Goal: Task Accomplishment & Management: Manage account settings

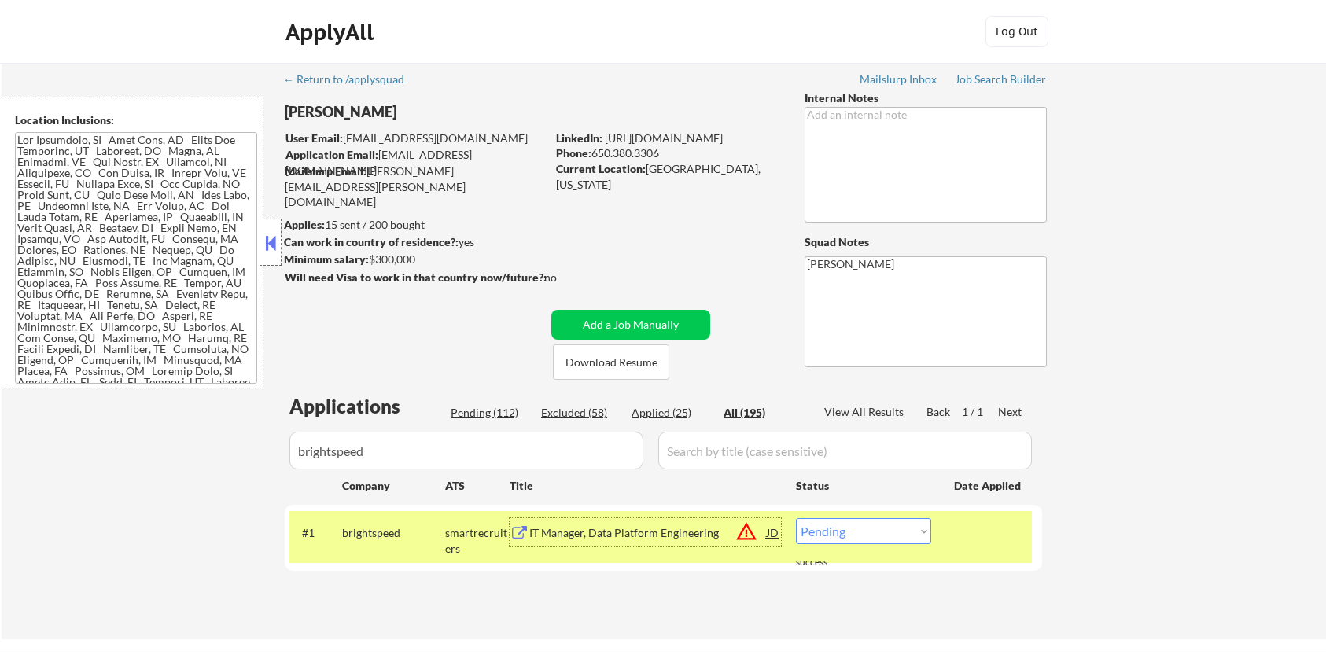
scroll to position [209, 0]
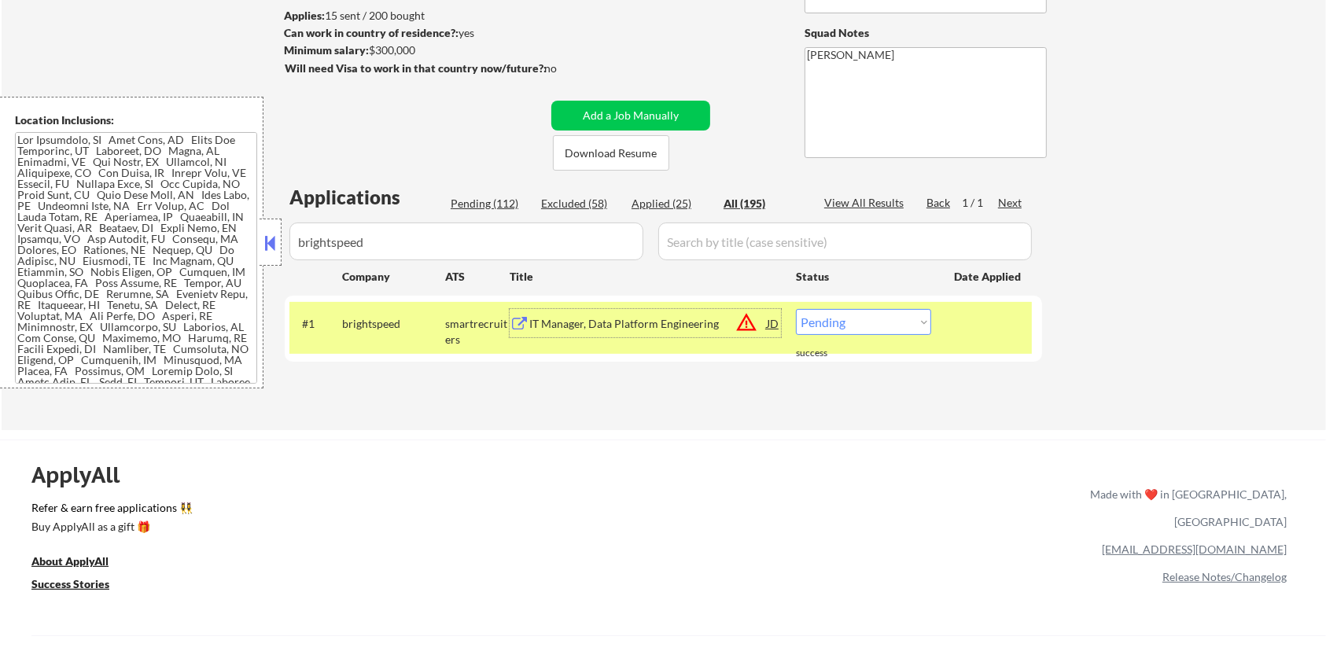
click at [573, 322] on div "IT Manager, Data Platform Engineering" at bounding box center [647, 324] width 237 height 16
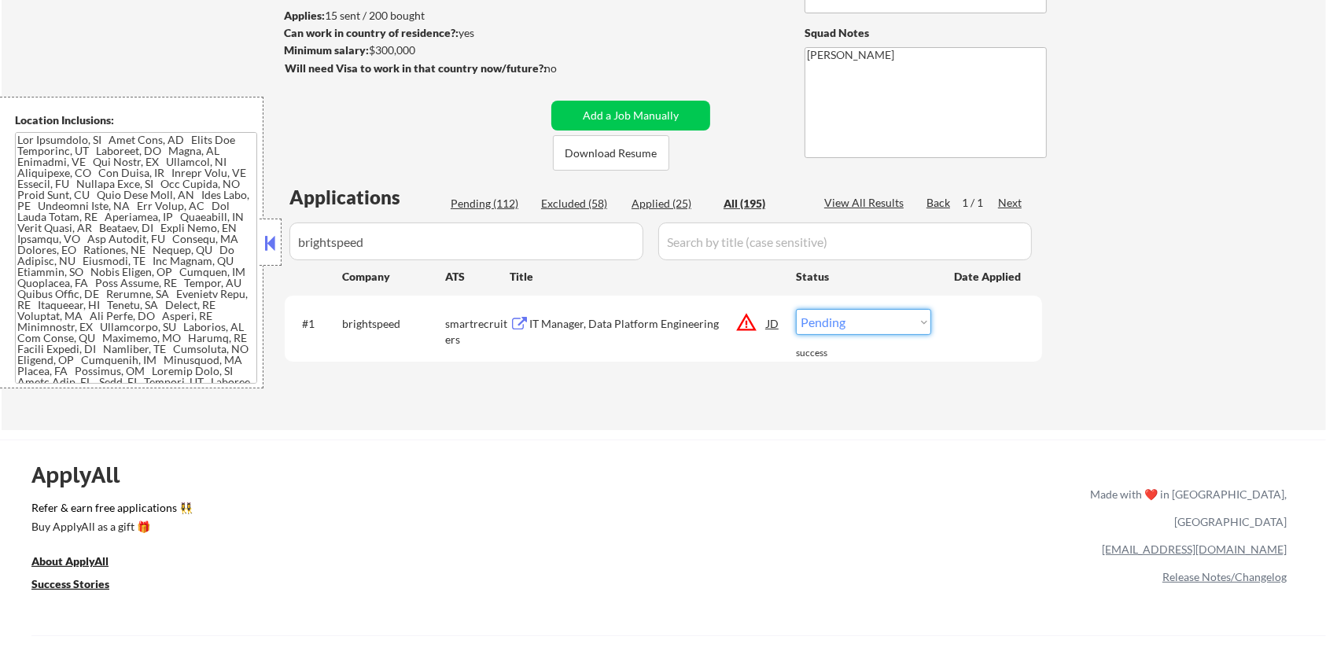
click at [824, 324] on select "Choose an option... Pending Applied Excluded (Questions) Excluded (Expired) Exc…" at bounding box center [863, 322] width 135 height 26
select select ""excluded__bad_match_""
click at [796, 309] on select "Choose an option... Pending Applied Excluded (Questions) Excluded (Expired) Exc…" at bounding box center [863, 322] width 135 height 26
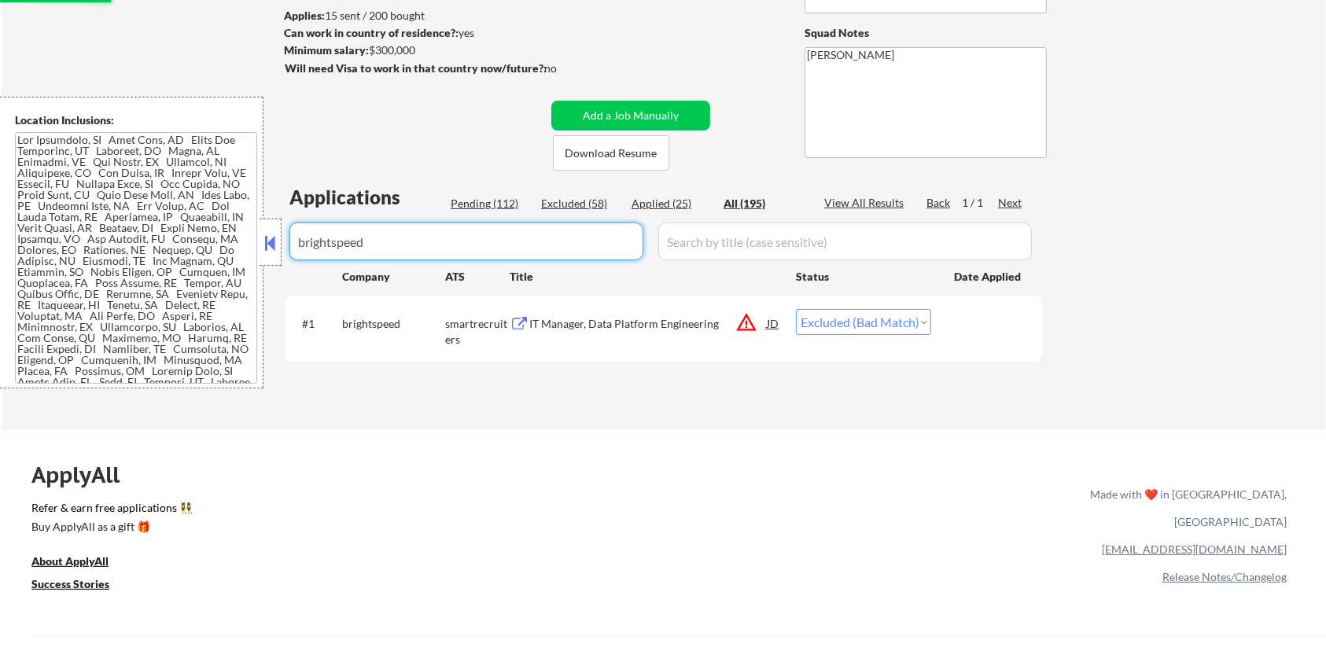
drag, startPoint x: 508, startPoint y: 247, endPoint x: 233, endPoint y: 296, distance: 279.6
click at [233, 296] on body "← Return to /applysquad Mailslurp Inbox Job Search Builder [PERSON_NAME] User E…" at bounding box center [663, 122] width 1326 height 662
select select ""applied""
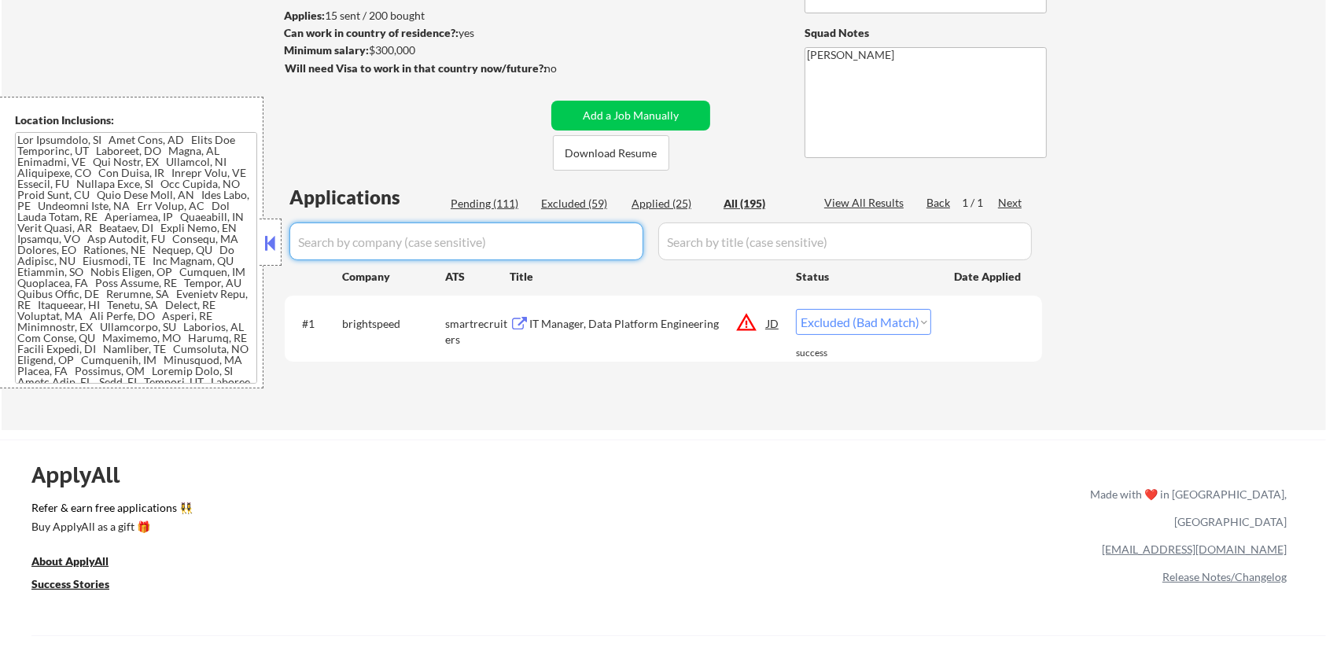
select select ""applied""
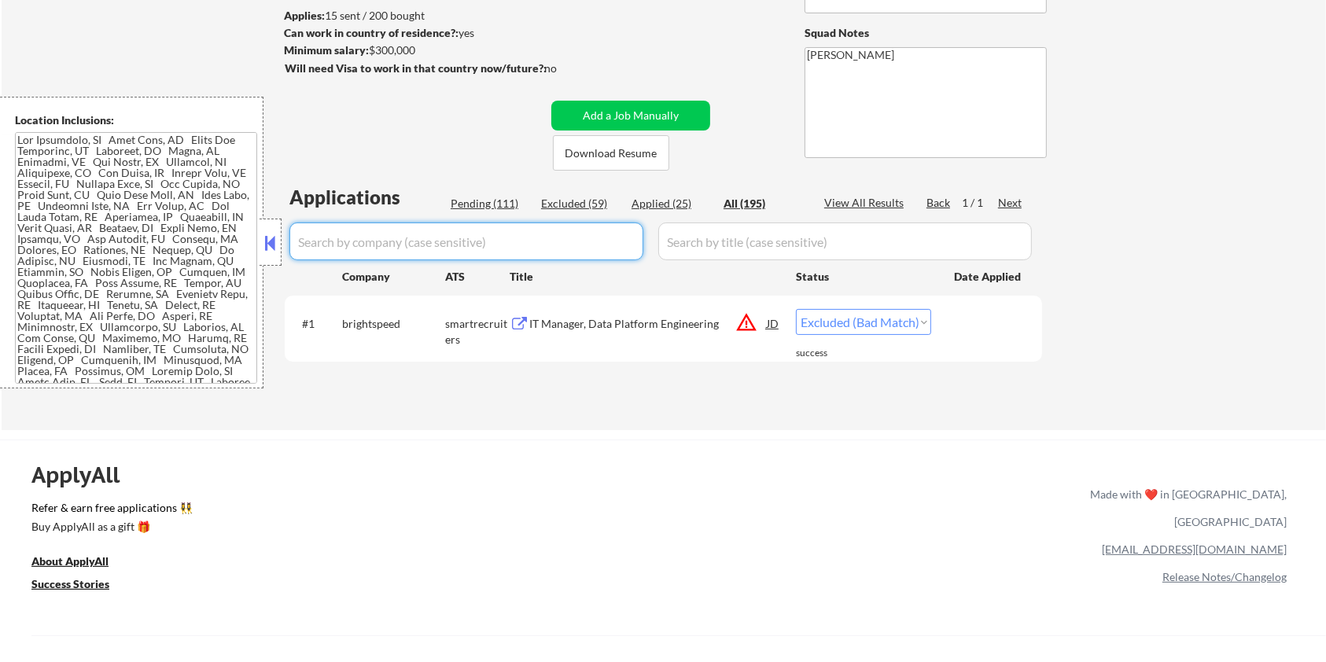
select select ""applied""
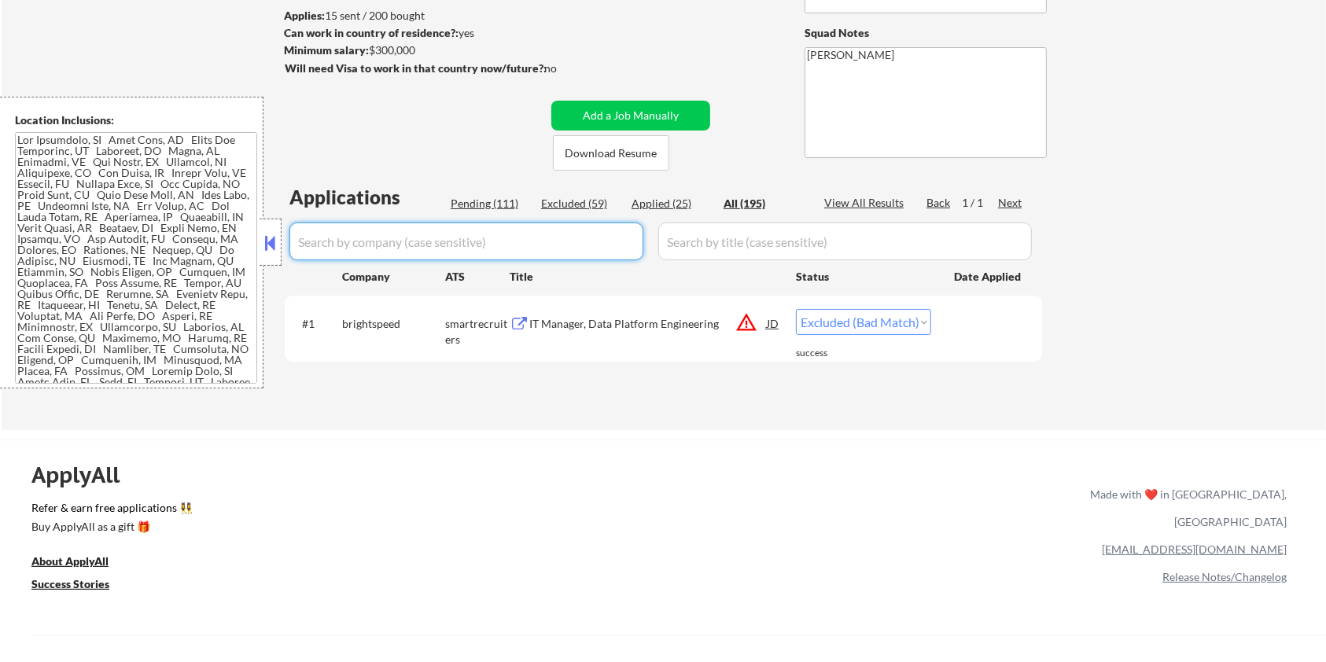
select select ""applied""
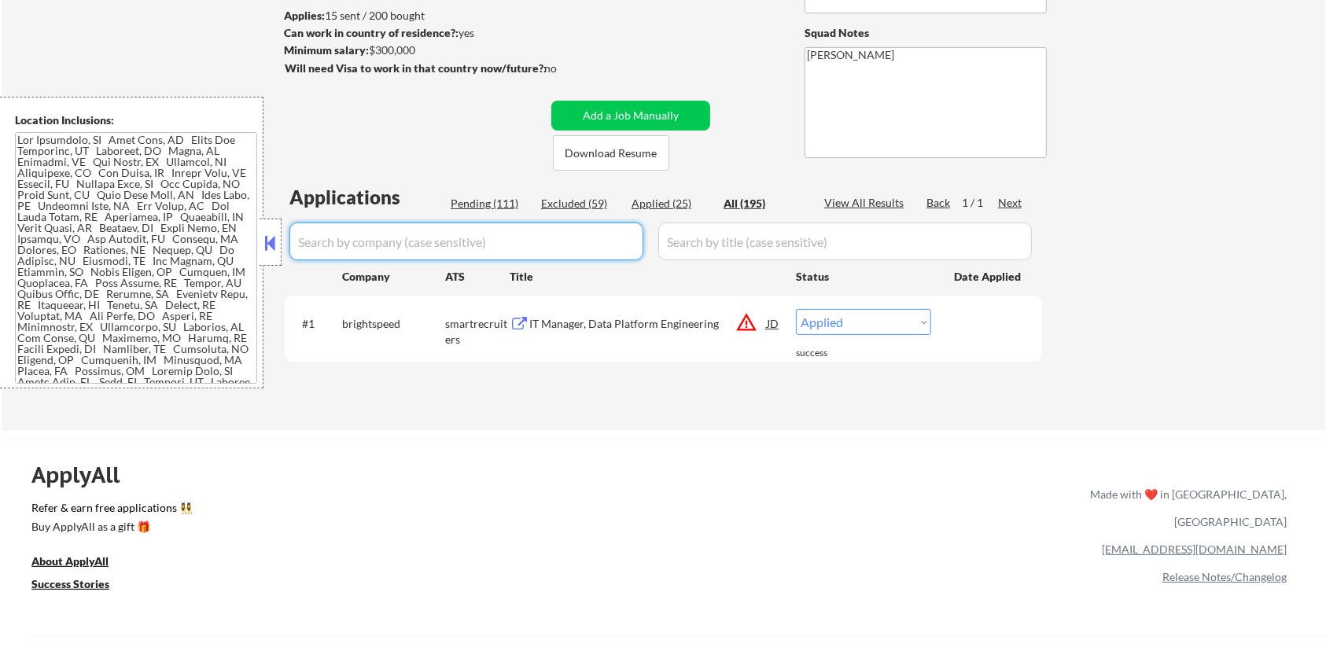
select select ""applied""
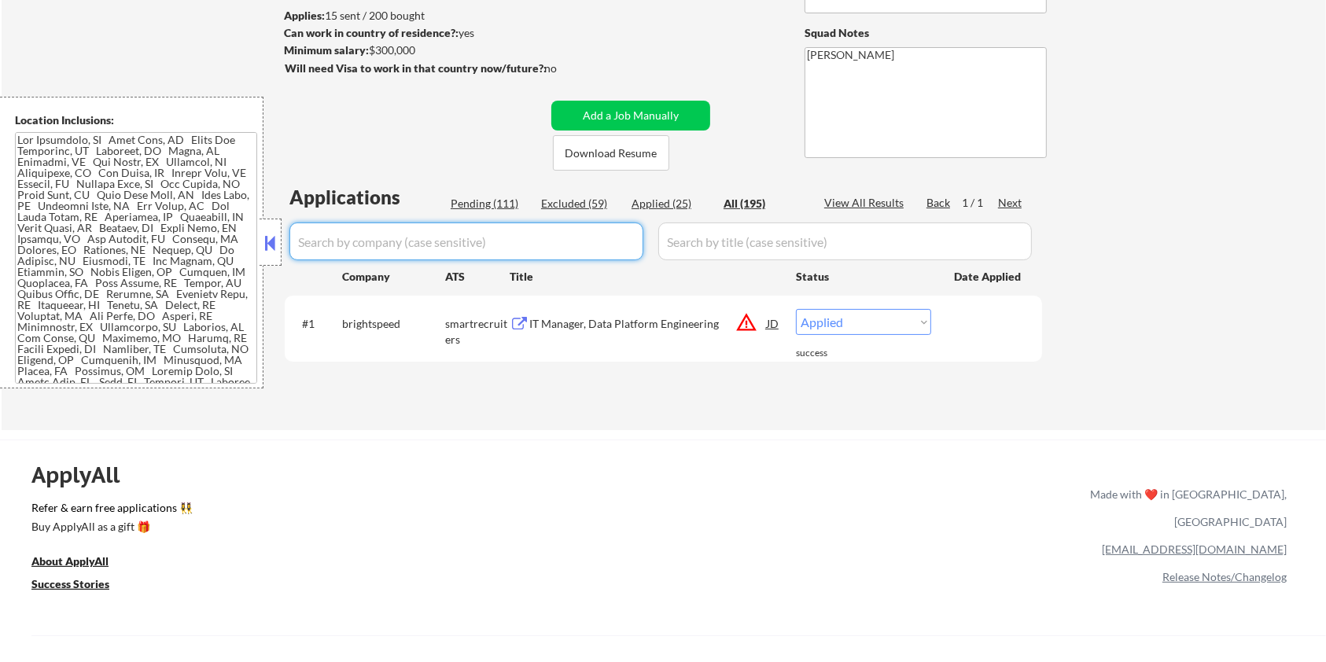
select select ""applied""
select select ""excluded__salary_""
select select ""excluded__bad_match_""
select select ""excluded__expired_""
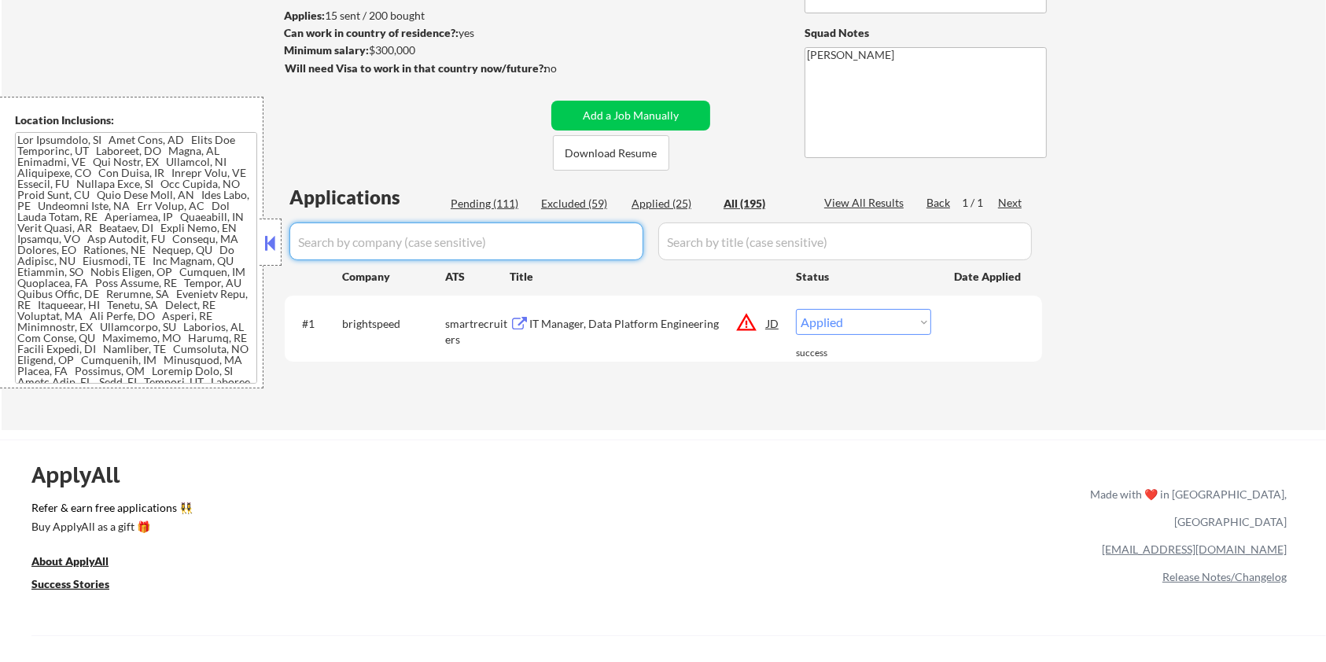
select select ""excluded__expired_""
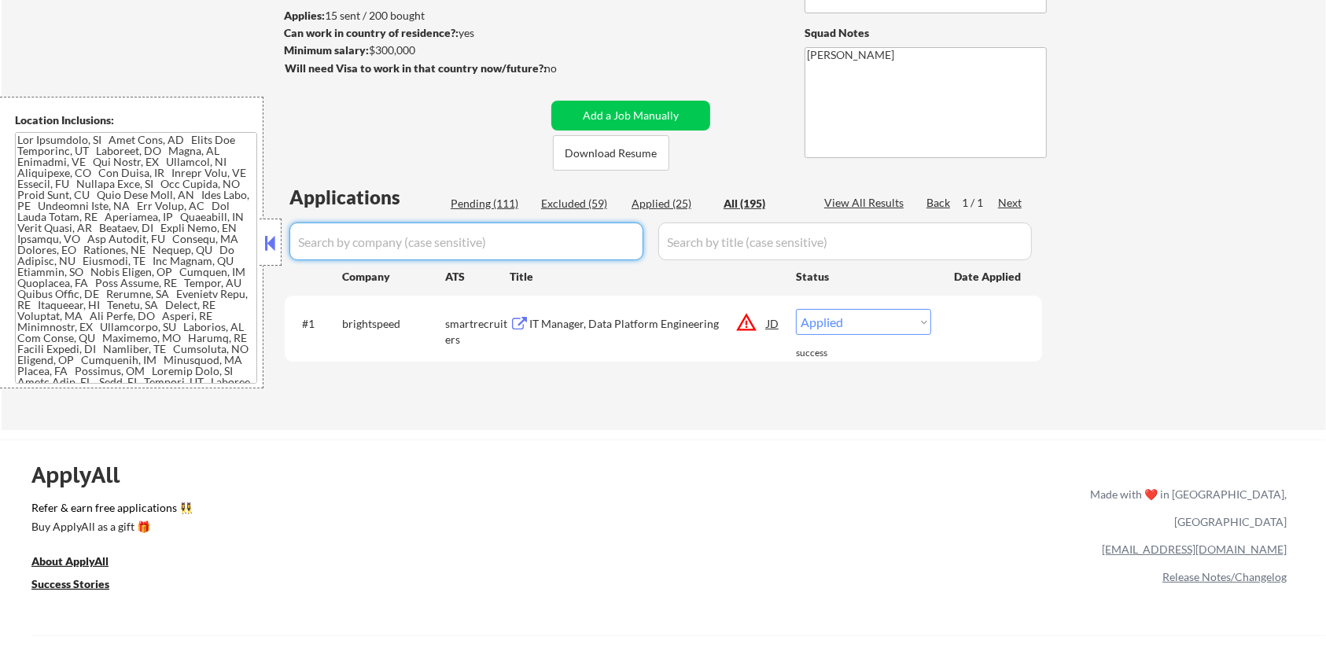
select select ""excluded__bad_match_""
select select ""excluded__salary_""
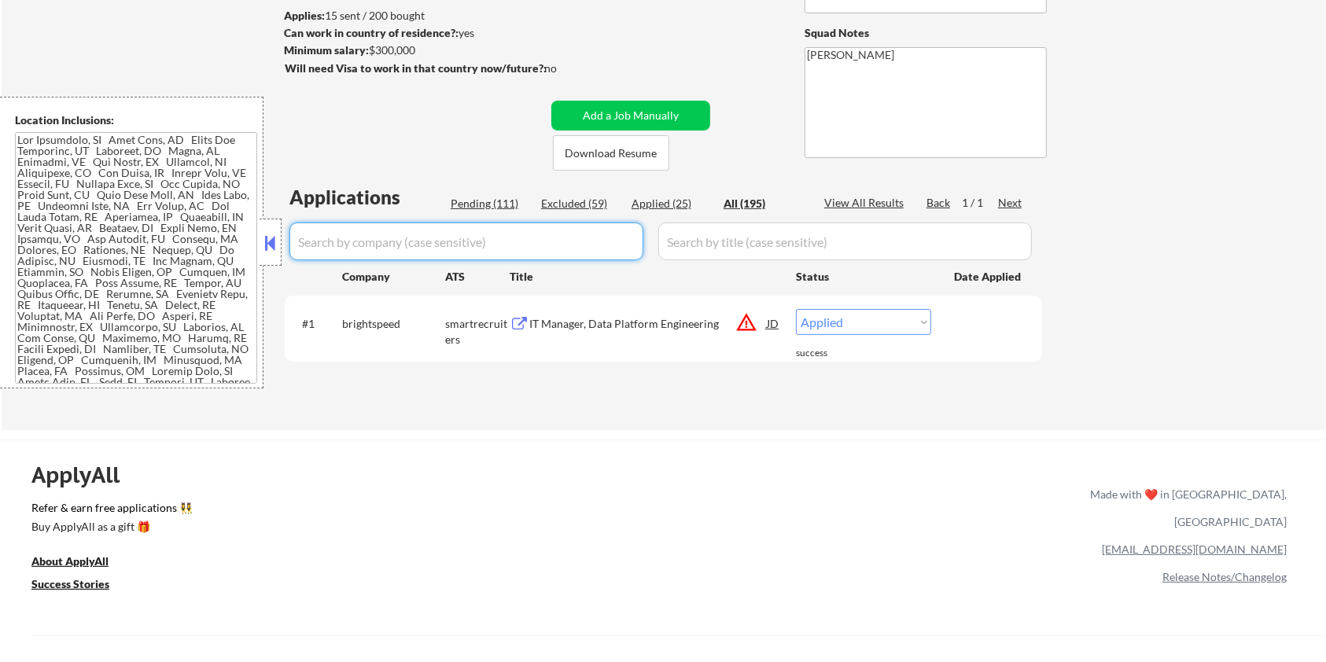
select select ""excluded__expired_""
select select ""excluded__salary_""
select select ""excluded__expired_""
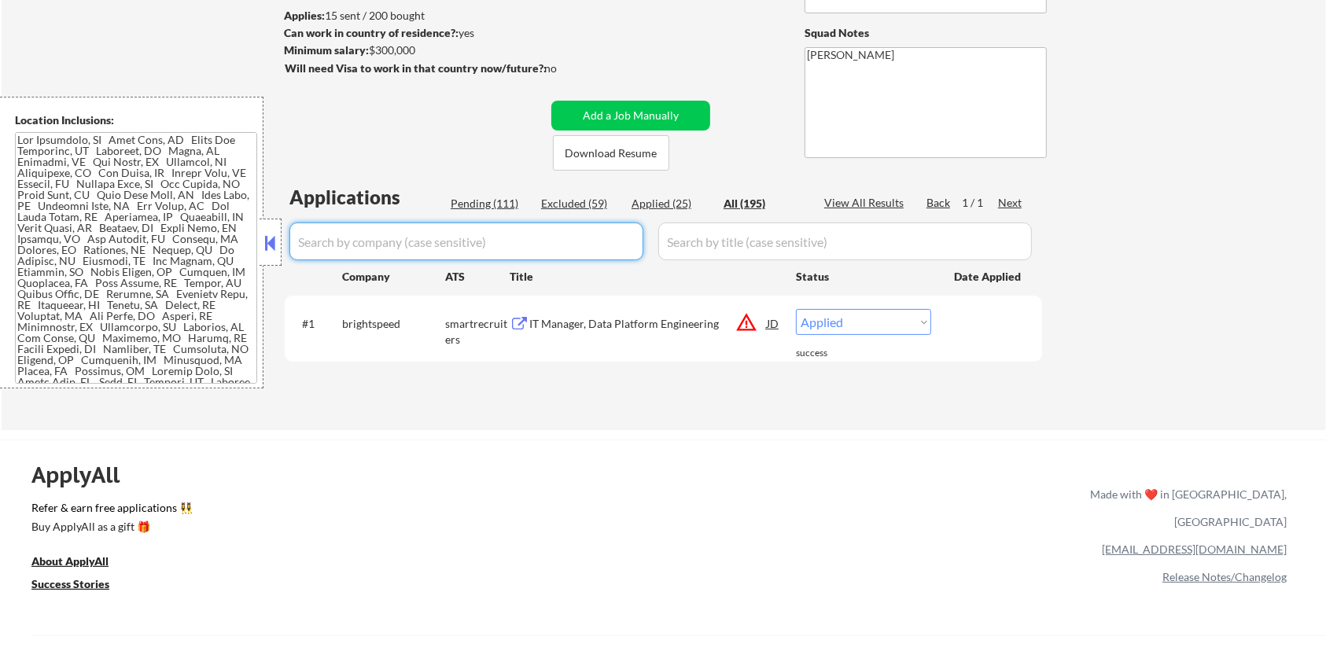
select select ""excluded__salary_""
select select ""excluded__expired_""
select select ""excluded__salary_""
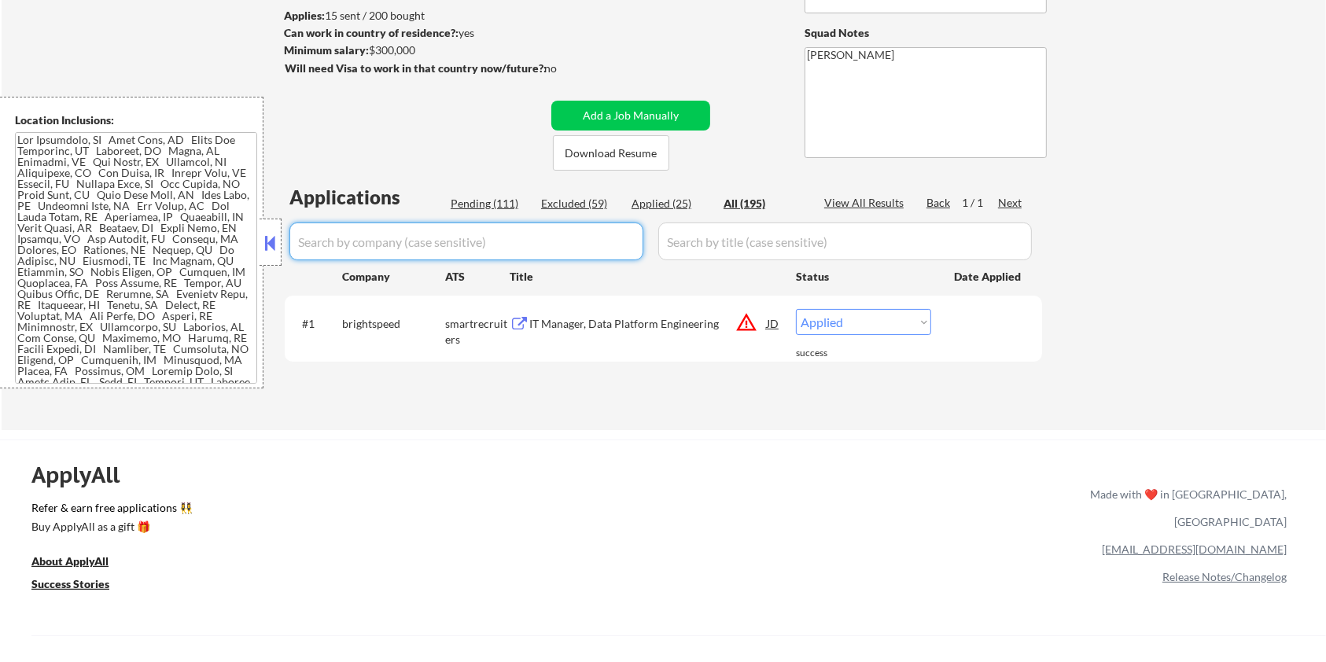
select select ""excluded__salary_""
select select ""excluded__expired_""
select select ""excluded__bad_match_""
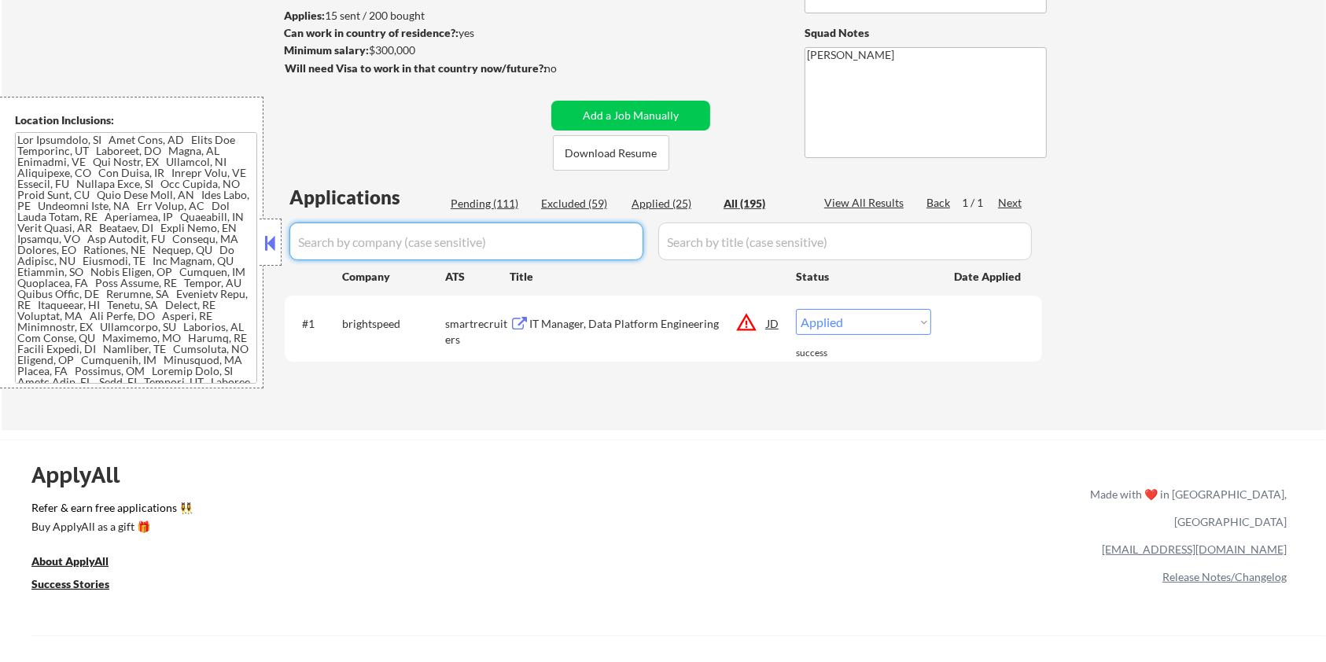
select select ""excluded""
select select ""excluded__salary_""
select select ""excluded__bad_match_""
select select ""excluded__salary_""
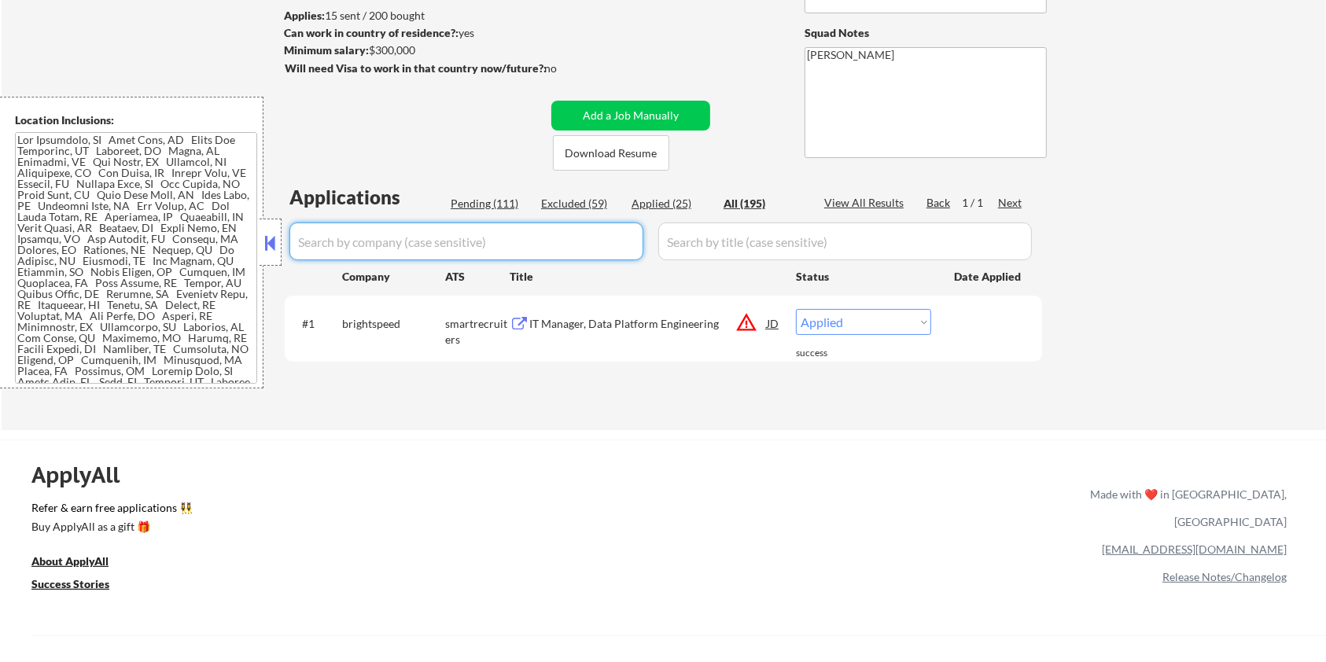
select select ""excluded__salary_""
select select ""excluded__bad_match_""
select select ""excluded__expired_""
select select ""excluded__salary_""
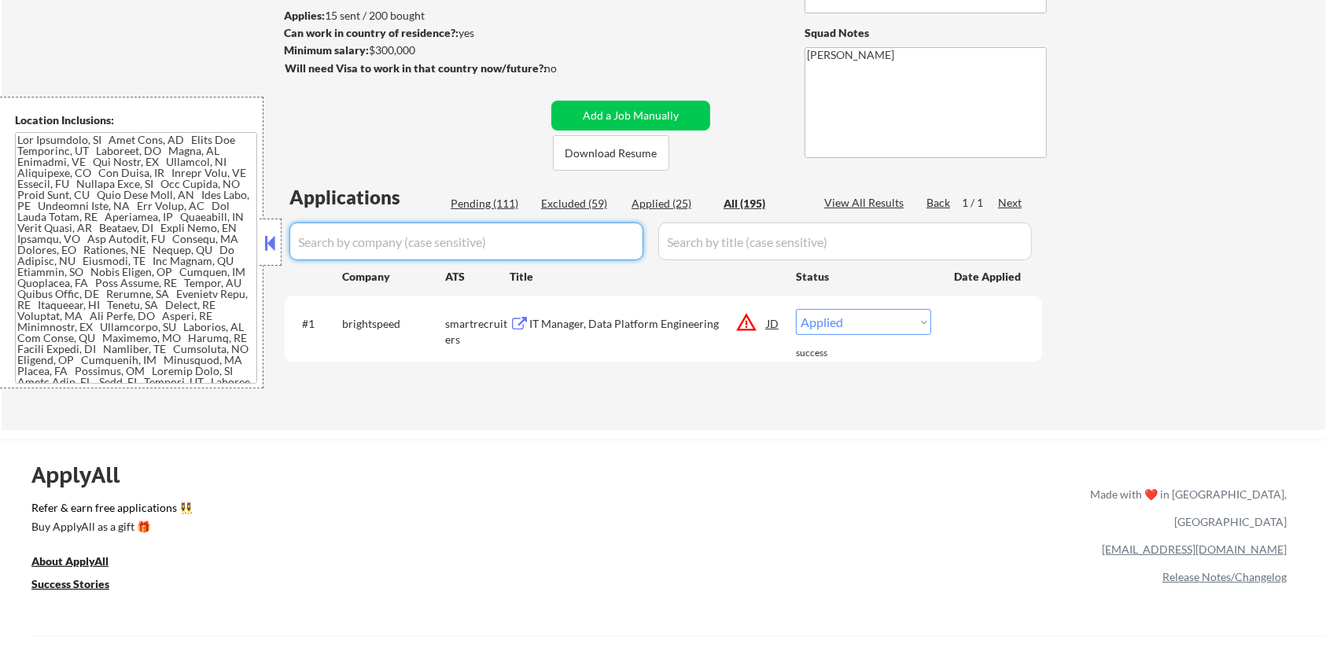
select select ""pending""
select select ""excluded__bad_match_""
select select ""excluded__salary_""
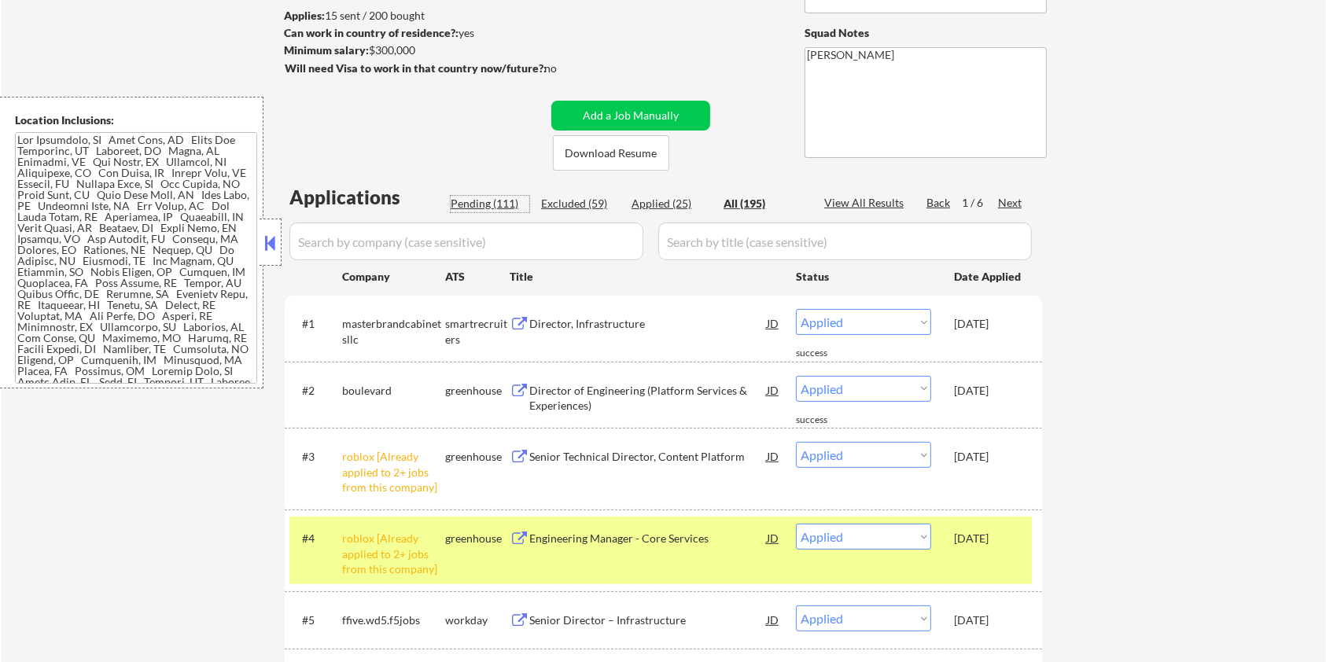
click at [468, 199] on div "Pending (111)" at bounding box center [490, 204] width 79 height 16
select select ""pending""
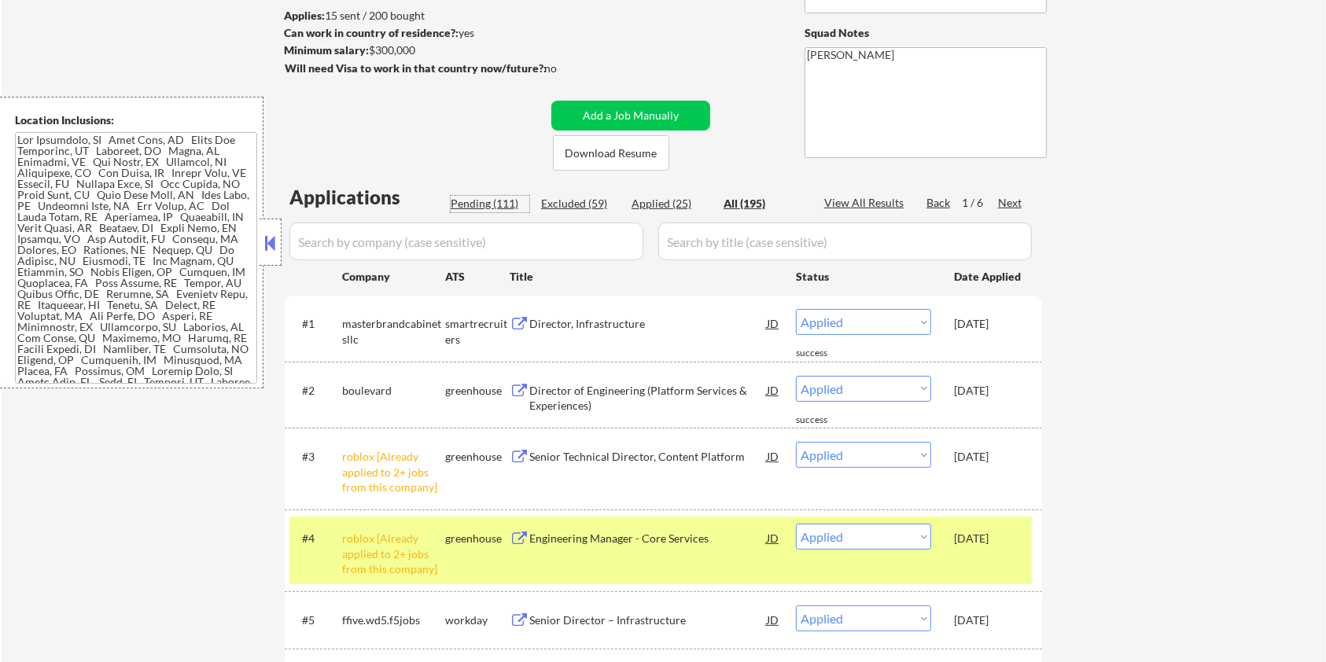
select select ""pending""
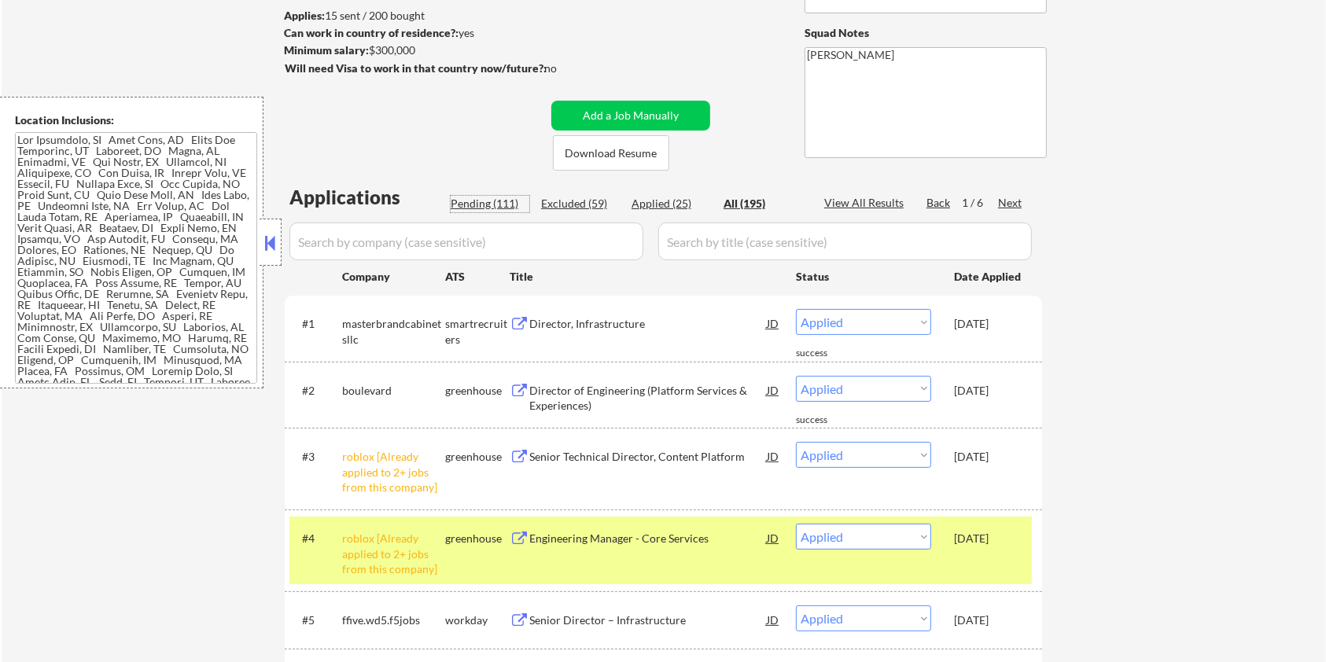
select select ""pending""
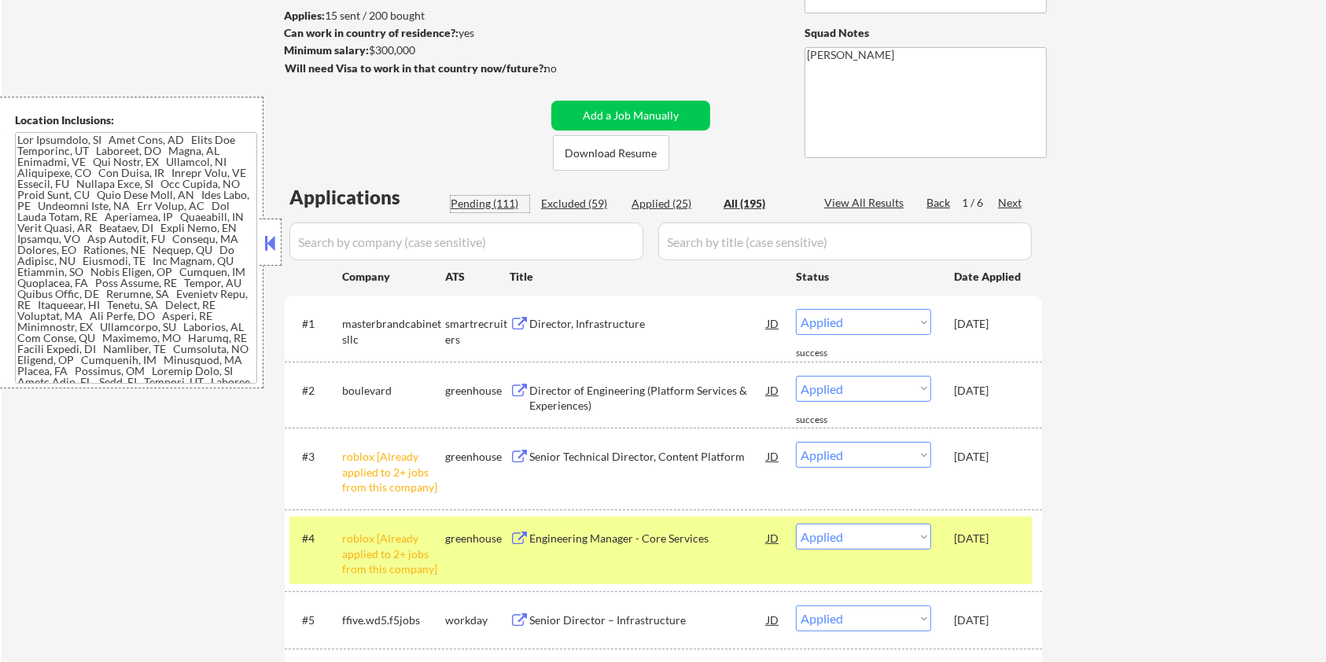
select select ""pending""
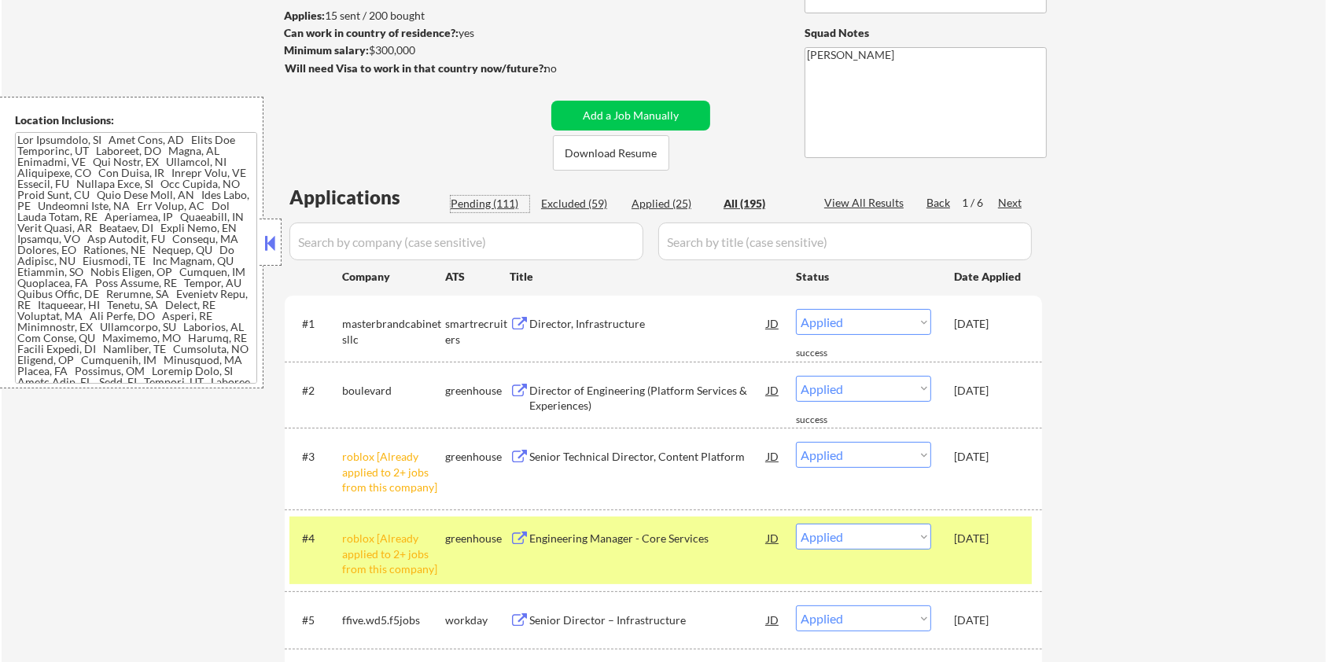
select select ""pending""
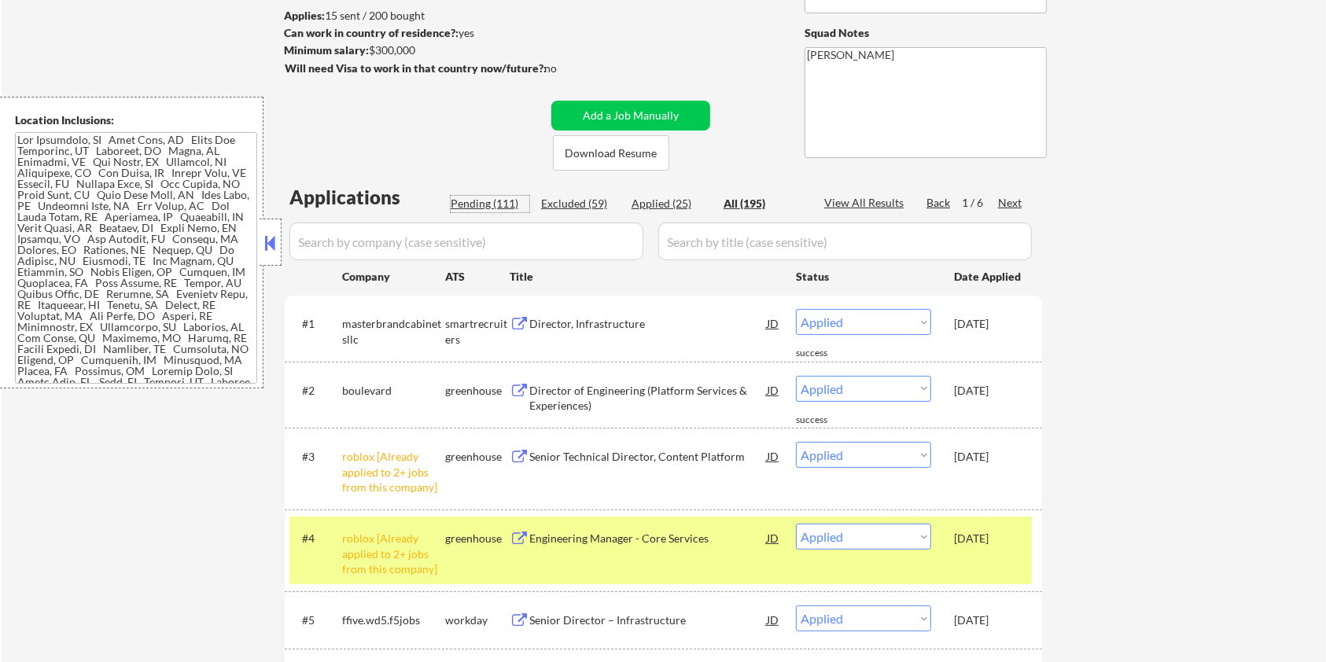
select select ""pending""
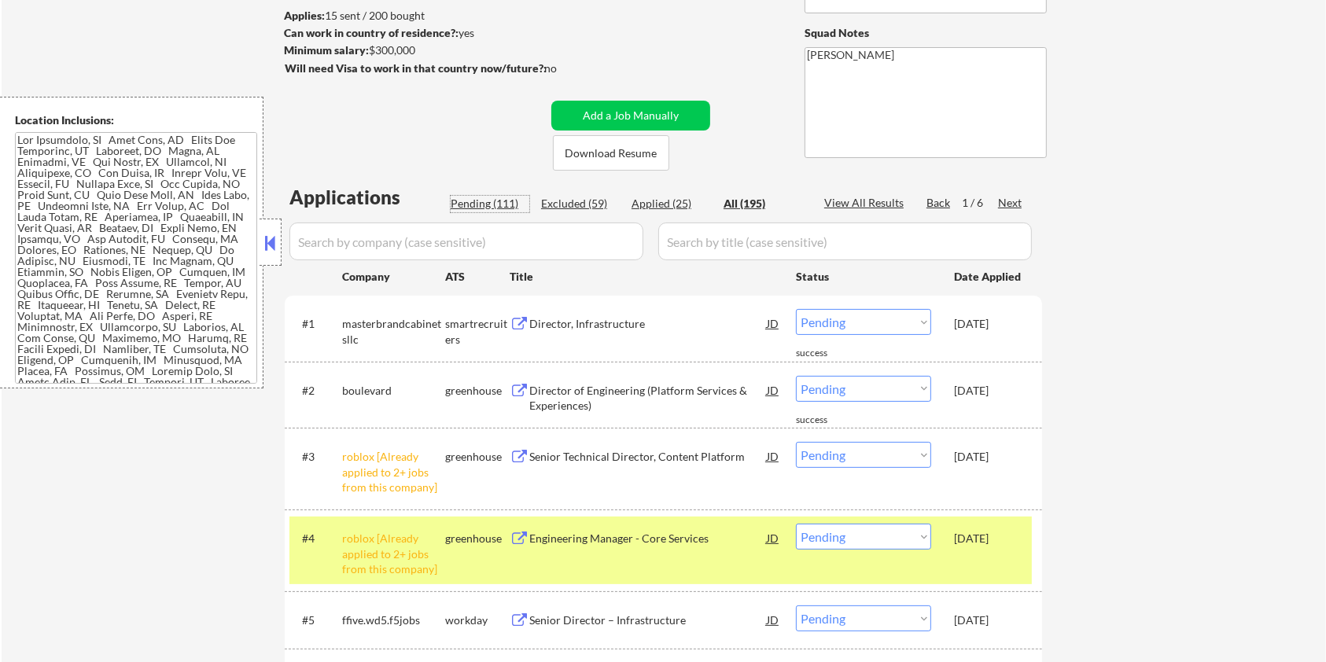
select select ""pending""
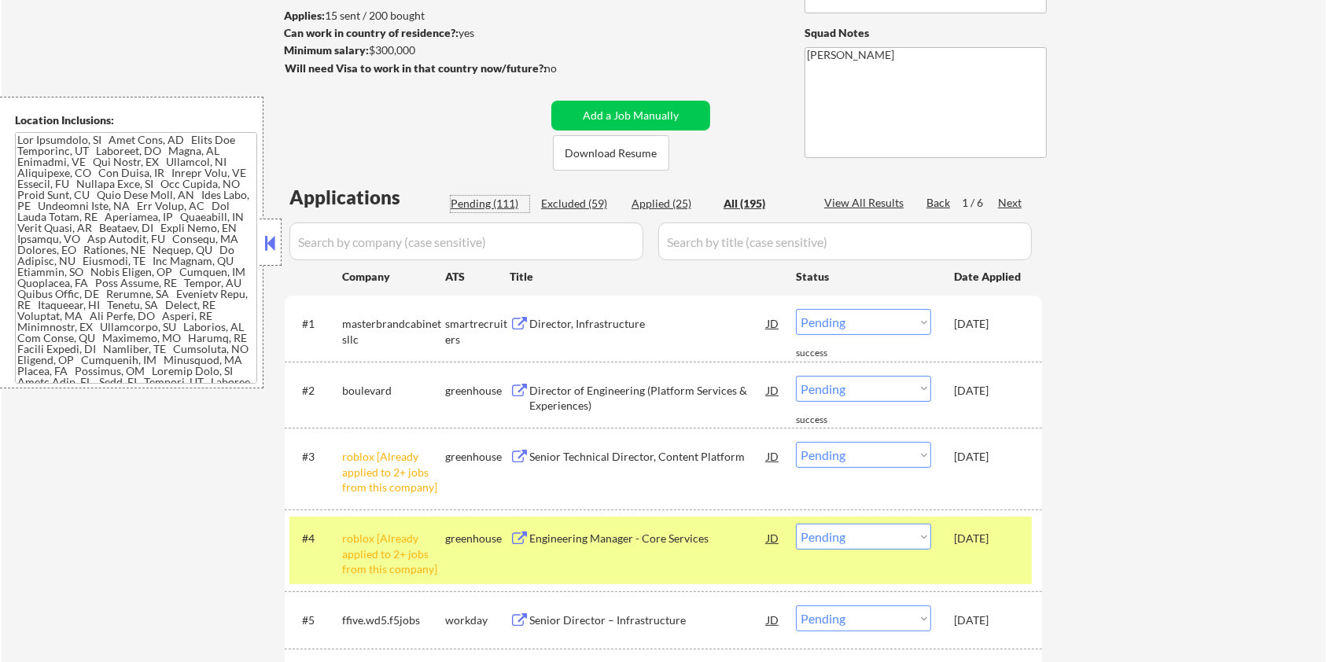
select select ""pending""
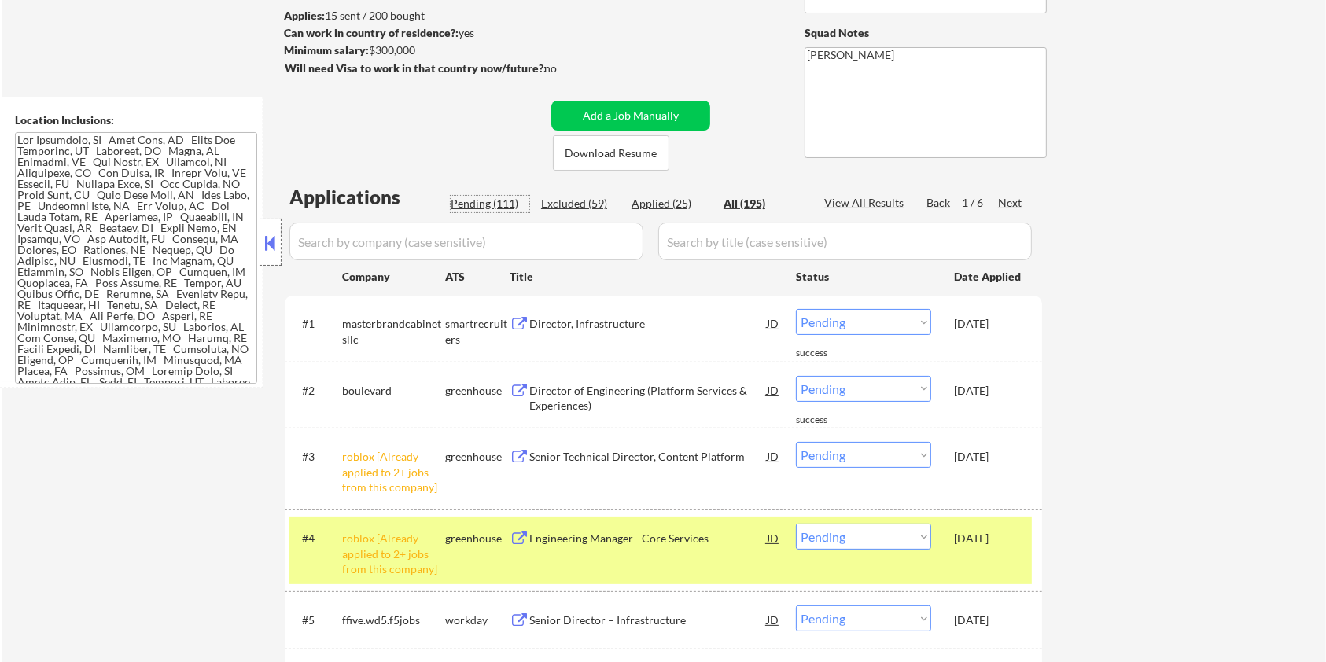
select select ""pending""
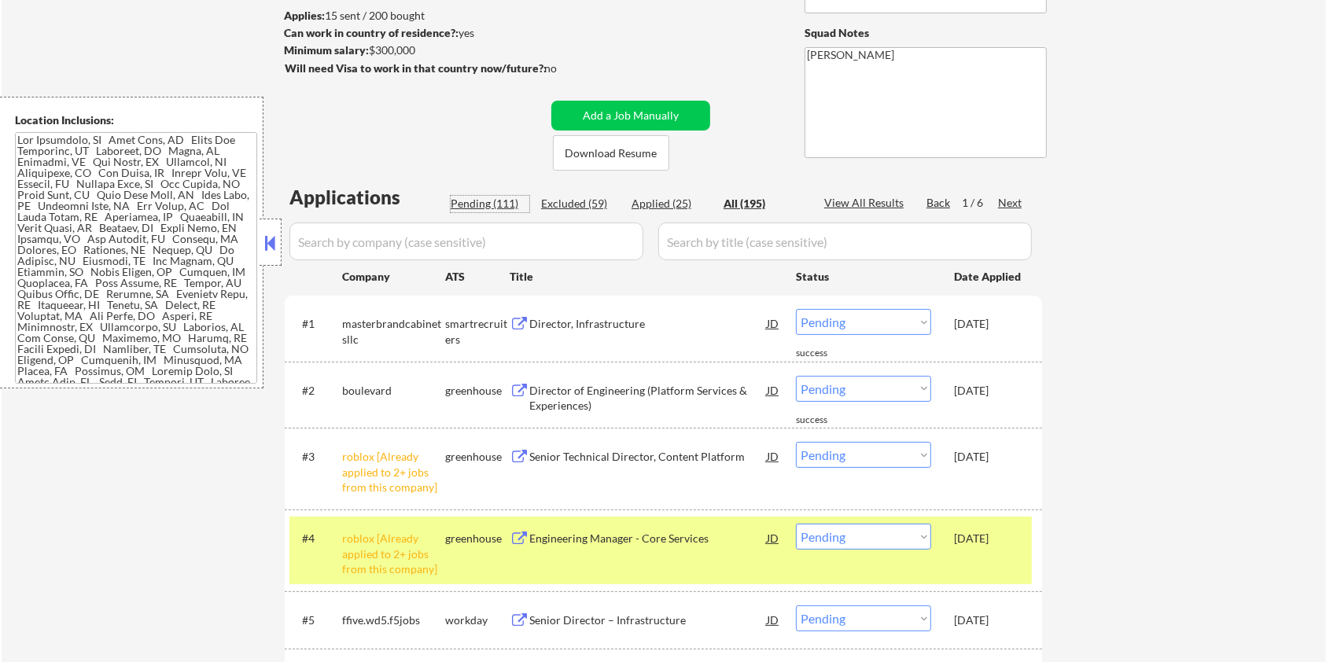
select select ""pending""
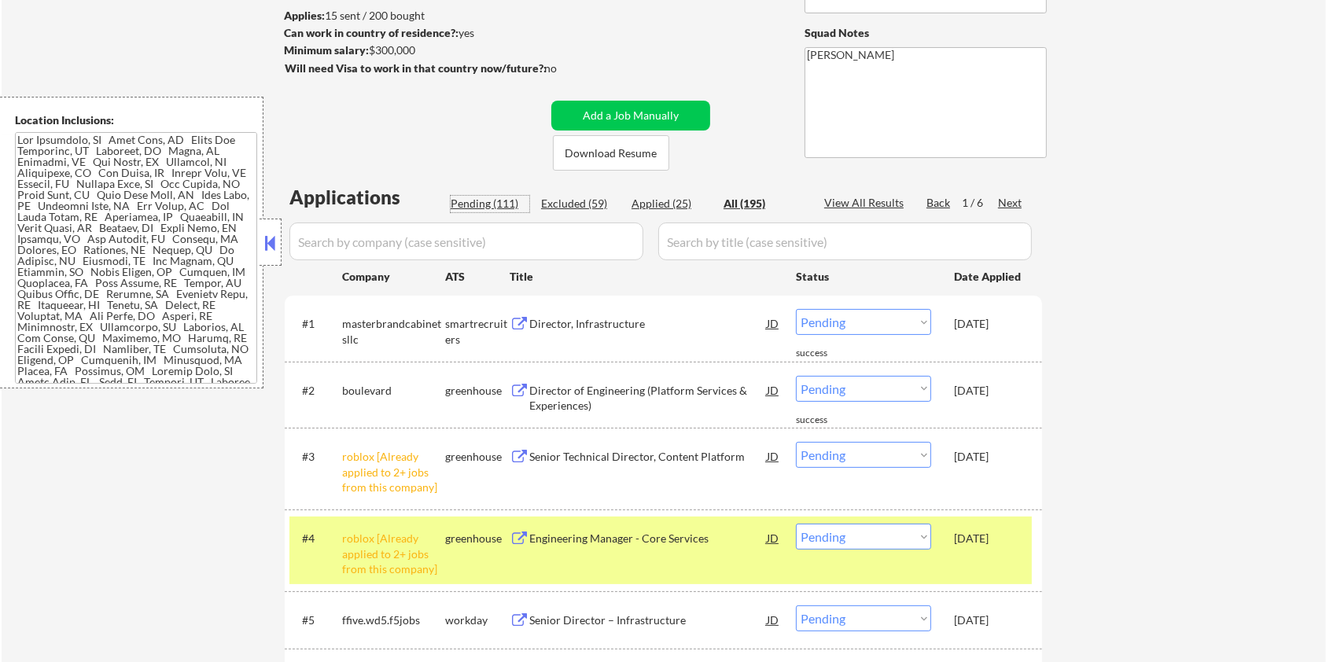
select select ""pending""
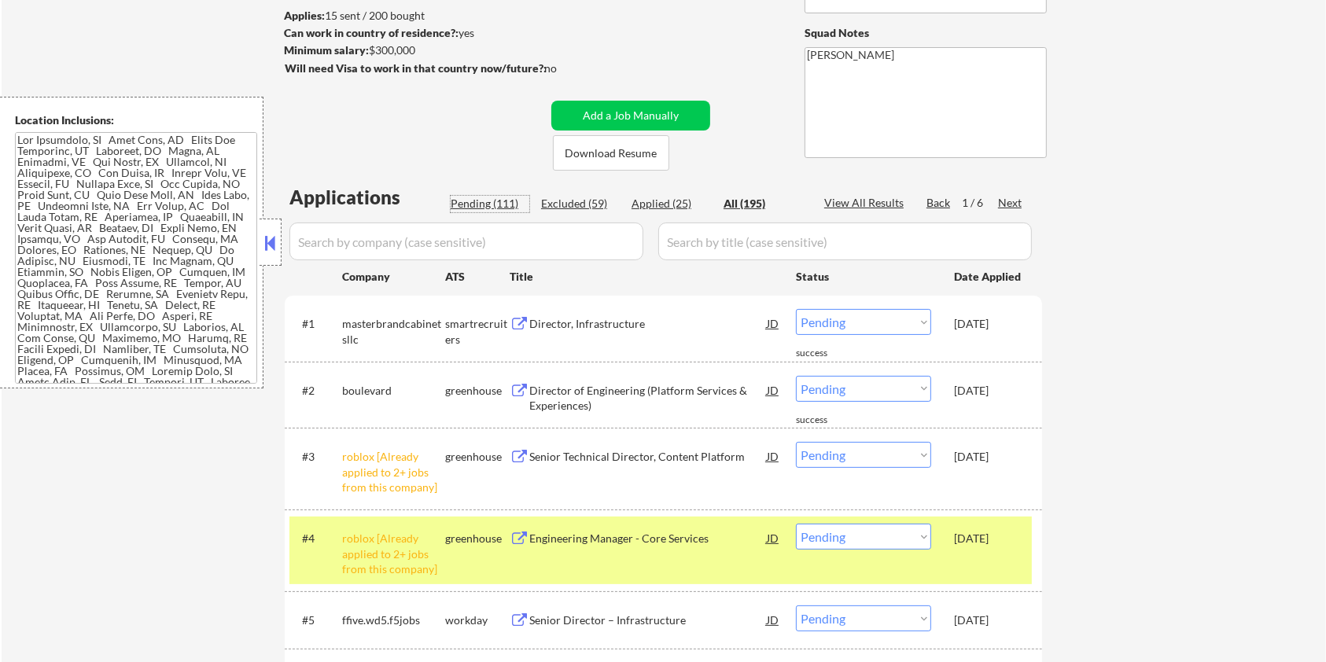
select select ""pending""
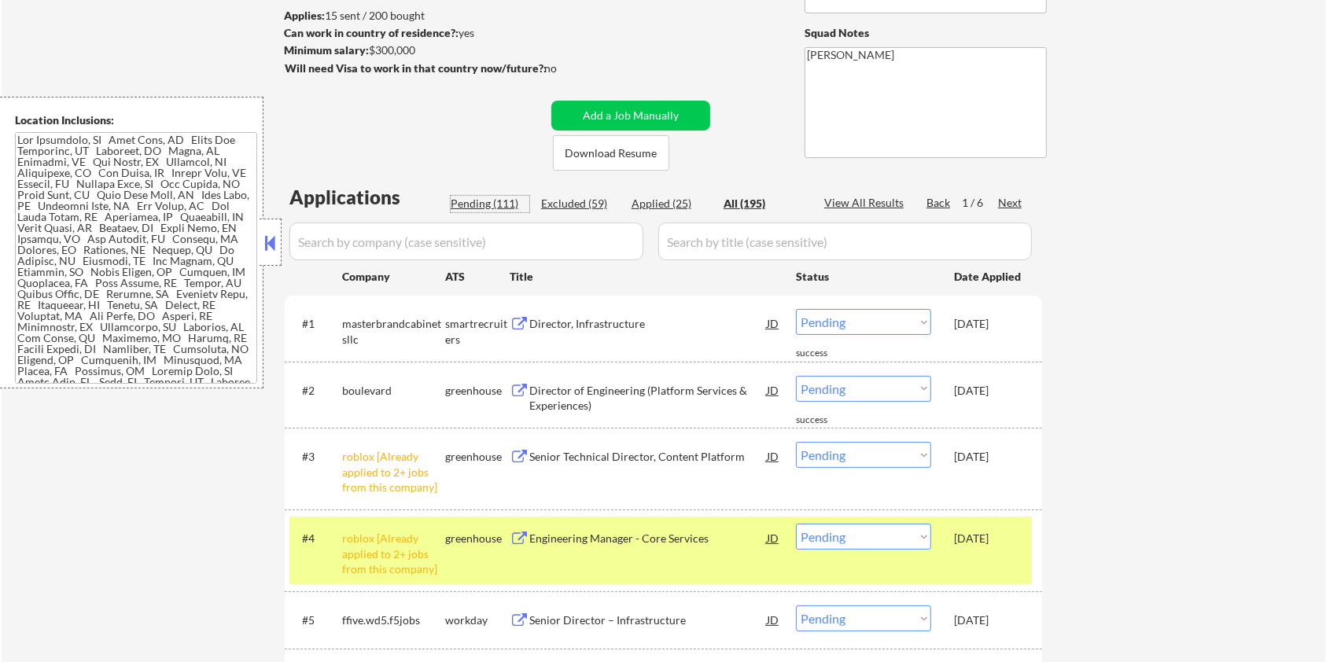
select select ""pending""
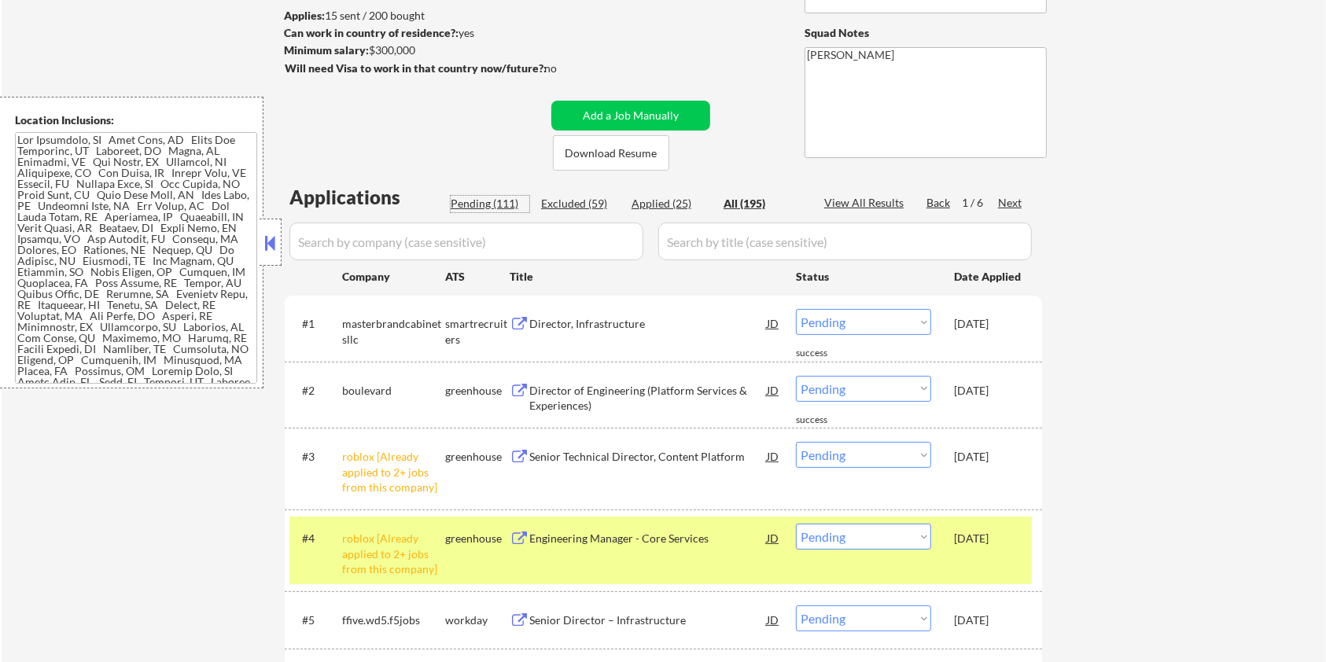
select select ""pending""
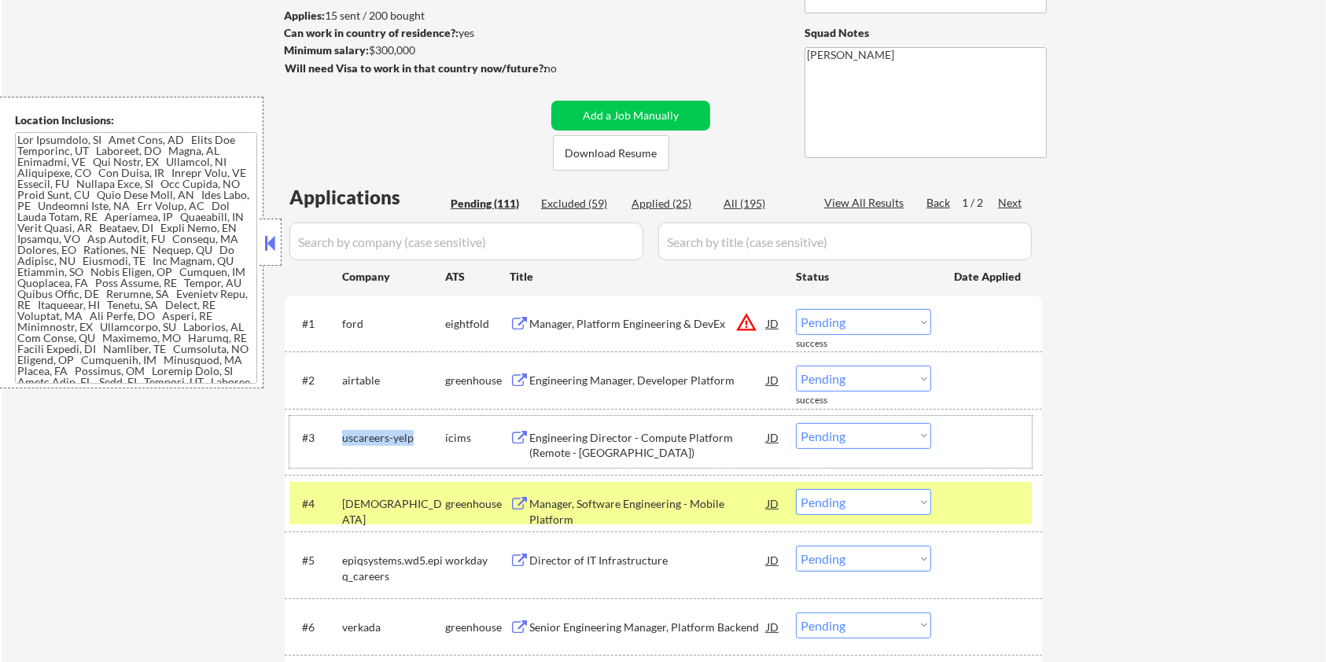
drag, startPoint x: 416, startPoint y: 431, endPoint x: 337, endPoint y: 433, distance: 78.7
click at [337, 433] on div "#3 uscareers-yelp icims Engineering Director - Compute Platform (Remote - Unite…" at bounding box center [660, 442] width 742 height 52
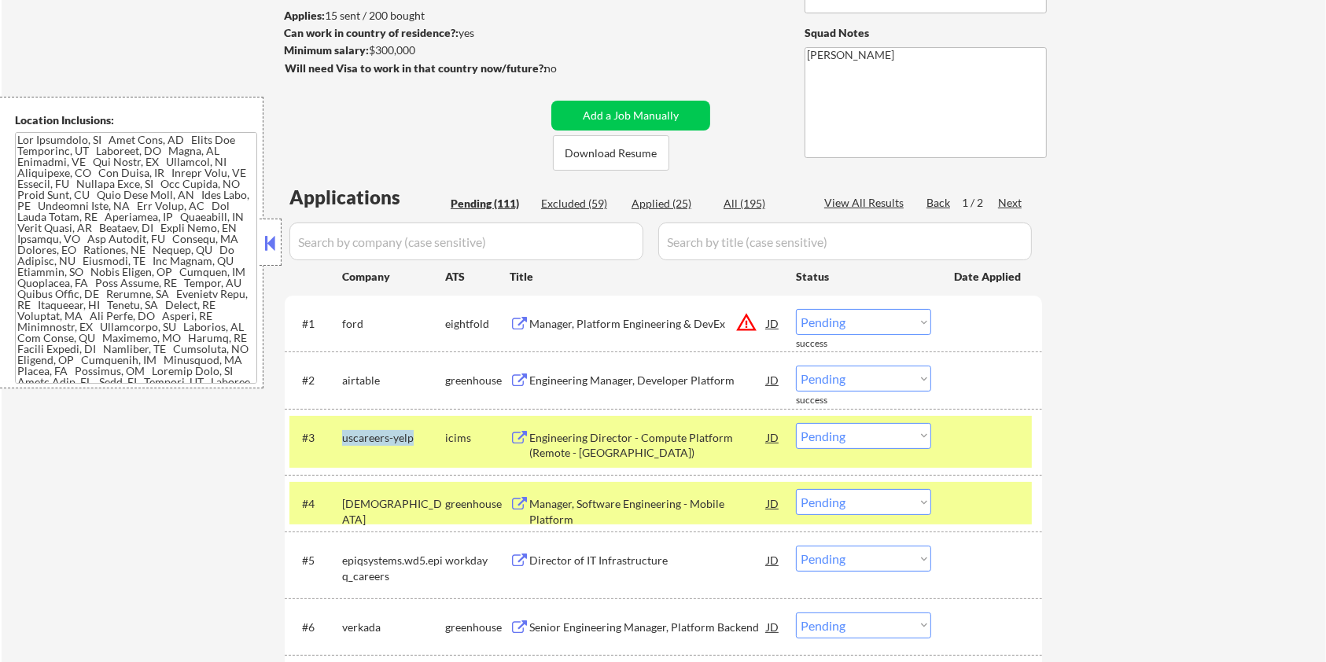
copy div "uscareers-yelp"
click at [388, 256] on input "input" at bounding box center [466, 241] width 354 height 38
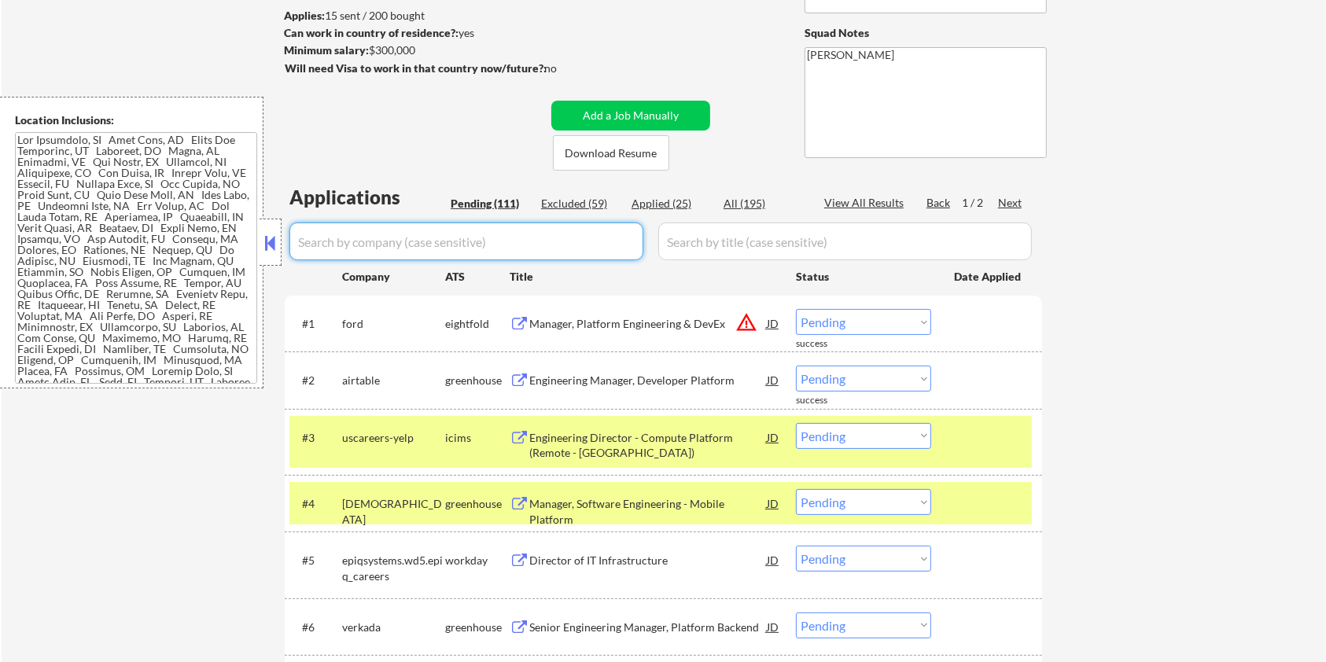
paste input "uscareers-yelp"
type input "uscareers-yelp"
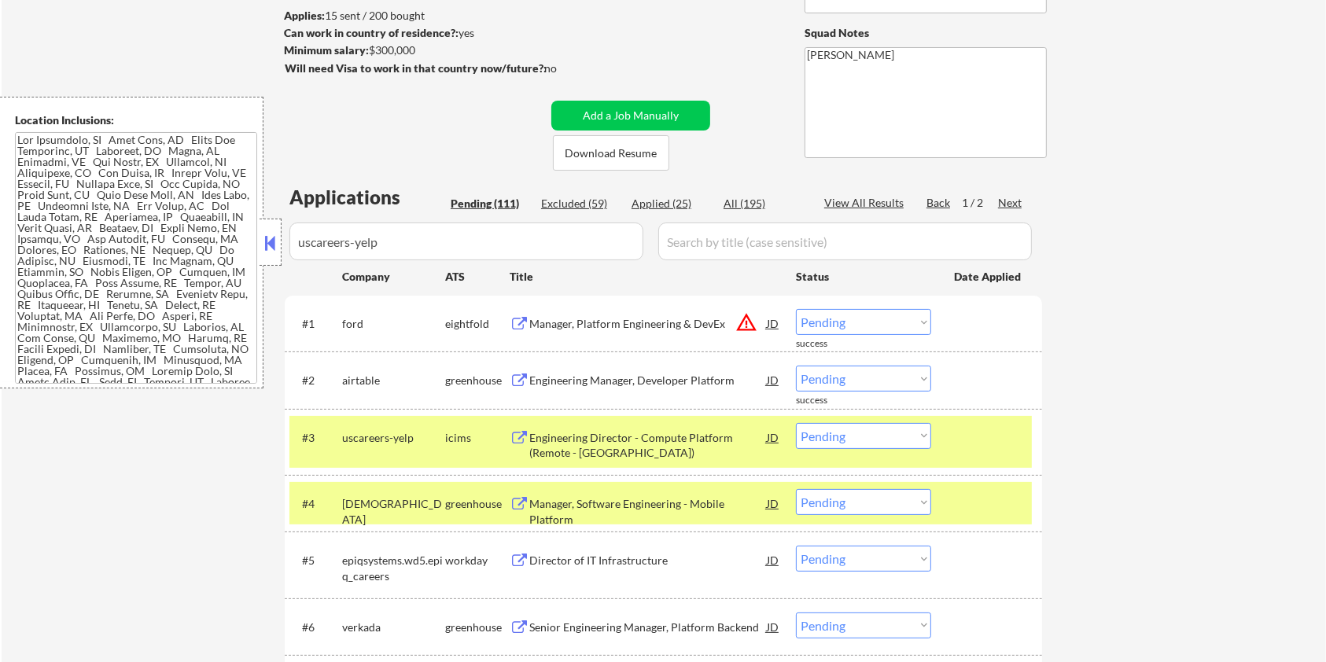
click at [697, 262] on div "Title" at bounding box center [644, 276] width 271 height 28
click at [739, 198] on div "All (195)" at bounding box center [762, 204] width 79 height 16
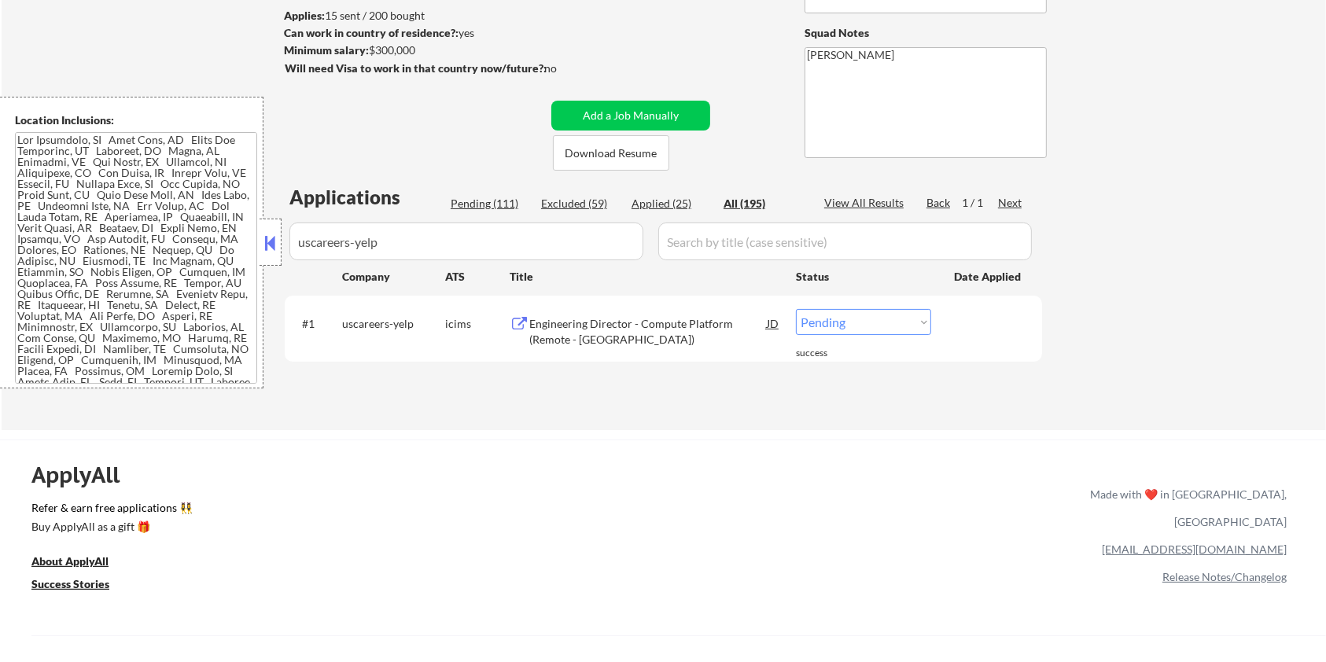
click at [560, 329] on div "Engineering Director - Compute Platform (Remote - [GEOGRAPHIC_DATA])" at bounding box center [647, 331] width 237 height 31
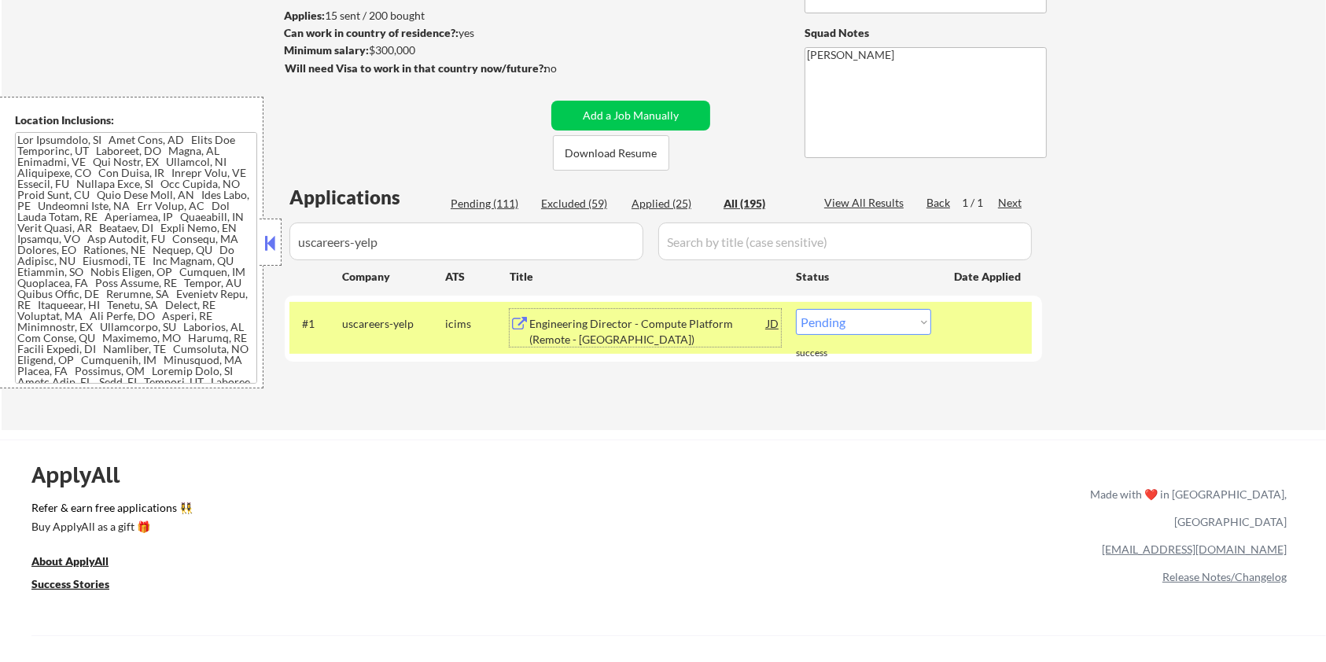
click at [877, 325] on select "Choose an option... Pending Applied Excluded (Questions) Excluded (Expired) Exc…" at bounding box center [863, 322] width 135 height 26
select select ""excluded__expired_""
click at [796, 309] on select "Choose an option... Pending Applied Excluded (Questions) Excluded (Expired) Exc…" at bounding box center [863, 322] width 135 height 26
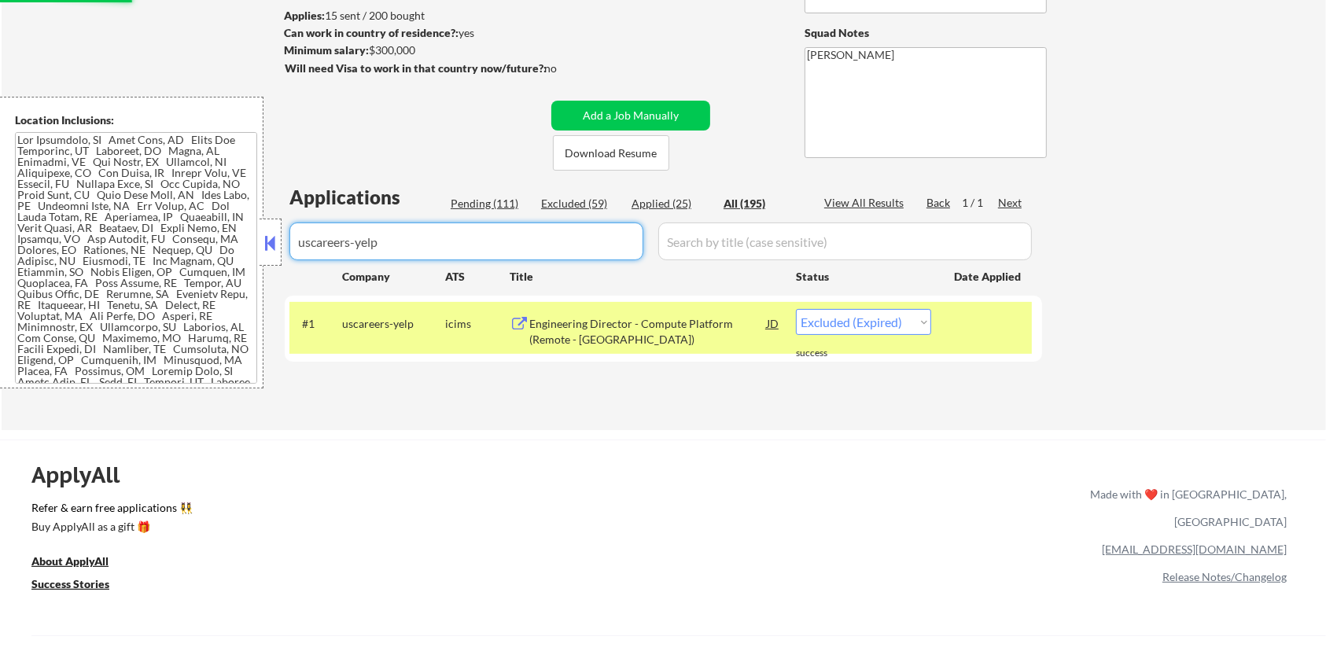
drag, startPoint x: 418, startPoint y: 241, endPoint x: 219, endPoint y: 241, distance: 198.9
click at [219, 241] on body "← Return to /applysquad Mailslurp Inbox Job Search Builder Aaron Stone User Ema…" at bounding box center [663, 122] width 1326 height 662
select select ""applied""
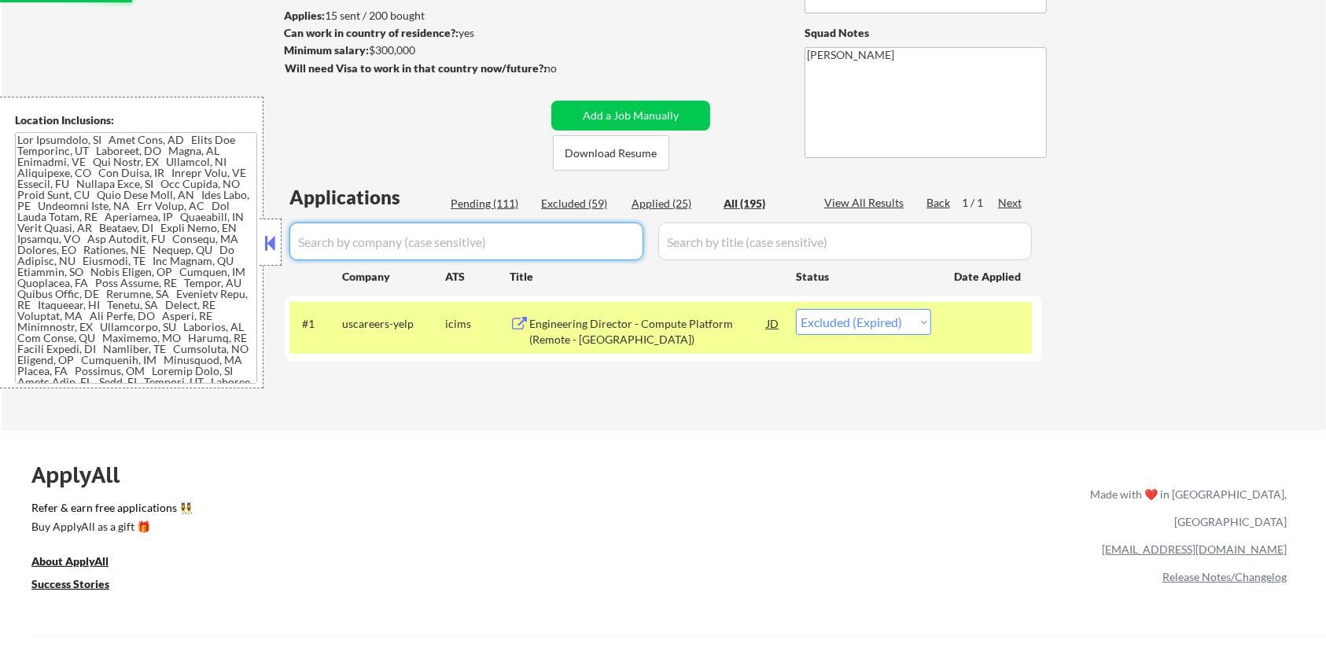
select select ""applied""
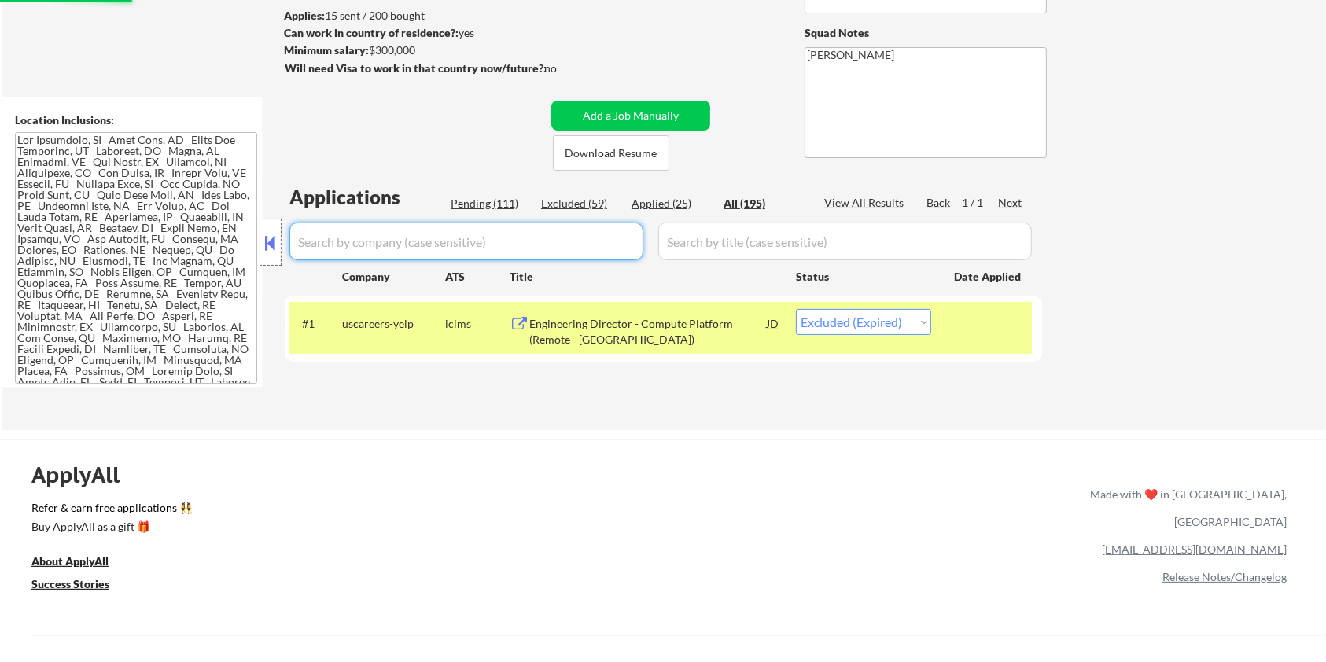
select select ""applied""
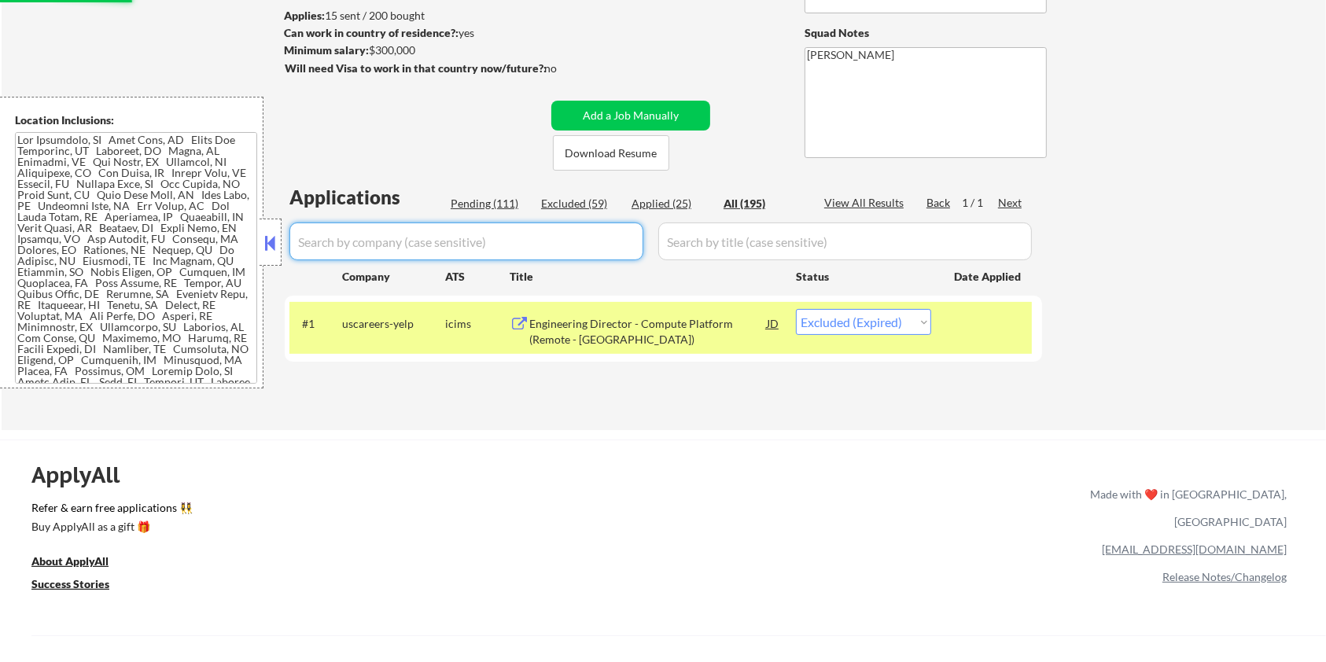
select select ""applied""
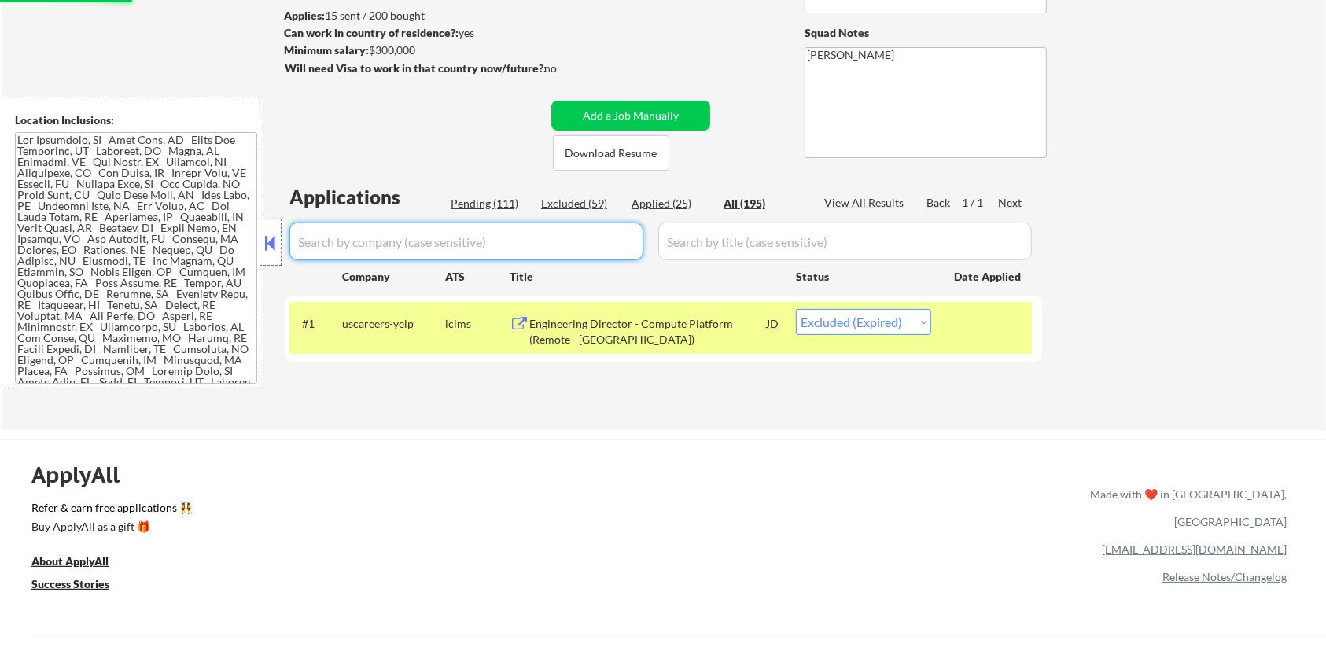
select select ""applied""
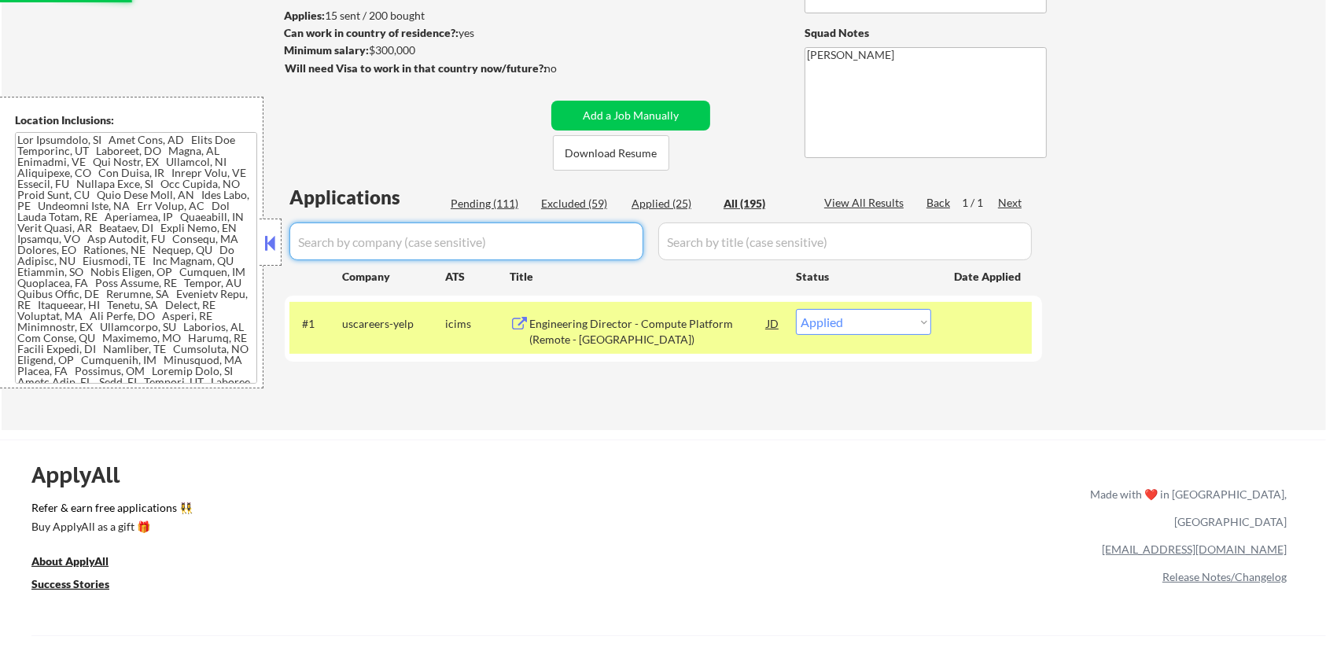
select select ""applied""
select select ""excluded__salary_""
select select ""excluded__bad_match_""
select select ""excluded__expired_""
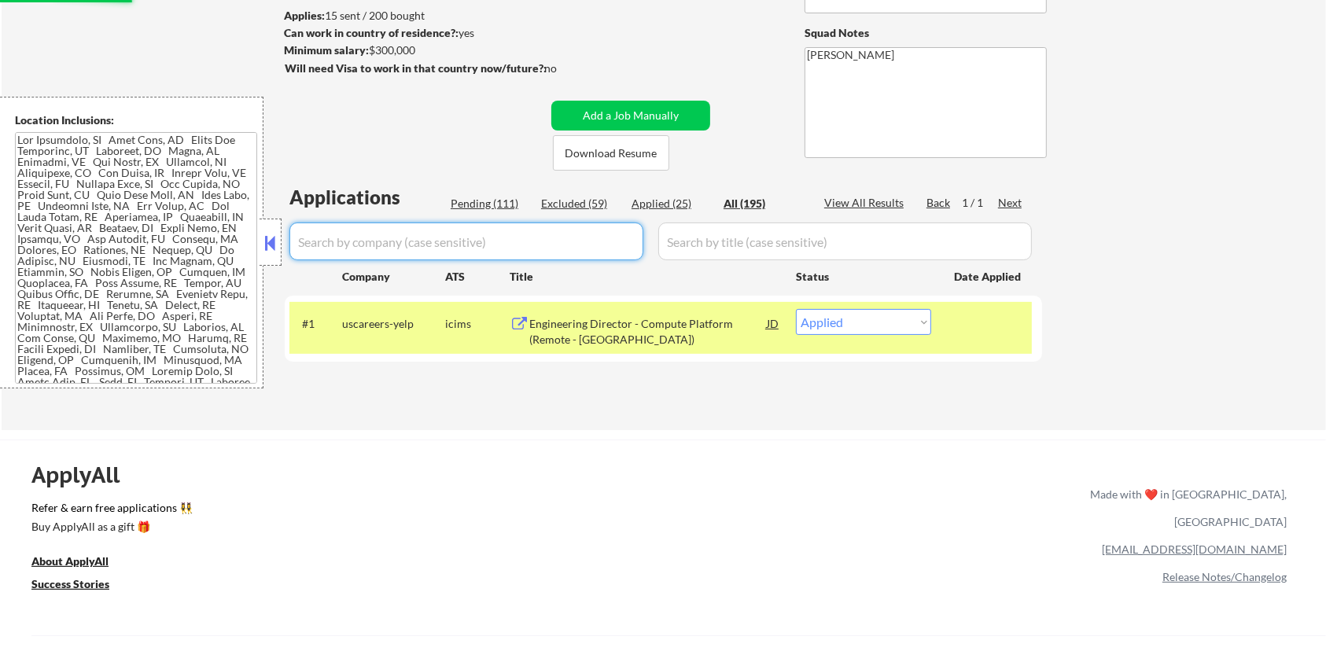
select select ""excluded__expired_""
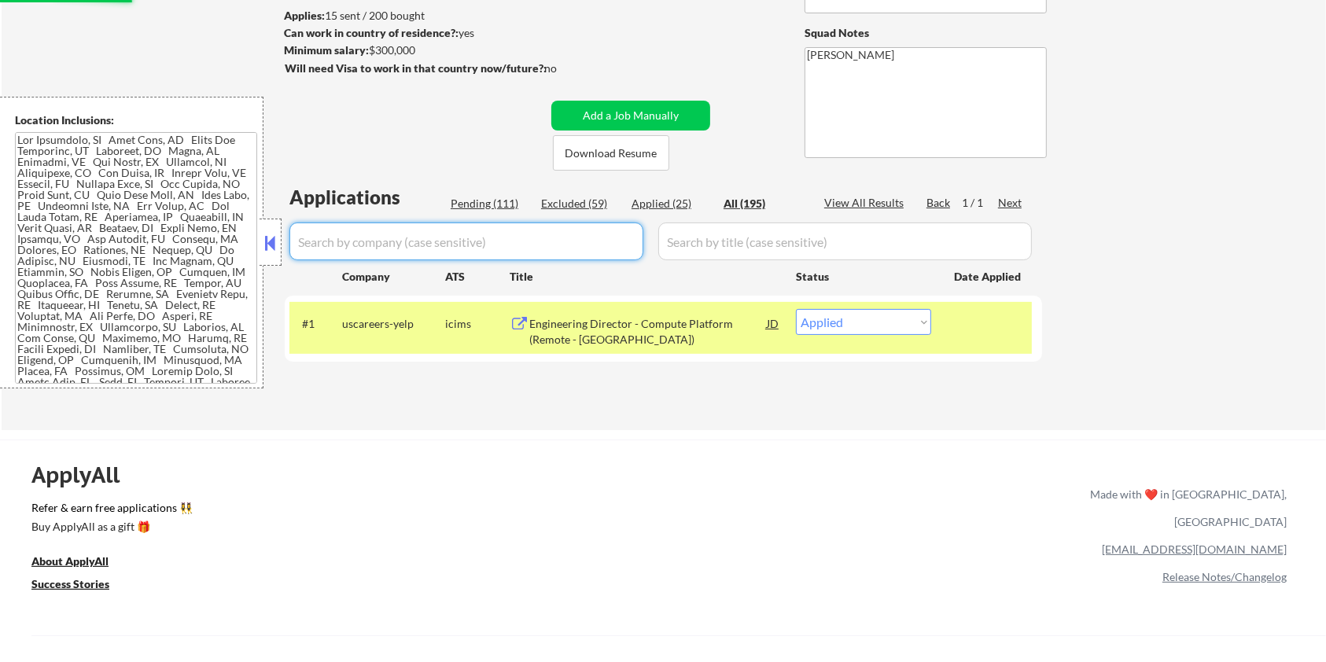
select select ""excluded__bad_match_""
select select ""excluded__salary_""
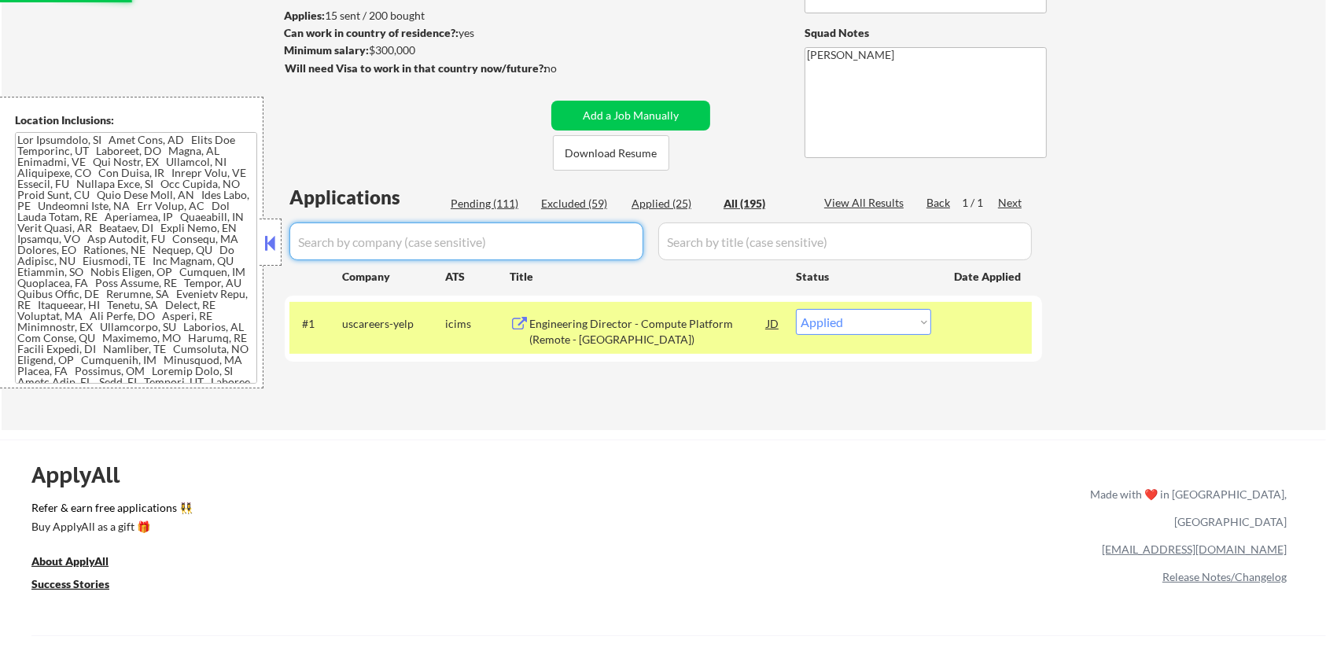
select select ""excluded__expired_""
select select ""excluded__salary_""
select select ""excluded__expired_""
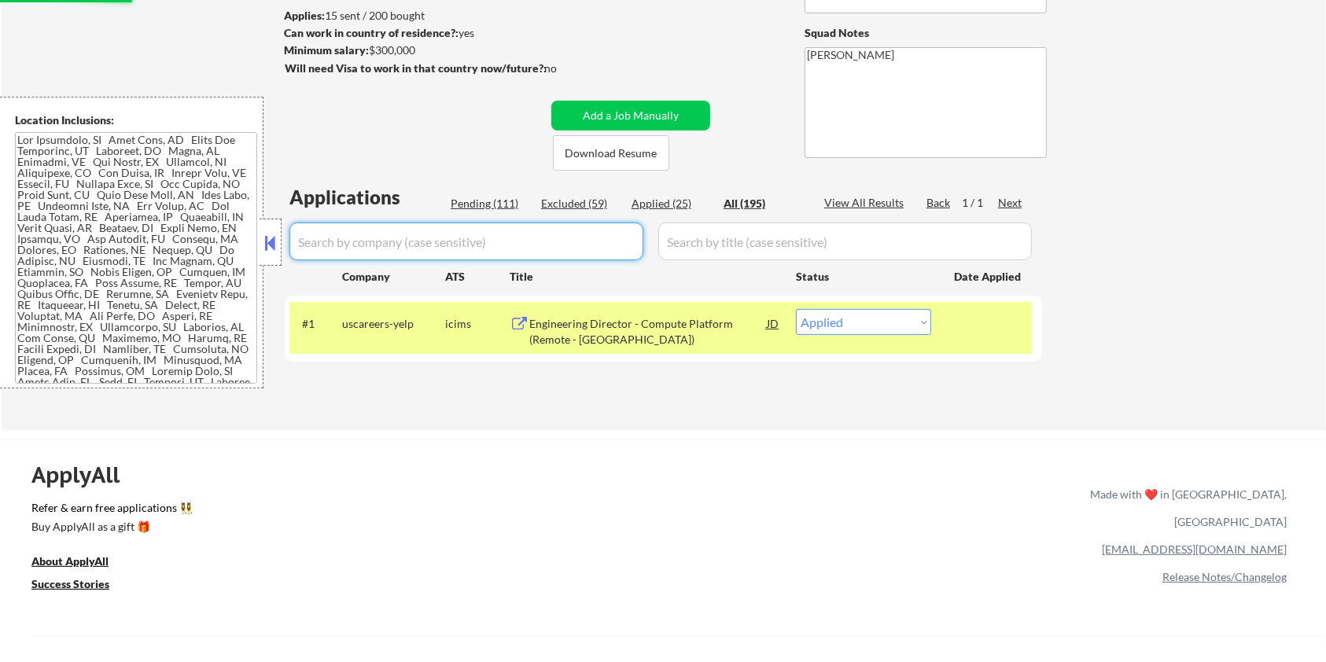
select select ""excluded__salary_""
select select ""excluded__expired_""
select select ""excluded__salary_""
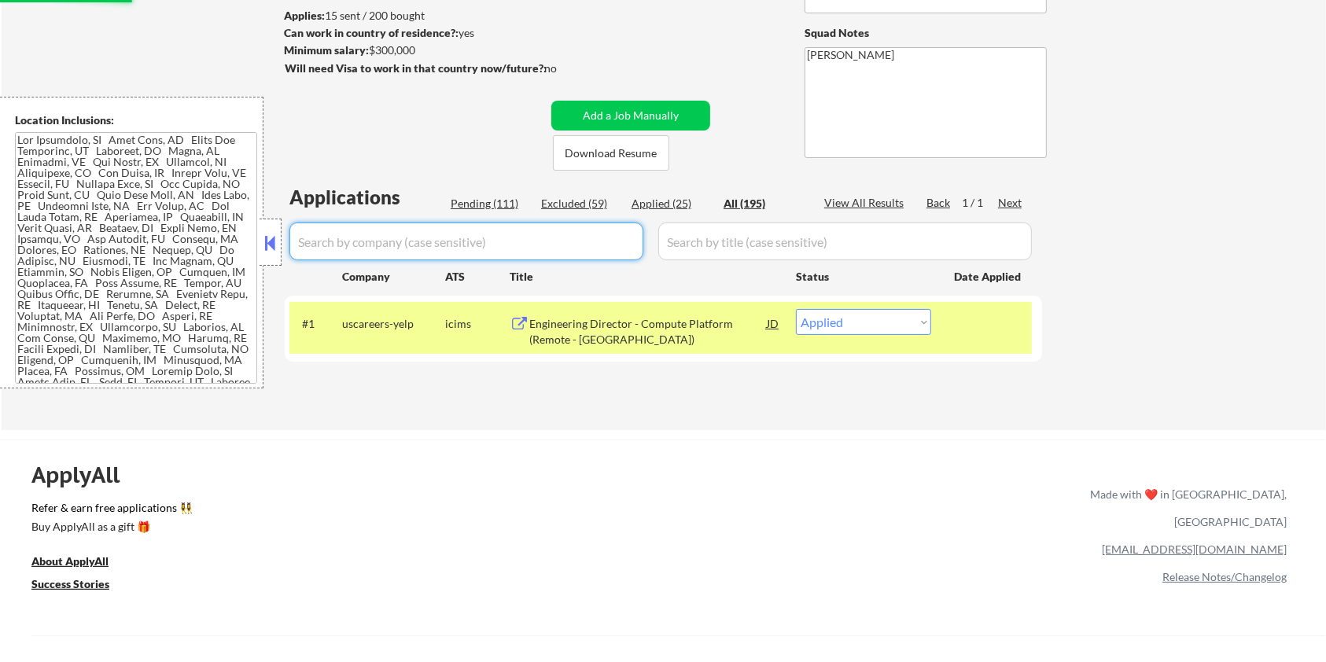
select select ""excluded__salary_""
select select ""excluded__expired_""
select select ""excluded__bad_match_""
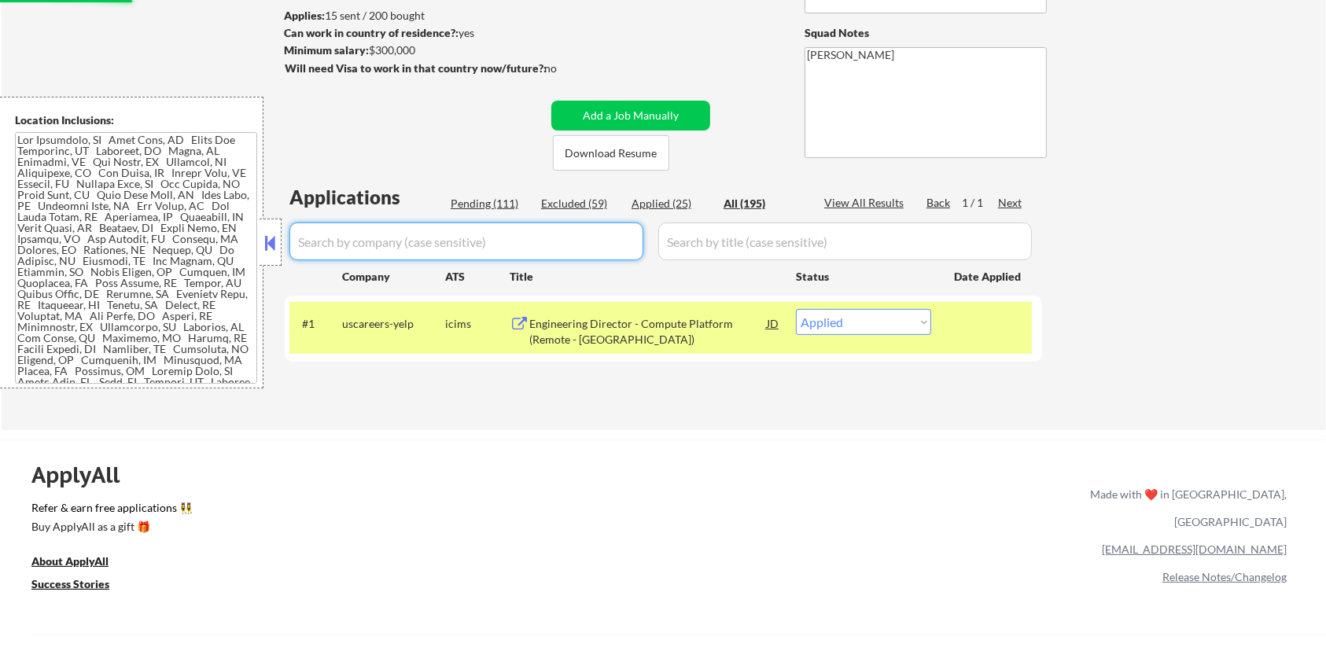
select select ""excluded""
select select ""excluded__salary_""
select select ""excluded__bad_match_""
select select ""excluded__salary_""
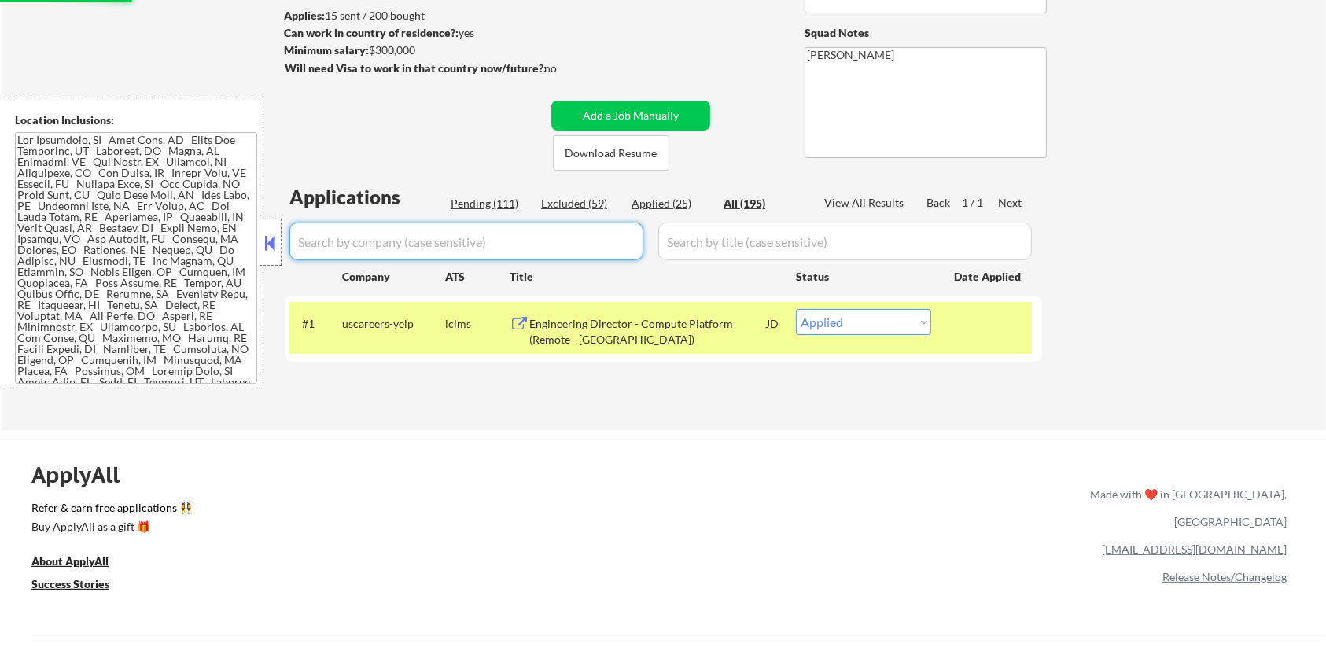
select select ""excluded__salary_""
select select ""excluded__bad_match_""
select select ""excluded__expired_""
select select ""excluded__salary_""
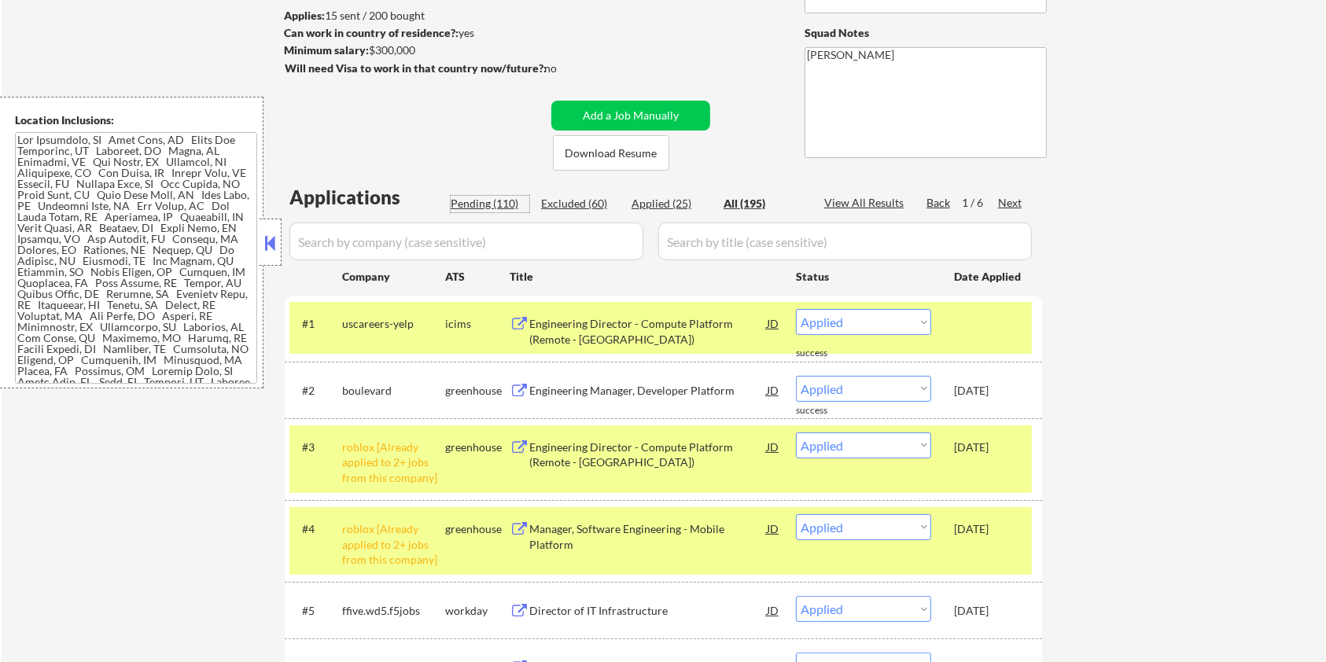
click at [465, 204] on div "Pending (110)" at bounding box center [490, 204] width 79 height 16
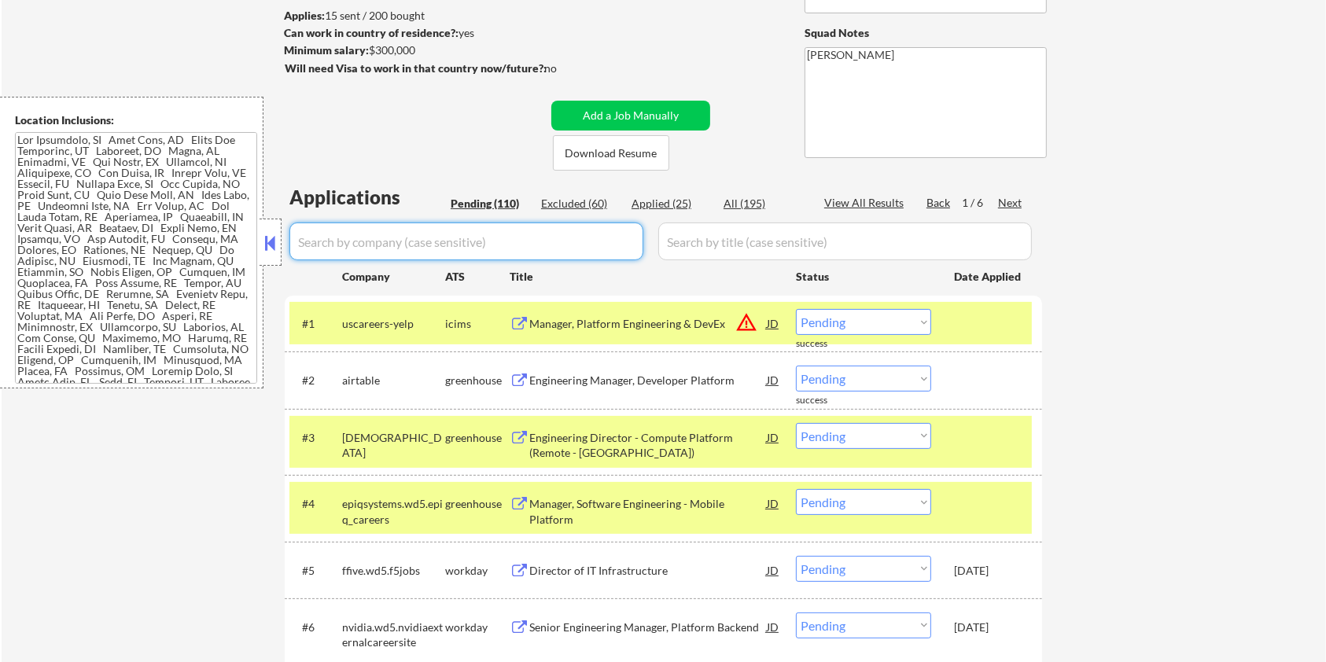
click at [432, 234] on input "input" at bounding box center [466, 241] width 354 height 38
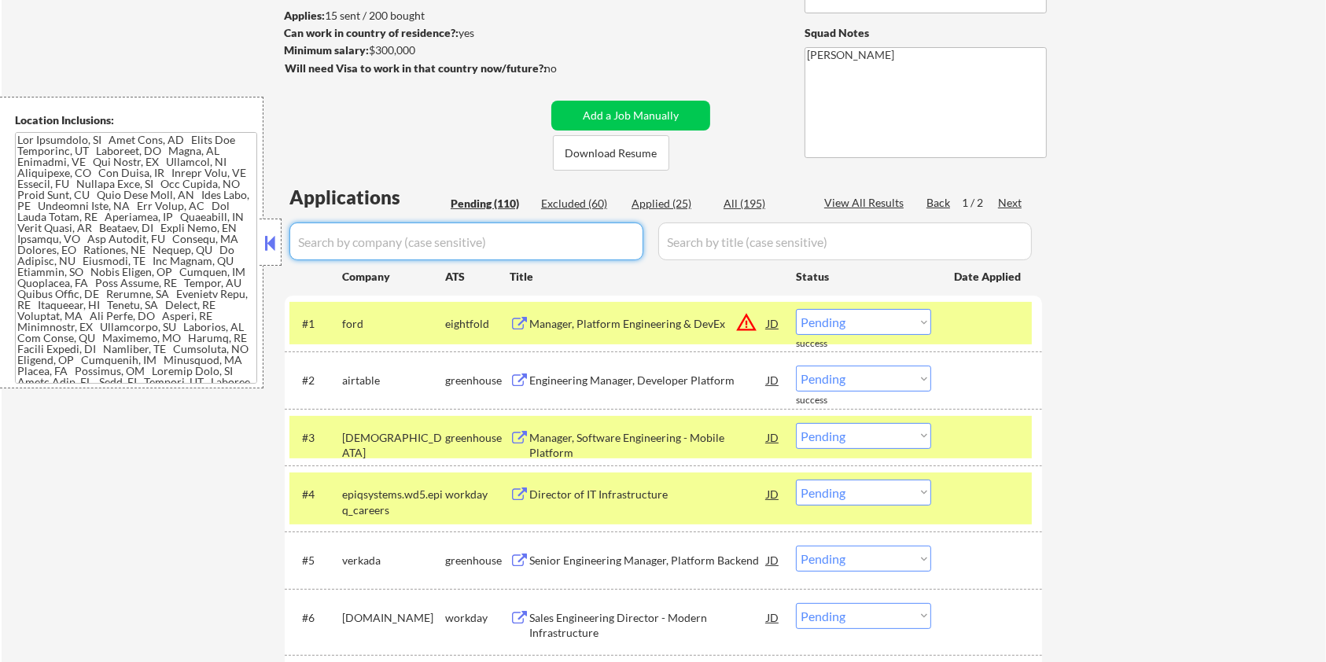
click at [974, 434] on div at bounding box center [988, 437] width 69 height 28
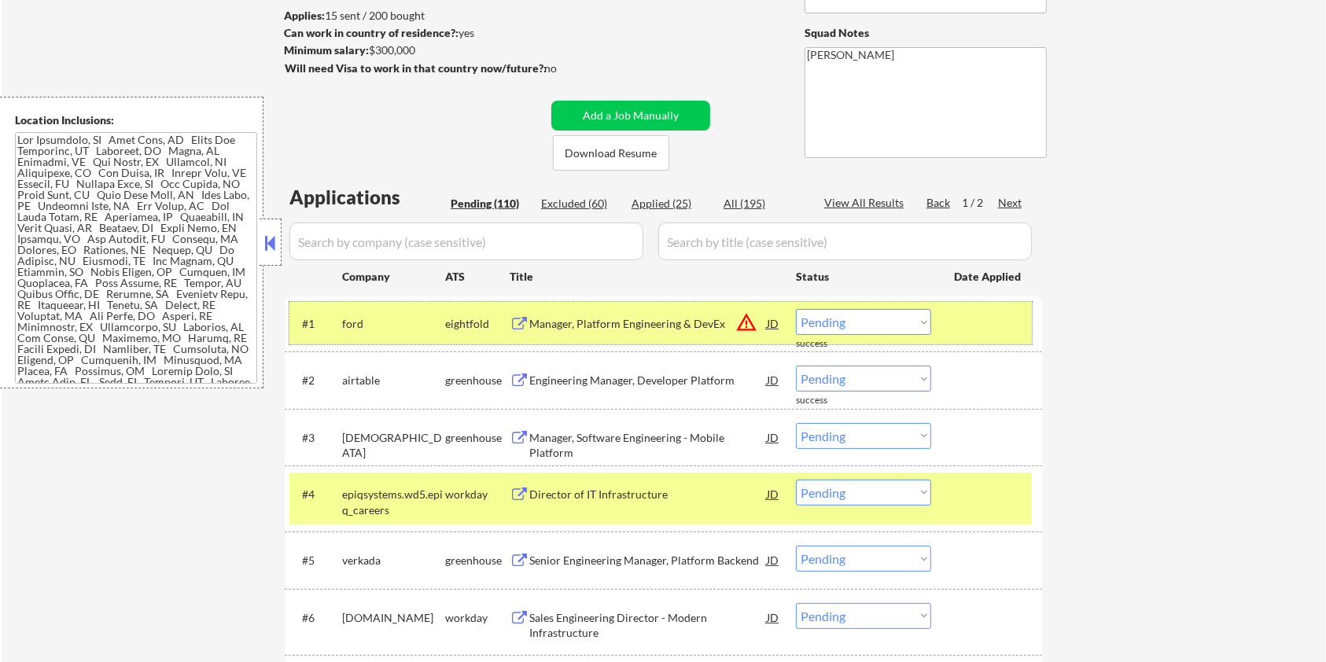
click at [983, 319] on div at bounding box center [988, 323] width 69 height 28
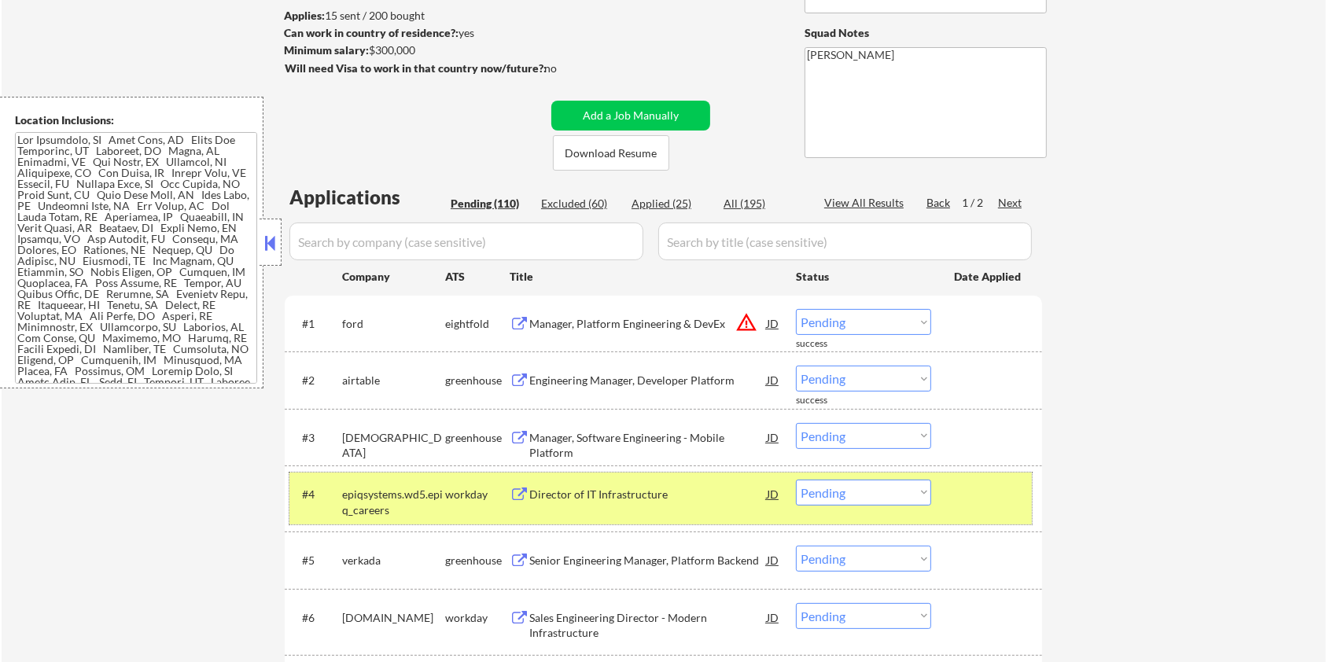
click at [978, 498] on div at bounding box center [988, 494] width 69 height 28
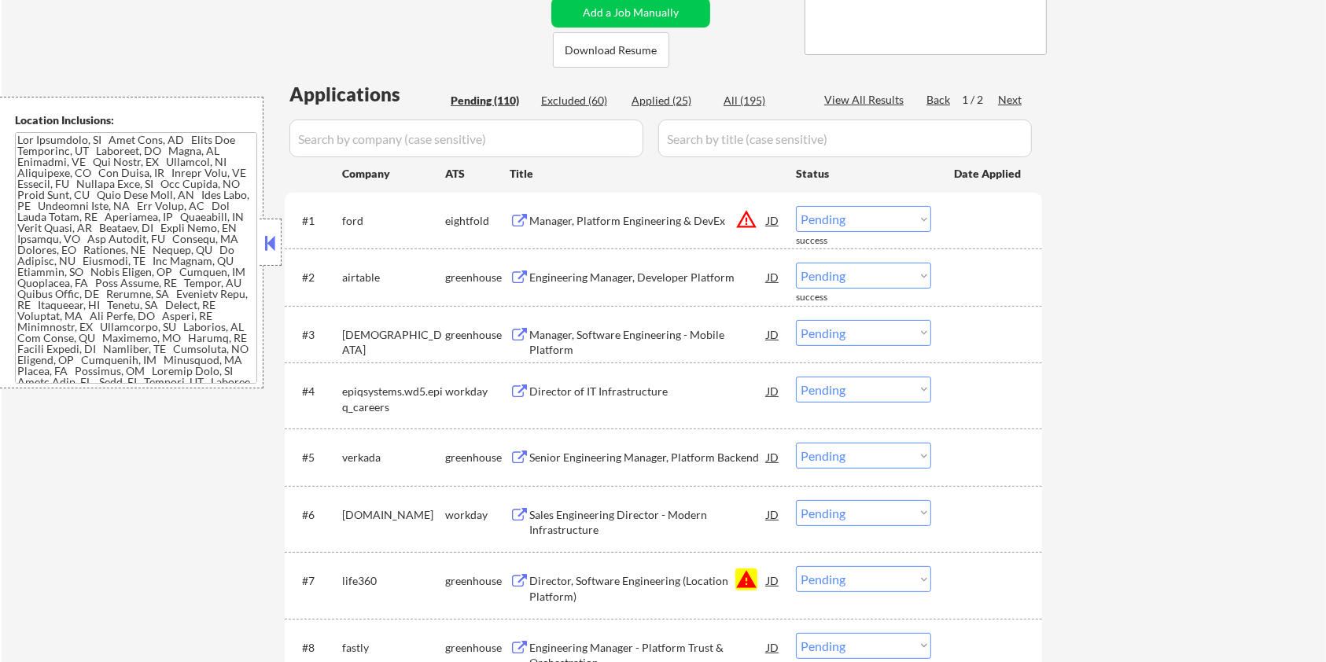
scroll to position [314, 0]
drag, startPoint x: 399, startPoint y: 405, endPoint x: 340, endPoint y: 386, distance: 61.2
click at [340, 386] on div "#4 epiqsystems.wd5.epiq_careers workday Director of IT Infrastructure JD warnin…" at bounding box center [660, 393] width 742 height 52
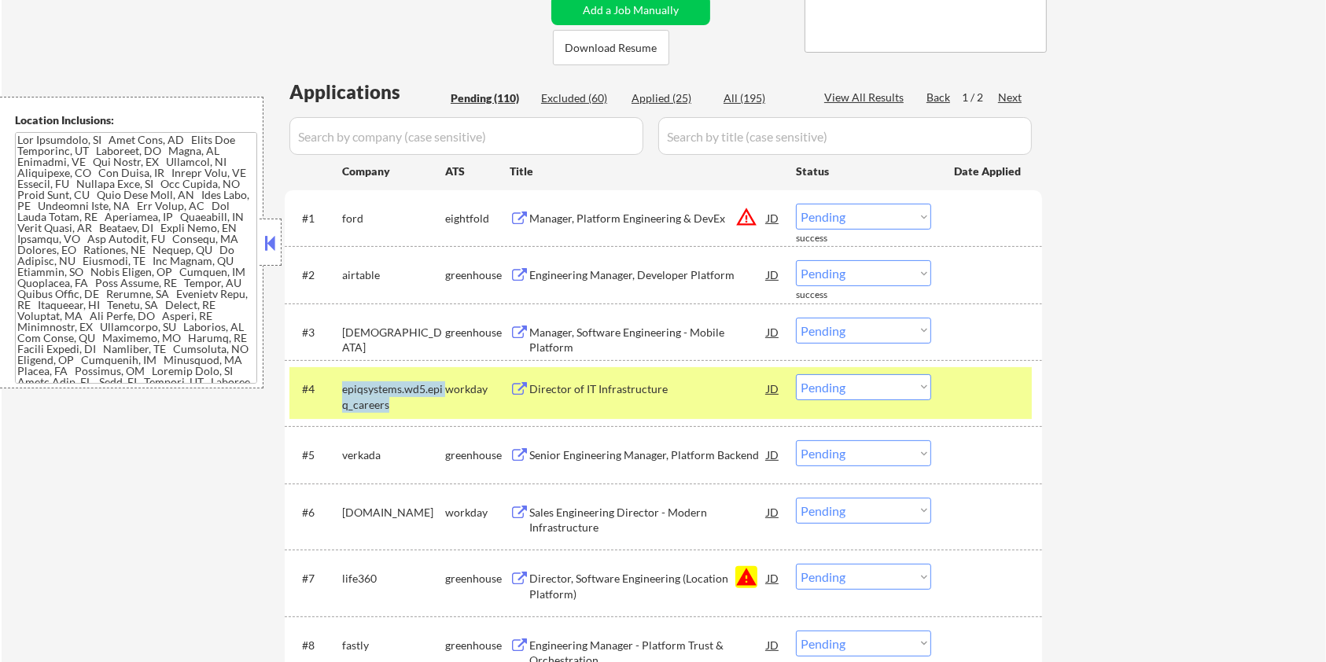
copy div "epiqsystems.wd5.epiq_careers"
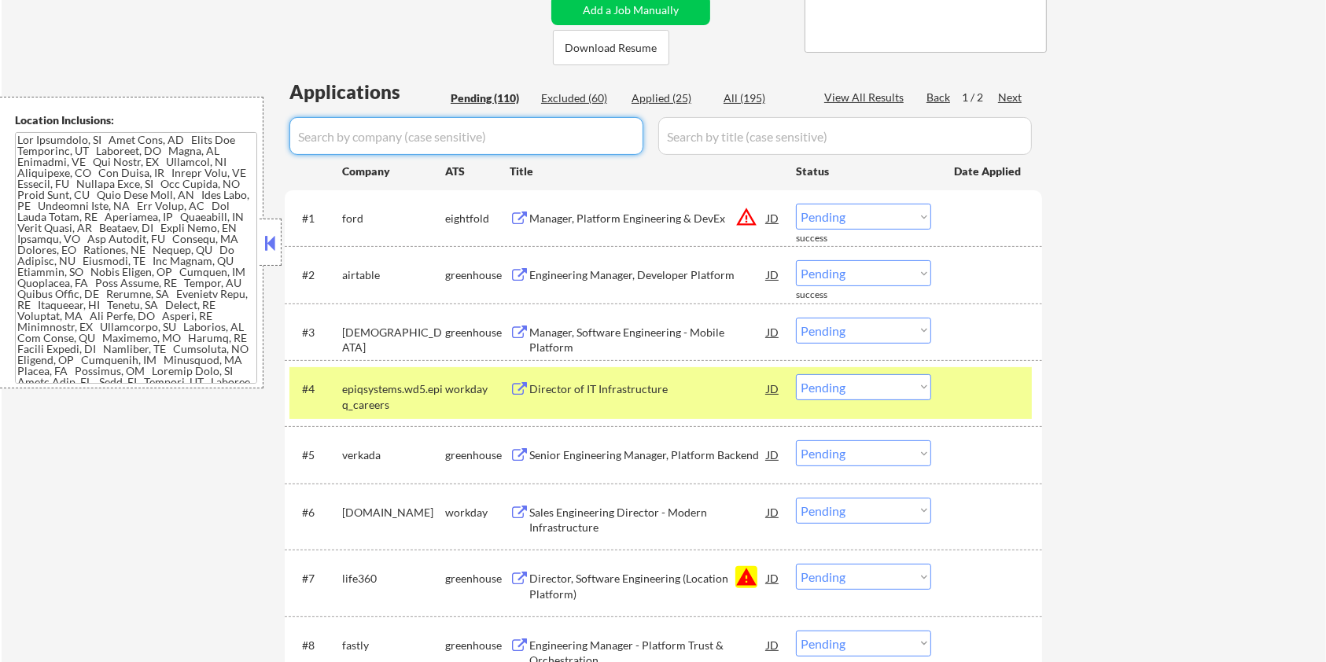
click at [318, 131] on input "input" at bounding box center [466, 136] width 354 height 38
paste input "epiqsystems.wd5.epiq_careers"
drag, startPoint x: 711, startPoint y: 132, endPoint x: 718, endPoint y: 123, distance: 11.8
click at [714, 131] on input "input" at bounding box center [844, 136] width 373 height 38
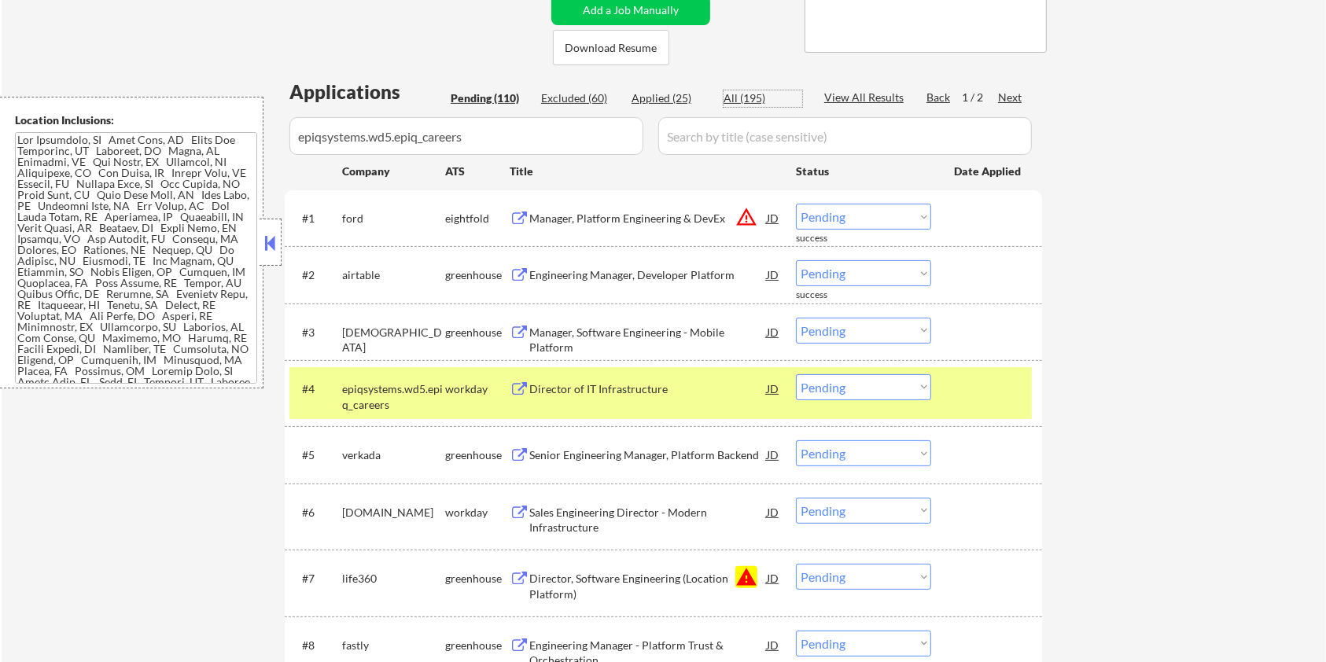
click at [734, 94] on div "All (195)" at bounding box center [762, 98] width 79 height 16
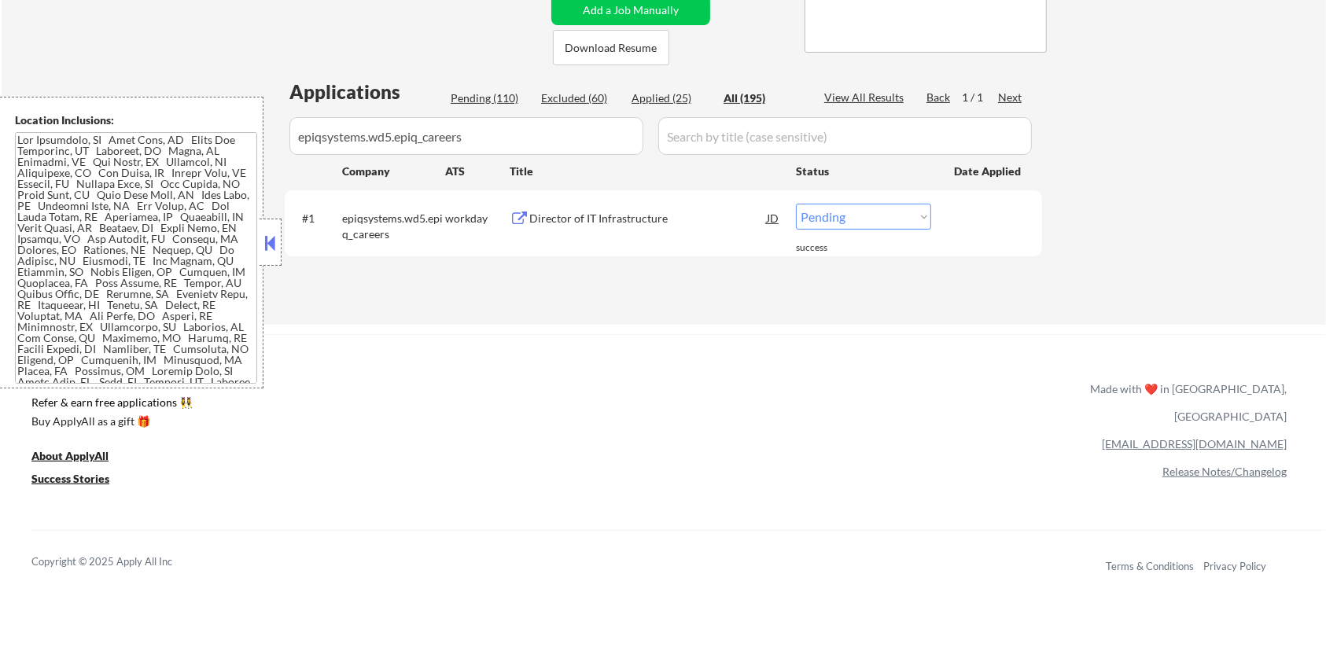
click at [560, 219] on div "Director of IT Infrastructure" at bounding box center [647, 219] width 237 height 16
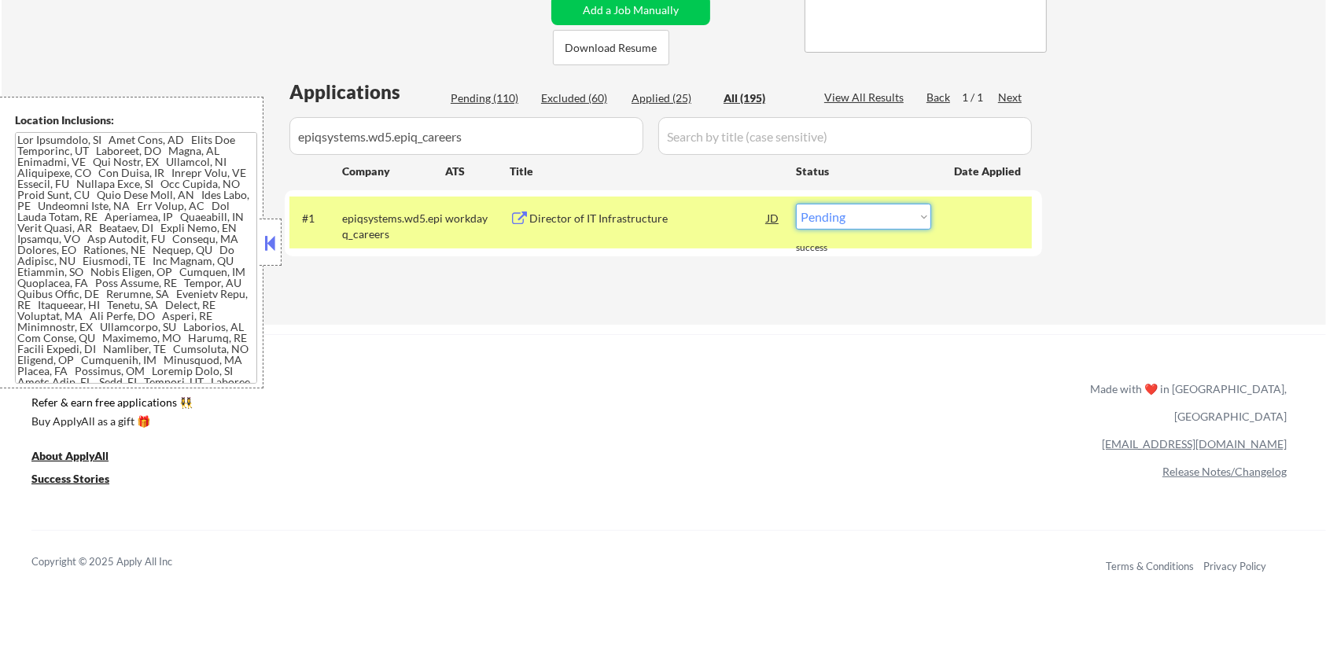
click at [899, 211] on select "Choose an option... Pending Applied Excluded (Questions) Excluded (Expired) Exc…" at bounding box center [863, 217] width 135 height 26
click at [796, 204] on select "Choose an option... Pending Applied Excluded (Questions) Excluded (Expired) Exc…" at bounding box center [863, 217] width 135 height 26
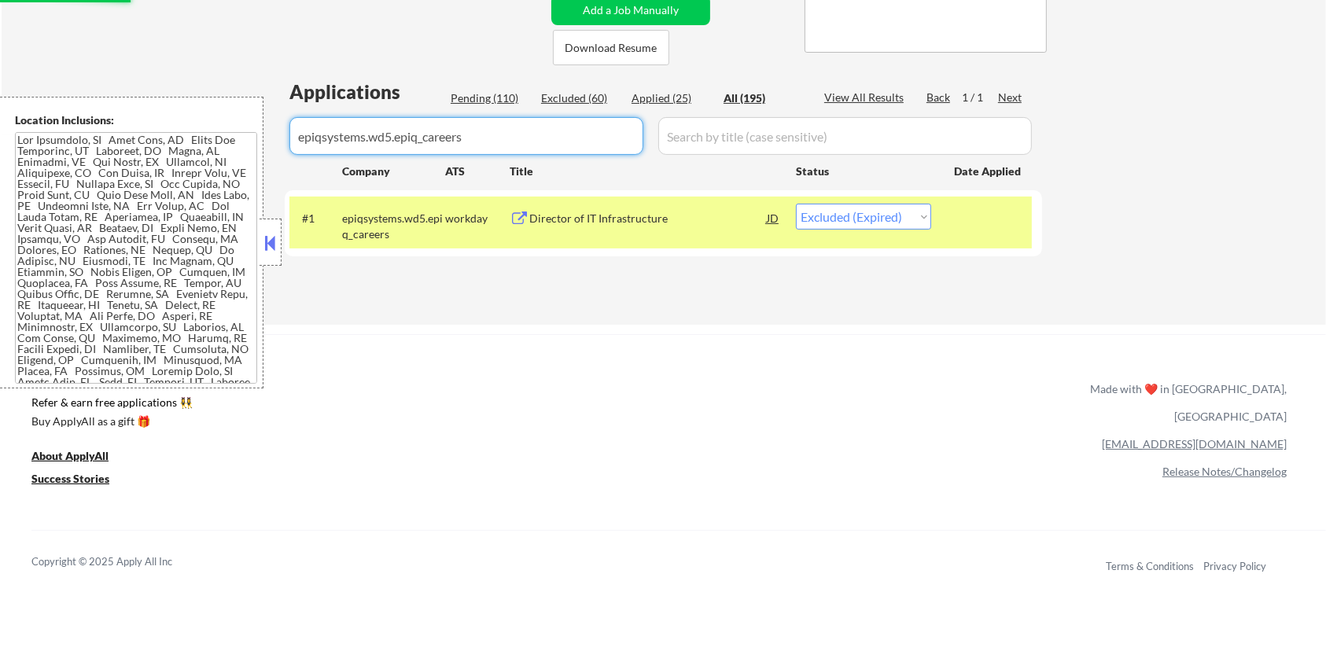
drag, startPoint x: 528, startPoint y: 138, endPoint x: 194, endPoint y: 138, distance: 333.4
click at [194, 138] on body "← Return to /applysquad Mailslurp Inbox Job Search Builder Aaron Stone User Ema…" at bounding box center [663, 17] width 1326 height 662
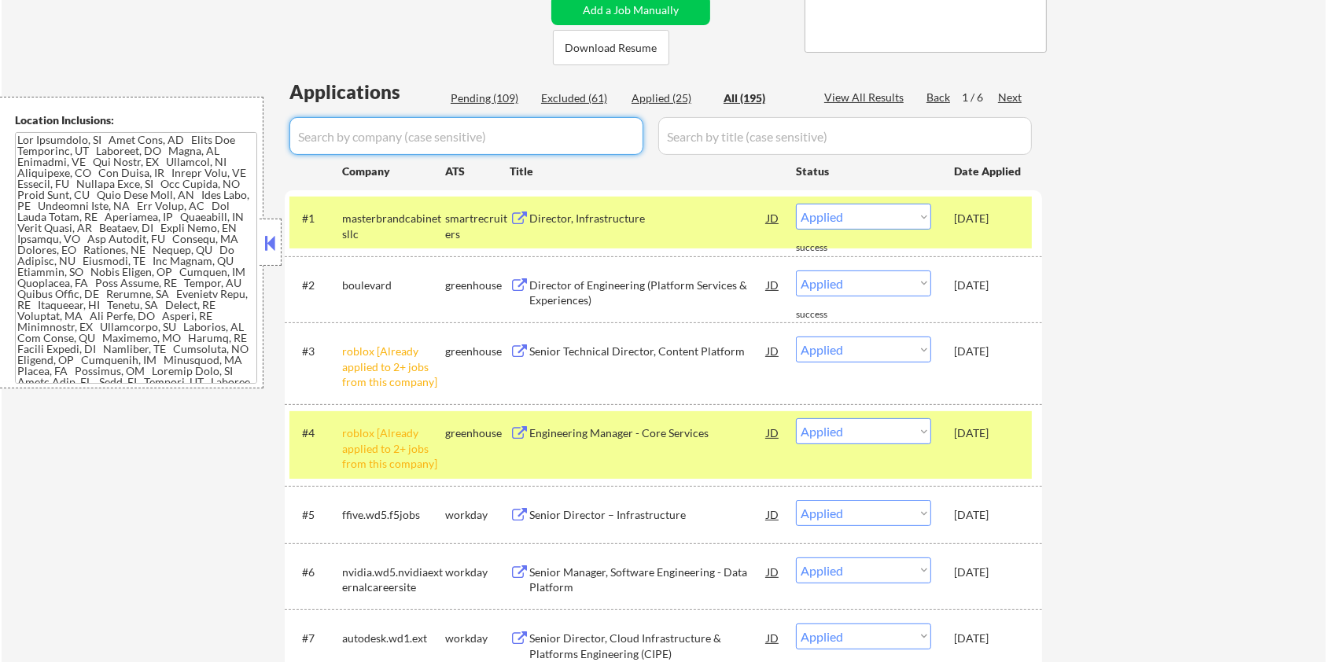
click at [473, 91] on div "Pending (109)" at bounding box center [490, 98] width 79 height 16
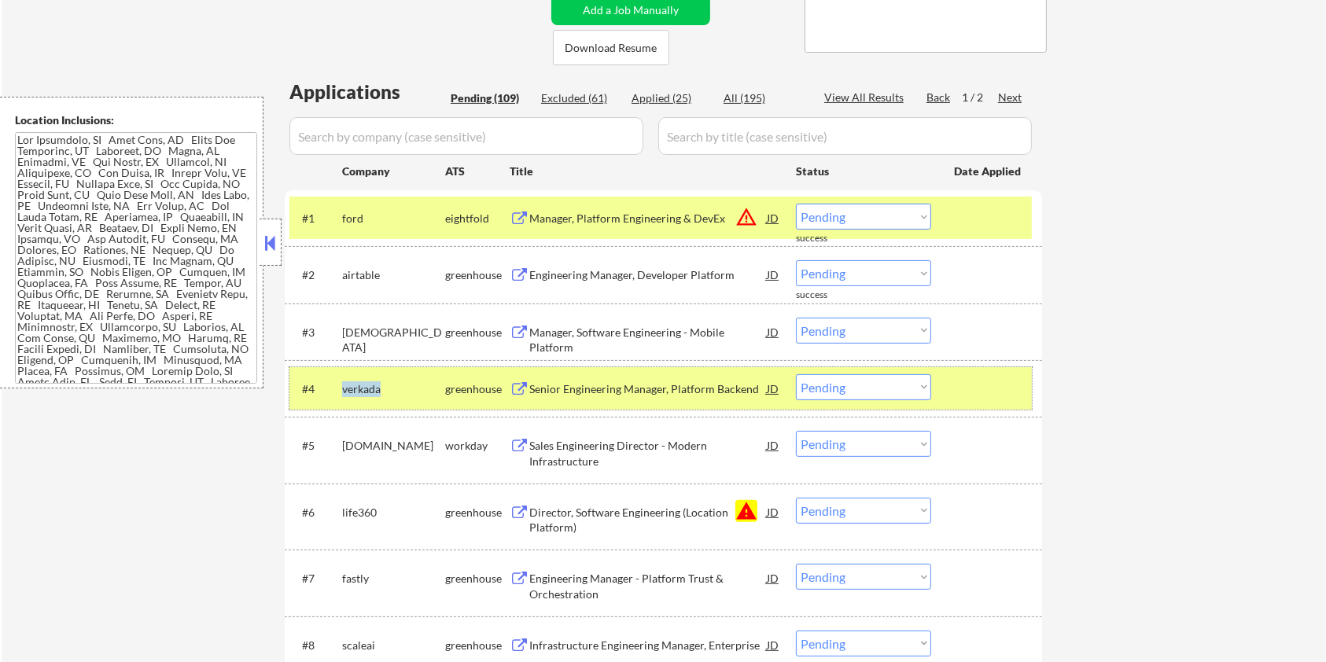
drag, startPoint x: 403, startPoint y: 381, endPoint x: 344, endPoint y: 381, distance: 59.8
click at [344, 381] on div "verkada" at bounding box center [393, 389] width 103 height 16
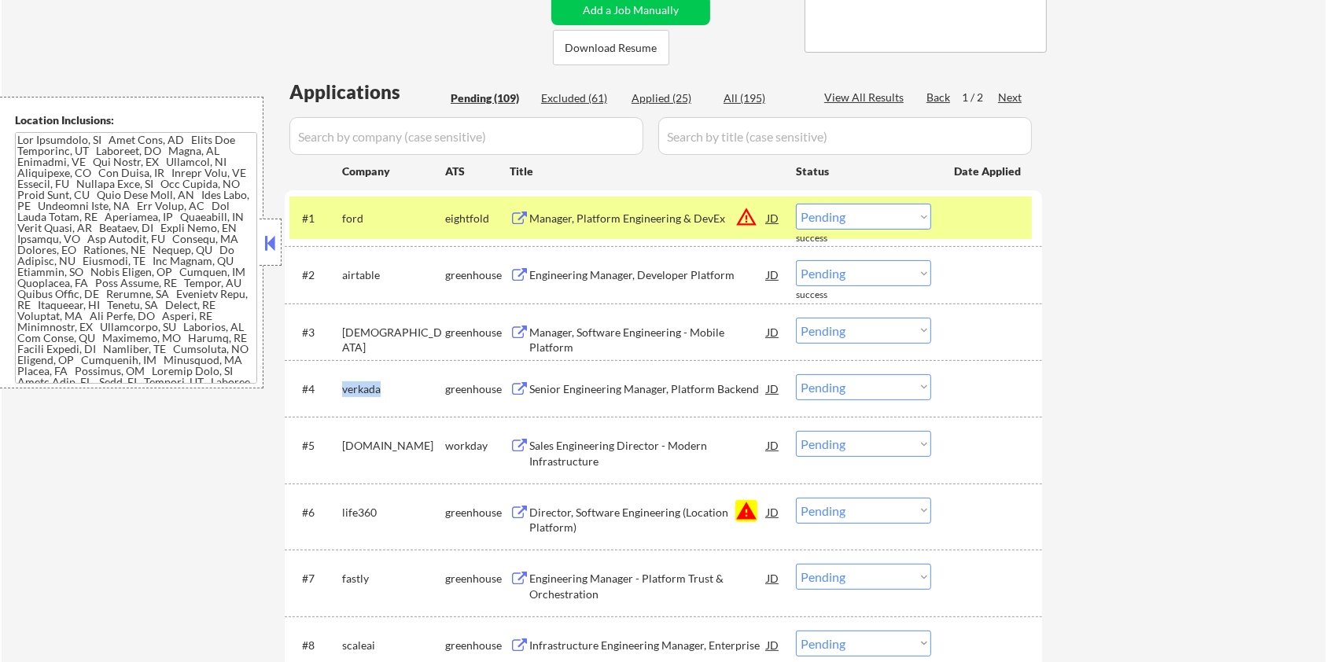
copy div "verkada"
click at [372, 153] on input "input" at bounding box center [466, 136] width 354 height 38
paste input "verkada"
click at [729, 124] on input "input" at bounding box center [844, 136] width 373 height 38
click at [758, 104] on div "All (195)" at bounding box center [762, 98] width 79 height 16
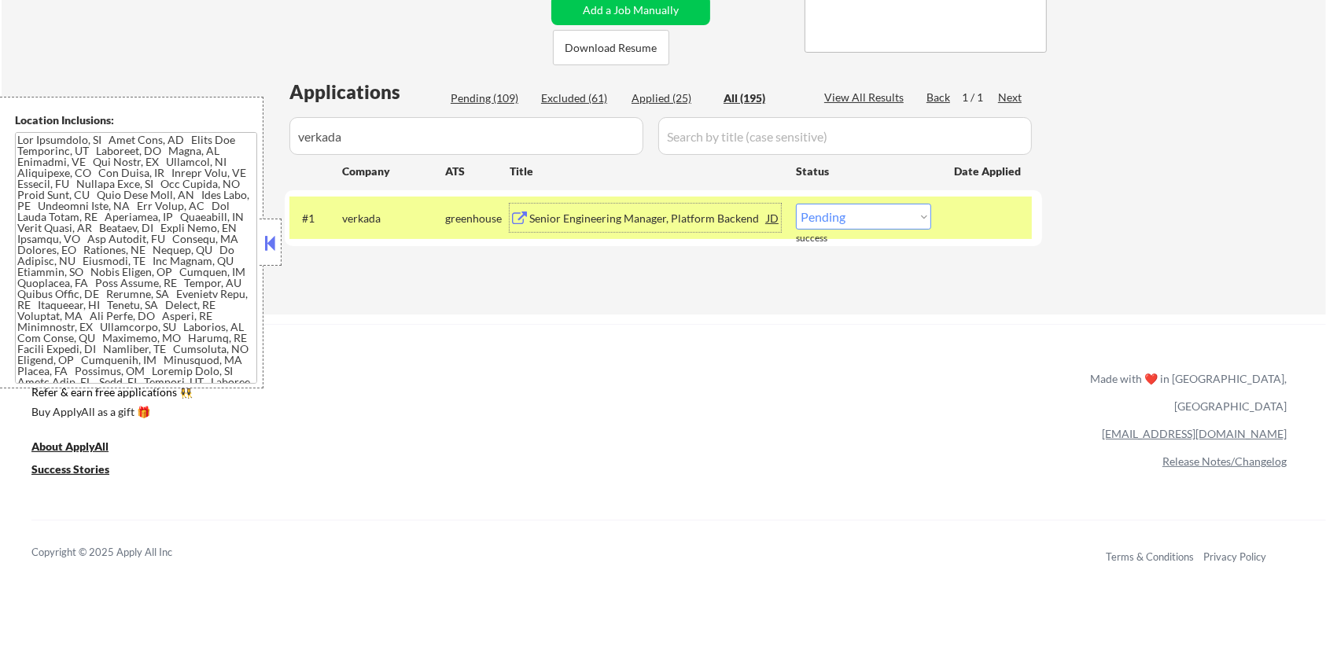
click at [634, 220] on div "Senior Engineering Manager, Platform Backend" at bounding box center [647, 219] width 237 height 16
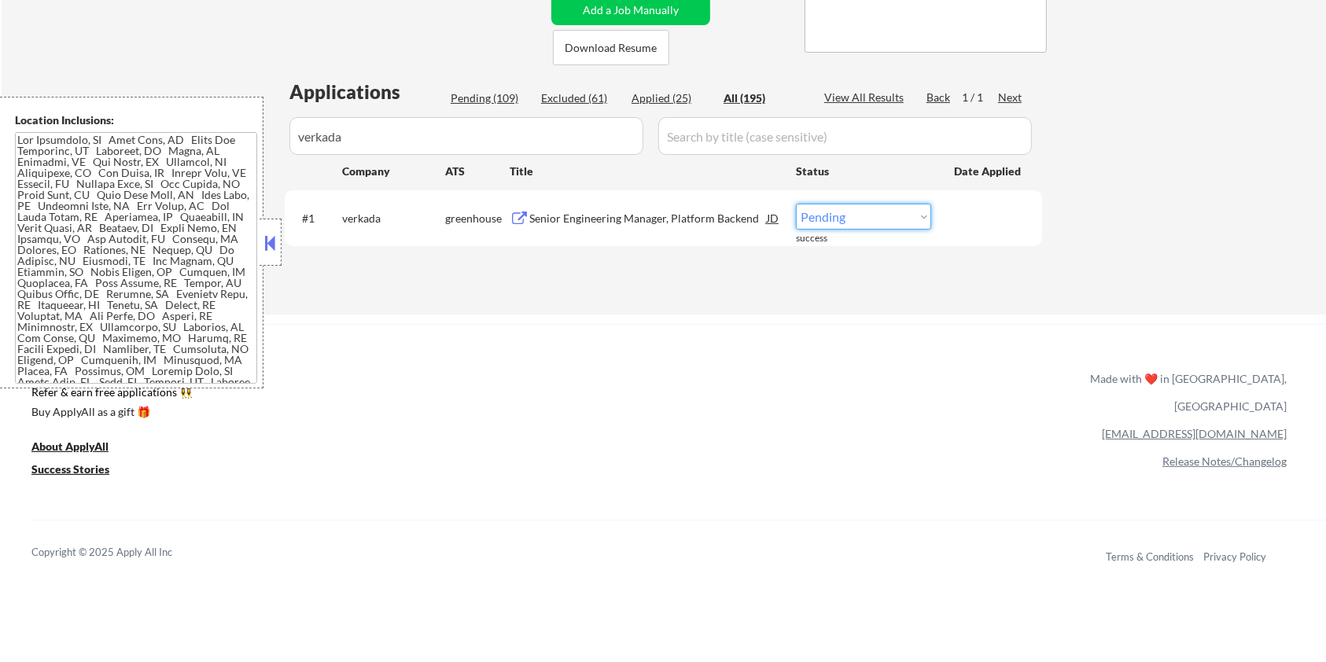
click at [864, 219] on select "Choose an option... Pending Applied Excluded (Questions) Excluded (Expired) Exc…" at bounding box center [863, 217] width 135 height 26
click at [796, 204] on select "Choose an option... Pending Applied Excluded (Questions) Excluded (Expired) Exc…" at bounding box center [863, 217] width 135 height 26
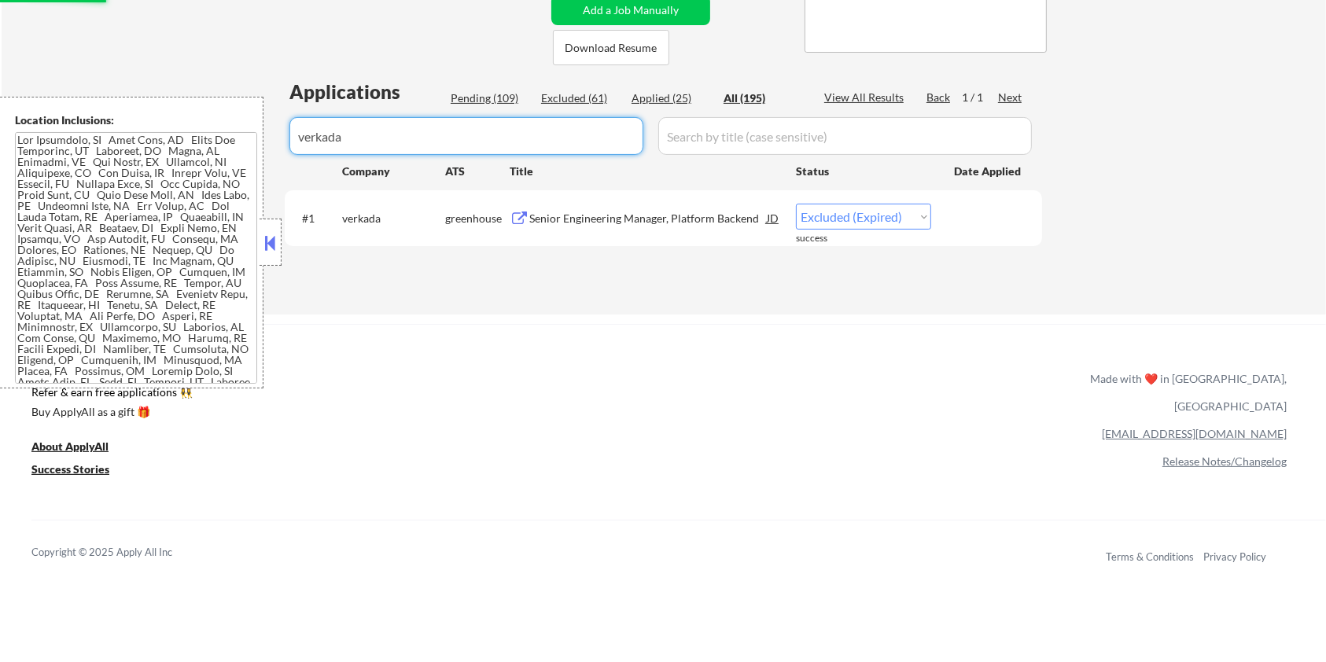
drag, startPoint x: 402, startPoint y: 142, endPoint x: 263, endPoint y: 143, distance: 139.2
click at [263, 143] on body "← Return to /applysquad Mailslurp Inbox Job Search Builder Aaron Stone User Ema…" at bounding box center [663, 17] width 1326 height 662
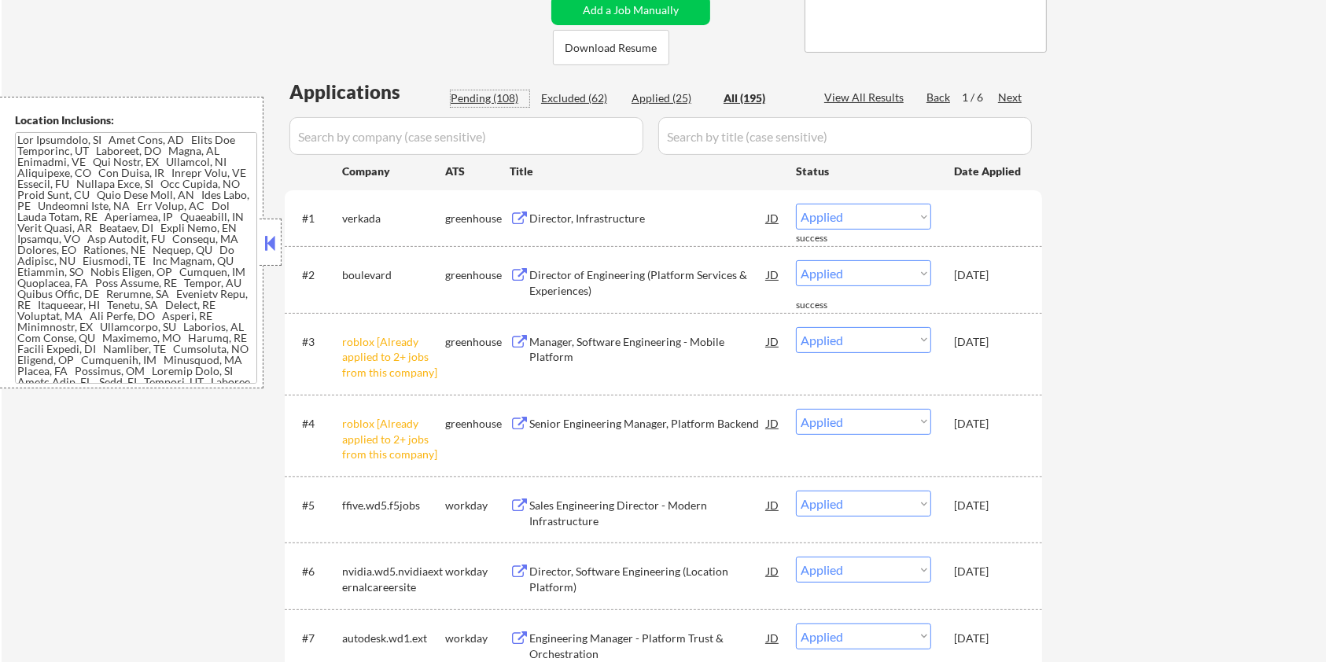
click at [474, 97] on div "Pending (108)" at bounding box center [490, 98] width 79 height 16
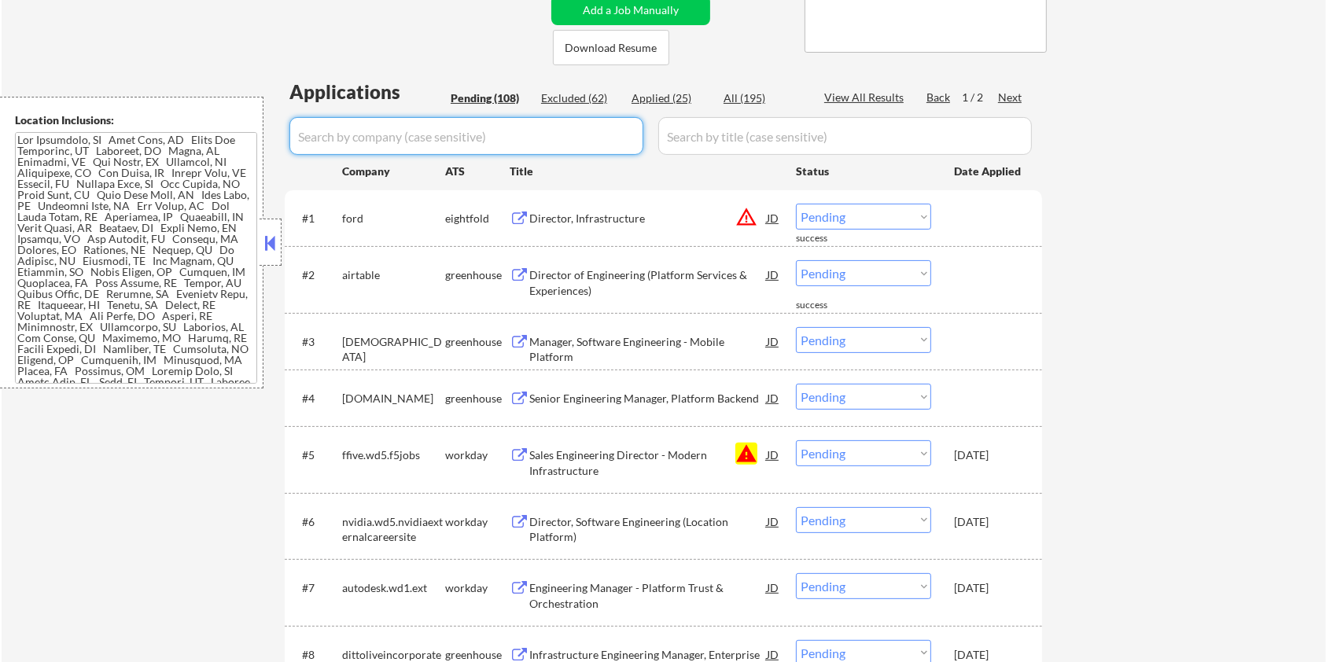
click at [435, 129] on input "input" at bounding box center [466, 136] width 354 height 38
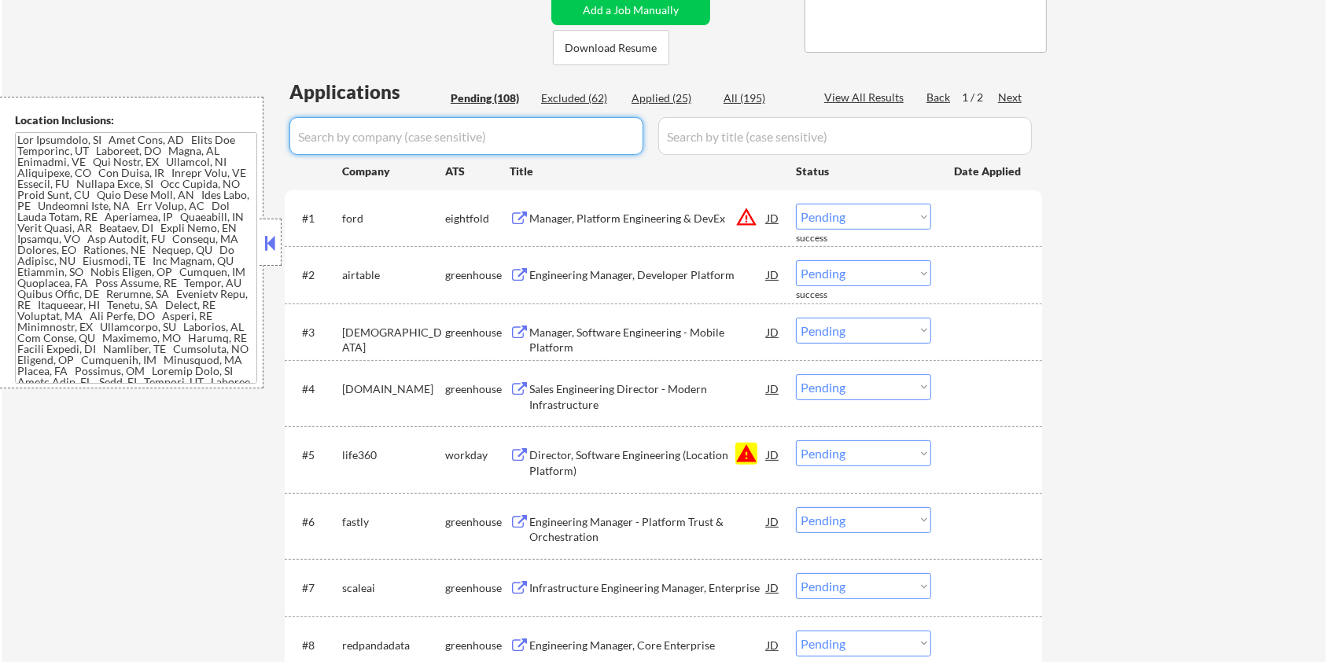
scroll to position [524, 0]
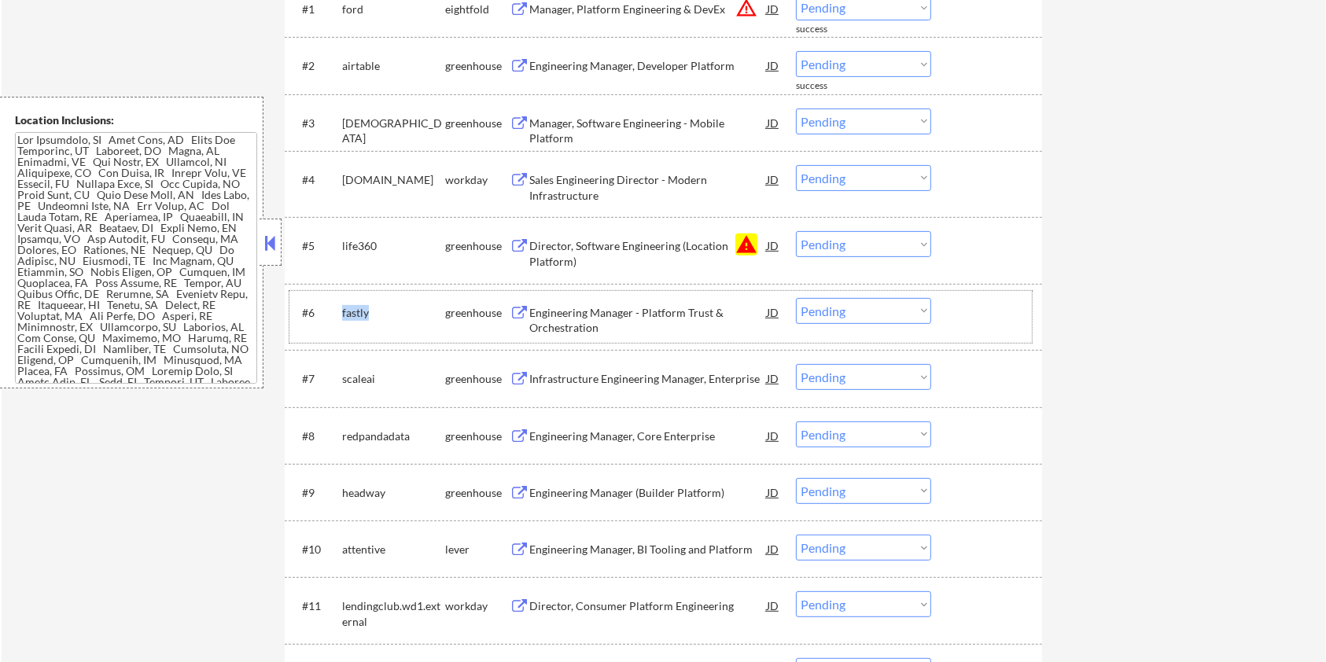
drag, startPoint x: 379, startPoint y: 311, endPoint x: 339, endPoint y: 312, distance: 40.1
click at [339, 312] on div "#6 fastly greenhouse Engineering Manager - Platform Trust & Orchestration JD wa…" at bounding box center [660, 317] width 742 height 52
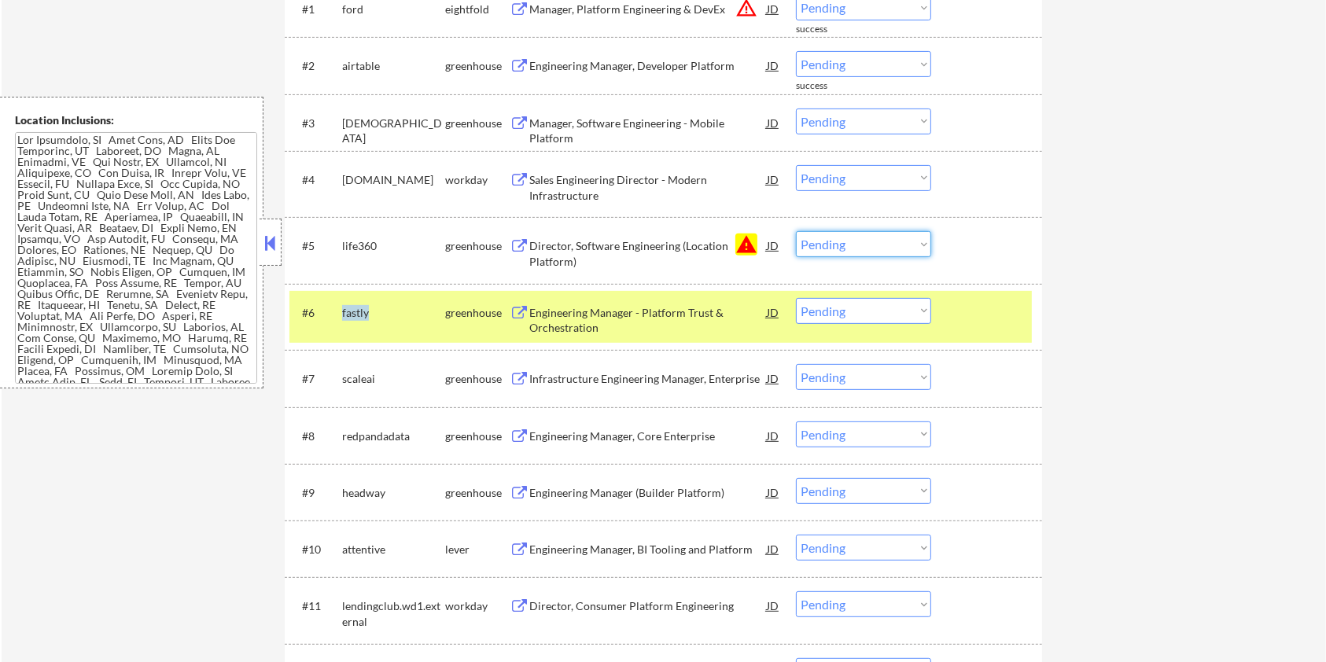
click at [899, 245] on select "Choose an option... Pending Applied Excluded (Questions) Excluded (Expired) Exc…" at bounding box center [863, 244] width 135 height 26
click at [796, 231] on select "Choose an option... Pending Applied Excluded (Questions) Excluded (Expired) Exc…" at bounding box center [863, 244] width 135 height 26
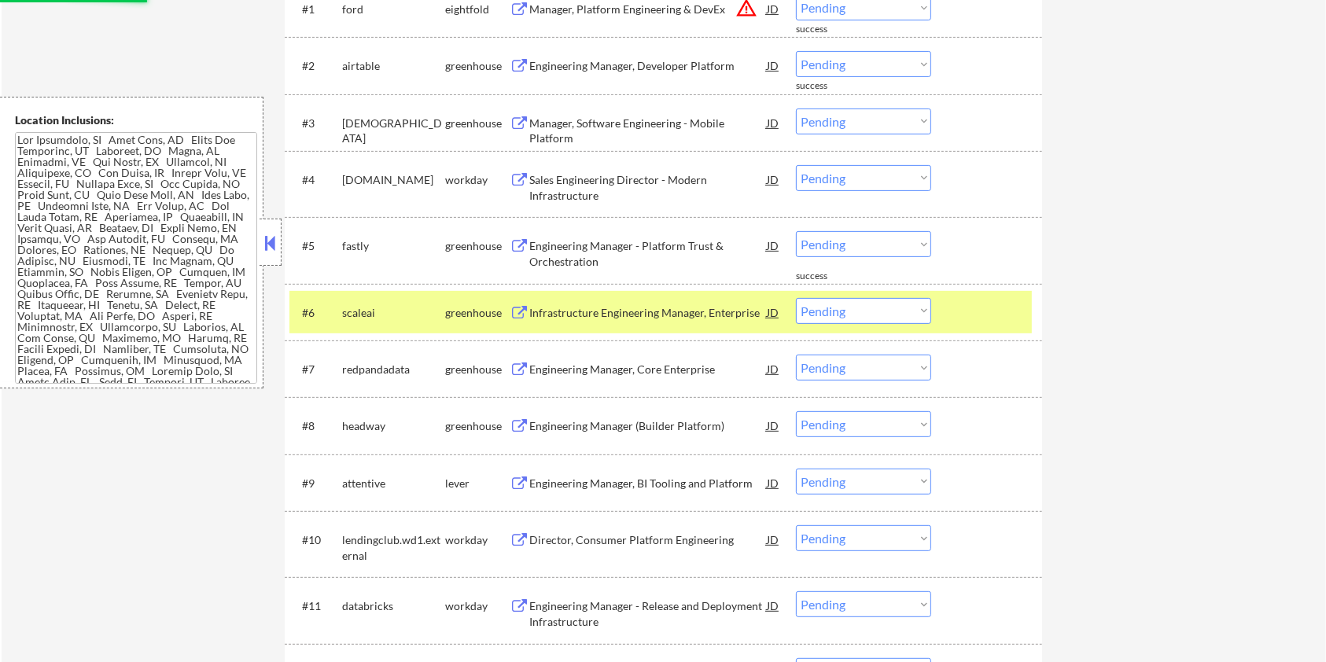
copy div "fastly"
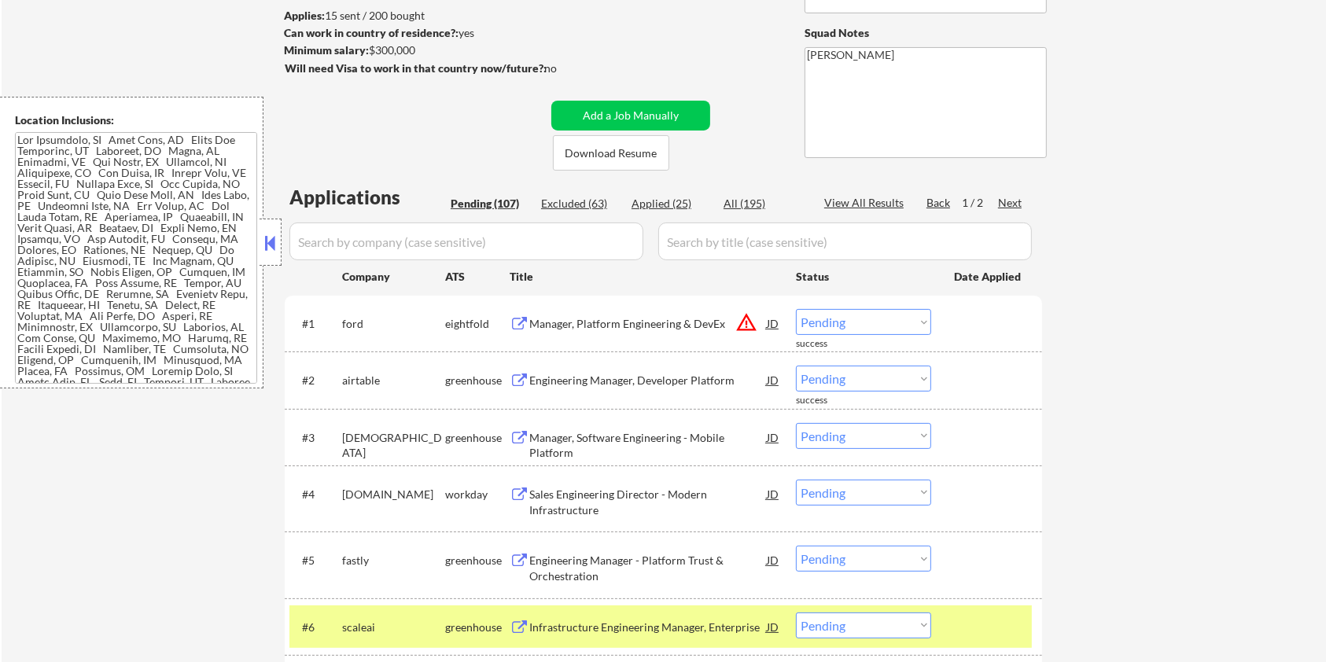
click at [408, 248] on input "input" at bounding box center [466, 241] width 354 height 38
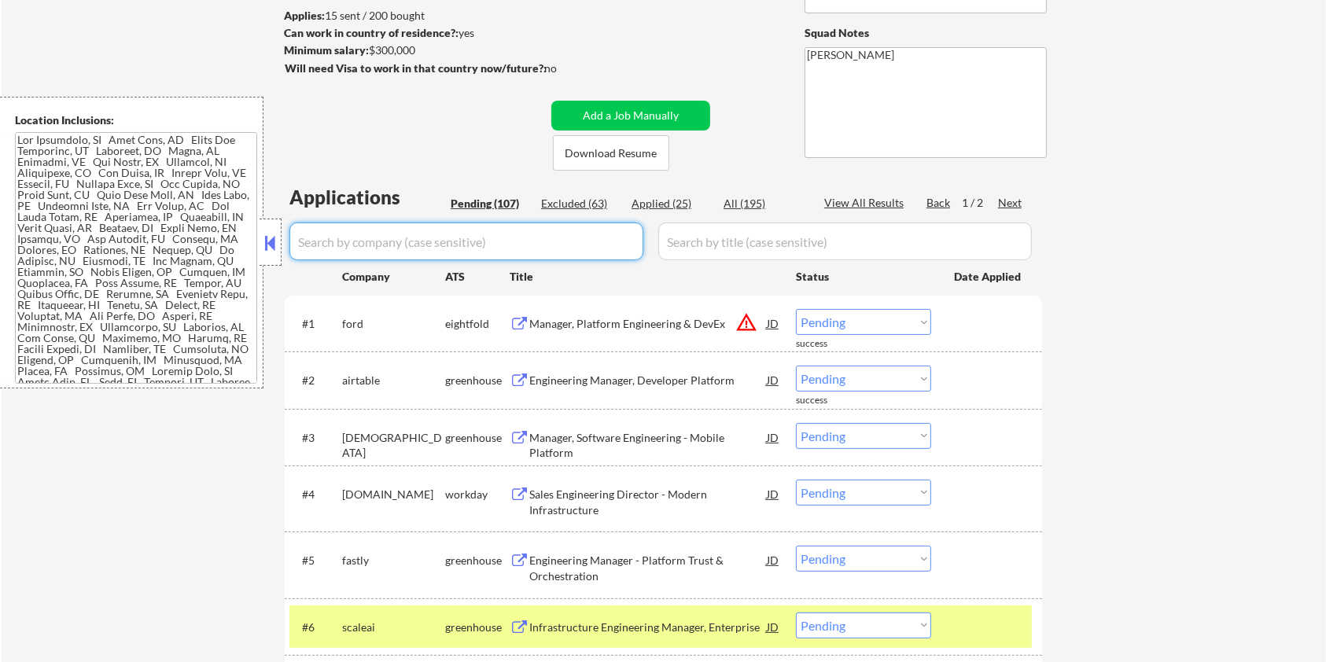
paste input "verkada"
click at [723, 255] on input "input" at bounding box center [844, 241] width 373 height 38
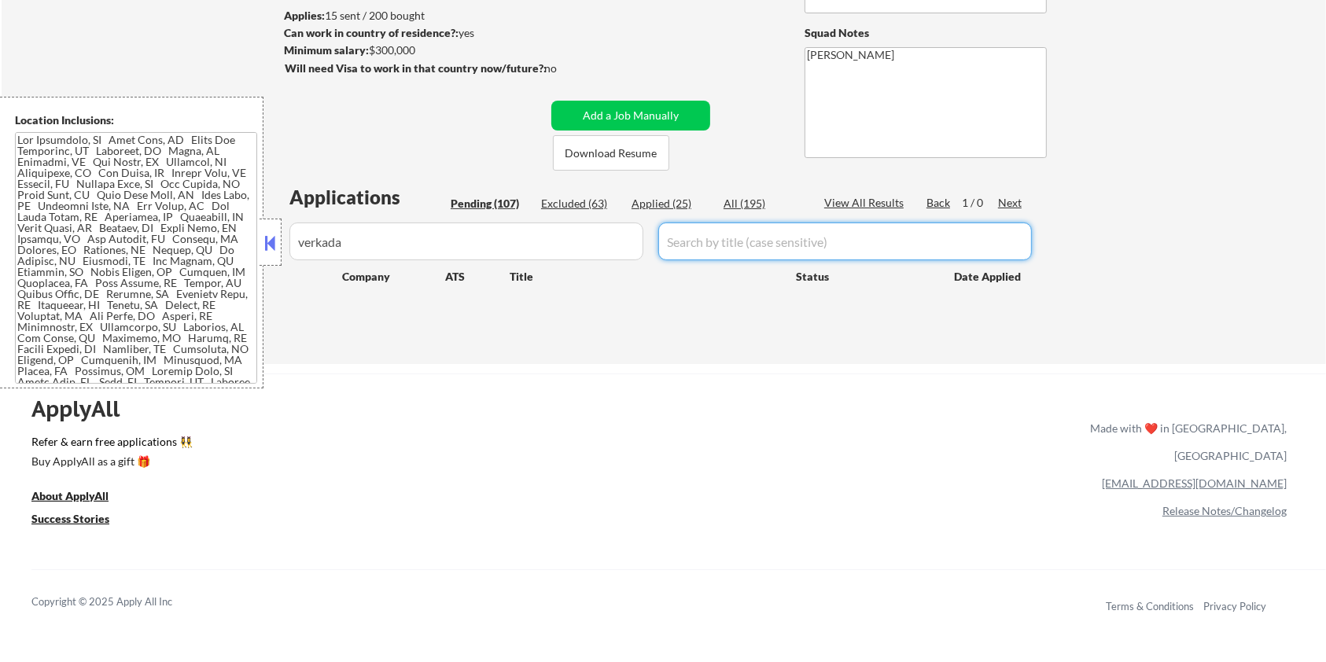
click at [738, 198] on div "All (195)" at bounding box center [762, 204] width 79 height 16
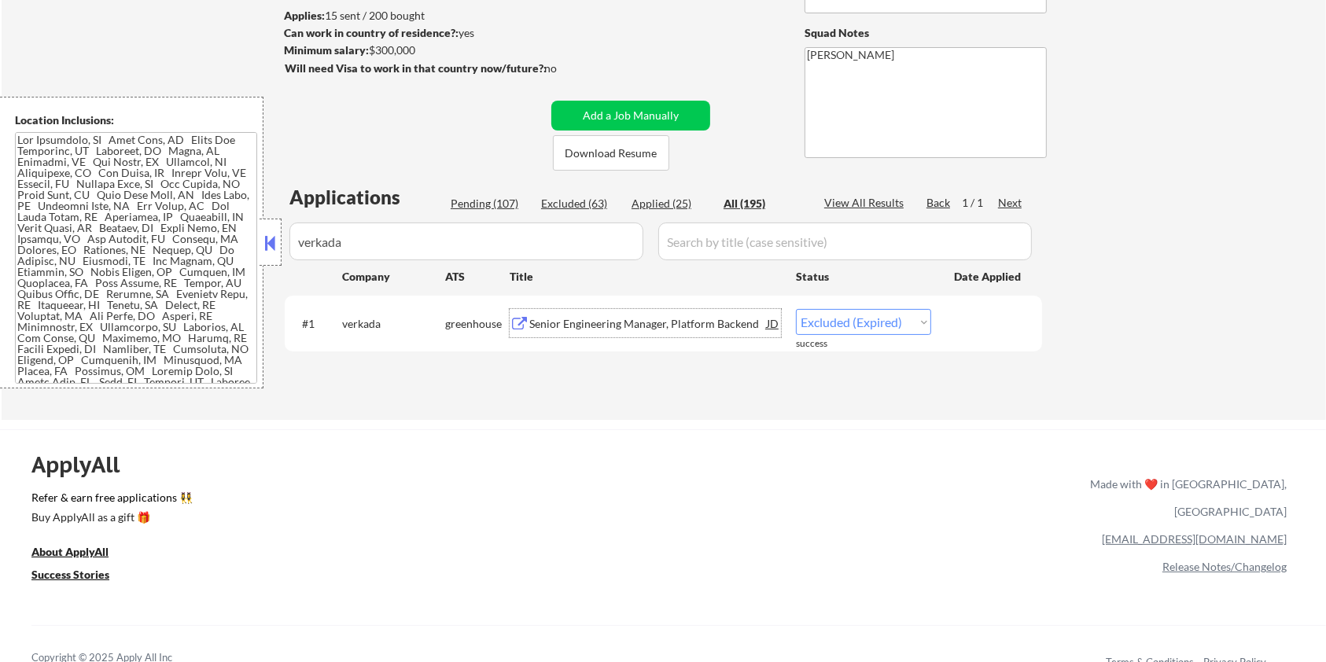
click at [553, 324] on div "Senior Engineering Manager, Platform Backend" at bounding box center [647, 324] width 237 height 16
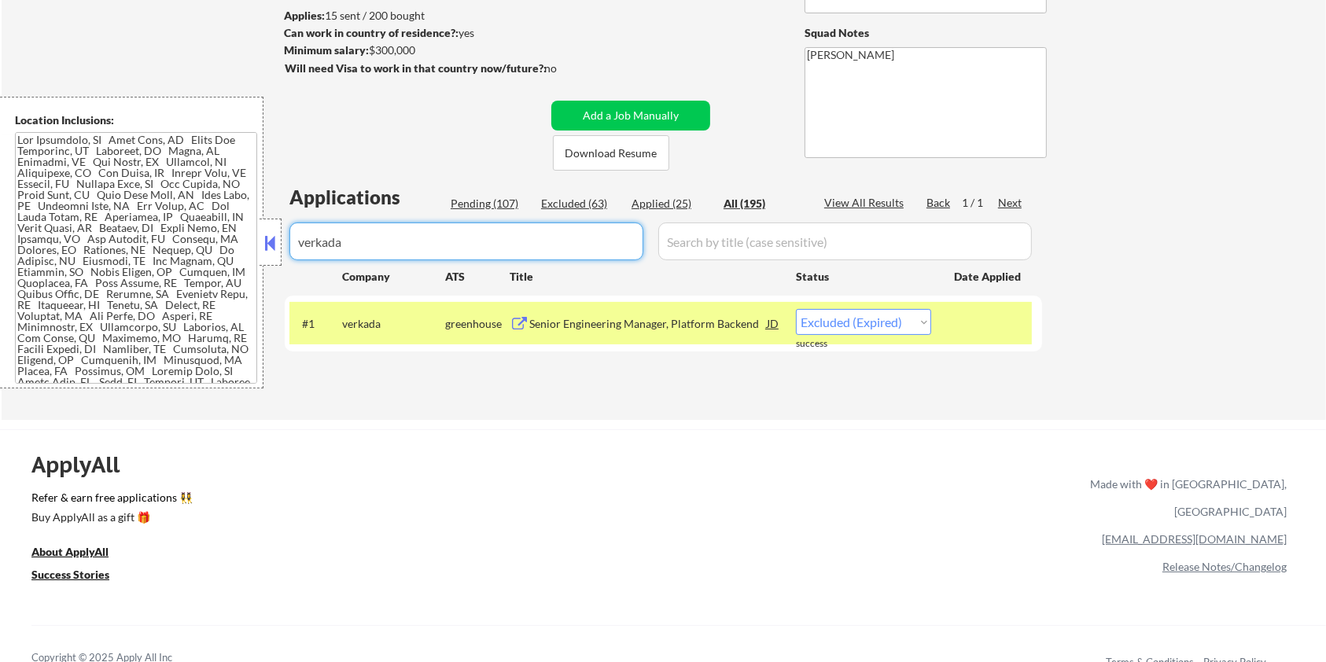
drag, startPoint x: 403, startPoint y: 240, endPoint x: 212, endPoint y: 242, distance: 190.3
click at [212, 242] on body "← Return to /applysquad Mailslurp Inbox Job Search Builder Aaron Stone User Ema…" at bounding box center [663, 122] width 1326 height 662
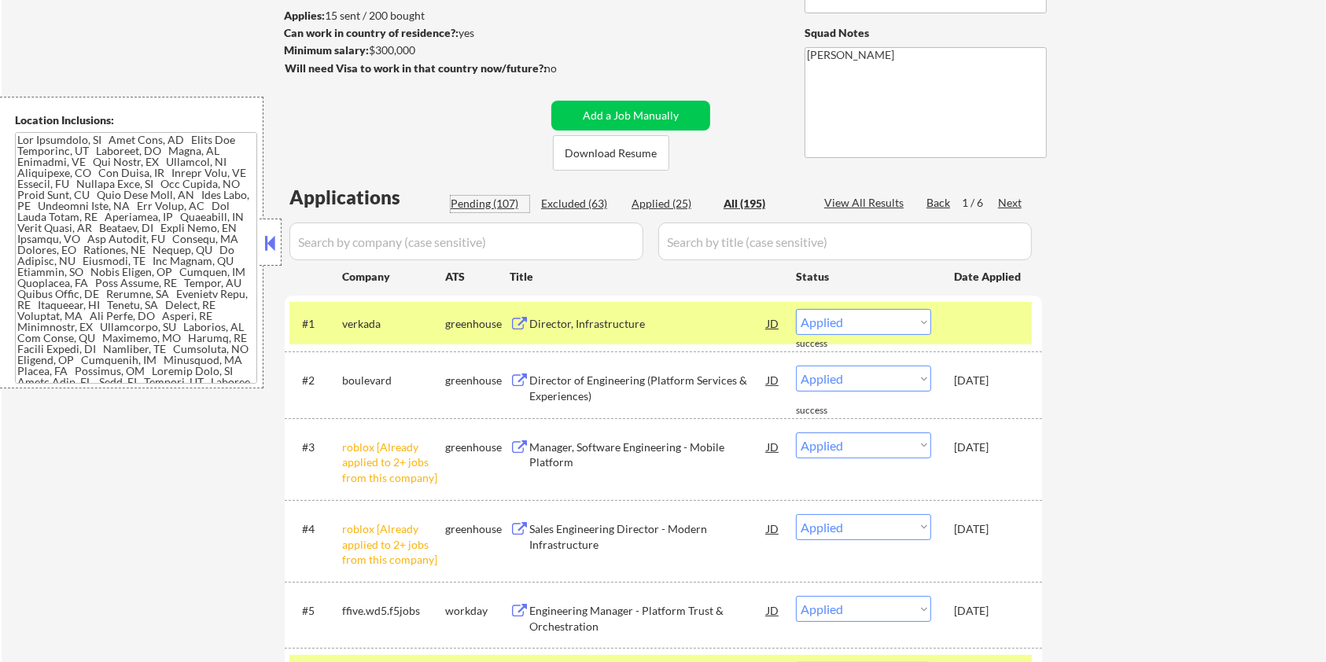
click at [484, 204] on div "Pending (107)" at bounding box center [490, 204] width 79 height 16
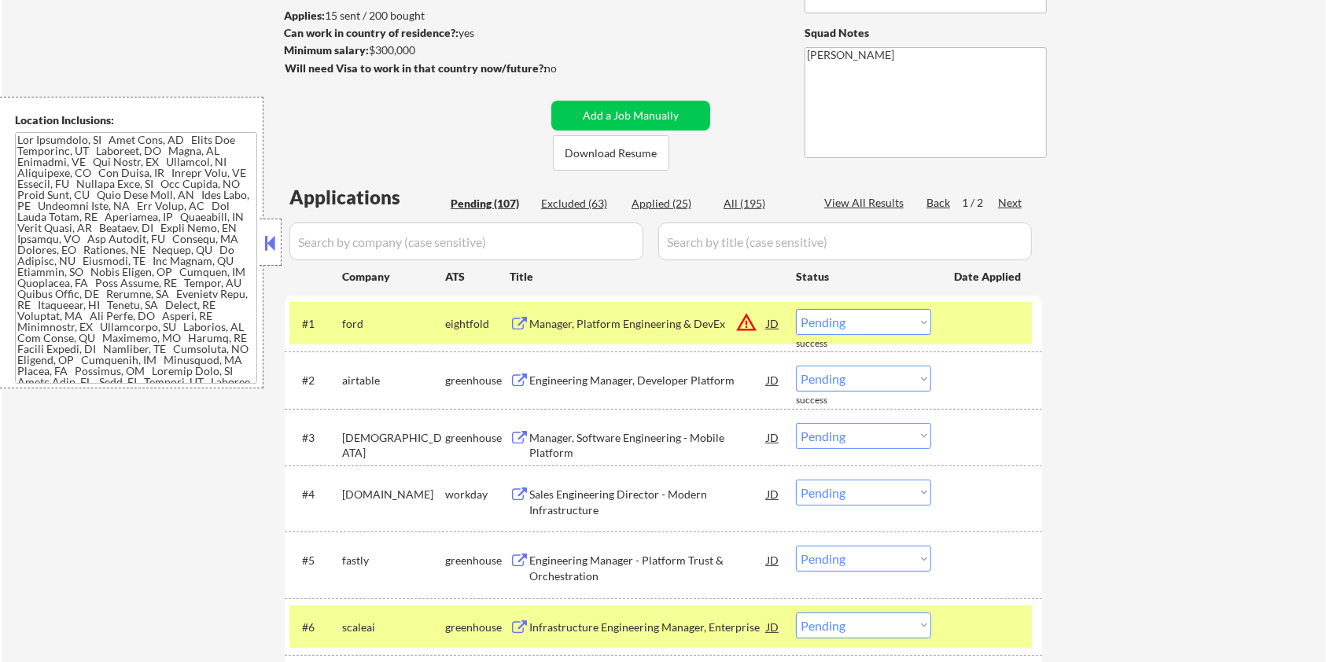
scroll to position [314, 0]
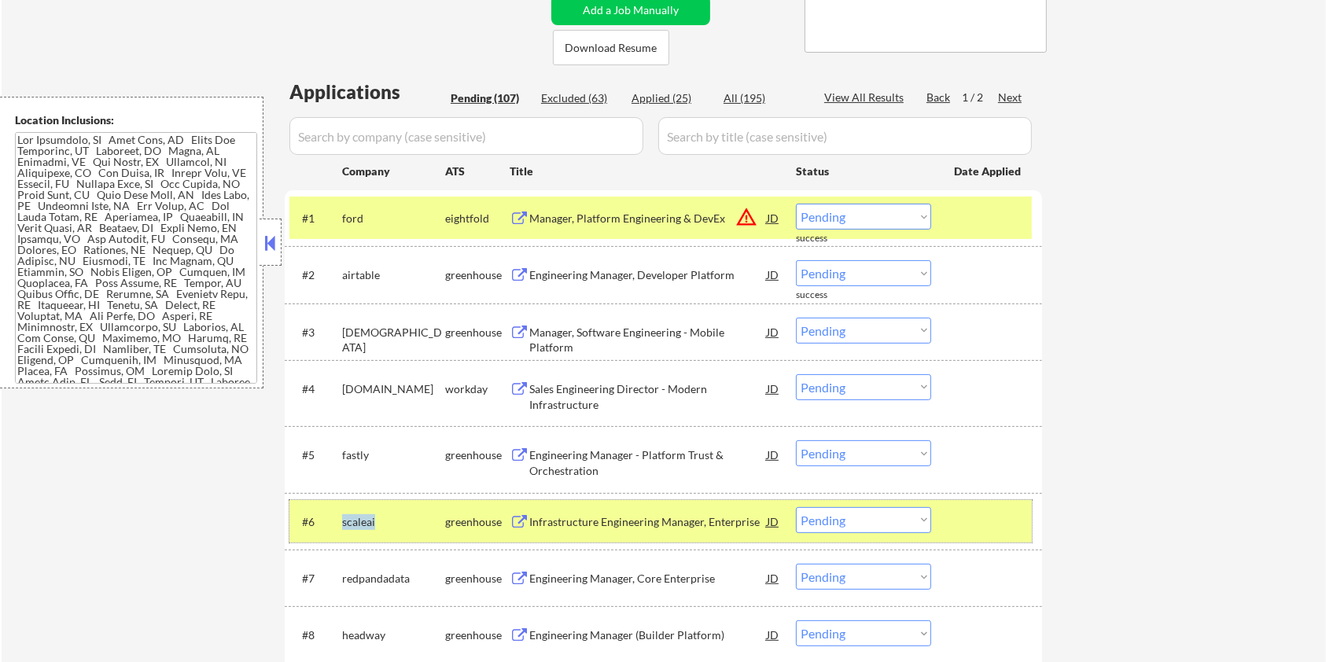
drag, startPoint x: 380, startPoint y: 522, endPoint x: 341, endPoint y: 536, distance: 41.0
click at [341, 536] on div "#6 scaleai greenhouse Infrastructure Engineering Manager, Enterprise JD warning…" at bounding box center [660, 521] width 742 height 42
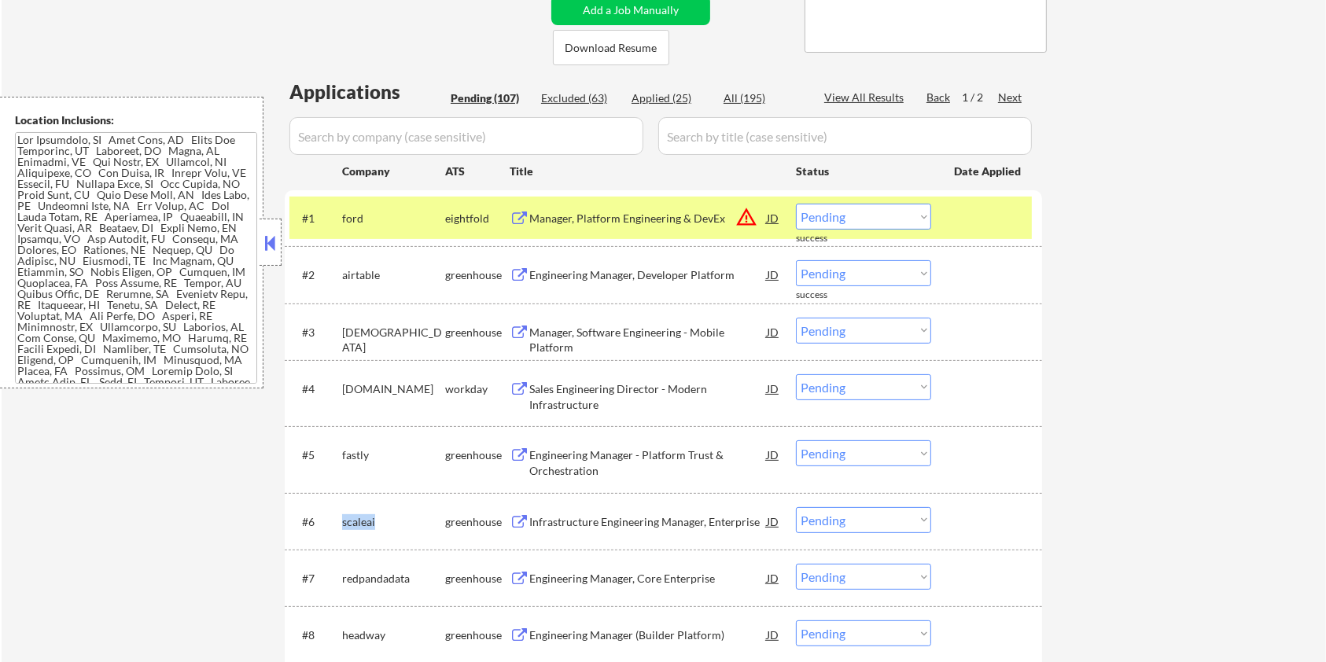
copy div "scaleai"
click at [385, 120] on input "input" at bounding box center [466, 136] width 354 height 38
paste input "scaleai"
click at [752, 144] on input "input" at bounding box center [844, 136] width 373 height 38
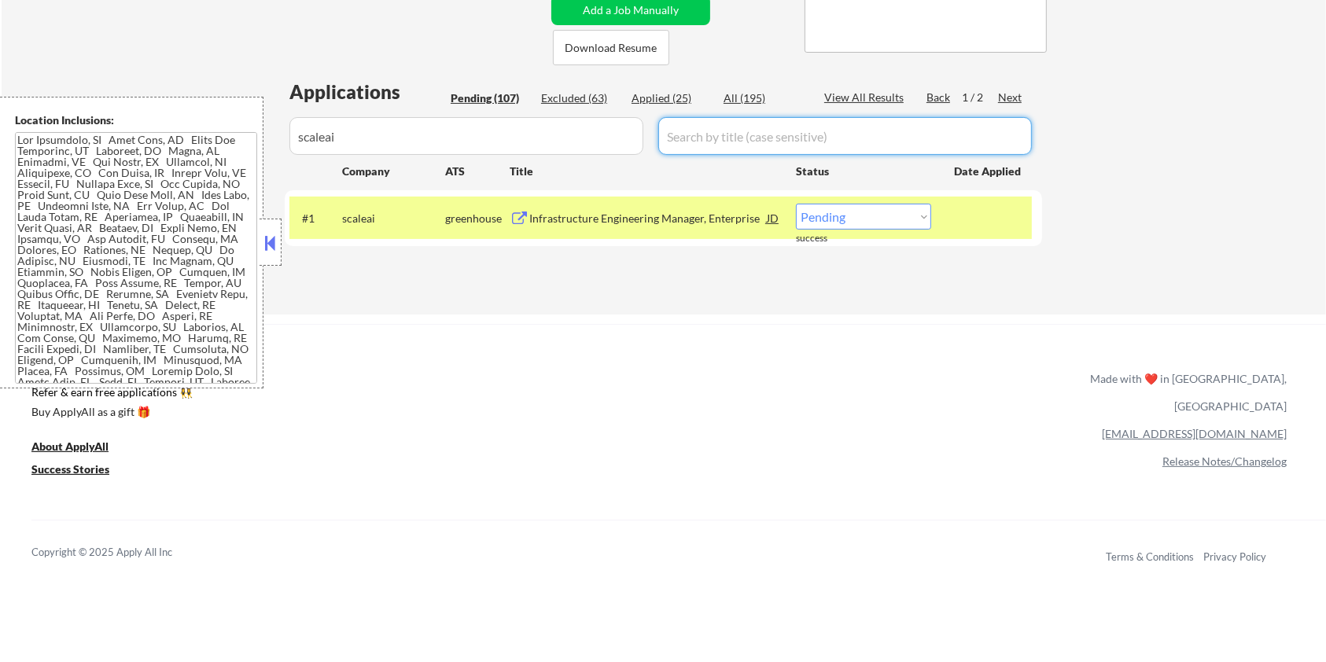
click at [758, 98] on div "All (195)" at bounding box center [762, 98] width 79 height 16
click at [683, 213] on div "Infrastructure Engineering Manager, Enterprise" at bounding box center [647, 219] width 237 height 16
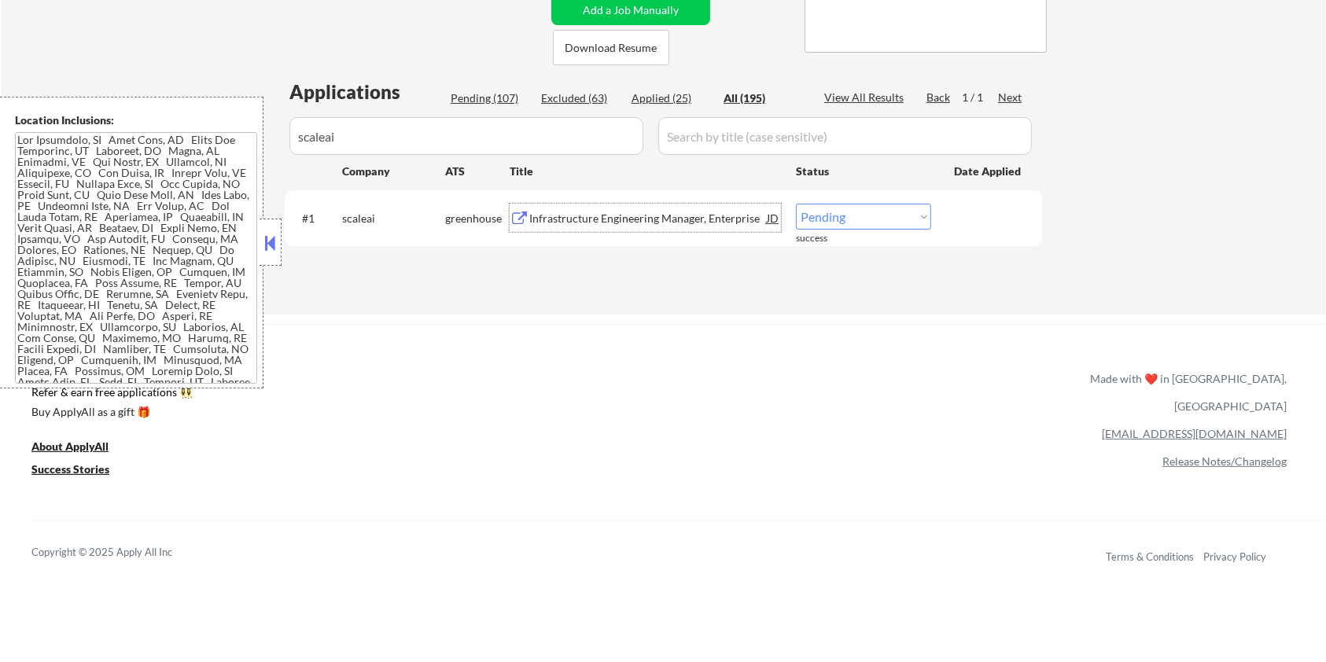
click at [840, 224] on select "Choose an option... Pending Applied Excluded (Questions) Excluded (Expired) Exc…" at bounding box center [863, 217] width 135 height 26
click at [796, 204] on select "Choose an option... Pending Applied Excluded (Questions) Excluded (Expired) Exc…" at bounding box center [863, 217] width 135 height 26
drag, startPoint x: 388, startPoint y: 136, endPoint x: 296, endPoint y: 135, distance: 92.8
click at [296, 135] on input "input" at bounding box center [466, 136] width 354 height 38
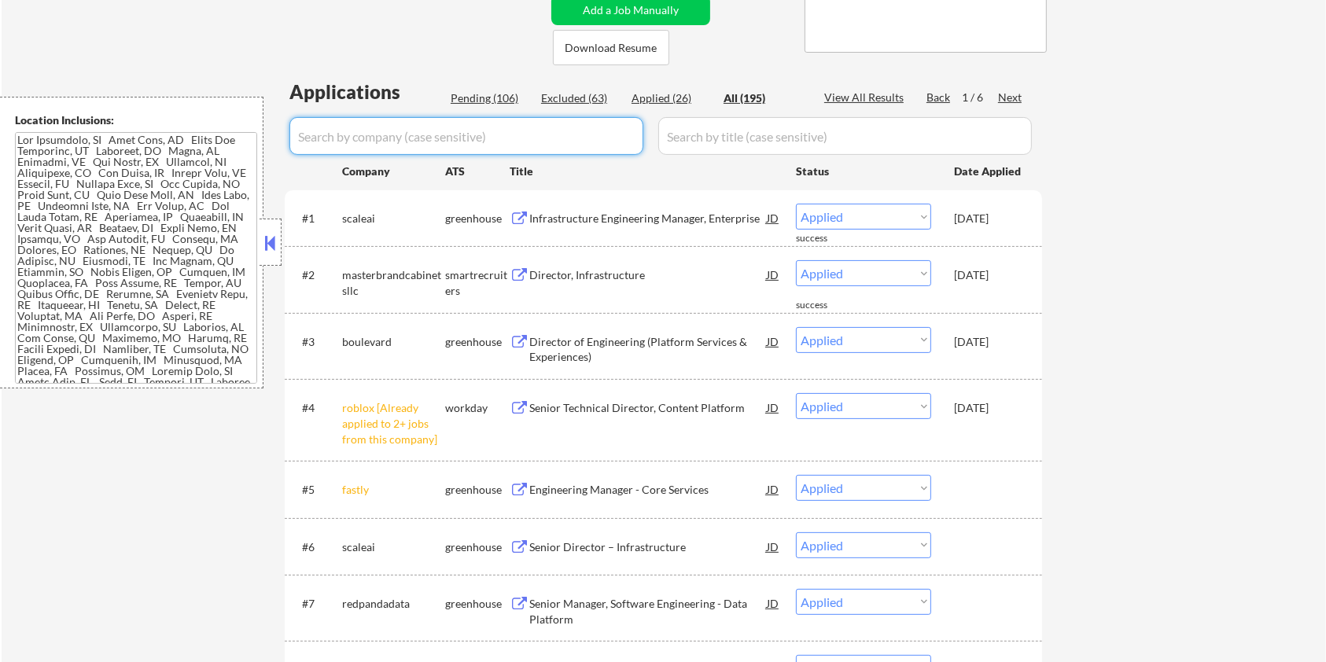
click at [468, 97] on div "Pending (106)" at bounding box center [490, 98] width 79 height 16
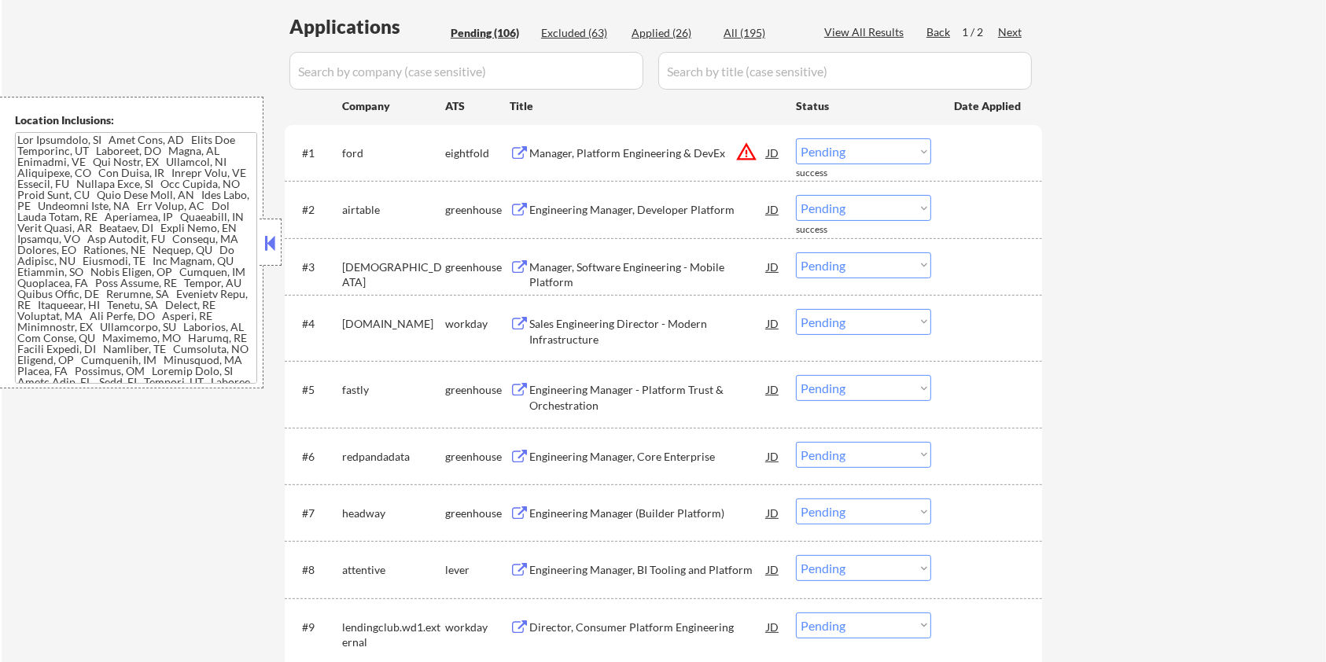
scroll to position [419, 0]
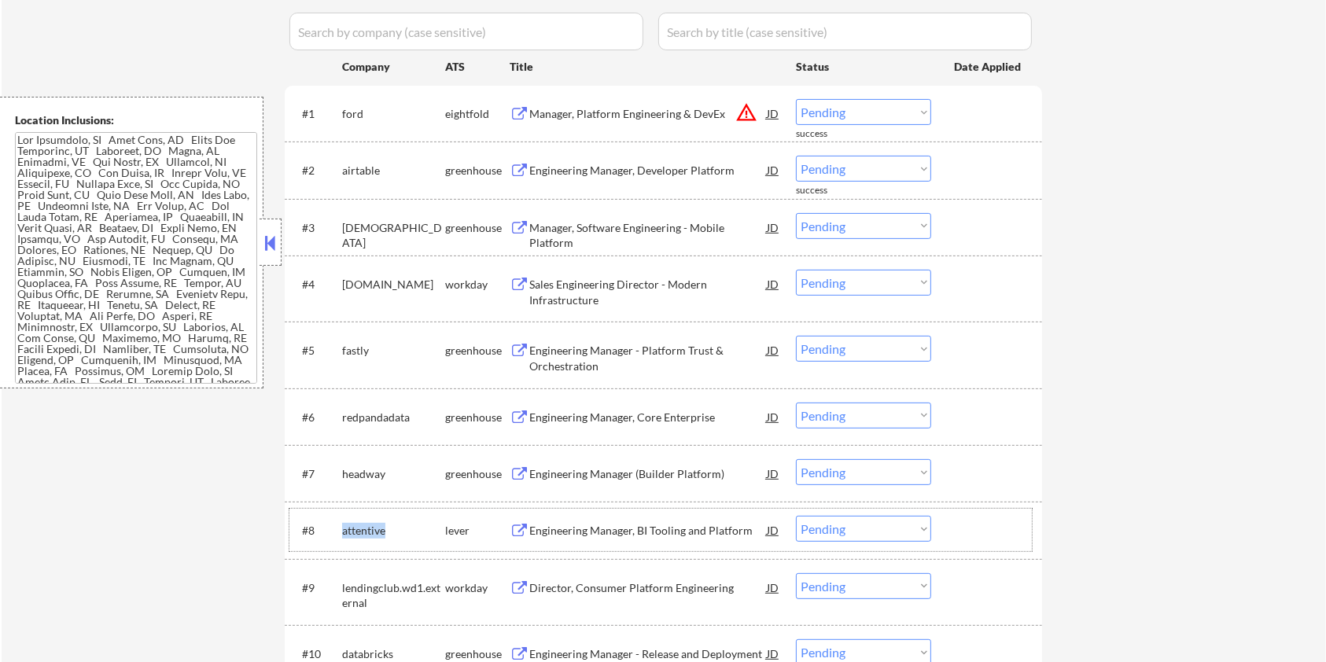
drag, startPoint x: 391, startPoint y: 531, endPoint x: 384, endPoint y: 543, distance: 13.4
click at [342, 527] on div "attentive" at bounding box center [393, 531] width 103 height 16
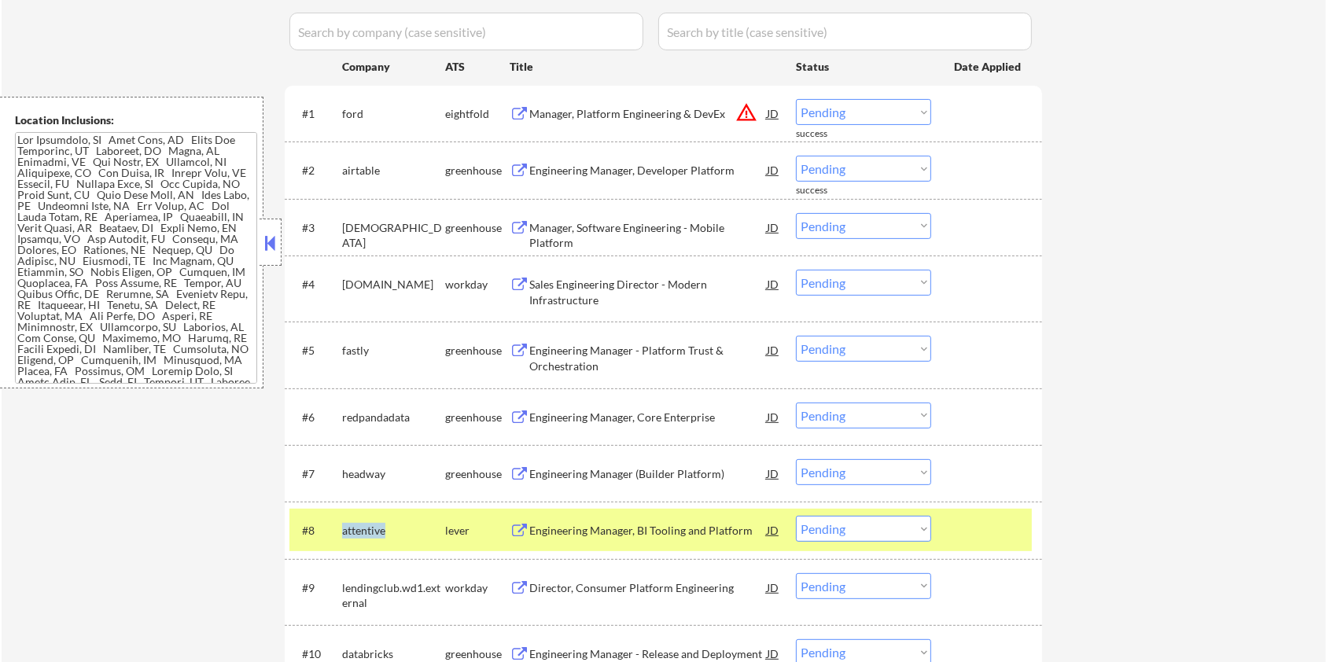
copy div "attentive"
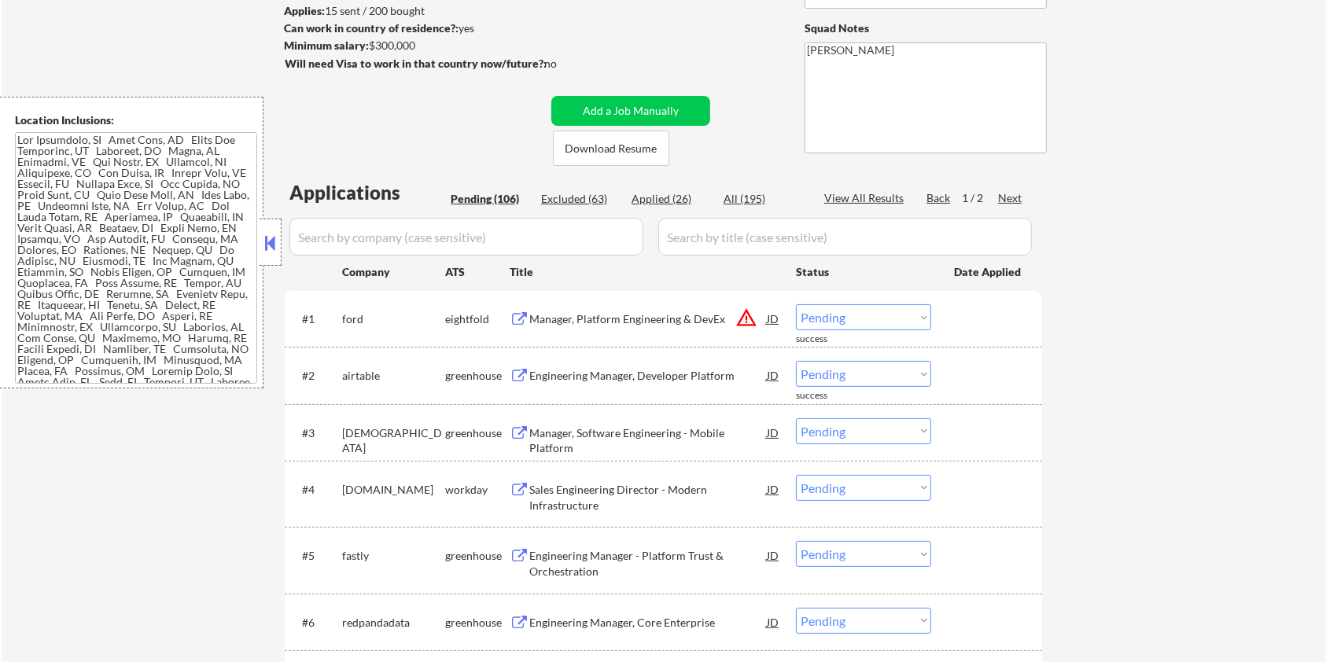
scroll to position [105, 0]
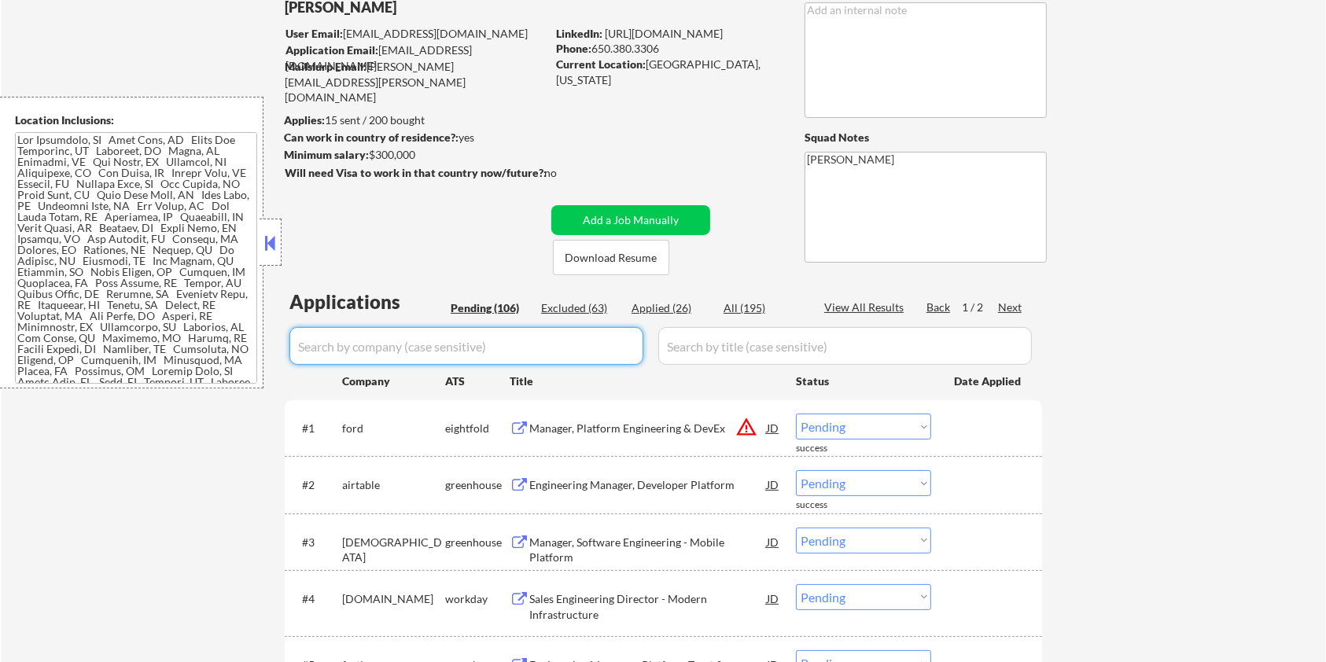
click at [374, 338] on input "input" at bounding box center [466, 346] width 354 height 38
paste input "attentive"
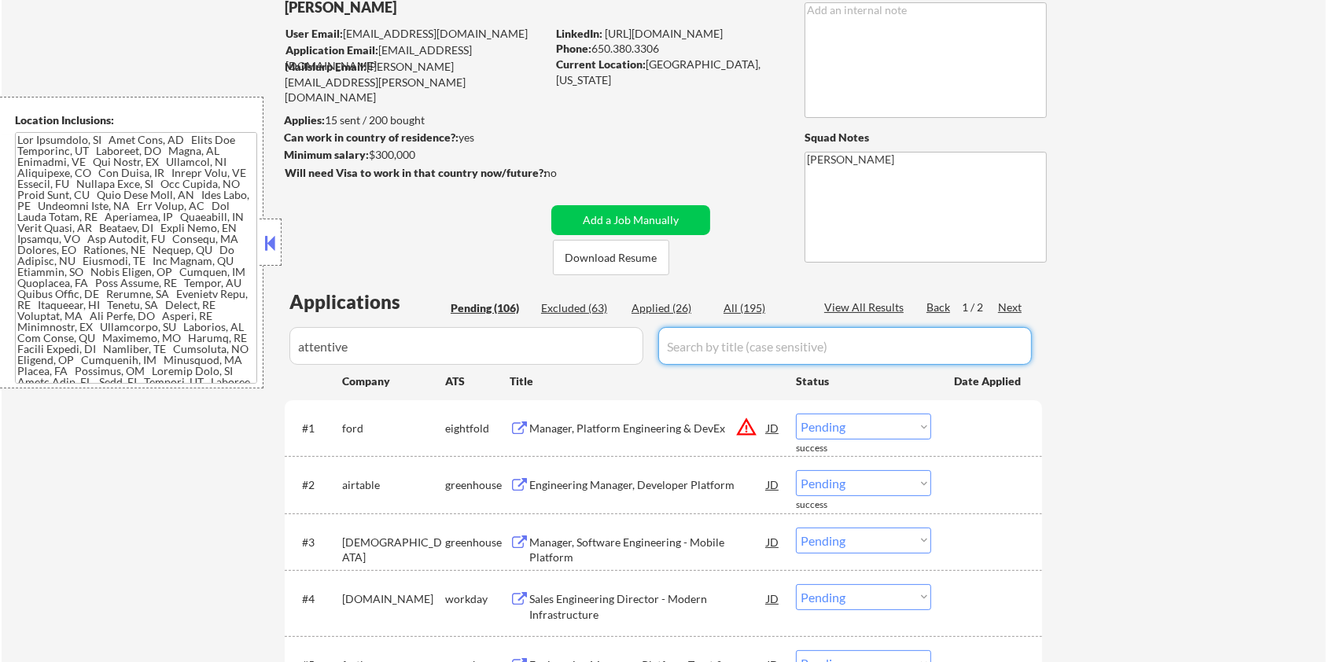
click at [686, 353] on input "input" at bounding box center [844, 346] width 373 height 38
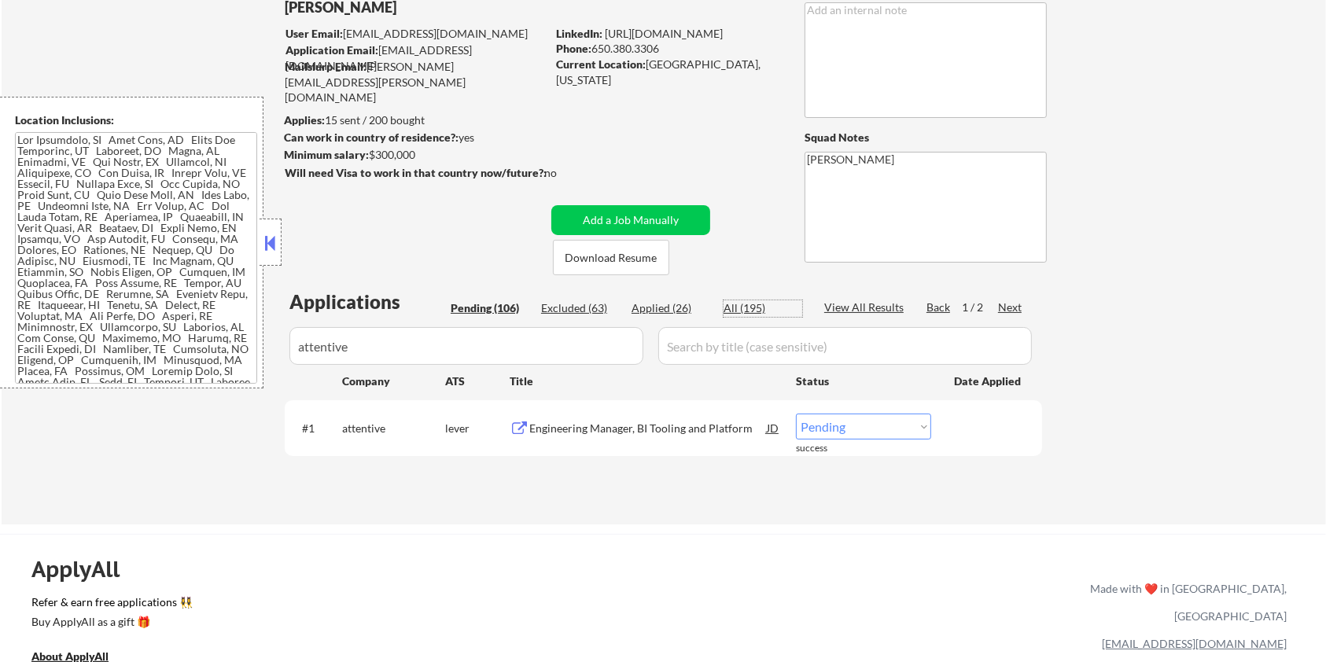
click at [730, 300] on div "All (195)" at bounding box center [762, 308] width 79 height 16
click at [623, 425] on div "Engineering Manager, BI Tooling and Platform" at bounding box center [647, 429] width 237 height 16
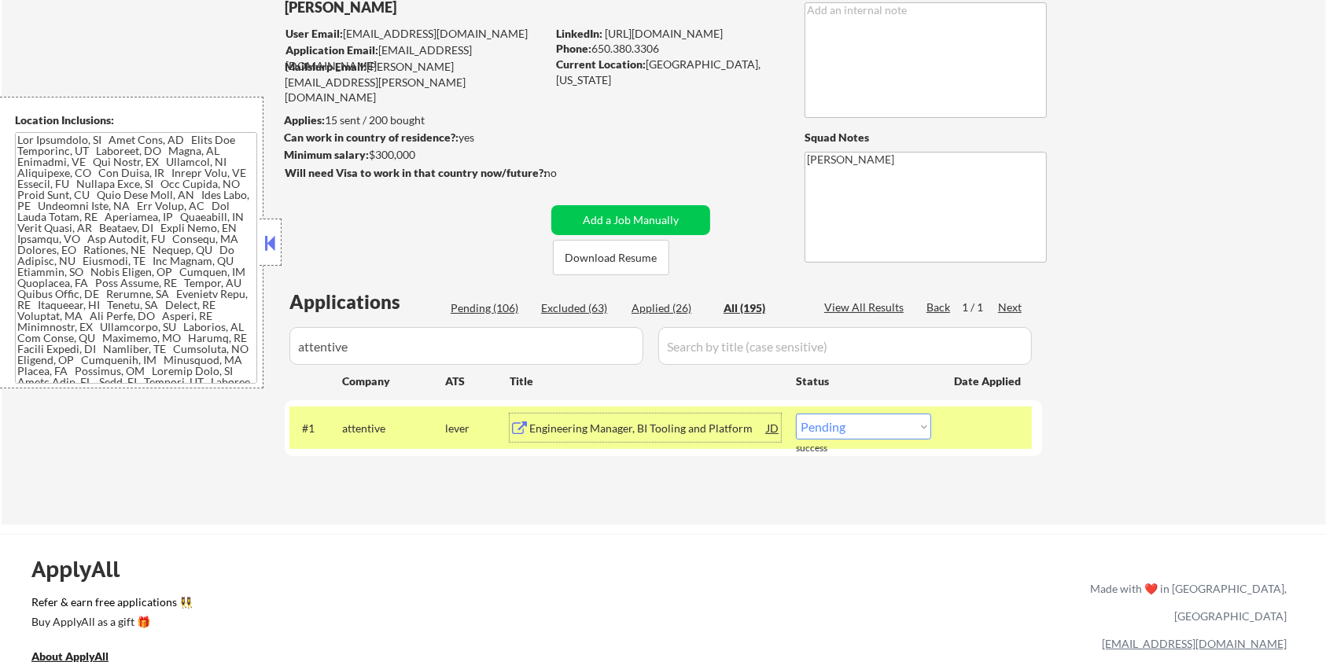
click at [880, 426] on select "Choose an option... Pending Applied Excluded (Questions) Excluded (Expired) Exc…" at bounding box center [863, 427] width 135 height 26
click at [796, 414] on select "Choose an option... Pending Applied Excluded (Questions) Excluded (Expired) Exc…" at bounding box center [863, 427] width 135 height 26
drag, startPoint x: 435, startPoint y: 339, endPoint x: 300, endPoint y: 340, distance: 135.2
click at [300, 340] on input "input" at bounding box center [466, 346] width 354 height 38
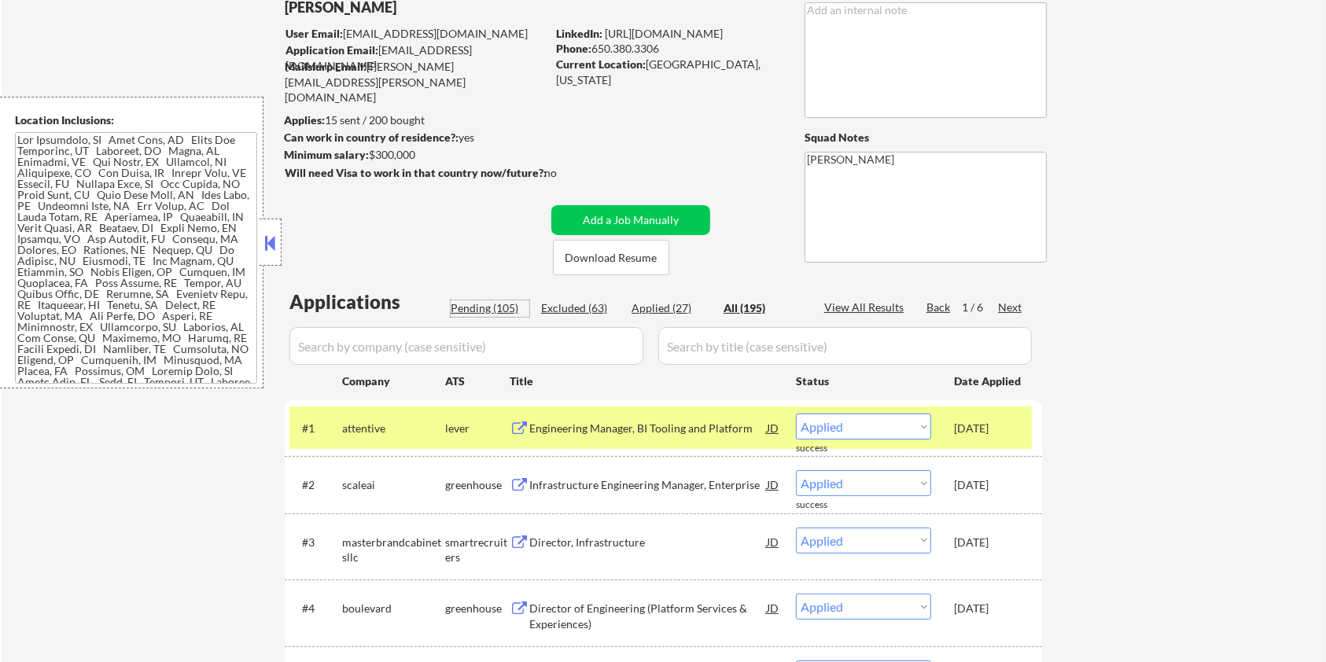
click at [491, 307] on div "Pending (105)" at bounding box center [490, 308] width 79 height 16
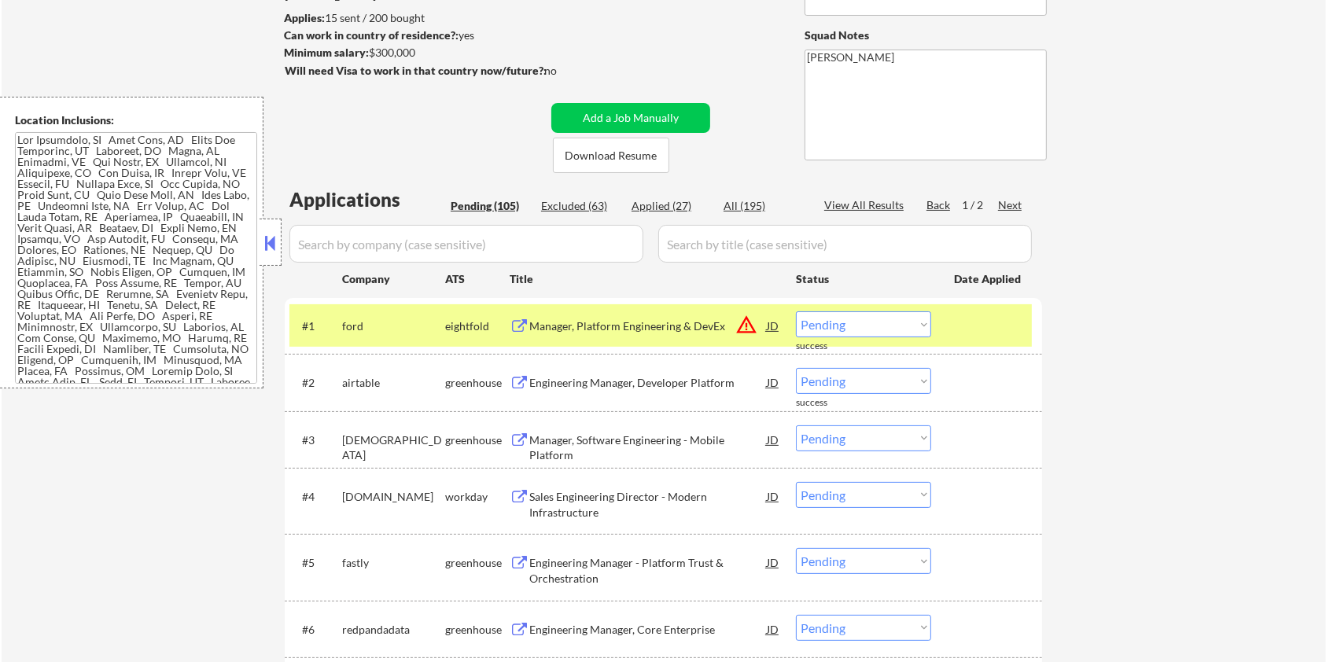
scroll to position [209, 0]
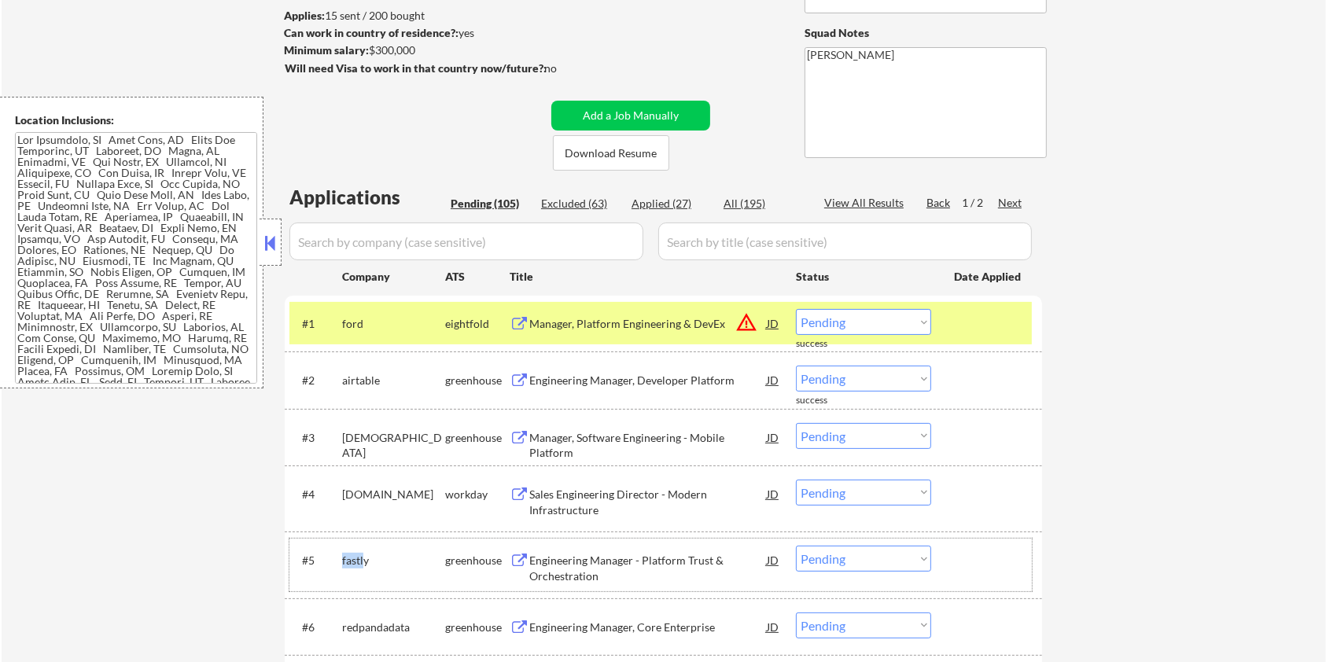
drag, startPoint x: 364, startPoint y: 561, endPoint x: 340, endPoint y: 551, distance: 25.4
click at [340, 551] on div "#5 fastly greenhouse Engineering Manager - Platform Trust & Orchestration JD wa…" at bounding box center [660, 565] width 742 height 52
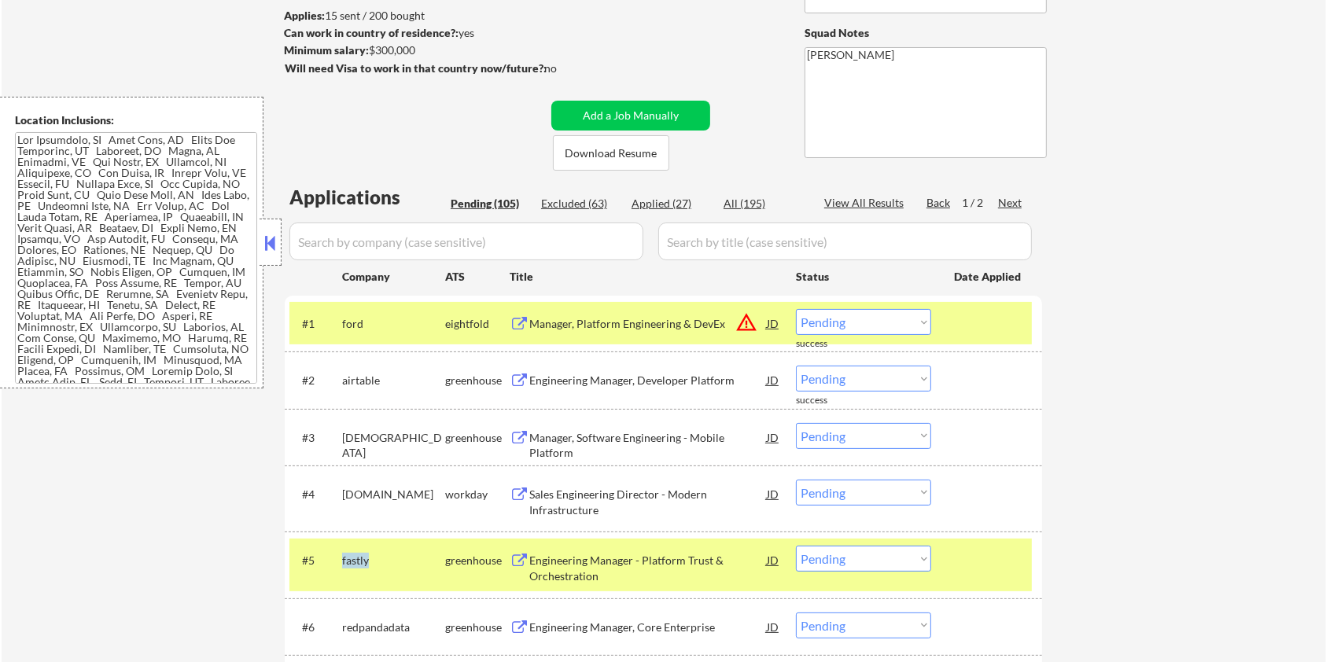
drag, startPoint x: 373, startPoint y: 555, endPoint x: 348, endPoint y: 552, distance: 25.4
click at [344, 550] on div "fastly" at bounding box center [393, 560] width 103 height 28
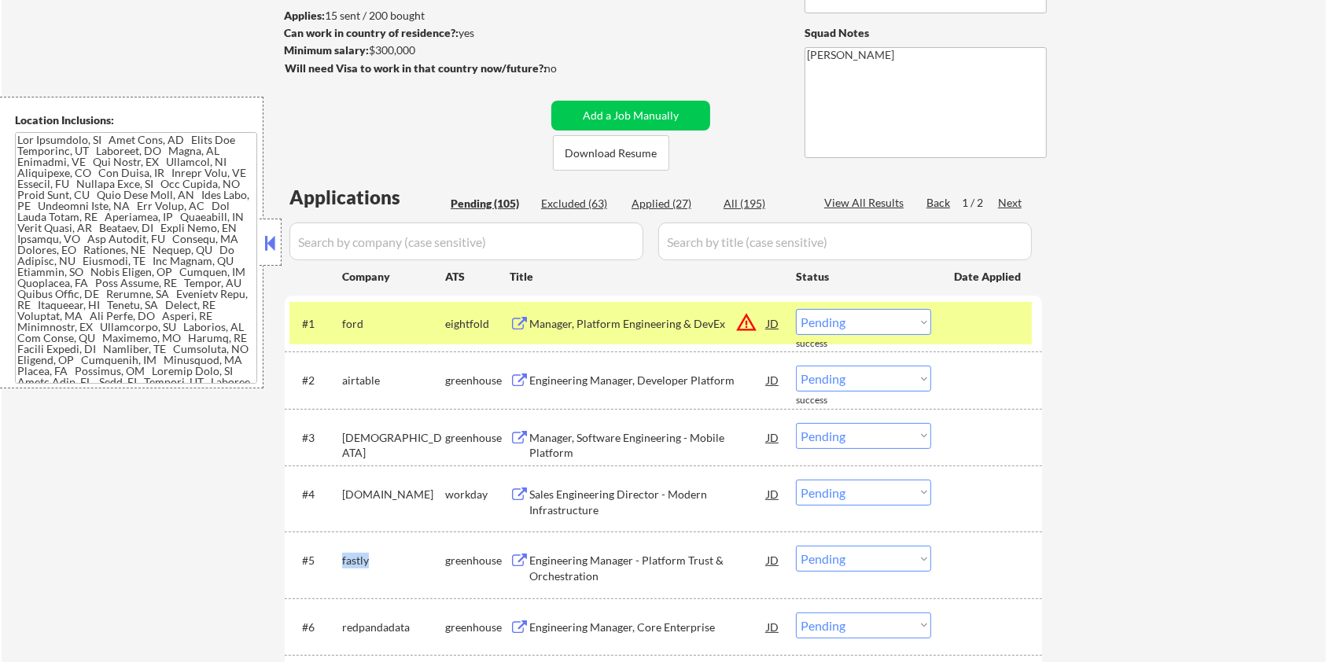
copy div "fastly"
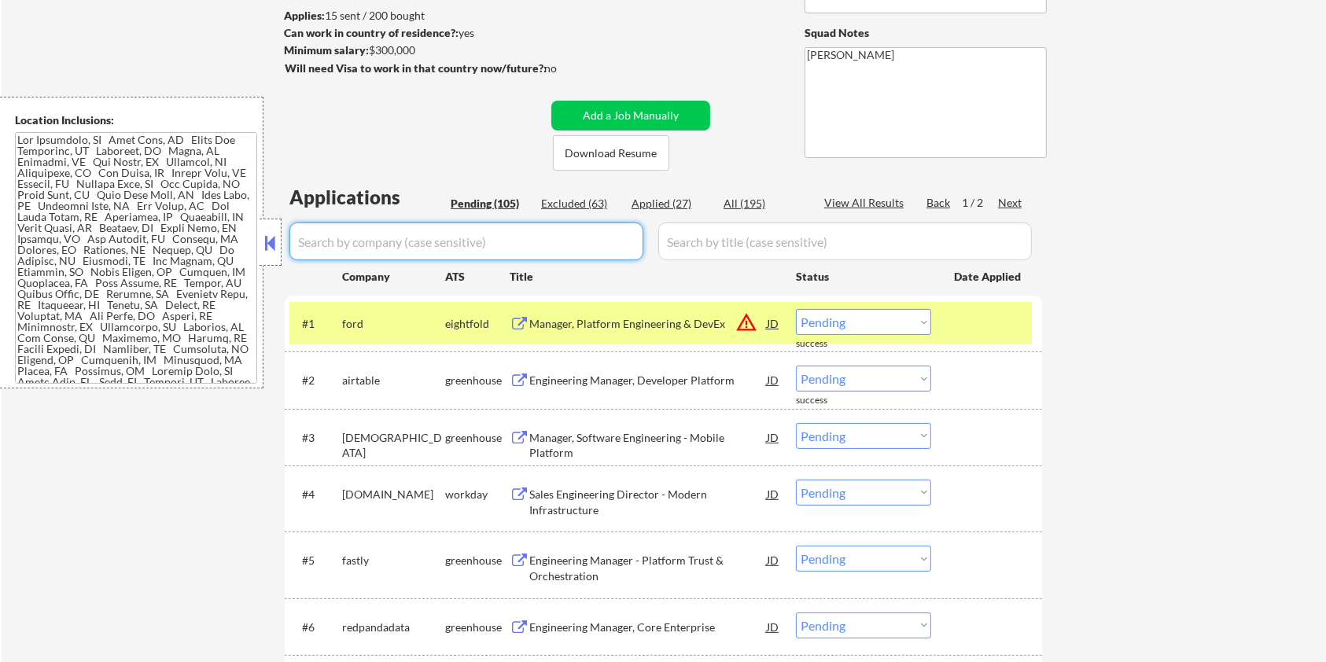
click at [350, 236] on input "input" at bounding box center [466, 241] width 354 height 38
paste input "fastly"
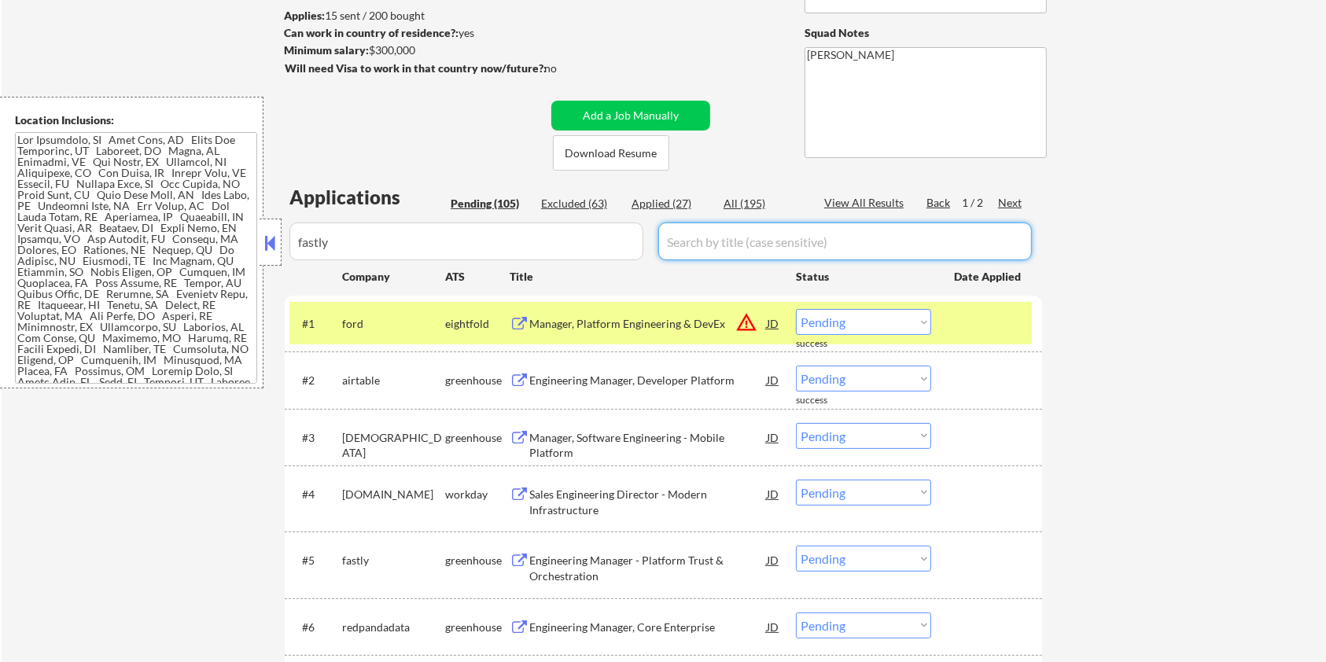
click at [706, 234] on input "input" at bounding box center [844, 241] width 373 height 38
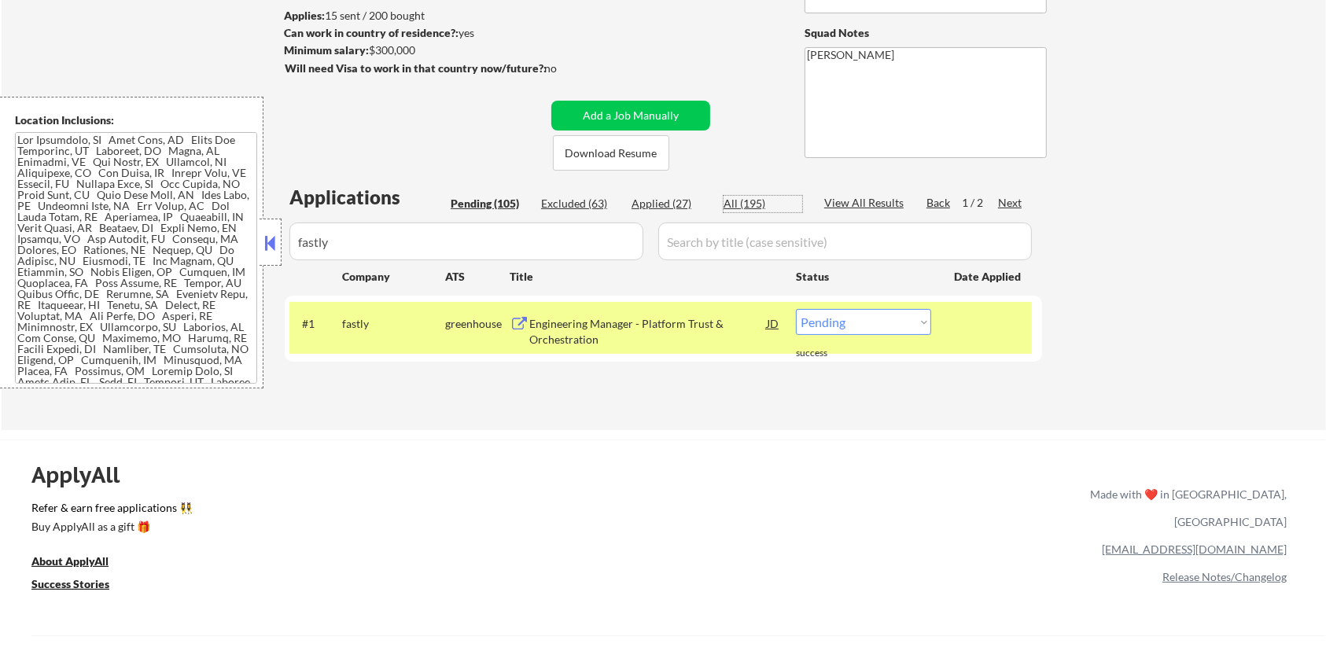
click at [730, 199] on div "All (195)" at bounding box center [762, 204] width 79 height 16
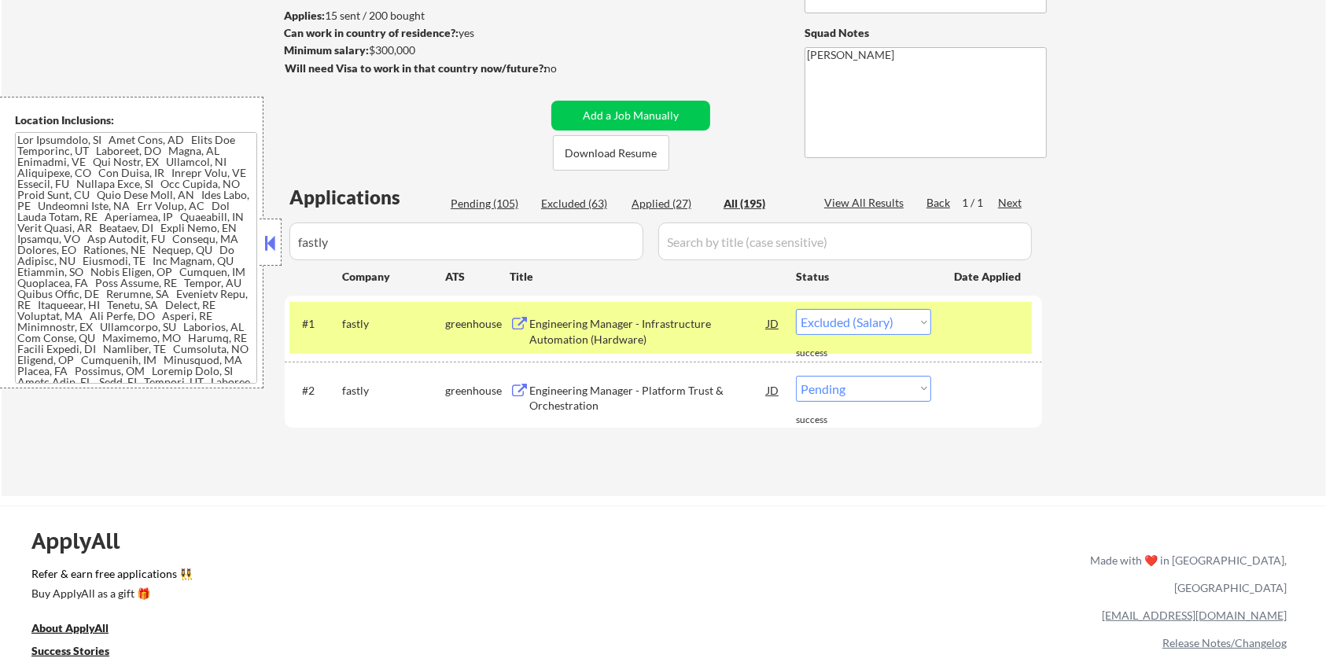
click at [563, 399] on div "Engineering Manager - Platform Trust & Orchestration" at bounding box center [647, 398] width 237 height 31
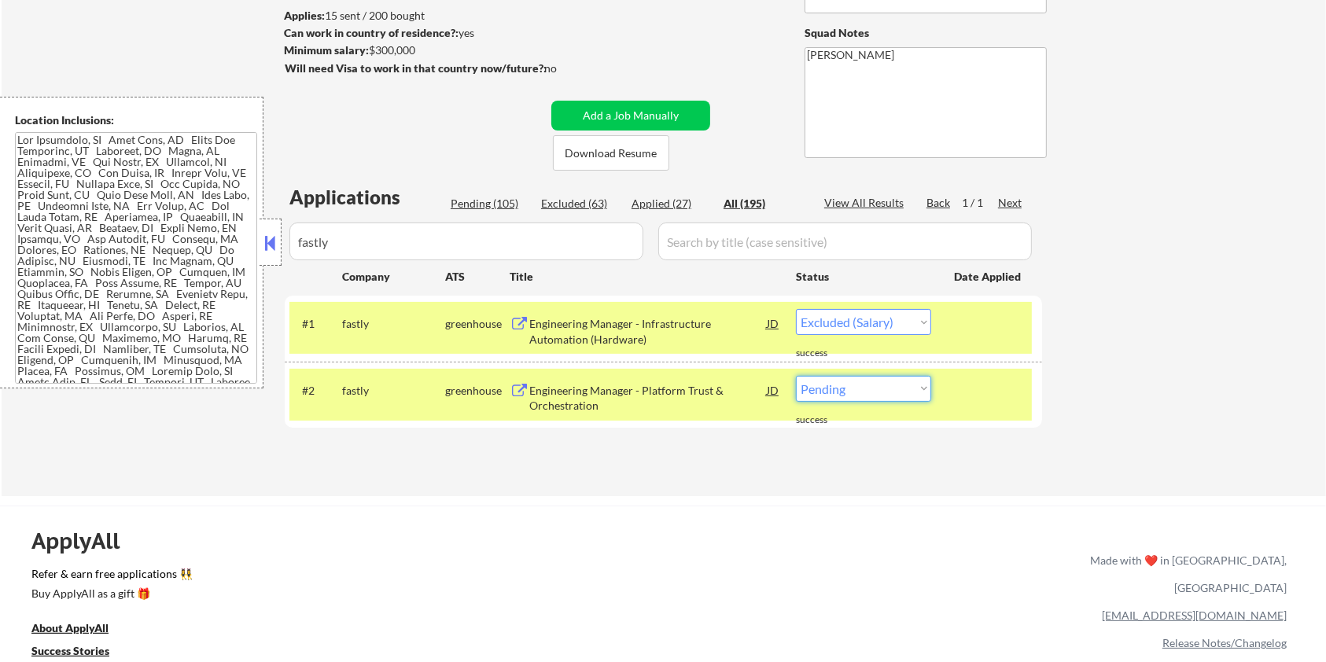
click at [883, 395] on select "Choose an option... Pending Applied Excluded (Questions) Excluded (Expired) Exc…" at bounding box center [863, 389] width 135 height 26
click at [796, 376] on select "Choose an option... Pending Applied Excluded (Questions) Excluded (Expired) Exc…" at bounding box center [863, 389] width 135 height 26
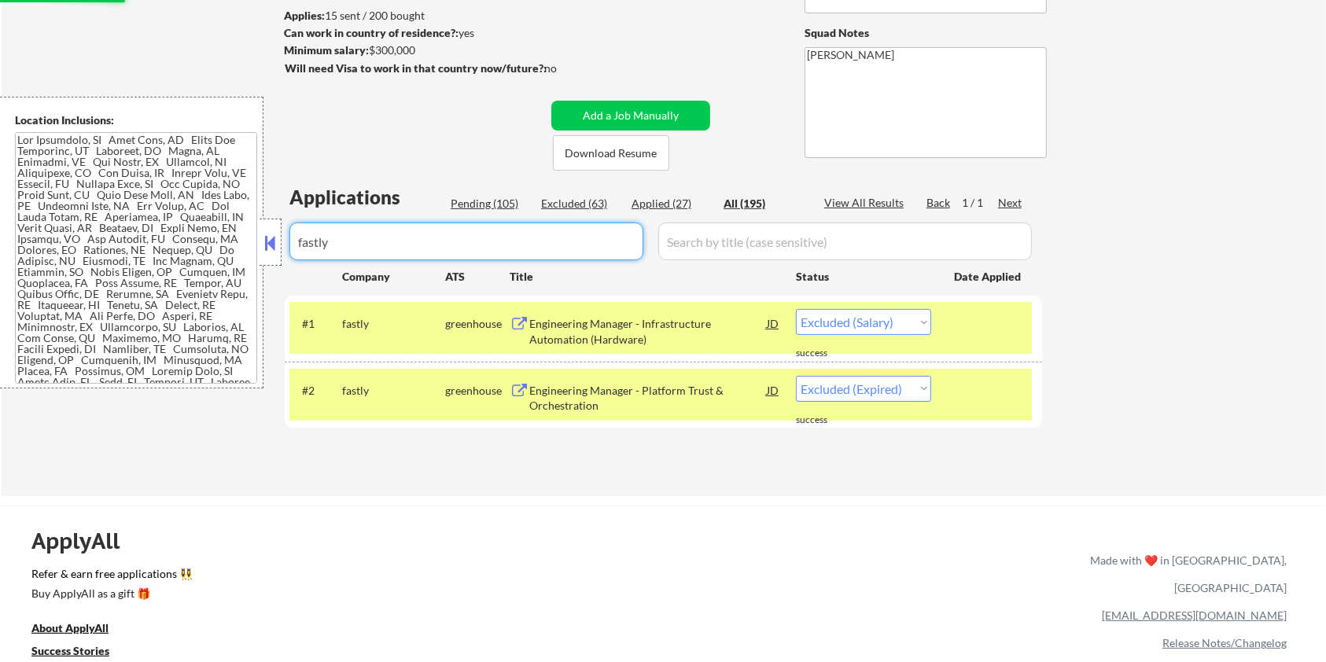
drag, startPoint x: 426, startPoint y: 251, endPoint x: 252, endPoint y: 250, distance: 174.5
click at [252, 250] on body "← Return to /applysquad Mailslurp Inbox Job Search Builder Aaron Stone User Ema…" at bounding box center [663, 122] width 1326 height 662
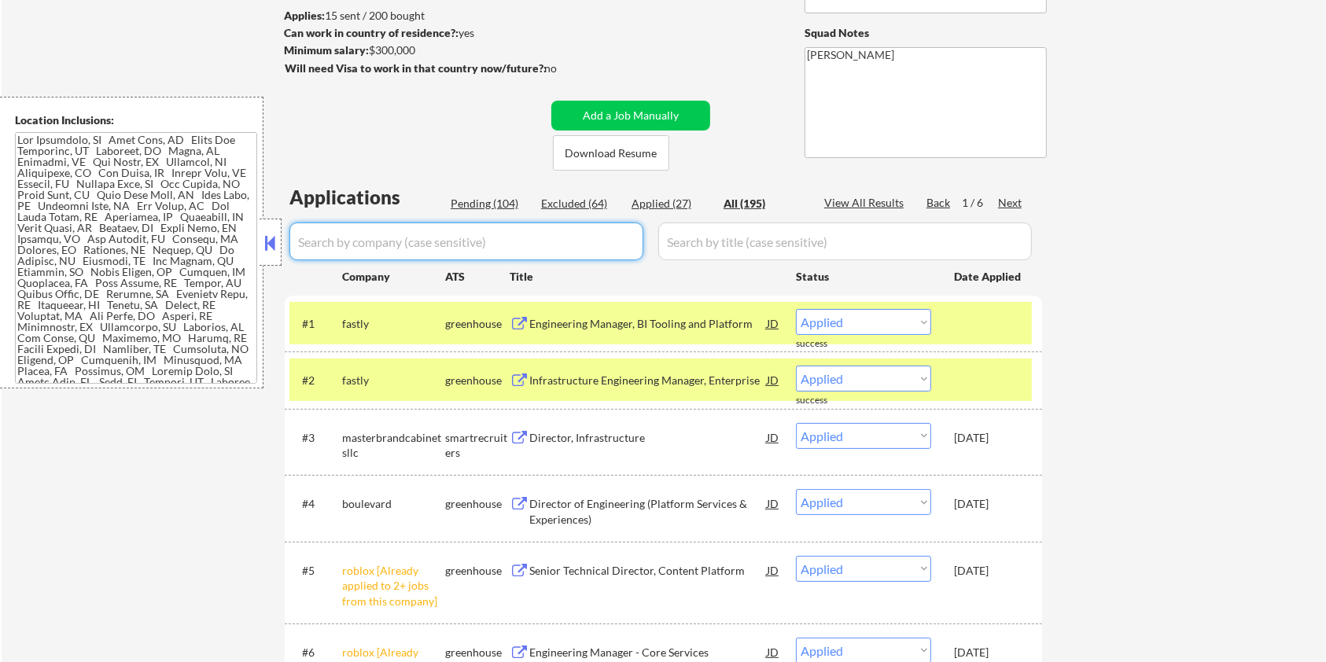
click at [475, 202] on div "Pending (104)" at bounding box center [490, 204] width 79 height 16
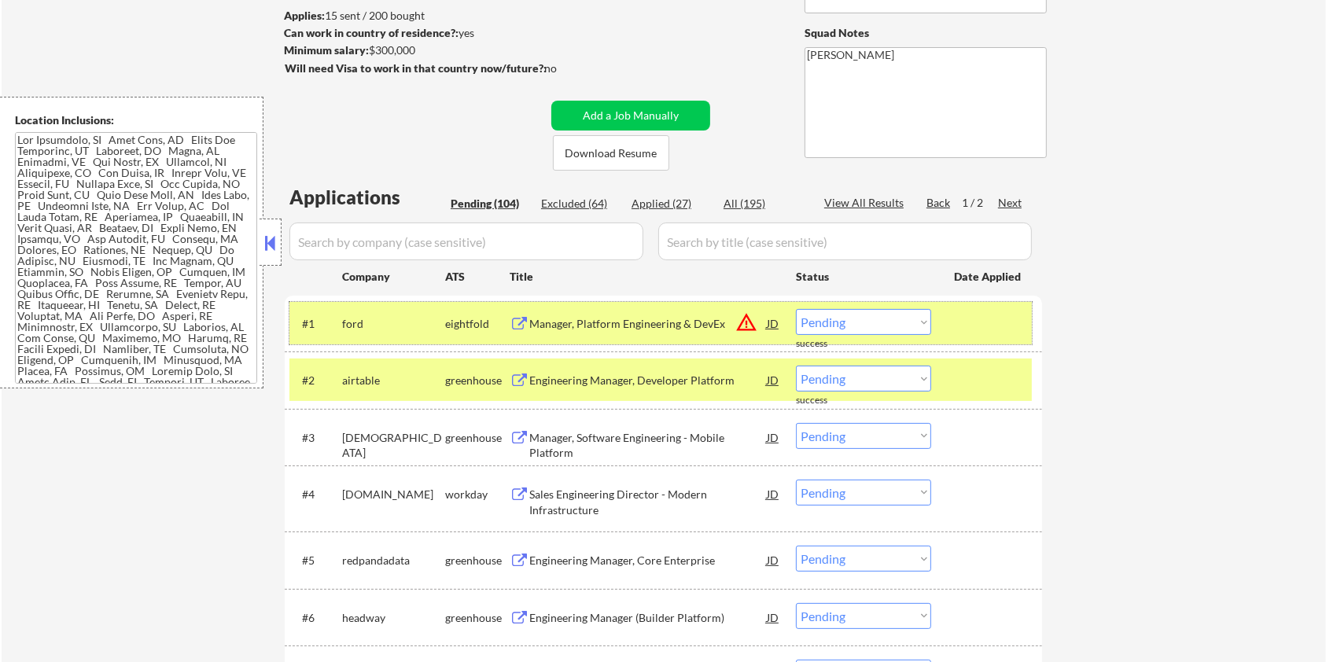
click at [984, 323] on div at bounding box center [988, 323] width 69 height 28
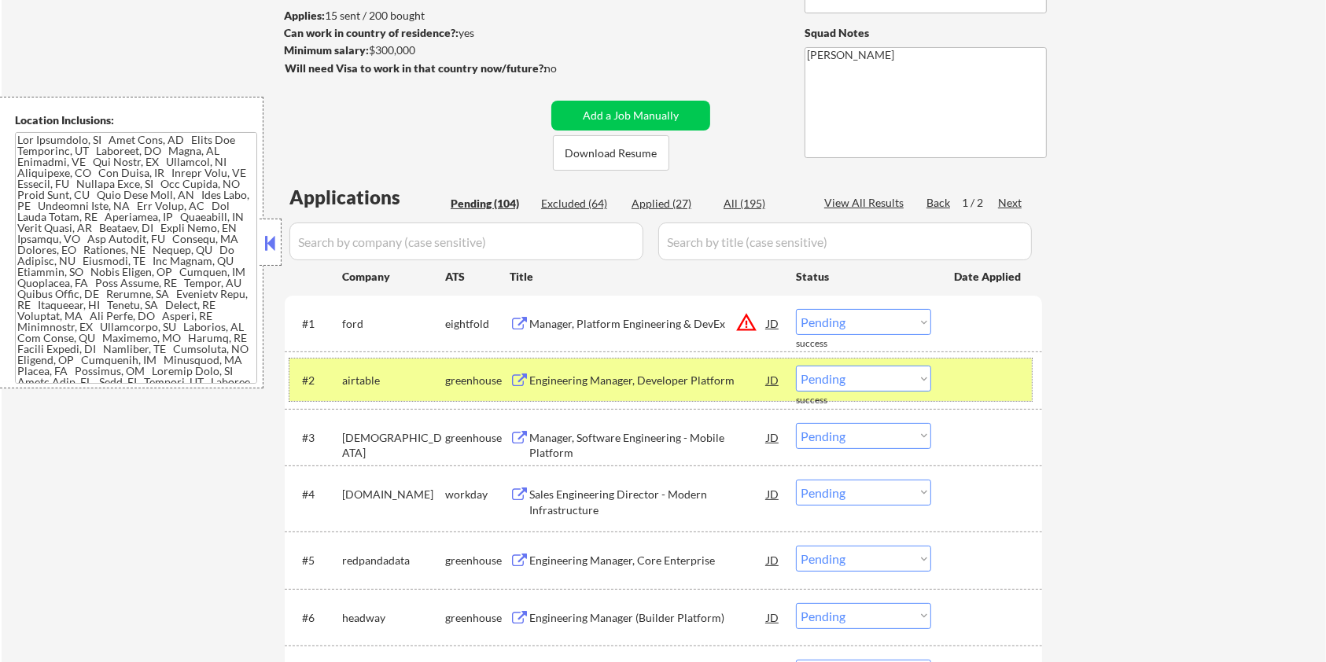
click at [982, 373] on div at bounding box center [988, 380] width 69 height 28
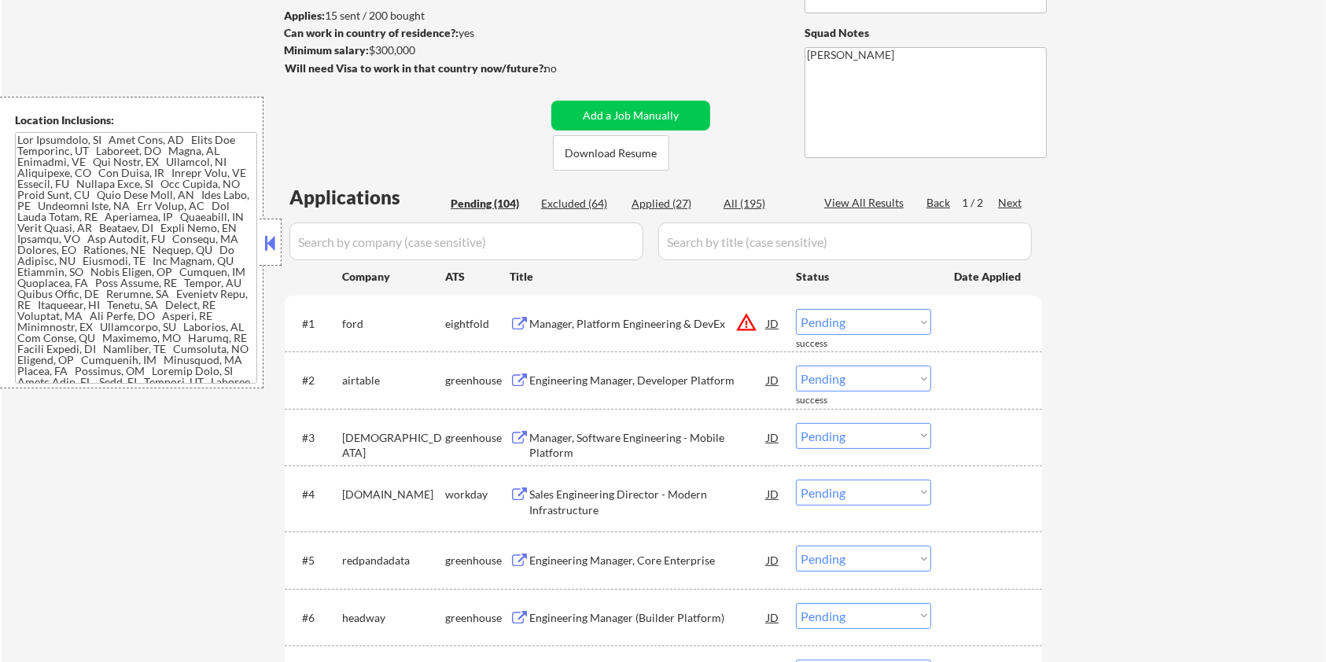
scroll to position [314, 0]
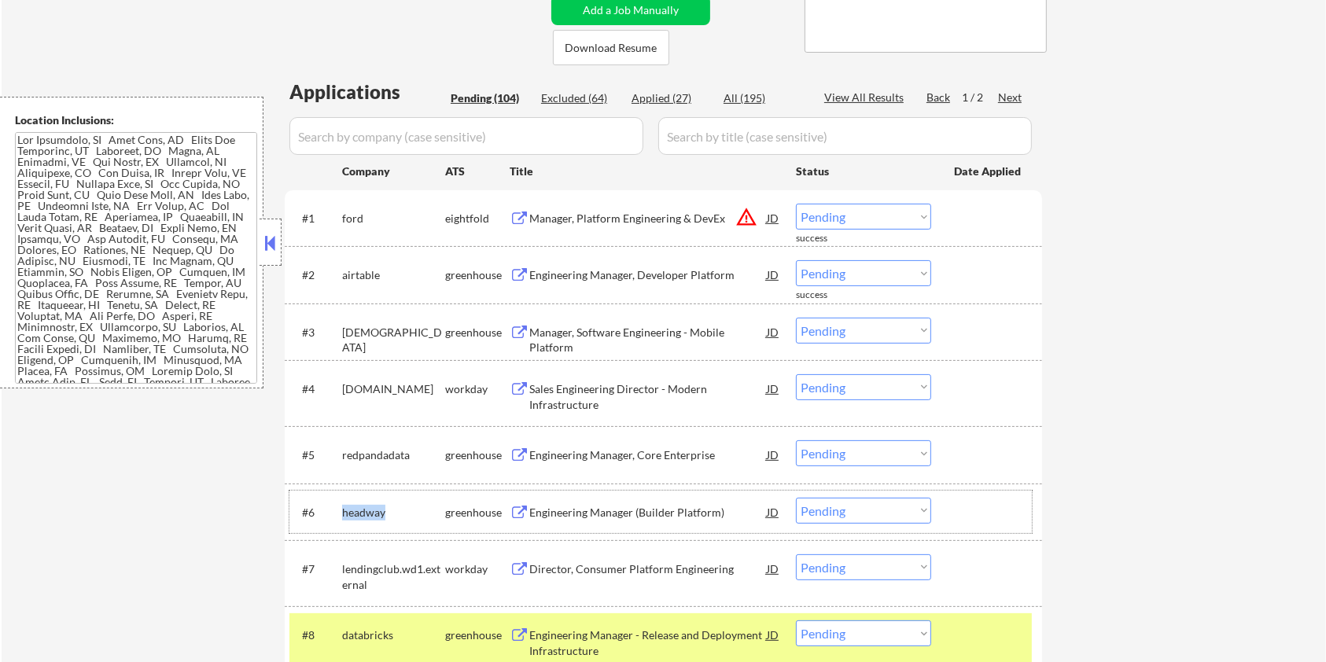
drag, startPoint x: 388, startPoint y: 513, endPoint x: 340, endPoint y: 504, distance: 48.7
click at [340, 504] on div "#6 headway greenhouse Engineering Manager (Builder Platform) JD warning_amber C…" at bounding box center [660, 512] width 742 height 42
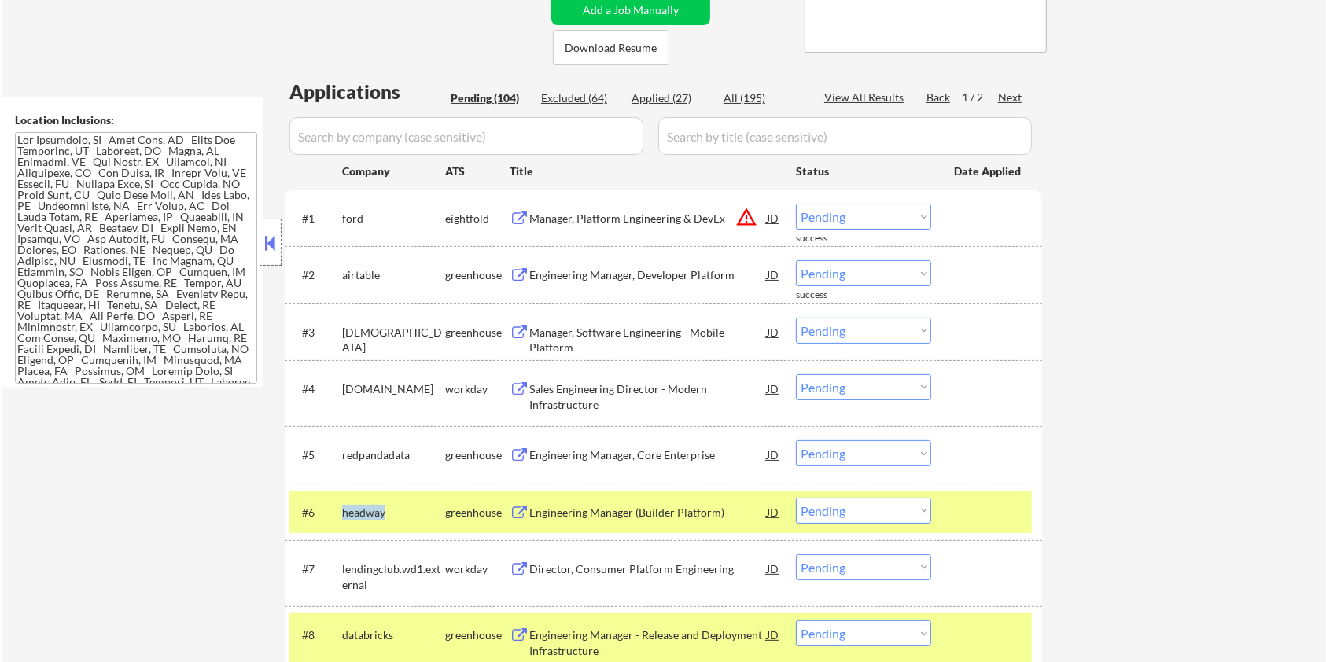
copy div "headway"
click at [344, 149] on input "input" at bounding box center [466, 136] width 354 height 38
paste input "headway"
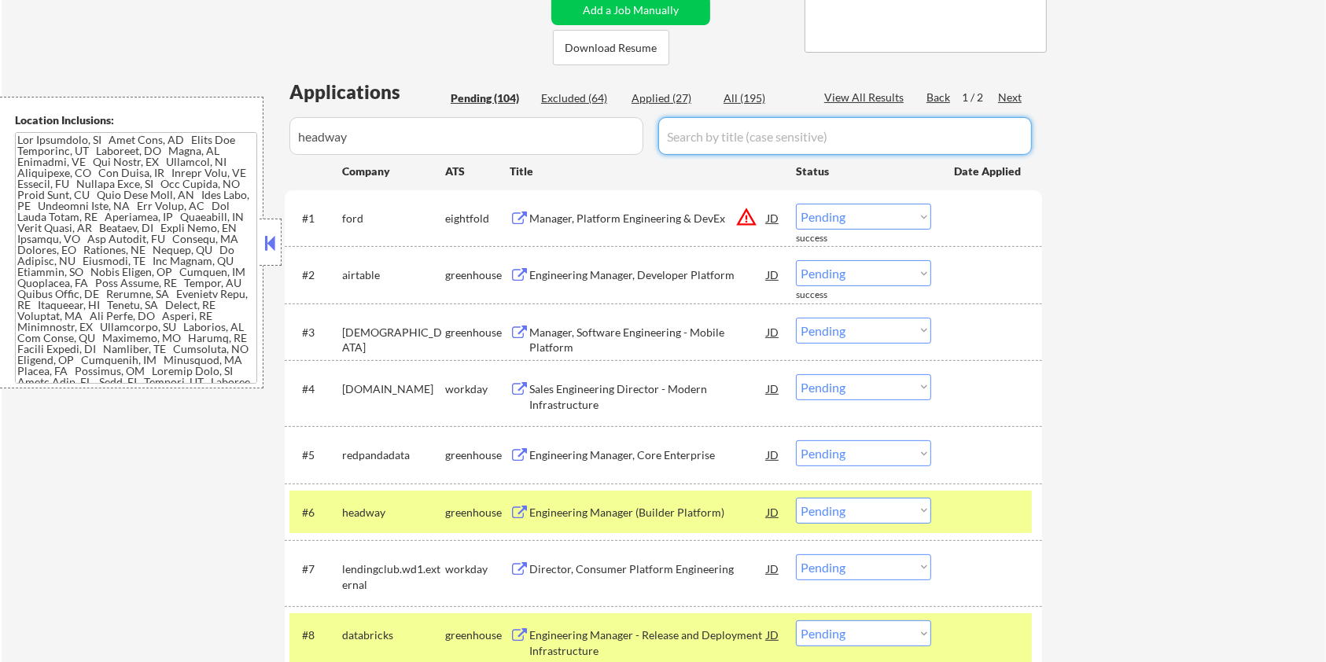
click at [692, 123] on input "input" at bounding box center [844, 136] width 373 height 38
click at [750, 101] on div "All (195)" at bounding box center [762, 98] width 79 height 16
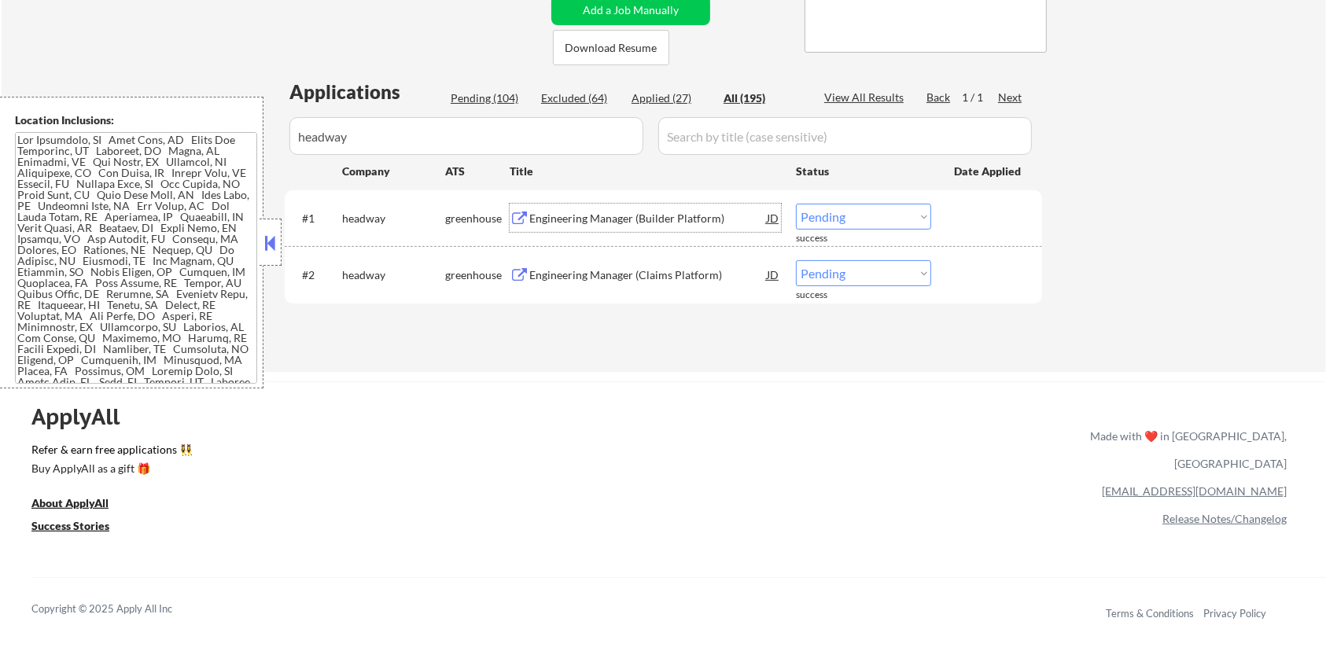
click at [637, 219] on div "Engineering Manager (Builder Platform)" at bounding box center [647, 219] width 237 height 16
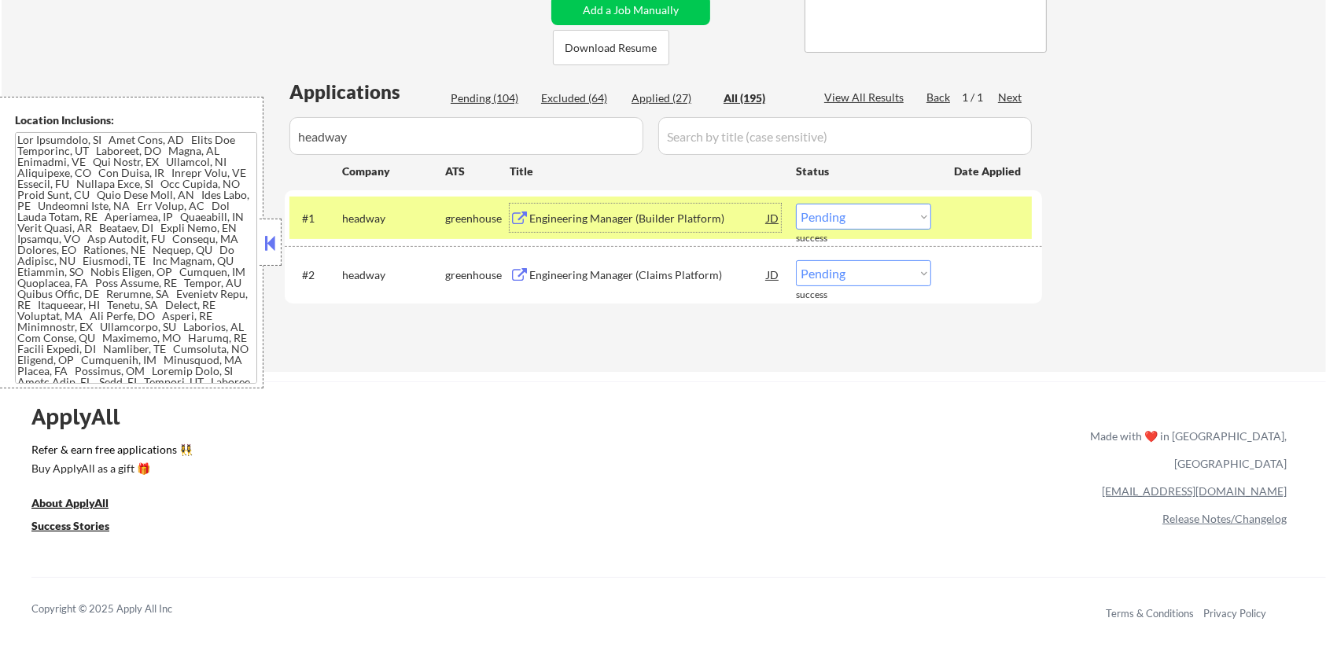
click at [880, 220] on select "Choose an option... Pending Applied Excluded (Questions) Excluded (Expired) Exc…" at bounding box center [863, 217] width 135 height 26
click at [796, 204] on select "Choose an option... Pending Applied Excluded (Questions) Excluded (Expired) Exc…" at bounding box center [863, 217] width 135 height 26
click at [579, 274] on div "Engineering Manager (Claims Platform)" at bounding box center [647, 275] width 237 height 16
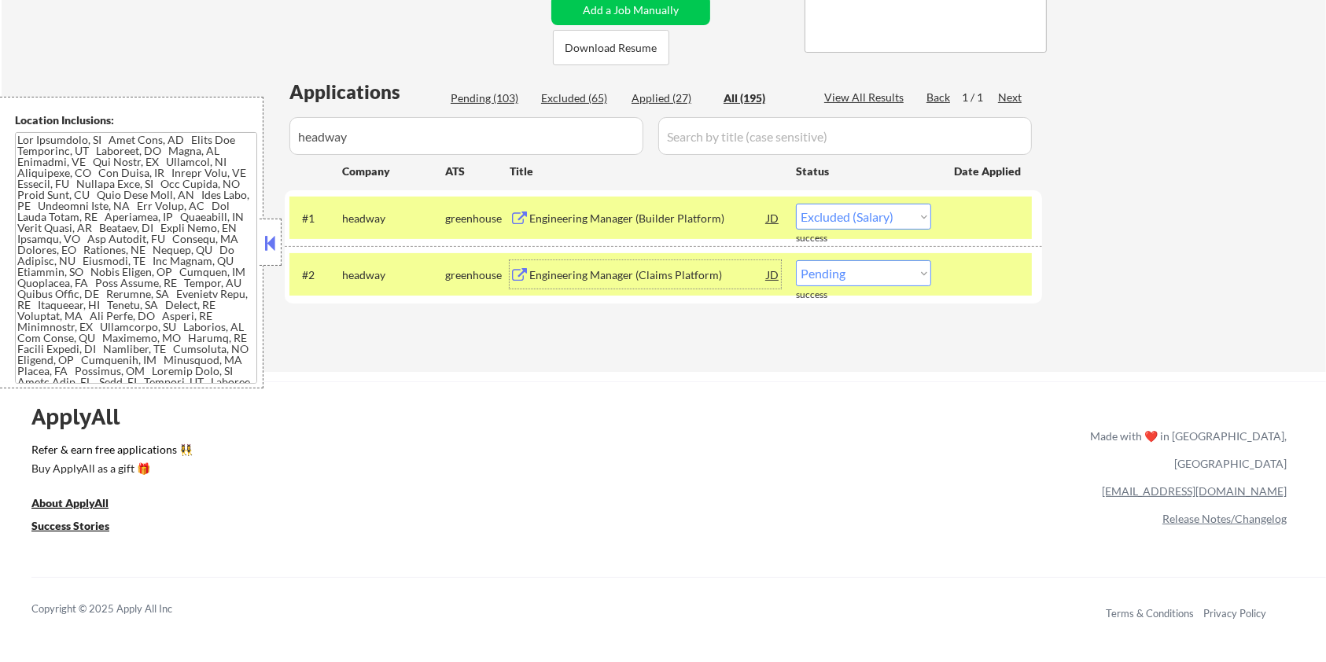
click at [858, 281] on select "Choose an option... Pending Applied Excluded (Questions) Excluded (Expired) Exc…" at bounding box center [863, 273] width 135 height 26
click at [796, 260] on select "Choose an option... Pending Applied Excluded (Questions) Excluded (Expired) Exc…" at bounding box center [863, 273] width 135 height 26
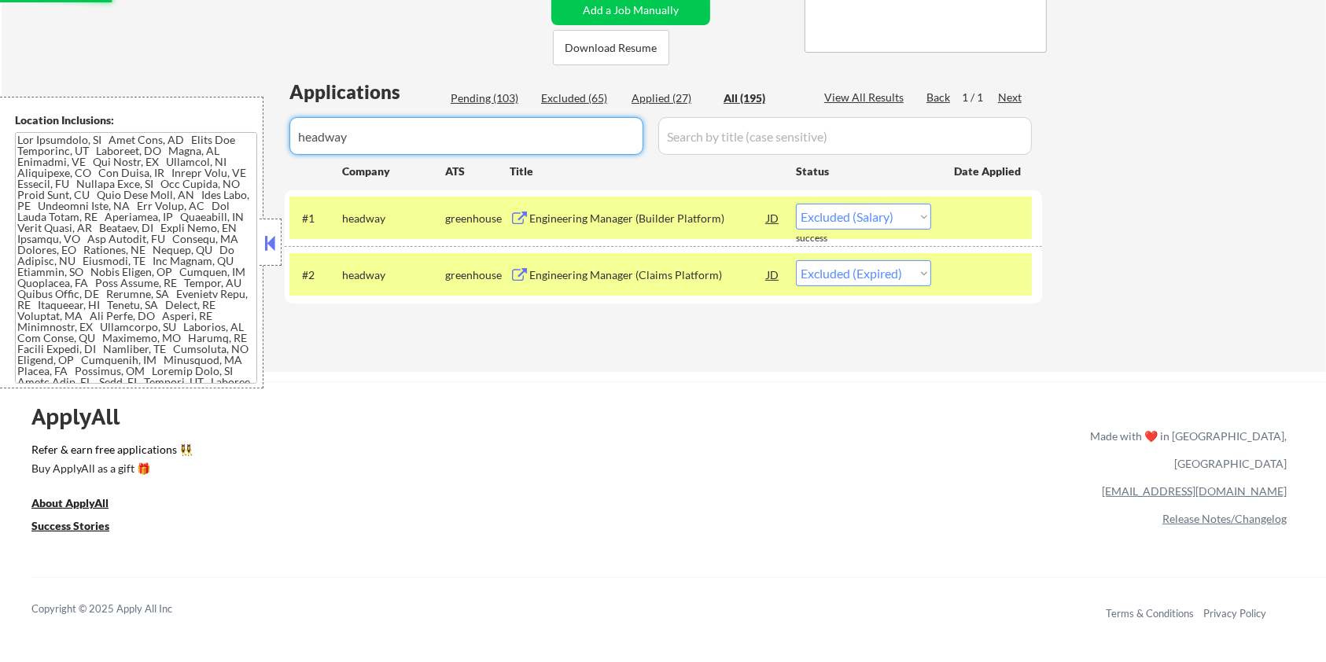
drag, startPoint x: 477, startPoint y: 145, endPoint x: 184, endPoint y: 142, distance: 293.3
click at [184, 142] on body "← Return to /applysquad Mailslurp Inbox Job Search Builder Aaron Stone User Ema…" at bounding box center [663, 17] width 1326 height 662
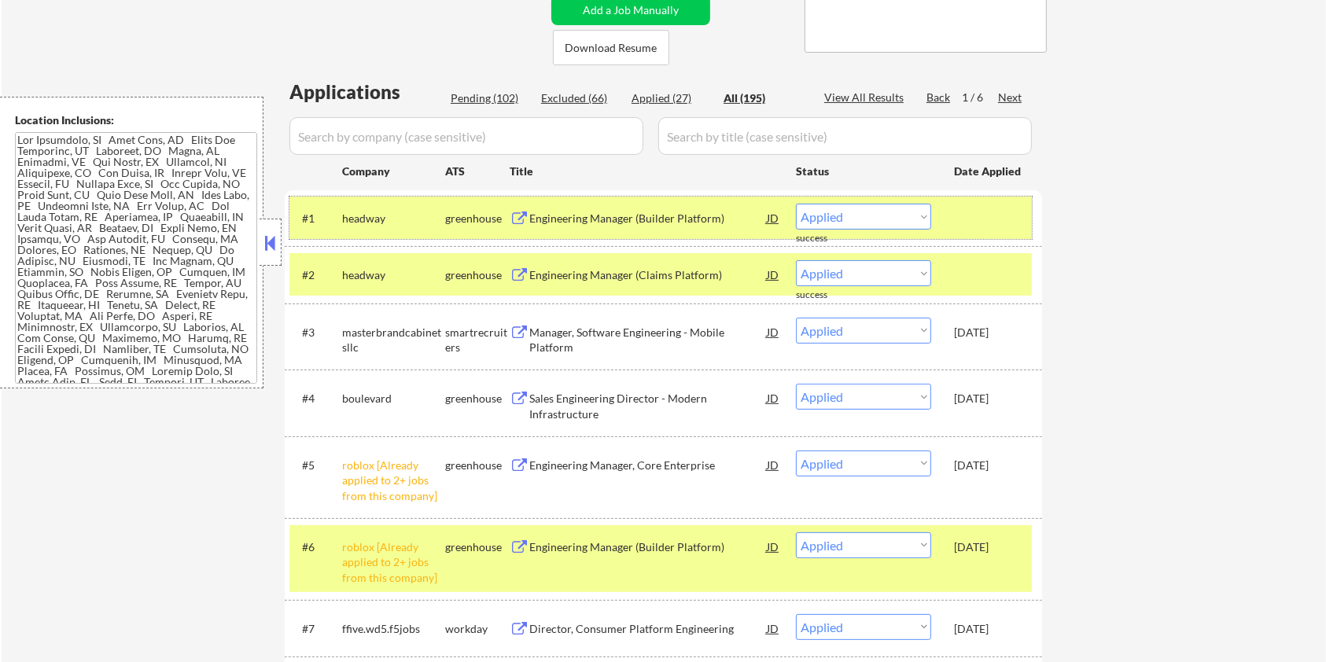
click at [982, 208] on div at bounding box center [988, 218] width 69 height 28
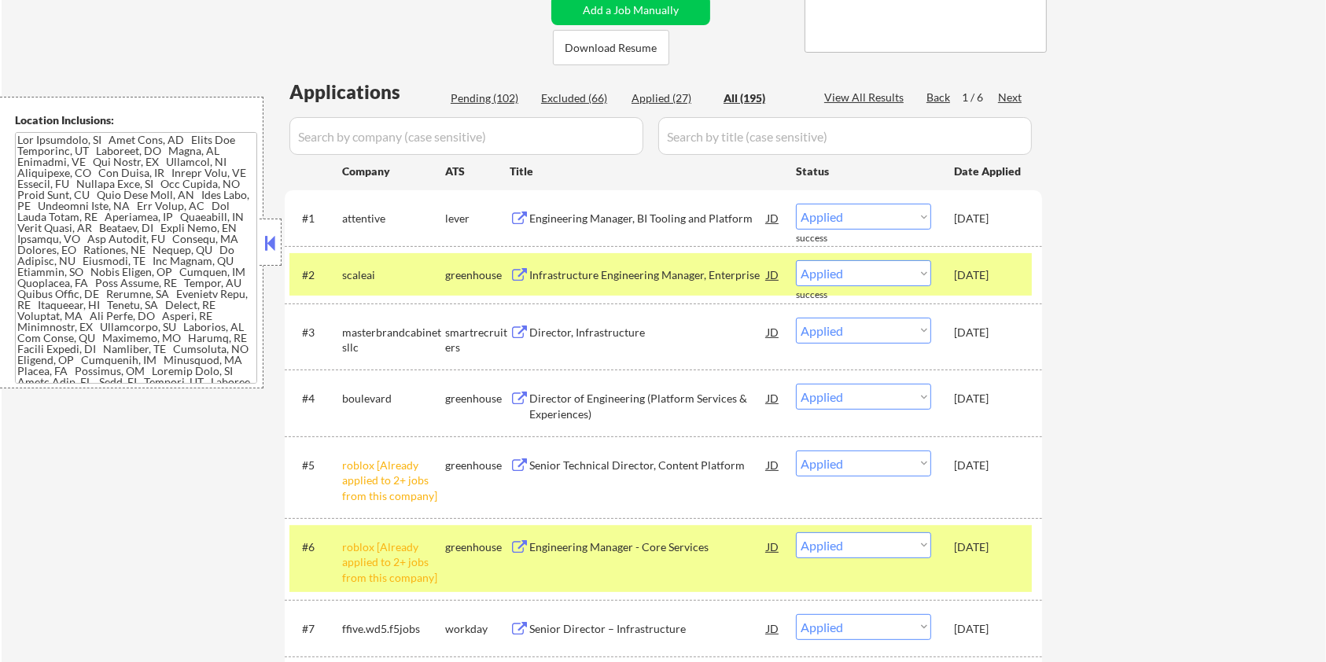
click at [495, 99] on div "Pending (102)" at bounding box center [490, 98] width 79 height 16
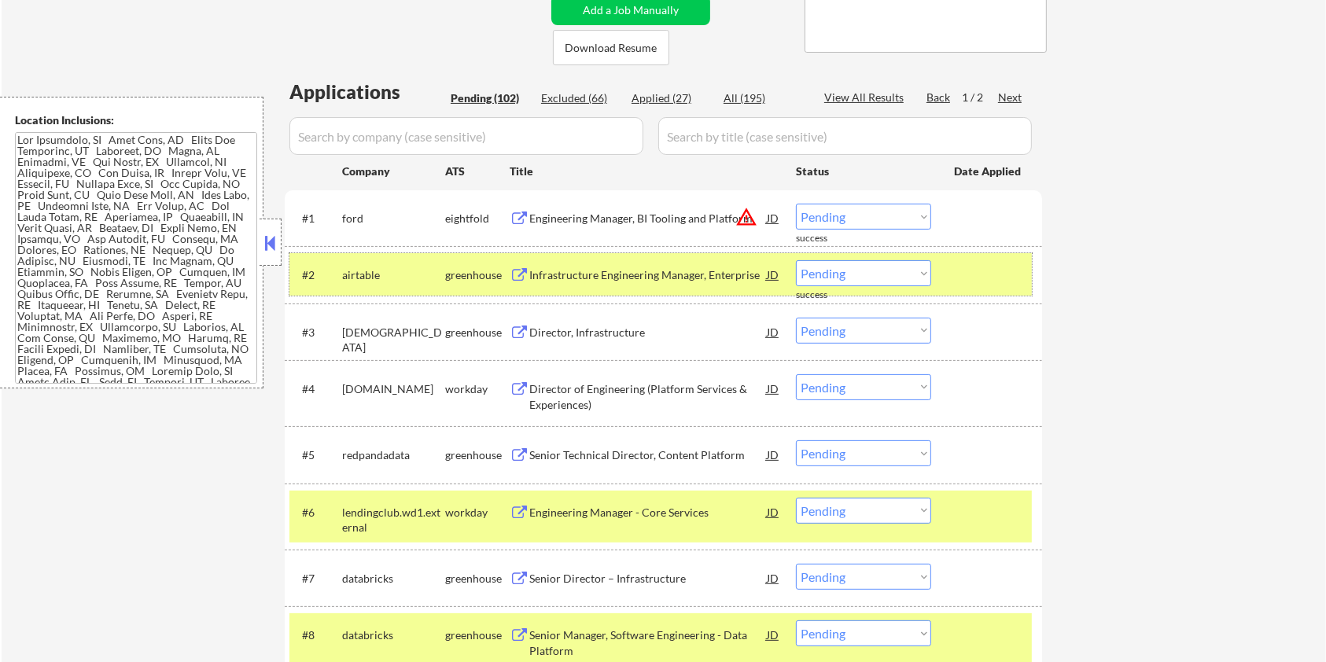
click at [998, 278] on div at bounding box center [988, 274] width 69 height 28
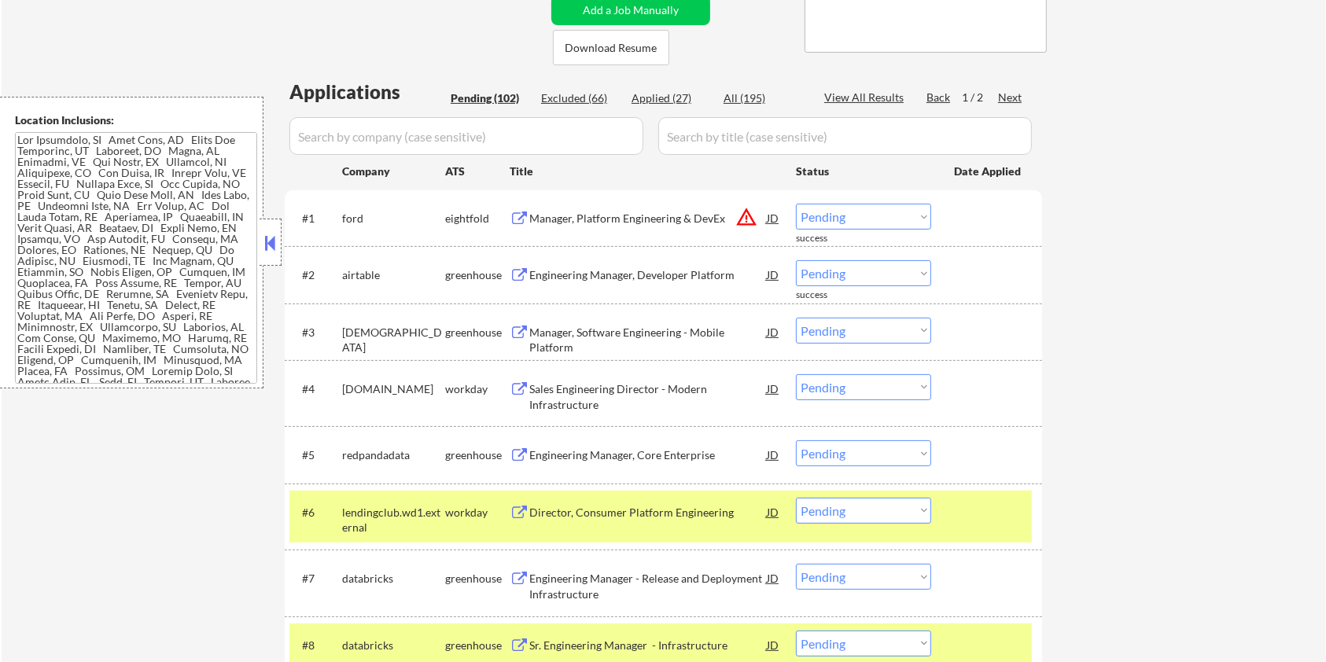
click at [997, 520] on div at bounding box center [988, 512] width 69 height 28
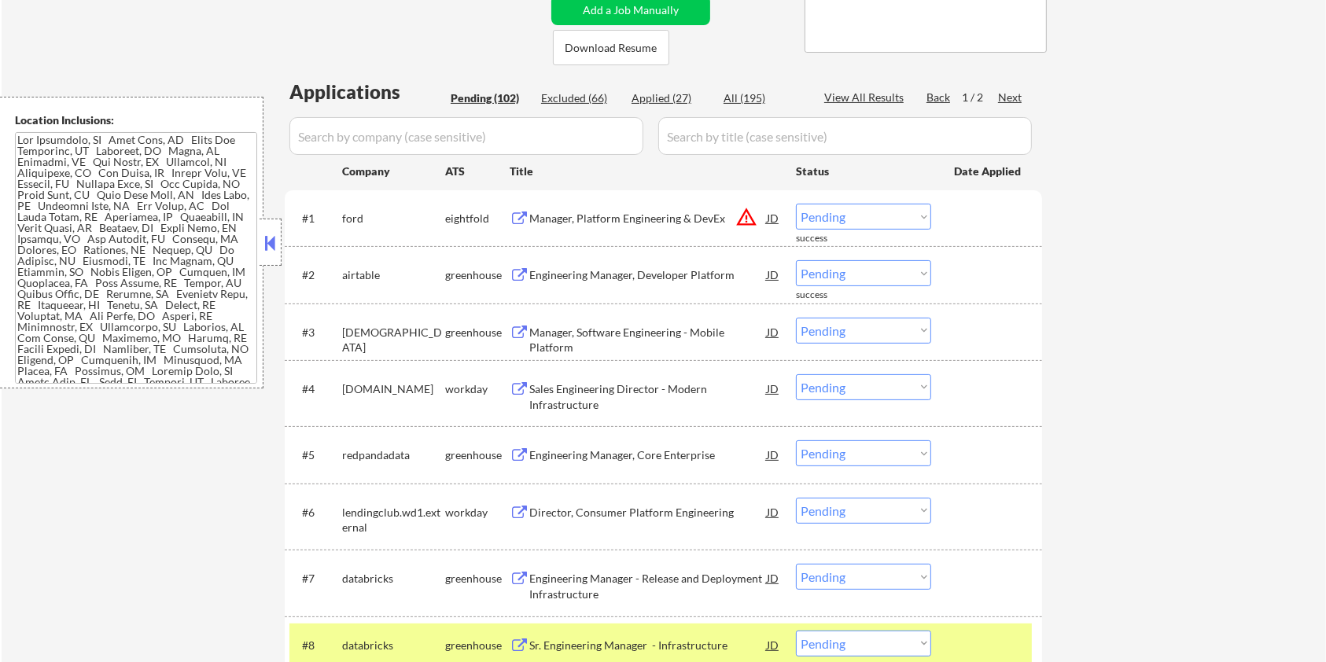
click at [975, 623] on div "#8 databricks greenhouse Sr. Engineering Manager - Infrastructure JD warning_am…" at bounding box center [663, 644] width 757 height 57
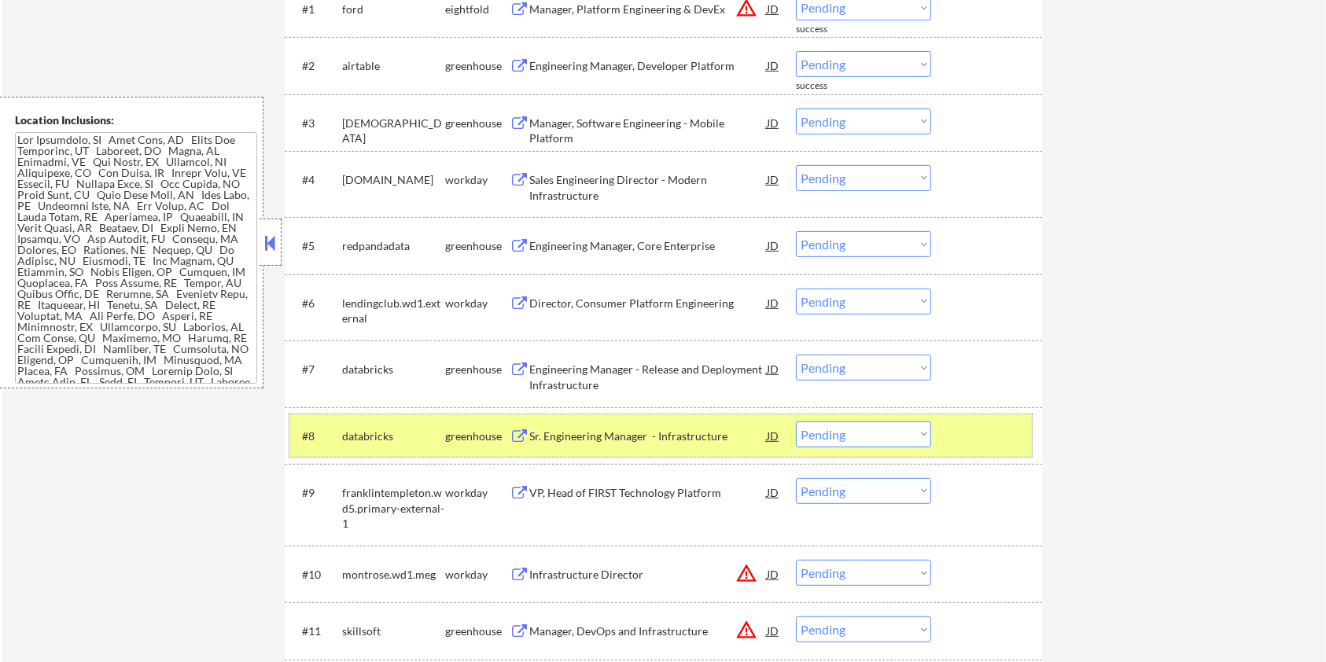
click at [970, 432] on div at bounding box center [988, 435] width 69 height 28
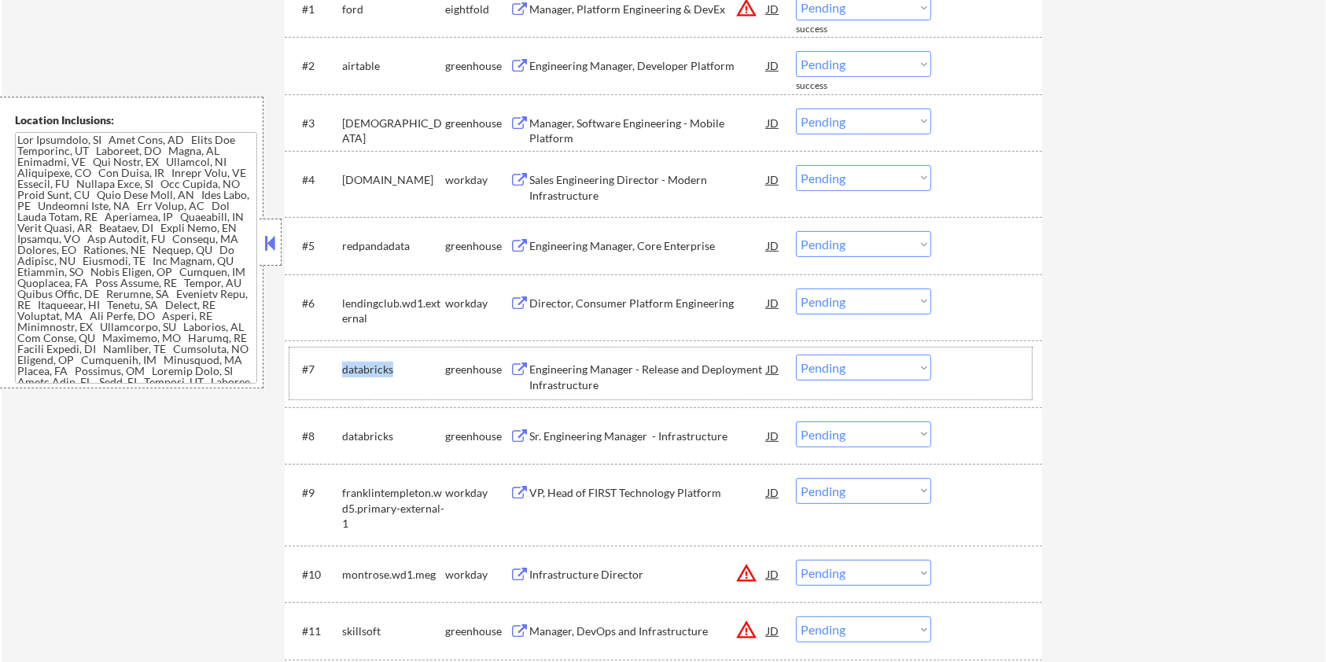
drag, startPoint x: 403, startPoint y: 362, endPoint x: 342, endPoint y: 358, distance: 60.7
click at [342, 358] on div "databricks" at bounding box center [393, 369] width 103 height 28
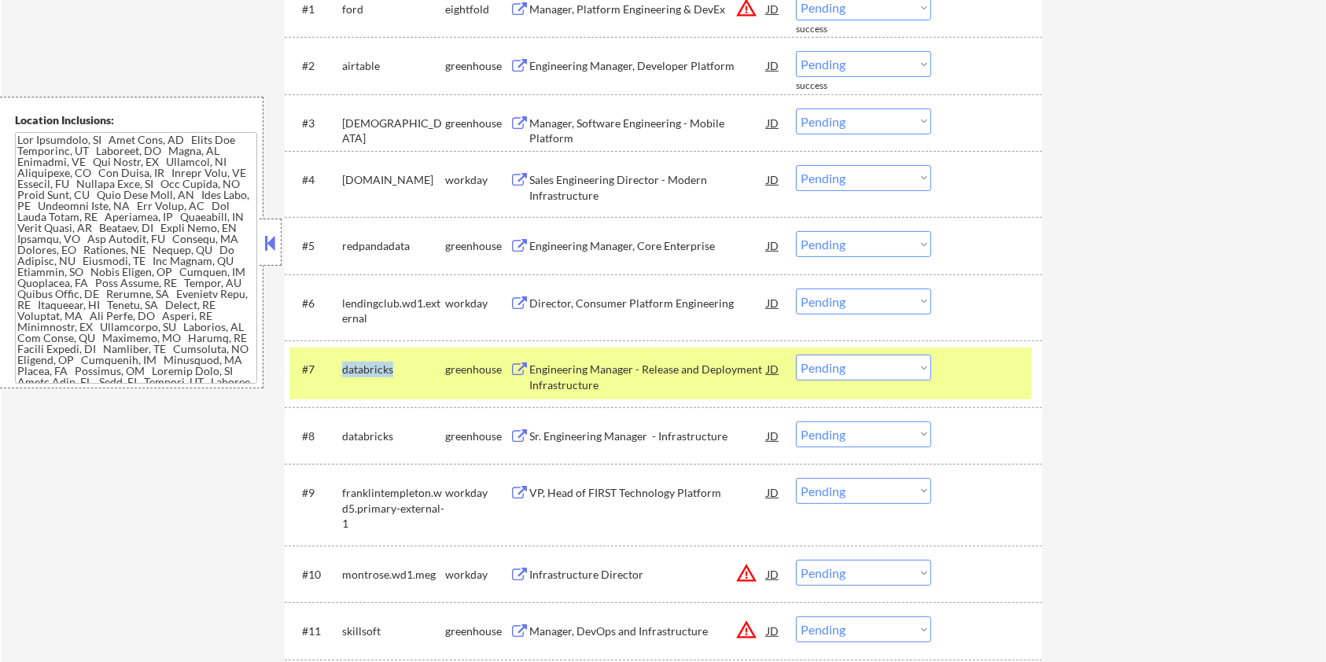
copy div "databricks"
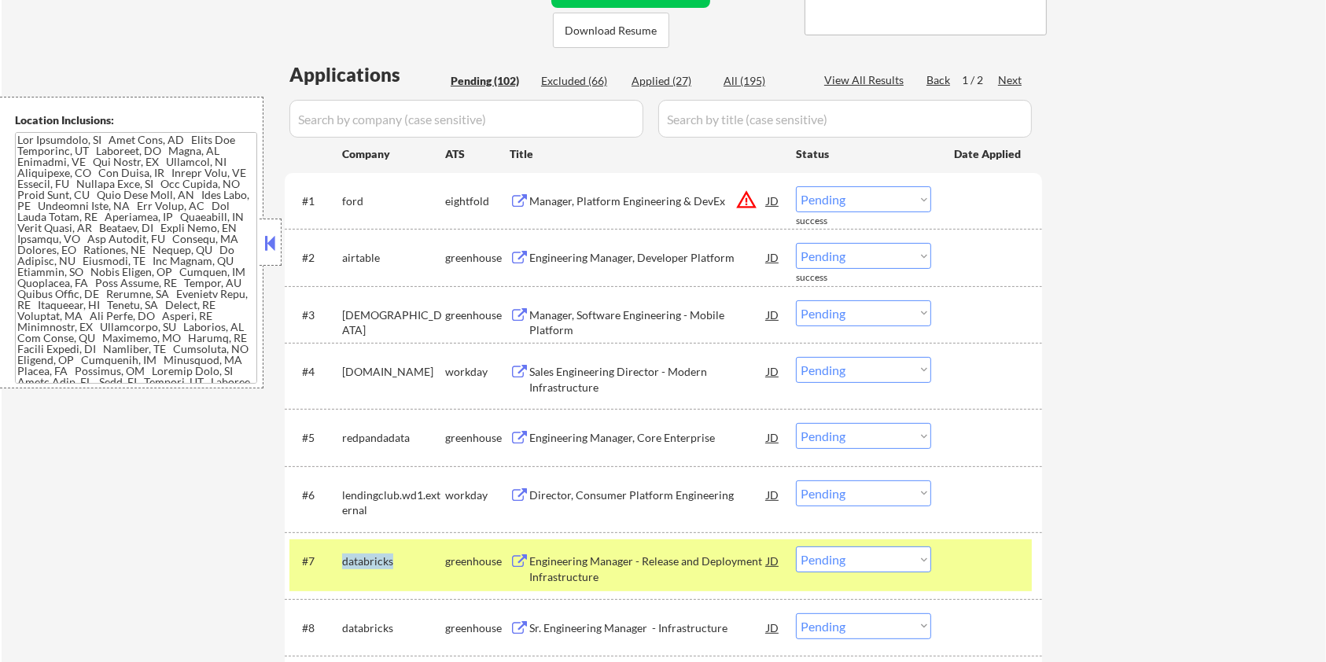
scroll to position [209, 0]
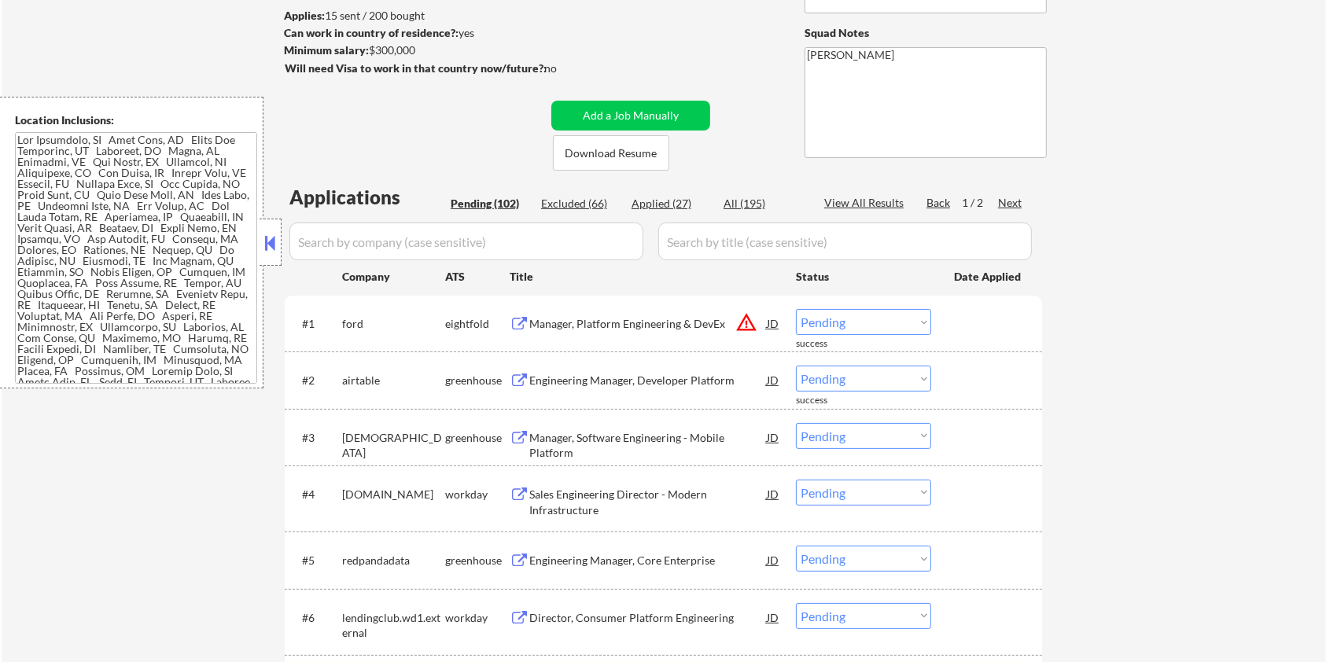
click at [376, 237] on input "input" at bounding box center [466, 241] width 354 height 38
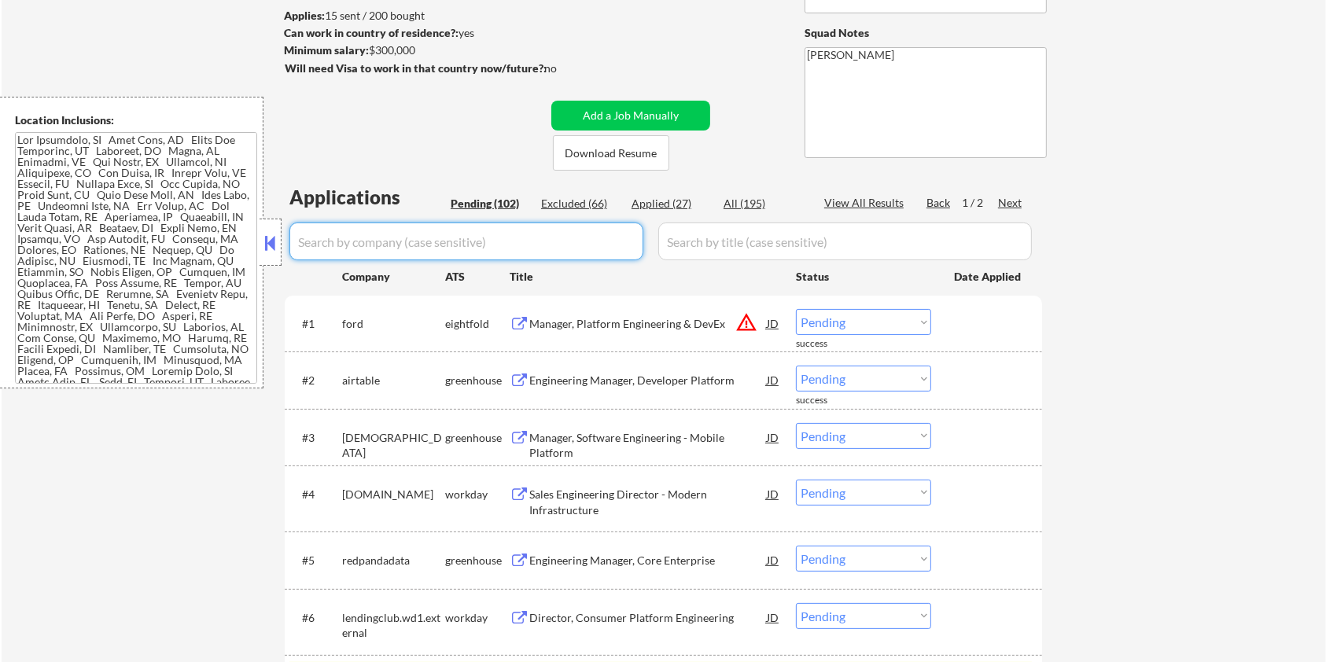
paste input "databricks"
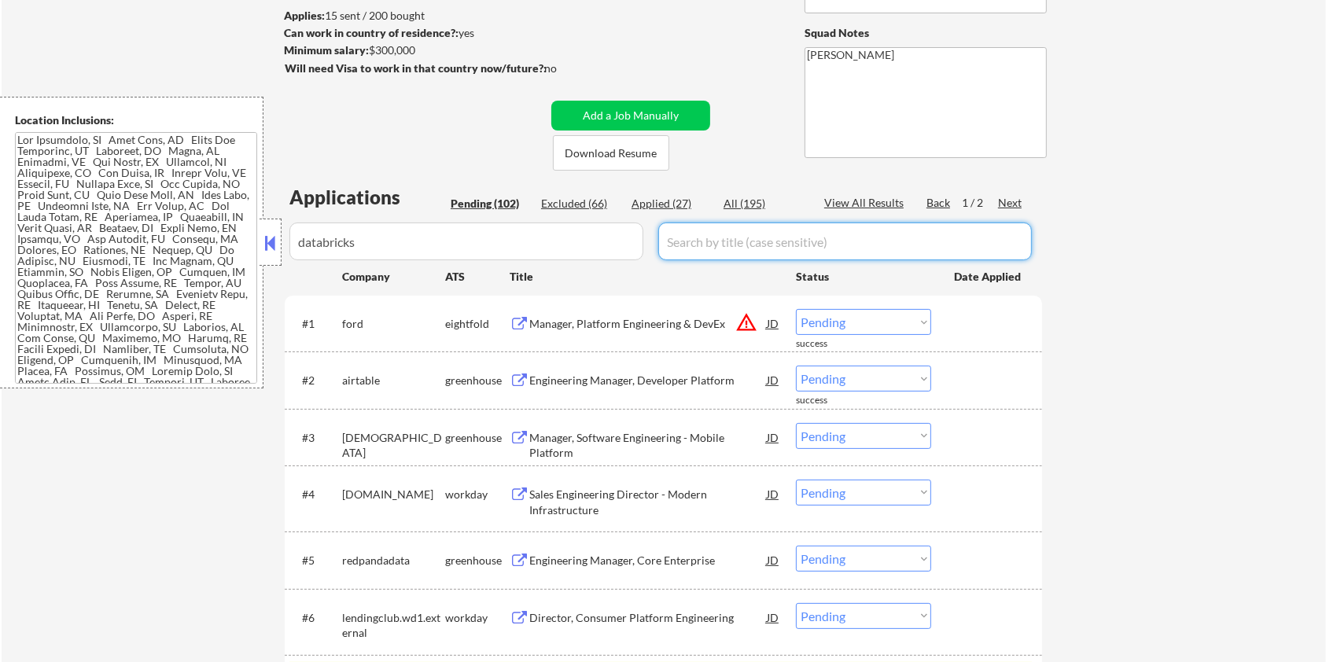
click at [730, 230] on input "input" at bounding box center [844, 241] width 373 height 38
click at [748, 198] on div "All (195)" at bounding box center [762, 204] width 79 height 16
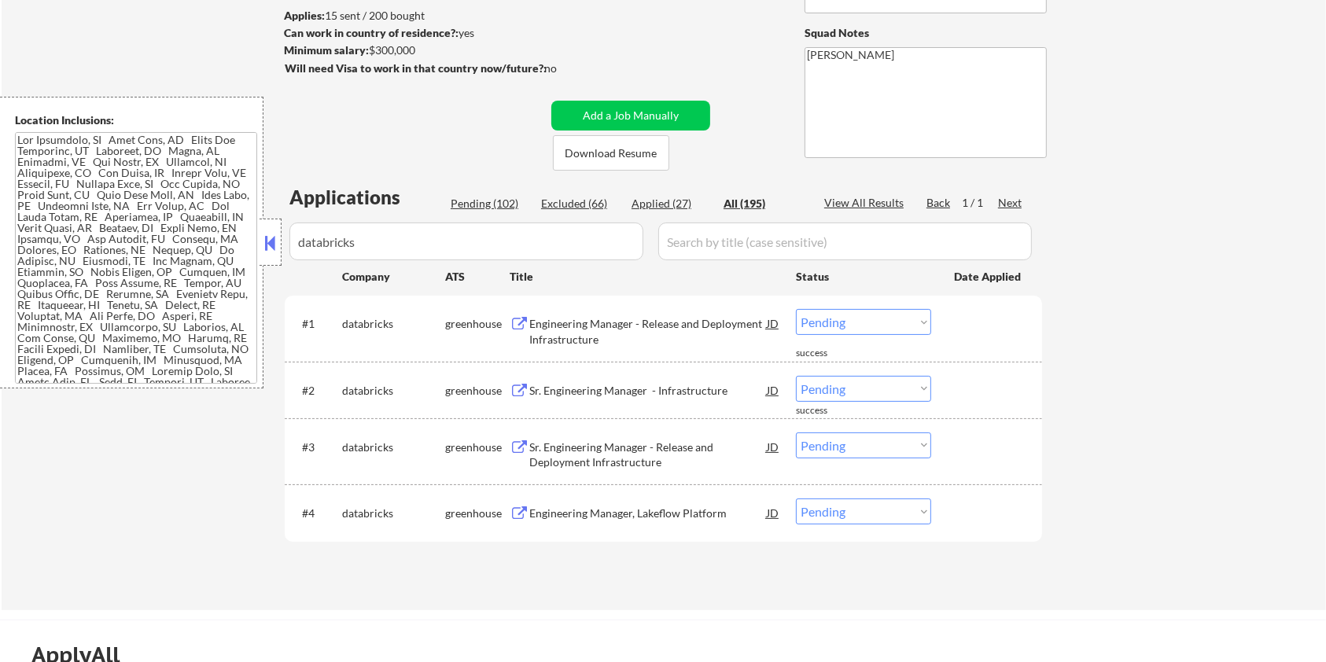
click at [640, 328] on div "Engineering Manager - Release and Deployment Infrastructure" at bounding box center [647, 331] width 237 height 31
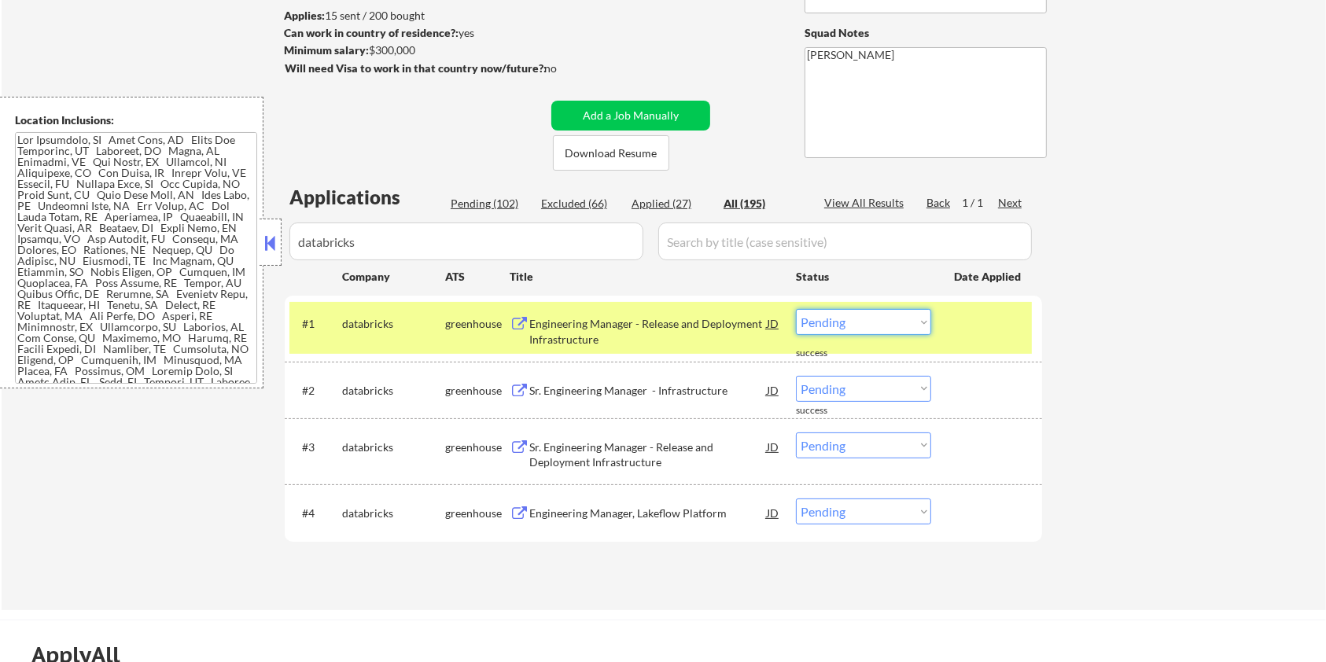
click at [866, 322] on select "Choose an option... Pending Applied Excluded (Questions) Excluded (Expired) Exc…" at bounding box center [863, 322] width 135 height 26
click at [796, 309] on select "Choose an option... Pending Applied Excluded (Questions) Excluded (Expired) Exc…" at bounding box center [863, 322] width 135 height 26
click at [544, 392] on div "Sr. Engineering Manager - Infrastructure" at bounding box center [647, 391] width 237 height 16
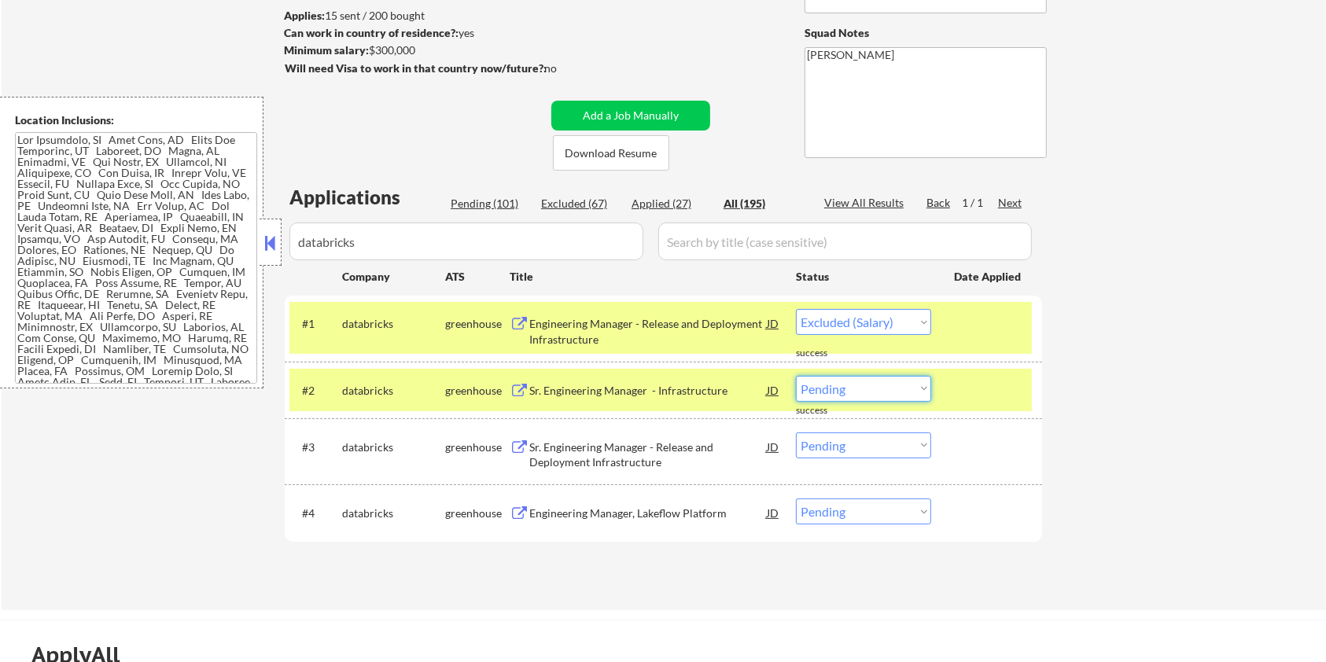
click at [852, 393] on select "Choose an option... Pending Applied Excluded (Questions) Excluded (Expired) Exc…" at bounding box center [863, 389] width 135 height 26
click at [796, 376] on select "Choose an option... Pending Applied Excluded (Questions) Excluded (Expired) Exc…" at bounding box center [863, 389] width 135 height 26
click at [580, 462] on div "Sr. Engineering Manager - Release and Deployment Infrastructure" at bounding box center [647, 454] width 237 height 31
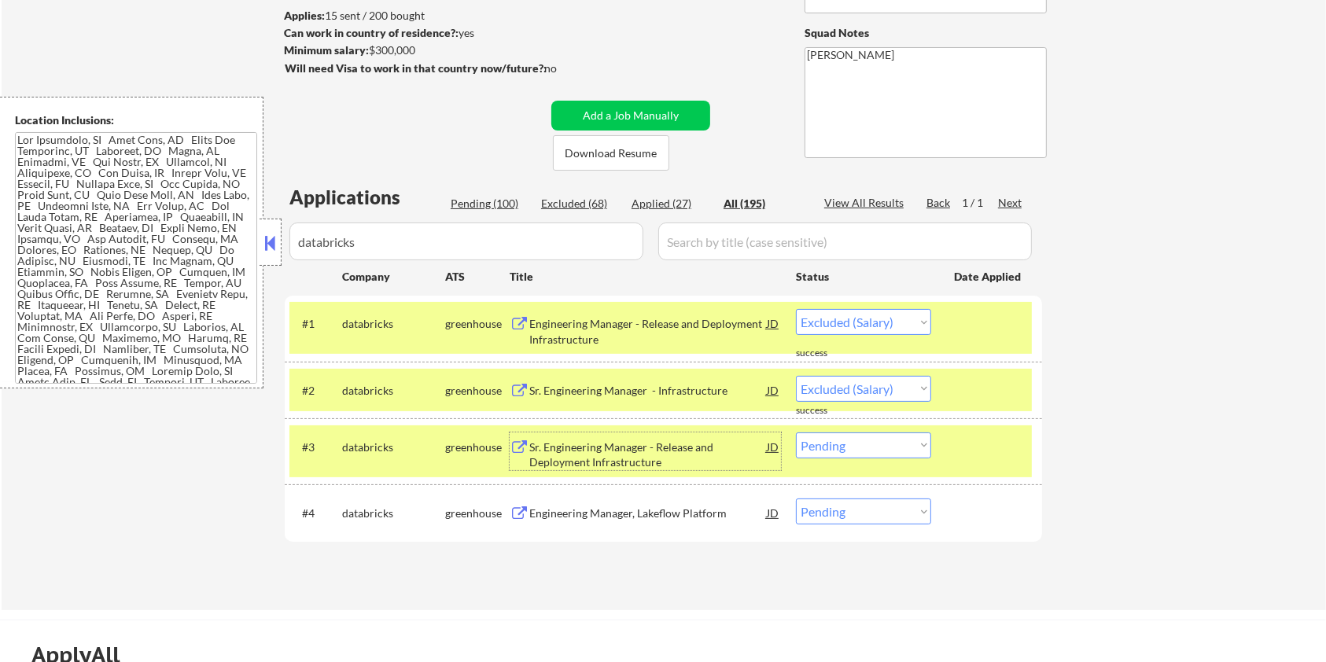
click at [903, 445] on select "Choose an option... Pending Applied Excluded (Questions) Excluded (Expired) Exc…" at bounding box center [863, 445] width 135 height 26
click at [796, 432] on select "Choose an option... Pending Applied Excluded (Questions) Excluded (Expired) Exc…" at bounding box center [863, 445] width 135 height 26
click at [609, 511] on div "Engineering Manager, Lakeflow Platform" at bounding box center [647, 514] width 237 height 16
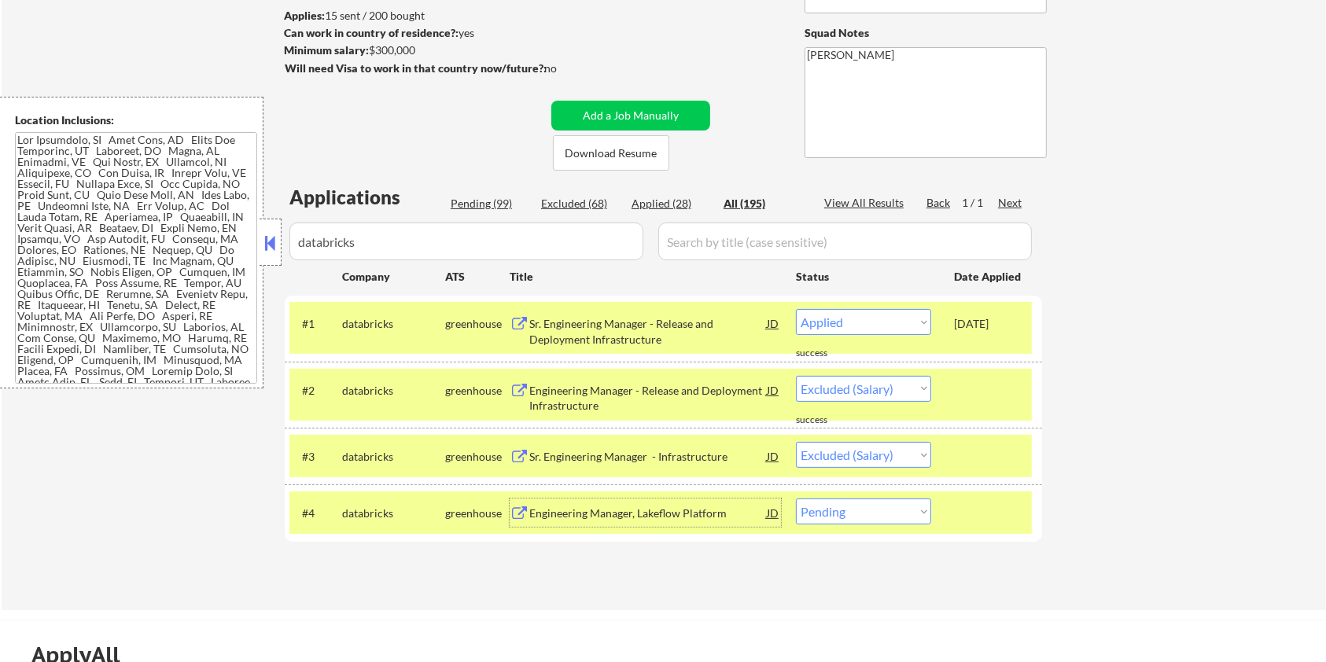
click at [905, 519] on select "Choose an option... Pending Applied Excluded (Questions) Excluded (Expired) Exc…" at bounding box center [863, 511] width 135 height 26
click at [796, 498] on select "Choose an option... Pending Applied Excluded (Questions) Excluded (Expired) Exc…" at bounding box center [863, 511] width 135 height 26
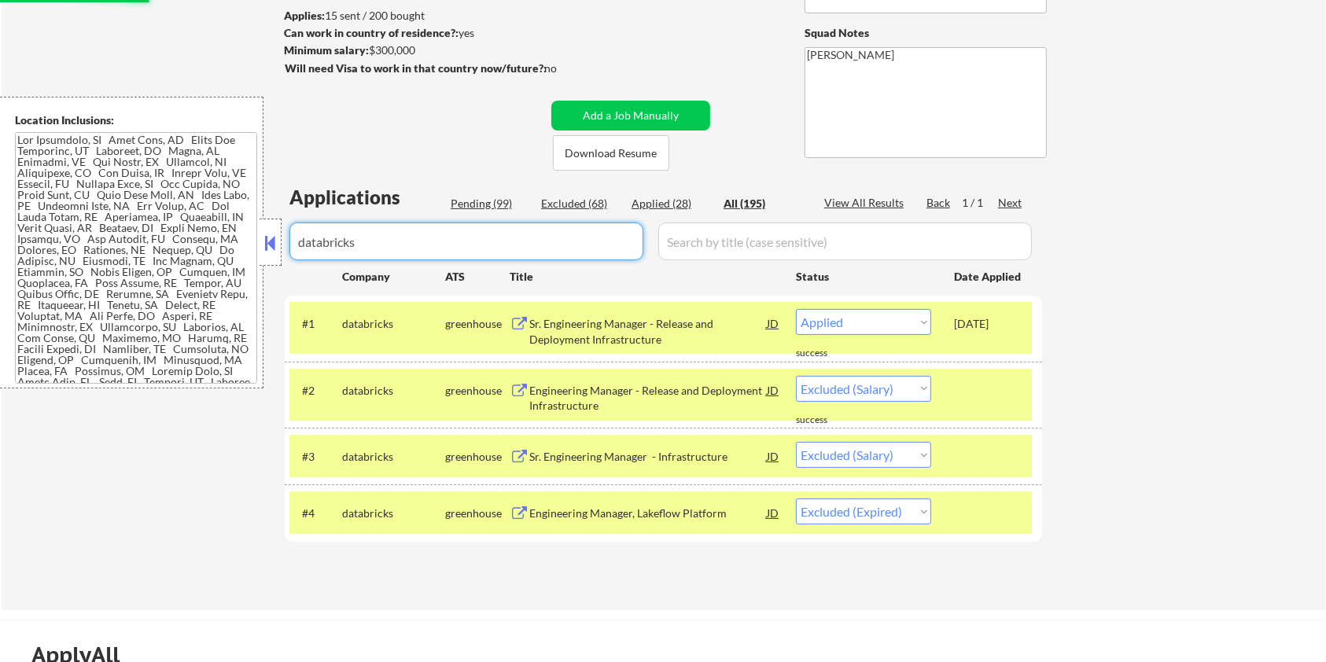
drag, startPoint x: 482, startPoint y: 252, endPoint x: 234, endPoint y: 248, distance: 247.7
click at [234, 248] on body "← Return to /applysquad Mailslurp Inbox Job Search Builder Aaron Stone User Ema…" at bounding box center [663, 122] width 1326 height 662
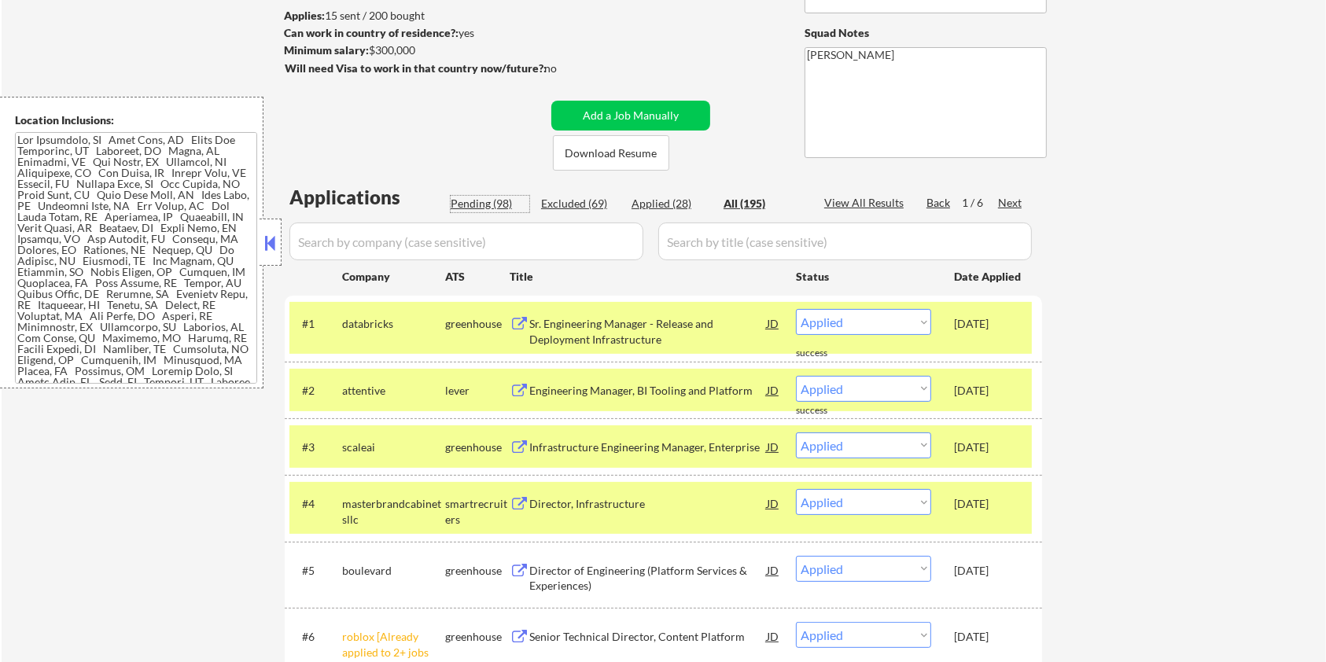
click at [484, 201] on div "Pending (98)" at bounding box center [490, 204] width 79 height 16
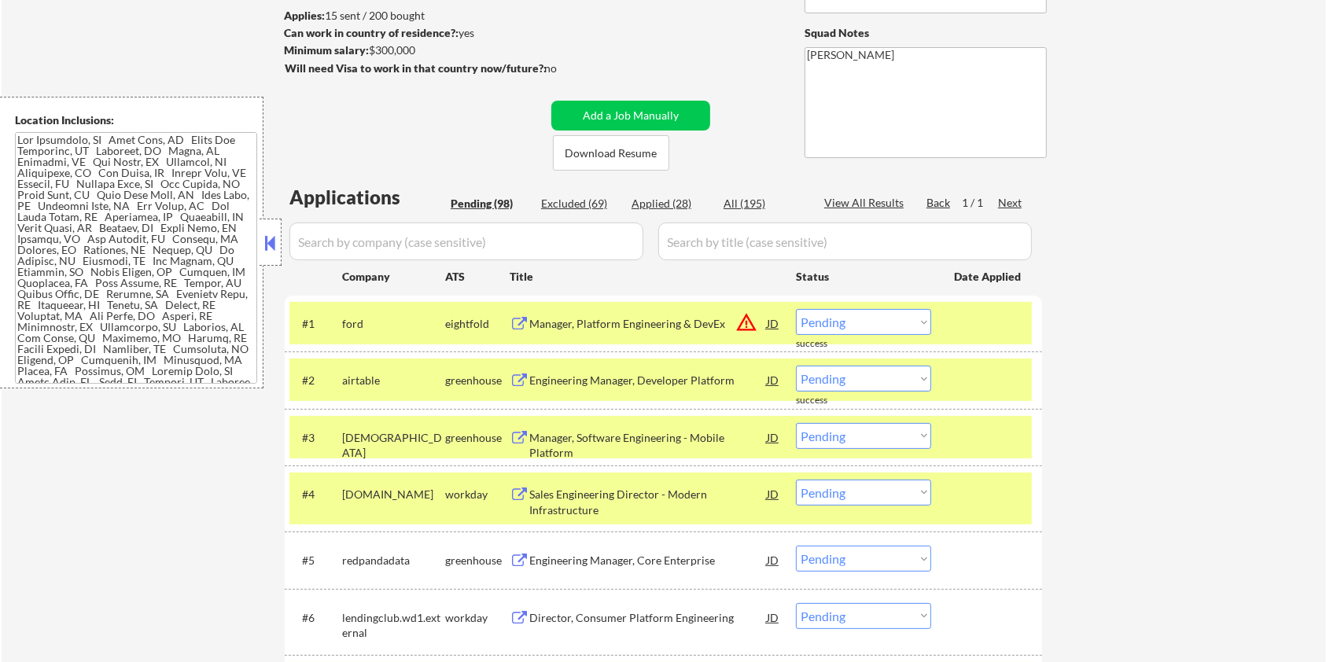
click at [990, 435] on div at bounding box center [988, 437] width 69 height 28
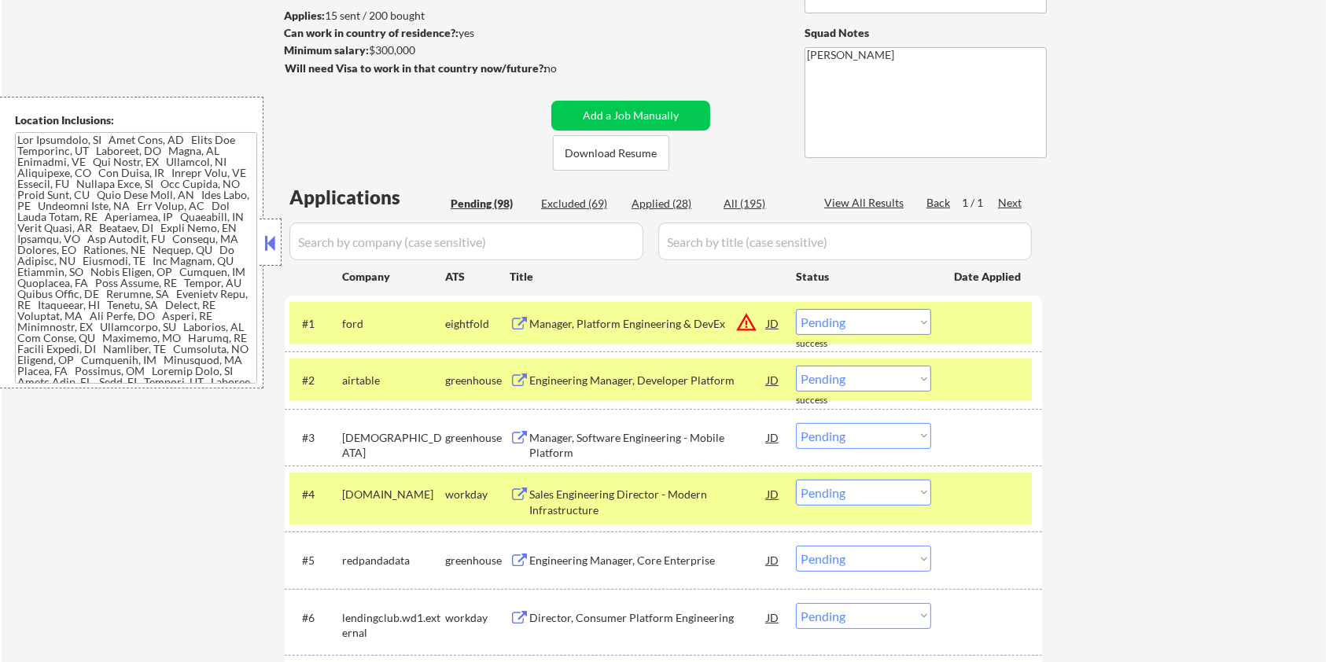
click at [997, 384] on div at bounding box center [988, 380] width 69 height 28
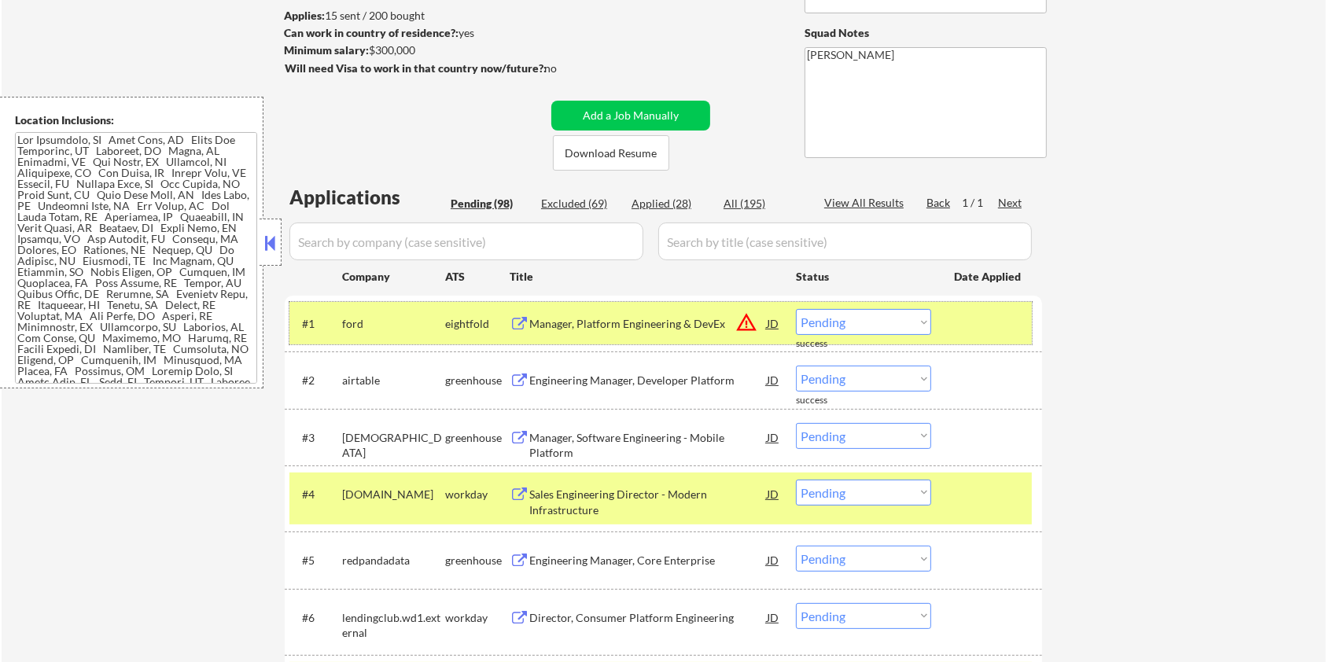
click at [997, 329] on div at bounding box center [988, 323] width 69 height 28
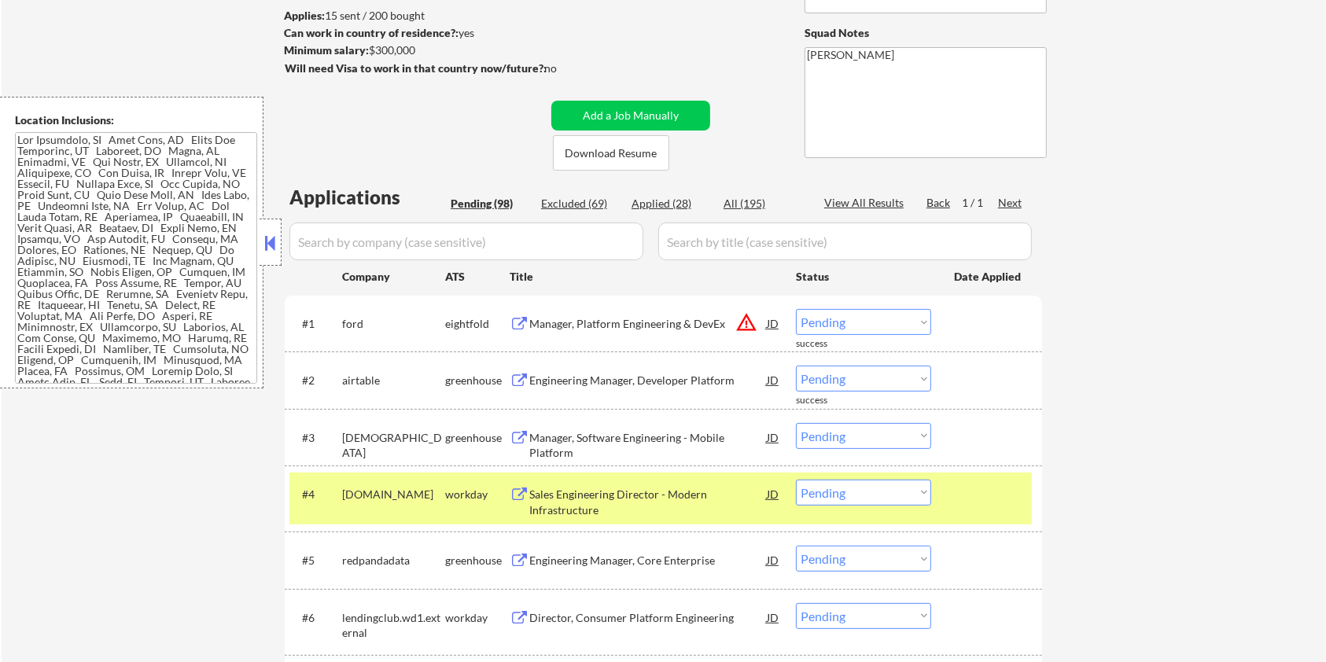
click at [1007, 487] on div at bounding box center [988, 494] width 69 height 28
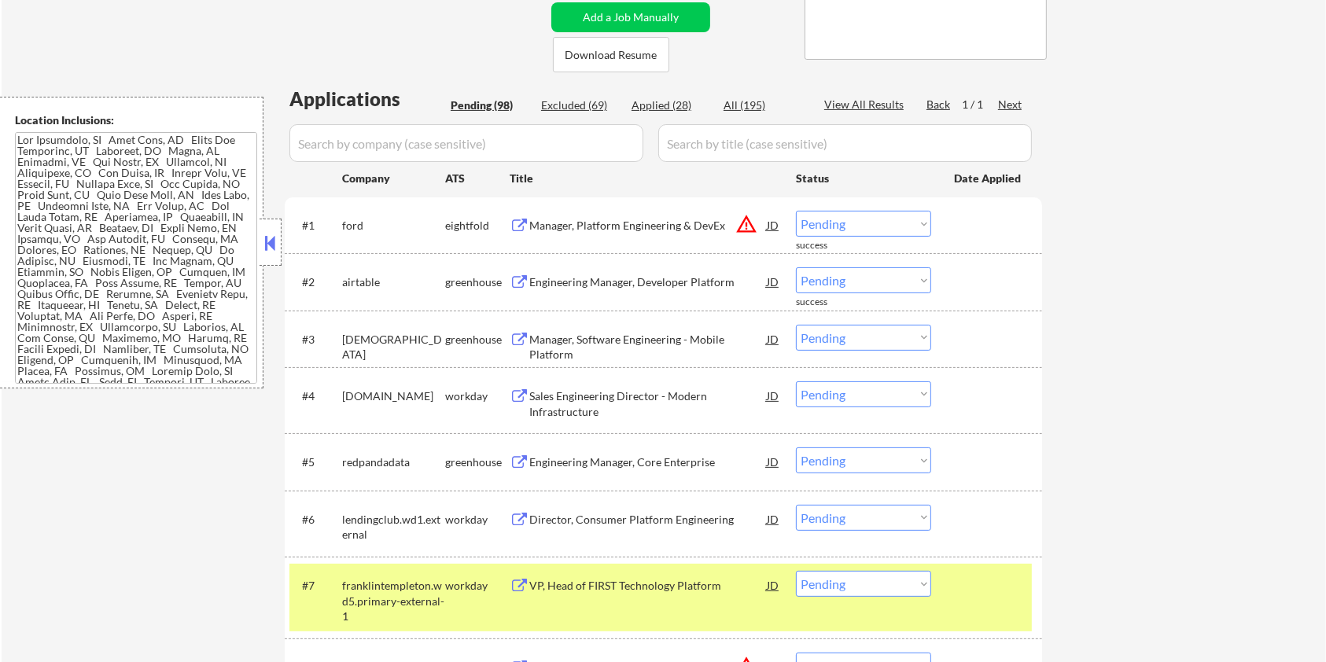
scroll to position [314, 0]
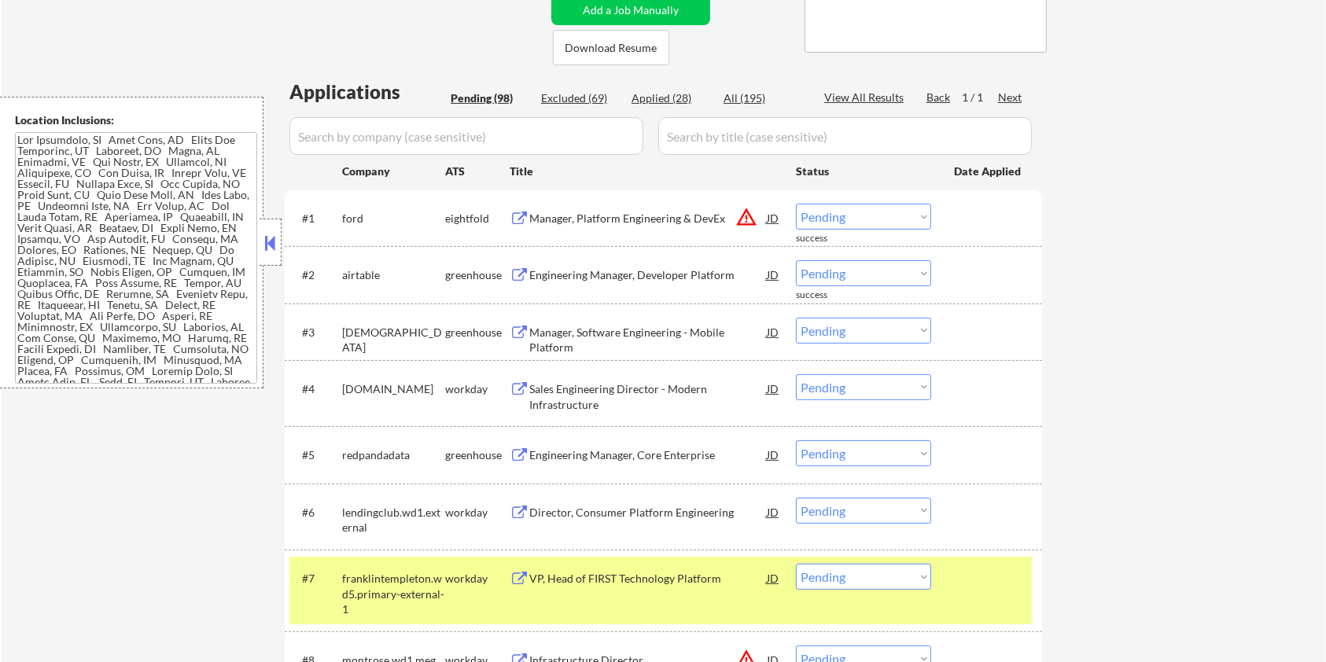
click at [986, 601] on div "#7 franklintempleton.wd5.primary-external-1 workday VP, Head of FIRST Technolog…" at bounding box center [660, 591] width 742 height 68
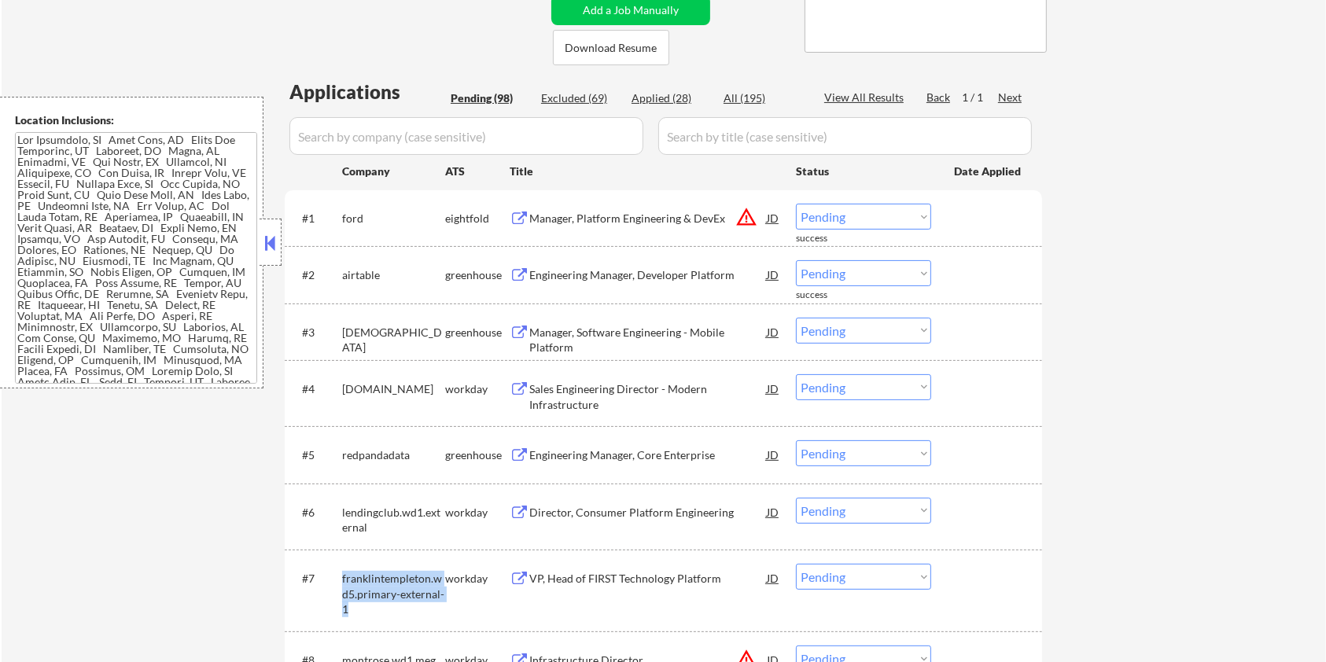
drag, startPoint x: 377, startPoint y: 607, endPoint x: 338, endPoint y: 573, distance: 51.8
click at [338, 573] on div "#7 franklintempleton.wd5.primary-external-1 workday VP, Head of FIRST Technolog…" at bounding box center [660, 591] width 742 height 68
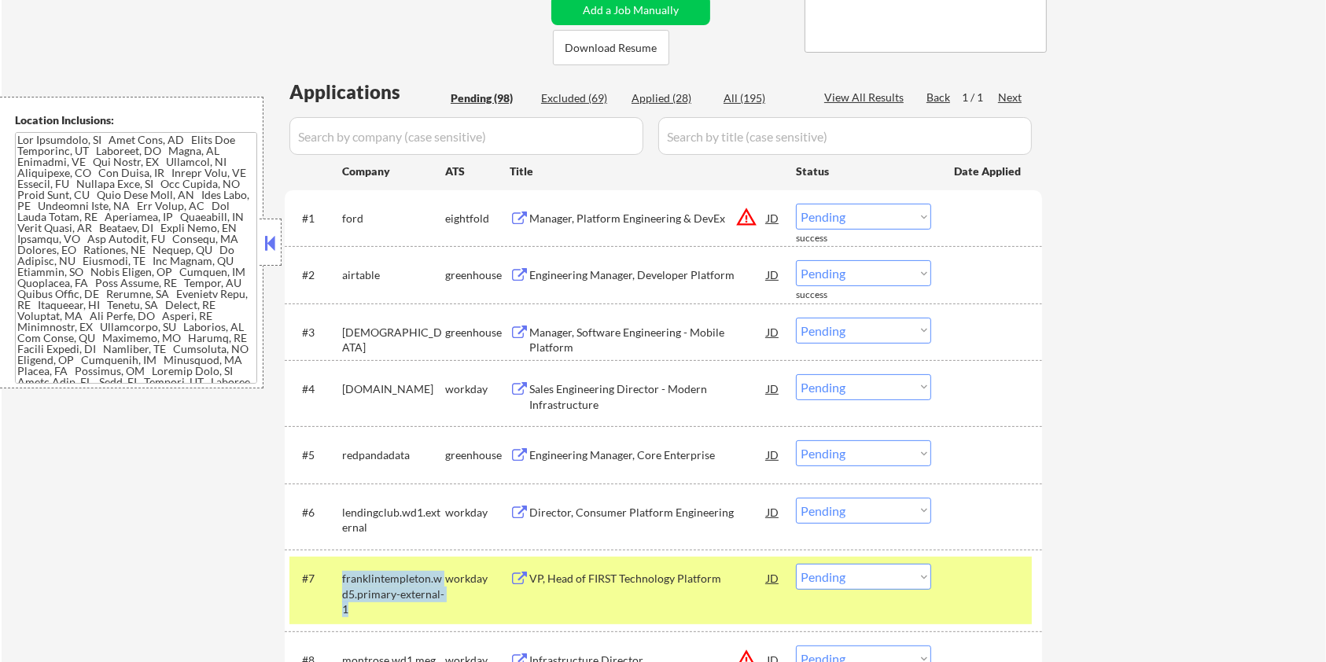
copy div "franklintempleton.wd5.primary-external-1"
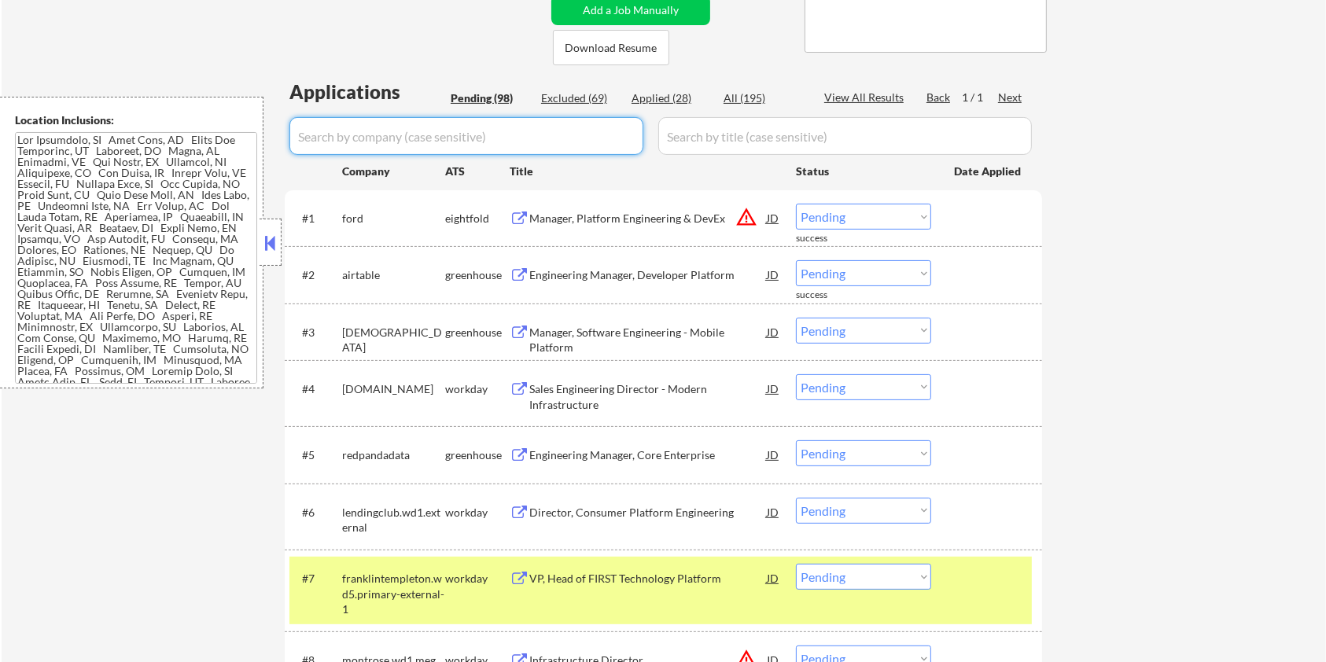
click at [362, 139] on input "input" at bounding box center [466, 136] width 354 height 38
paste input "franklintempleton.wd5.primary-external-1"
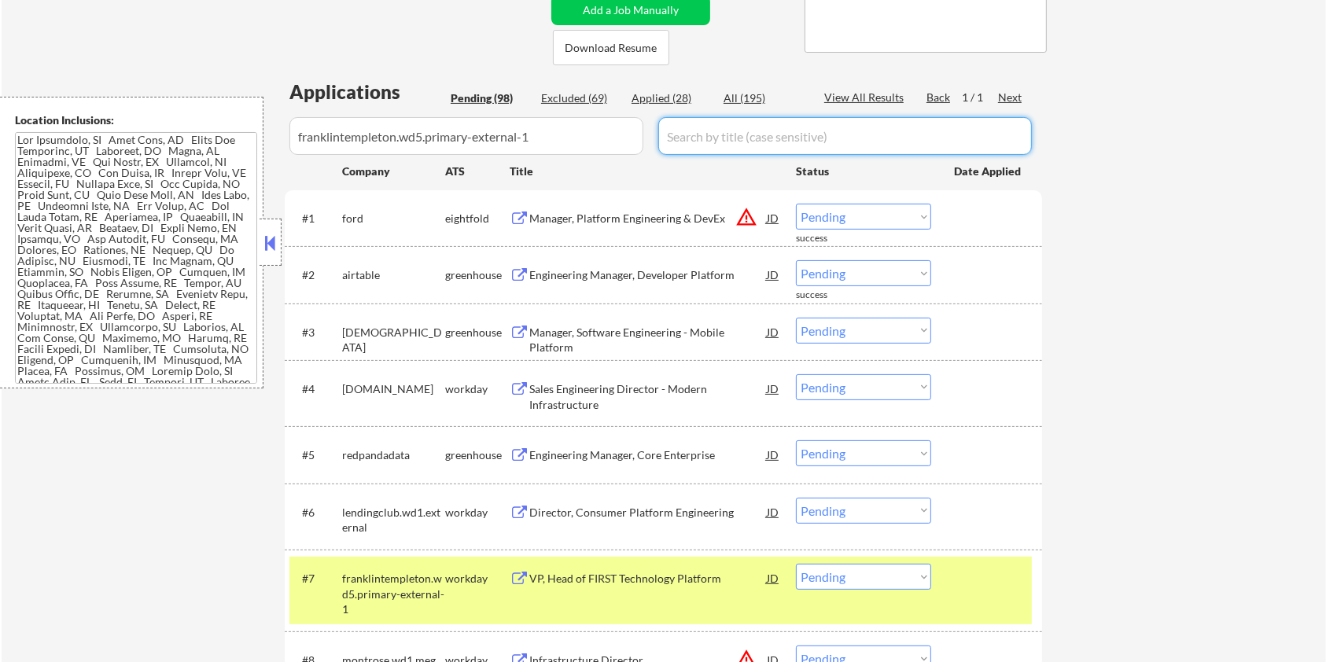
click at [712, 134] on input "input" at bounding box center [844, 136] width 373 height 38
click at [737, 94] on div "All (195)" at bounding box center [762, 98] width 79 height 16
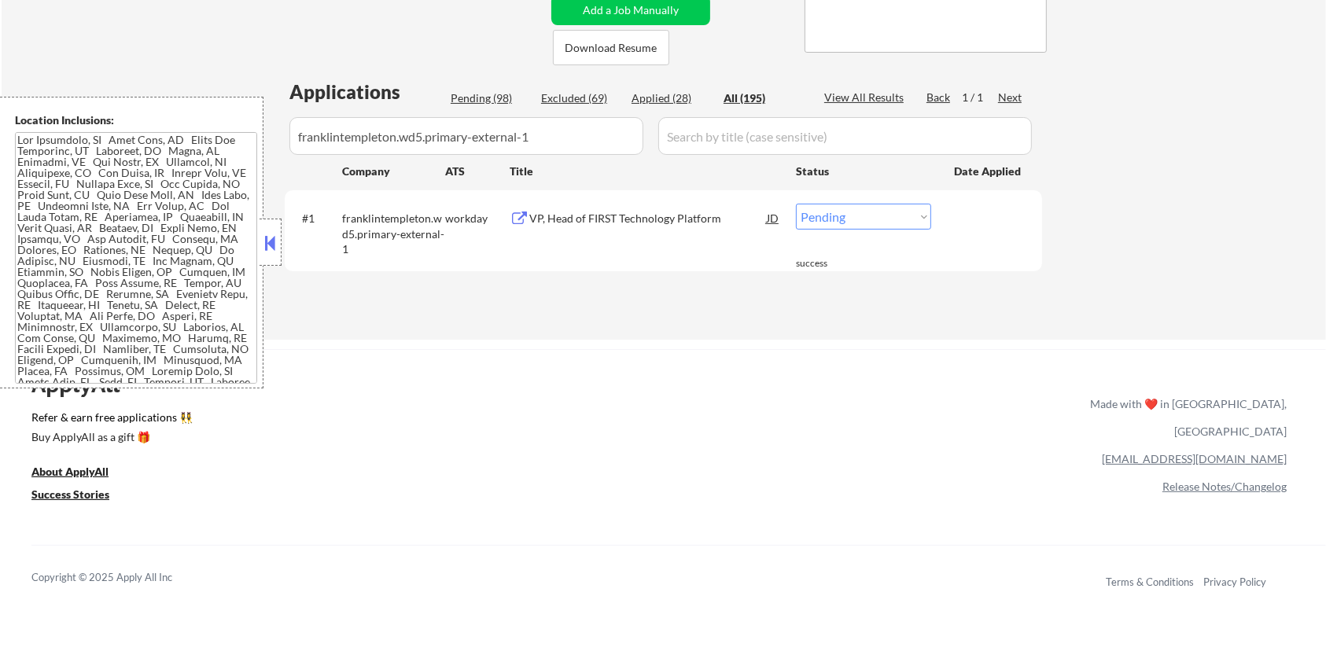
click at [631, 211] on div "VP, Head of FIRST Technology Platform" at bounding box center [647, 219] width 237 height 16
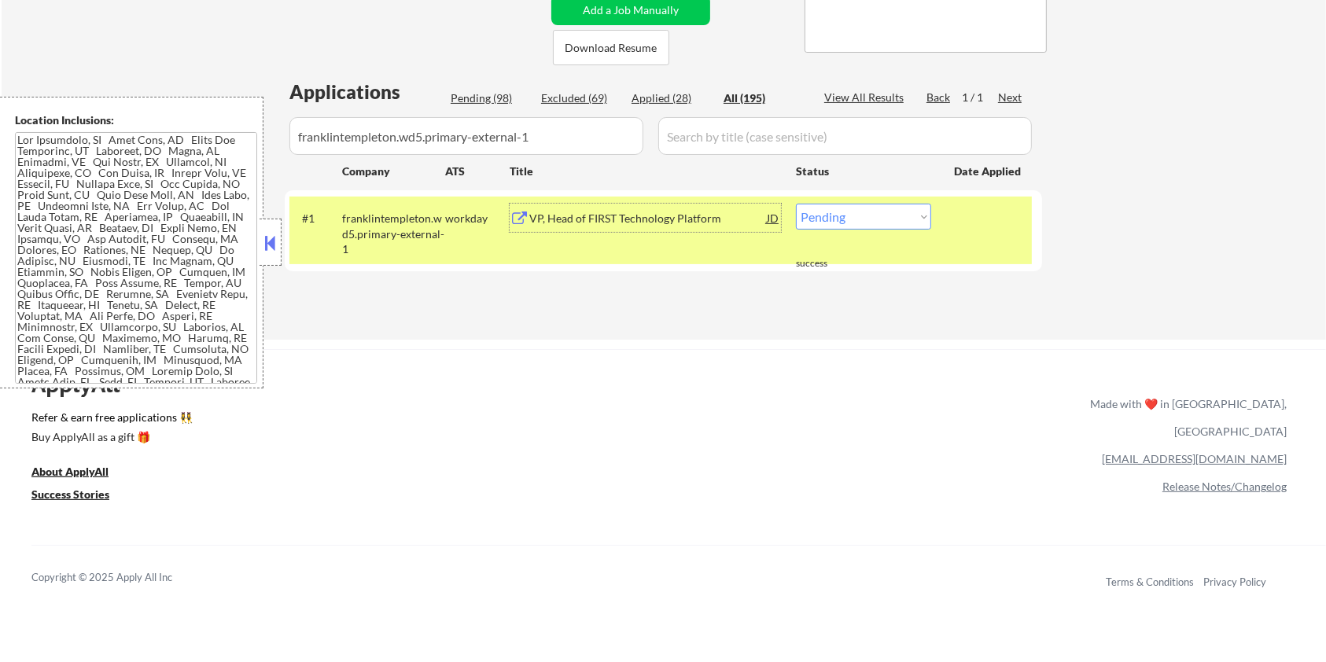
click at [877, 217] on select "Choose an option... Pending Applied Excluded (Questions) Excluded (Expired) Exc…" at bounding box center [863, 217] width 135 height 26
click at [796, 204] on select "Choose an option... Pending Applied Excluded (Questions) Excluded (Expired) Exc…" at bounding box center [863, 217] width 135 height 26
drag, startPoint x: 555, startPoint y: 136, endPoint x: 195, endPoint y: 142, distance: 360.1
click at [195, 142] on body "← Return to /applysquad Mailslurp Inbox Job Search Builder Aaron Stone User Ema…" at bounding box center [663, 17] width 1326 height 662
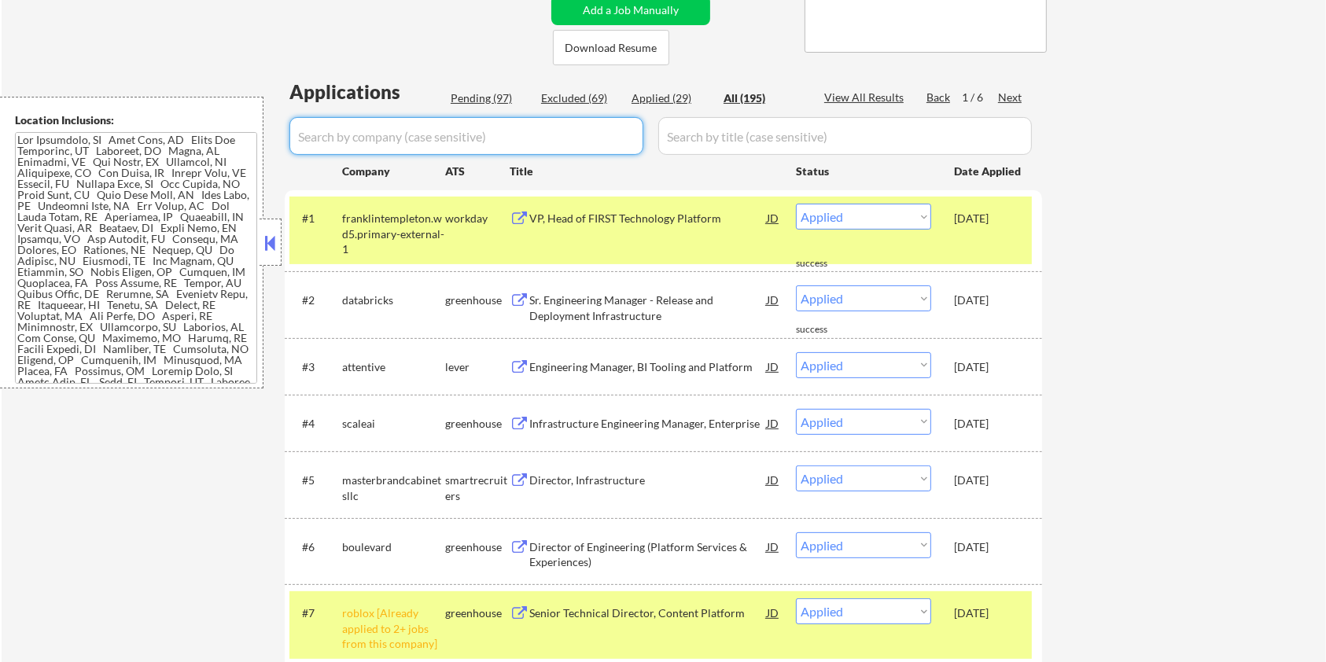
click at [483, 92] on div "Pending (97)" at bounding box center [490, 98] width 79 height 16
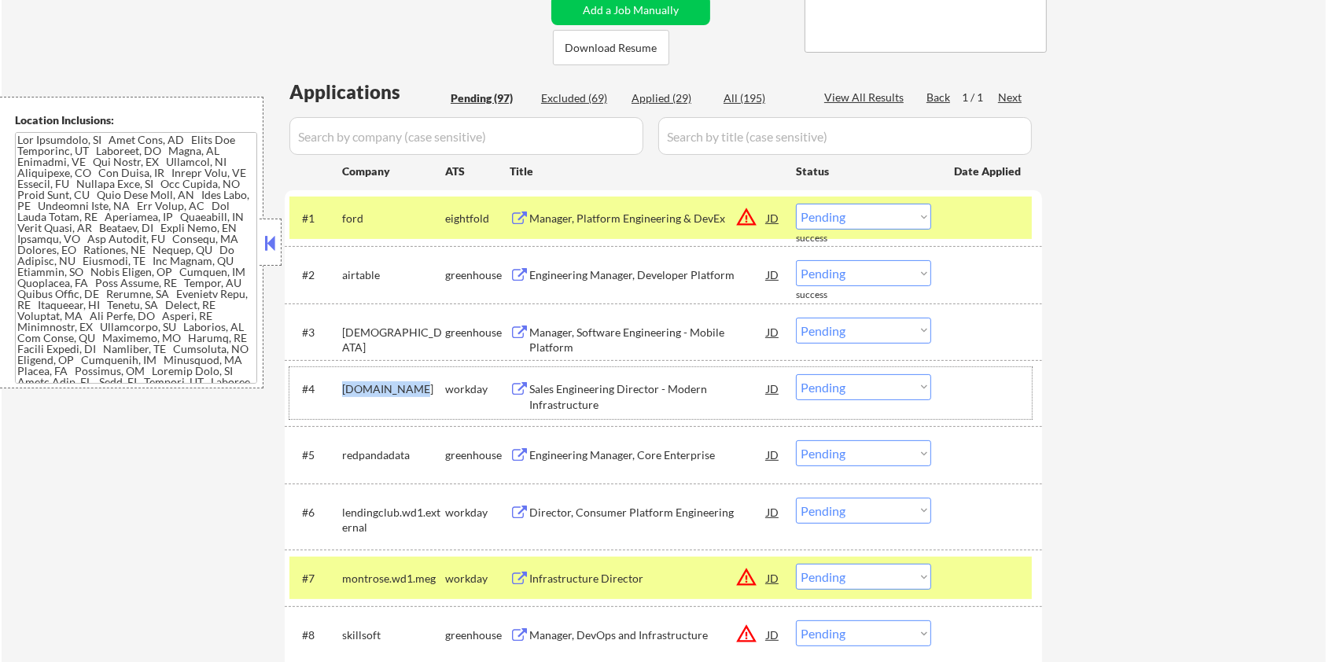
drag, startPoint x: 412, startPoint y: 385, endPoint x: 346, endPoint y: 403, distance: 68.3
click at [346, 403] on div "#4 arrow.wd1.ac workday Sales Engineering Director - Modern Infrastructure JD w…" at bounding box center [660, 393] width 742 height 52
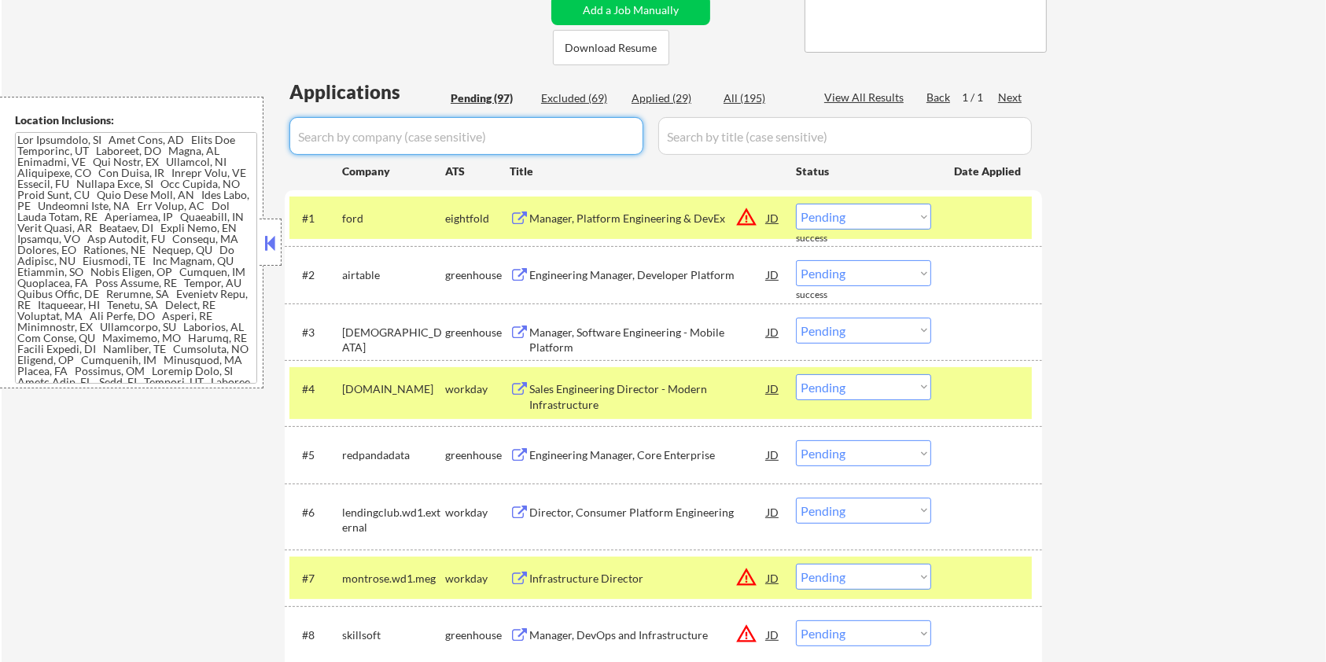
click at [384, 137] on input "input" at bounding box center [466, 136] width 354 height 38
paste input "[DOMAIN_NAME]"
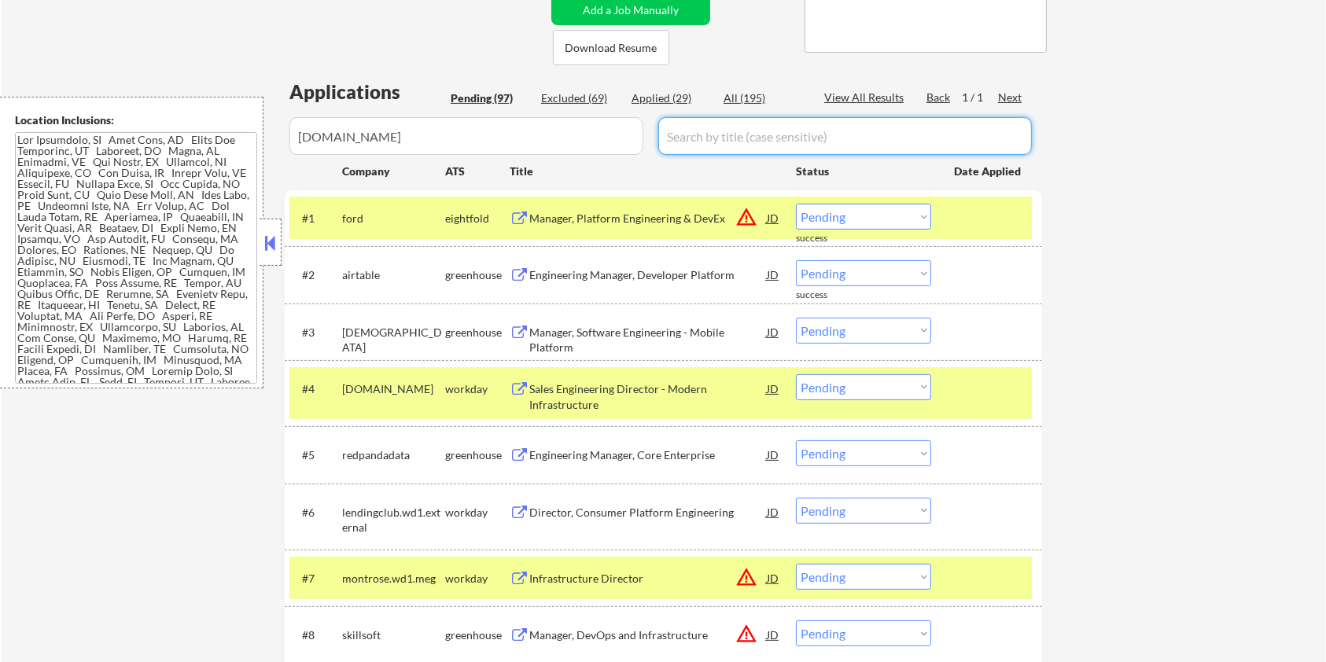
click at [778, 123] on input "input" at bounding box center [844, 136] width 373 height 38
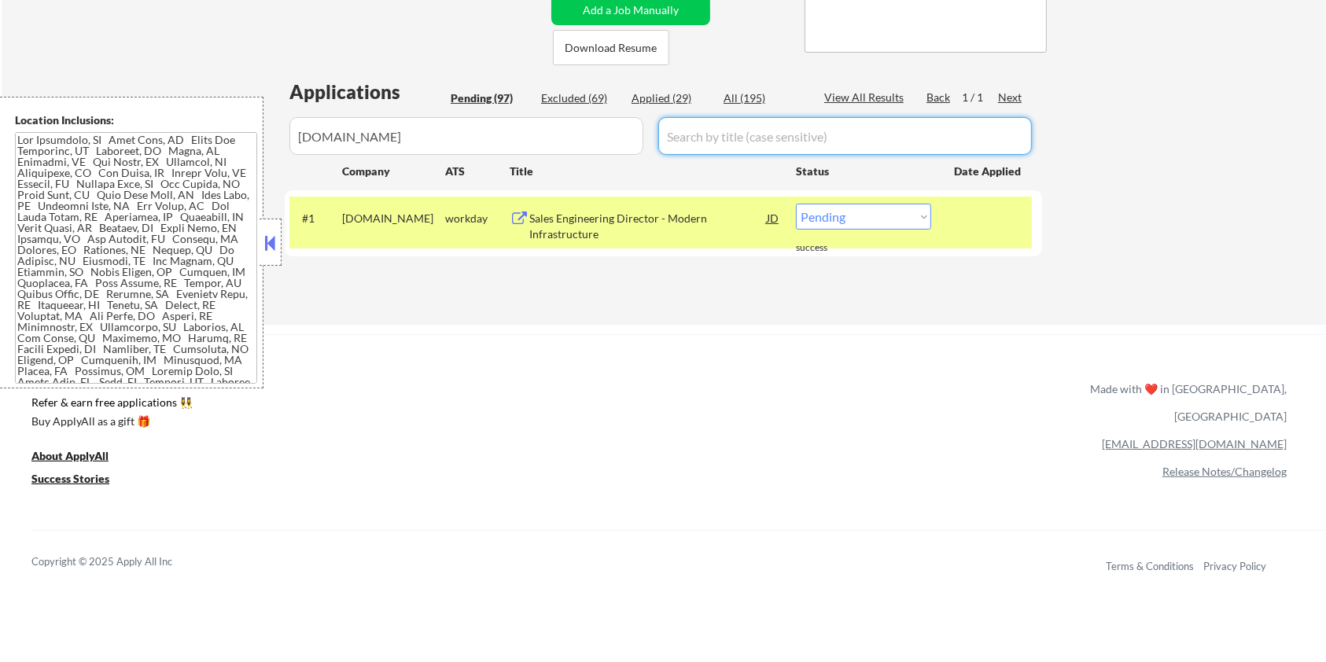
click at [749, 95] on div "All (195)" at bounding box center [762, 98] width 79 height 16
click at [635, 215] on div "Sales Engineering Director - Modern Infrastructure" at bounding box center [647, 226] width 237 height 31
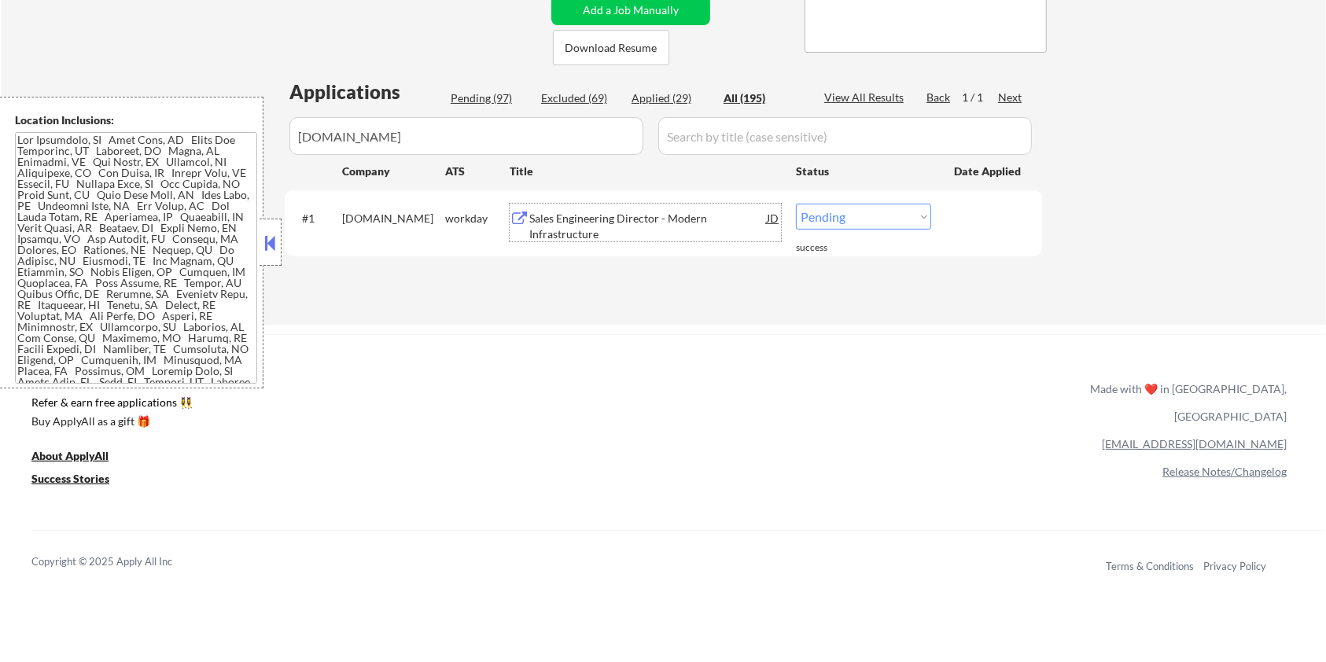
click at [844, 215] on select "Choose an option... Pending Applied Excluded (Questions) Excluded (Expired) Exc…" at bounding box center [863, 217] width 135 height 26
click at [796, 204] on select "Choose an option... Pending Applied Excluded (Questions) Excluded (Expired) Exc…" at bounding box center [863, 217] width 135 height 26
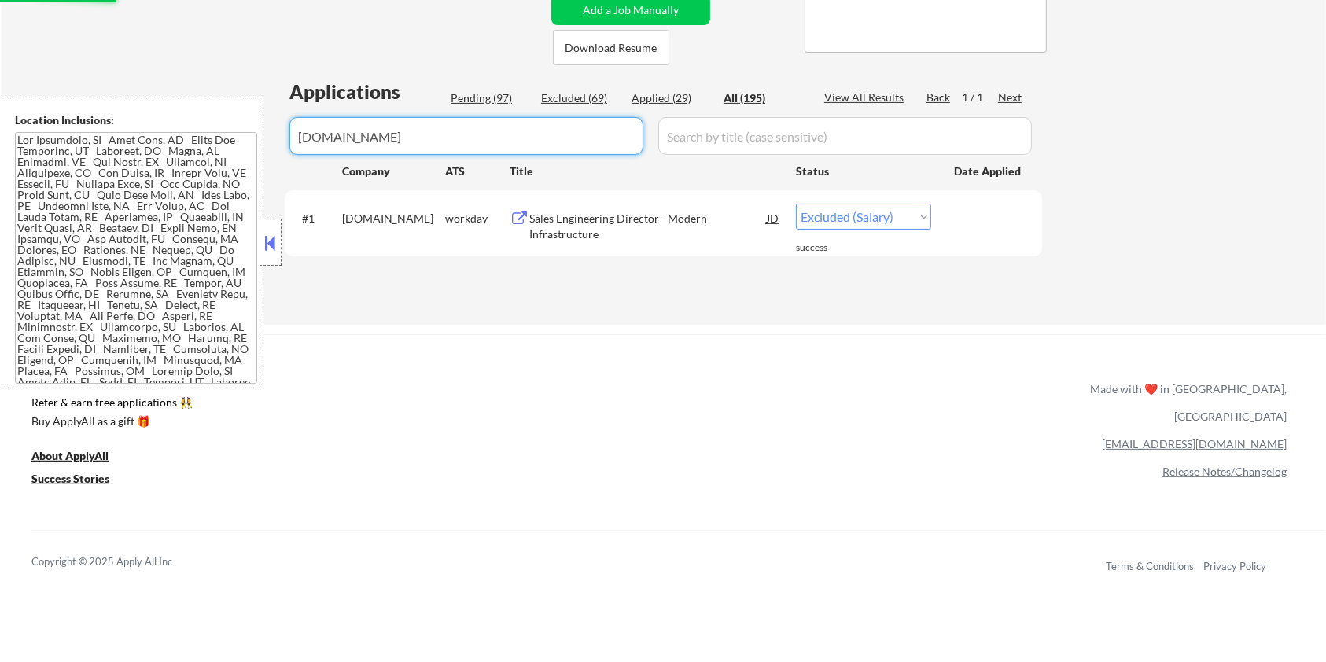
drag, startPoint x: 421, startPoint y: 146, endPoint x: 262, endPoint y: 145, distance: 159.6
click at [262, 145] on body "← Return to /applysquad Mailslurp Inbox Job Search Builder Aaron Stone User Ema…" at bounding box center [663, 17] width 1326 height 662
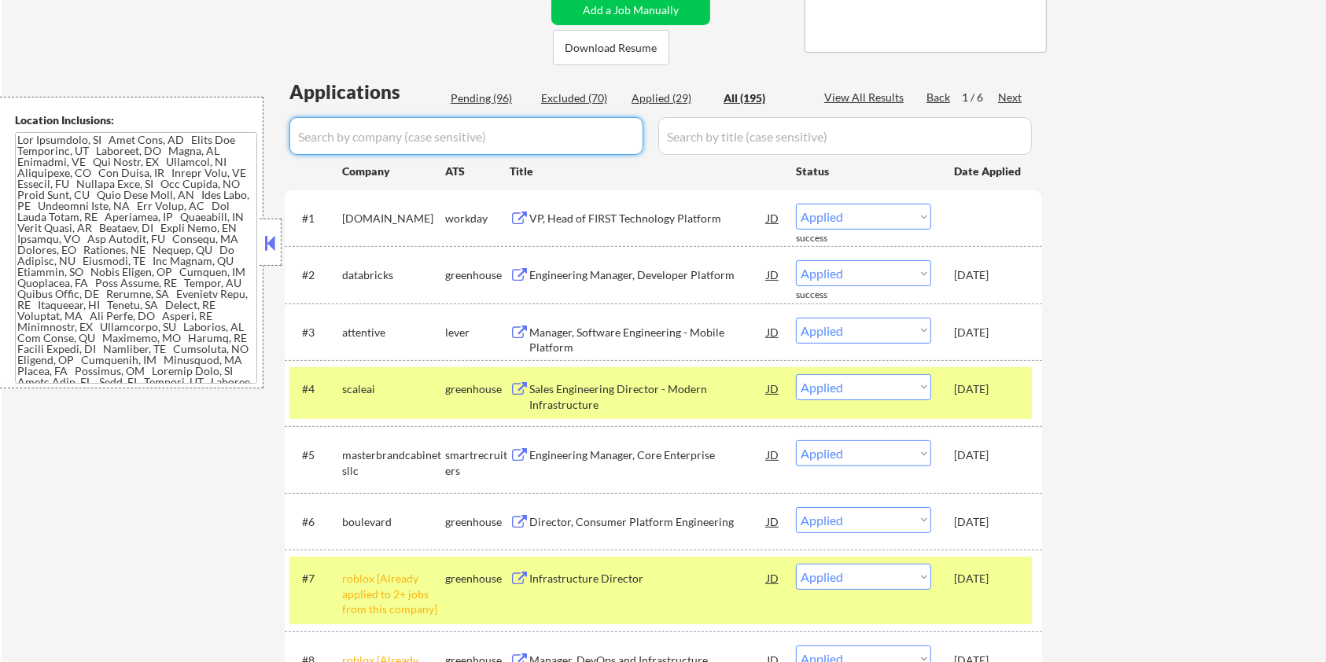
click at [461, 94] on div "Pending (96)" at bounding box center [490, 98] width 79 height 16
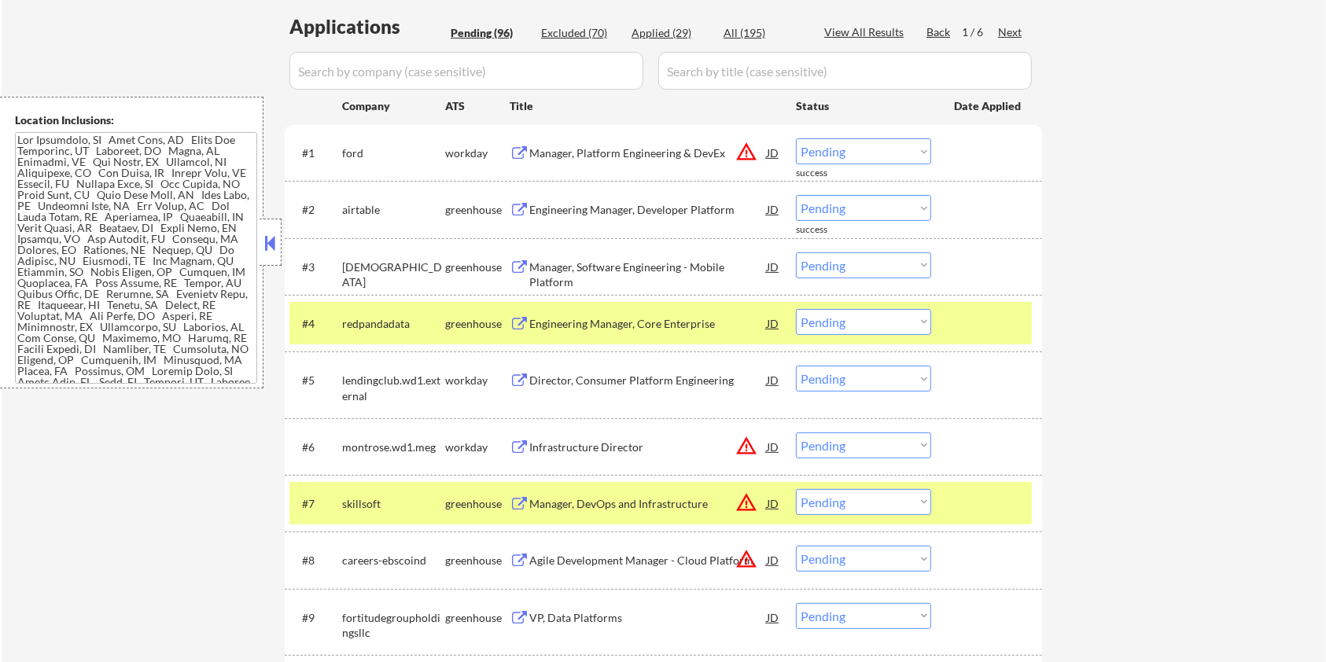
scroll to position [419, 0]
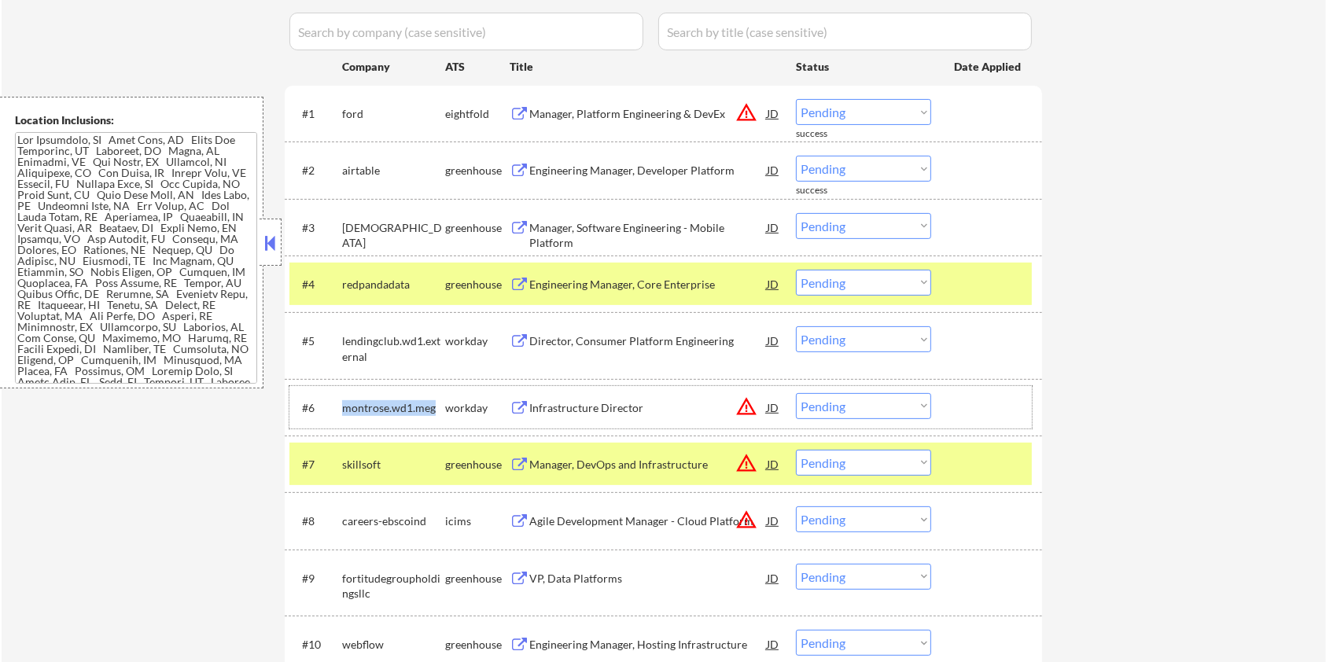
drag, startPoint x: 441, startPoint y: 403, endPoint x: 344, endPoint y: 411, distance: 97.8
click at [344, 411] on div "montrose.wd1.meg" at bounding box center [393, 408] width 103 height 16
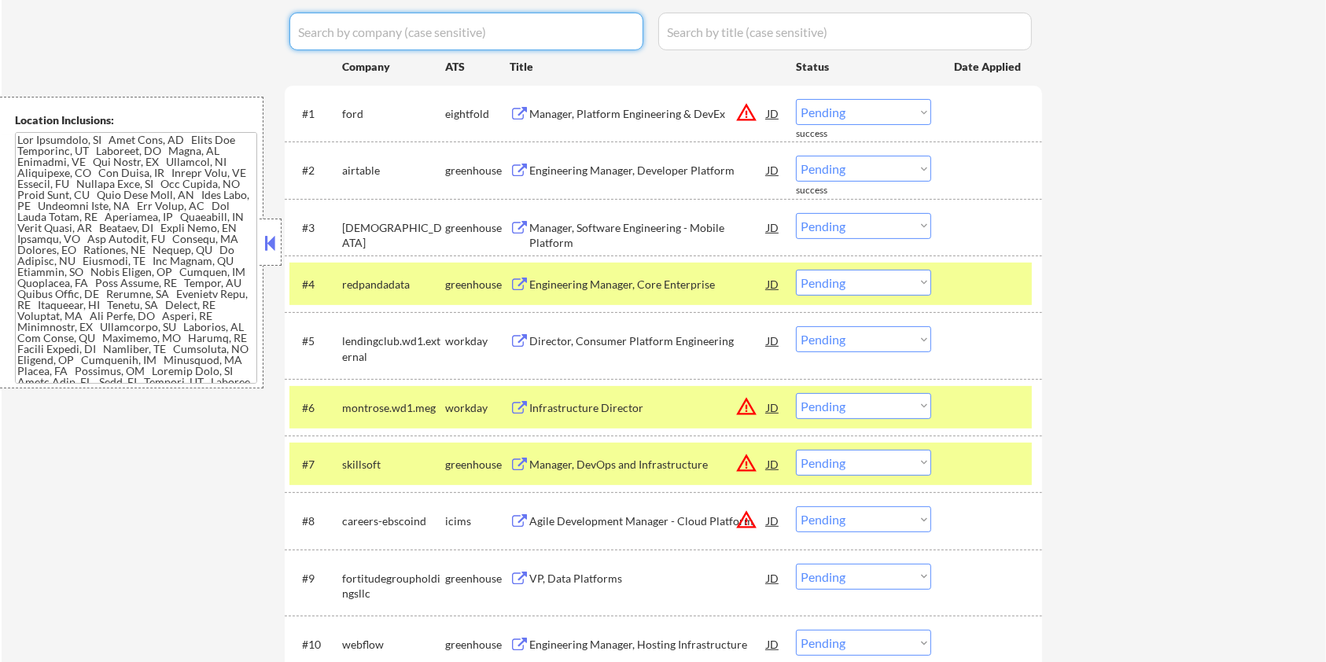
click at [397, 31] on input "input" at bounding box center [466, 32] width 354 height 38
paste input "montrose.wd1.meg"
click at [711, 31] on input "input" at bounding box center [844, 32] width 373 height 38
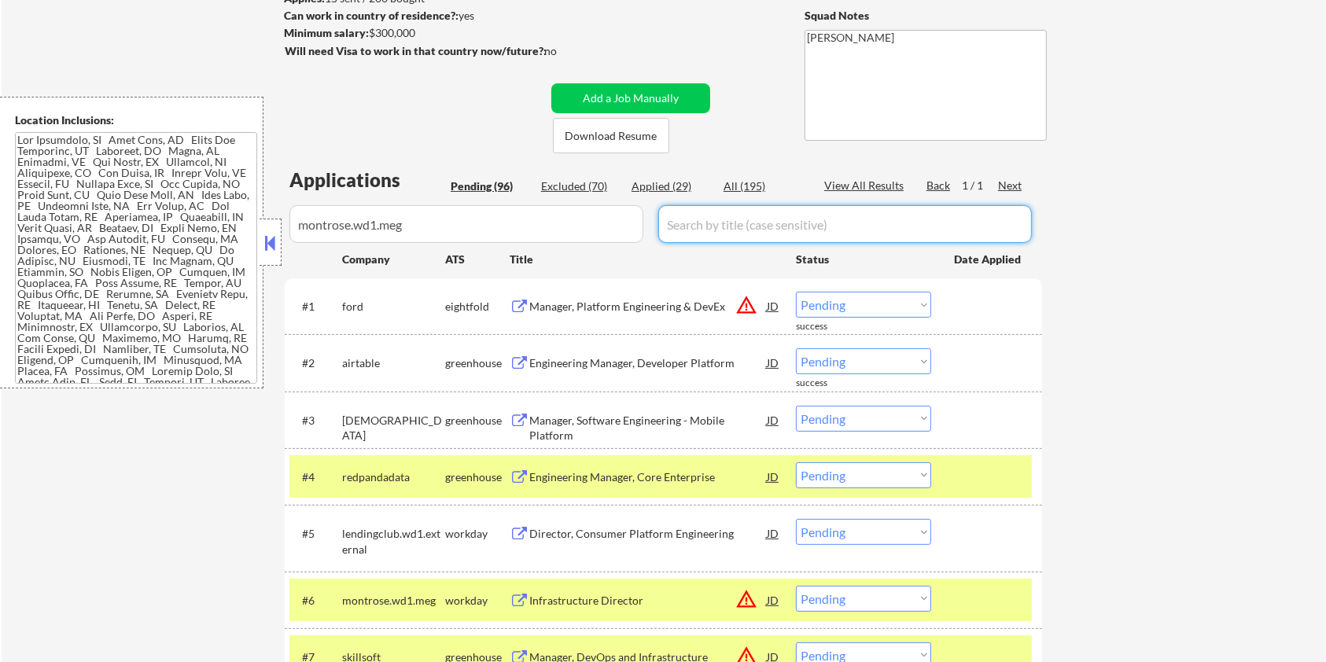
scroll to position [209, 0]
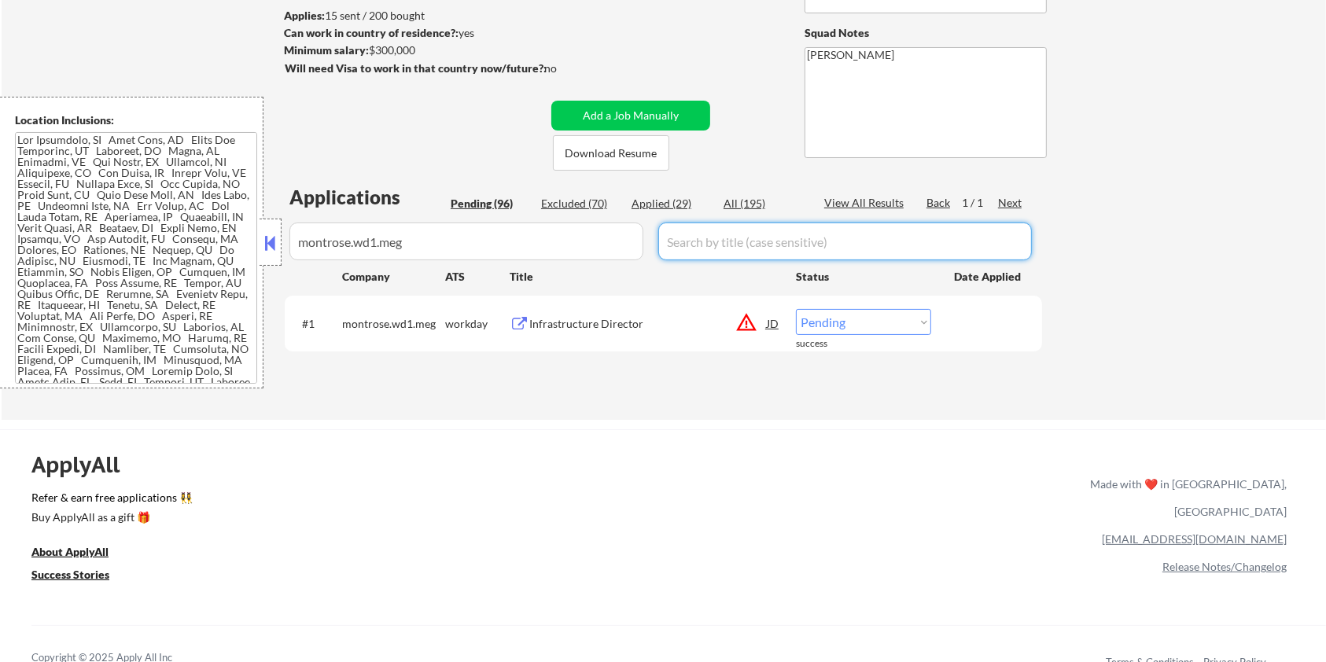
click at [610, 322] on div "Infrastructure Director" at bounding box center [647, 324] width 237 height 16
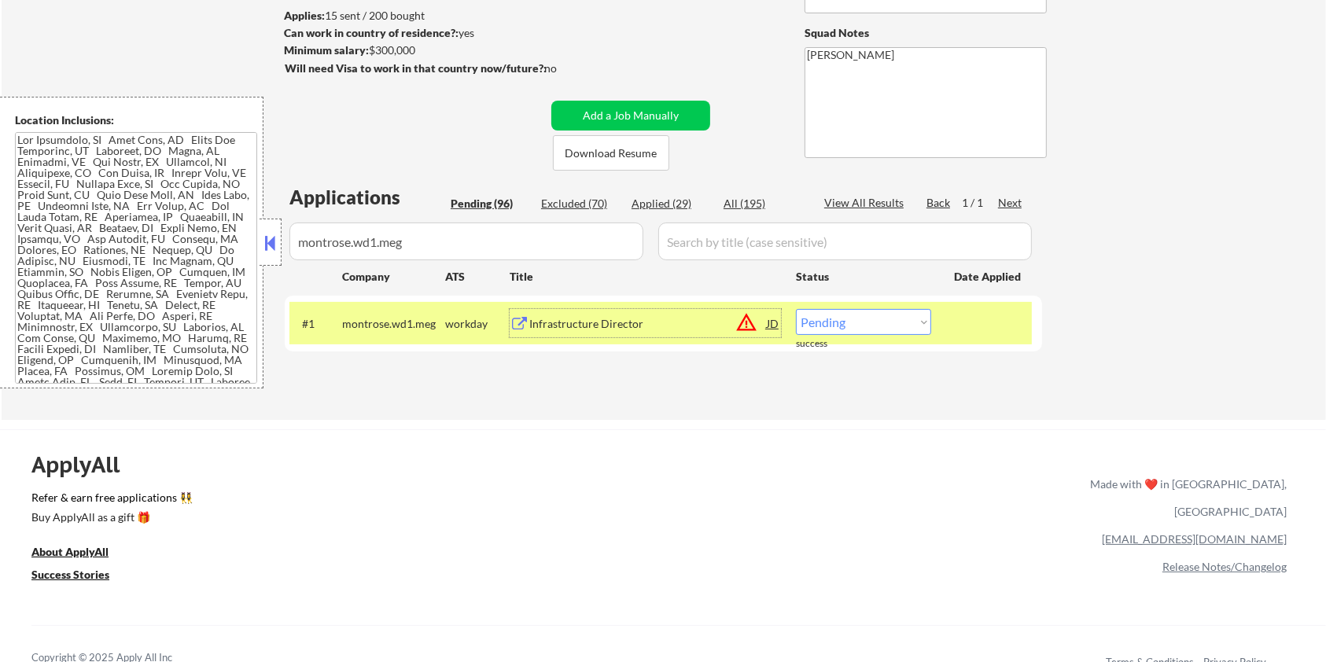
click at [879, 318] on select "Choose an option... Pending Applied Excluded (Questions) Excluded (Expired) Exc…" at bounding box center [863, 322] width 135 height 26
click at [796, 309] on select "Choose an option... Pending Applied Excluded (Questions) Excluded (Expired) Exc…" at bounding box center [863, 322] width 135 height 26
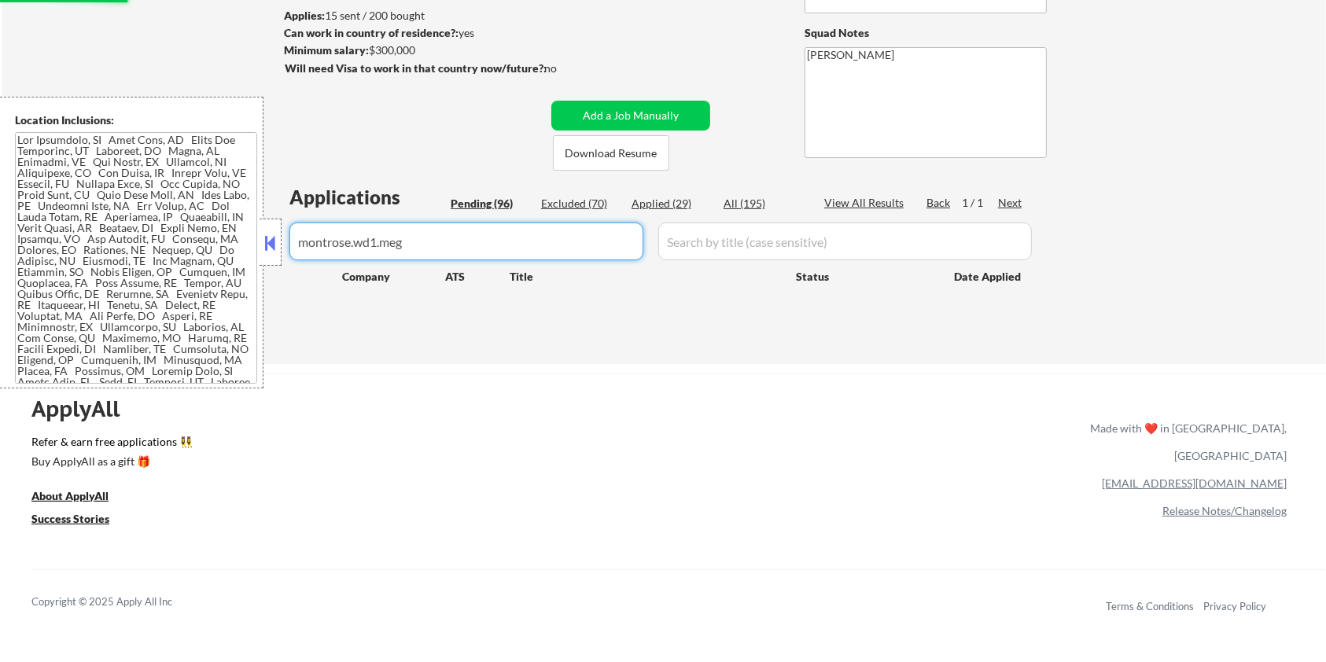
drag, startPoint x: 501, startPoint y: 256, endPoint x: 275, endPoint y: 248, distance: 225.8
click at [275, 248] on body "← Return to /applysquad Mailslurp Inbox Job Search Builder Aaron Stone User Ema…" at bounding box center [663, 122] width 1326 height 662
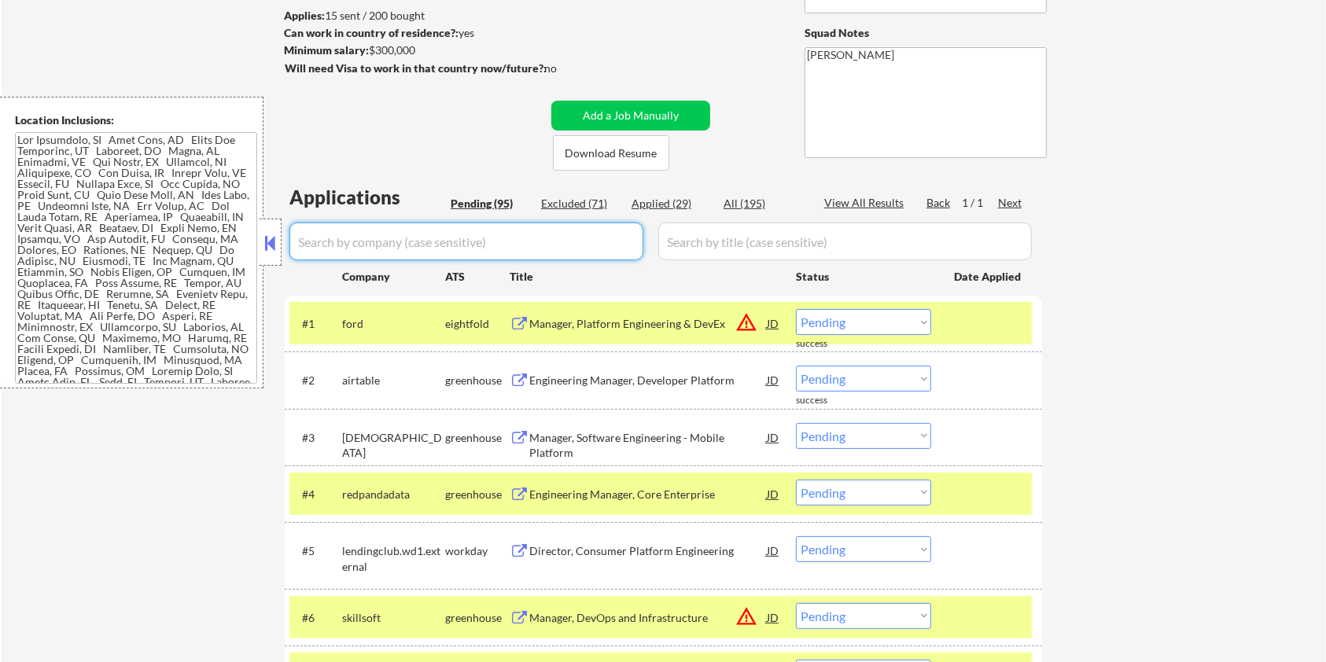
click at [477, 197] on div "Pending (95)" at bounding box center [490, 204] width 79 height 16
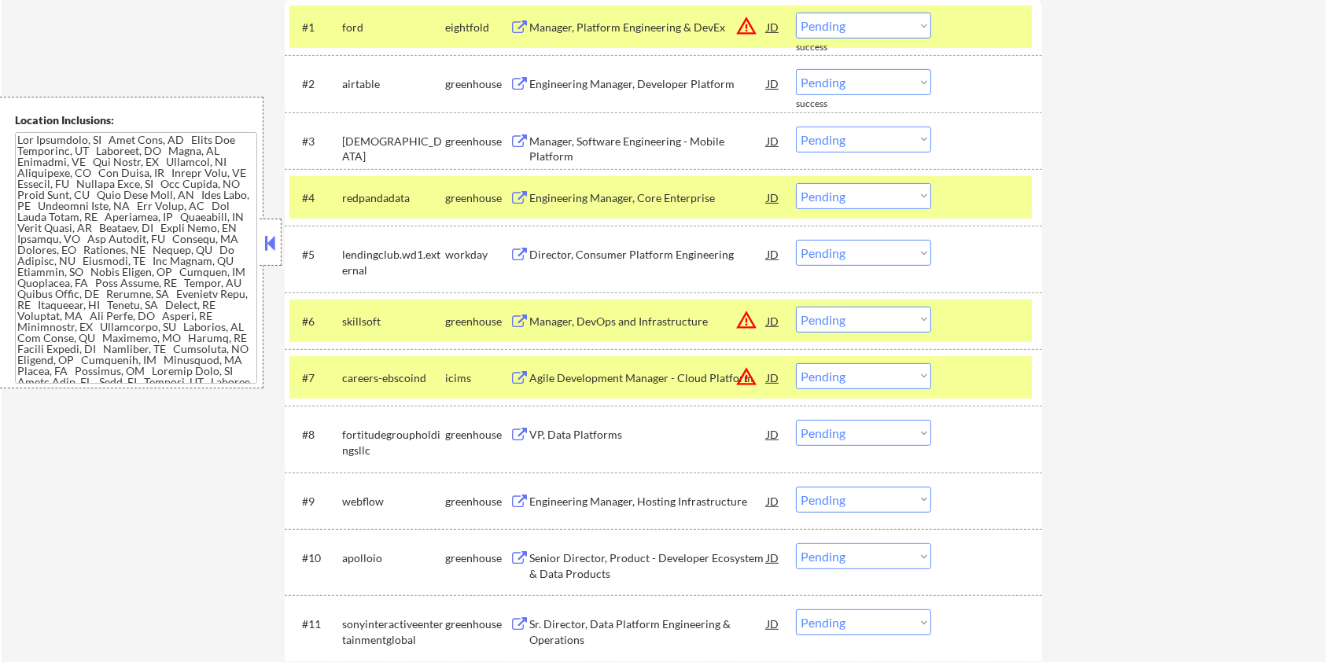
scroll to position [629, 0]
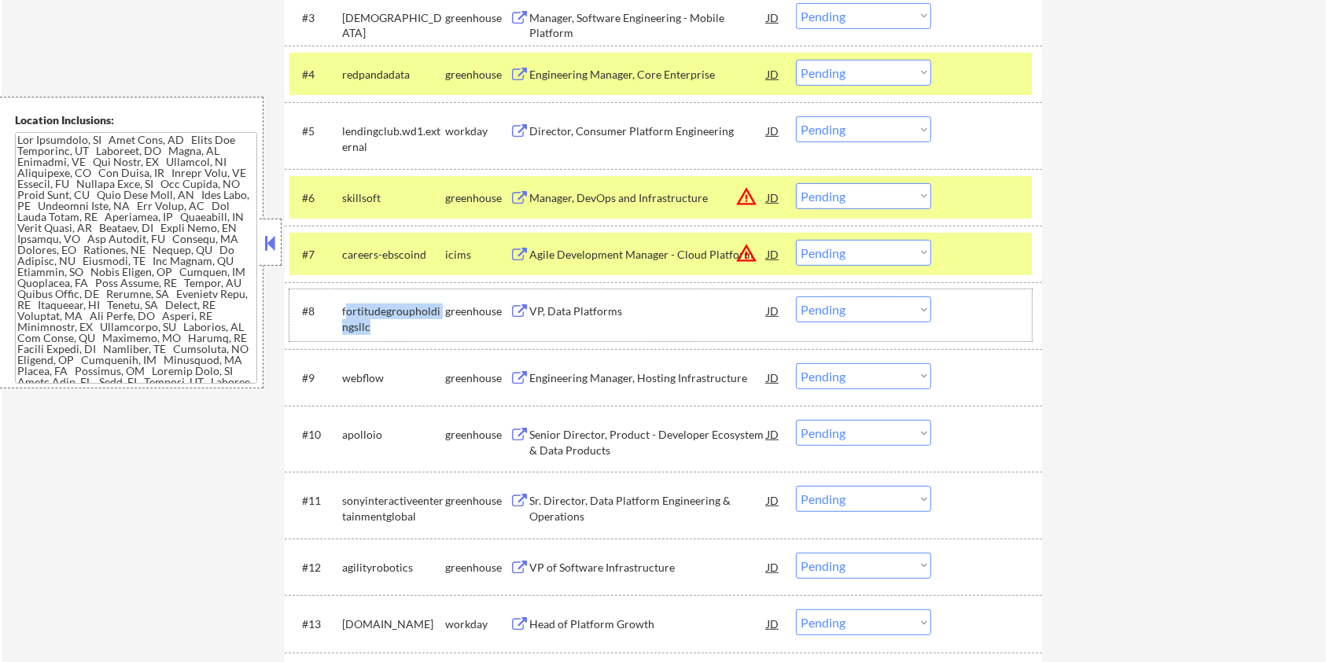
drag, startPoint x: 384, startPoint y: 323, endPoint x: 348, endPoint y: 303, distance: 41.5
click at [348, 303] on div "fortitudegroupholdingsllc" at bounding box center [393, 318] width 103 height 31
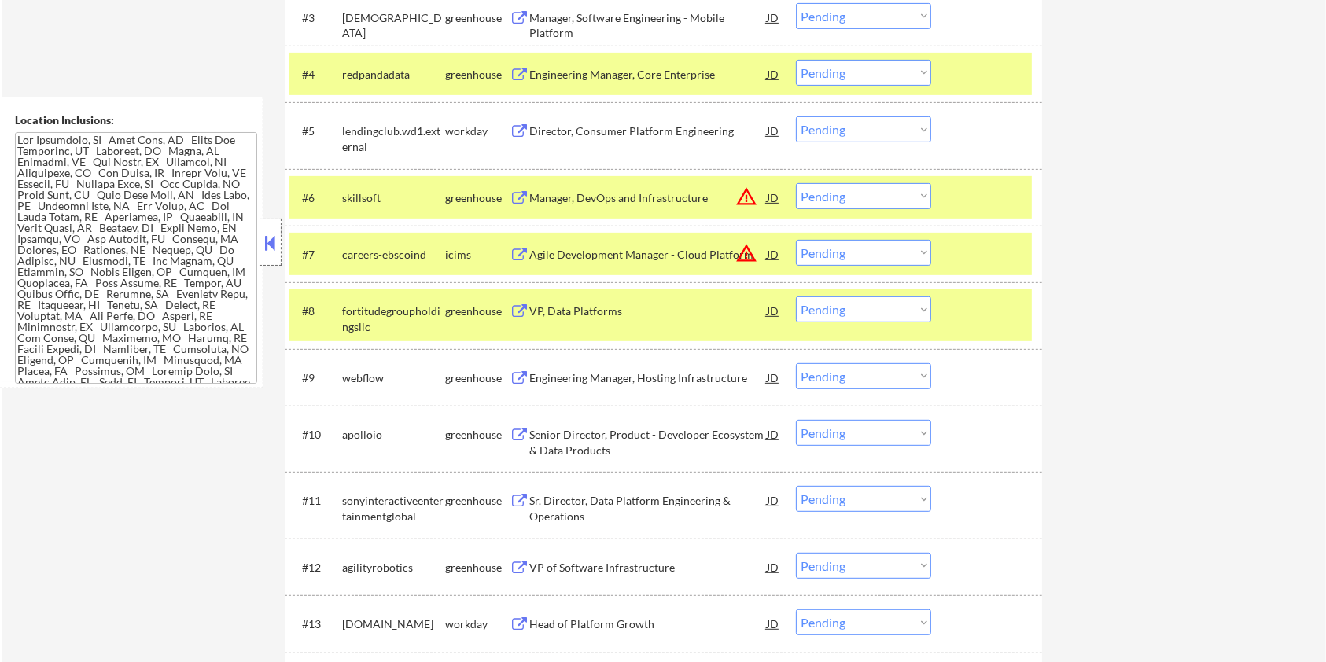
click at [376, 336] on div "#8 fortitudegroupholdingsllc greenhouse VP, Data Platforms JD warning_amber Cho…" at bounding box center [660, 315] width 742 height 52
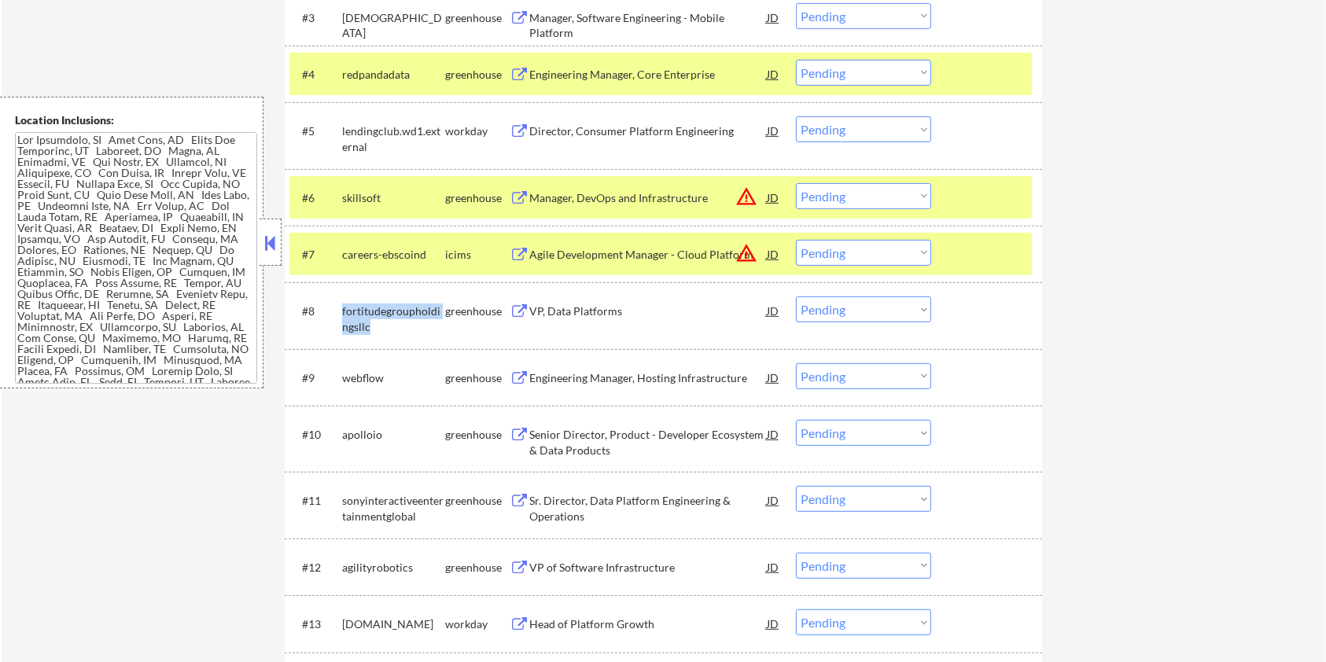
drag, startPoint x: 366, startPoint y: 330, endPoint x: 341, endPoint y: 315, distance: 28.6
click at [342, 315] on div "fortitudegroupholdingsllc" at bounding box center [393, 318] width 103 height 31
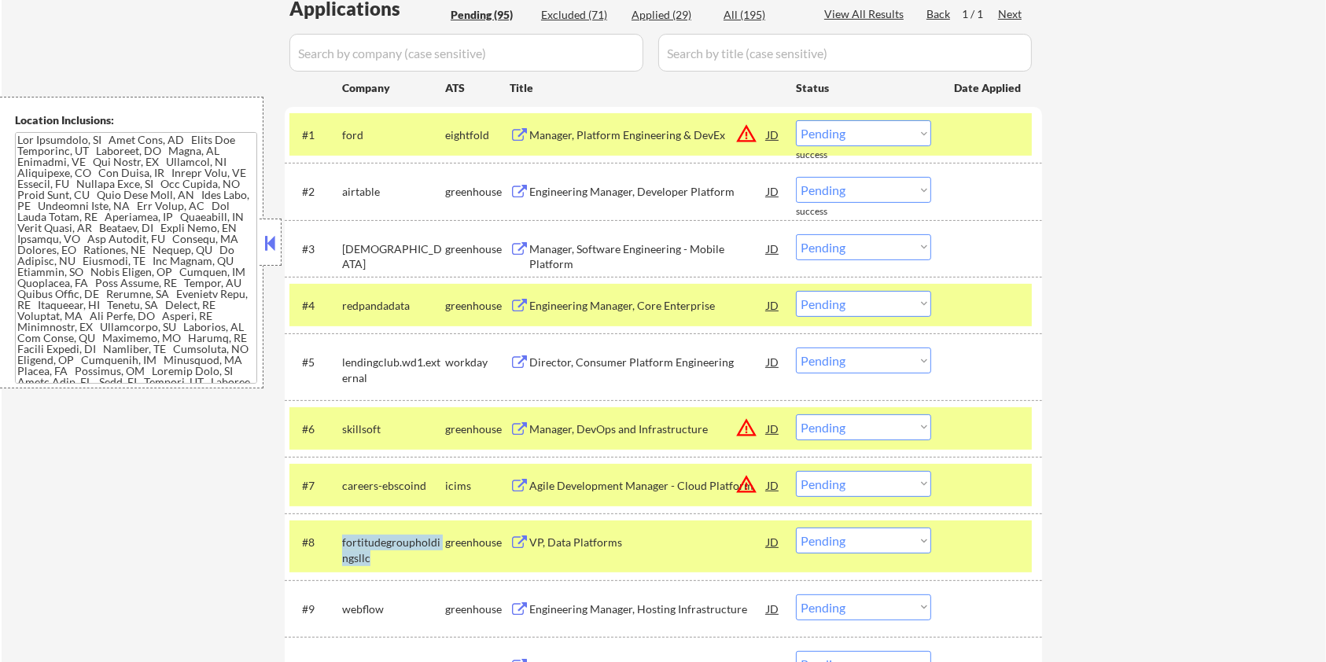
scroll to position [209, 0]
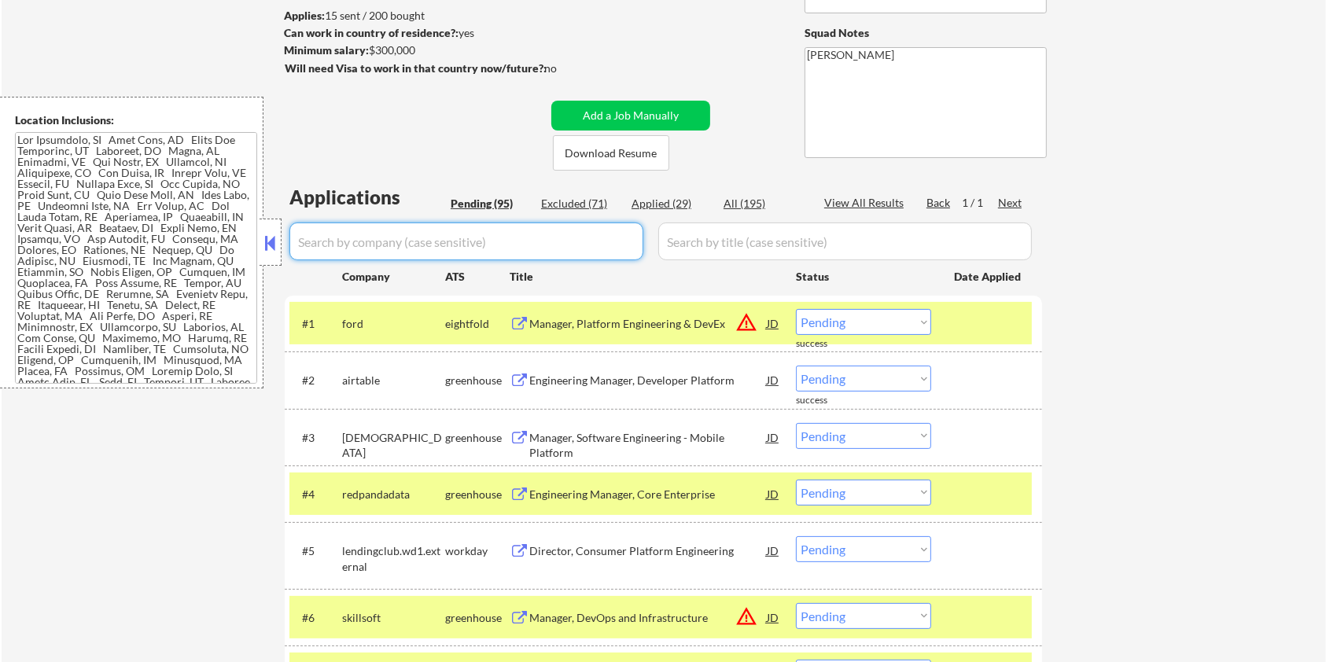
click at [432, 248] on input "input" at bounding box center [466, 241] width 354 height 38
paste input "fortitudegroupholdingsllc"
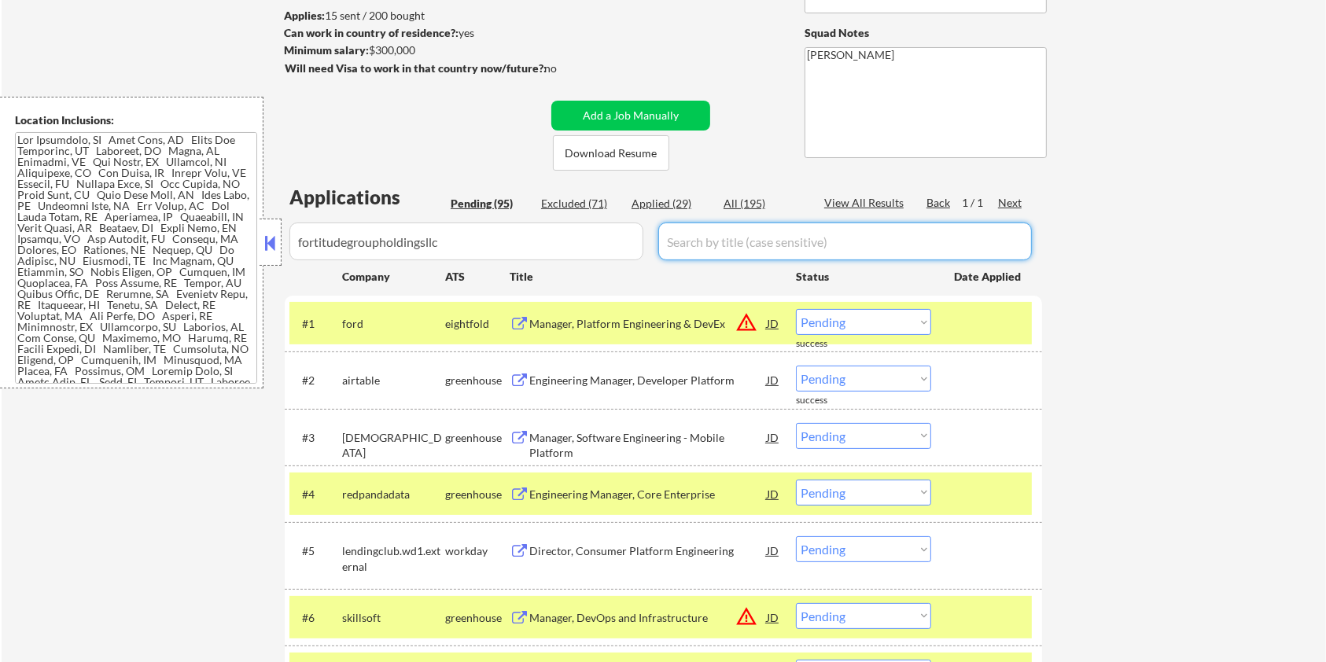
click at [734, 234] on input "input" at bounding box center [844, 241] width 373 height 38
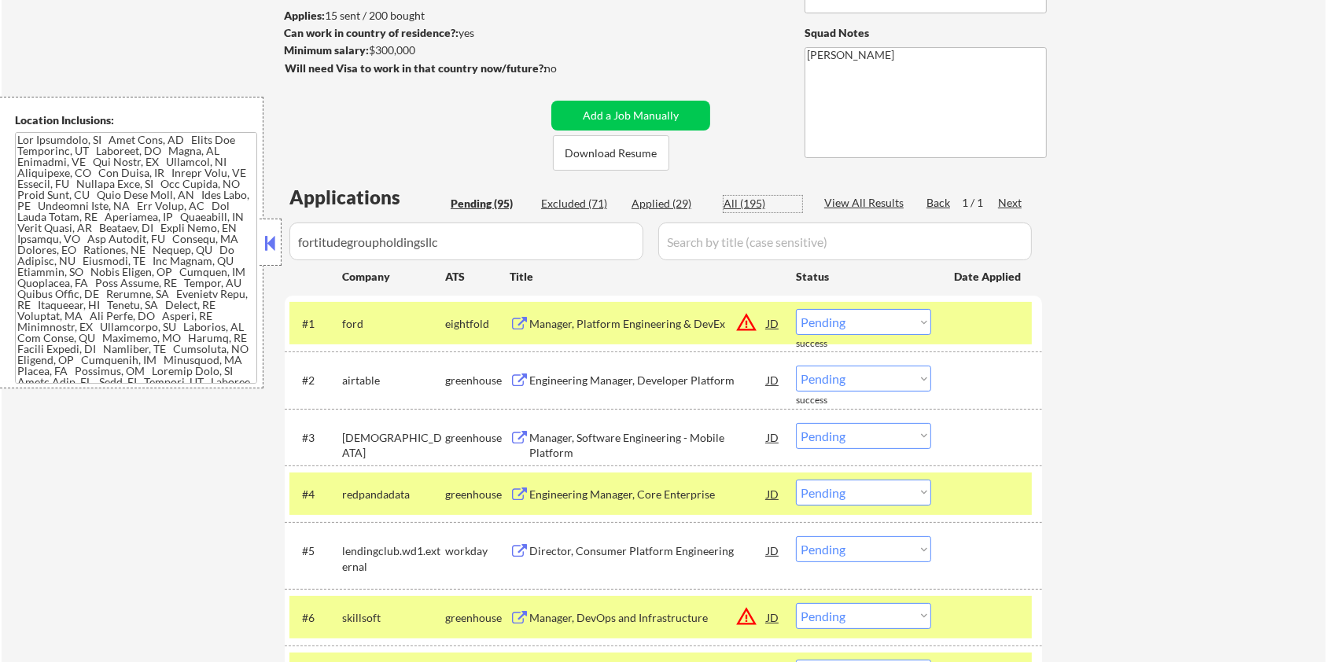
click at [733, 198] on div "All (195)" at bounding box center [762, 204] width 79 height 16
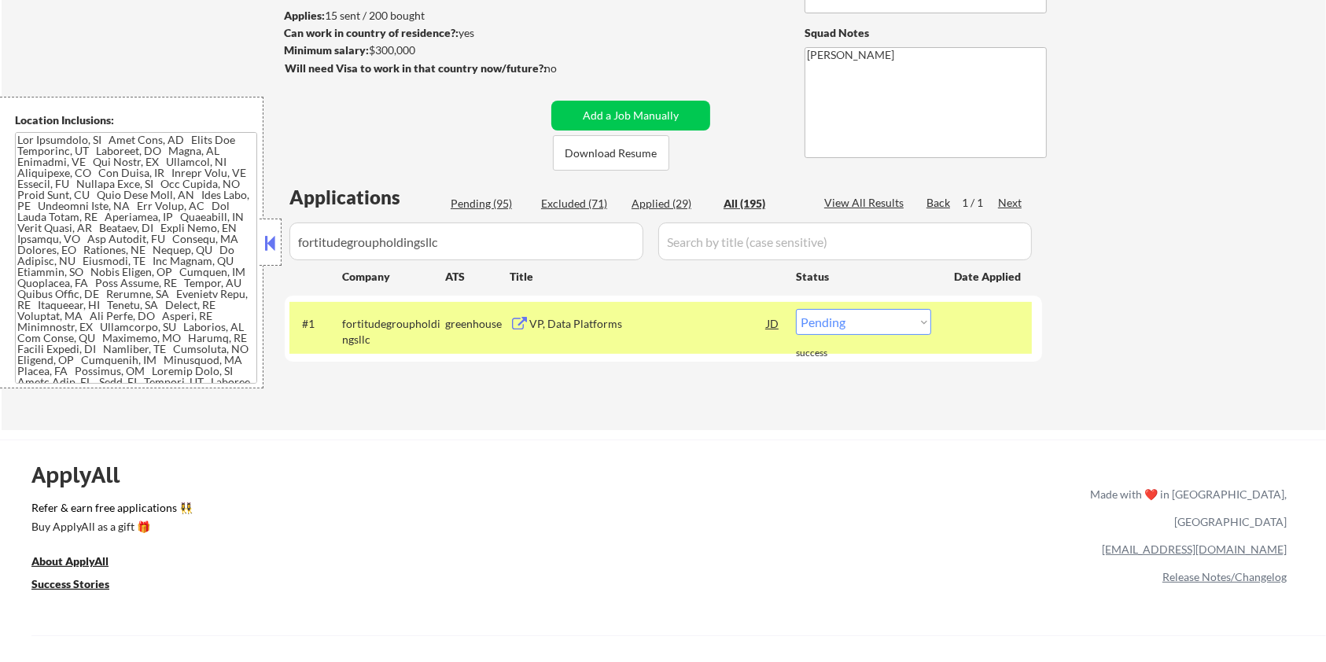
click at [593, 325] on div "VP, Data Platforms" at bounding box center [647, 324] width 237 height 16
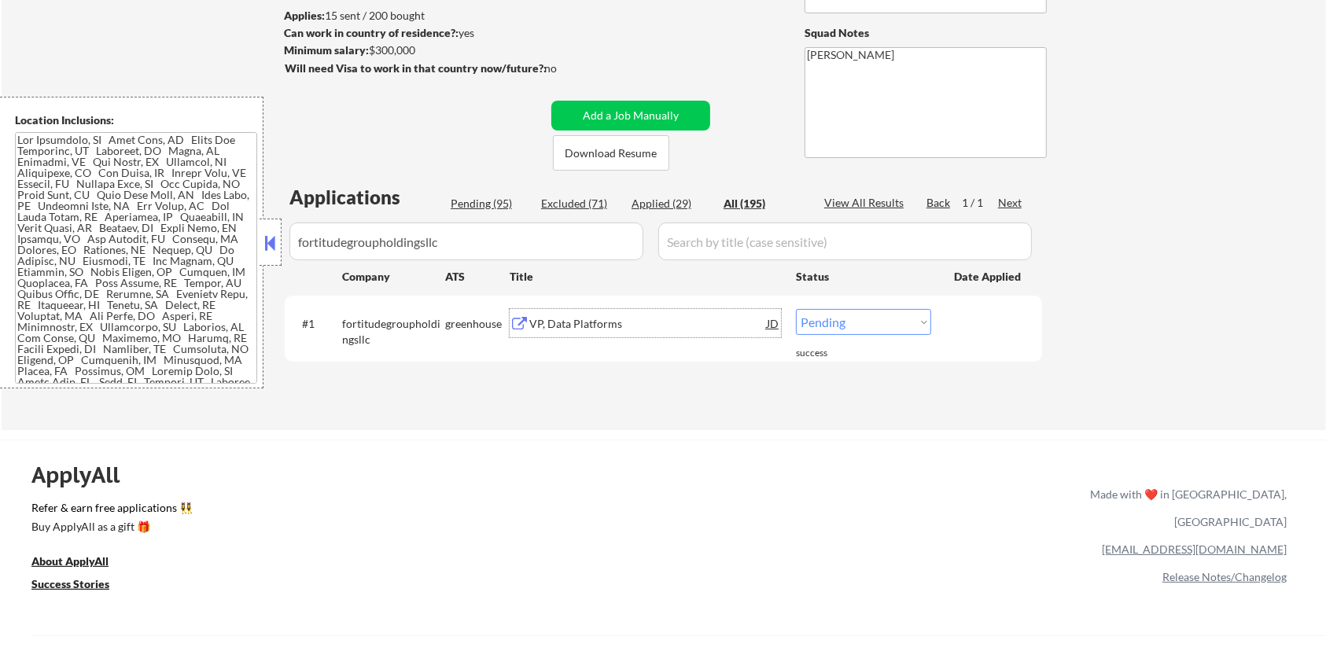
click at [841, 325] on select "Choose an option... Pending Applied Excluded (Questions) Excluded (Expired) Exc…" at bounding box center [863, 322] width 135 height 26
click at [796, 309] on select "Choose an option... Pending Applied Excluded (Questions) Excluded (Expired) Exc…" at bounding box center [863, 322] width 135 height 26
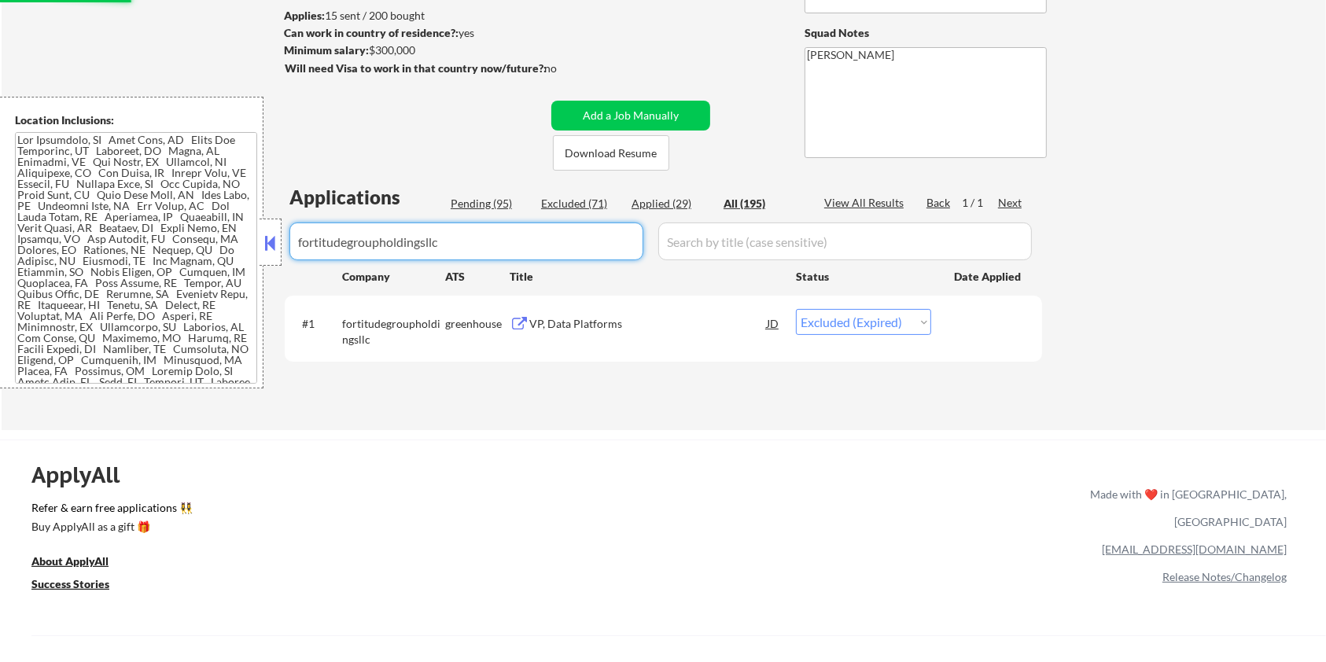
drag, startPoint x: 517, startPoint y: 234, endPoint x: 248, endPoint y: 243, distance: 269.0
click at [248, 243] on body "← Return to /applysquad Mailslurp Inbox Job Search Builder Aaron Stone User Ema…" at bounding box center [663, 122] width 1326 height 662
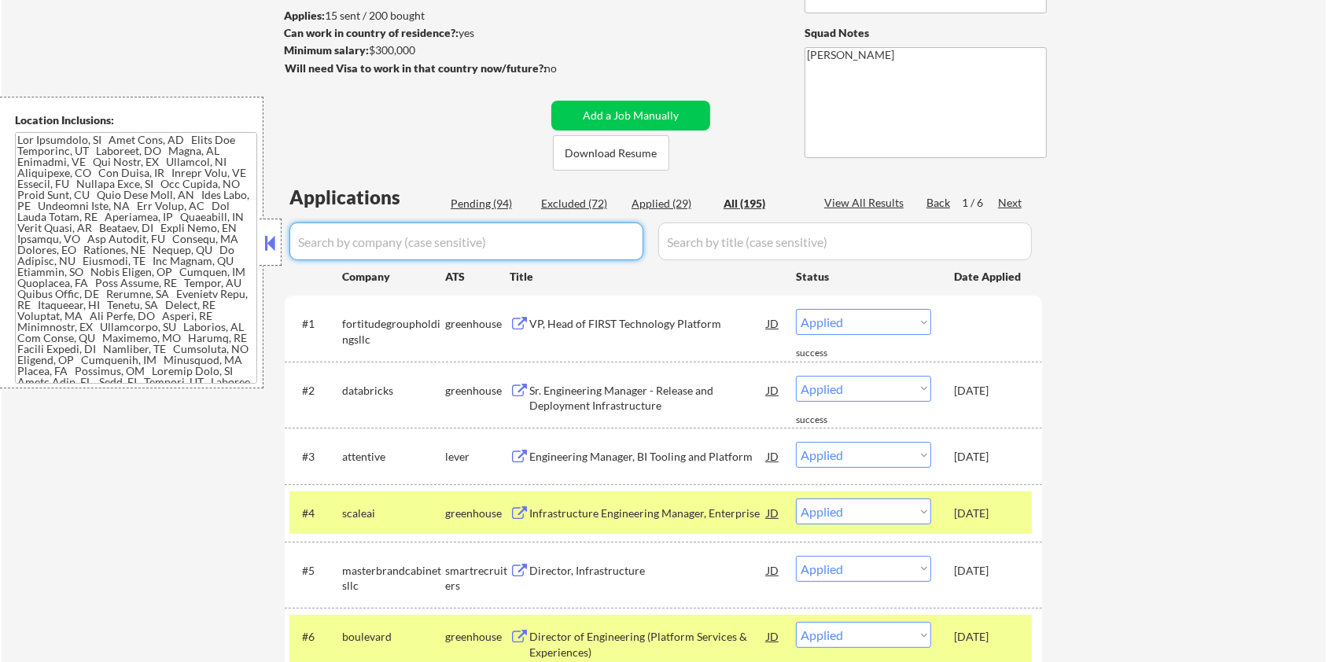
click at [475, 204] on div "Pending (94)" at bounding box center [490, 204] width 79 height 16
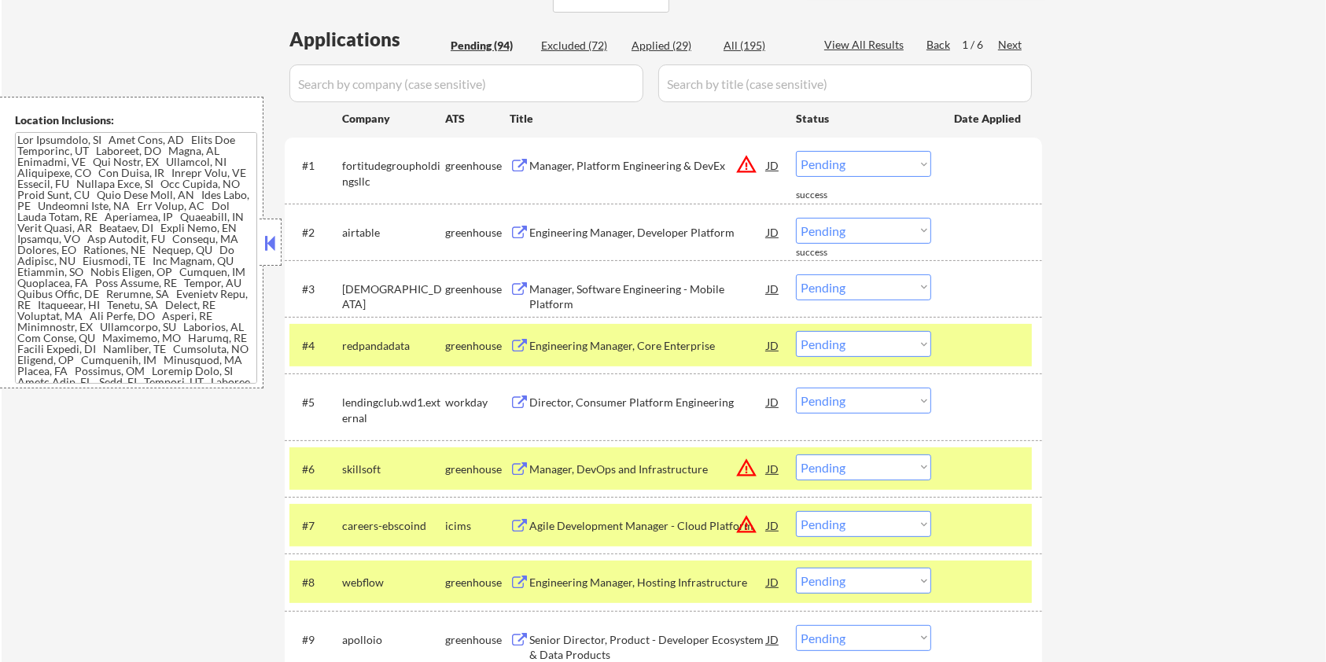
scroll to position [419, 0]
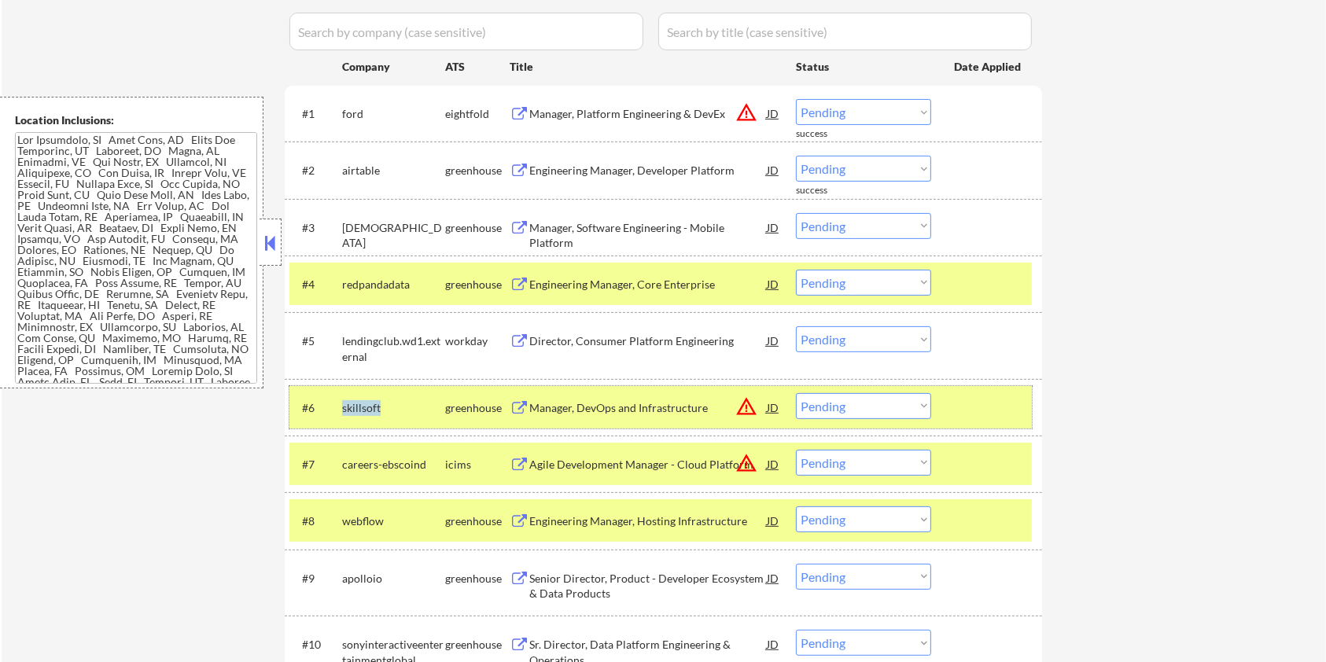
drag, startPoint x: 397, startPoint y: 408, endPoint x: 343, endPoint y: 403, distance: 54.5
click at [343, 403] on div "skillsoft" at bounding box center [393, 408] width 103 height 16
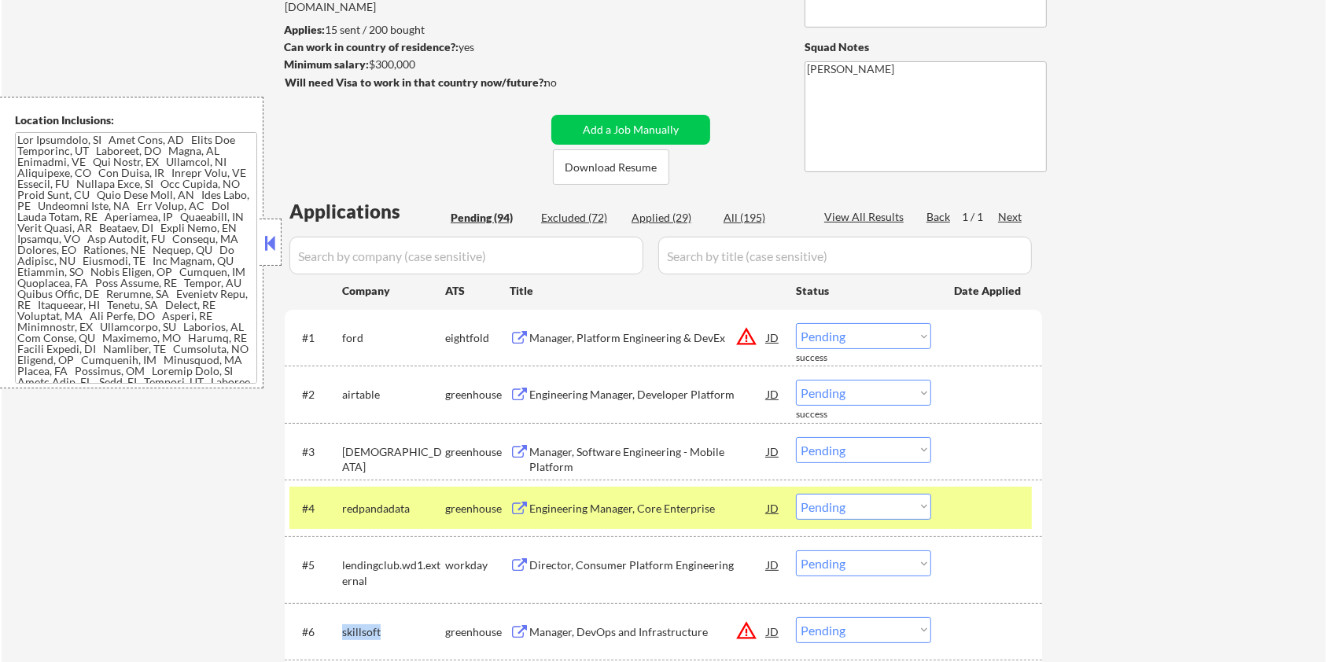
scroll to position [105, 0]
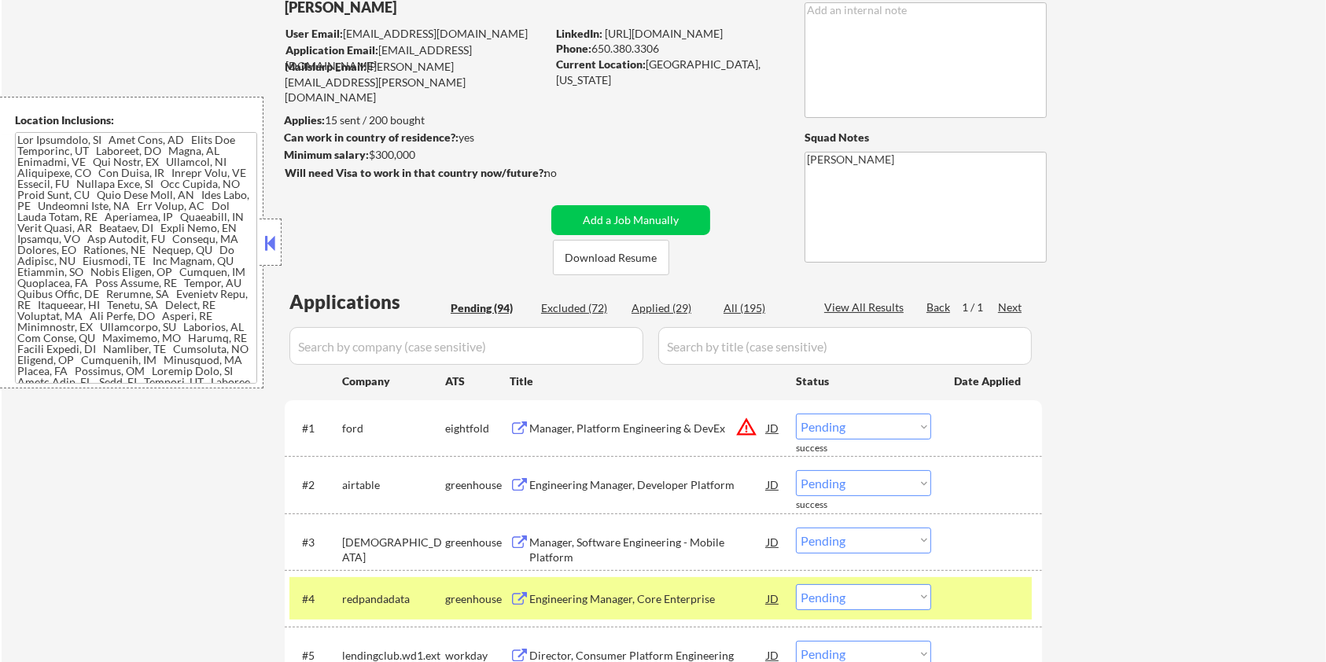
click at [421, 351] on input "input" at bounding box center [466, 346] width 354 height 38
paste input "skillsoft"
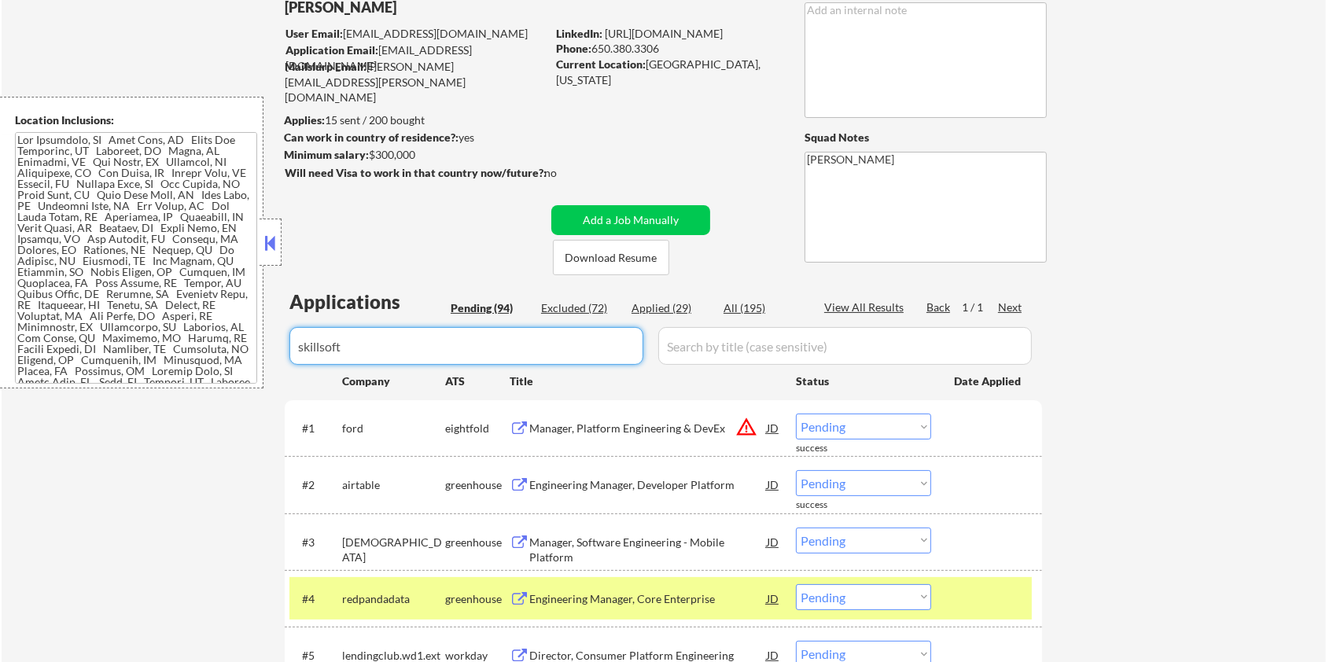
click at [755, 307] on div "All (195)" at bounding box center [762, 308] width 79 height 16
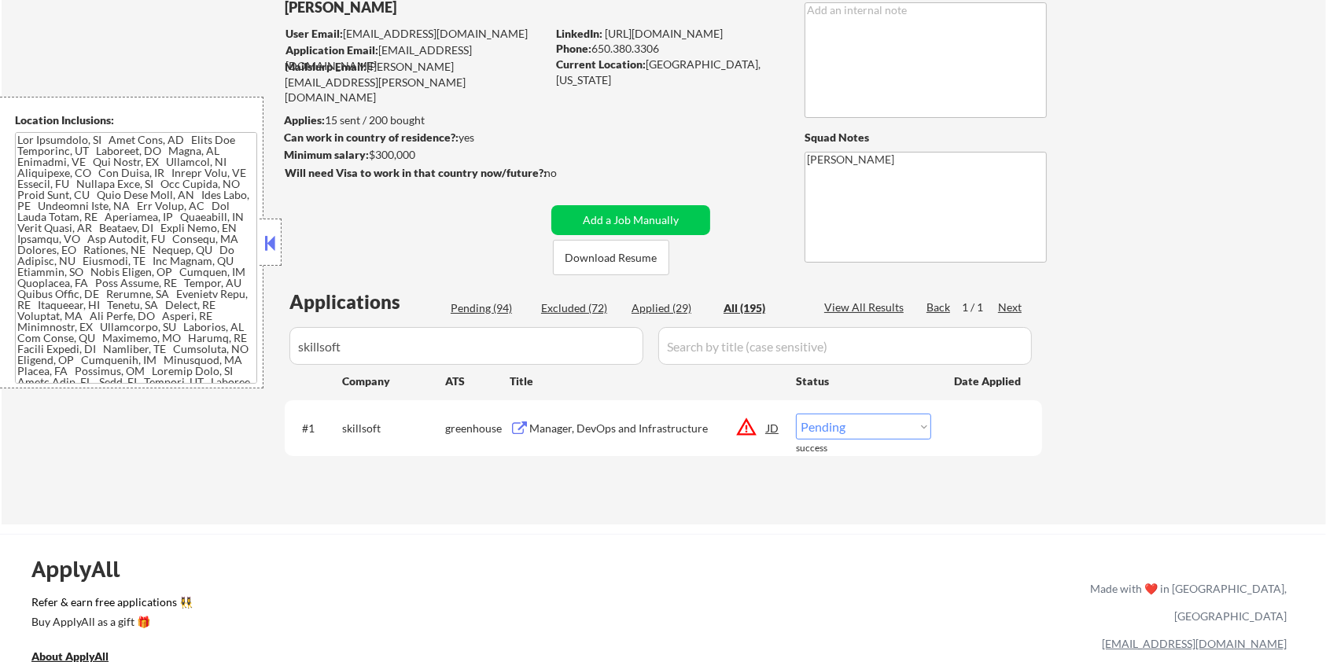
click at [663, 421] on div "Manager, DevOps and Infrastructure" at bounding box center [647, 429] width 237 height 16
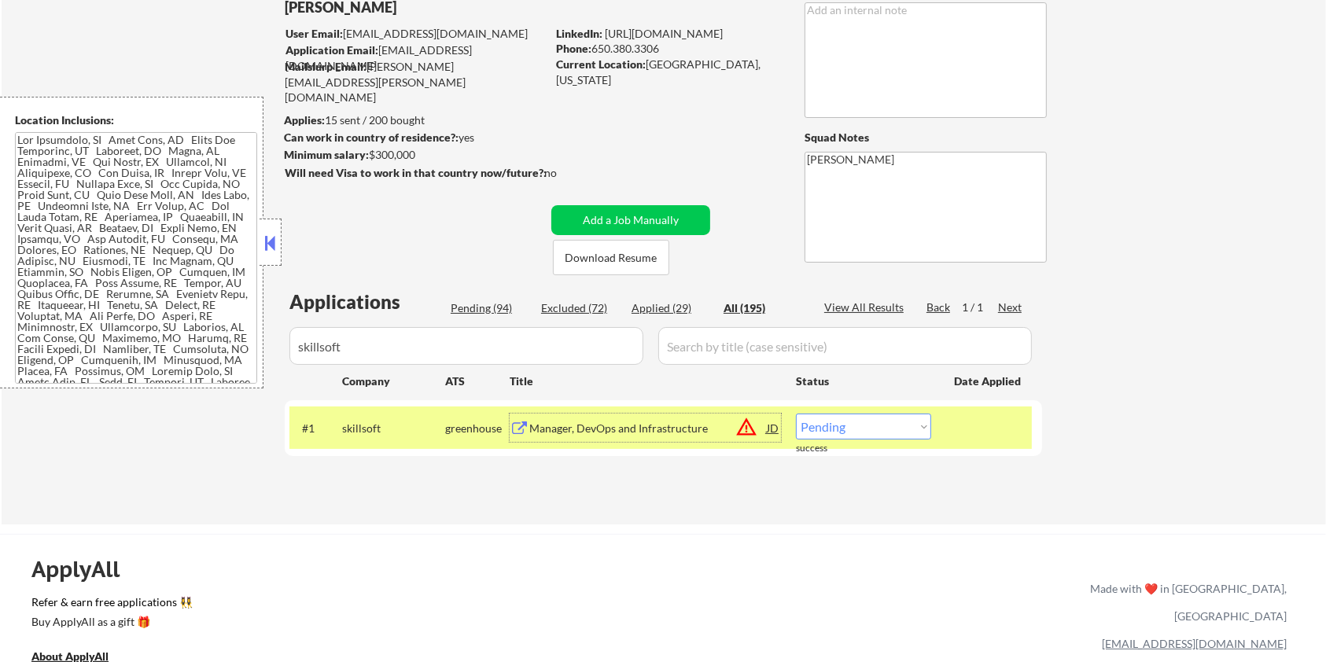
click at [929, 434] on select "Choose an option... Pending Applied Excluded (Questions) Excluded (Expired) Exc…" at bounding box center [863, 427] width 135 height 26
click at [796, 414] on select "Choose an option... Pending Applied Excluded (Questions) Excluded (Expired) Exc…" at bounding box center [863, 427] width 135 height 26
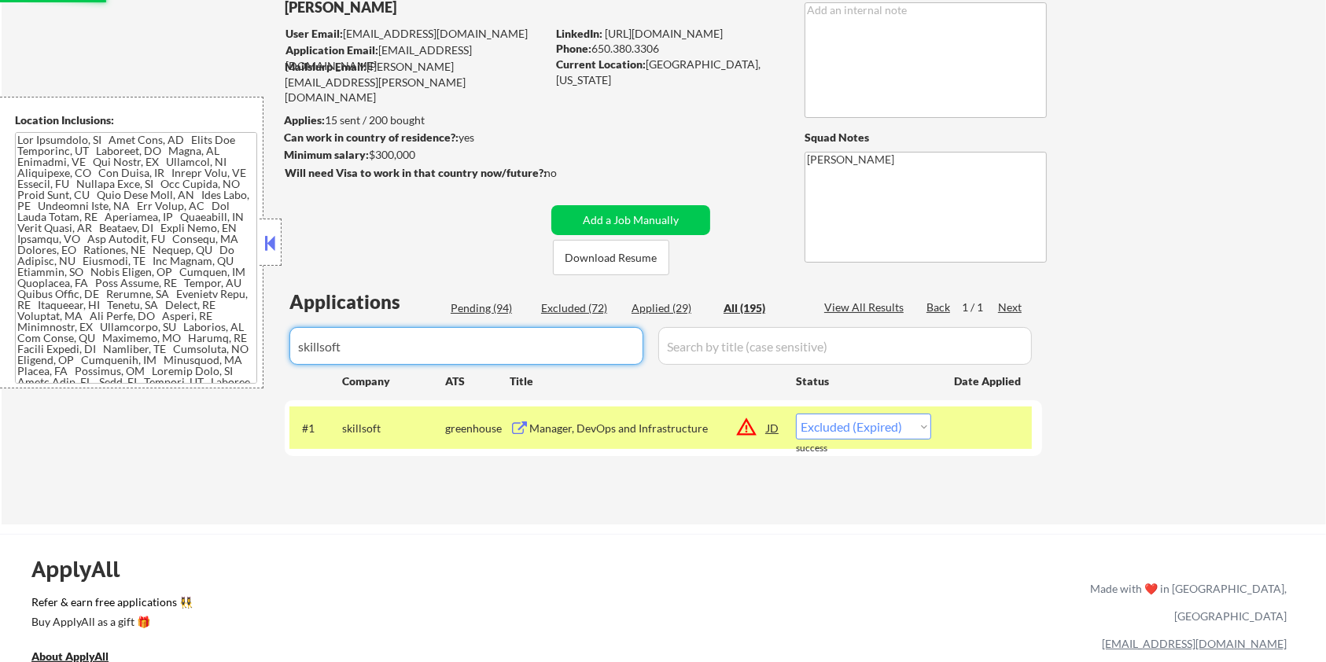
drag, startPoint x: 450, startPoint y: 340, endPoint x: 180, endPoint y: 355, distance: 270.1
click at [180, 355] on body "← Return to /applysquad Mailslurp Inbox Job Search Builder Aaron Stone User Ema…" at bounding box center [663, 226] width 1326 height 662
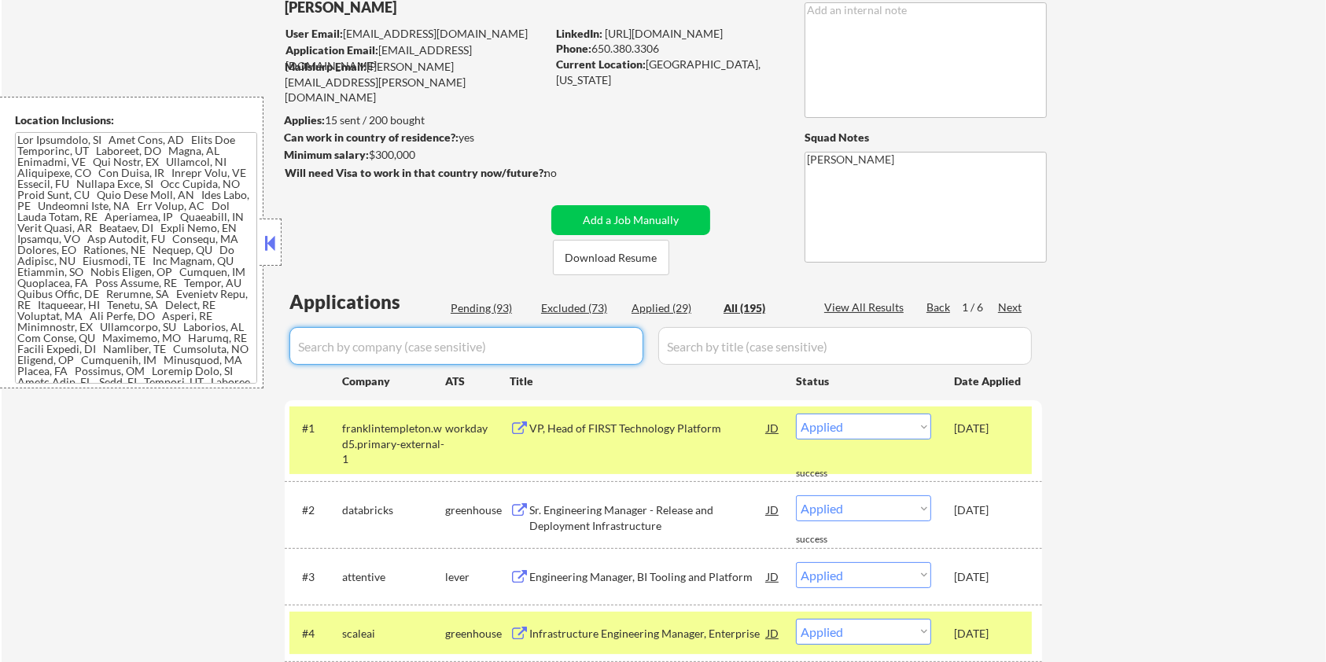
click at [980, 439] on div "[DATE]" at bounding box center [988, 428] width 69 height 28
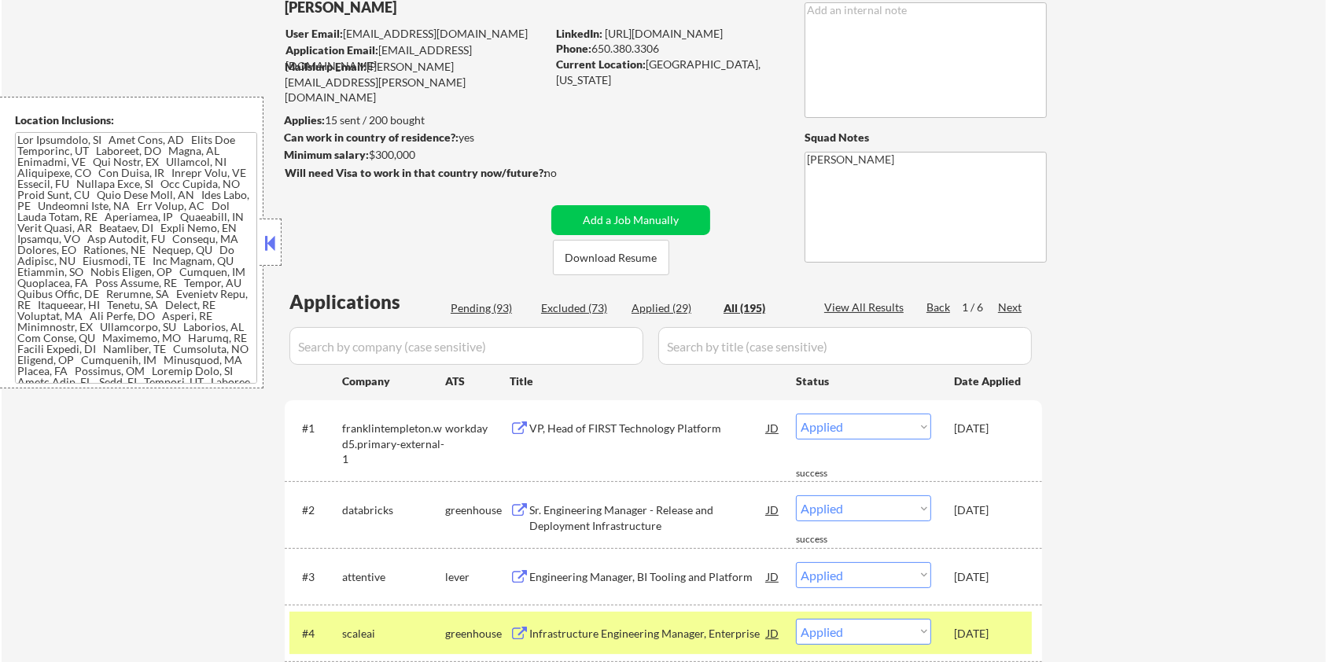
click at [482, 313] on div "Pending (93)" at bounding box center [490, 308] width 79 height 16
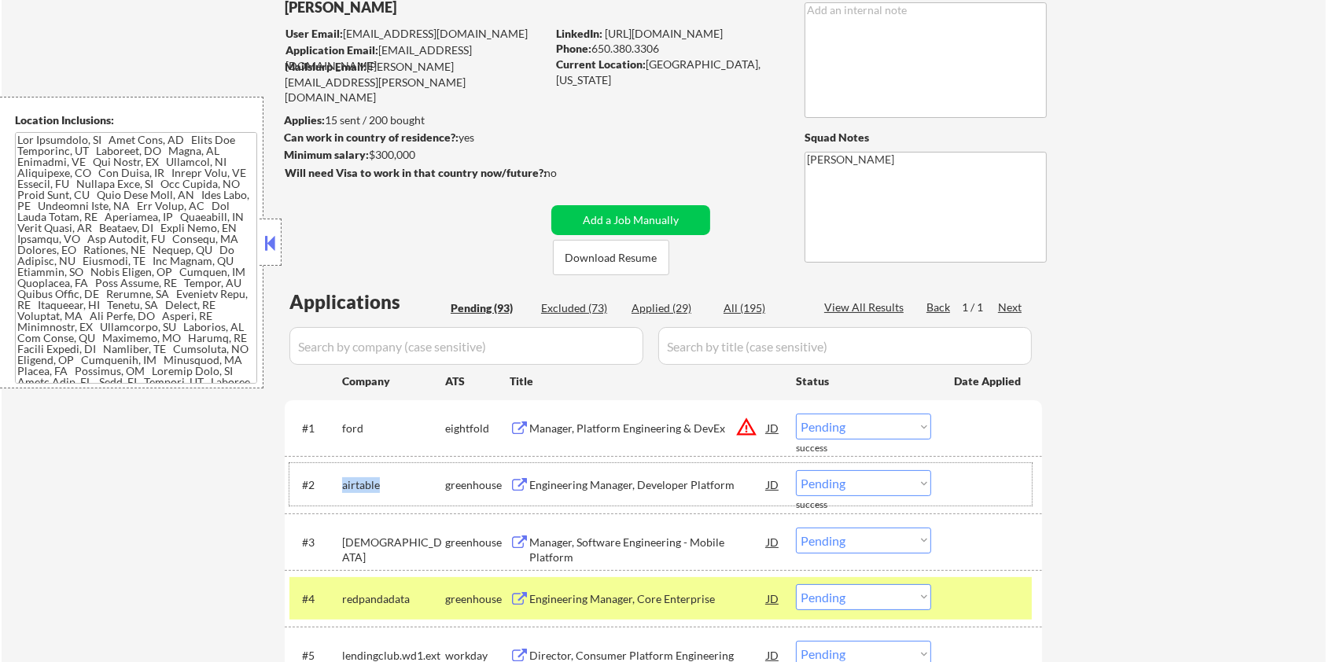
drag, startPoint x: 396, startPoint y: 479, endPoint x: 341, endPoint y: 475, distance: 55.2
click at [342, 475] on div "airtable" at bounding box center [393, 484] width 103 height 28
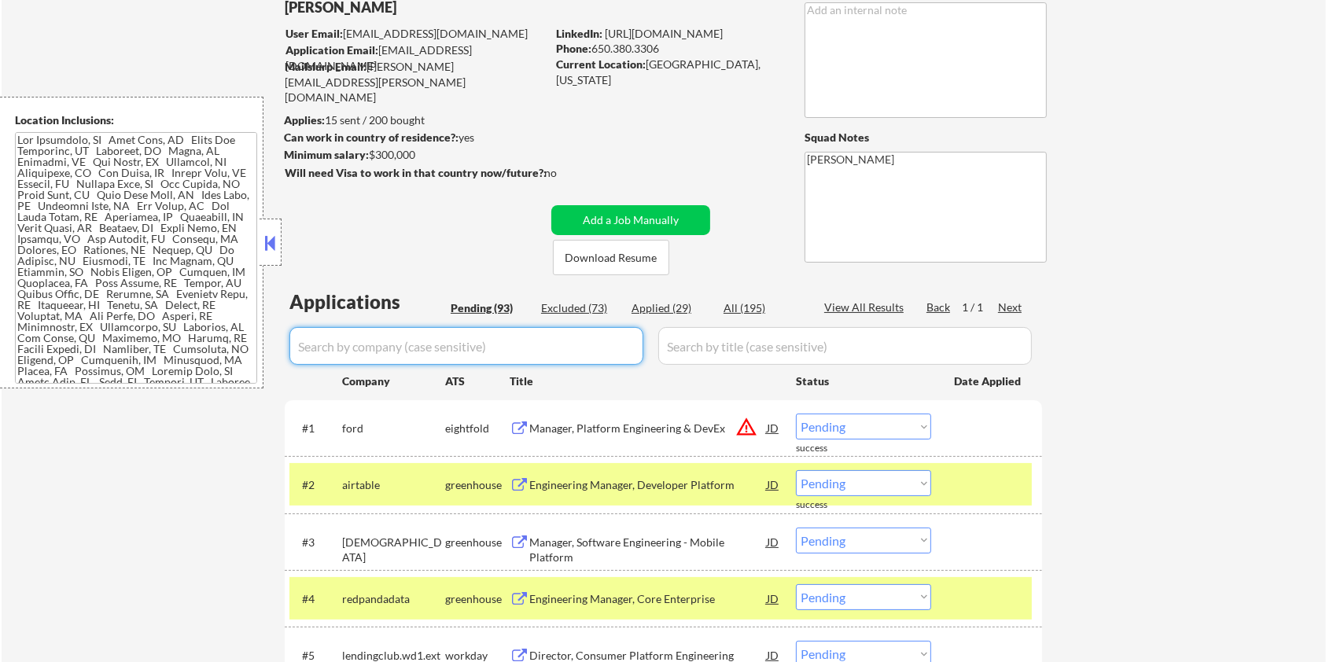
click at [374, 349] on input "input" at bounding box center [466, 346] width 354 height 38
paste input "airtable"
click at [708, 351] on input "input" at bounding box center [844, 346] width 373 height 38
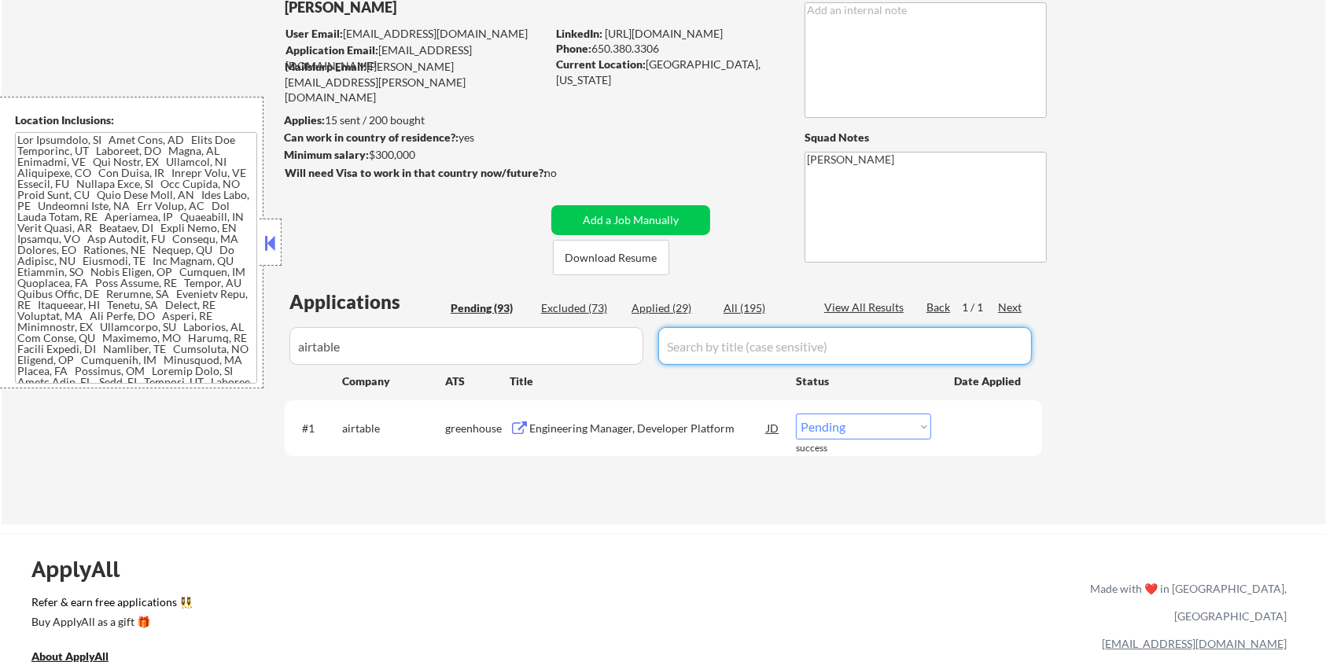
click at [654, 435] on div "Engineering Manager, Developer Platform" at bounding box center [647, 429] width 237 height 16
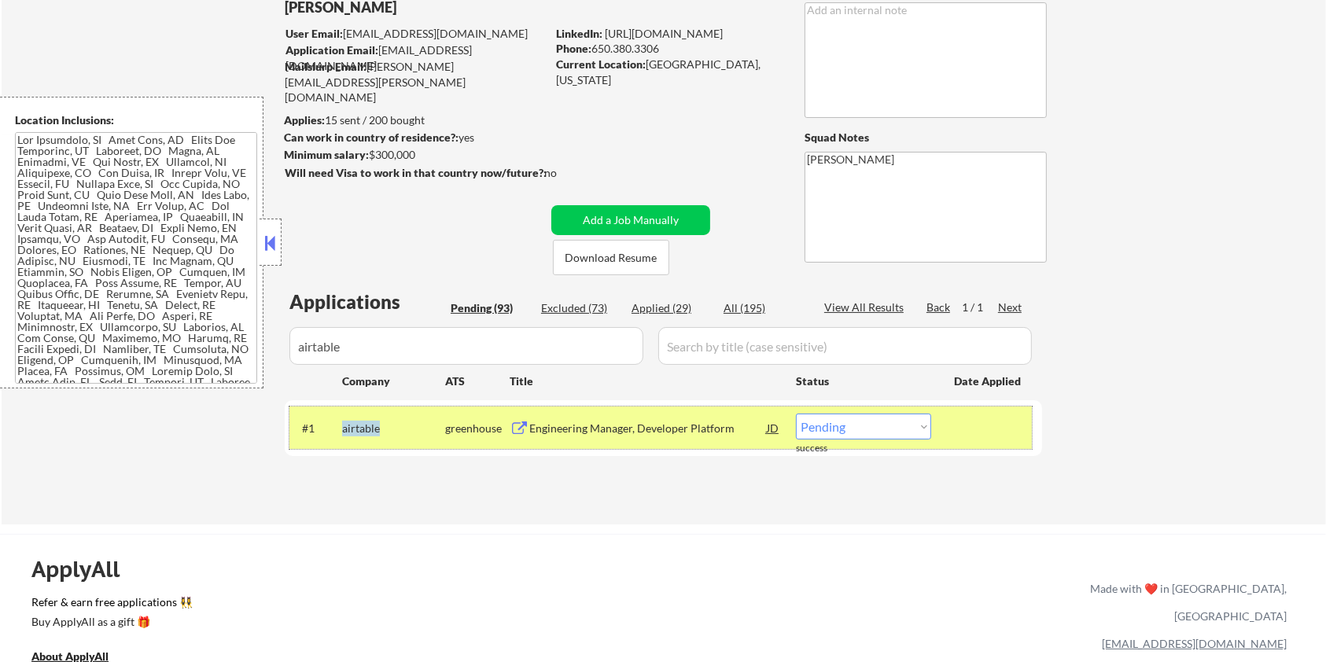
drag, startPoint x: 389, startPoint y: 439, endPoint x: 343, endPoint y: 414, distance: 53.1
click at [343, 414] on div "airtable" at bounding box center [393, 428] width 103 height 28
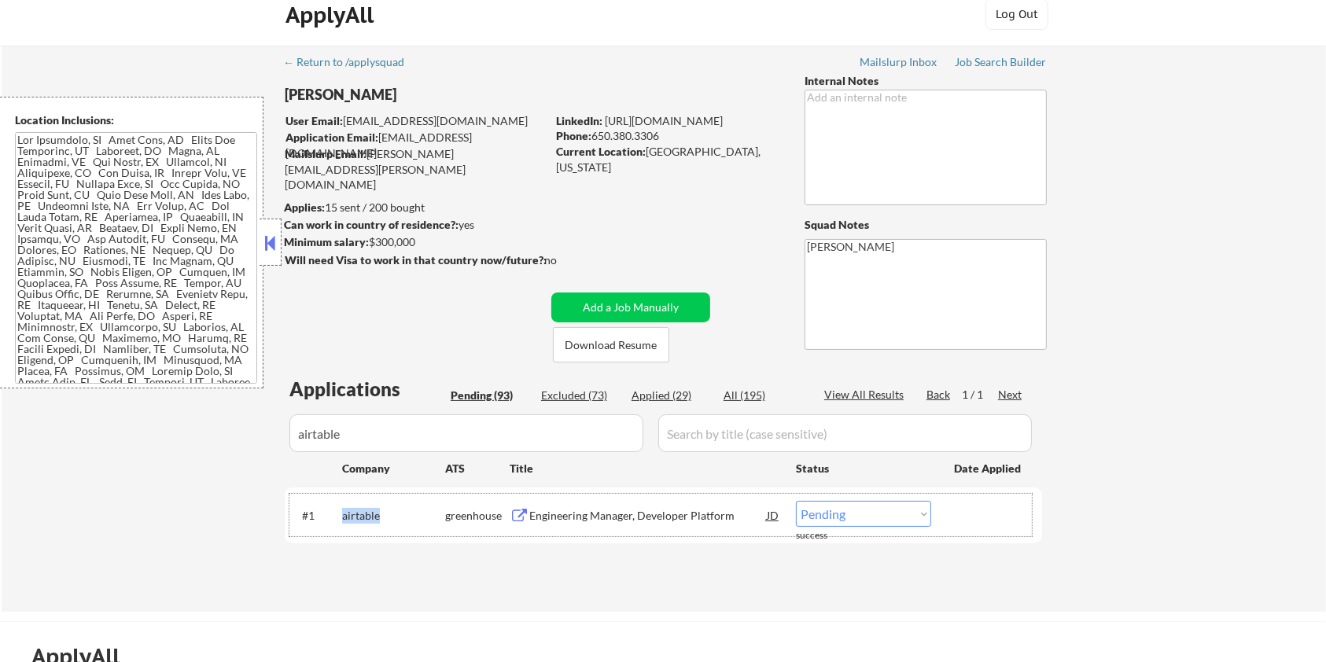
scroll to position [0, 0]
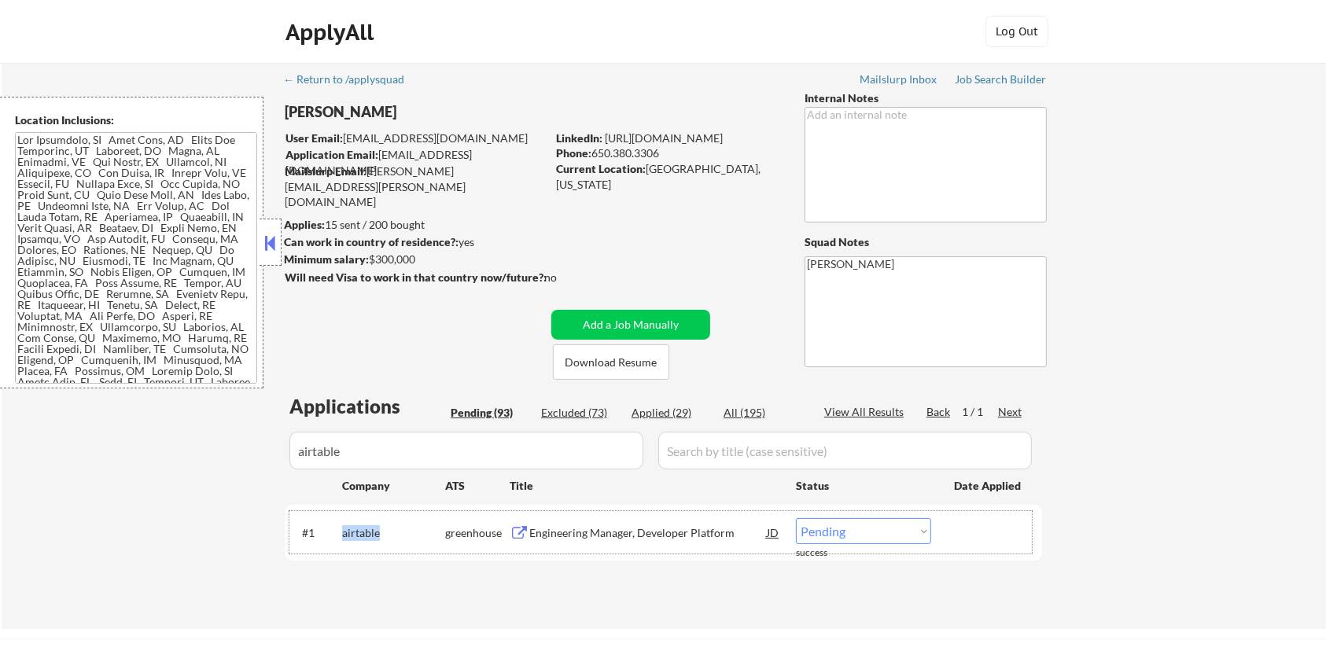
click at [834, 533] on select "Choose an option... Pending Applied Excluded (Questions) Excluded (Expired) Exc…" at bounding box center [863, 531] width 135 height 26
click at [796, 518] on select "Choose an option... Pending Applied Excluded (Questions) Excluded (Expired) Exc…" at bounding box center [863, 531] width 135 height 26
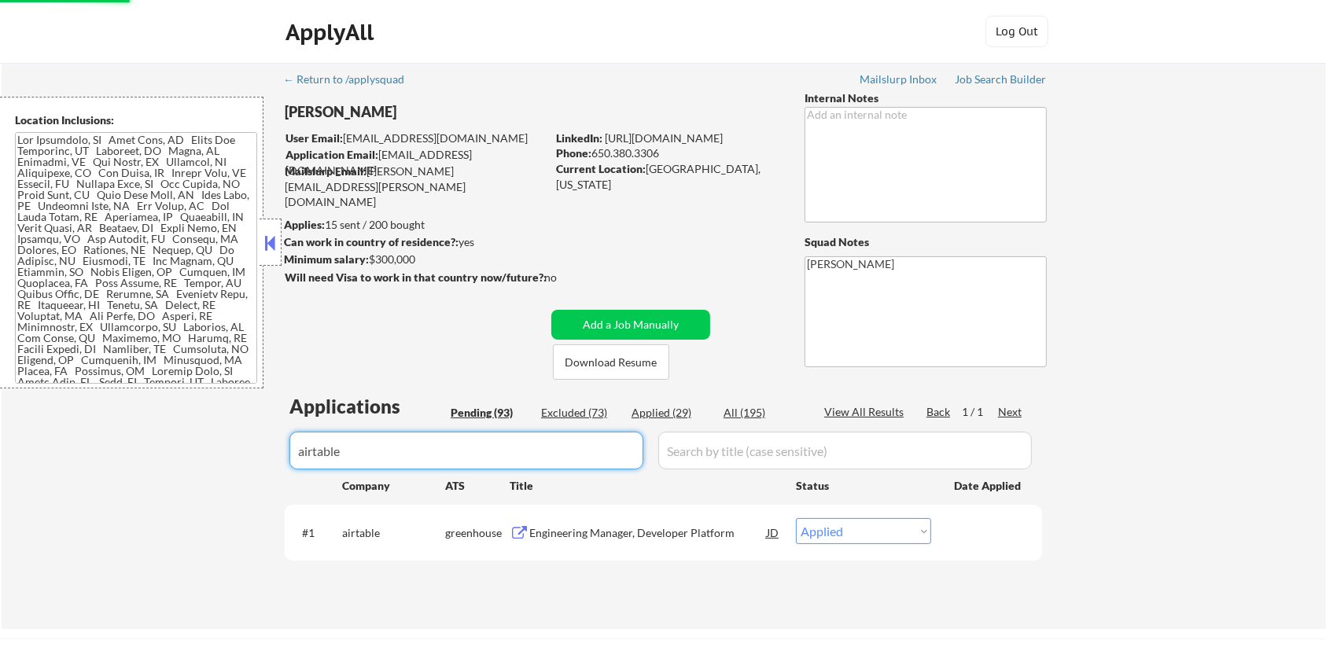
drag, startPoint x: 432, startPoint y: 447, endPoint x: 259, endPoint y: 454, distance: 173.9
click at [259, 454] on div "← Return to /applysquad Mailslurp Inbox Job Search Builder Aaron Stone User Ema…" at bounding box center [664, 346] width 1324 height 566
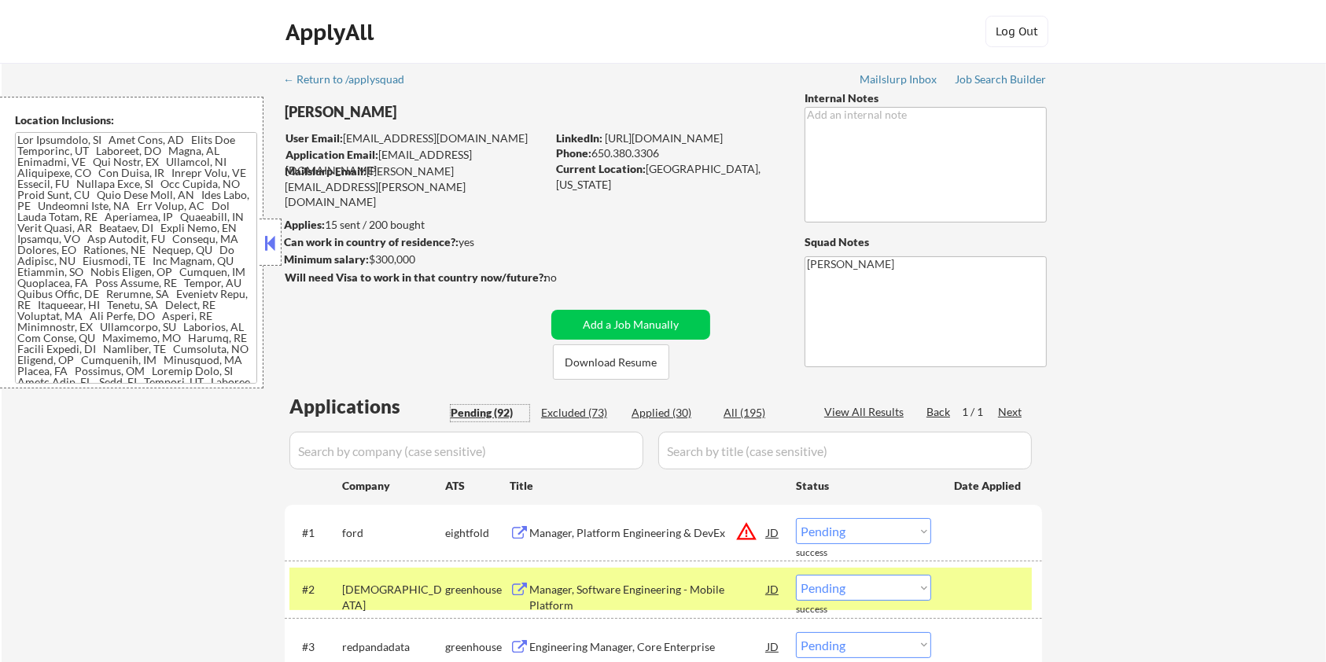
click at [480, 412] on div "Pending (92)" at bounding box center [490, 413] width 79 height 16
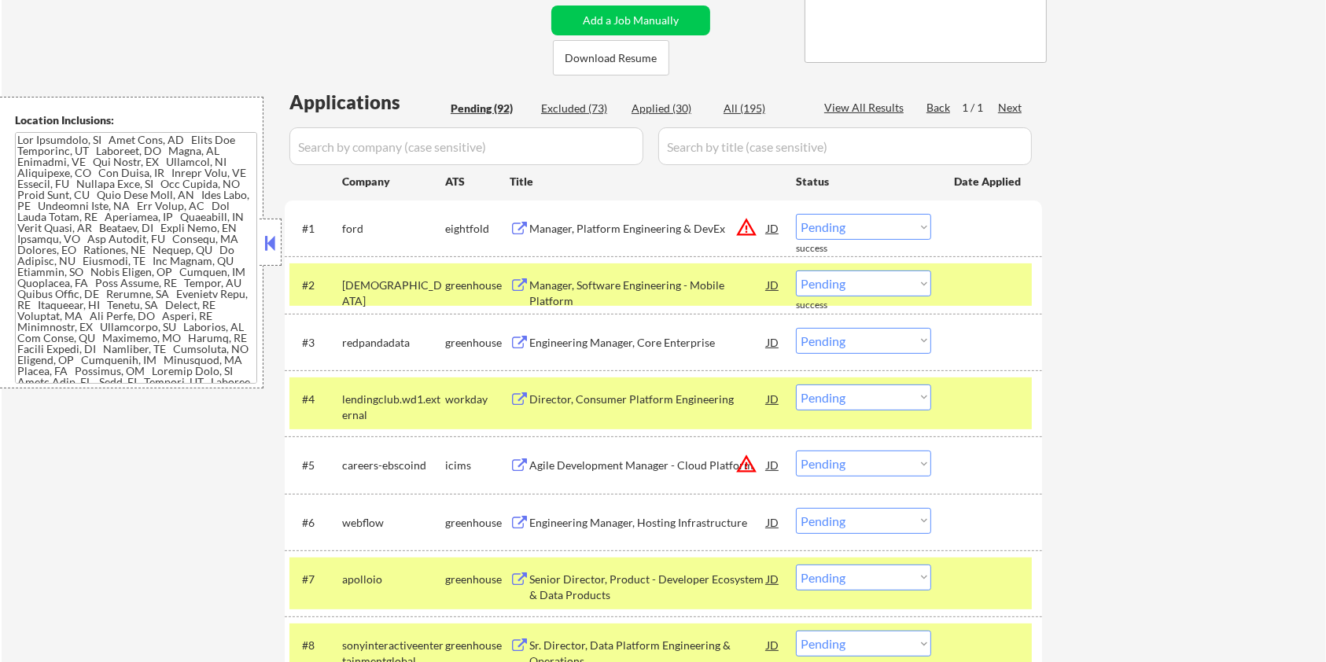
scroll to position [314, 0]
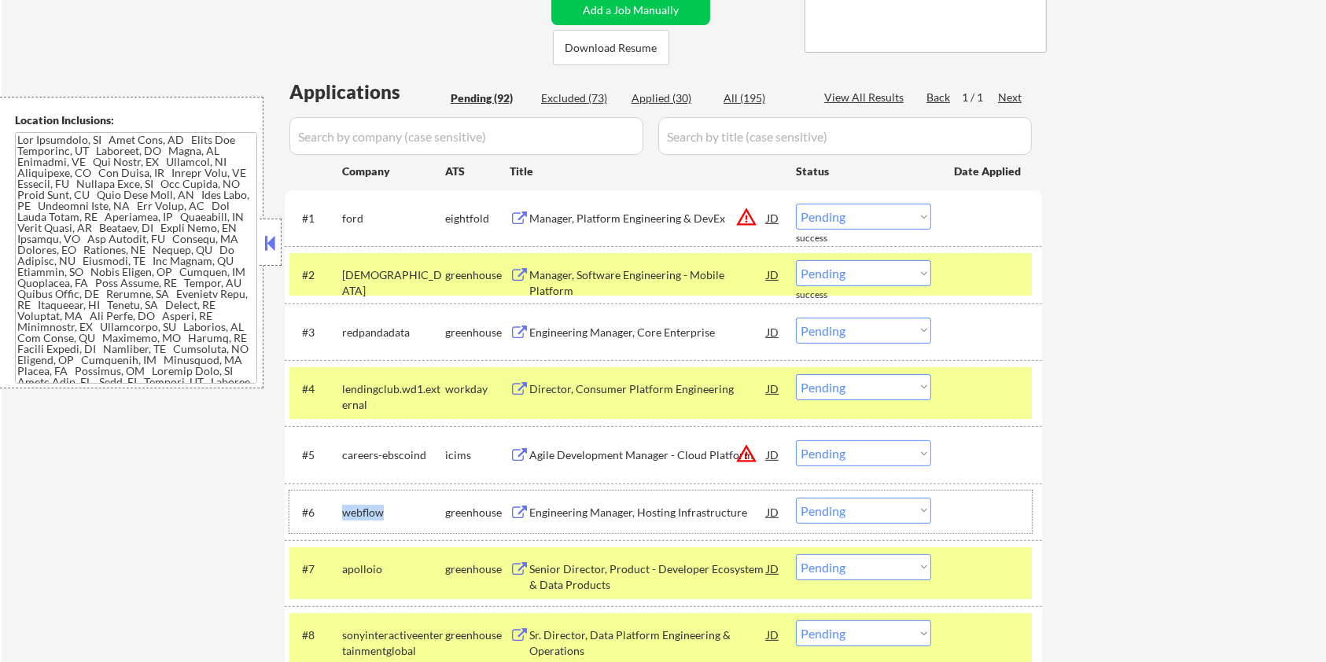
drag, startPoint x: 390, startPoint y: 503, endPoint x: 337, endPoint y: 509, distance: 53.1
click at [337, 509] on div "#6 webflow greenhouse Engineering Manager, Hosting Infrastructure JD warning_am…" at bounding box center [660, 512] width 742 height 42
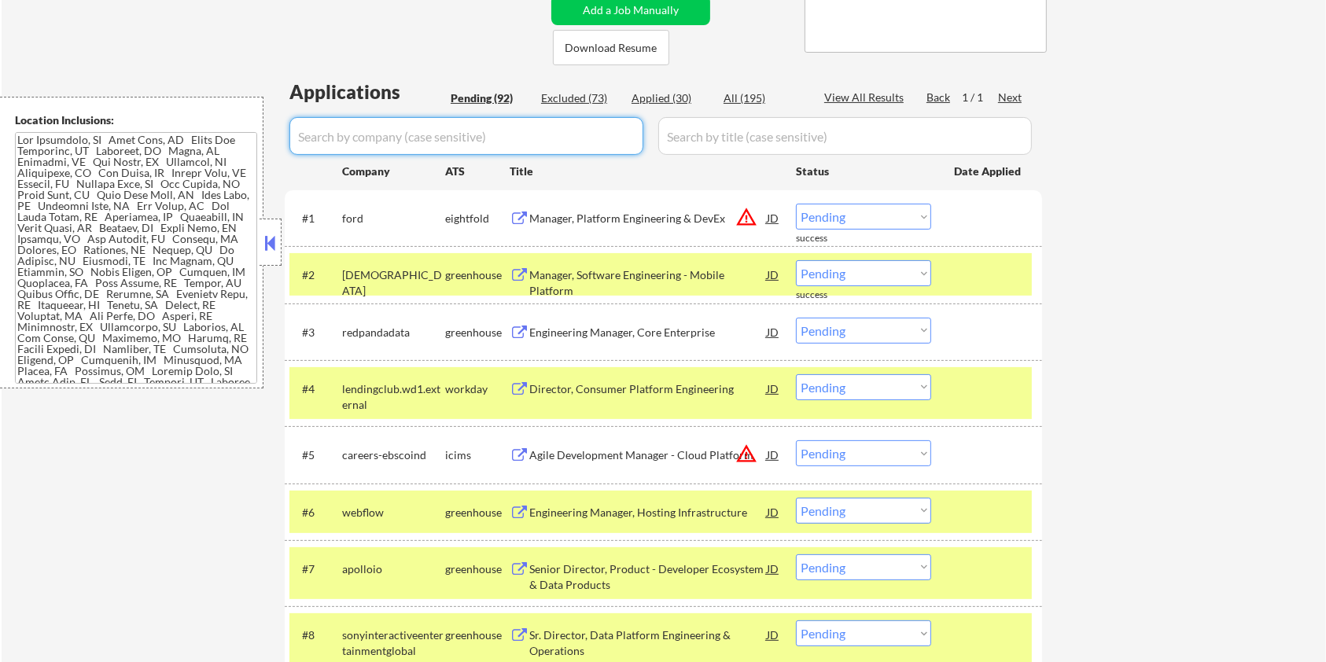
click at [338, 138] on input "input" at bounding box center [466, 136] width 354 height 38
paste input "webflow"
click at [687, 135] on input "input" at bounding box center [844, 136] width 373 height 38
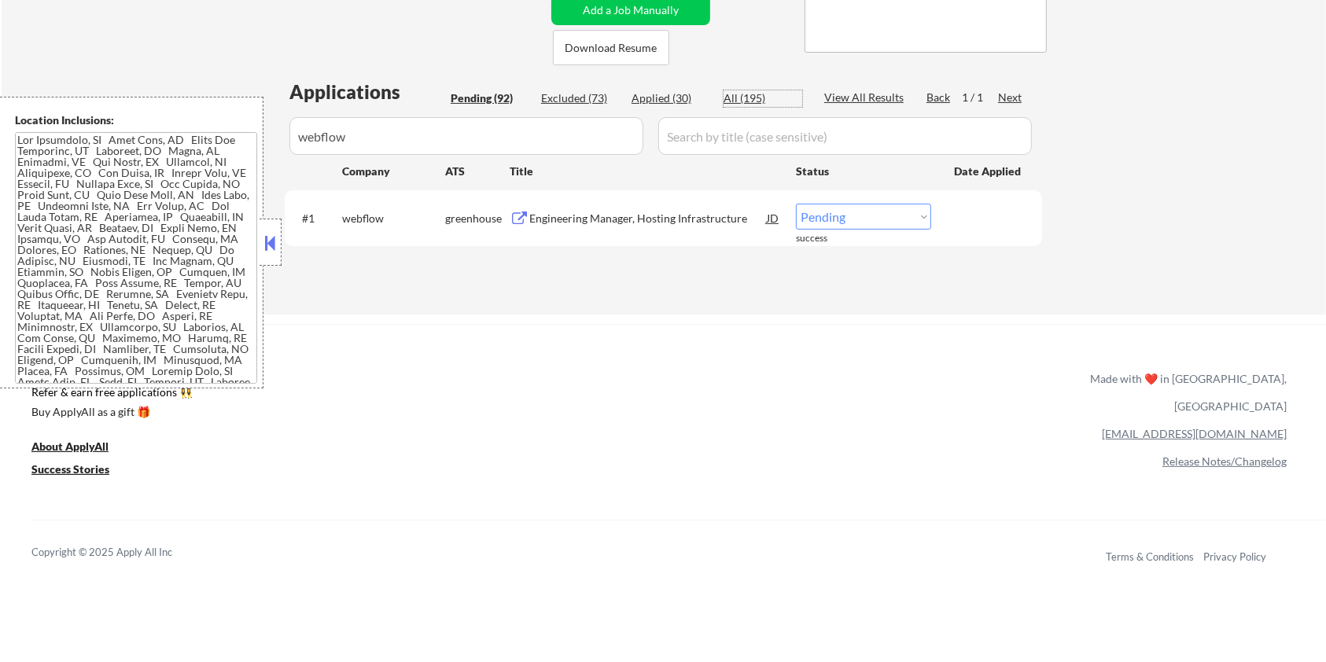
click at [746, 90] on div "All (195)" at bounding box center [762, 98] width 79 height 16
click at [631, 215] on div "Engineering Manager, Hosting Infrastructure" at bounding box center [647, 219] width 237 height 16
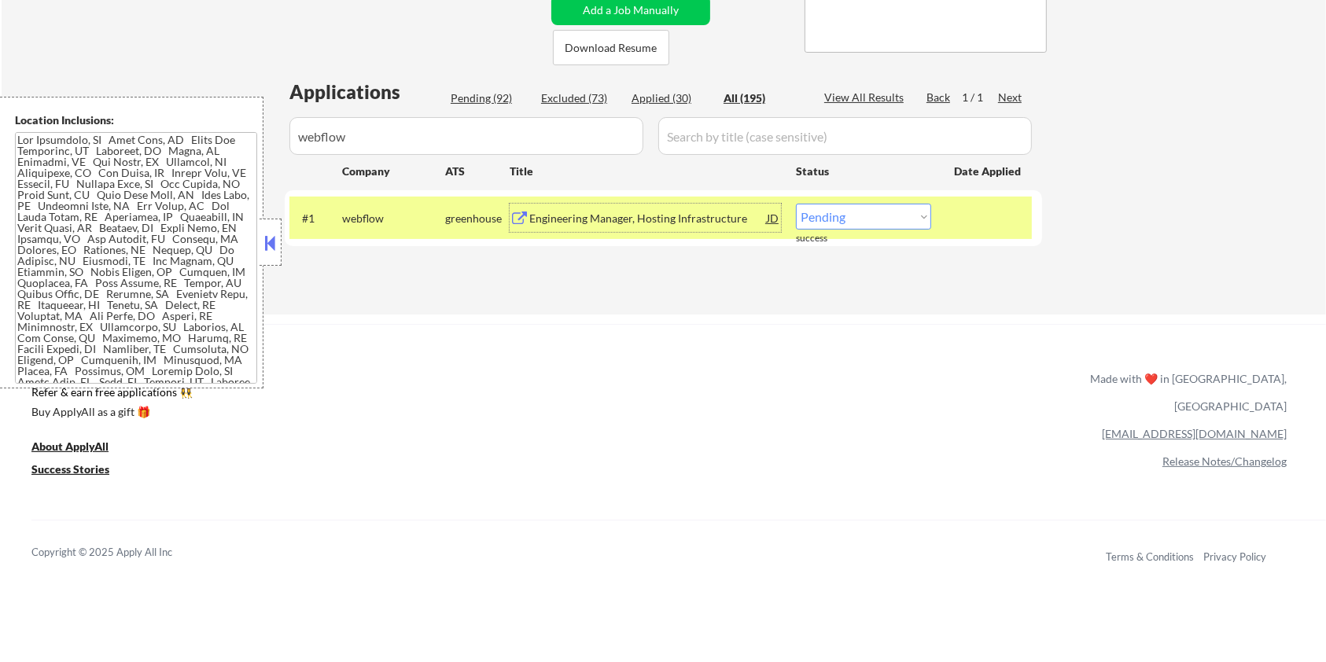
click at [884, 218] on select "Choose an option... Pending Applied Excluded (Questions) Excluded (Expired) Exc…" at bounding box center [863, 217] width 135 height 26
click at [796, 204] on select "Choose an option... Pending Applied Excluded (Questions) Excluded (Expired) Exc…" at bounding box center [863, 217] width 135 height 26
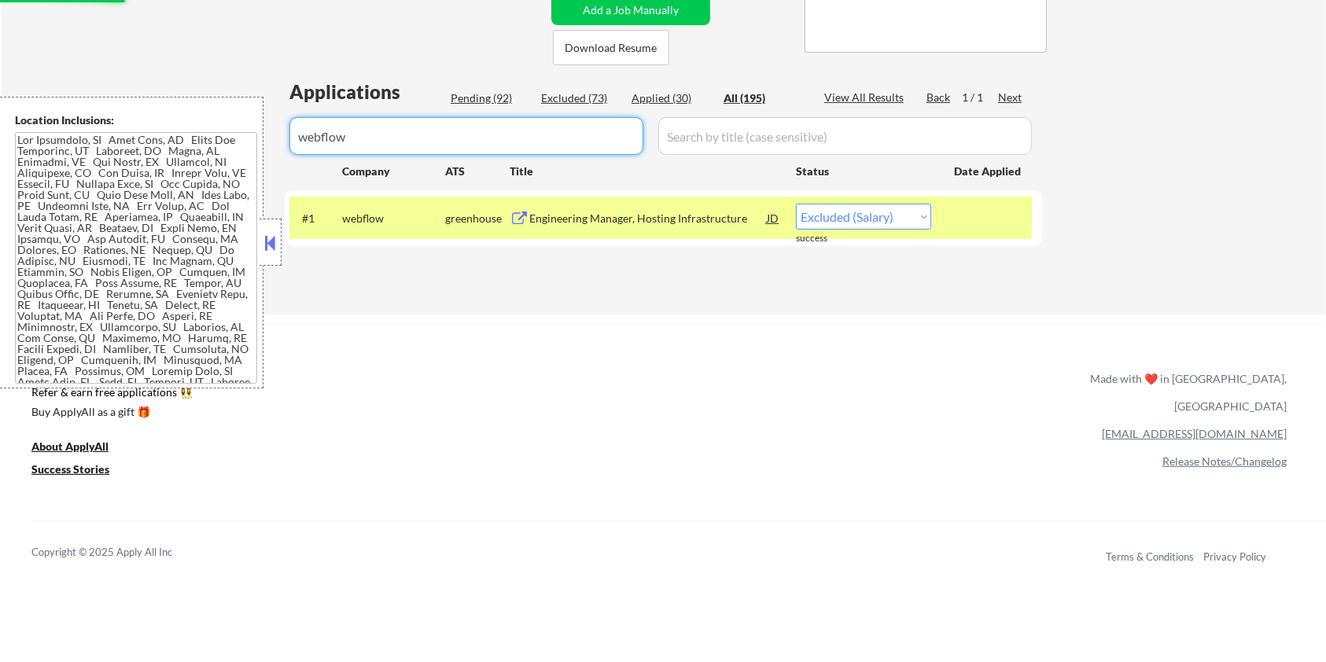
drag, startPoint x: 407, startPoint y: 129, endPoint x: 158, endPoint y: 177, distance: 253.8
click at [158, 177] on body "← Return to /applysquad Mailslurp Inbox Job Search Builder Aaron Stone User Ema…" at bounding box center [663, 17] width 1326 height 662
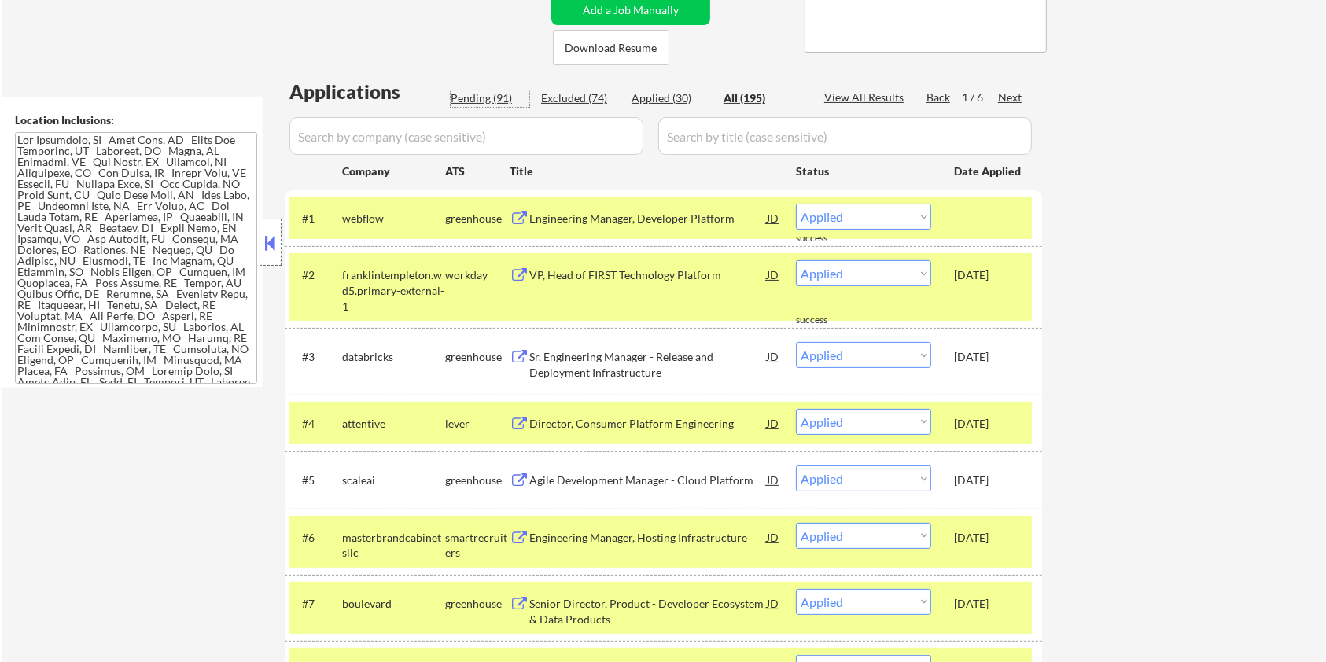
click at [463, 101] on div "Pending (91)" at bounding box center [490, 98] width 79 height 16
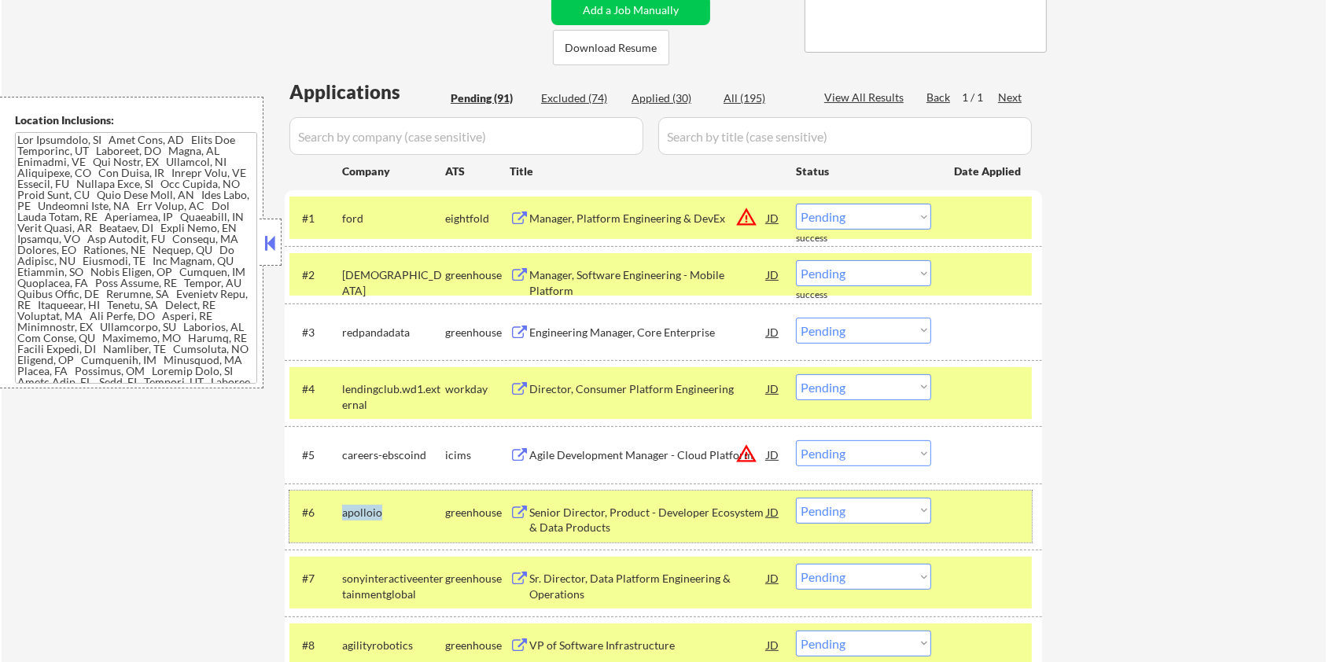
drag, startPoint x: 395, startPoint y: 513, endPoint x: 340, endPoint y: 504, distance: 56.6
click at [340, 504] on div "#6 apolloio greenhouse Senior Director, Product - Developer Ecosystem & Data Pr…" at bounding box center [660, 517] width 742 height 52
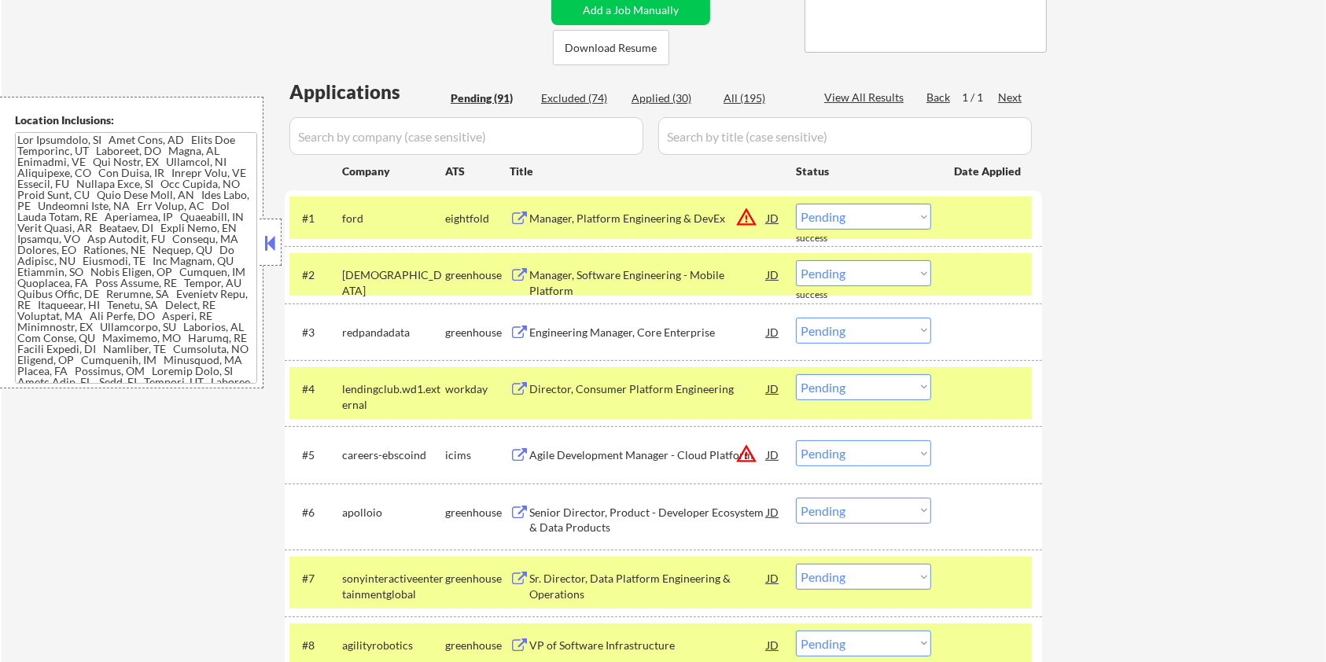
click at [362, 139] on input "input" at bounding box center [466, 136] width 354 height 38
paste input "apolloio"
click at [708, 139] on input "input" at bounding box center [844, 136] width 373 height 38
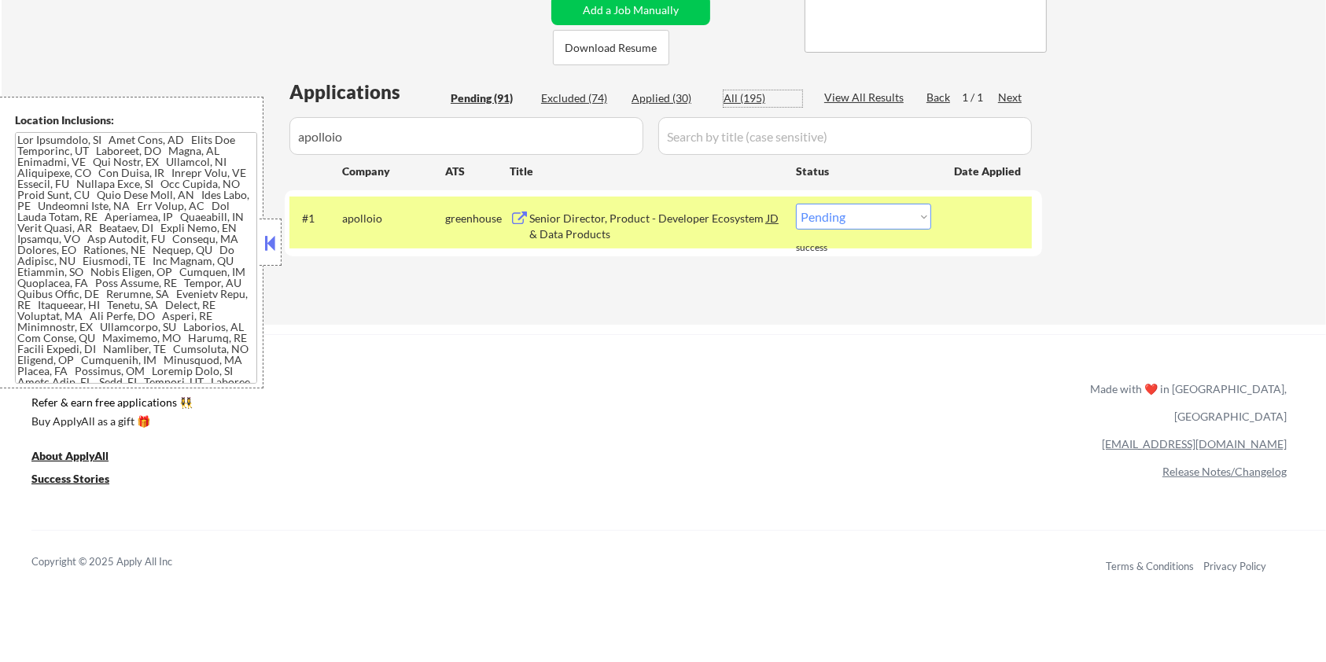
click at [738, 95] on div "All (195)" at bounding box center [762, 98] width 79 height 16
click at [605, 222] on div "Senior Director, Product - Developer Ecosystem & Data Products" at bounding box center [647, 226] width 237 height 31
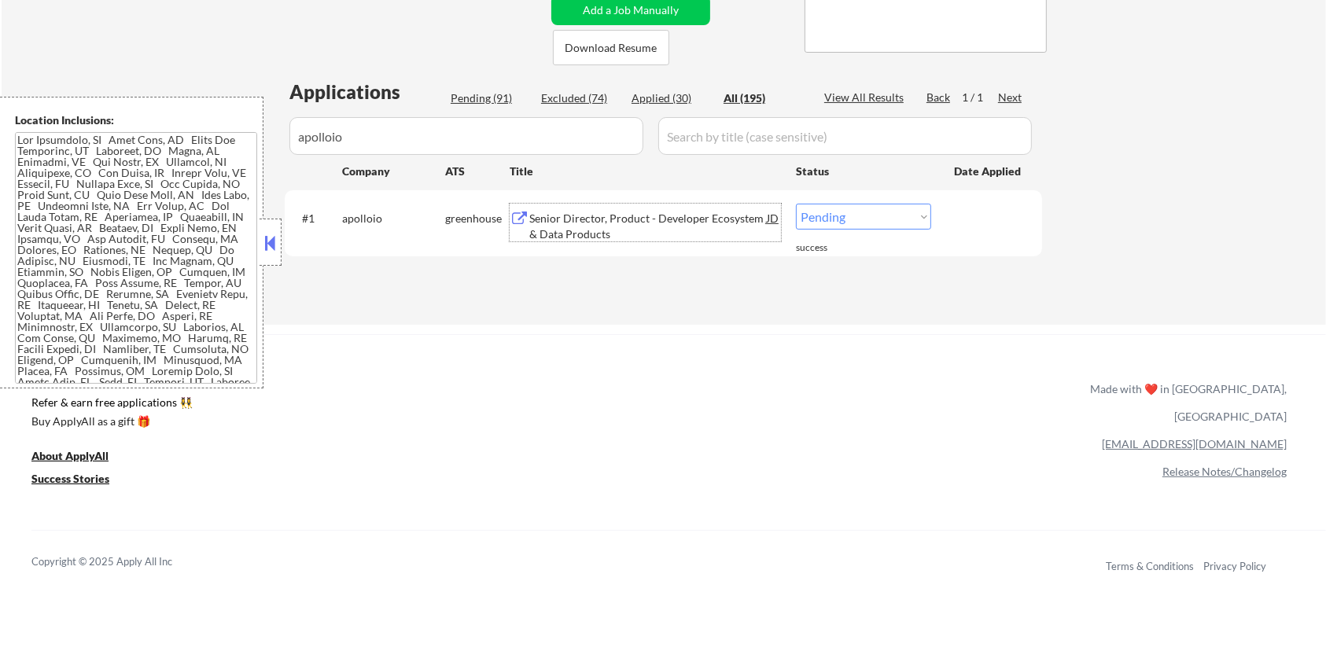
click at [869, 219] on select "Choose an option... Pending Applied Excluded (Questions) Excluded (Expired) Exc…" at bounding box center [863, 217] width 135 height 26
click at [796, 204] on select "Choose an option... Pending Applied Excluded (Questions) Excluded (Expired) Exc…" at bounding box center [863, 217] width 135 height 26
drag, startPoint x: 402, startPoint y: 141, endPoint x: 283, endPoint y: 142, distance: 118.7
click at [283, 142] on div "← Return to /applysquad Mailslurp Inbox Job Search Builder Aaron Stone User Ema…" at bounding box center [663, 30] width 785 height 564
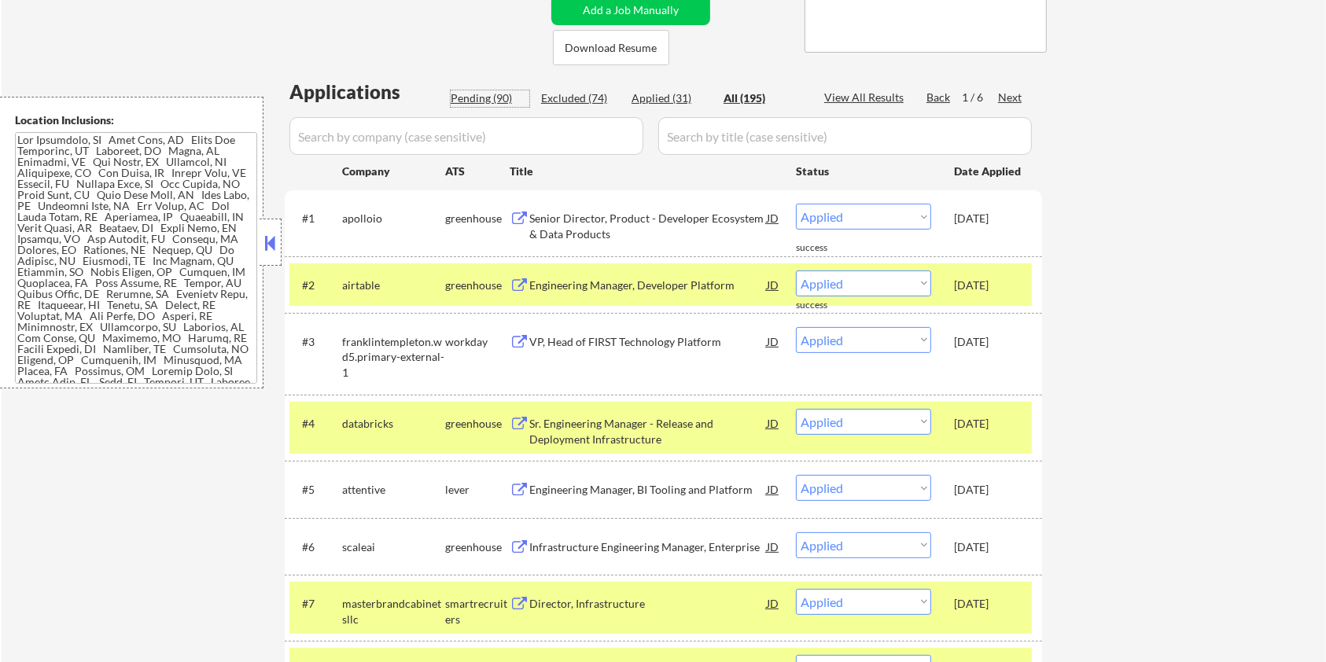
click at [479, 94] on div "Pending (90)" at bounding box center [490, 98] width 79 height 16
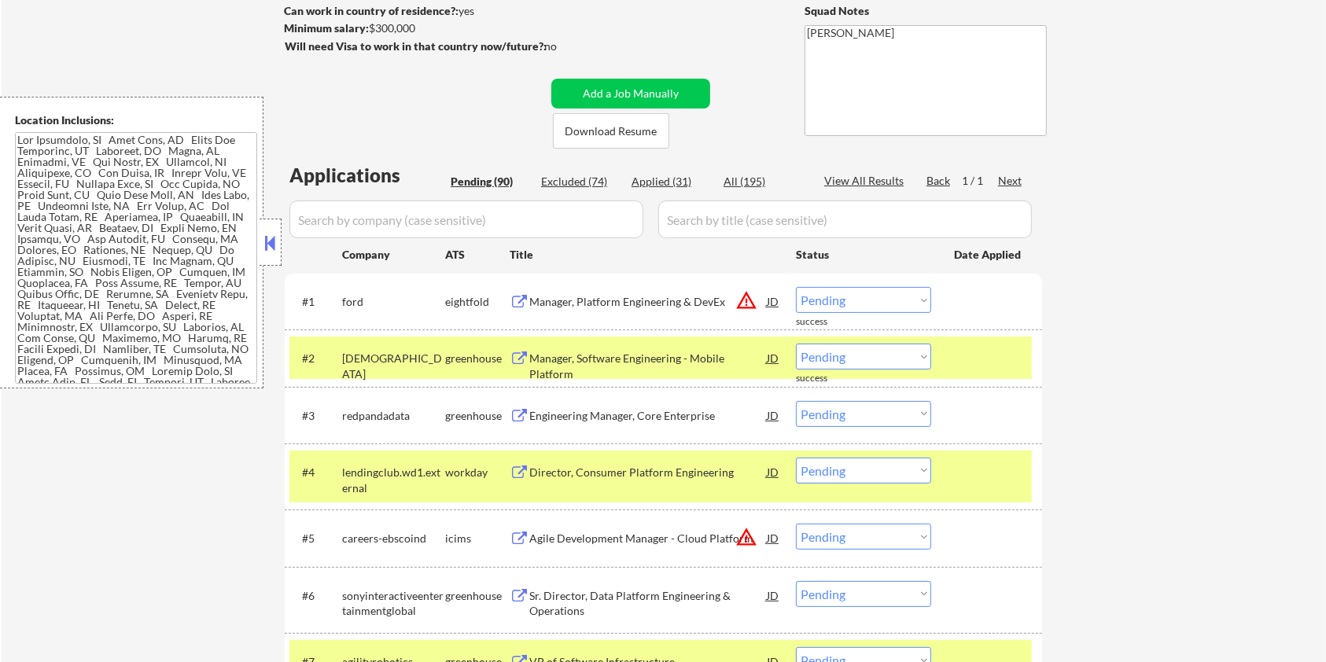
scroll to position [209, 0]
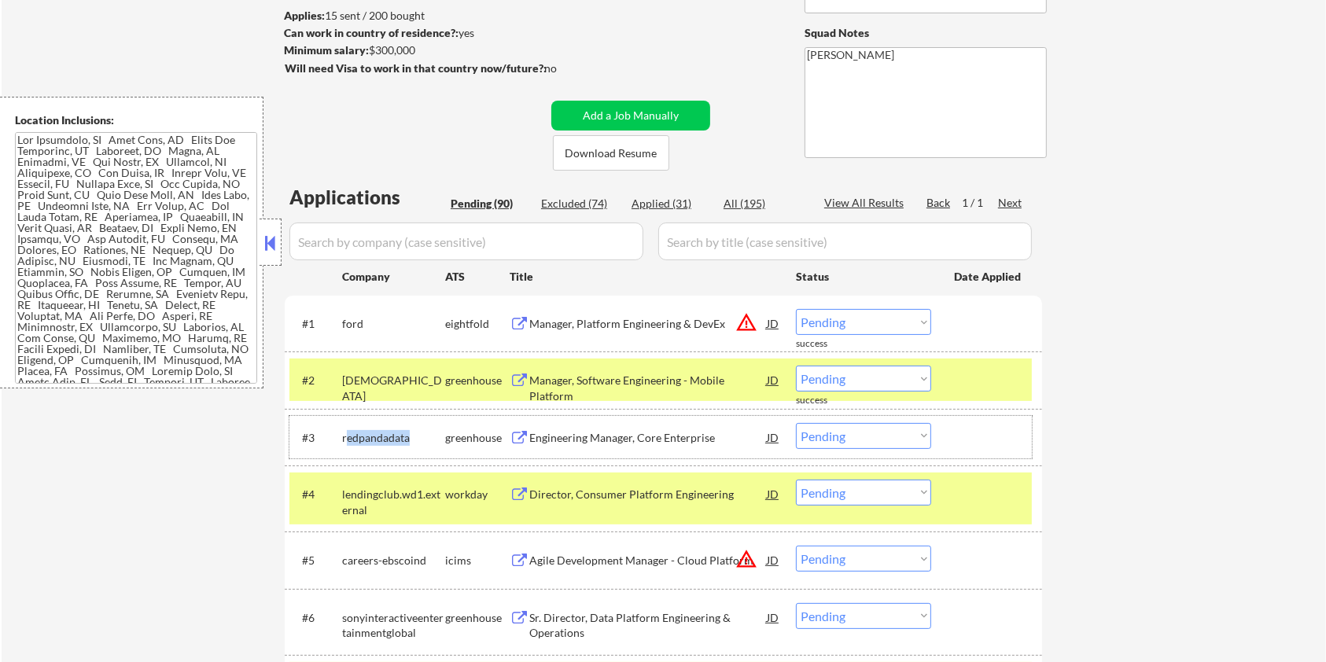
drag, startPoint x: 412, startPoint y: 434, endPoint x: 347, endPoint y: 432, distance: 65.3
click at [347, 432] on div "redpandadata" at bounding box center [393, 438] width 103 height 16
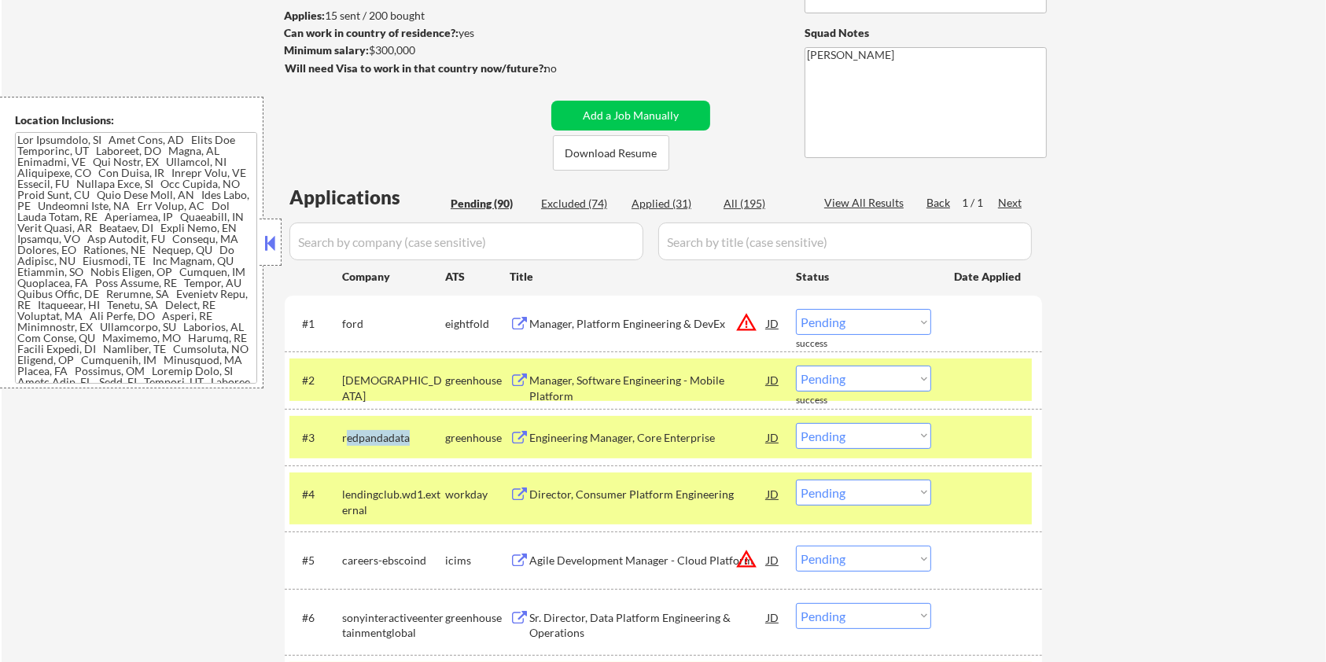
click at [415, 439] on div "redpandadata" at bounding box center [393, 438] width 103 height 16
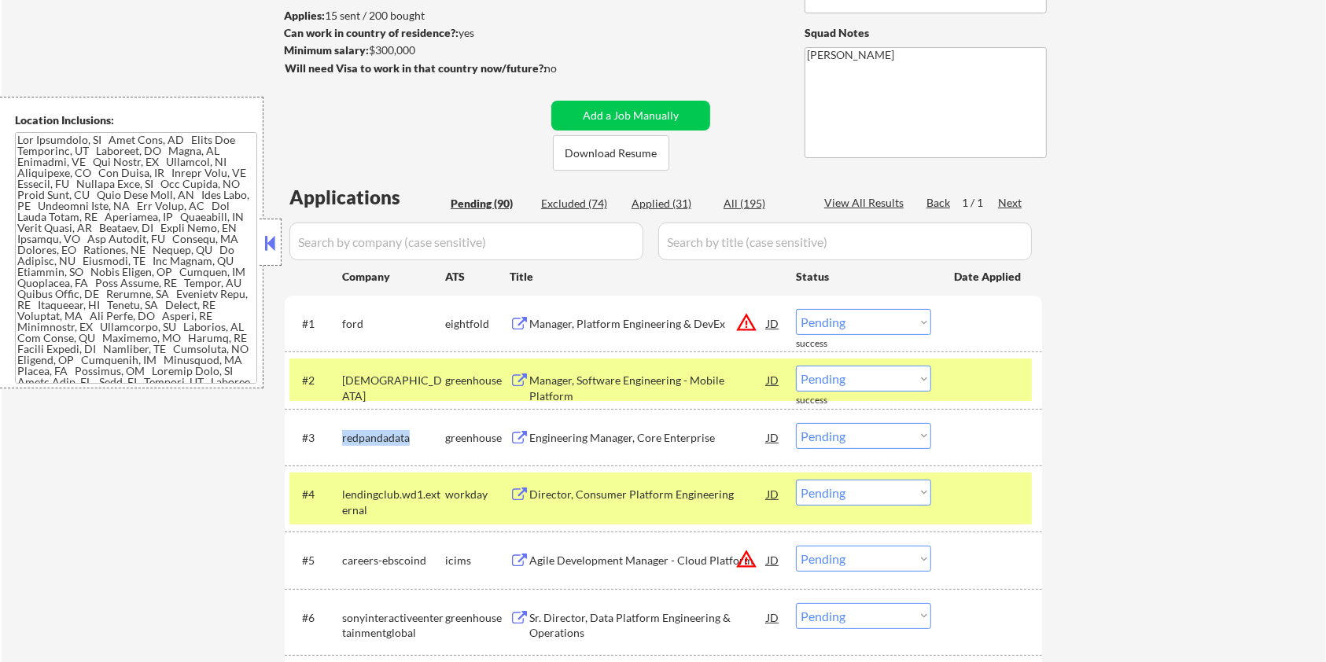
drag, startPoint x: 413, startPoint y: 431, endPoint x: 383, endPoint y: 450, distance: 35.3
click at [342, 430] on div "redpandadata" at bounding box center [393, 438] width 103 height 16
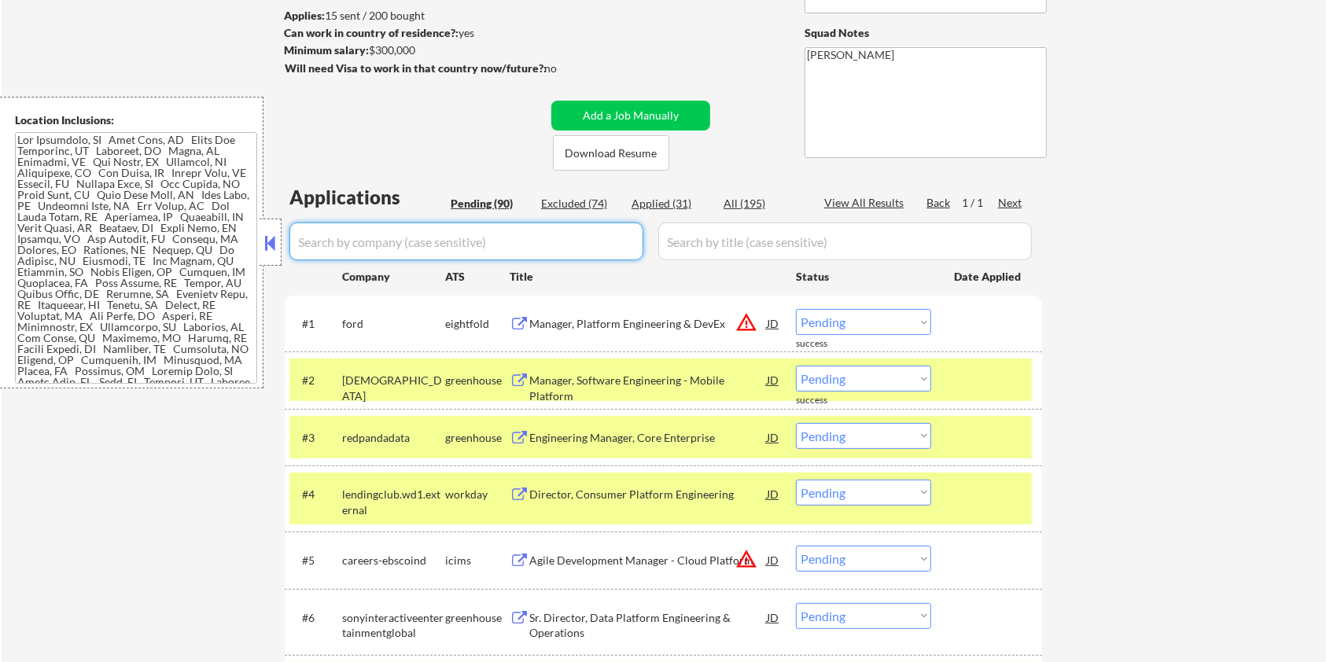
click at [388, 232] on input "input" at bounding box center [466, 241] width 354 height 38
paste input "redpandadata"
drag, startPoint x: 692, startPoint y: 233, endPoint x: 698, endPoint y: 226, distance: 9.5
click at [692, 233] on input "input" at bounding box center [844, 241] width 373 height 38
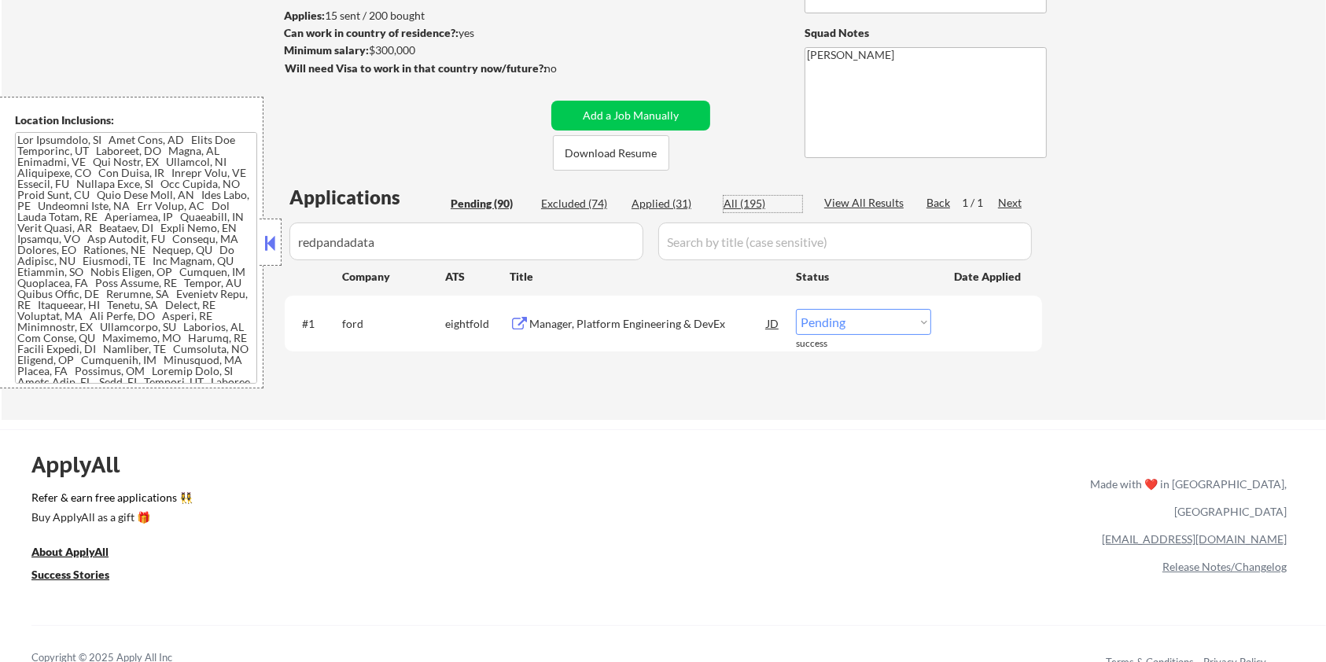
click at [735, 198] on div "All (195)" at bounding box center [762, 204] width 79 height 16
click at [667, 324] on div "Engineering Manager, Core Enterprise" at bounding box center [647, 324] width 237 height 16
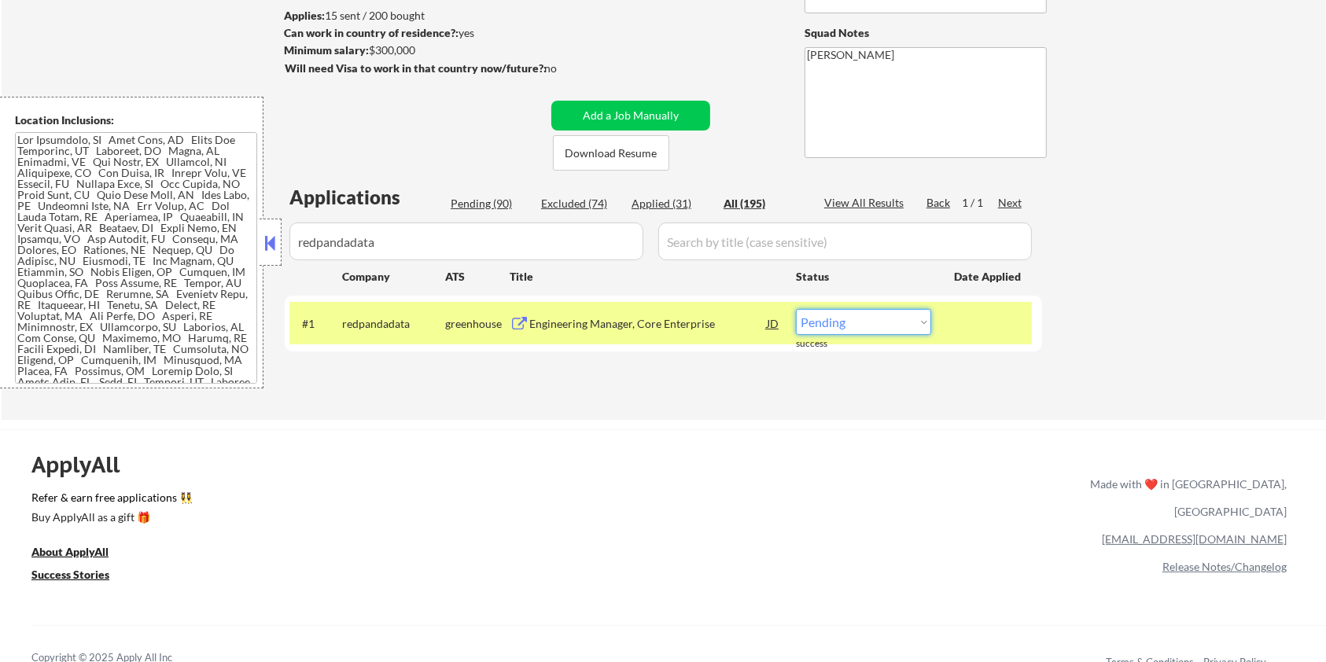
click at [884, 324] on select "Choose an option... Pending Applied Excluded (Questions) Excluded (Expired) Exc…" at bounding box center [863, 322] width 135 height 26
click at [796, 309] on select "Choose an option... Pending Applied Excluded (Questions) Excluded (Expired) Exc…" at bounding box center [863, 322] width 135 height 26
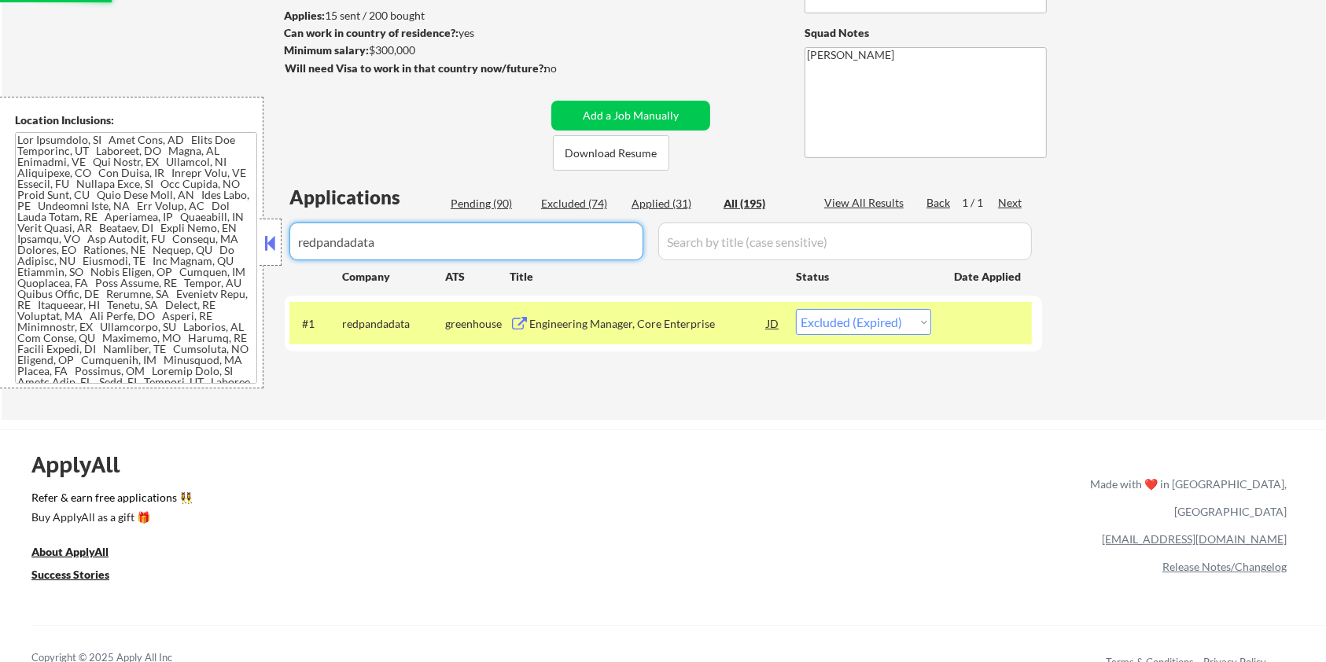
drag, startPoint x: 414, startPoint y: 240, endPoint x: 230, endPoint y: 257, distance: 185.6
click at [230, 257] on body "← Return to /applysquad Mailslurp Inbox Job Search Builder Aaron Stone User Ema…" at bounding box center [663, 122] width 1326 height 662
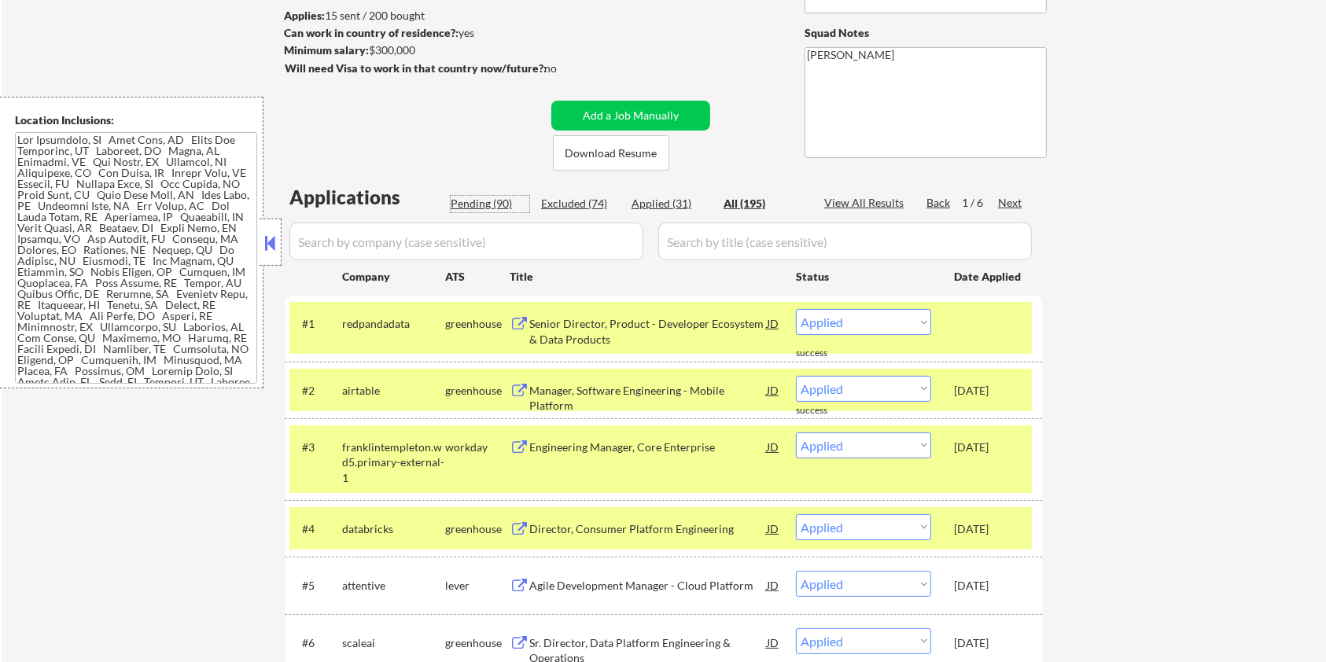
click at [487, 197] on div "Pending (90)" at bounding box center [490, 204] width 79 height 16
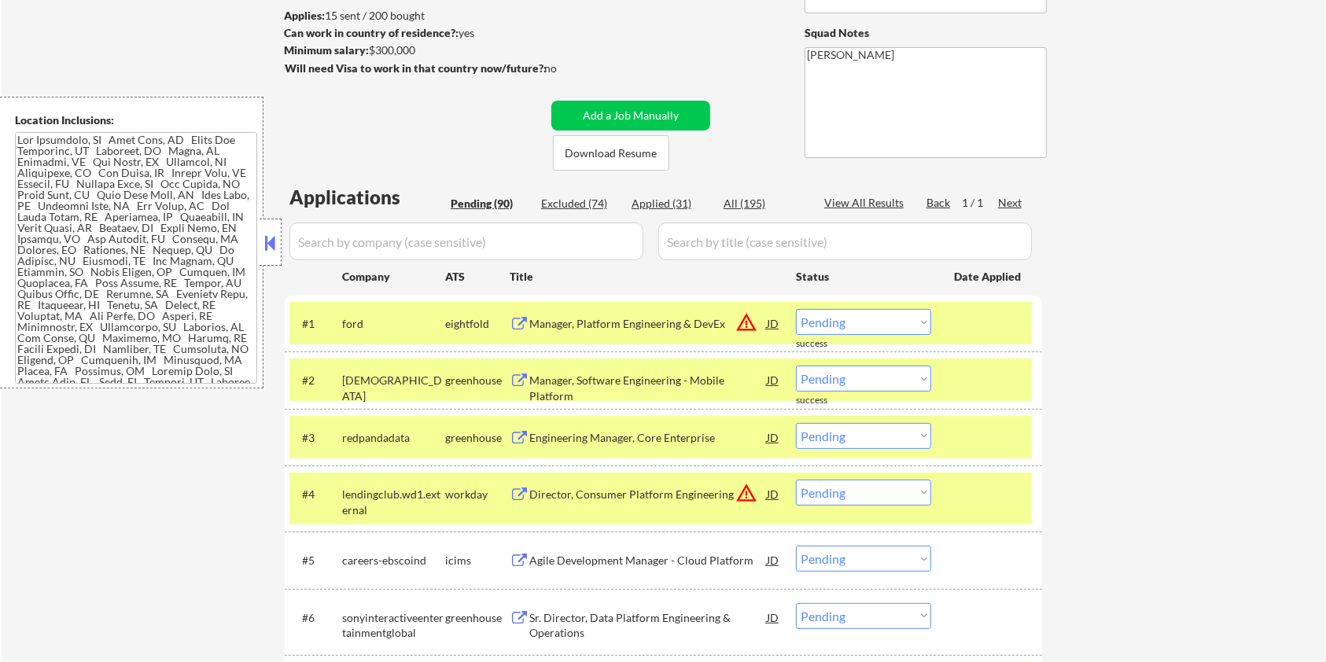
scroll to position [314, 0]
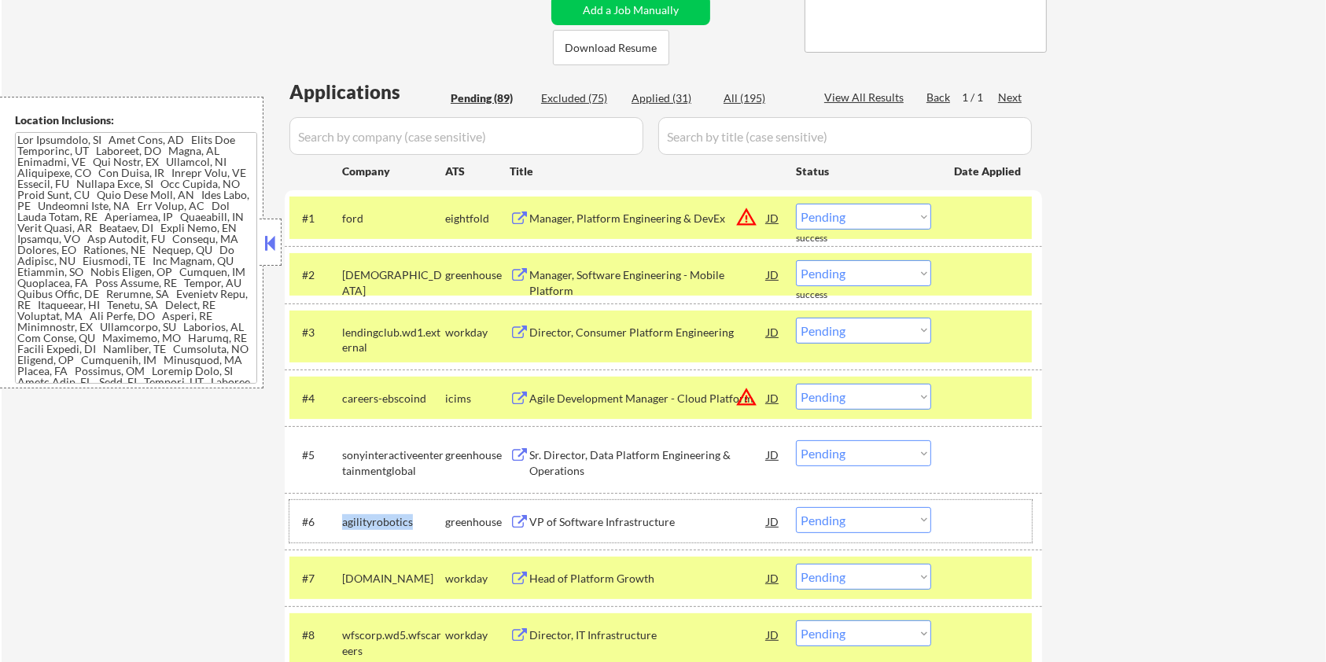
drag, startPoint x: 417, startPoint y: 519, endPoint x: 338, endPoint y: 524, distance: 79.6
click at [338, 524] on div "#6 agilityrobotics greenhouse VP of Software Infrastructure JD warning_amber Ch…" at bounding box center [660, 521] width 742 height 42
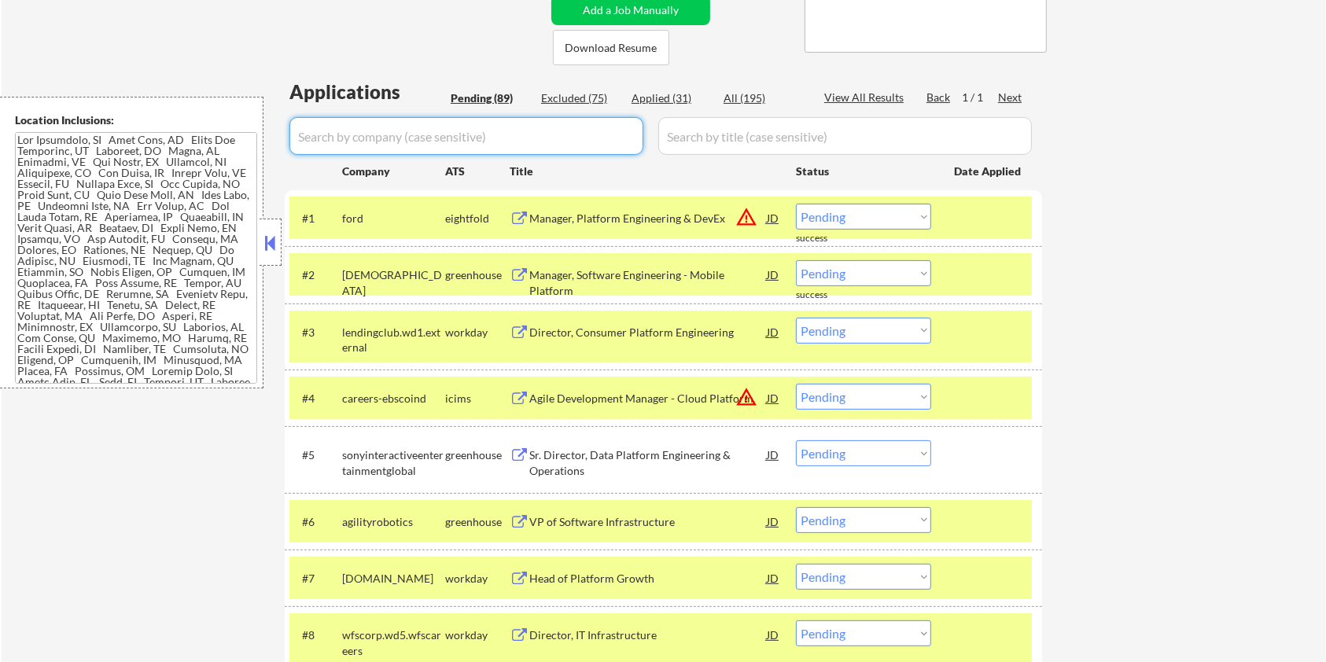
click at [317, 122] on input "input" at bounding box center [466, 136] width 354 height 38
paste input "agilityrobotics"
click at [701, 141] on input "input" at bounding box center [844, 136] width 373 height 38
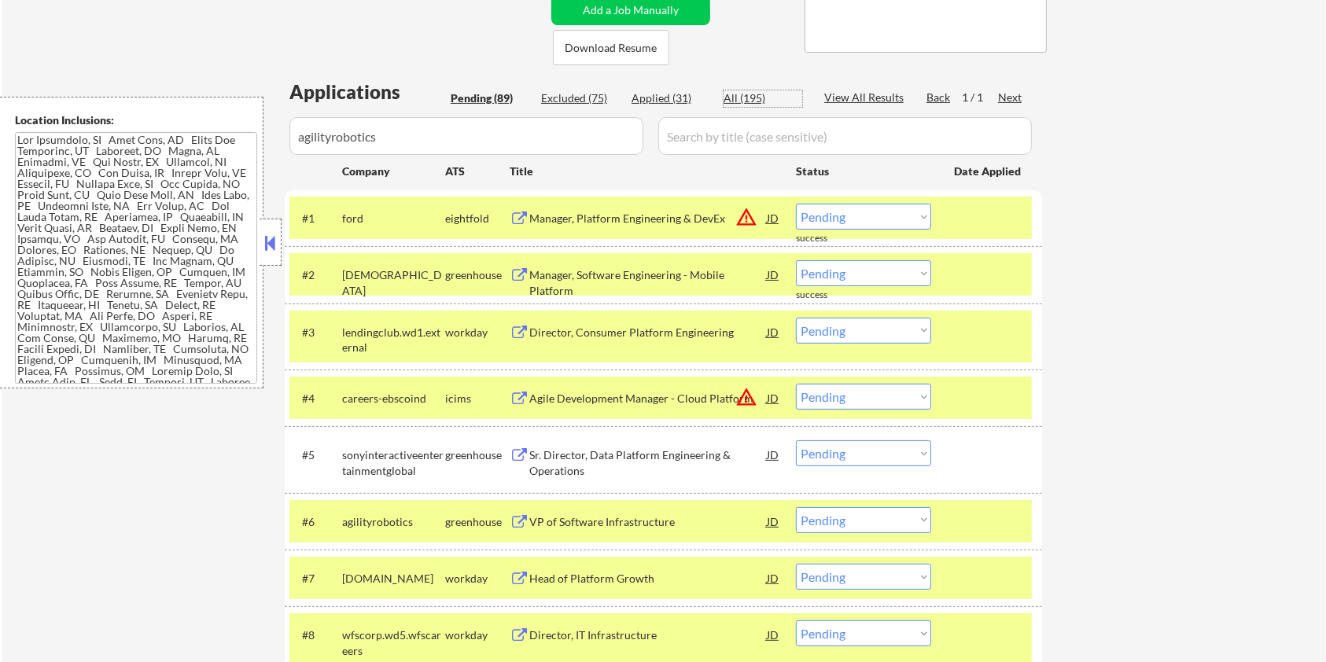
click at [756, 97] on div "All (195)" at bounding box center [762, 98] width 79 height 16
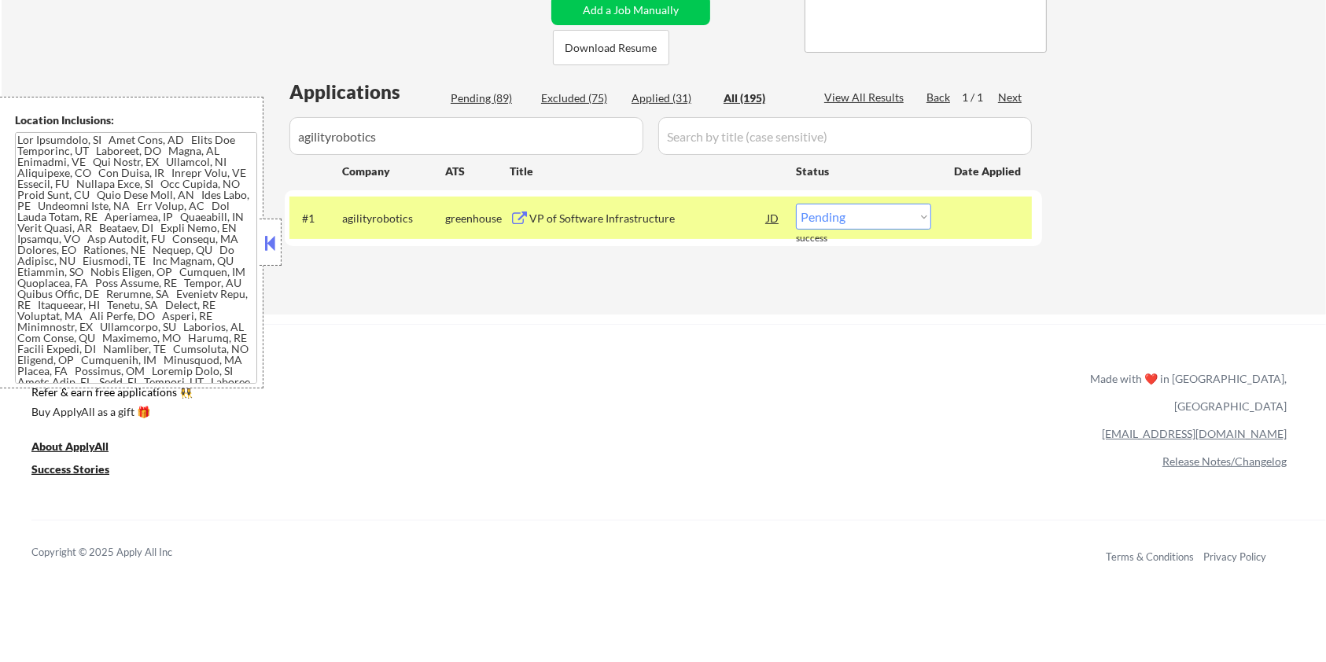
click at [605, 214] on div "VP of Software Infrastructure" at bounding box center [647, 219] width 237 height 16
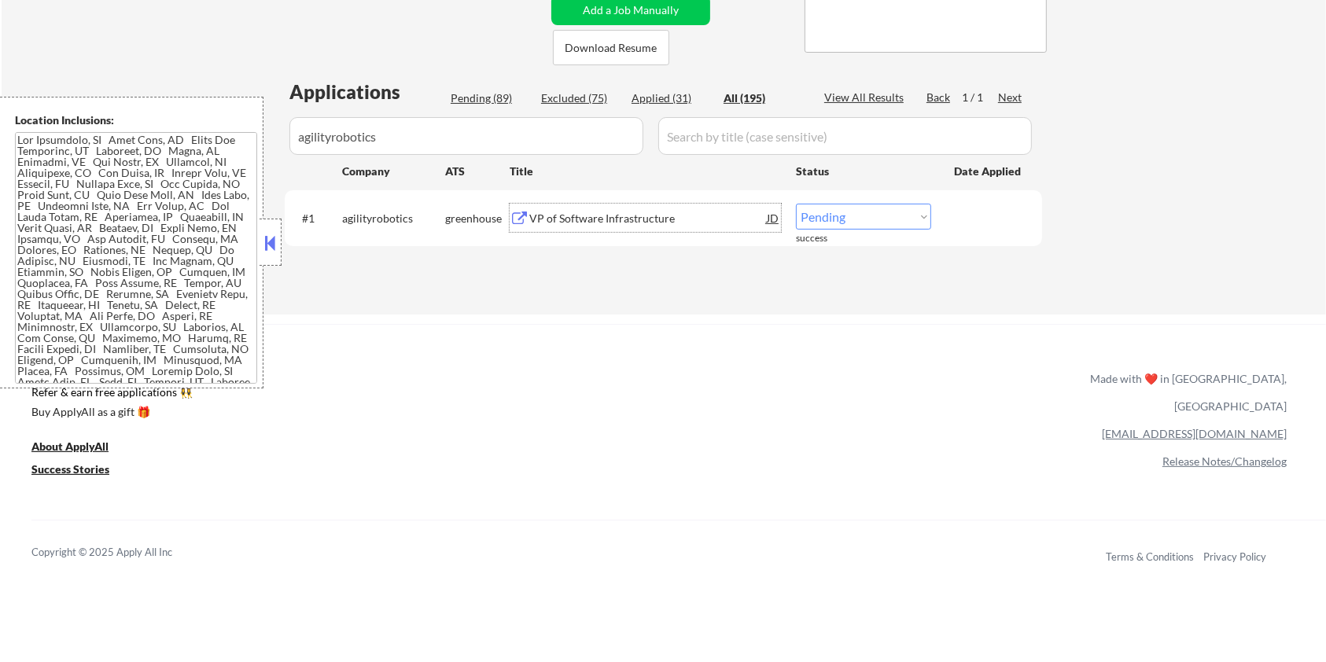
click at [908, 224] on select "Choose an option... Pending Applied Excluded (Questions) Excluded (Expired) Exc…" at bounding box center [863, 217] width 135 height 26
click at [796, 204] on select "Choose an option... Pending Applied Excluded (Questions) Excluded (Expired) Exc…" at bounding box center [863, 217] width 135 height 26
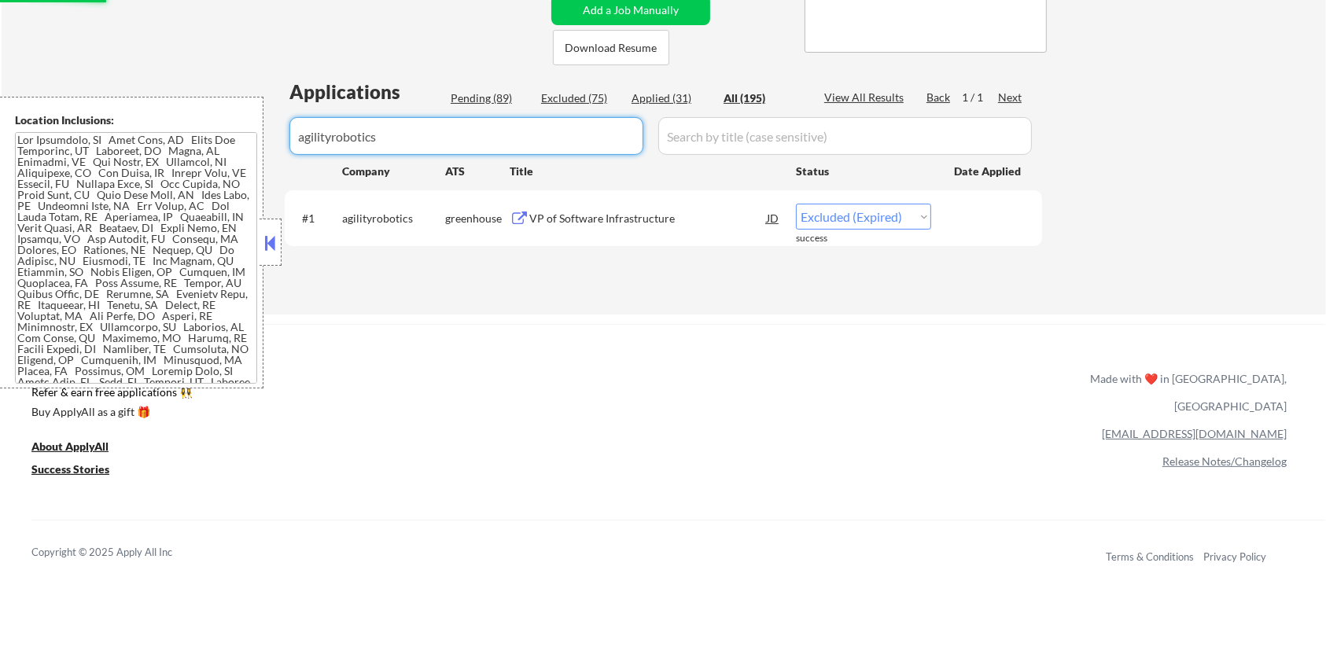
drag, startPoint x: 417, startPoint y: 145, endPoint x: 197, endPoint y: 152, distance: 221.0
click at [197, 150] on body "← Return to /applysquad Mailslurp Inbox Job Search Builder Aaron Stone User Ema…" at bounding box center [663, 17] width 1326 height 662
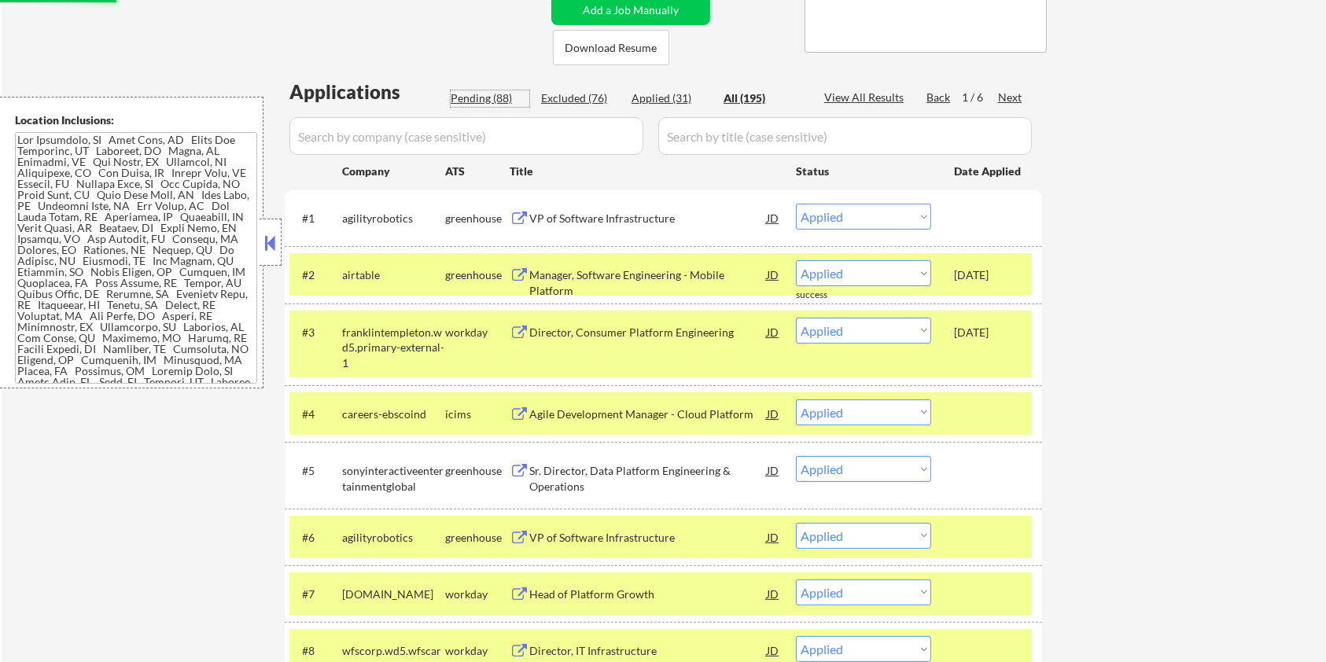
click at [473, 91] on div "Pending (88)" at bounding box center [490, 98] width 79 height 16
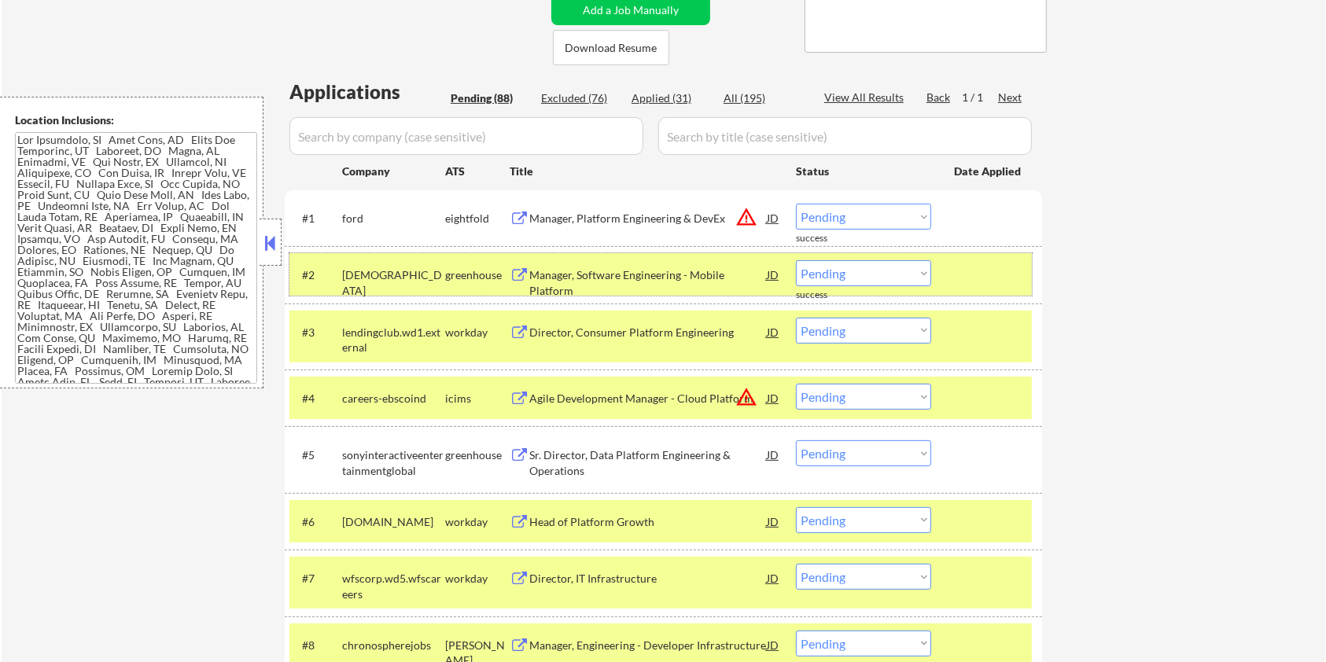
click at [1004, 274] on div at bounding box center [988, 274] width 69 height 28
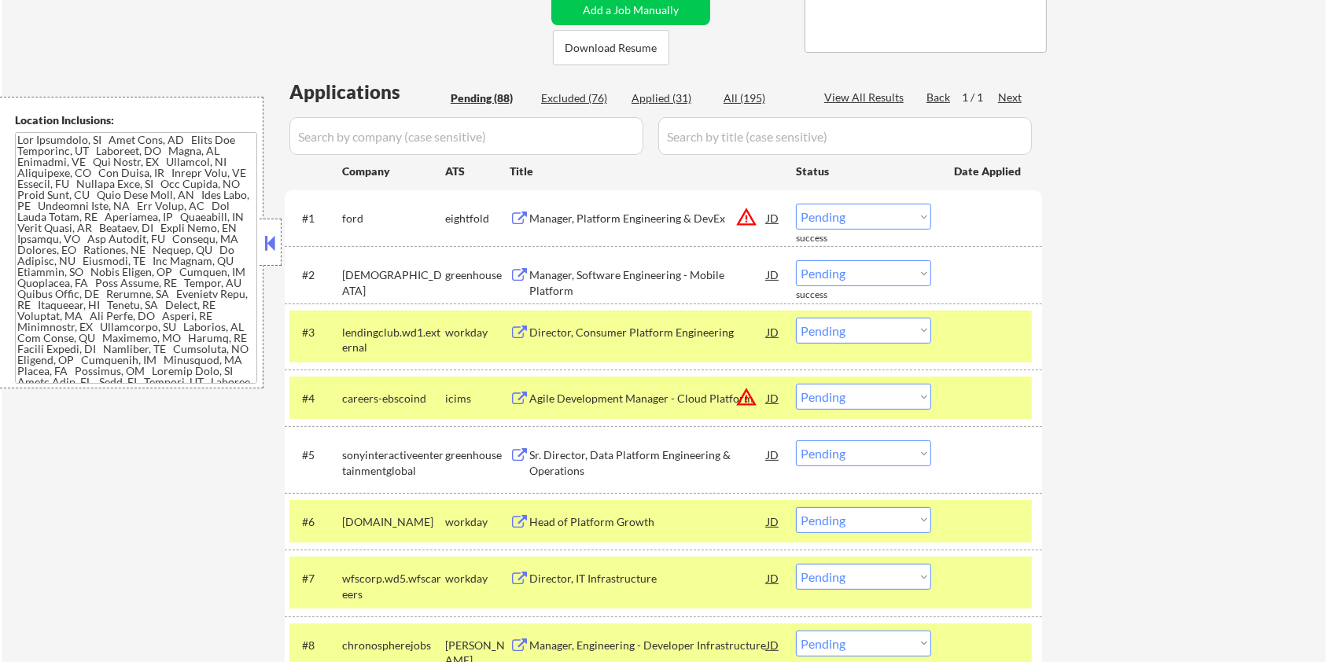
click at [991, 307] on div "#3 lendingclub.wd1.external workday Director, Consumer Platform Engineering JD …" at bounding box center [663, 336] width 757 height 66
click at [987, 344] on div at bounding box center [988, 332] width 69 height 28
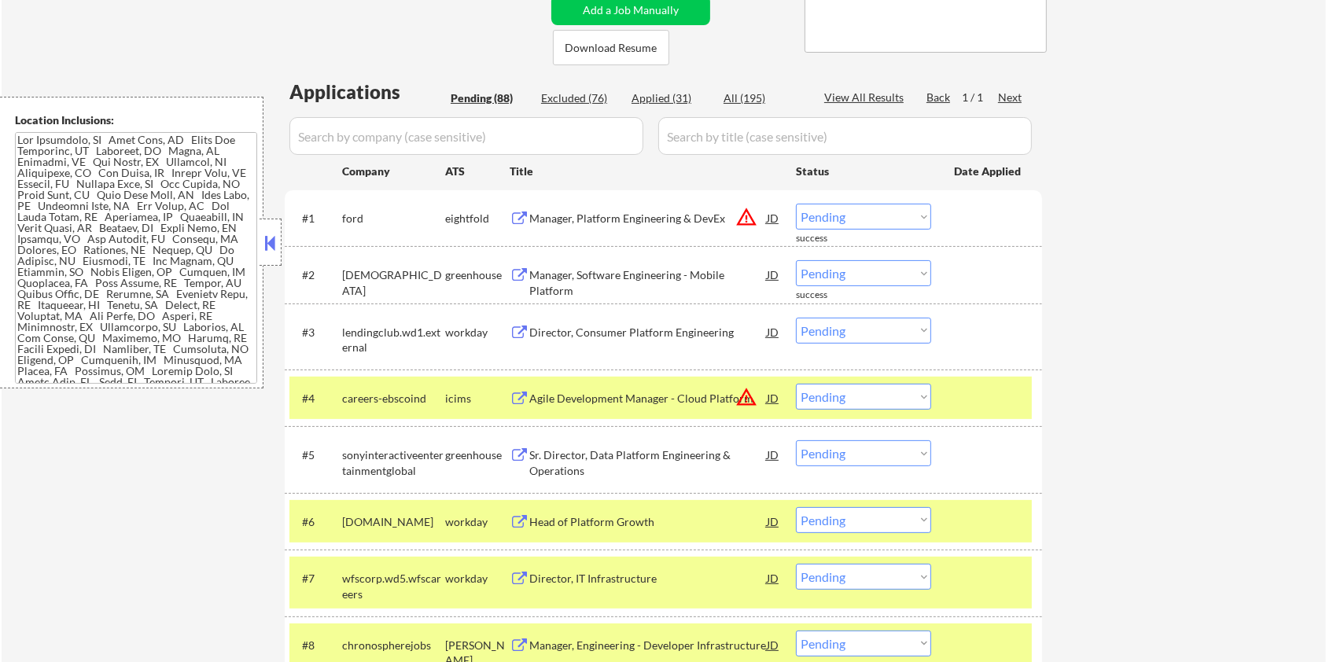
click at [991, 385] on div at bounding box center [988, 398] width 69 height 28
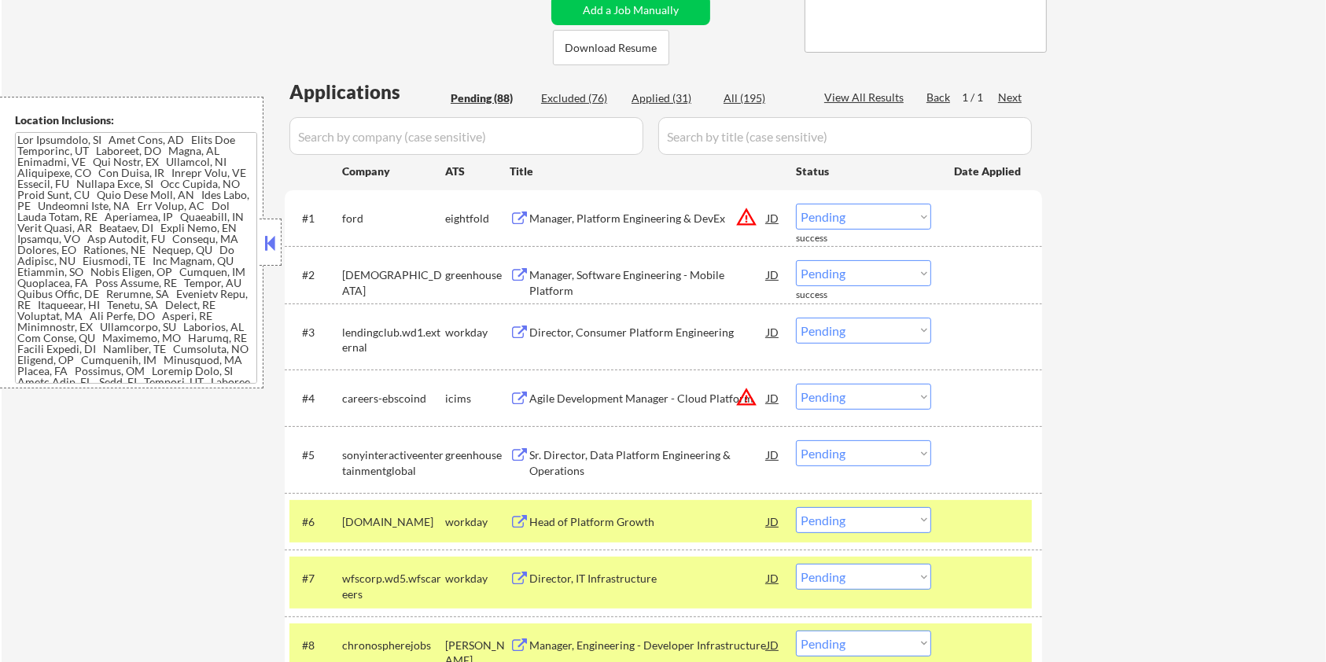
scroll to position [419, 0]
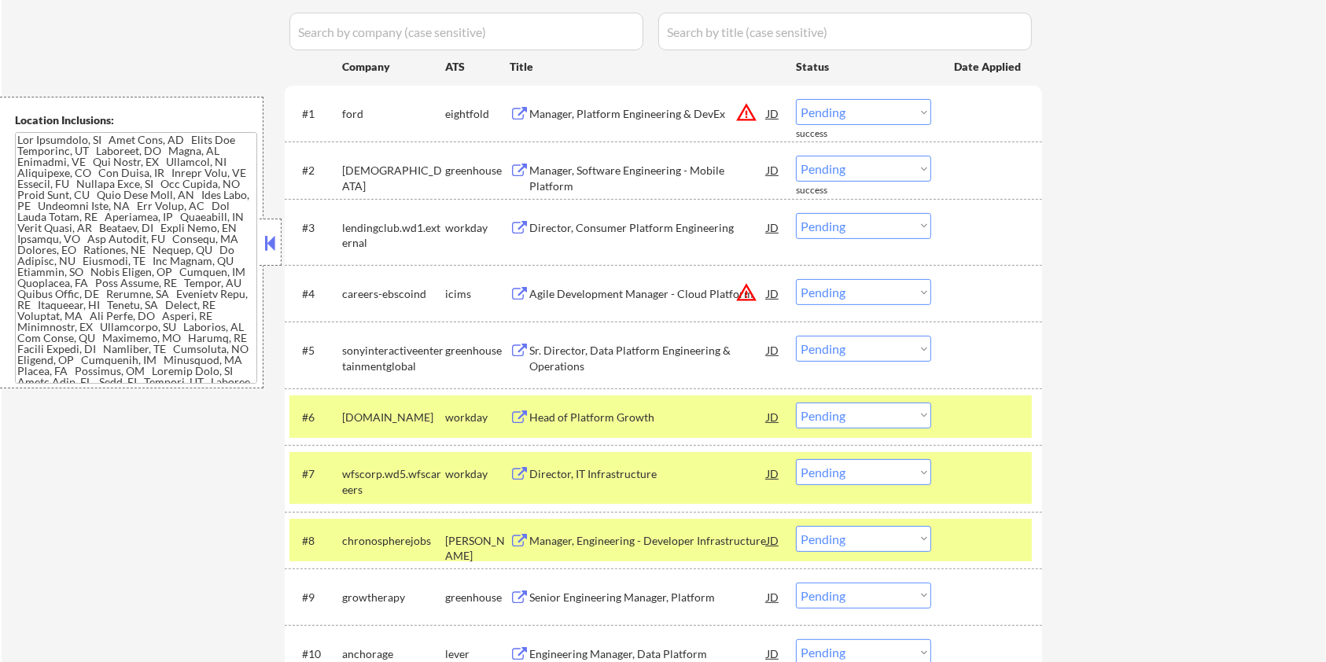
click at [1000, 409] on div at bounding box center [988, 417] width 69 height 28
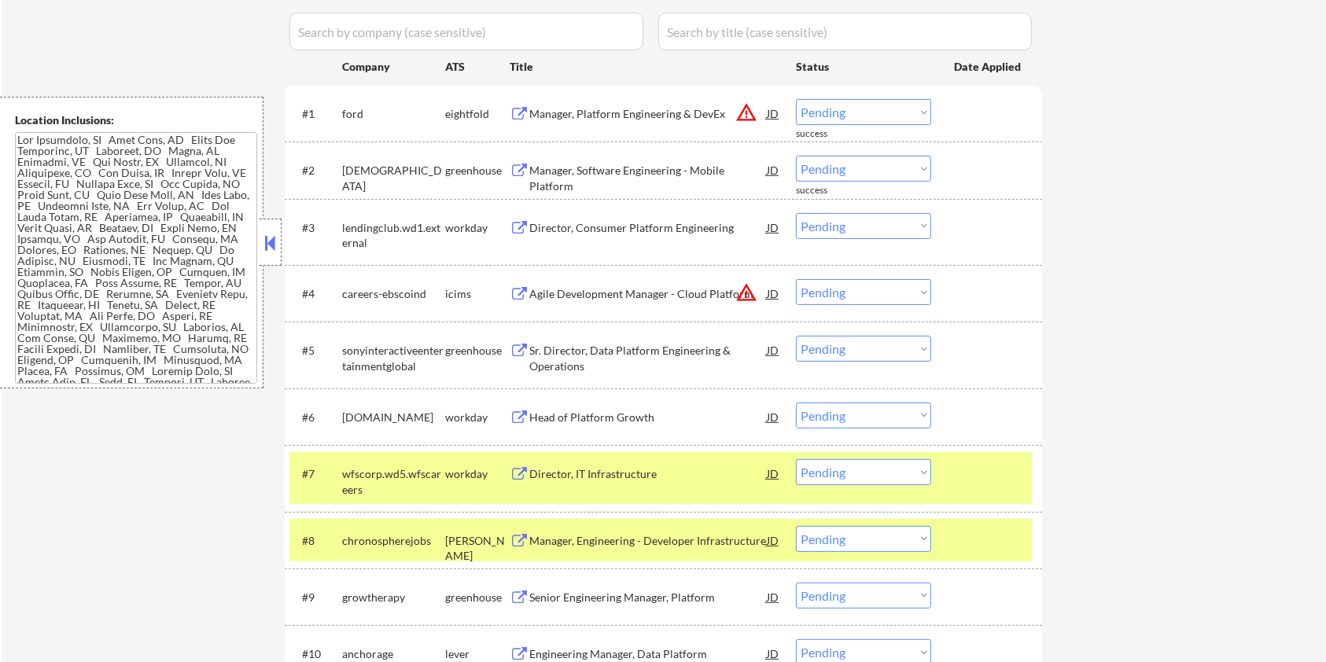
click at [994, 461] on div at bounding box center [988, 473] width 69 height 28
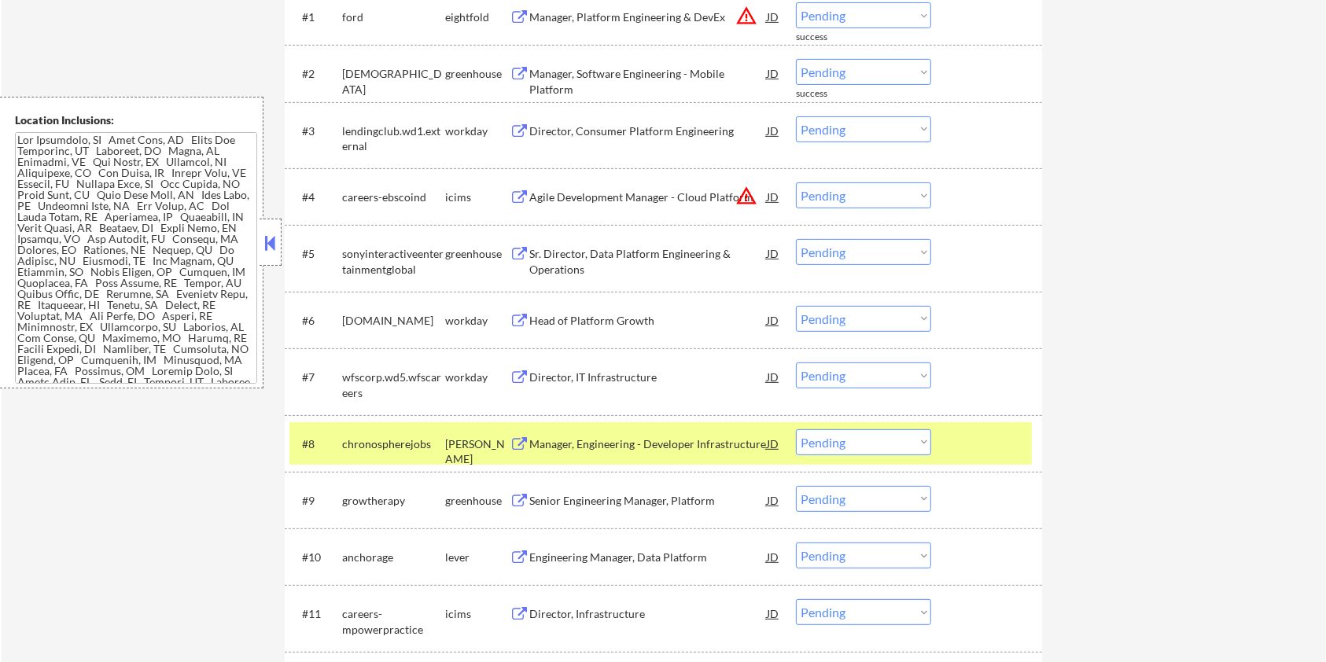
scroll to position [629, 0]
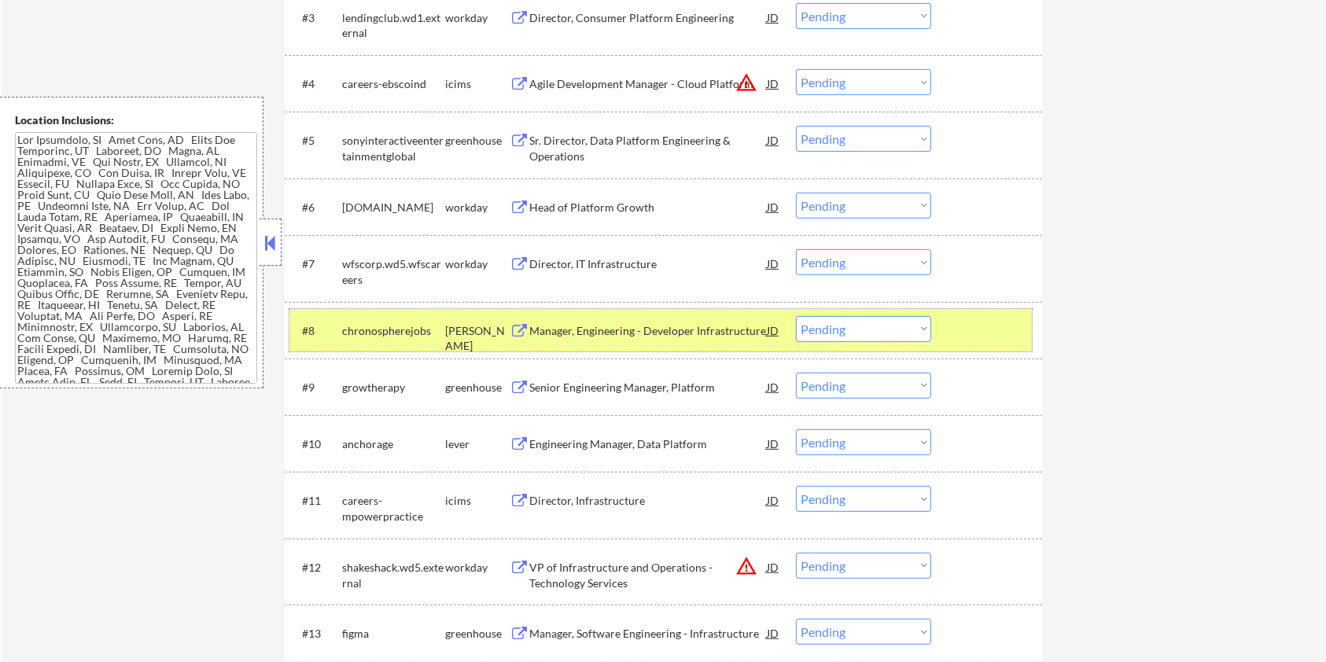
click at [1001, 342] on div at bounding box center [988, 330] width 69 height 28
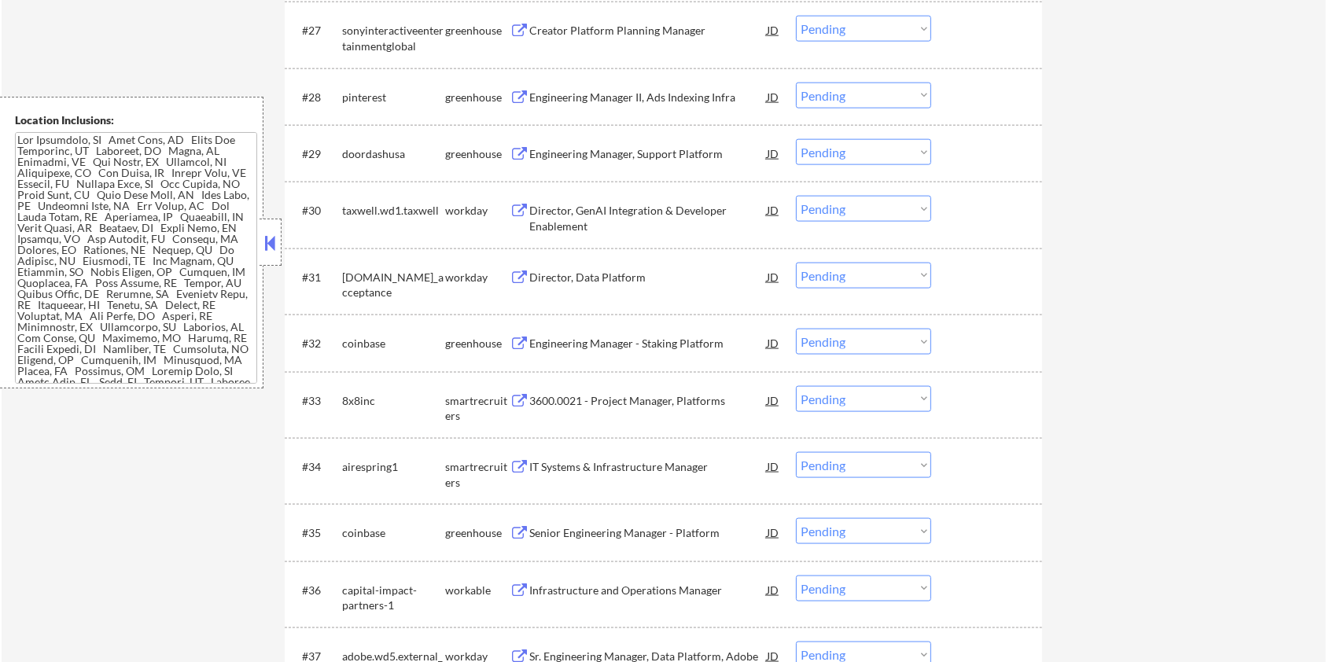
scroll to position [2096, 0]
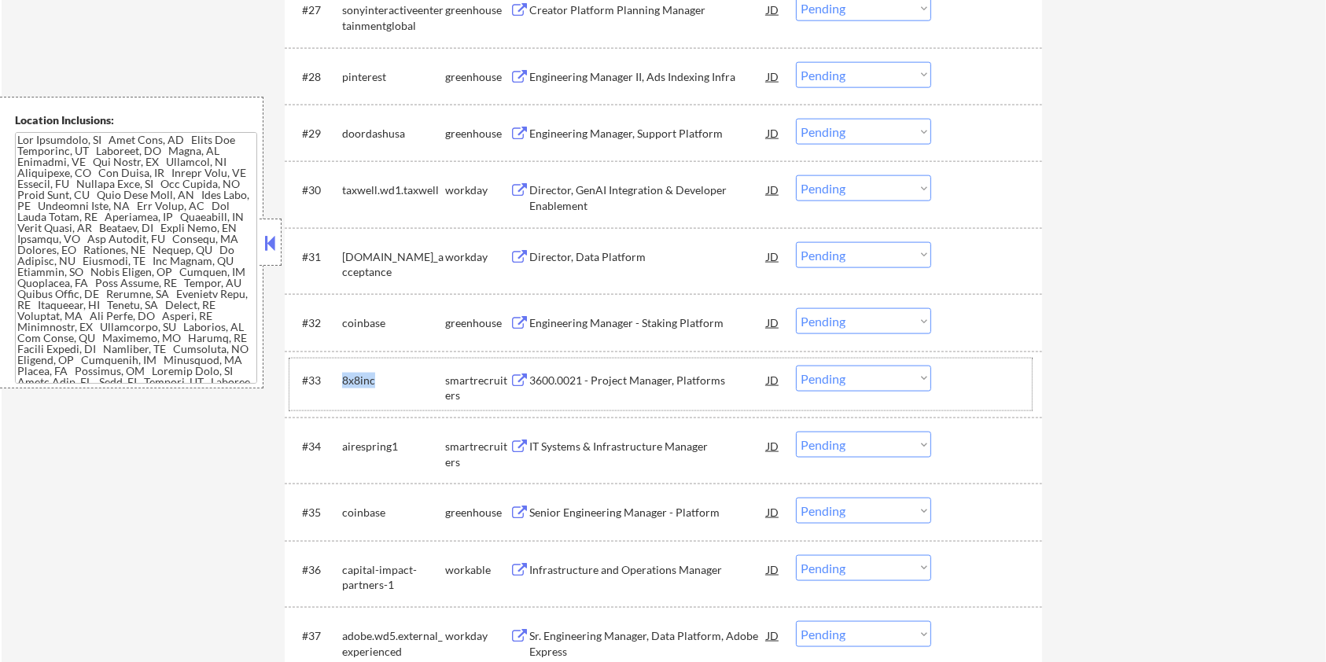
drag, startPoint x: 377, startPoint y: 372, endPoint x: 336, endPoint y: 381, distance: 42.6
click at [336, 381] on div "#33 8x8inc smartrecruiters 3600.0021 - Project Manager, Platforms JD warning_am…" at bounding box center [660, 385] width 742 height 52
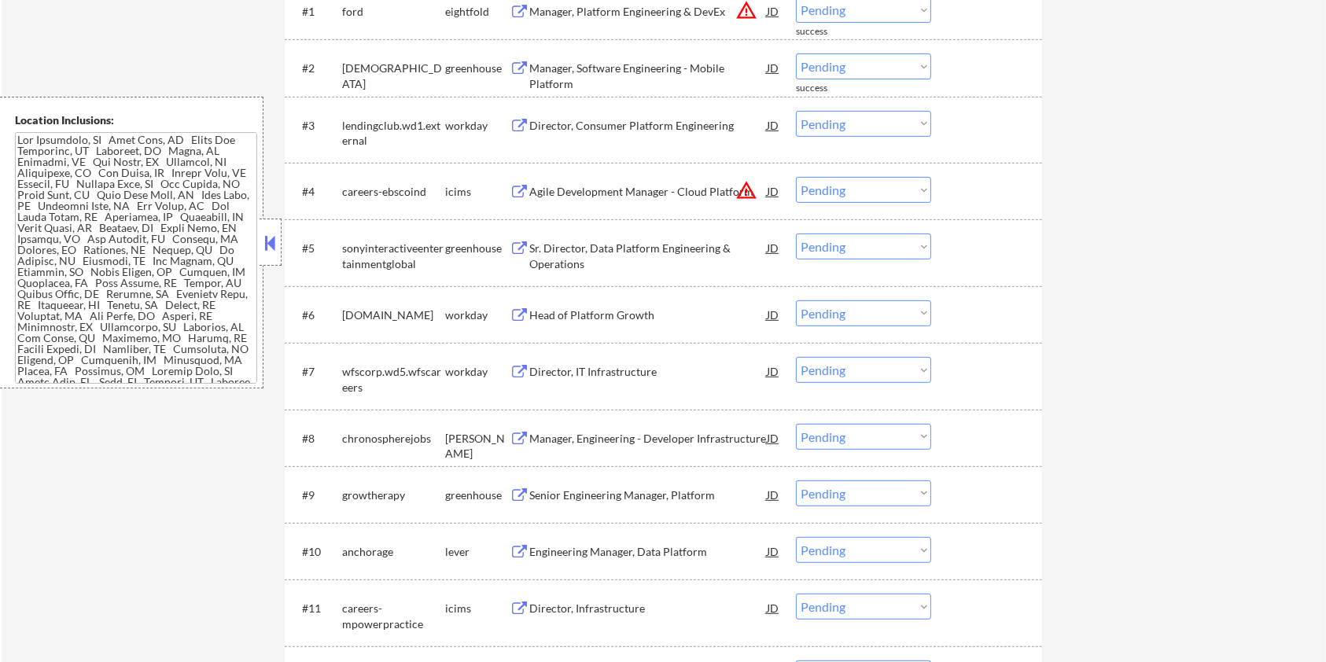
scroll to position [314, 0]
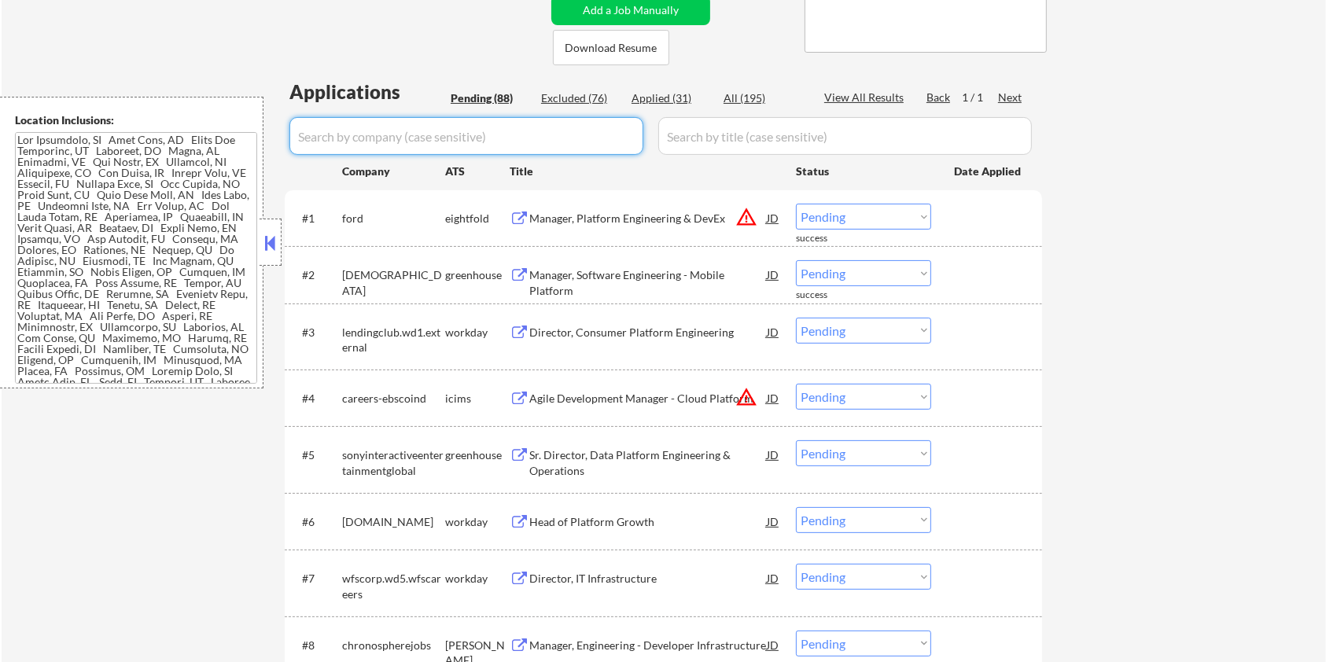
click at [380, 135] on input "input" at bounding box center [466, 136] width 354 height 38
paste input "8x8inc"
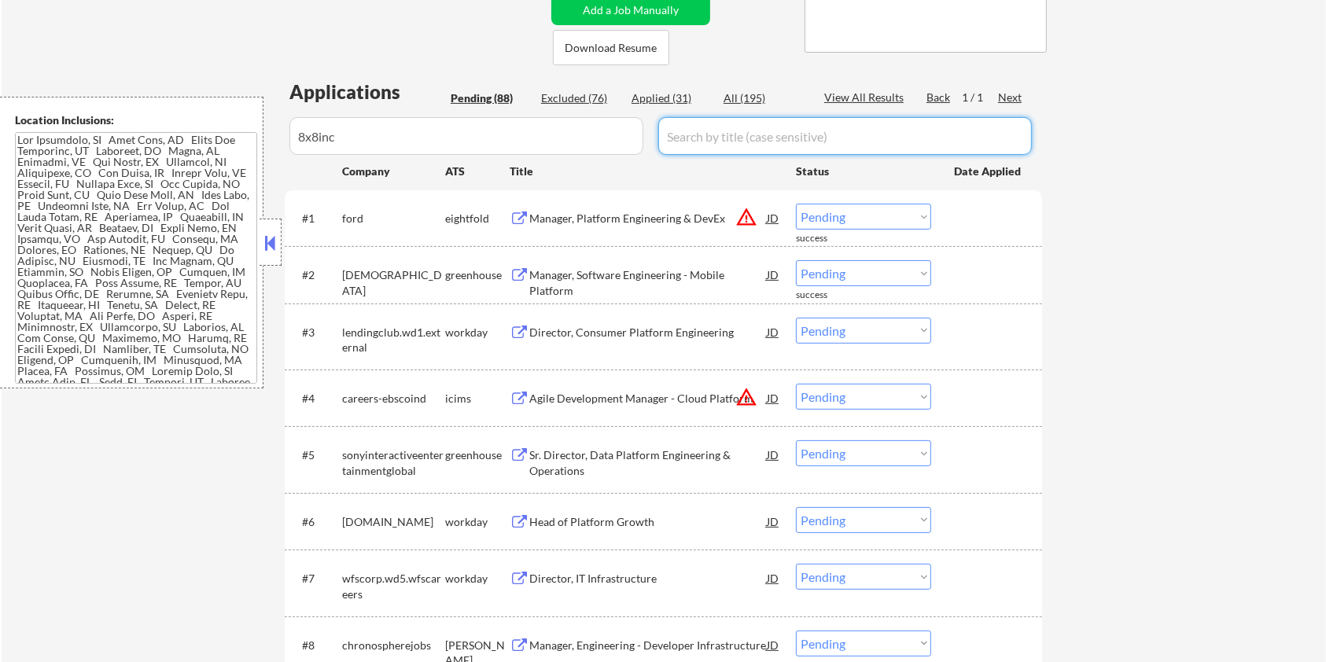
drag, startPoint x: 736, startPoint y: 135, endPoint x: 736, endPoint y: 116, distance: 18.9
click at [736, 135] on input "input" at bounding box center [844, 136] width 373 height 38
click at [737, 99] on div "All (195)" at bounding box center [762, 98] width 79 height 16
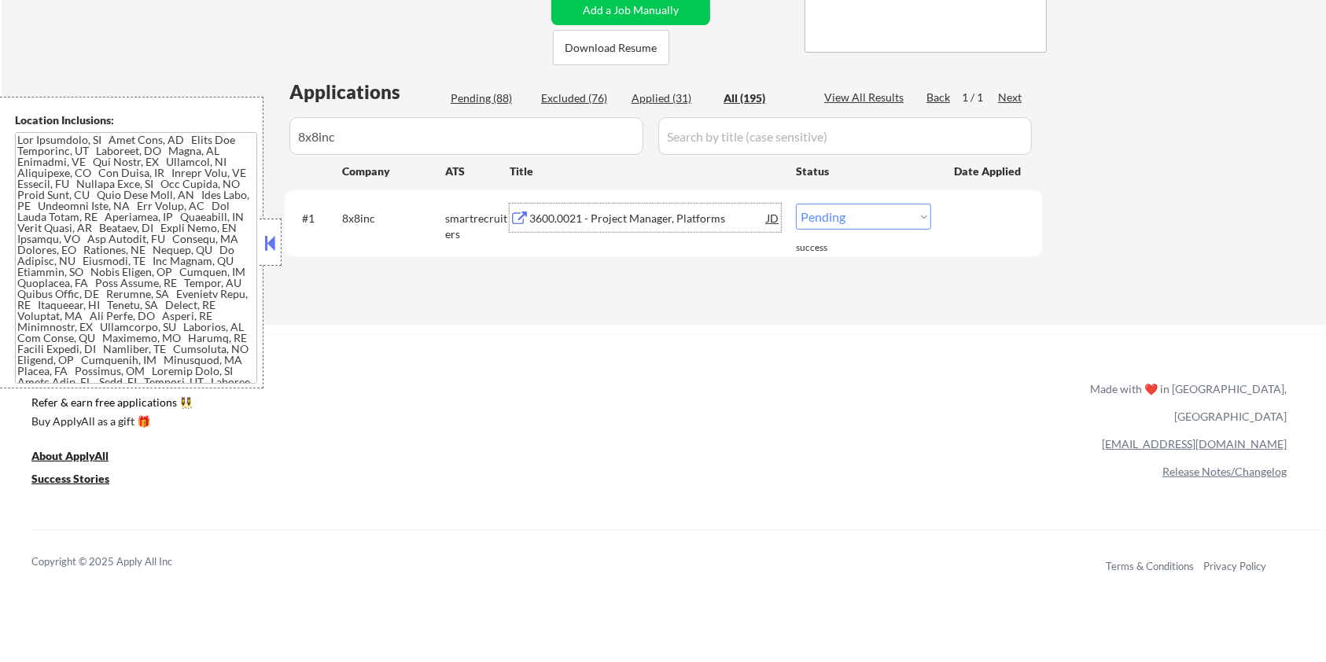
click at [598, 218] on div "3600.0021 - Project Manager, Platforms" at bounding box center [647, 219] width 237 height 16
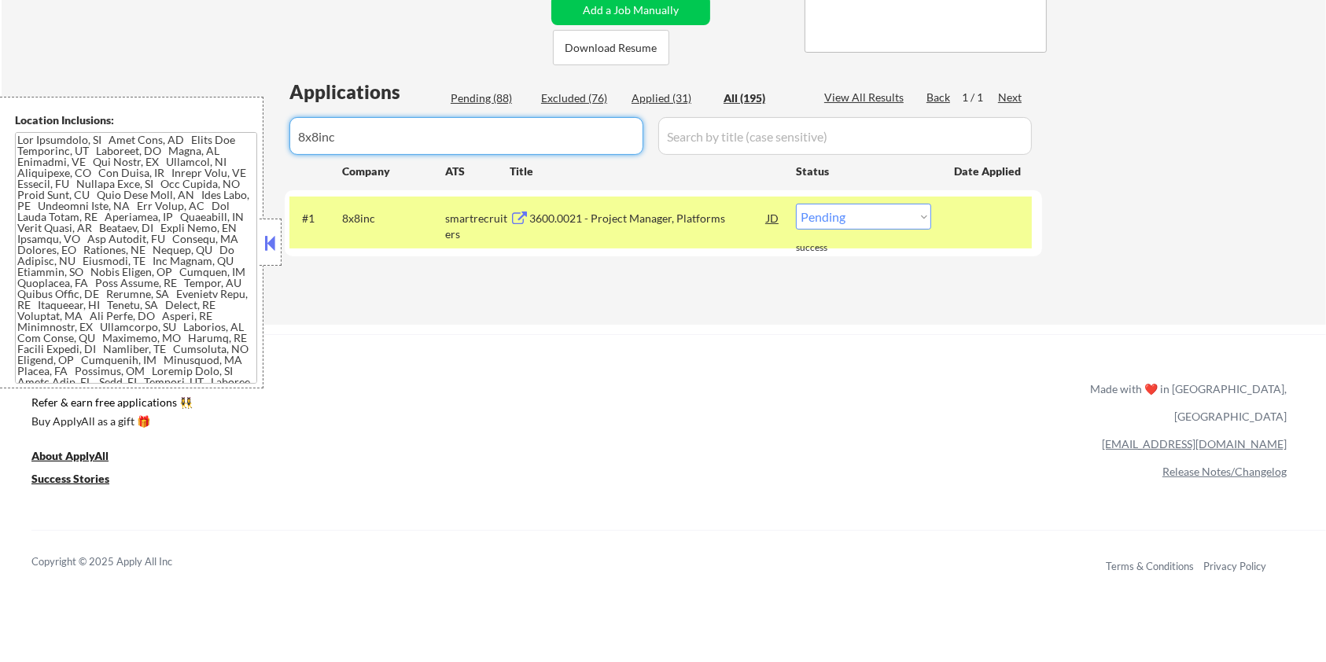
drag, startPoint x: 406, startPoint y: 135, endPoint x: 224, endPoint y: 135, distance: 181.6
click at [224, 135] on body "← Return to /applysquad Mailslurp Inbox Job Search Builder Aaron Stone User Ema…" at bounding box center [663, 17] width 1326 height 662
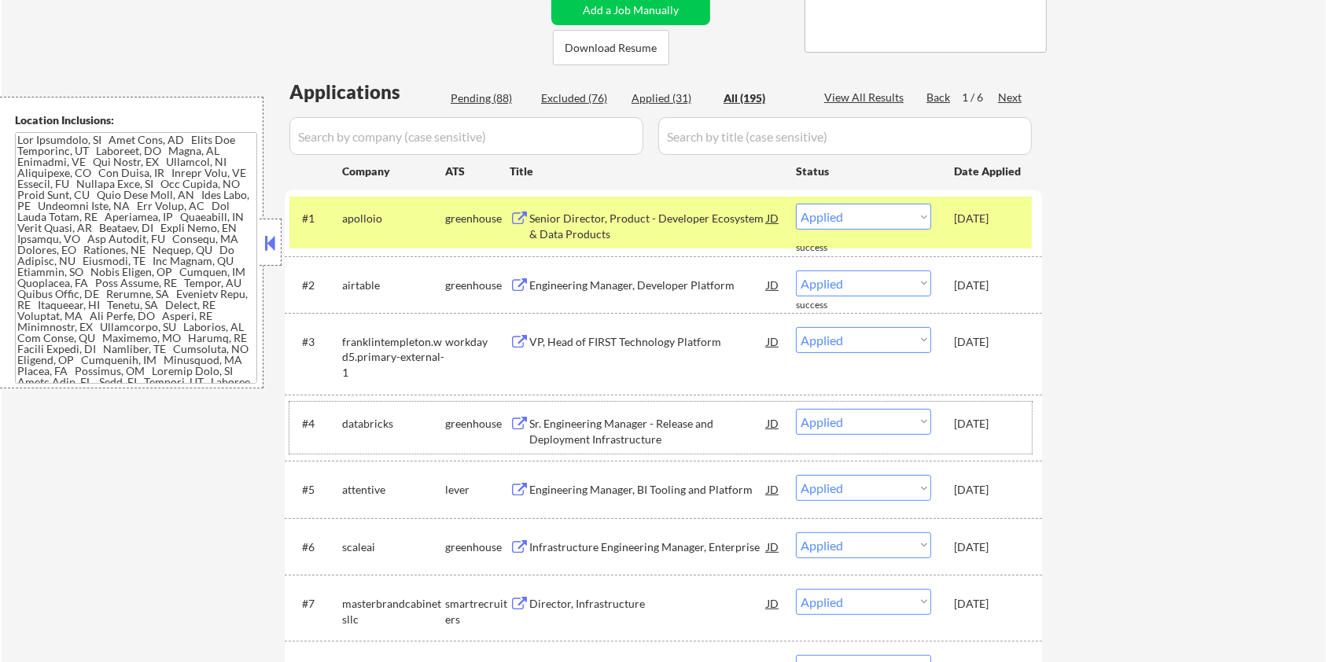
click at [398, 425] on div "databricks" at bounding box center [393, 424] width 103 height 16
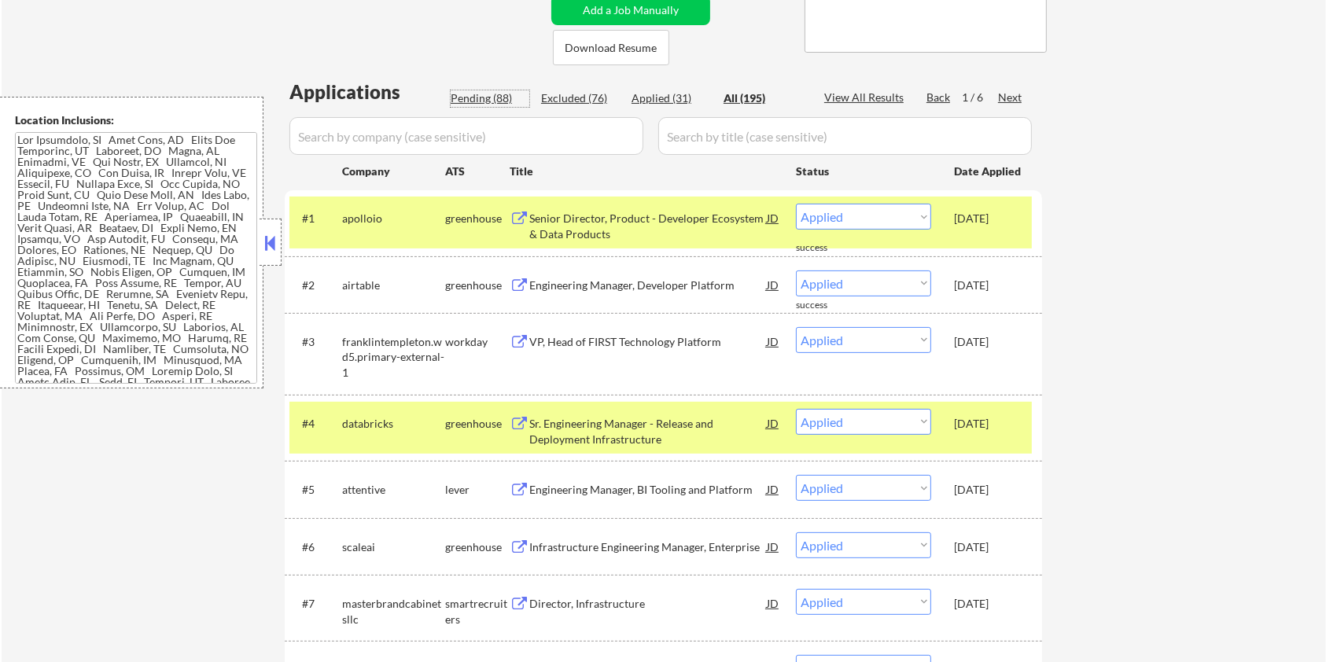
click at [463, 90] on div "Pending (88)" at bounding box center [490, 98] width 79 height 16
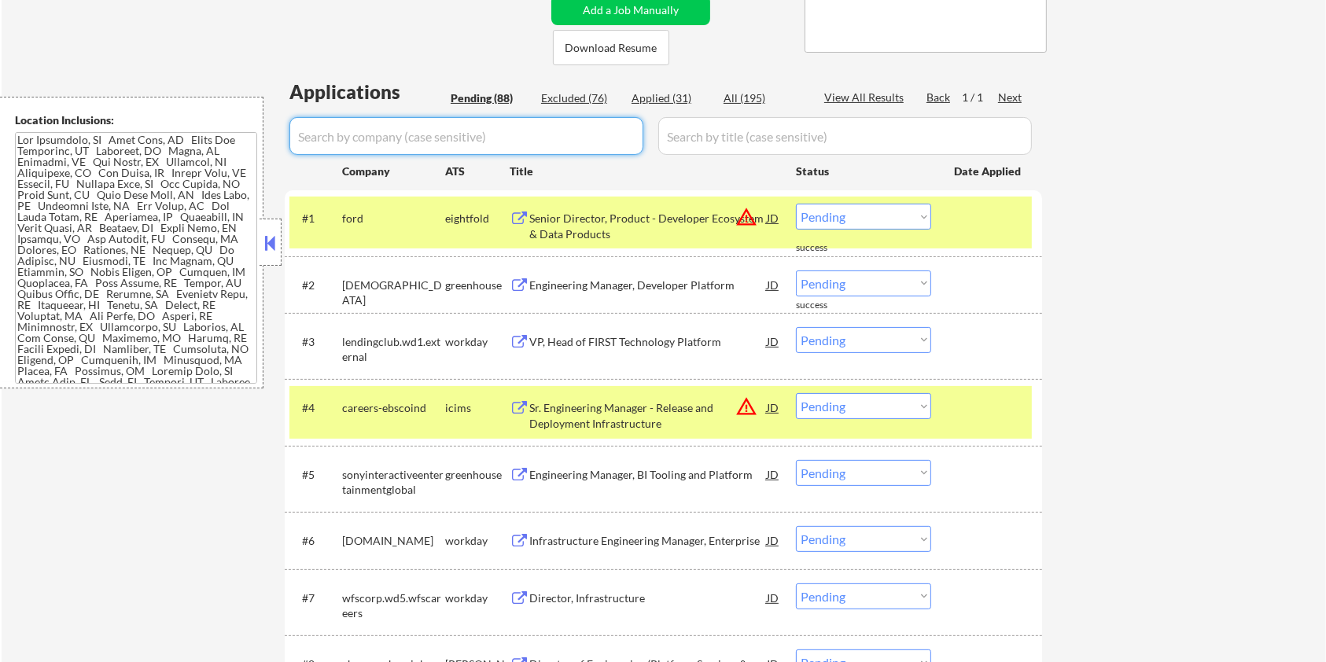
click at [425, 129] on input "input" at bounding box center [466, 136] width 354 height 38
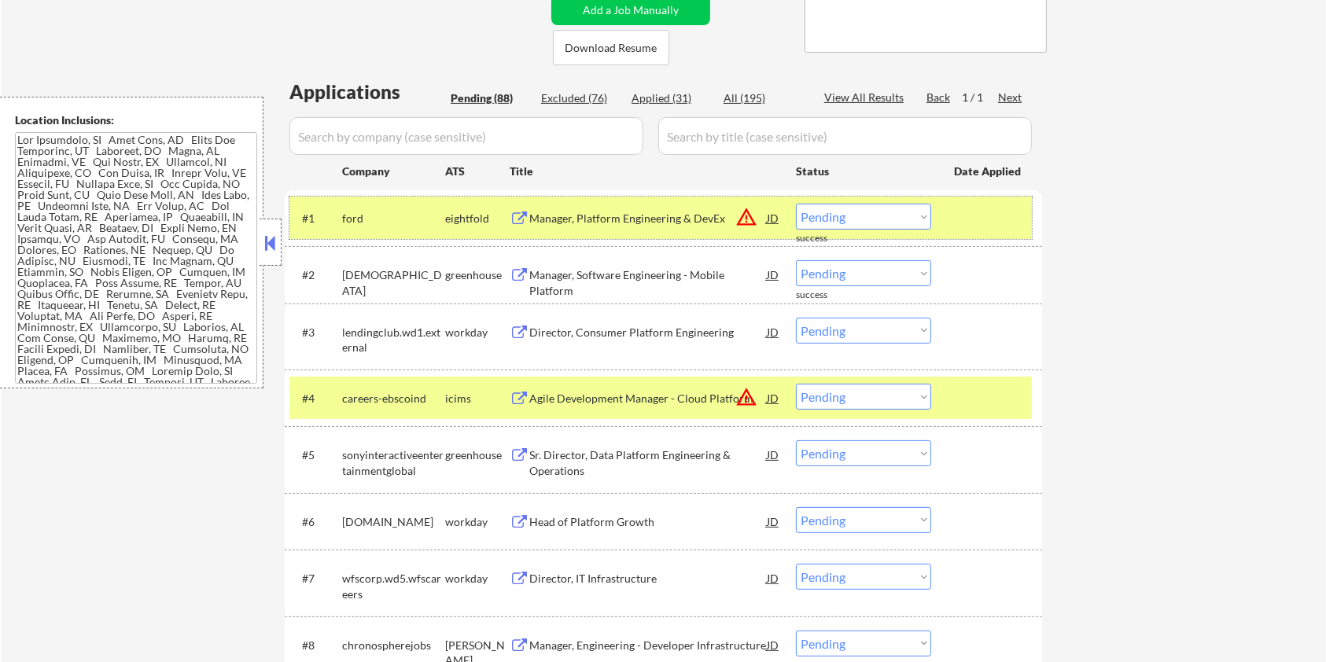
click at [1006, 211] on div at bounding box center [988, 218] width 69 height 28
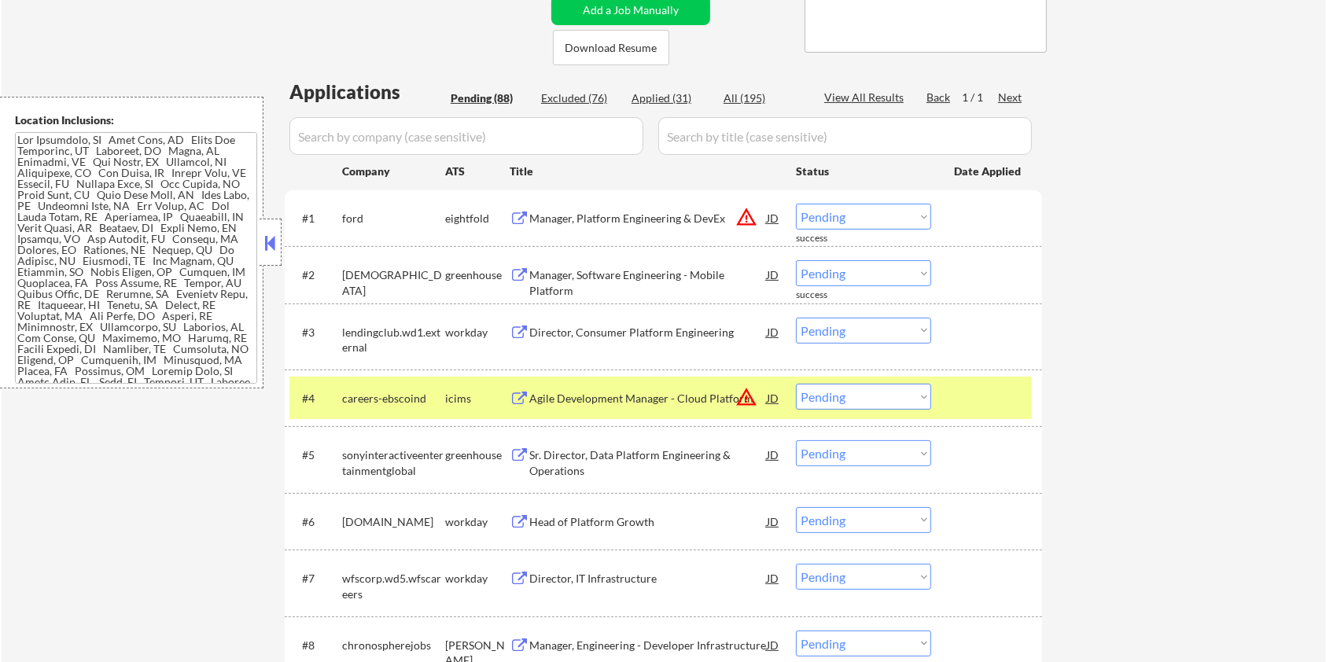
click at [987, 408] on div at bounding box center [988, 398] width 69 height 28
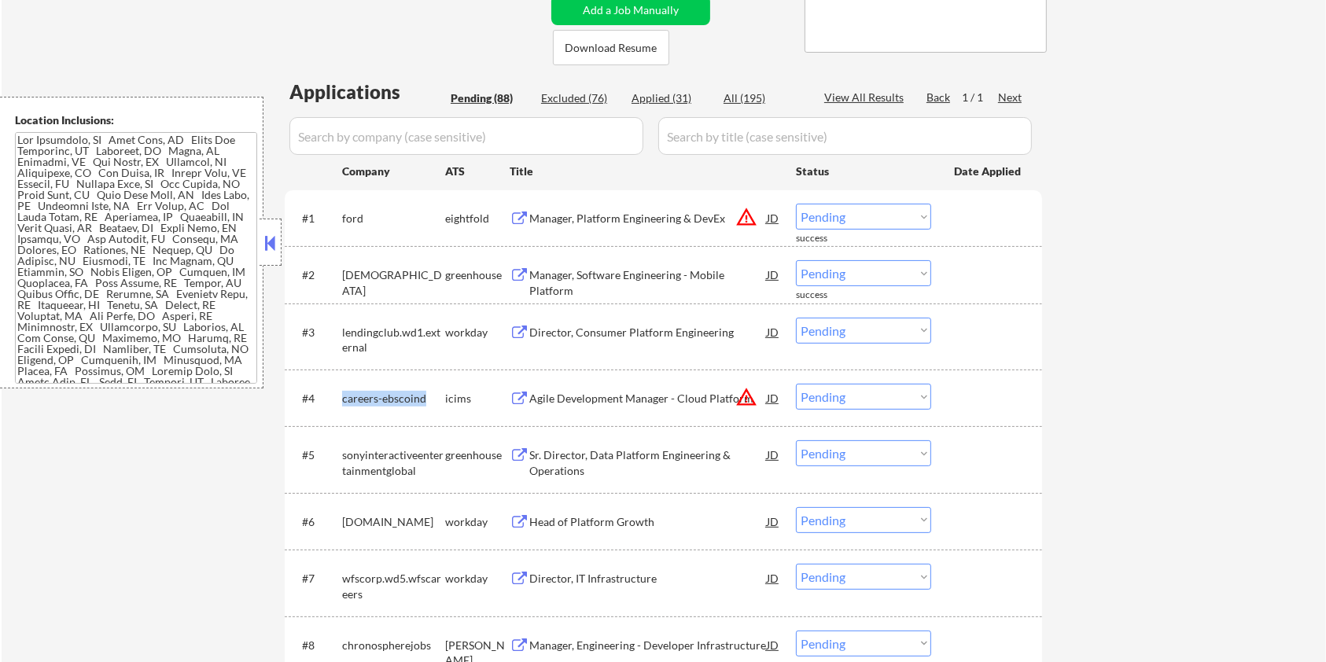
drag, startPoint x: 432, startPoint y: 395, endPoint x: 343, endPoint y: 389, distance: 89.8
click at [343, 389] on div "careers-ebscoind" at bounding box center [393, 398] width 103 height 28
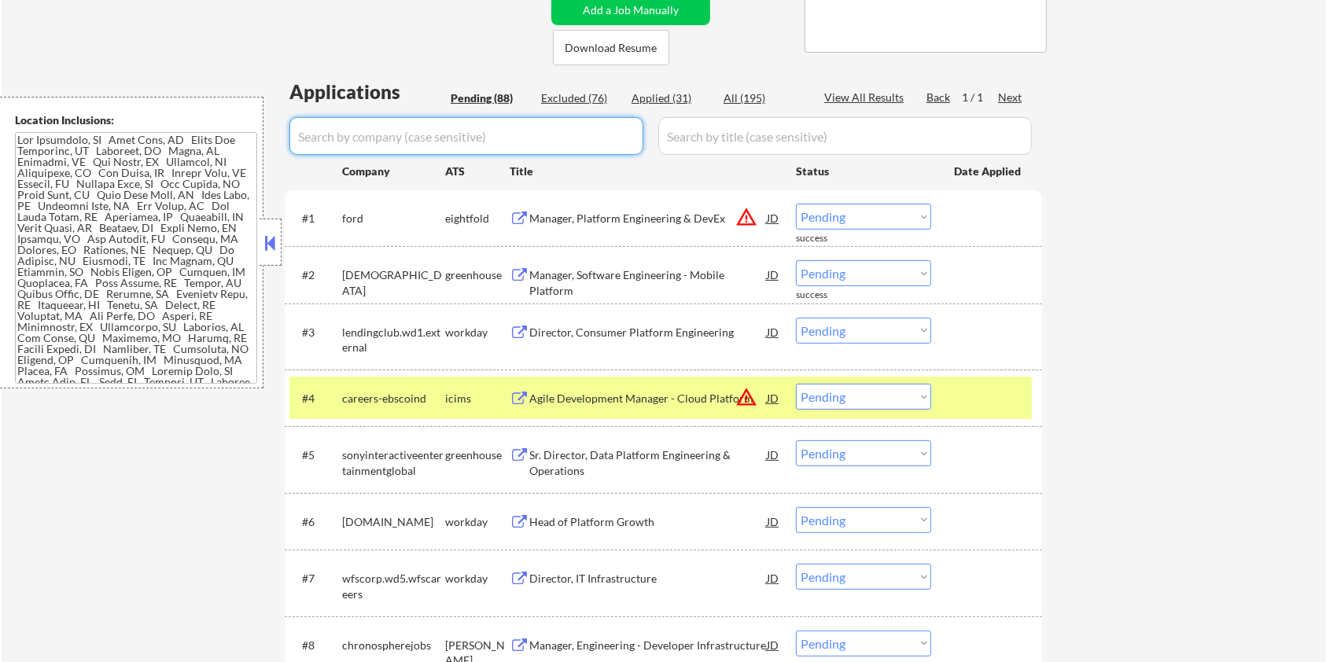
click at [345, 127] on input "input" at bounding box center [466, 136] width 354 height 38
paste input "careers-ebscoind"
click at [719, 135] on input "input" at bounding box center [844, 136] width 373 height 38
click at [737, 93] on div "All (195)" at bounding box center [762, 98] width 79 height 16
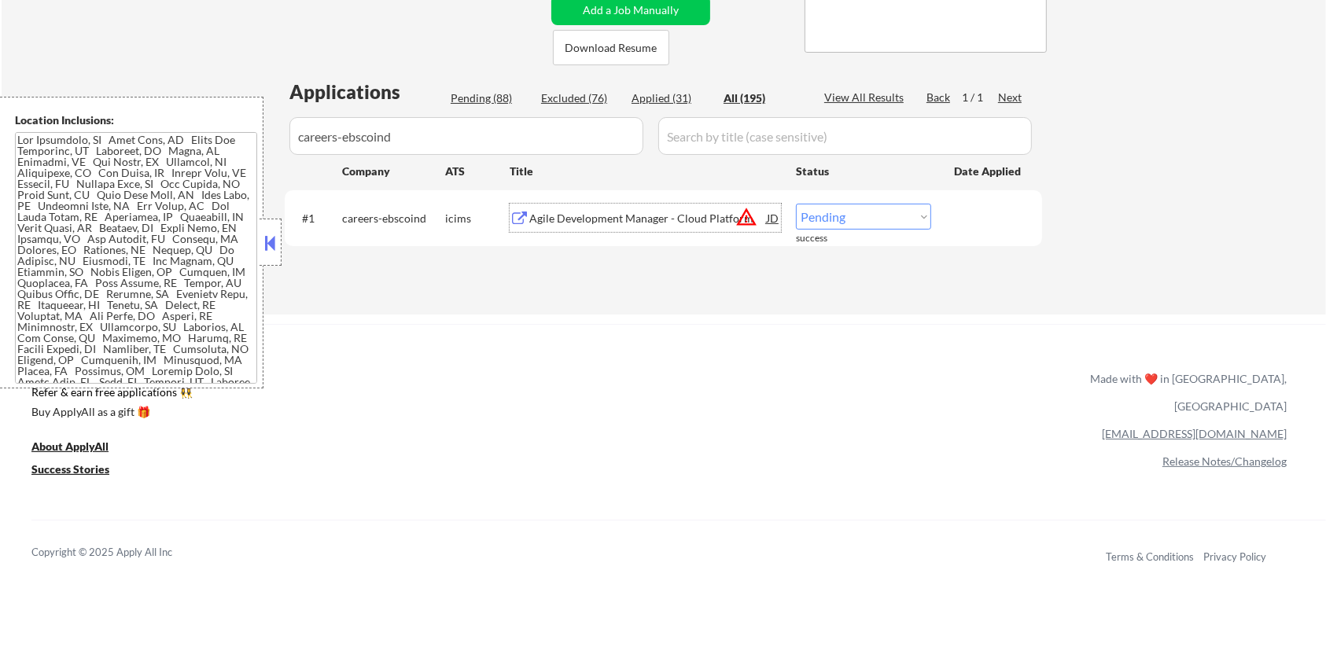
click at [579, 219] on div "Agile Development Manager - Cloud Platform" at bounding box center [647, 219] width 237 height 16
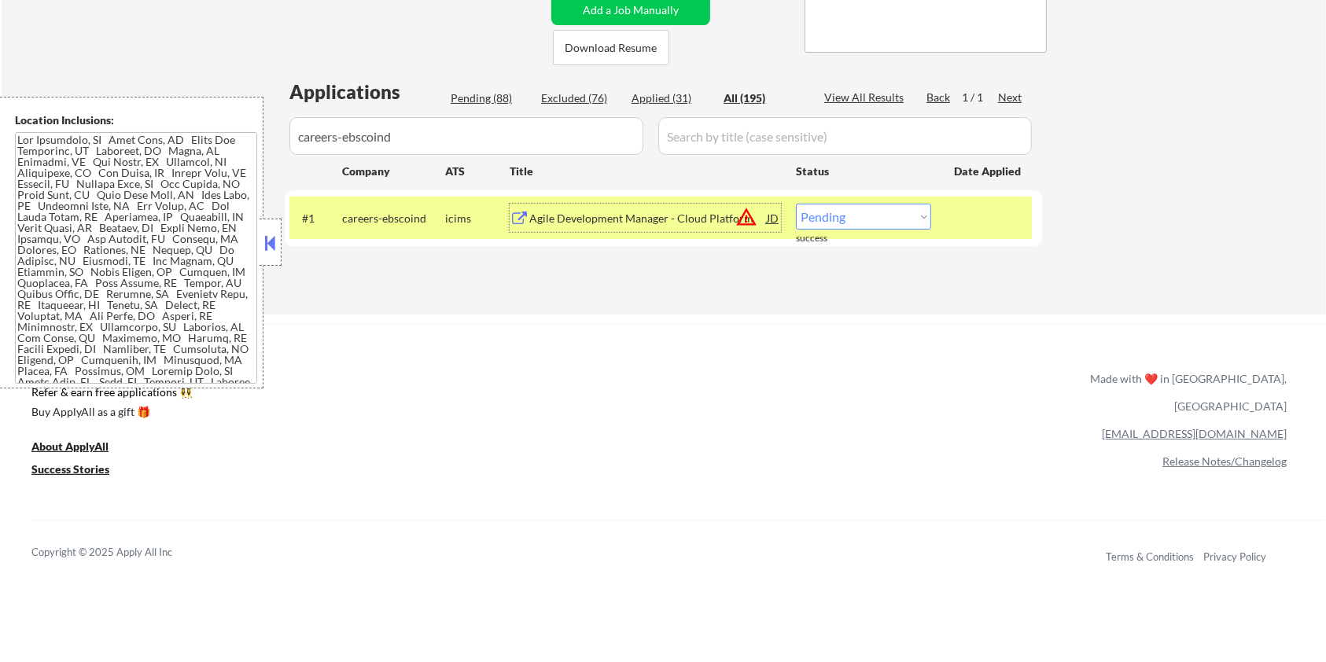
click at [843, 211] on select "Choose an option... Pending Applied Excluded (Questions) Excluded (Expired) Exc…" at bounding box center [863, 217] width 135 height 26
click at [796, 204] on select "Choose an option... Pending Applied Excluded (Questions) Excluded (Expired) Exc…" at bounding box center [863, 217] width 135 height 26
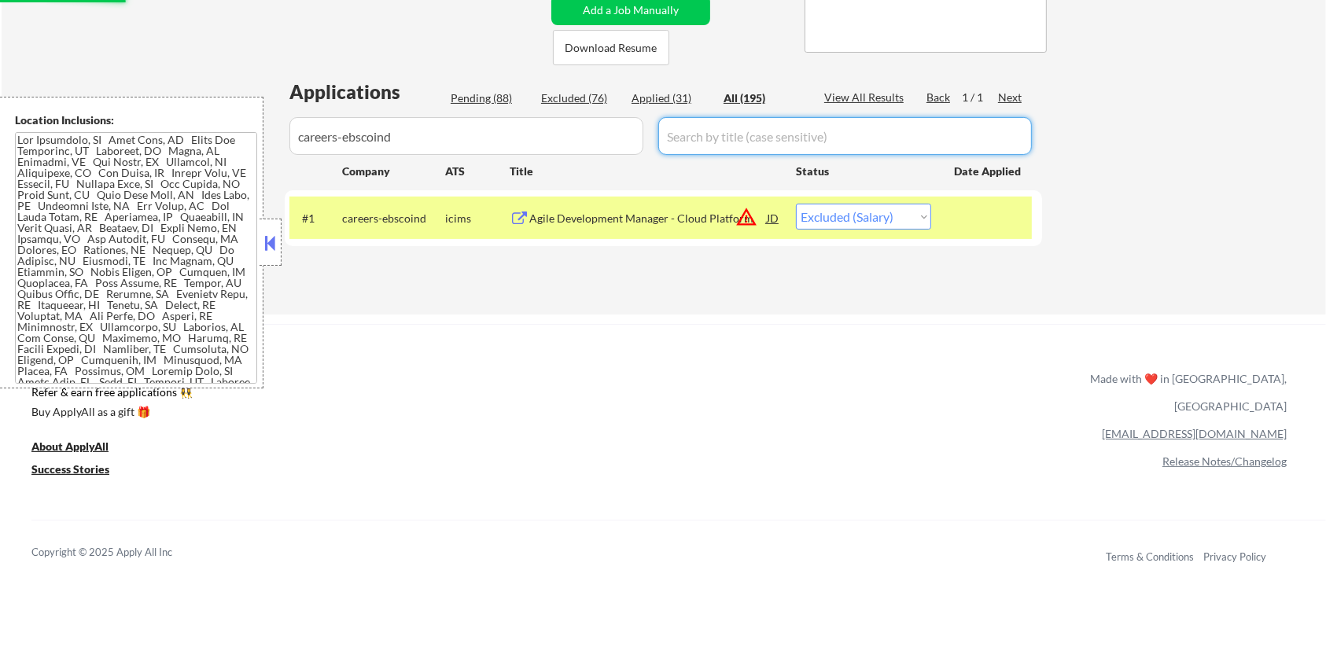
drag, startPoint x: 459, startPoint y: 112, endPoint x: 352, endPoint y: 150, distance: 113.4
click at [300, 172] on div "Applications Pending (88) Excluded (76) Applied (31) All (195) View All Results…" at bounding box center [663, 182] width 757 height 206
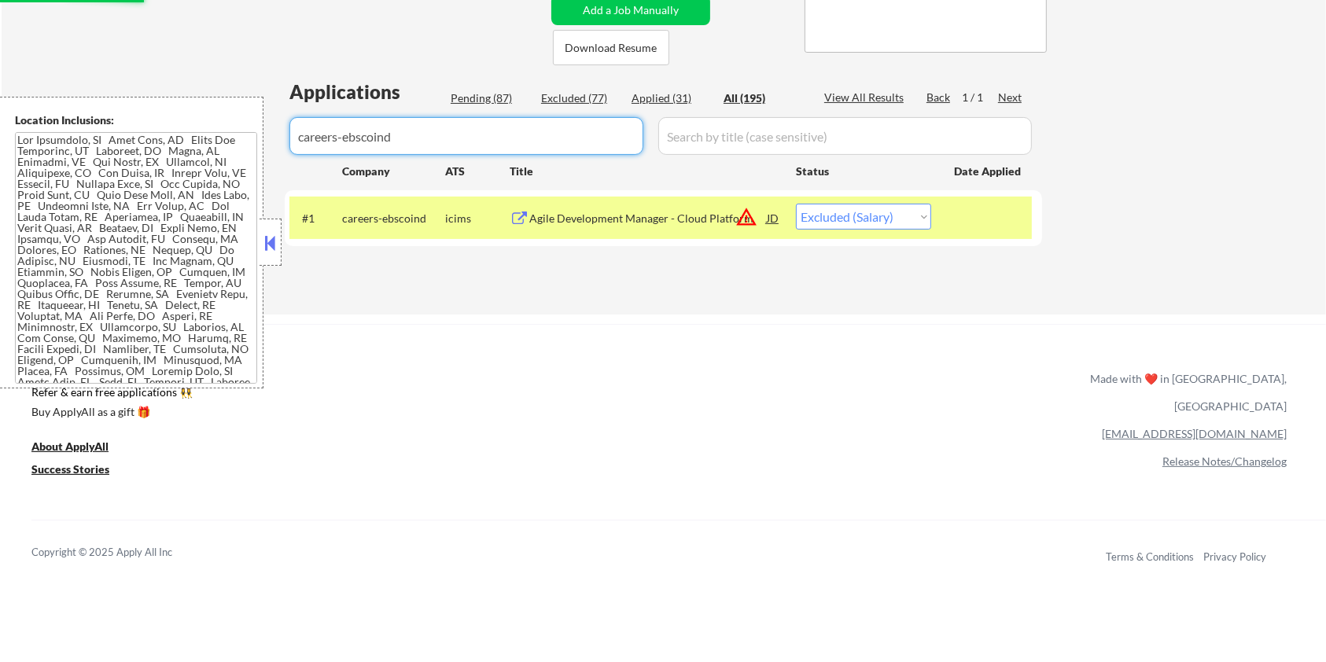
drag, startPoint x: 411, startPoint y: 143, endPoint x: 238, endPoint y: 152, distance: 173.2
click at [238, 152] on body "← Return to /applysquad Mailslurp Inbox Job Search Builder Aaron Stone User Ema…" at bounding box center [663, 17] width 1326 height 662
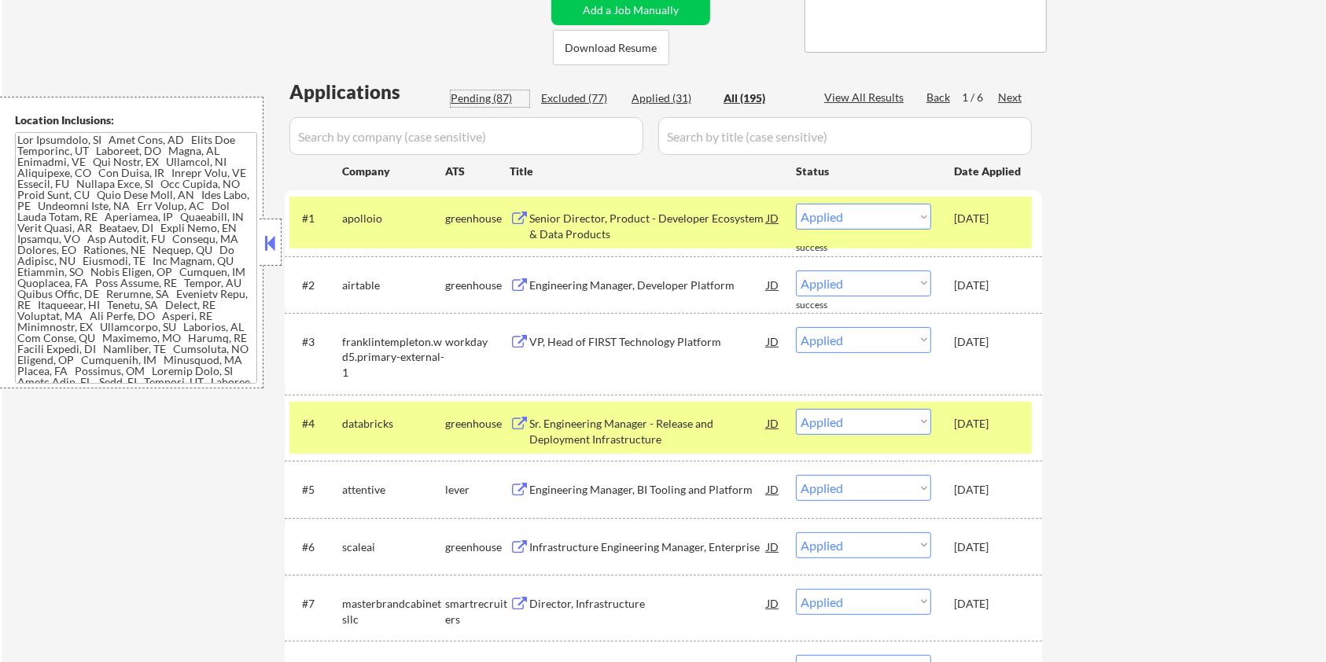
click at [478, 94] on div "Pending (87)" at bounding box center [490, 98] width 79 height 16
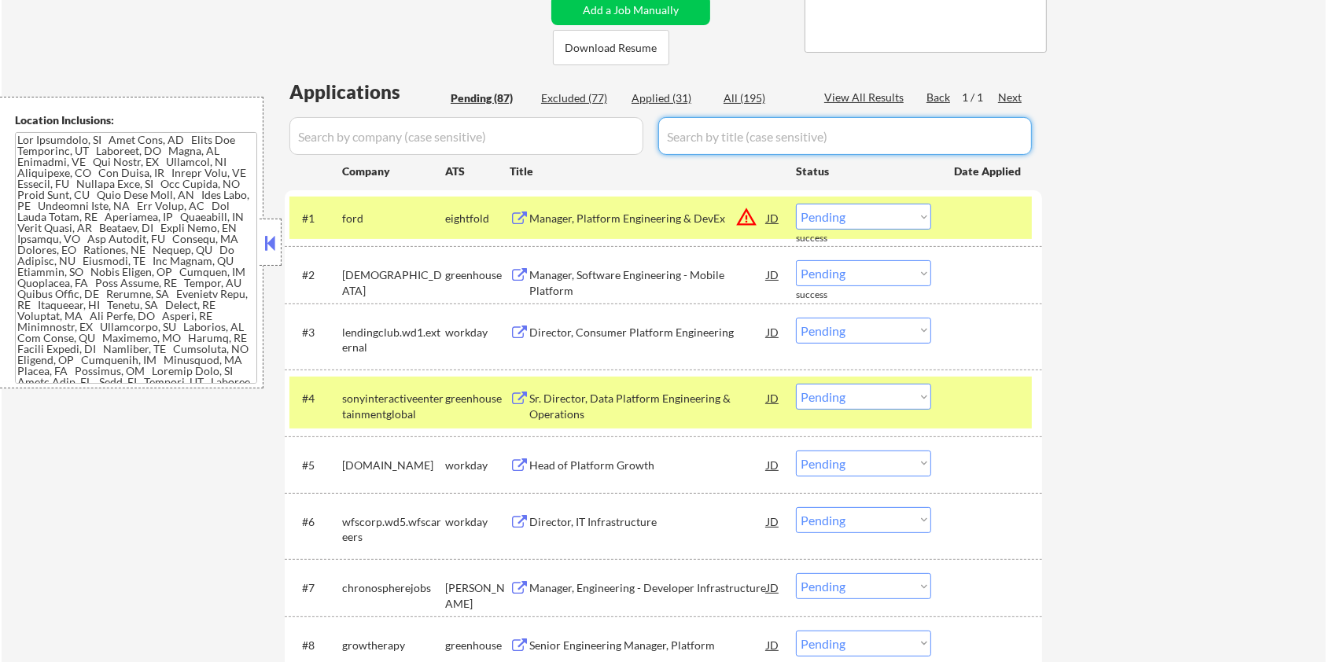
click at [716, 136] on input "input" at bounding box center [844, 136] width 373 height 38
click at [963, 226] on div at bounding box center [988, 218] width 69 height 28
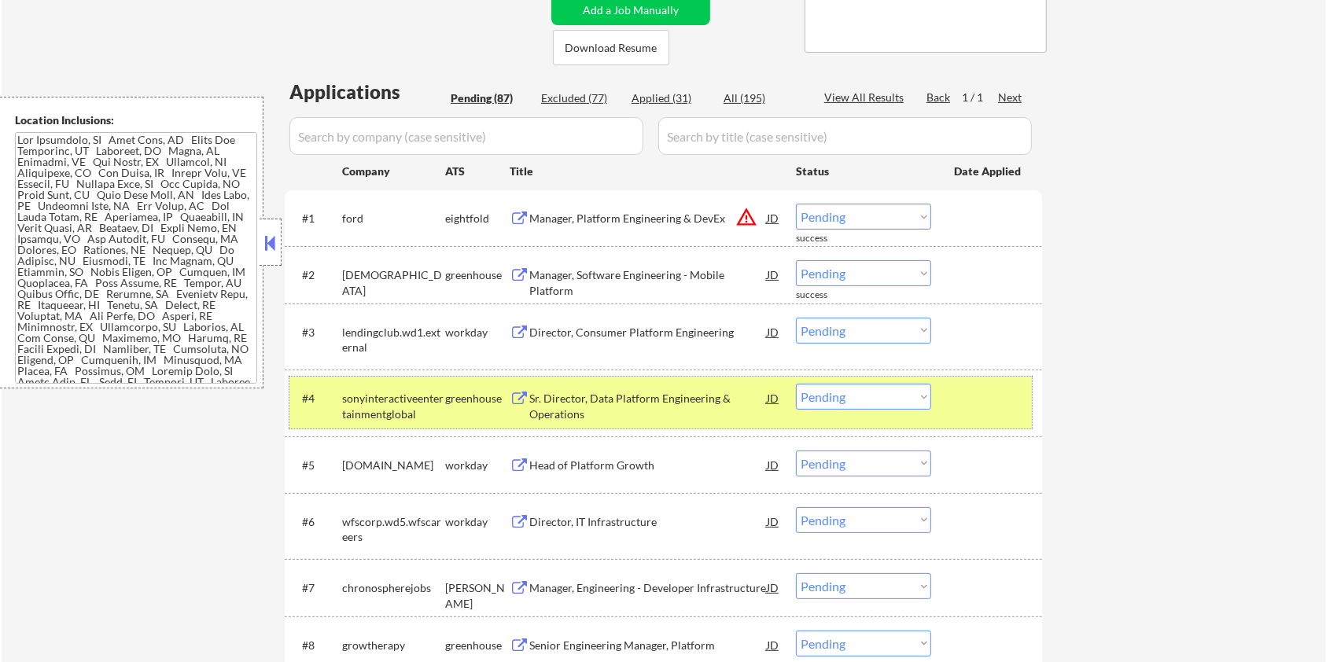
click at [960, 399] on div at bounding box center [988, 398] width 69 height 28
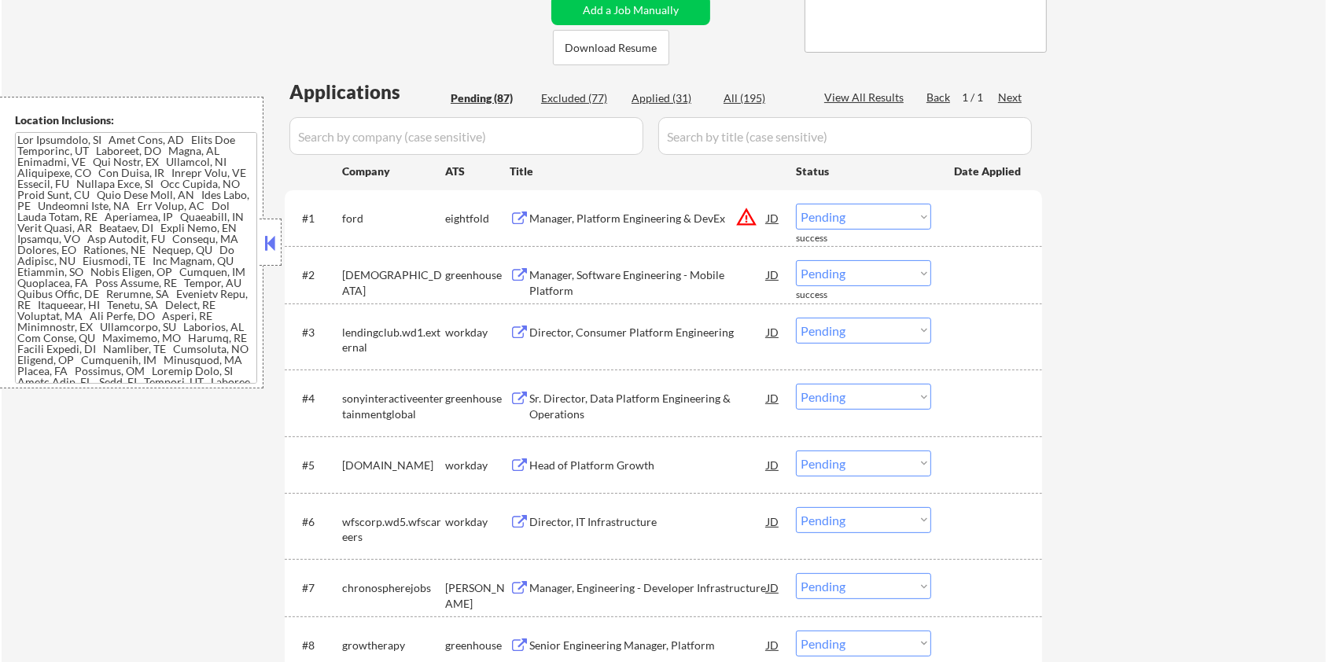
scroll to position [419, 0]
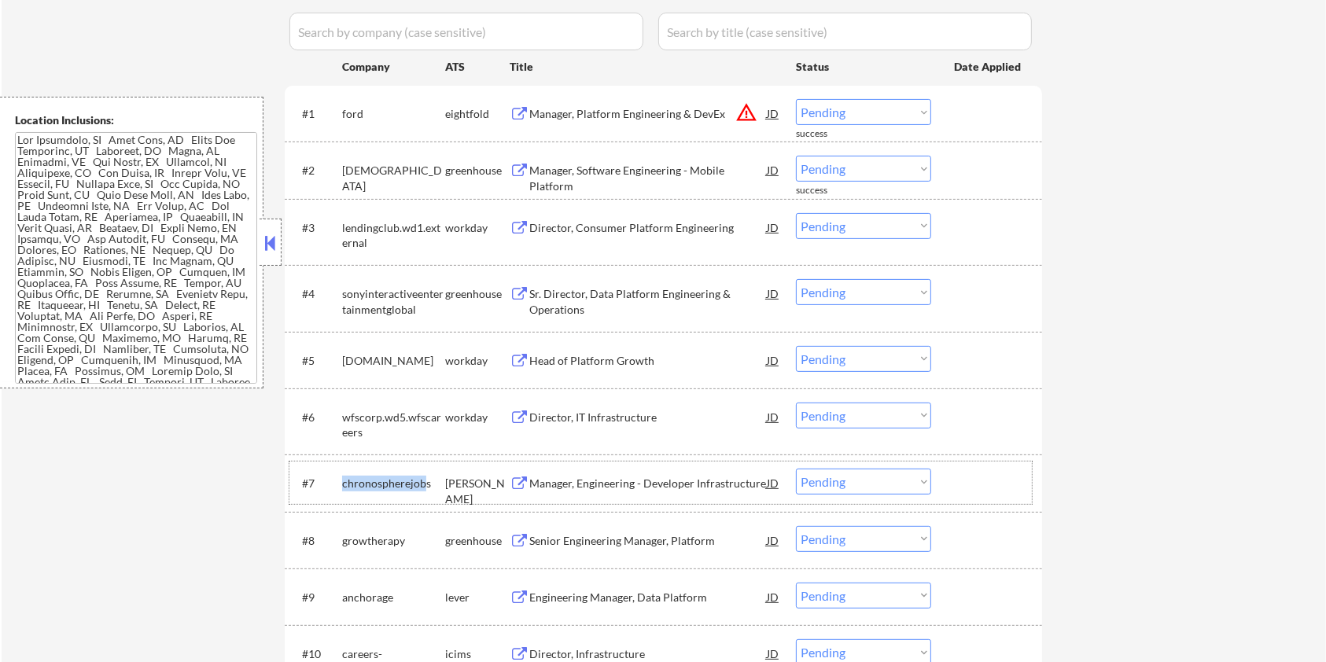
drag, startPoint x: 426, startPoint y: 481, endPoint x: 344, endPoint y: 481, distance: 82.6
click at [344, 481] on div "chronospherejobs" at bounding box center [393, 484] width 103 height 16
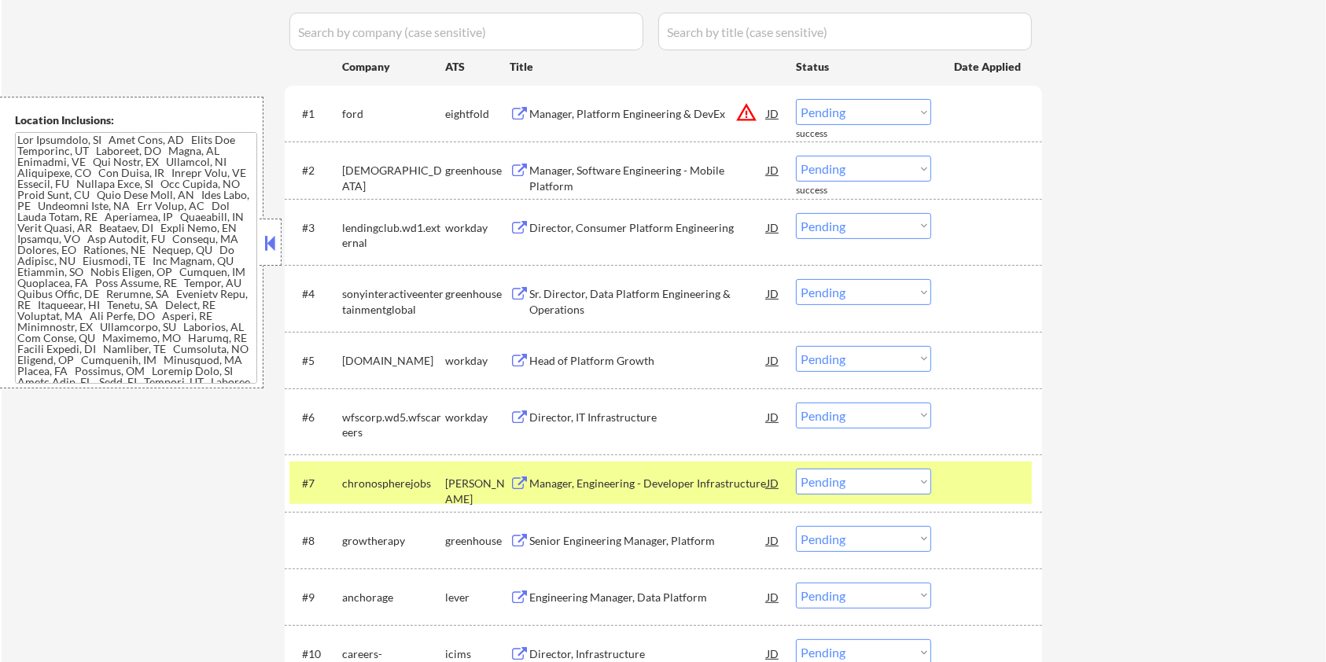
click at [432, 484] on div "chronospherejobs" at bounding box center [393, 484] width 103 height 16
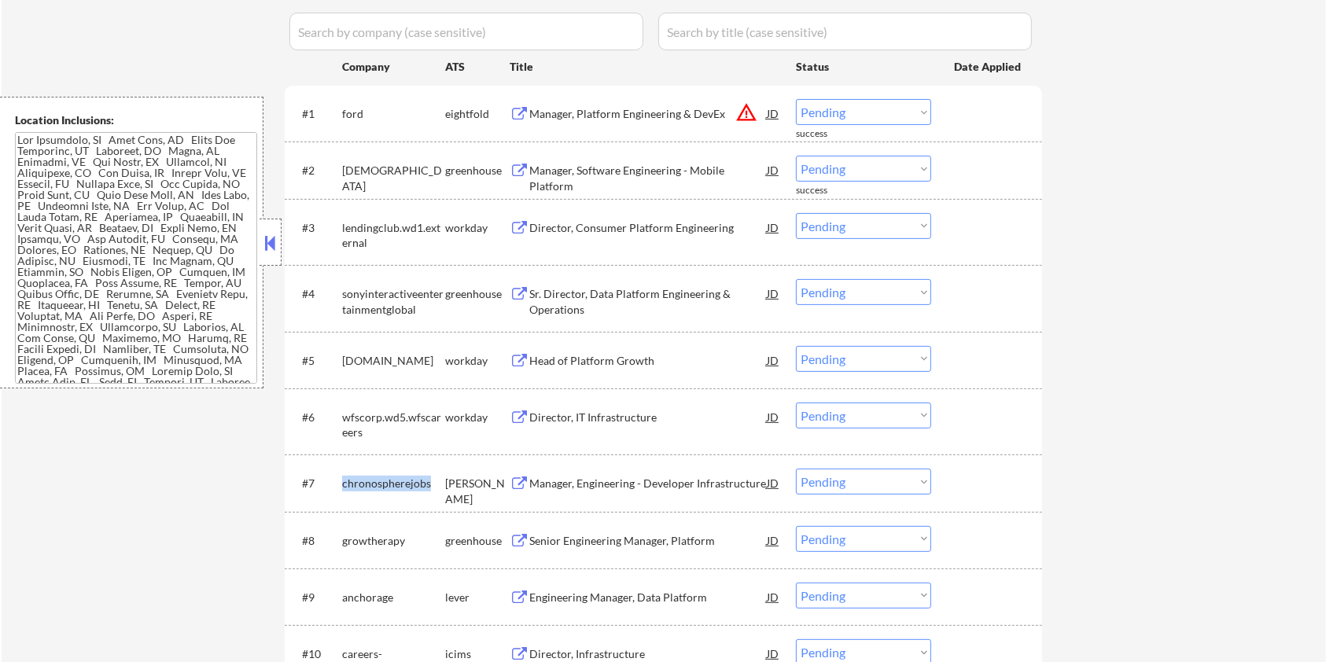
drag, startPoint x: 432, startPoint y: 480, endPoint x: 342, endPoint y: 490, distance: 90.2
click at [342, 490] on div "chronospherejobs" at bounding box center [393, 484] width 103 height 16
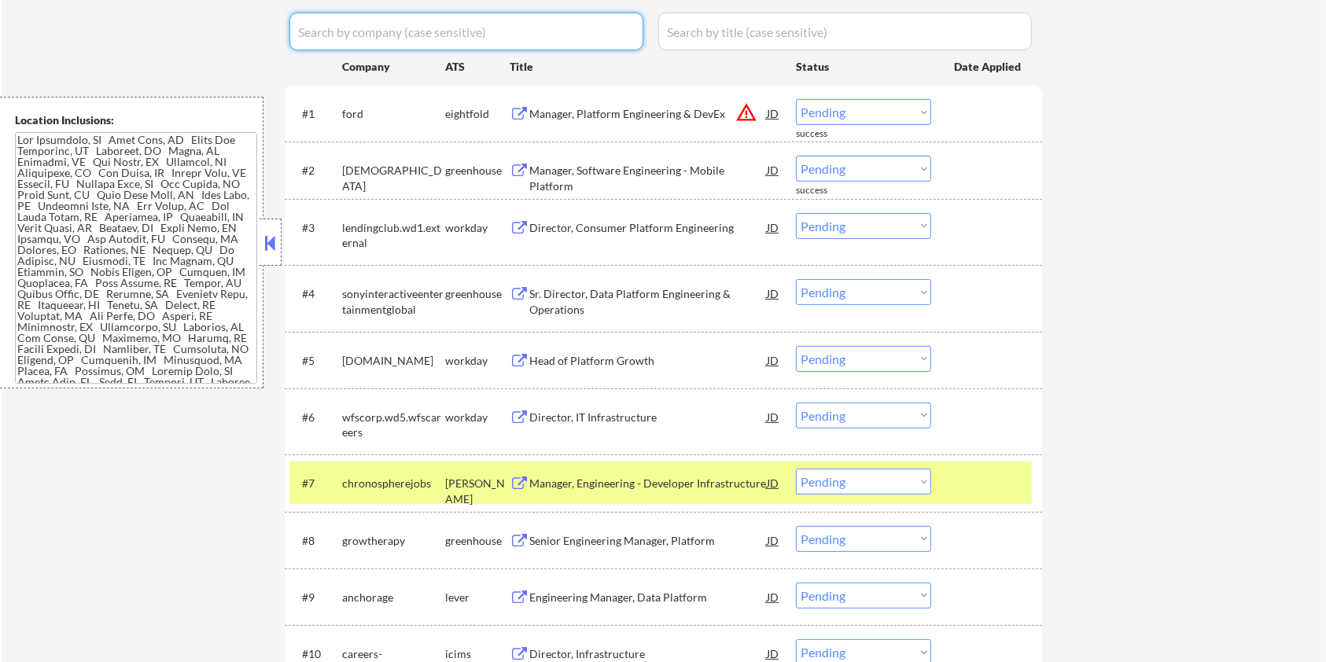
click at [374, 42] on input "input" at bounding box center [466, 32] width 354 height 38
paste input "chronospherejobs"
click at [694, 28] on input "input" at bounding box center [844, 32] width 373 height 38
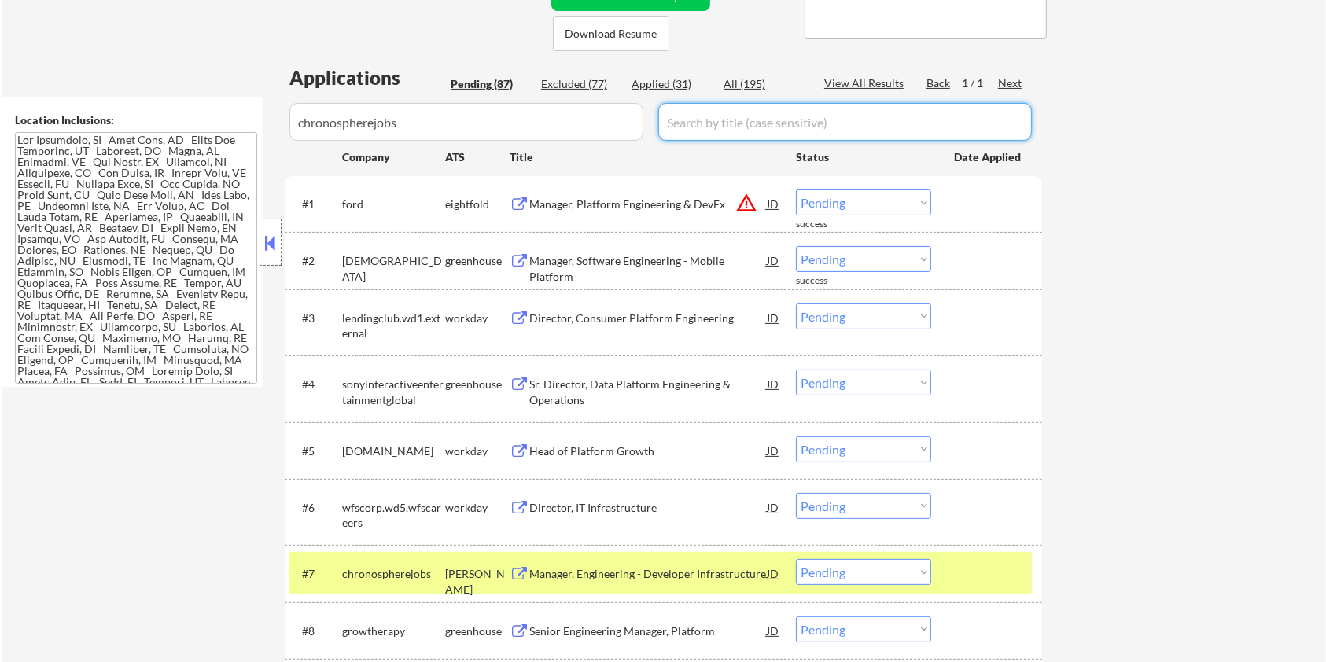
scroll to position [314, 0]
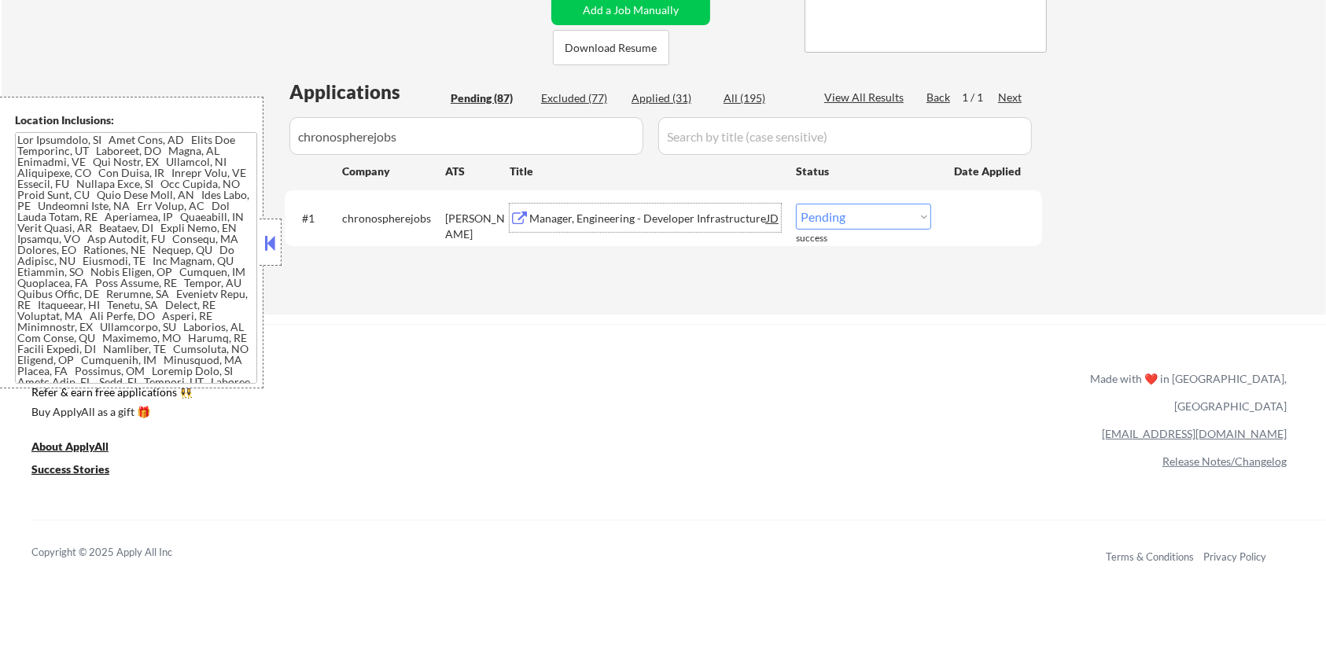
click at [610, 221] on div "Manager, Engineering - Developer Infrastructure" at bounding box center [647, 219] width 237 height 16
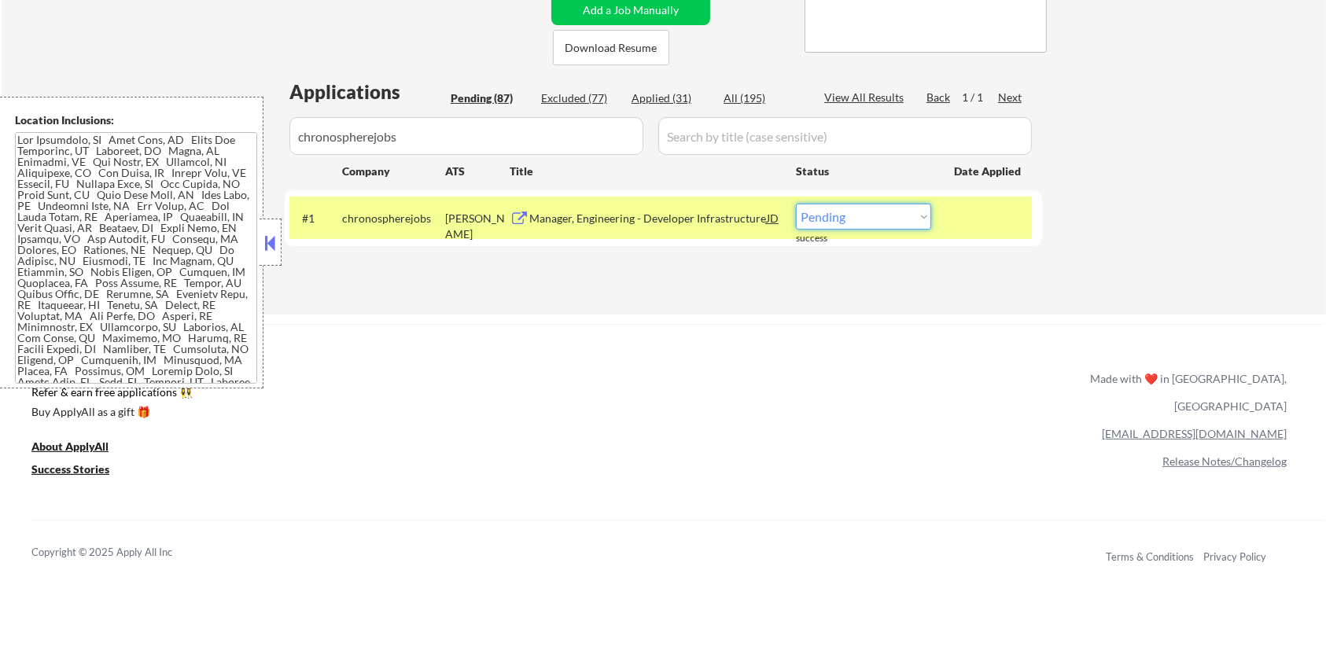
click at [845, 216] on select "Choose an option... Pending Applied Excluded (Questions) Excluded (Expired) Exc…" at bounding box center [863, 217] width 135 height 26
click at [796, 204] on select "Choose an option... Pending Applied Excluded (Questions) Excluded (Expired) Exc…" at bounding box center [863, 217] width 135 height 26
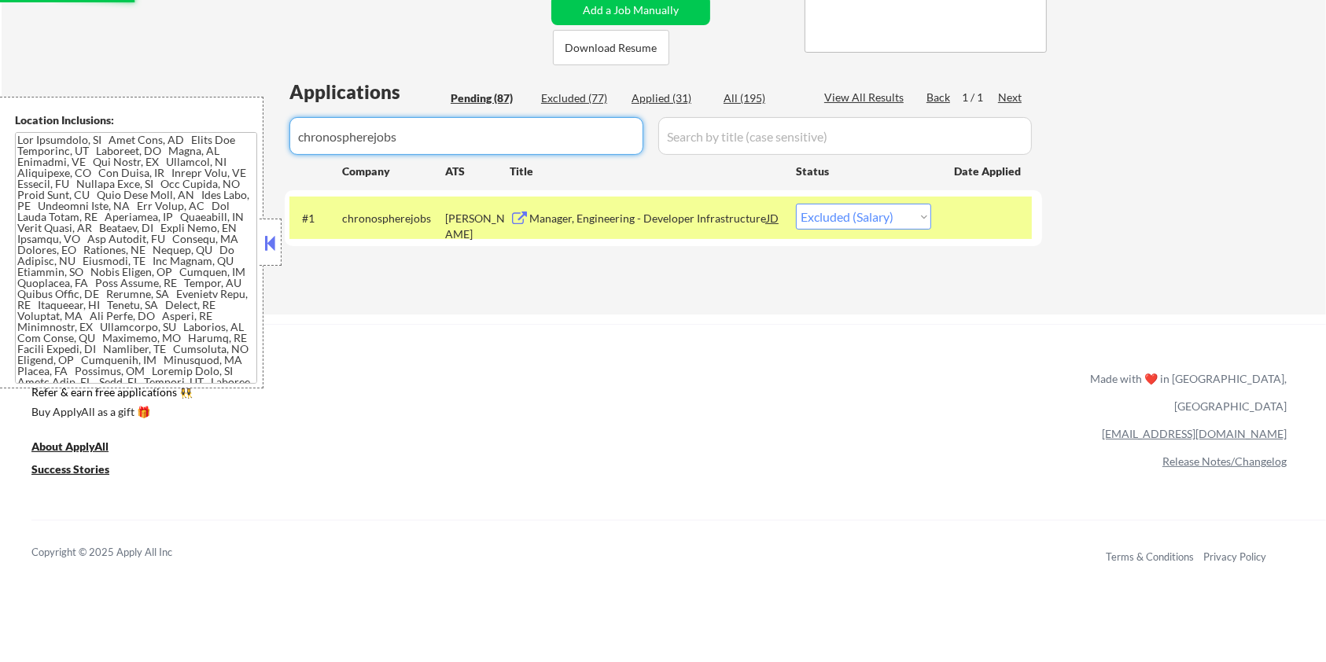
drag, startPoint x: 419, startPoint y: 149, endPoint x: 21, endPoint y: 146, distance: 397.8
click at [21, 146] on body "← Return to /applysquad Mailslurp Inbox Job Search Builder Aaron Stone User Ema…" at bounding box center [663, 17] width 1326 height 662
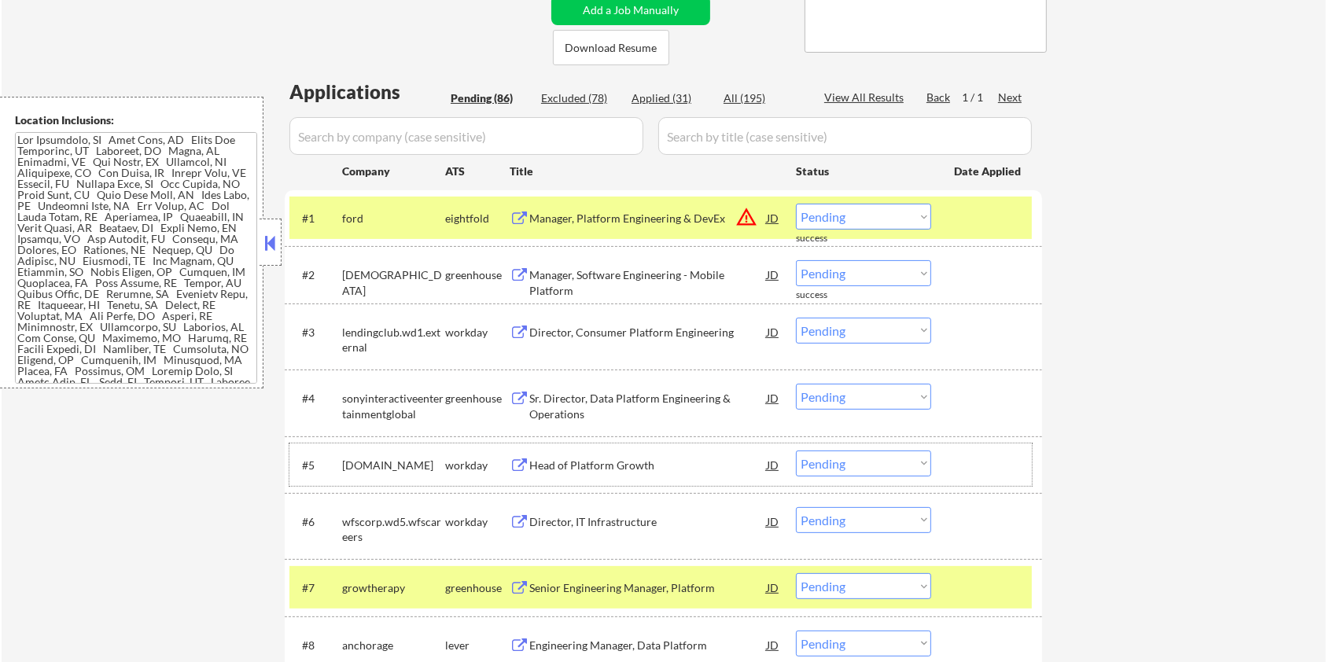
drag, startPoint x: 434, startPoint y: 463, endPoint x: 343, endPoint y: 462, distance: 91.2
click at [343, 462] on div "[DOMAIN_NAME]" at bounding box center [393, 466] width 103 height 16
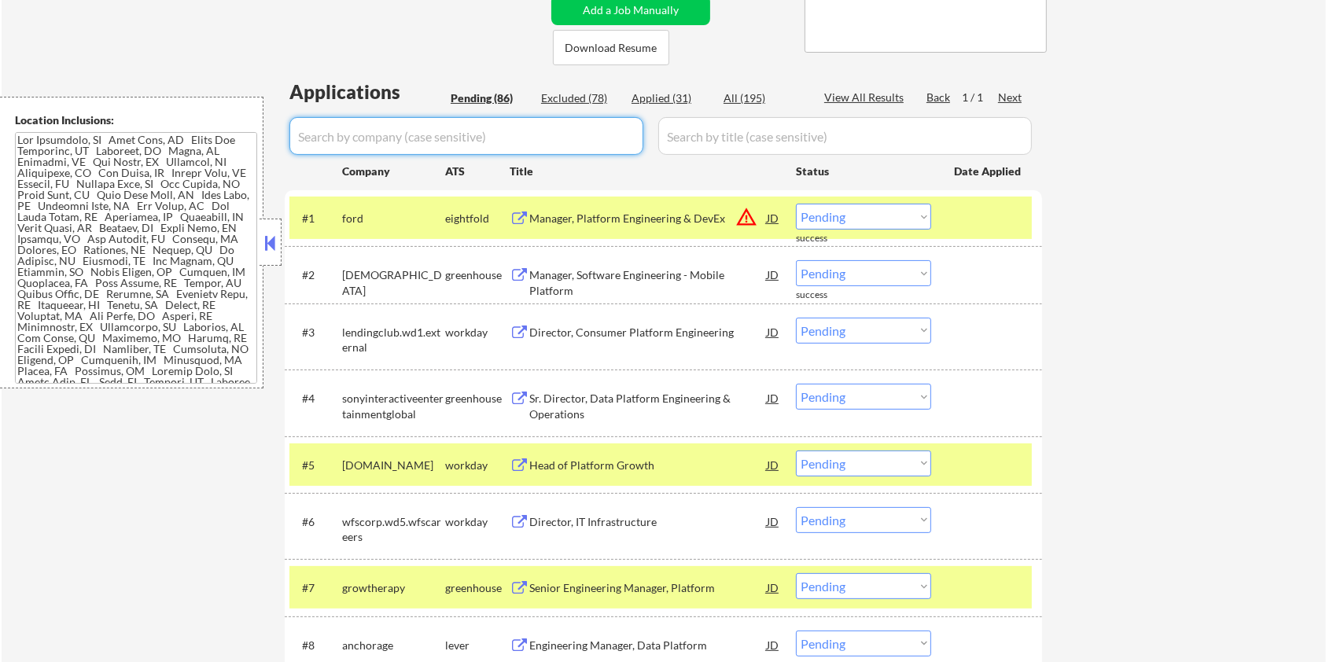
click at [349, 133] on input "input" at bounding box center [466, 136] width 354 height 38
paste input "[DOMAIN_NAME]"
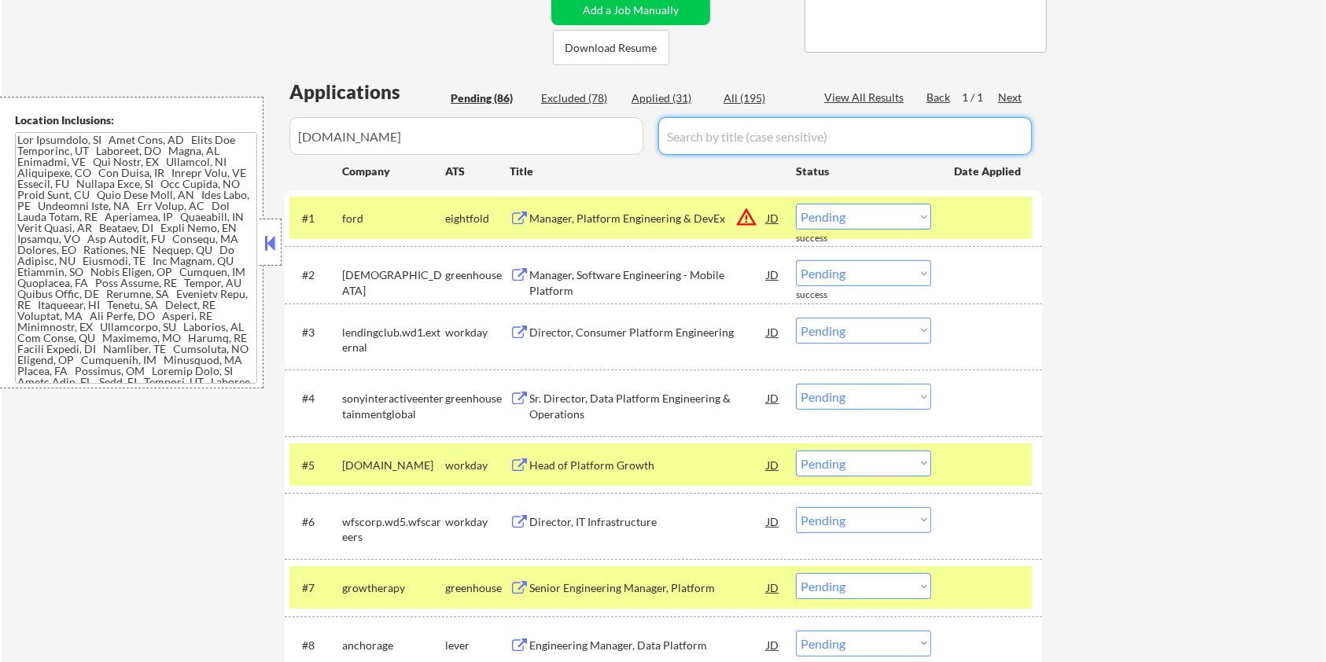
click at [699, 148] on input "input" at bounding box center [844, 136] width 373 height 38
click at [730, 90] on div "All (195)" at bounding box center [762, 98] width 79 height 16
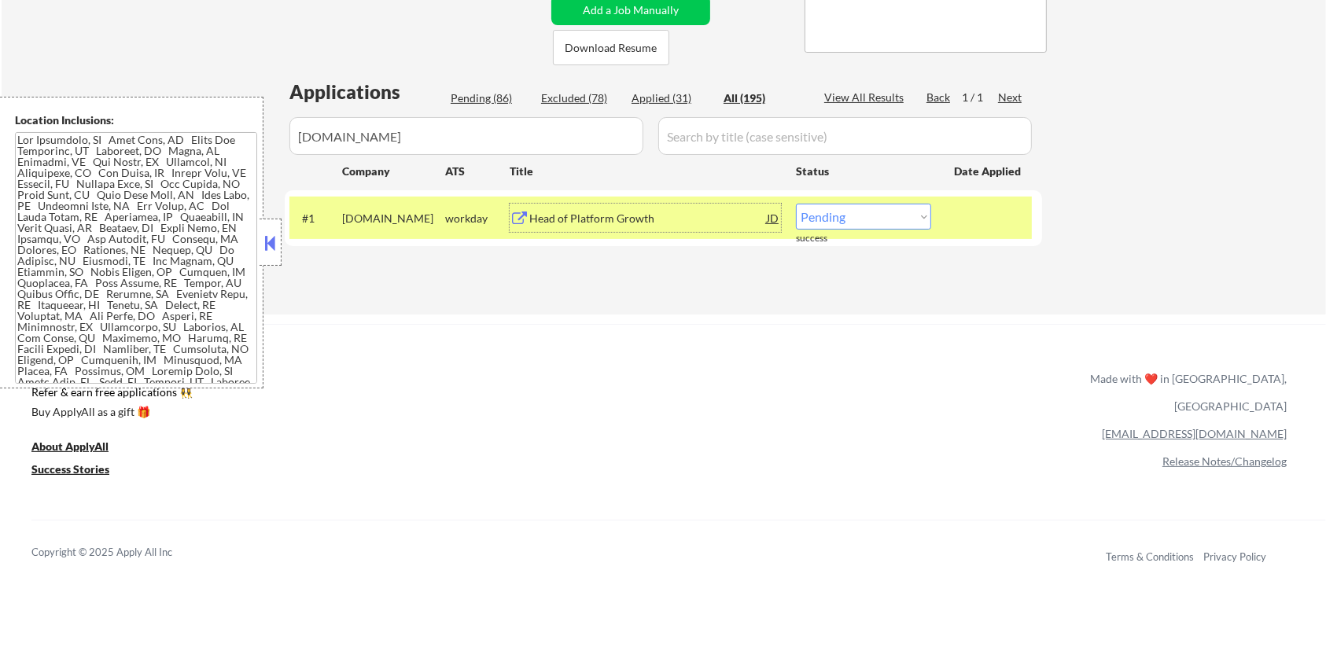
click at [576, 215] on div "Head of Platform Growth" at bounding box center [647, 219] width 237 height 16
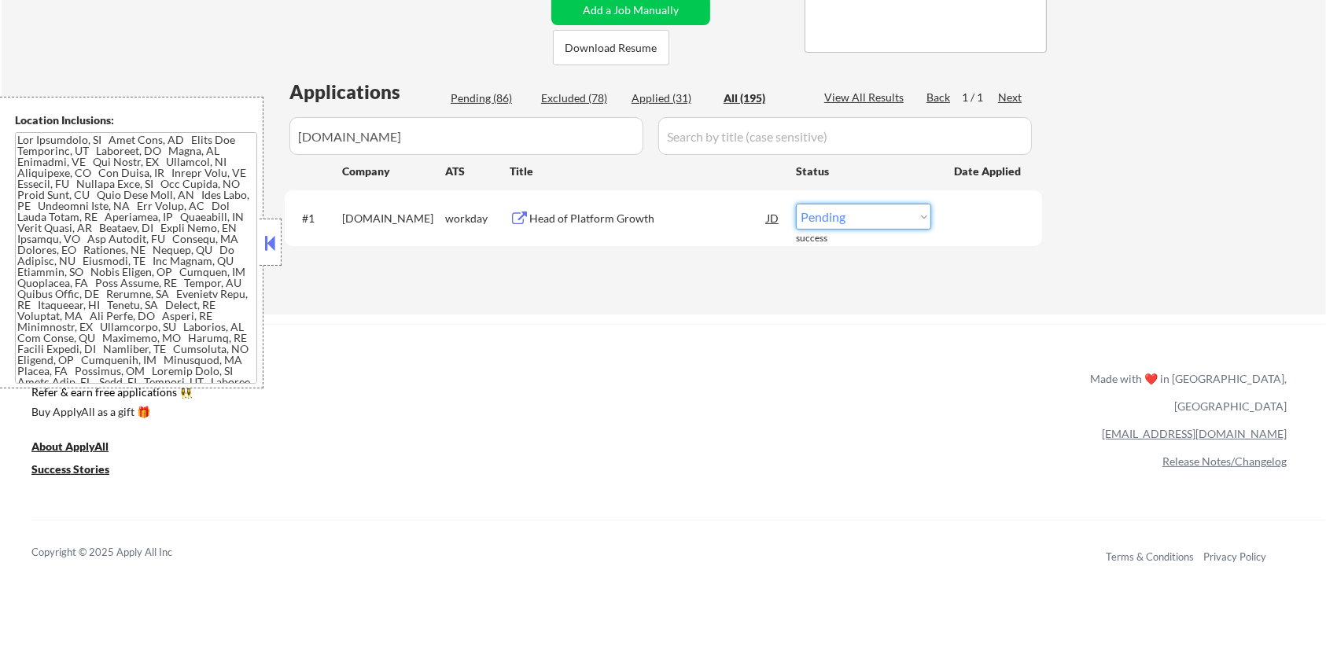
click at [873, 221] on select "Choose an option... Pending Applied Excluded (Questions) Excluded (Expired) Exc…" at bounding box center [863, 217] width 135 height 26
click at [796, 204] on select "Choose an option... Pending Applied Excluded (Questions) Excluded (Expired) Exc…" at bounding box center [863, 217] width 135 height 26
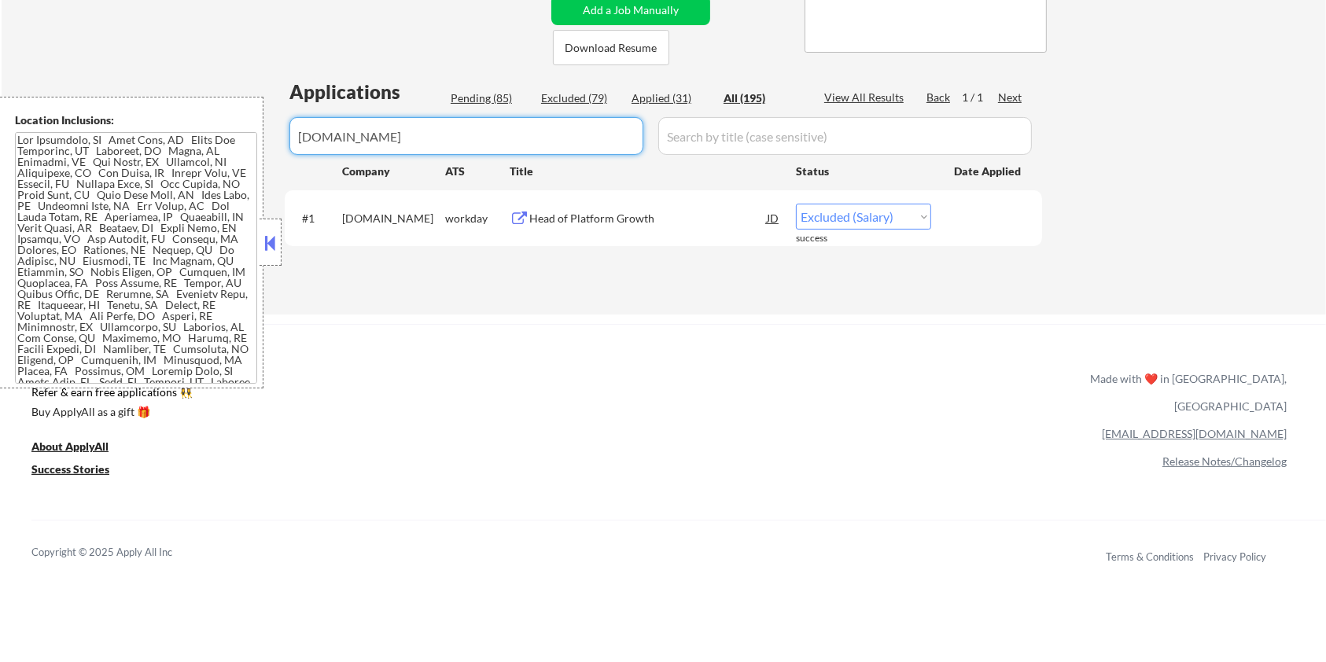
drag, startPoint x: 441, startPoint y: 140, endPoint x: 189, endPoint y: 154, distance: 252.8
click at [189, 154] on body "← Return to /applysquad Mailslurp Inbox Job Search Builder Aaron Stone User Ema…" at bounding box center [663, 17] width 1326 height 662
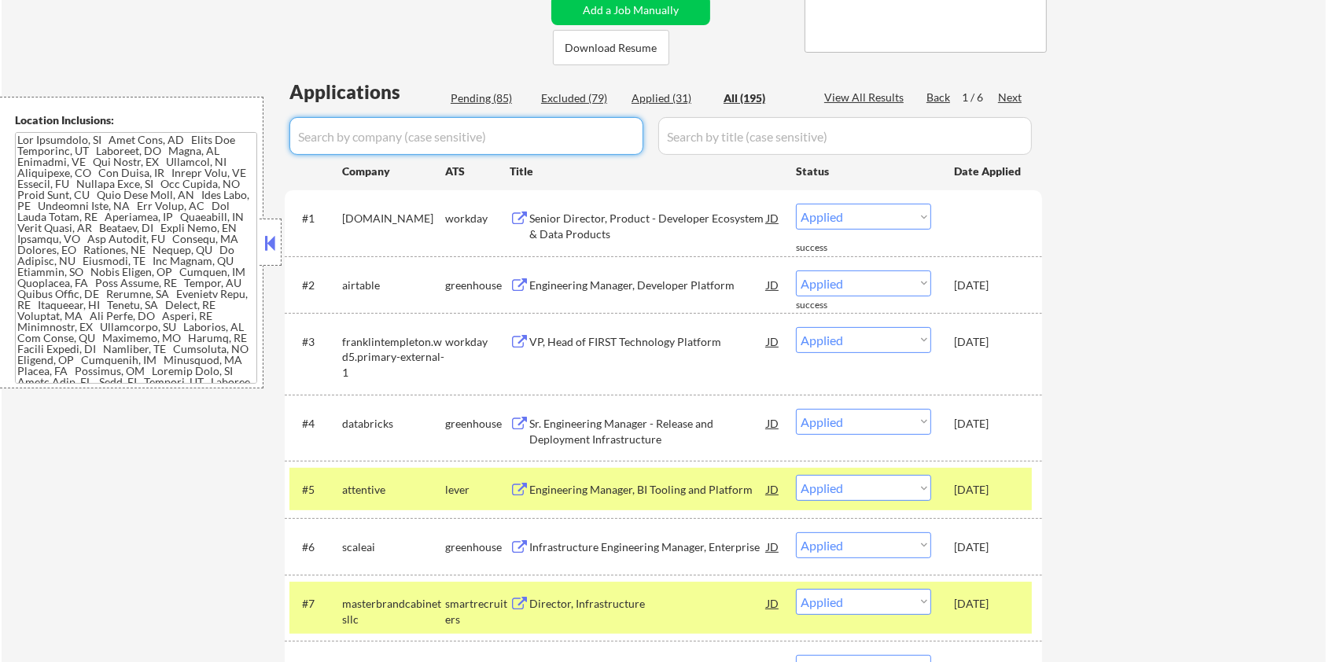
click at [473, 100] on div "Pending (85)" at bounding box center [490, 98] width 79 height 16
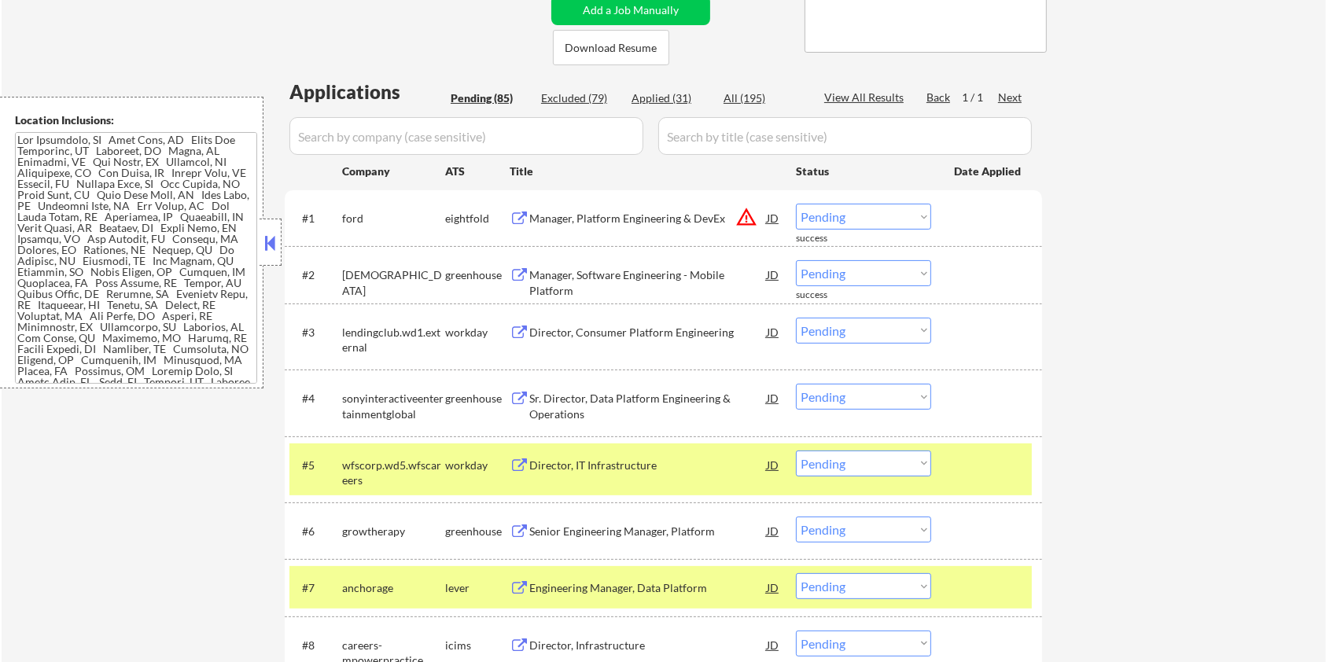
click at [756, 137] on input "input" at bounding box center [844, 136] width 373 height 38
drag, startPoint x: 403, startPoint y: 532, endPoint x: 340, endPoint y: 532, distance: 62.9
click at [340, 532] on div "#6 growtherapy greenhouse Senior Engineering Manager, Platform JD warning_amber…" at bounding box center [660, 530] width 742 height 42
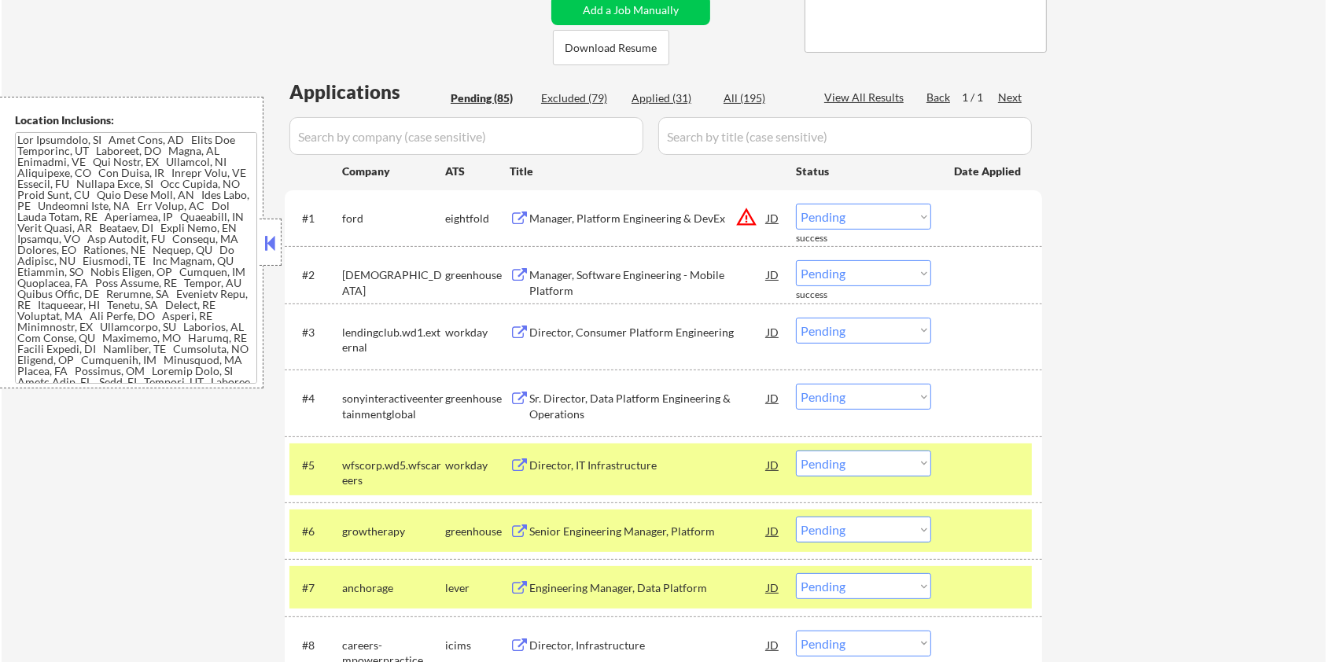
click at [380, 142] on input "input" at bounding box center [466, 136] width 354 height 38
paste input "growtherapy"
drag, startPoint x: 738, startPoint y: 142, endPoint x: 736, endPoint y: 123, distance: 18.2
click at [737, 142] on input "input" at bounding box center [844, 136] width 373 height 38
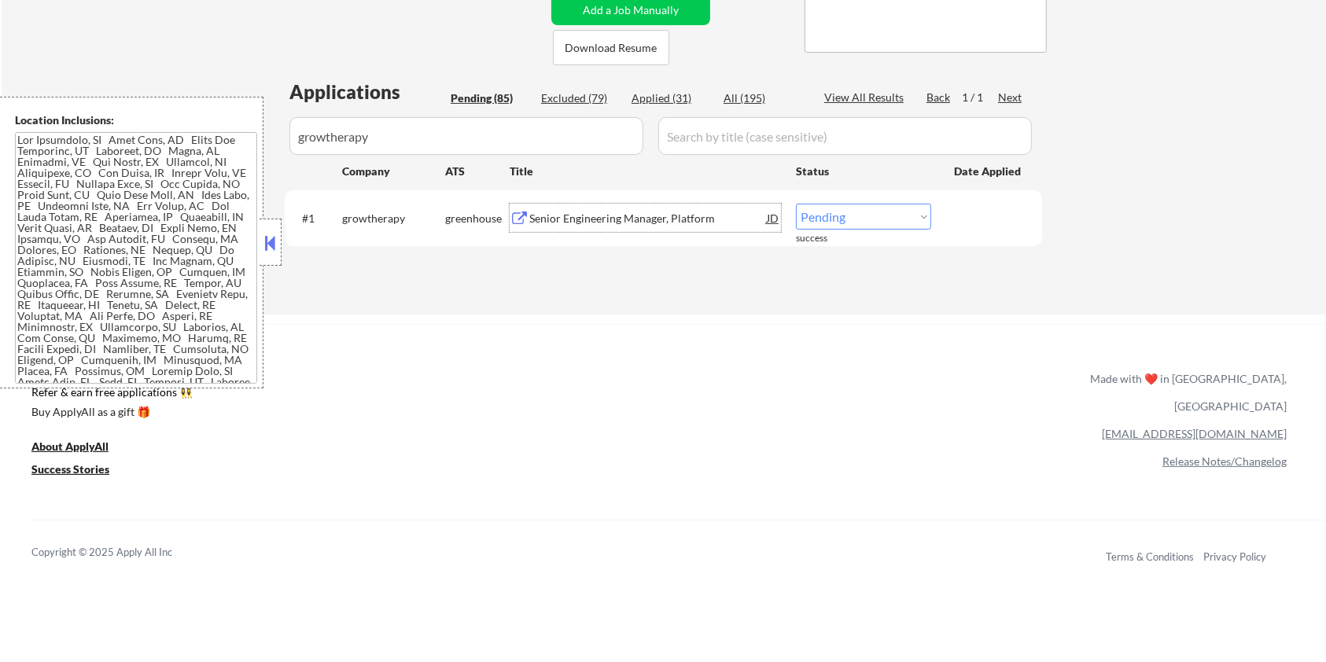
click at [675, 216] on div "Senior Engineering Manager, Platform" at bounding box center [647, 219] width 237 height 16
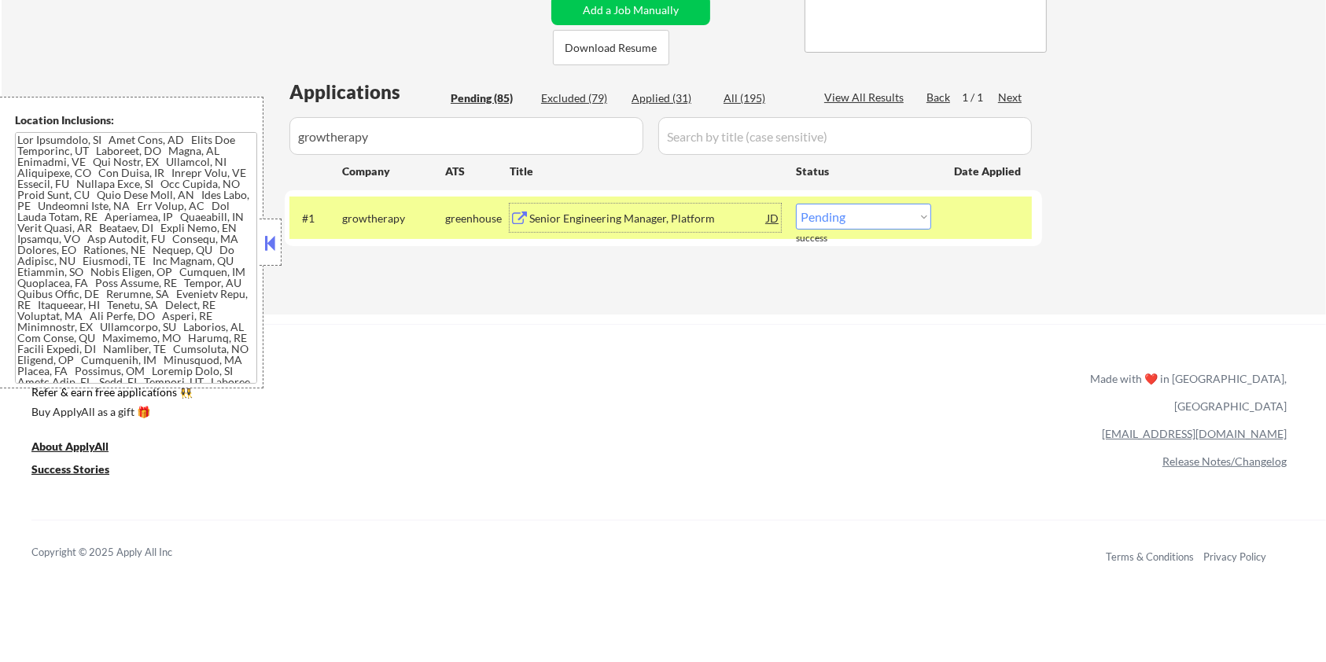
click at [878, 220] on select "Choose an option... Pending Applied Excluded (Questions) Excluded (Expired) Exc…" at bounding box center [863, 217] width 135 height 26
click at [796, 204] on select "Choose an option... Pending Applied Excluded (Questions) Excluded (Expired) Exc…" at bounding box center [863, 217] width 135 height 26
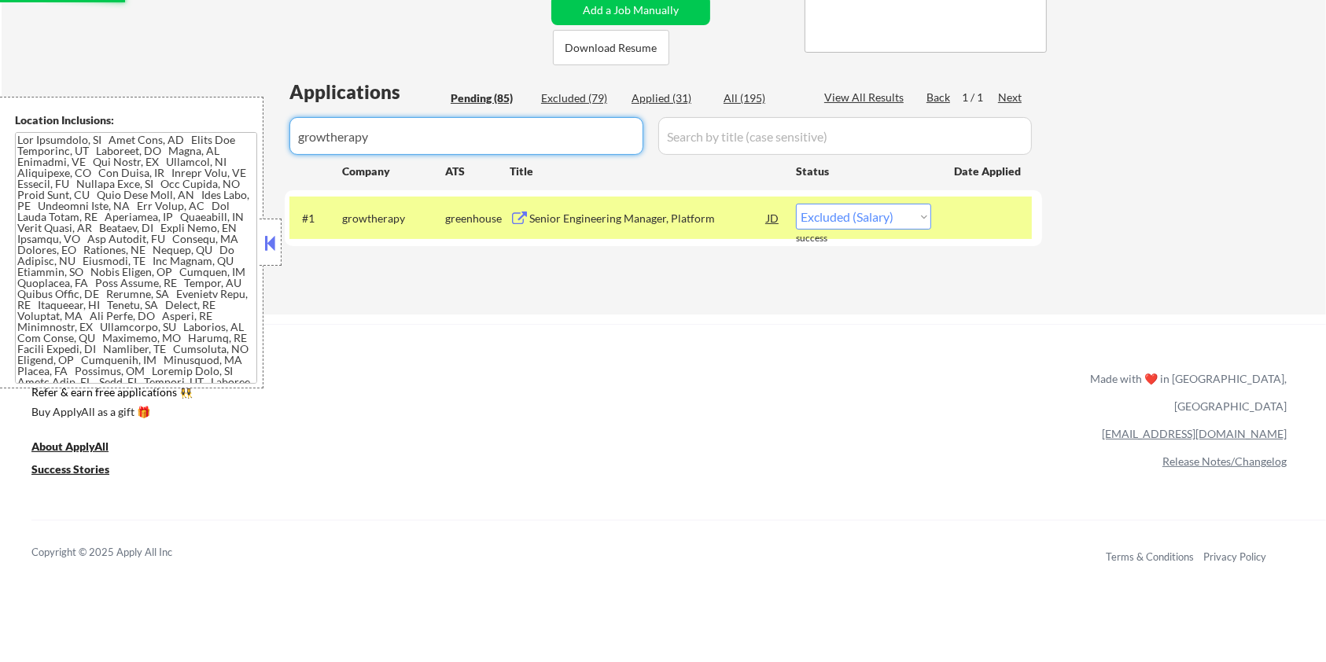
drag, startPoint x: 402, startPoint y: 142, endPoint x: 252, endPoint y: 140, distance: 150.2
click at [252, 140] on body "← Return to /applysquad Mailslurp Inbox Job Search Builder Aaron Stone User Ema…" at bounding box center [663, 17] width 1326 height 662
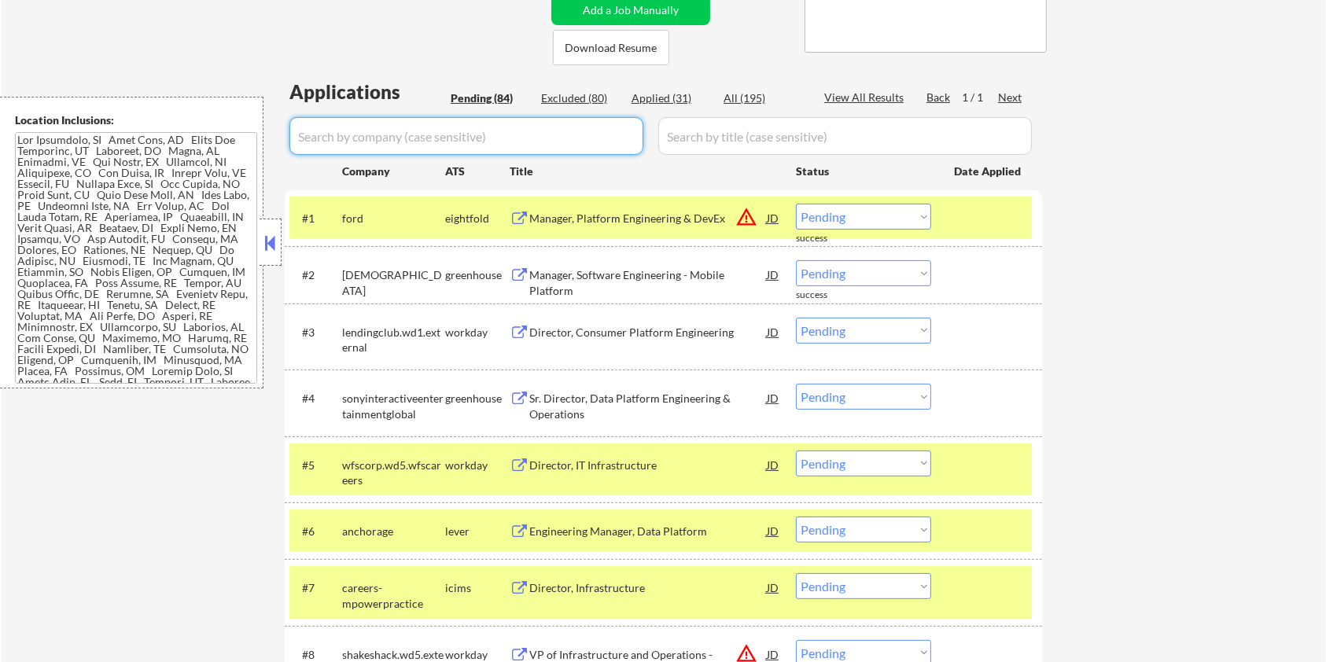
click at [965, 218] on div at bounding box center [988, 218] width 69 height 28
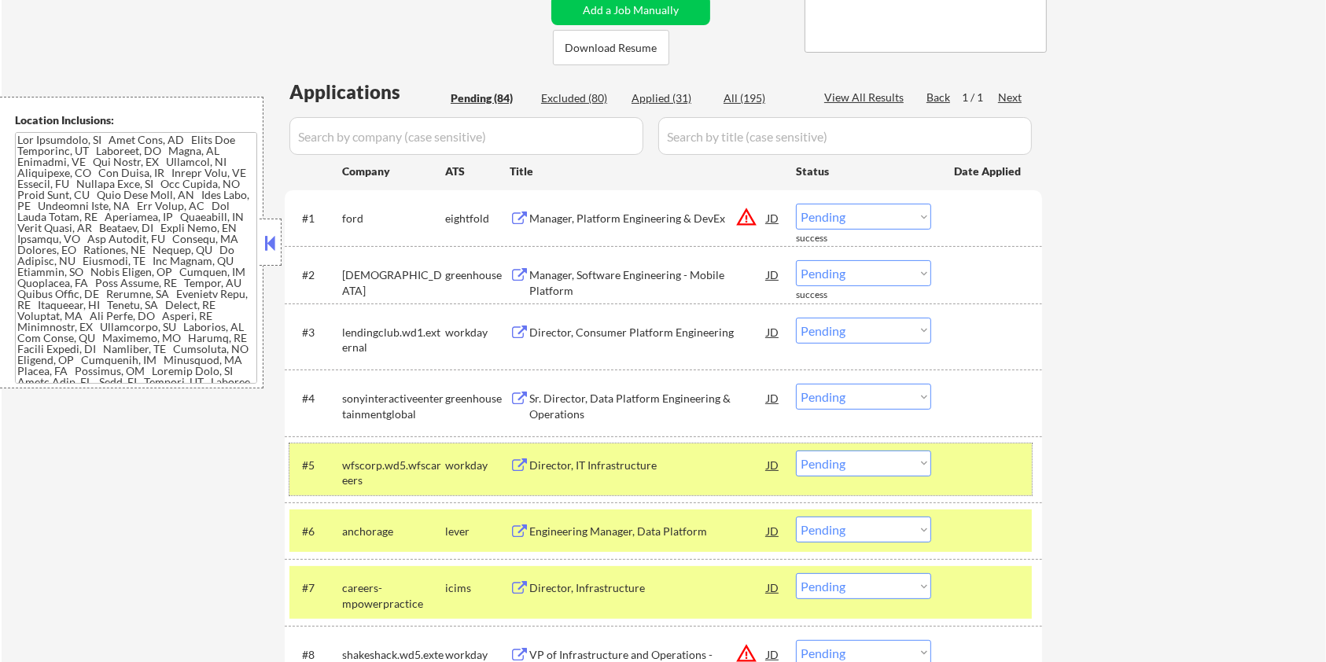
click at [1007, 467] on div at bounding box center [988, 465] width 69 height 28
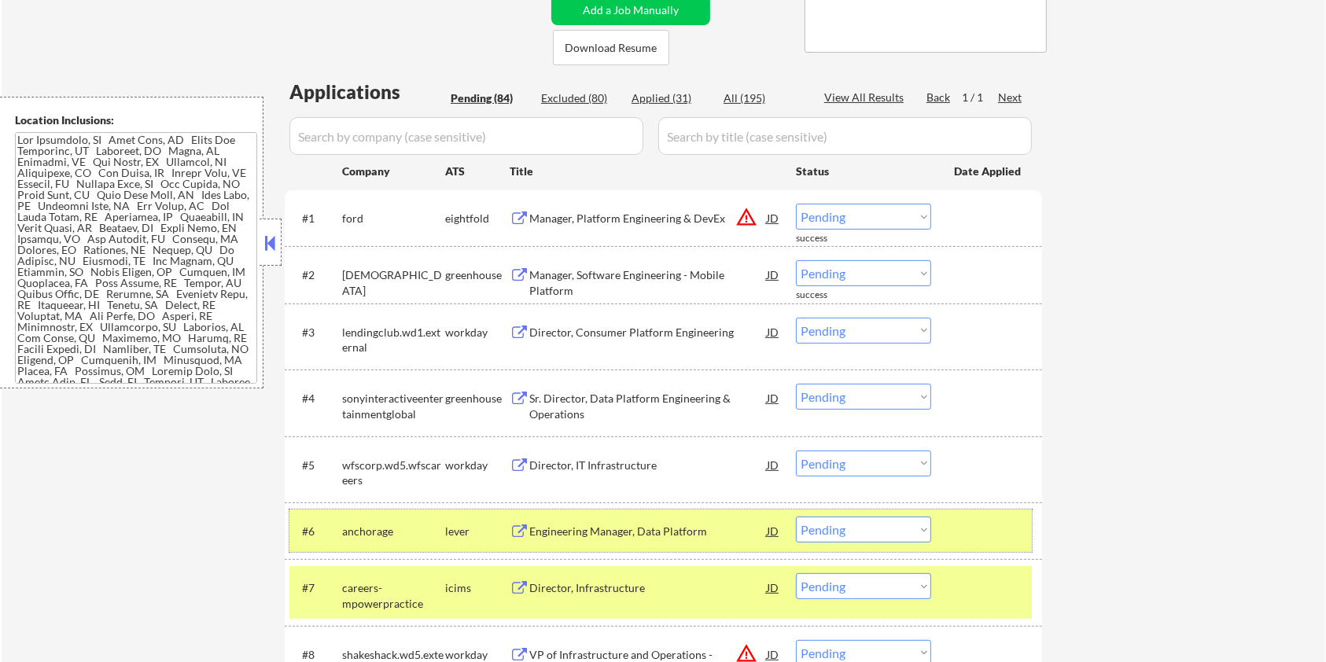
click at [1001, 524] on div at bounding box center [988, 531] width 69 height 28
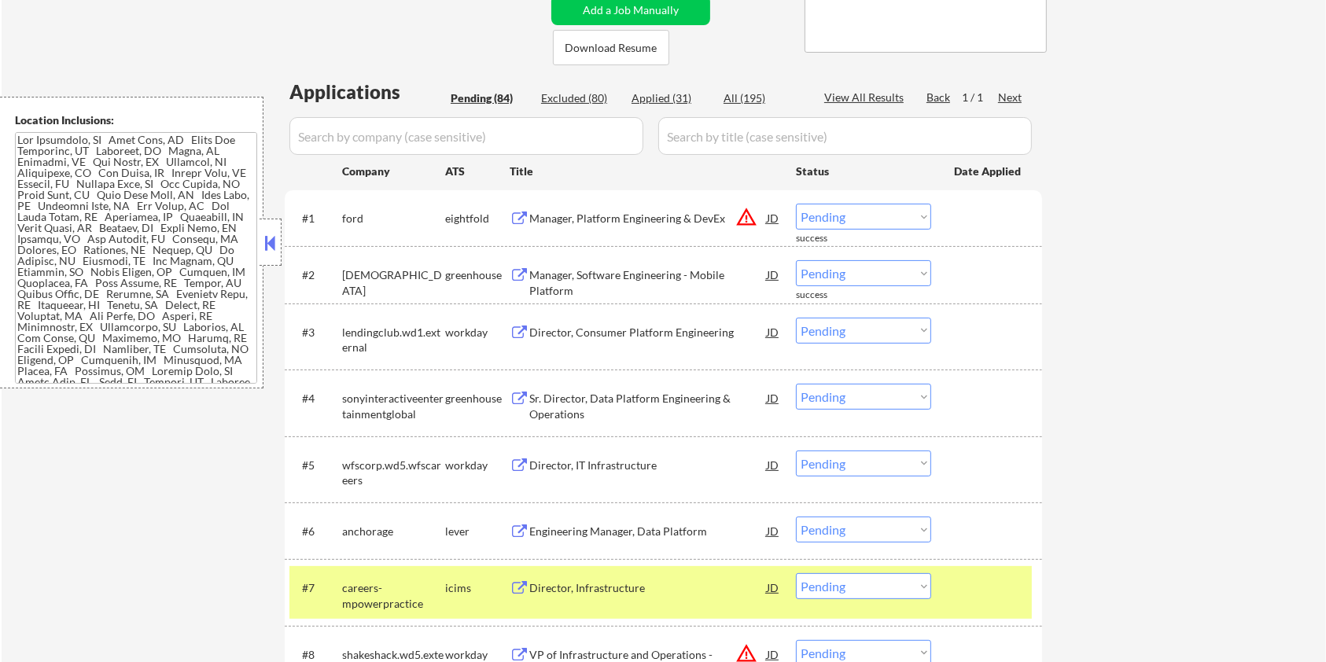
click at [1006, 583] on div at bounding box center [988, 587] width 69 height 28
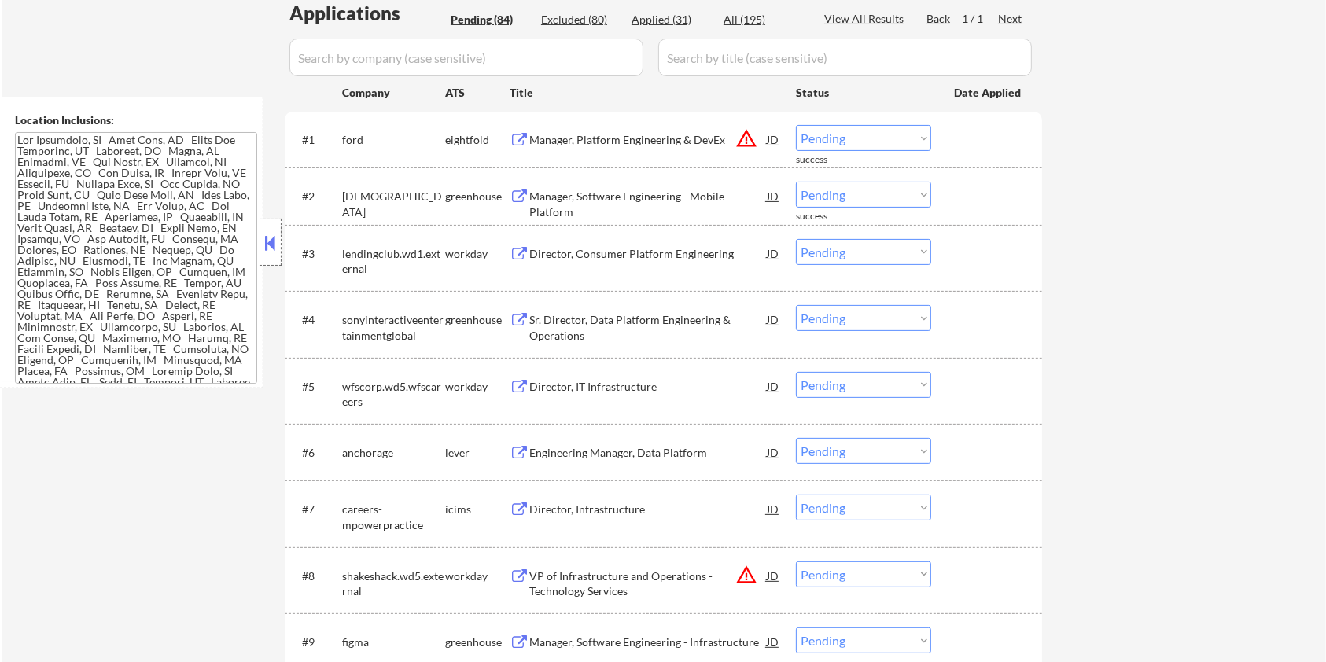
scroll to position [419, 0]
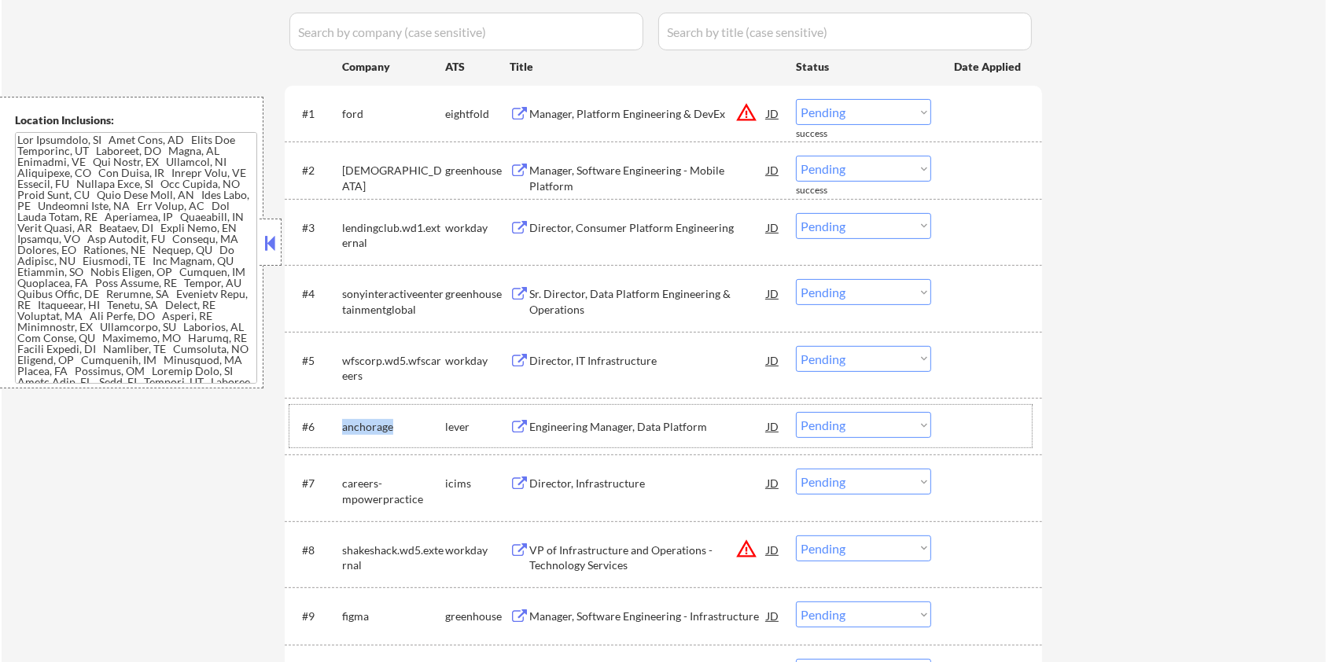
drag, startPoint x: 396, startPoint y: 425, endPoint x: 336, endPoint y: 424, distance: 59.8
click at [336, 424] on div "#6 anchorage lever Engineering Manager, Data Platform JD warning_amber Choose a…" at bounding box center [660, 426] width 742 height 42
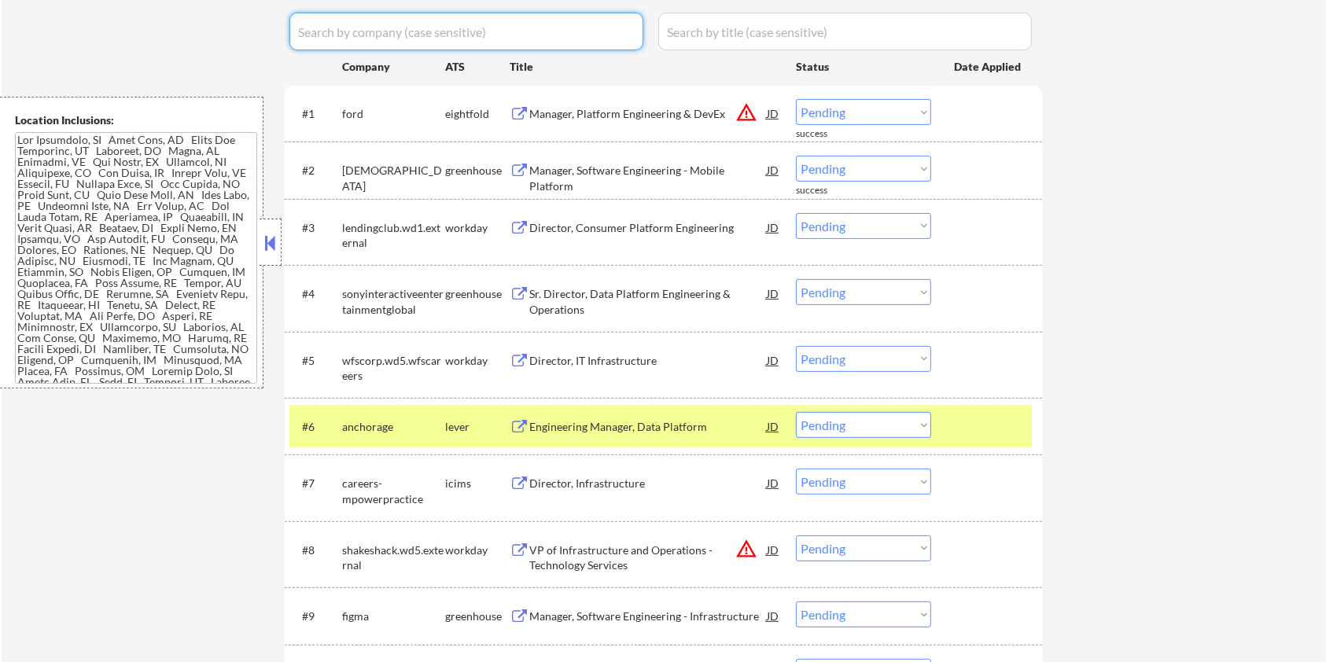
click at [380, 28] on input "input" at bounding box center [466, 32] width 354 height 38
paste input "anchorage"
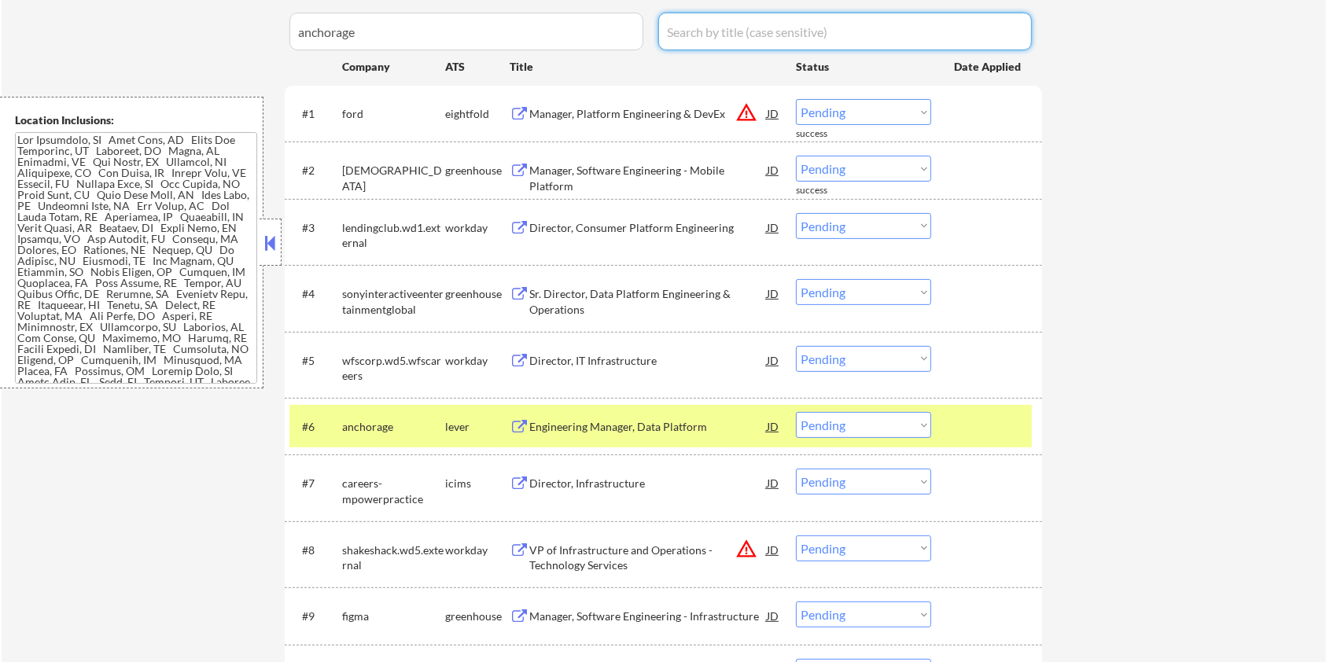
click at [725, 41] on input "input" at bounding box center [844, 32] width 373 height 38
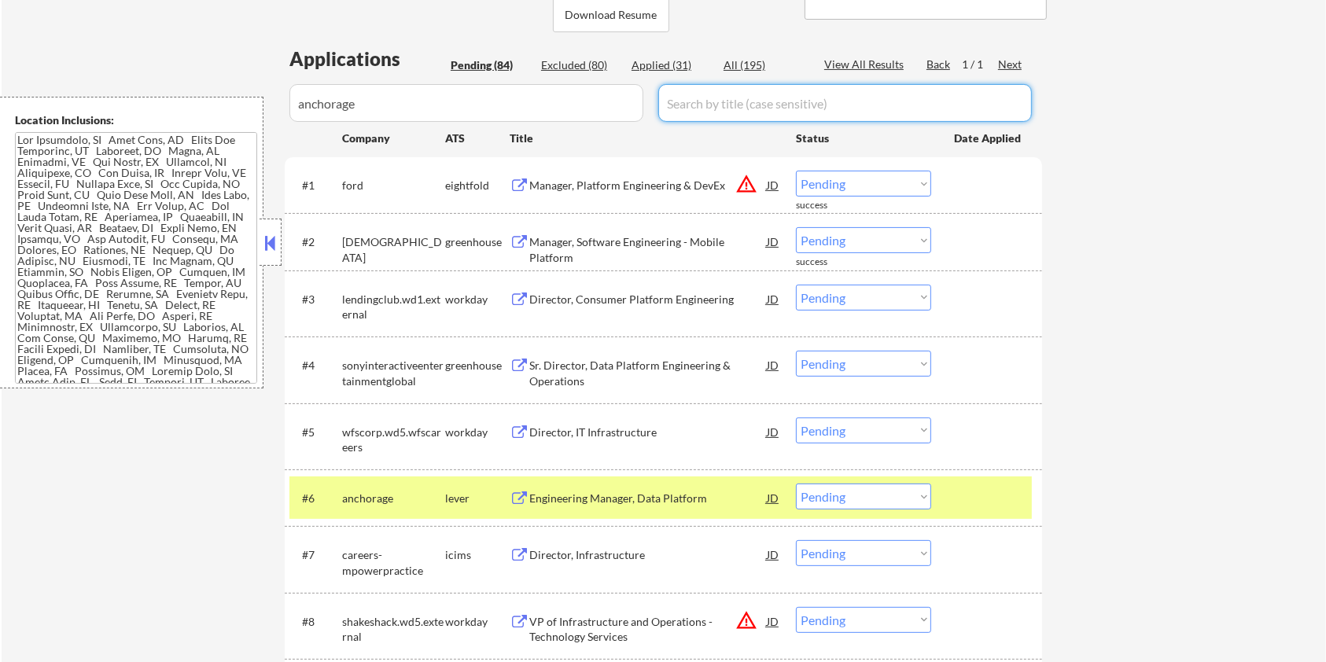
scroll to position [209, 0]
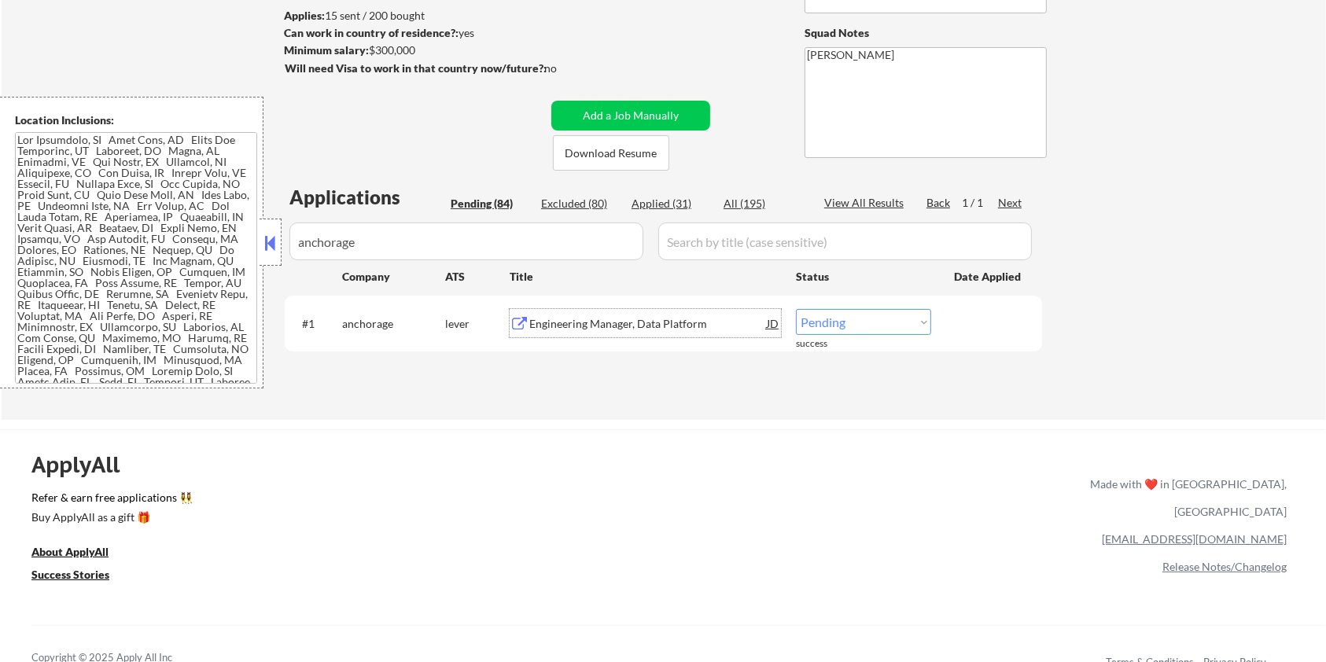
click at [656, 318] on div "Engineering Manager, Data Platform" at bounding box center [647, 324] width 237 height 16
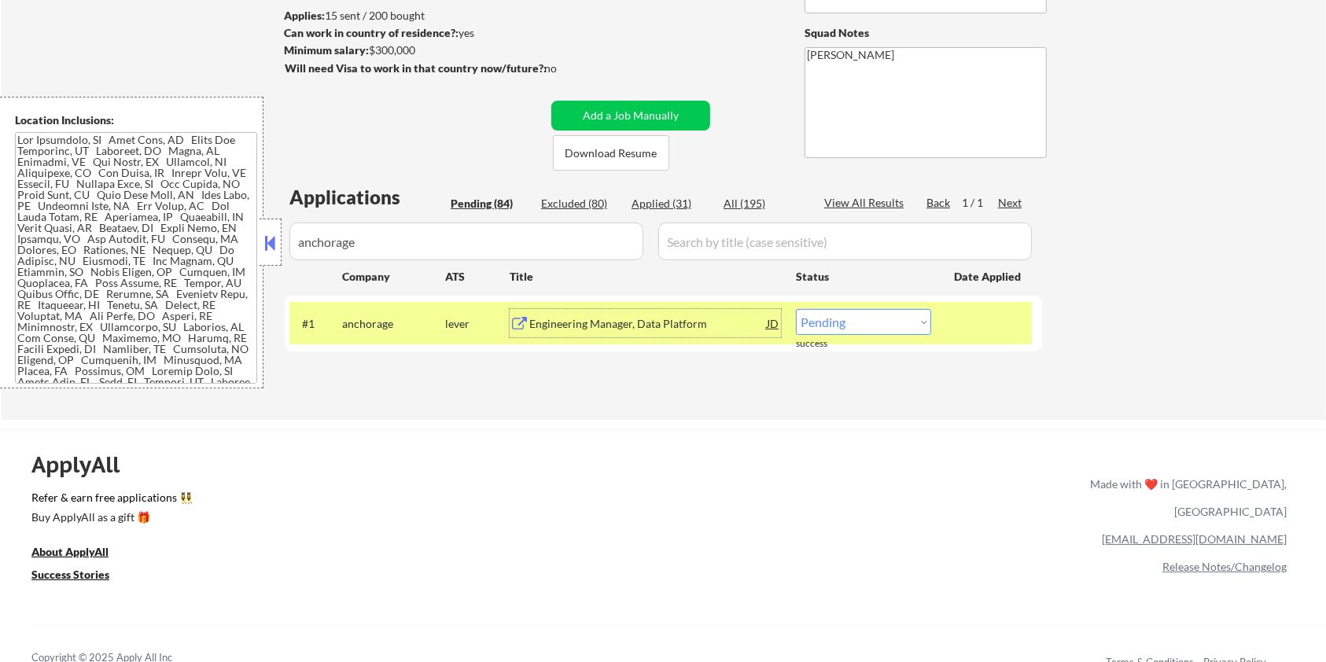
click at [867, 332] on select "Choose an option... Pending Applied Excluded (Questions) Excluded (Expired) Exc…" at bounding box center [863, 322] width 135 height 26
click at [796, 309] on select "Choose an option... Pending Applied Excluded (Questions) Excluded (Expired) Exc…" at bounding box center [863, 322] width 135 height 26
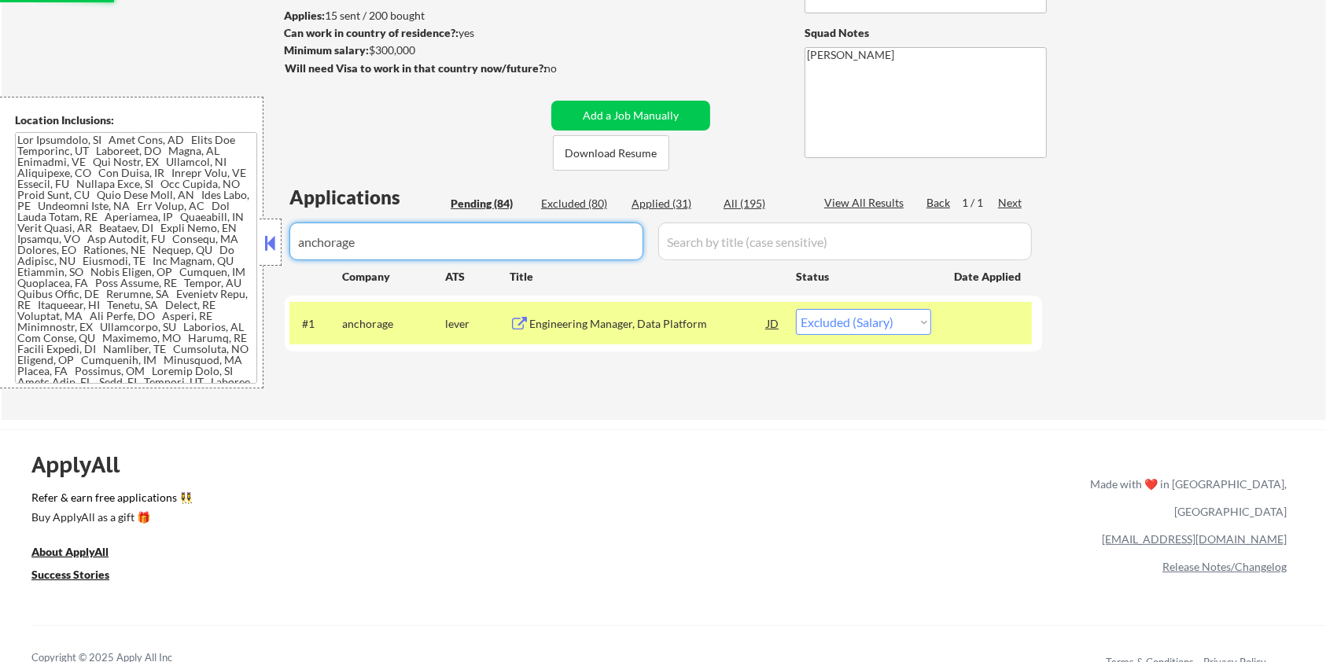
drag, startPoint x: 451, startPoint y: 255, endPoint x: 267, endPoint y: 253, distance: 184.0
click at [267, 253] on body "← Return to /applysquad Mailslurp Inbox Job Search Builder Aaron Stone User Ema…" at bounding box center [663, 122] width 1326 height 662
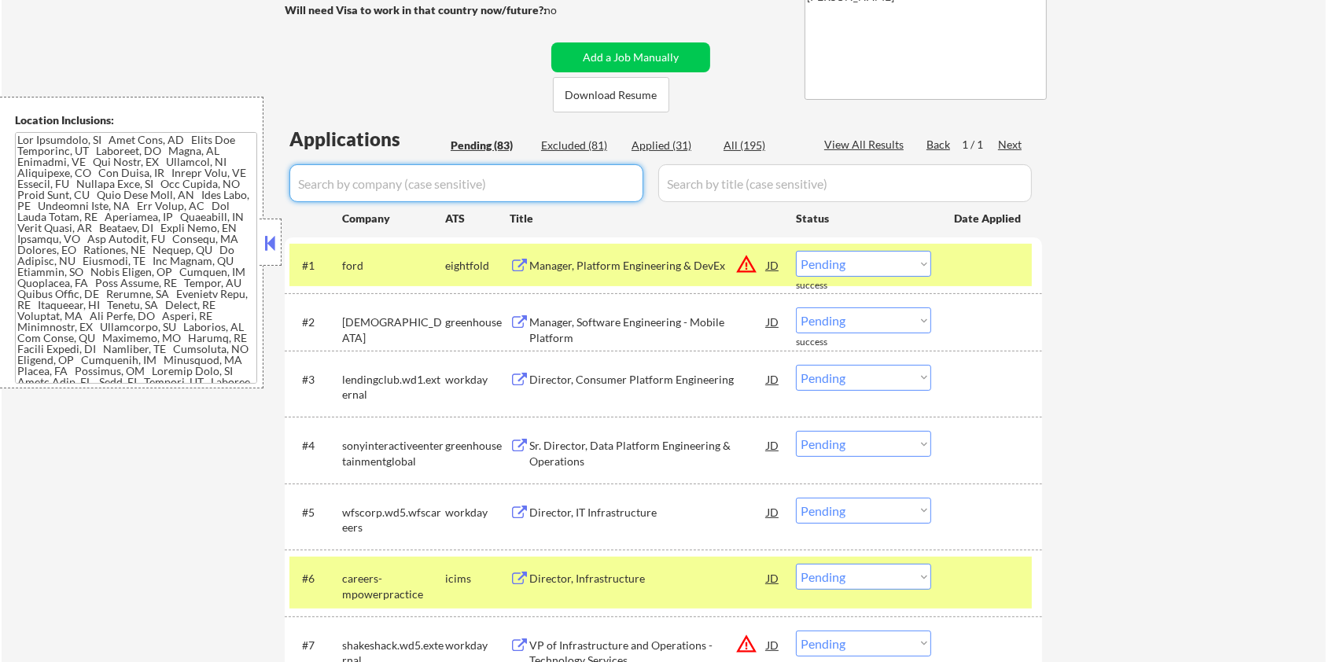
scroll to position [314, 0]
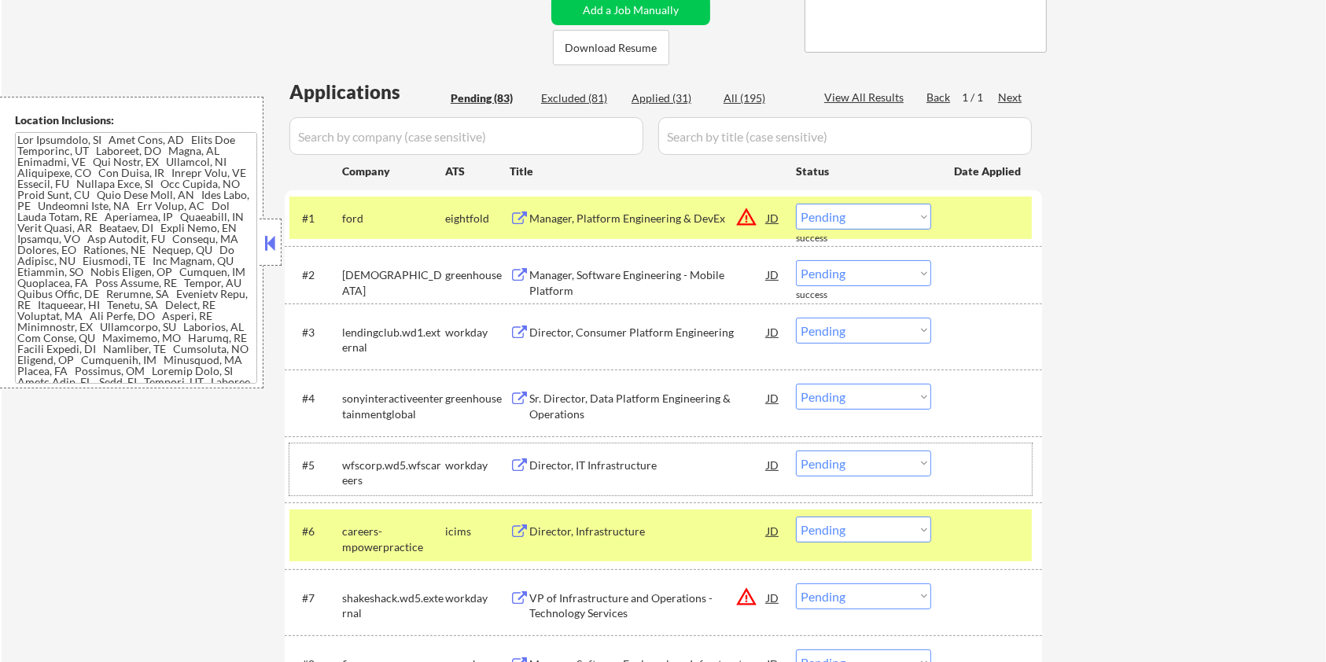
click at [489, 464] on div "workday" at bounding box center [477, 466] width 64 height 16
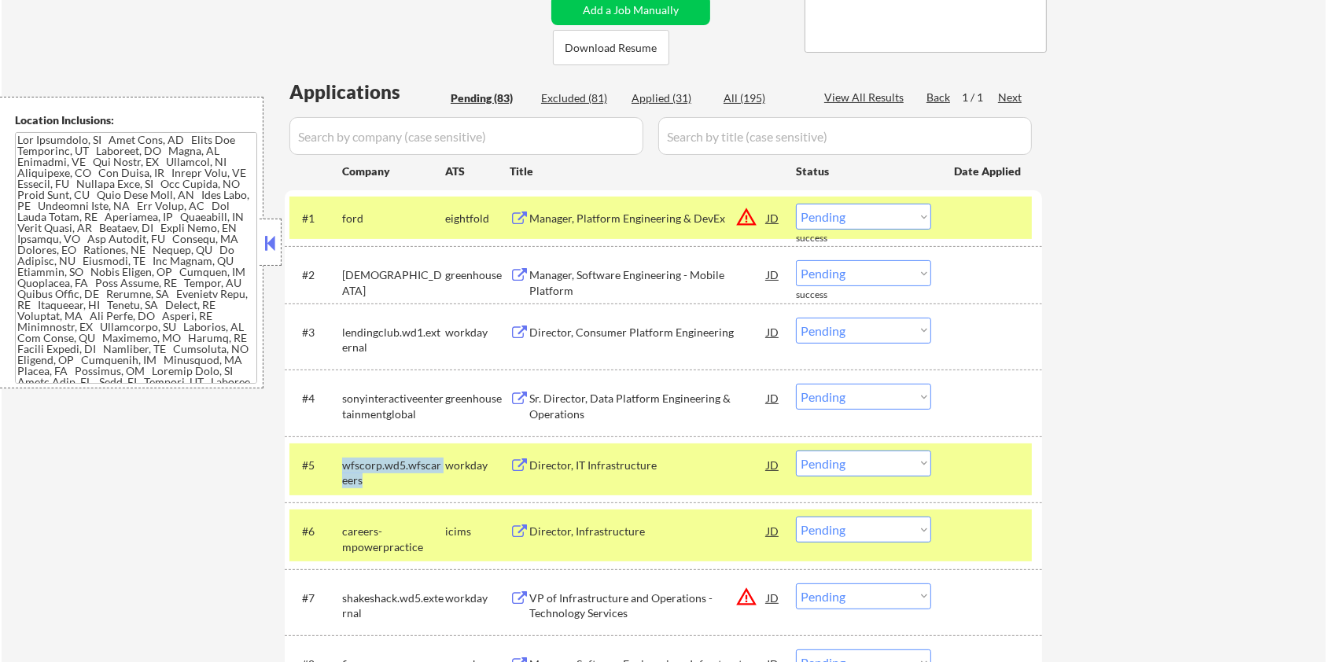
drag, startPoint x: 371, startPoint y: 475, endPoint x: 335, endPoint y: 465, distance: 37.4
click at [335, 465] on div "#5 wfscorp.wd5.wfscareers workday Director, IT Infrastructure JD warning_amber …" at bounding box center [660, 469] width 742 height 52
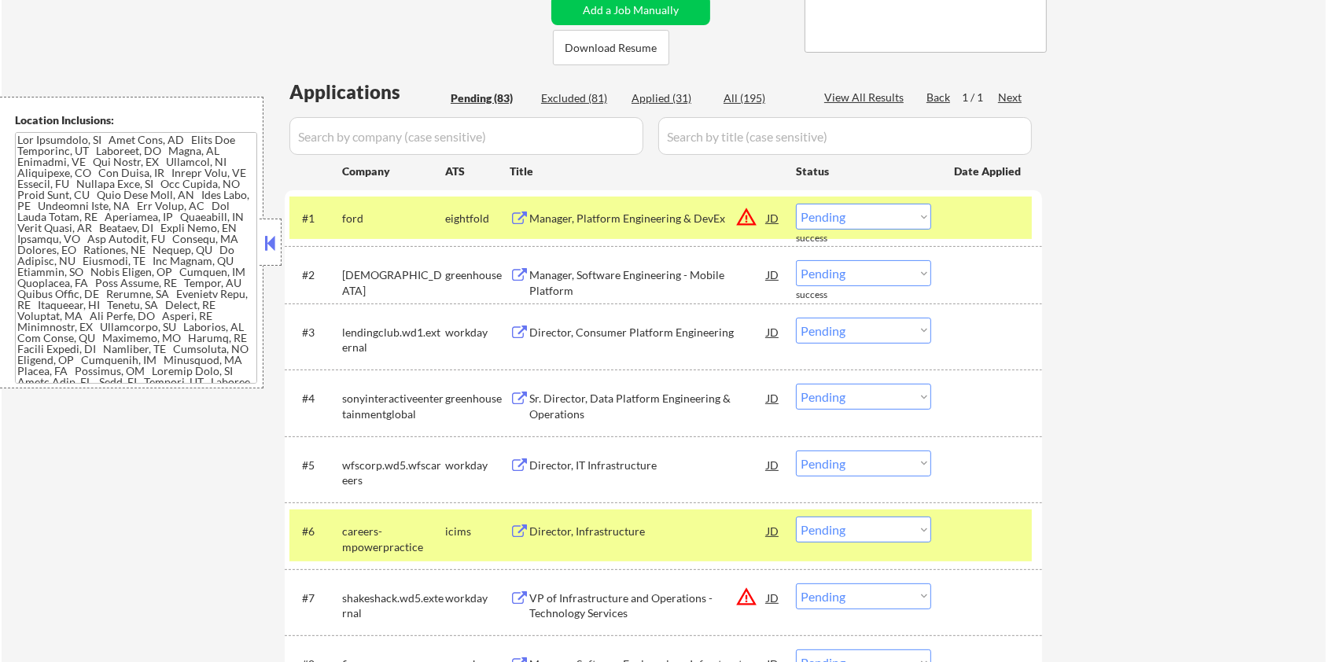
click at [367, 145] on input "input" at bounding box center [466, 136] width 354 height 38
paste input "wfscorp.wd5.wfscareers"
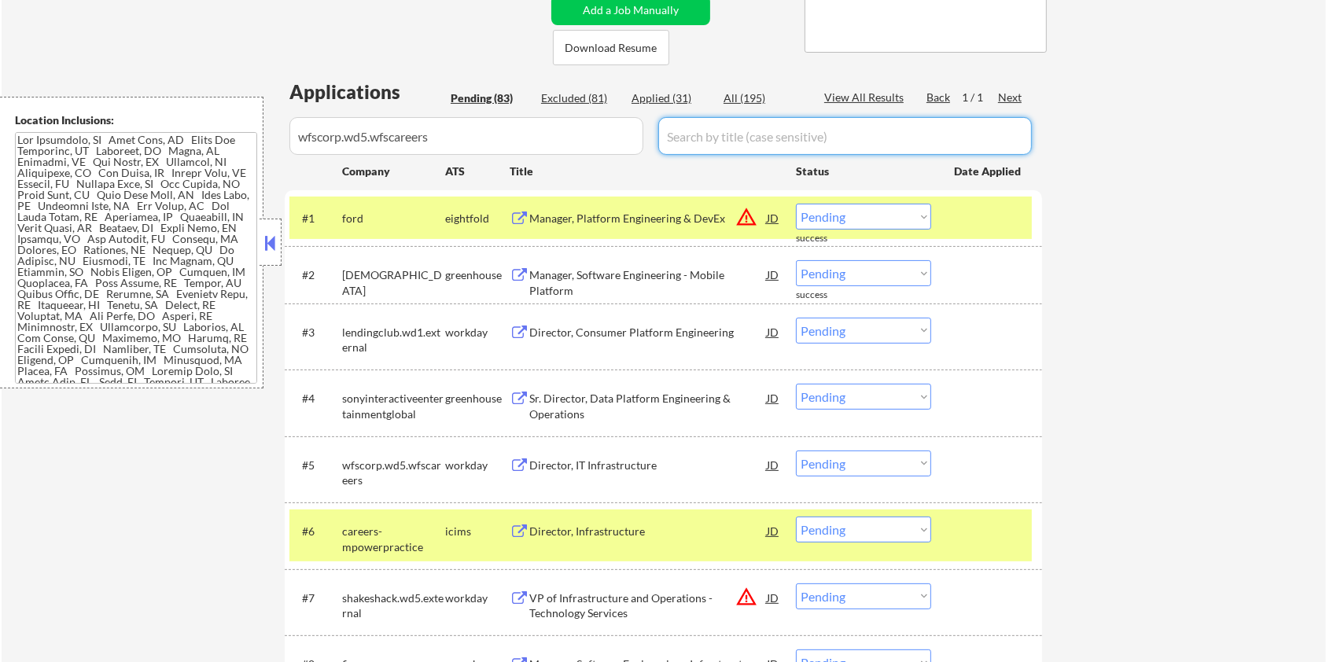
click at [702, 142] on input "input" at bounding box center [844, 136] width 373 height 38
click at [735, 93] on div "All (195)" at bounding box center [762, 98] width 79 height 16
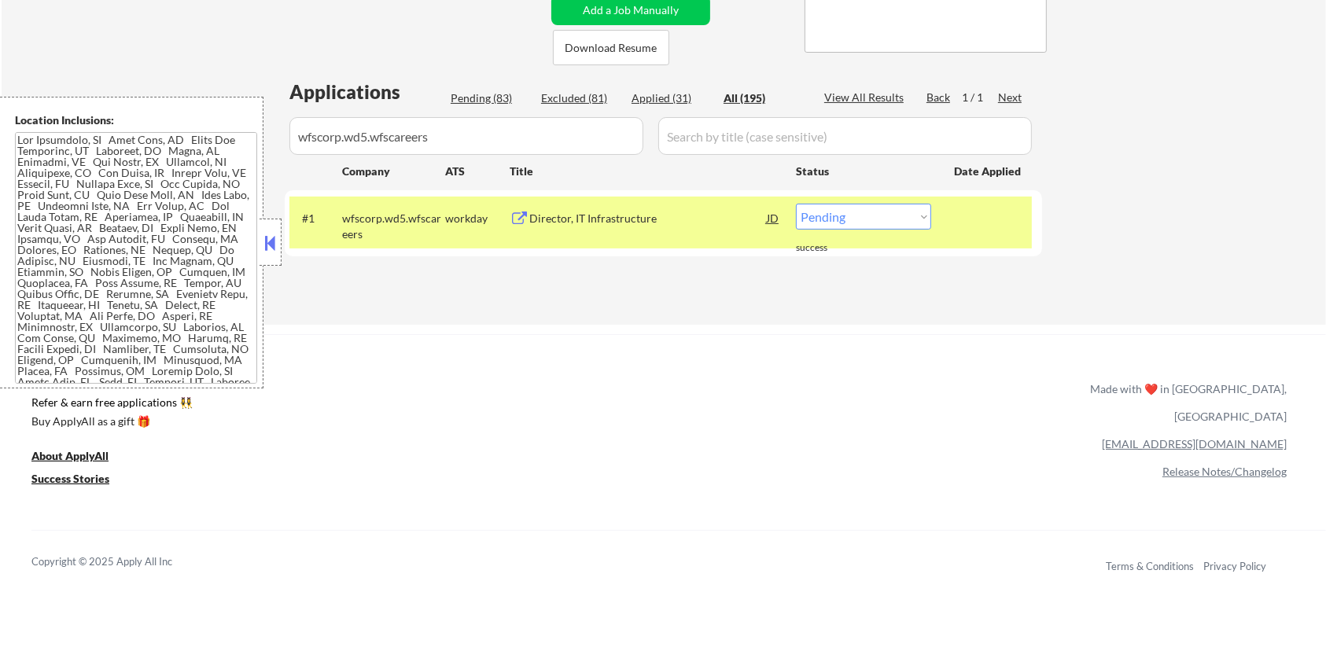
click at [590, 223] on div "Director, IT Infrastructure" at bounding box center [647, 219] width 237 height 16
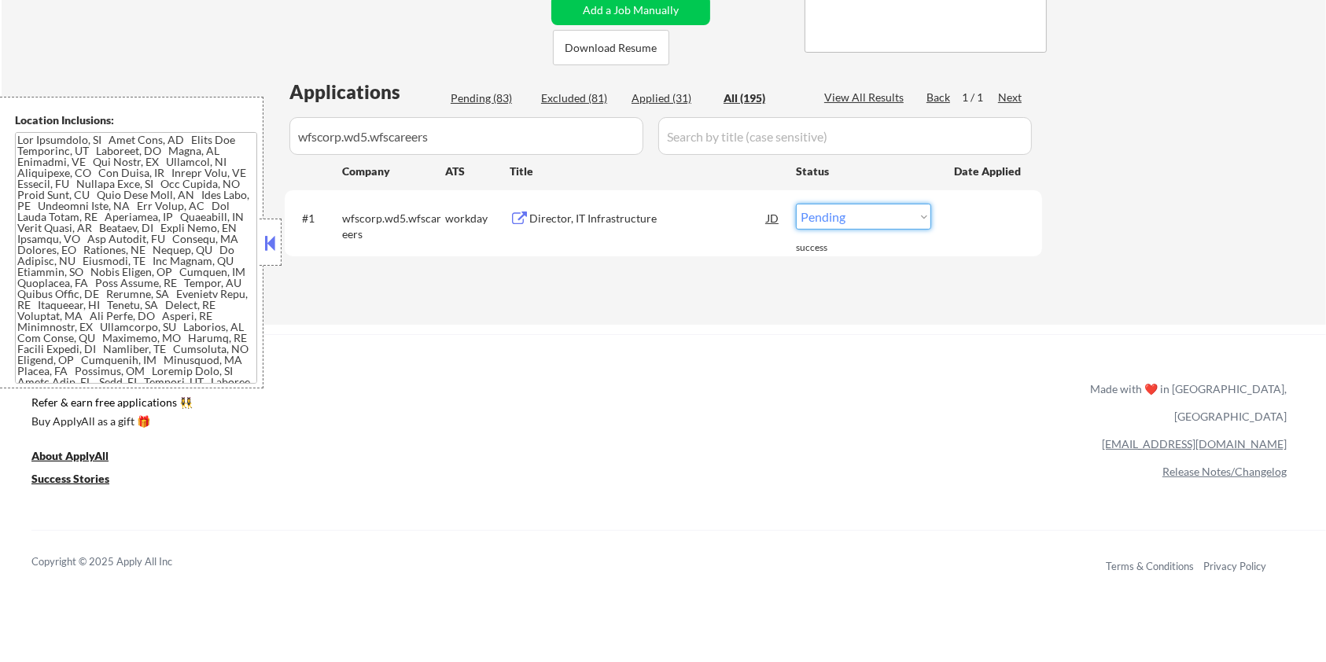
click at [865, 223] on select "Choose an option... Pending Applied Excluded (Questions) Excluded (Expired) Exc…" at bounding box center [863, 217] width 135 height 26
click at [796, 204] on select "Choose an option... Pending Applied Excluded (Questions) Excluded (Expired) Exc…" at bounding box center [863, 217] width 135 height 26
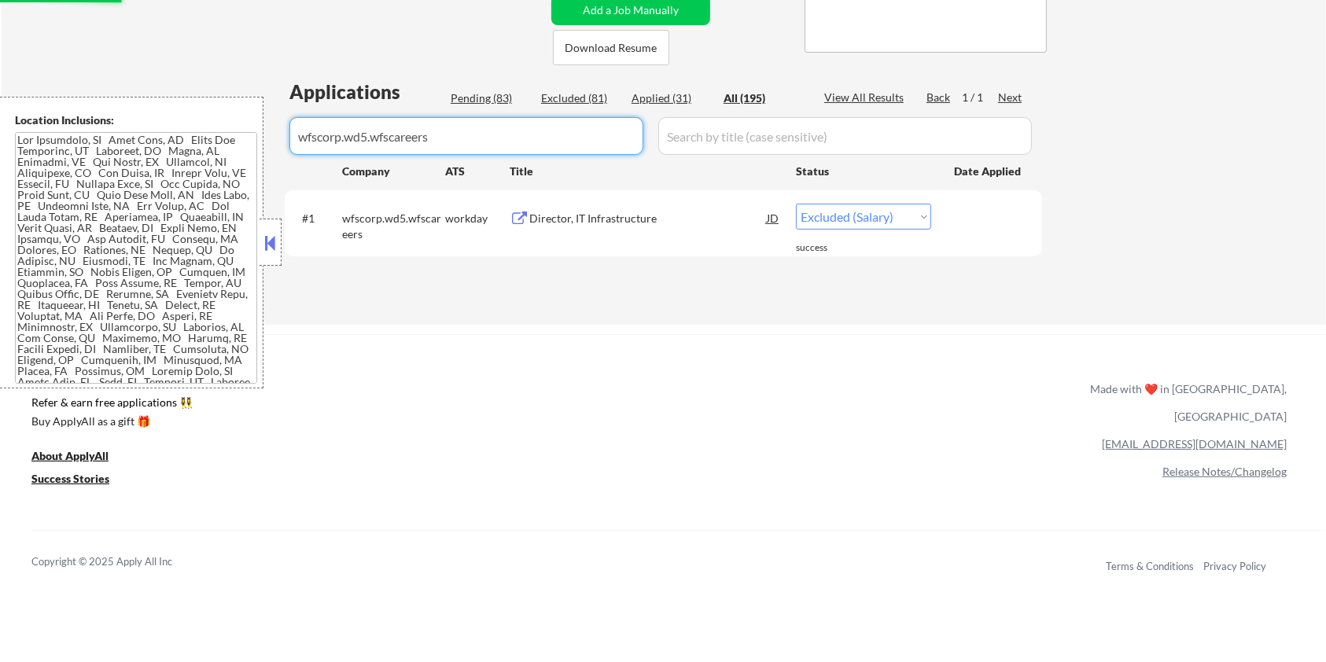
drag, startPoint x: 473, startPoint y: 135, endPoint x: 304, endPoint y: 142, distance: 169.2
click at [304, 142] on input "input" at bounding box center [466, 136] width 354 height 38
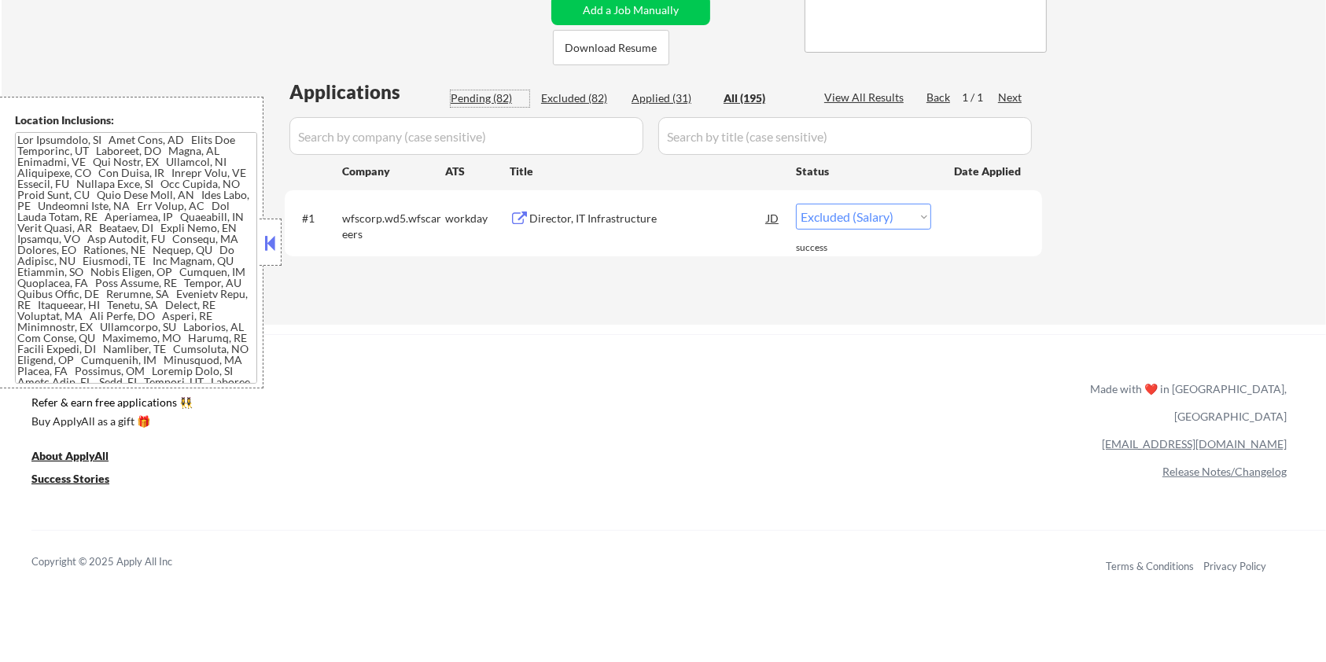
click at [468, 101] on div "Pending (82)" at bounding box center [490, 98] width 79 height 16
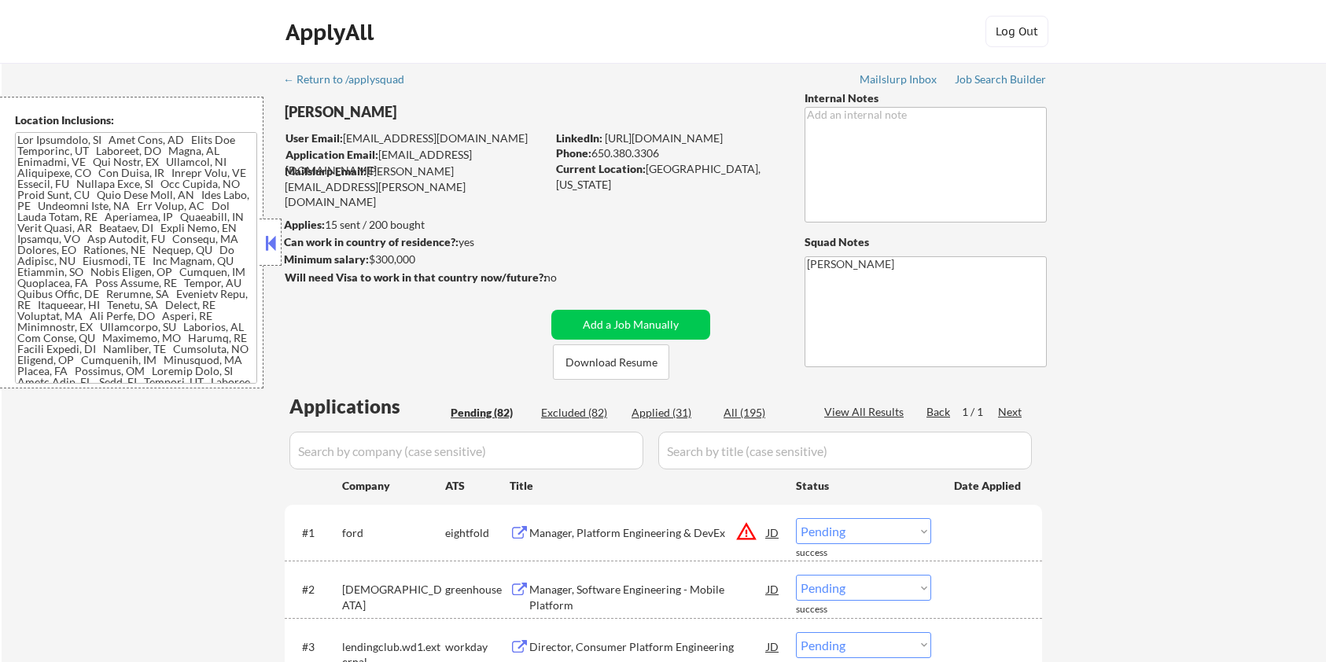
select select ""pending""
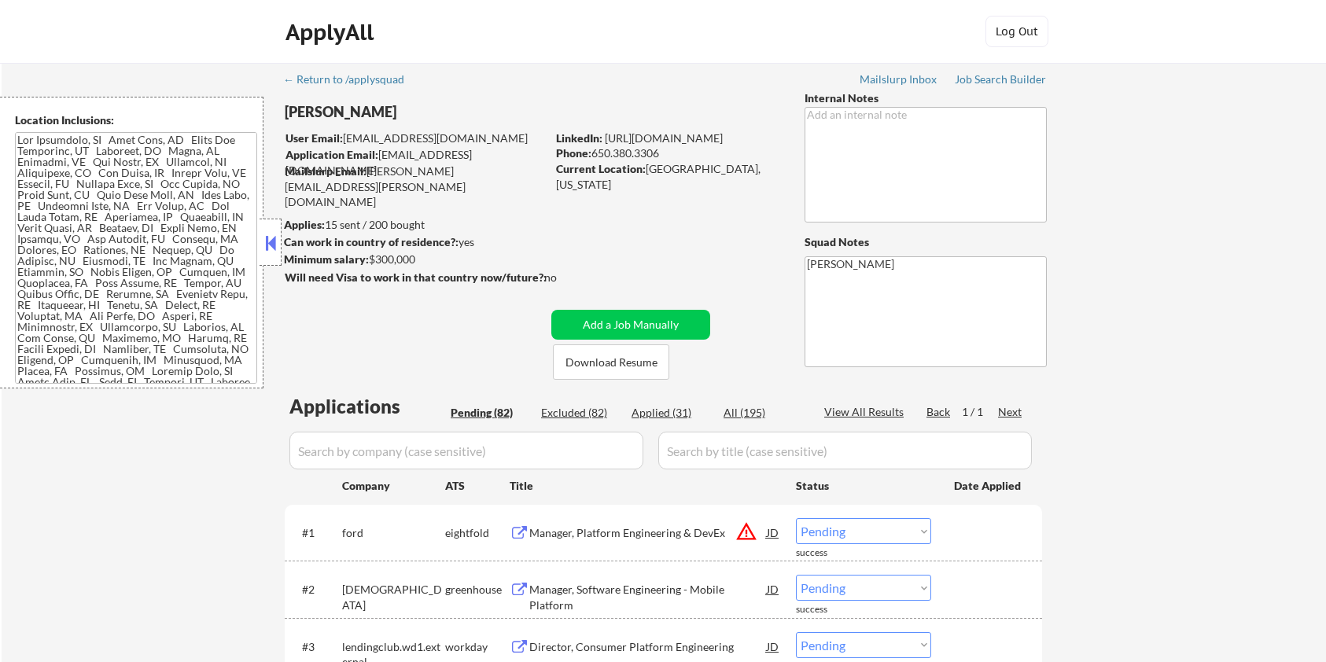
select select ""pending""
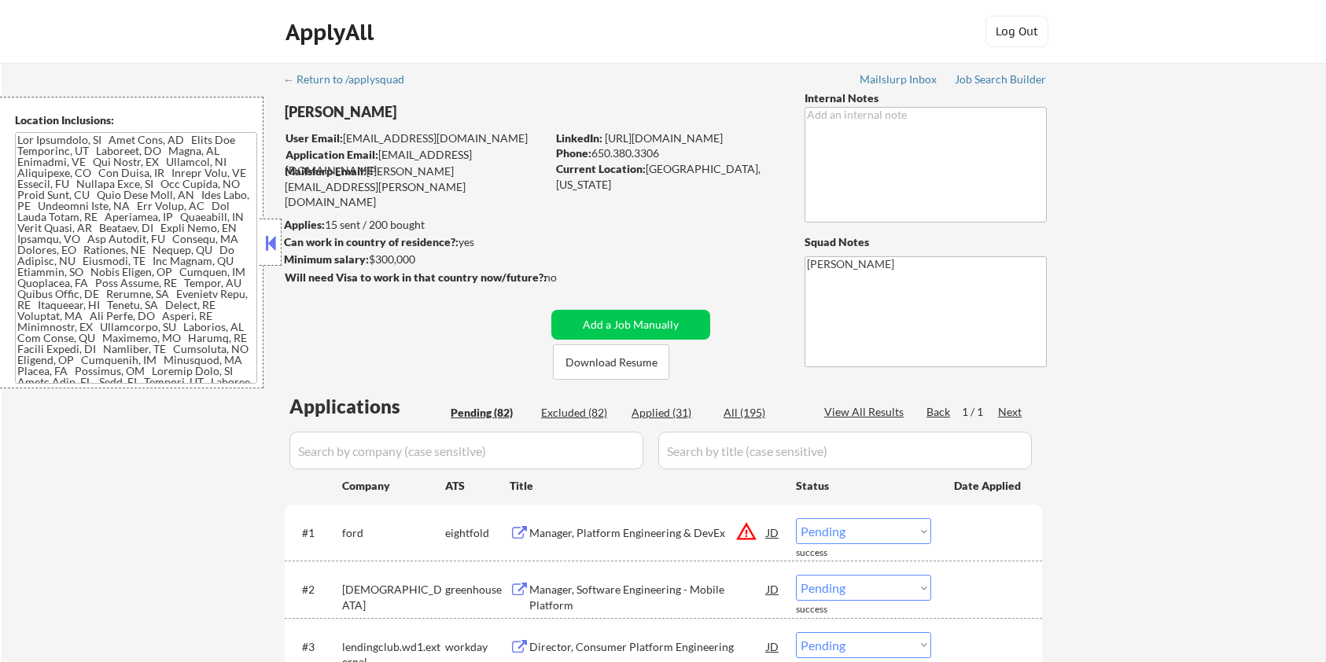
select select ""pending""
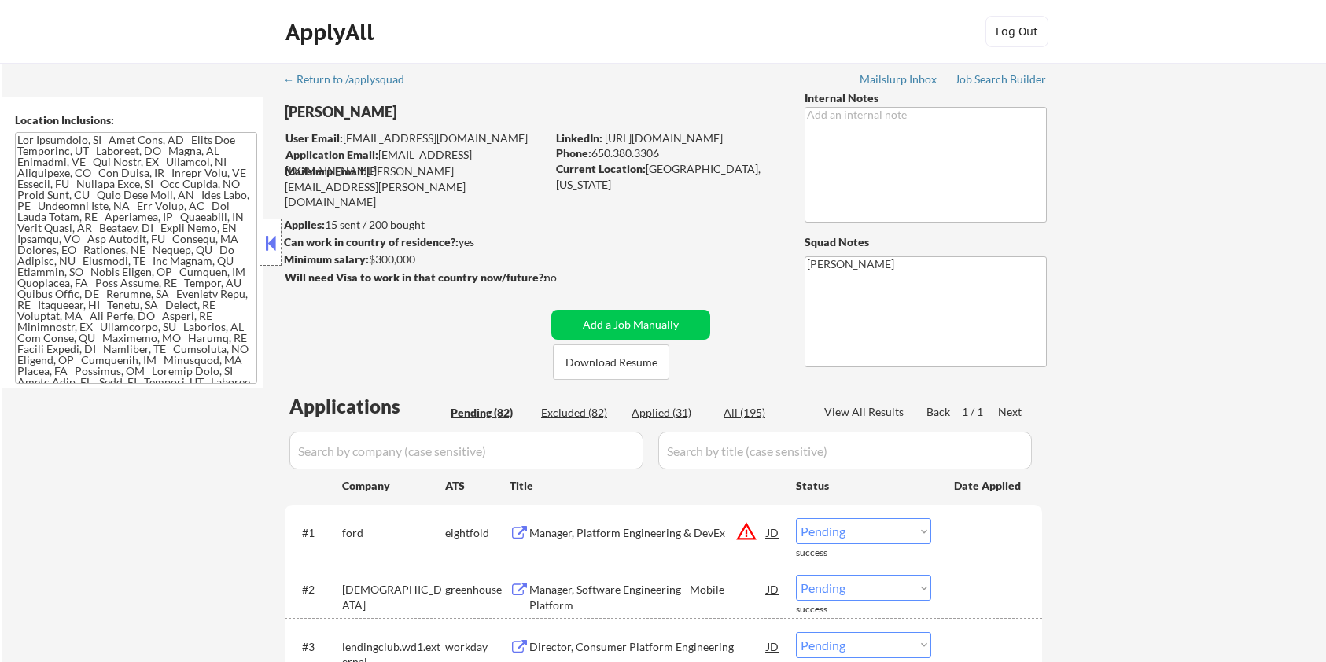
select select ""pending""
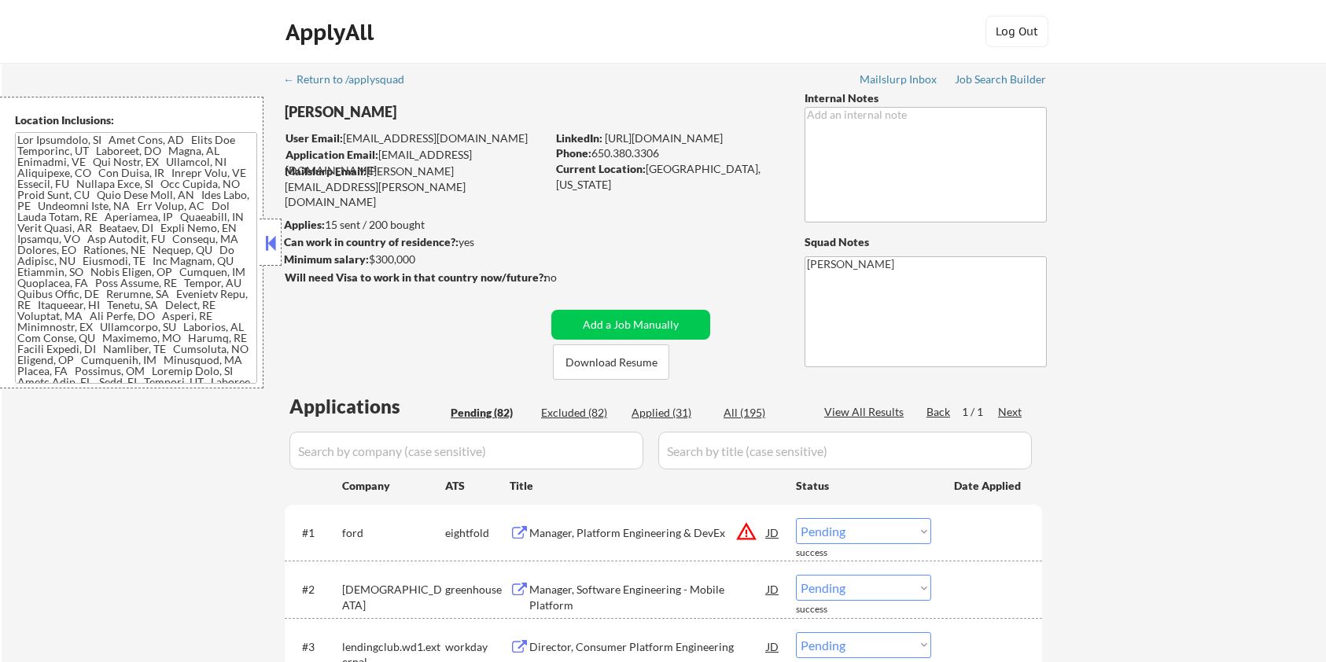
select select ""pending""
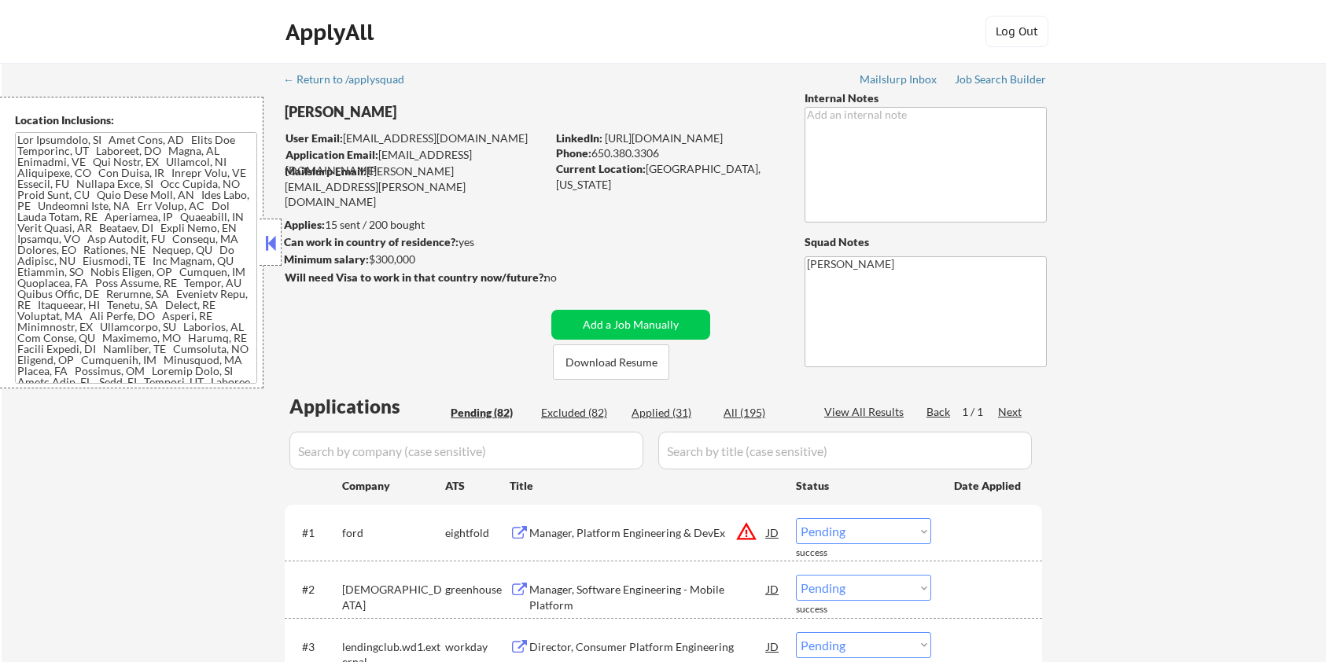
select select ""pending""
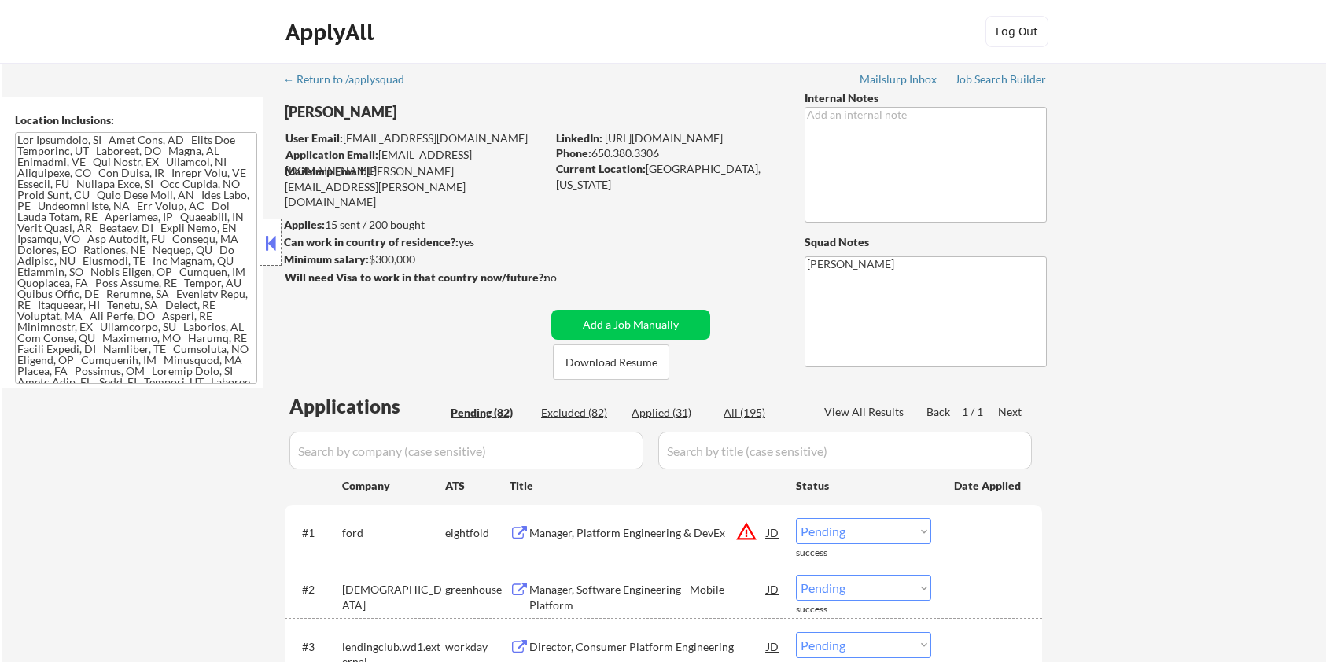
select select ""pending""
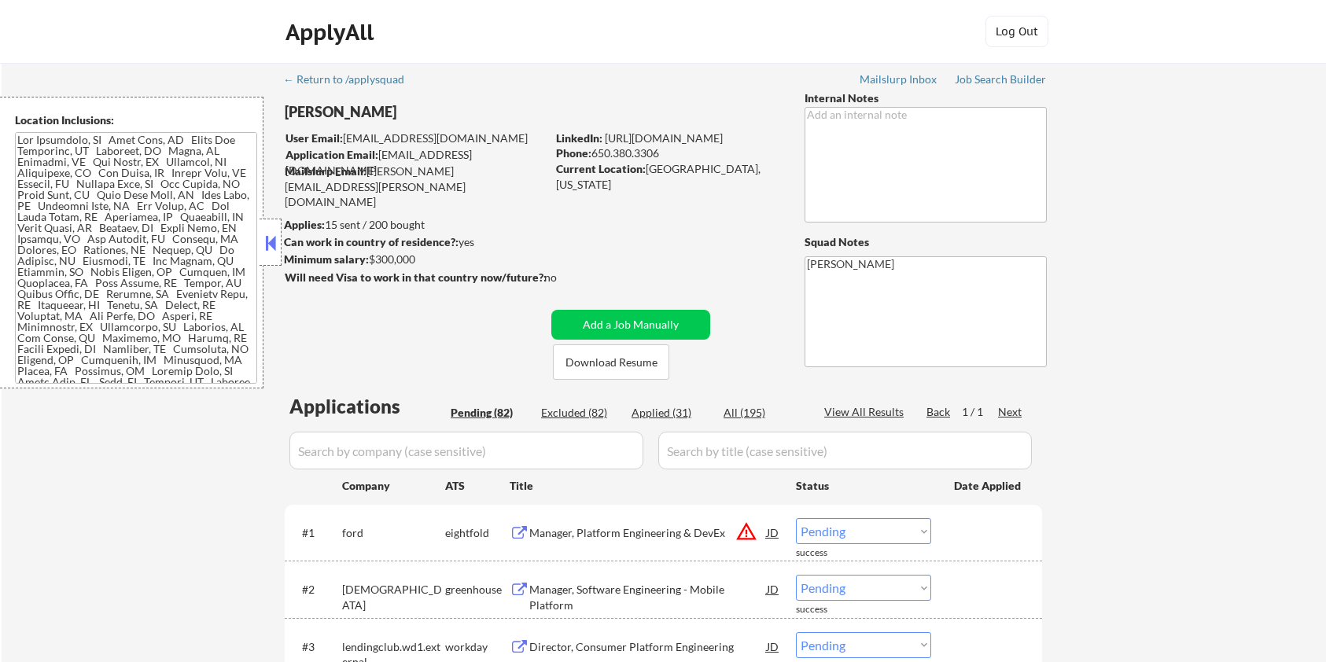
select select ""pending""
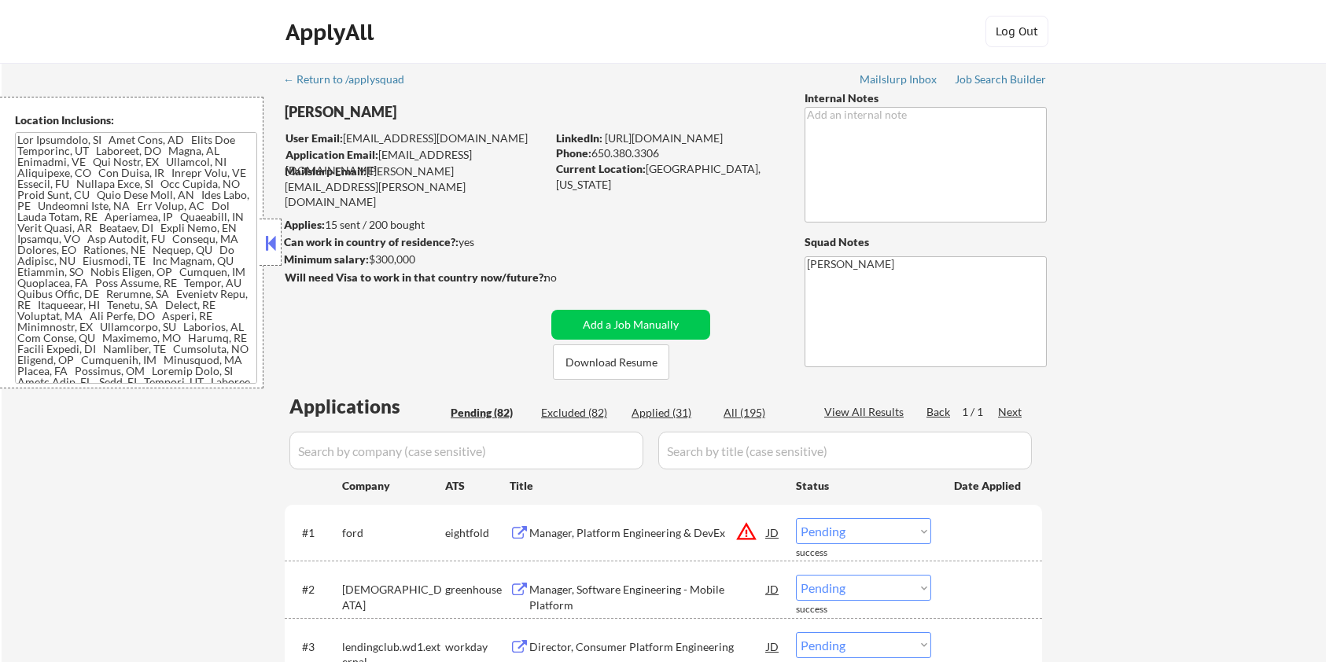
select select ""pending""
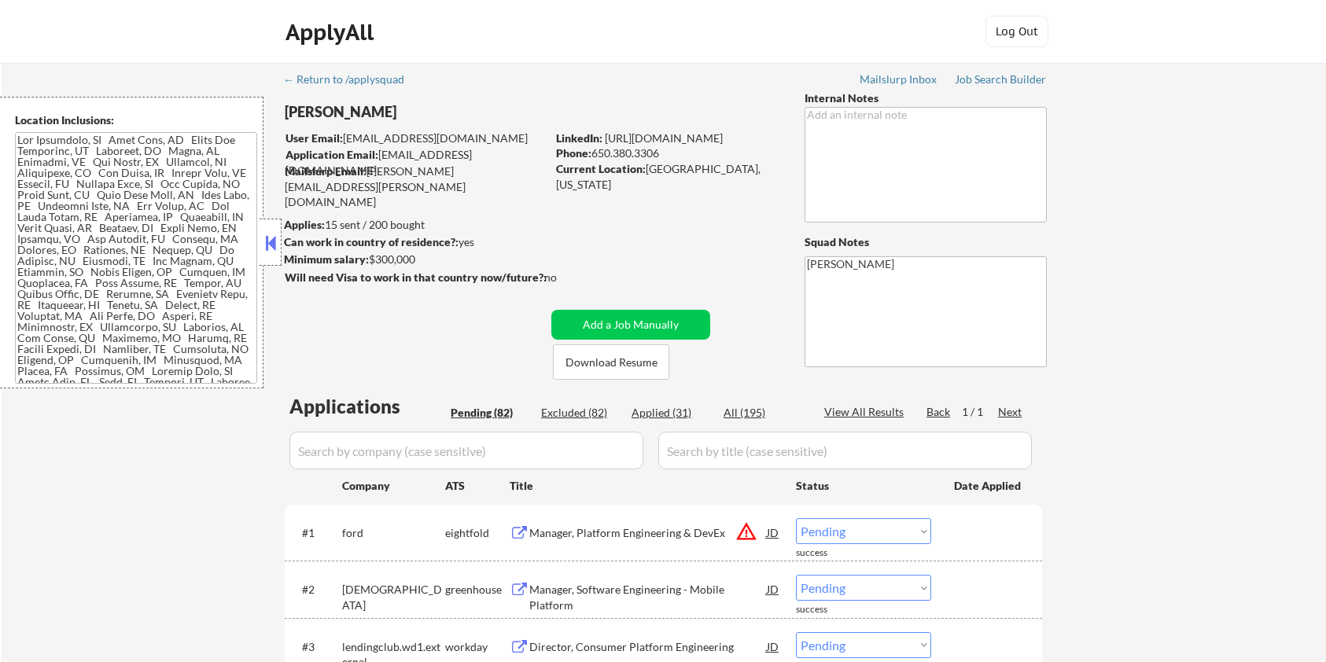
select select ""pending""
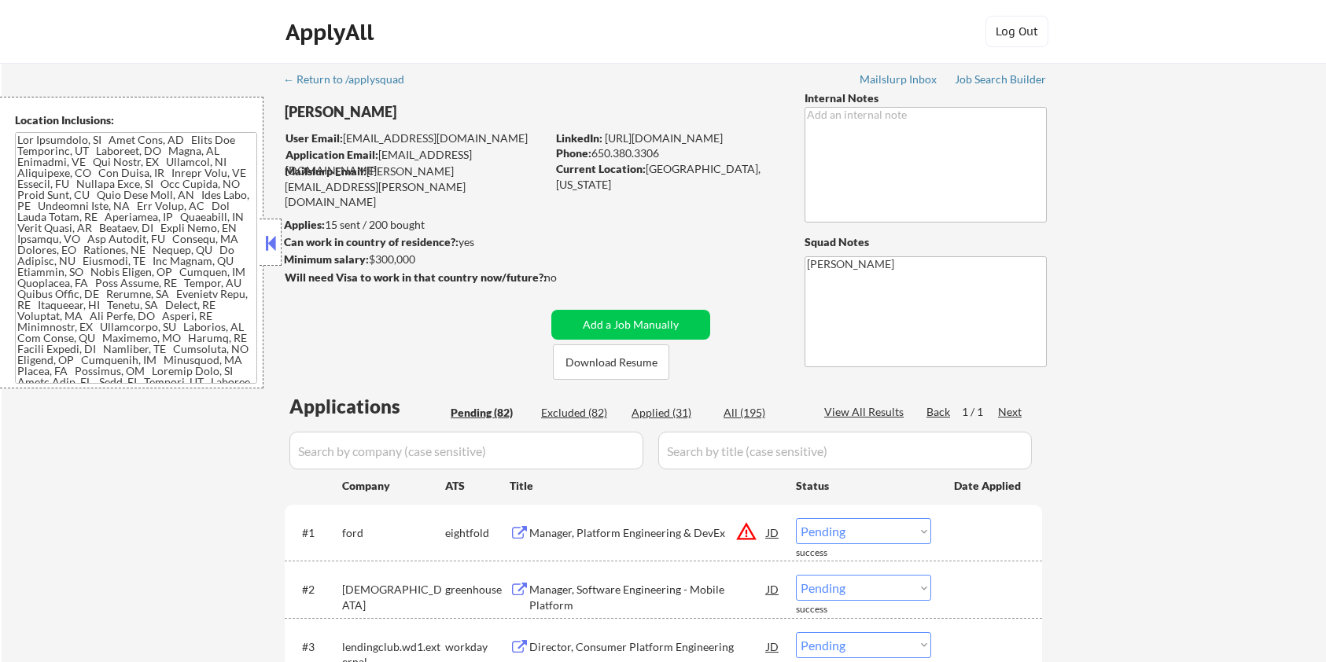
select select ""pending""
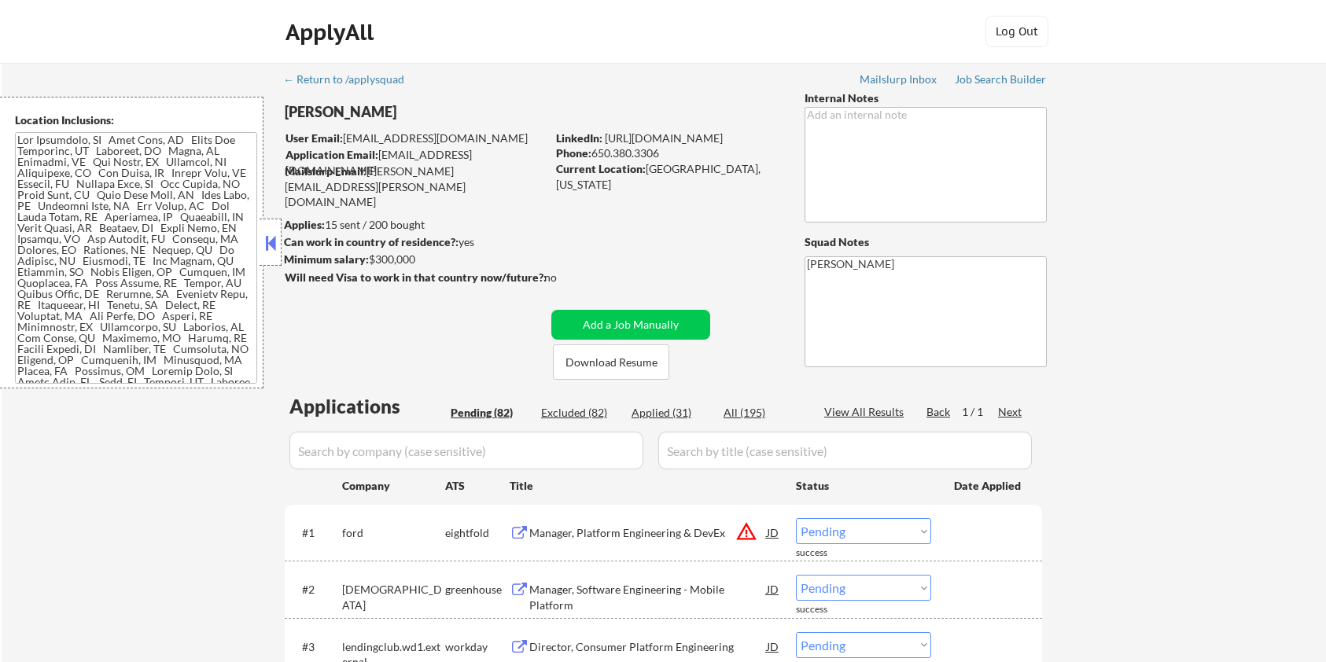
select select ""pending""
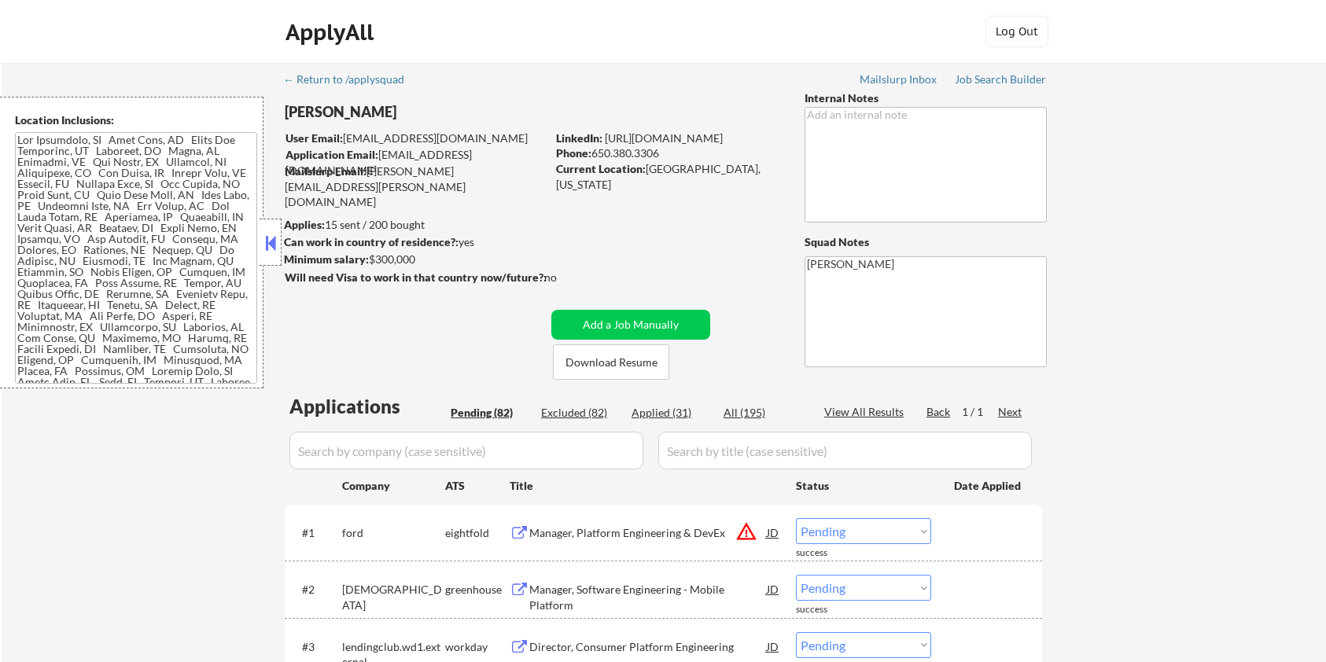
select select ""pending""
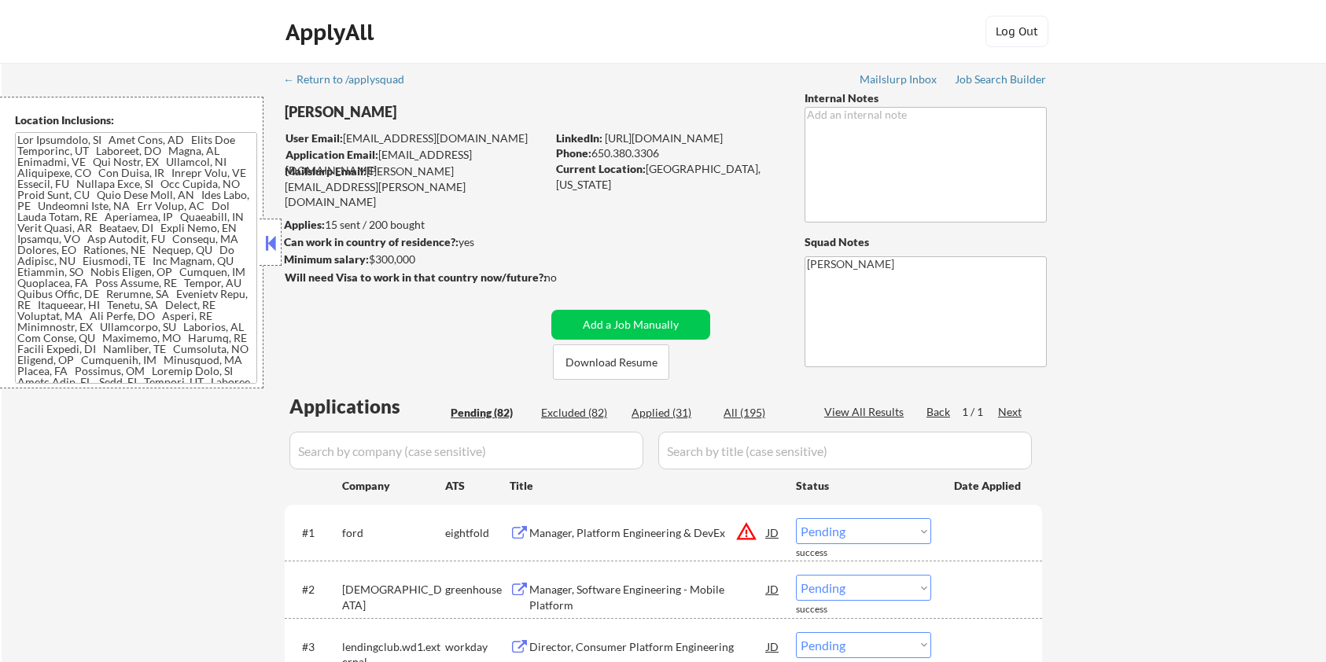
select select ""pending""
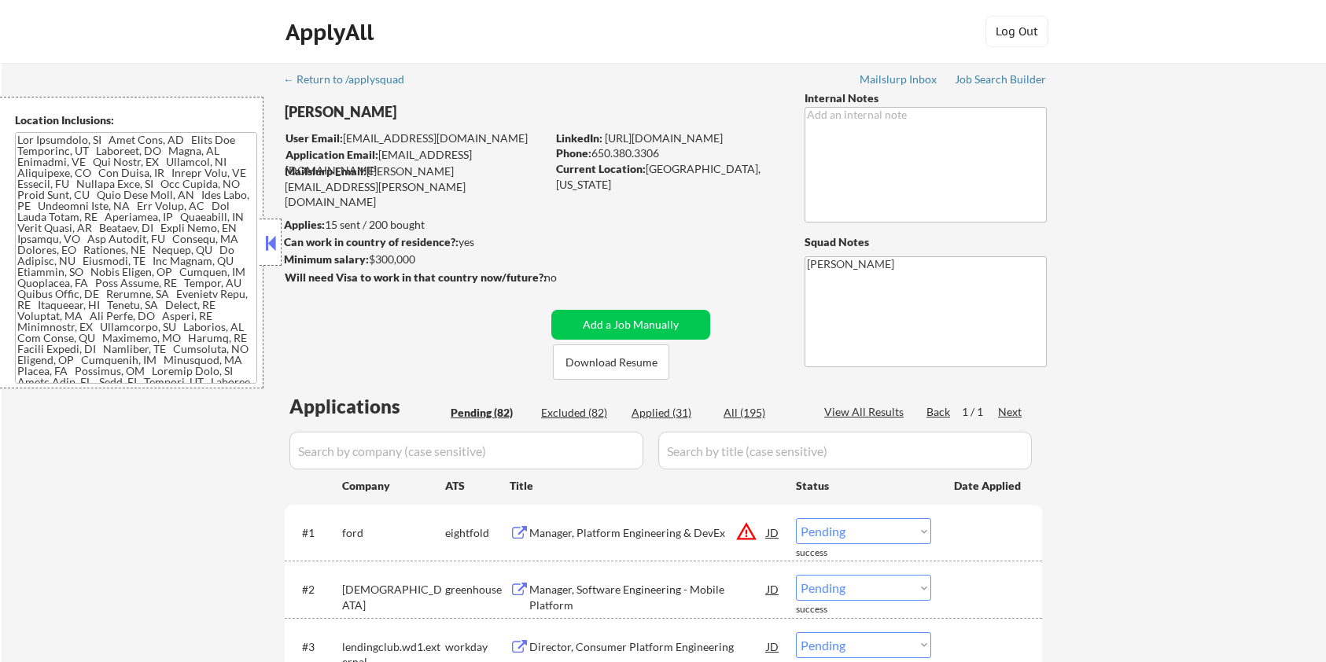
select select ""pending""
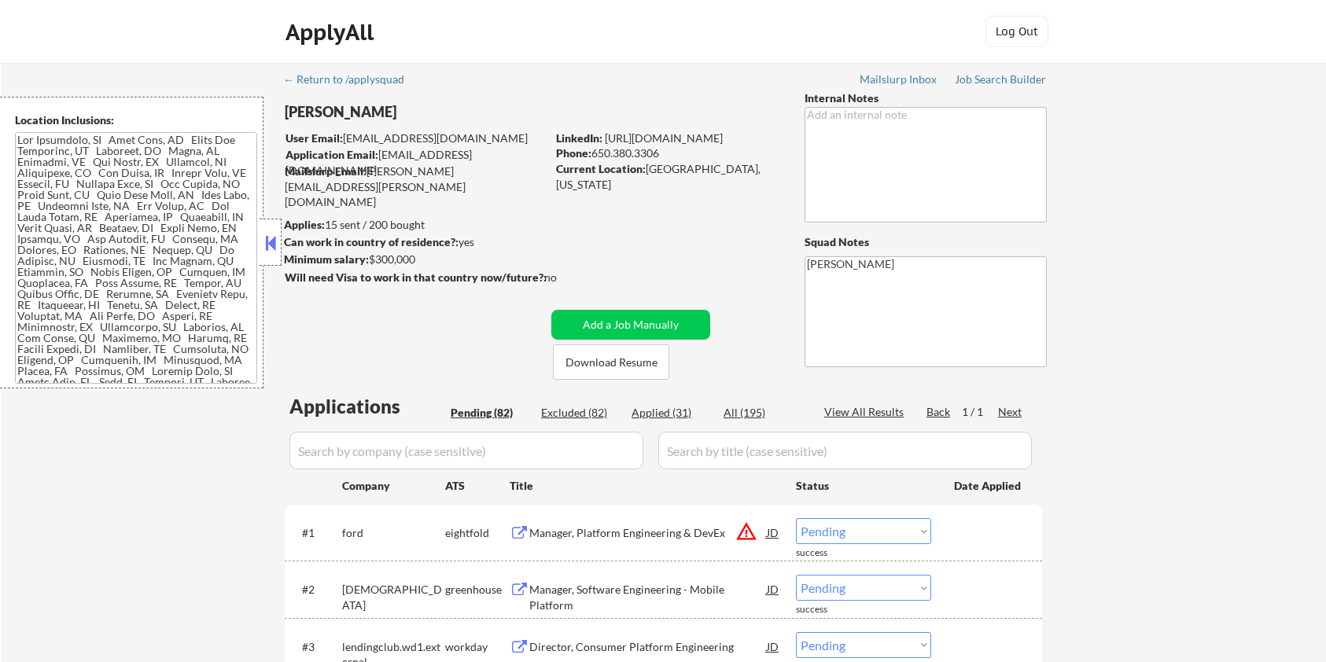
select select ""pending""
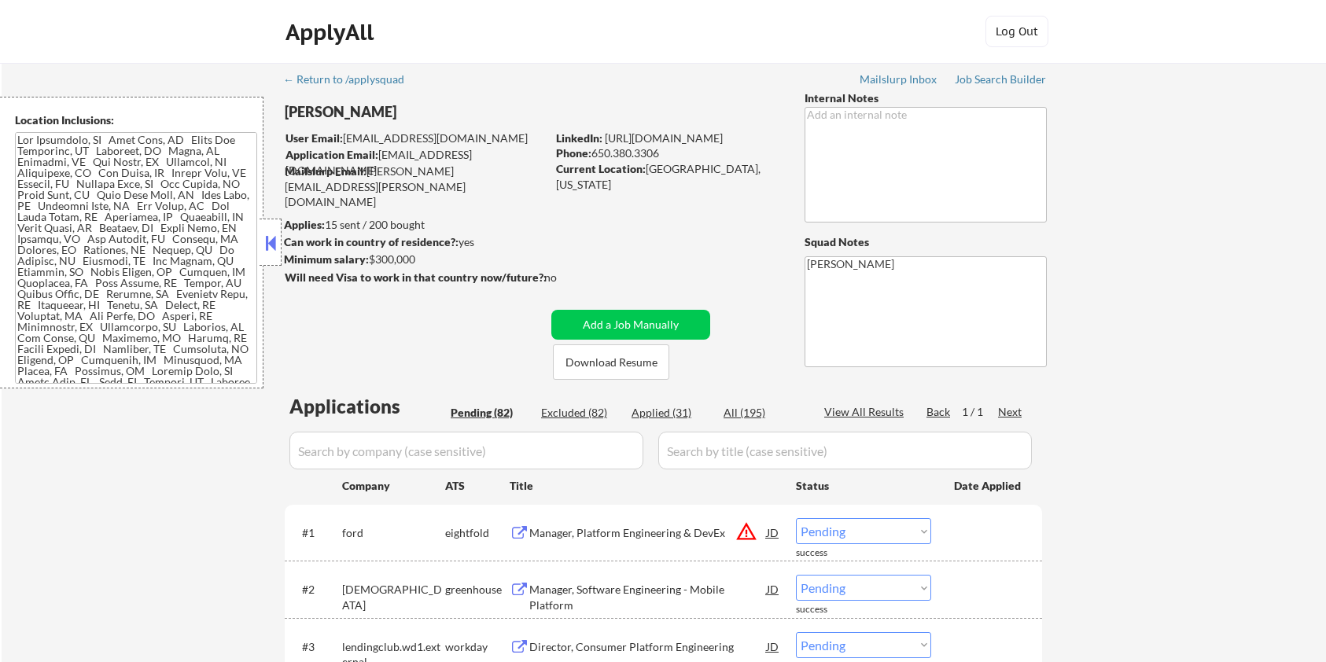
select select ""pending""
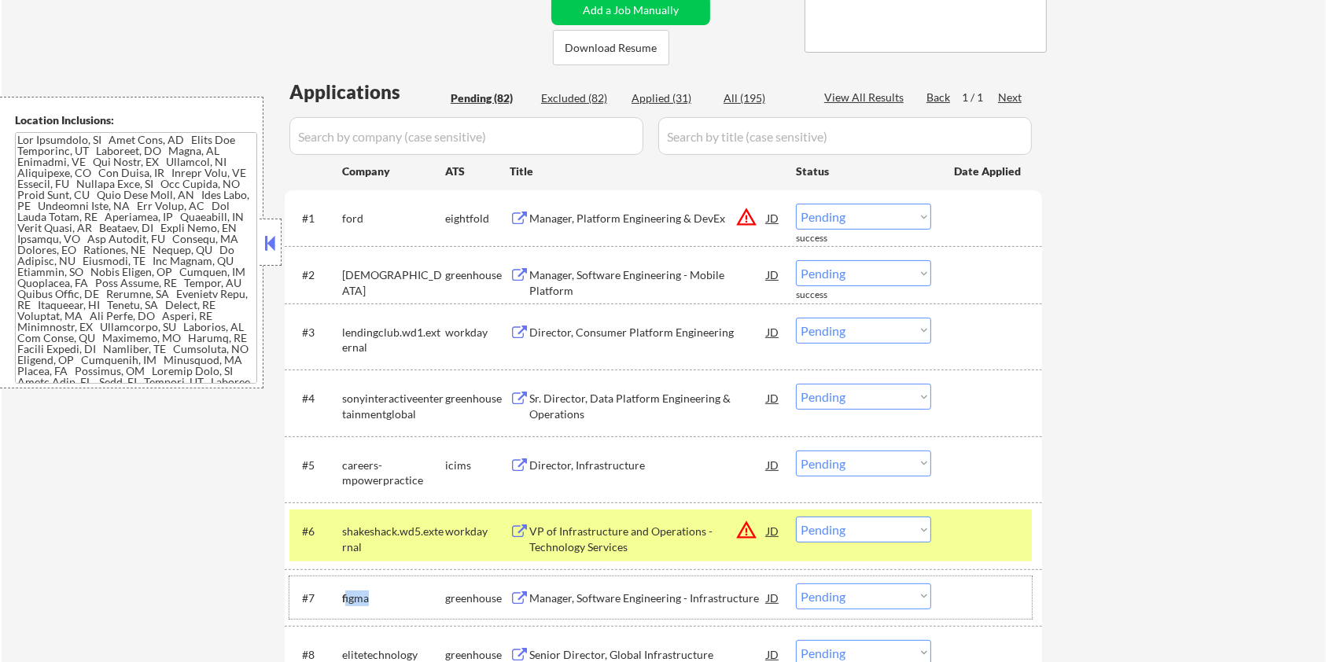
drag, startPoint x: 388, startPoint y: 600, endPoint x: 344, endPoint y: 598, distance: 43.3
click at [344, 598] on div "figma" at bounding box center [393, 598] width 103 height 16
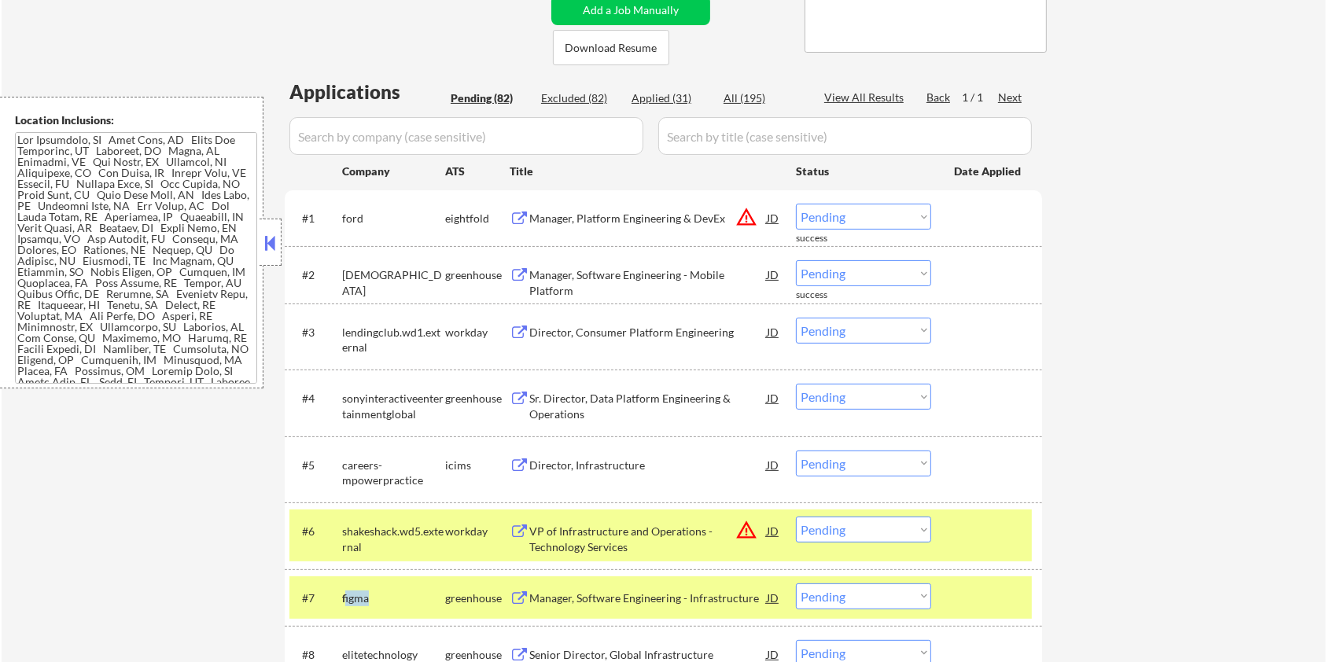
click at [374, 598] on div "figma" at bounding box center [393, 598] width 103 height 16
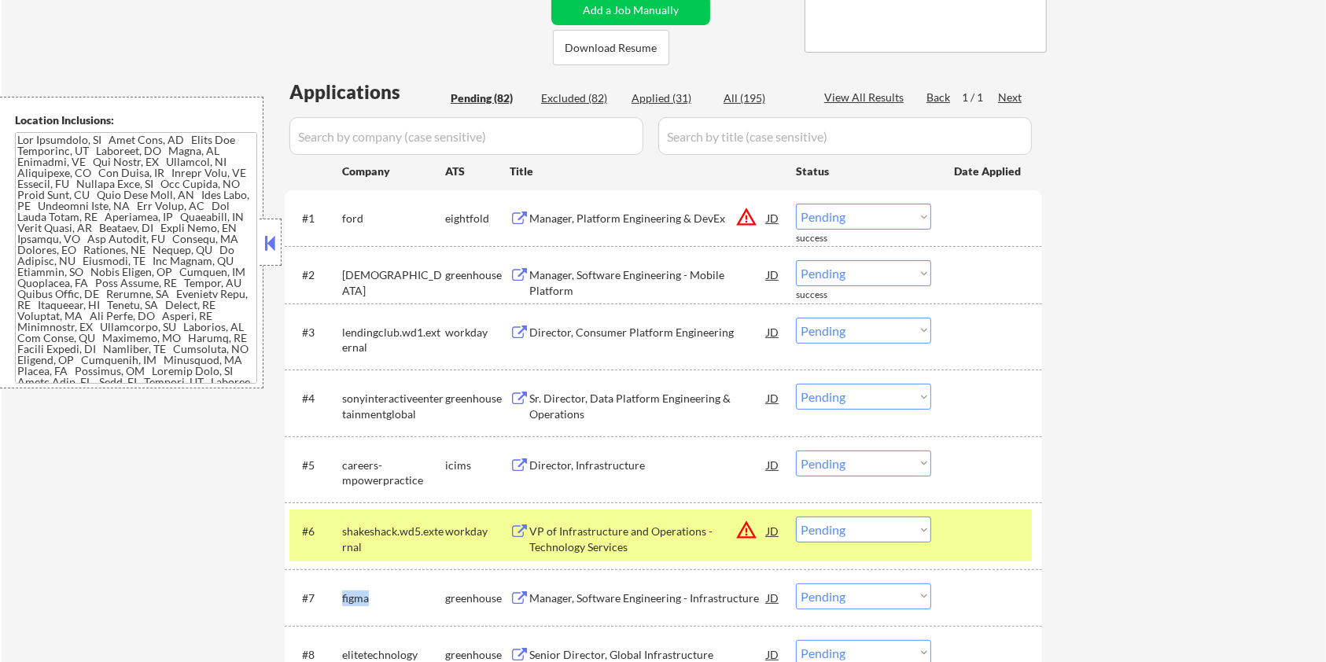
drag, startPoint x: 373, startPoint y: 594, endPoint x: 337, endPoint y: 593, distance: 36.2
click at [337, 593] on div "#7 figma greenhouse Manager, Software Engineering - Infrastructure JD warning_a…" at bounding box center [660, 597] width 742 height 42
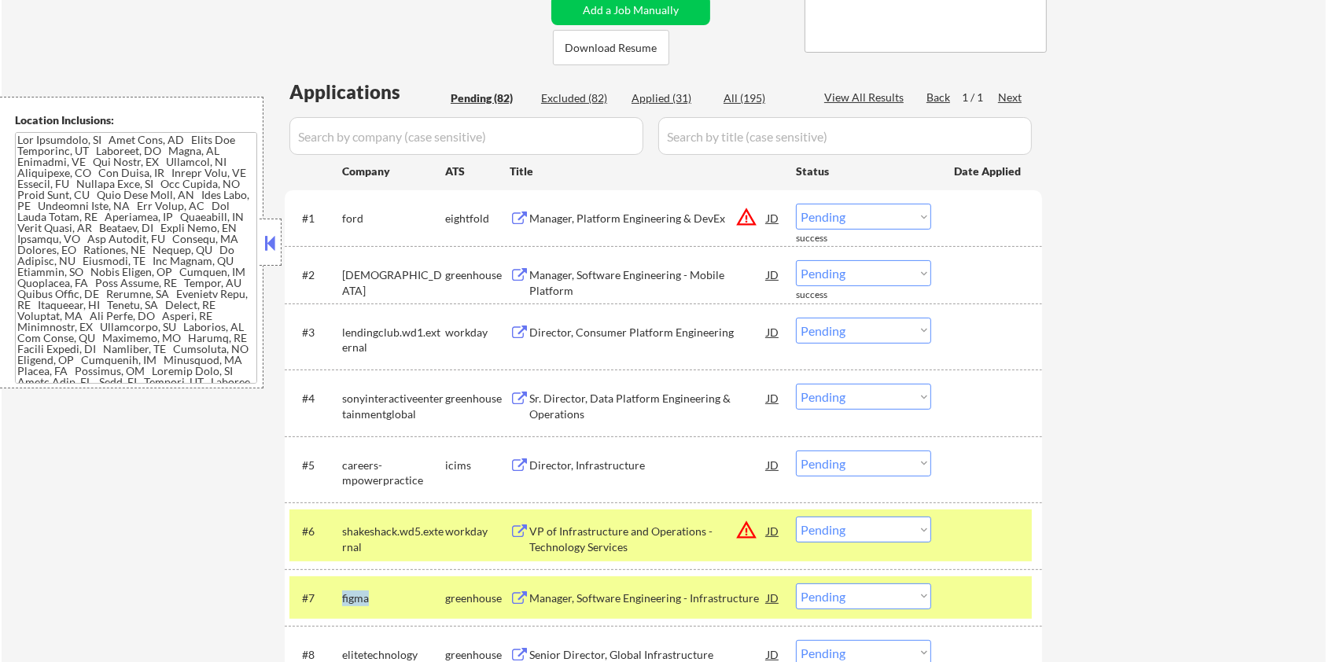
copy div "figma"
click at [343, 124] on input "input" at bounding box center [466, 136] width 354 height 38
paste input "figma"
type input "figma"
drag, startPoint x: 734, startPoint y: 135, endPoint x: 741, endPoint y: 131, distance: 8.8
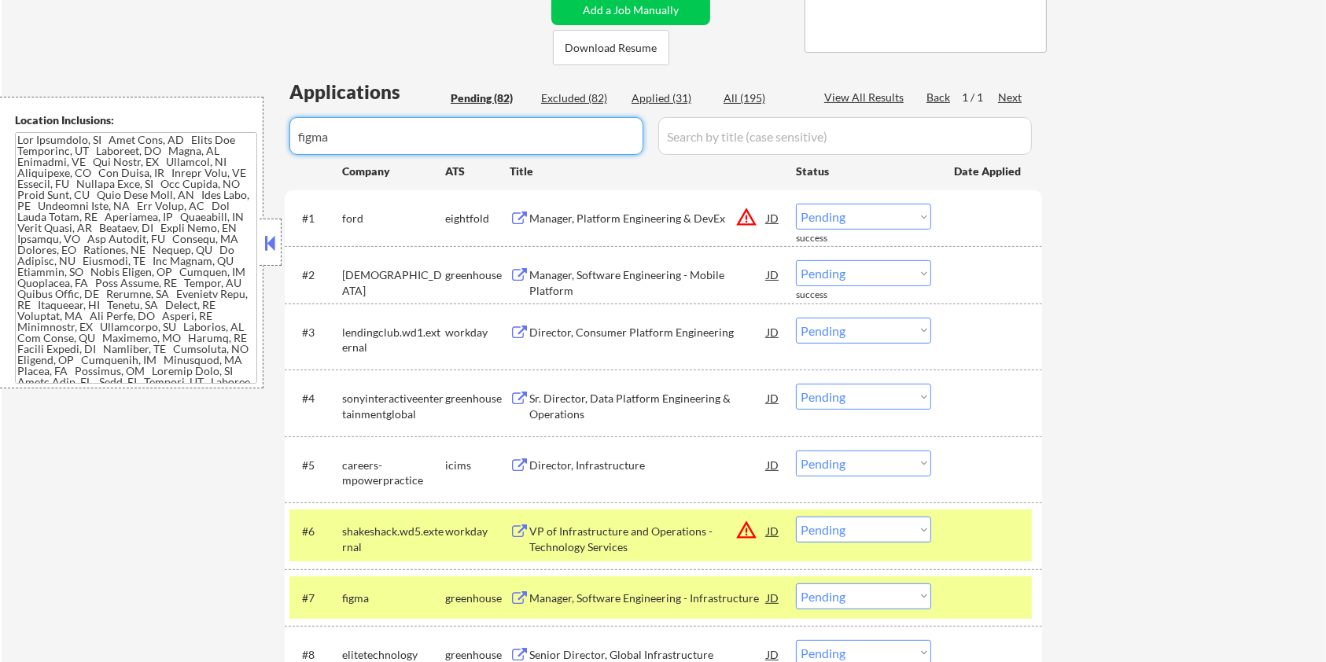
click at [734, 135] on input "input" at bounding box center [844, 136] width 373 height 38
click at [750, 91] on div "All (195)" at bounding box center [762, 98] width 79 height 16
select select ""excluded""
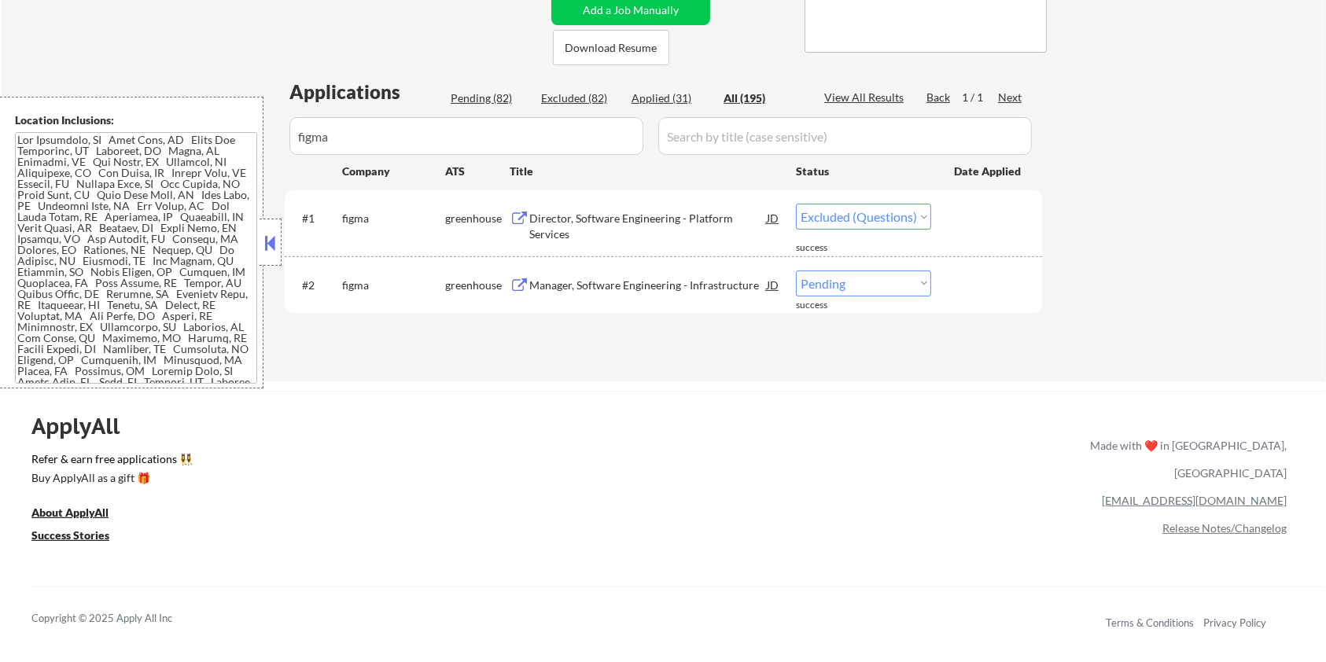
click at [610, 285] on div "Manager, Software Engineering - Infrastructure" at bounding box center [647, 286] width 237 height 16
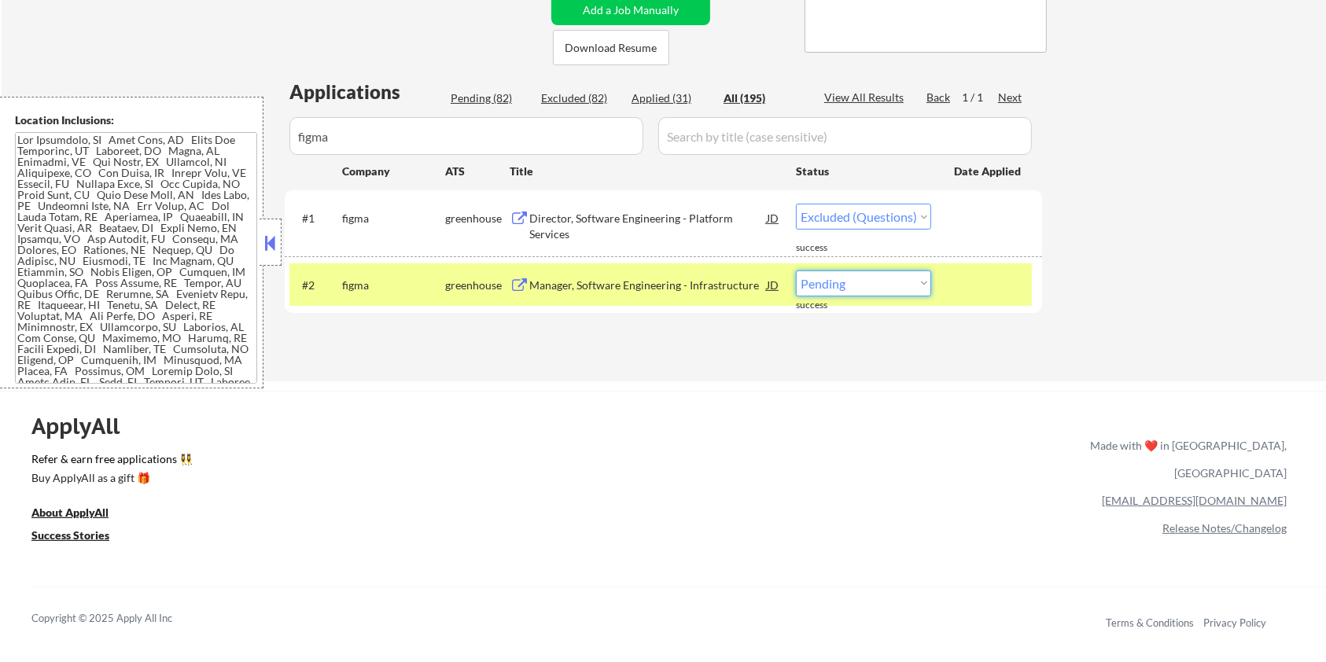
click at [874, 293] on select "Choose an option... Pending Applied Excluded (Questions) Excluded (Expired) Exc…" at bounding box center [863, 283] width 135 height 26
select select ""excluded""
click at [796, 270] on select "Choose an option... Pending Applied Excluded (Questions) Excluded (Expired) Exc…" at bounding box center [863, 283] width 135 height 26
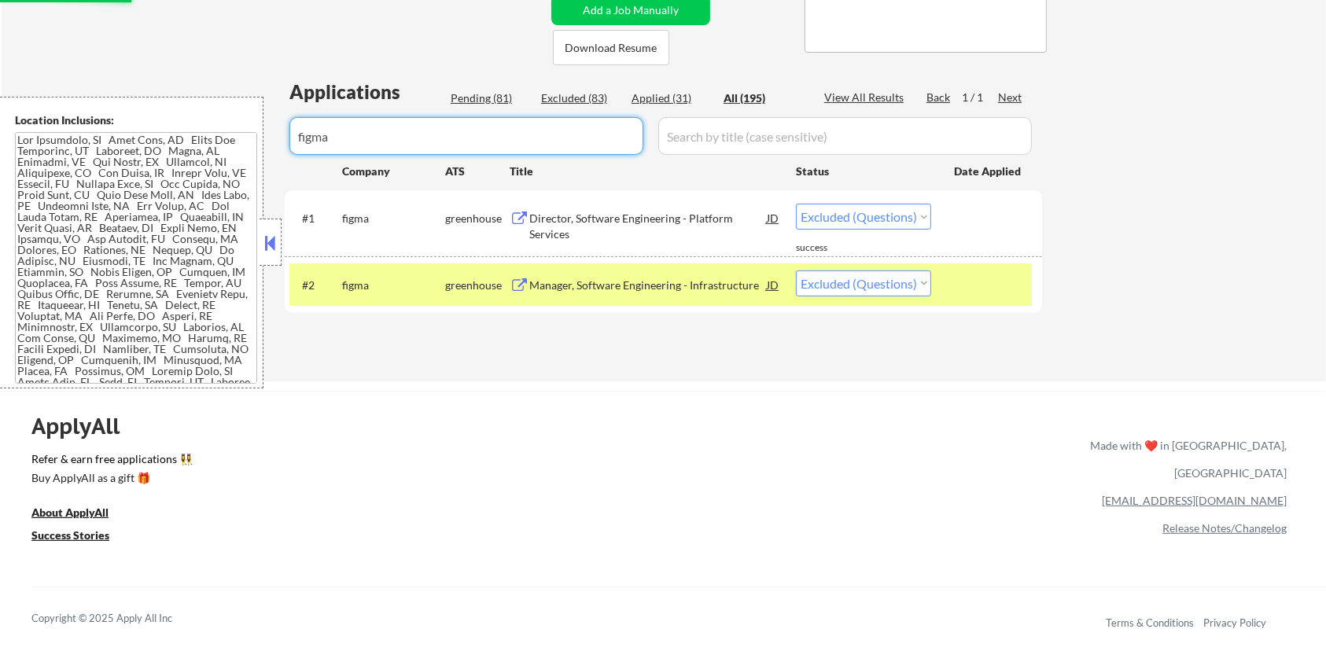
drag, startPoint x: 384, startPoint y: 130, endPoint x: 279, endPoint y: 148, distance: 106.1
click at [279, 148] on body "← Return to /applysquad Mailslurp Inbox Job Search Builder [PERSON_NAME] User E…" at bounding box center [663, 17] width 1326 height 662
select select ""applied""
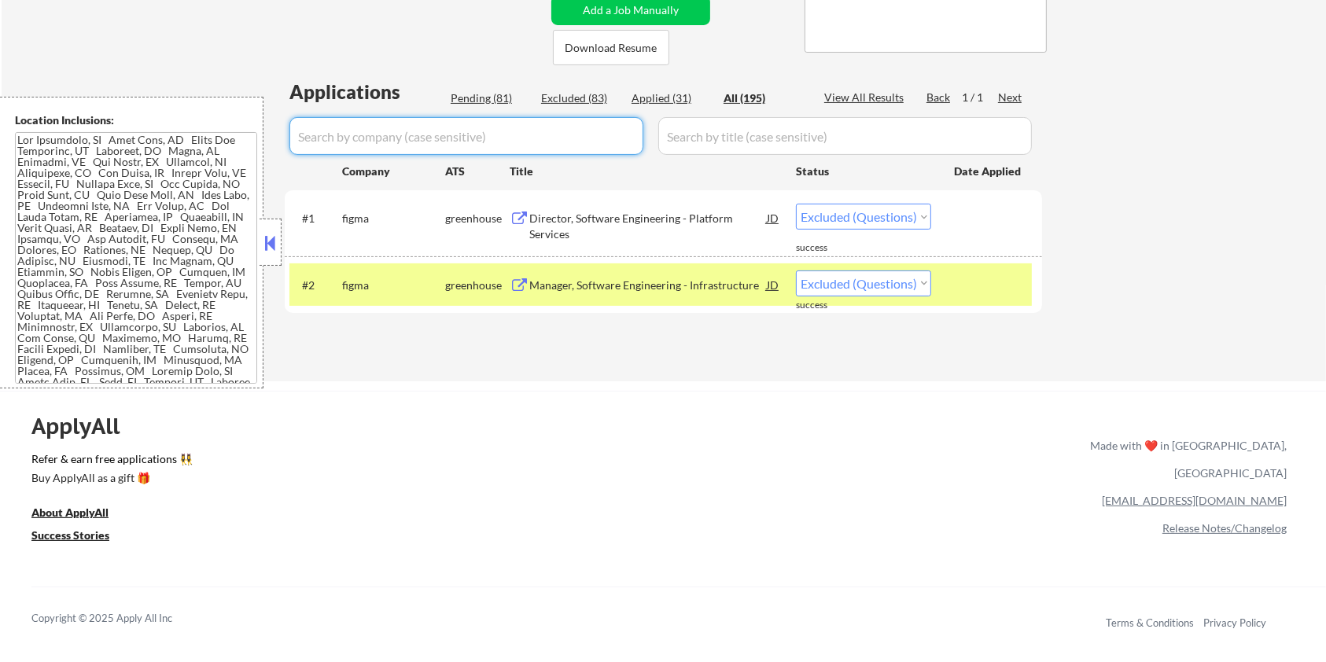
select select ""applied""
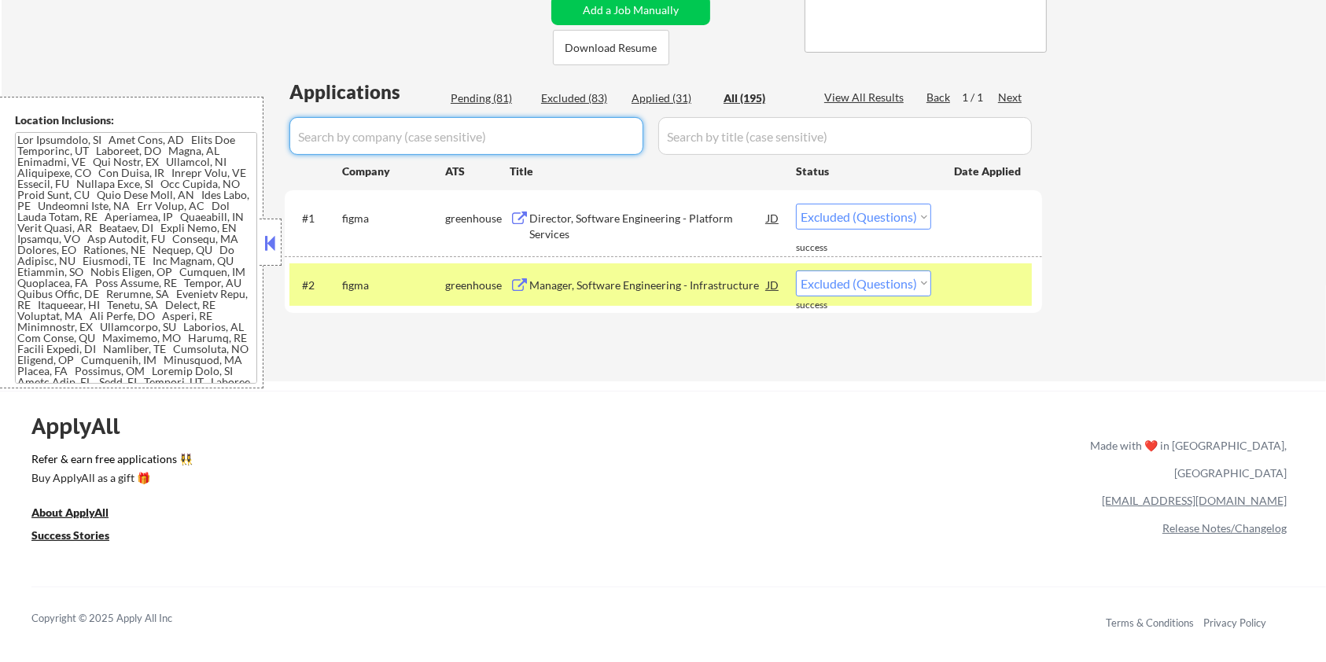
select select ""applied""
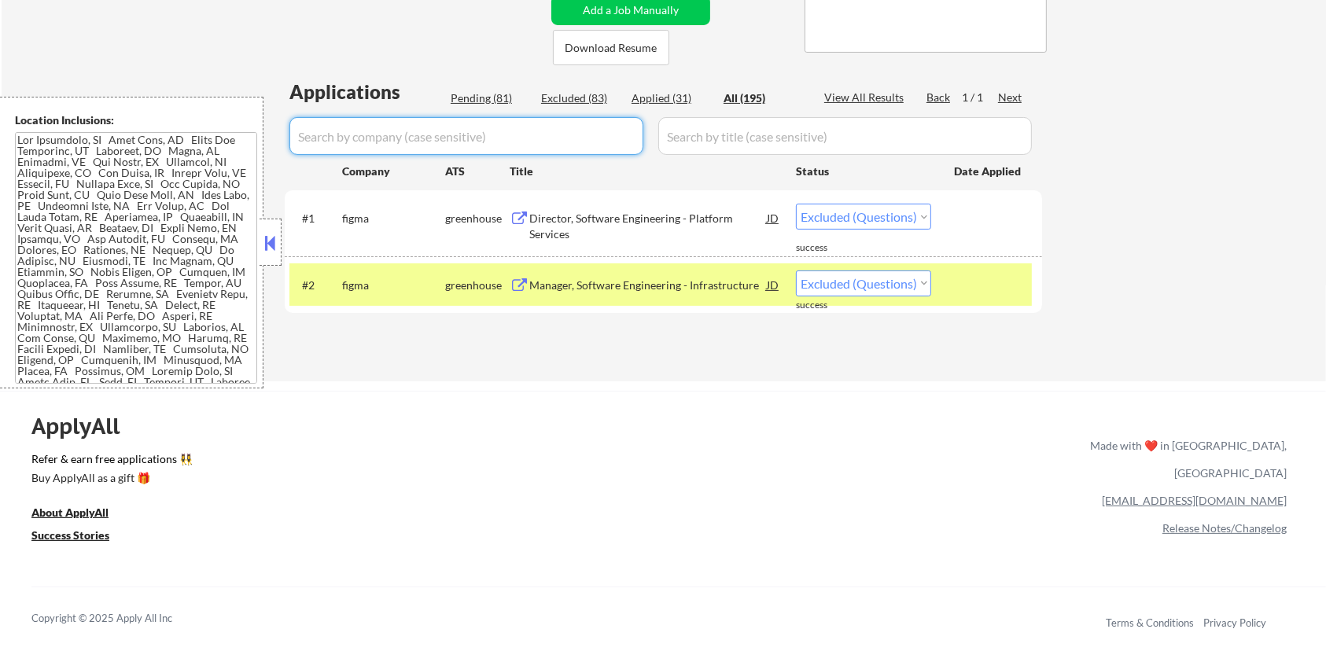
select select ""applied""
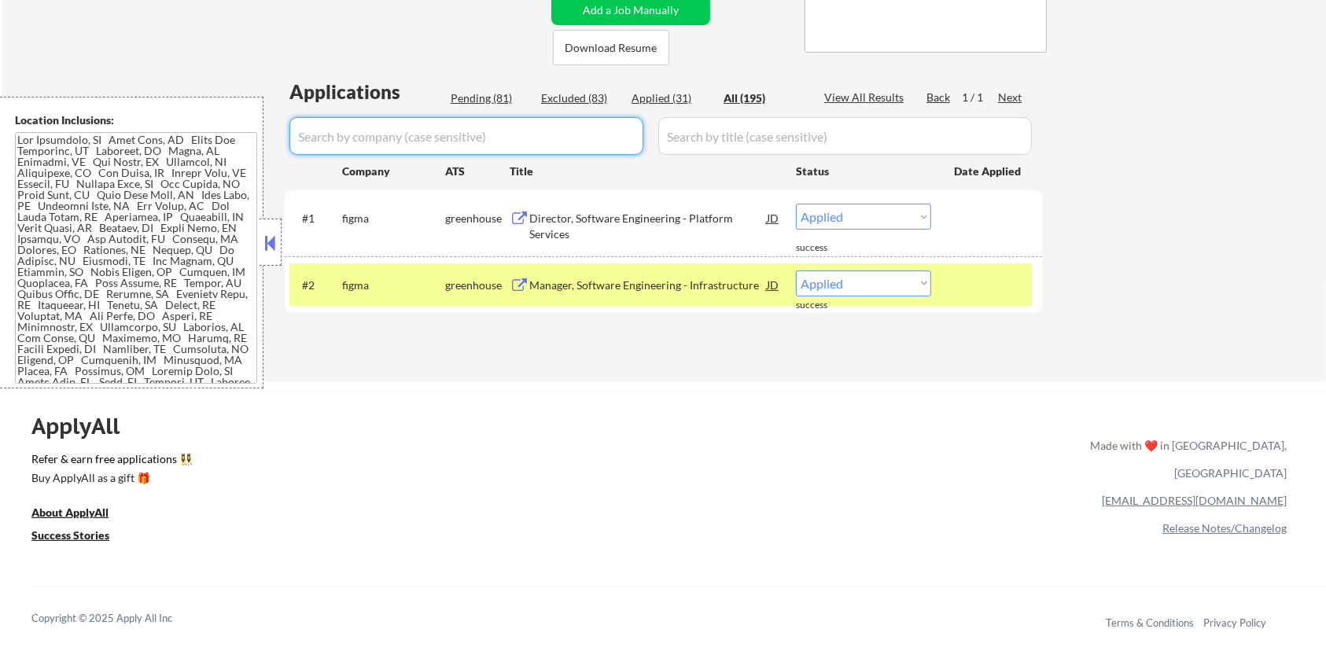
select select ""applied""
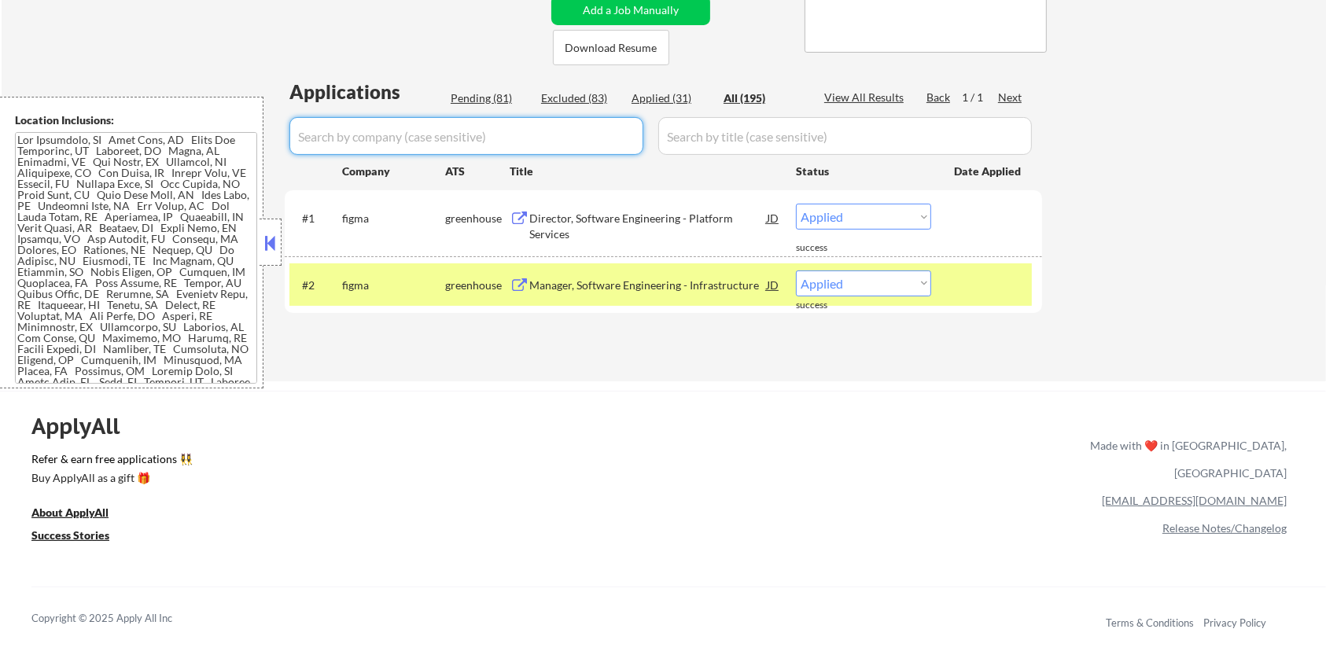
select select ""applied""
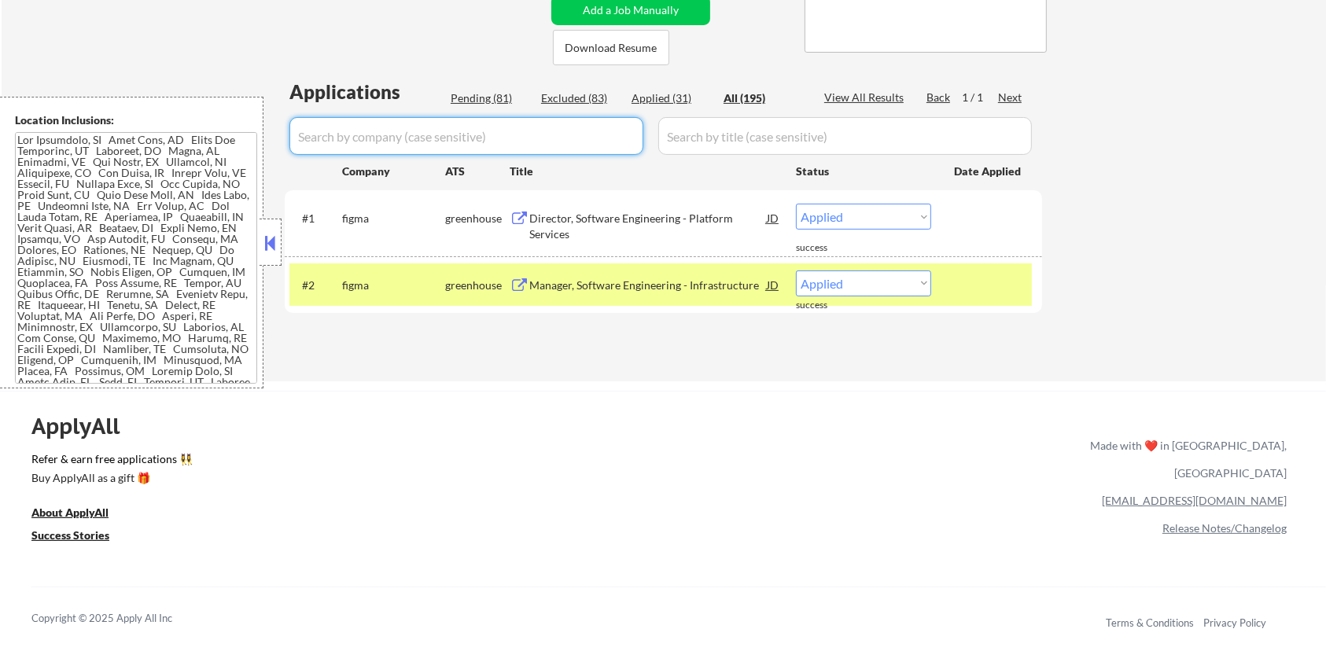
select select ""applied""
select select ""excluded__salary_""
select select ""excluded__bad_match_""
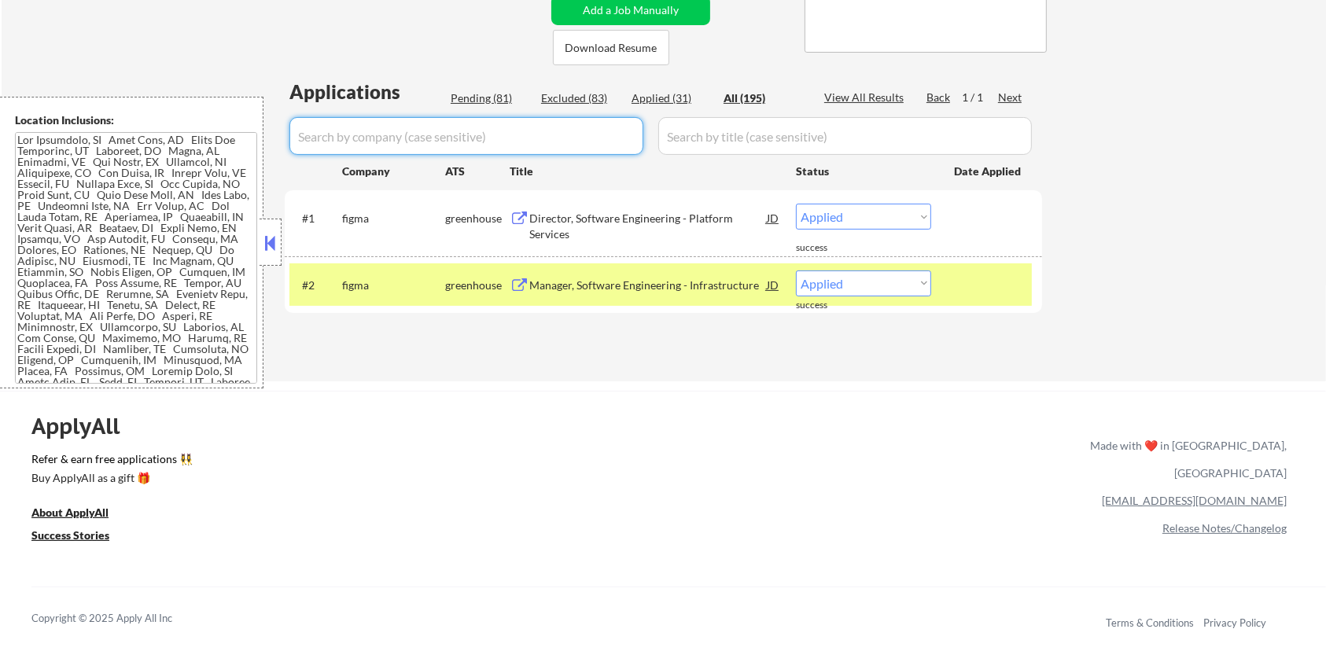
select select ""excluded__expired_""
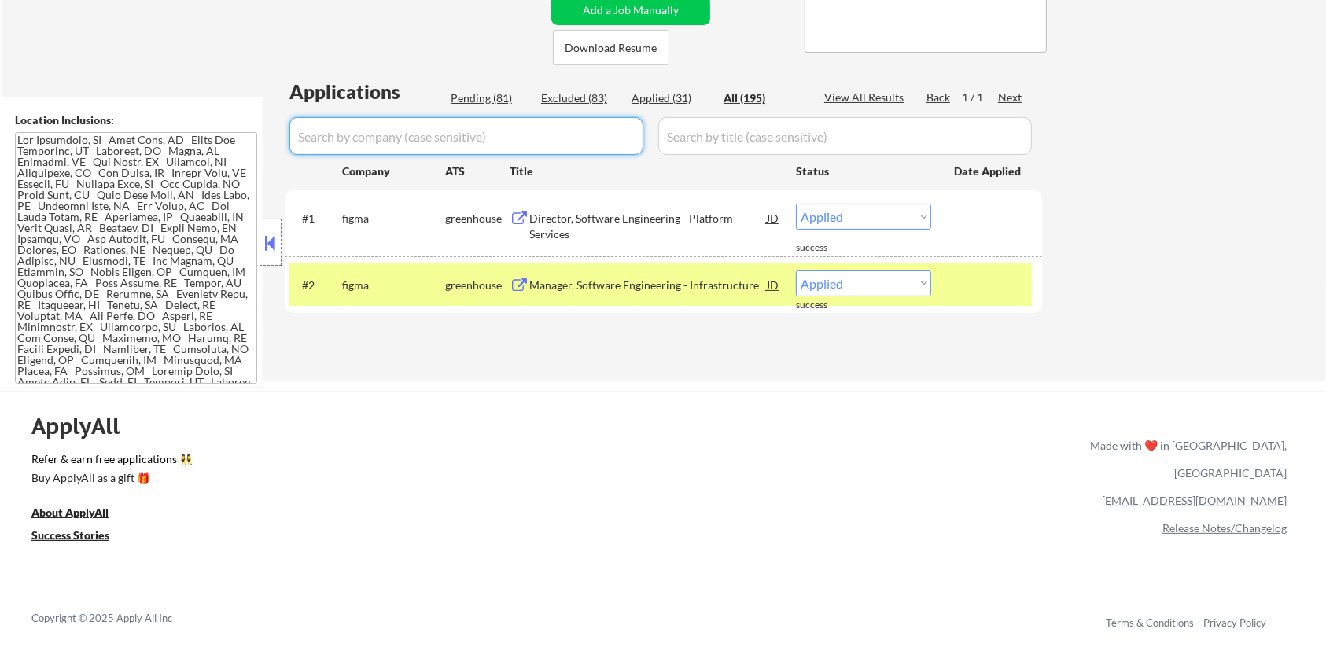
select select ""excluded__expired_""
select select ""excluded__bad_match_""
select select ""excluded__salary_""
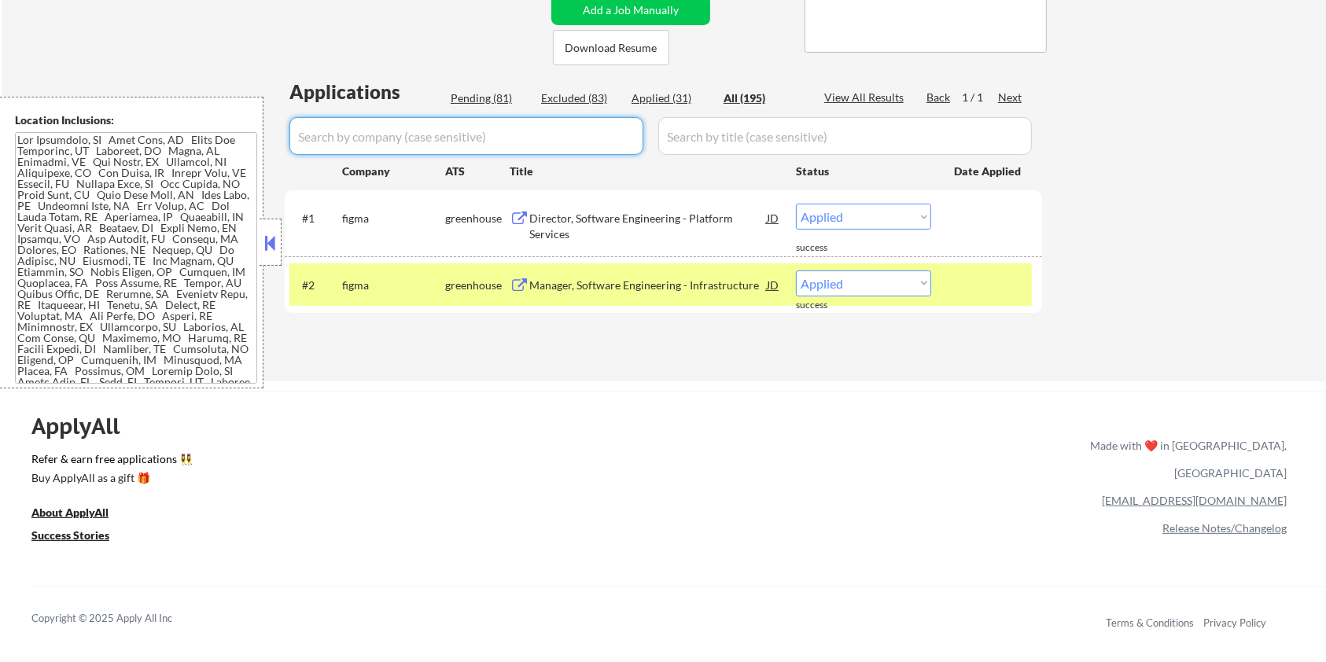
select select ""excluded__salary_""
select select ""excluded__expired_""
select select ""excluded__salary_""
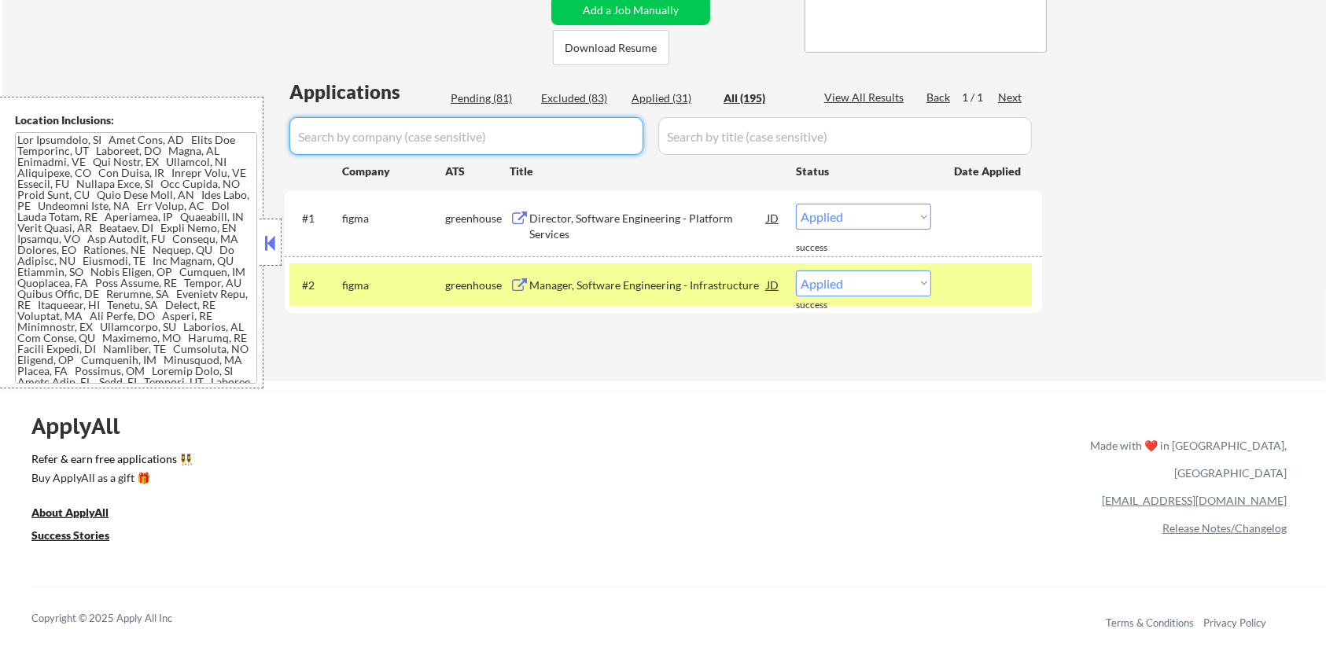
select select ""excluded__expired_""
select select ""excluded__salary_""
select select ""excluded__expired_""
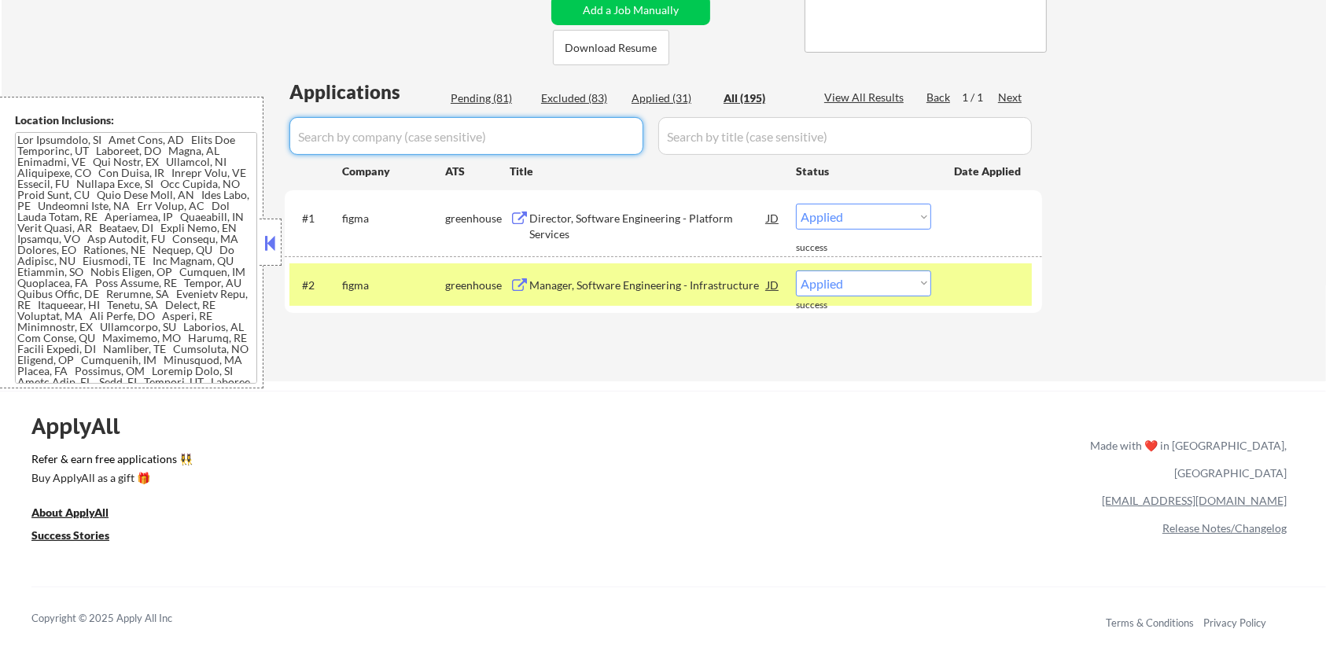
select select ""excluded__salary_""
select select ""excluded__expired_""
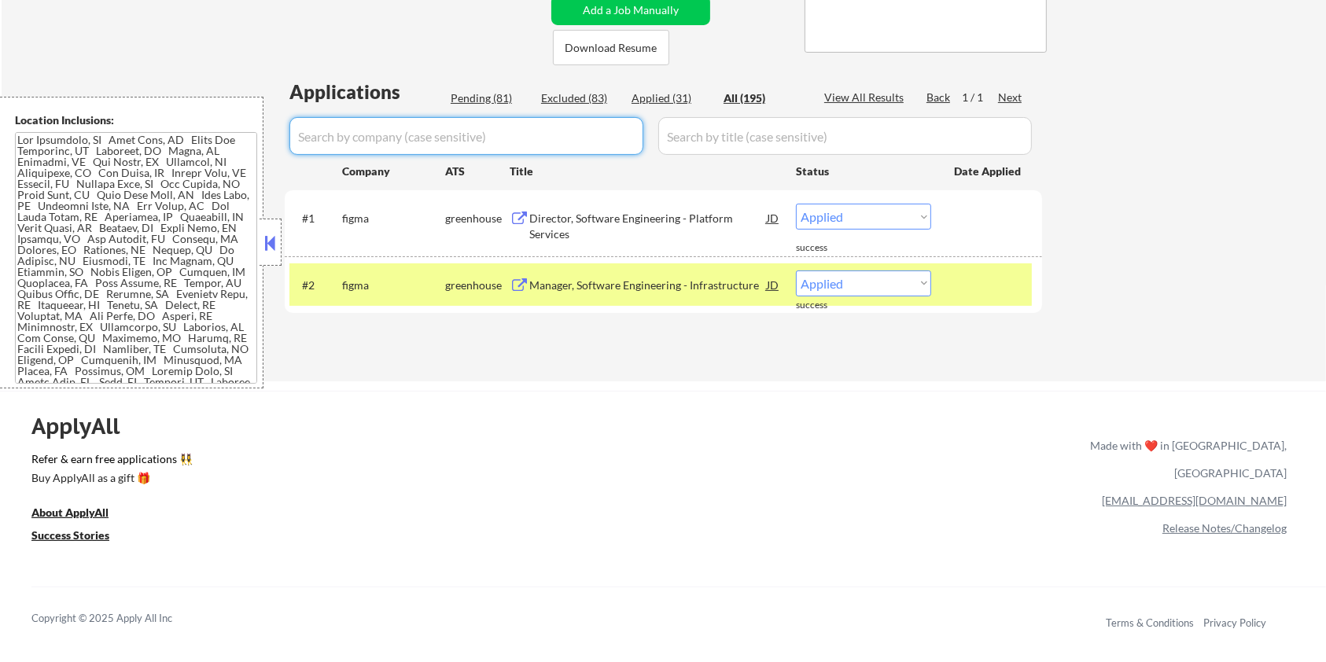
select select ""excluded__bad_match_""
select select ""excluded""
select select ""excluded__salary_""
select select ""excluded__bad_match_""
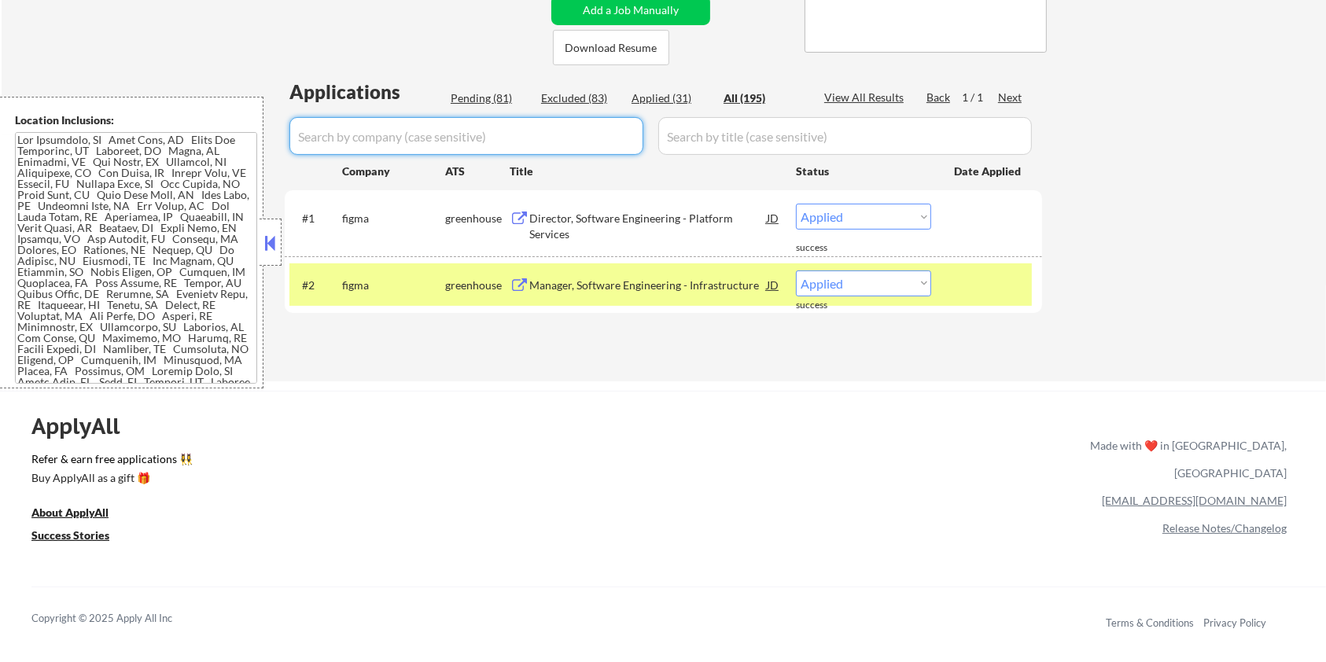
select select ""excluded__salary_""
select select ""excluded__expired_""
select select ""excluded__salary_""
select select ""excluded__bad_match_""
select select ""excluded__expired_""
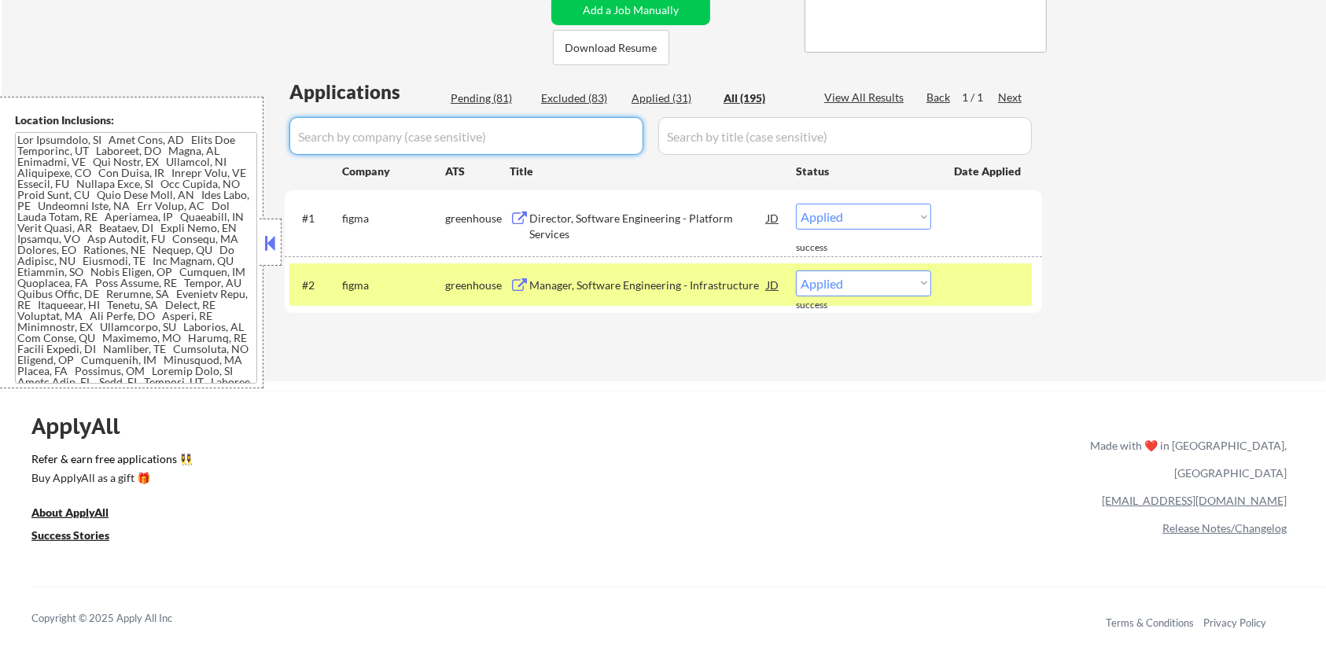
select select ""excluded__expired_""
select select ""excluded__salary_""
select select ""excluded__blocklist_""
select select ""excluded__expired_""
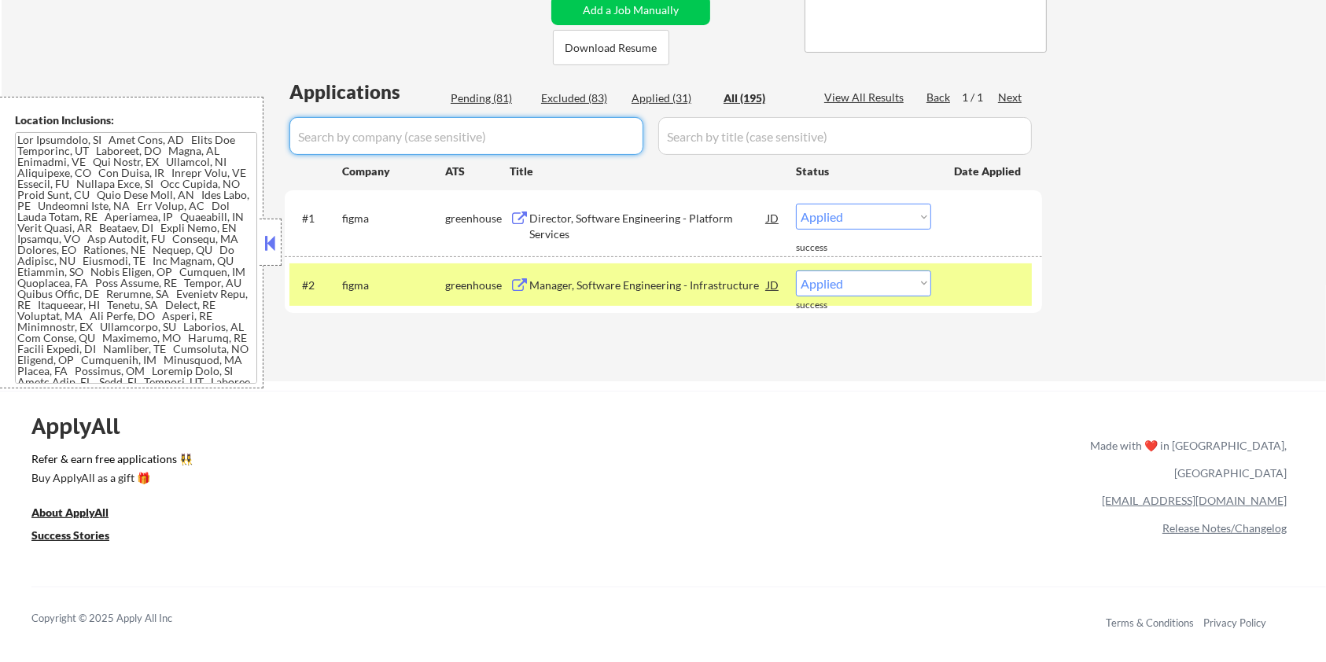
select select ""excluded__expired_""
select select ""excluded__salary_""
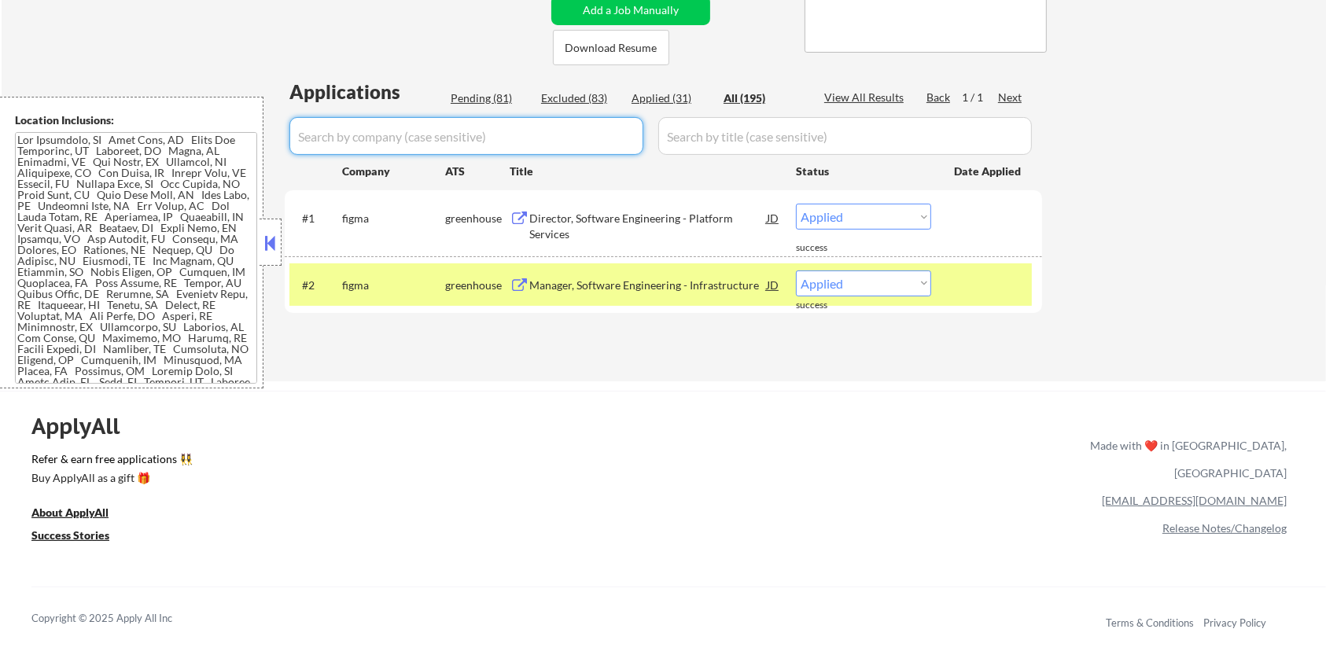
select select ""excluded__salary_""
select select ""excluded__expired_""
select select ""excluded__salary_""
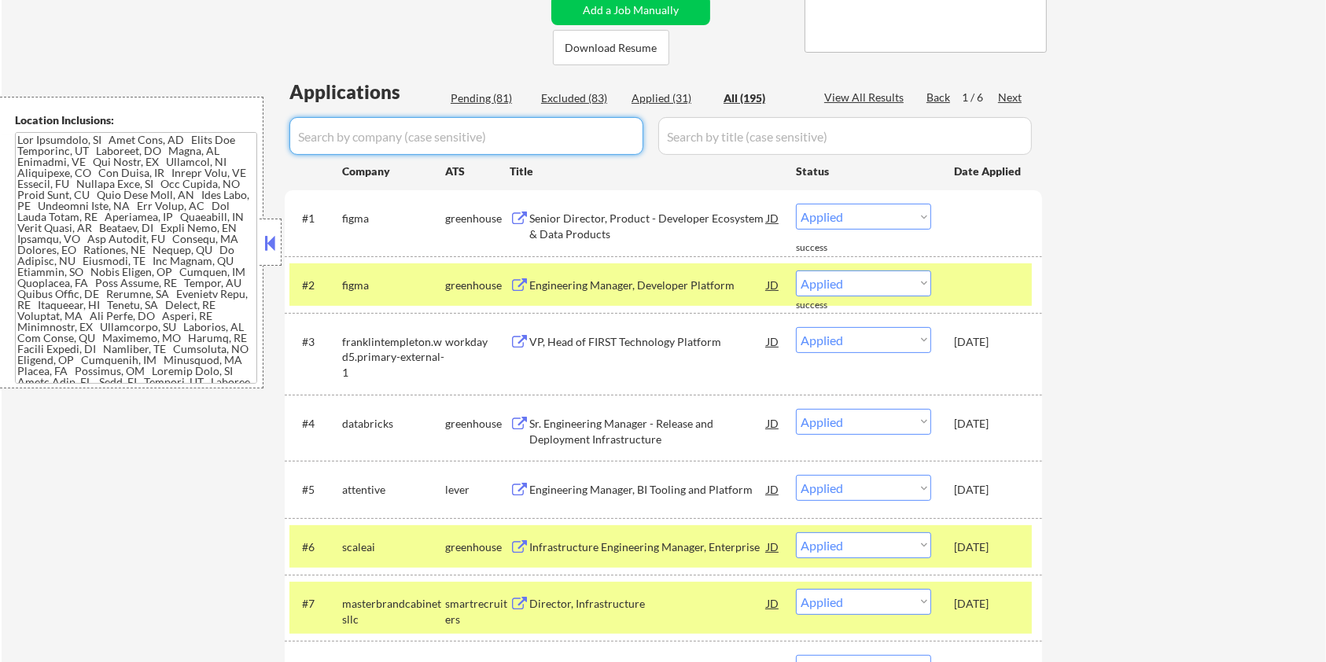
click at [485, 99] on div "Pending (81)" at bounding box center [490, 98] width 79 height 16
select select ""pending""
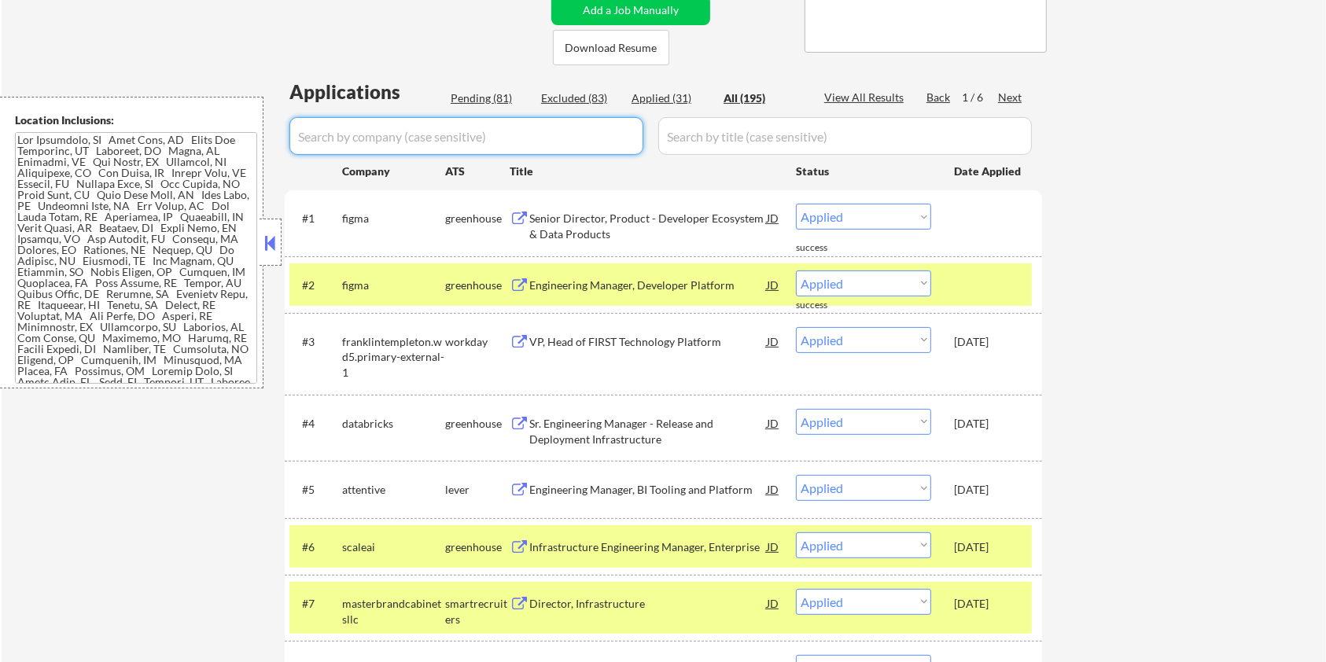
select select ""pending""
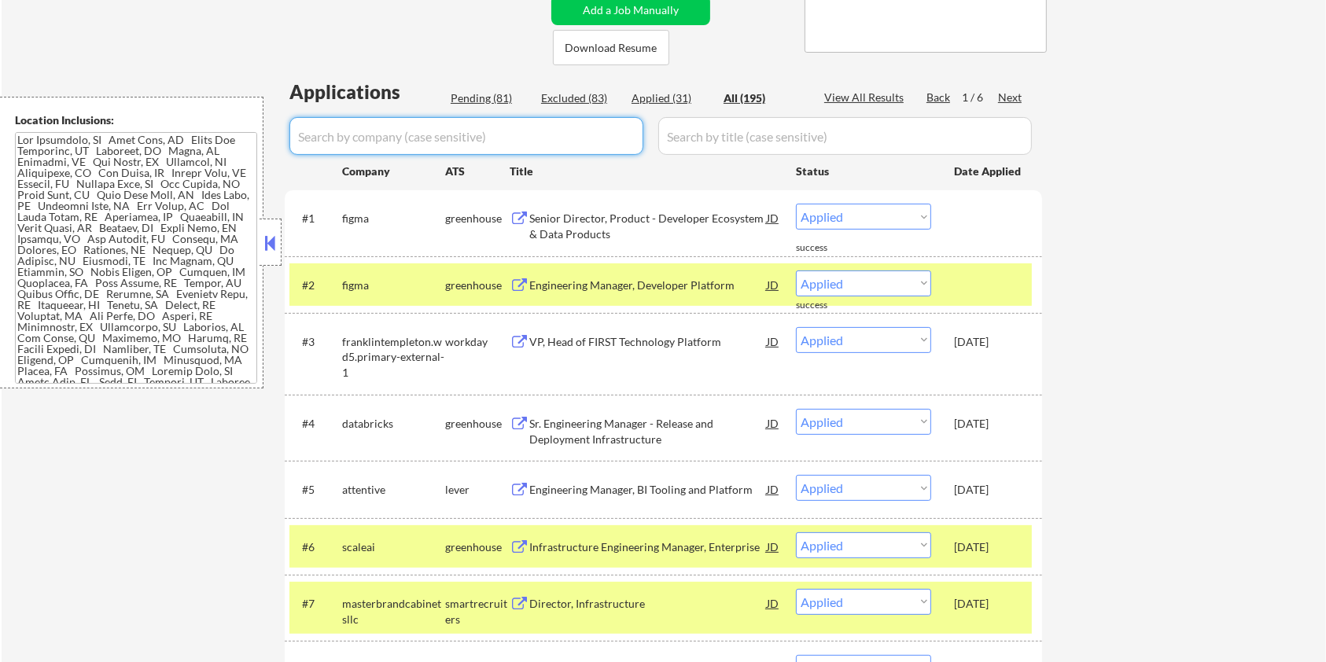
select select ""pending""
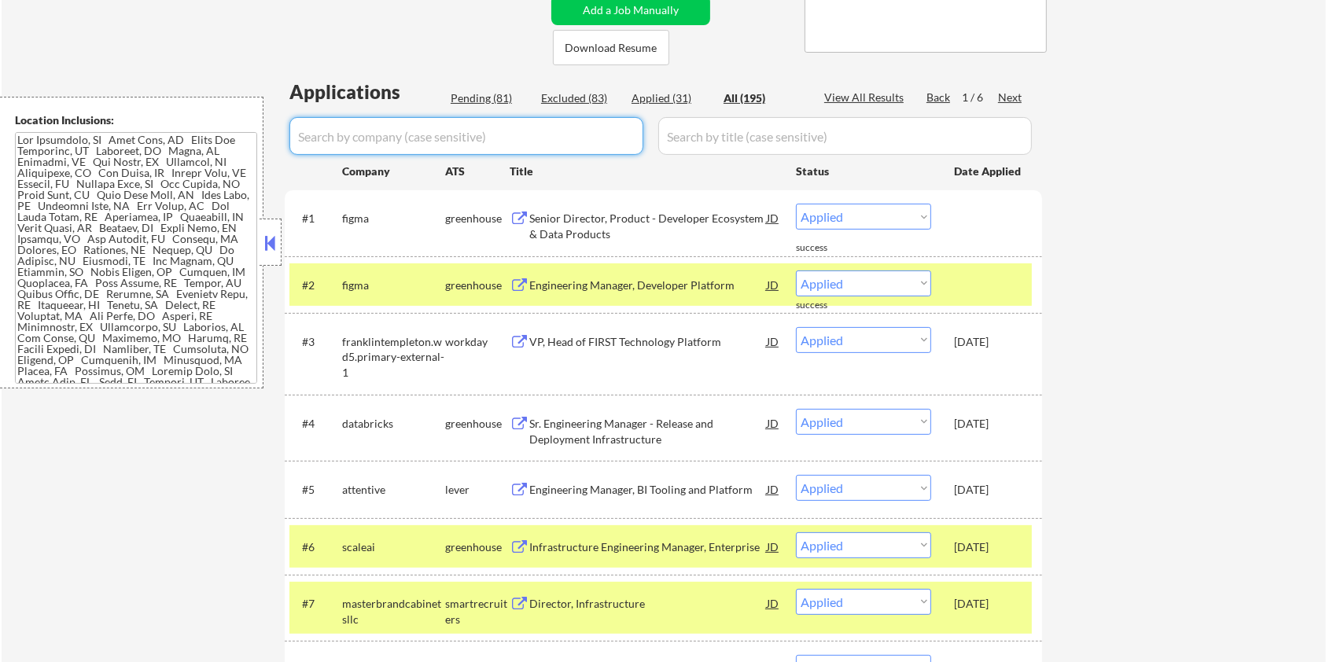
select select ""pending""
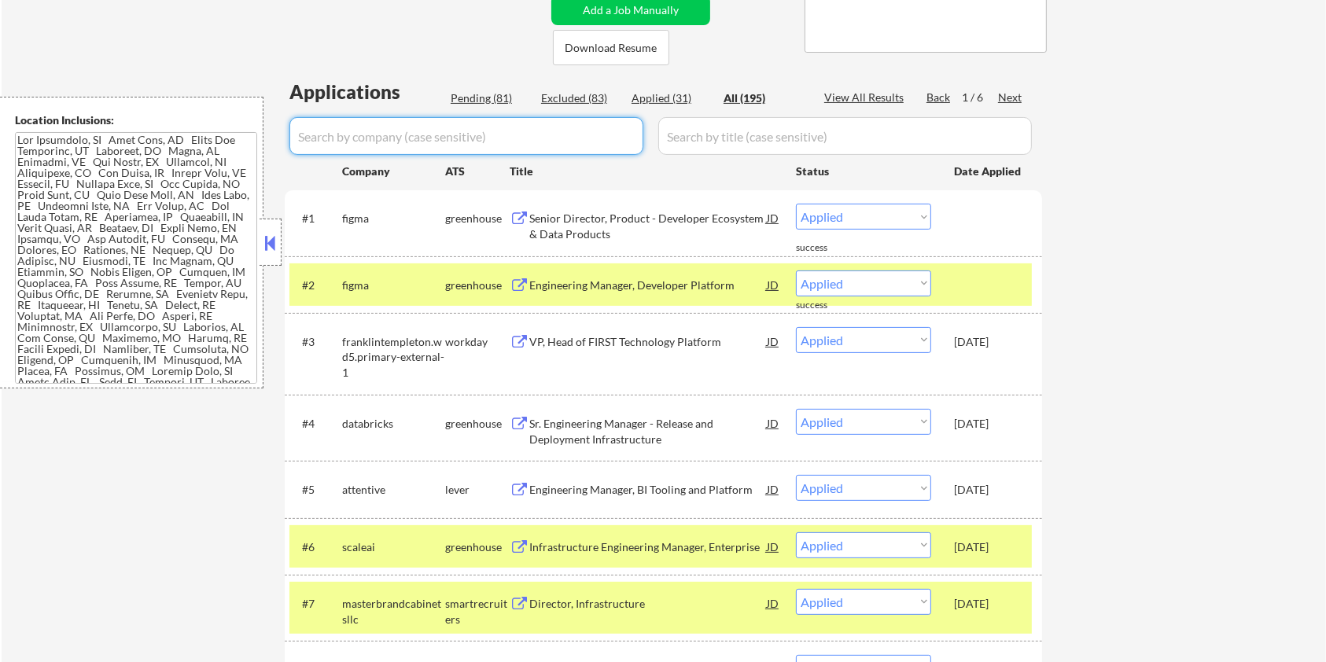
select select ""pending""
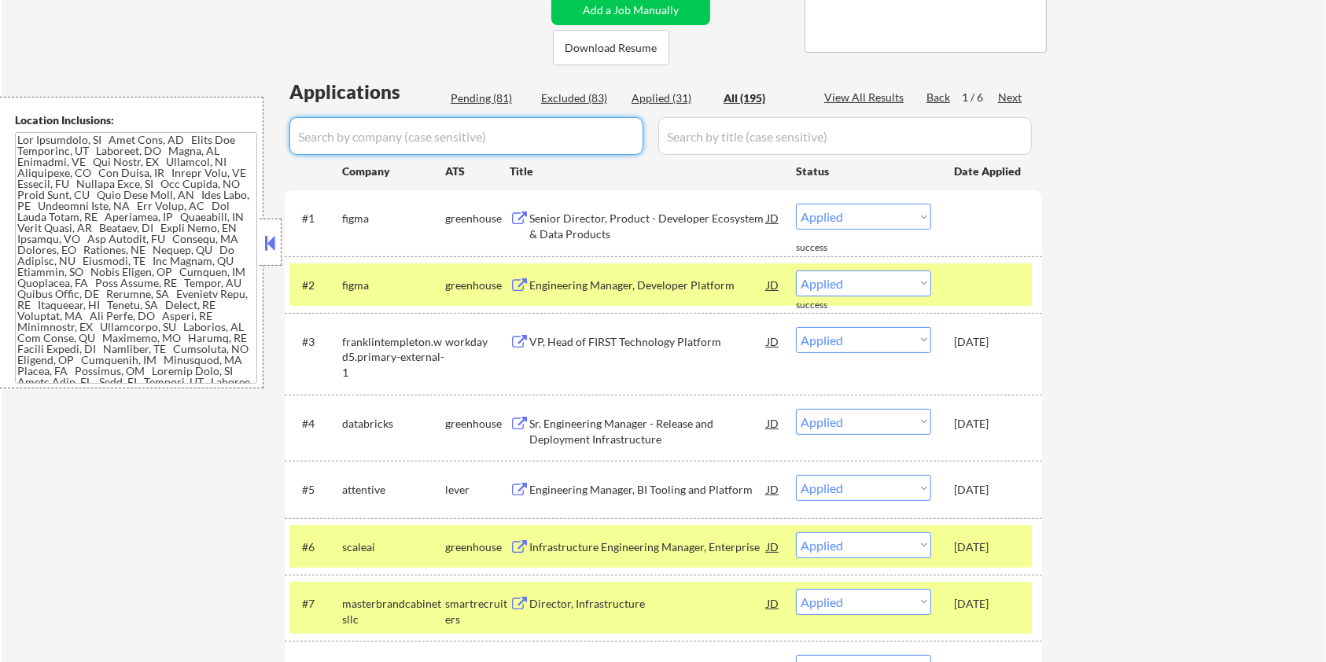
select select ""pending""
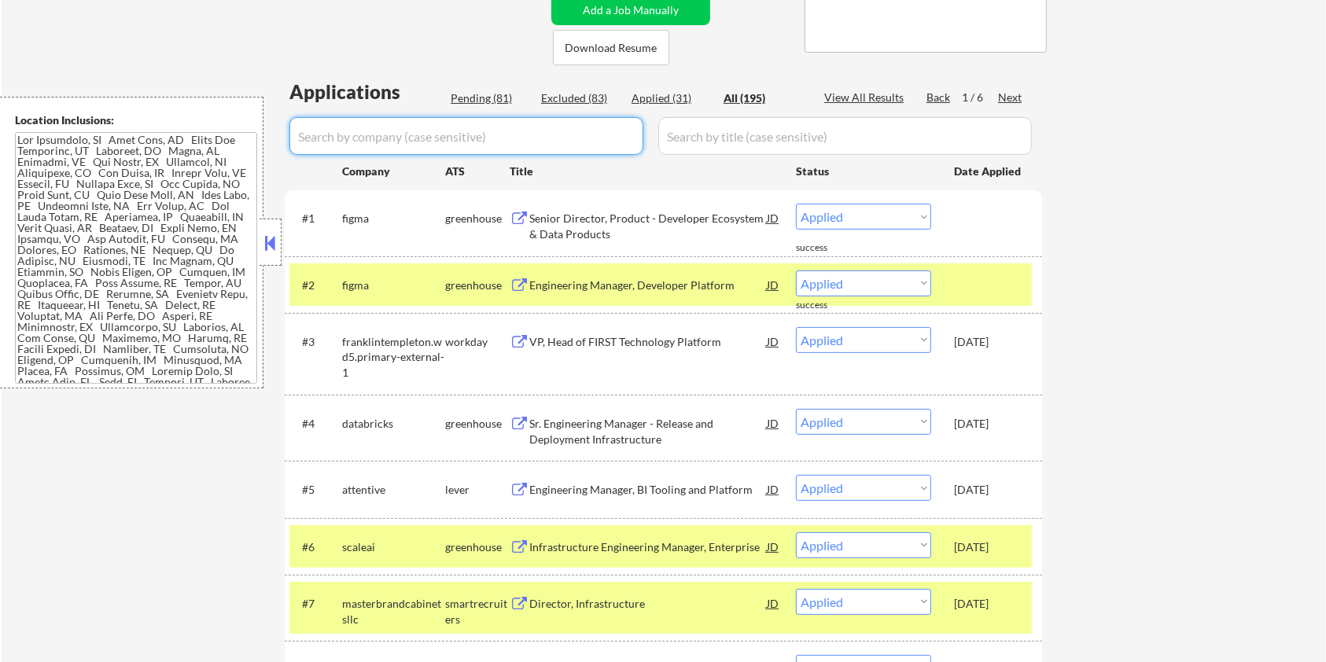
select select ""pending""
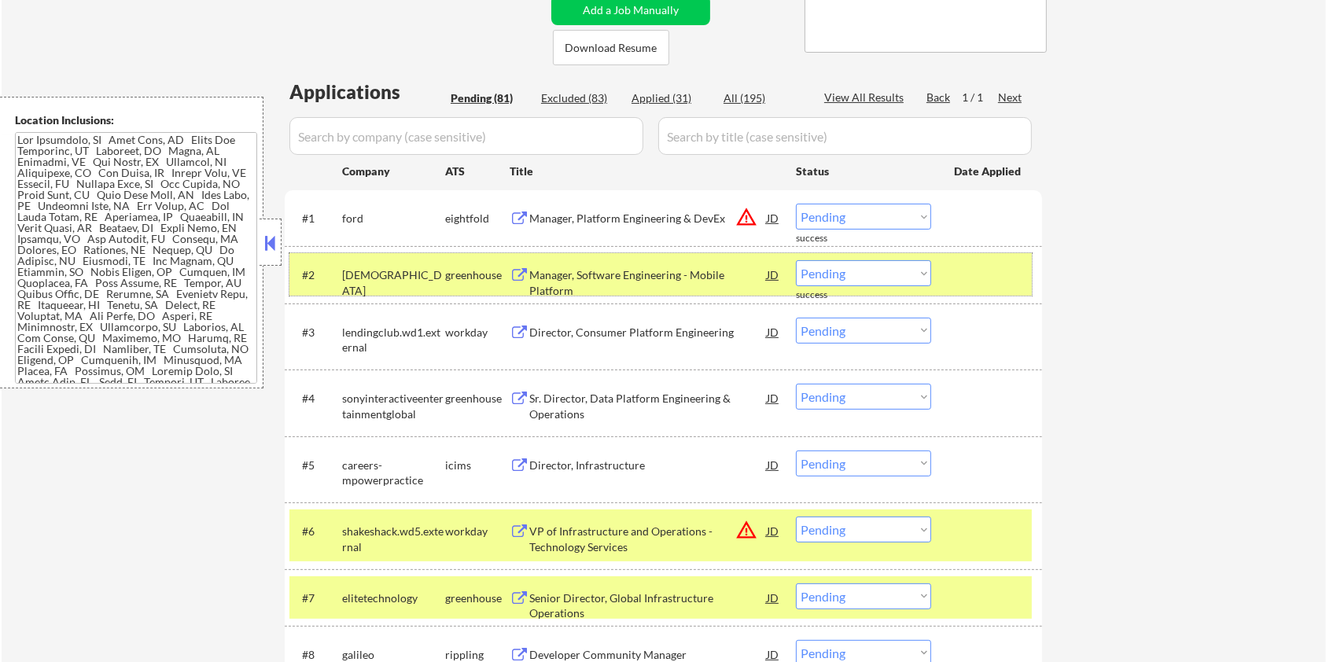
click at [987, 274] on div at bounding box center [988, 274] width 69 height 28
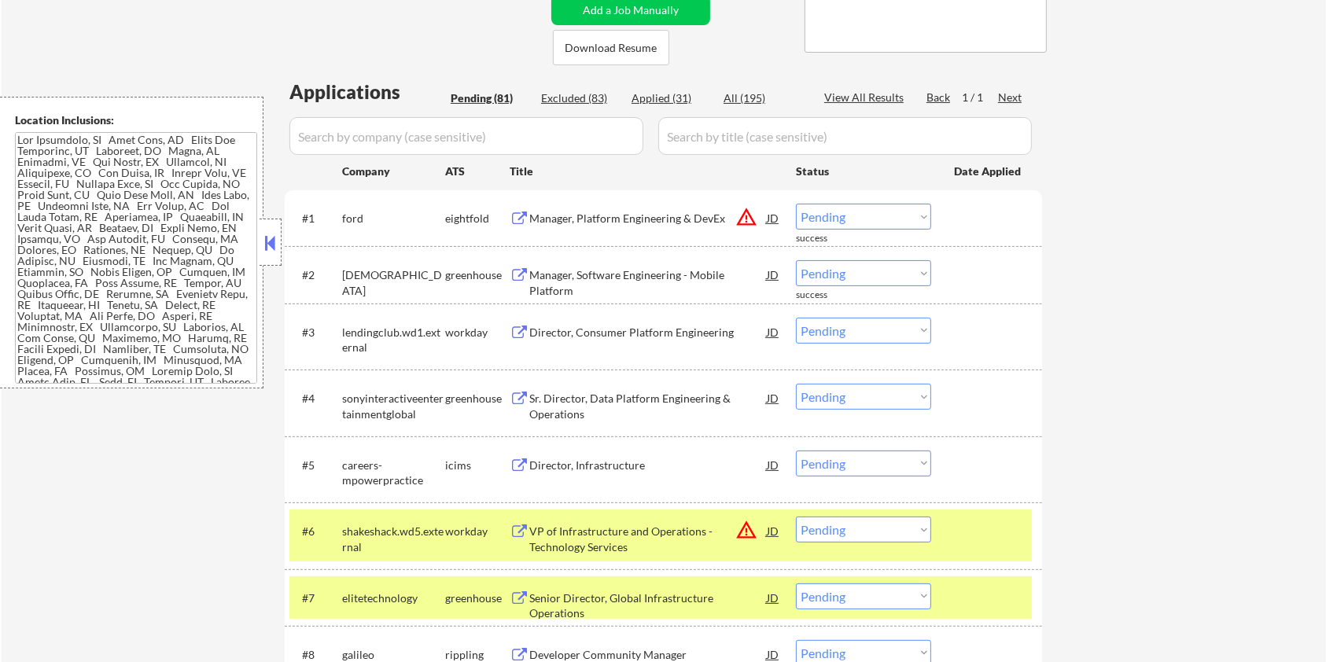
click at [982, 531] on div at bounding box center [988, 531] width 69 height 28
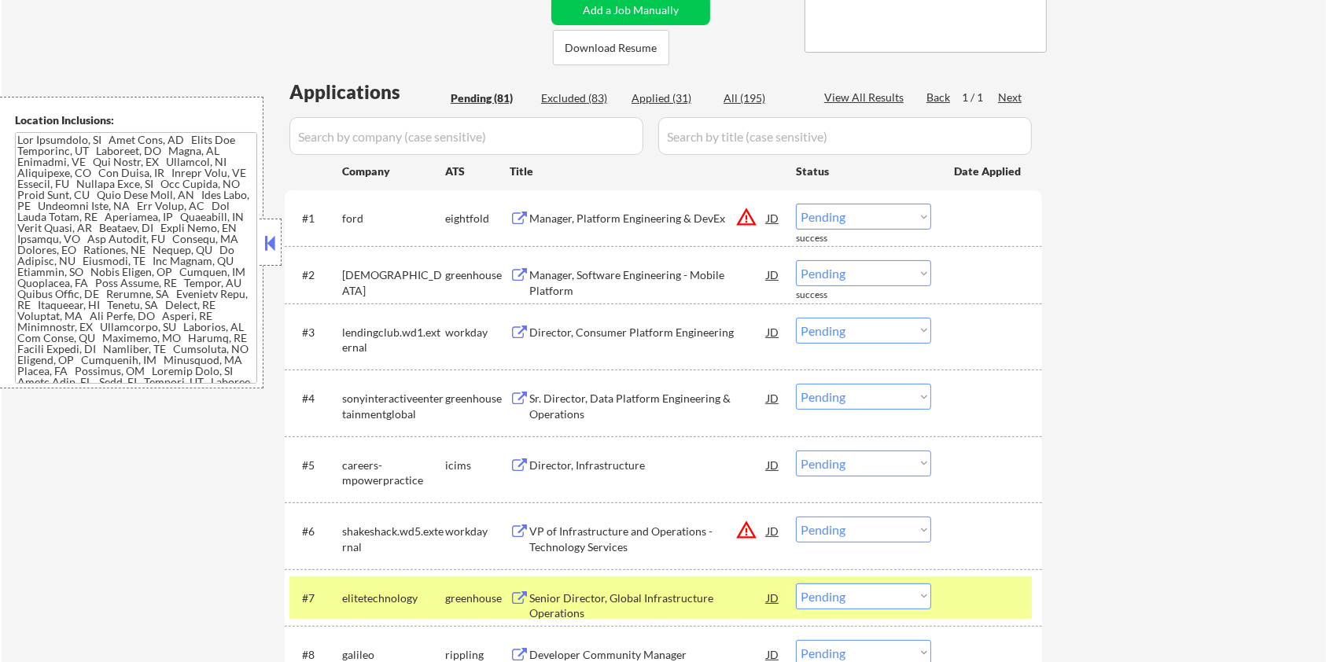
click at [1002, 609] on div at bounding box center [988, 597] width 69 height 28
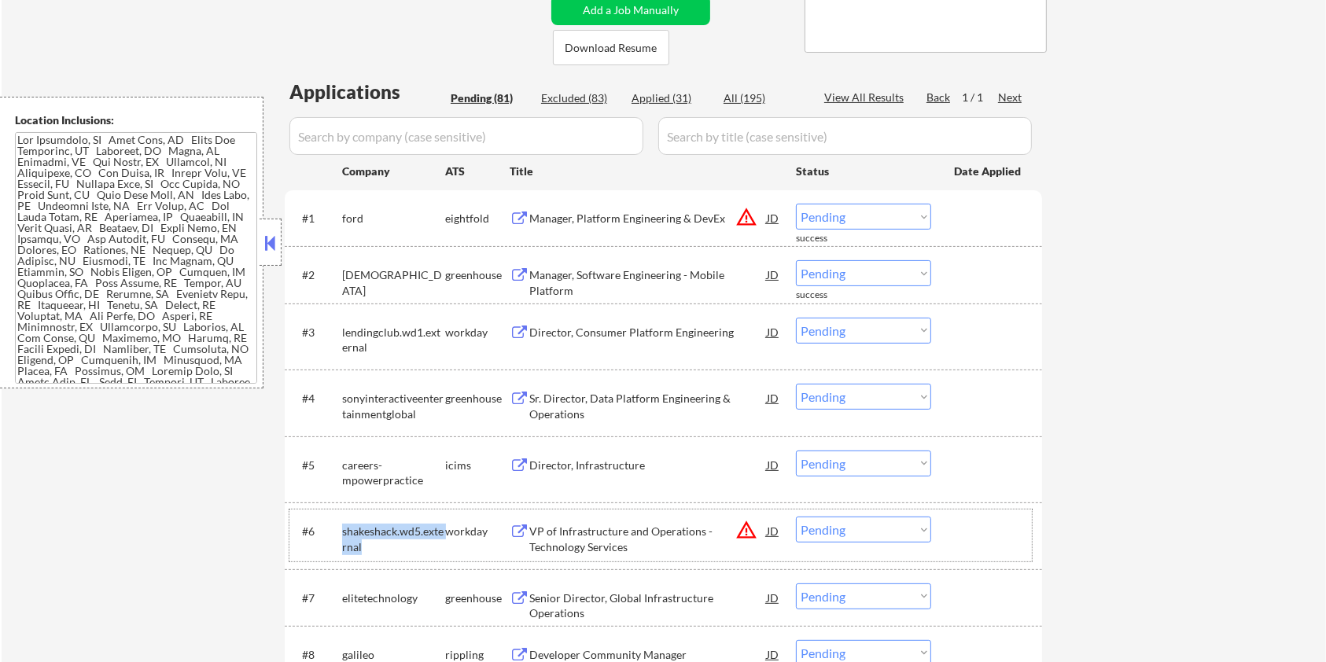
drag, startPoint x: 362, startPoint y: 542, endPoint x: 338, endPoint y: 534, distance: 25.1
click at [338, 534] on div "#6 shakeshack.wd5.external workday VP of Infrastructure and Operations - Techno…" at bounding box center [660, 535] width 742 height 52
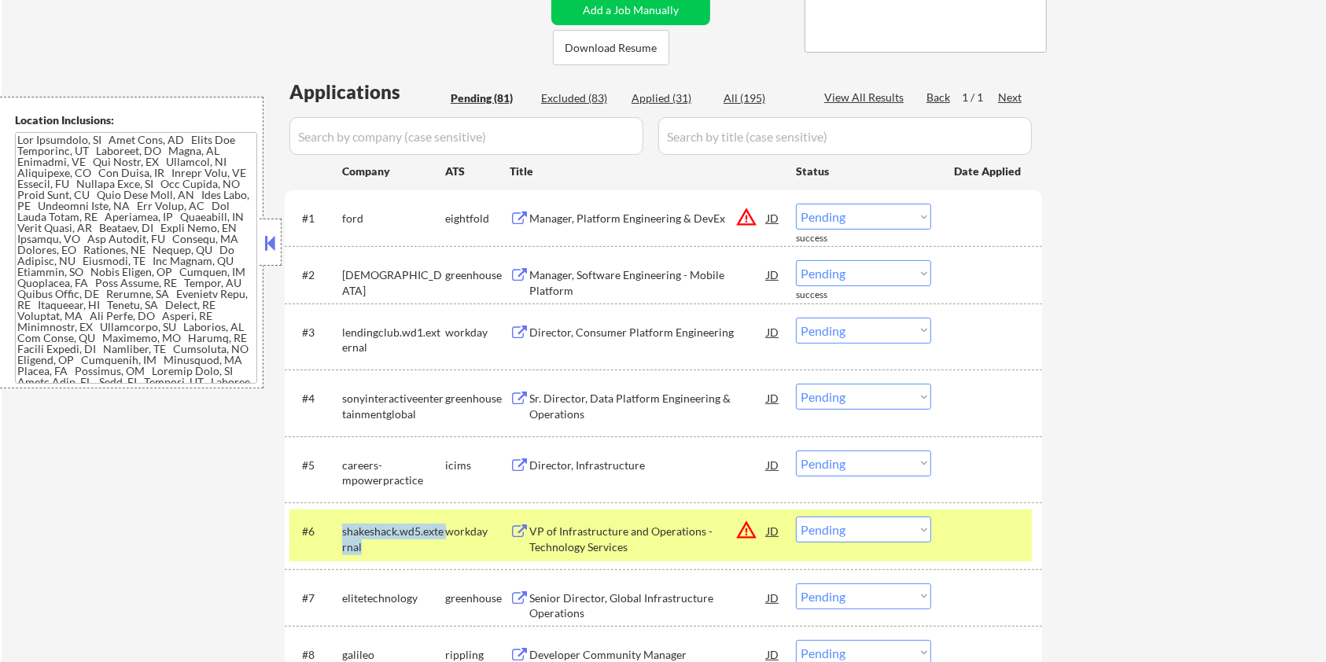
copy div "shakeshack.wd5.external"
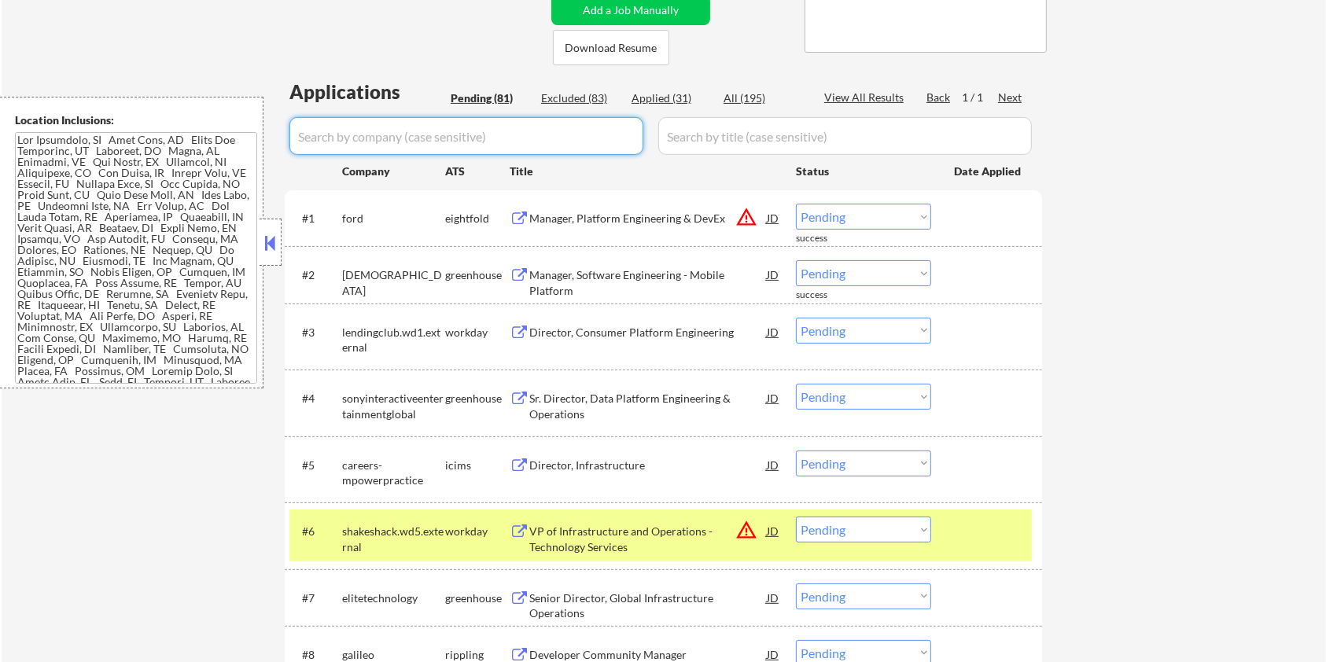
click at [345, 135] on input "input" at bounding box center [466, 136] width 354 height 38
paste input "shakeshack.wd5.external"
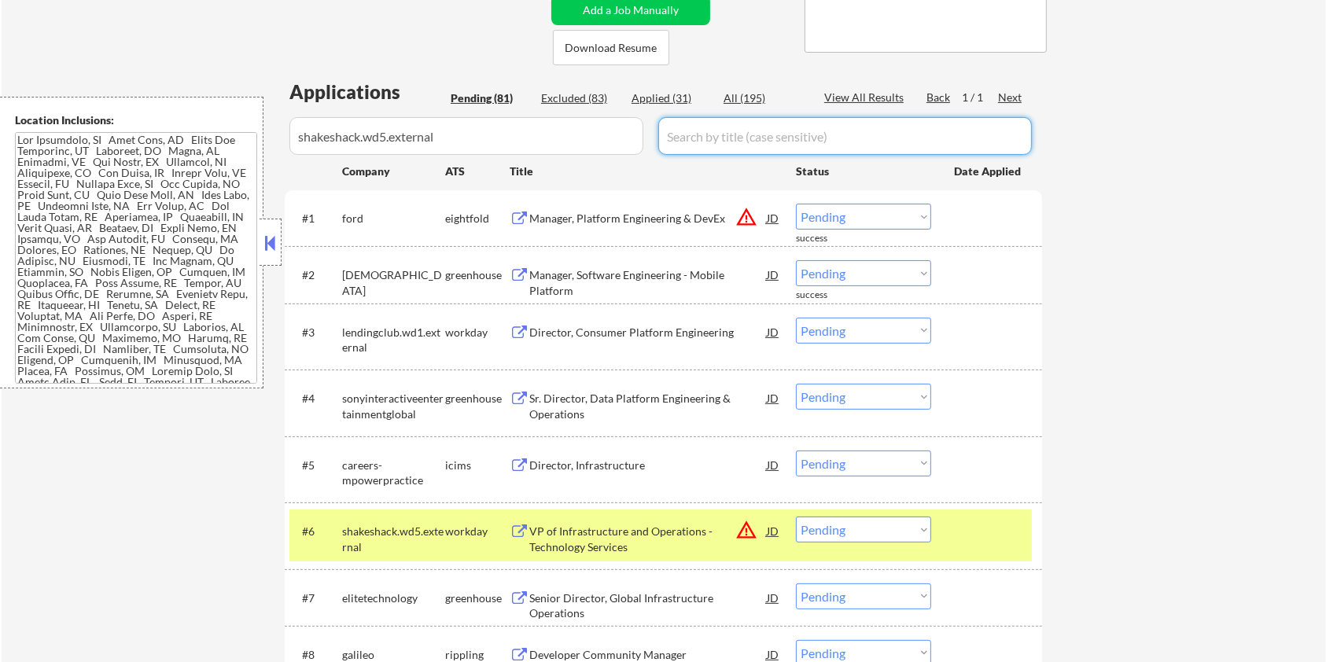
click at [748, 140] on input "input" at bounding box center [844, 136] width 373 height 38
click at [742, 97] on div "All (195)" at bounding box center [762, 98] width 79 height 16
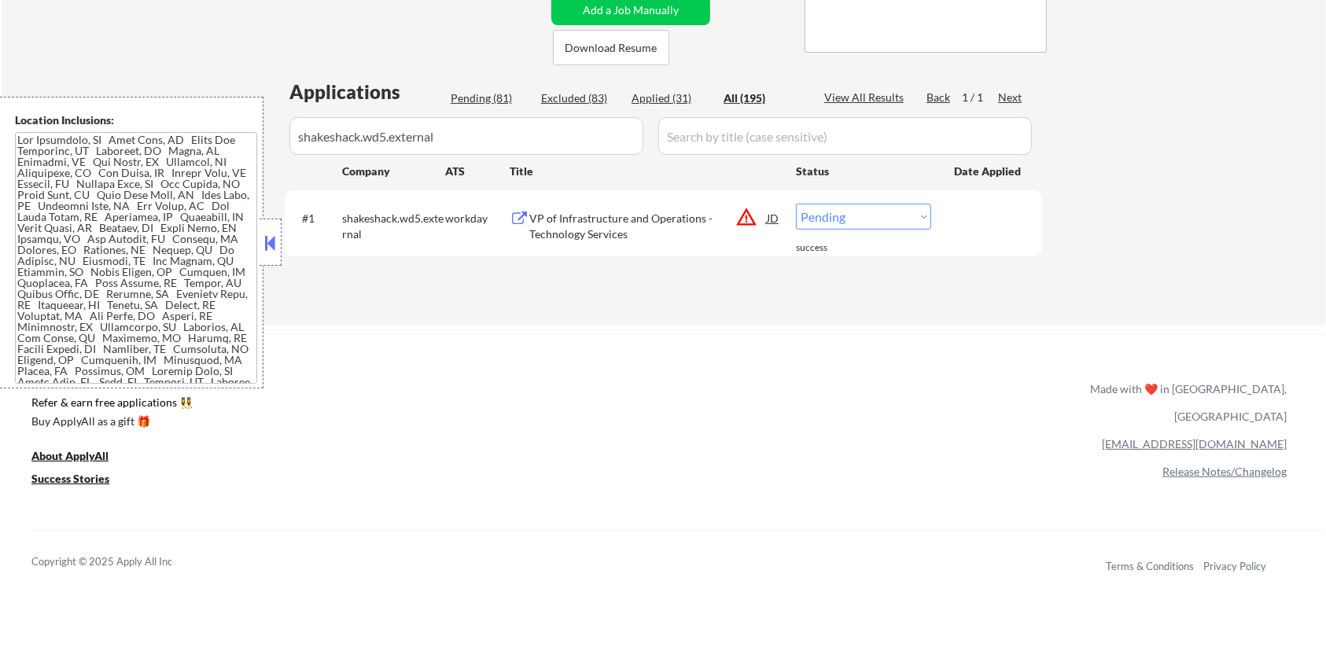
click at [600, 218] on div "VP of Infrastructure and Operations - Technology Services" at bounding box center [647, 226] width 237 height 31
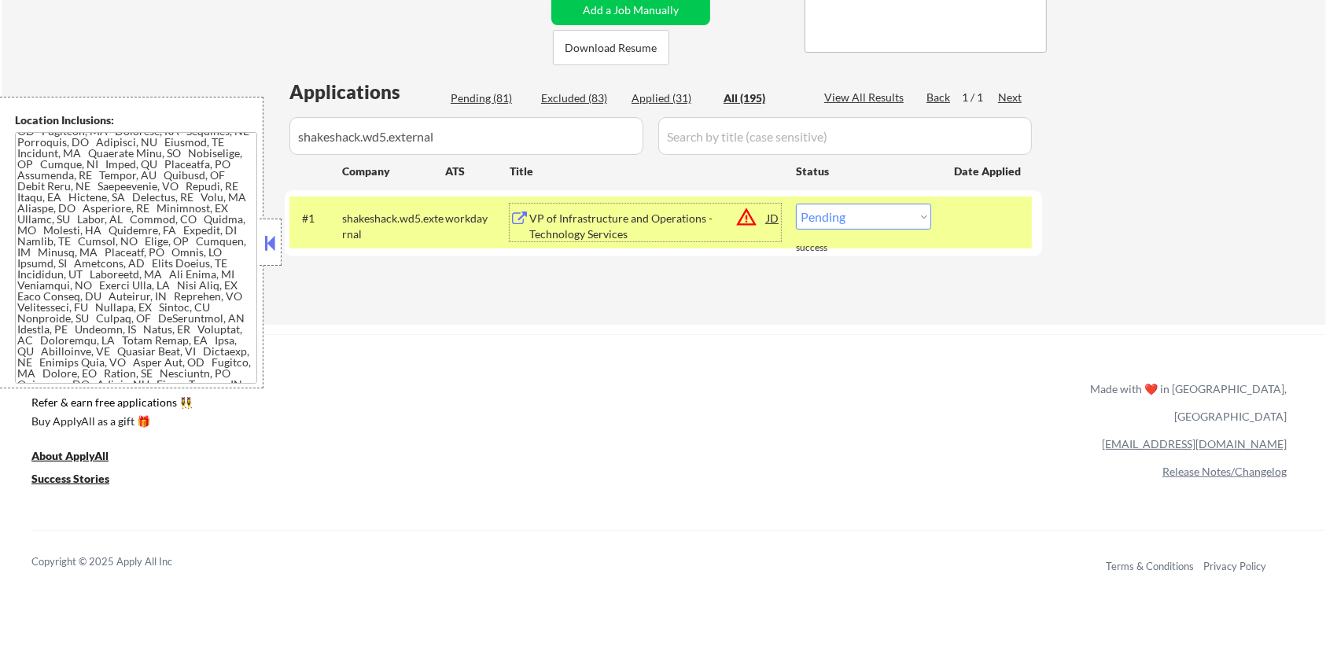
scroll to position [908, 0]
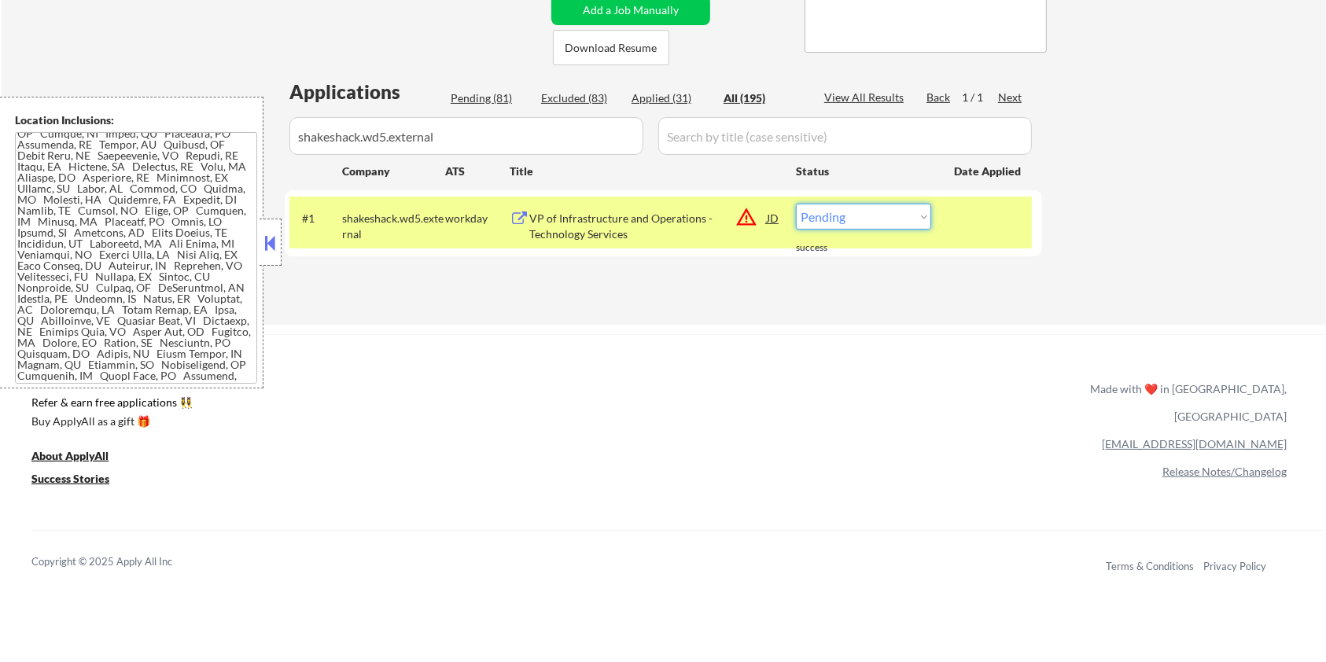
click at [845, 219] on select "Choose an option... Pending Applied Excluded (Questions) Excluded (Expired) Exc…" at bounding box center [863, 217] width 135 height 26
click at [796, 204] on select "Choose an option... Pending Applied Excluded (Questions) Excluded (Expired) Exc…" at bounding box center [863, 217] width 135 height 26
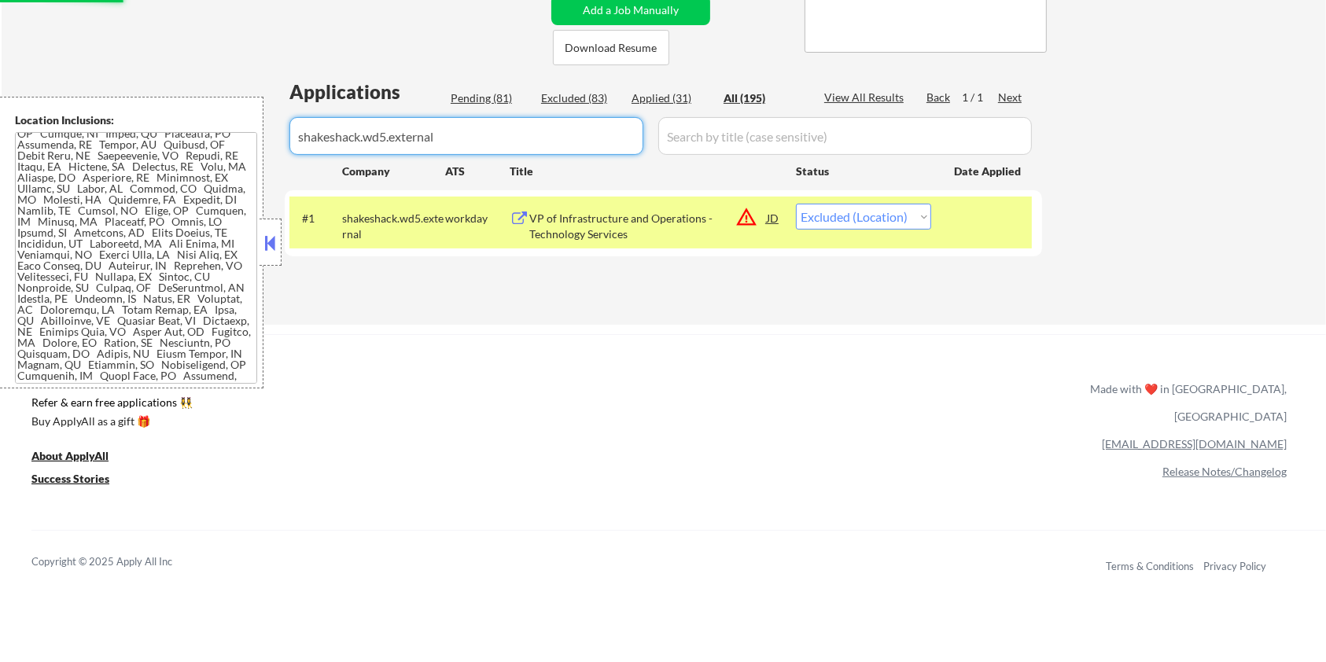
drag, startPoint x: 487, startPoint y: 145, endPoint x: 211, endPoint y: 142, distance: 275.2
click at [211, 142] on body "← Return to /applysquad Mailslurp Inbox Job Search Builder [PERSON_NAME] User E…" at bounding box center [663, 17] width 1326 height 662
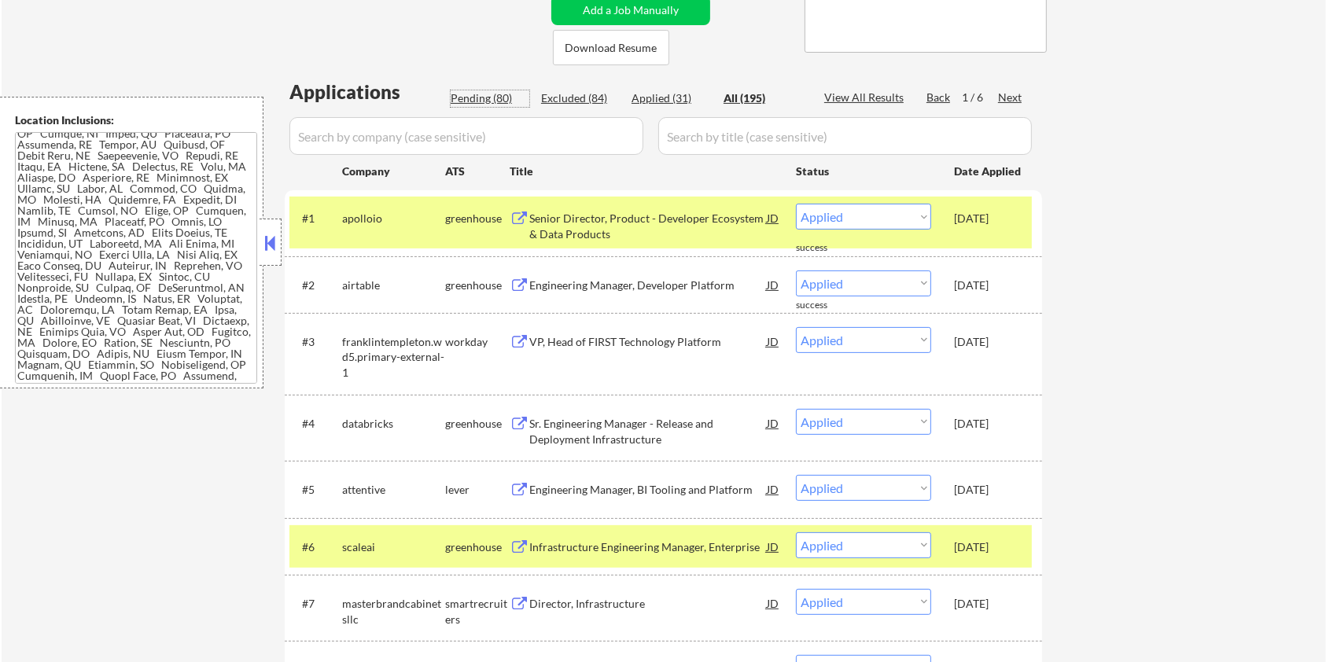
click at [483, 92] on div "Pending (80)" at bounding box center [490, 98] width 79 height 16
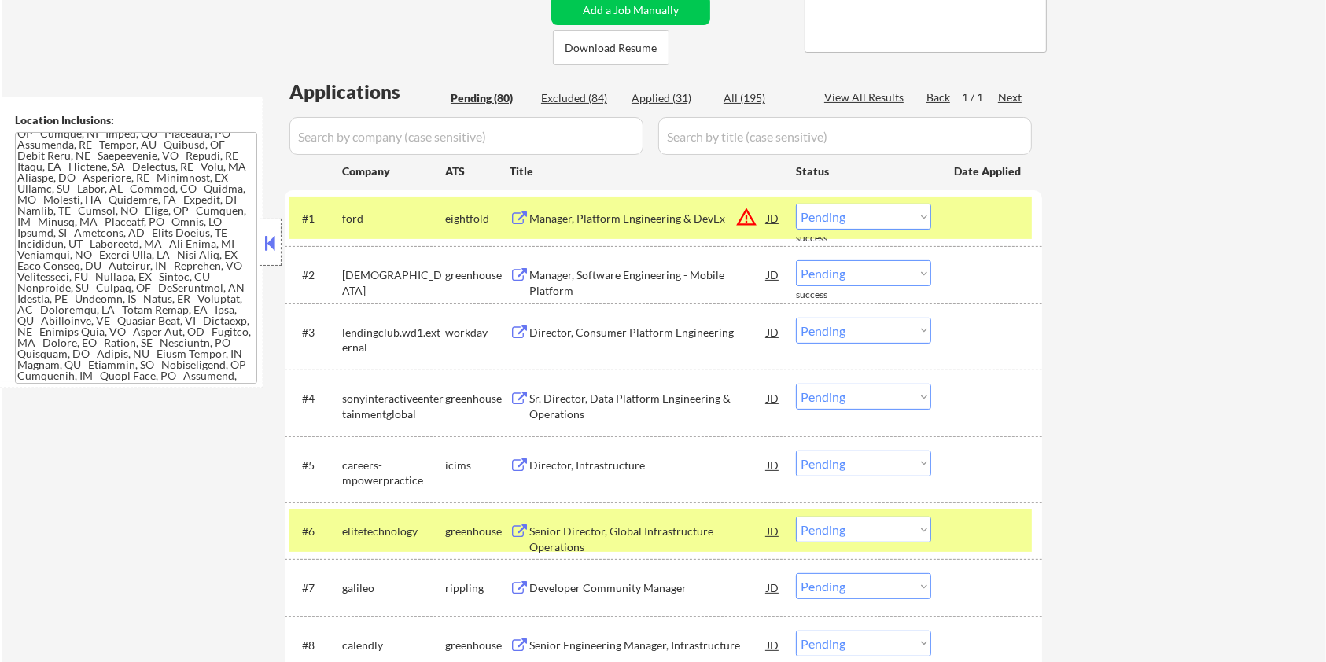
click at [975, 219] on div at bounding box center [988, 218] width 69 height 28
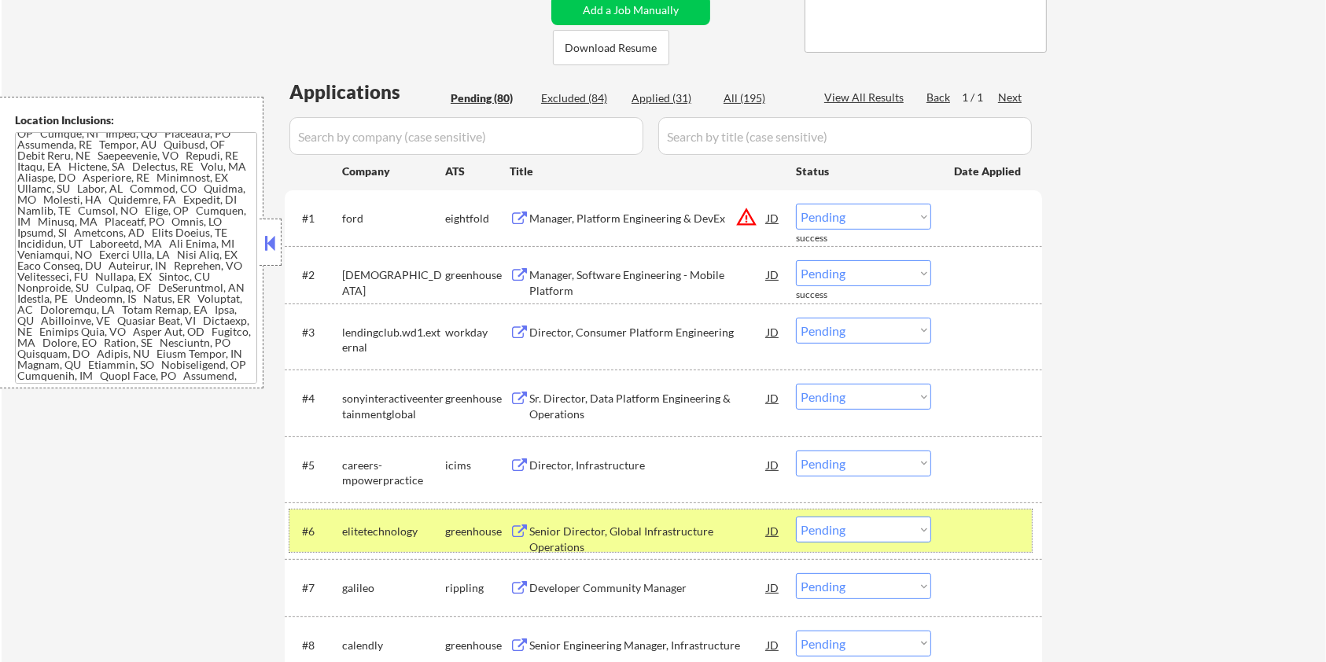
click at [1006, 518] on div at bounding box center [988, 531] width 69 height 28
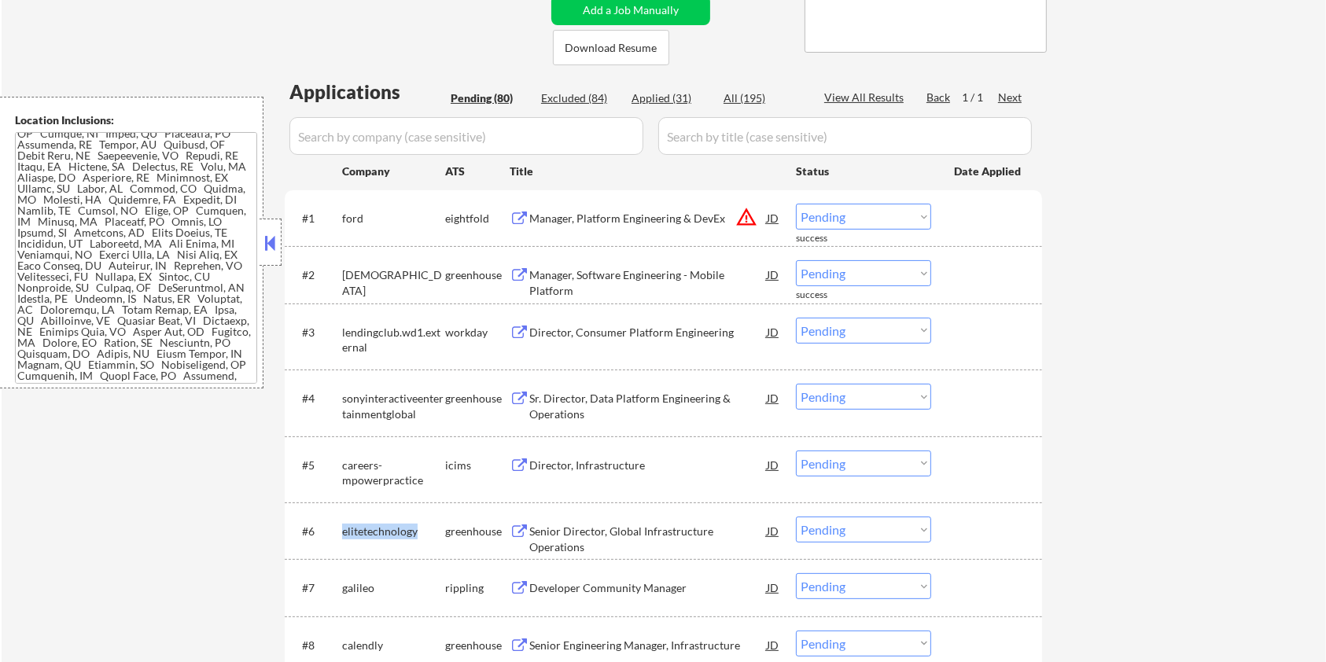
drag, startPoint x: 421, startPoint y: 524, endPoint x: 344, endPoint y: 524, distance: 77.8
click at [344, 524] on div "elitetechnology" at bounding box center [393, 532] width 103 height 16
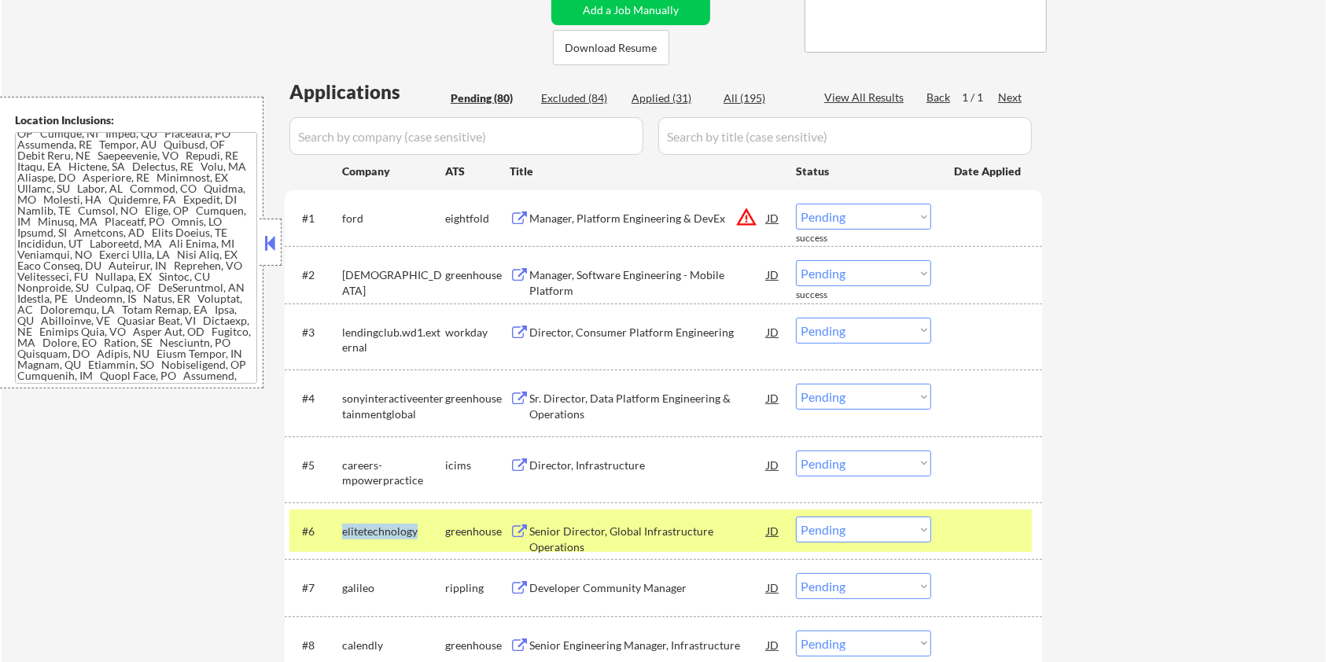
copy div "elitetechnology"
click at [377, 132] on input "input" at bounding box center [466, 136] width 354 height 38
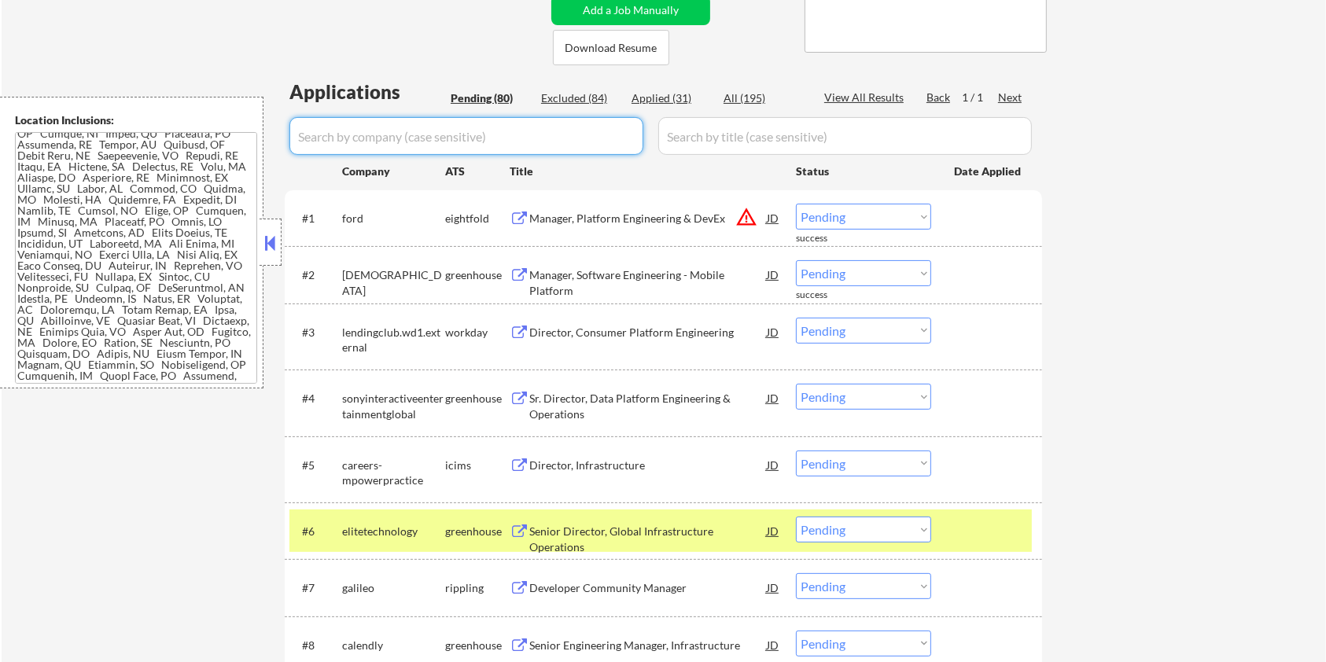
paste input "elitetechnology"
drag, startPoint x: 719, startPoint y: 134, endPoint x: 727, endPoint y: 123, distance: 14.0
click at [719, 134] on input "input" at bounding box center [844, 136] width 373 height 38
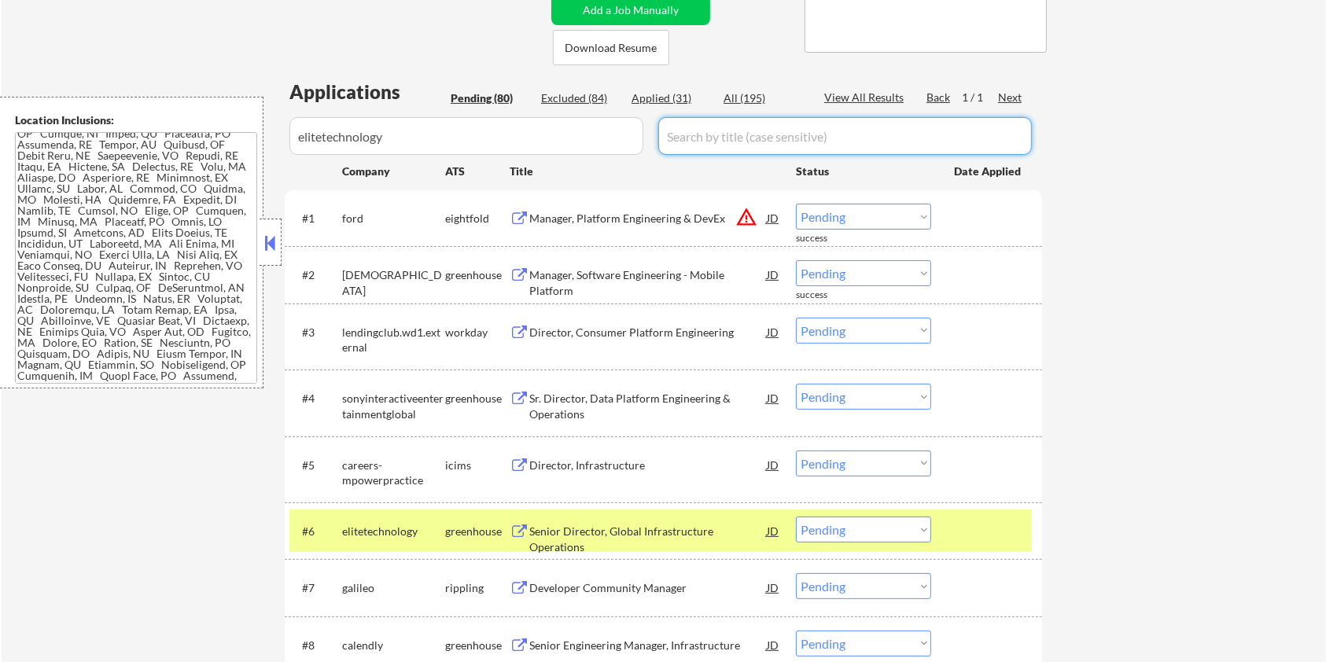
click at [740, 94] on div "All (195)" at bounding box center [762, 98] width 79 height 16
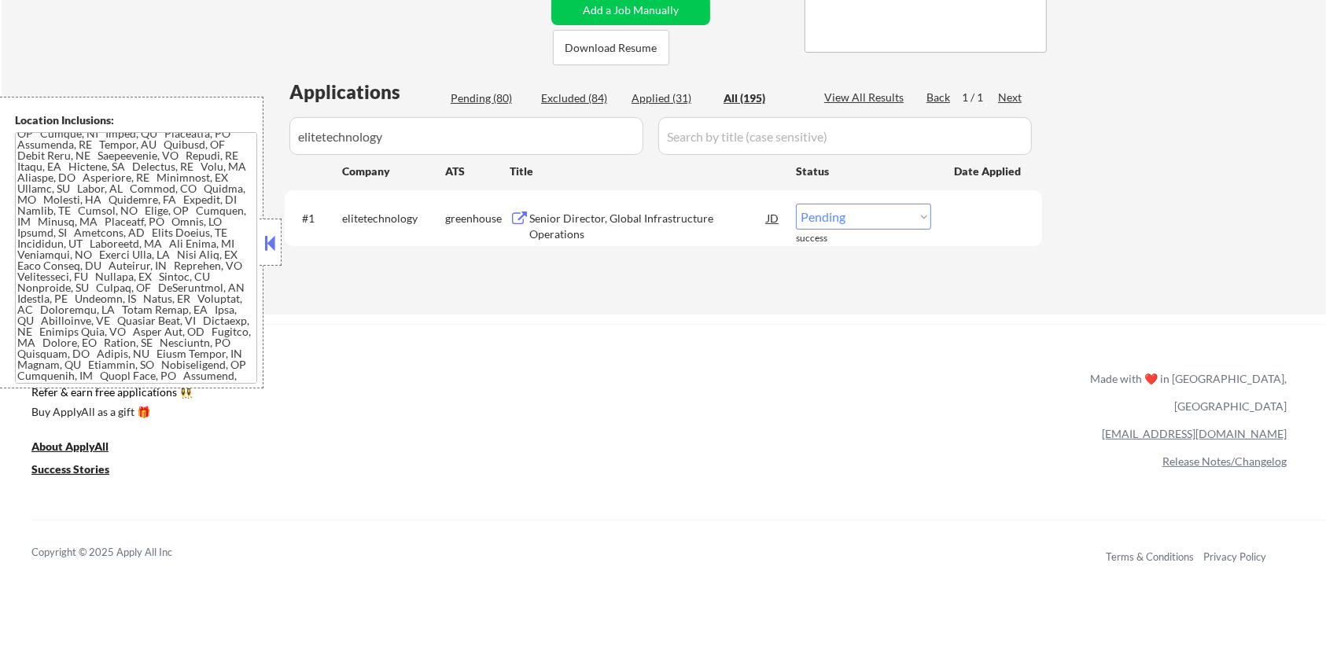
click at [589, 210] on div "Senior Director, Global Infrastructure Operations" at bounding box center [647, 218] width 237 height 28
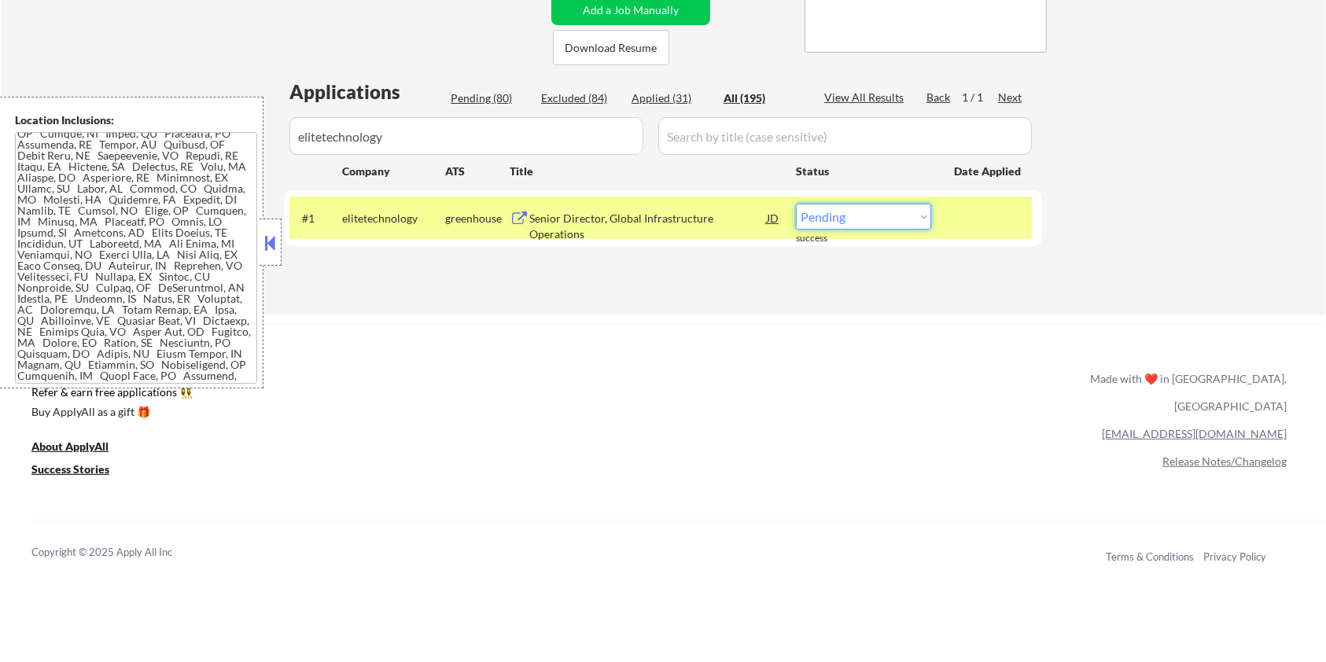
click at [883, 222] on select "Choose an option... Pending Applied Excluded (Questions) Excluded (Expired) Exc…" at bounding box center [863, 217] width 135 height 26
click at [796, 204] on select "Choose an option... Pending Applied Excluded (Questions) Excluded (Expired) Exc…" at bounding box center [863, 217] width 135 height 26
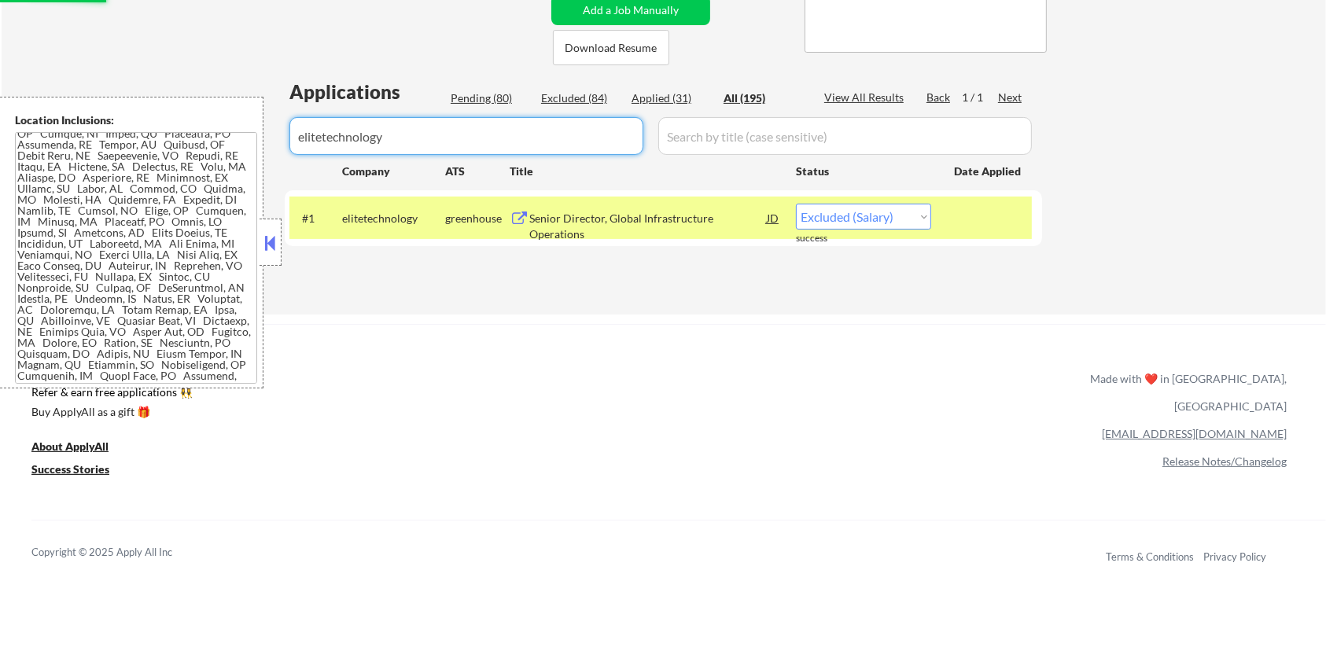
drag, startPoint x: 499, startPoint y: 130, endPoint x: 182, endPoint y: 140, distance: 317.0
click at [182, 140] on body "← Return to /applysquad Mailslurp Inbox Job Search Builder [PERSON_NAME] User E…" at bounding box center [663, 17] width 1326 height 662
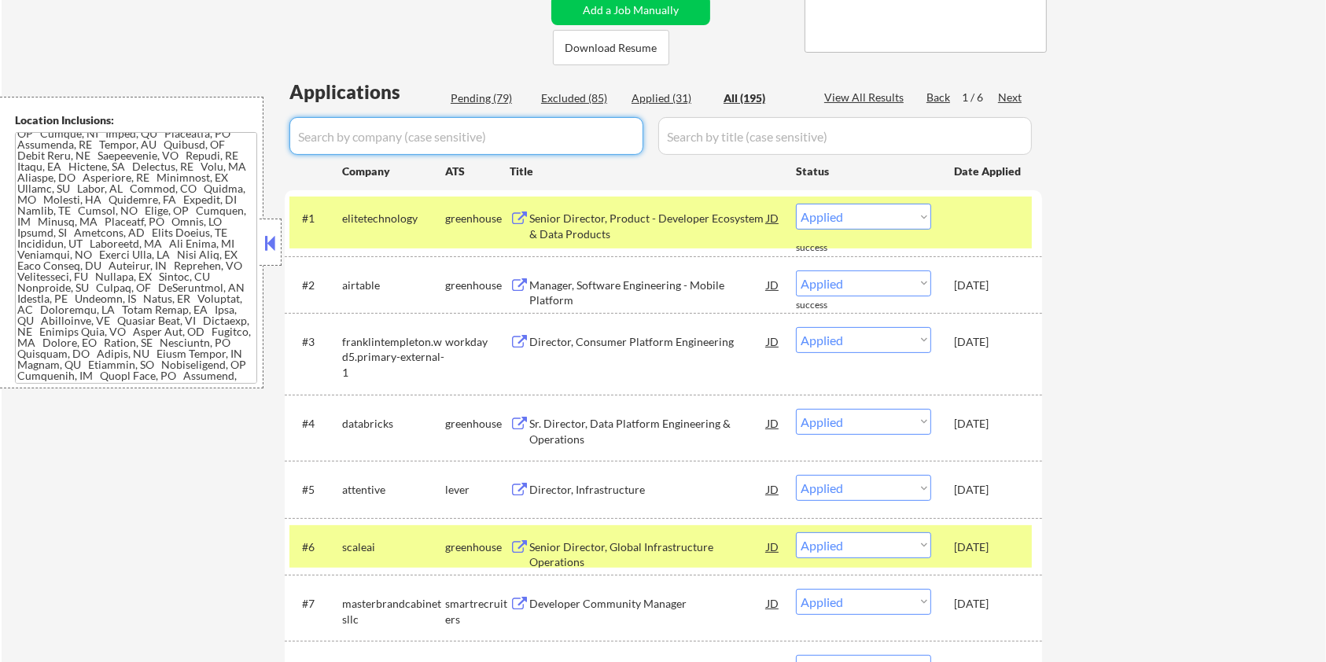
click at [458, 140] on input "input" at bounding box center [466, 136] width 354 height 38
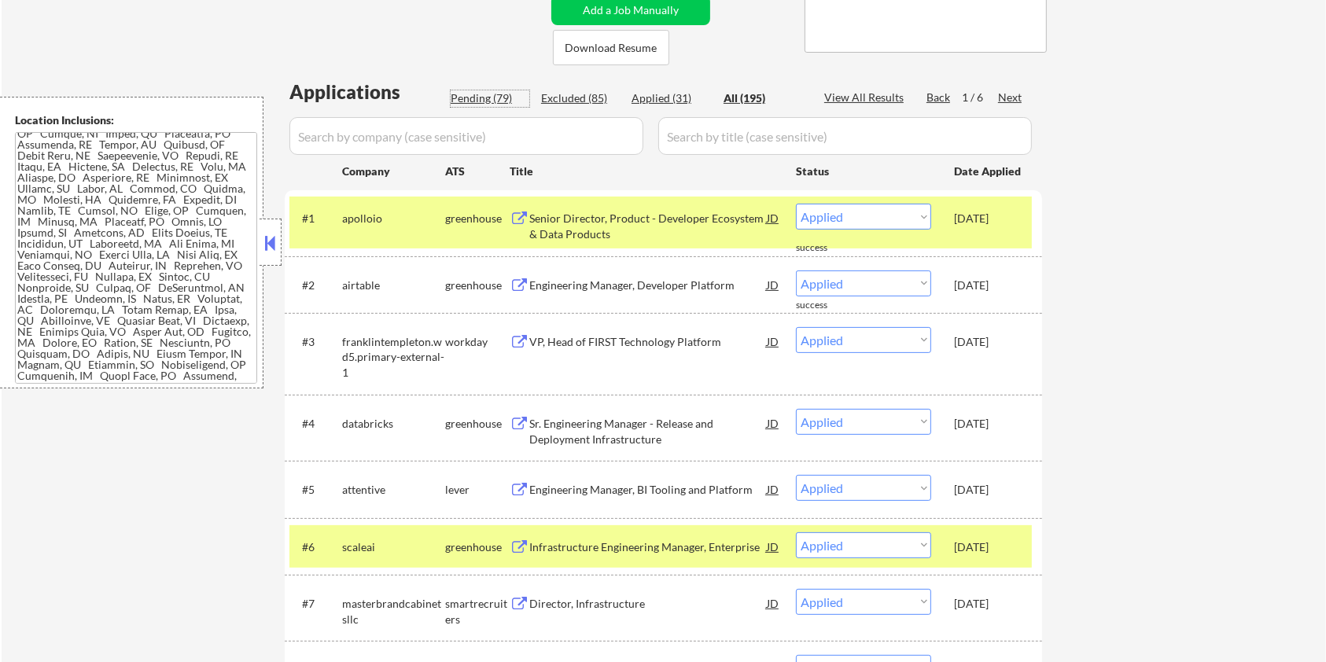
click at [469, 97] on div "Pending (79)" at bounding box center [490, 98] width 79 height 16
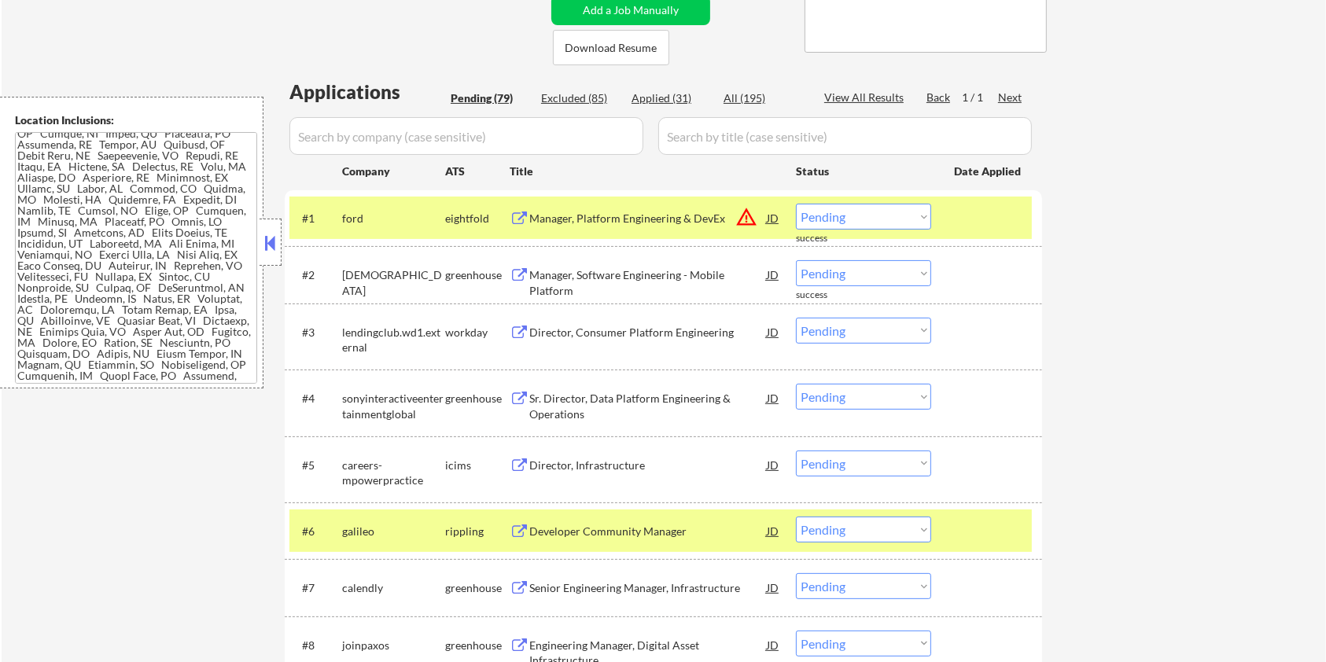
click at [961, 218] on div at bounding box center [988, 218] width 69 height 28
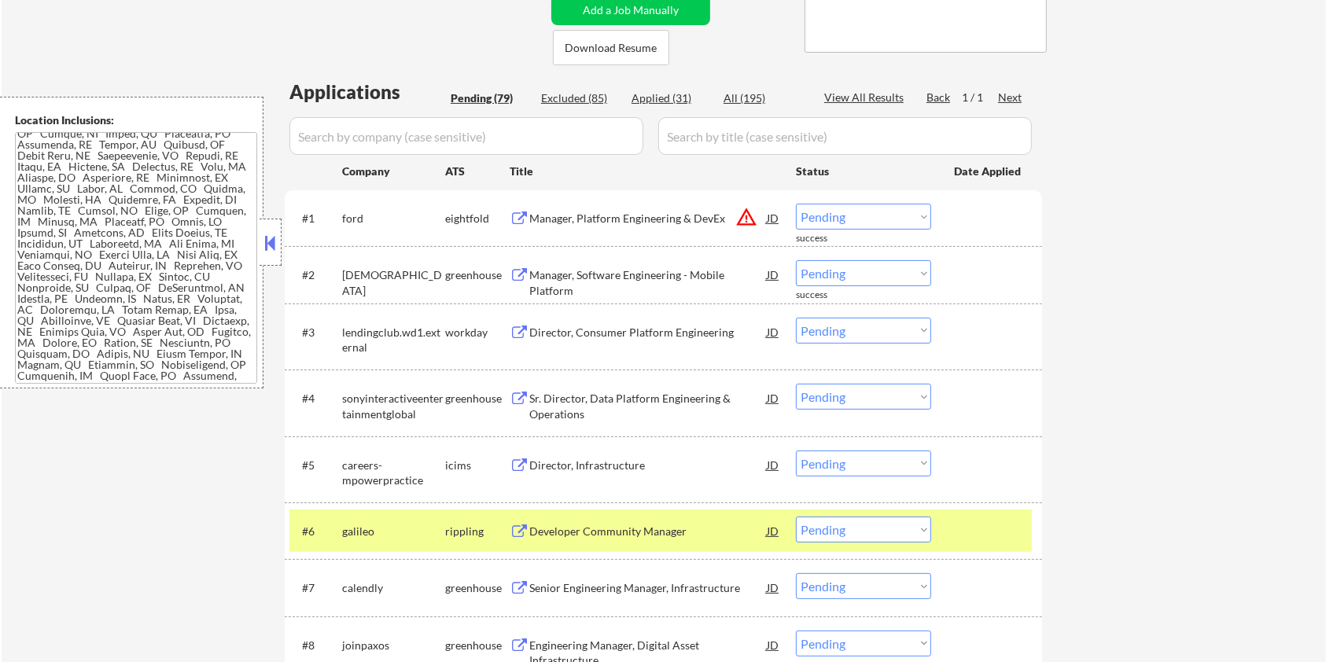
click at [982, 544] on div at bounding box center [988, 531] width 69 height 28
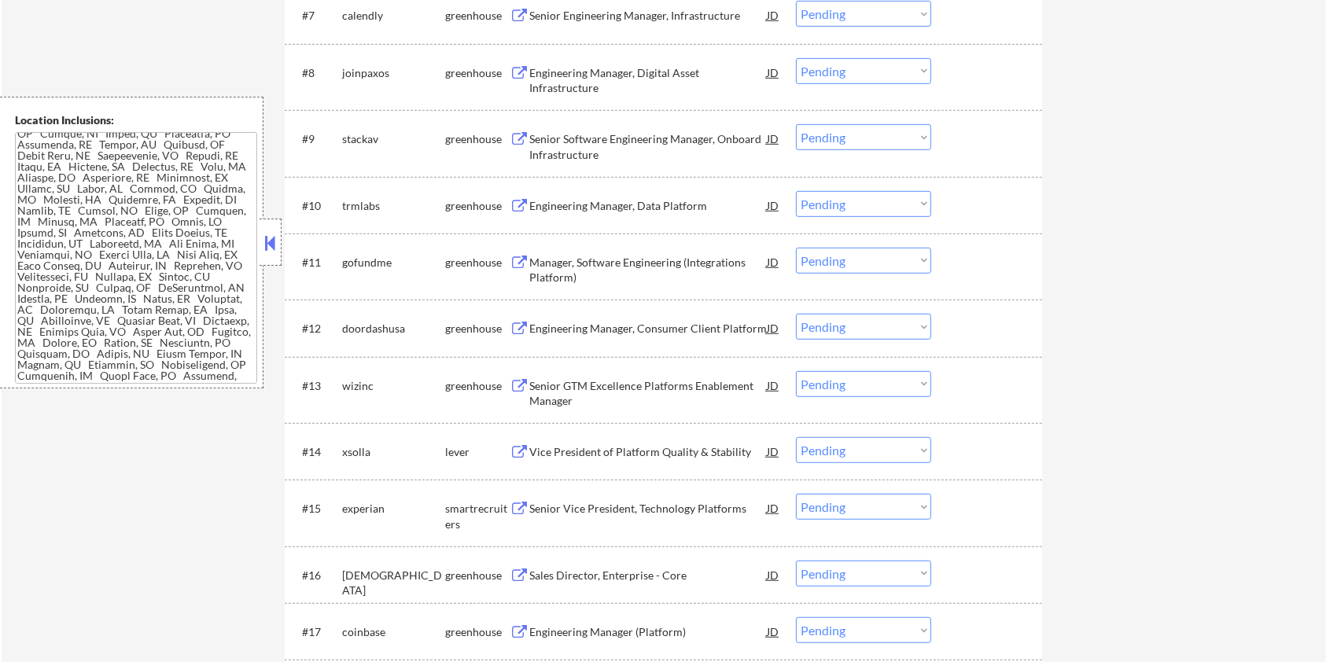
scroll to position [943, 0]
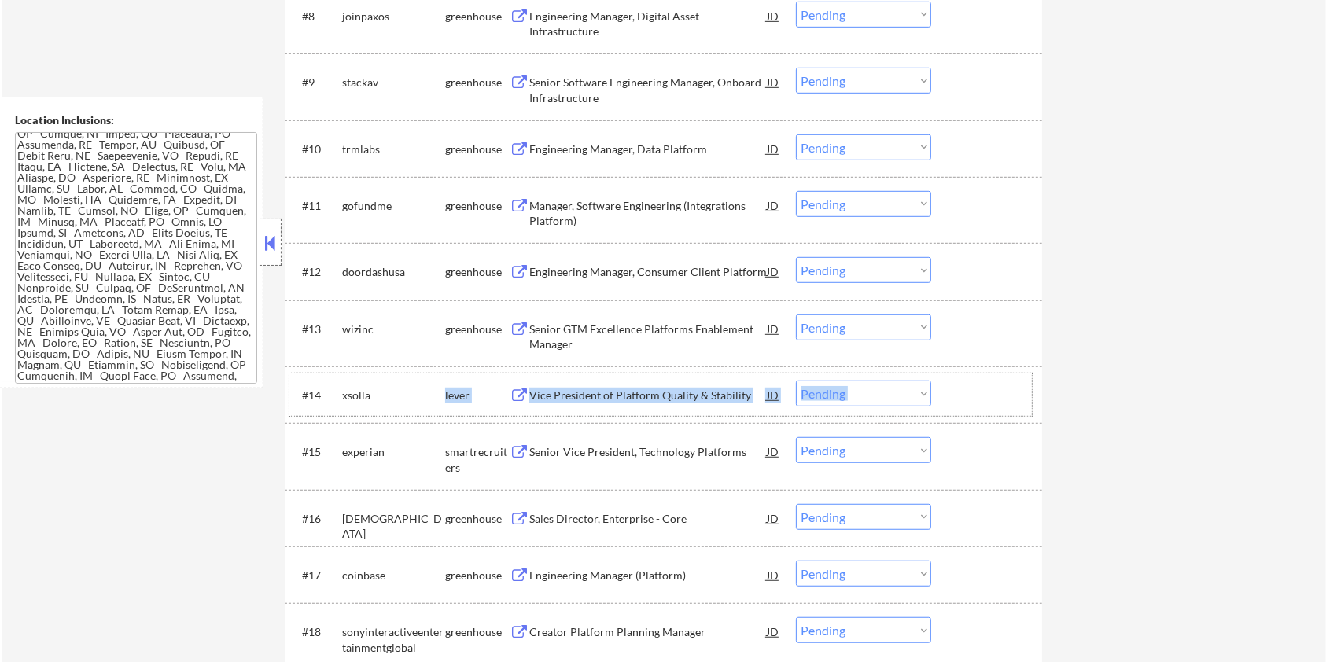
drag, startPoint x: 381, startPoint y: 388, endPoint x: 337, endPoint y: 384, distance: 44.3
click at [337, 384] on div "#14 xsolla lever Vice President of Platform Quality & Stability JD warning_ambe…" at bounding box center [660, 394] width 742 height 42
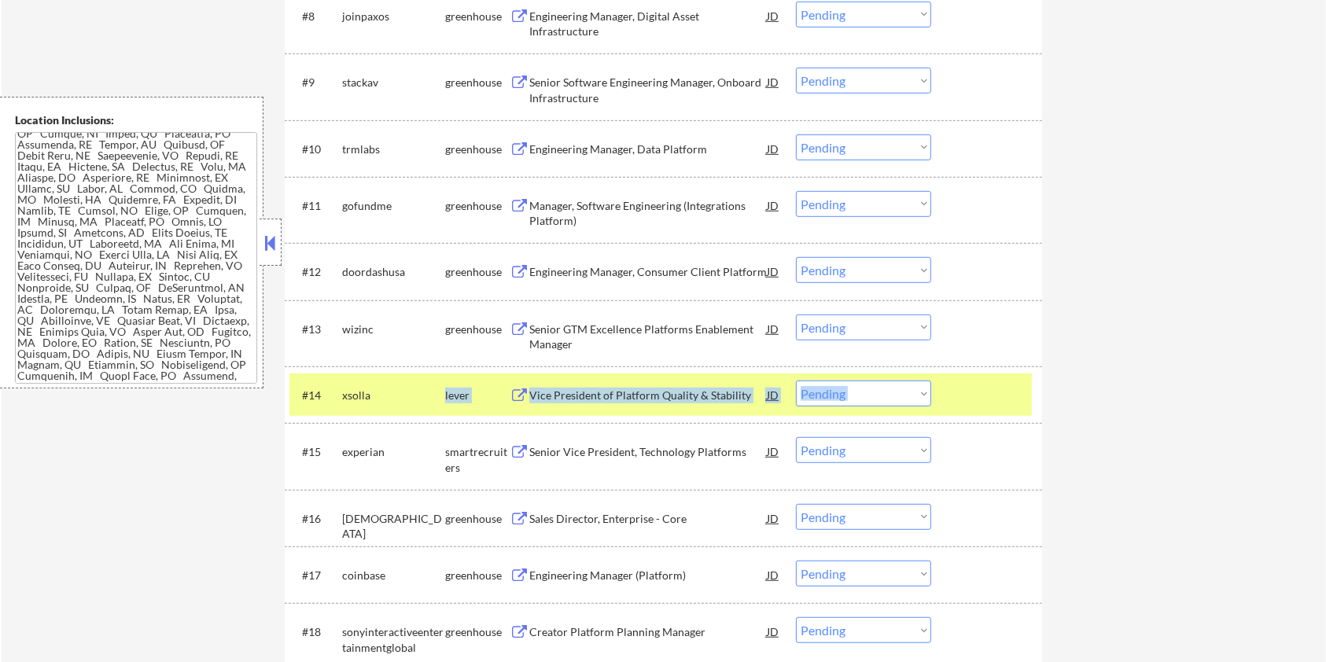
click at [404, 387] on div "xsolla" at bounding box center [393, 395] width 103 height 28
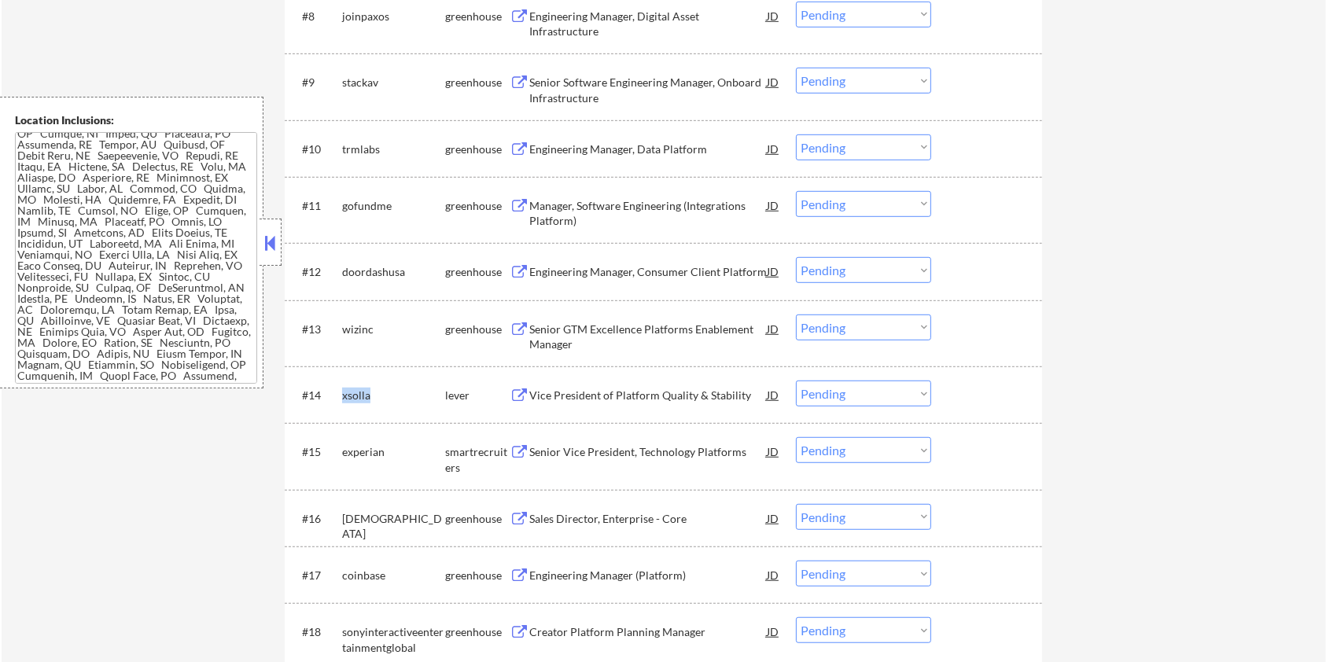
drag, startPoint x: 382, startPoint y: 387, endPoint x: 339, endPoint y: 387, distance: 43.2
click at [339, 387] on div "#14 xsolla lever Vice President of Platform Quality & Stability JD warning_ambe…" at bounding box center [660, 394] width 742 height 42
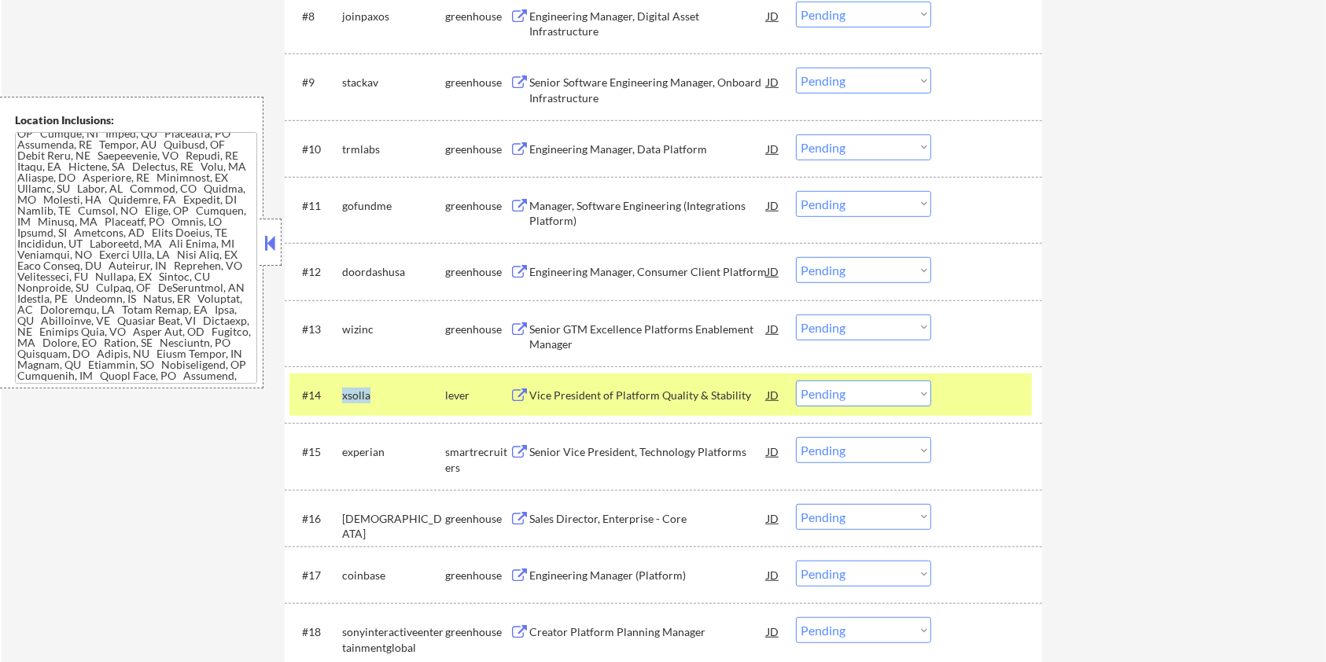
copy div "xsolla"
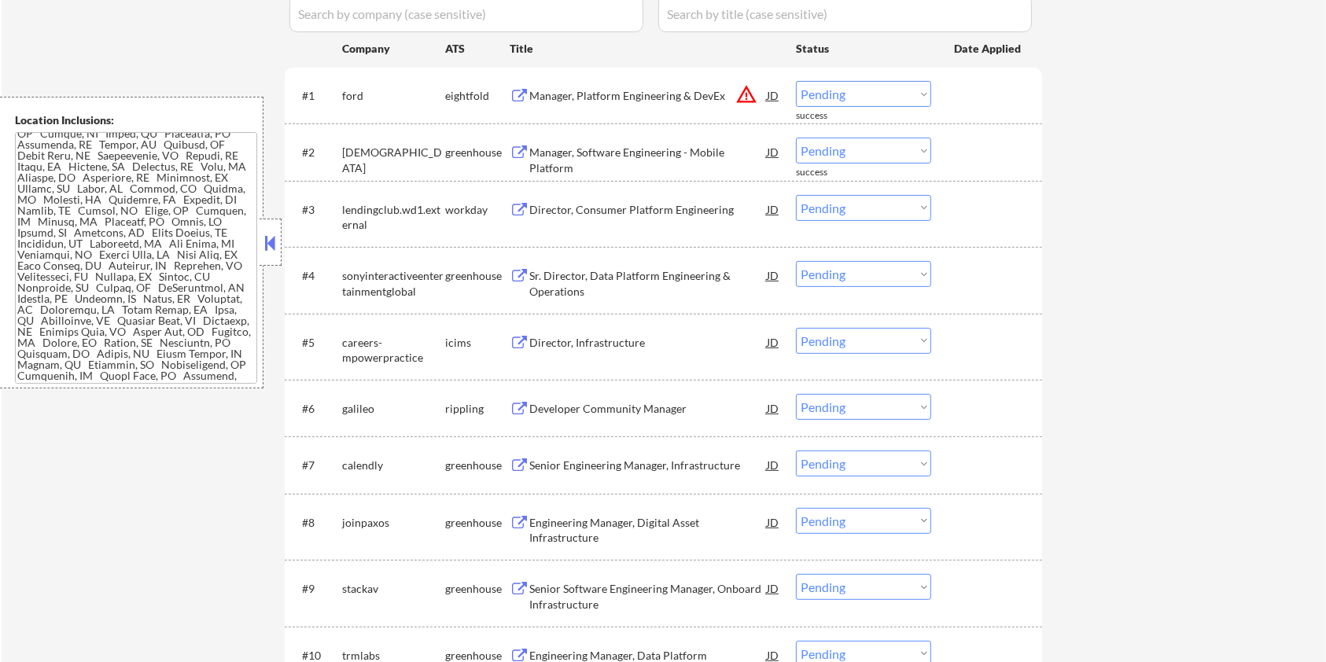
scroll to position [314, 0]
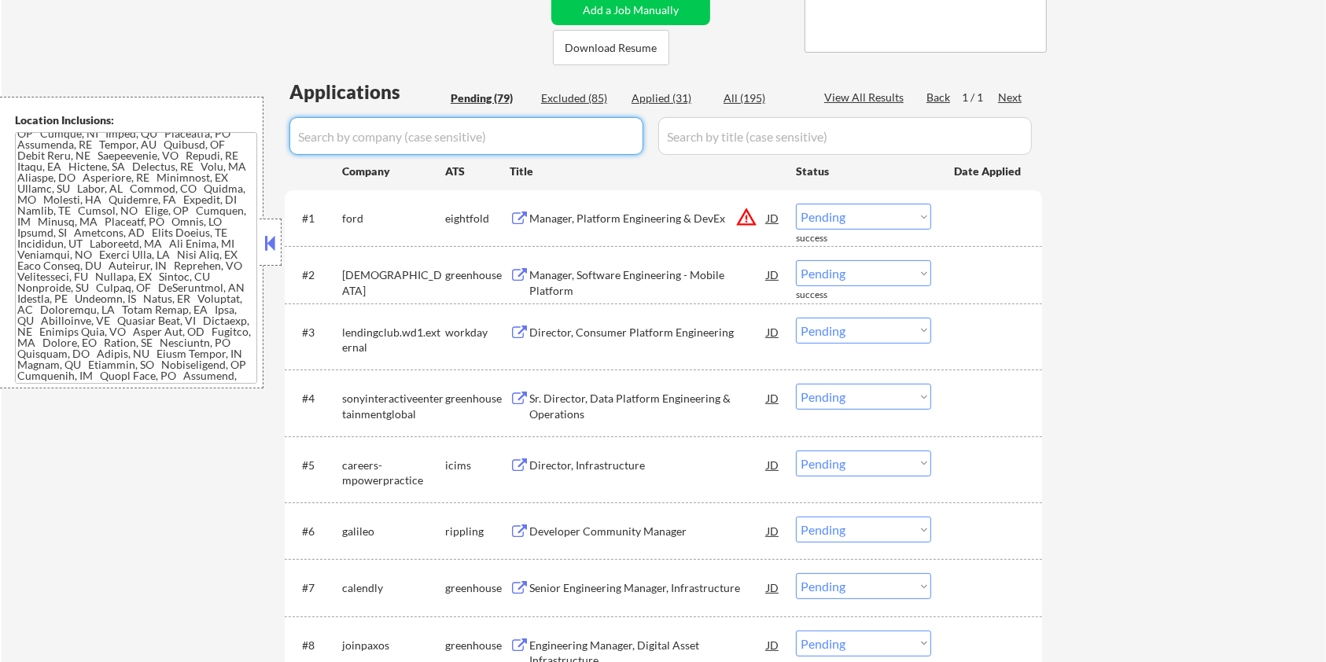
click at [354, 141] on input "input" at bounding box center [466, 136] width 354 height 38
paste input "xsolla"
click at [711, 135] on input "input" at bounding box center [844, 136] width 373 height 38
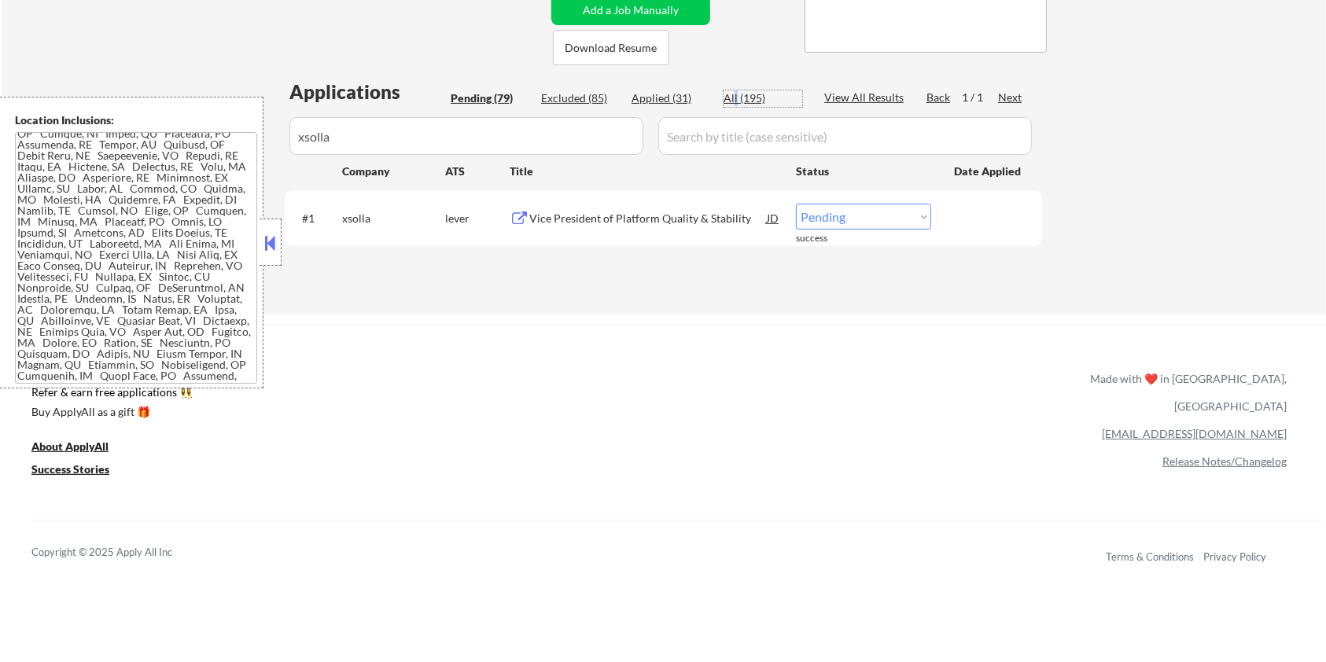
click at [735, 97] on div "All (195)" at bounding box center [762, 98] width 79 height 16
click at [609, 211] on div "Vice President of Platform Quality & Stability" at bounding box center [647, 219] width 237 height 16
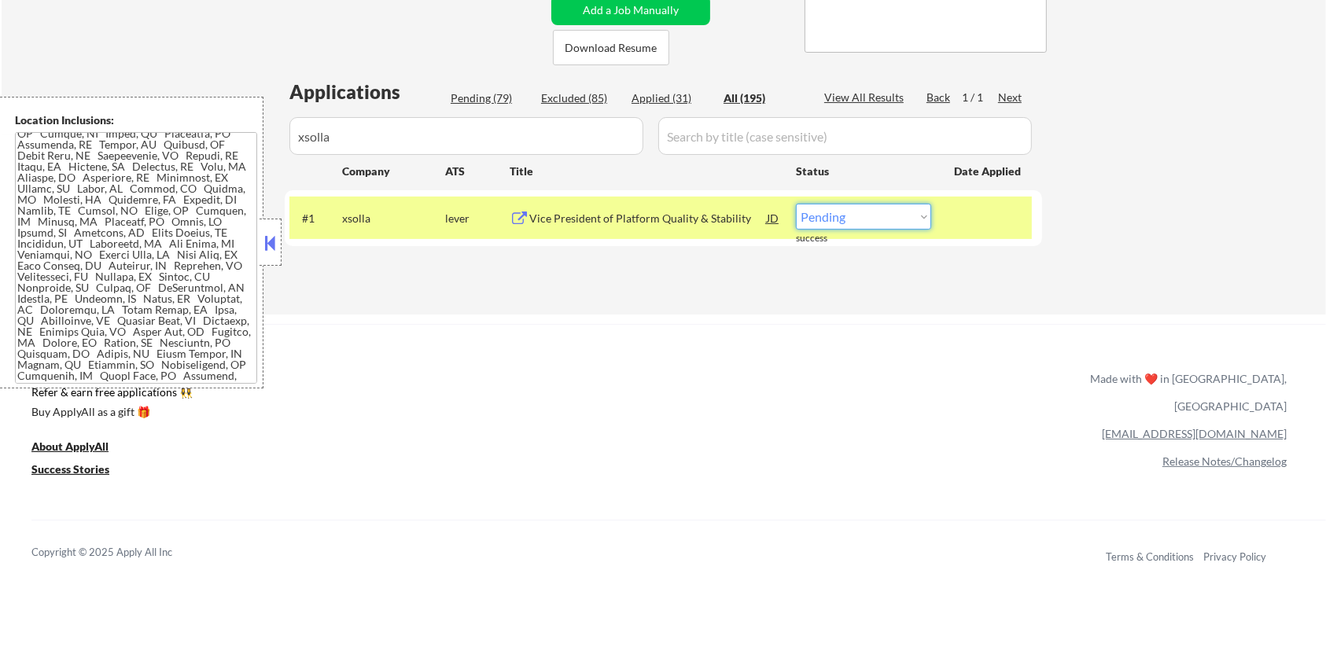
click at [843, 219] on select "Choose an option... Pending Applied Excluded (Questions) Excluded (Expired) Exc…" at bounding box center [863, 217] width 135 height 26
click at [796, 204] on select "Choose an option... Pending Applied Excluded (Questions) Excluded (Expired) Exc…" at bounding box center [863, 217] width 135 height 26
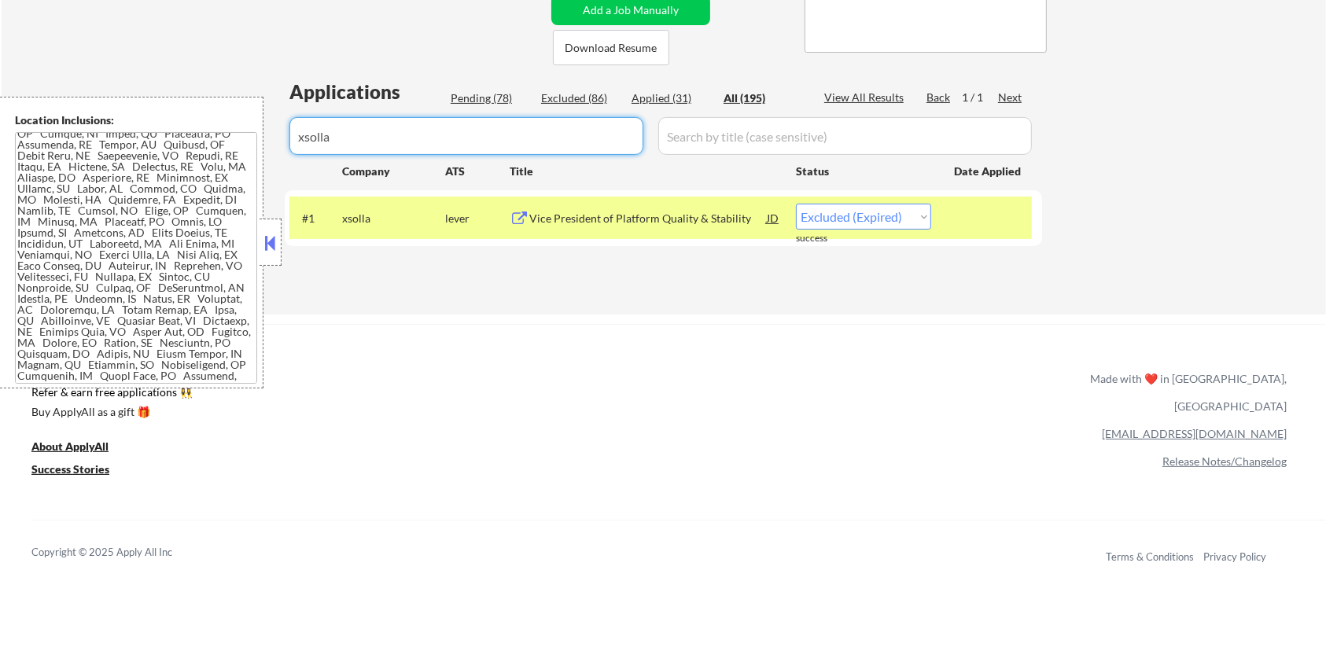
drag, startPoint x: 384, startPoint y: 130, endPoint x: 221, endPoint y: 142, distance: 163.2
click at [221, 142] on body "← Return to /applysquad Mailslurp Inbox Job Search Builder [PERSON_NAME] User E…" at bounding box center [663, 17] width 1326 height 662
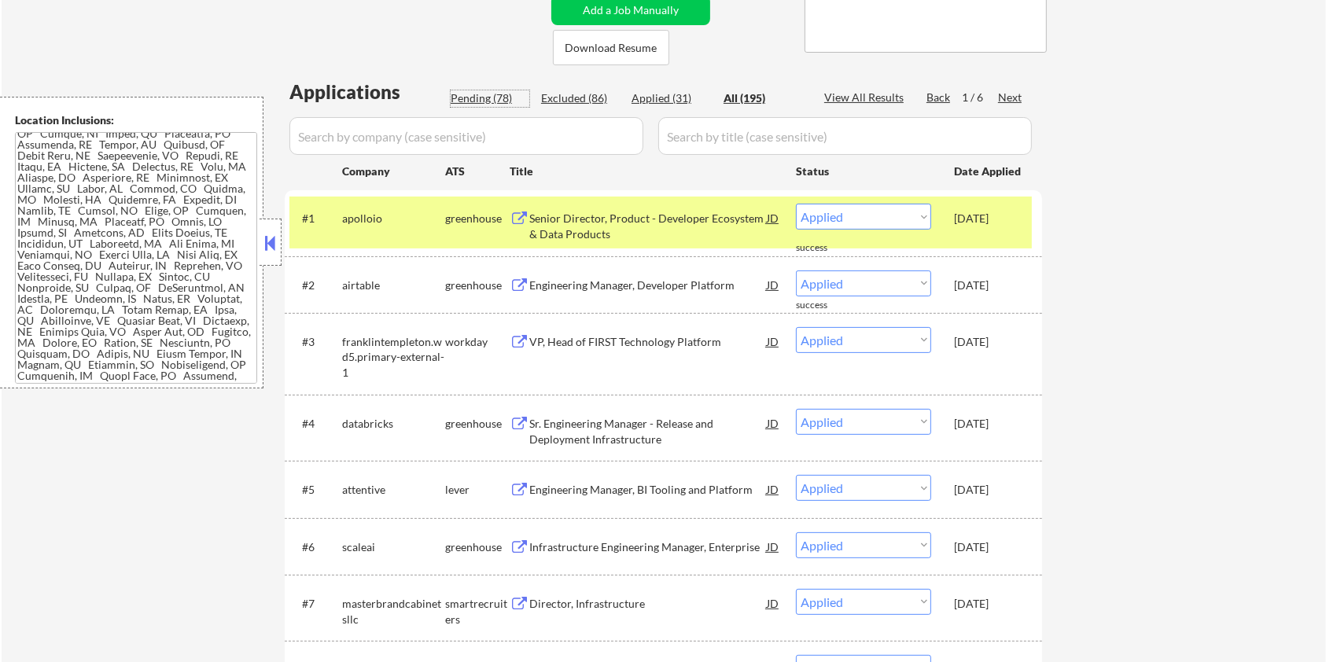
click at [458, 97] on div "Pending (78)" at bounding box center [490, 98] width 79 height 16
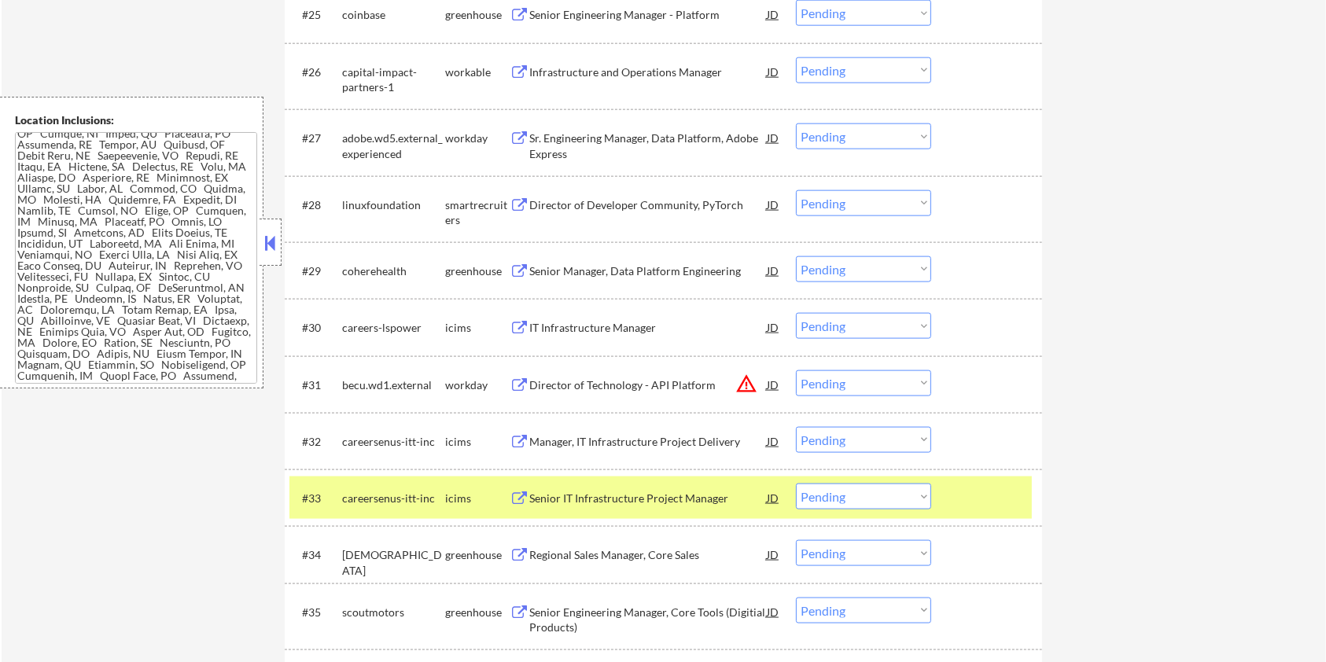
scroll to position [2201, 0]
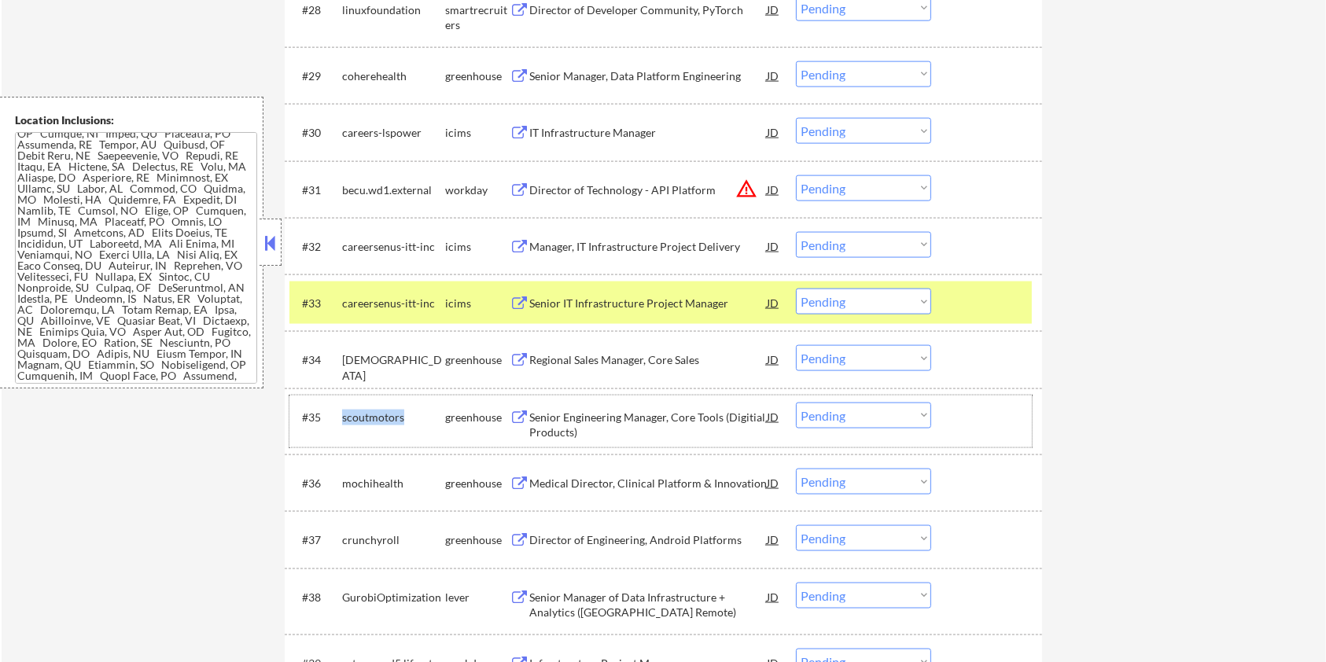
drag, startPoint x: 400, startPoint y: 417, endPoint x: 343, endPoint y: 408, distance: 58.2
click at [343, 408] on div "scoutmotors" at bounding box center [393, 417] width 103 height 28
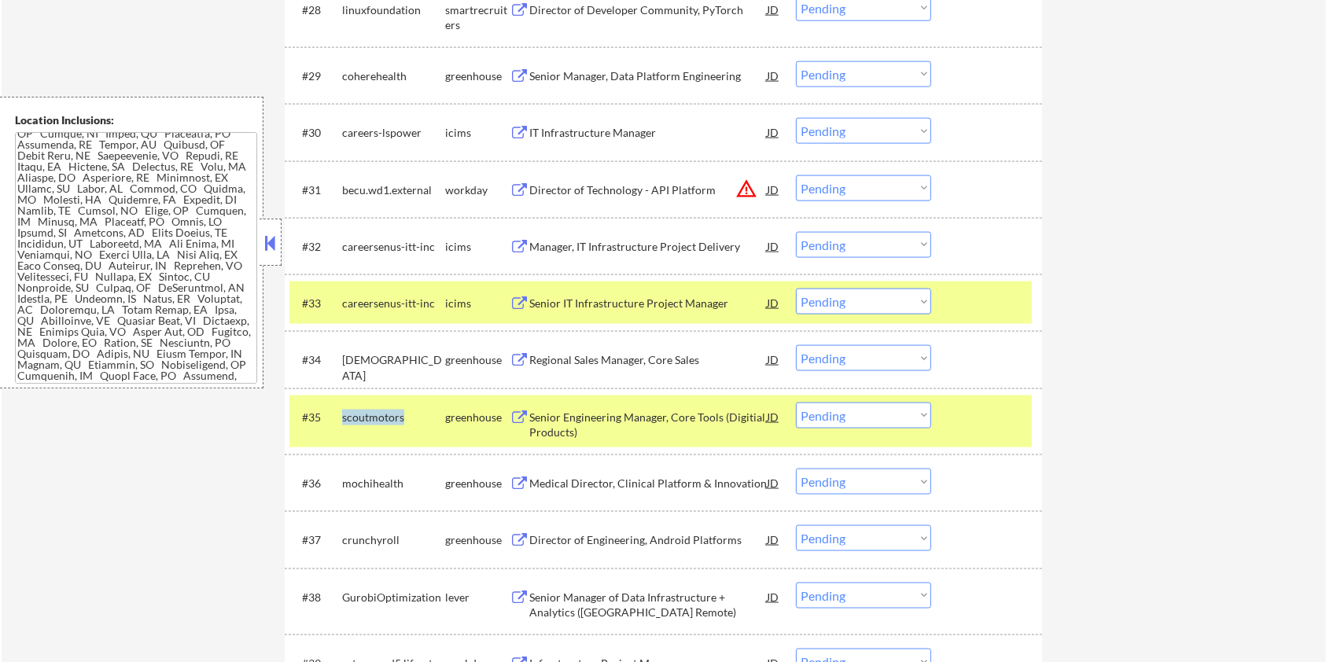
copy div "scoutmotors"
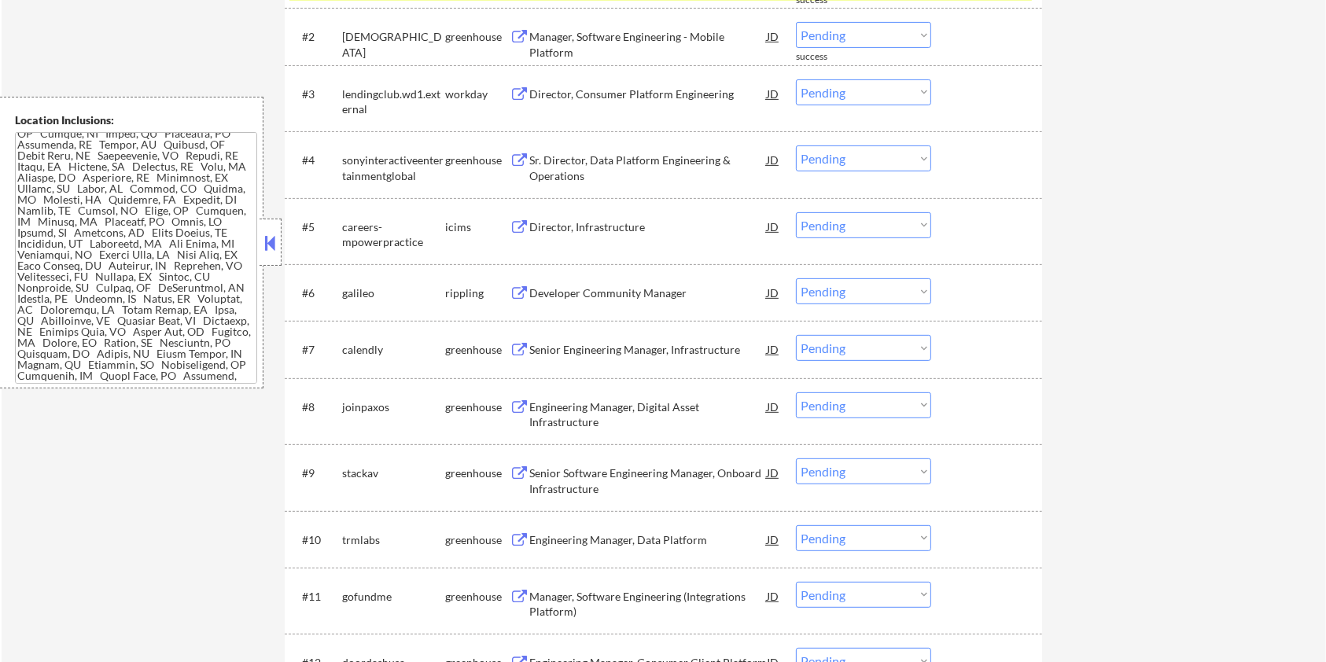
scroll to position [314, 0]
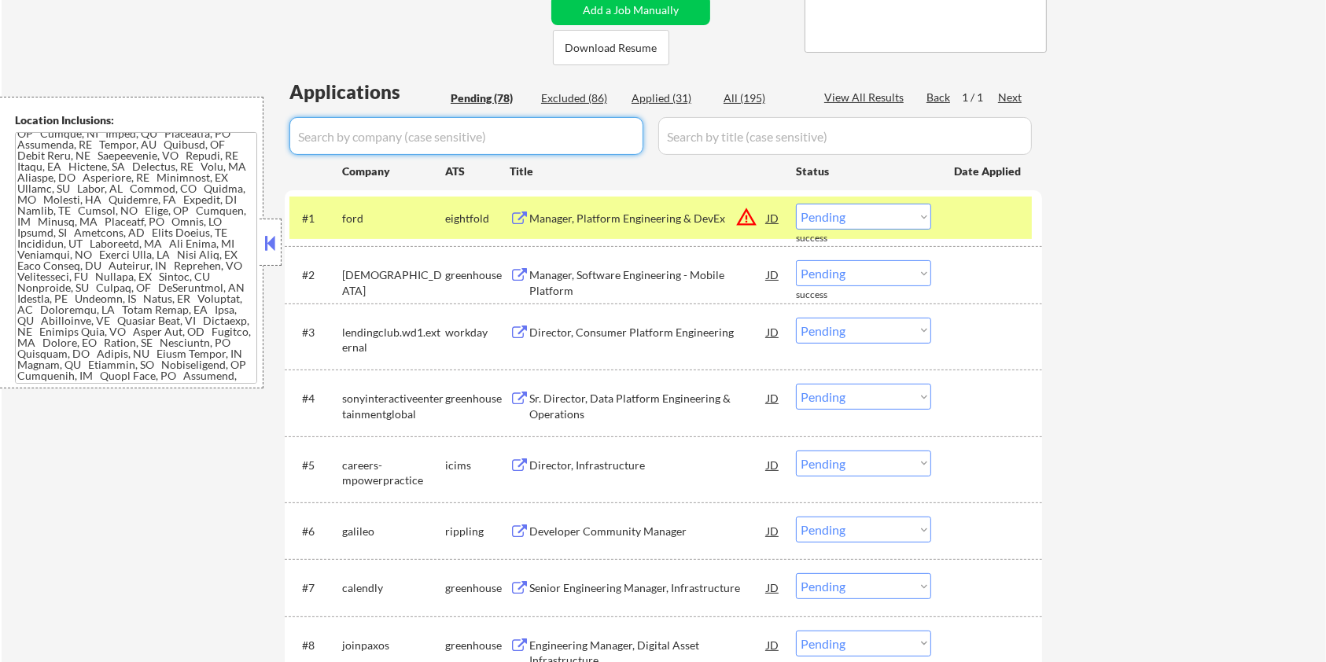
click at [388, 136] on input "input" at bounding box center [466, 136] width 354 height 38
paste input "scoutmotors"
click at [755, 127] on input "input" at bounding box center [844, 136] width 373 height 38
click at [750, 101] on div "All (195)" at bounding box center [762, 98] width 79 height 16
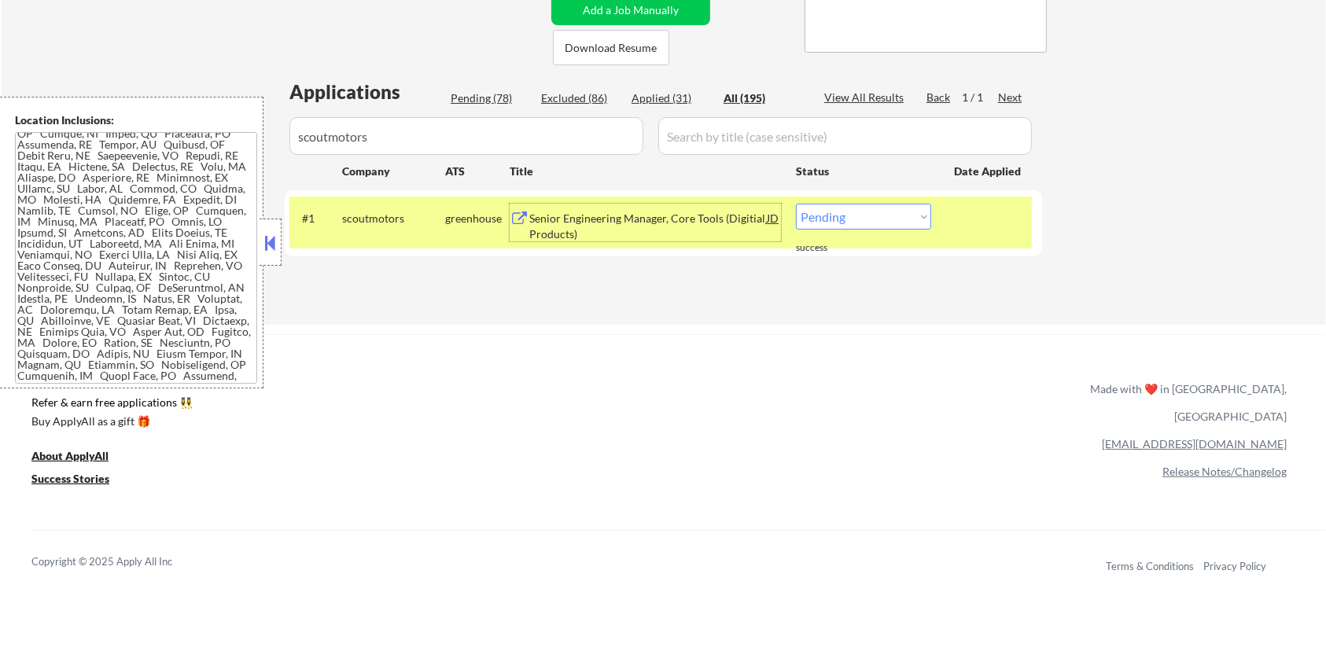
click at [594, 215] on div "Senior Engineering Manager, Core Tools (Digitial Products)" at bounding box center [647, 226] width 237 height 31
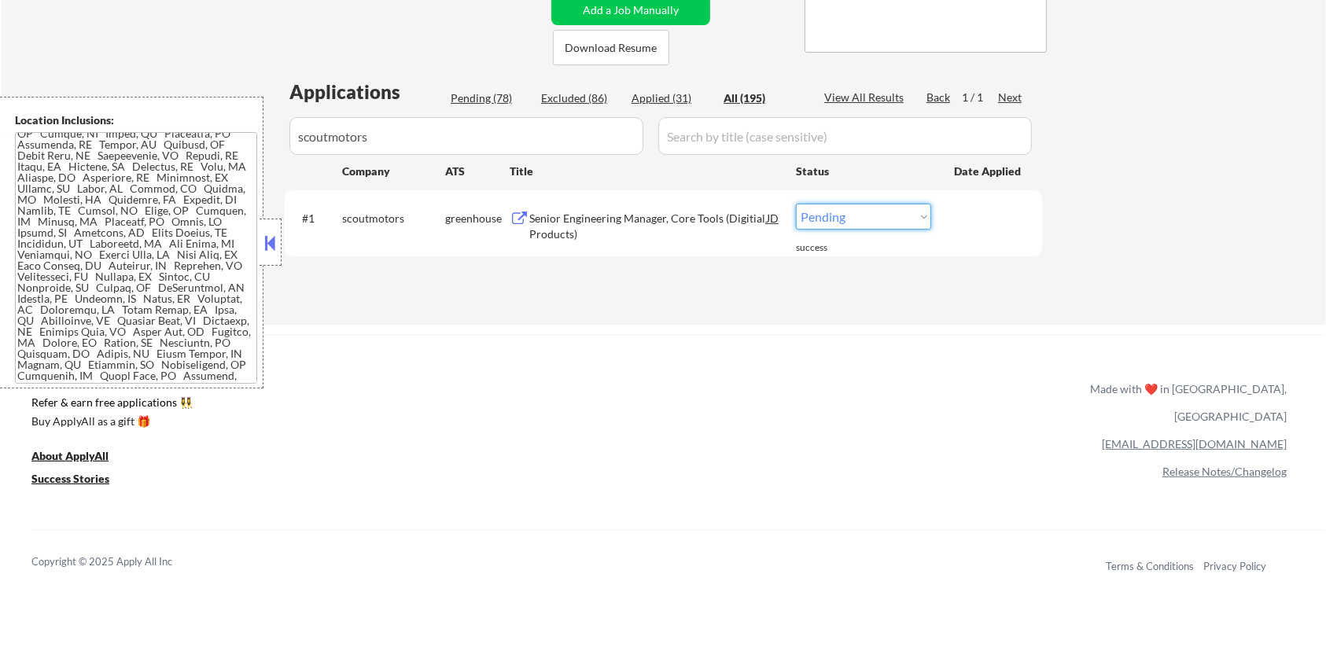
click at [844, 222] on select "Choose an option... Pending Applied Excluded (Questions) Excluded (Expired) Exc…" at bounding box center [863, 217] width 135 height 26
click at [796, 204] on select "Choose an option... Pending Applied Excluded (Questions) Excluded (Expired) Exc…" at bounding box center [863, 217] width 135 height 26
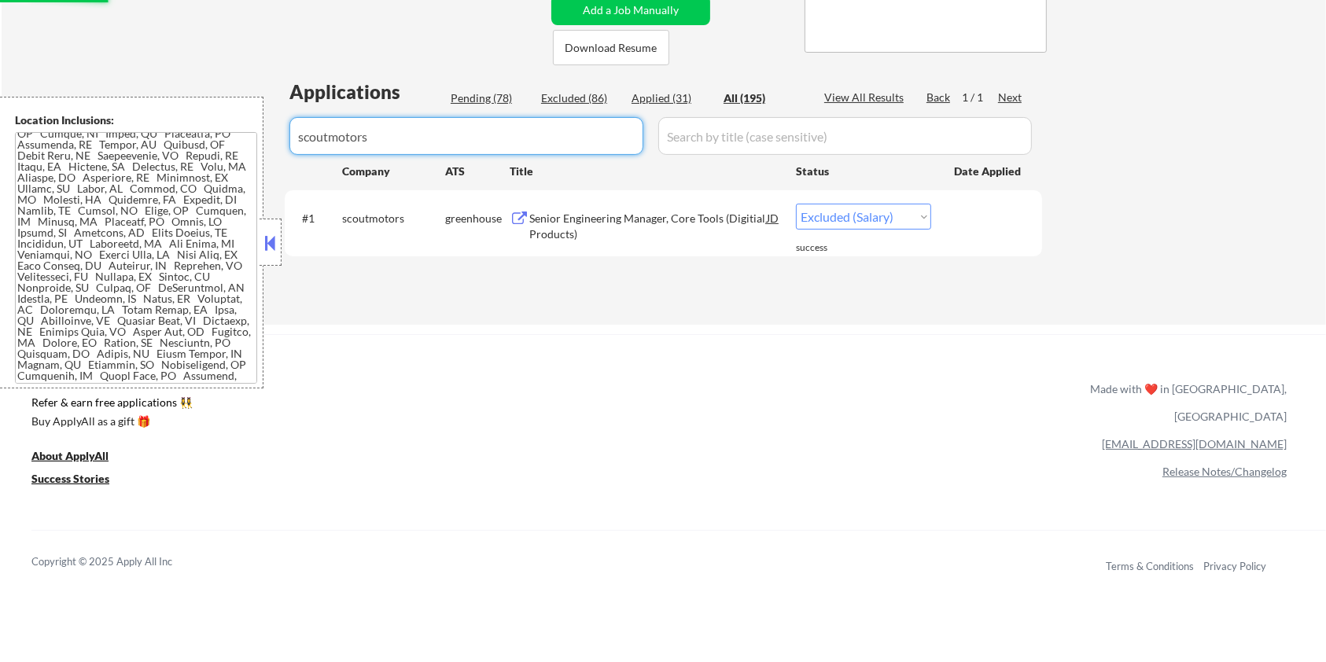
drag, startPoint x: 459, startPoint y: 142, endPoint x: 251, endPoint y: 140, distance: 208.4
click at [251, 140] on body "← Return to /applysquad Mailslurp Inbox Job Search Builder [PERSON_NAME] User E…" at bounding box center [663, 17] width 1326 height 662
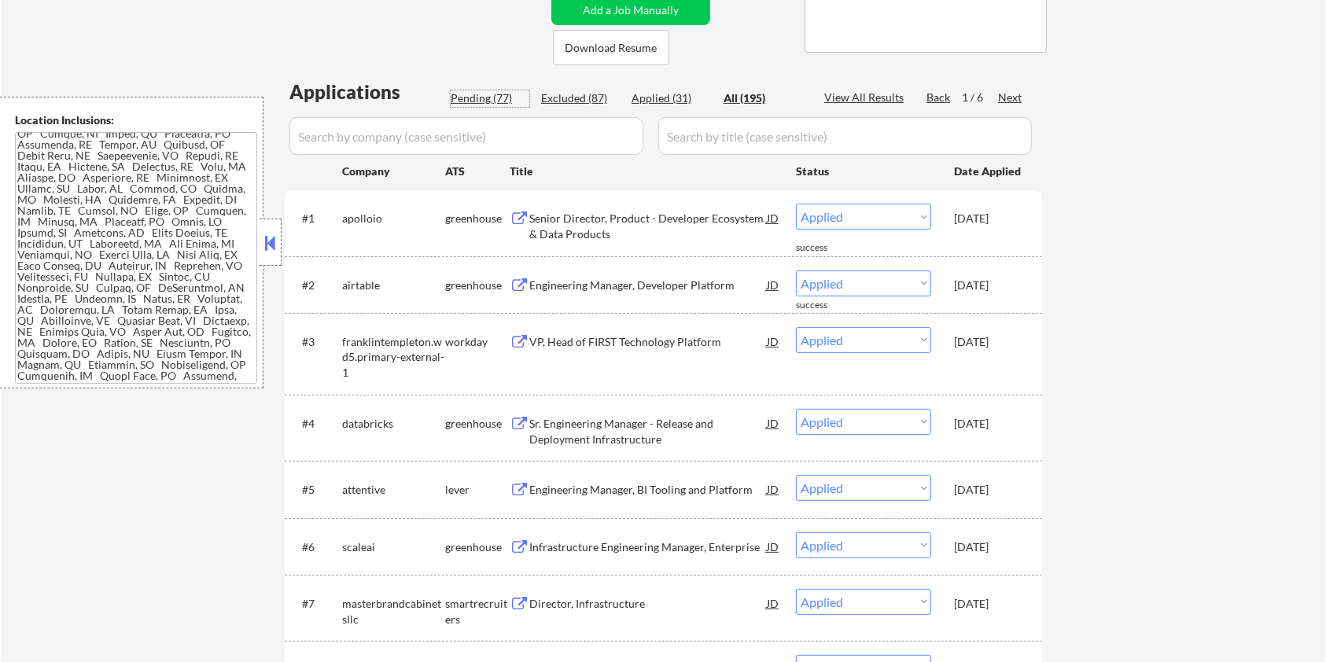
click at [473, 94] on div "Pending (77)" at bounding box center [490, 98] width 79 height 16
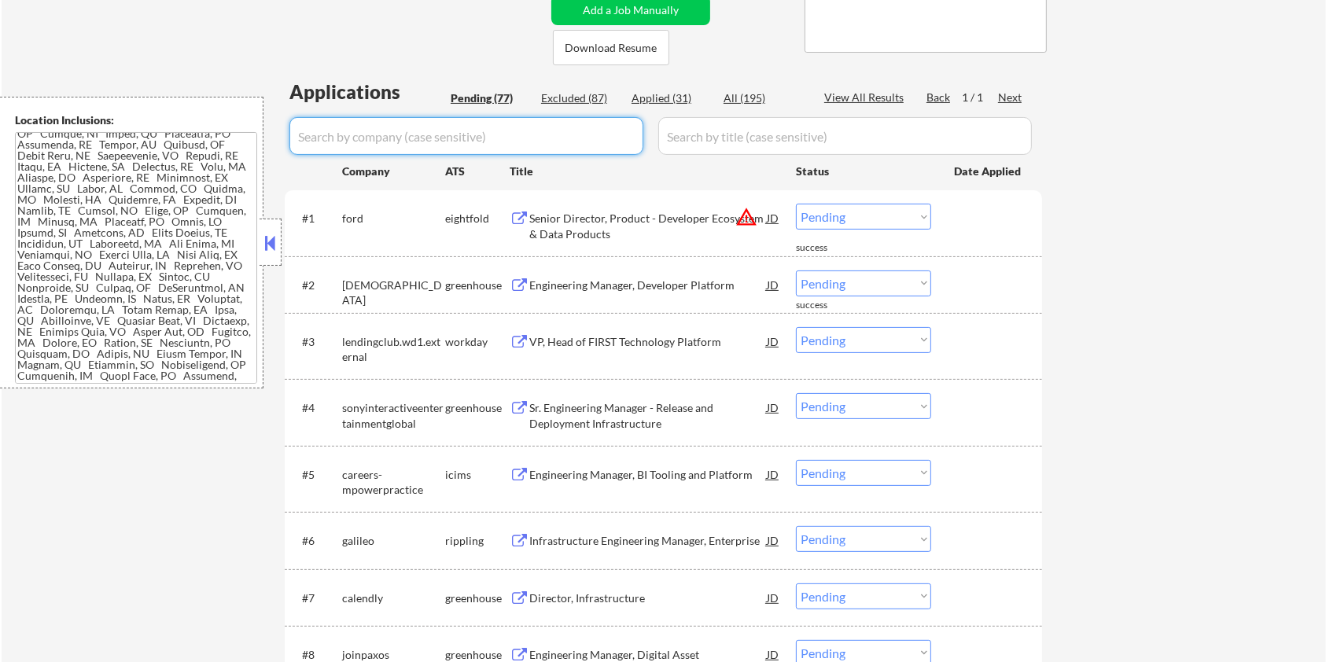
click at [425, 133] on input "input" at bounding box center [466, 136] width 354 height 38
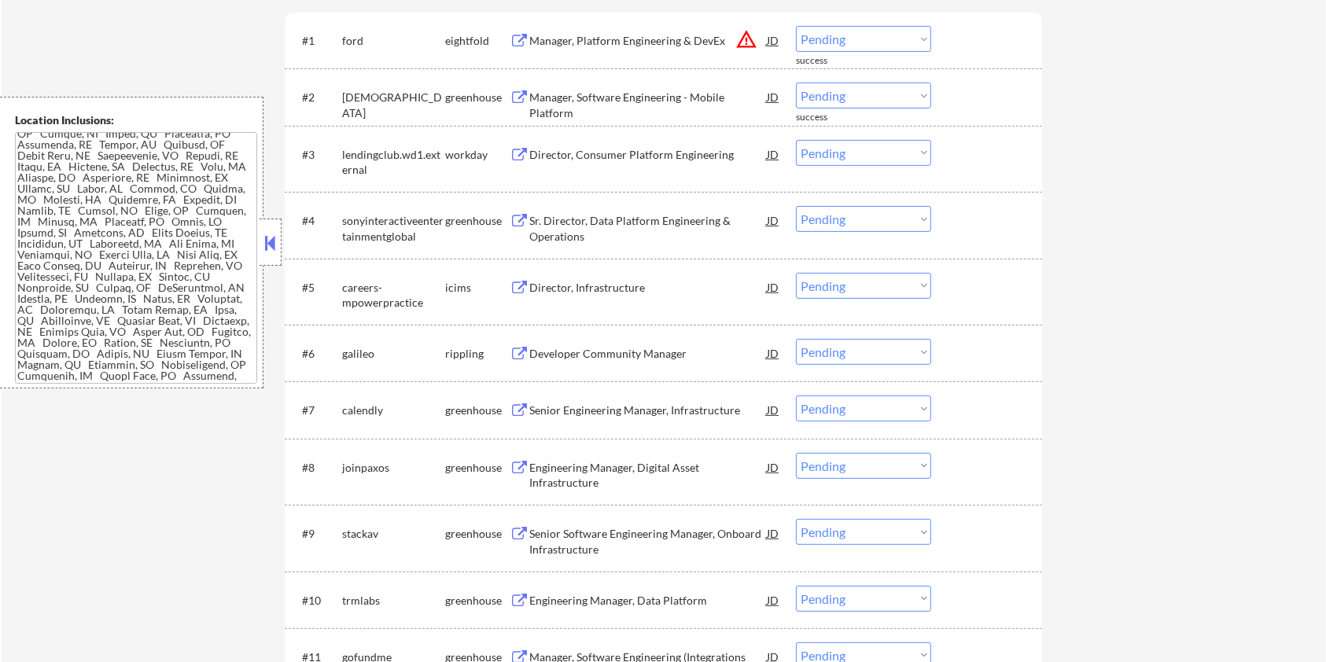
scroll to position [524, 0]
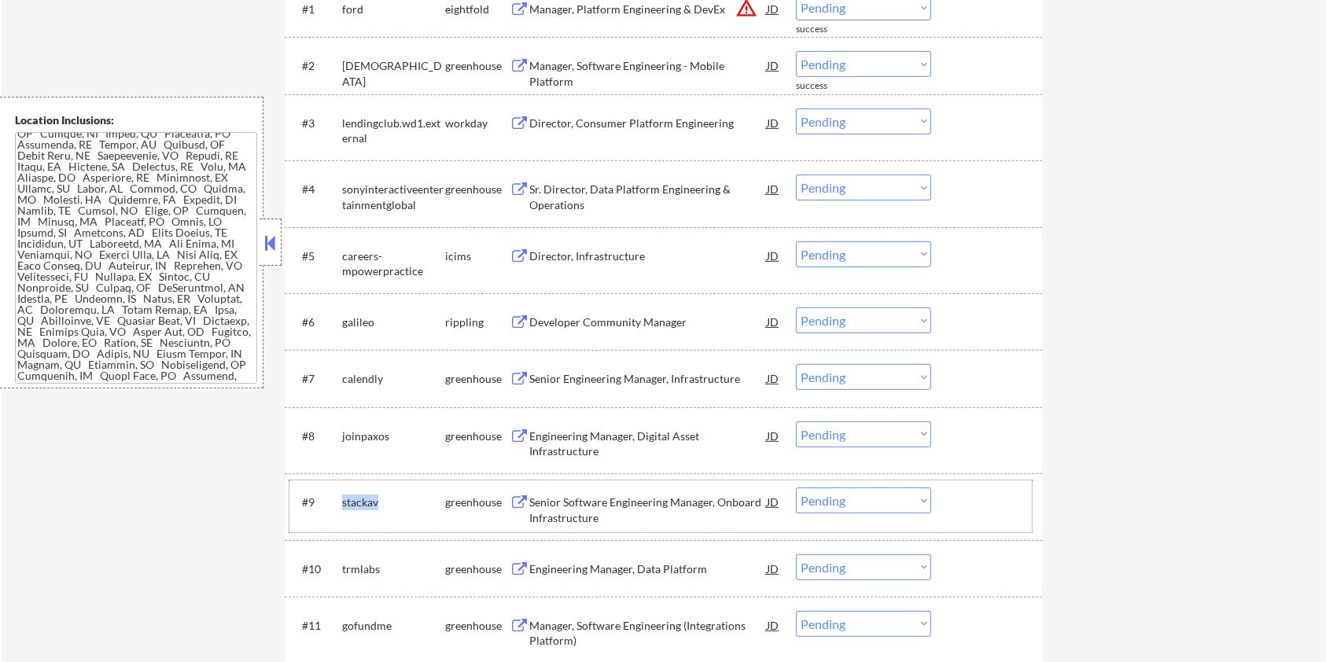
drag, startPoint x: 391, startPoint y: 500, endPoint x: 340, endPoint y: 494, distance: 51.5
click at [340, 494] on div "#9 stackav greenhouse Senior Software Engineering Manager, Onboard Infrastructu…" at bounding box center [660, 506] width 742 height 52
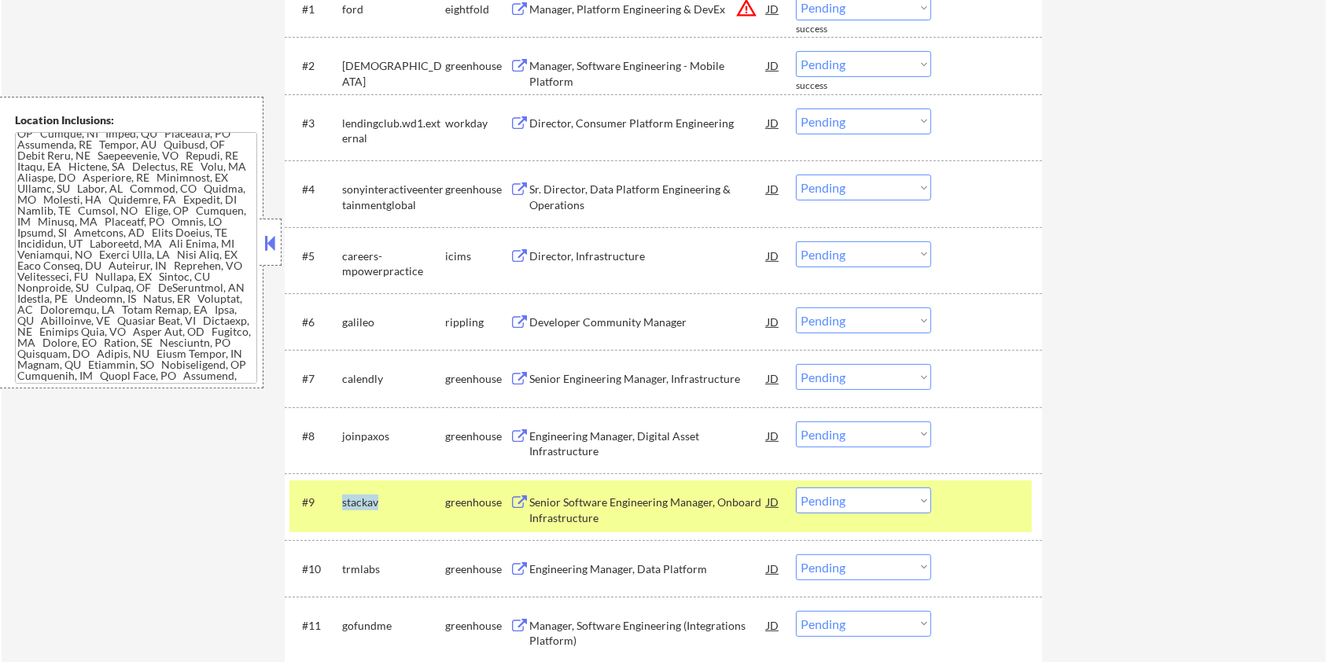
copy div "stackav"
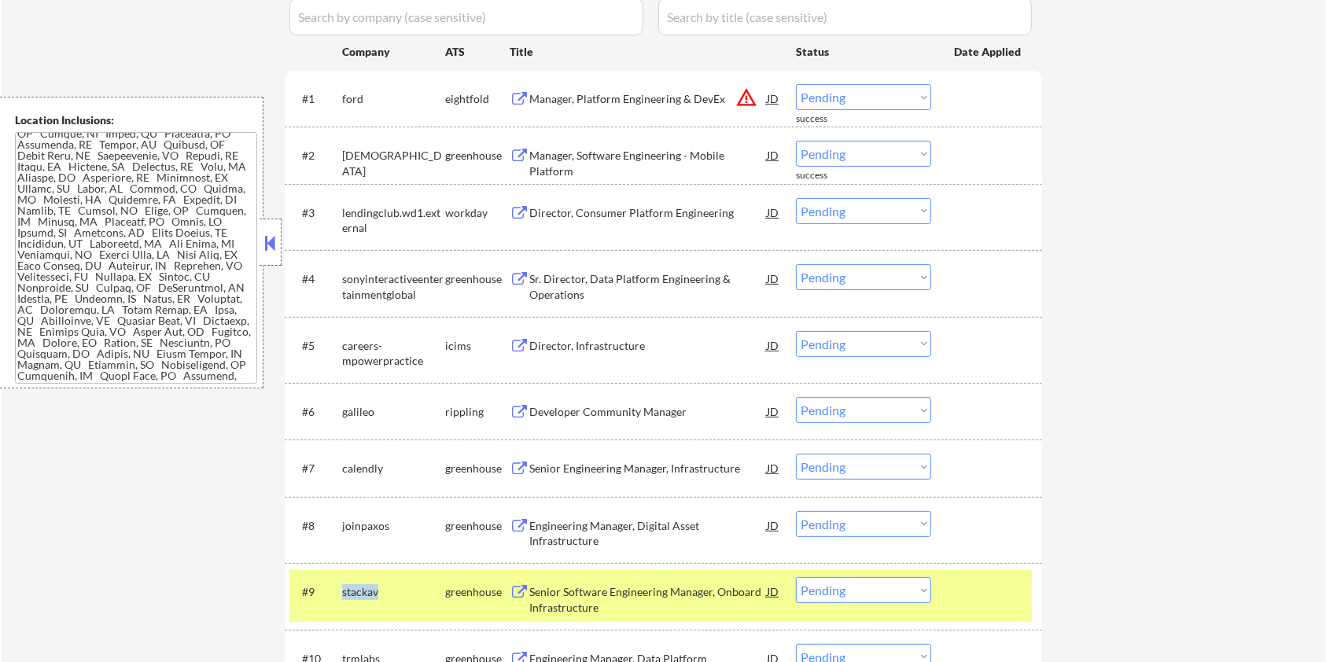
scroll to position [209, 0]
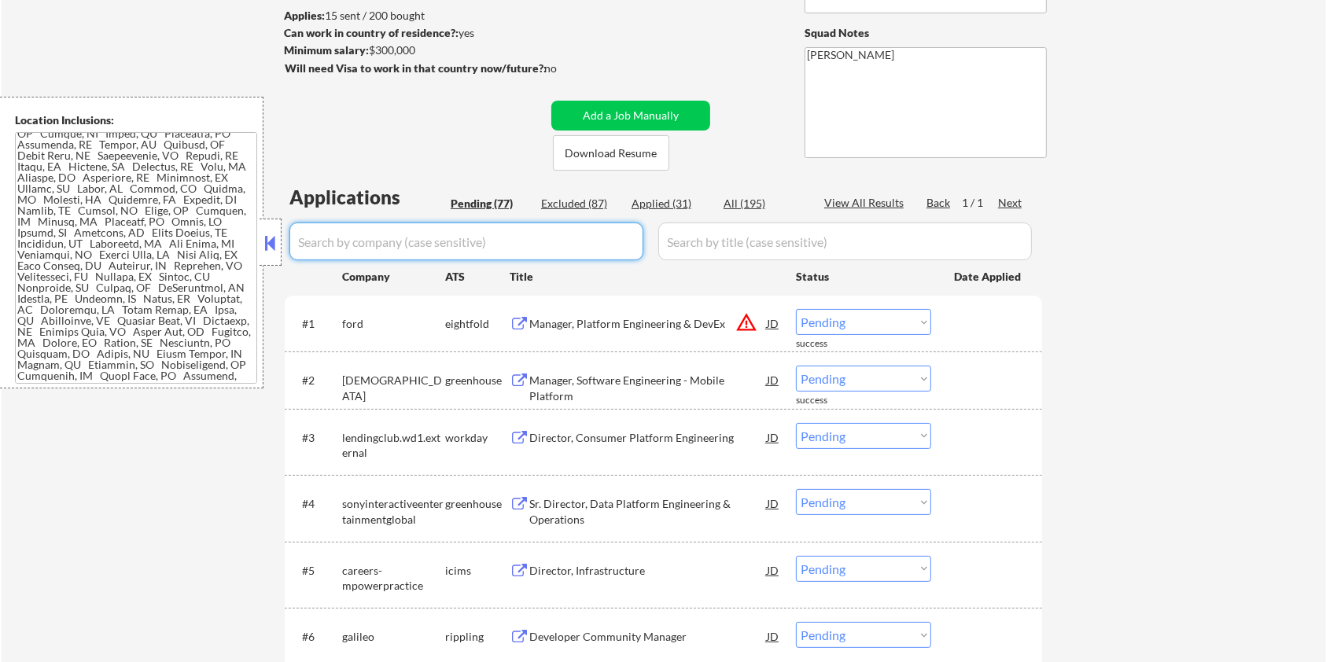
click at [365, 228] on input "input" at bounding box center [466, 241] width 354 height 38
paste input "stackav"
click at [738, 235] on input "input" at bounding box center [844, 241] width 373 height 38
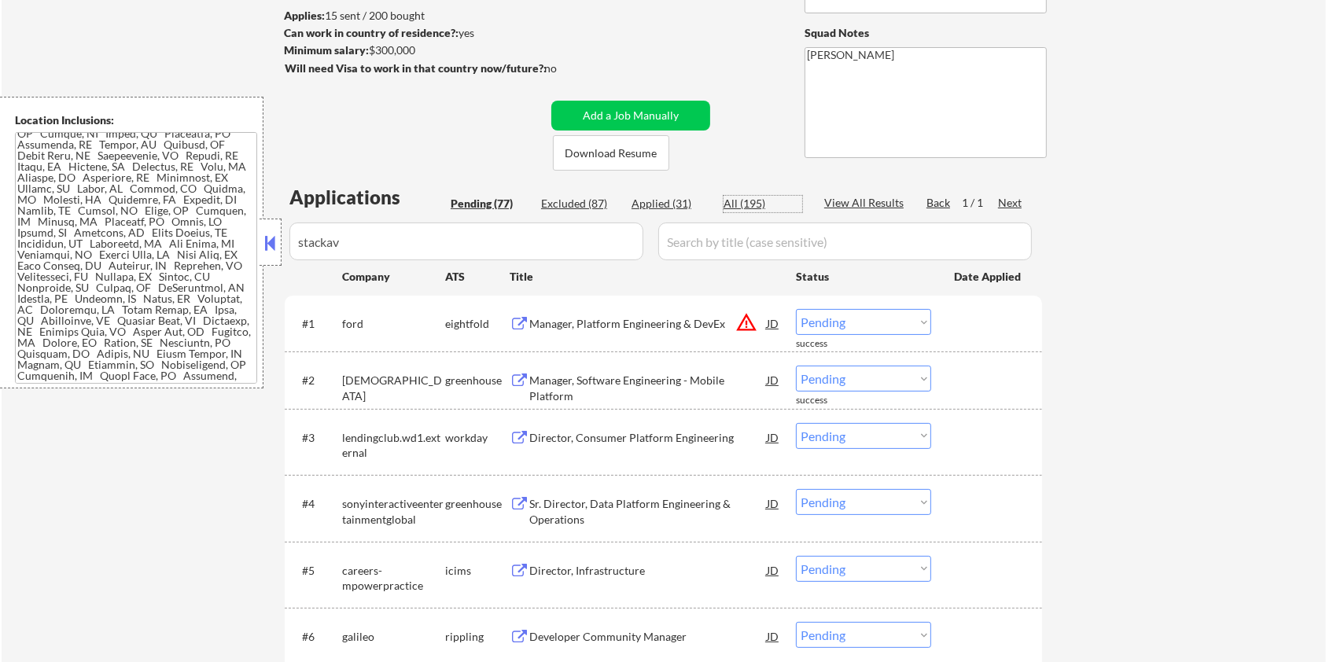
click at [745, 207] on div "All (195)" at bounding box center [762, 204] width 79 height 16
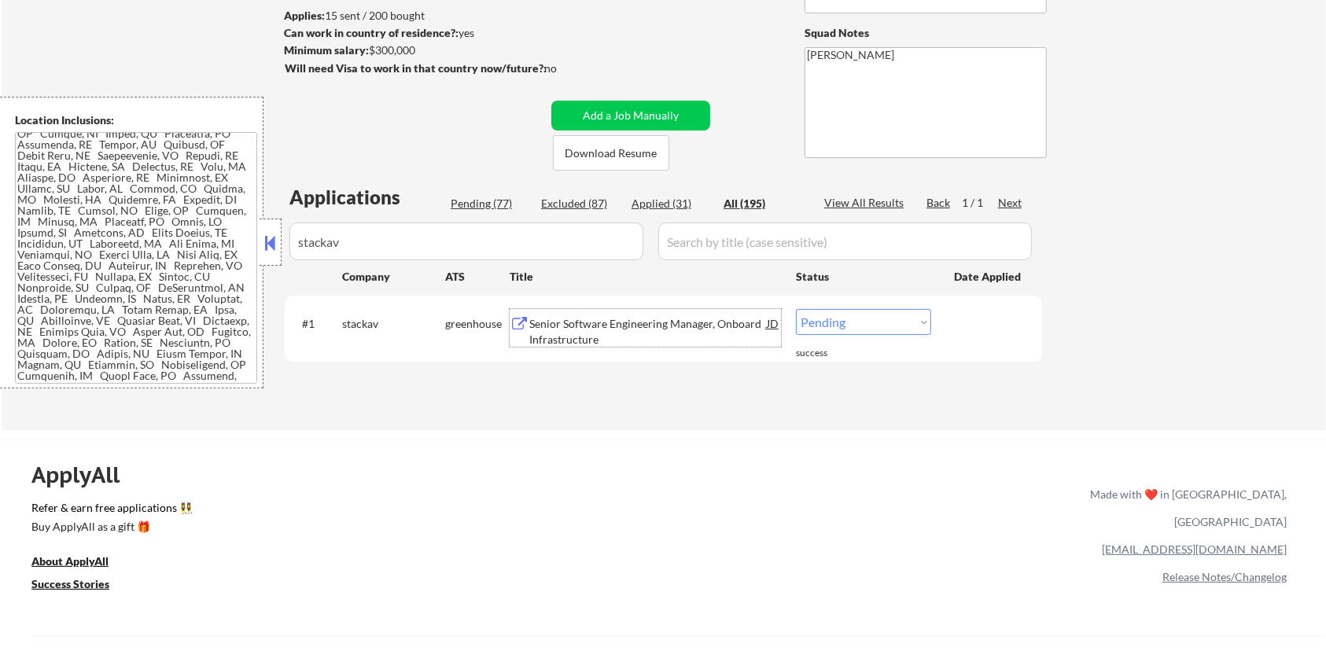
click at [587, 317] on div "Senior Software Engineering Manager, Onboard Infrastructure" at bounding box center [647, 331] width 237 height 31
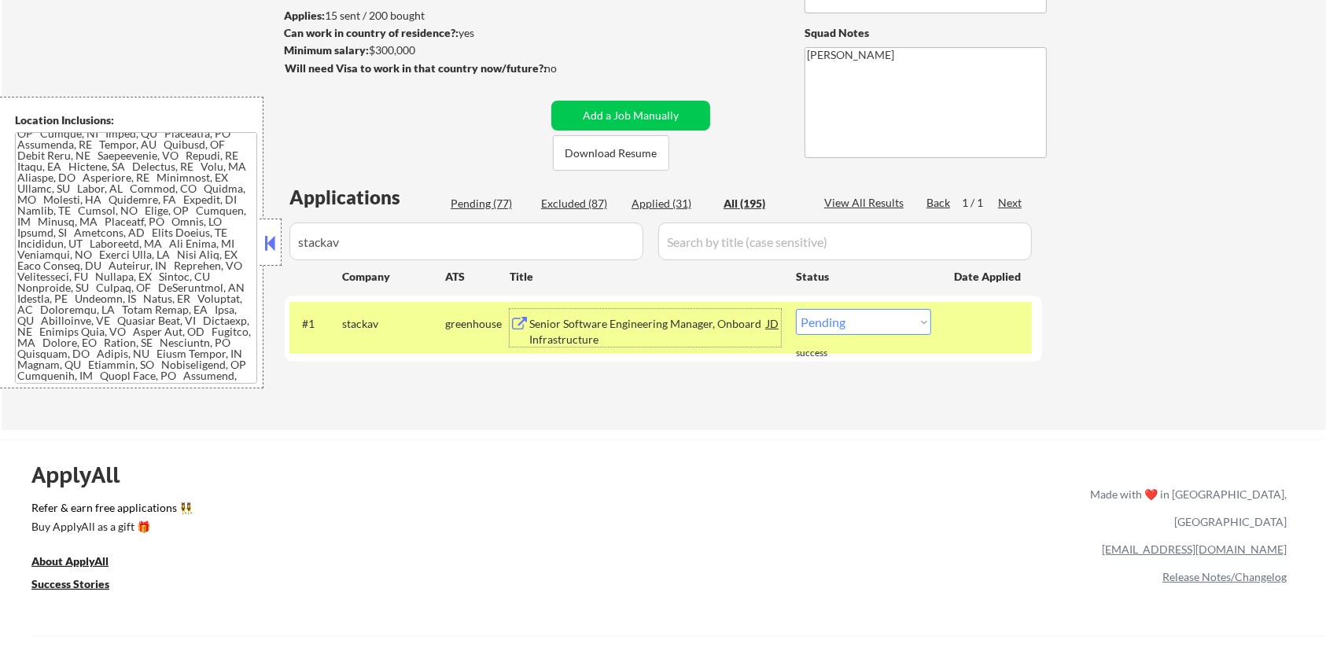
click at [866, 325] on select "Choose an option... Pending Applied Excluded (Questions) Excluded (Expired) Exc…" at bounding box center [863, 322] width 135 height 26
click at [796, 309] on select "Choose an option... Pending Applied Excluded (Questions) Excluded (Expired) Exc…" at bounding box center [863, 322] width 135 height 26
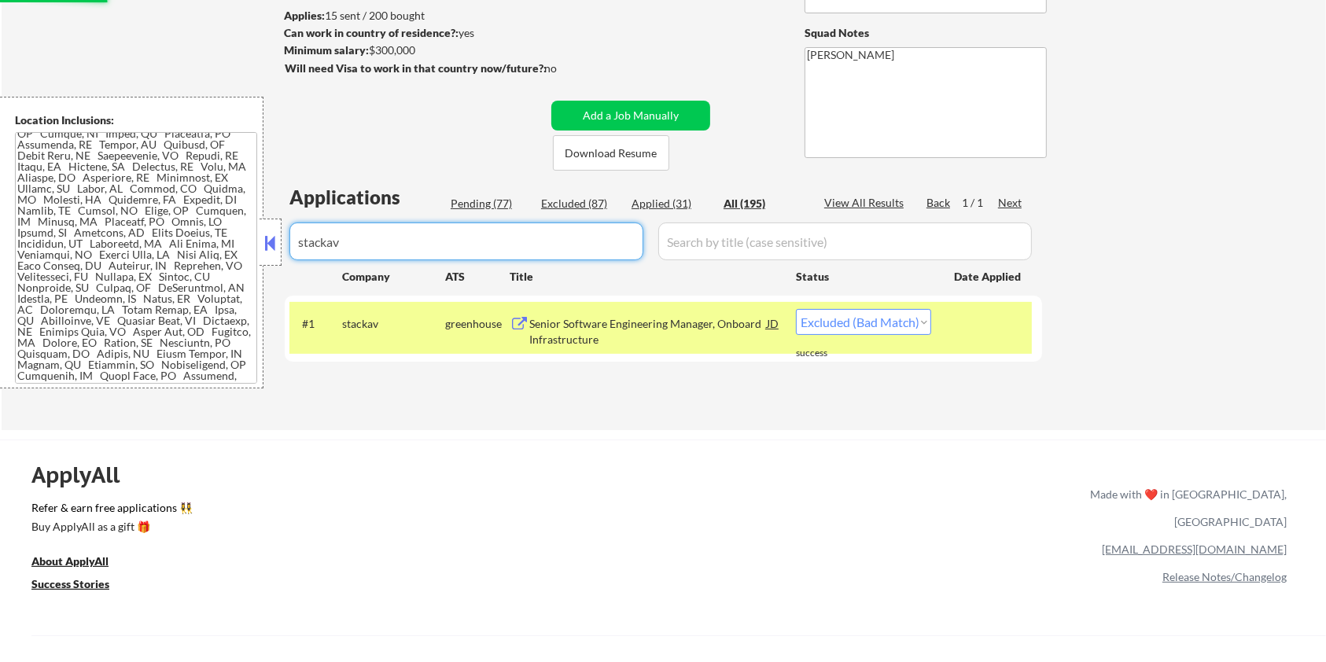
drag, startPoint x: 459, startPoint y: 254, endPoint x: 252, endPoint y: 240, distance: 207.3
click at [252, 240] on body "← Return to /applysquad Mailslurp Inbox Job Search Builder [PERSON_NAME] User E…" at bounding box center [663, 122] width 1326 height 662
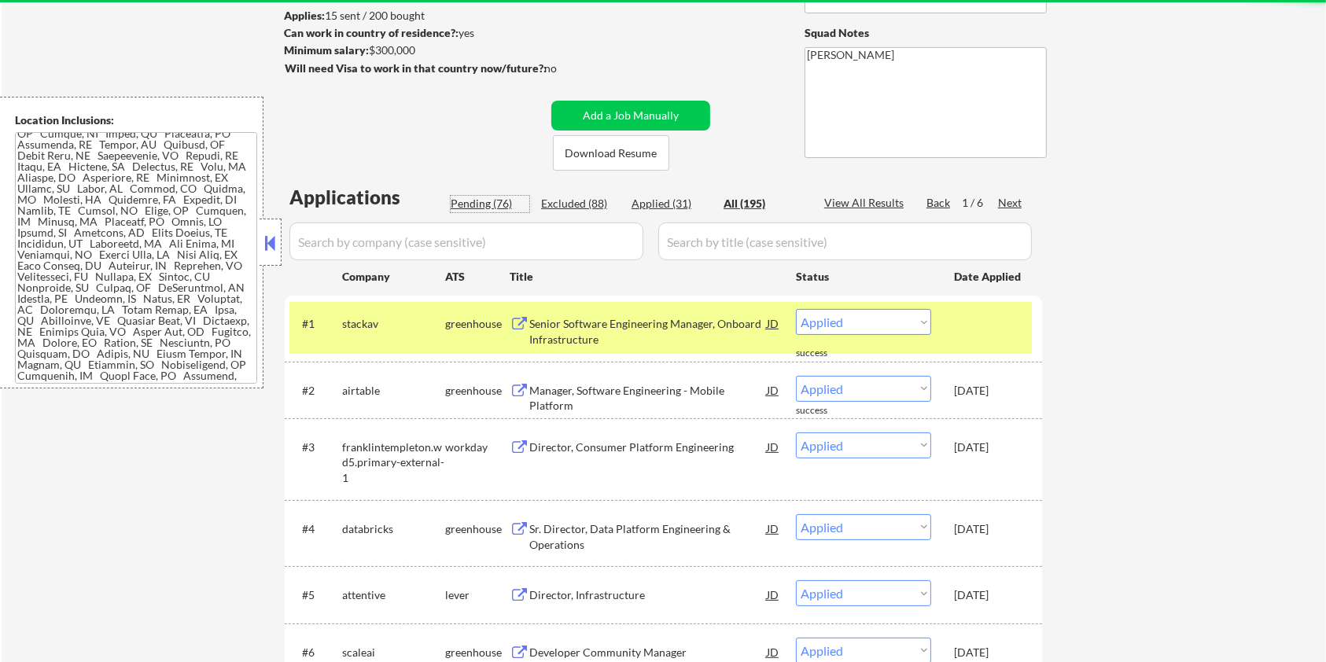
click at [469, 201] on div "Pending (76)" at bounding box center [490, 204] width 79 height 16
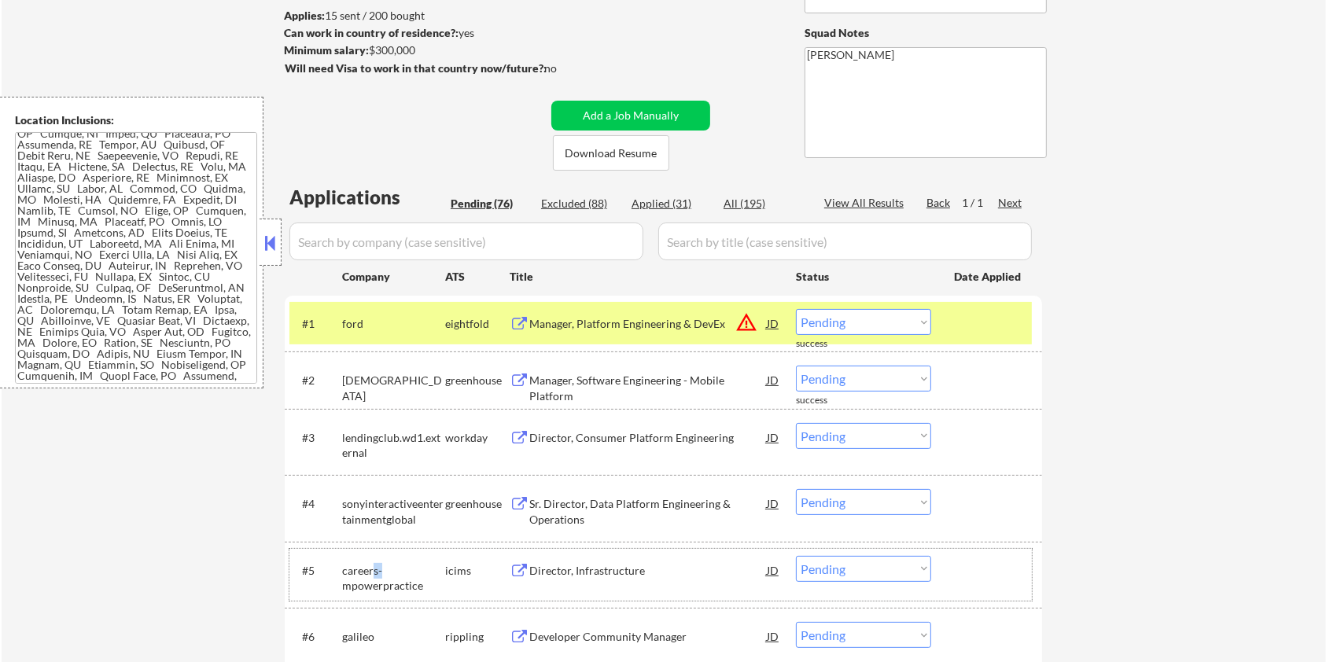
drag, startPoint x: 423, startPoint y: 576, endPoint x: 374, endPoint y: 577, distance: 48.8
click at [373, 576] on div "careers-mpowerpractice" at bounding box center [393, 578] width 103 height 31
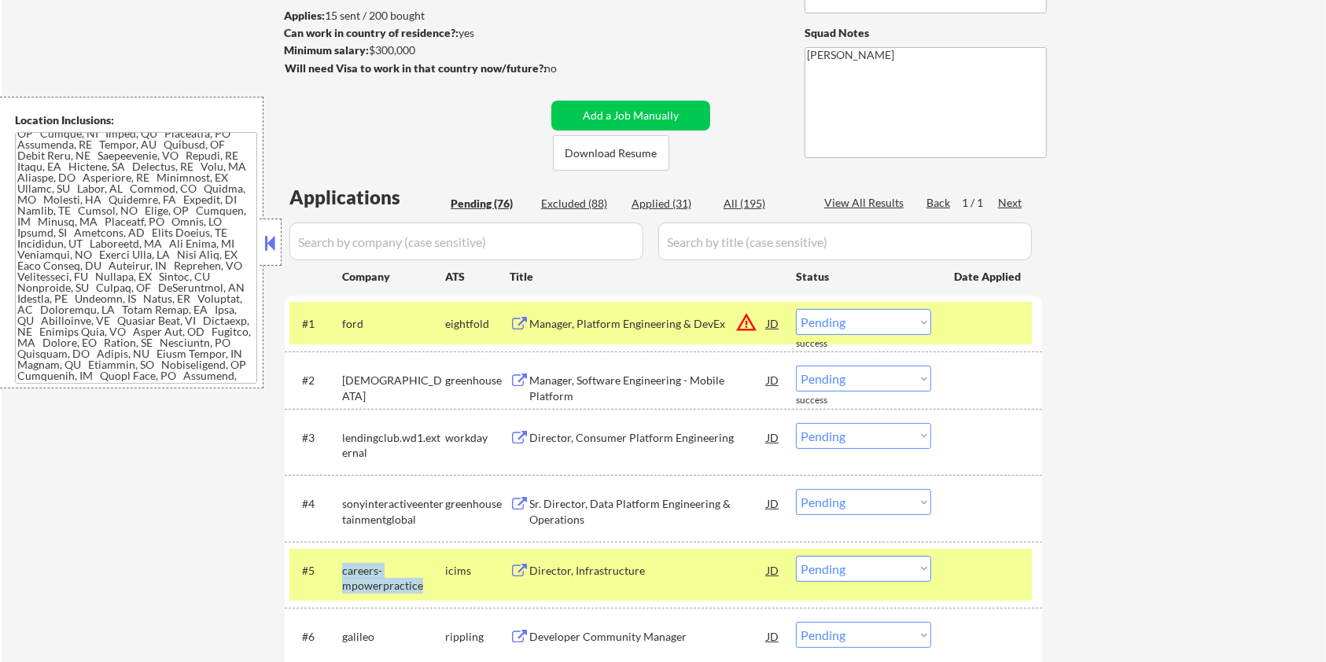
drag, startPoint x: 417, startPoint y: 582, endPoint x: 338, endPoint y: 577, distance: 78.8
click at [338, 577] on div "#5 careers-mpowerpractice icims Director, Infrastructure JD warning_amber Choos…" at bounding box center [660, 575] width 742 height 52
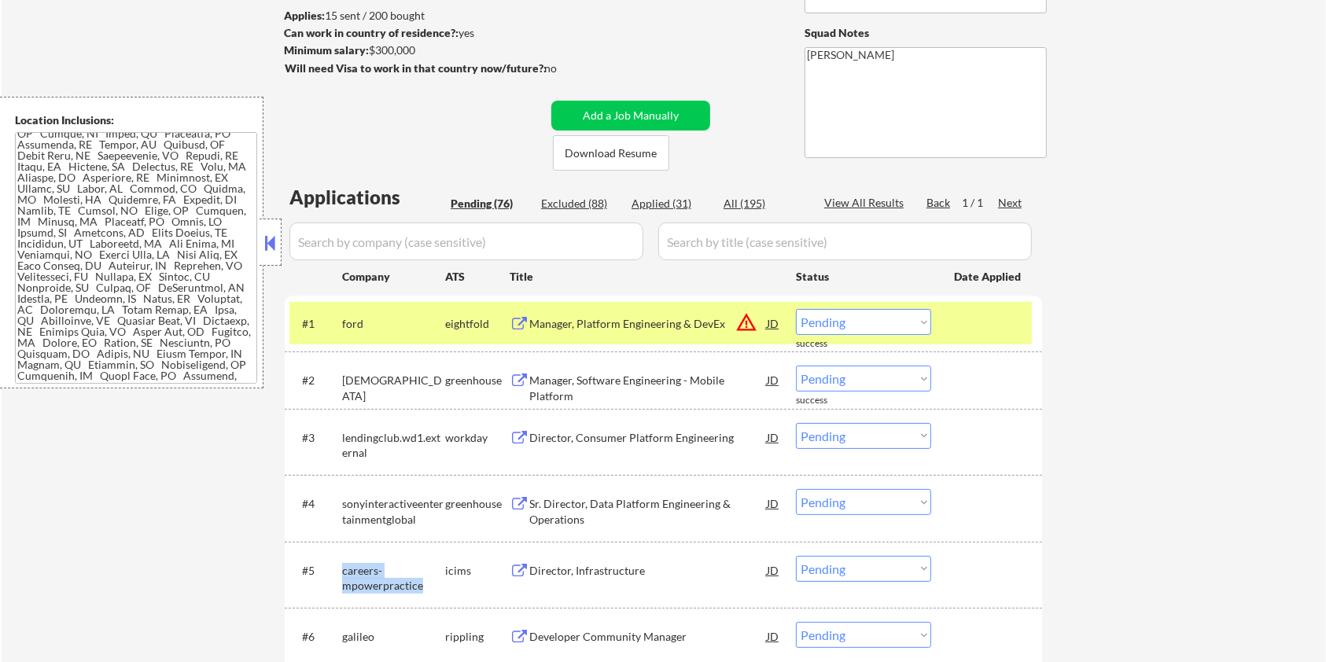
copy div "careers-mpowerpractice"
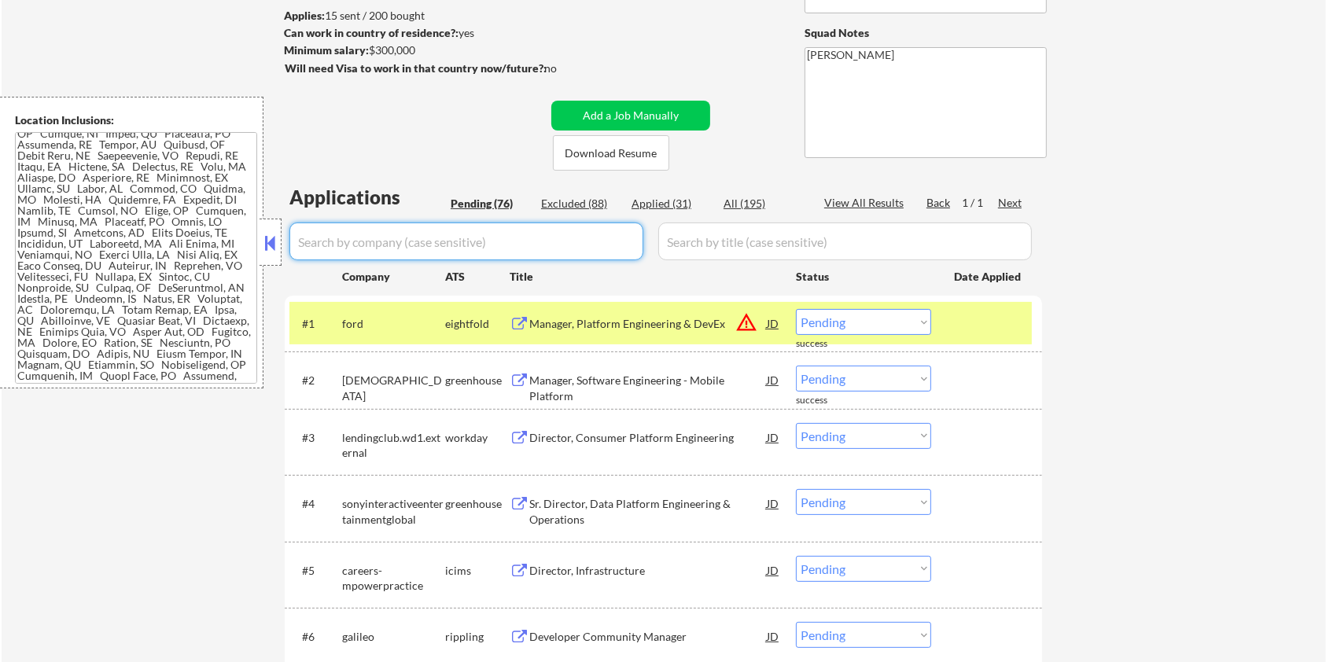
click at [451, 241] on input "input" at bounding box center [466, 241] width 354 height 38
paste input "careers-mpowerpractice"
click at [739, 249] on input "input" at bounding box center [844, 241] width 373 height 38
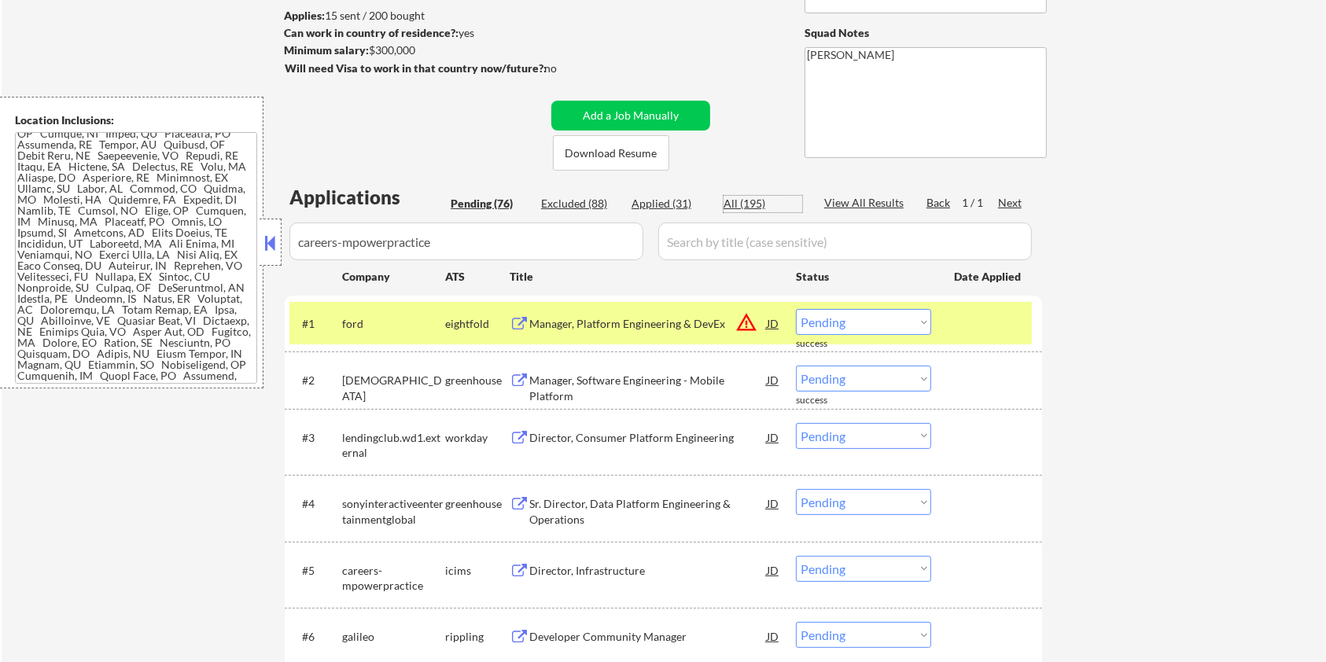
click at [748, 204] on div "All (195)" at bounding box center [762, 204] width 79 height 16
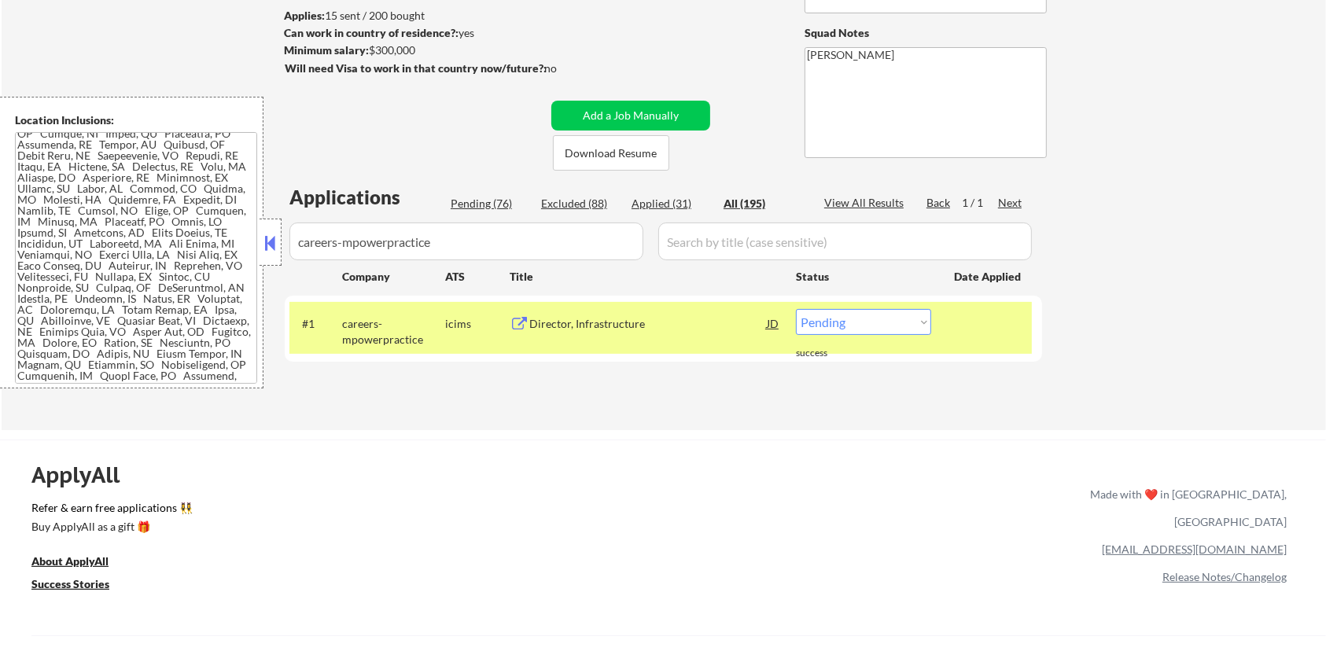
click at [576, 320] on div "Director, Infrastructure" at bounding box center [647, 324] width 237 height 16
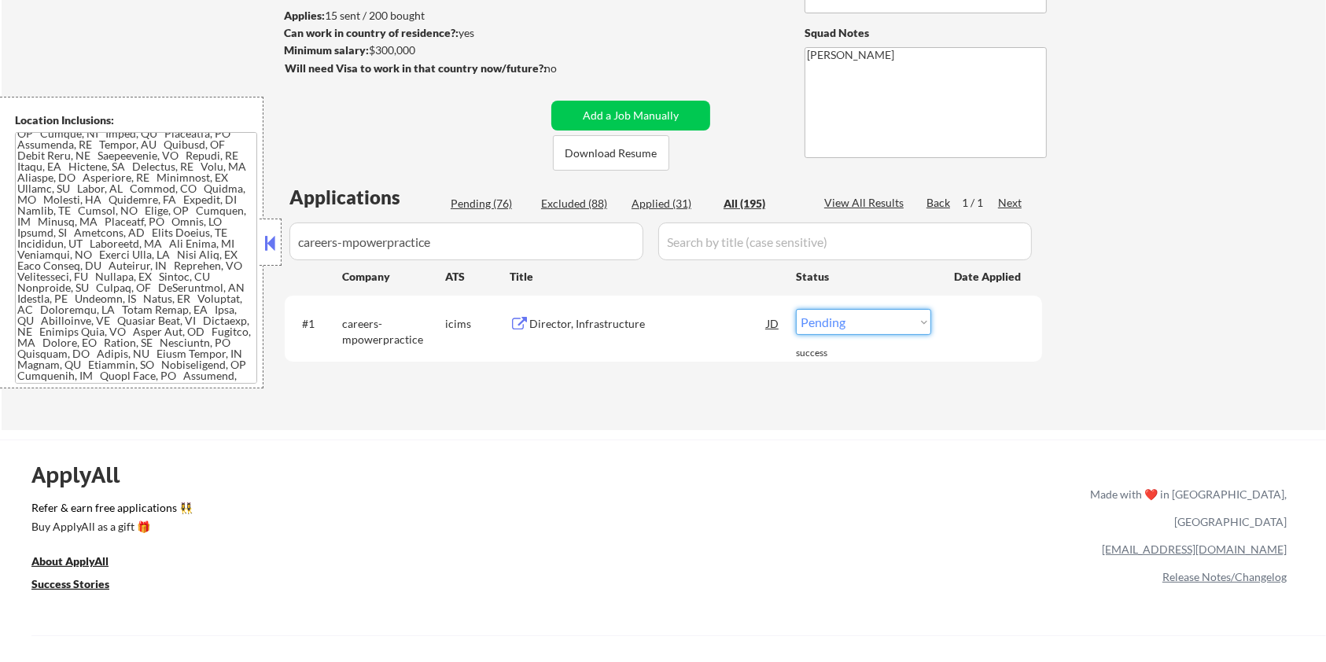
click at [850, 323] on select "Choose an option... Pending Applied Excluded (Questions) Excluded (Expired) Exc…" at bounding box center [863, 322] width 135 height 26
click at [796, 309] on select "Choose an option... Pending Applied Excluded (Questions) Excluded (Expired) Exc…" at bounding box center [863, 322] width 135 height 26
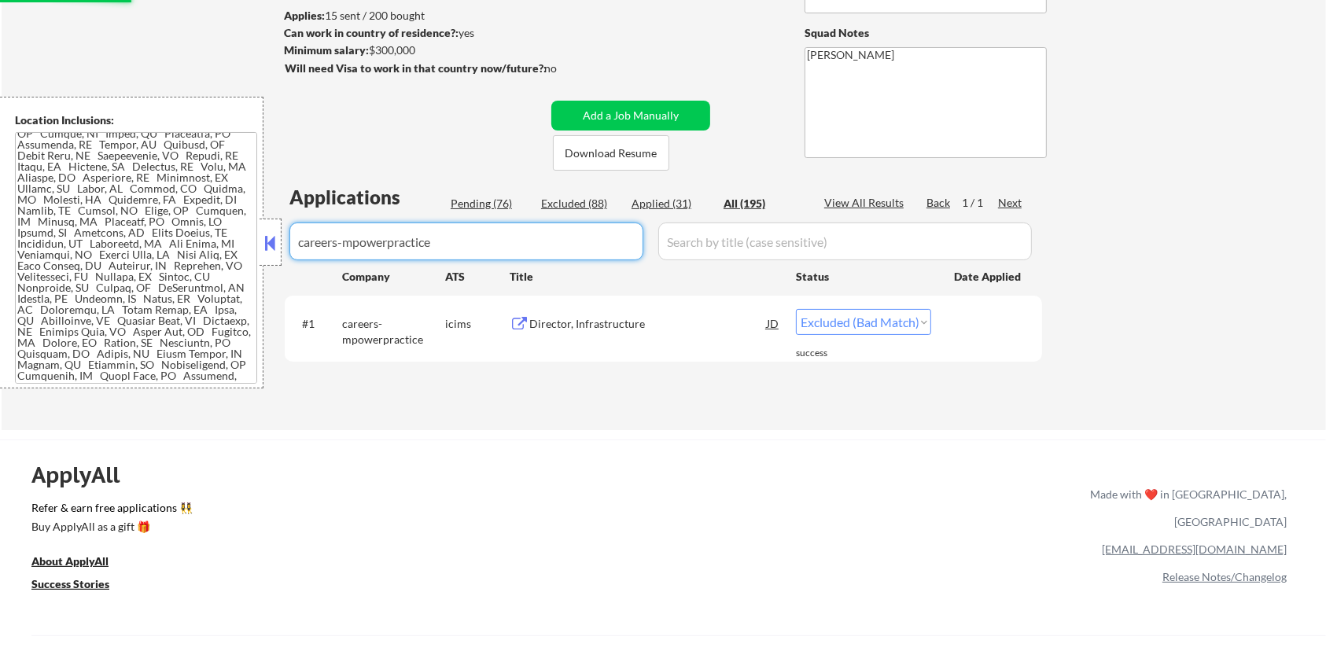
drag, startPoint x: 471, startPoint y: 237, endPoint x: 193, endPoint y: 237, distance: 278.3
click at [193, 237] on body "← Return to /applysquad Mailslurp Inbox Job Search Builder [PERSON_NAME] User E…" at bounding box center [663, 122] width 1326 height 662
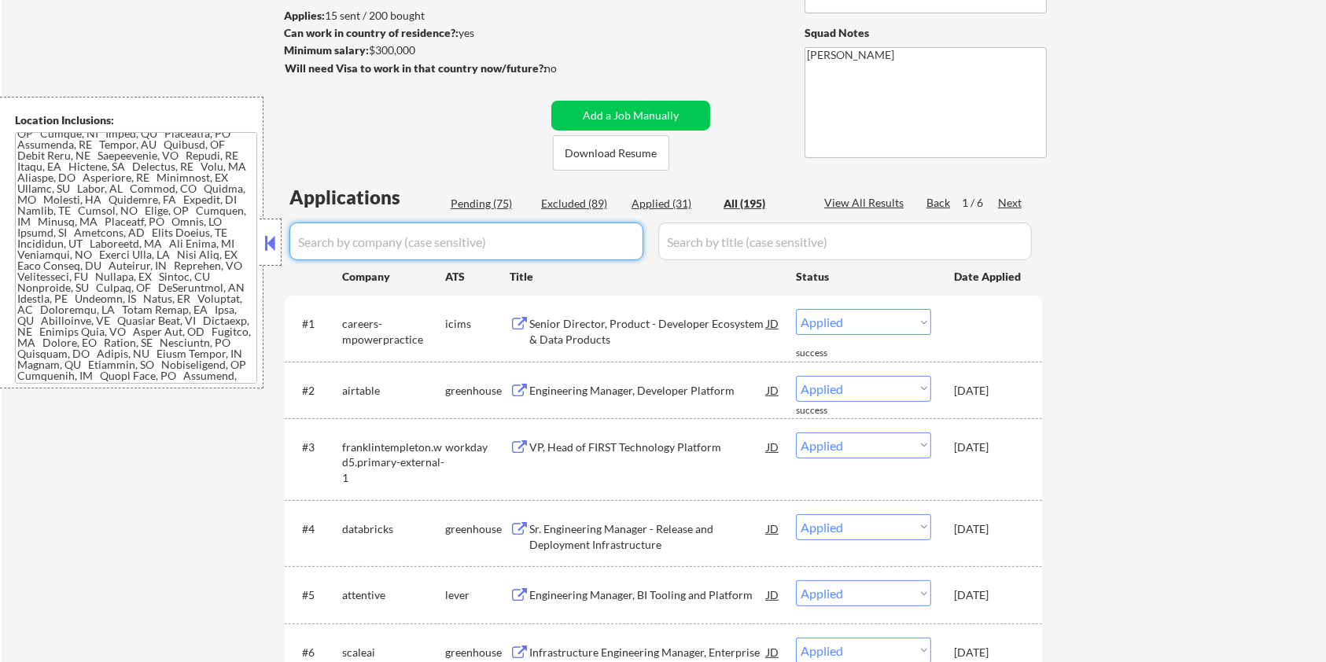
click at [483, 207] on div "Pending (75)" at bounding box center [490, 204] width 79 height 16
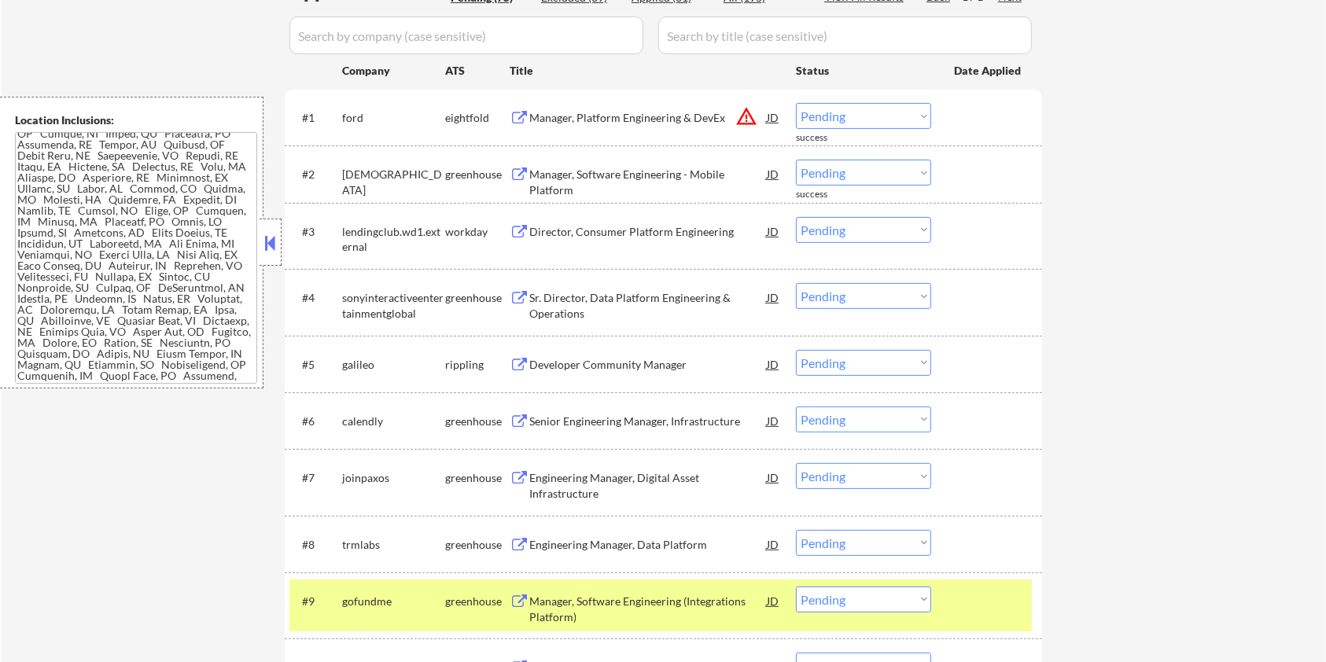
scroll to position [419, 0]
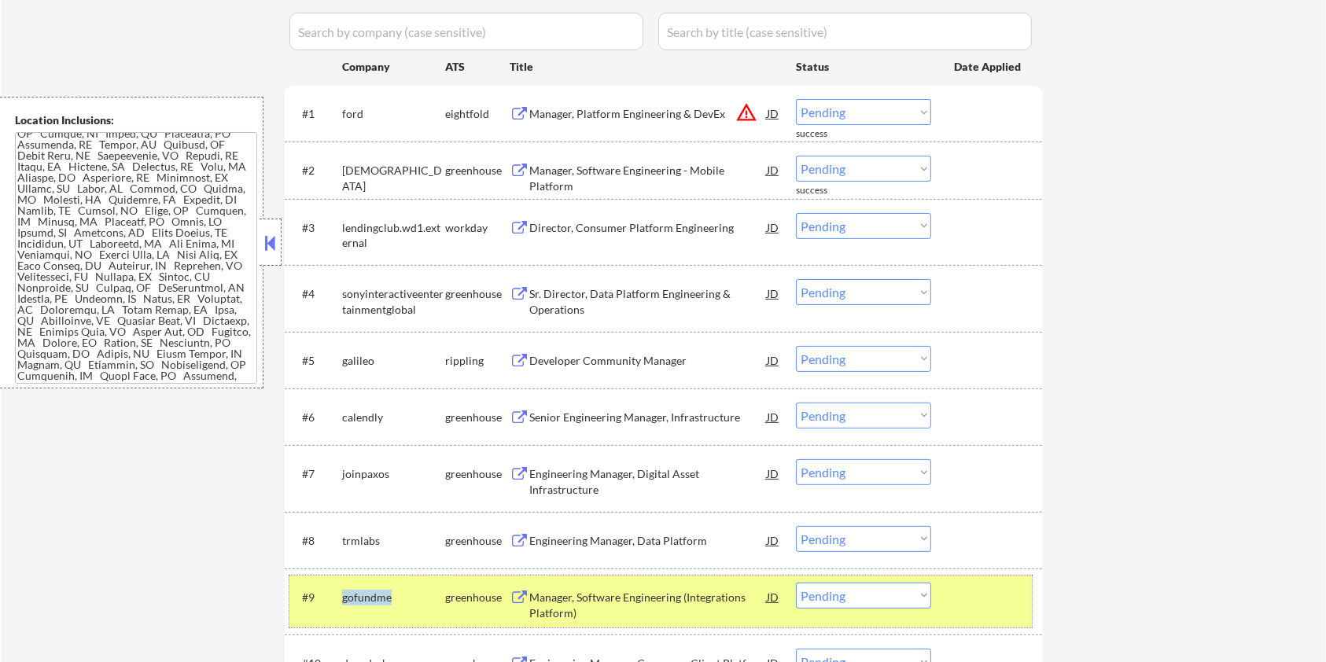
drag, startPoint x: 404, startPoint y: 598, endPoint x: 344, endPoint y: 600, distance: 60.6
click at [344, 600] on div "gofundme" at bounding box center [393, 598] width 103 height 16
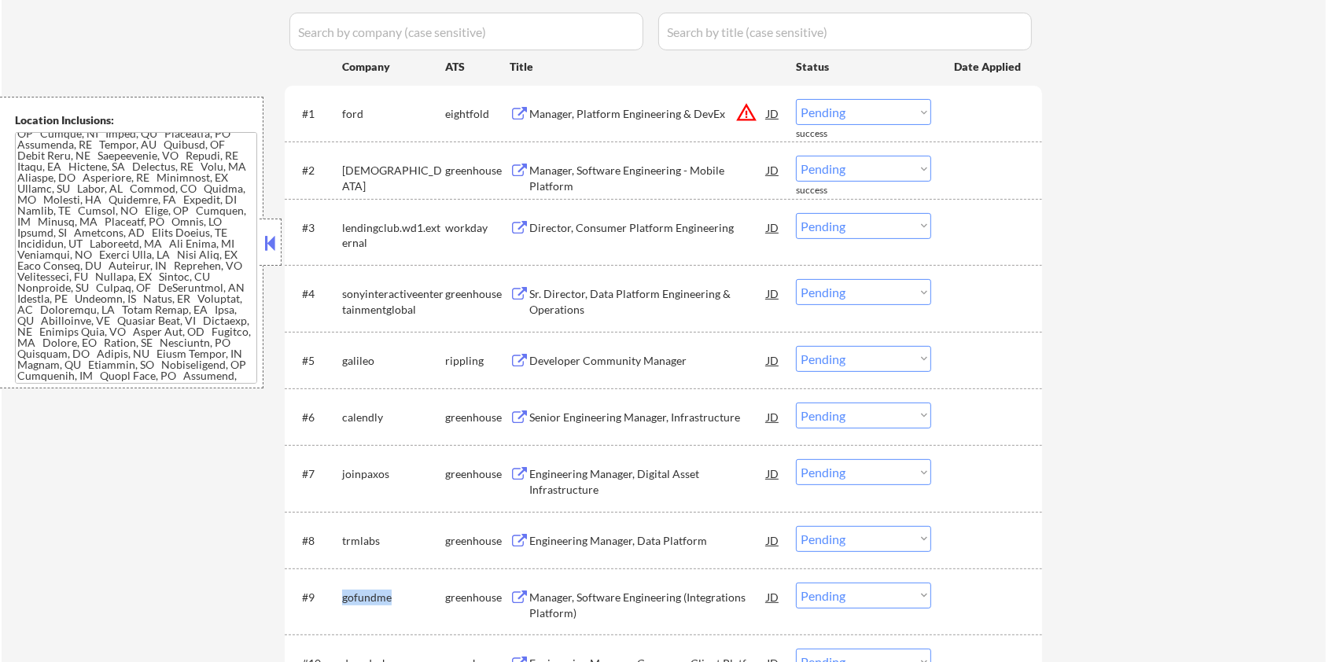
copy div "gofundme"
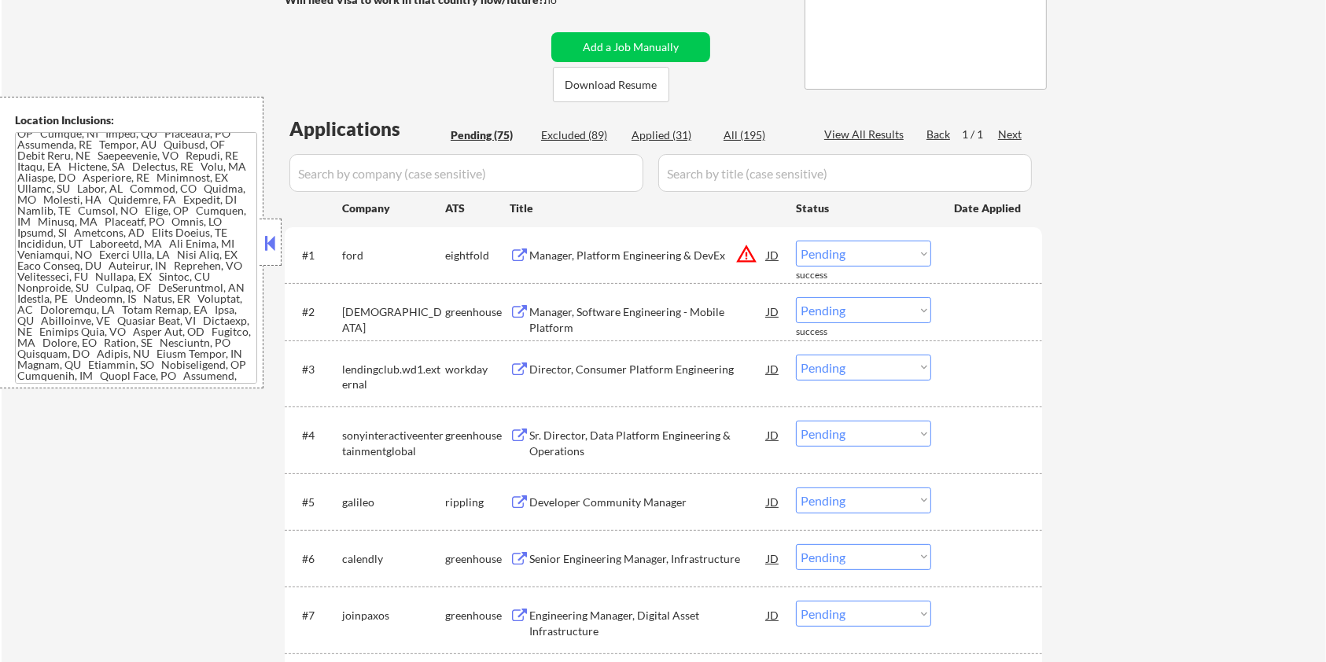
scroll to position [209, 0]
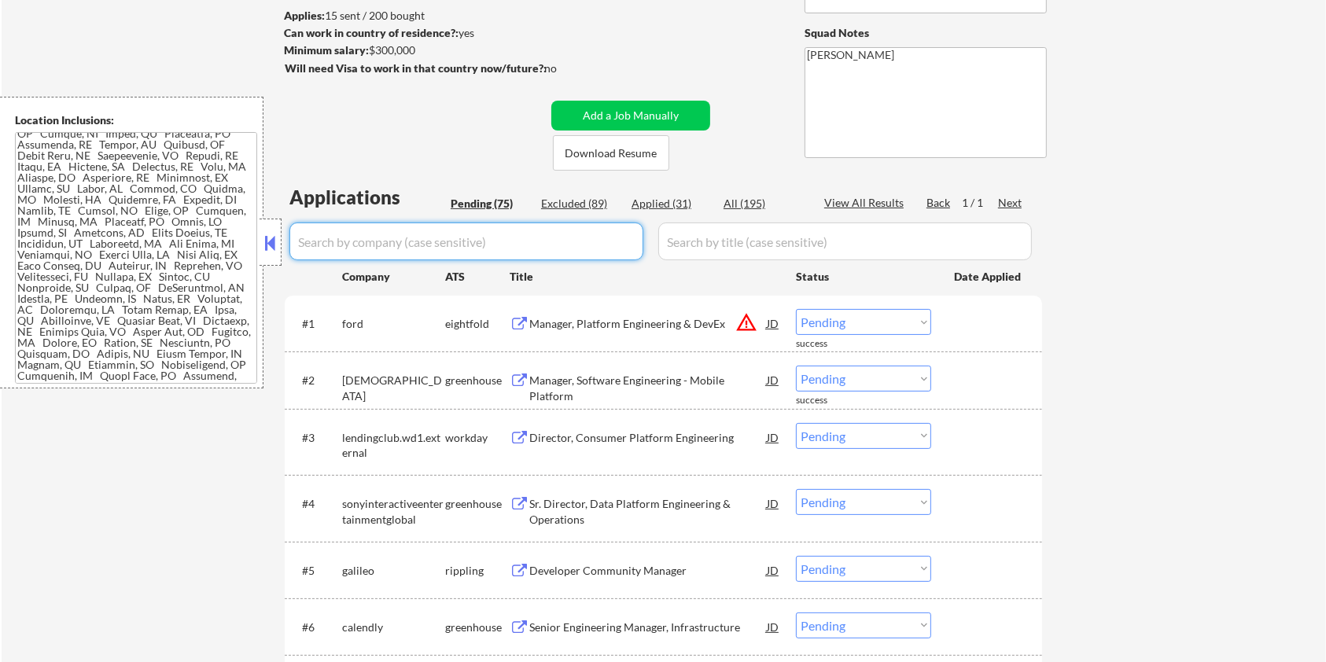
click at [344, 249] on input "input" at bounding box center [466, 241] width 354 height 38
paste input "gofundme"
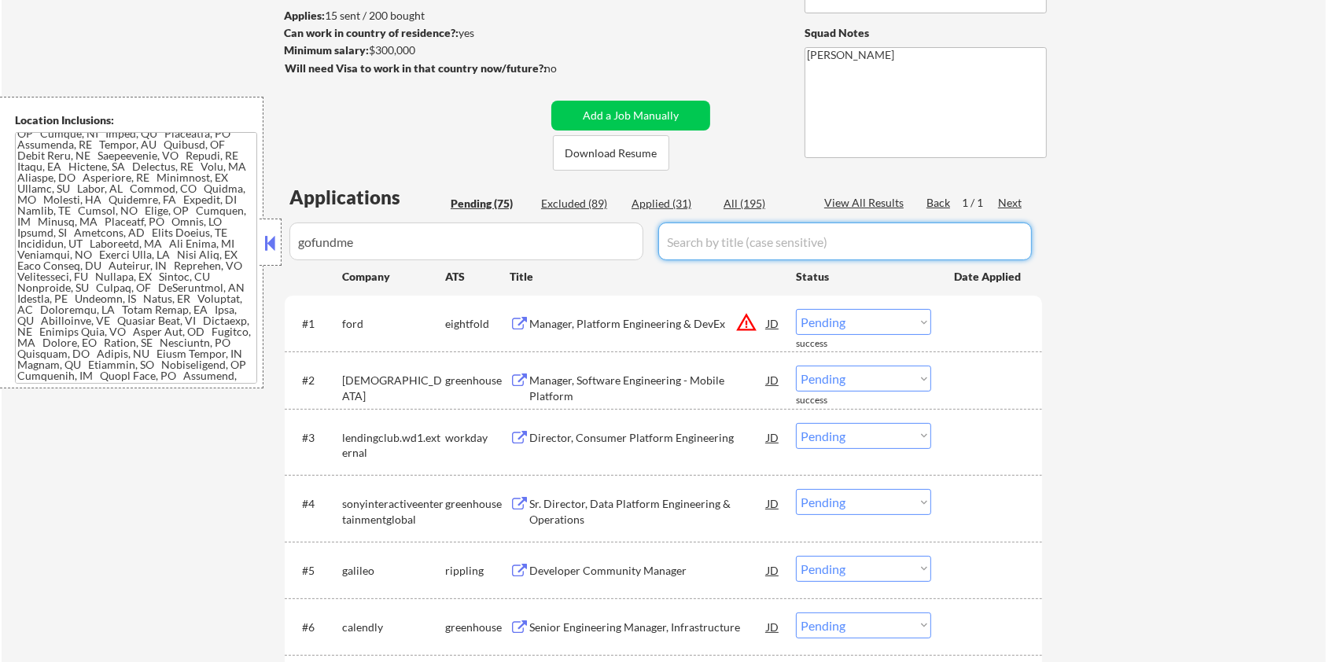
drag, startPoint x: 705, startPoint y: 251, endPoint x: 717, endPoint y: 233, distance: 21.6
click at [705, 251] on input "input" at bounding box center [844, 241] width 373 height 38
click at [736, 198] on div "All (195)" at bounding box center [762, 204] width 79 height 16
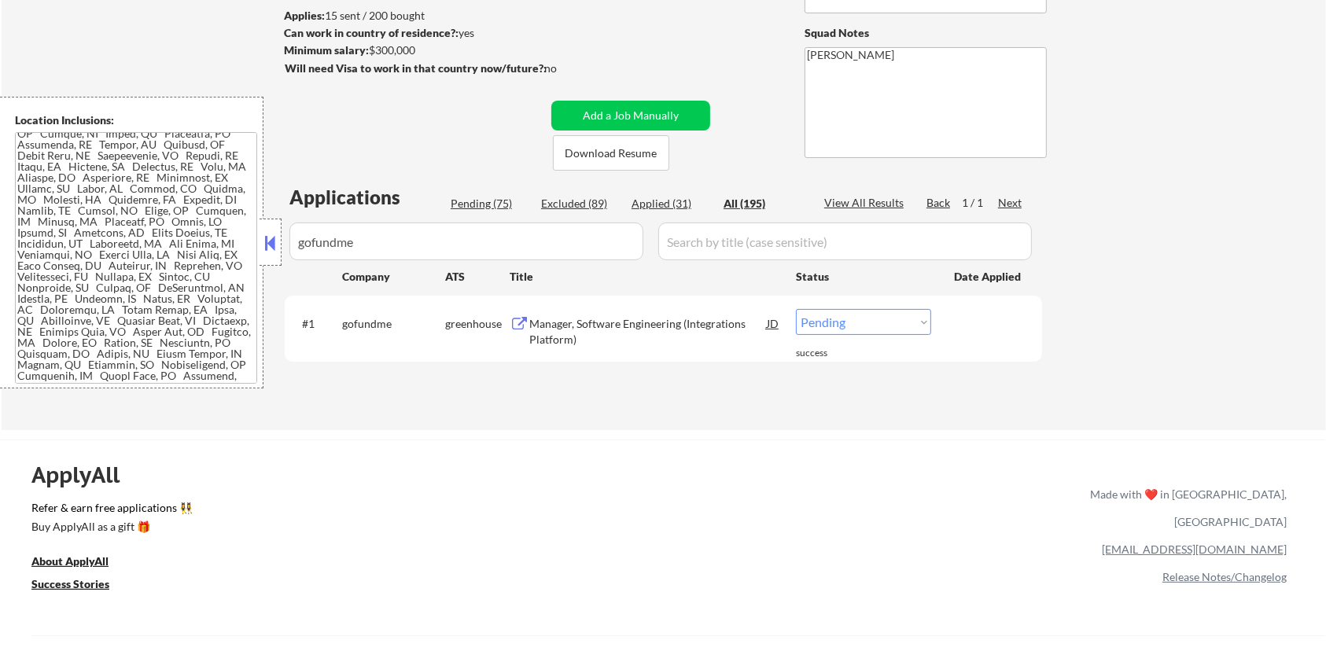
click at [601, 322] on div "Manager, Software Engineering (Integrations Platform)" at bounding box center [647, 331] width 237 height 31
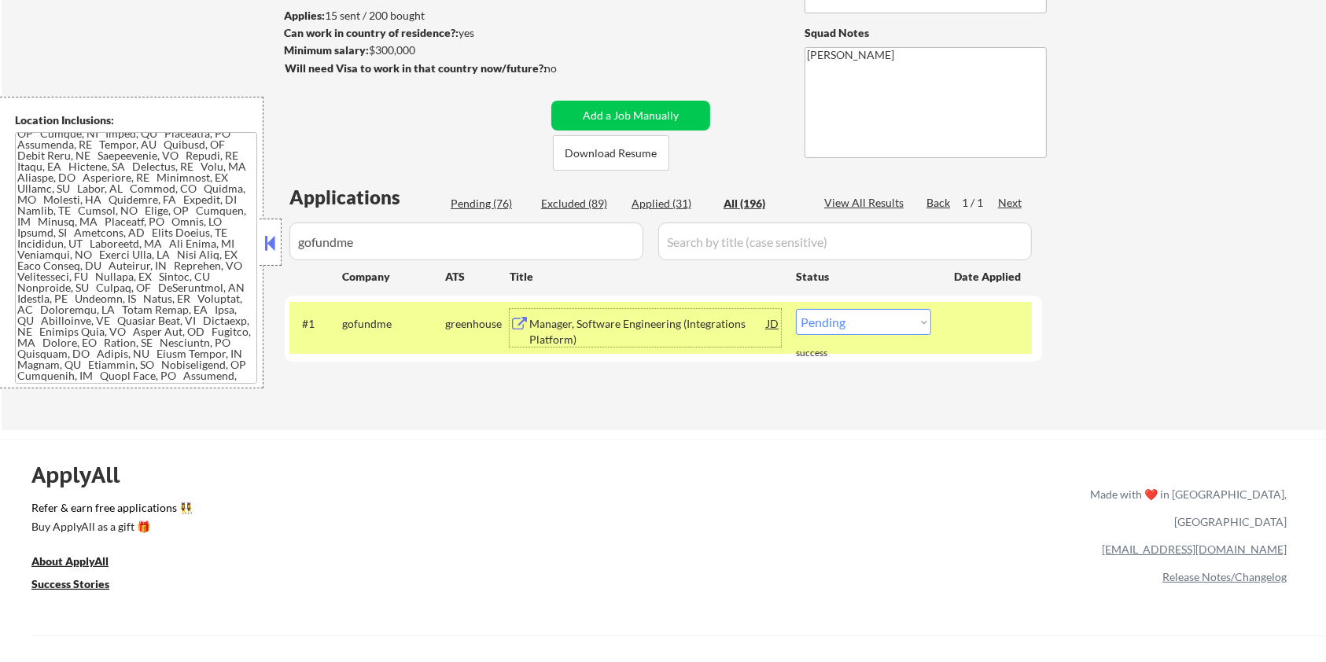
click at [872, 320] on select "Choose an option... Pending Applied Excluded (Questions) Excluded (Expired) Exc…" at bounding box center [863, 322] width 135 height 26
click at [796, 309] on select "Choose an option... Pending Applied Excluded (Questions) Excluded (Expired) Exc…" at bounding box center [863, 322] width 135 height 26
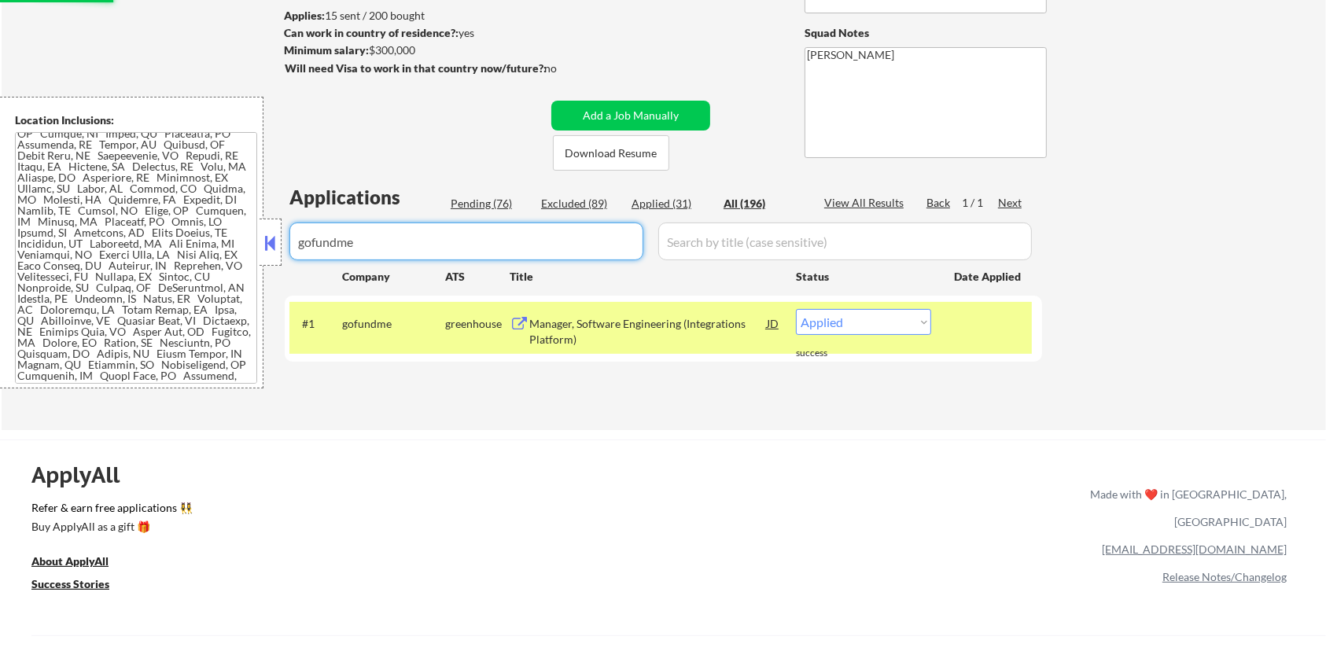
drag, startPoint x: 393, startPoint y: 247, endPoint x: 212, endPoint y: 278, distance: 183.4
click at [212, 278] on body "← Return to /applysquad Mailslurp Inbox Job Search Builder [PERSON_NAME] User E…" at bounding box center [663, 122] width 1326 height 662
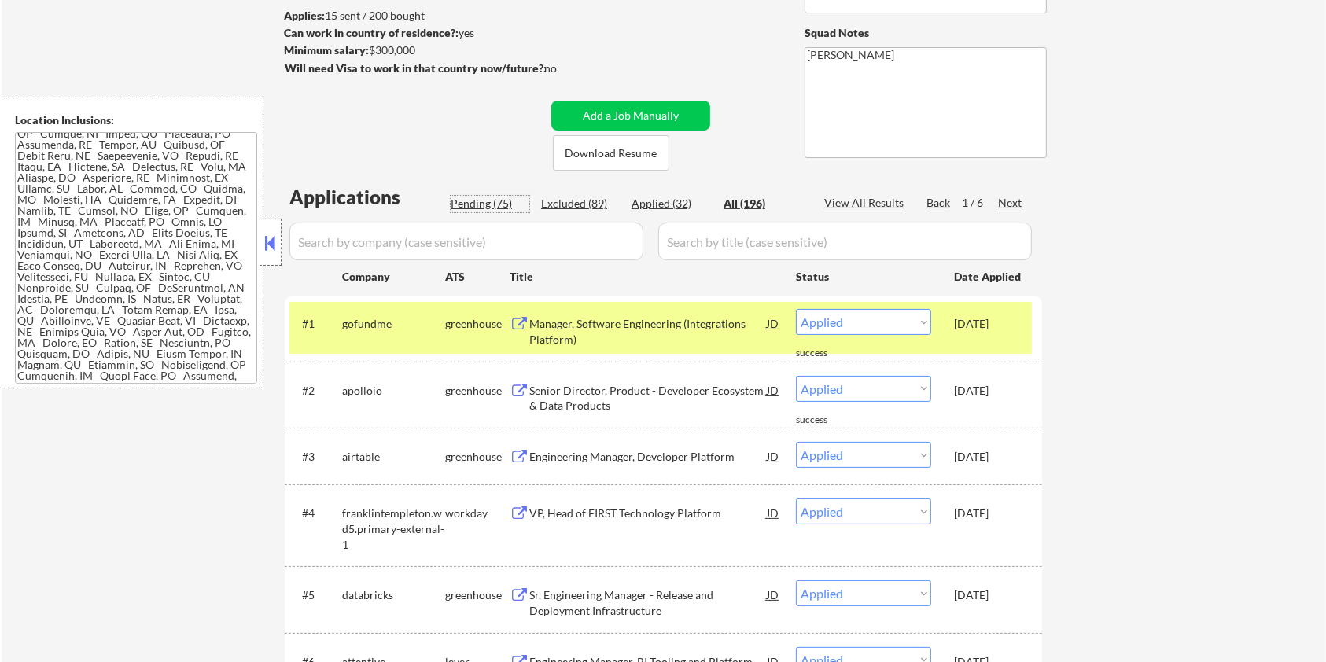
click at [483, 198] on div "Pending (75)" at bounding box center [490, 204] width 79 height 16
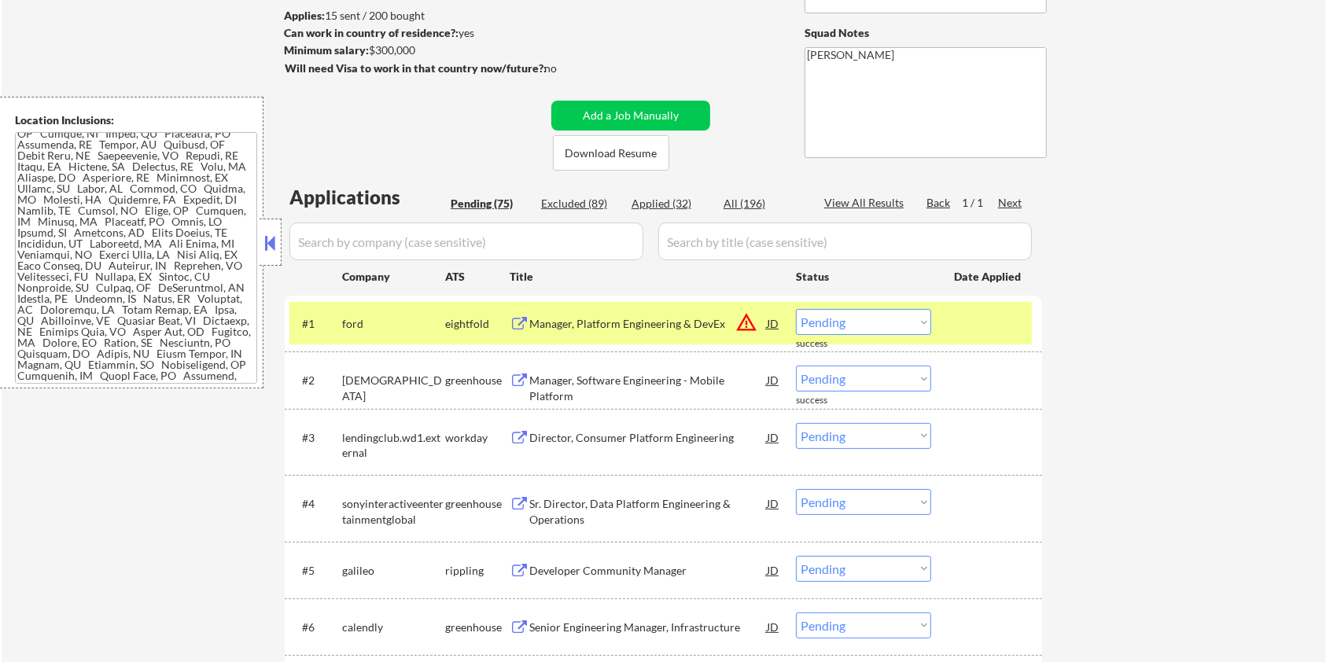
click at [972, 321] on div at bounding box center [988, 323] width 69 height 28
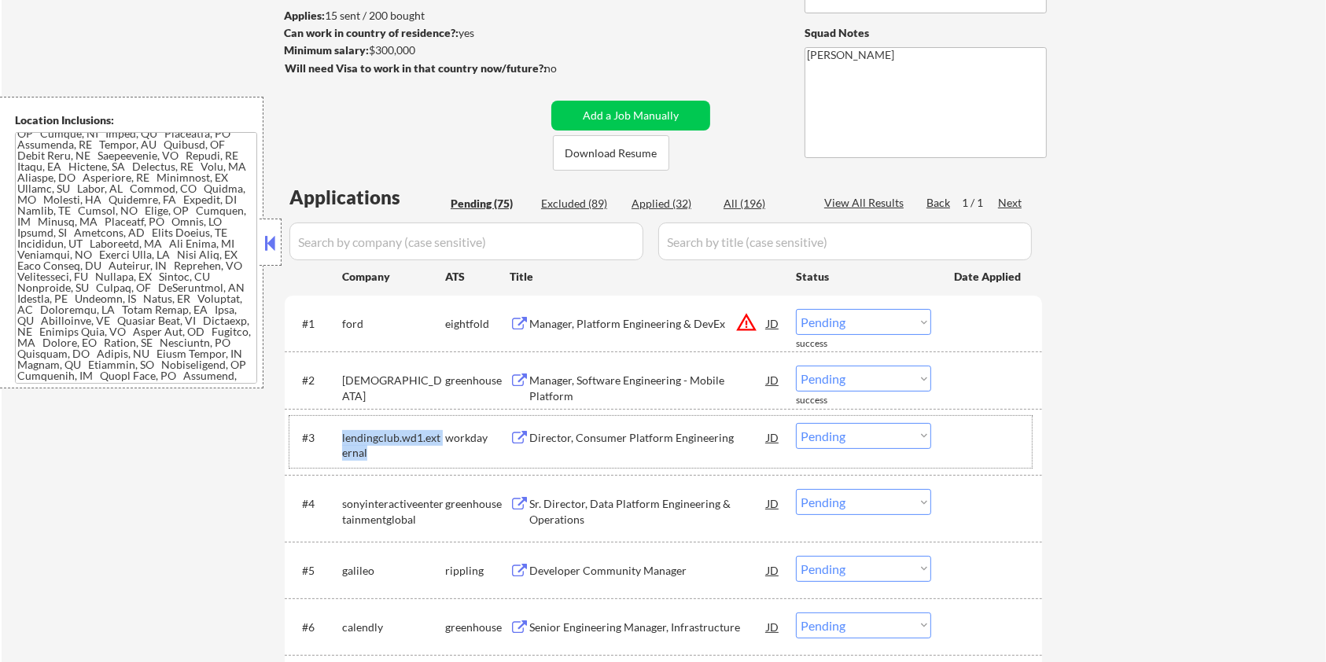
drag, startPoint x: 366, startPoint y: 457, endPoint x: 340, endPoint y: 443, distance: 29.6
click at [340, 443] on div "#3 lendingclub.wd1.external workday Director, Consumer Platform Engineering JD …" at bounding box center [660, 442] width 742 height 52
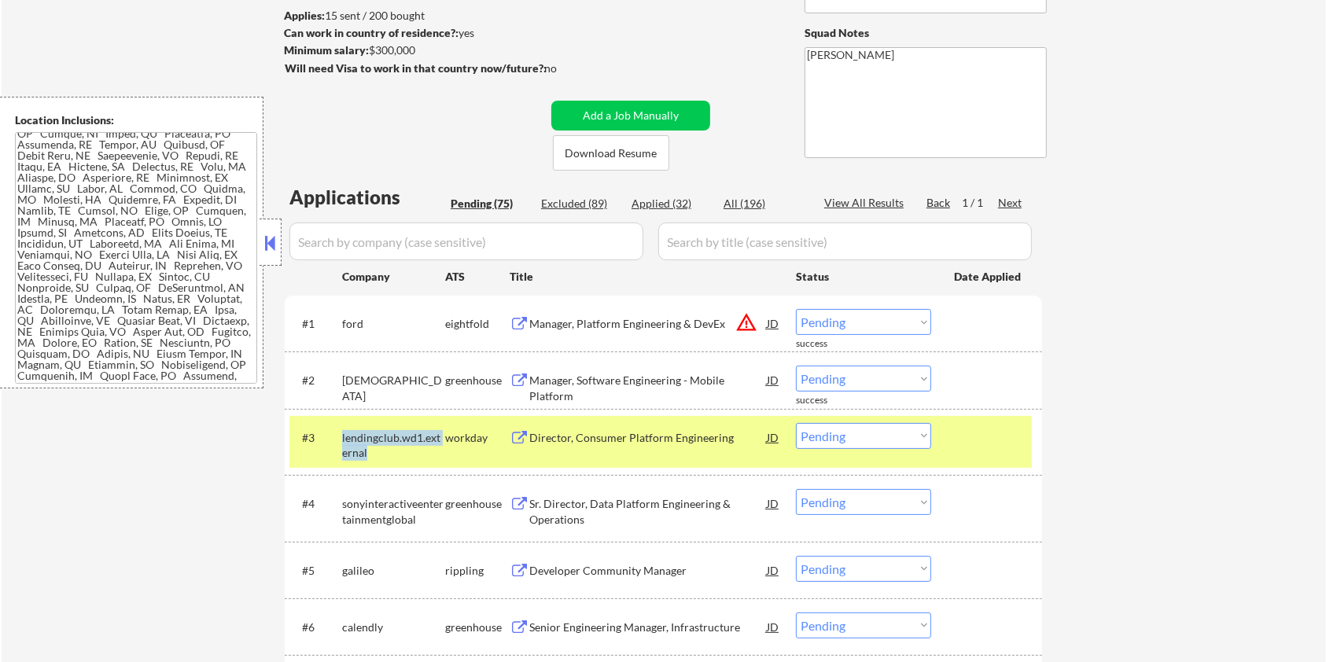
copy div "lendingclub.wd1.external"
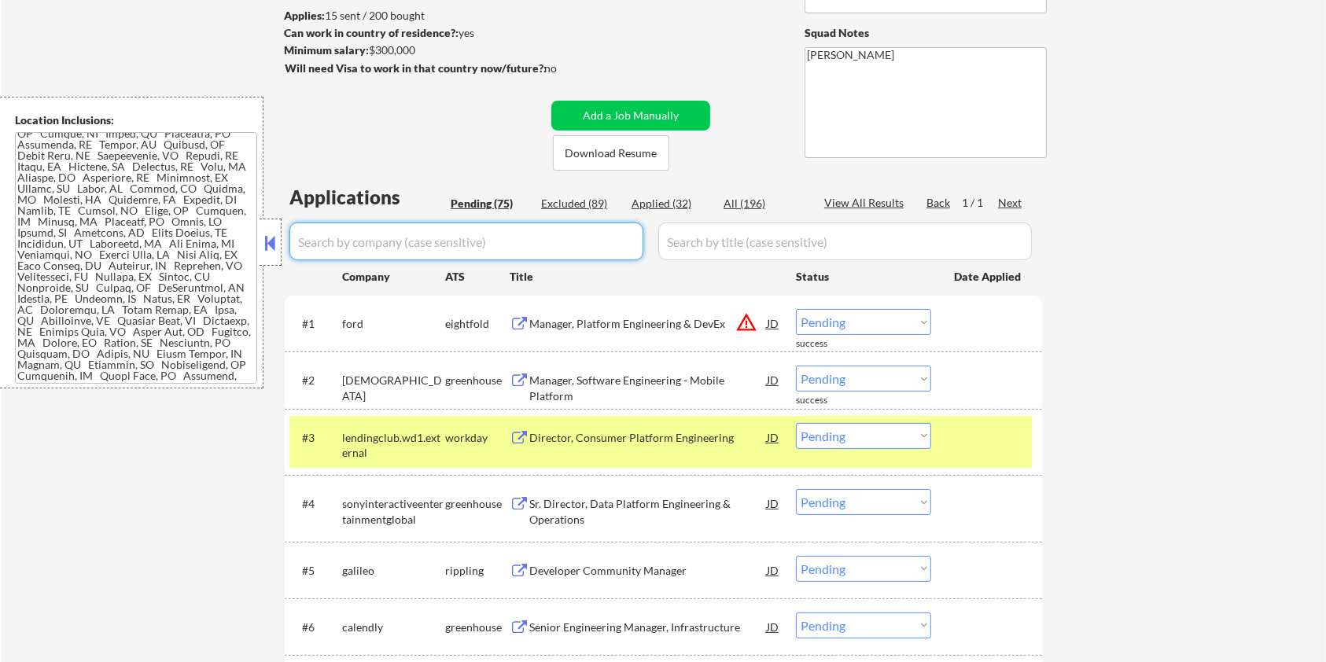
click at [421, 232] on input "input" at bounding box center [466, 241] width 354 height 38
paste input "lendingclub.wd1.external"
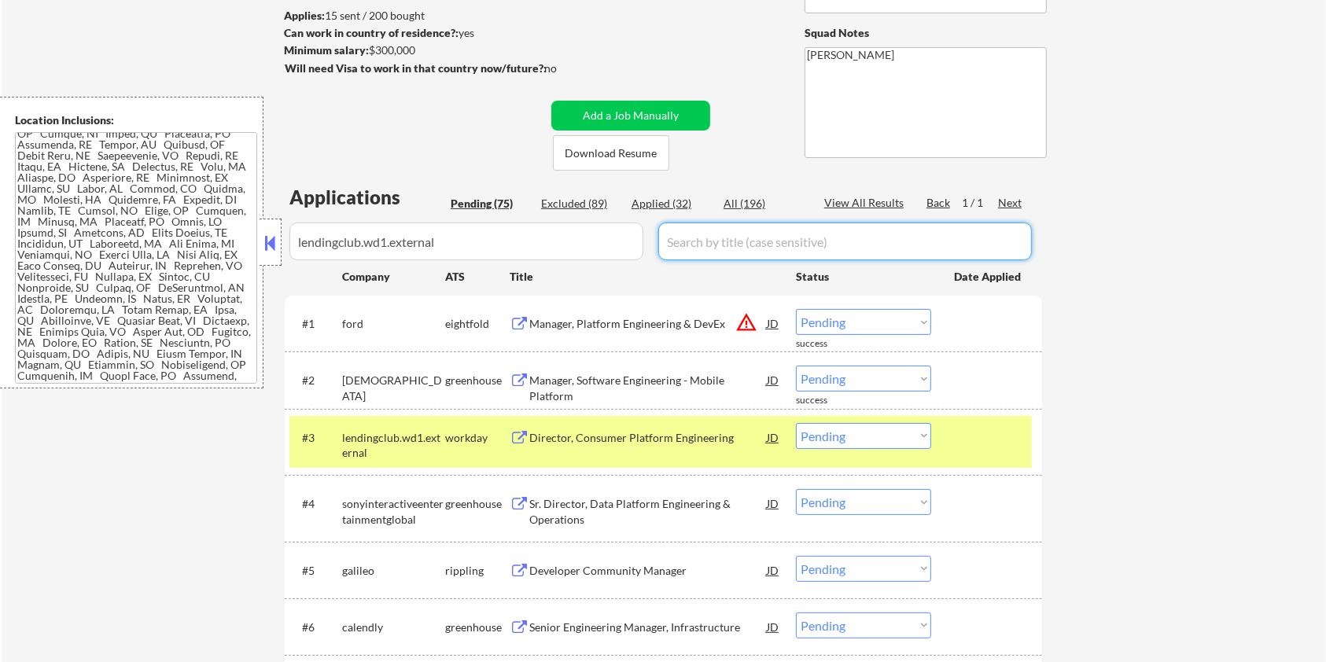
drag, startPoint x: 763, startPoint y: 242, endPoint x: 755, endPoint y: 208, distance: 35.7
click at [763, 242] on input "input" at bounding box center [844, 241] width 373 height 38
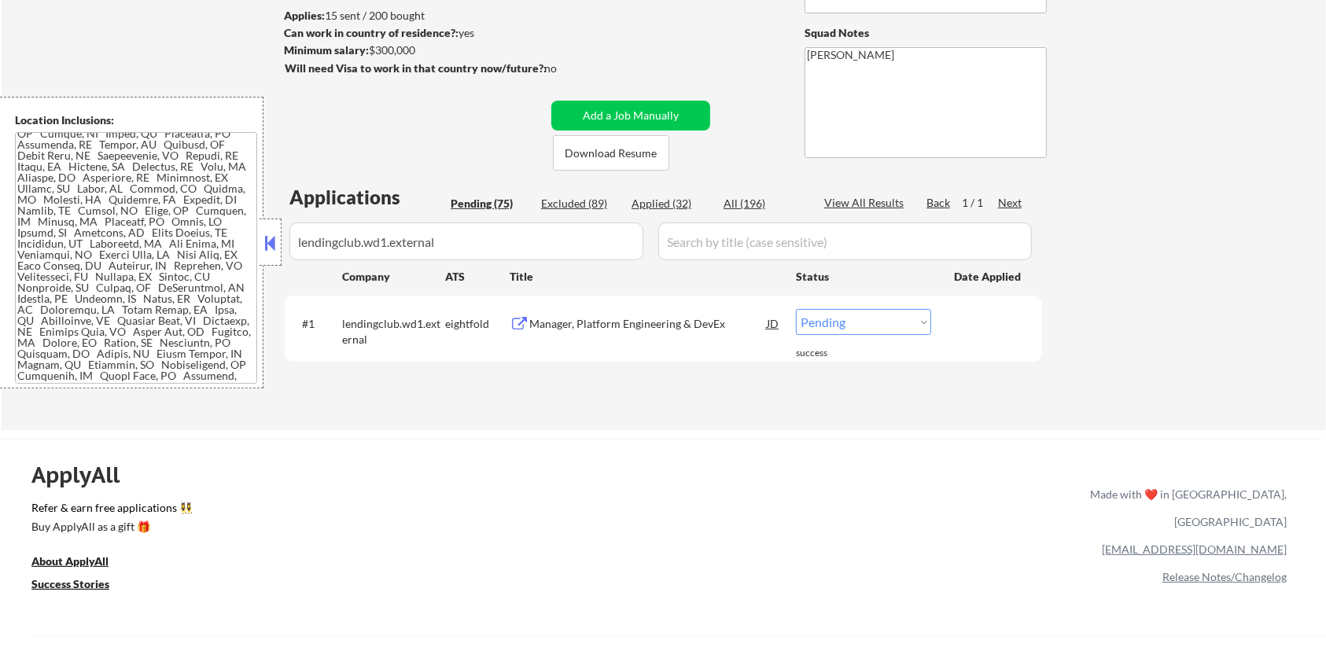
click at [748, 191] on div "Applications Pending (75) Excluded (89) Applied (32) All (196) View All Results…" at bounding box center [663, 292] width 757 height 216
click at [562, 323] on div "Director, Consumer Platform Engineering" at bounding box center [647, 324] width 237 height 16
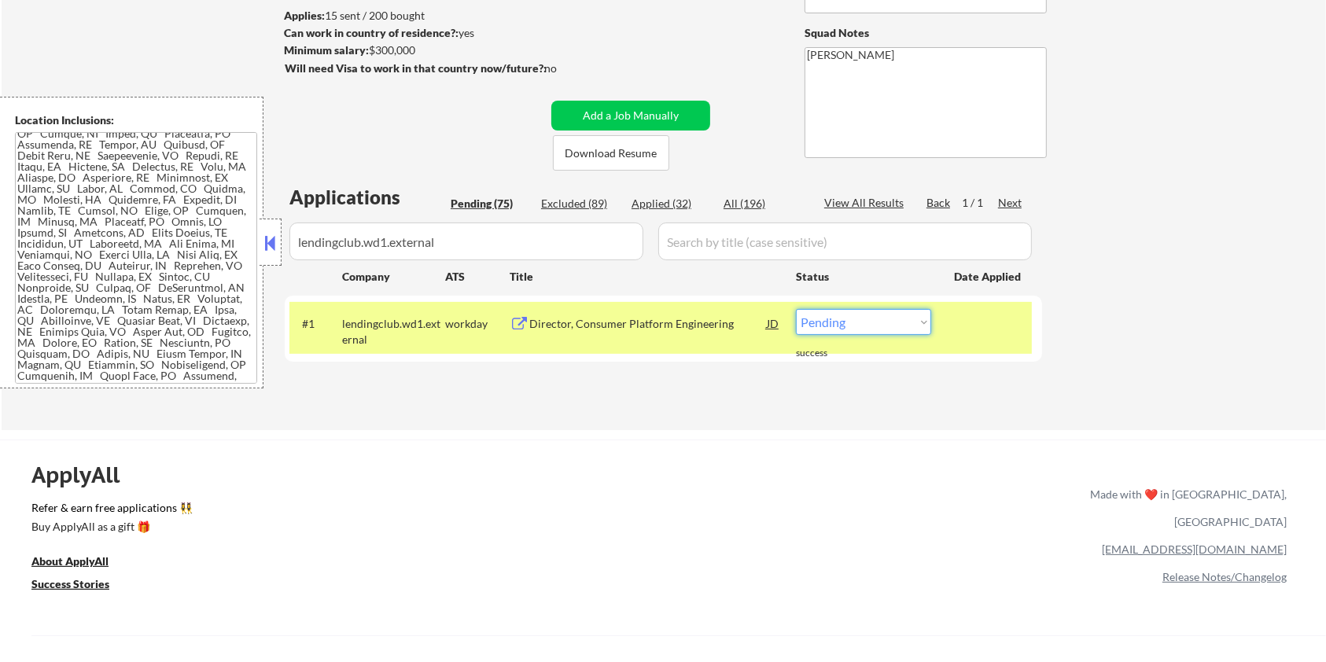
click at [874, 314] on select "Choose an option... Pending Applied Excluded (Questions) Excluded (Expired) Exc…" at bounding box center [863, 322] width 135 height 26
click at [796, 309] on select "Choose an option... Pending Applied Excluded (Questions) Excluded (Expired) Exc…" at bounding box center [863, 322] width 135 height 26
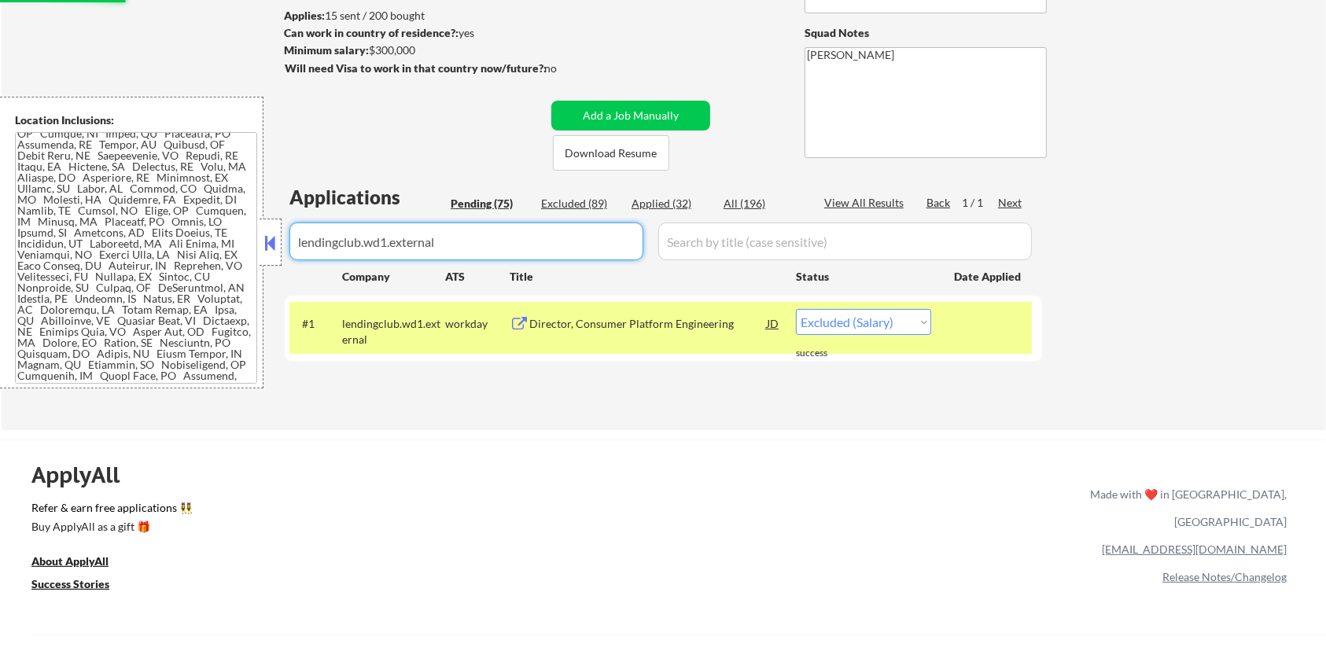
drag, startPoint x: 501, startPoint y: 241, endPoint x: 312, endPoint y: 220, distance: 189.8
click at [312, 220] on div "Applications Pending (75) Excluded (89) Applied (32) All (196) View All Results…" at bounding box center [663, 292] width 757 height 216
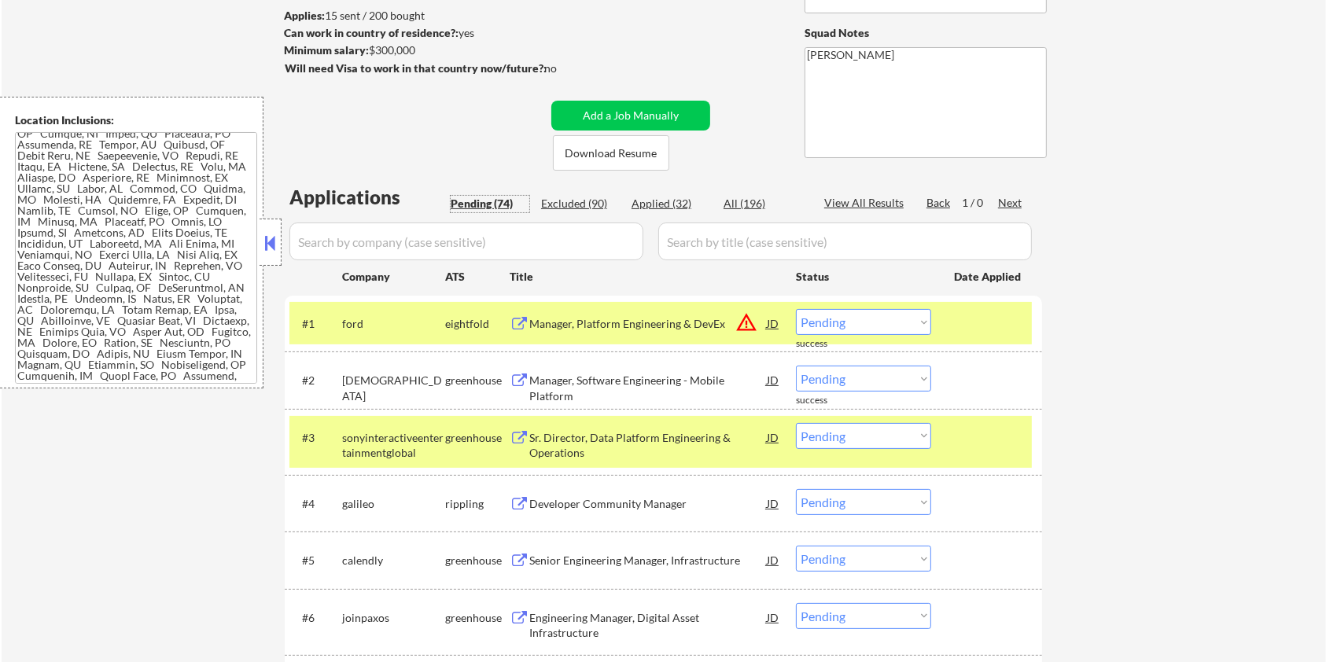
click at [484, 208] on div "Pending (74)" at bounding box center [490, 204] width 79 height 16
click at [976, 318] on div at bounding box center [988, 323] width 69 height 28
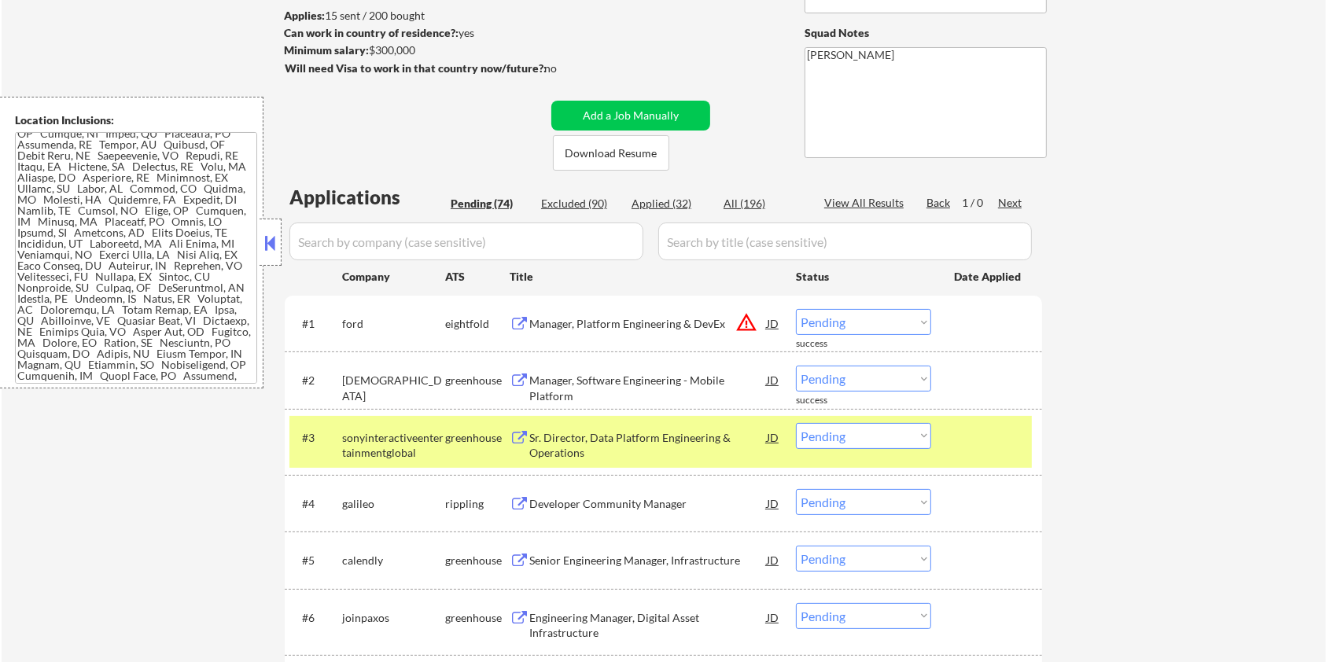
click at [966, 454] on div "#3 sonyinteractiveentertainmentglobal greenhouse Sr. Director, Data Platform En…" at bounding box center [660, 442] width 742 height 52
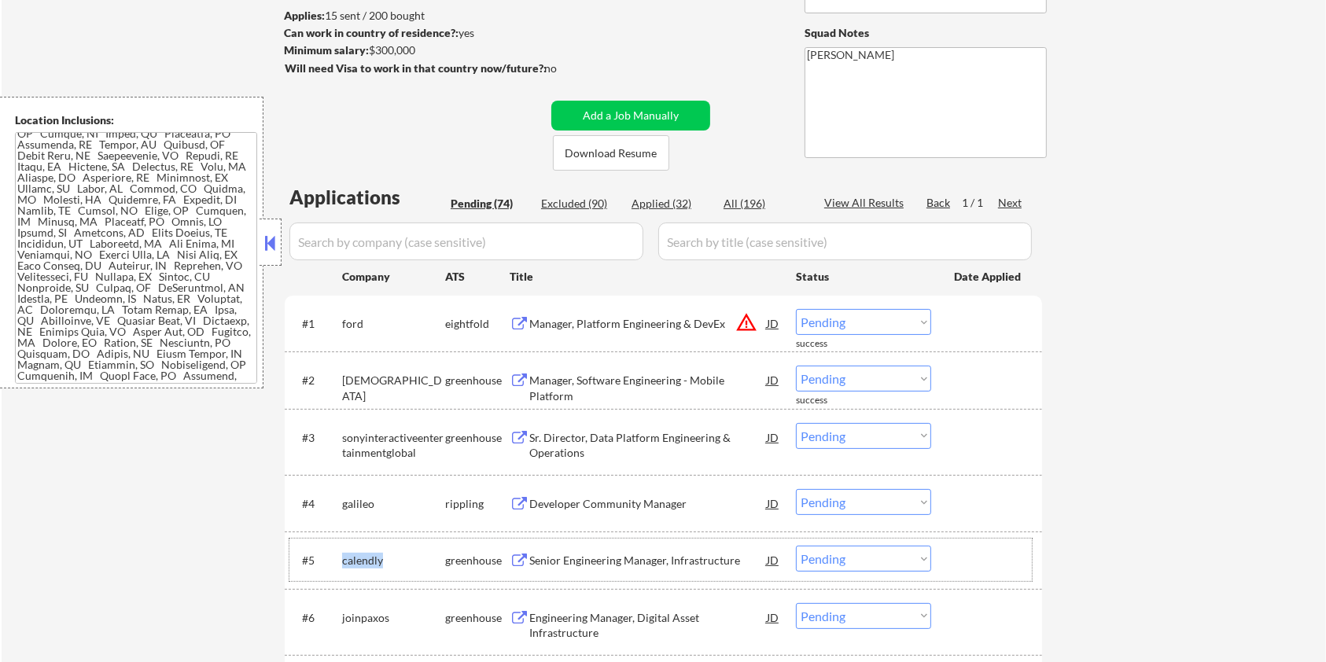
drag, startPoint x: 407, startPoint y: 550, endPoint x: 337, endPoint y: 557, distance: 70.3
click at [337, 557] on div "#5 calendly greenhouse Senior Engineering Manager, Infrastructure JD warning_am…" at bounding box center [660, 560] width 742 height 42
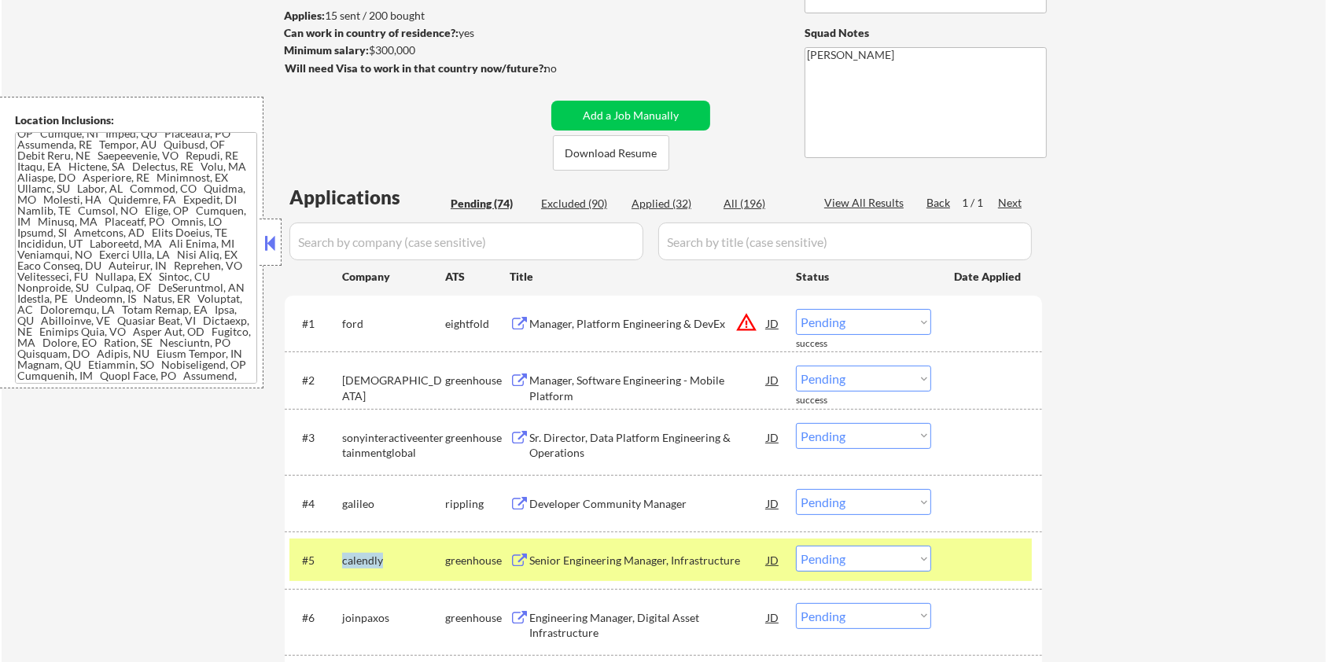
copy div "calendly"
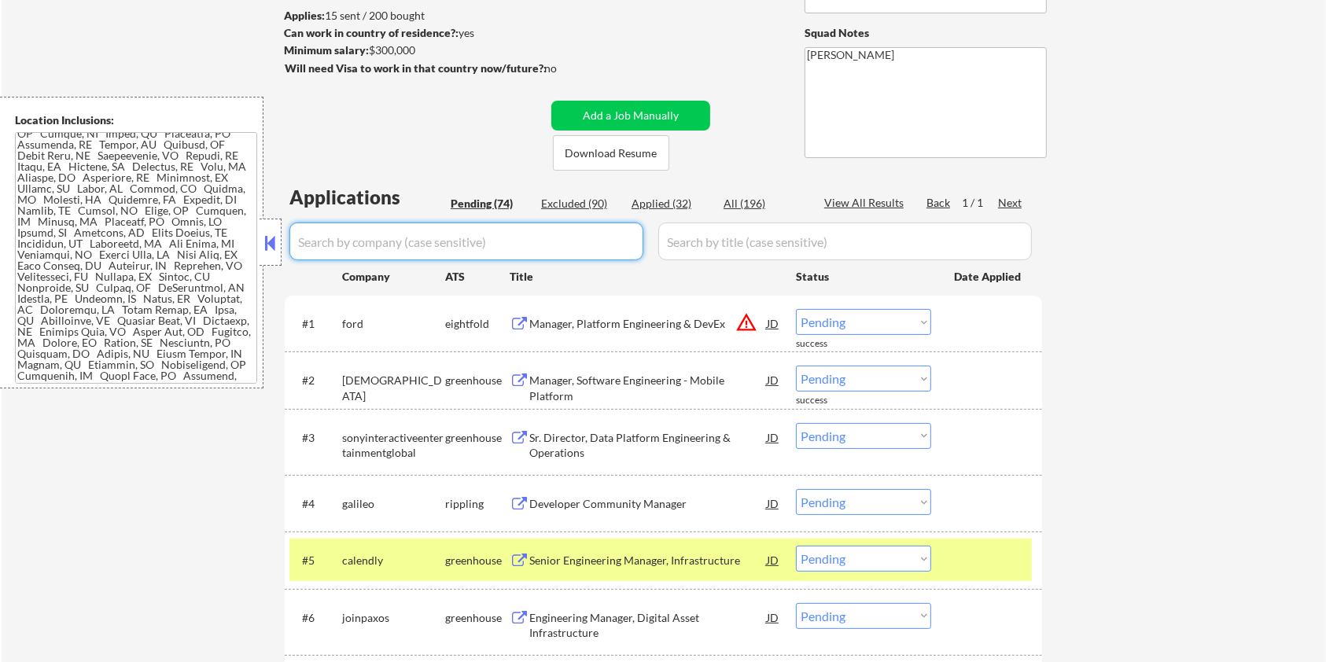
click at [357, 259] on input "input" at bounding box center [466, 241] width 354 height 38
paste input "calendly"
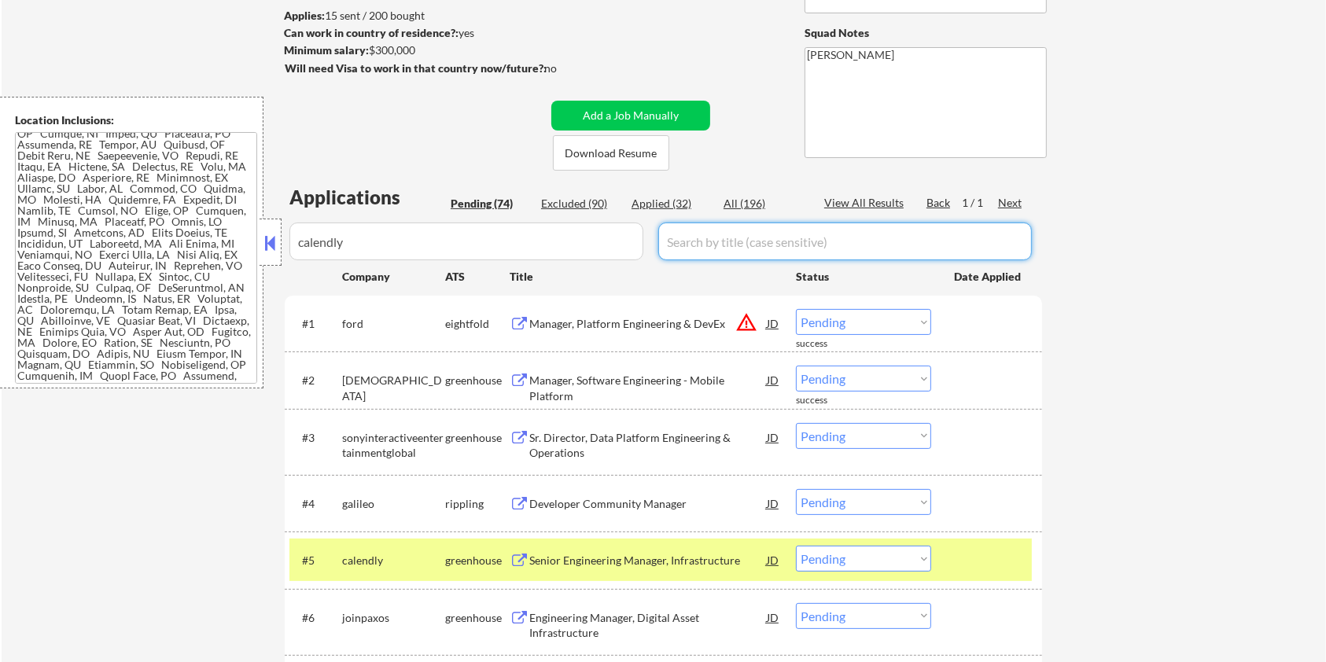
click at [708, 235] on input "input" at bounding box center [844, 241] width 373 height 38
click at [747, 204] on div "All (196)" at bounding box center [762, 204] width 79 height 16
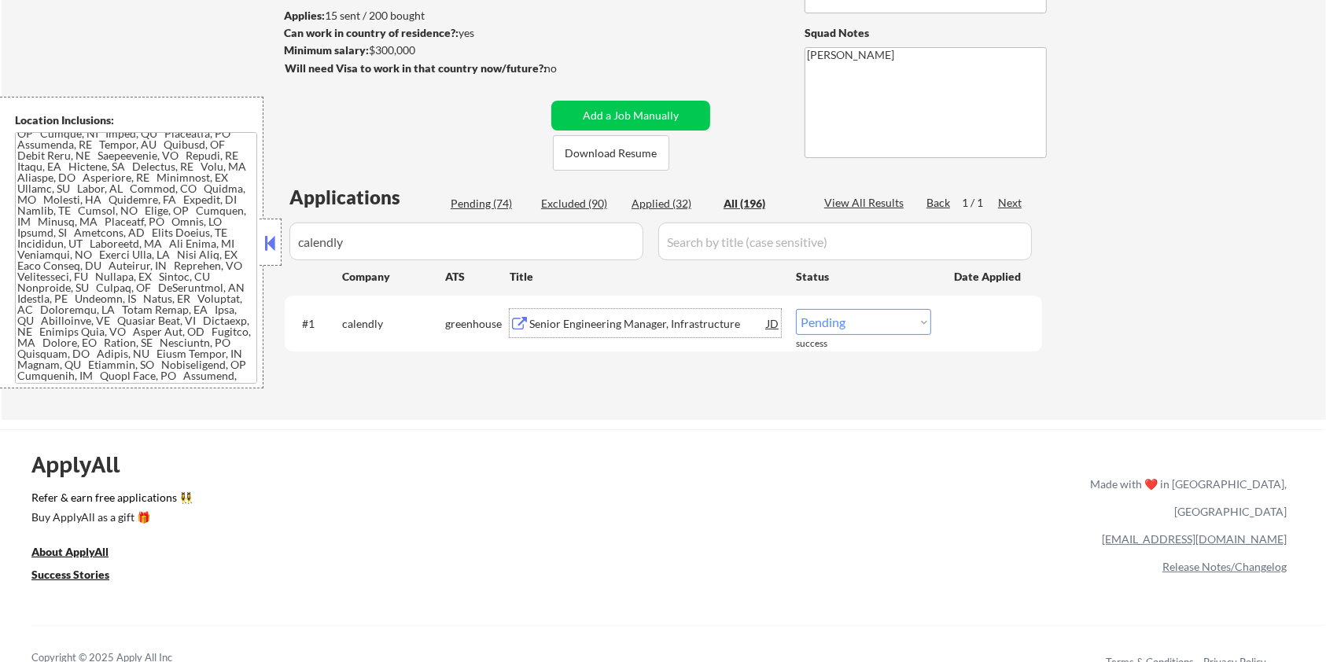
click at [558, 325] on div "Senior Engineering Manager, Infrastructure" at bounding box center [647, 324] width 237 height 16
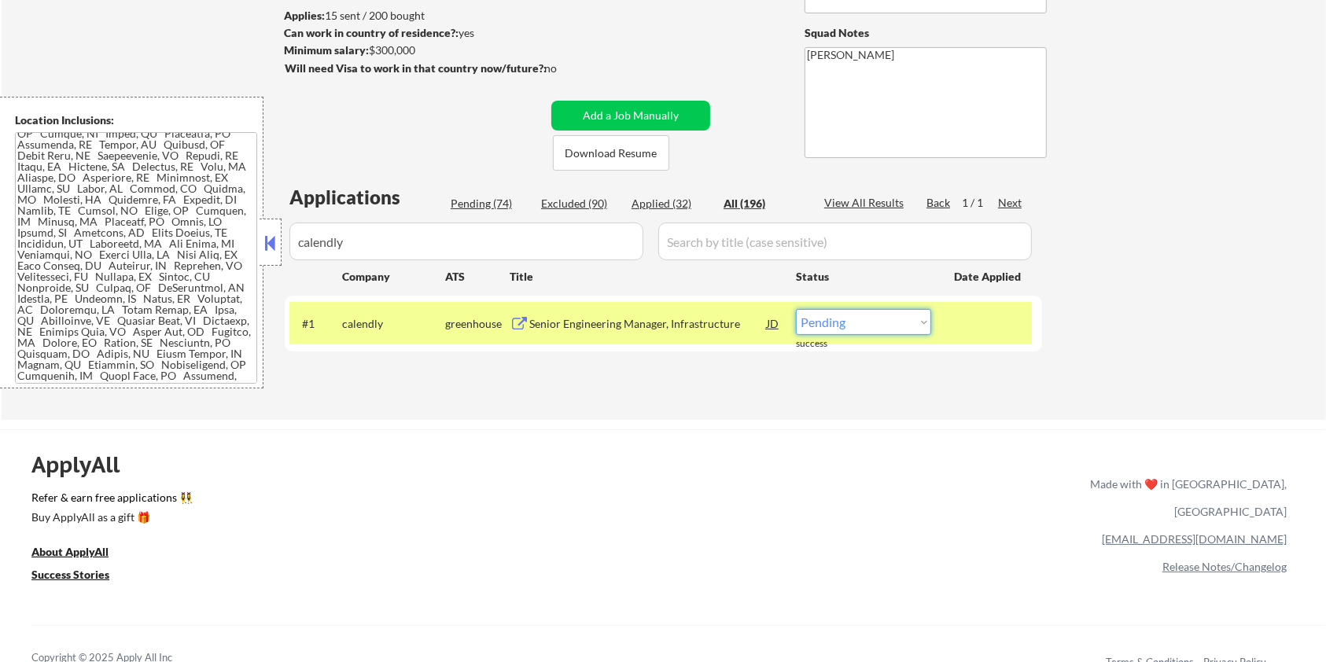
click at [912, 321] on select "Choose an option... Pending Applied Excluded (Questions) Excluded (Expired) Exc…" at bounding box center [863, 322] width 135 height 26
click at [796, 309] on select "Choose an option... Pending Applied Excluded (Questions) Excluded (Expired) Exc…" at bounding box center [863, 322] width 135 height 26
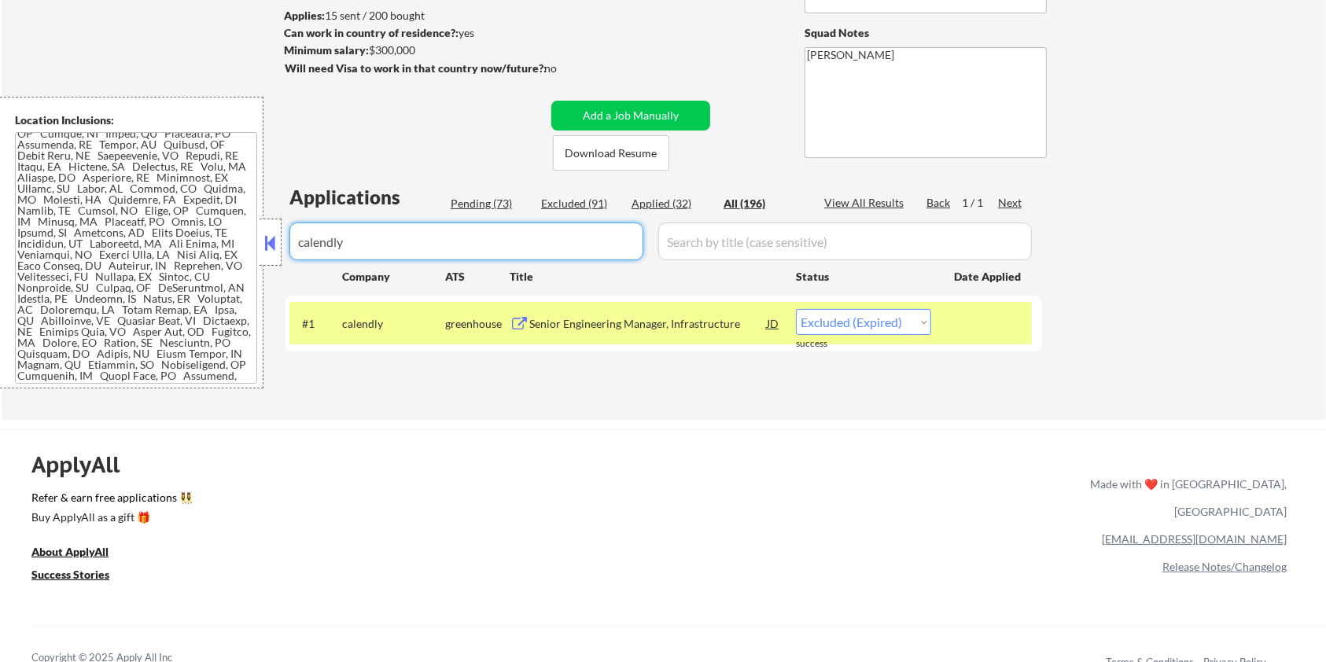
drag, startPoint x: 376, startPoint y: 240, endPoint x: 223, endPoint y: 240, distance: 152.5
click at [223, 240] on body "← Return to /applysquad Mailslurp Inbox Job Search Builder [PERSON_NAME] User E…" at bounding box center [663, 122] width 1326 height 662
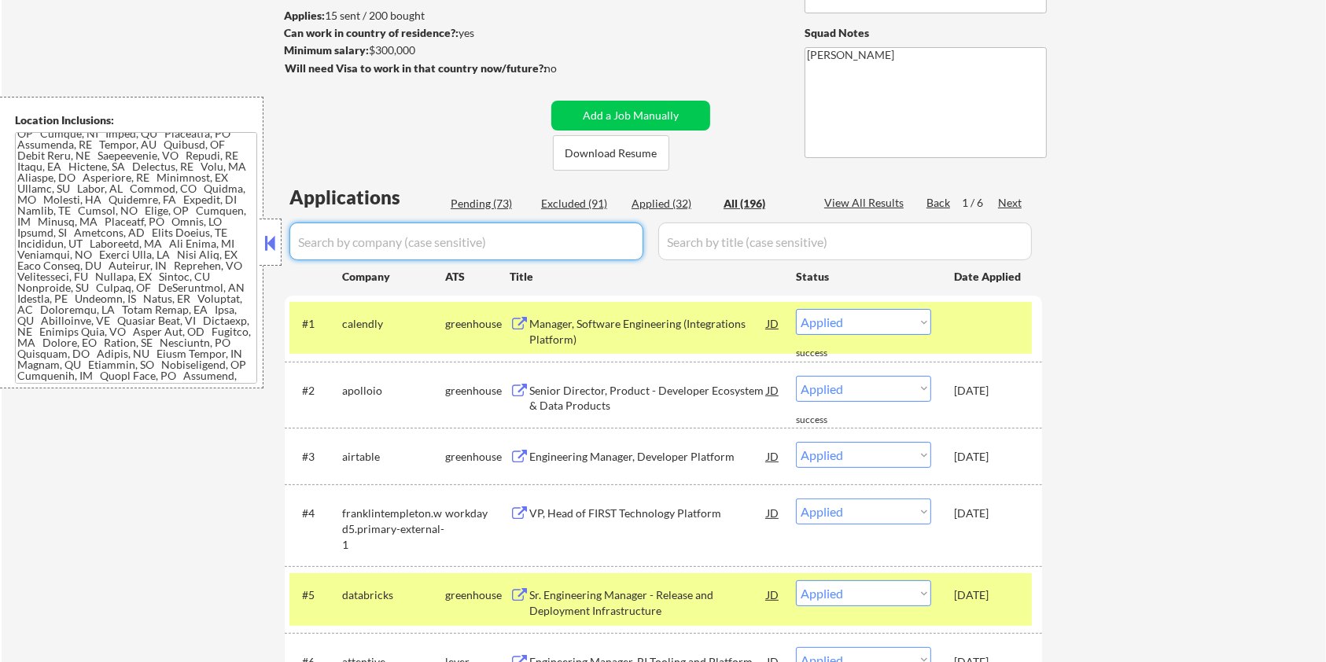
click at [466, 205] on div "Pending (73)" at bounding box center [490, 204] width 79 height 16
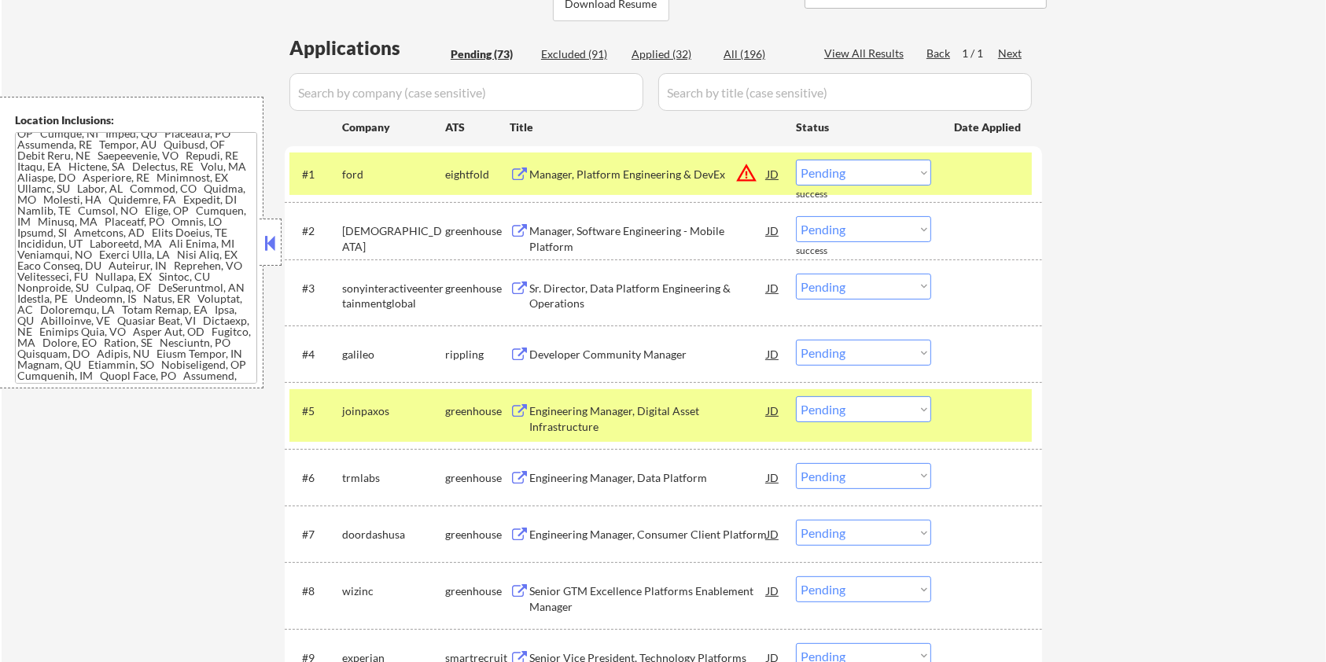
scroll to position [419, 0]
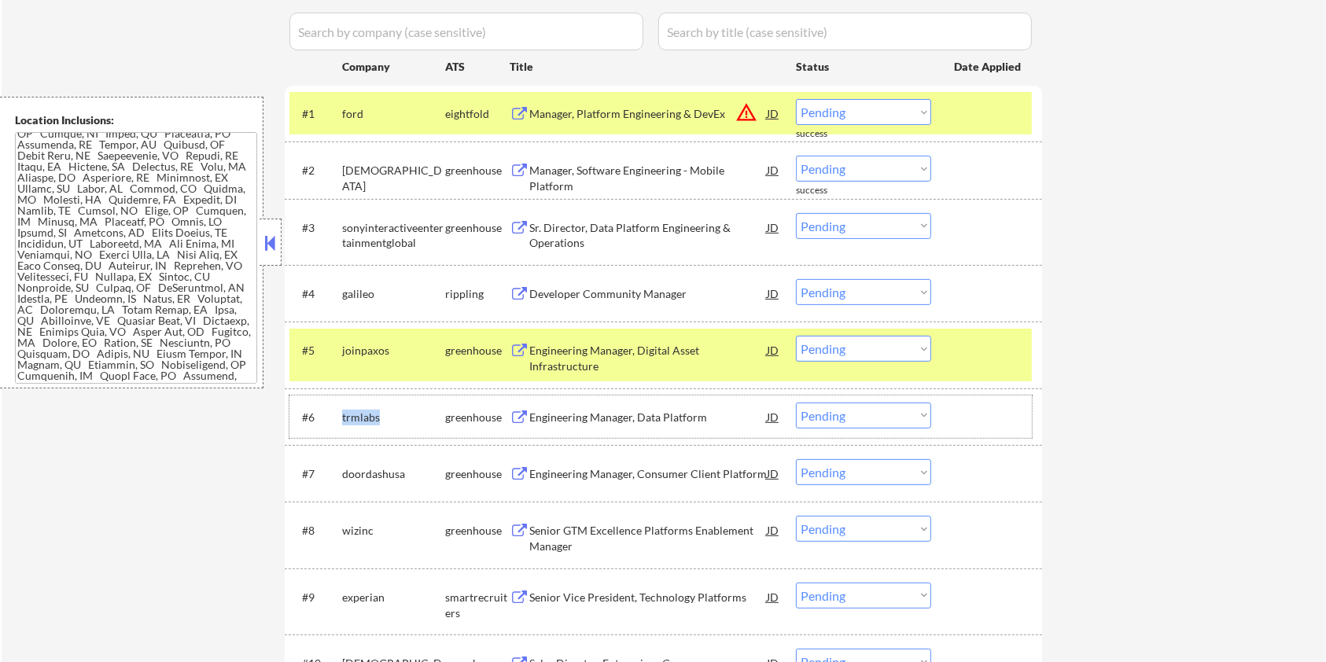
drag, startPoint x: 389, startPoint y: 414, endPoint x: 336, endPoint y: 415, distance: 53.5
click at [336, 415] on div "#6 trmlabs greenhouse Engineering Manager, Data Platform JD warning_amber Choos…" at bounding box center [660, 416] width 742 height 42
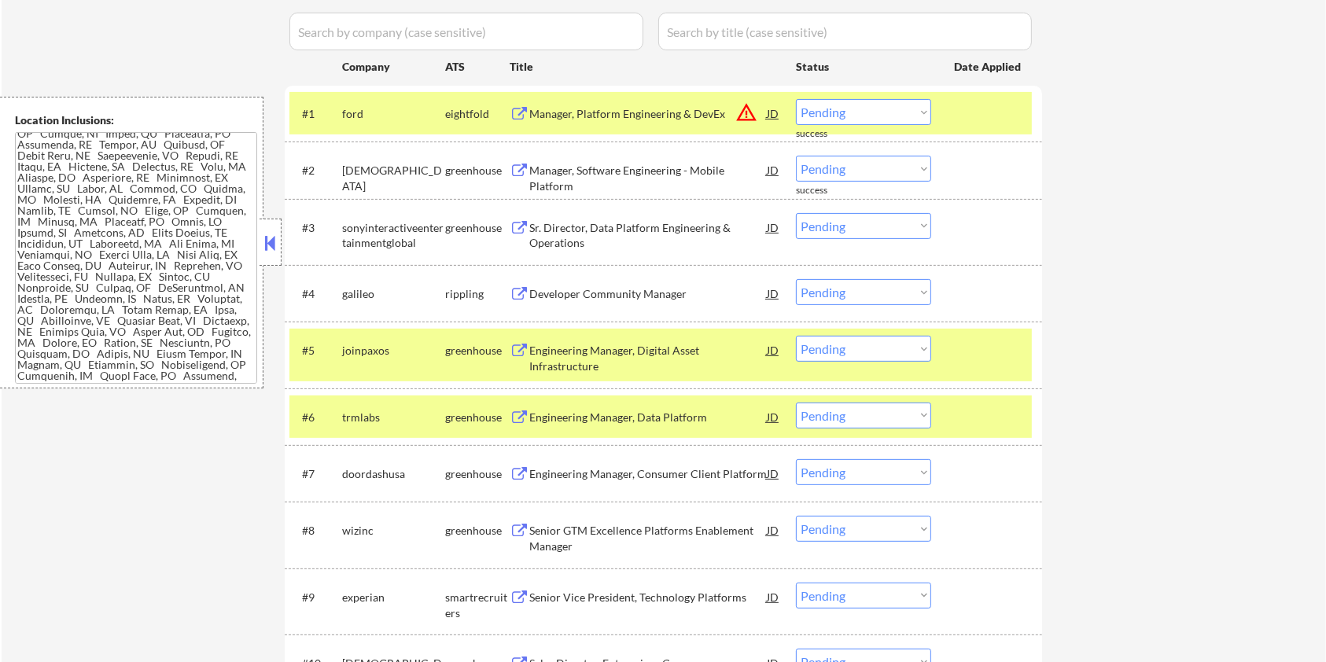
click at [400, 38] on input "input" at bounding box center [466, 32] width 354 height 38
paste input "trmlabs"
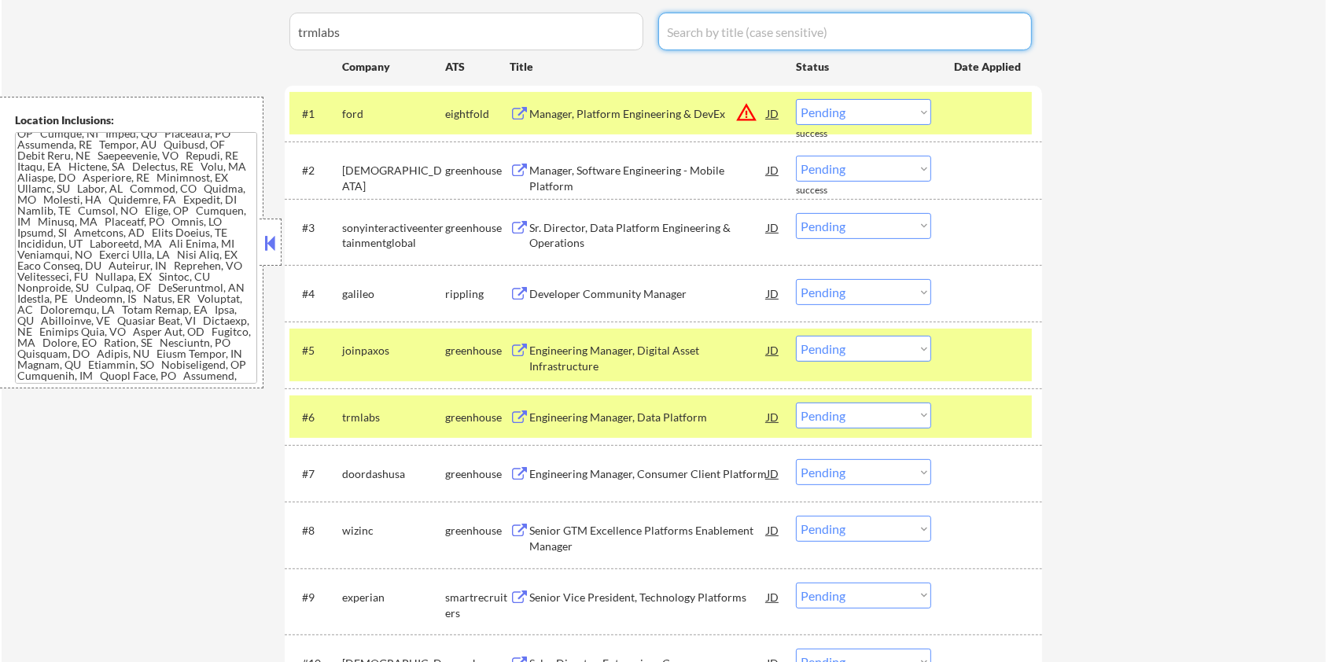
click at [709, 33] on input "input" at bounding box center [844, 32] width 373 height 38
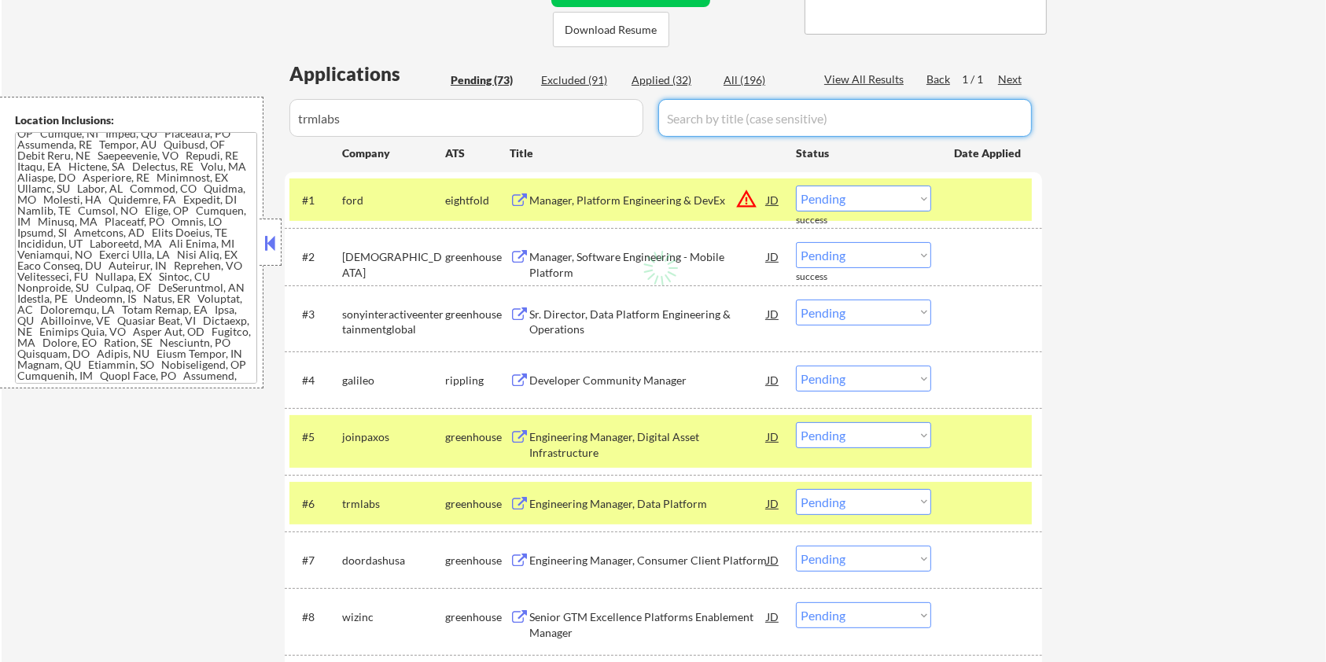
scroll to position [314, 0]
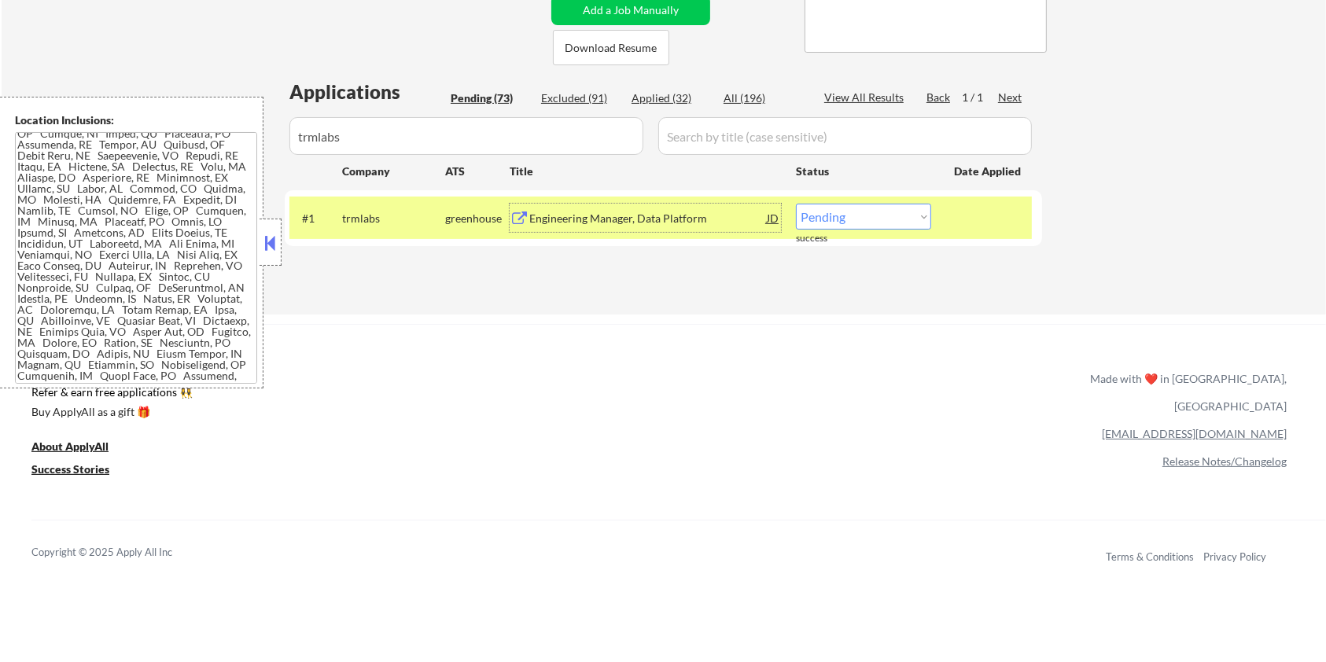
click at [589, 221] on div "Engineering Manager, Data Platform" at bounding box center [647, 219] width 237 height 16
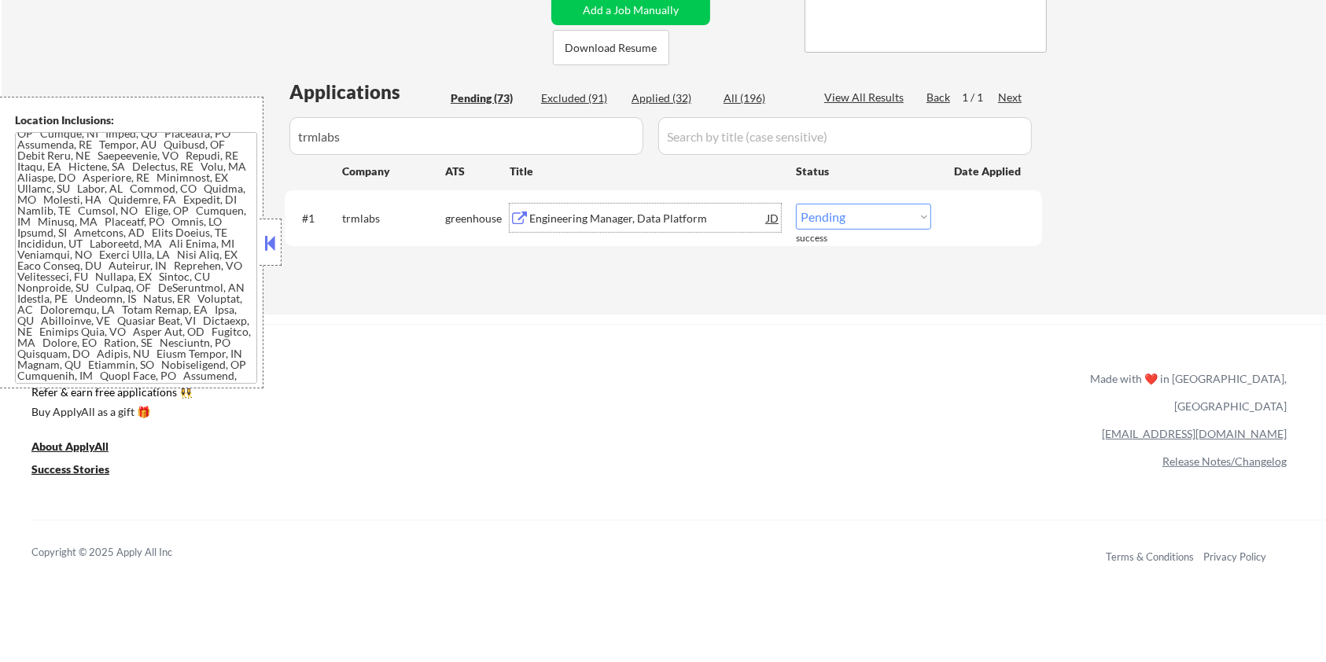
drag, startPoint x: 811, startPoint y: 224, endPoint x: 828, endPoint y: 218, distance: 17.7
click at [828, 223] on select "Choose an option... Pending Applied Excluded (Questions) Excluded (Expired) Exc…" at bounding box center [863, 217] width 135 height 26
click at [796, 204] on select "Choose an option... Pending Applied Excluded (Questions) Excluded (Expired) Exc…" at bounding box center [863, 217] width 135 height 26
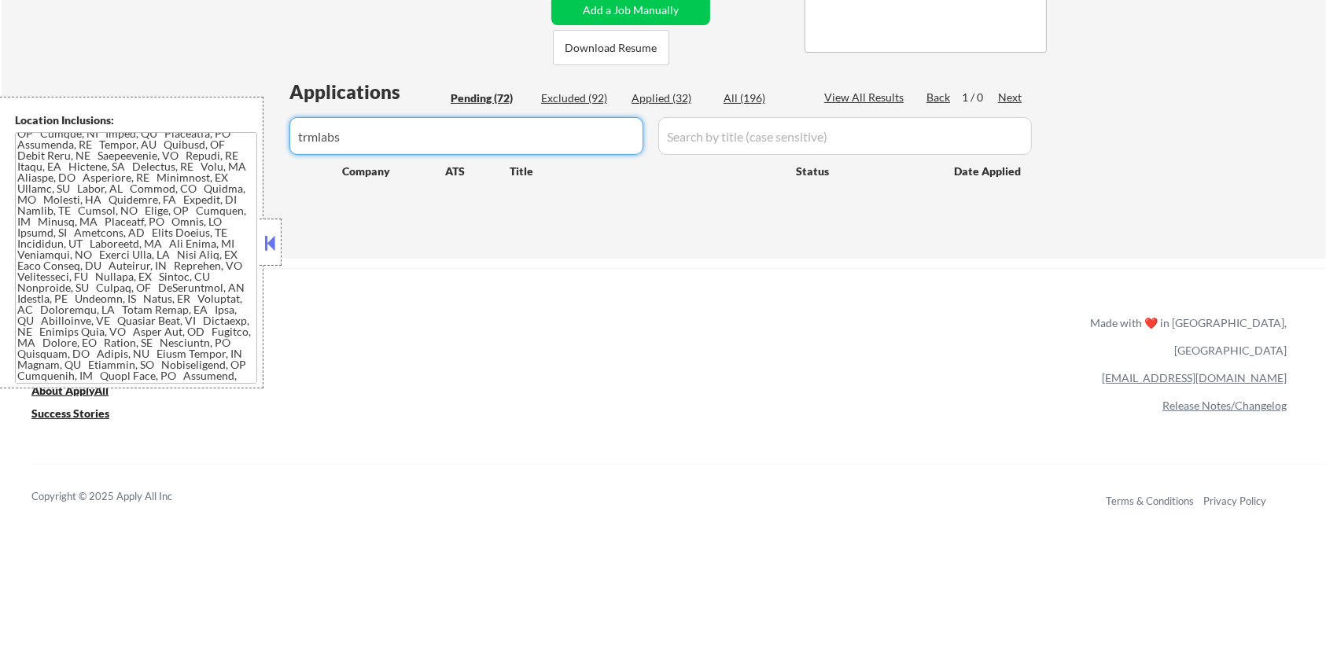
drag, startPoint x: 375, startPoint y: 138, endPoint x: 189, endPoint y: 149, distance: 186.7
click at [189, 149] on body "← Return to /applysquad Mailslurp Inbox Job Search Builder [PERSON_NAME] User E…" at bounding box center [663, 17] width 1326 height 662
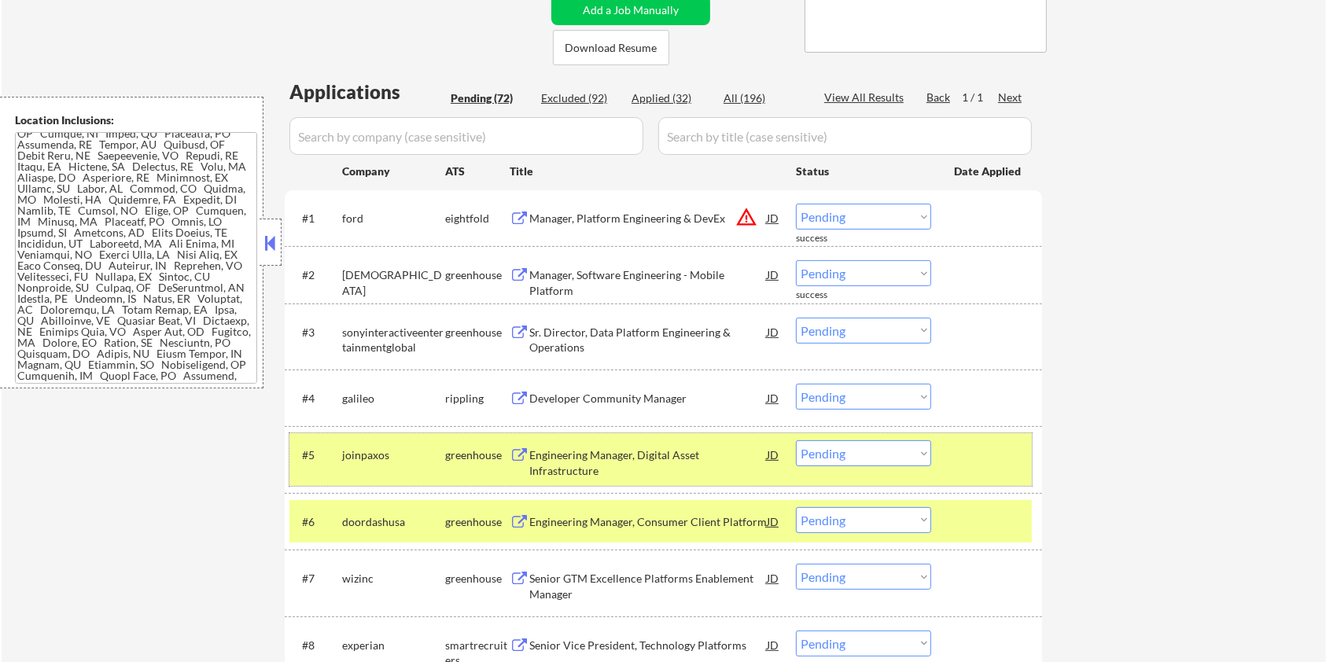
click at [973, 456] on div at bounding box center [988, 454] width 69 height 28
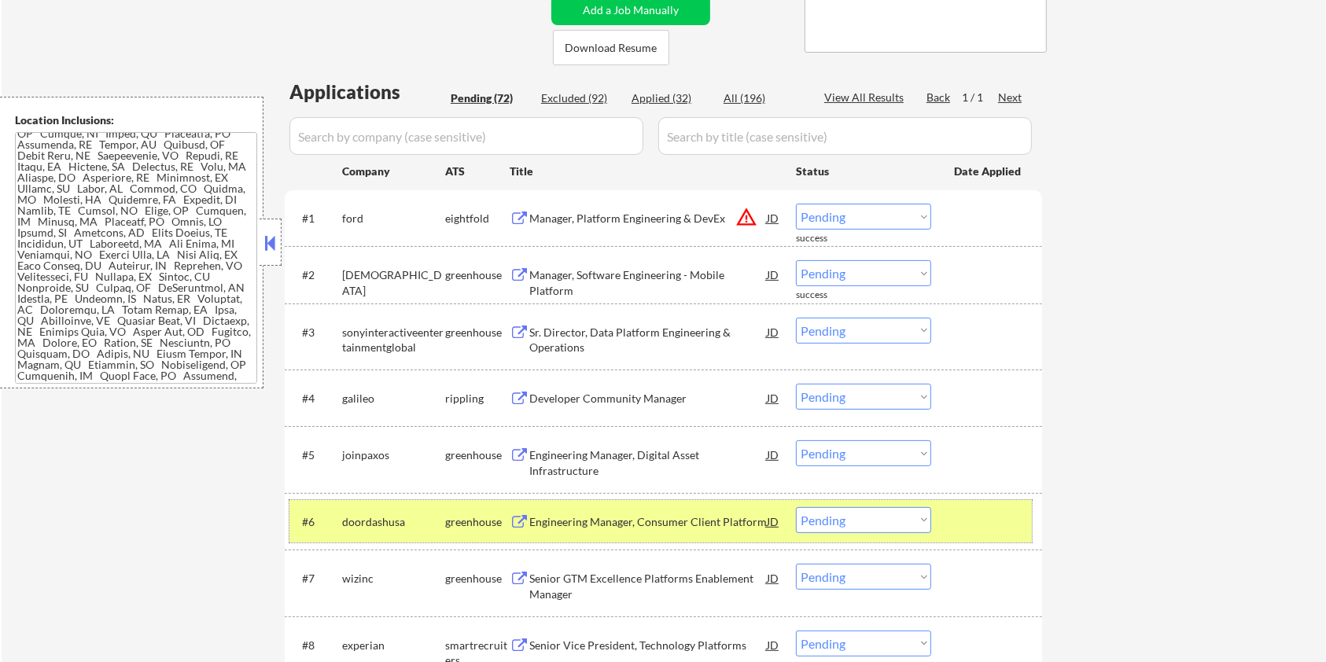
click at [981, 525] on div at bounding box center [988, 521] width 69 height 28
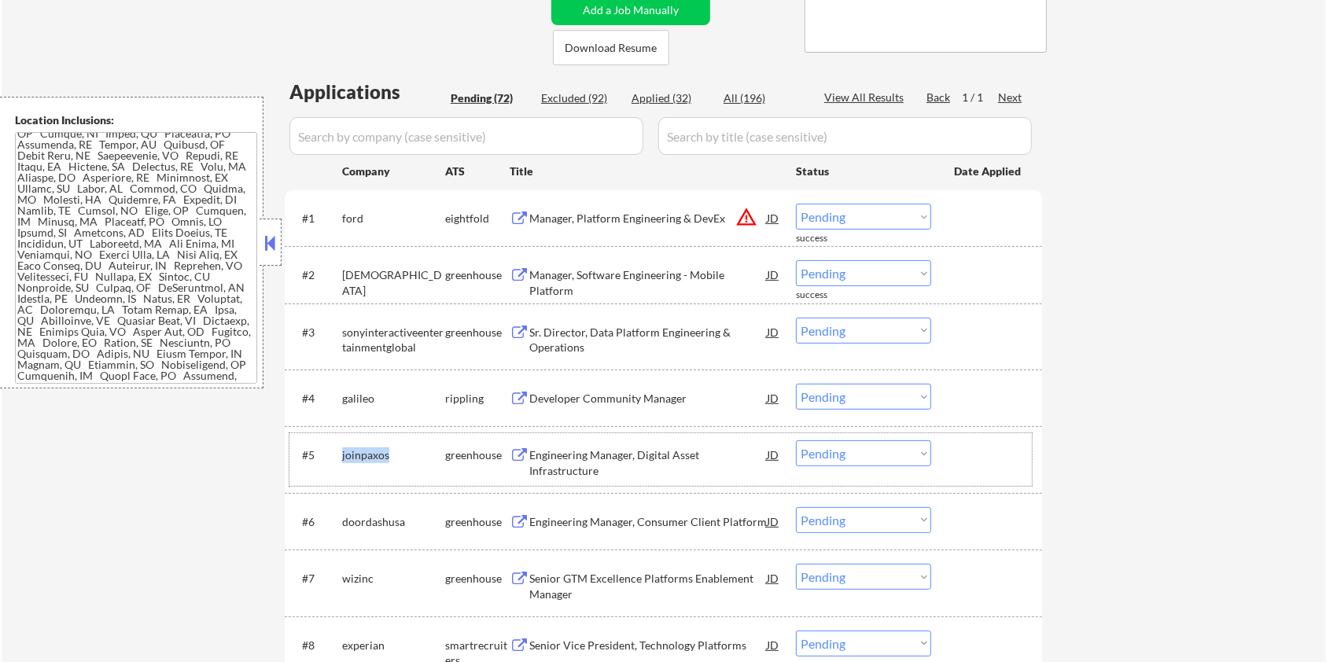
drag, startPoint x: 397, startPoint y: 449, endPoint x: 340, endPoint y: 443, distance: 57.7
click at [340, 443] on div "#5 joinpaxos greenhouse Engineering Manager, Digital Asset Infrastructure JD wa…" at bounding box center [660, 459] width 742 height 52
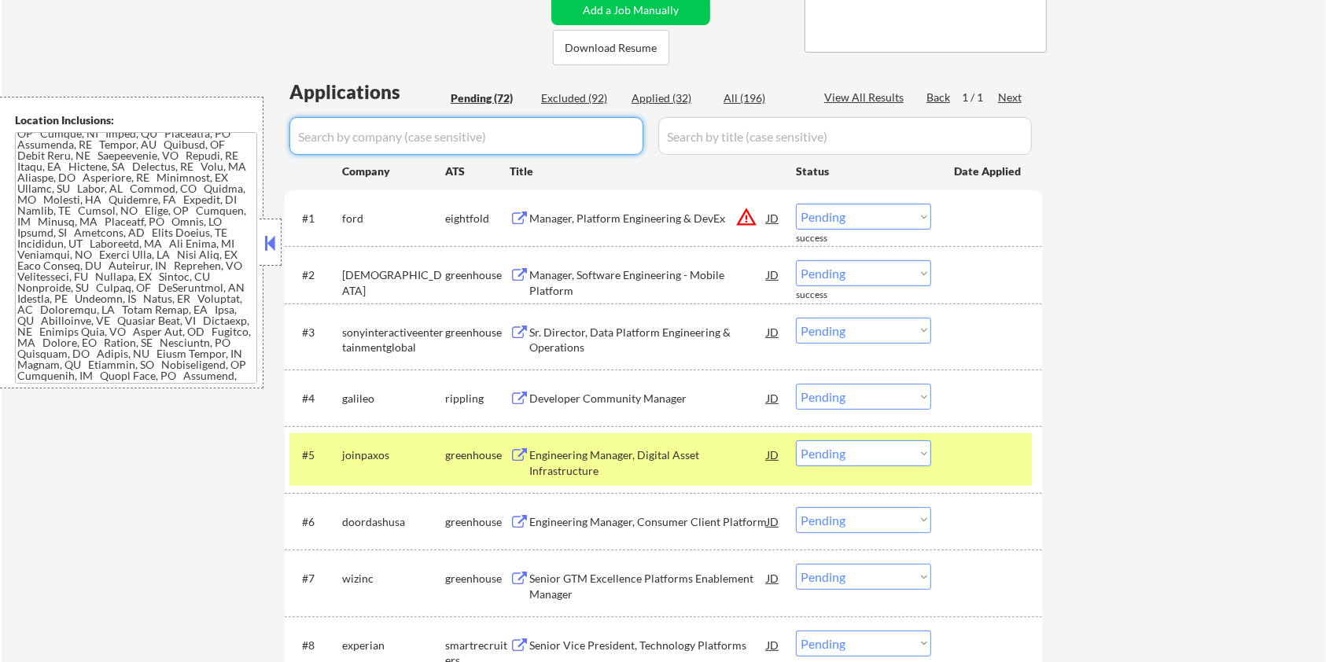
click at [313, 142] on input "input" at bounding box center [466, 136] width 354 height 38
paste input "joinpaxos"
click at [755, 131] on input "input" at bounding box center [844, 136] width 373 height 38
click at [746, 96] on div "All (196)" at bounding box center [762, 98] width 79 height 16
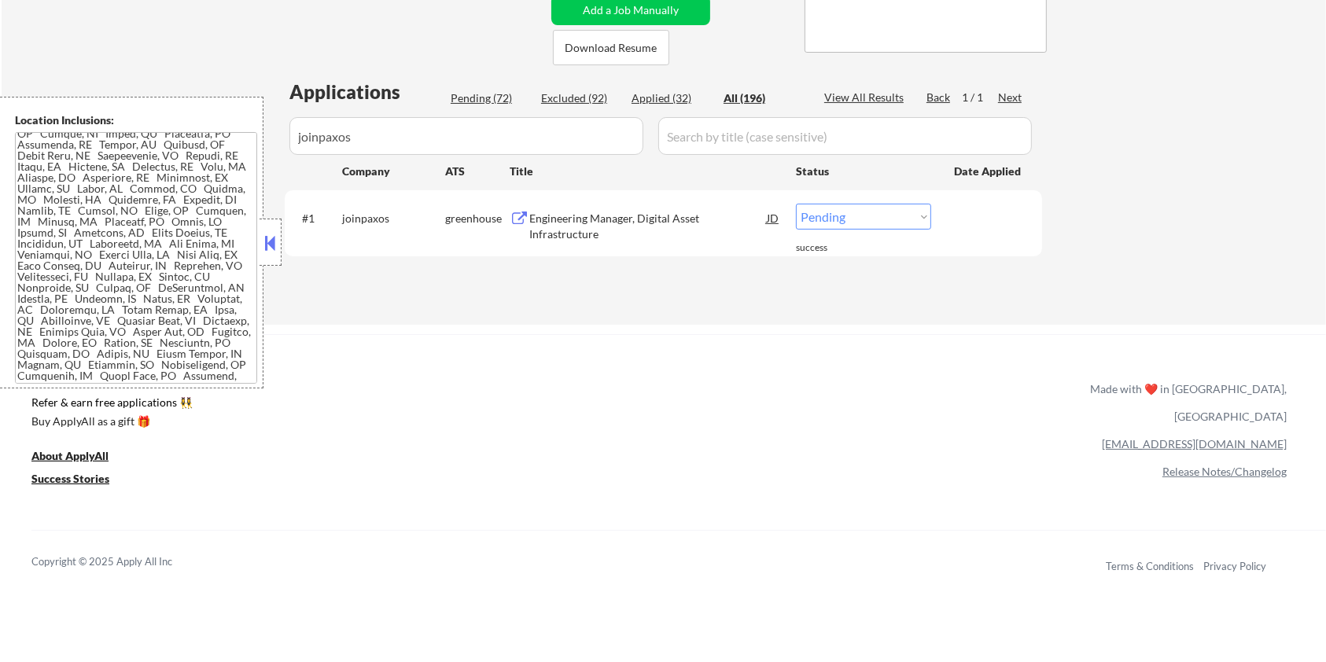
click at [633, 222] on div "Engineering Manager, Digital Asset Infrastructure" at bounding box center [647, 226] width 237 height 31
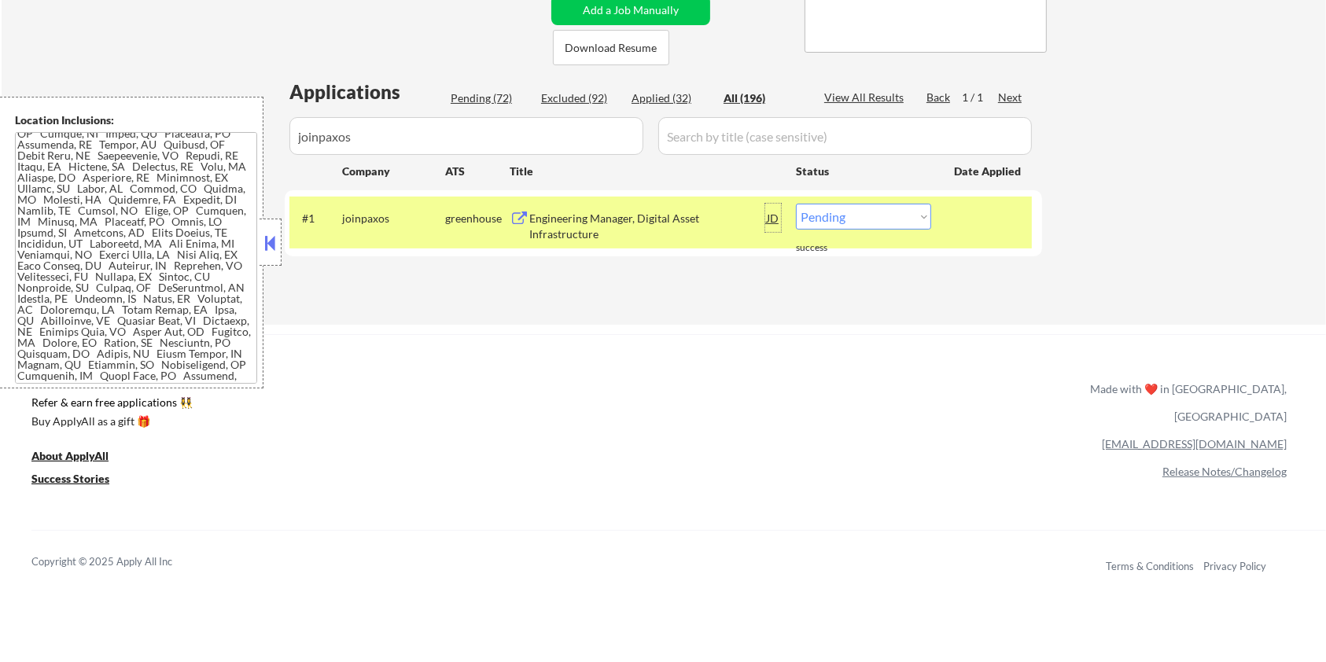
click at [772, 219] on div "JD" at bounding box center [773, 218] width 16 height 28
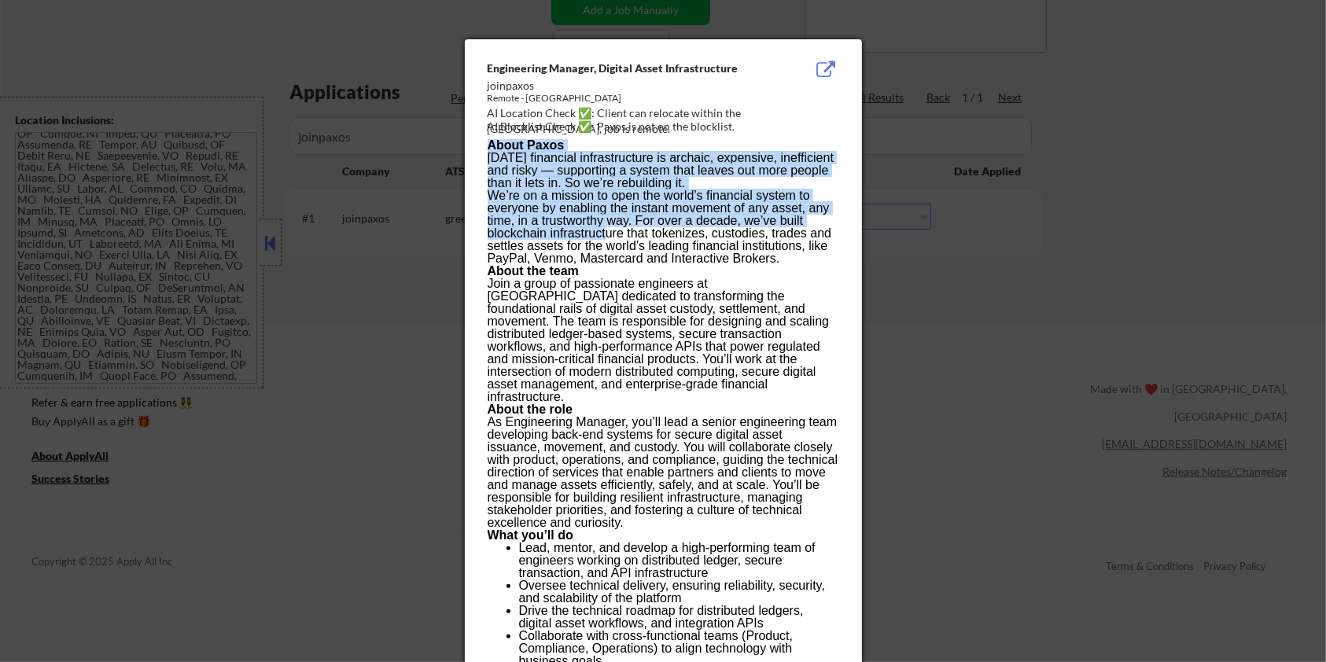
drag, startPoint x: 480, startPoint y: 57, endPoint x: 594, endPoint y: 234, distance: 210.0
click at [605, 237] on div "Engineering Manager, Digital Asset Infrastructure joinpaxos Remote - [GEOGRAPHI…" at bounding box center [663, 568] width 397 height 1059
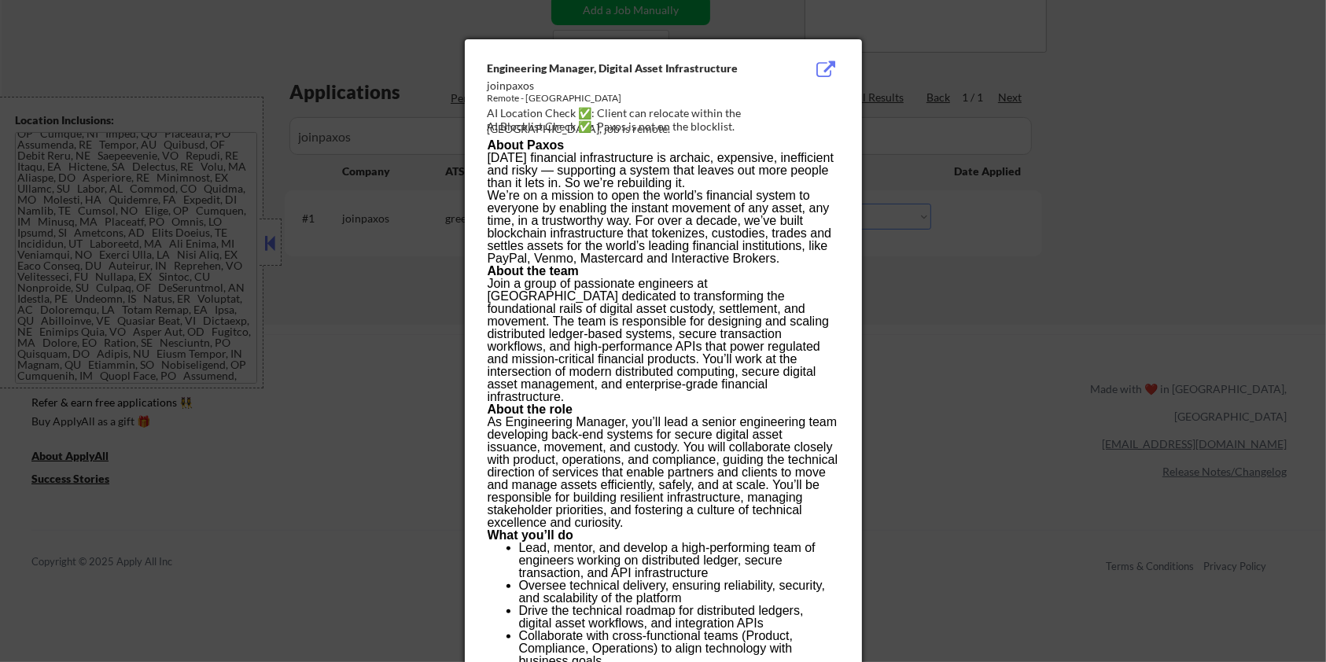
click at [339, 374] on div at bounding box center [663, 331] width 1326 height 662
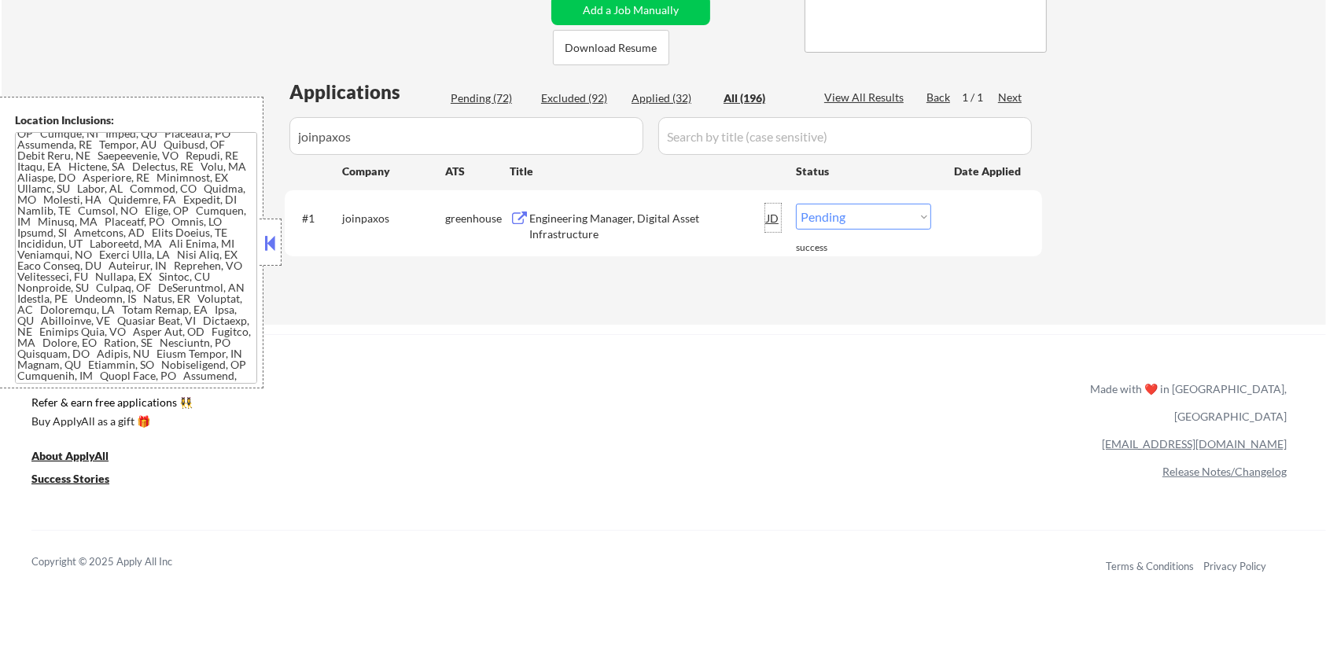
click at [771, 219] on div "JD" at bounding box center [773, 218] width 16 height 28
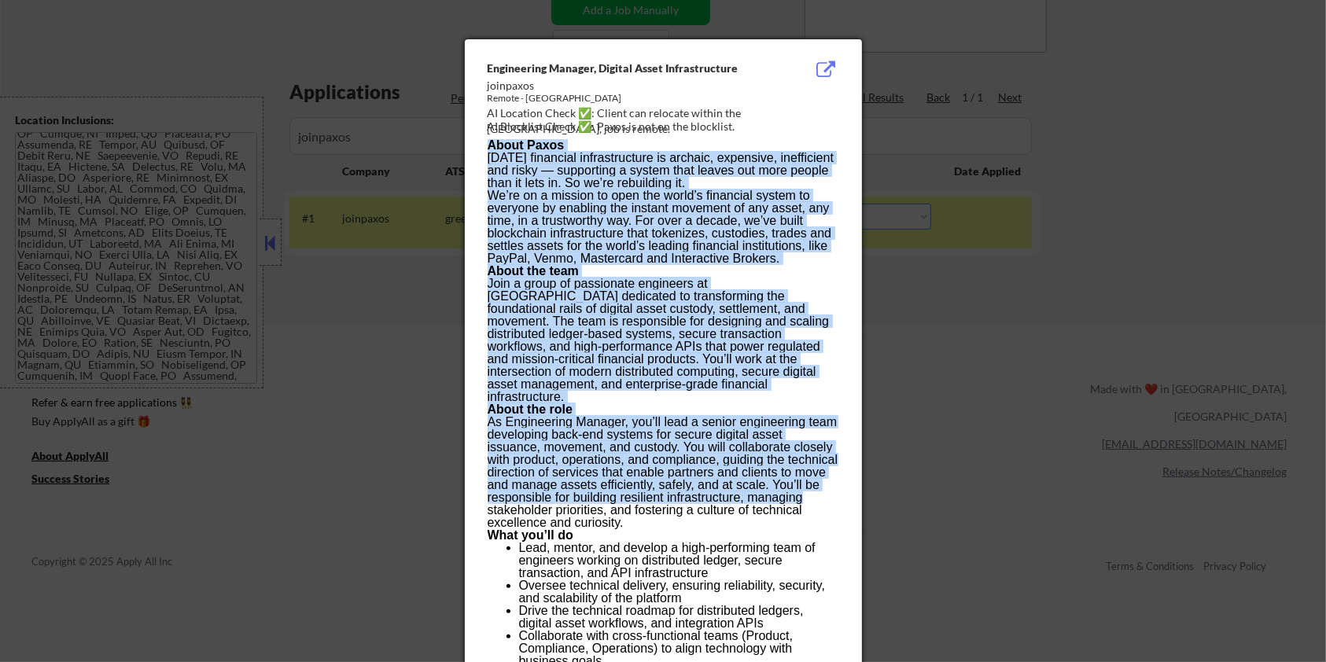
drag, startPoint x: 484, startPoint y: 63, endPoint x: 799, endPoint y: 436, distance: 488.7
click at [808, 479] on div "Engineering Manager, Digital Asset Infrastructure joinpaxos Remote - [GEOGRAPHI…" at bounding box center [663, 568] width 397 height 1059
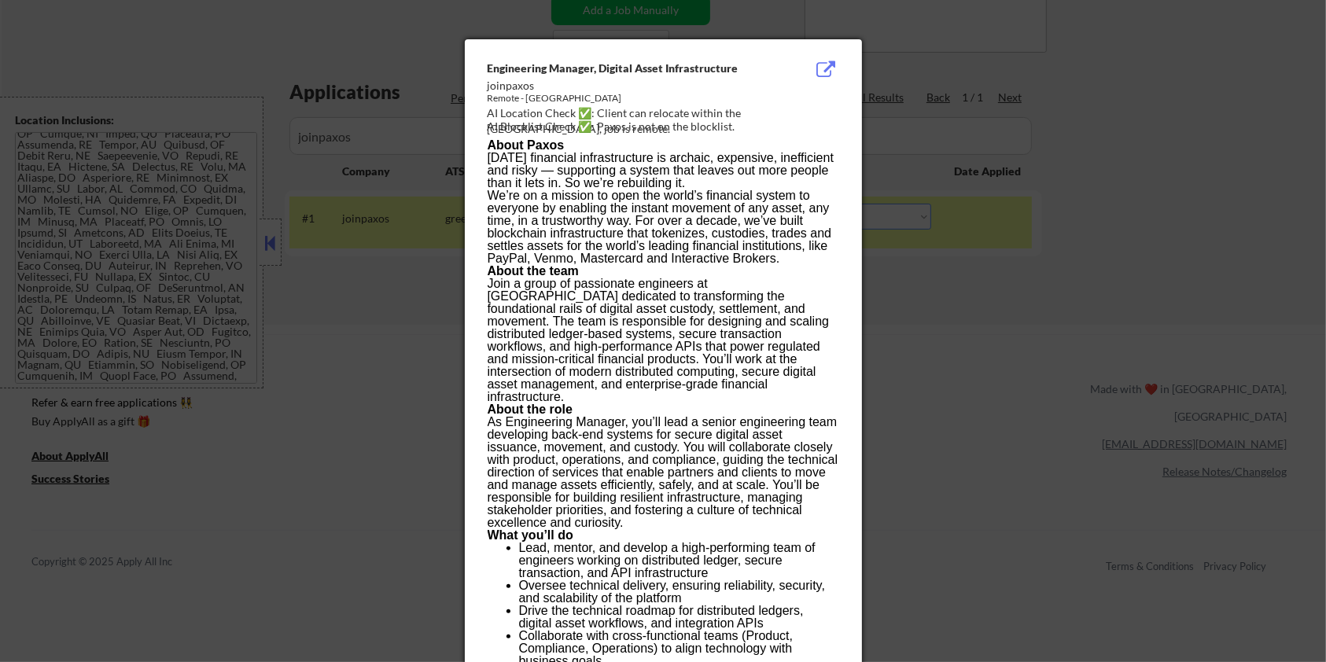
click at [484, 66] on div "Engineering Manager, Digital Asset Infrastructure joinpaxos Remote - [GEOGRAPHI…" at bounding box center [663, 568] width 397 height 1059
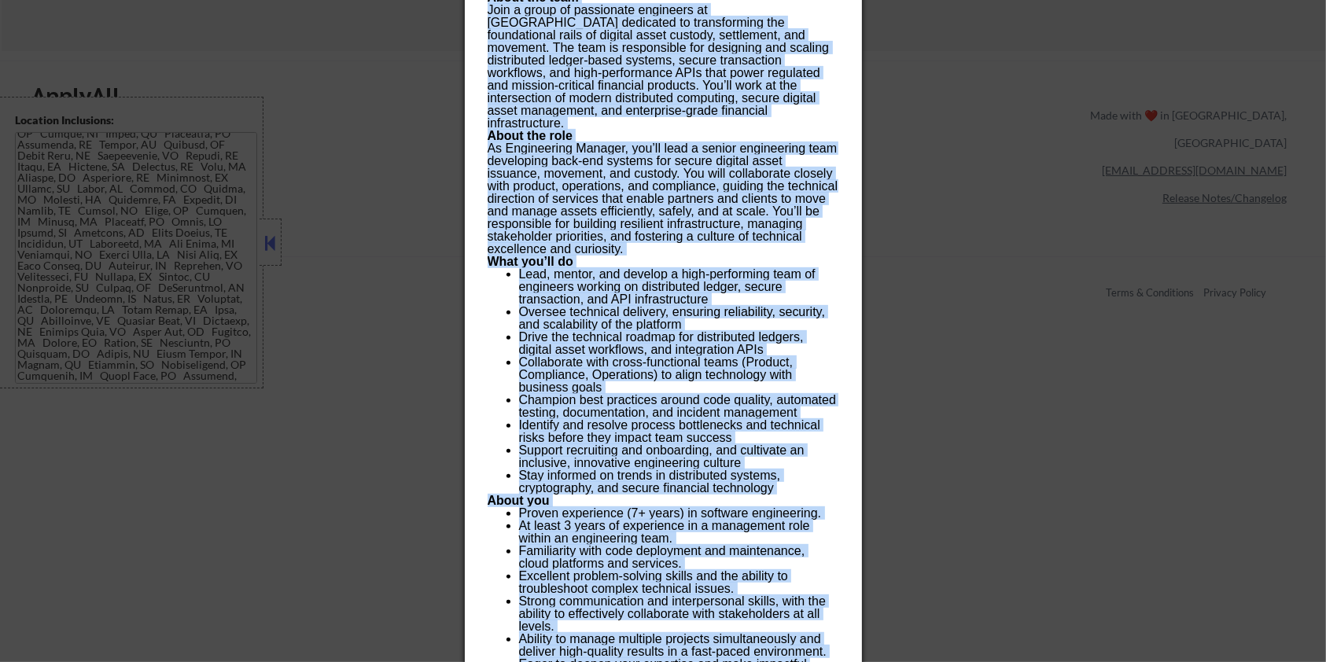
scroll to position [782, 0]
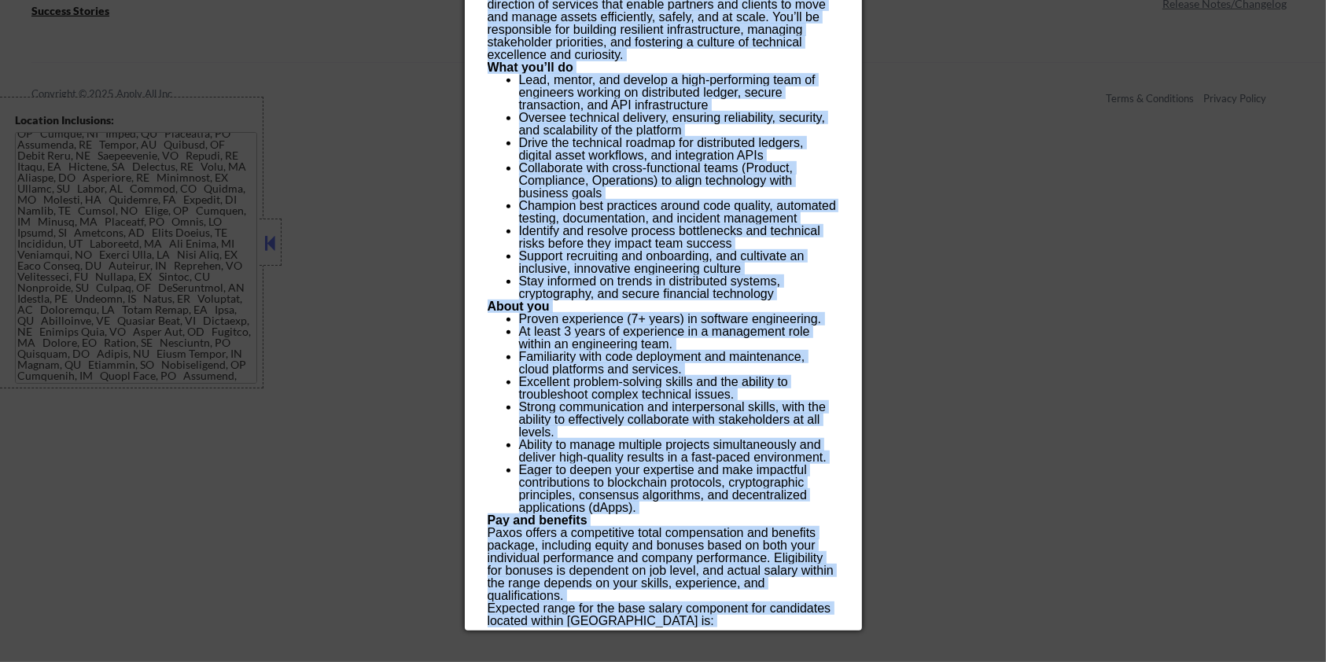
drag, startPoint x: 484, startPoint y: 64, endPoint x: 761, endPoint y: 620, distance: 620.9
click at [761, 620] on div "Engineering Manager, Digital Asset Infrastructure joinpaxos Remote - [GEOGRAPHI…" at bounding box center [663, 101] width 397 height 1059
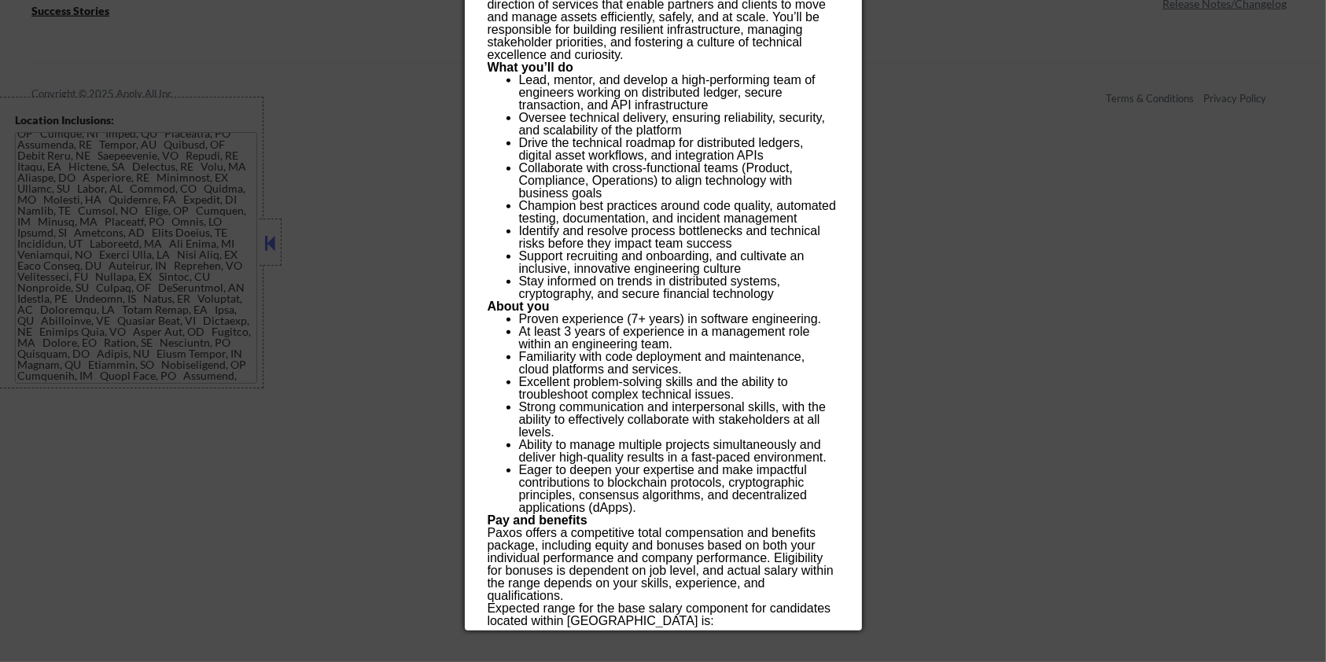
click at [1078, 378] on div at bounding box center [663, 331] width 1326 height 662
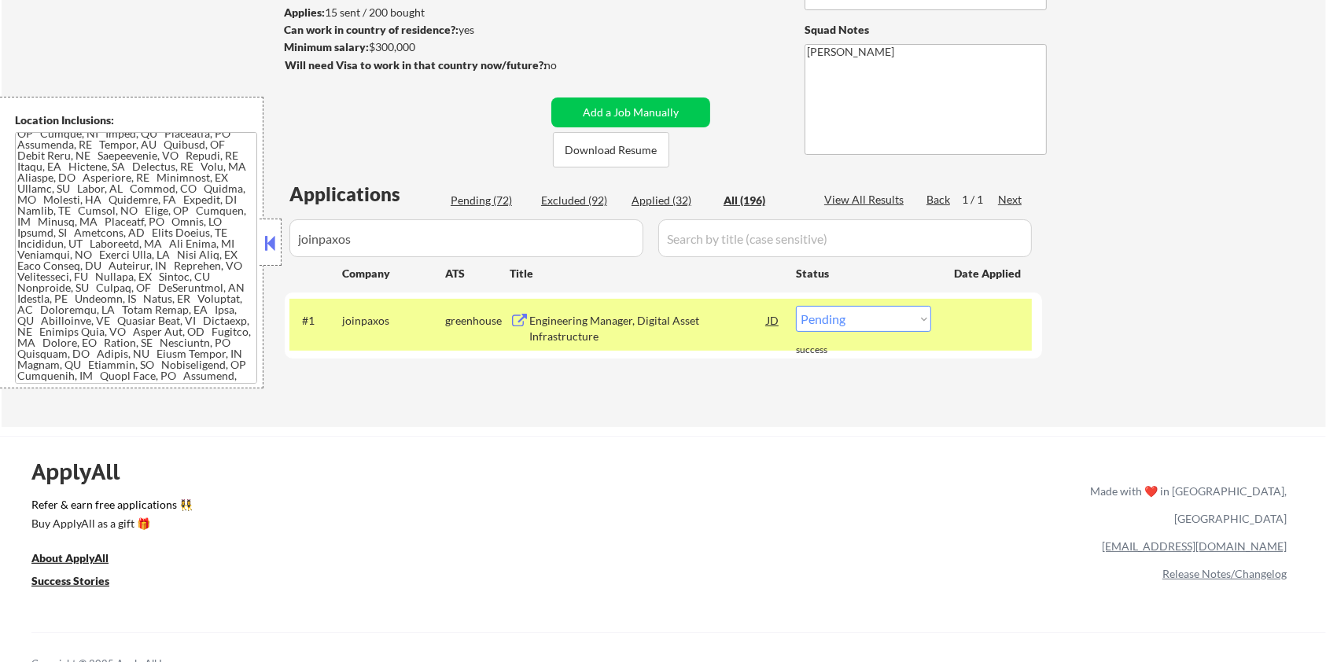
scroll to position [49, 0]
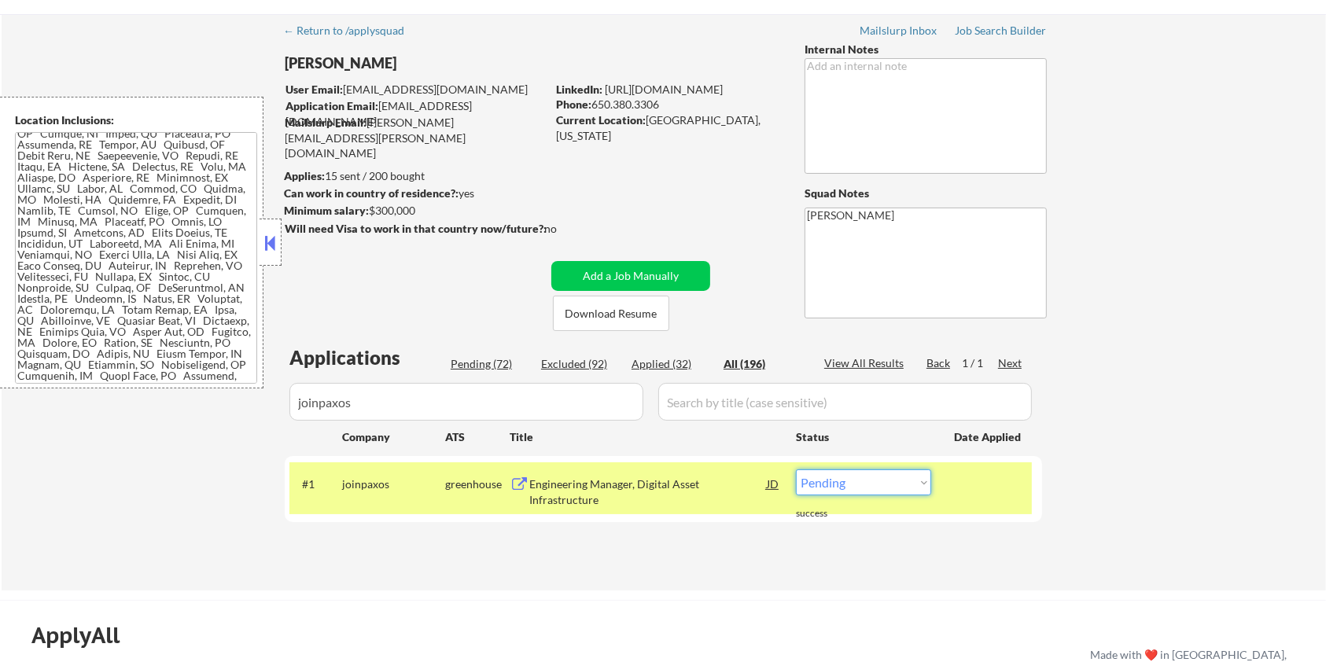
click at [872, 478] on select "Choose an option... Pending Applied Excluded (Questions) Excluded (Expired) Exc…" at bounding box center [863, 482] width 135 height 26
click at [796, 469] on select "Choose an option... Pending Applied Excluded (Questions) Excluded (Expired) Exc…" at bounding box center [863, 482] width 135 height 26
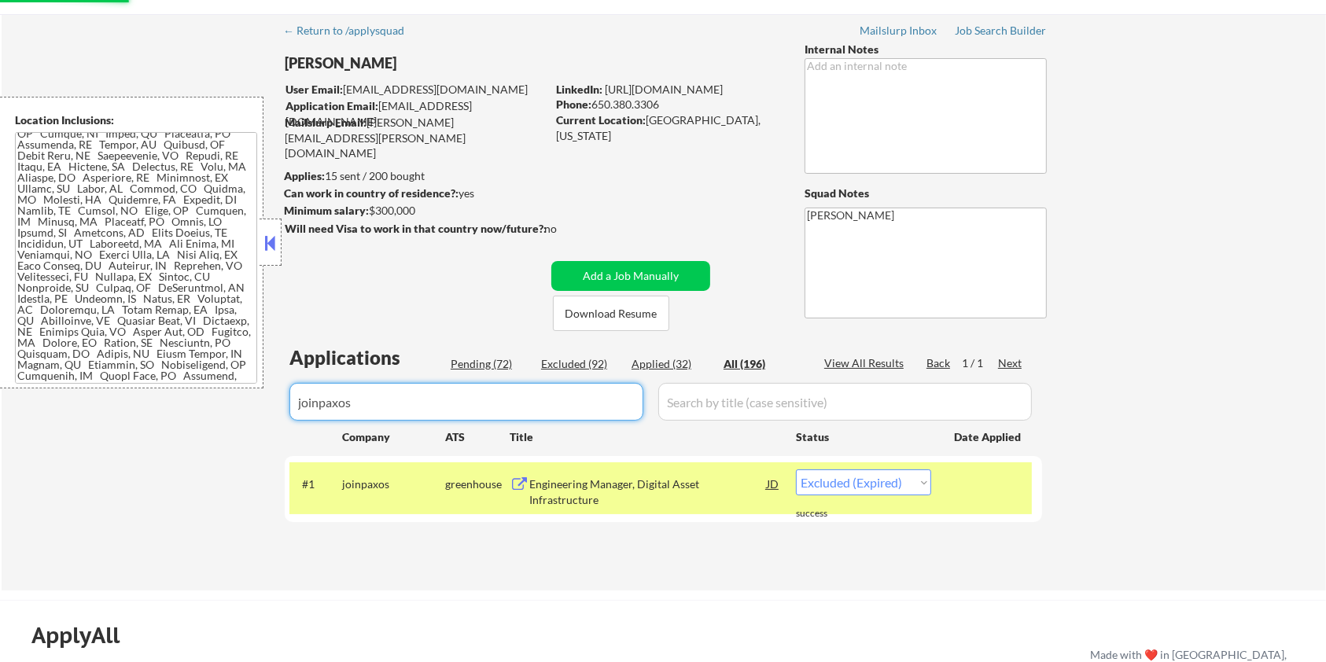
drag, startPoint x: 387, startPoint y: 398, endPoint x: 299, endPoint y: 397, distance: 88.1
click at [299, 397] on input "input" at bounding box center [466, 402] width 354 height 38
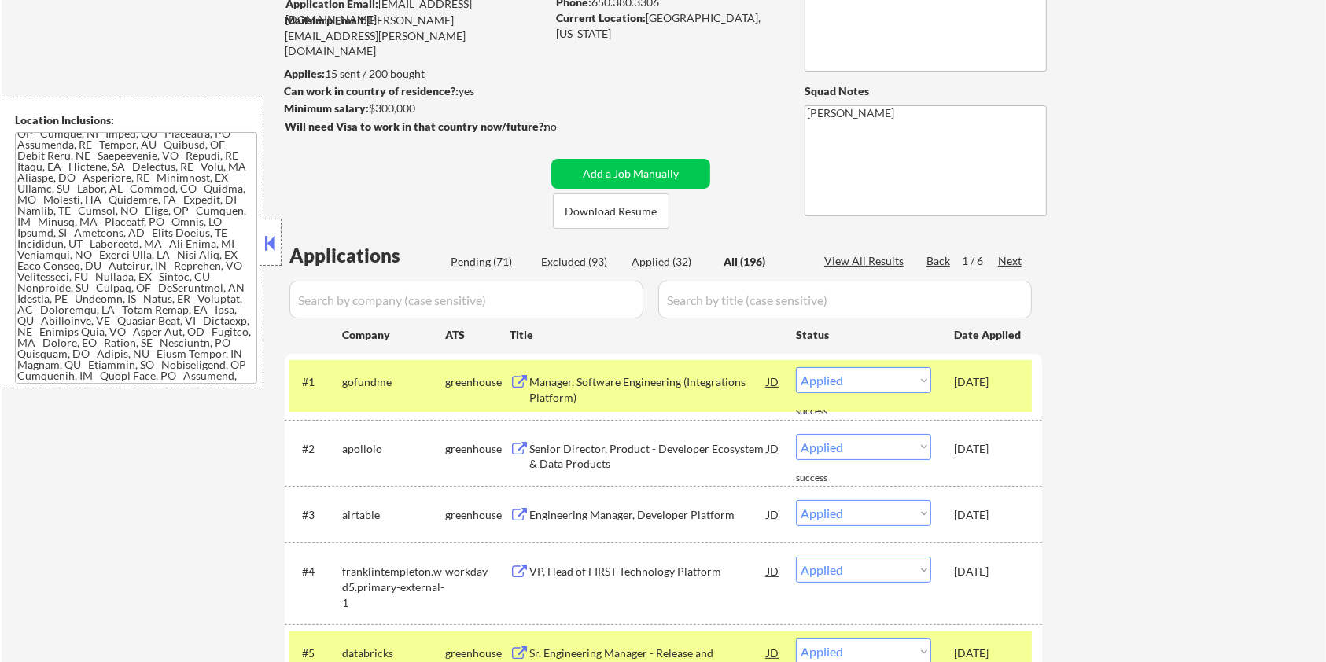
scroll to position [258, 0]
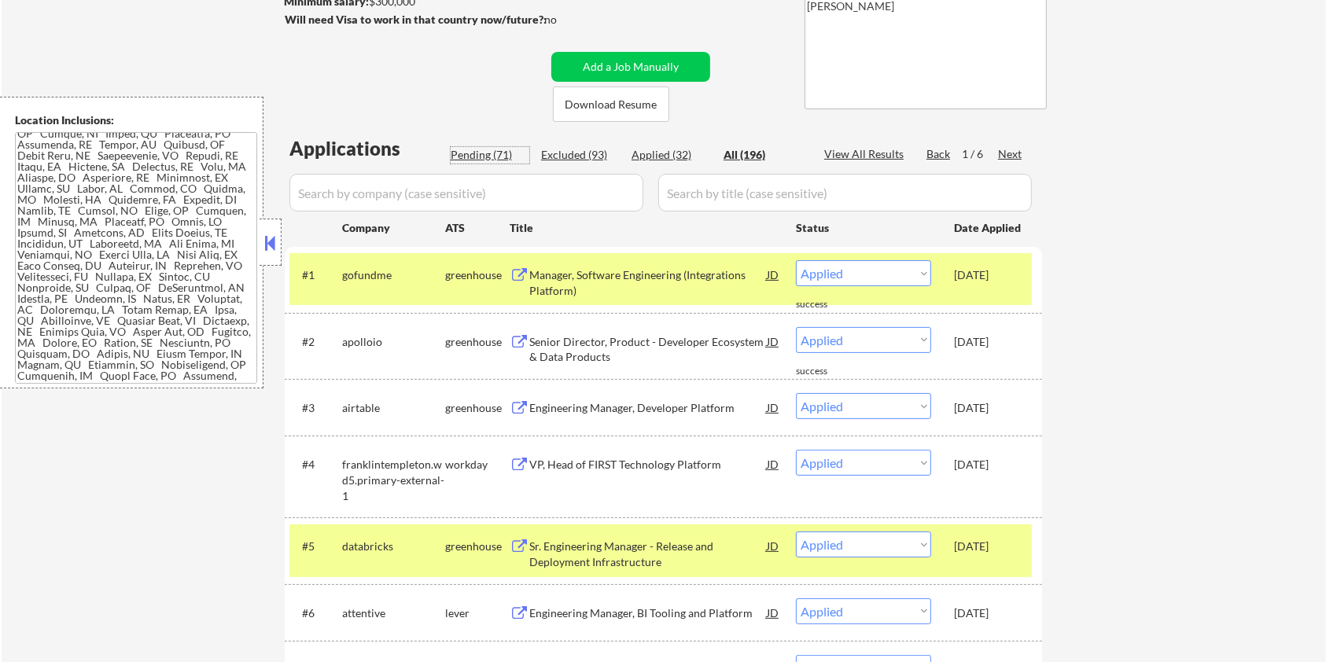
click at [478, 151] on div "Pending (71)" at bounding box center [490, 155] width 79 height 16
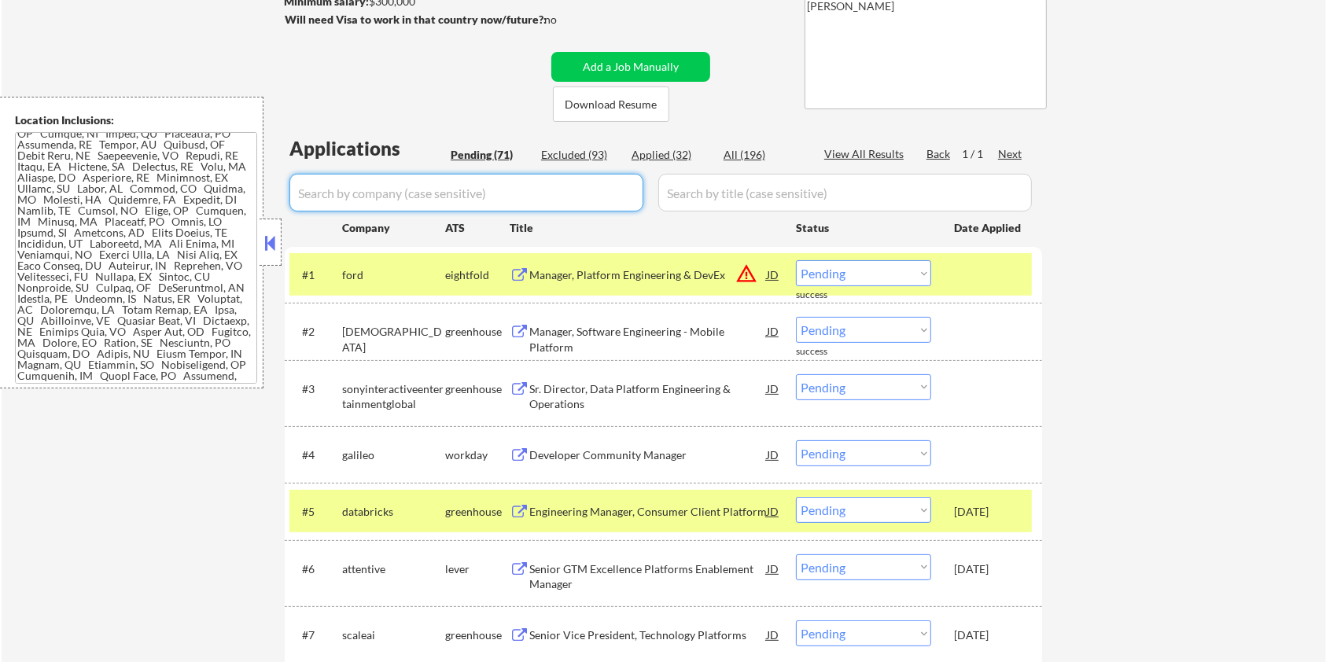
click at [535, 204] on input "input" at bounding box center [466, 193] width 354 height 38
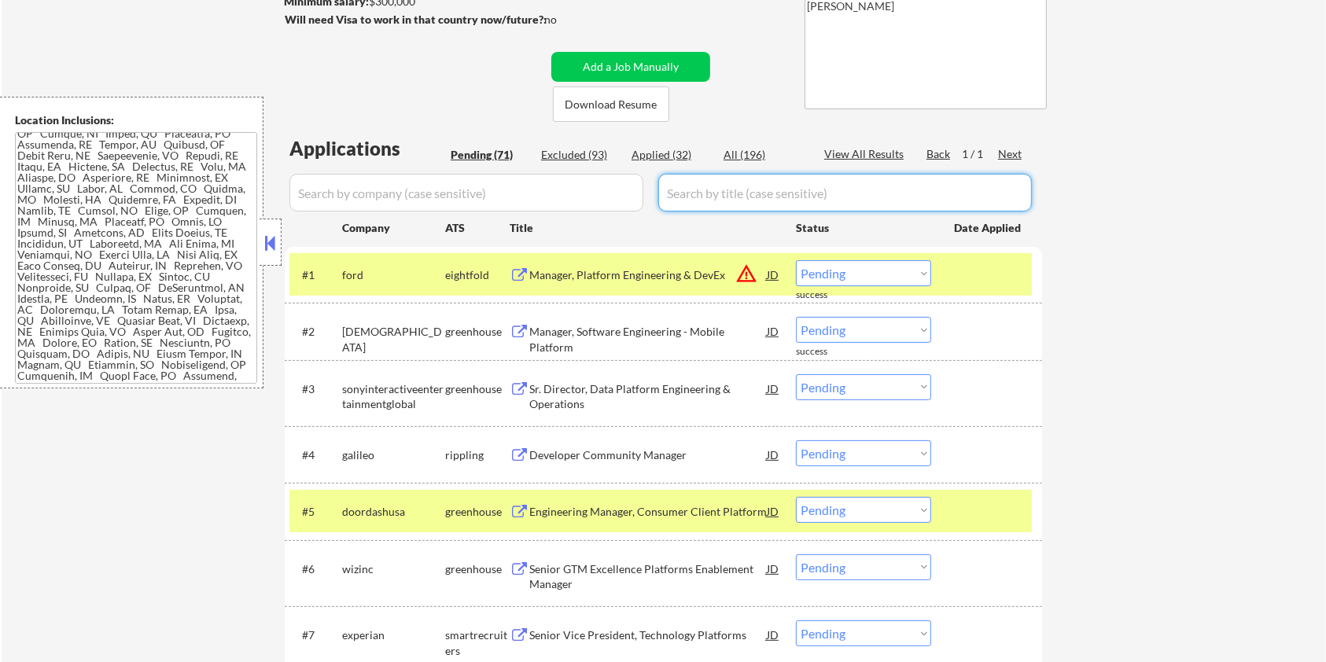
click at [715, 192] on input "input" at bounding box center [844, 193] width 373 height 38
drag, startPoint x: 373, startPoint y: 568, endPoint x: 342, endPoint y: 570, distance: 31.5
click at [342, 570] on div "wizinc" at bounding box center [393, 569] width 103 height 16
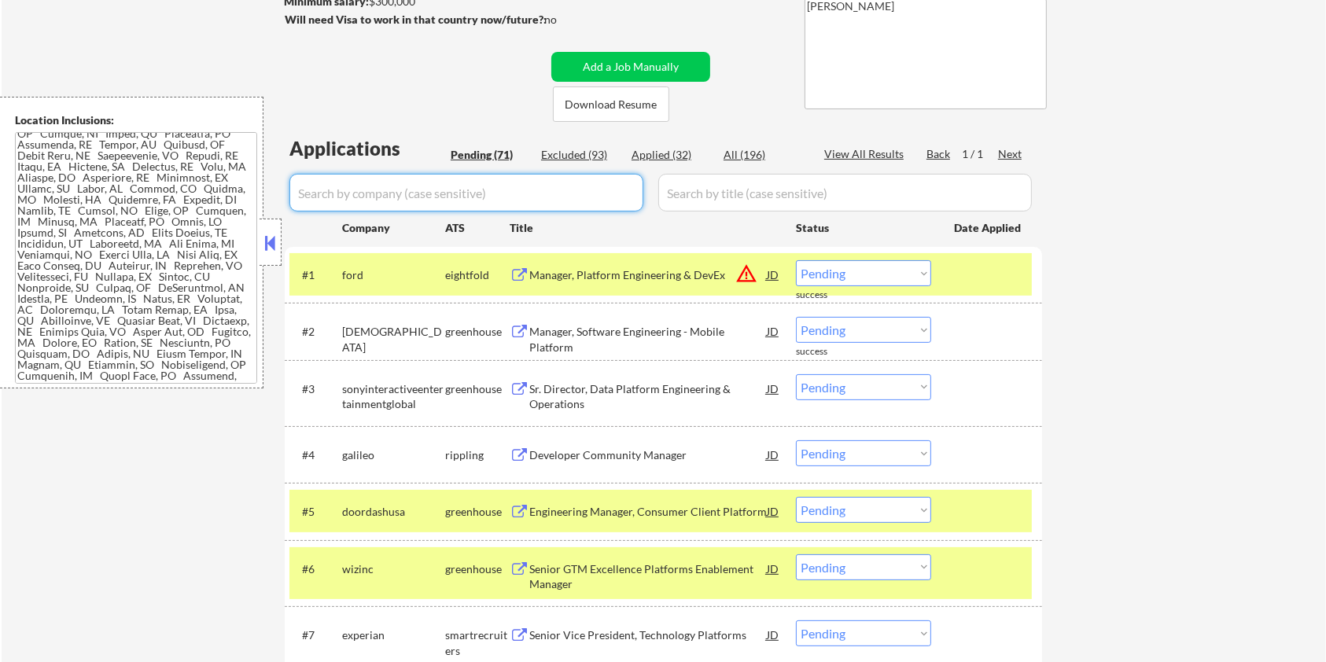
click at [341, 189] on input "input" at bounding box center [466, 193] width 354 height 38
paste input "wizinc"
click at [718, 196] on input "input" at bounding box center [844, 193] width 373 height 38
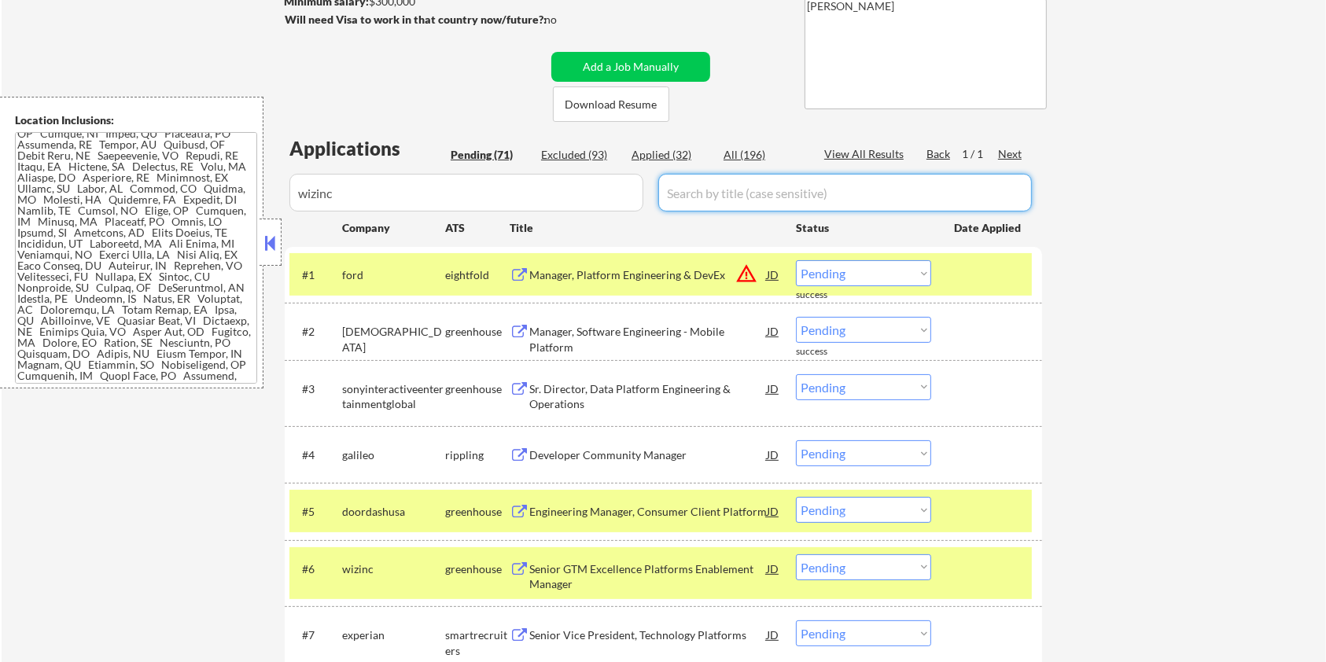
click at [734, 156] on div "All (196)" at bounding box center [762, 155] width 79 height 16
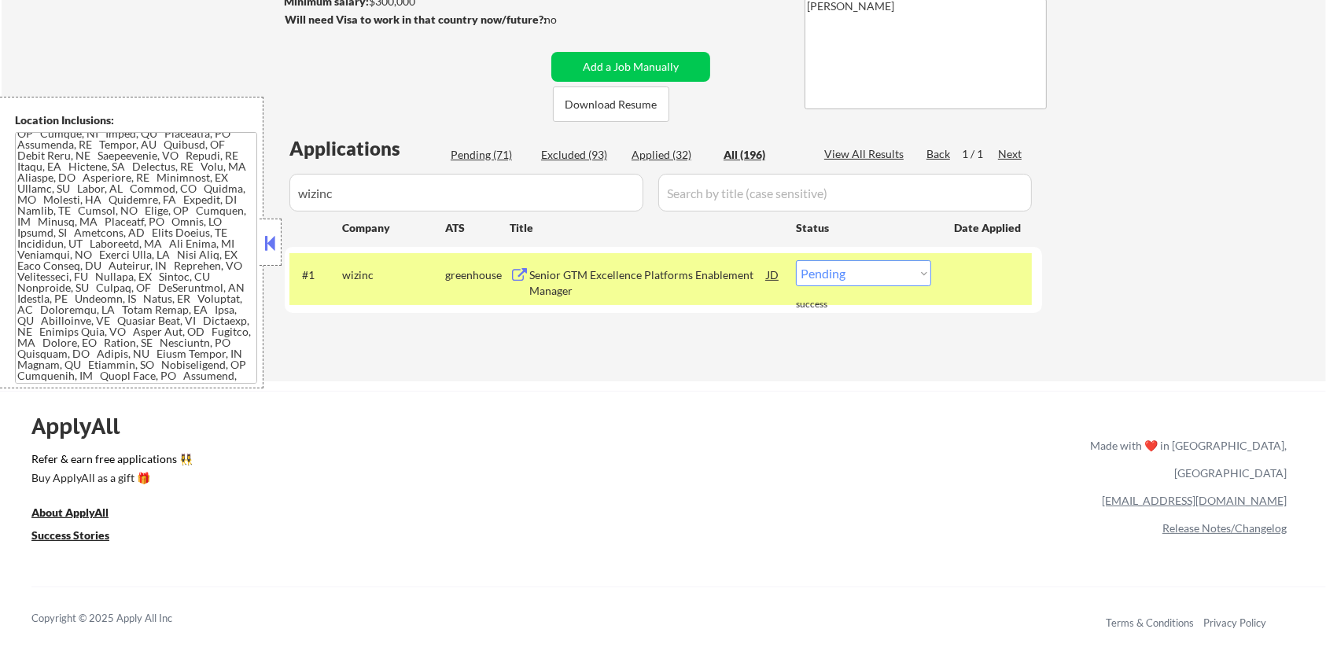
click at [594, 277] on div "Senior GTM Excellence Platforms Enablement Manager" at bounding box center [647, 282] width 237 height 31
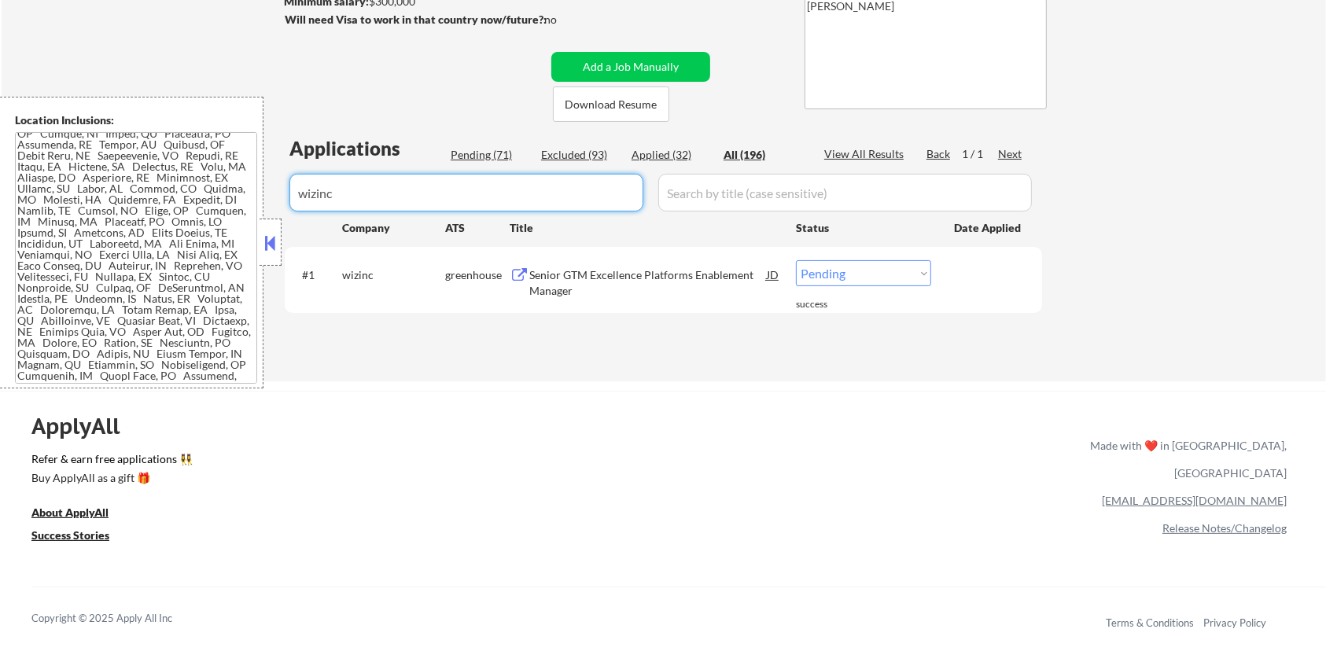
drag, startPoint x: 377, startPoint y: 186, endPoint x: 260, endPoint y: 204, distance: 117.9
click at [260, 204] on body "← Return to /applysquad Mailslurp Inbox Job Search Builder [PERSON_NAME] User E…" at bounding box center [663, 73] width 1326 height 662
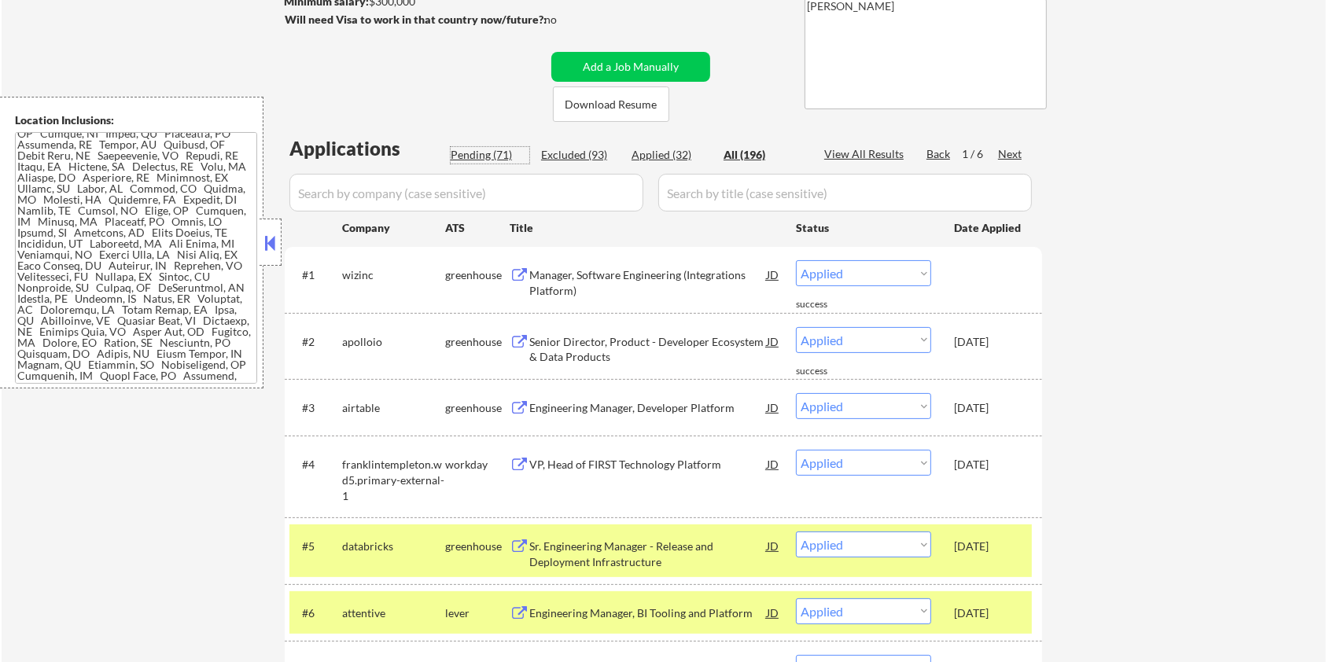
click at [483, 159] on div "Pending (71)" at bounding box center [490, 155] width 79 height 16
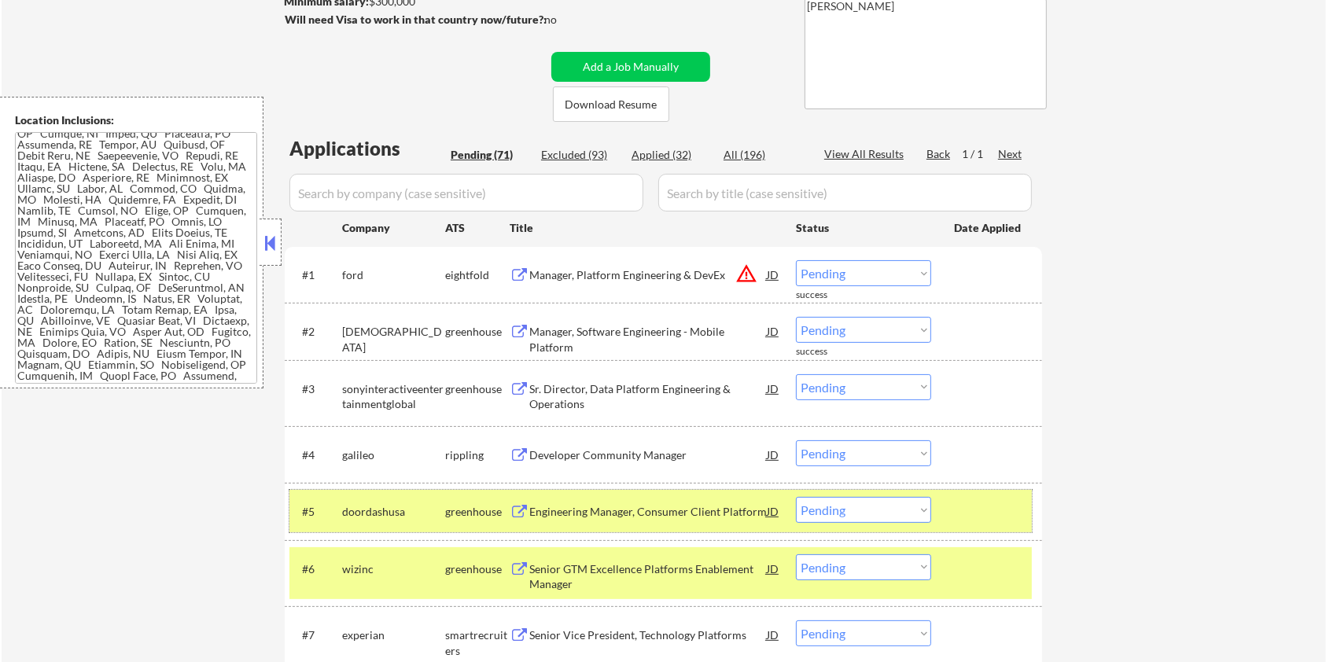
click at [962, 506] on div at bounding box center [988, 511] width 69 height 28
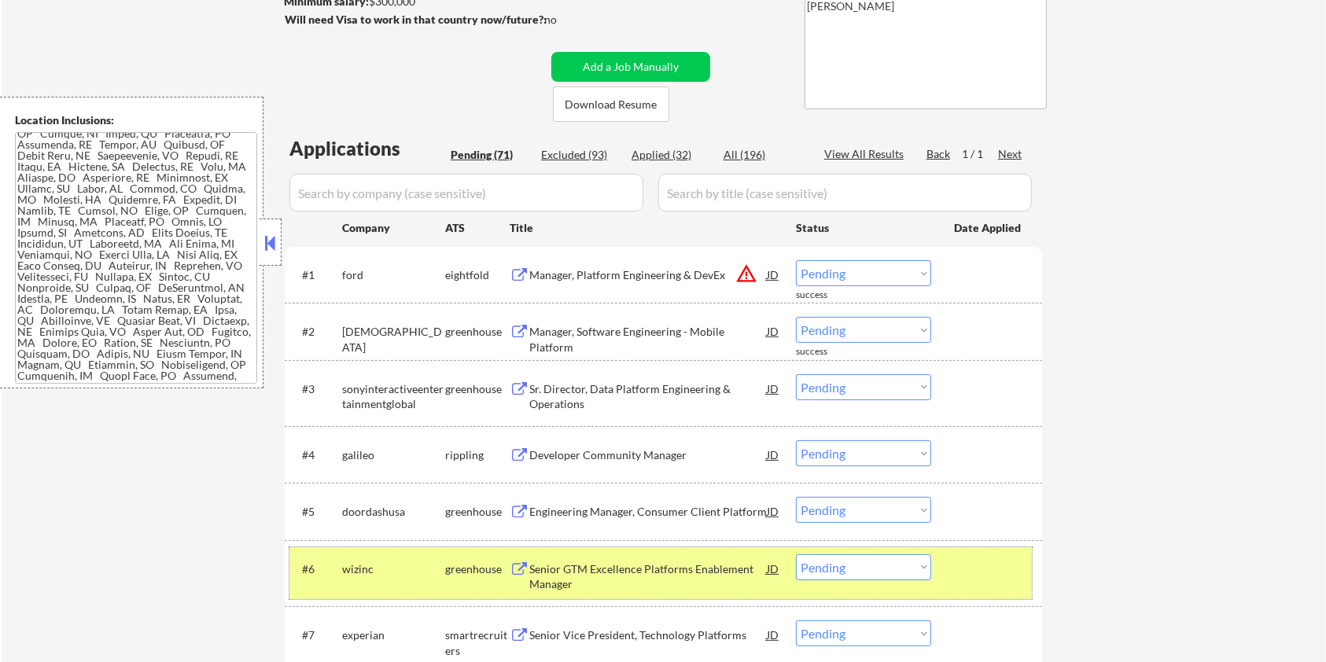
click at [982, 568] on div at bounding box center [988, 568] width 69 height 28
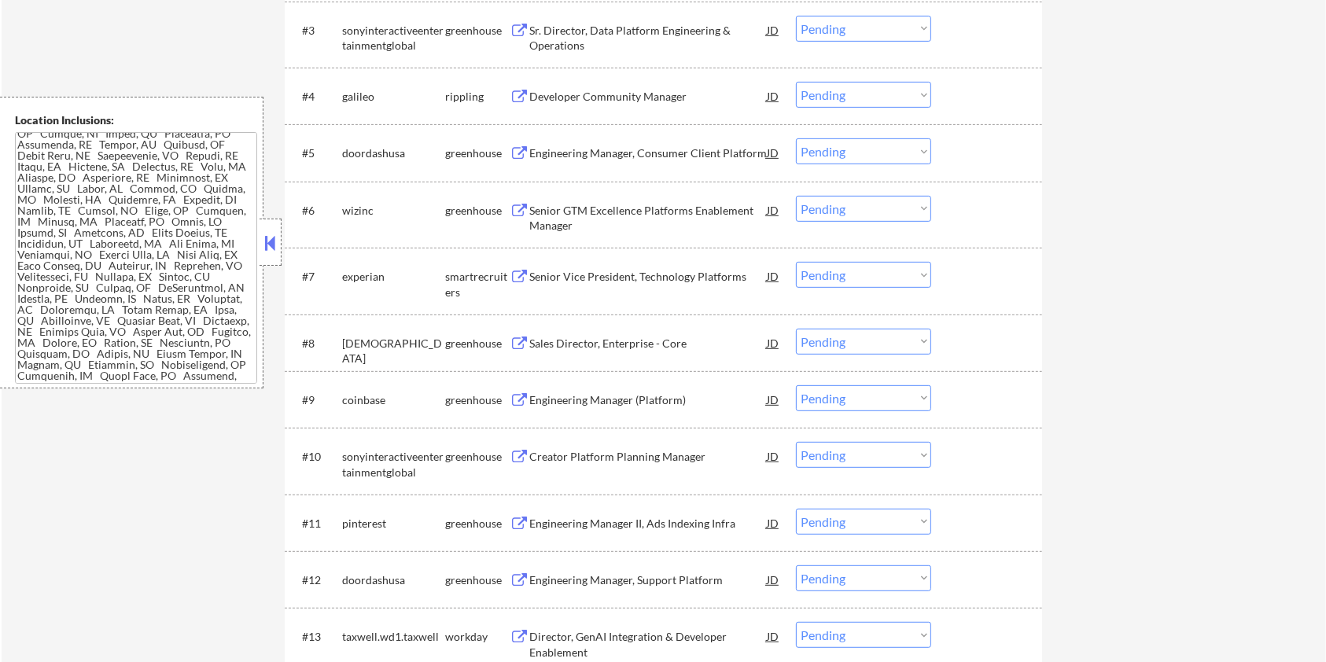
scroll to position [678, 0]
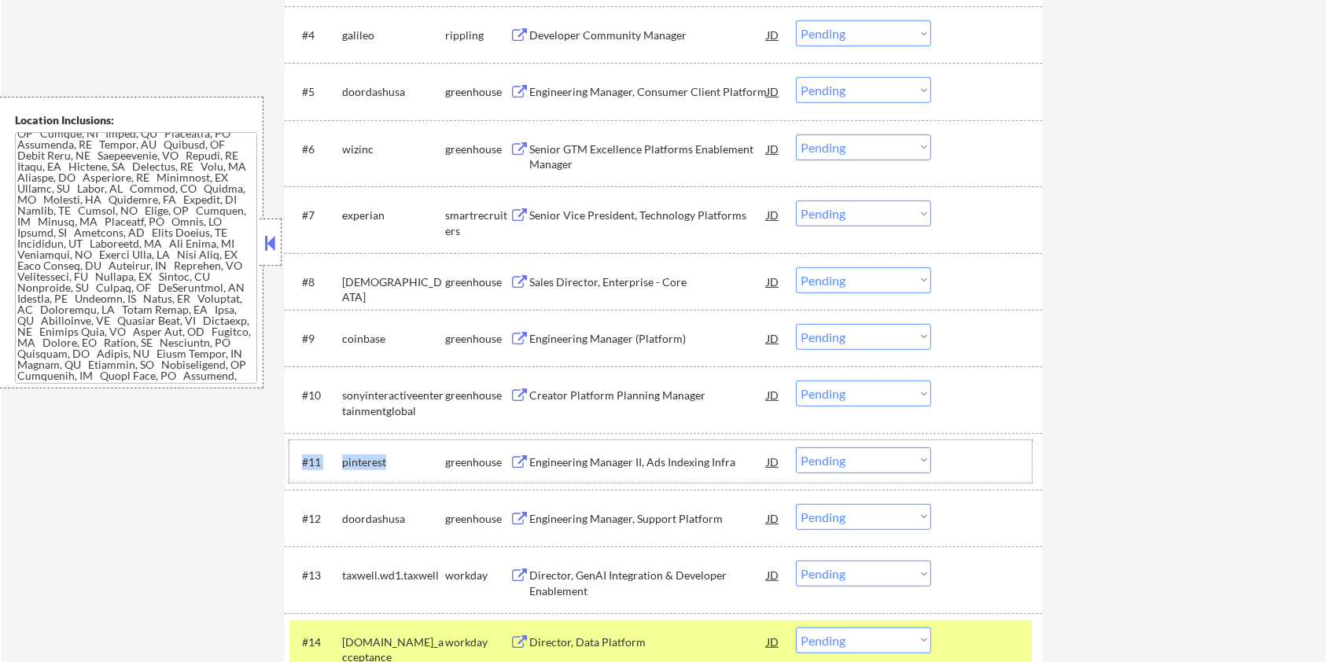
drag, startPoint x: 395, startPoint y: 465, endPoint x: 334, endPoint y: 461, distance: 60.7
click at [334, 461] on div "#11 pinterest greenhouse Engineering Manager II, Ads Indexing Infra JD warning_…" at bounding box center [660, 461] width 742 height 42
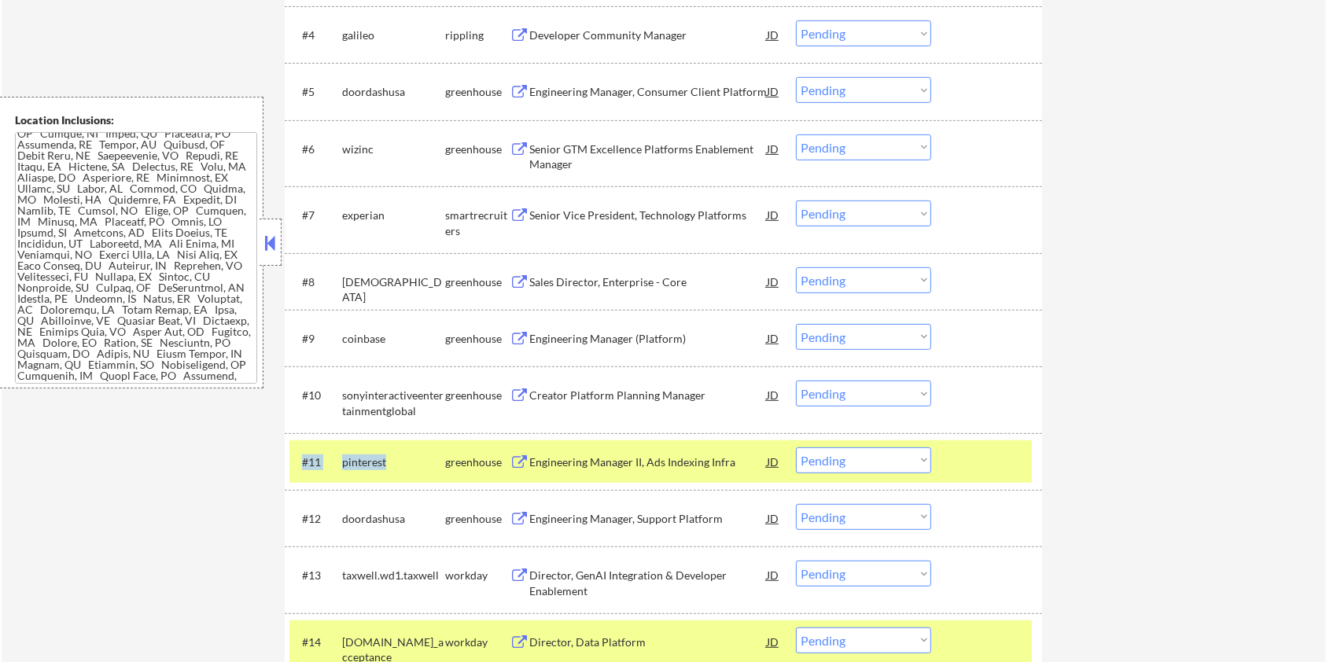
scroll to position [363, 0]
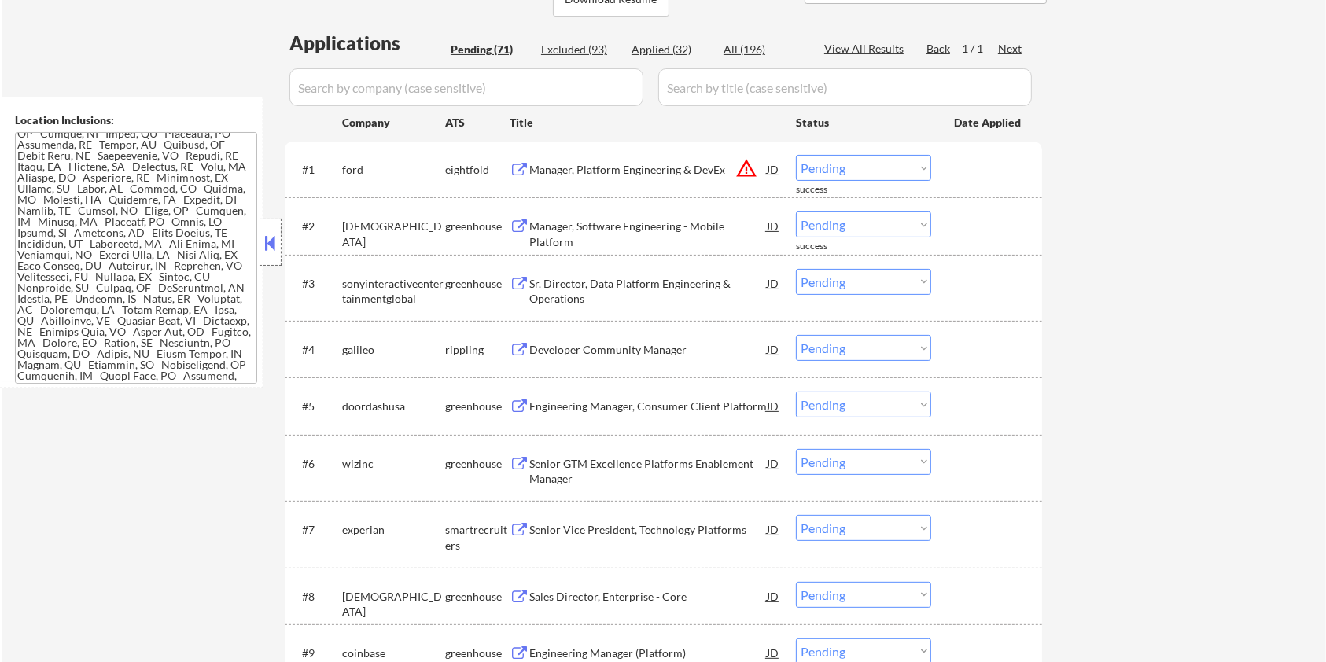
click at [337, 97] on input "input" at bounding box center [466, 87] width 354 height 38
paste input "#11 pinterest"
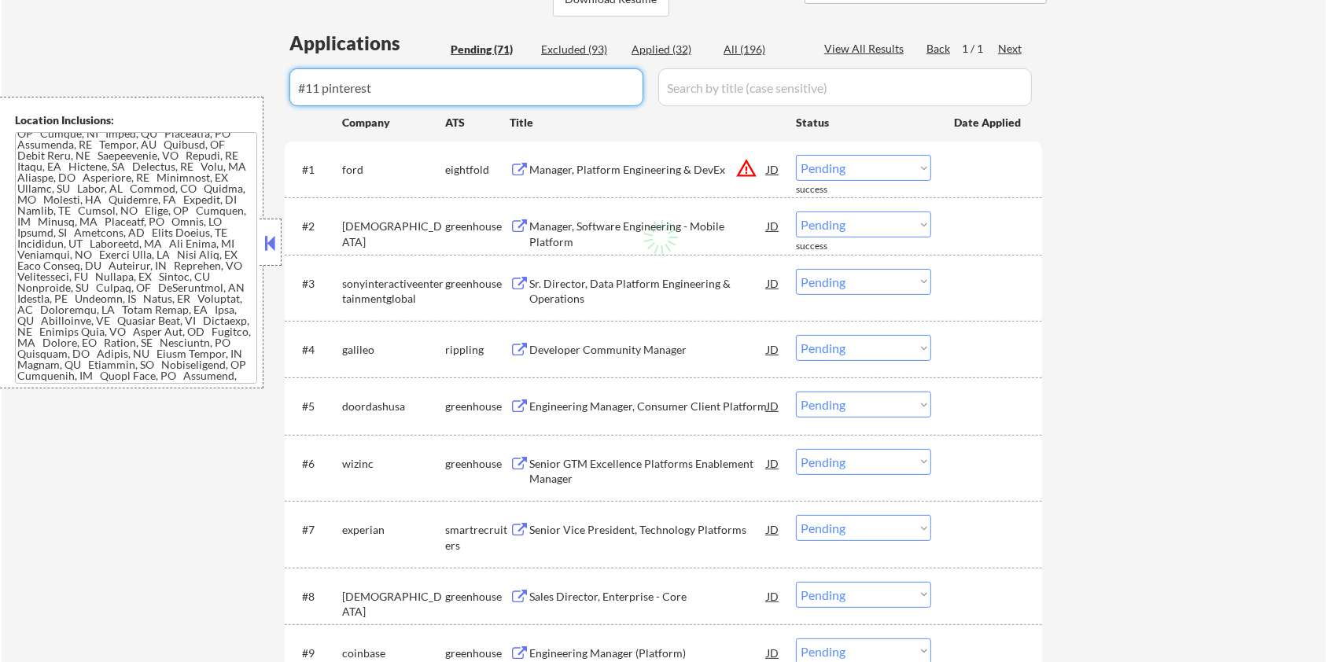
drag, startPoint x: 318, startPoint y: 94, endPoint x: 272, endPoint y: 94, distance: 46.4
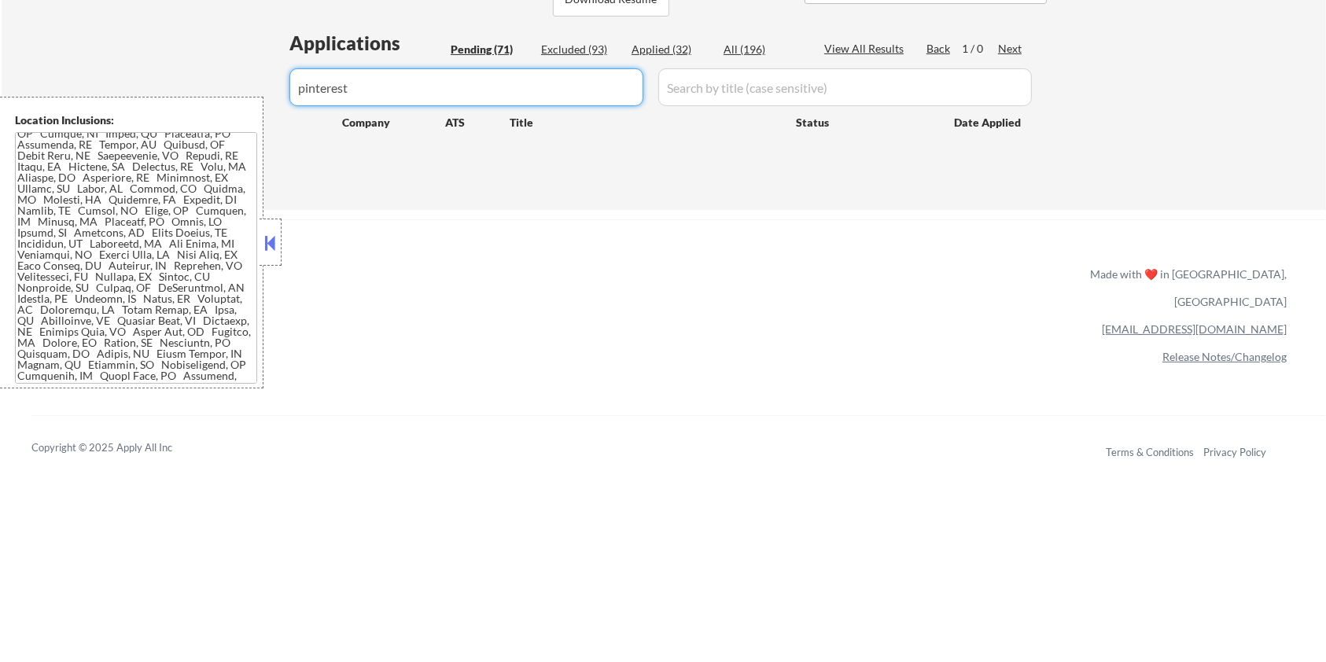
click at [702, 85] on input "input" at bounding box center [844, 87] width 373 height 38
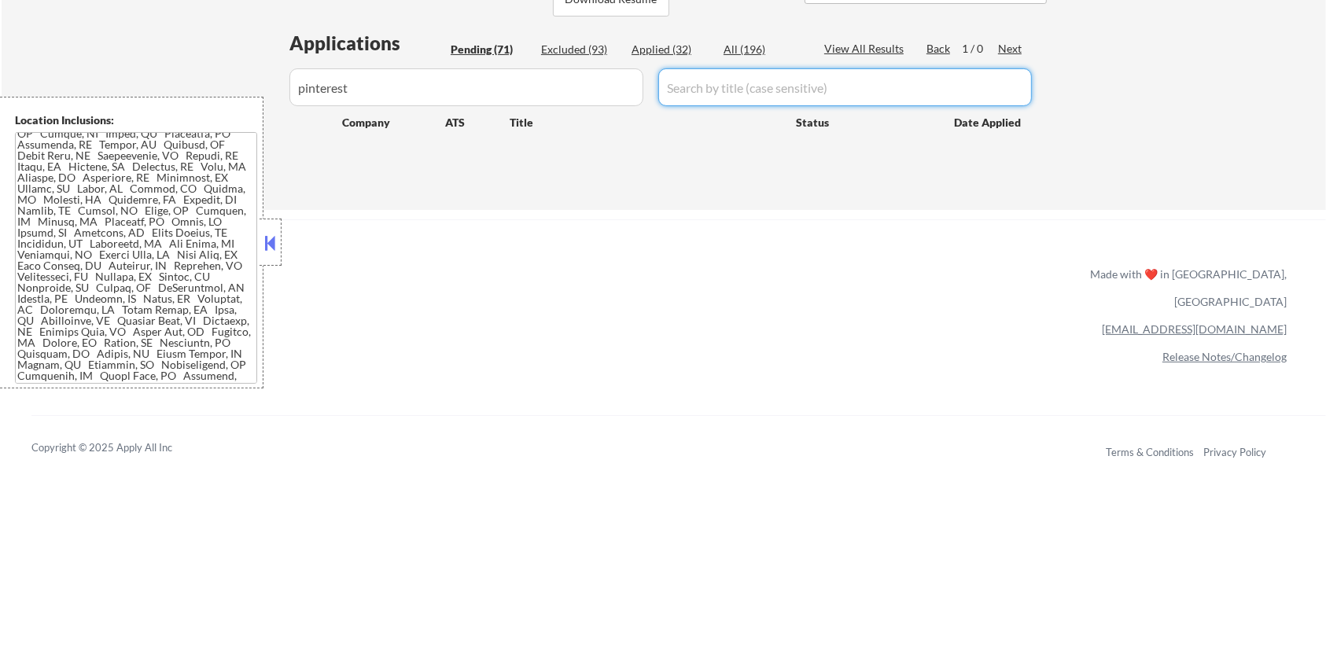
click at [740, 46] on div "All (196)" at bounding box center [762, 50] width 79 height 16
click at [742, 49] on div "All (196)" at bounding box center [762, 50] width 79 height 16
click at [734, 85] on input "input" at bounding box center [844, 87] width 373 height 38
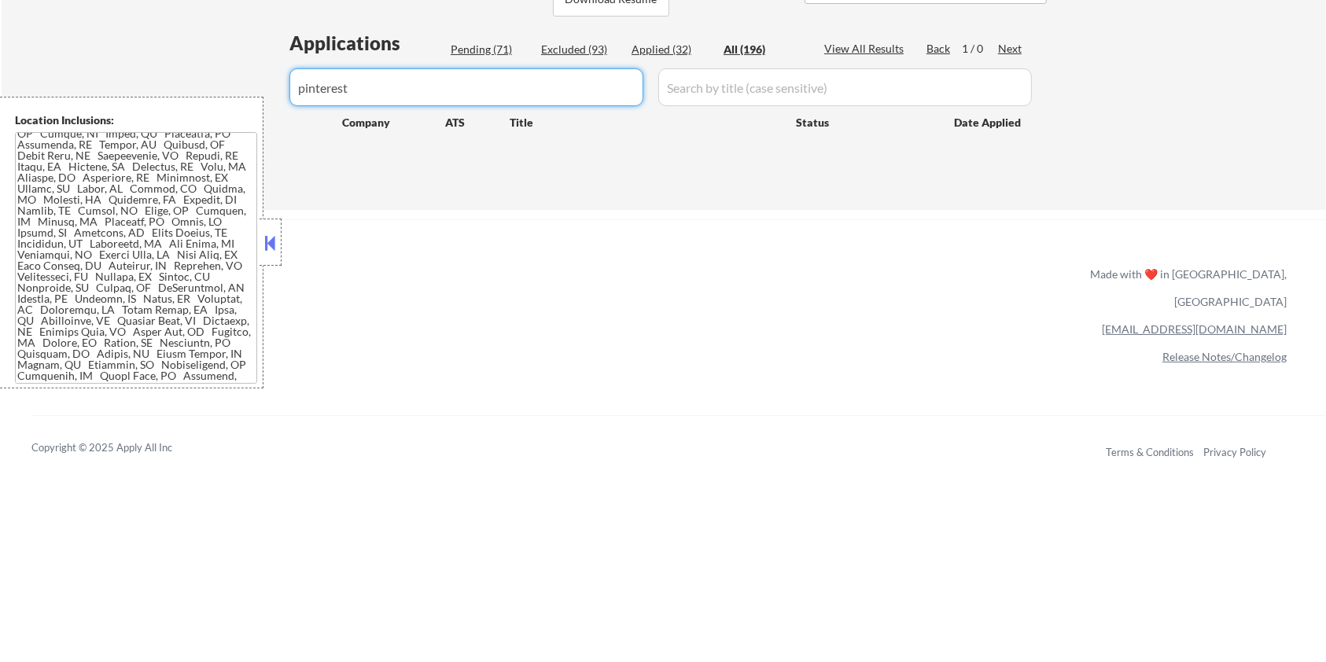
drag, startPoint x: 453, startPoint y: 79, endPoint x: 222, endPoint y: 91, distance: 231.4
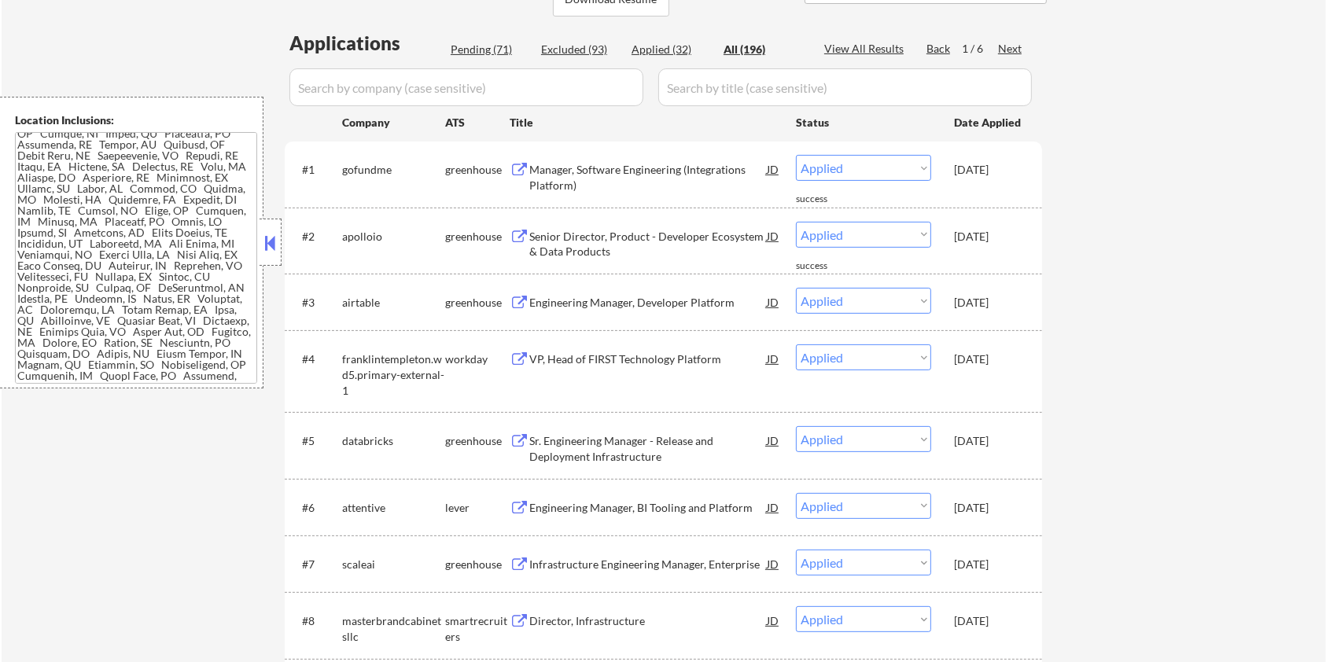
click at [480, 42] on div "Pending (71)" at bounding box center [490, 50] width 79 height 16
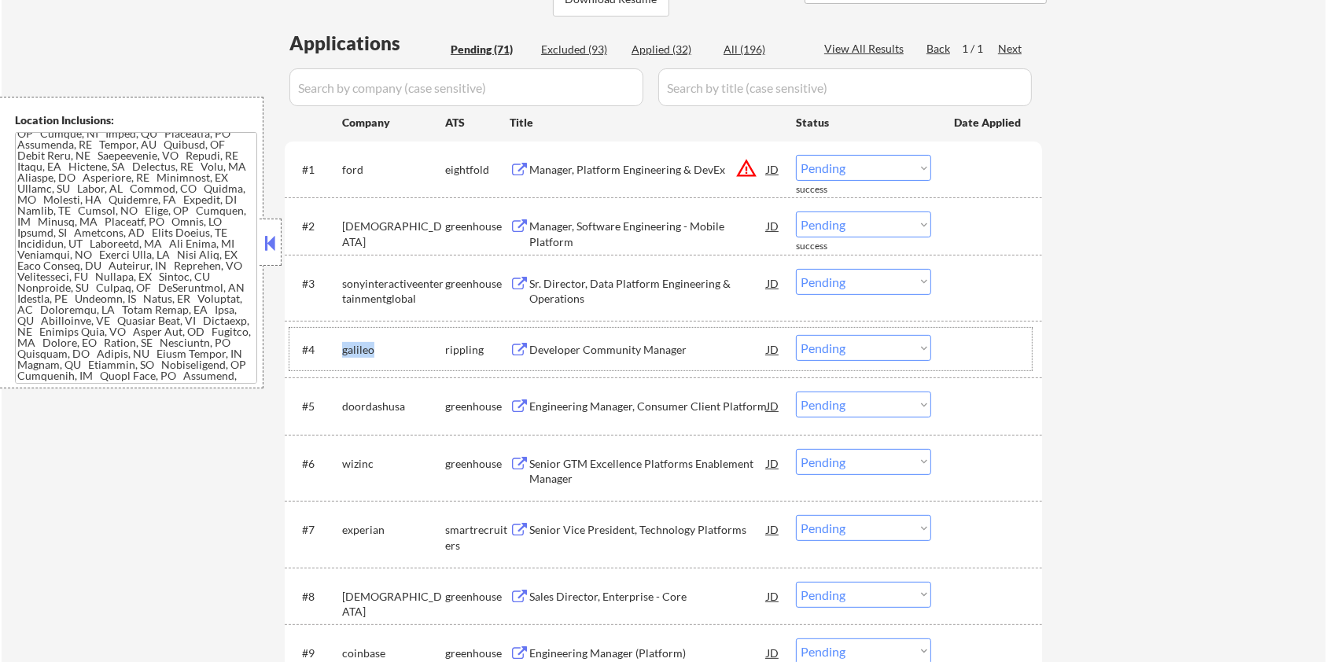
drag, startPoint x: 381, startPoint y: 350, endPoint x: 336, endPoint y: 342, distance: 45.5
click at [336, 342] on div "#4 galileo rippling Developer Community Manager JD warning_amber Choose an opti…" at bounding box center [660, 349] width 742 height 42
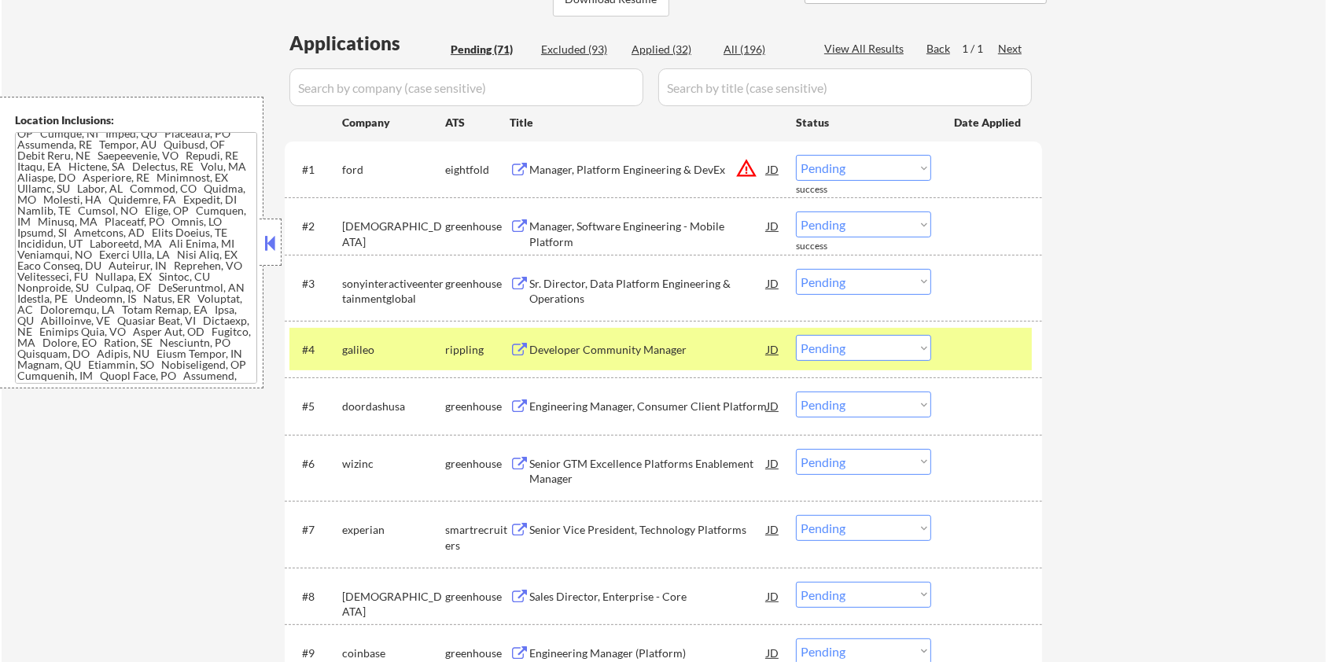
click at [359, 85] on input "input" at bounding box center [466, 87] width 354 height 38
paste input "galileo"
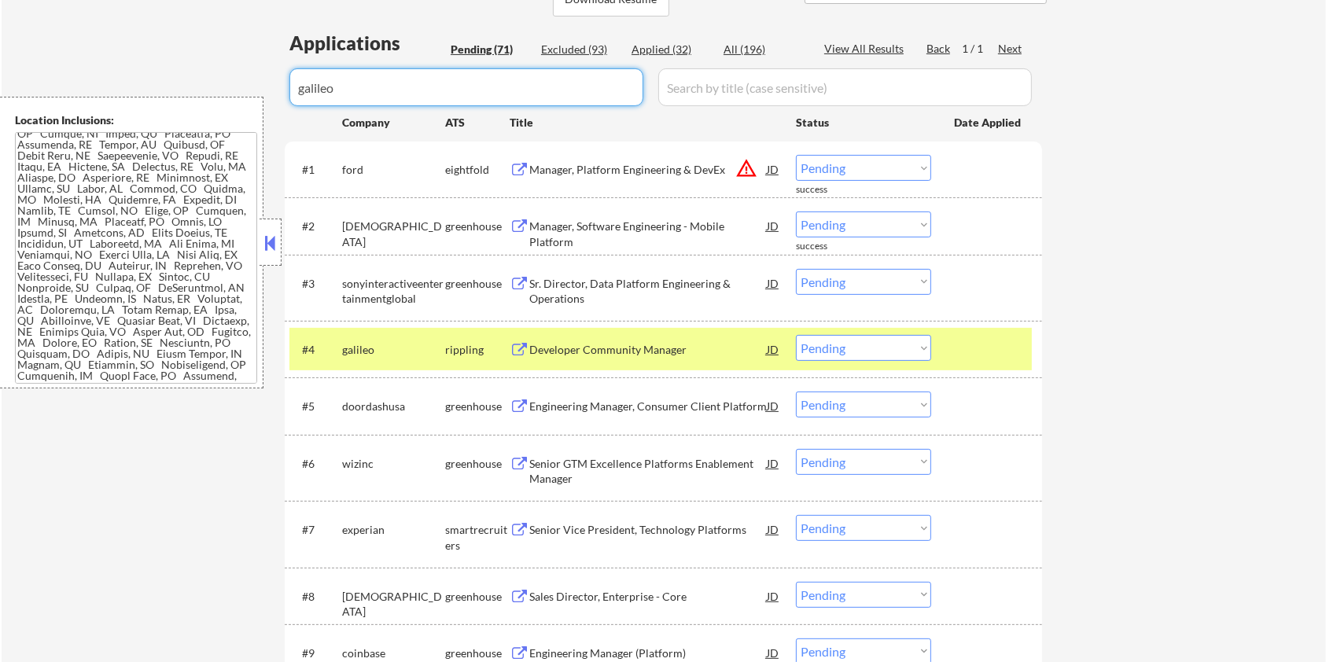
drag, startPoint x: 752, startPoint y: 83, endPoint x: 748, endPoint y: 67, distance: 16.8
click at [752, 83] on input "input" at bounding box center [844, 87] width 373 height 38
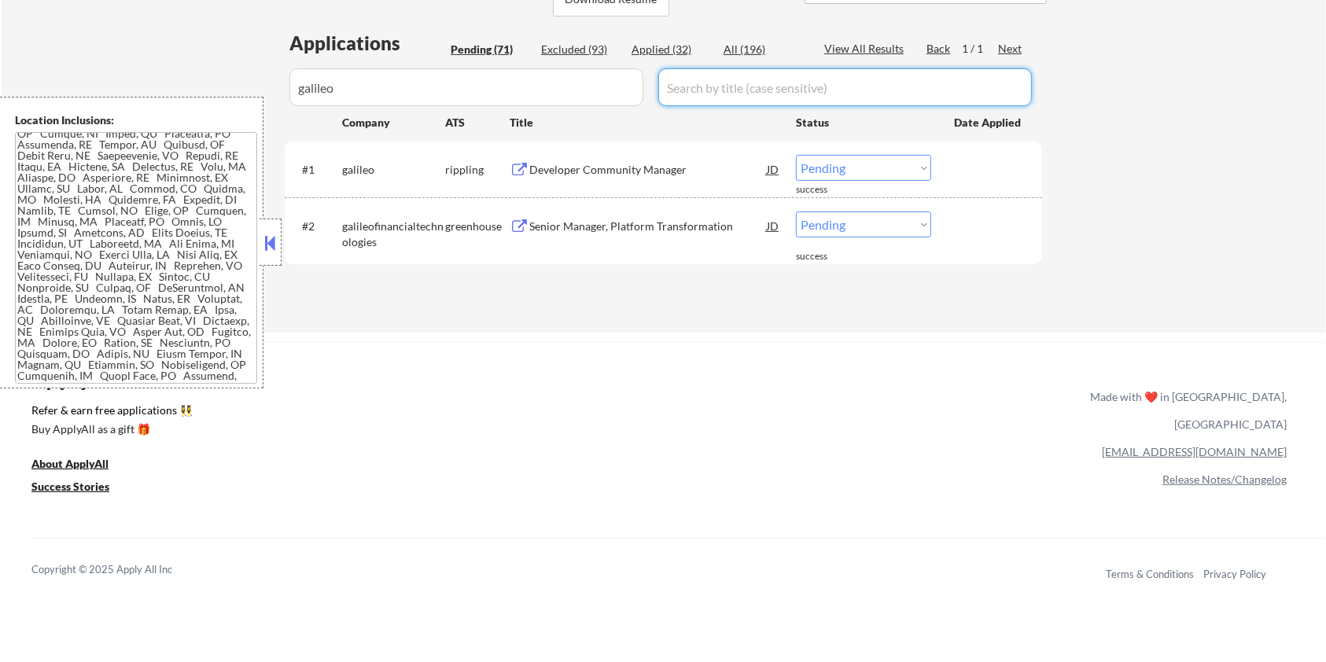
click at [748, 53] on div "All (196)" at bounding box center [762, 50] width 79 height 16
click at [568, 168] on div "Developer Community Manager" at bounding box center [647, 170] width 237 height 16
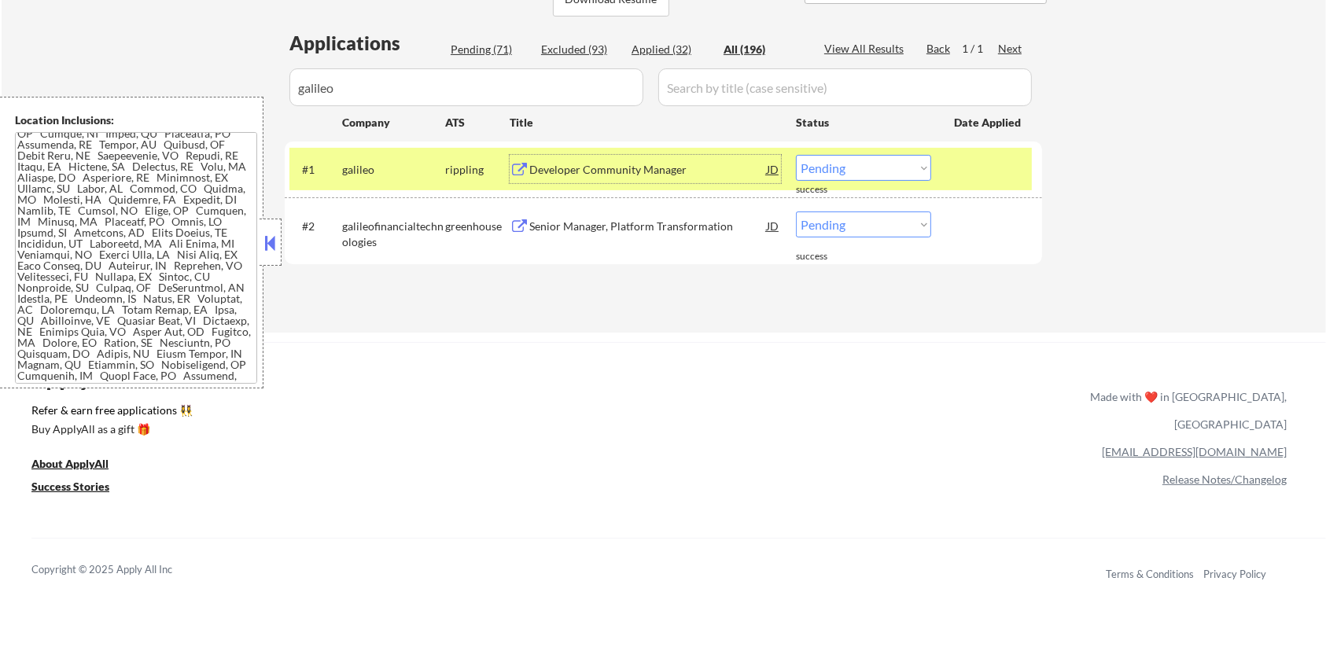
click at [861, 168] on select "Choose an option... Pending Applied Excluded (Questions) Excluded (Expired) Exc…" at bounding box center [863, 168] width 135 height 26
click at [796, 155] on select "Choose an option... Pending Applied Excluded (Questions) Excluded (Expired) Exc…" at bounding box center [863, 168] width 135 height 26
click at [583, 226] on div "Senior Manager, Platform Transformation" at bounding box center [647, 227] width 237 height 16
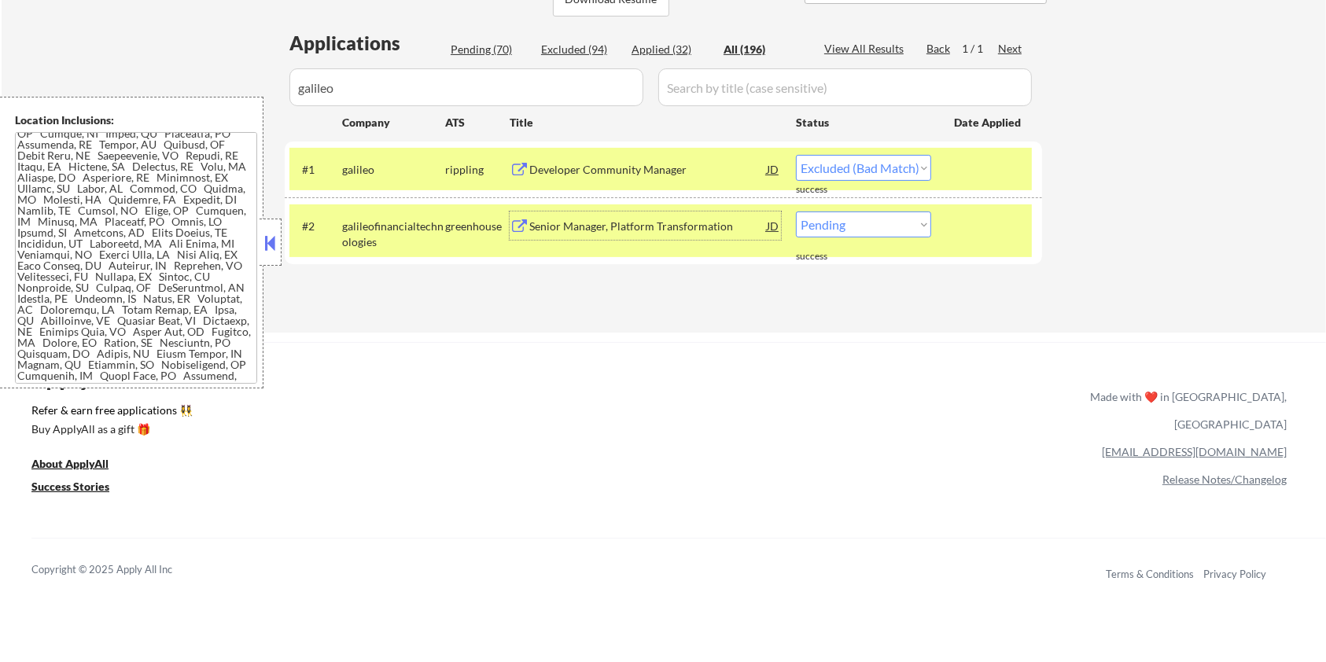
click at [909, 231] on select "Choose an option... Pending Applied Excluded (Questions) Excluded (Expired) Exc…" at bounding box center [863, 224] width 135 height 26
click at [796, 211] on select "Choose an option... Pending Applied Excluded (Questions) Excluded (Expired) Exc…" at bounding box center [863, 224] width 135 height 26
drag, startPoint x: 373, startPoint y: 97, endPoint x: 234, endPoint y: 98, distance: 139.9
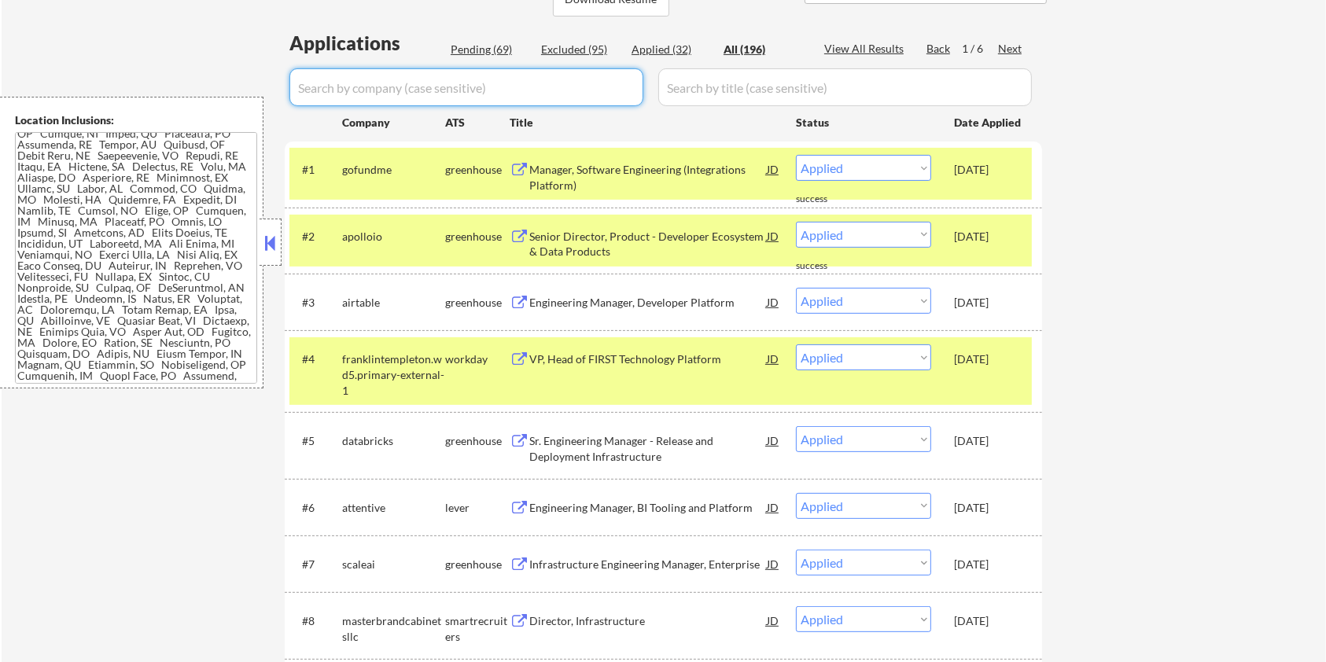
click at [514, 97] on input "input" at bounding box center [466, 87] width 354 height 38
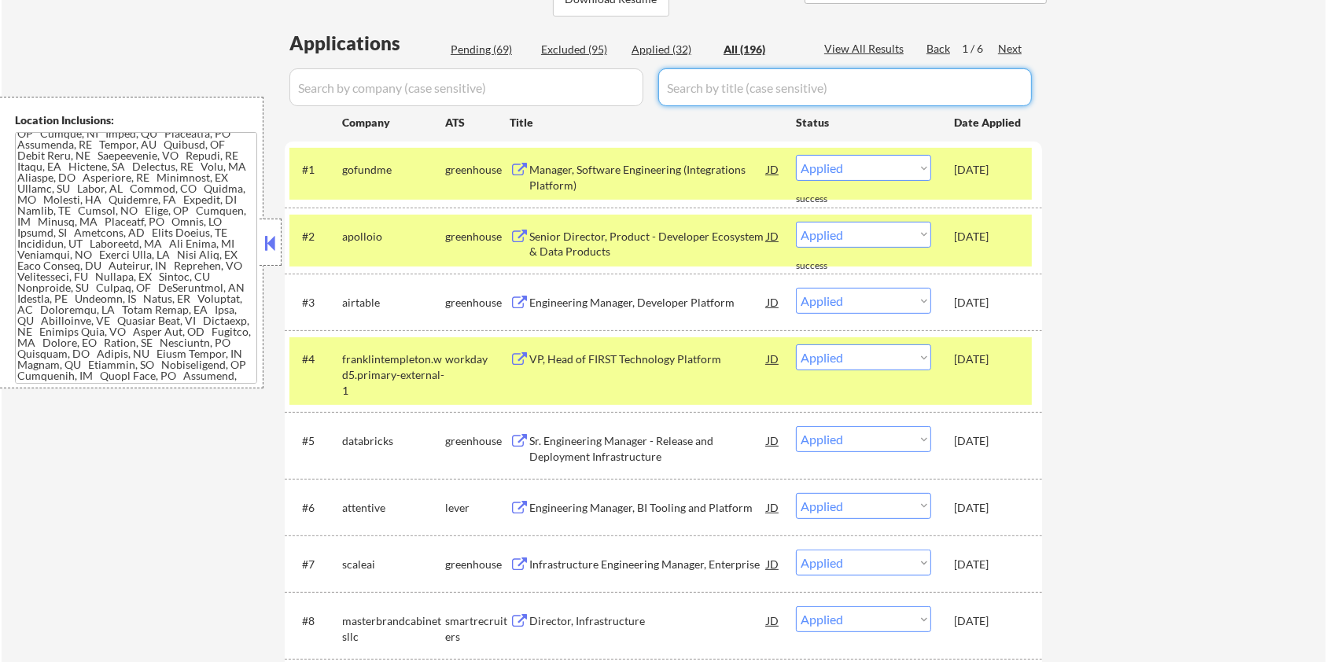
click at [686, 95] on input "input" at bounding box center [844, 87] width 373 height 38
drag, startPoint x: 406, startPoint y: 444, endPoint x: 346, endPoint y: 437, distance: 60.2
click at [346, 437] on div "databricks" at bounding box center [393, 441] width 103 height 16
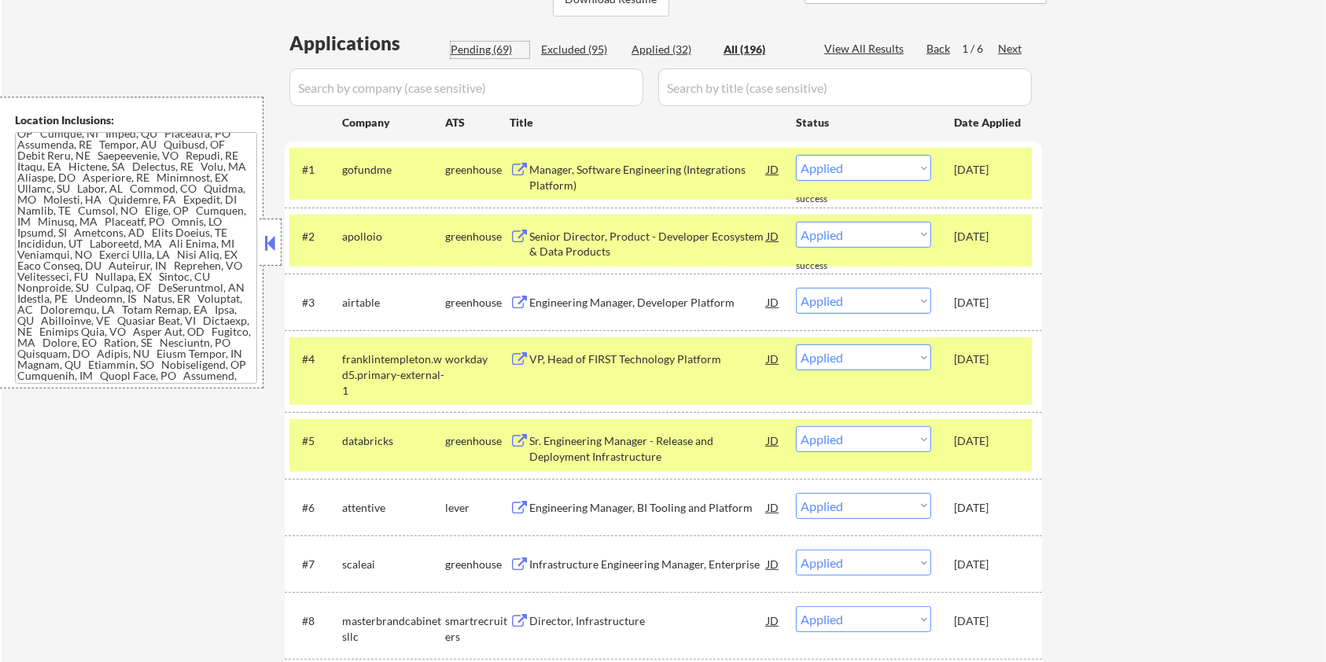
click at [469, 44] on div "Pending (69)" at bounding box center [490, 50] width 79 height 16
click at [497, 85] on input "input" at bounding box center [466, 87] width 354 height 38
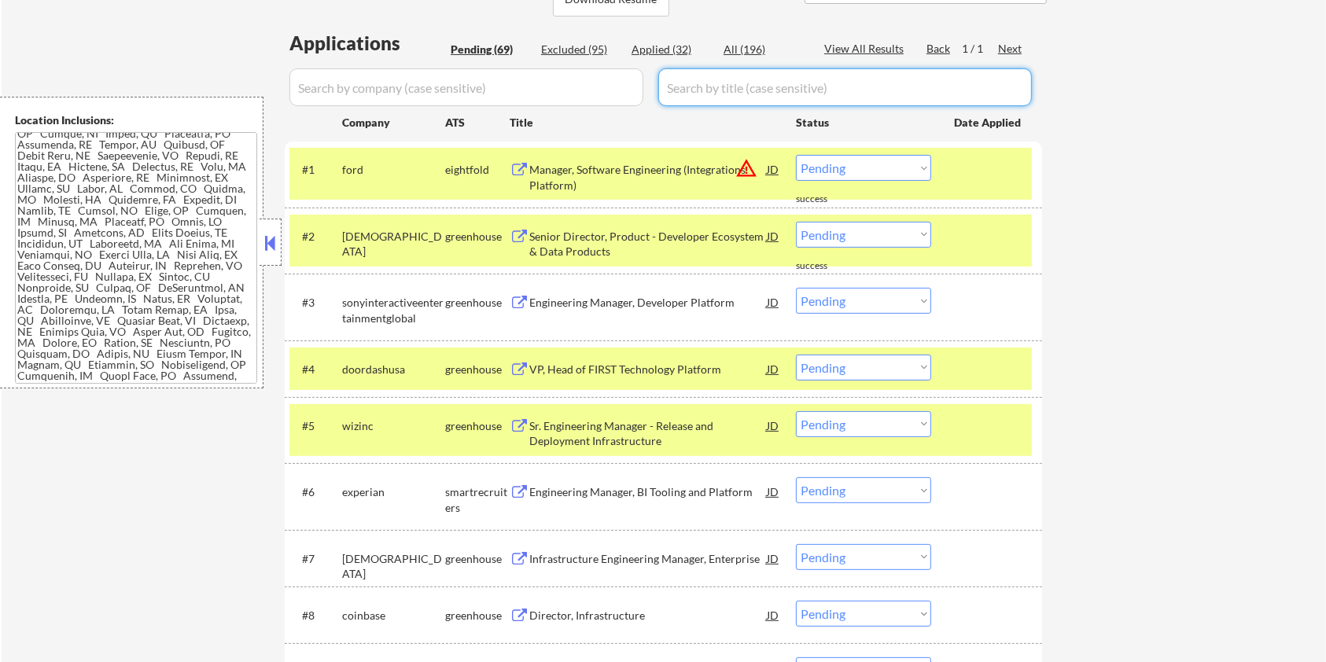
click at [675, 85] on input "input" at bounding box center [844, 87] width 373 height 38
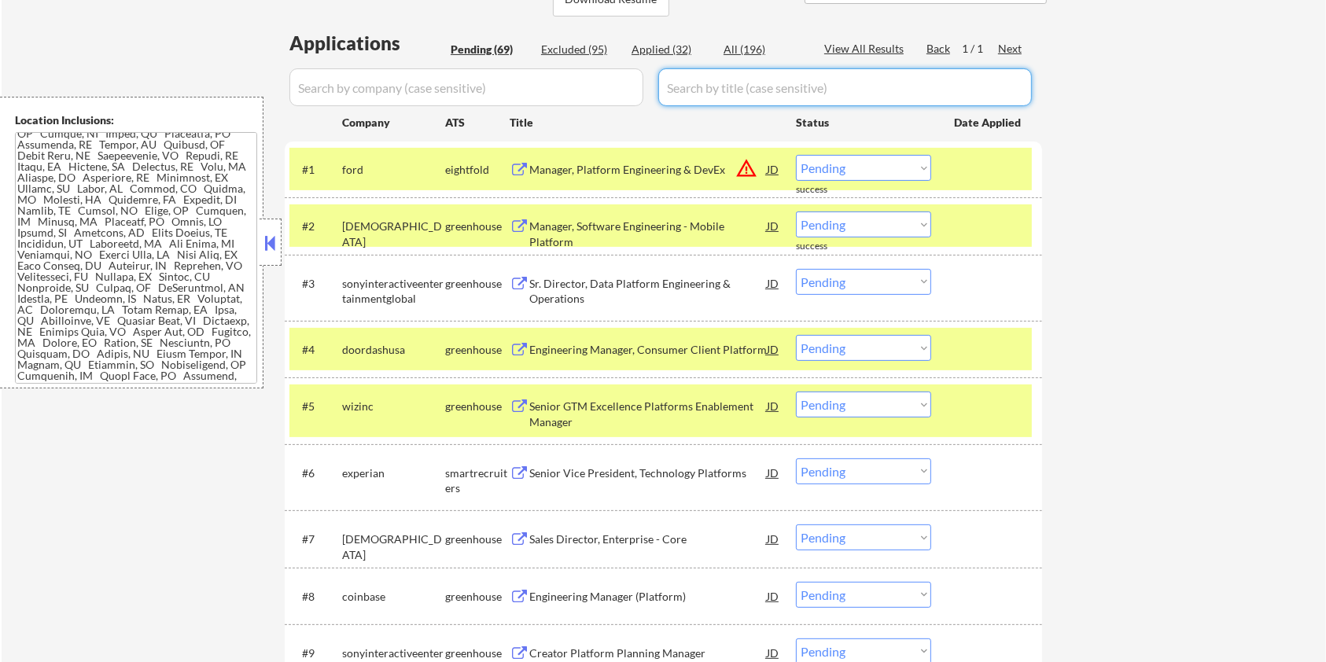
click at [981, 167] on div at bounding box center [988, 169] width 69 height 28
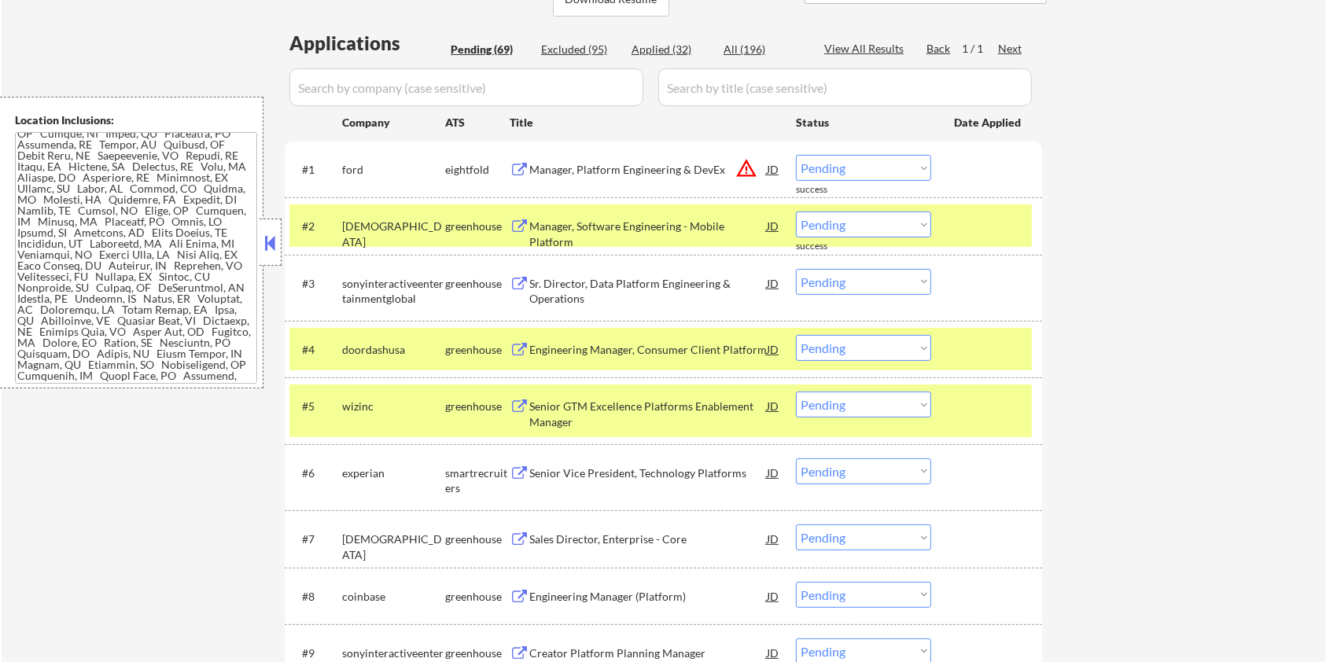
click at [995, 230] on div at bounding box center [988, 225] width 69 height 28
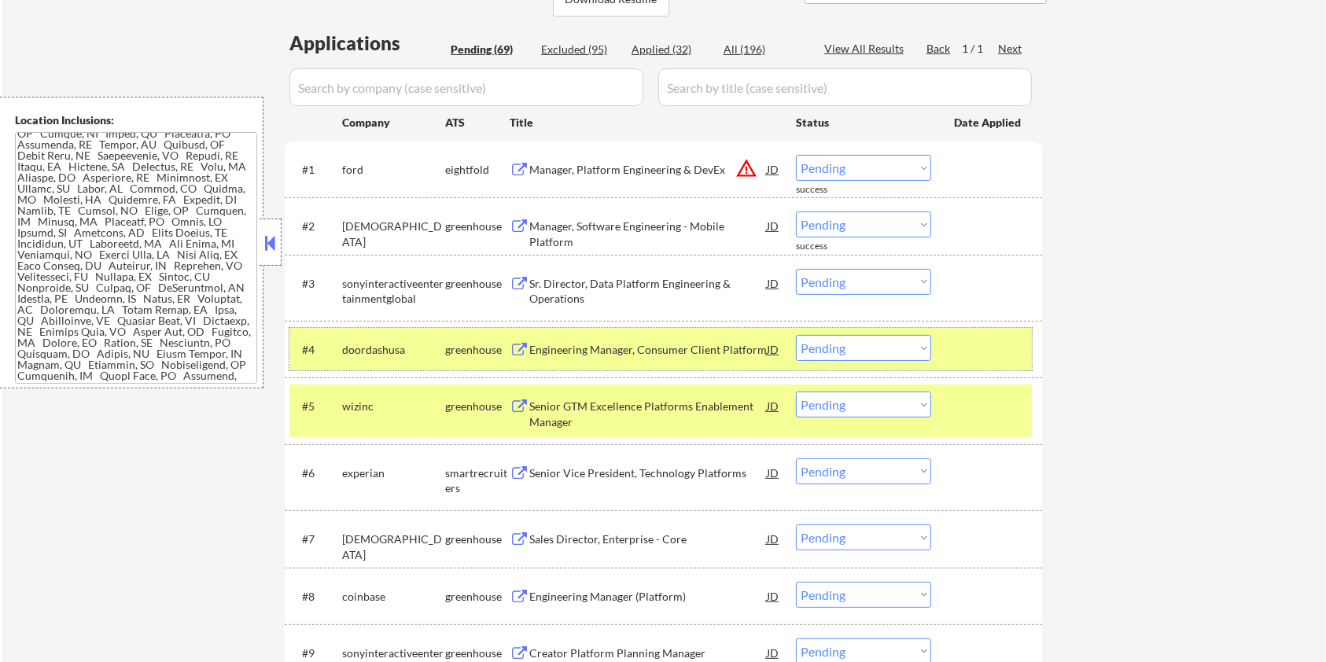
drag, startPoint x: 980, startPoint y: 343, endPoint x: 980, endPoint y: 373, distance: 30.7
click at [980, 349] on div at bounding box center [988, 349] width 69 height 28
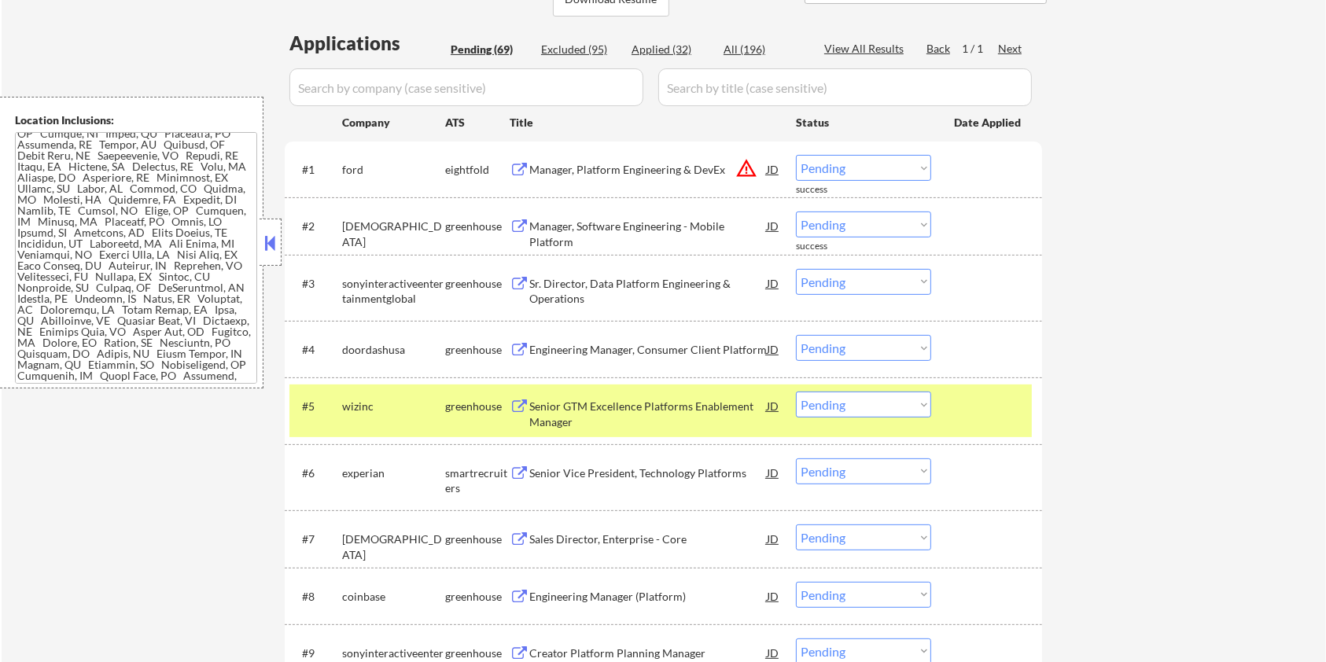
click at [980, 411] on div at bounding box center [988, 406] width 69 height 28
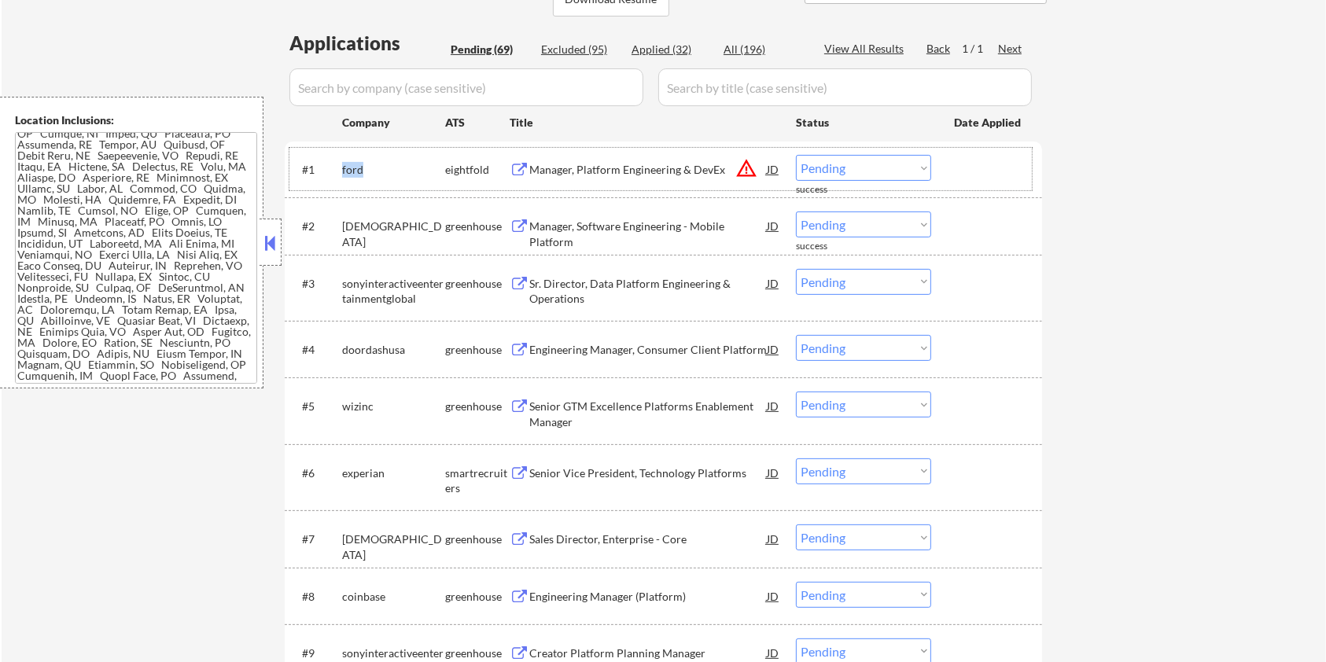
drag, startPoint x: 373, startPoint y: 167, endPoint x: 360, endPoint y: 189, distance: 25.4
click at [336, 165] on div "#1 ford eightfold Manager, Platform Engineering & DevEx JD warning_amber Choose…" at bounding box center [660, 169] width 742 height 42
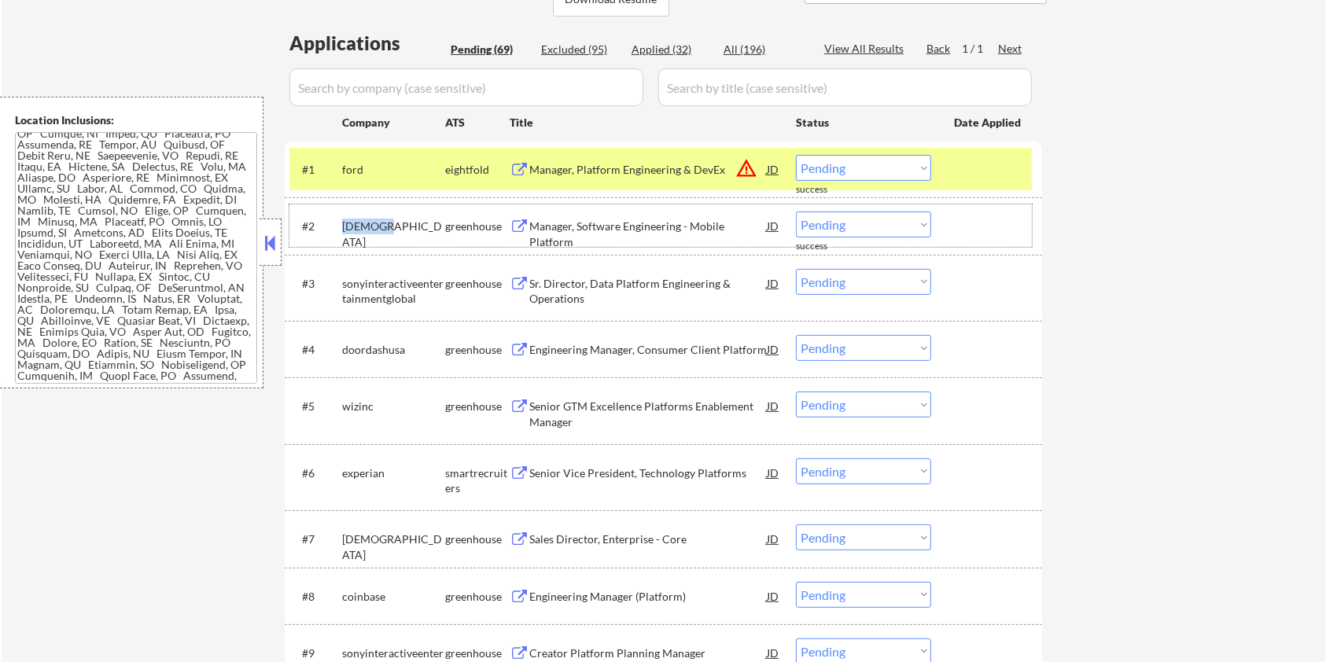
drag, startPoint x: 391, startPoint y: 221, endPoint x: 340, endPoint y: 223, distance: 51.2
click at [340, 223] on div "#2 [PERSON_NAME] Manager, Software Engineering - Mobile Platform JD warning_amb…" at bounding box center [660, 225] width 742 height 42
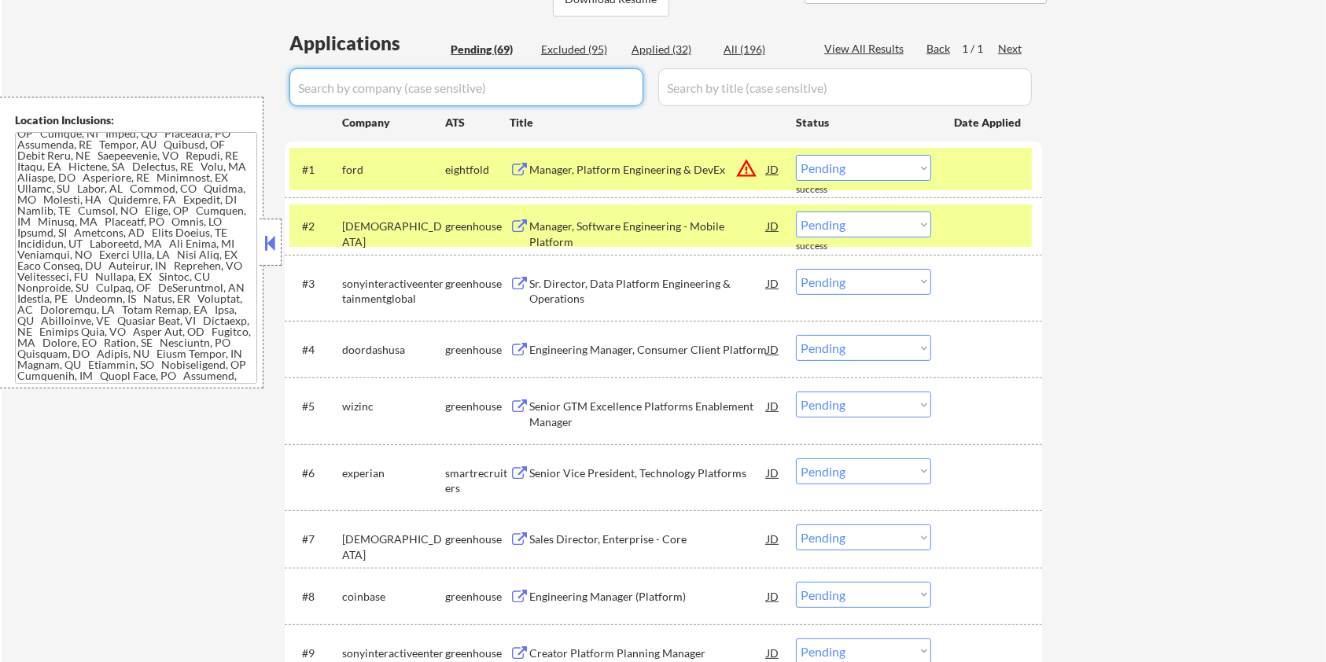
click at [323, 81] on input "input" at bounding box center [466, 87] width 354 height 38
paste input "[DEMOGRAPHIC_DATA]"
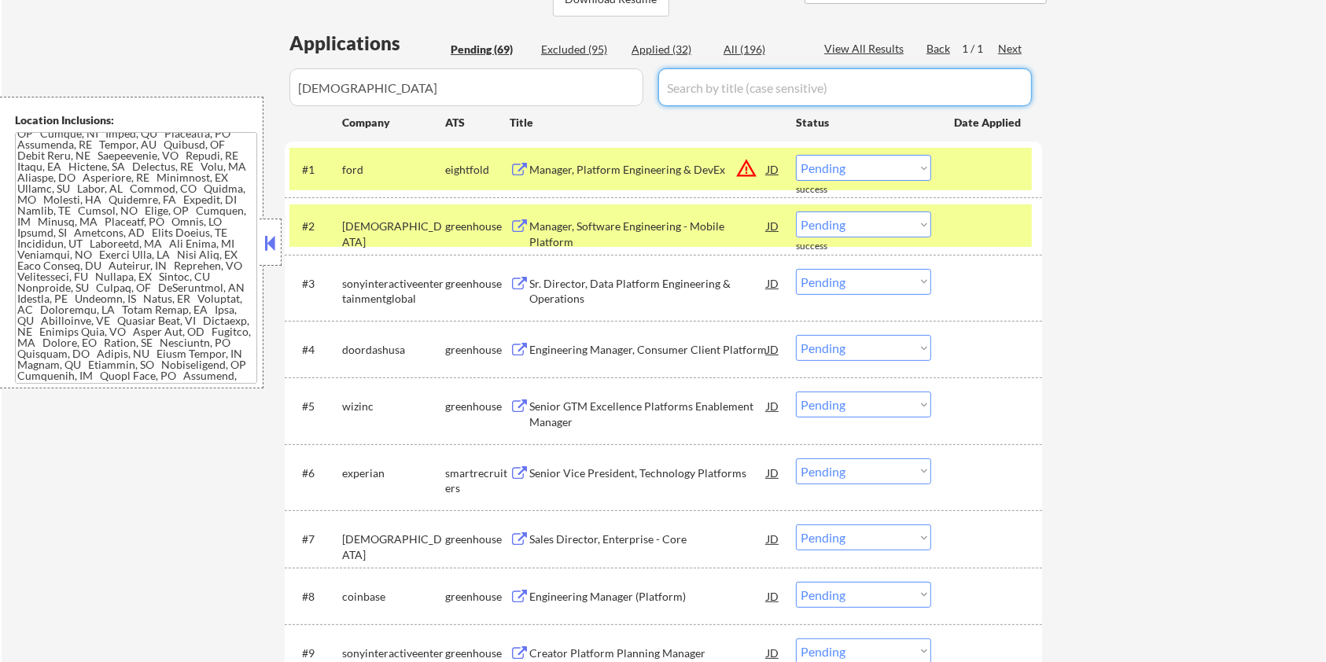
click at [679, 85] on input "input" at bounding box center [844, 87] width 373 height 38
click at [755, 50] on div "All (196)" at bounding box center [762, 50] width 79 height 16
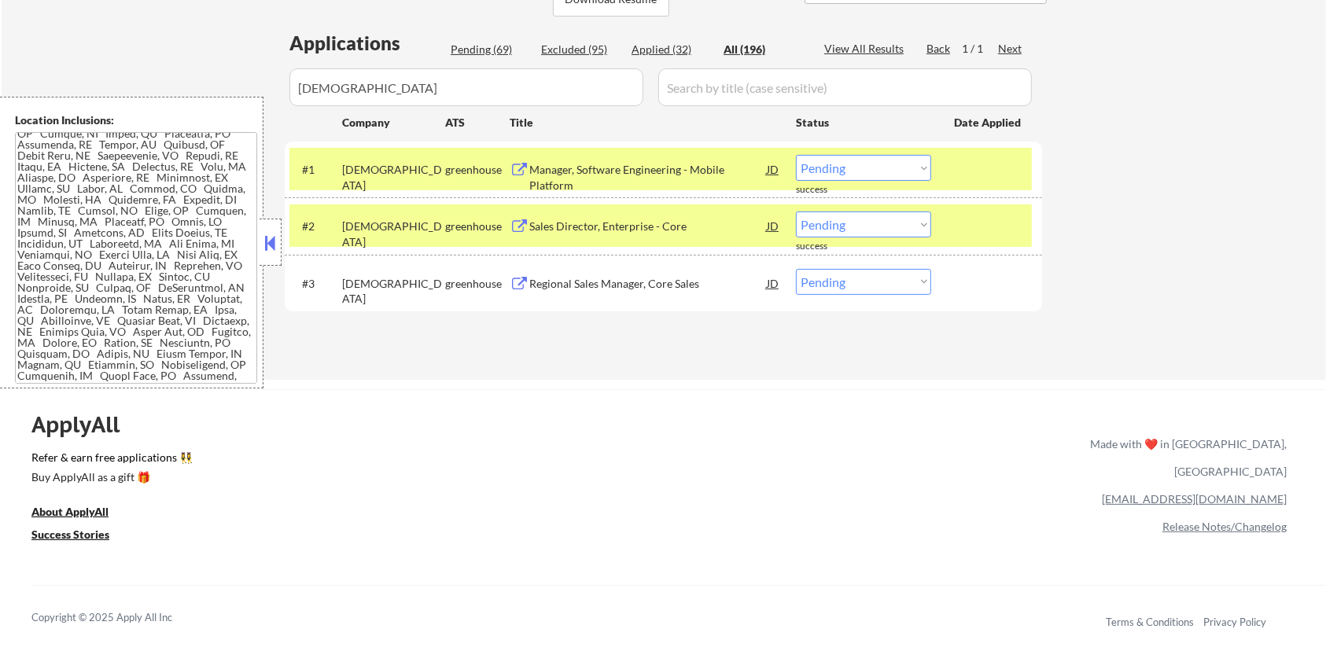
click at [587, 173] on div "Manager, Software Engineering - Mobile Platform" at bounding box center [647, 177] width 237 height 31
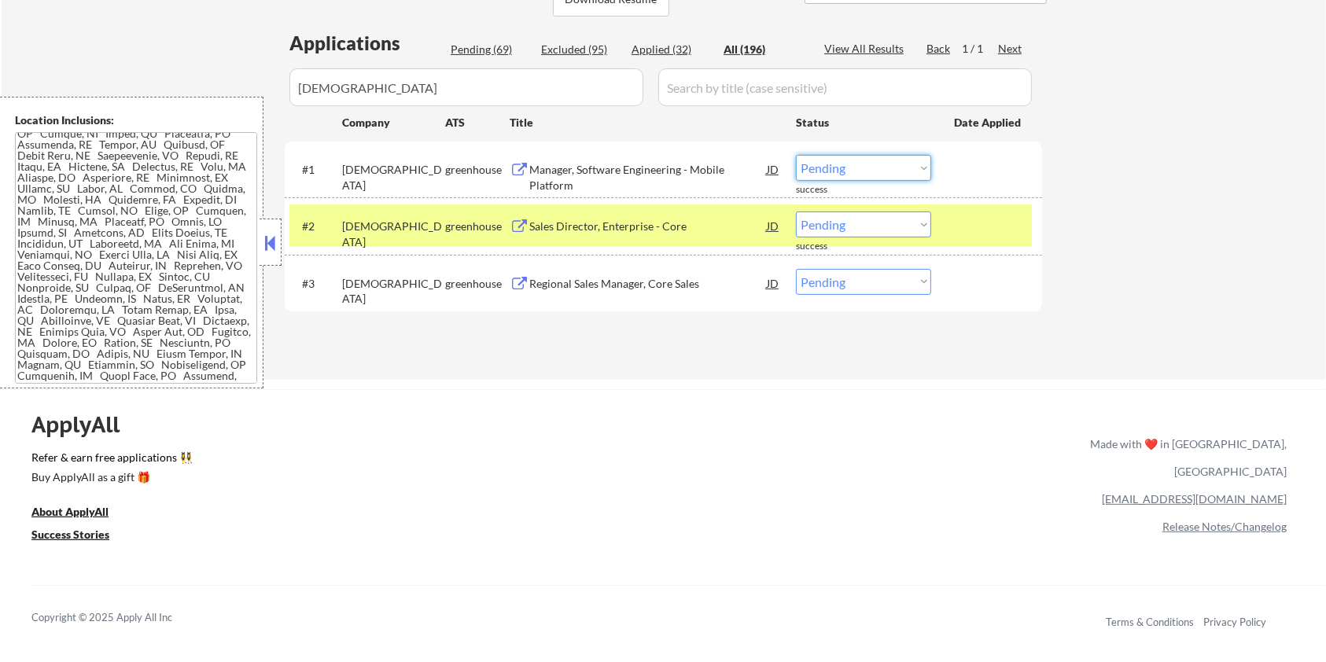
click at [872, 172] on select "Choose an option... Pending Applied Excluded (Questions) Excluded (Expired) Exc…" at bounding box center [863, 168] width 135 height 26
click at [796, 155] on select "Choose an option... Pending Applied Excluded (Questions) Excluded (Expired) Exc…" at bounding box center [863, 168] width 135 height 26
click at [599, 226] on div "Sales Director, Enterprise - Core" at bounding box center [647, 227] width 237 height 16
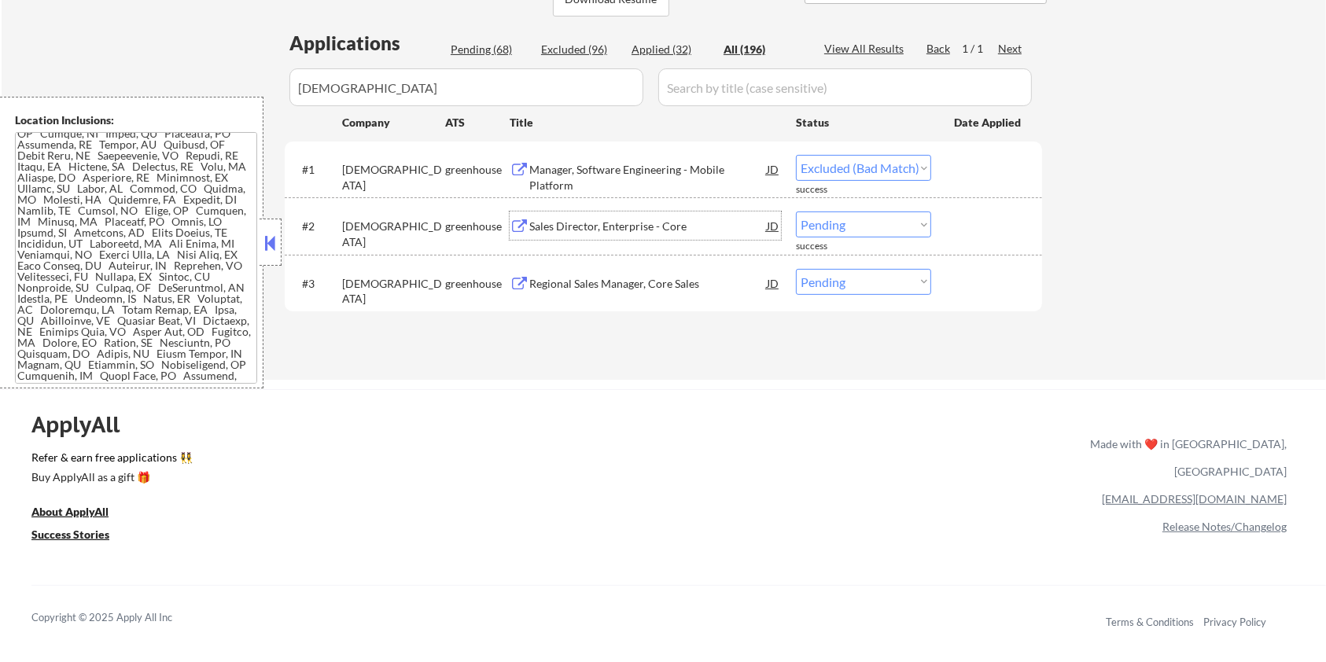
click at [862, 226] on select "Choose an option... Pending Applied Excluded (Questions) Excluded (Expired) Exc…" at bounding box center [863, 224] width 135 height 26
click at [796, 211] on select "Choose an option... Pending Applied Excluded (Questions) Excluded (Expired) Exc…" at bounding box center [863, 224] width 135 height 26
click at [623, 279] on div "Regional Sales Manager, Core Sales" at bounding box center [647, 284] width 237 height 16
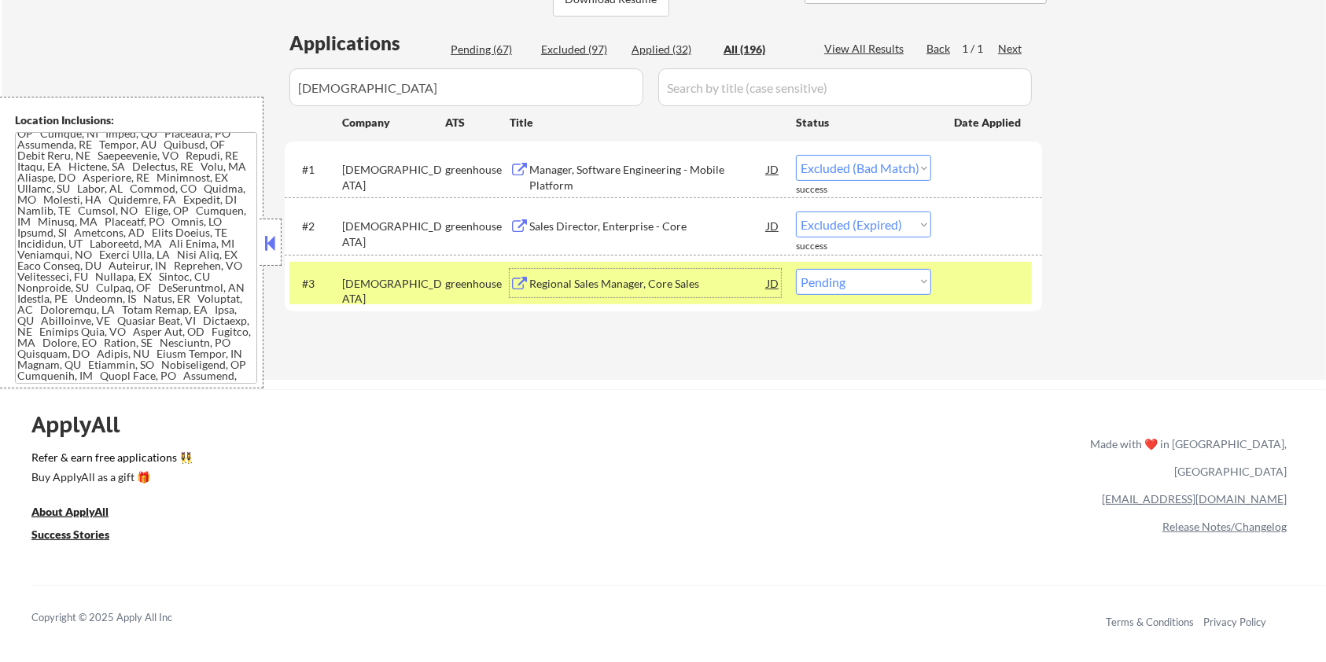
click at [873, 285] on select "Choose an option... Pending Applied Excluded (Questions) Excluded (Expired) Exc…" at bounding box center [863, 282] width 135 height 26
click at [796, 269] on select "Choose an option... Pending Applied Excluded (Questions) Excluded (Expired) Exc…" at bounding box center [863, 282] width 135 height 26
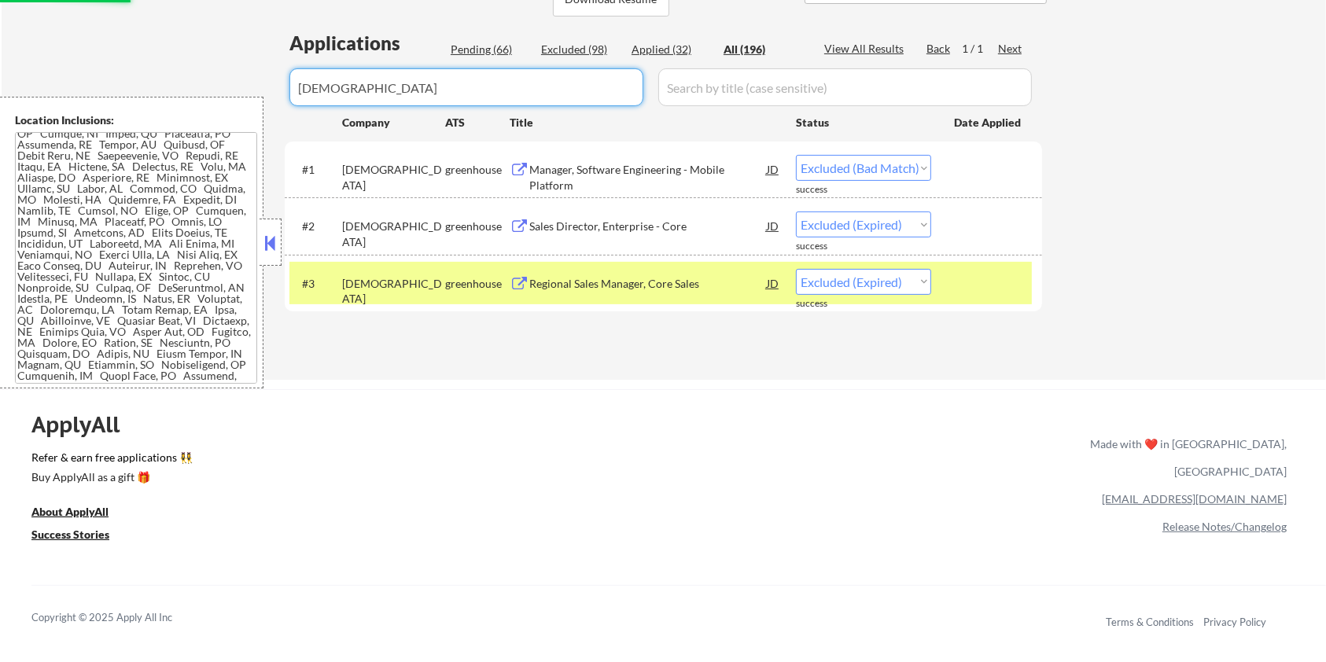
drag, startPoint x: 411, startPoint y: 79, endPoint x: 221, endPoint y: 90, distance: 190.6
click at [221, 90] on div "← Return to /applysquad Mailslurp Inbox Job Search Builder [PERSON_NAME] User E…" at bounding box center [664, 40] width 1324 height 680
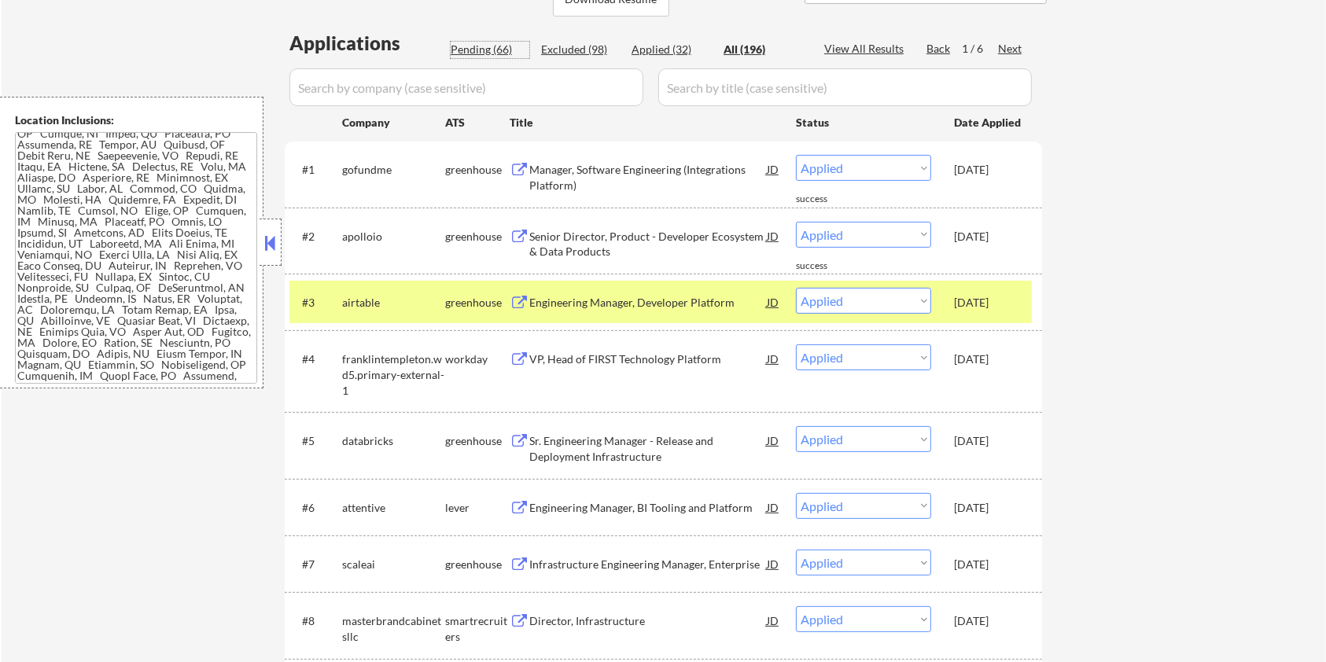
click at [457, 52] on div "Pending (66)" at bounding box center [490, 50] width 79 height 16
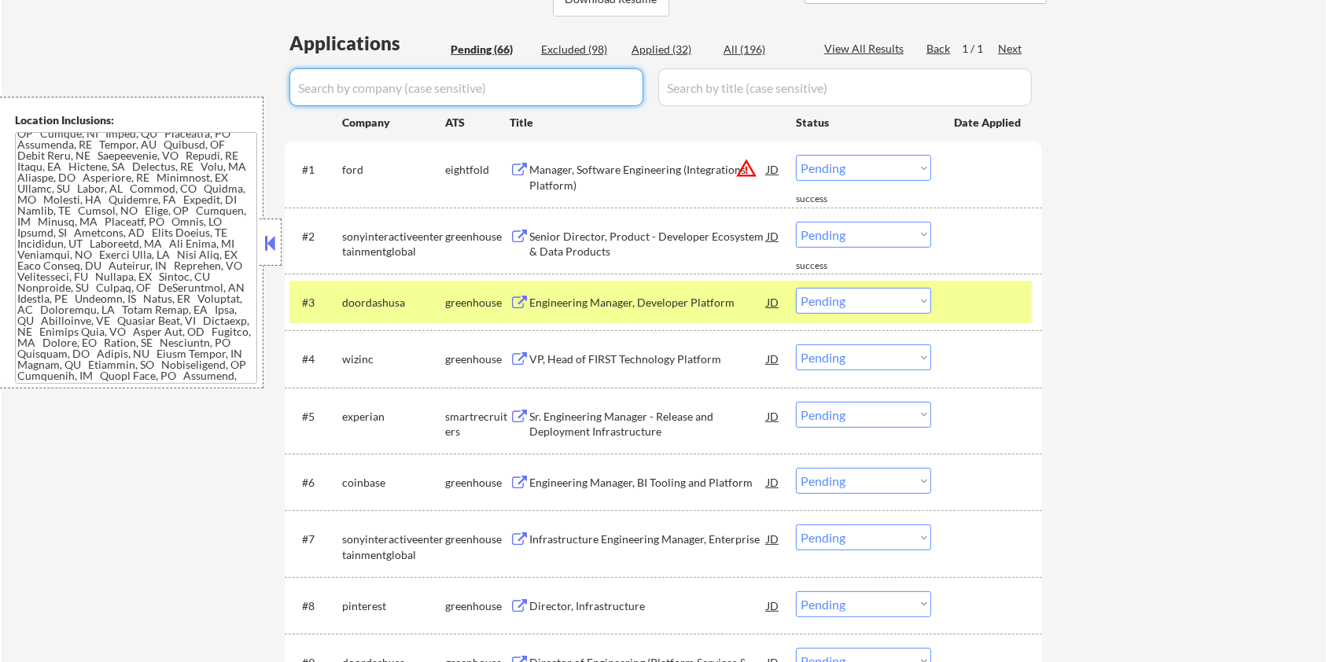
click at [421, 79] on input "input" at bounding box center [466, 87] width 354 height 38
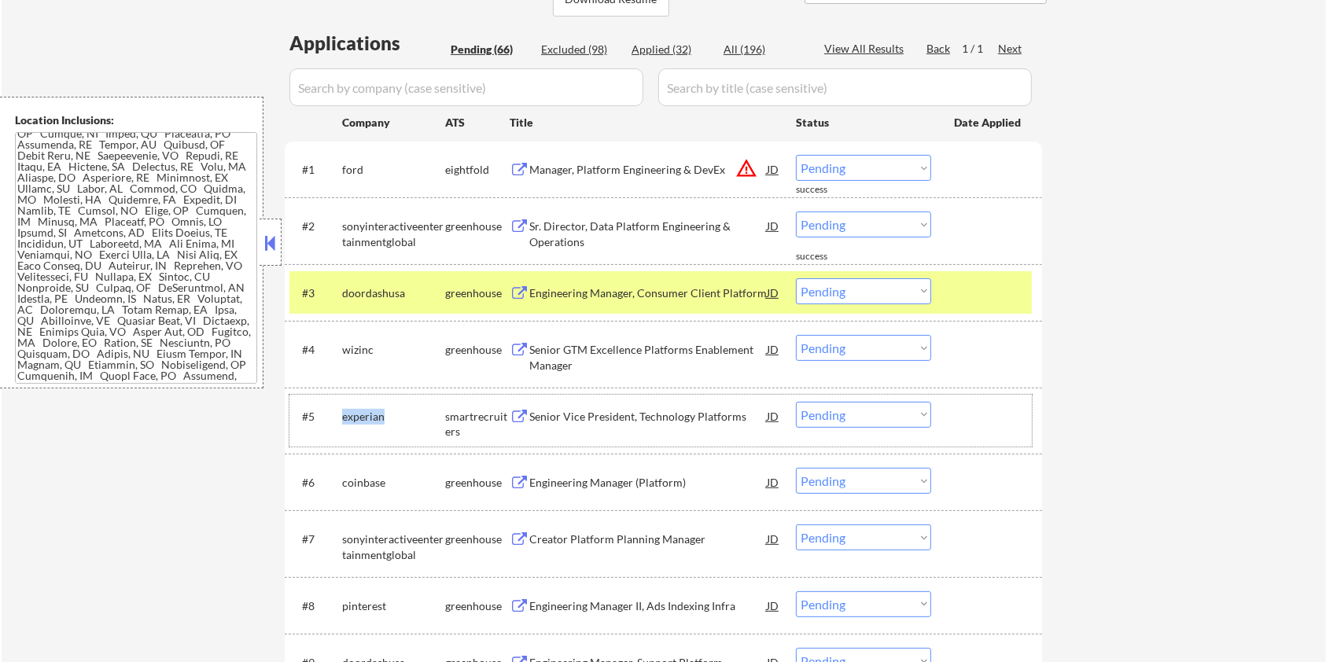
drag, startPoint x: 398, startPoint y: 421, endPoint x: 338, endPoint y: 425, distance: 59.9
click at [338, 425] on div "#5 experian smartrecruiters Senior Vice President, Technology Platforms JD warn…" at bounding box center [660, 421] width 742 height 52
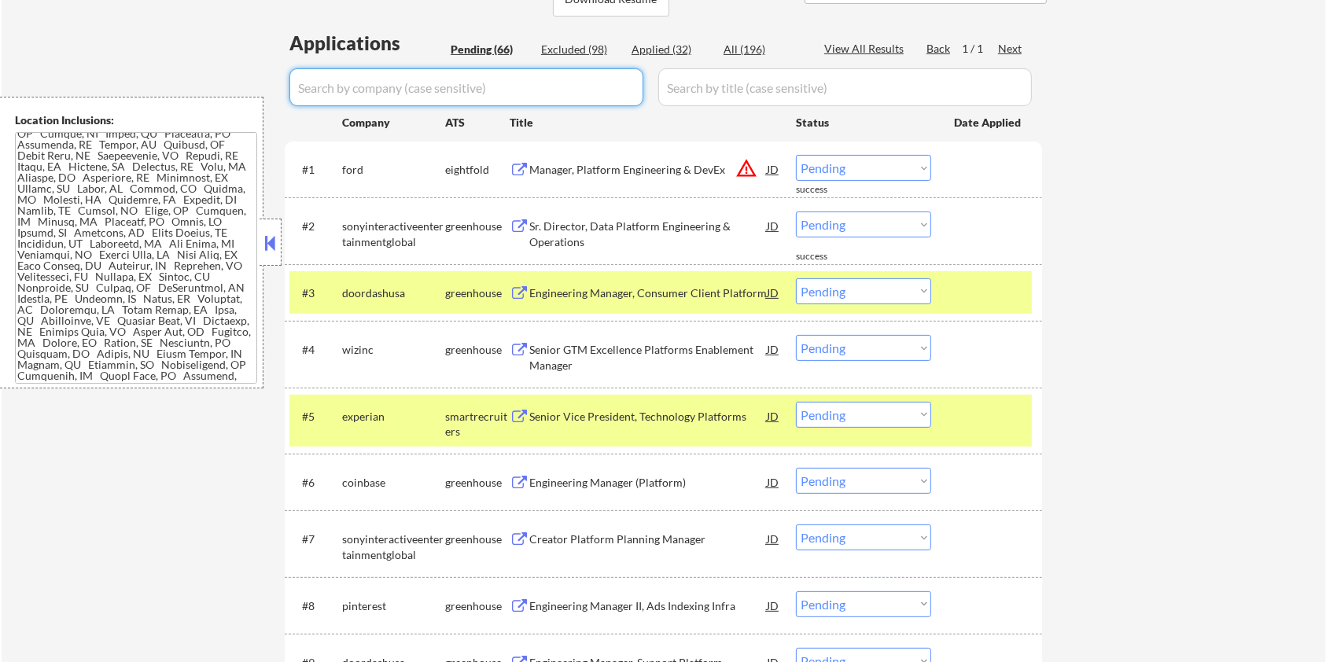
click at [421, 90] on input "input" at bounding box center [466, 87] width 354 height 38
paste input "experian"
click at [693, 95] on input "input" at bounding box center [844, 87] width 373 height 38
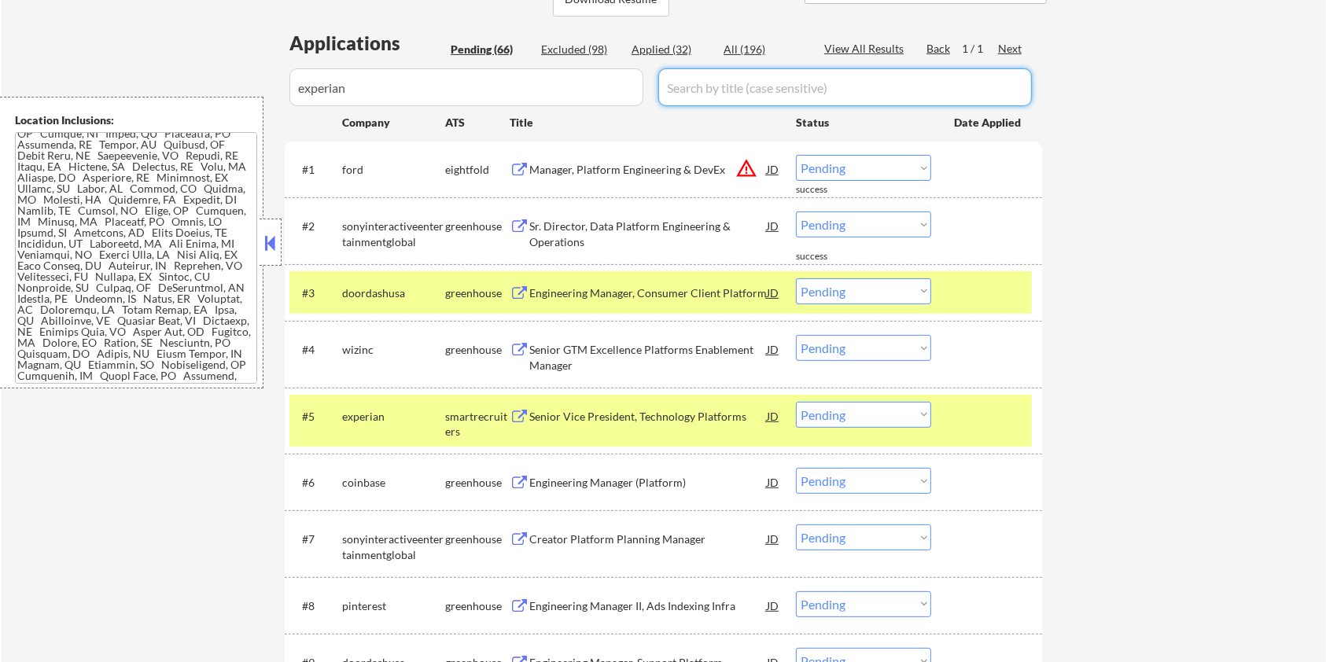
click at [743, 50] on div "All (196)" at bounding box center [762, 50] width 79 height 16
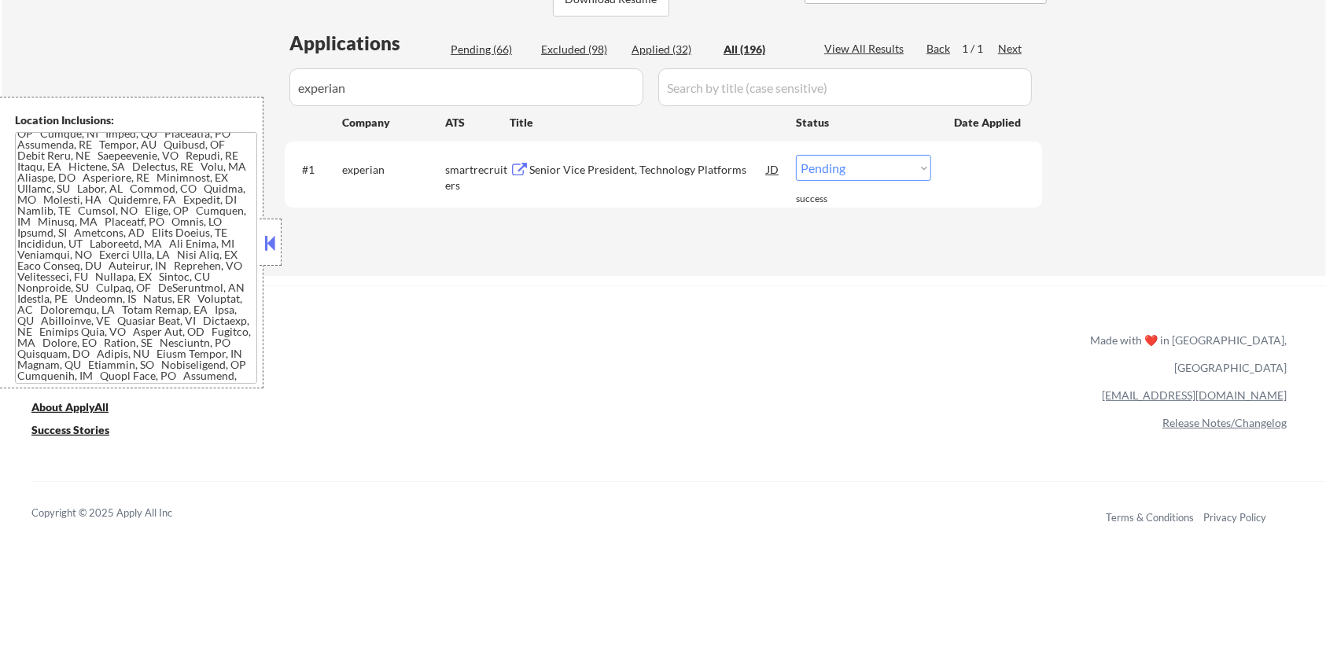
click at [601, 172] on div "Senior Vice President, Technology Platforms" at bounding box center [647, 170] width 237 height 16
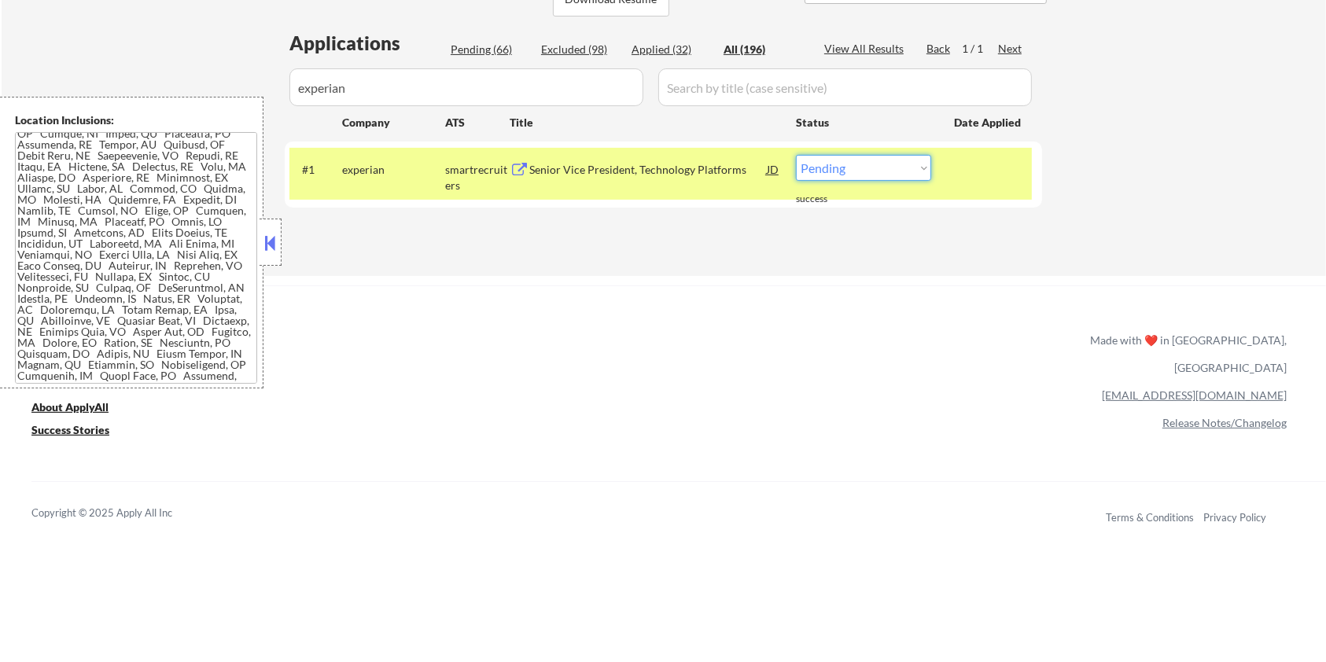
click at [862, 173] on select "Choose an option... Pending Applied Excluded (Questions) Excluded (Expired) Exc…" at bounding box center [863, 168] width 135 height 26
click at [796, 155] on select "Choose an option... Pending Applied Excluded (Questions) Excluded (Expired) Exc…" at bounding box center [863, 168] width 135 height 26
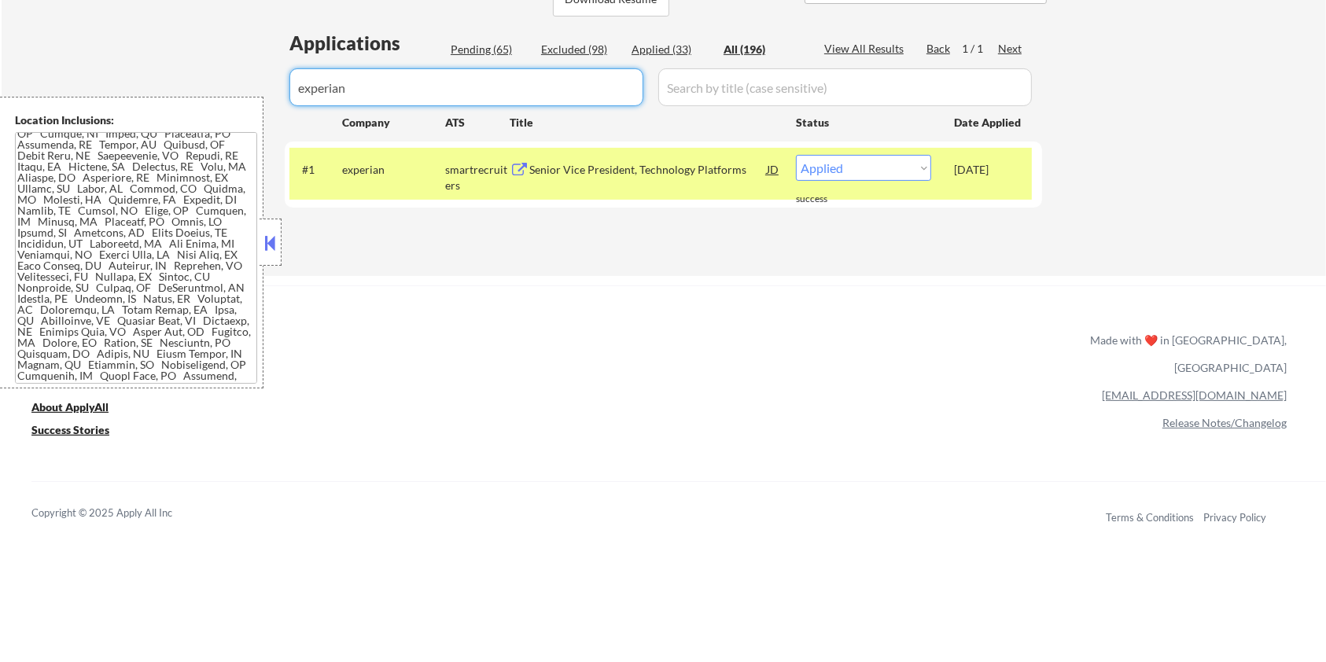
drag, startPoint x: 412, startPoint y: 90, endPoint x: 265, endPoint y: 94, distance: 147.1
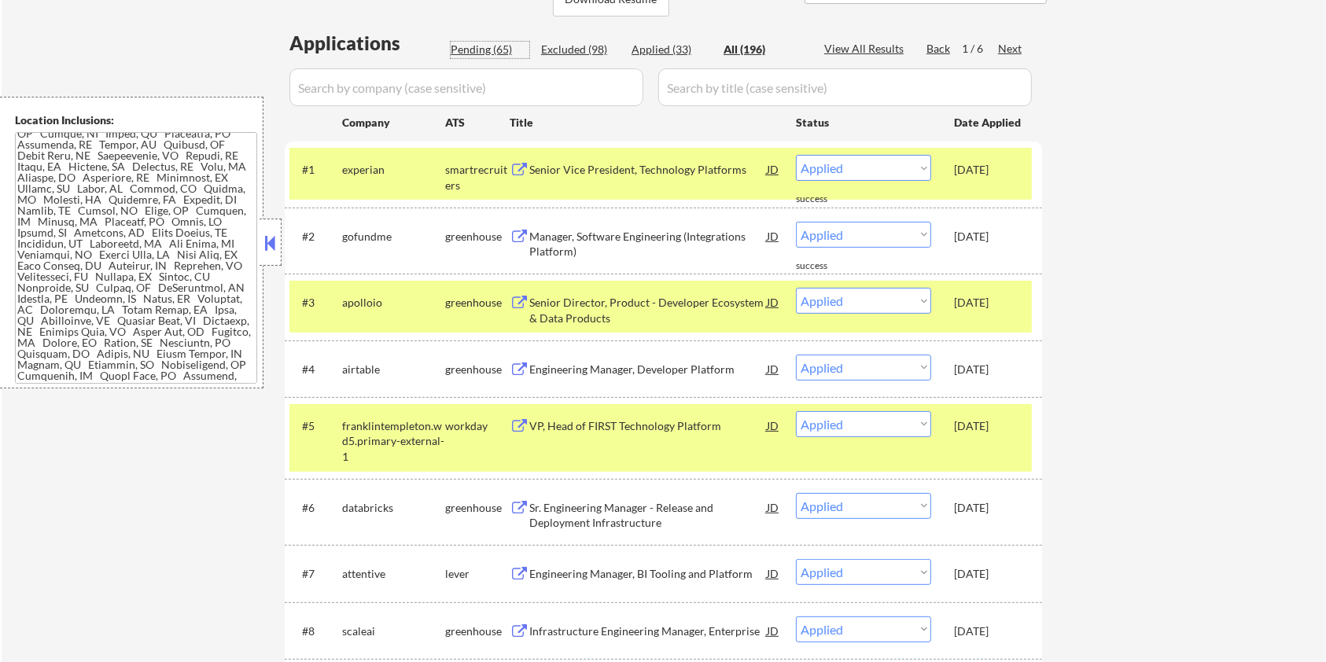
click at [478, 44] on div "Pending (65)" at bounding box center [490, 50] width 79 height 16
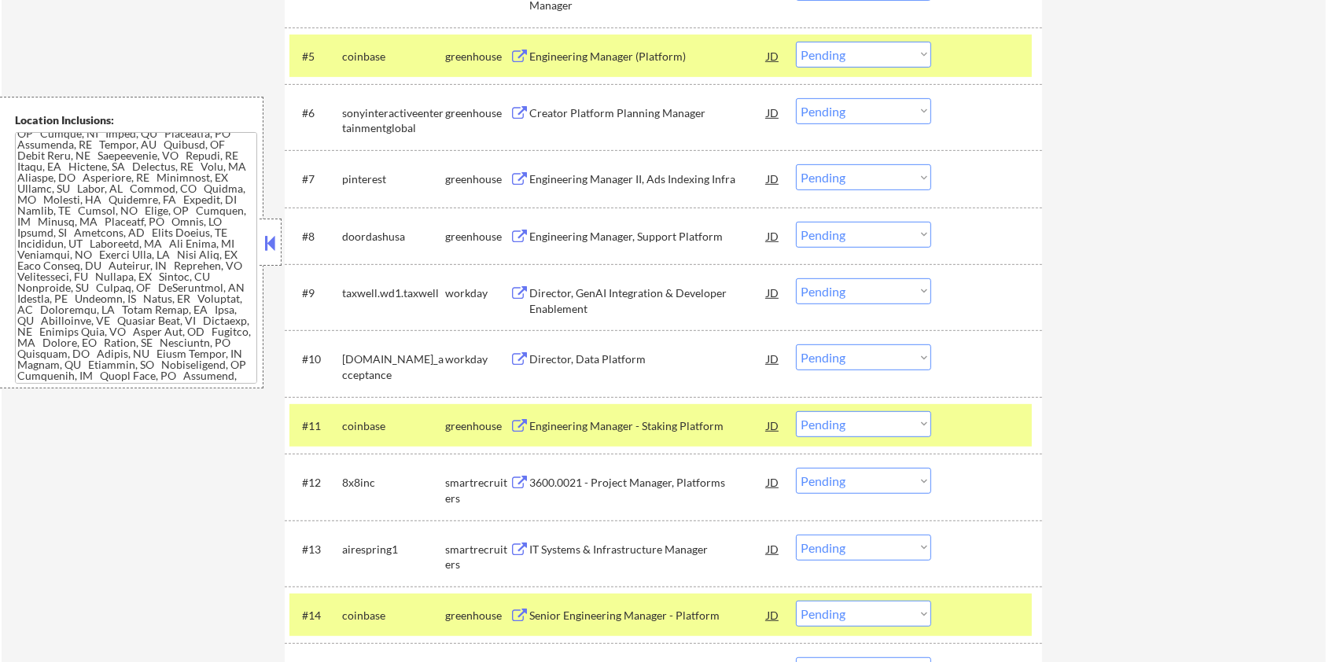
scroll to position [782, 0]
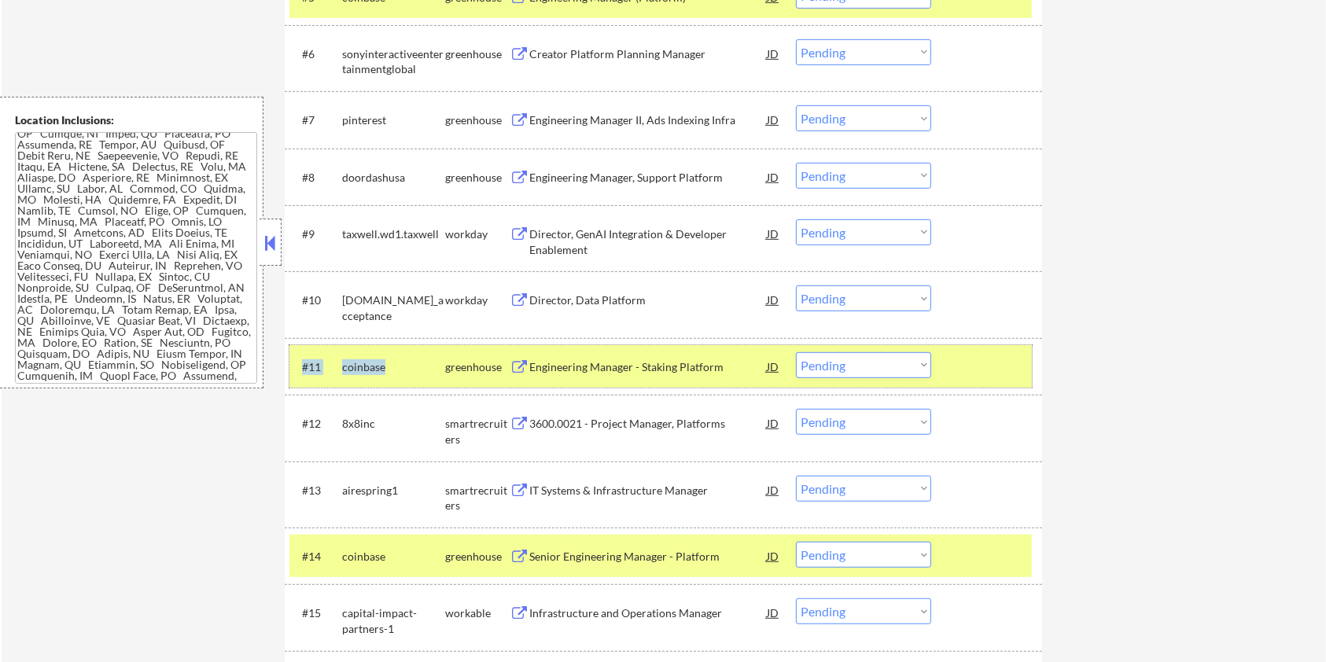
drag, startPoint x: 398, startPoint y: 362, endPoint x: 333, endPoint y: 366, distance: 65.4
click at [333, 366] on div "#11 coinbase greenhouse Engineering Manager - Staking Platform JD warning_amber…" at bounding box center [660, 366] width 742 height 42
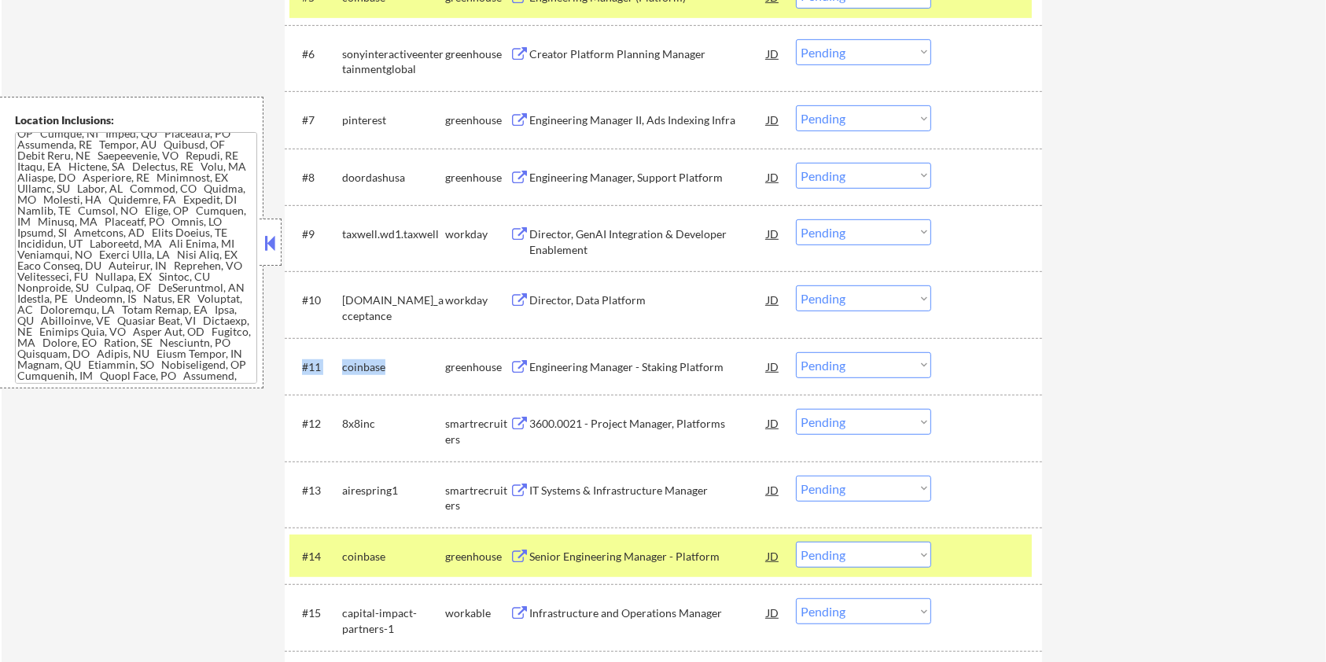
click at [404, 374] on div "coinbase" at bounding box center [393, 366] width 103 height 28
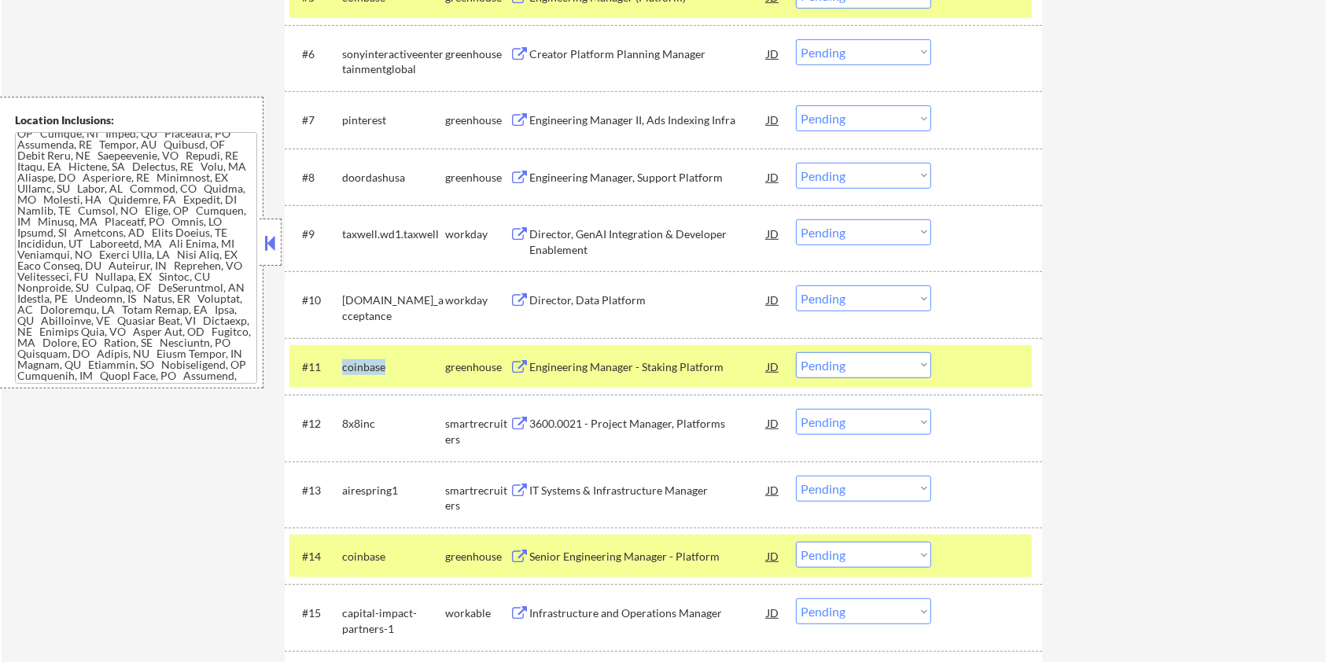
drag, startPoint x: 388, startPoint y: 362, endPoint x: 340, endPoint y: 362, distance: 47.2
click at [340, 362] on div "#11 coinbase greenhouse Engineering Manager - Staking Platform JD warning_amber…" at bounding box center [660, 366] width 742 height 42
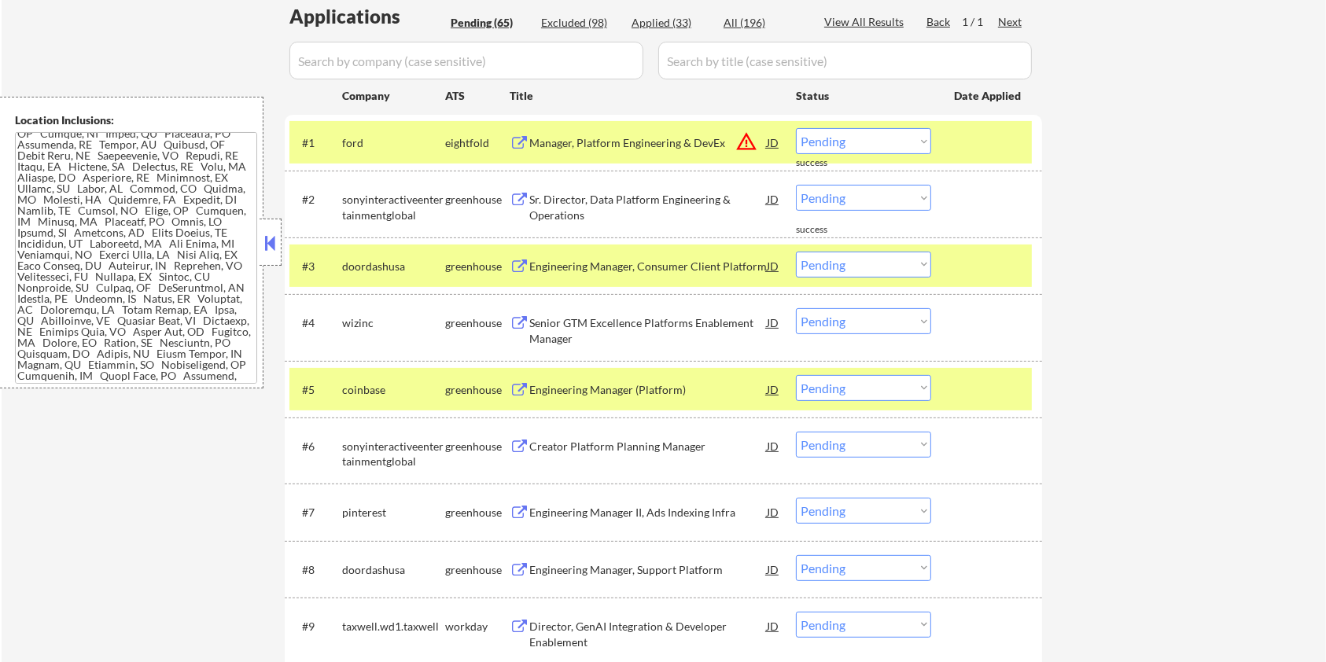
scroll to position [153, 0]
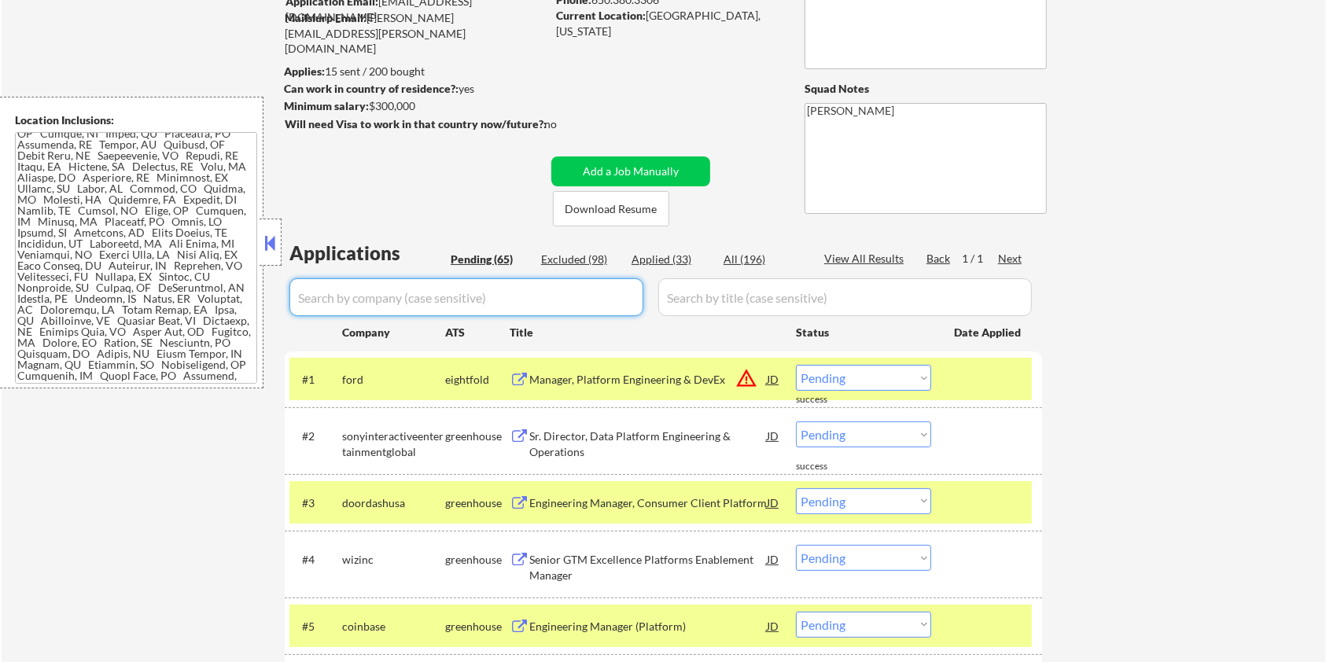
click at [324, 292] on input "input" at bounding box center [466, 297] width 354 height 38
paste input "coinbase"
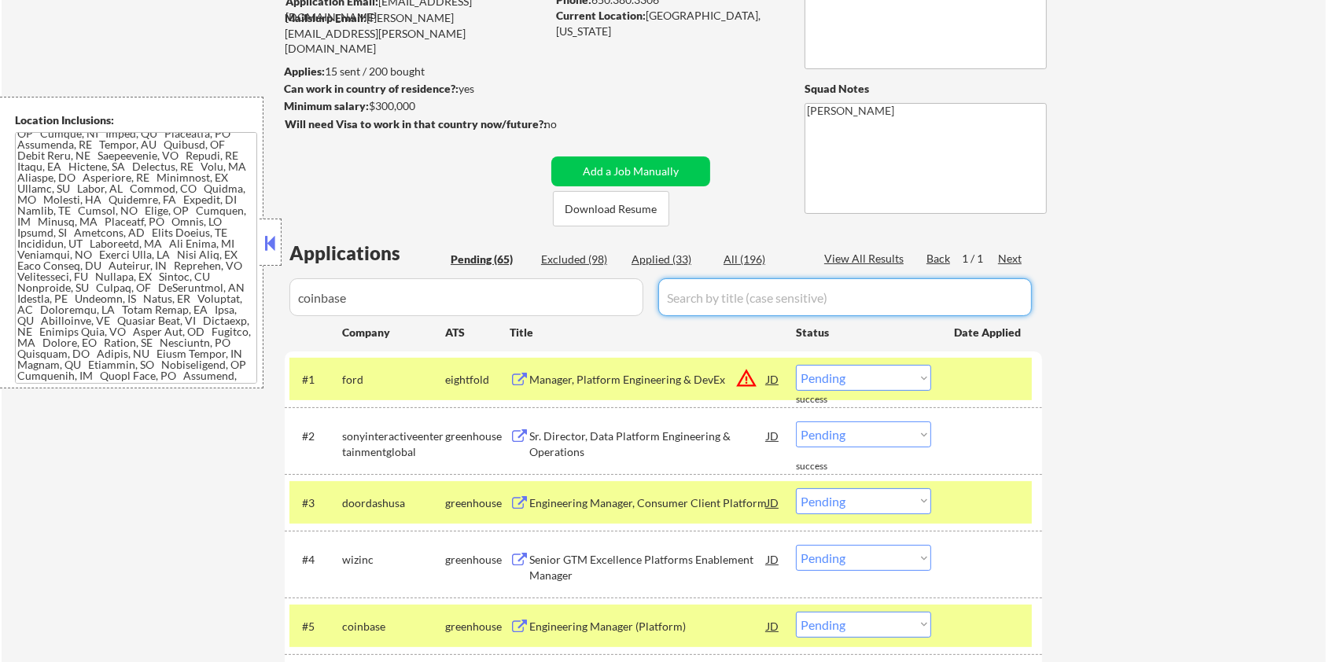
click at [723, 298] on input "input" at bounding box center [844, 297] width 373 height 38
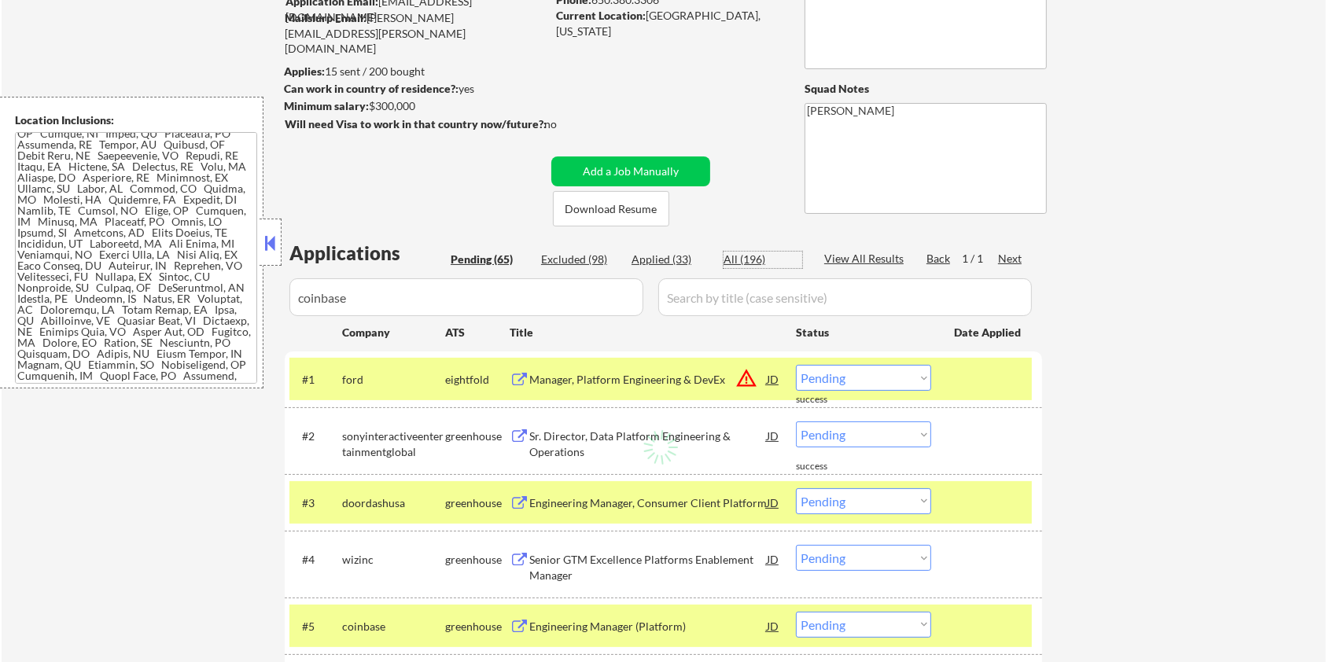
click at [748, 255] on div "All (196)" at bounding box center [762, 260] width 79 height 16
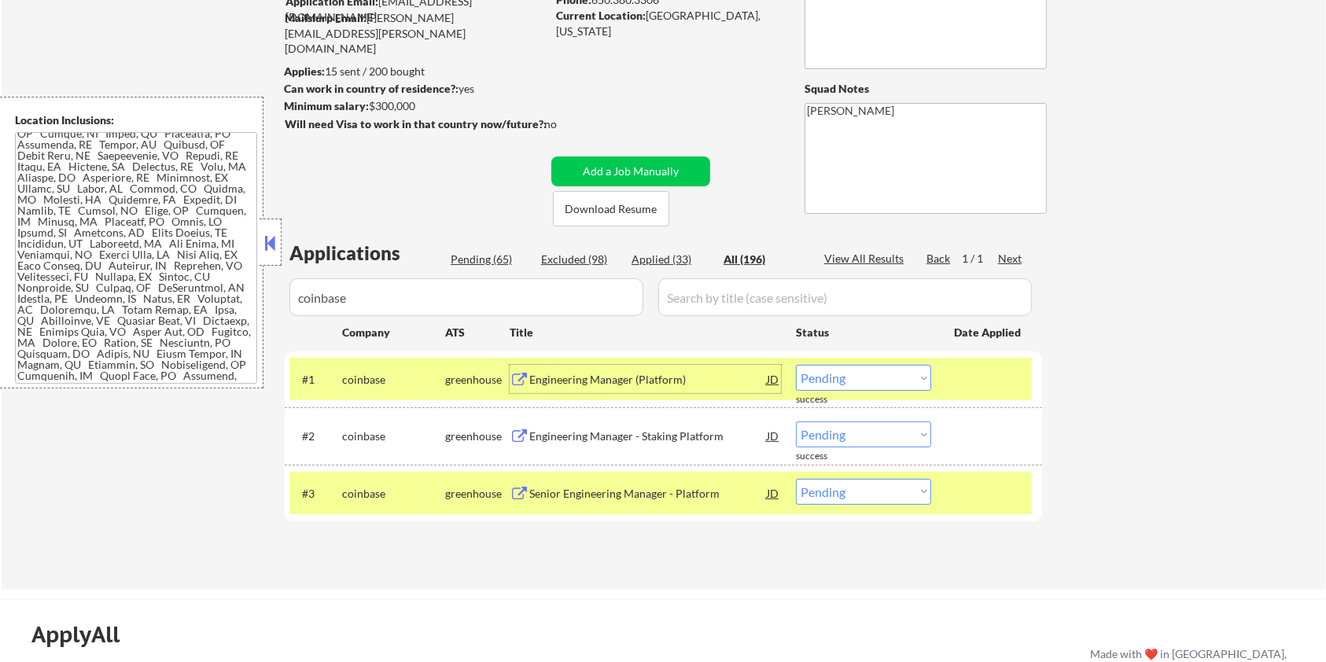
click at [587, 379] on div "Engineering Manager (Platform)" at bounding box center [647, 380] width 237 height 16
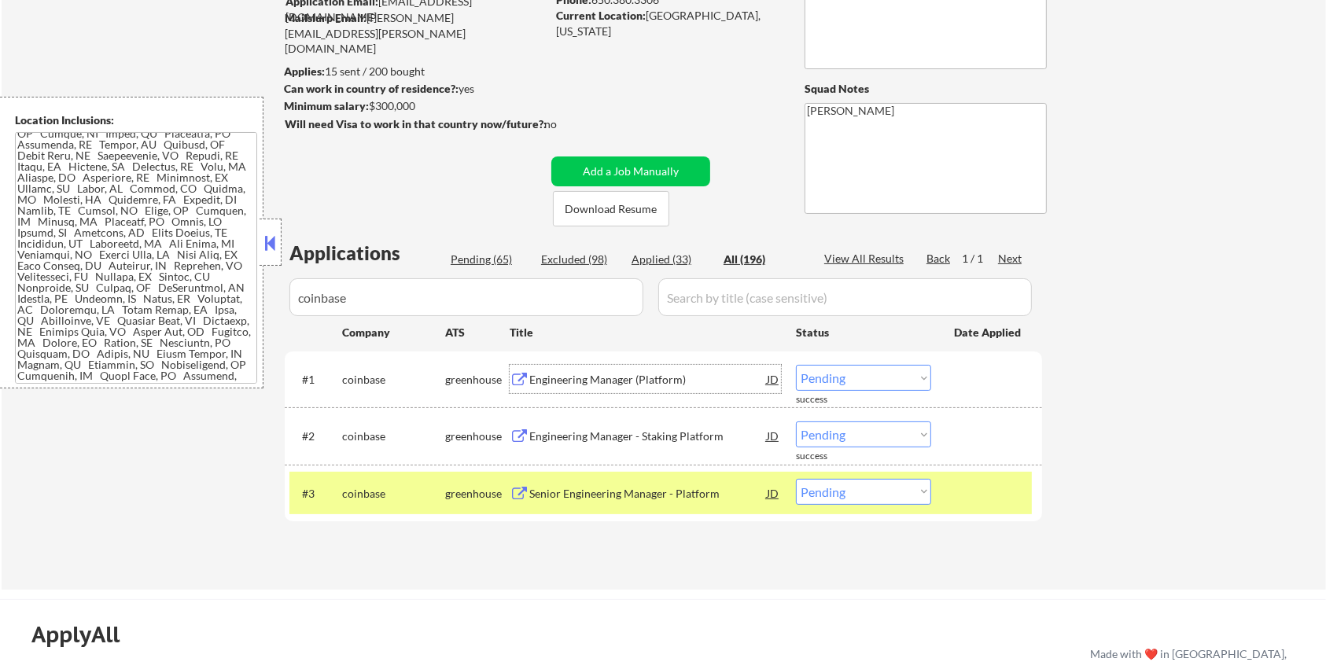
click at [922, 377] on select "Choose an option... Pending Applied Excluded (Questions) Excluded (Expired) Exc…" at bounding box center [863, 378] width 135 height 26
click at [796, 365] on select "Choose an option... Pending Applied Excluded (Questions) Excluded (Expired) Exc…" at bounding box center [863, 378] width 135 height 26
click at [574, 431] on div "Engineering Manager - Staking Platform" at bounding box center [647, 436] width 237 height 16
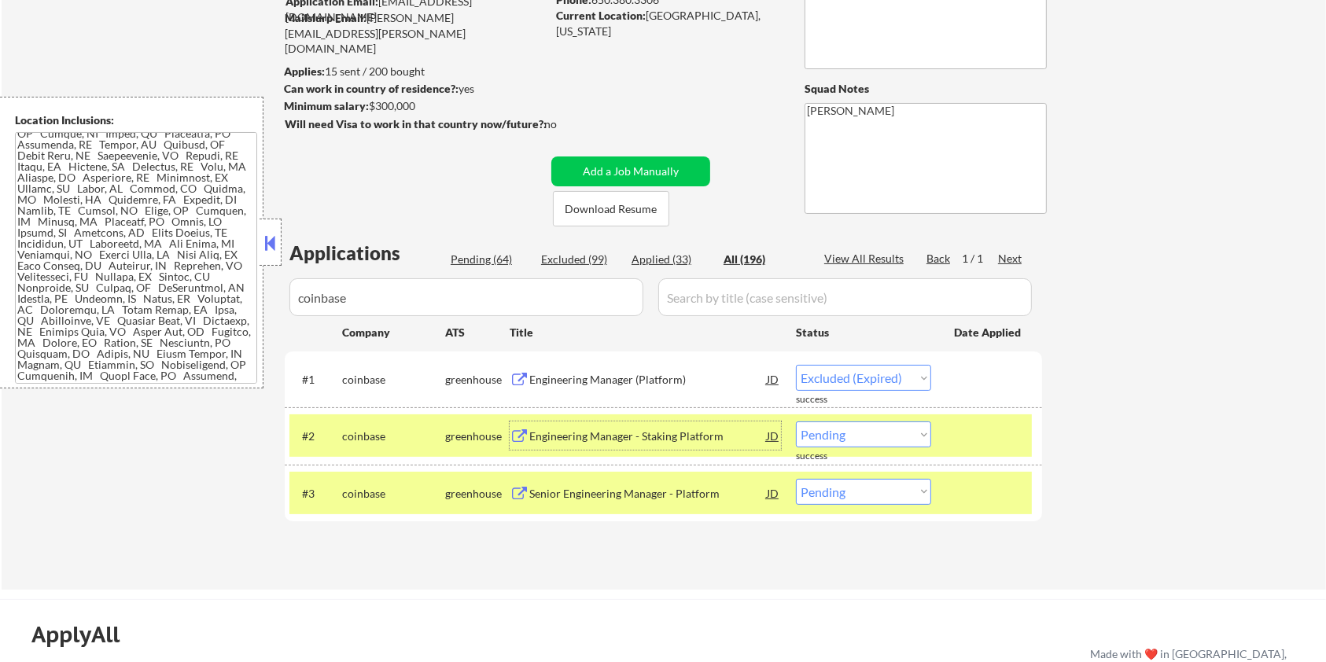
click at [871, 433] on select "Choose an option... Pending Applied Excluded (Questions) Excluded (Expired) Exc…" at bounding box center [863, 434] width 135 height 26
click at [796, 421] on select "Choose an option... Pending Applied Excluded (Questions) Excluded (Expired) Exc…" at bounding box center [863, 434] width 135 height 26
click at [573, 499] on div "Senior Engineering Manager - Platform" at bounding box center [647, 494] width 237 height 16
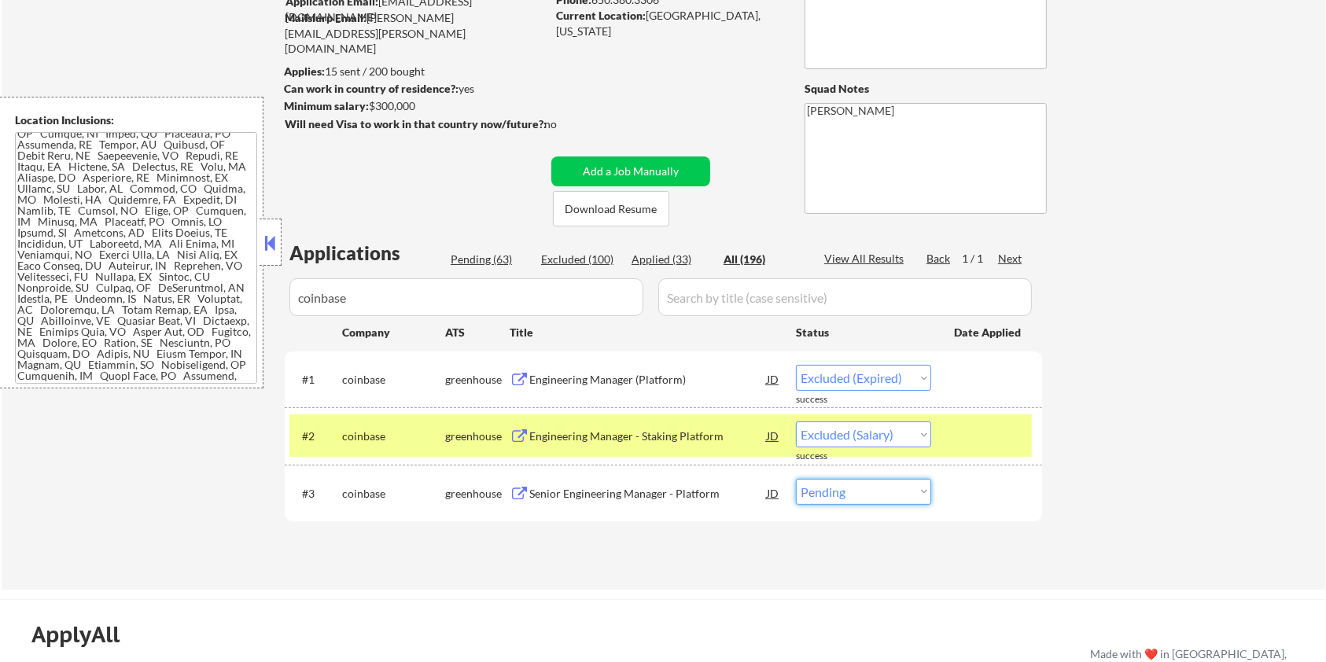
drag, startPoint x: 844, startPoint y: 498, endPoint x: 851, endPoint y: 503, distance: 8.4
click at [851, 503] on select "Choose an option... Pending Applied Excluded (Questions) Excluded (Expired) Exc…" at bounding box center [863, 492] width 135 height 26
click at [796, 479] on select "Choose an option... Pending Applied Excluded (Questions) Excluded (Expired) Exc…" at bounding box center [863, 492] width 135 height 26
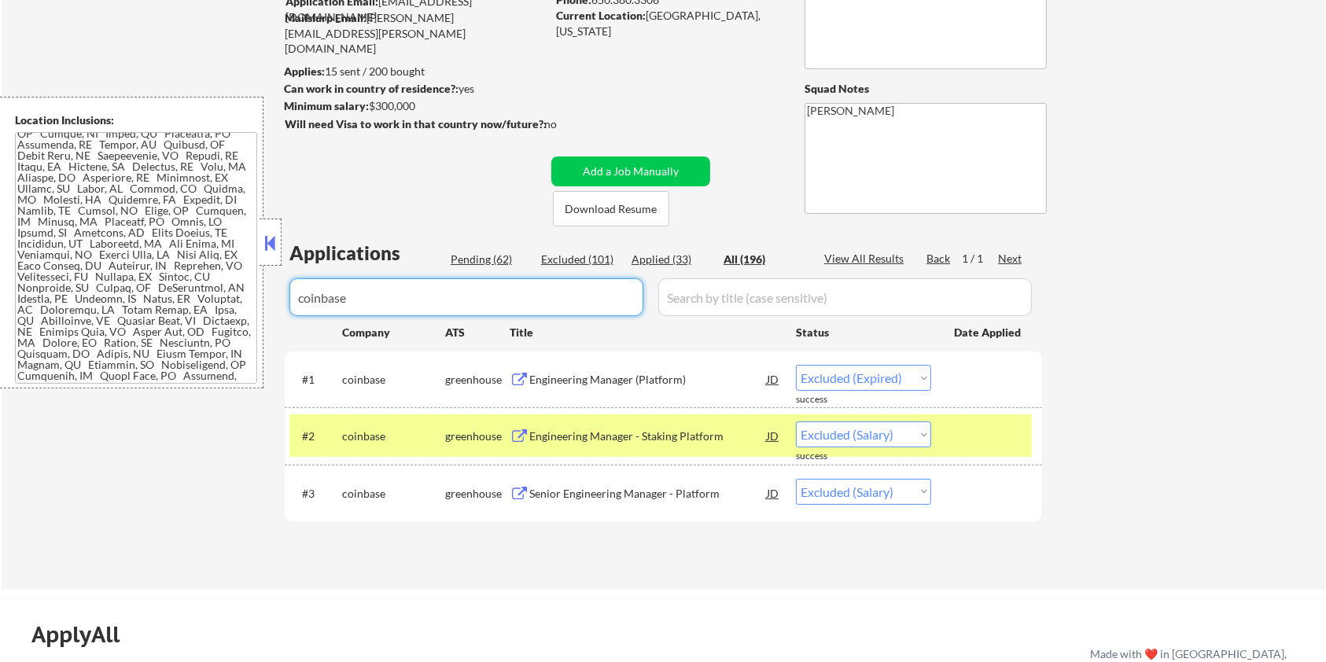
drag, startPoint x: 374, startPoint y: 307, endPoint x: 214, endPoint y: 308, distance: 160.4
click at [214, 308] on body "← Return to /applysquad Mailslurp Inbox Job Search Builder [PERSON_NAME] User E…" at bounding box center [663, 178] width 1326 height 662
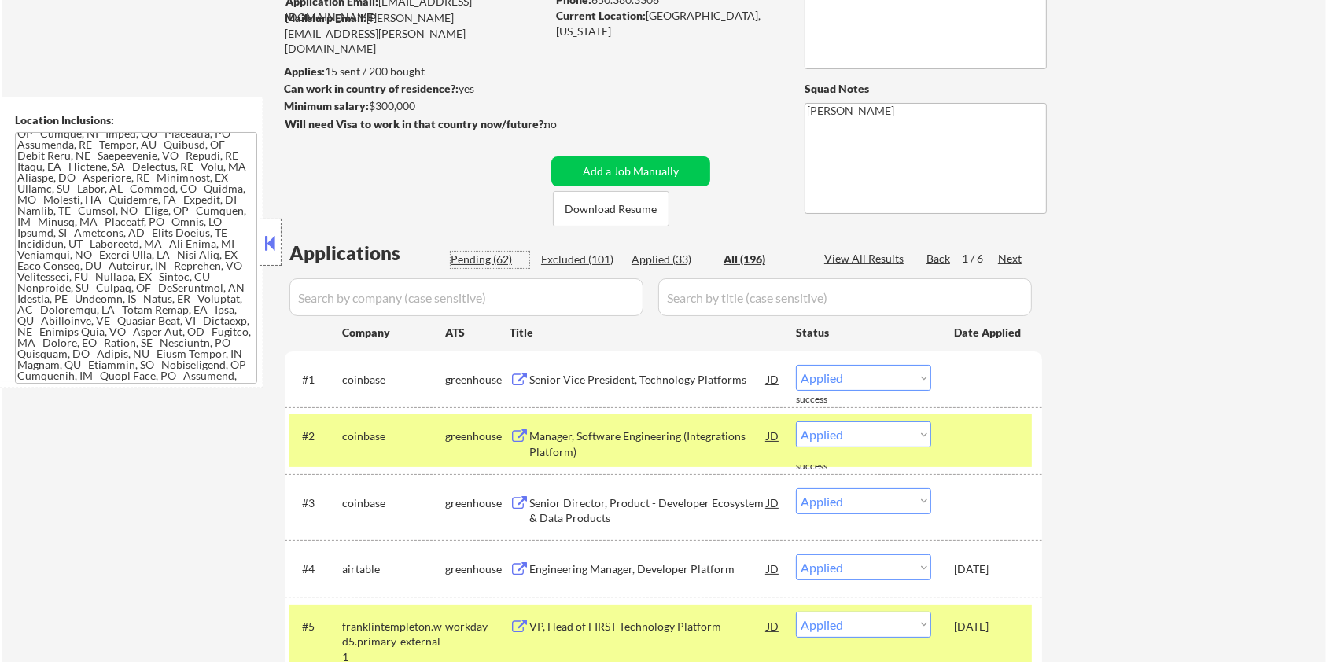
click at [465, 252] on div "Pending (62)" at bounding box center [490, 260] width 79 height 16
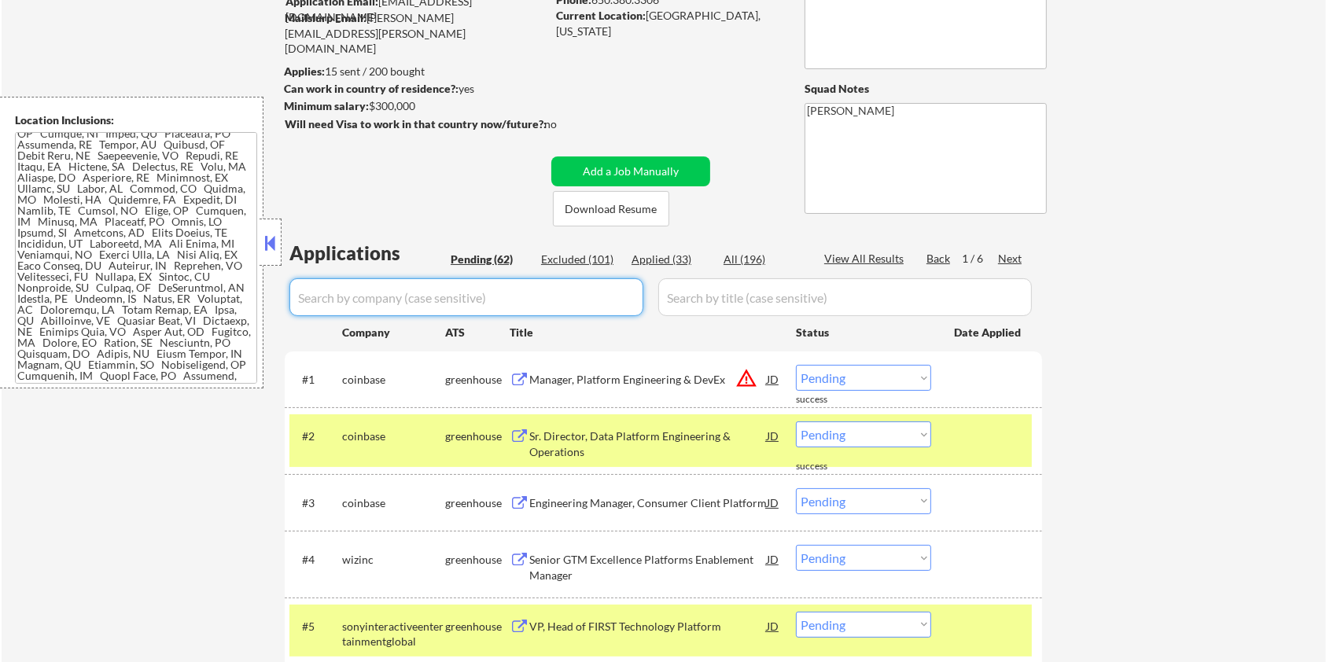
click at [373, 292] on input "input" at bounding box center [466, 297] width 354 height 38
click at [1007, 441] on div at bounding box center [988, 435] width 69 height 28
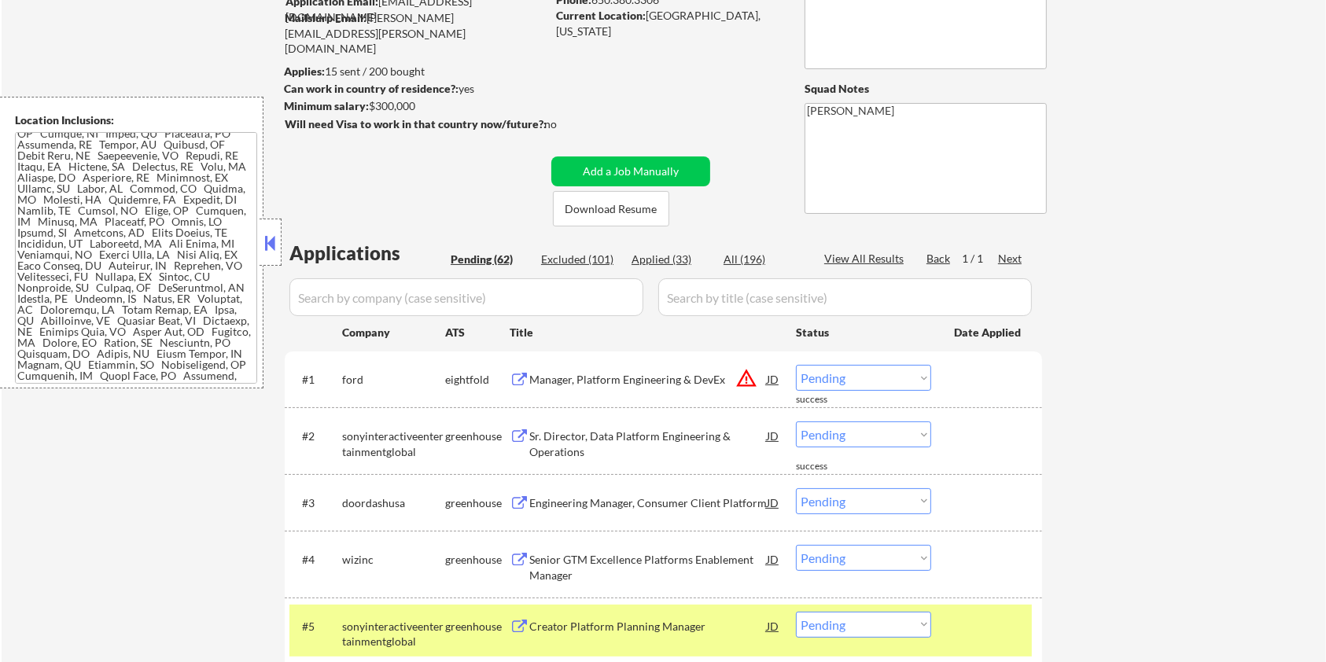
click at [1012, 613] on div at bounding box center [988, 626] width 69 height 28
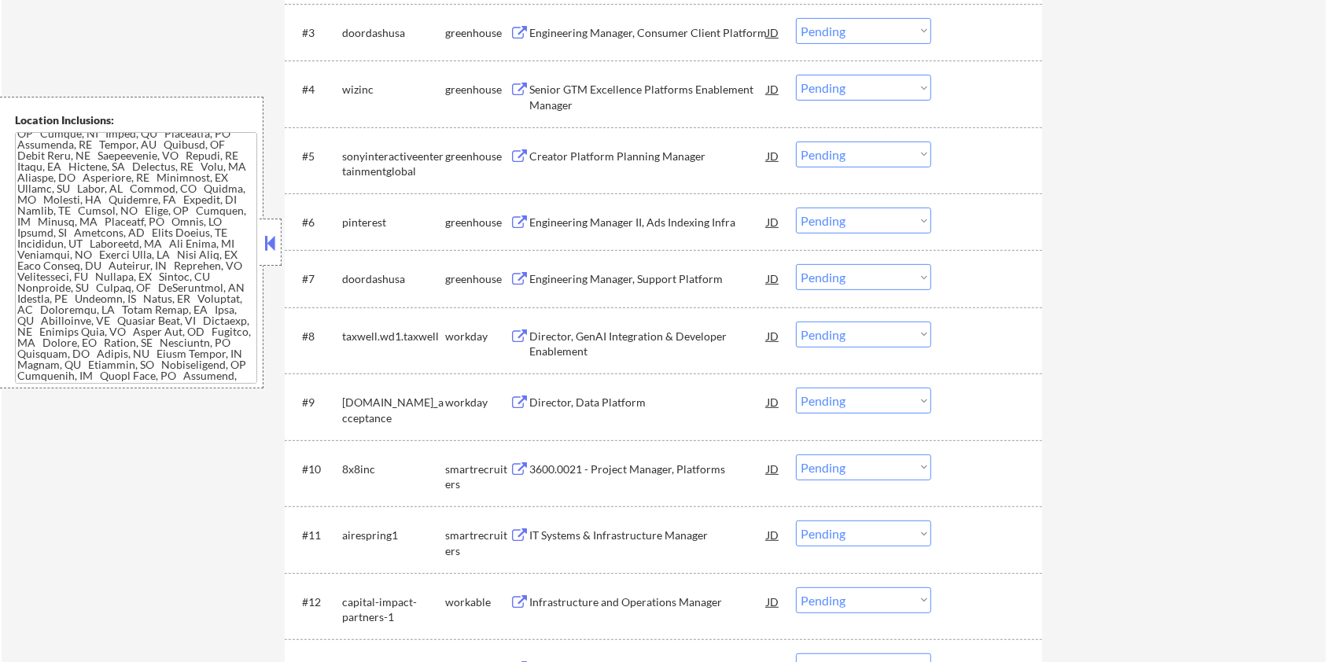
scroll to position [678, 0]
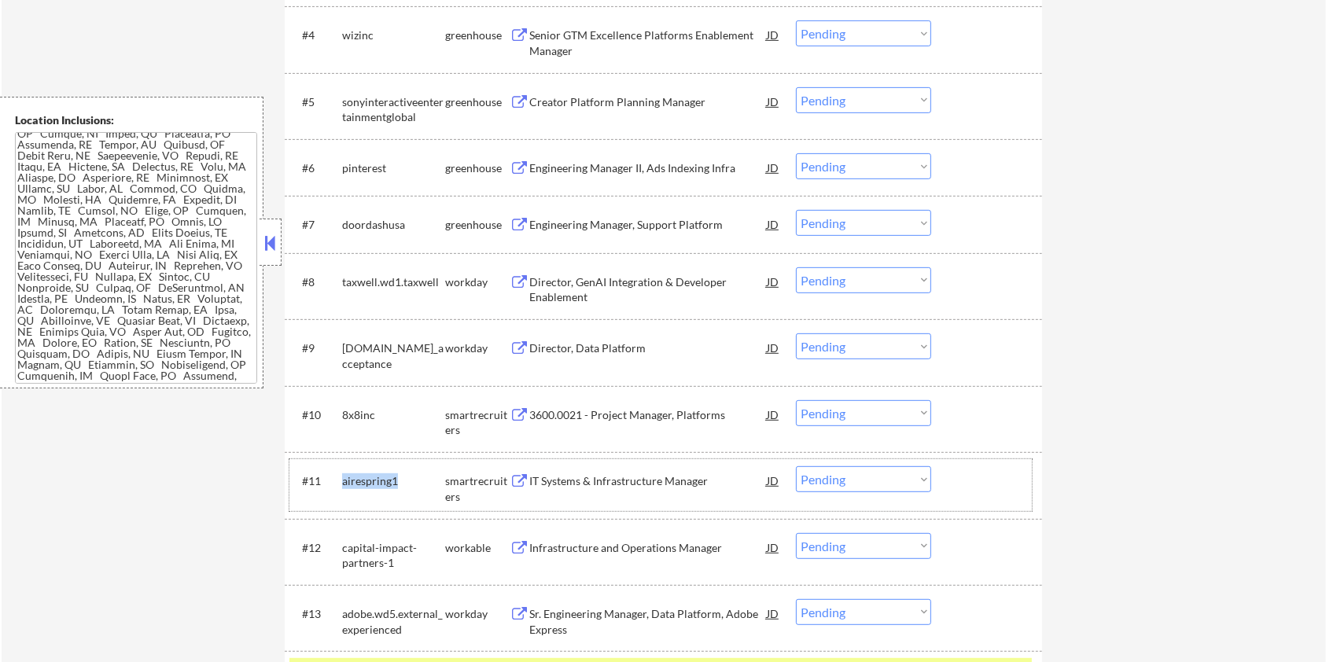
drag, startPoint x: 403, startPoint y: 482, endPoint x: 340, endPoint y: 480, distance: 63.7
click at [340, 480] on div "#11 airespring1 smartrecruiters IT Systems & Infrastructure Manager JD warning_…" at bounding box center [660, 485] width 742 height 52
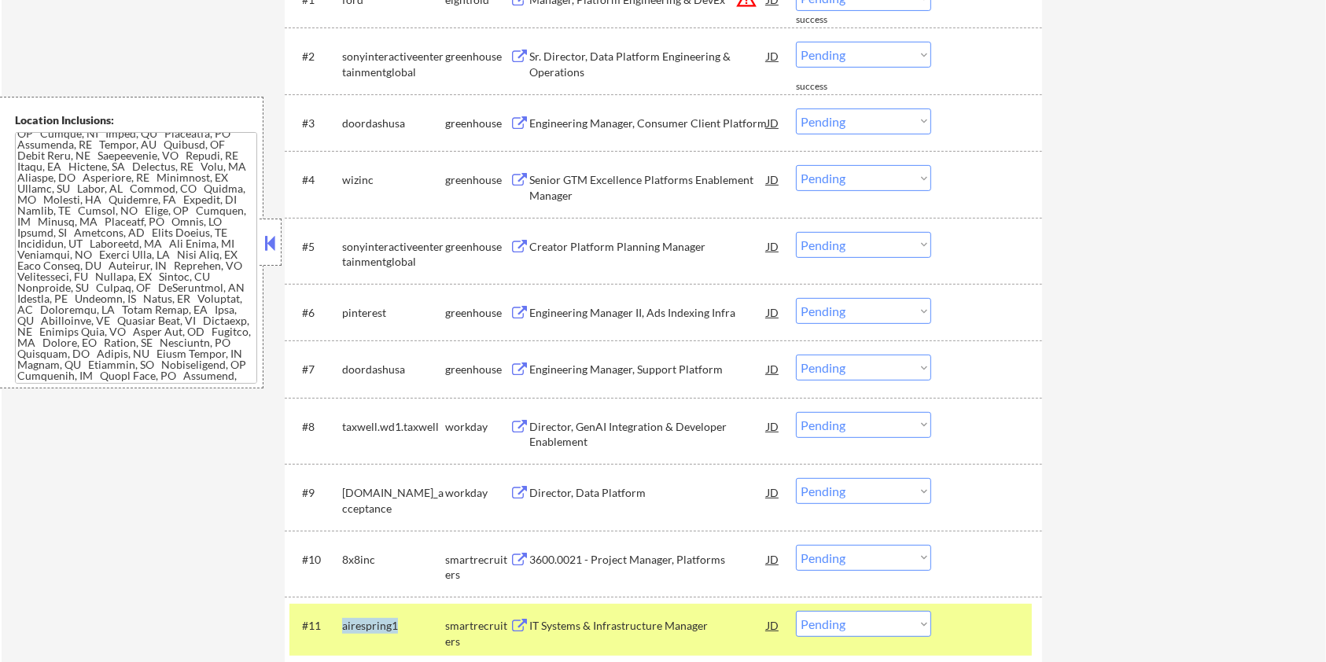
scroll to position [363, 0]
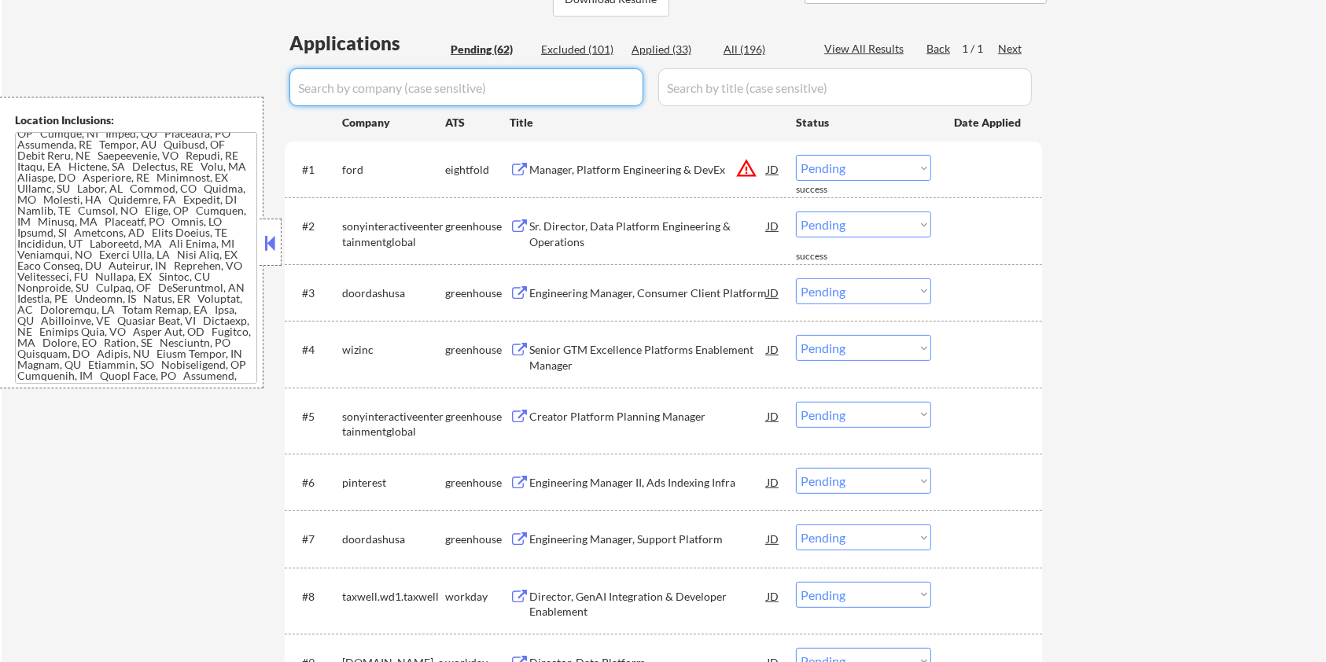
click at [409, 86] on input "input" at bounding box center [466, 87] width 354 height 38
paste input "airespring1"
drag, startPoint x: 690, startPoint y: 94, endPoint x: 705, endPoint y: 86, distance: 17.6
click at [690, 94] on input "input" at bounding box center [844, 87] width 373 height 38
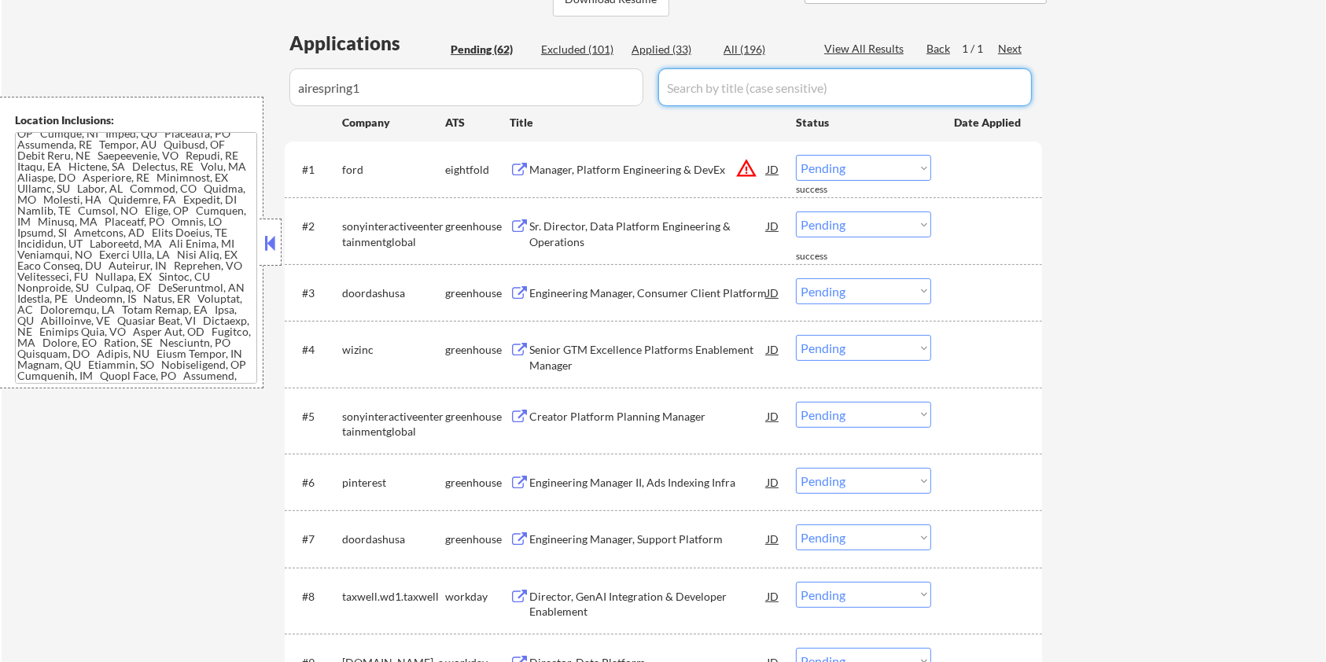
click at [737, 49] on div "All (196)" at bounding box center [762, 50] width 79 height 16
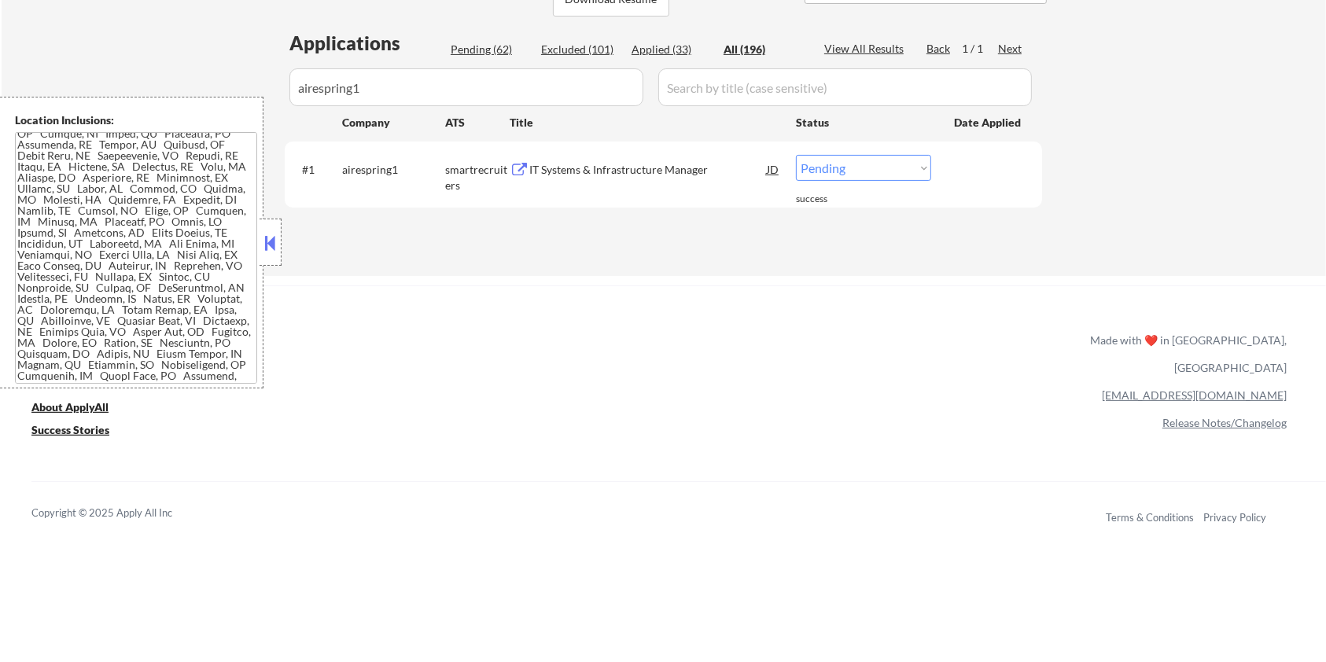
click at [622, 171] on div "IT Systems & Infrastructure Manager" at bounding box center [647, 170] width 237 height 16
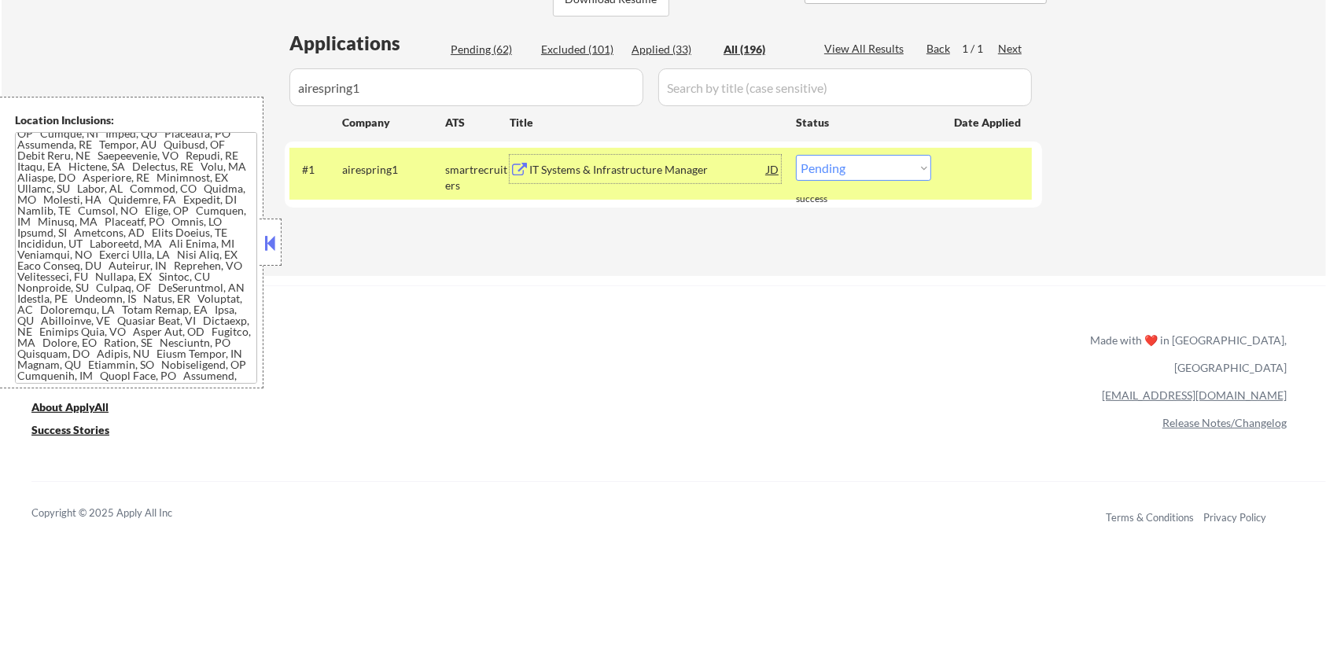
click at [862, 164] on select "Choose an option... Pending Applied Excluded (Questions) Excluded (Expired) Exc…" at bounding box center [863, 168] width 135 height 26
click at [796, 155] on select "Choose an option... Pending Applied Excluded (Questions) Excluded (Expired) Exc…" at bounding box center [863, 168] width 135 height 26
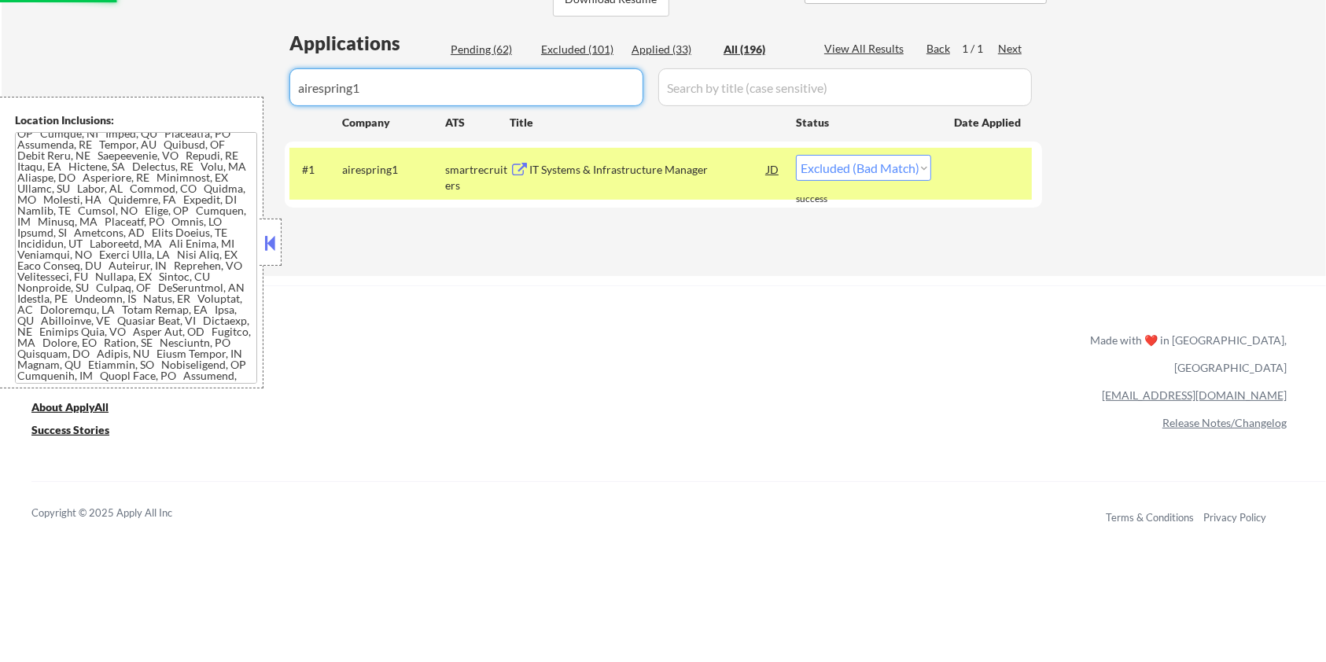
drag, startPoint x: 391, startPoint y: 84, endPoint x: 184, endPoint y: 113, distance: 208.8
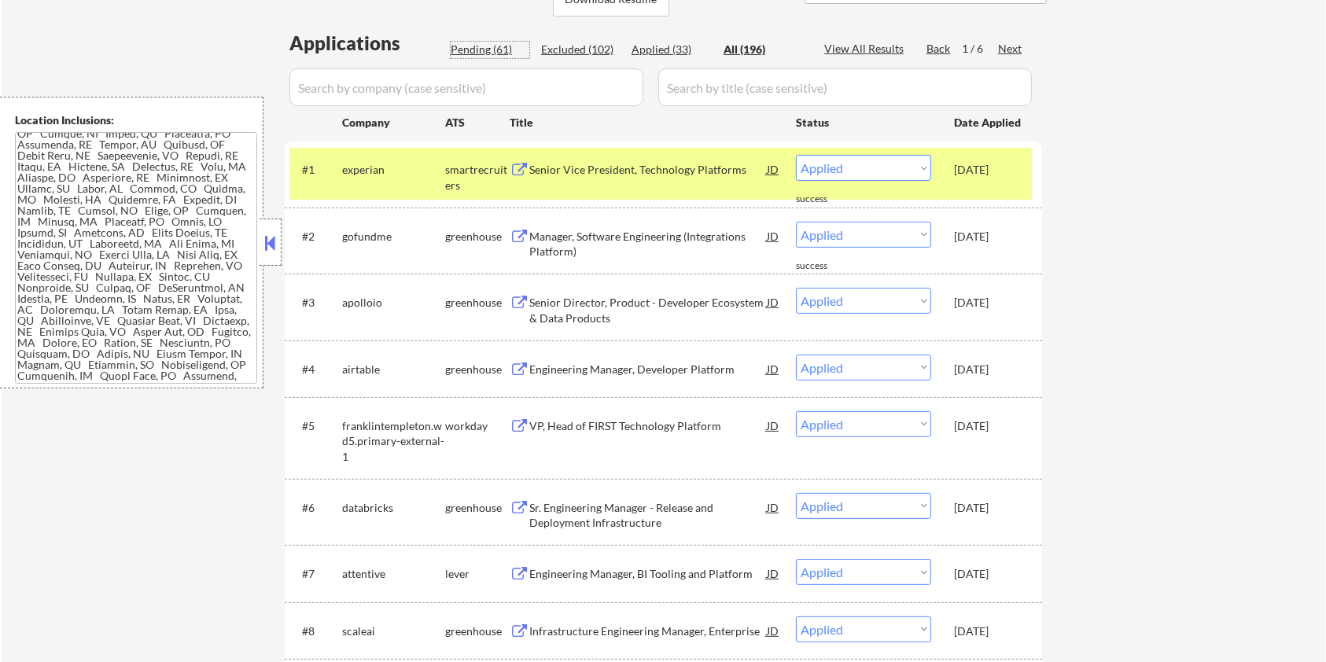
click at [473, 43] on div "Pending (61)" at bounding box center [490, 50] width 79 height 16
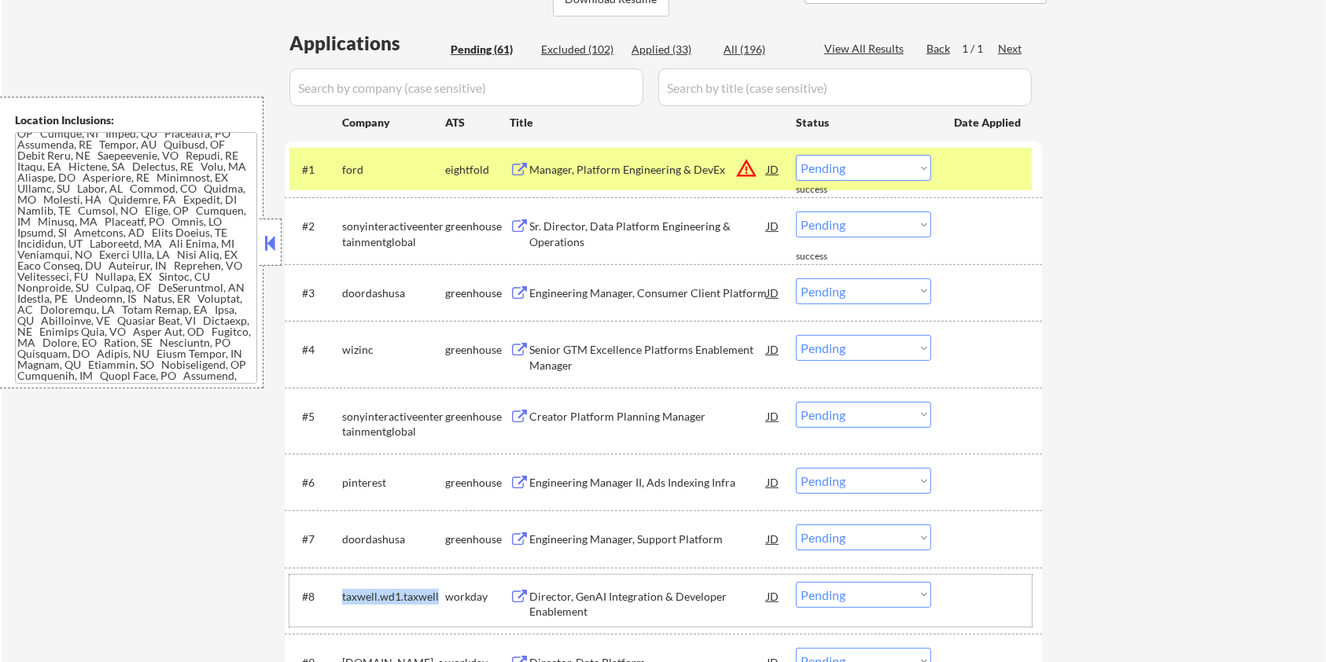
drag, startPoint x: 438, startPoint y: 594, endPoint x: 343, endPoint y: 600, distance: 95.3
click at [343, 600] on div "taxwell.wd1.taxwell" at bounding box center [393, 597] width 103 height 16
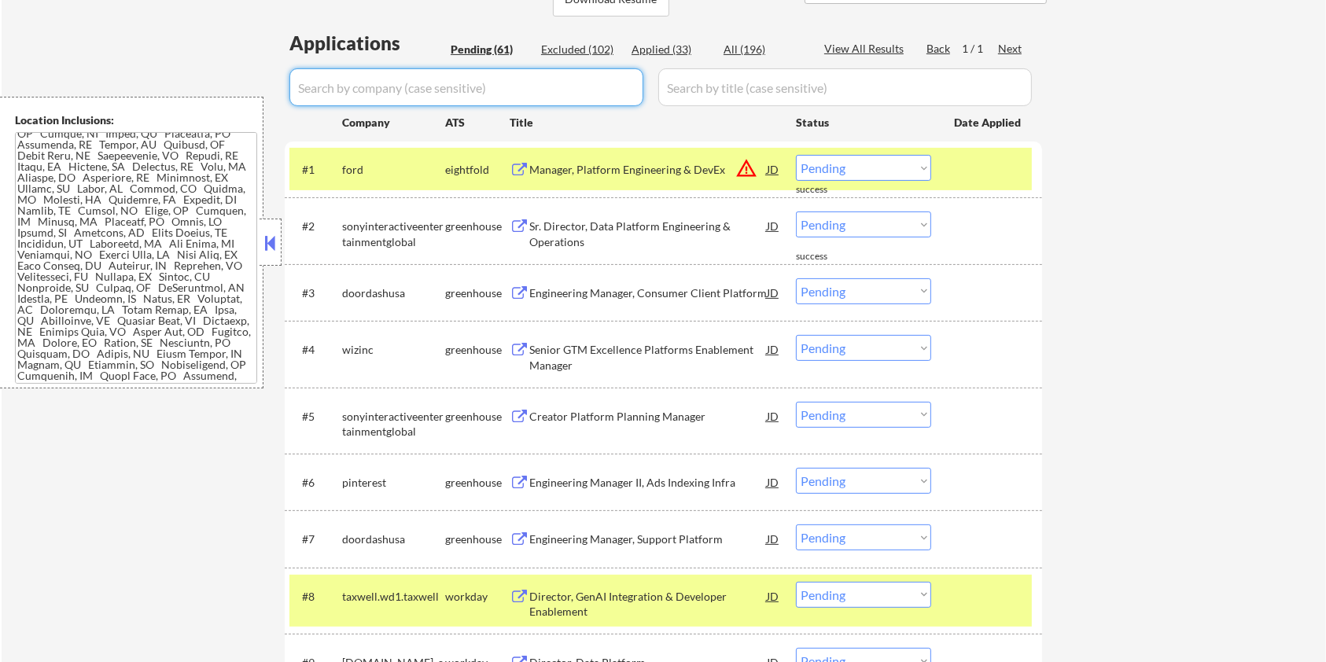
click at [332, 86] on input "input" at bounding box center [466, 87] width 354 height 38
paste input "taxwell.wd1.taxwell"
click at [708, 94] on input "input" at bounding box center [844, 87] width 373 height 38
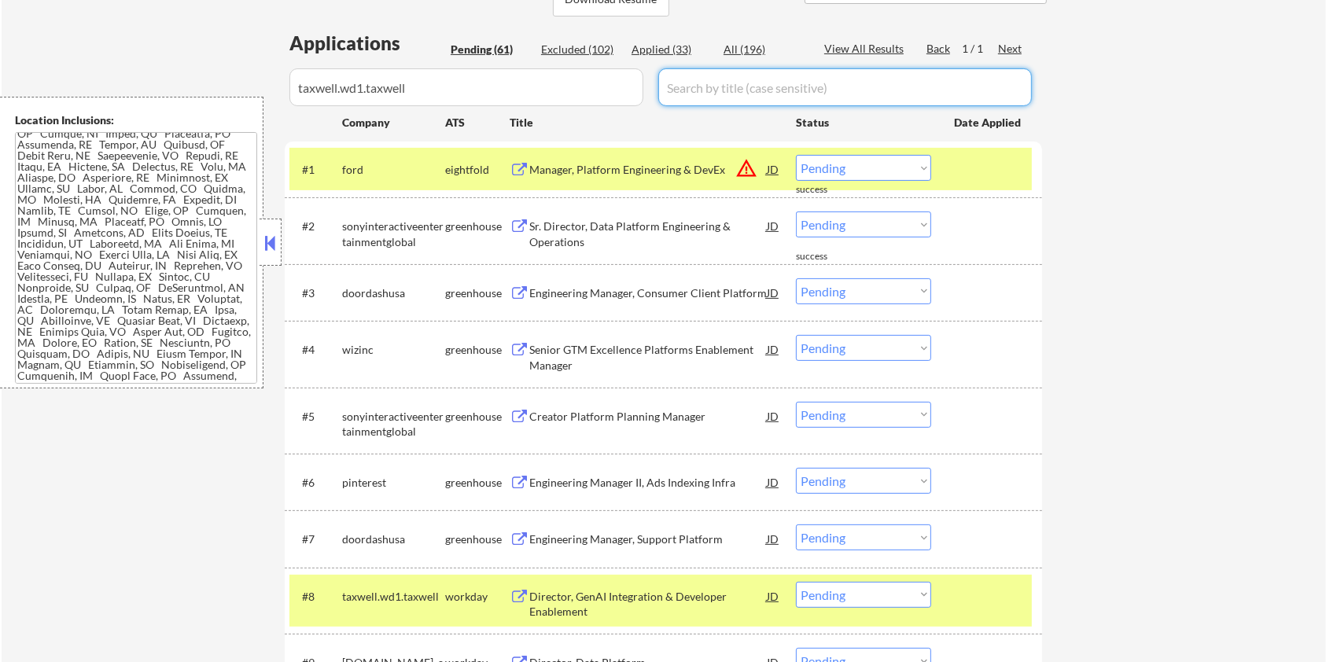
click at [729, 47] on div "All (196)" at bounding box center [762, 50] width 79 height 16
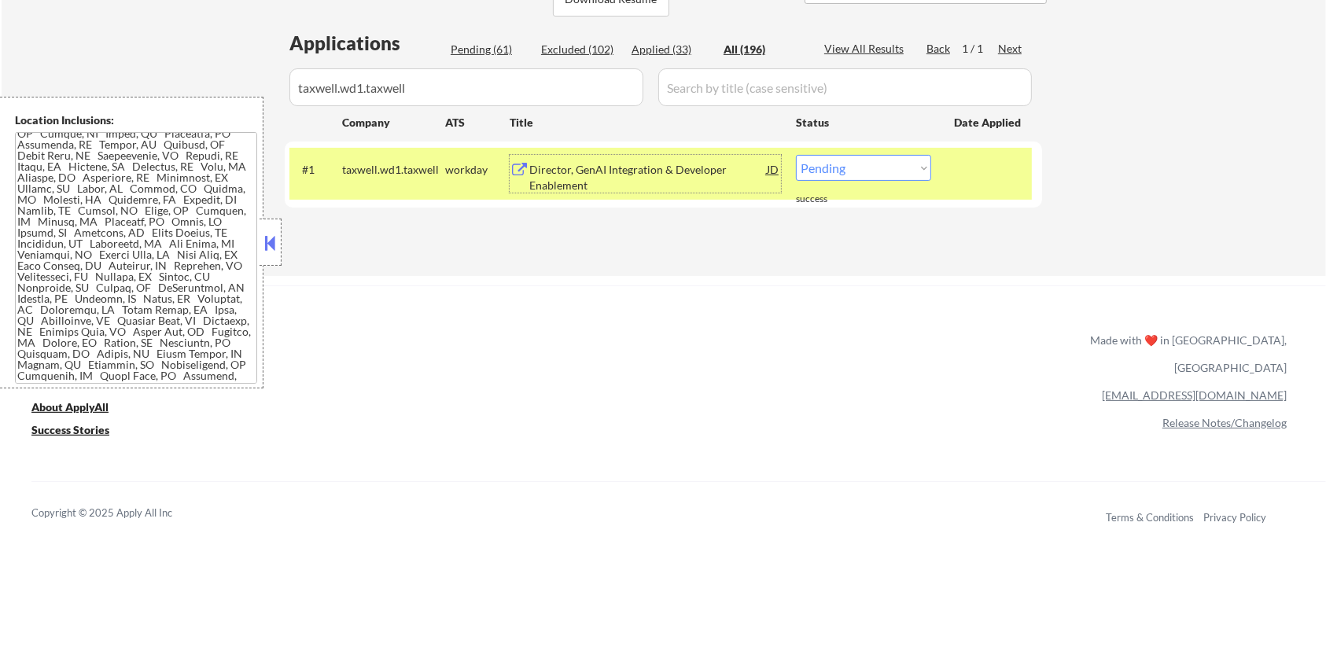
click at [606, 170] on div "Director, GenAI Integration & Developer Enablement" at bounding box center [647, 177] width 237 height 31
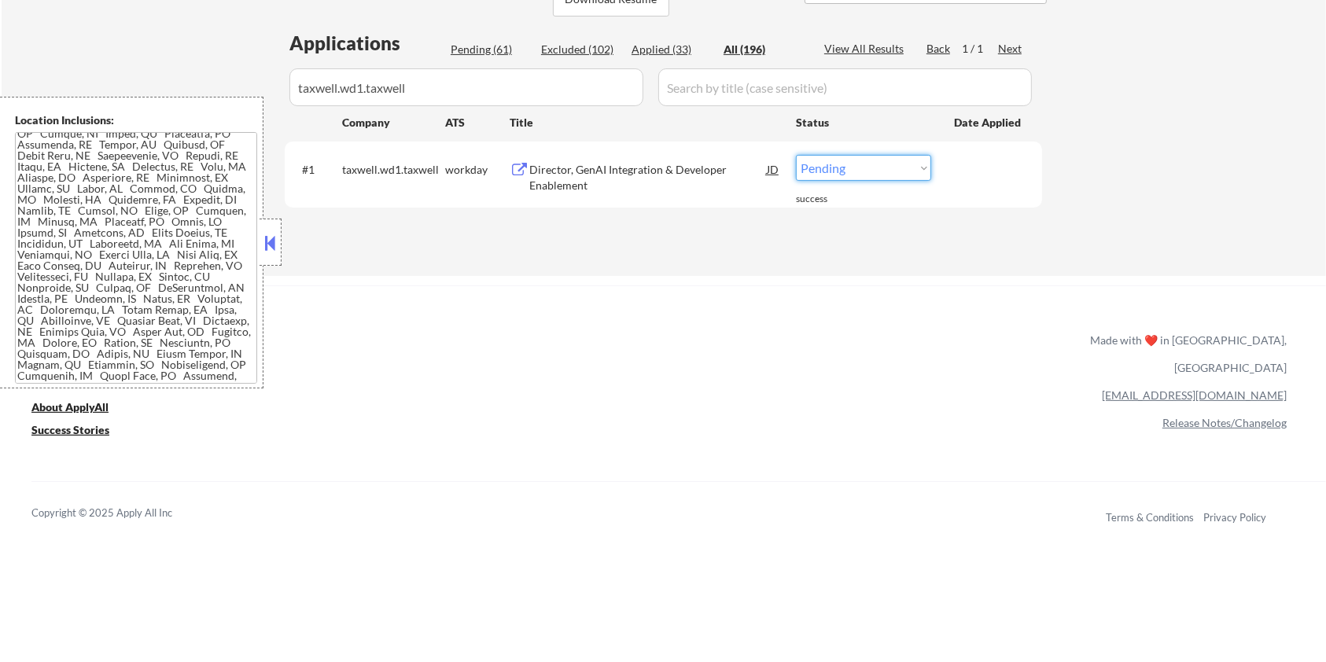
click at [847, 164] on select "Choose an option... Pending Applied Excluded (Questions) Excluded (Expired) Exc…" at bounding box center [863, 168] width 135 height 26
click at [796, 155] on select "Choose an option... Pending Applied Excluded (Questions) Excluded (Expired) Exc…" at bounding box center [863, 168] width 135 height 26
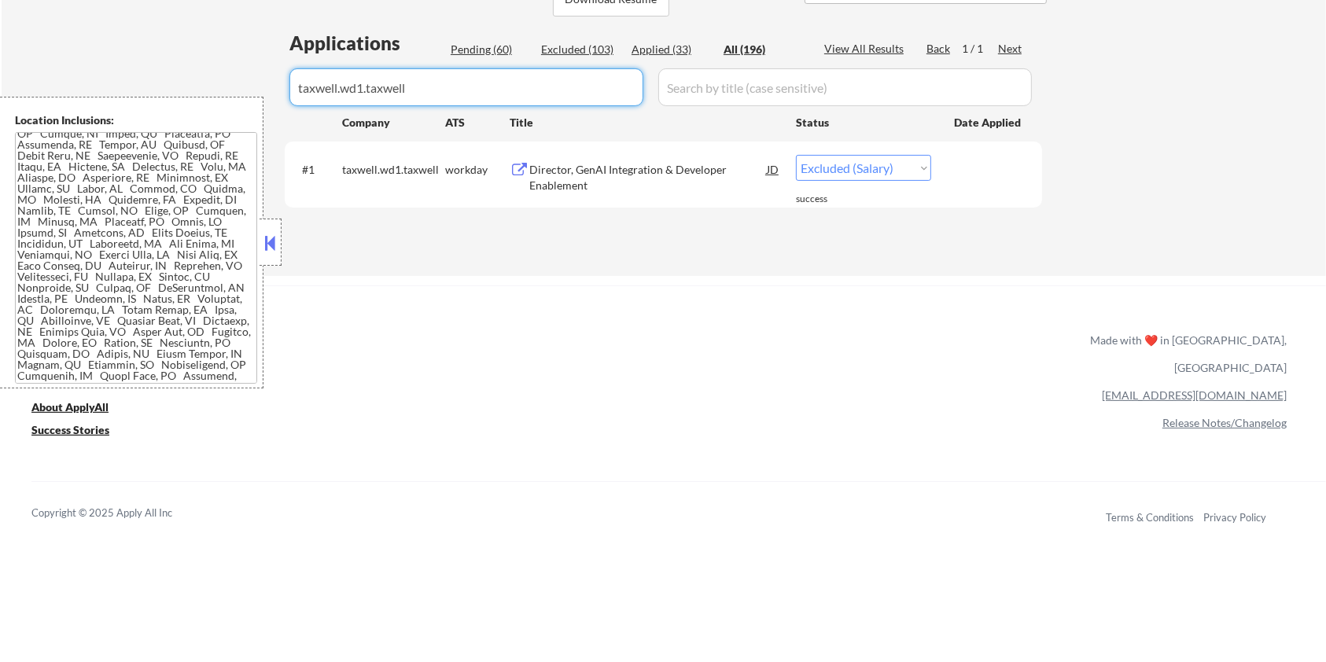
drag, startPoint x: 469, startPoint y: 96, endPoint x: 267, endPoint y: 101, distance: 202.1
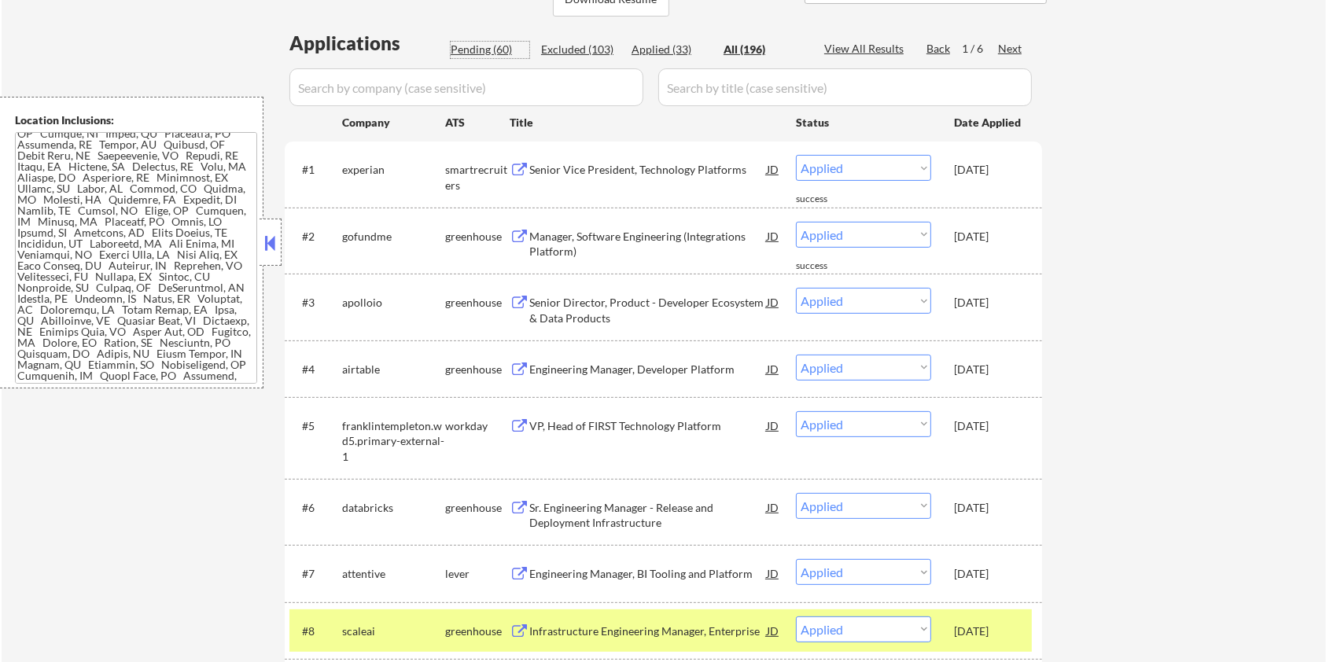
click at [476, 50] on div "Pending (60)" at bounding box center [490, 50] width 79 height 16
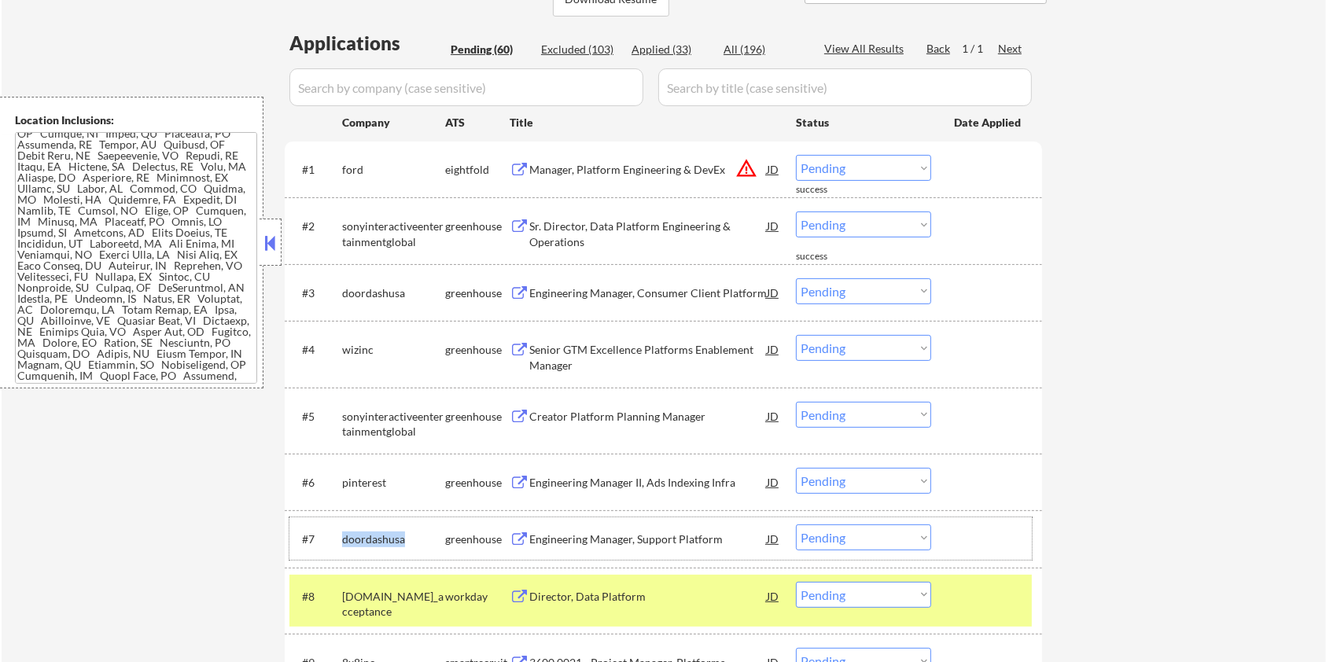
drag, startPoint x: 409, startPoint y: 535, endPoint x: 343, endPoint y: 535, distance: 66.0
click at [343, 535] on div "doordashusa" at bounding box center [393, 539] width 103 height 16
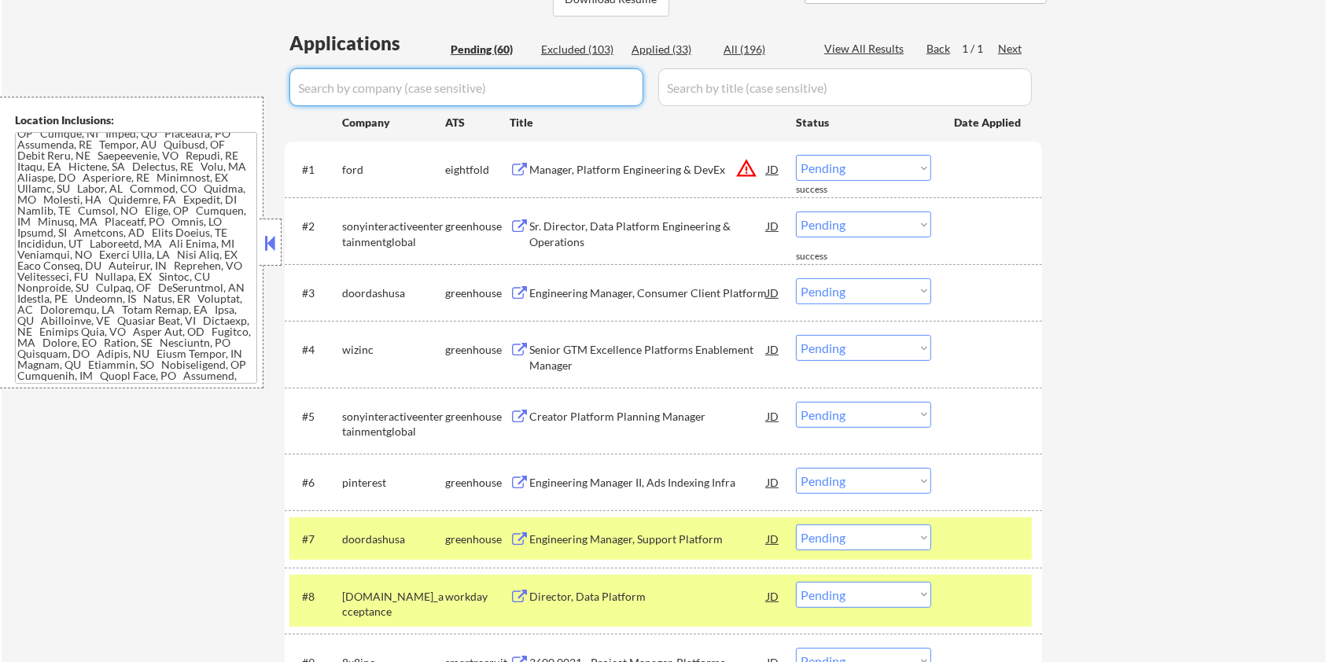
click at [352, 95] on input "input" at bounding box center [466, 87] width 354 height 38
paste input "doordashusa"
drag, startPoint x: 724, startPoint y: 103, endPoint x: 731, endPoint y: 99, distance: 8.1
click at [724, 103] on input "input" at bounding box center [844, 87] width 373 height 38
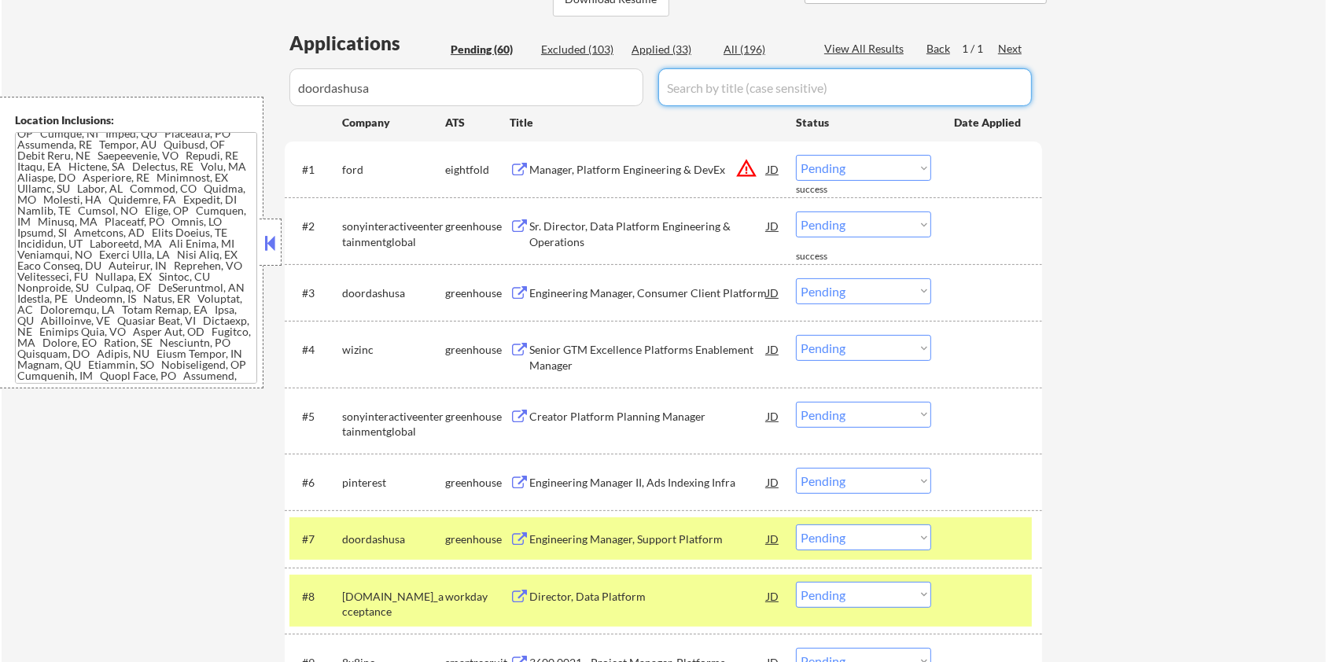
click at [760, 46] on div "All (196)" at bounding box center [762, 50] width 79 height 16
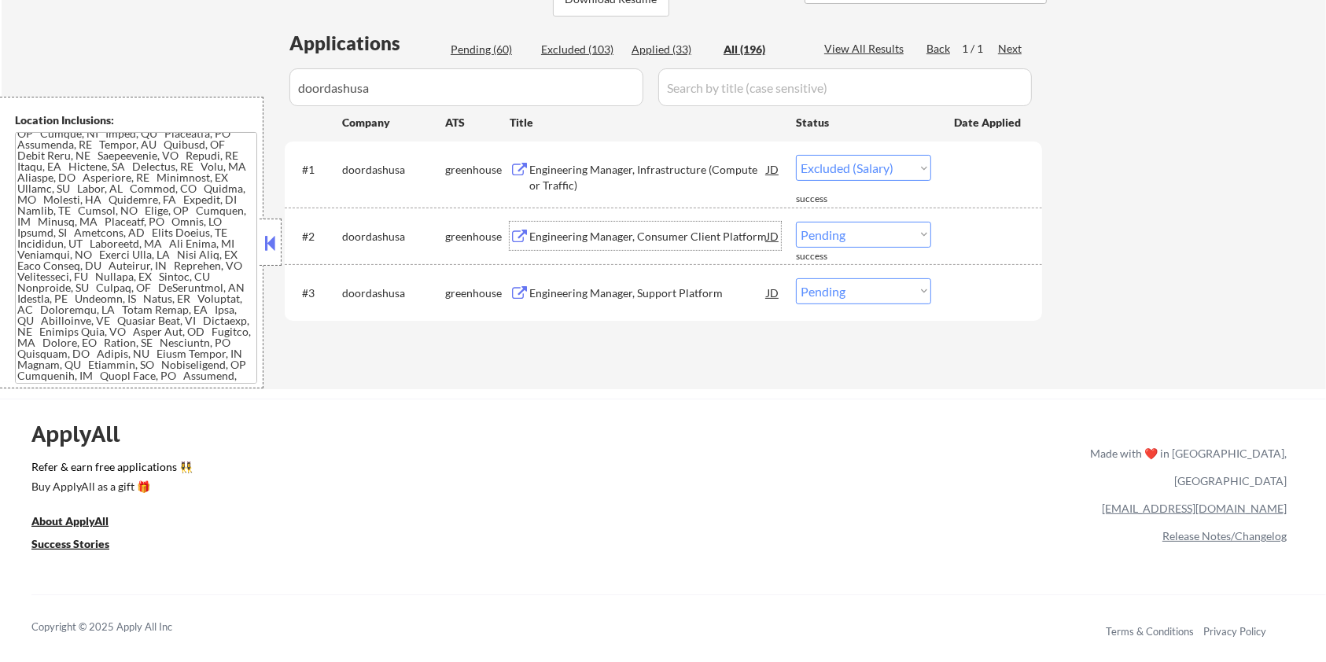
click at [601, 235] on div "Engineering Manager, Consumer Client Platform" at bounding box center [647, 237] width 237 height 16
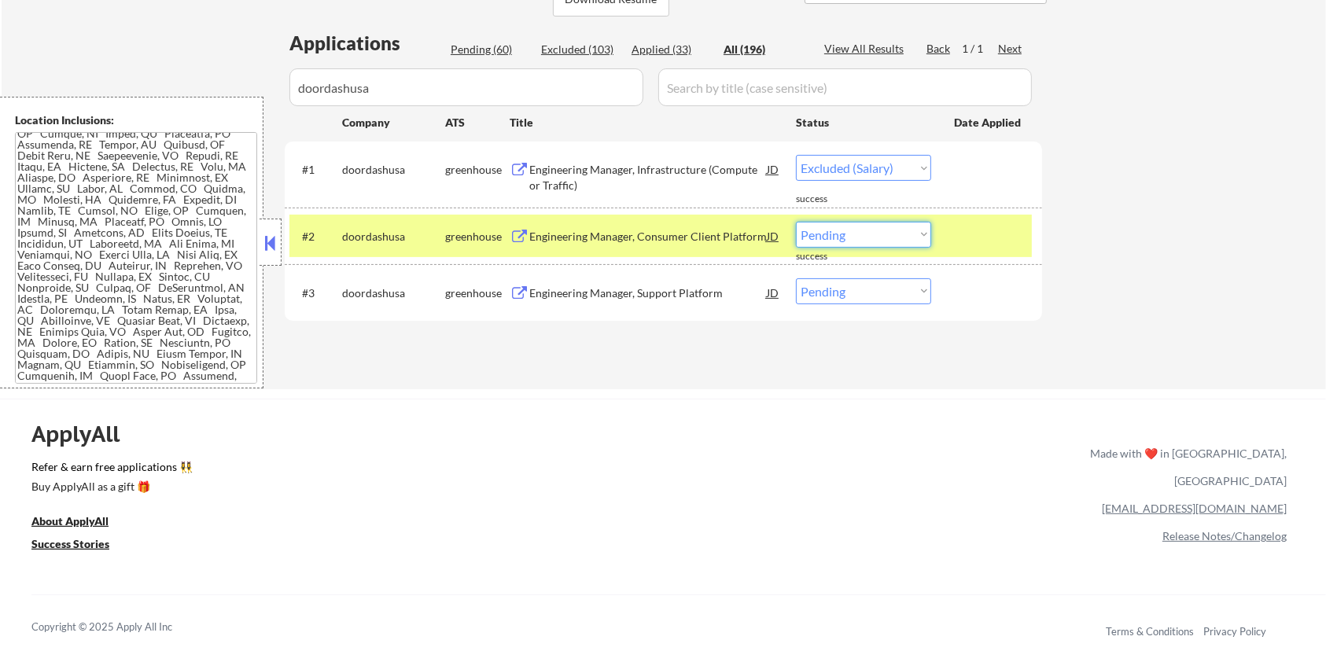
click at [829, 226] on select "Choose an option... Pending Applied Excluded (Questions) Excluded (Expired) Exc…" at bounding box center [863, 235] width 135 height 26
click at [796, 222] on select "Choose an option... Pending Applied Excluded (Questions) Excluded (Expired) Exc…" at bounding box center [863, 235] width 135 height 26
click at [572, 297] on div "Engineering Manager, Support Platform" at bounding box center [647, 293] width 237 height 16
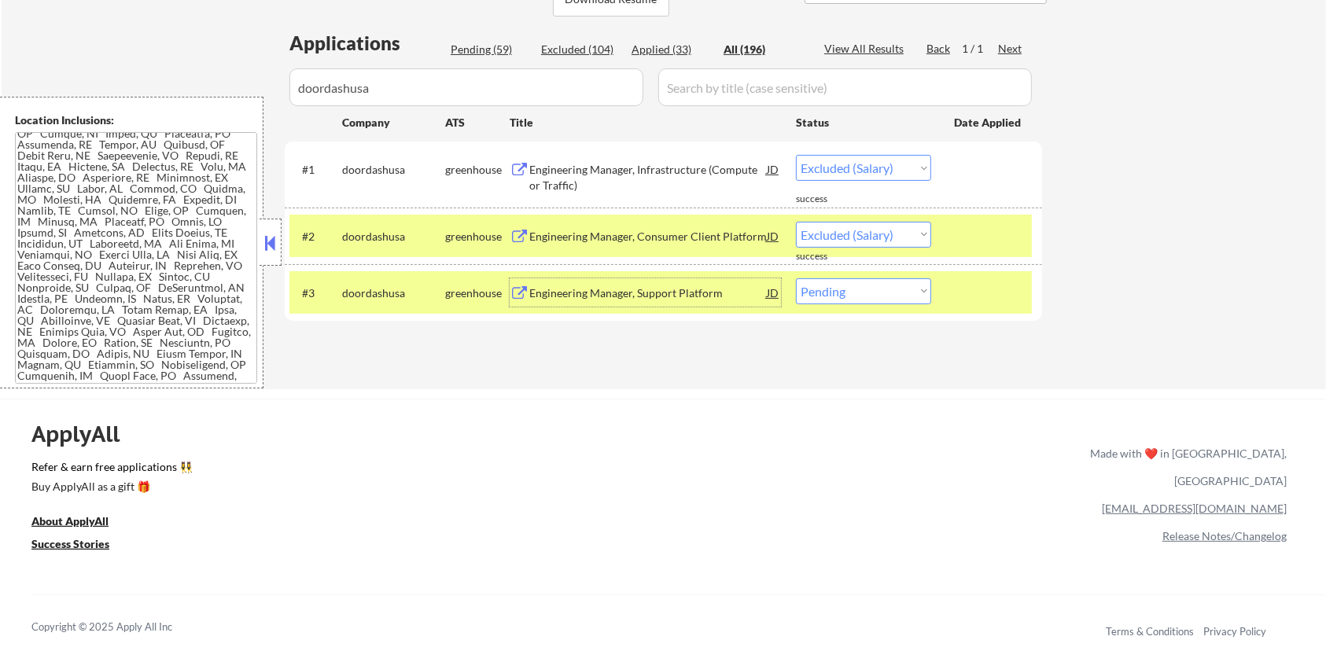
click at [916, 294] on select "Choose an option... Pending Applied Excluded (Questions) Excluded (Expired) Exc…" at bounding box center [863, 291] width 135 height 26
click at [796, 278] on select "Choose an option... Pending Applied Excluded (Questions) Excluded (Expired) Exc…" at bounding box center [863, 291] width 135 height 26
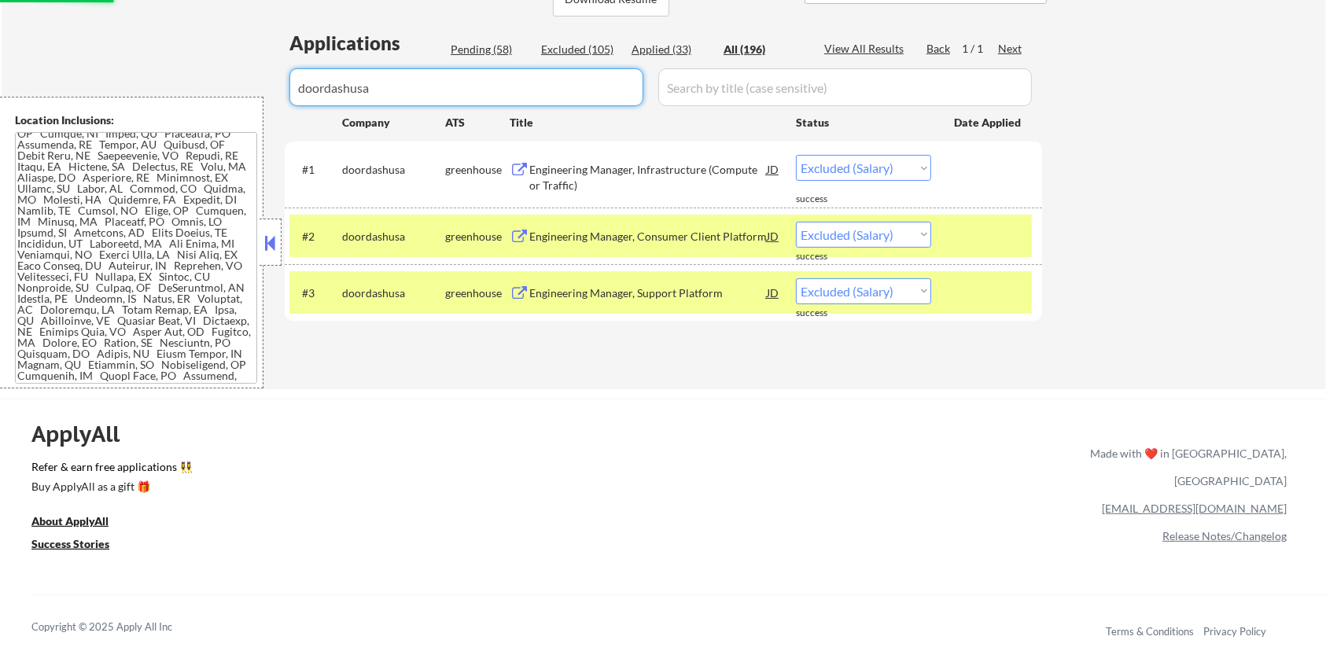
drag, startPoint x: 346, startPoint y: 97, endPoint x: 155, endPoint y: 97, distance: 191.0
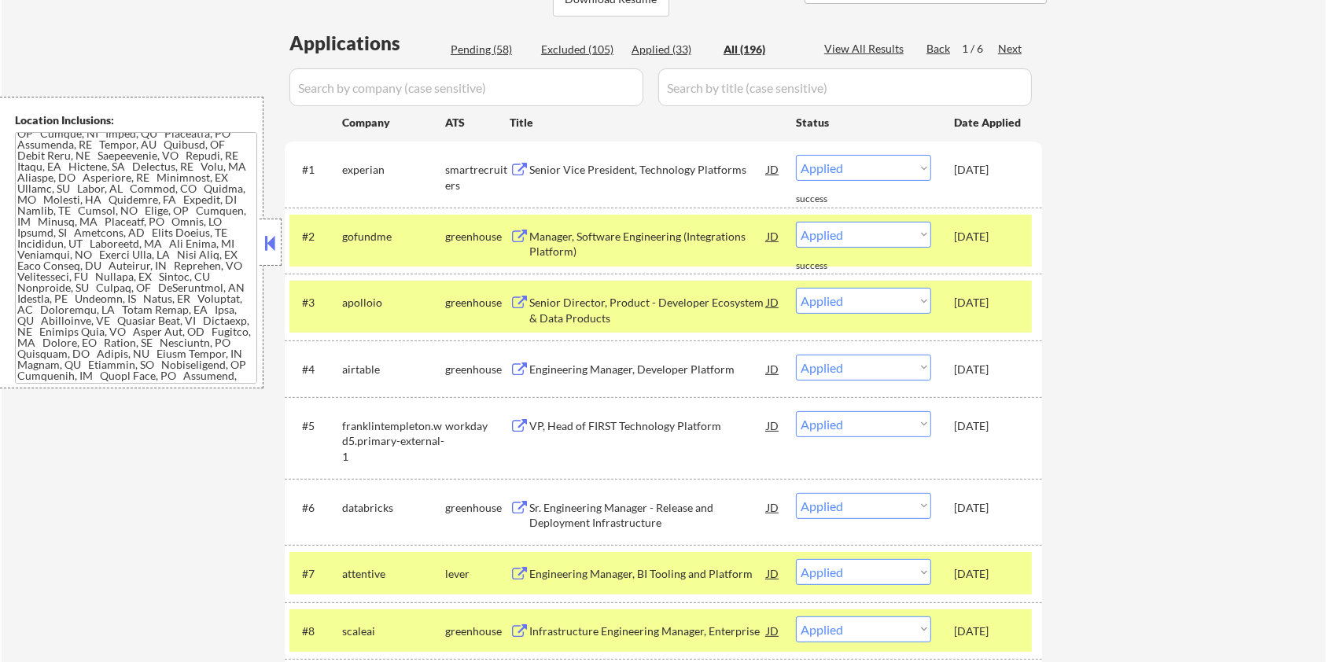
click at [466, 42] on div "Pending (58)" at bounding box center [490, 50] width 79 height 16
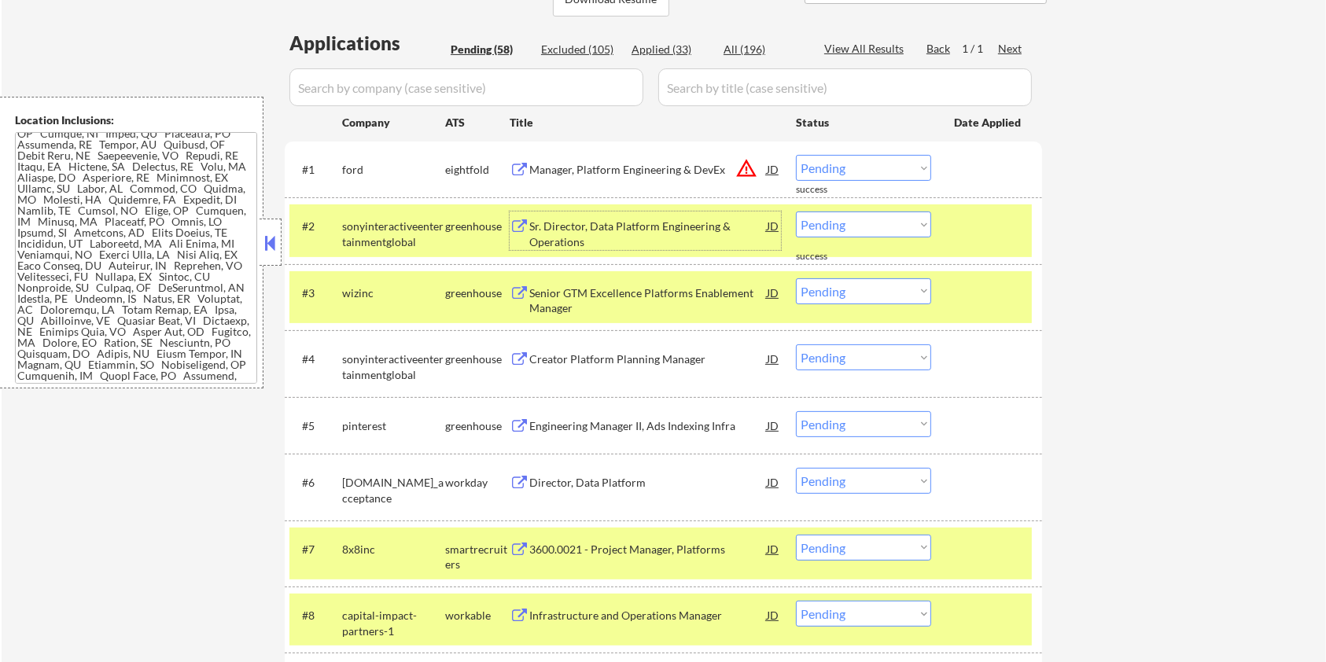
click at [619, 230] on div "Sr. Director, Data Platform Engineering & Operations" at bounding box center [647, 234] width 237 height 31
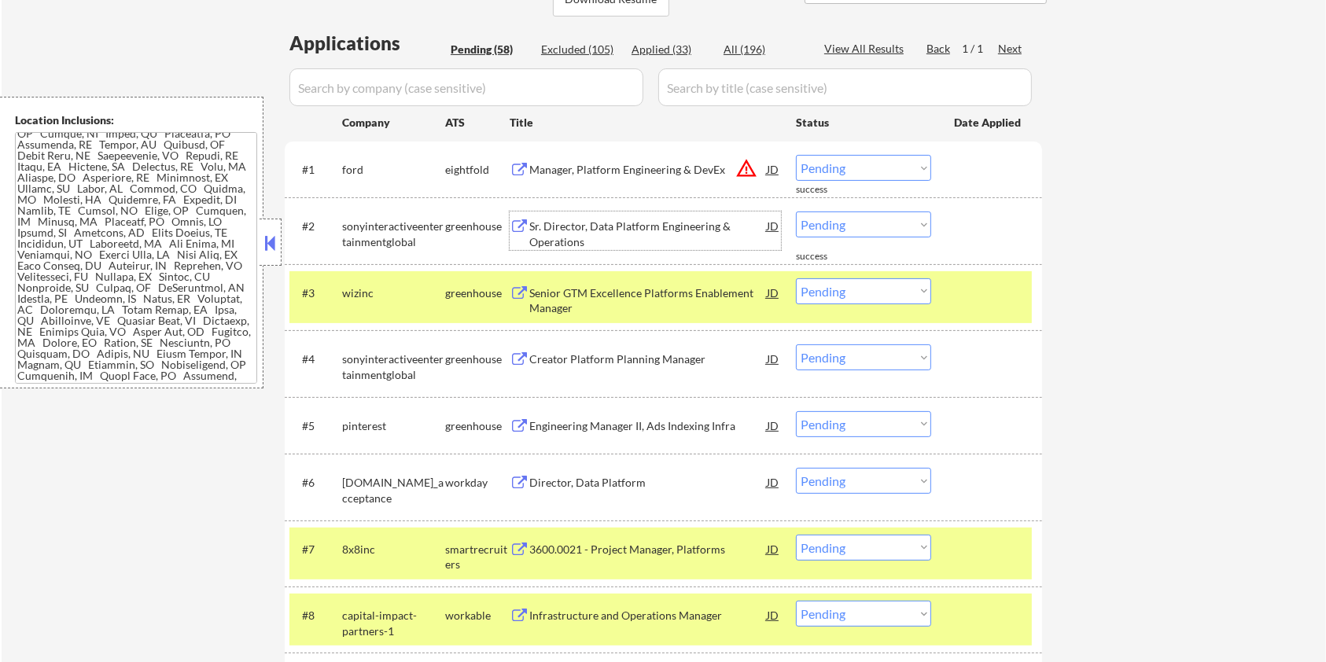
click at [986, 292] on div at bounding box center [988, 292] width 69 height 28
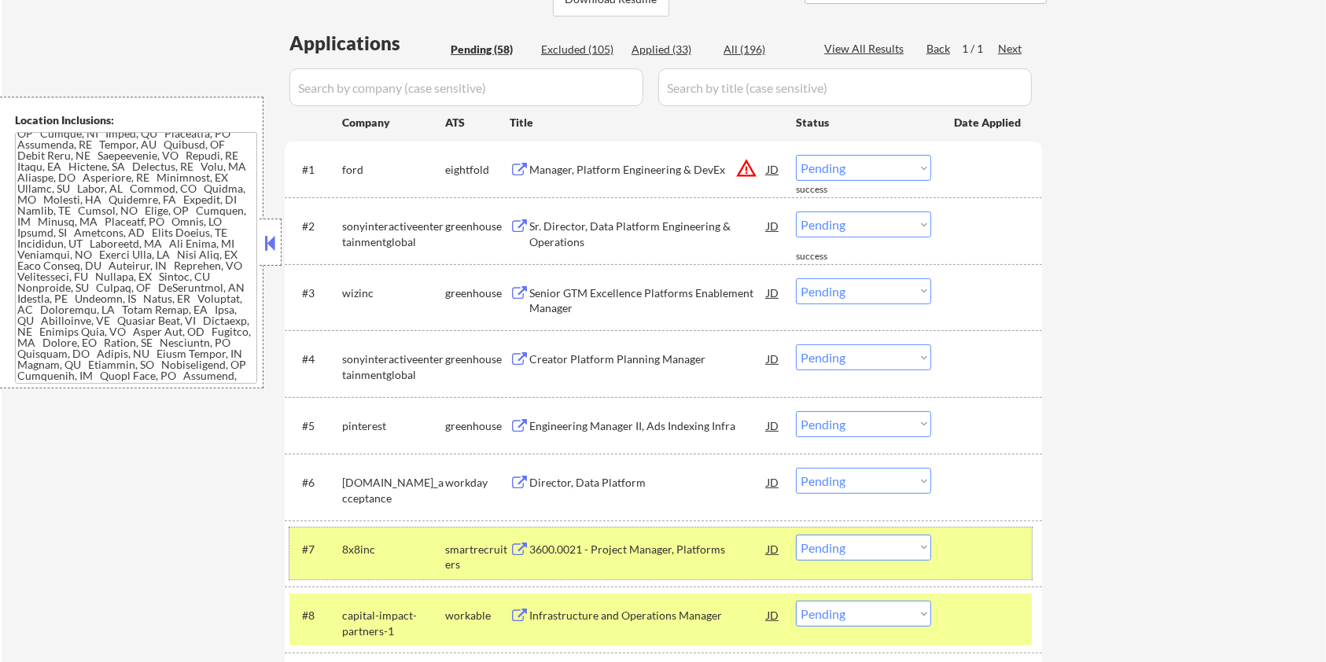
click at [996, 532] on div "#7 8x8inc smartrecruiters 3600.0021 - Project Manager, Platforms JD warning_amb…" at bounding box center [660, 554] width 742 height 52
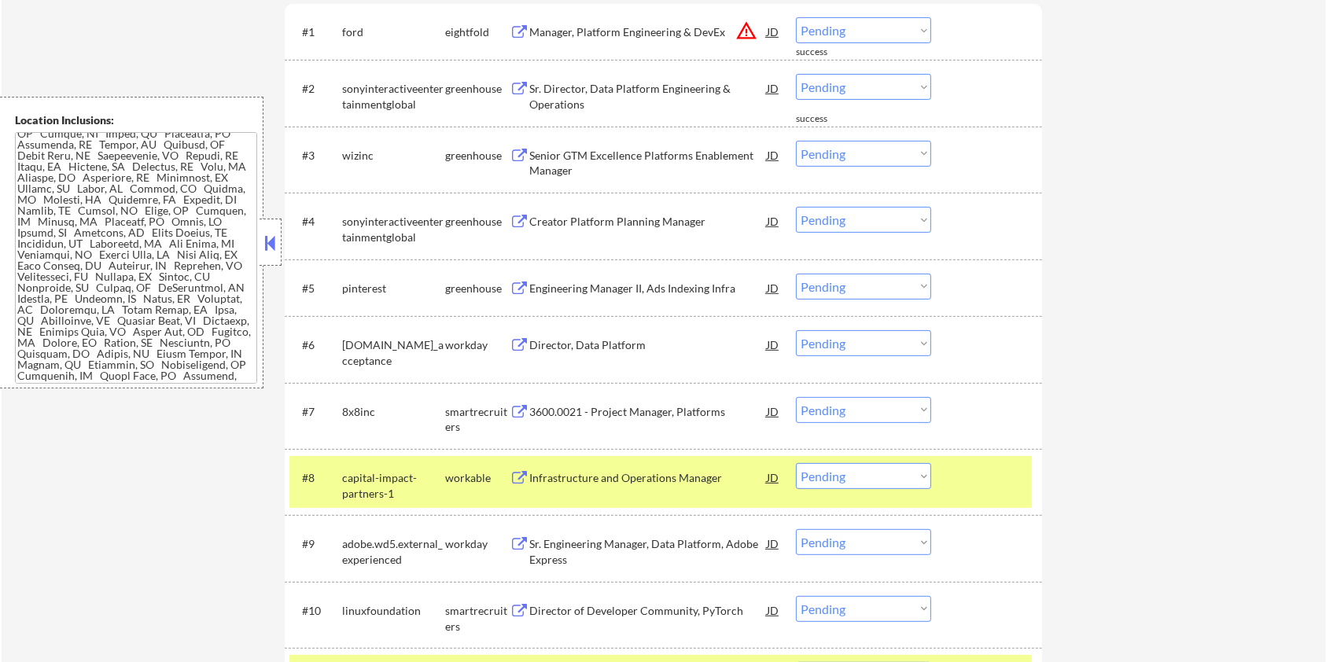
scroll to position [572, 0]
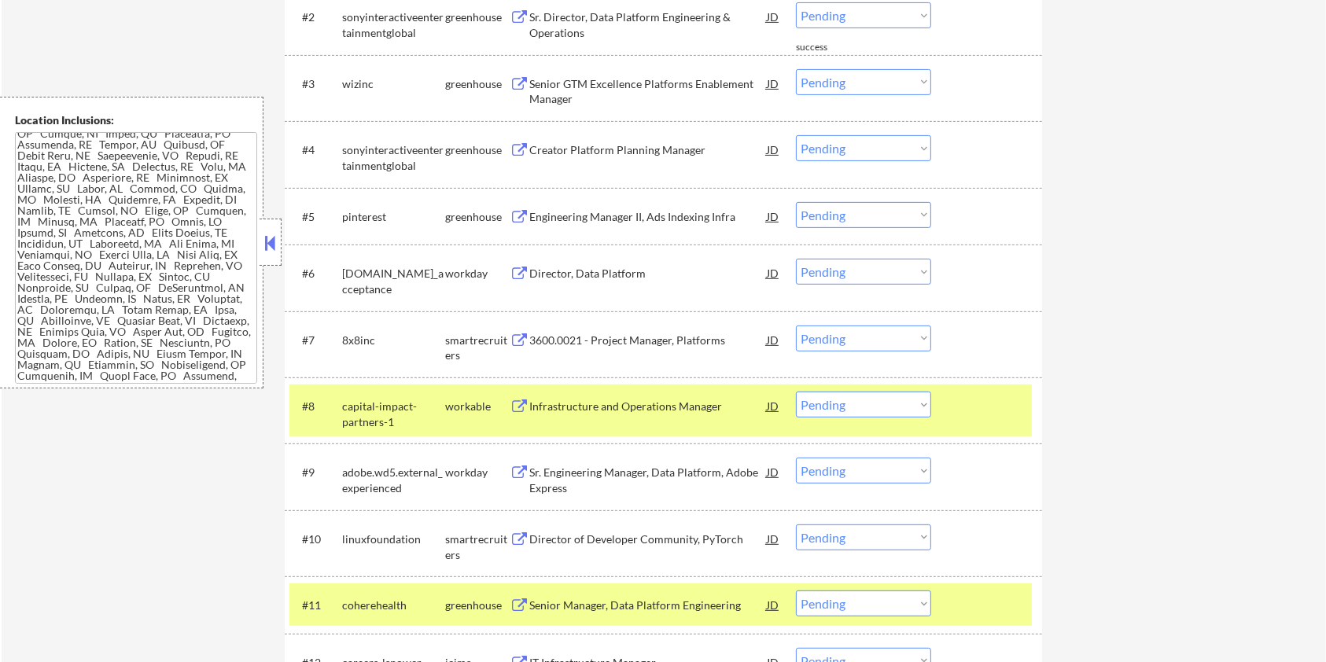
click at [998, 413] on div at bounding box center [988, 406] width 69 height 28
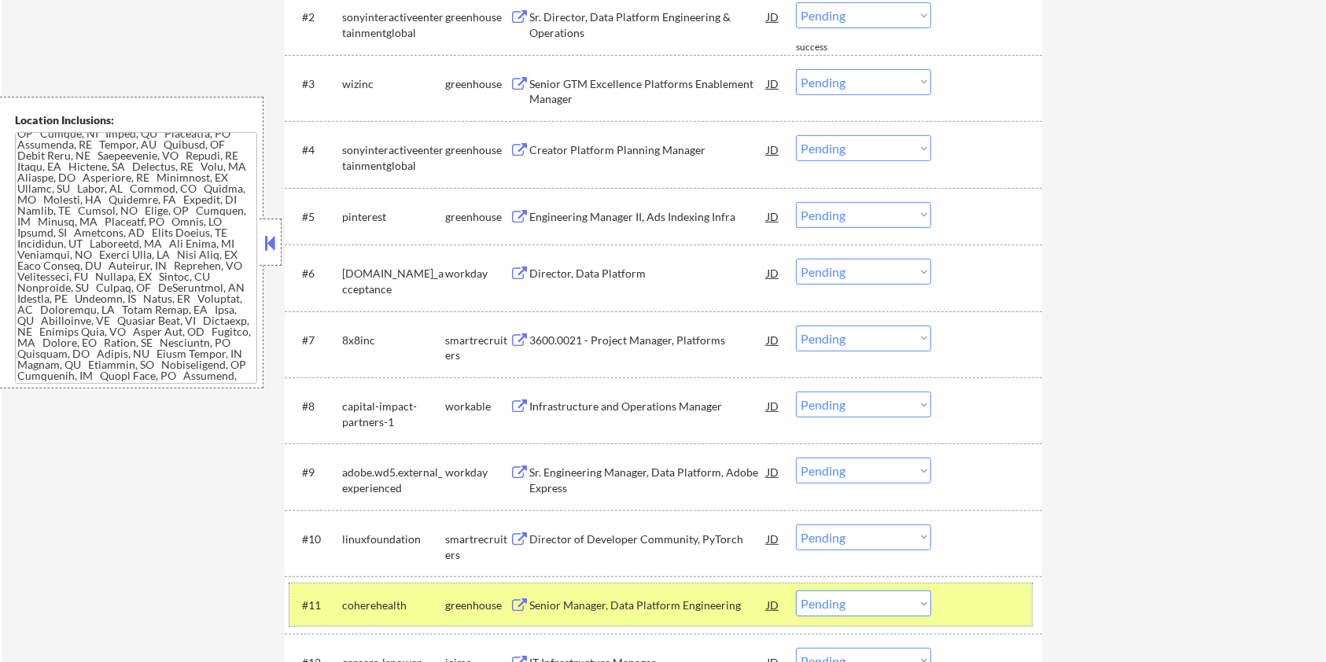
click at [975, 592] on div at bounding box center [988, 604] width 69 height 28
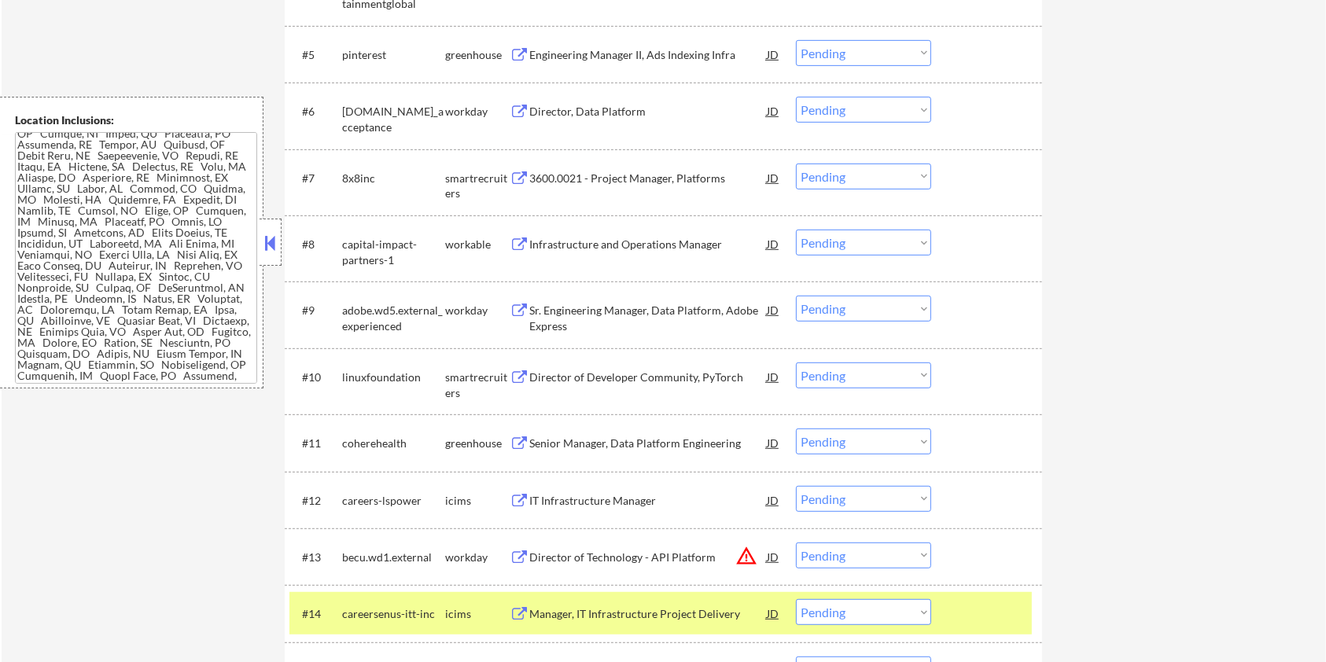
scroll to position [782, 0]
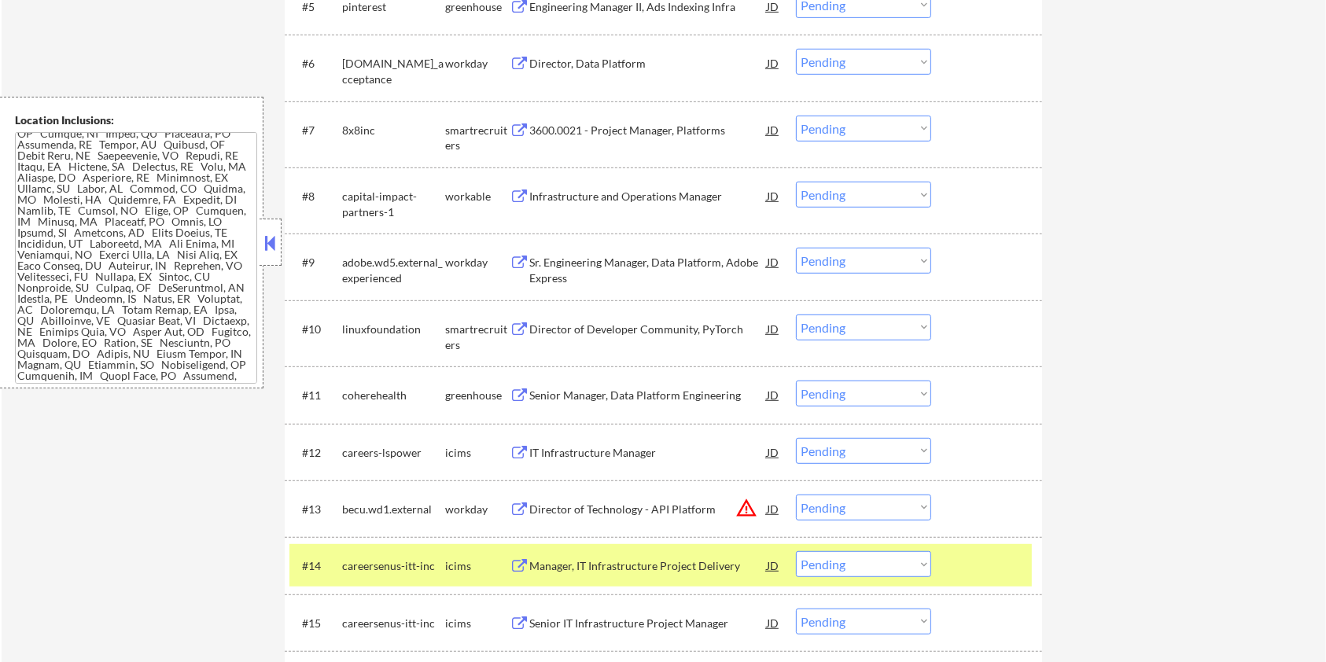
click at [986, 544] on div "#14 careersenus-itt-inc icims Manager, IT Infrastructure Project Delivery JD wa…" at bounding box center [663, 565] width 757 height 57
click at [985, 569] on div at bounding box center [988, 565] width 69 height 28
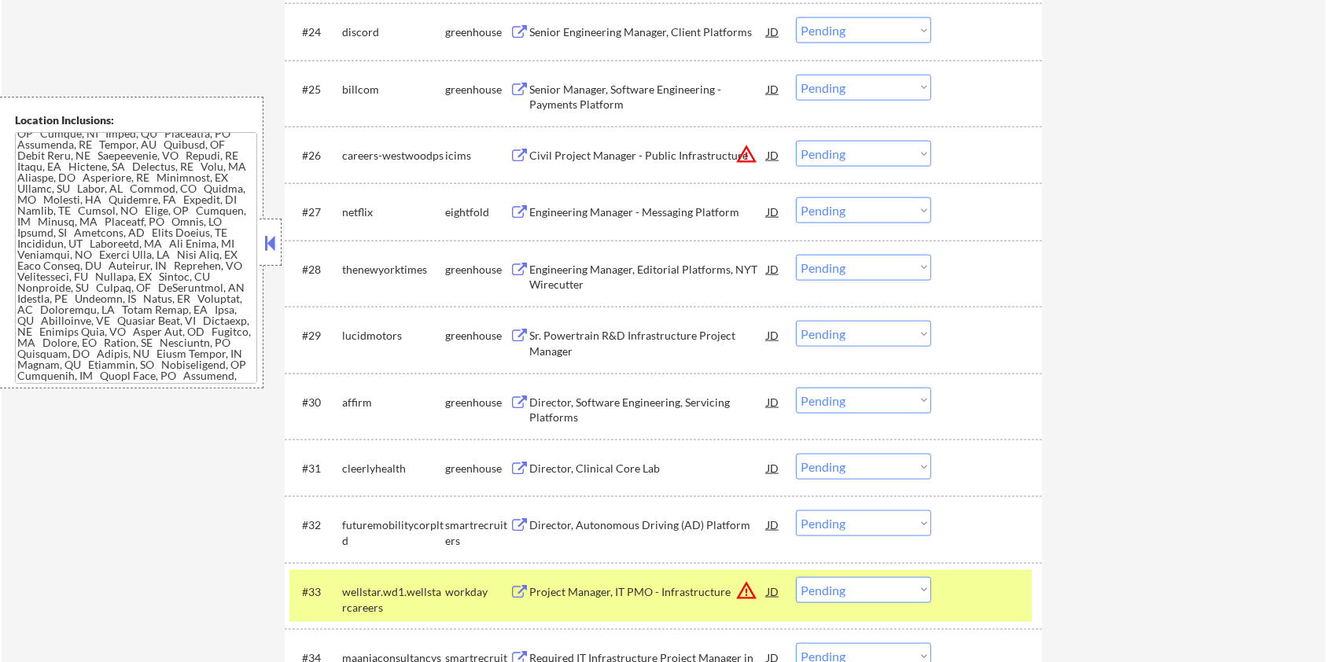
scroll to position [2040, 0]
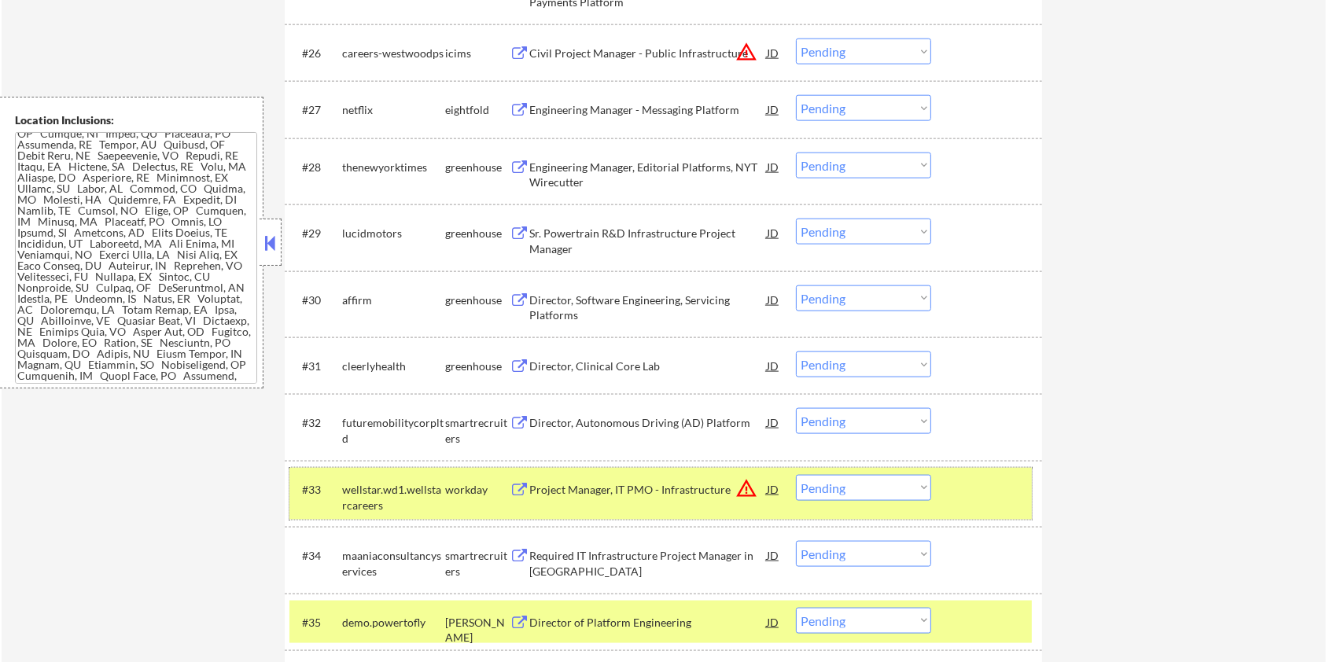
click at [1013, 472] on div "#33 wellstar.wd1.wellstarcareers workday Project Manager, IT PMO - Infrastructu…" at bounding box center [660, 494] width 742 height 52
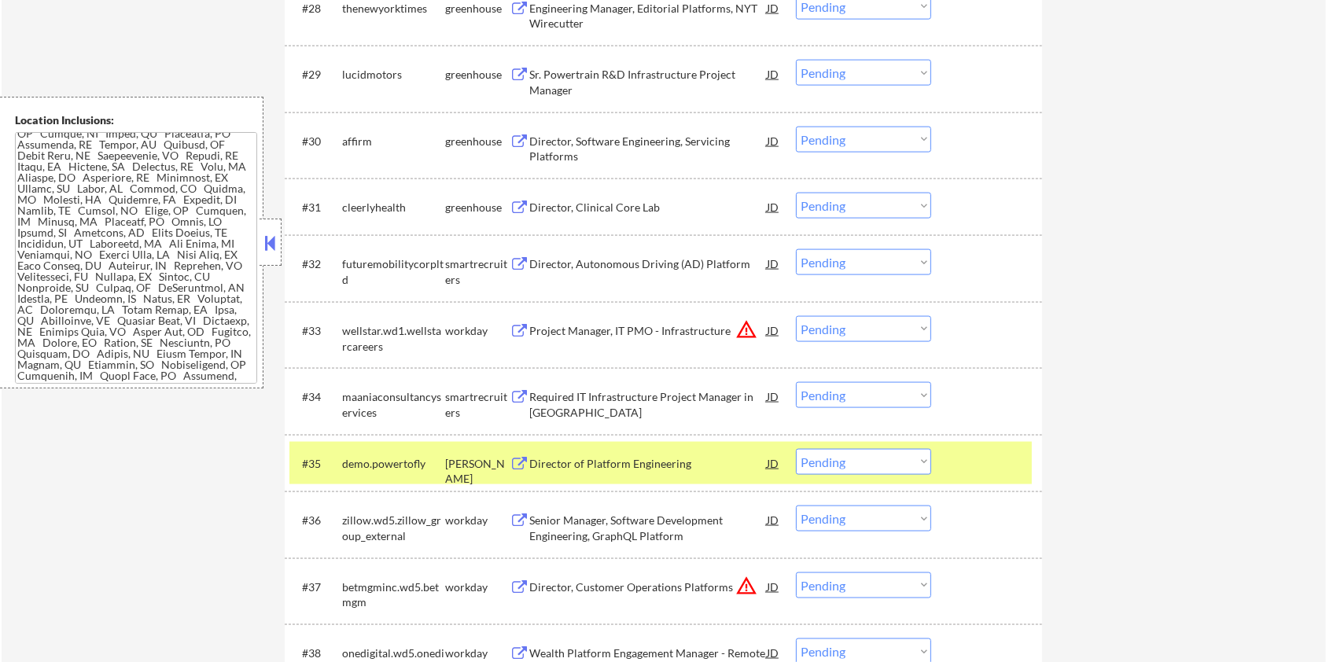
scroll to position [2250, 0]
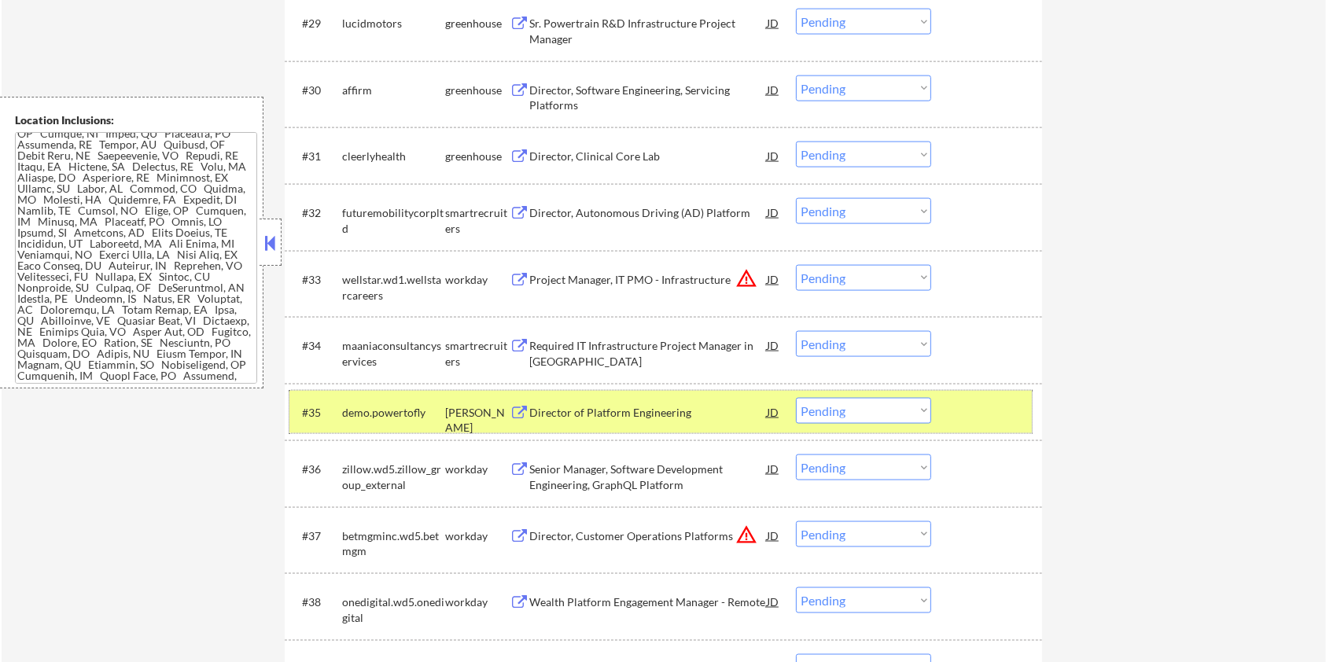
click at [987, 417] on div at bounding box center [988, 412] width 69 height 28
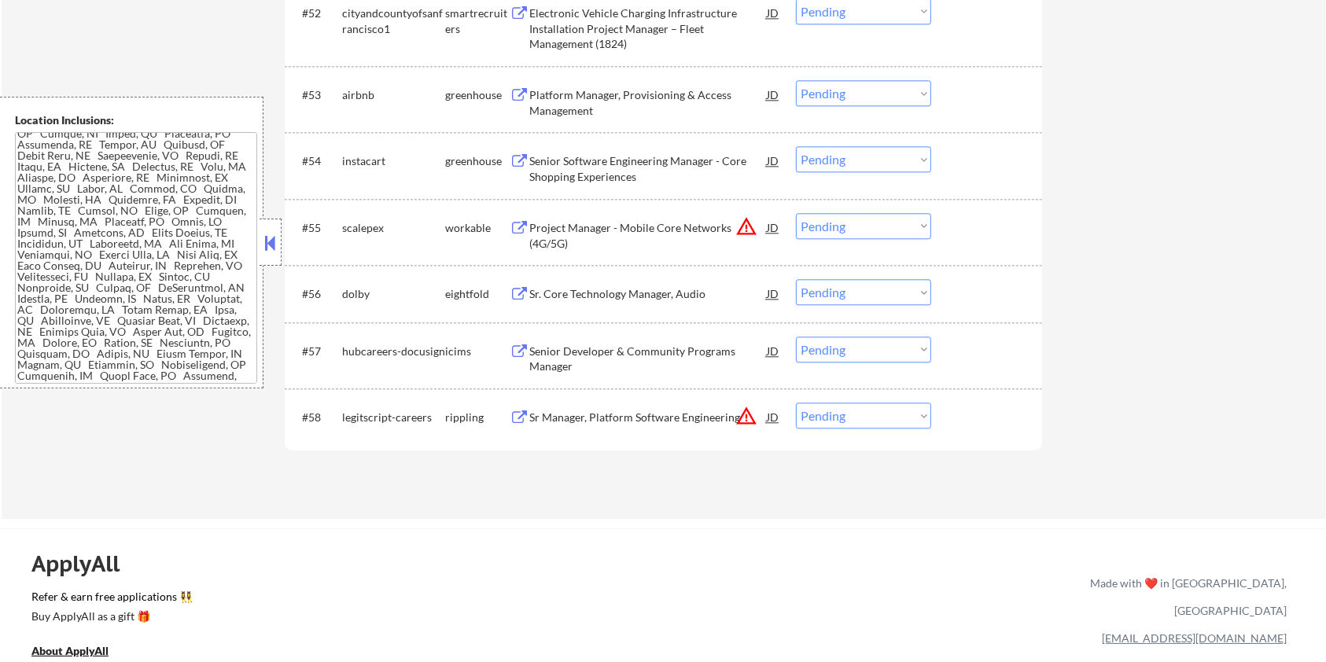
scroll to position [3508, 0]
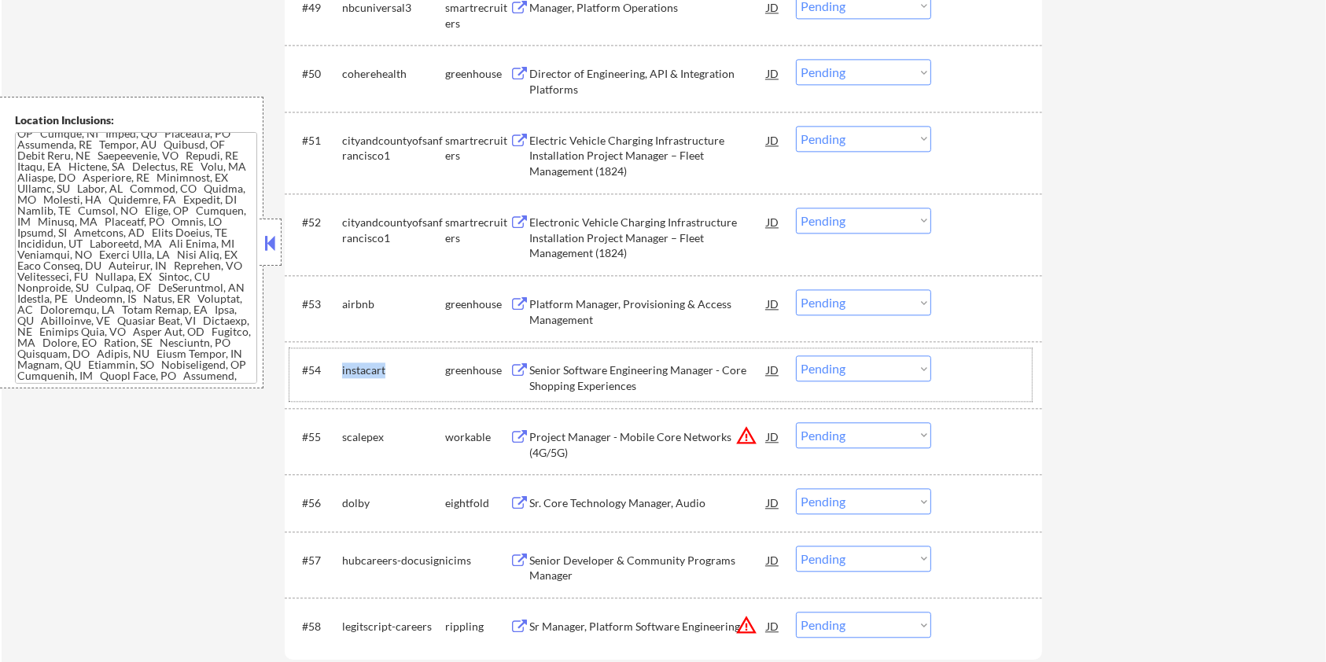
drag, startPoint x: 399, startPoint y: 368, endPoint x: 340, endPoint y: 366, distance: 58.2
click at [340, 366] on div "#54 instacart greenhouse Senior Software Engineering Manager - Core Shopping Ex…" at bounding box center [660, 374] width 742 height 52
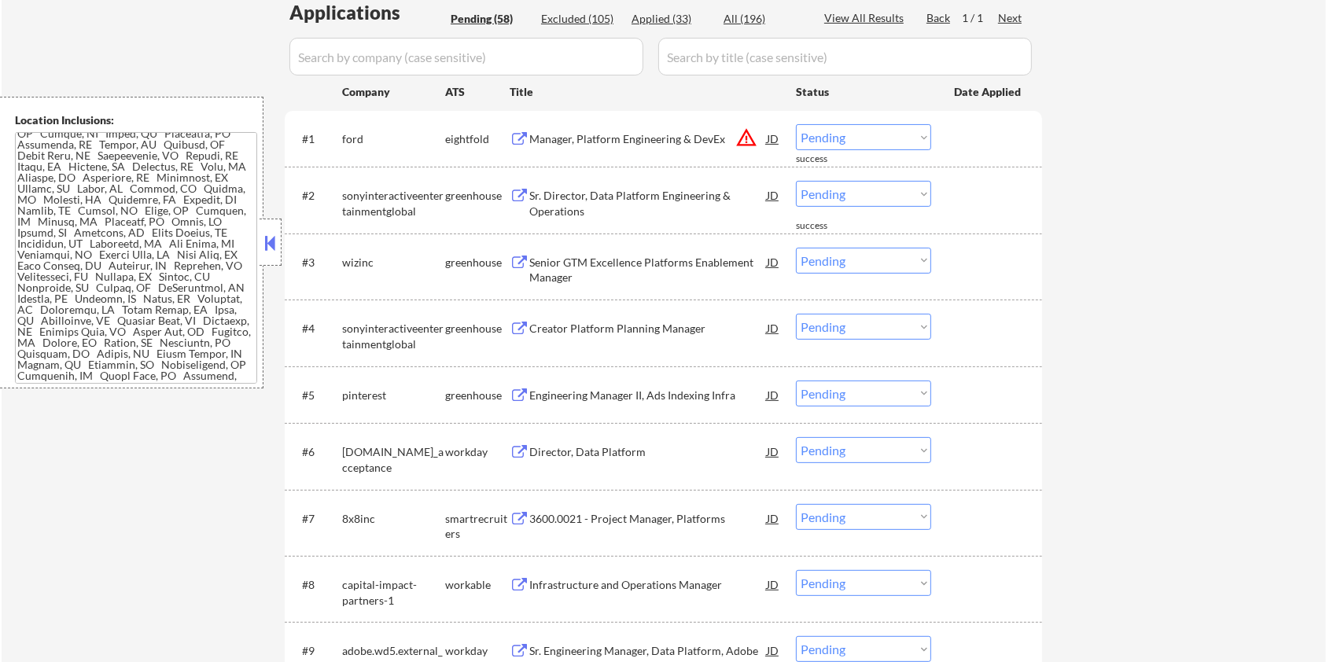
scroll to position [258, 0]
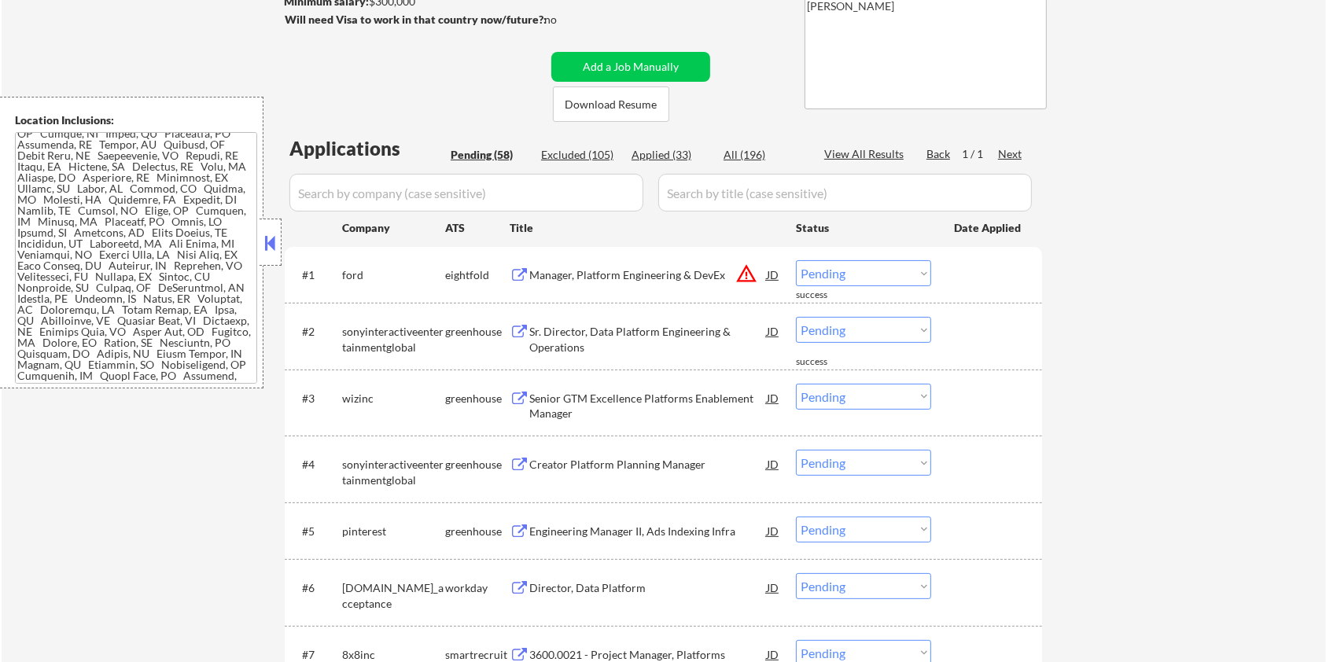
click at [421, 220] on div "Company" at bounding box center [393, 228] width 103 height 16
click at [409, 198] on input "input" at bounding box center [466, 193] width 354 height 38
paste input "instacart"
drag, startPoint x: 734, startPoint y: 204, endPoint x: 734, endPoint y: 190, distance: 13.4
click at [734, 204] on input "input" at bounding box center [844, 193] width 373 height 38
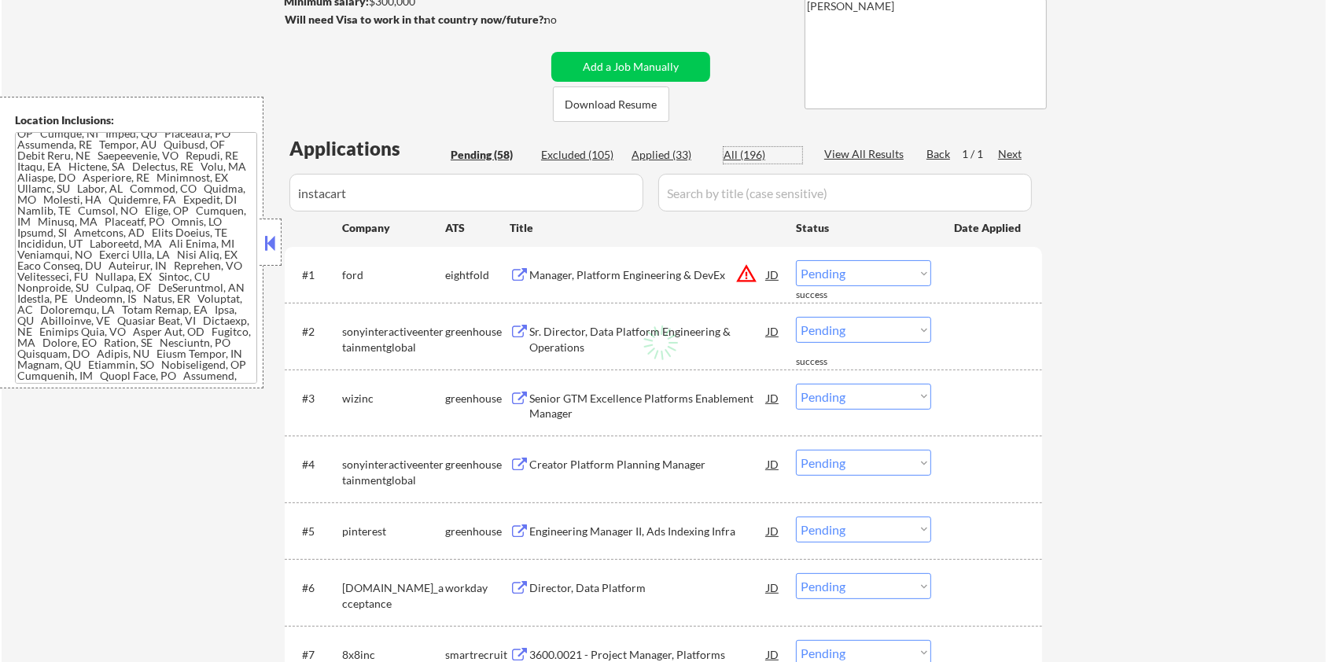
click at [745, 147] on div "All (196)" at bounding box center [762, 155] width 79 height 16
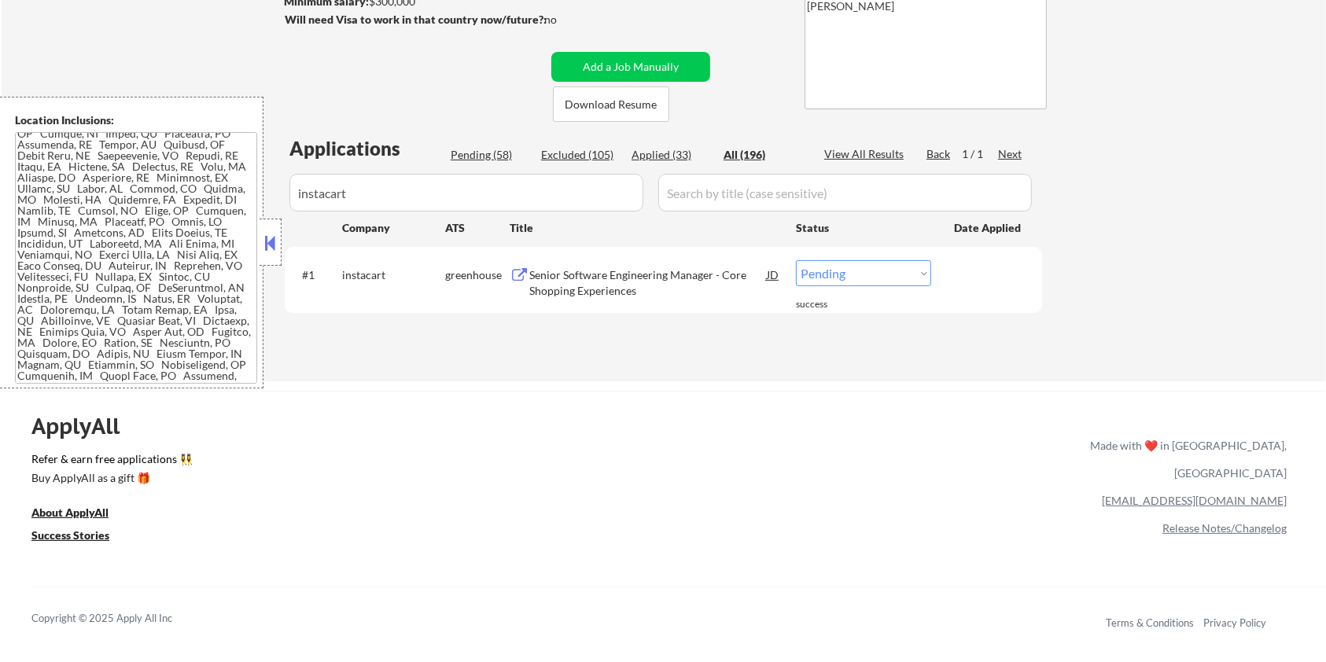
click at [572, 273] on div "Senior Software Engineering Manager - Core Shopping Experiences" at bounding box center [647, 282] width 237 height 31
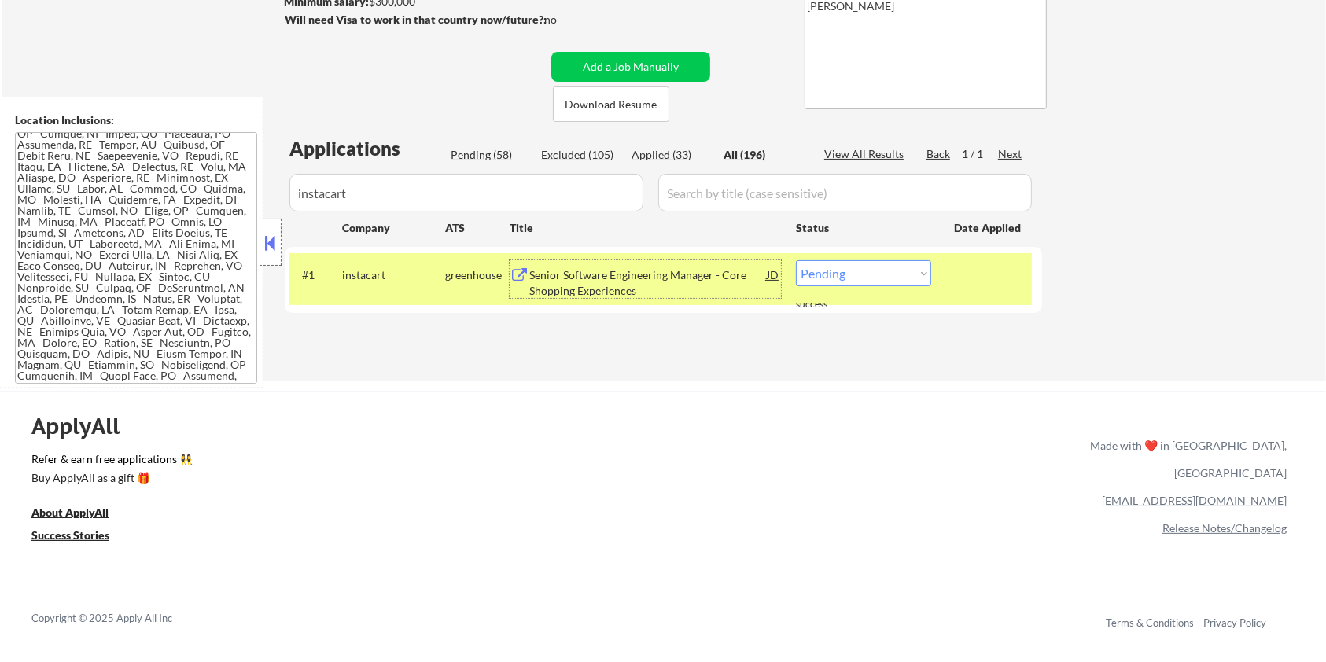
click at [849, 274] on select "Choose an option... Pending Applied Excluded (Questions) Excluded (Expired) Exc…" at bounding box center [863, 273] width 135 height 26
click at [796, 260] on select "Choose an option... Pending Applied Excluded (Questions) Excluded (Expired) Exc…" at bounding box center [863, 273] width 135 height 26
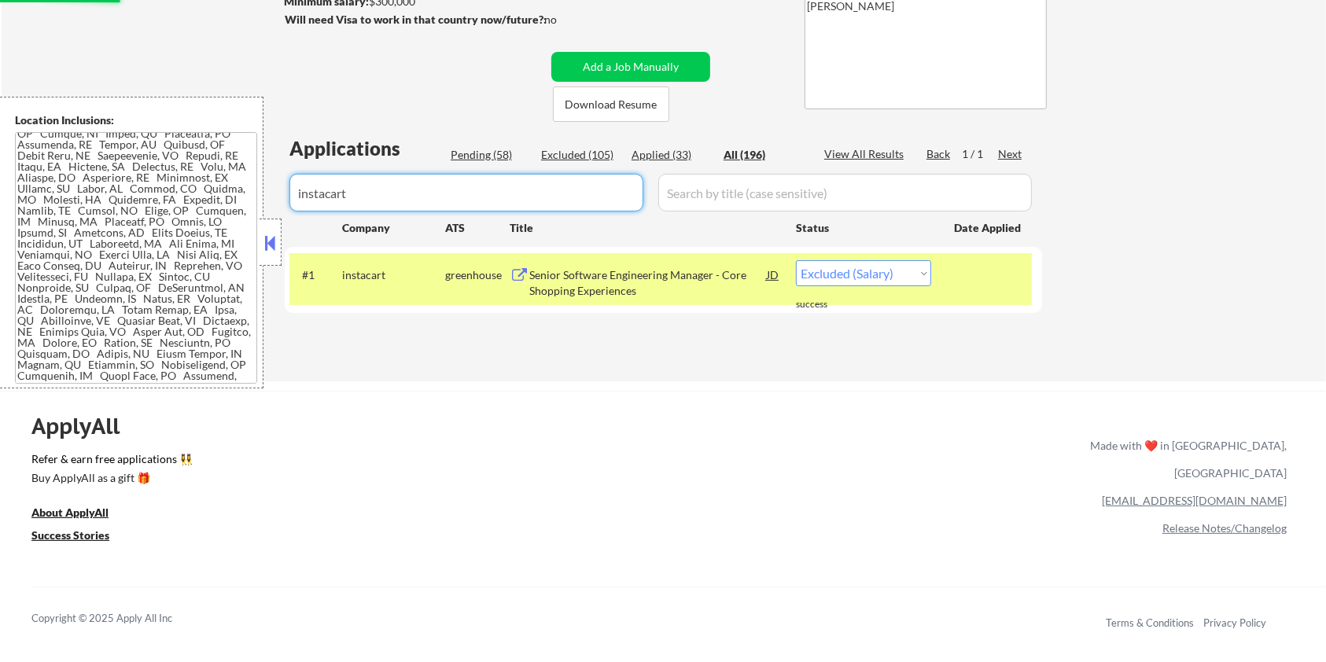
drag, startPoint x: 455, startPoint y: 211, endPoint x: 269, endPoint y: 204, distance: 186.4
click at [269, 204] on body "← Return to /applysquad Mailslurp Inbox Job Search Builder [PERSON_NAME] User E…" at bounding box center [663, 73] width 1326 height 662
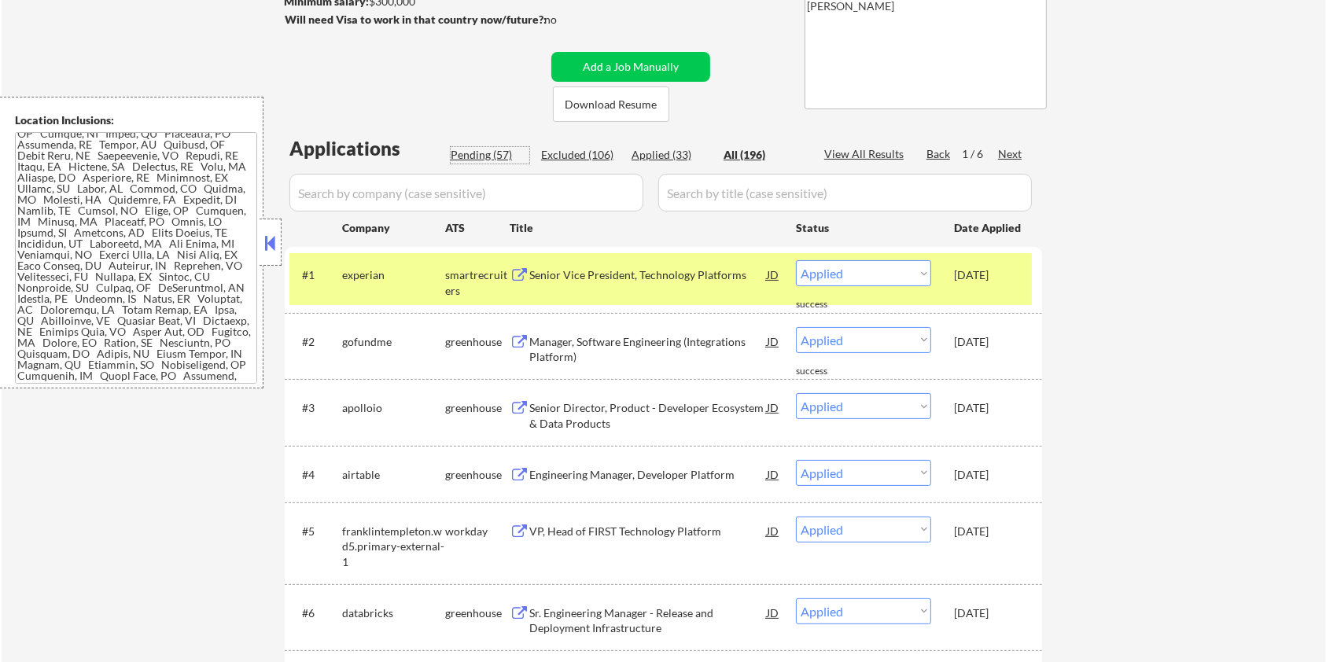
click at [478, 153] on div "Pending (57)" at bounding box center [490, 155] width 79 height 16
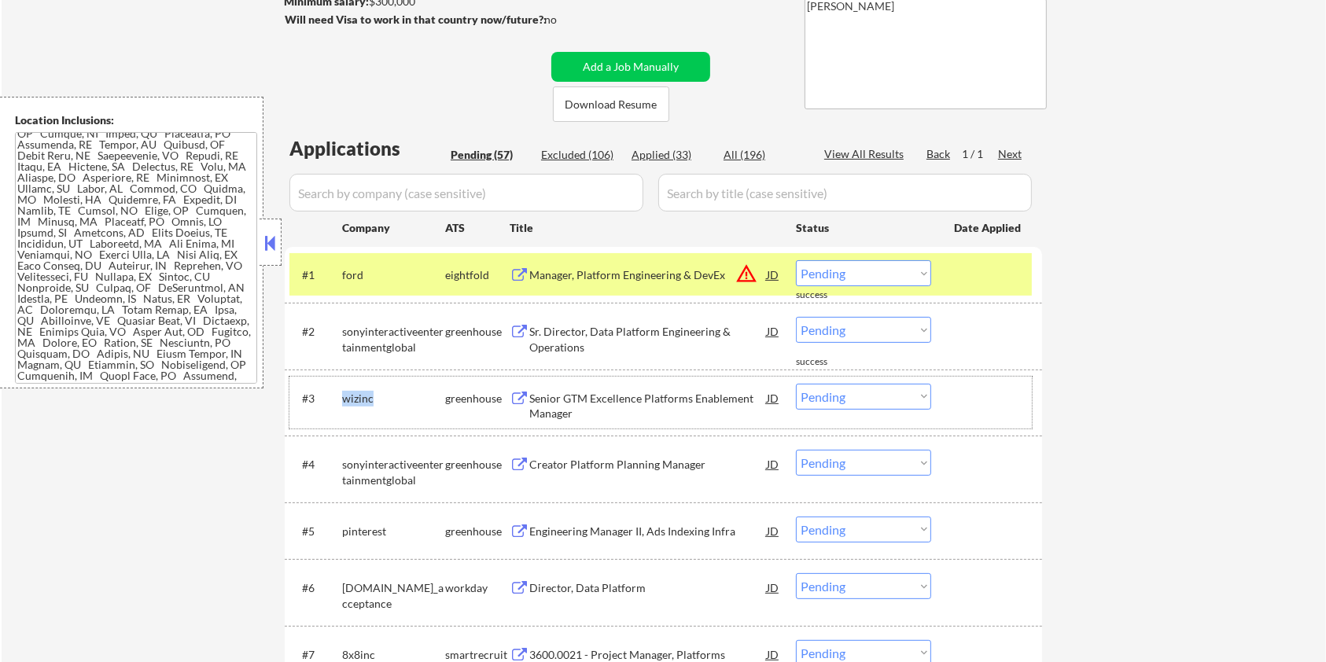
drag, startPoint x: 385, startPoint y: 389, endPoint x: 345, endPoint y: 394, distance: 40.4
click at [345, 394] on div "wizinc" at bounding box center [393, 398] width 103 height 28
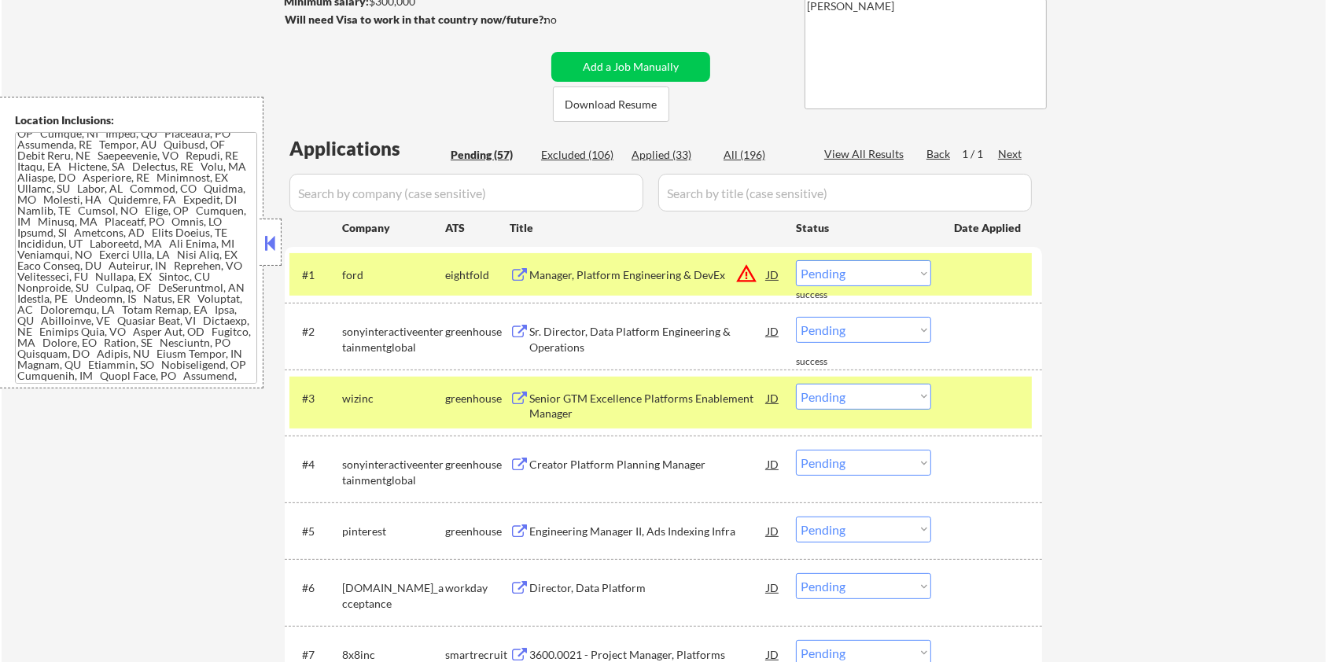
click at [362, 195] on input "input" at bounding box center [466, 193] width 354 height 38
paste input "wizinc"
click at [697, 185] on input "input" at bounding box center [844, 193] width 373 height 38
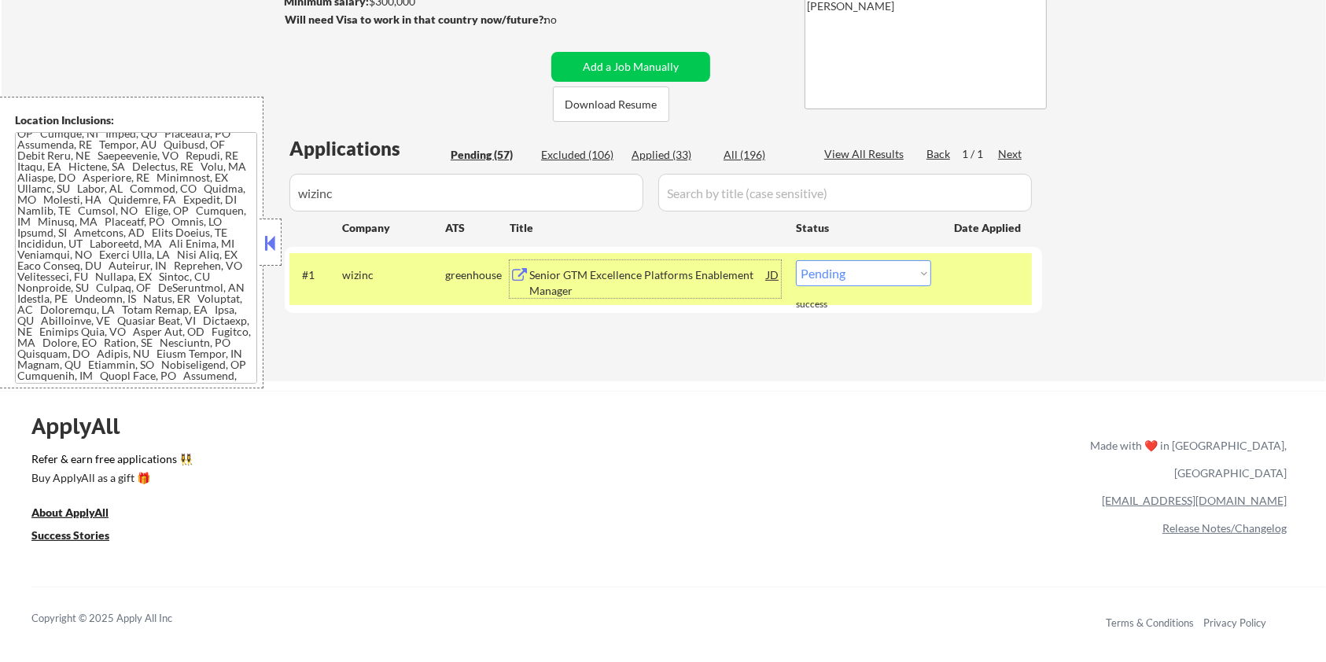
click at [616, 268] on div "Senior GTM Excellence Platforms Enablement Manager" at bounding box center [647, 282] width 237 height 31
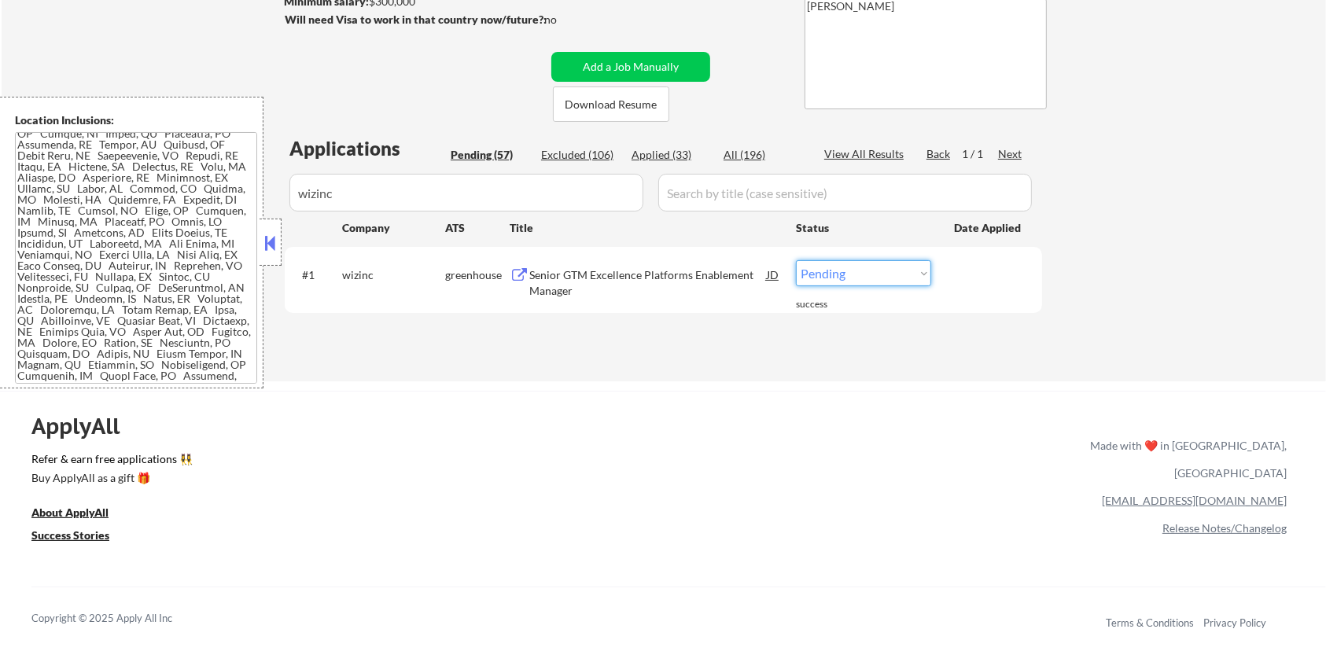
click at [851, 267] on select "Choose an option... Pending Applied Excluded (Questions) Excluded (Expired) Exc…" at bounding box center [863, 273] width 135 height 26
click at [796, 260] on select "Choose an option... Pending Applied Excluded (Questions) Excluded (Expired) Exc…" at bounding box center [863, 273] width 135 height 26
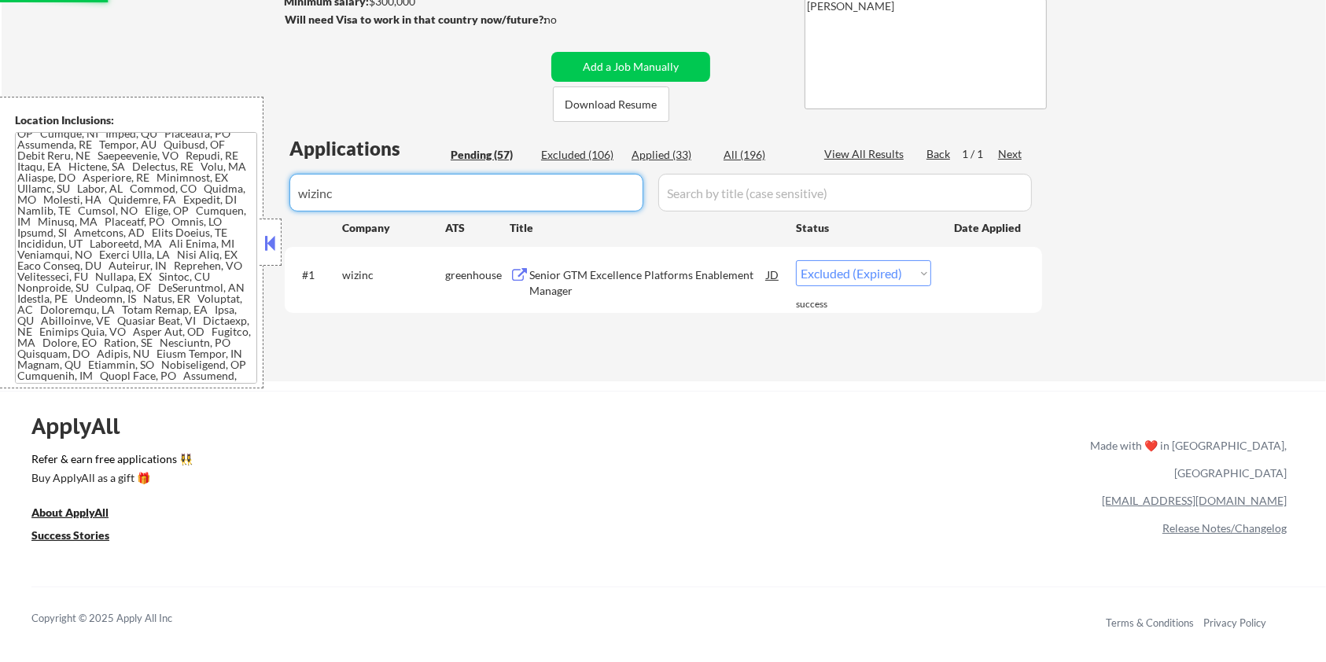
drag, startPoint x: 388, startPoint y: 195, endPoint x: 263, endPoint y: 193, distance: 125.8
click at [263, 193] on body "← Return to /applysquad Mailslurp Inbox Job Search Builder [PERSON_NAME] User E…" at bounding box center [663, 73] width 1326 height 662
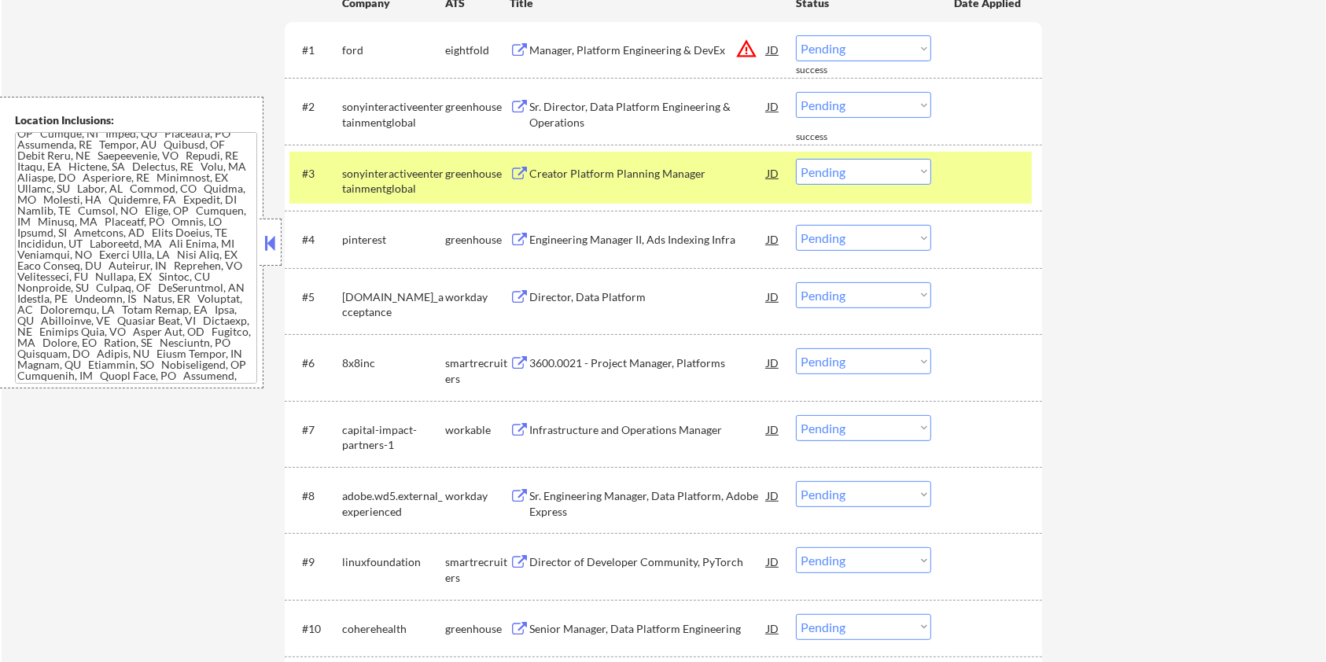
scroll to position [572, 0]
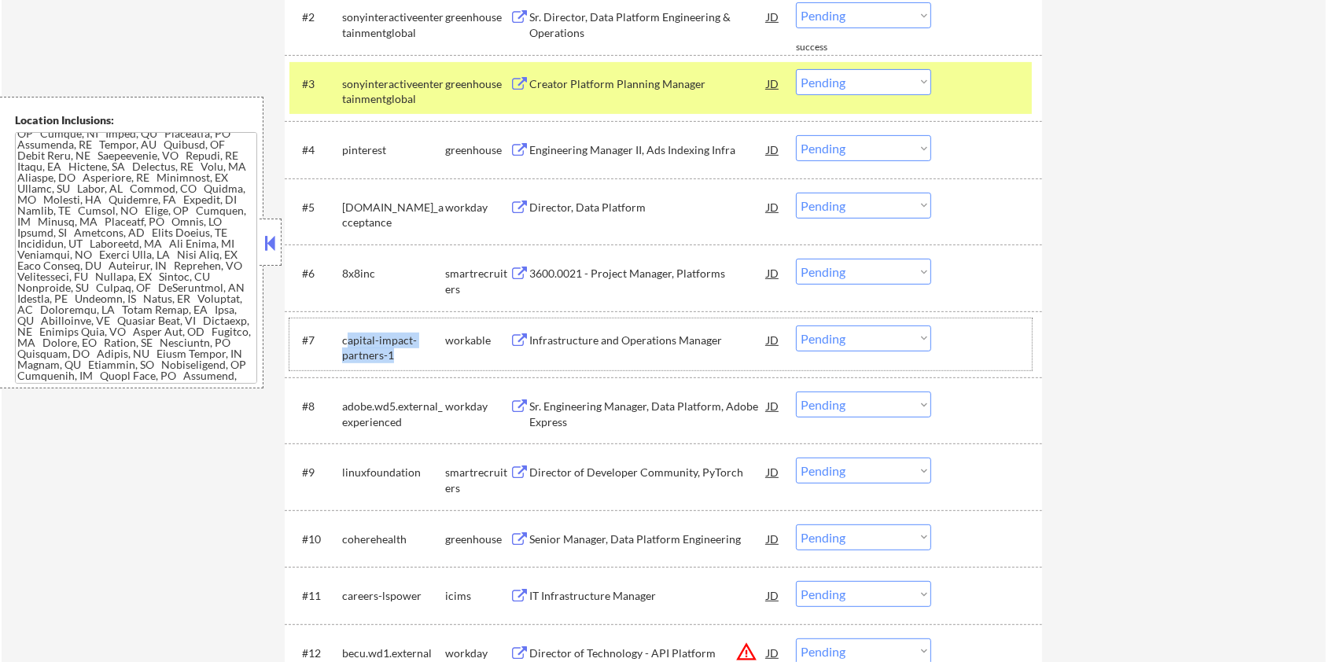
drag, startPoint x: 392, startPoint y: 355, endPoint x: 345, endPoint y: 336, distance: 49.8
click at [345, 336] on div "capital-impact-partners-1" at bounding box center [393, 348] width 103 height 31
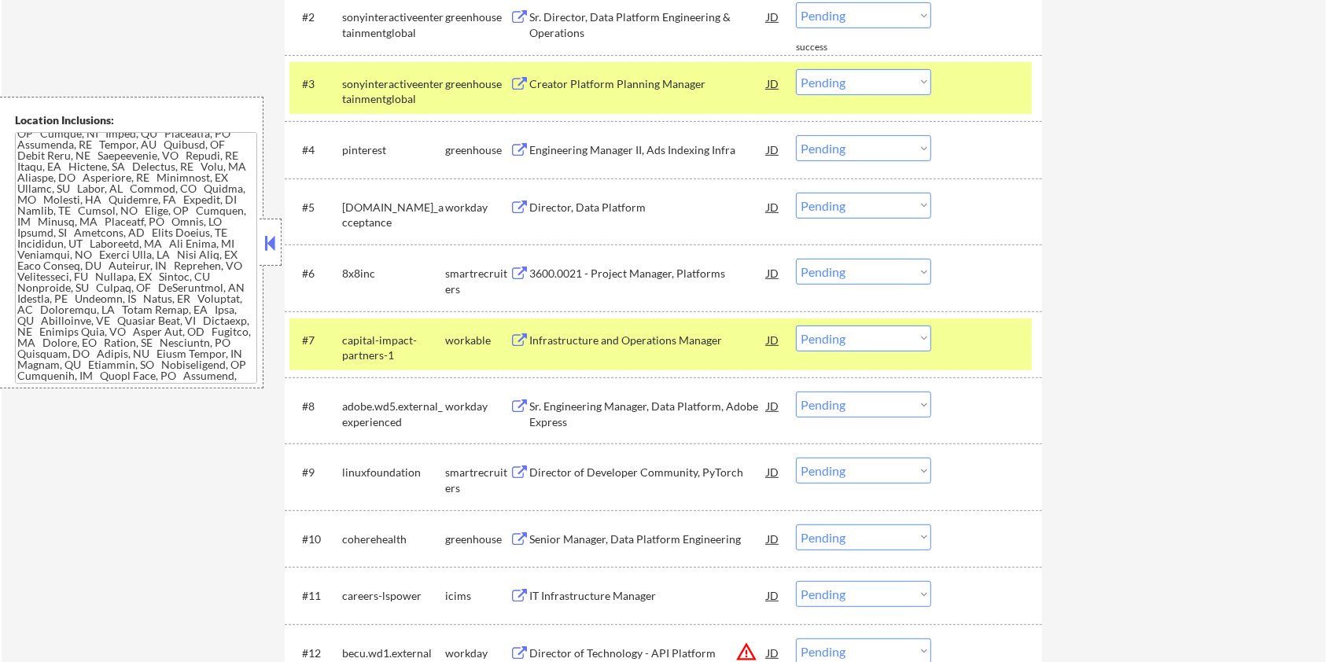
click at [402, 366] on div "#7 capital-impact-partners-1 workable Infrastructure and Operations Manager JD …" at bounding box center [660, 344] width 742 height 52
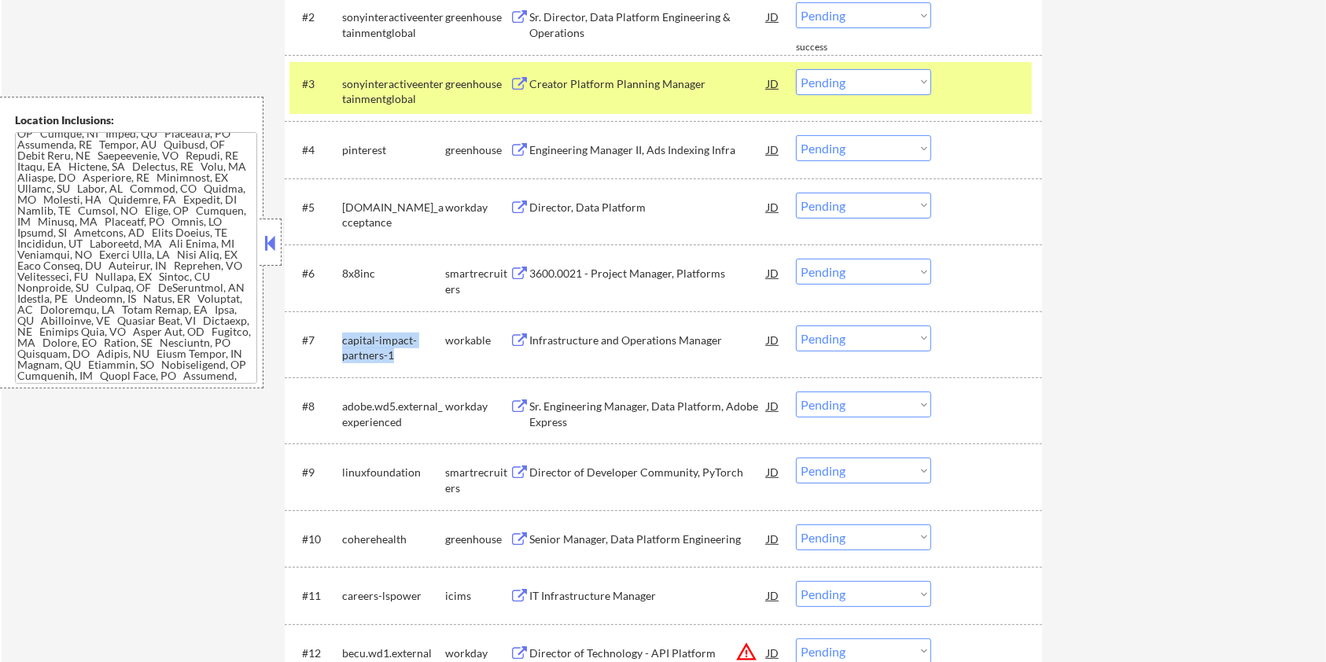
drag, startPoint x: 397, startPoint y: 352, endPoint x: 340, endPoint y: 336, distance: 59.5
click at [340, 336] on div "#7 capital-impact-partners-1 workable Infrastructure and Operations Manager JD …" at bounding box center [660, 344] width 742 height 52
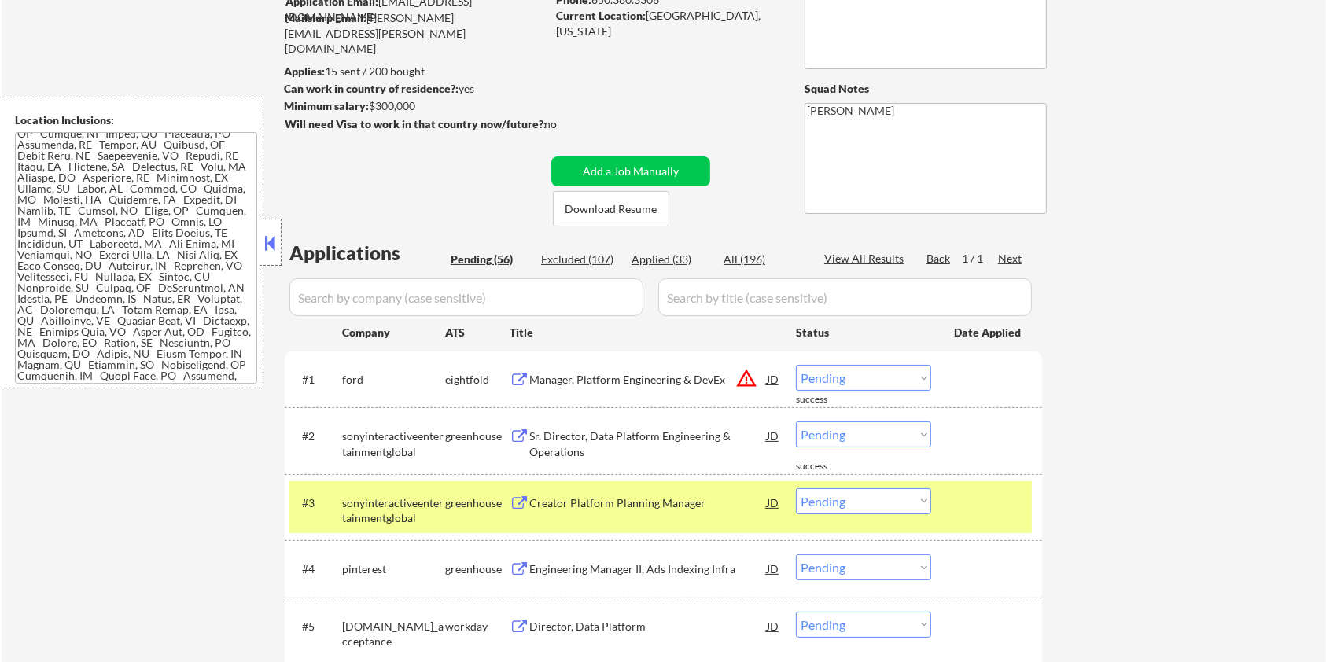
scroll to position [0, 0]
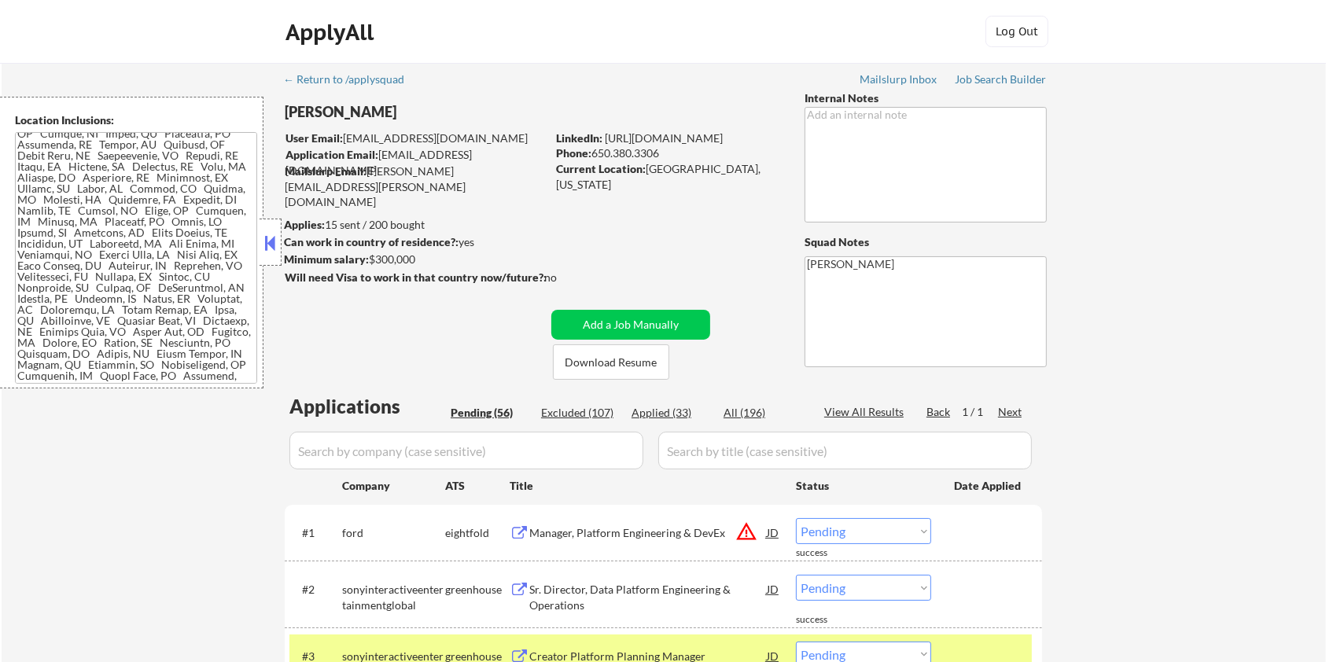
click at [365, 460] on input "input" at bounding box center [466, 451] width 354 height 38
paste input "capital-impact-partners-1"
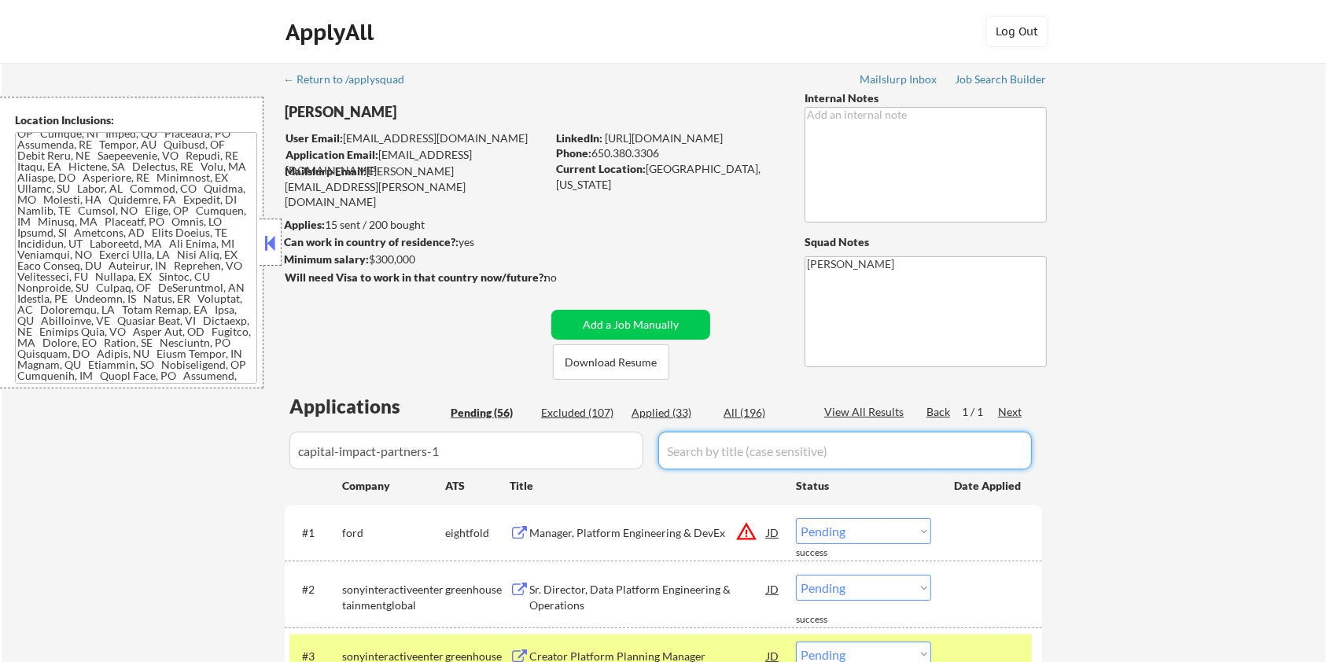
drag, startPoint x: 704, startPoint y: 465, endPoint x: 712, endPoint y: 443, distance: 22.4
click at [704, 464] on input "input" at bounding box center [844, 451] width 373 height 38
click at [735, 410] on div "All (196)" at bounding box center [762, 413] width 79 height 16
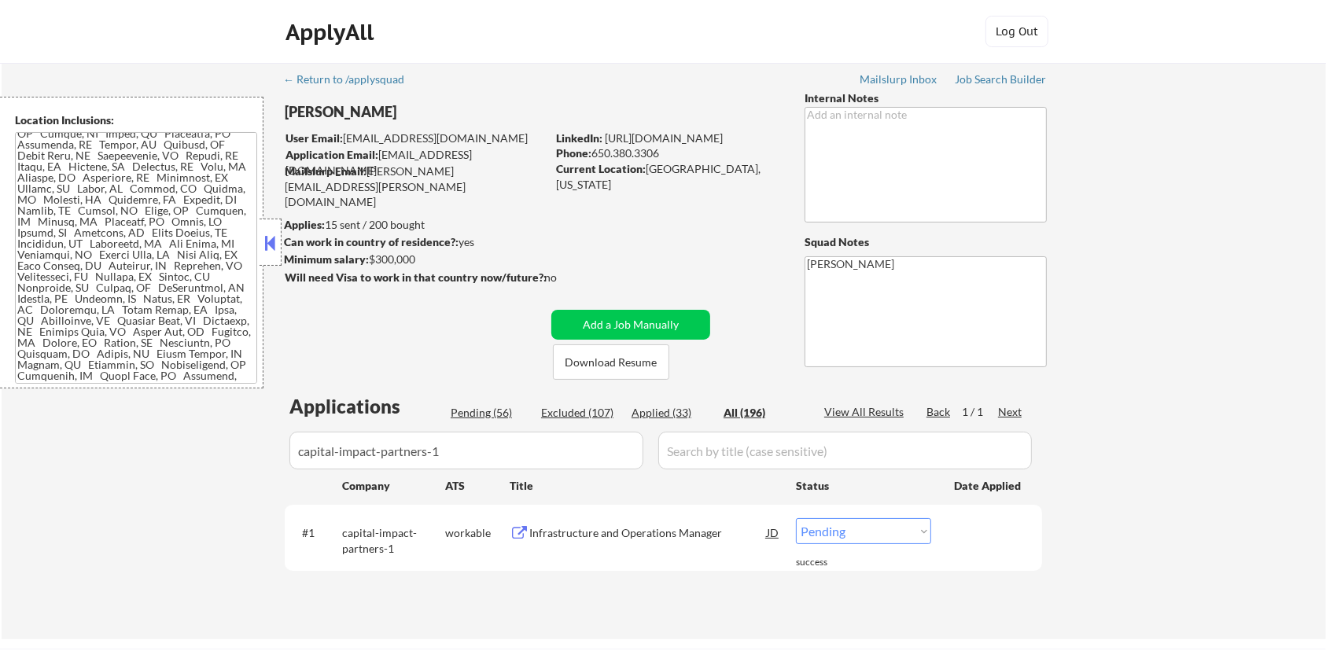
click at [564, 536] on div "Infrastructure and Operations Manager" at bounding box center [647, 533] width 237 height 16
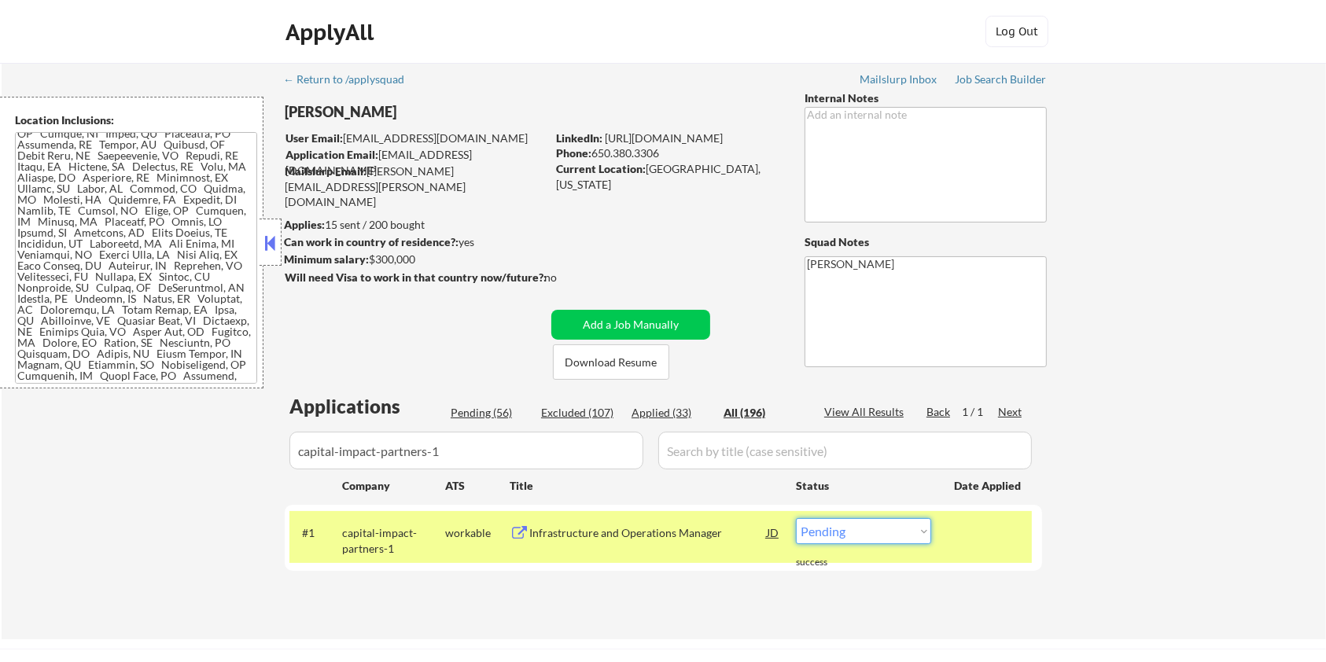
click at [887, 537] on select "Choose an option... Pending Applied Excluded (Questions) Excluded (Expired) Exc…" at bounding box center [863, 531] width 135 height 26
click at [796, 518] on select "Choose an option... Pending Applied Excluded (Questions) Excluded (Expired) Exc…" at bounding box center [863, 531] width 135 height 26
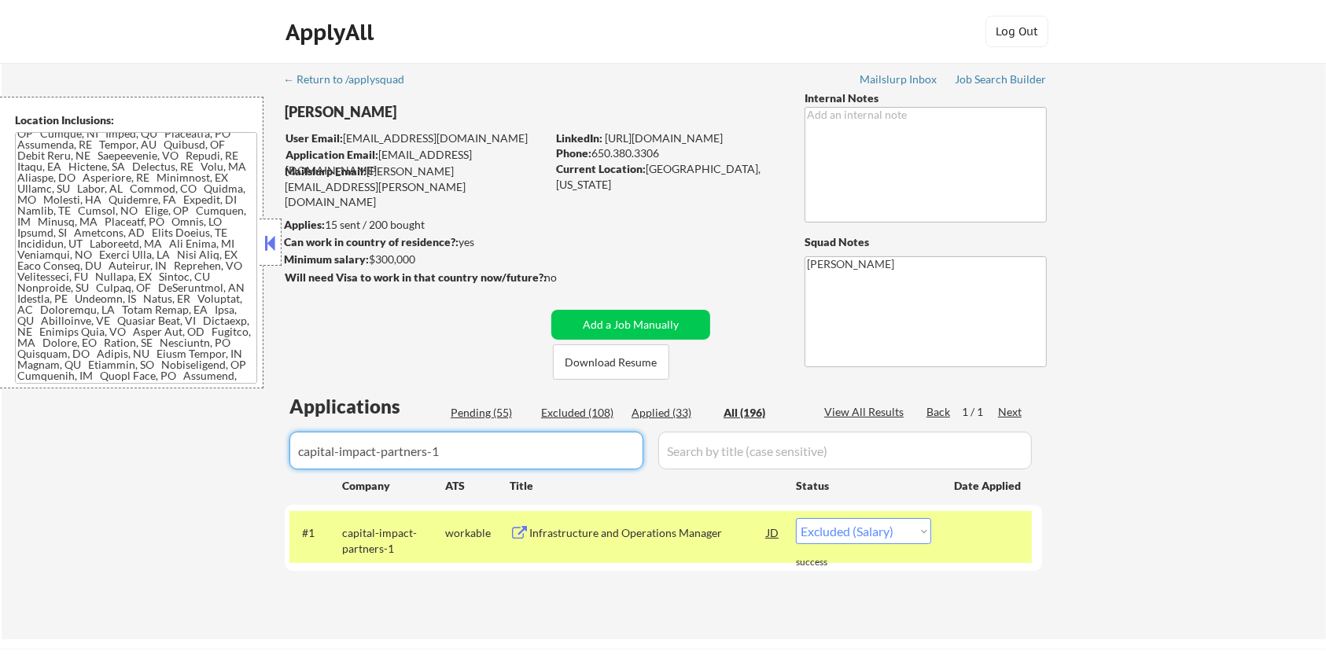
drag, startPoint x: 465, startPoint y: 447, endPoint x: 226, endPoint y: 447, distance: 239.0
click at [226, 447] on div "← Return to /applysquad Mailslurp Inbox Job Search Builder [PERSON_NAME] User E…" at bounding box center [664, 351] width 1324 height 576
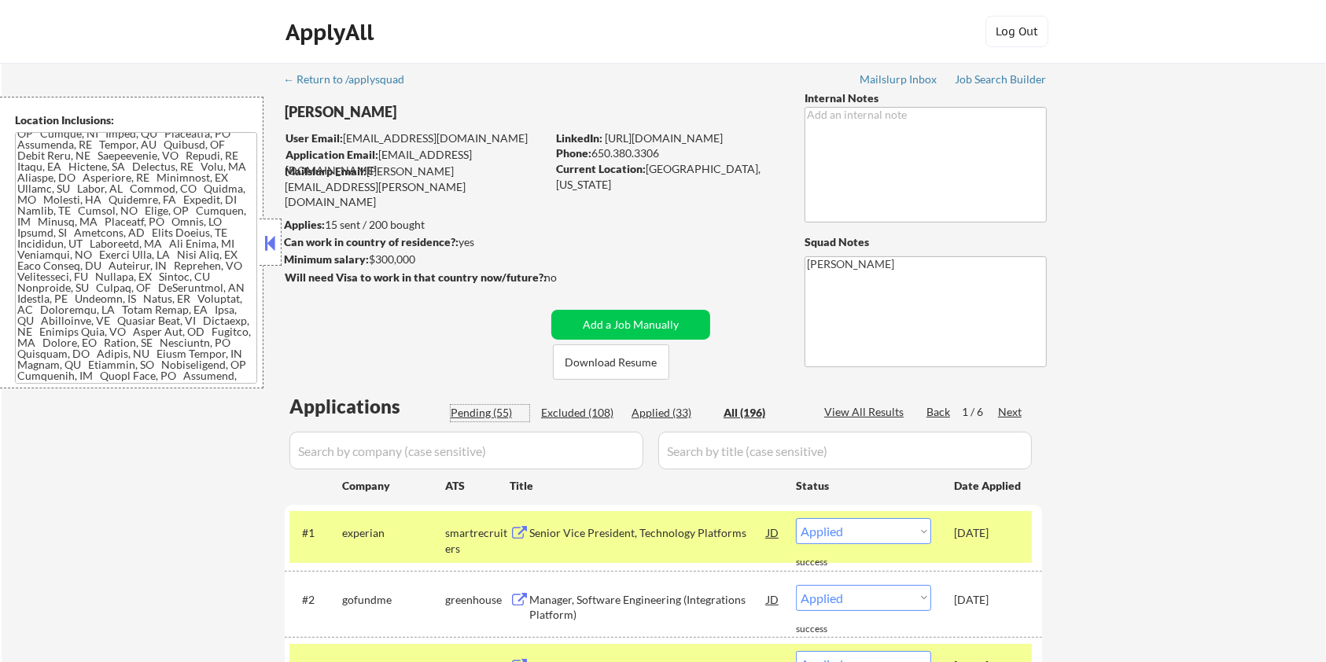
click at [465, 407] on div "Pending (55)" at bounding box center [490, 413] width 79 height 16
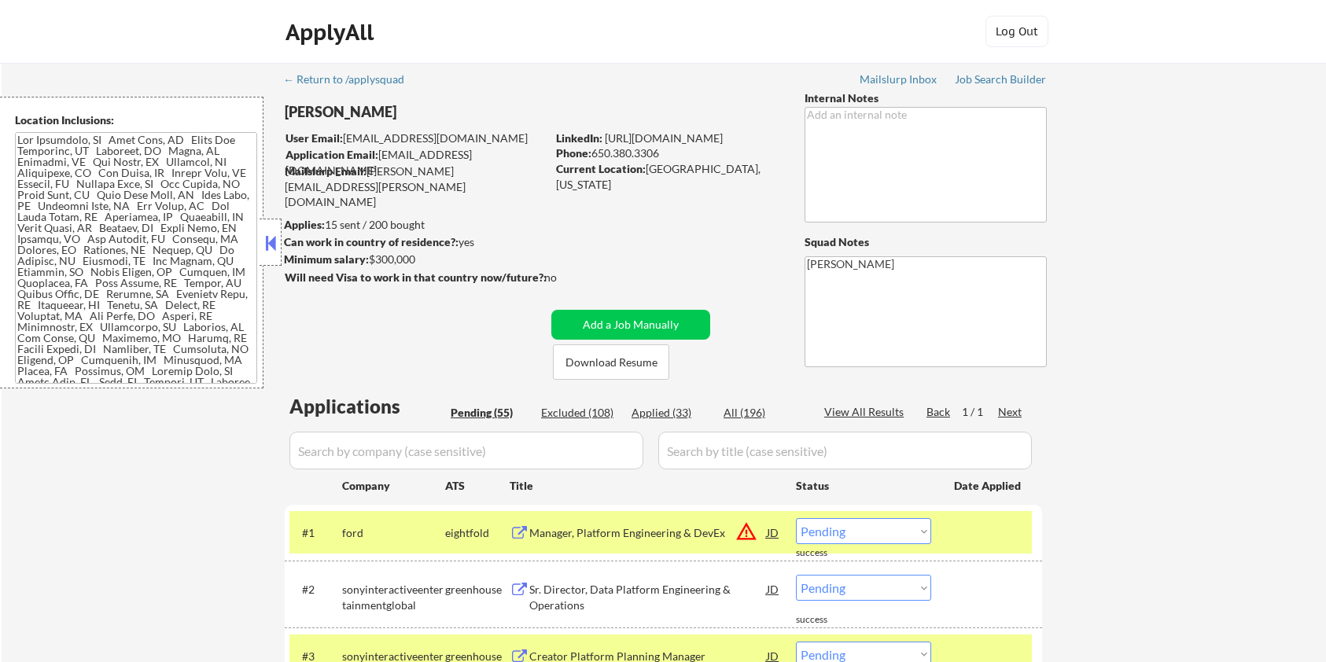
select select ""pending""
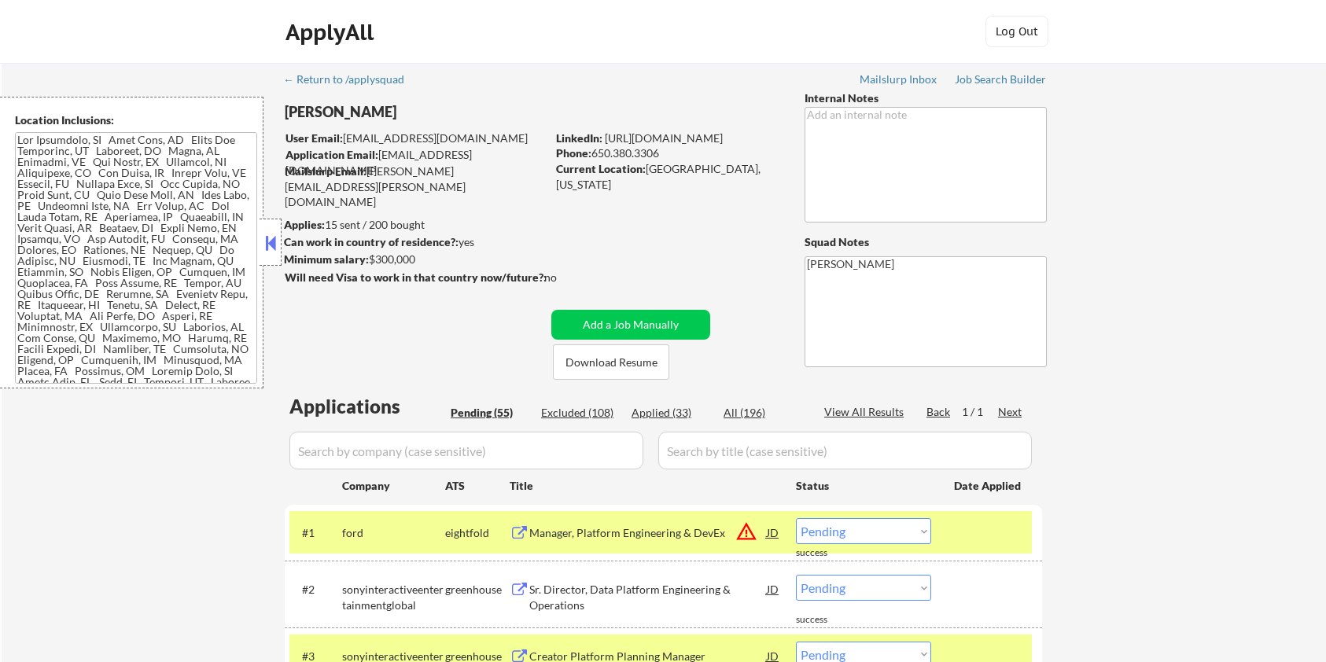
select select ""pending""
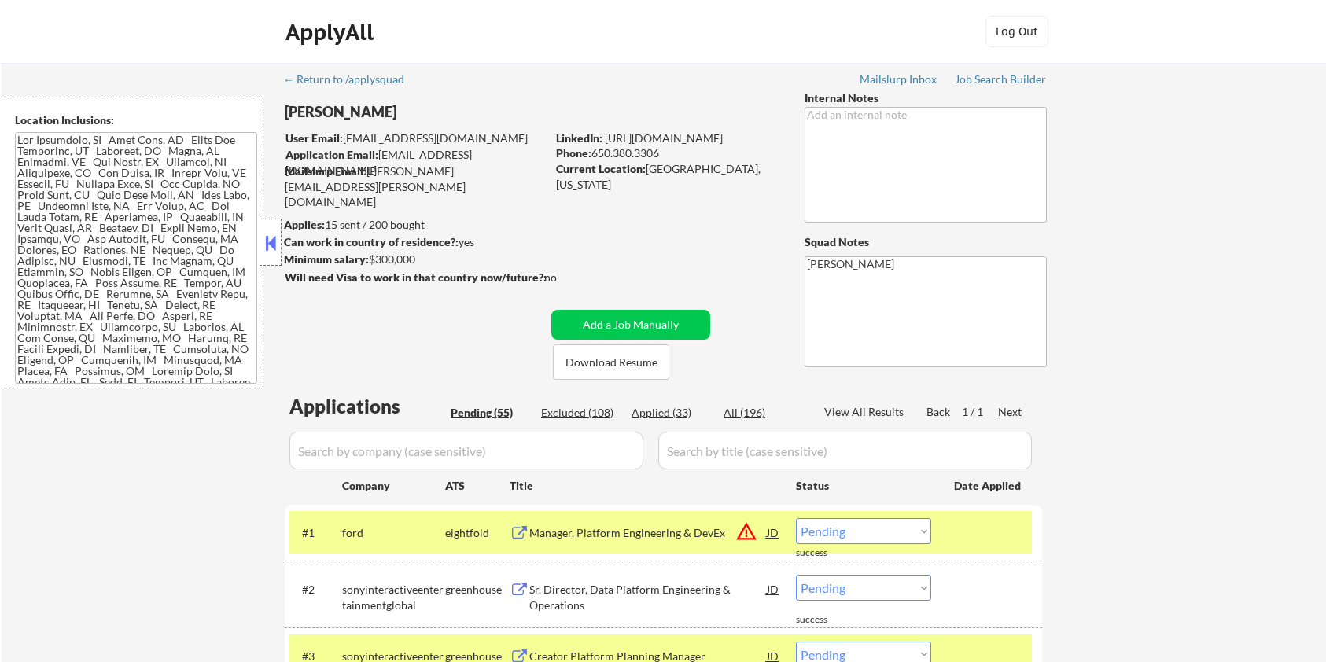
select select ""pending""
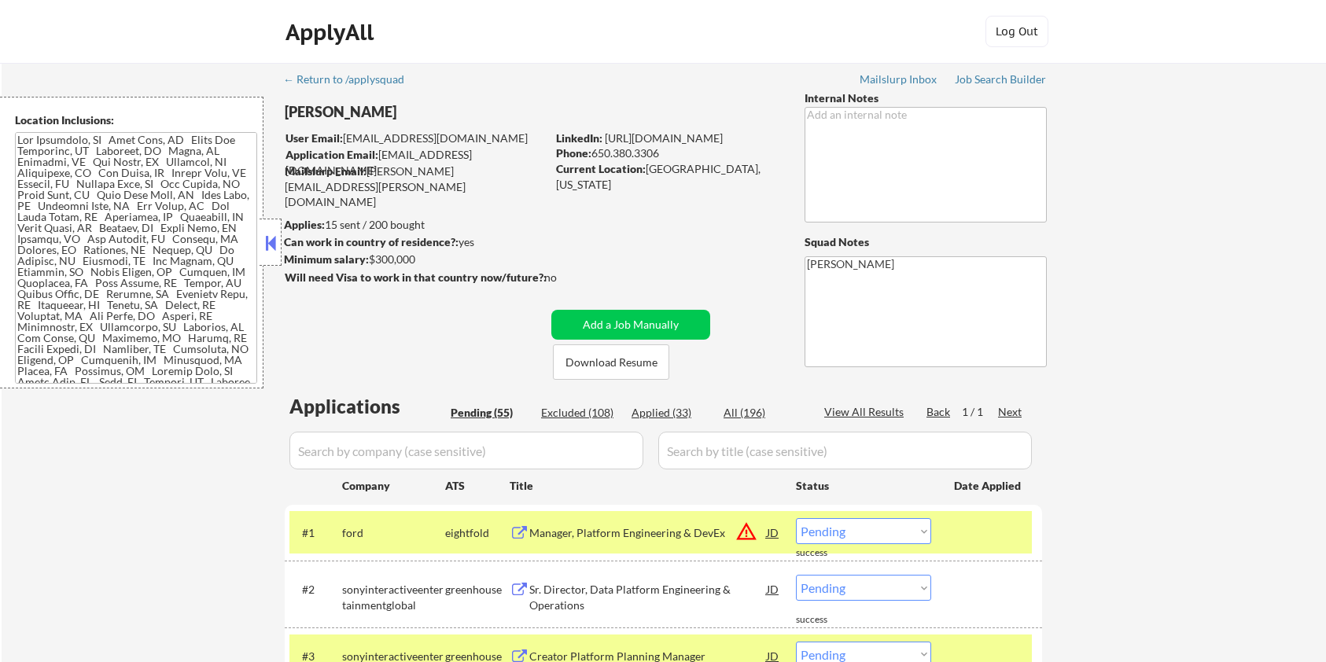
select select ""pending""
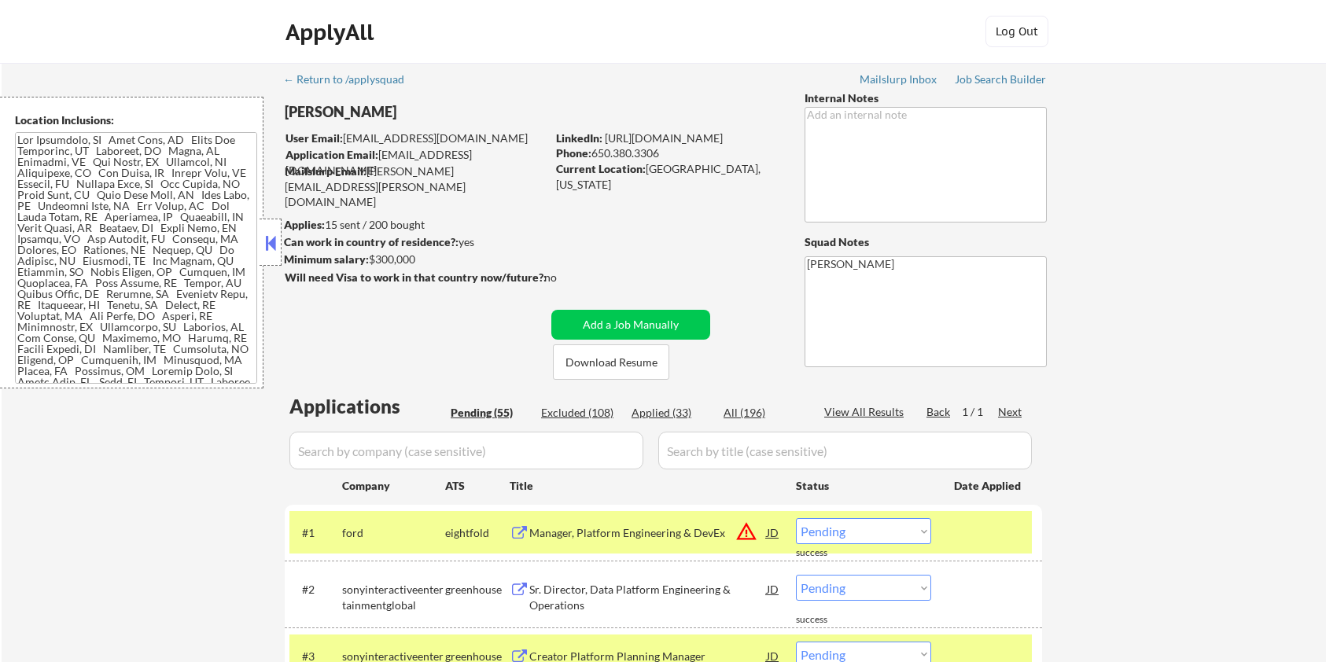
select select ""pending""
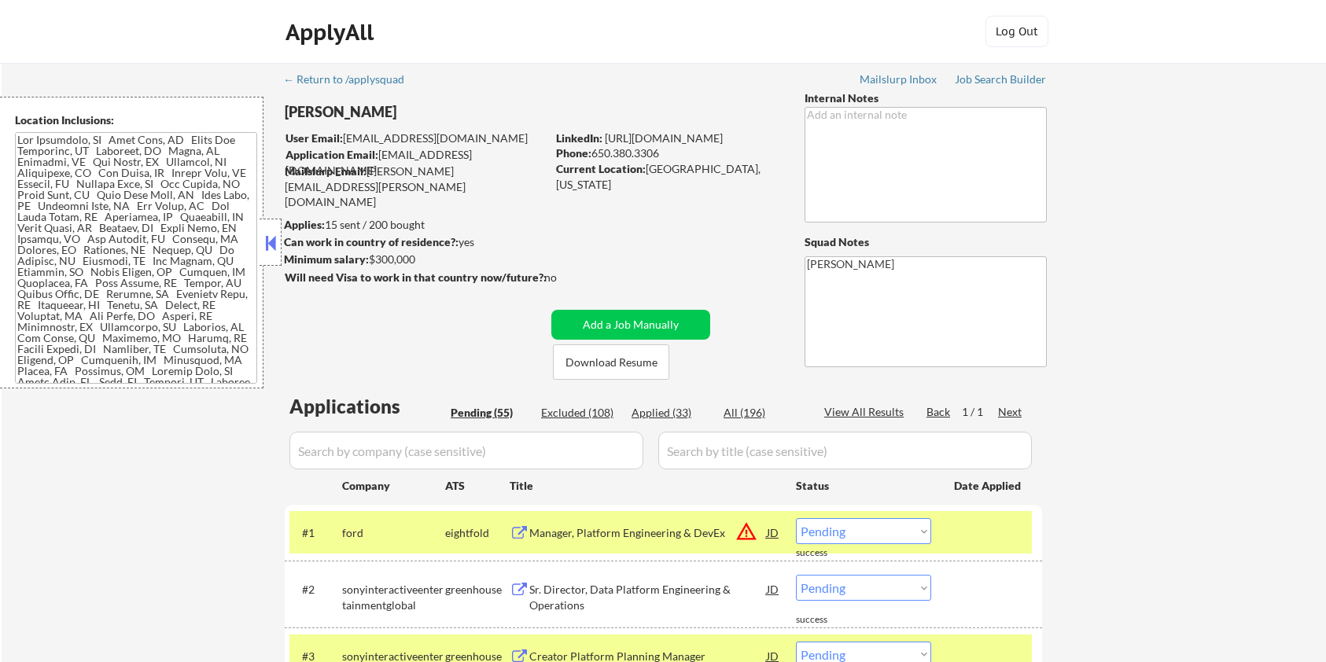
select select ""pending""
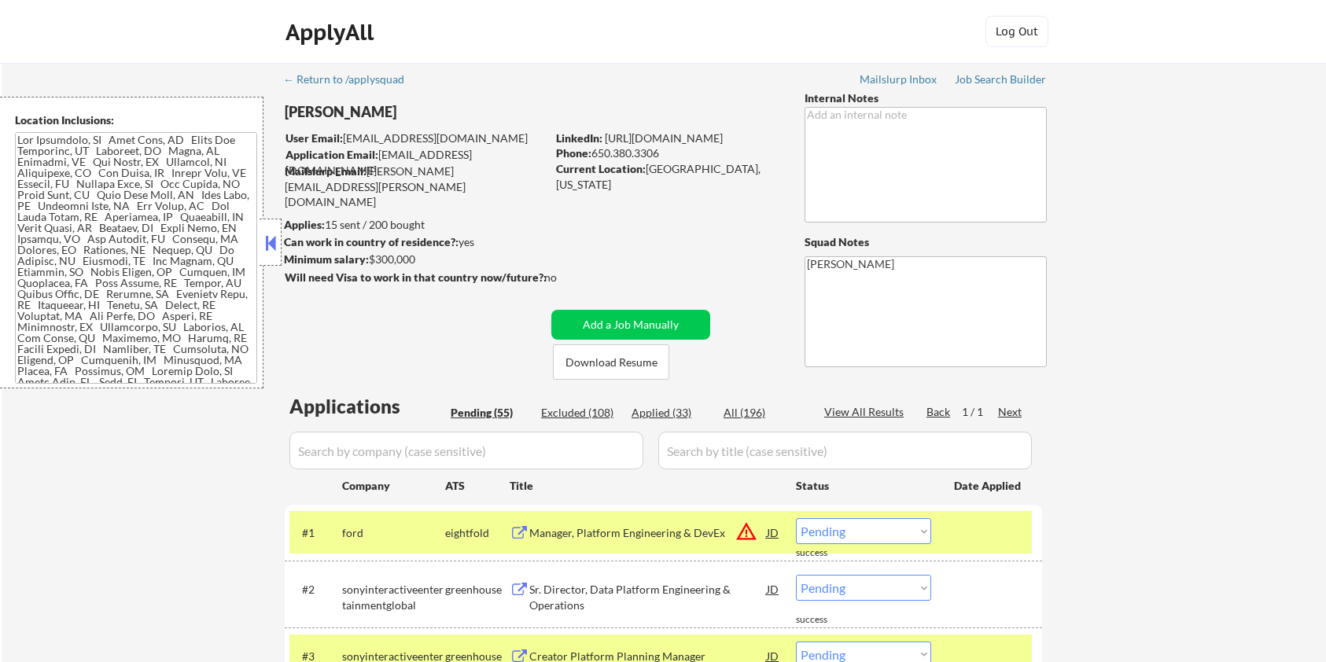
select select ""pending""
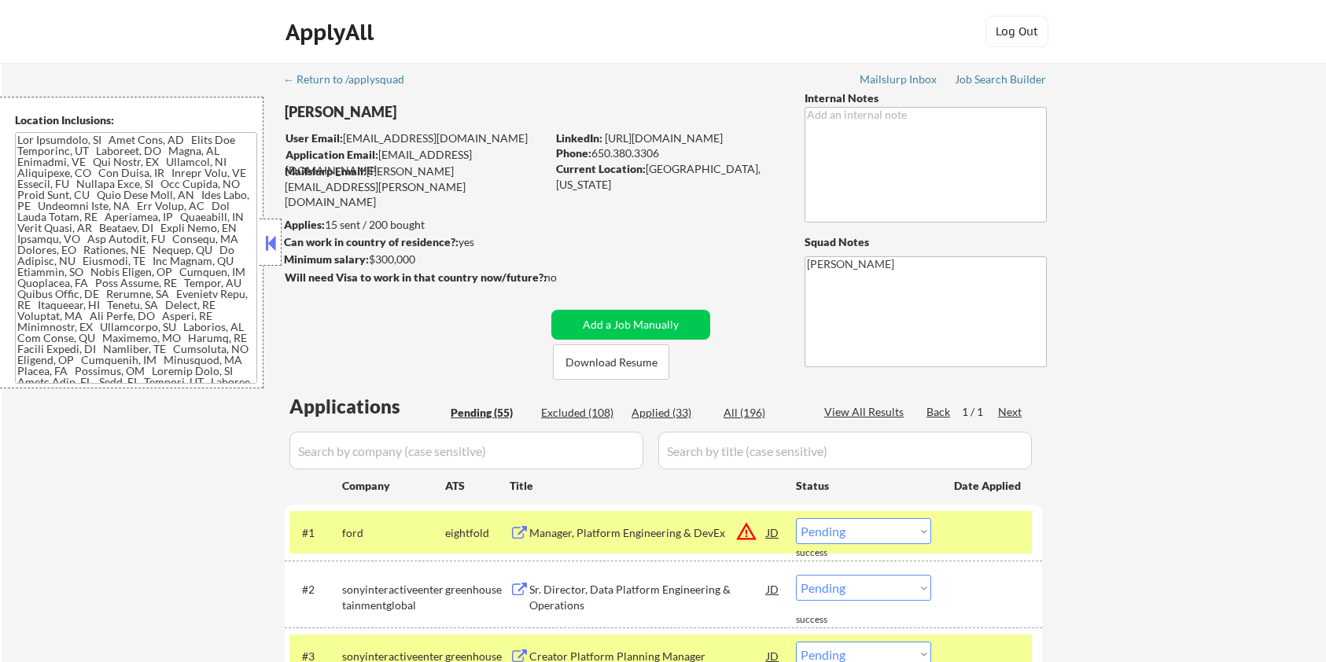
select select ""pending""
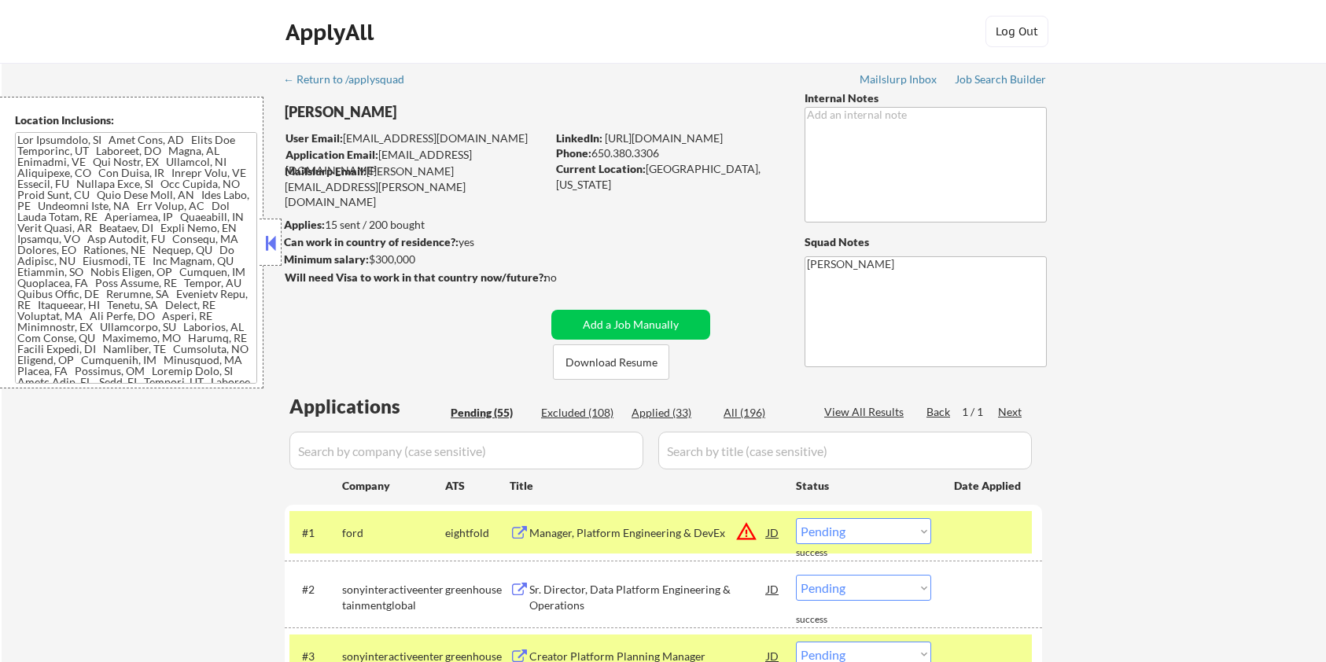
select select ""pending""
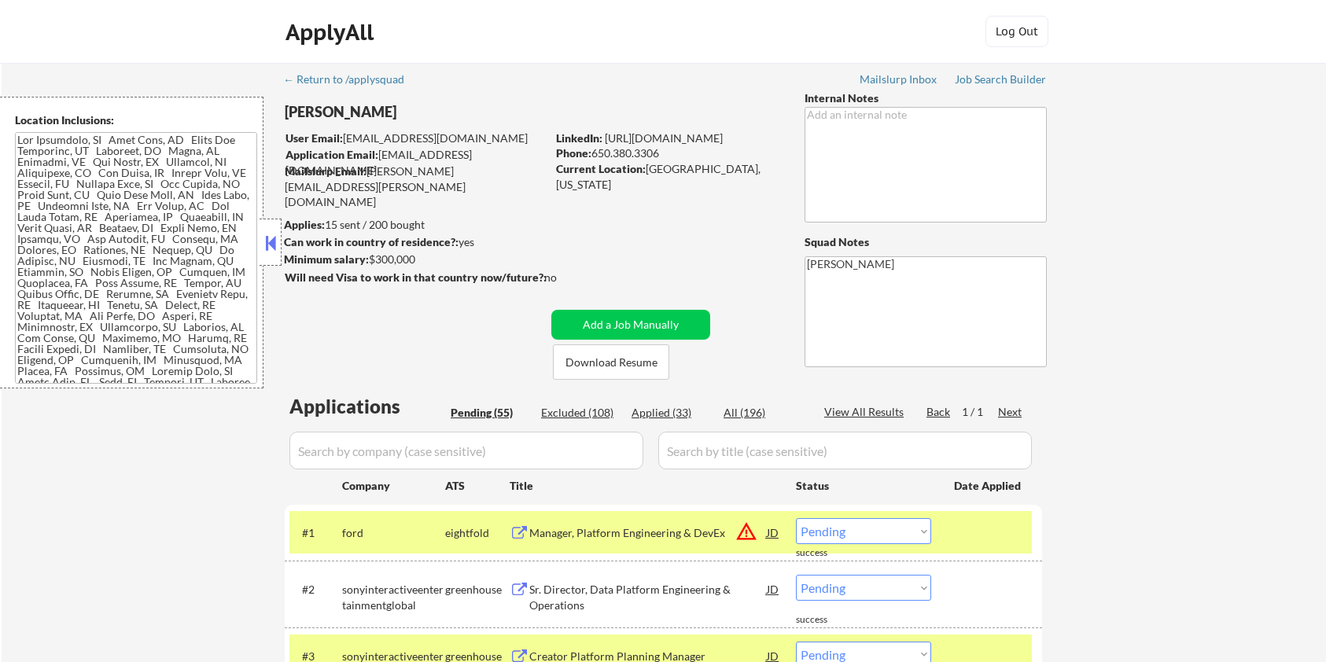
select select ""pending""
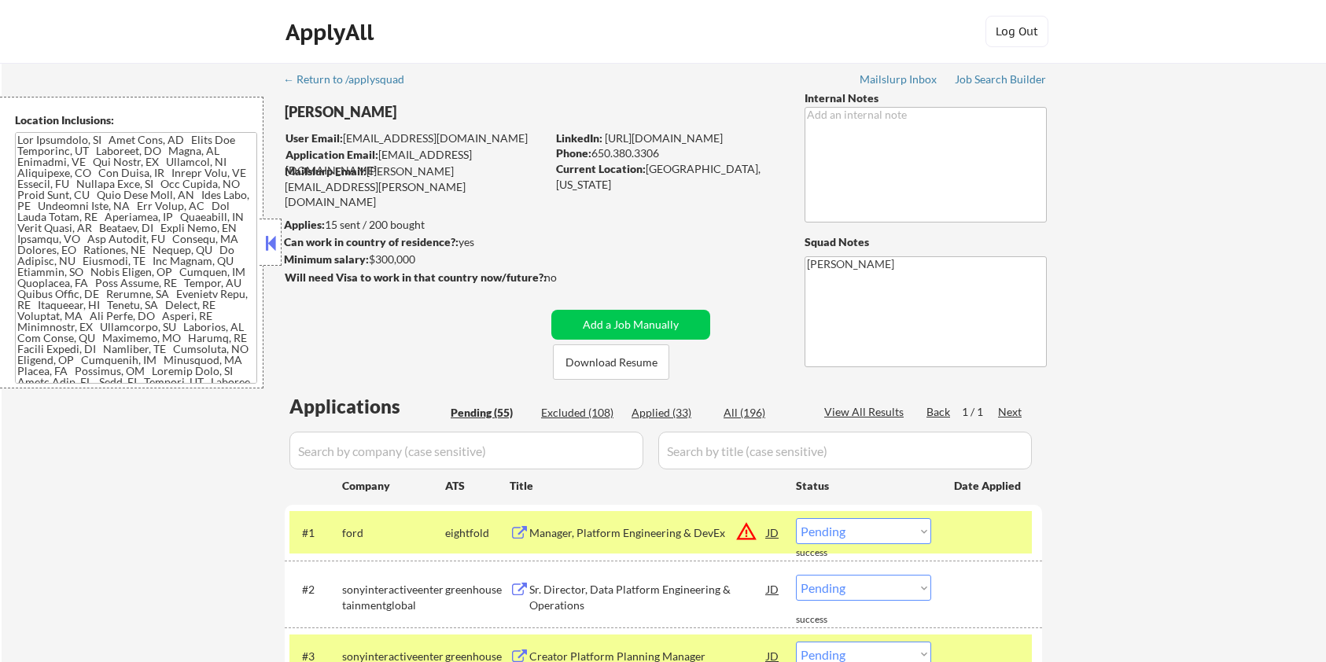
select select ""pending""
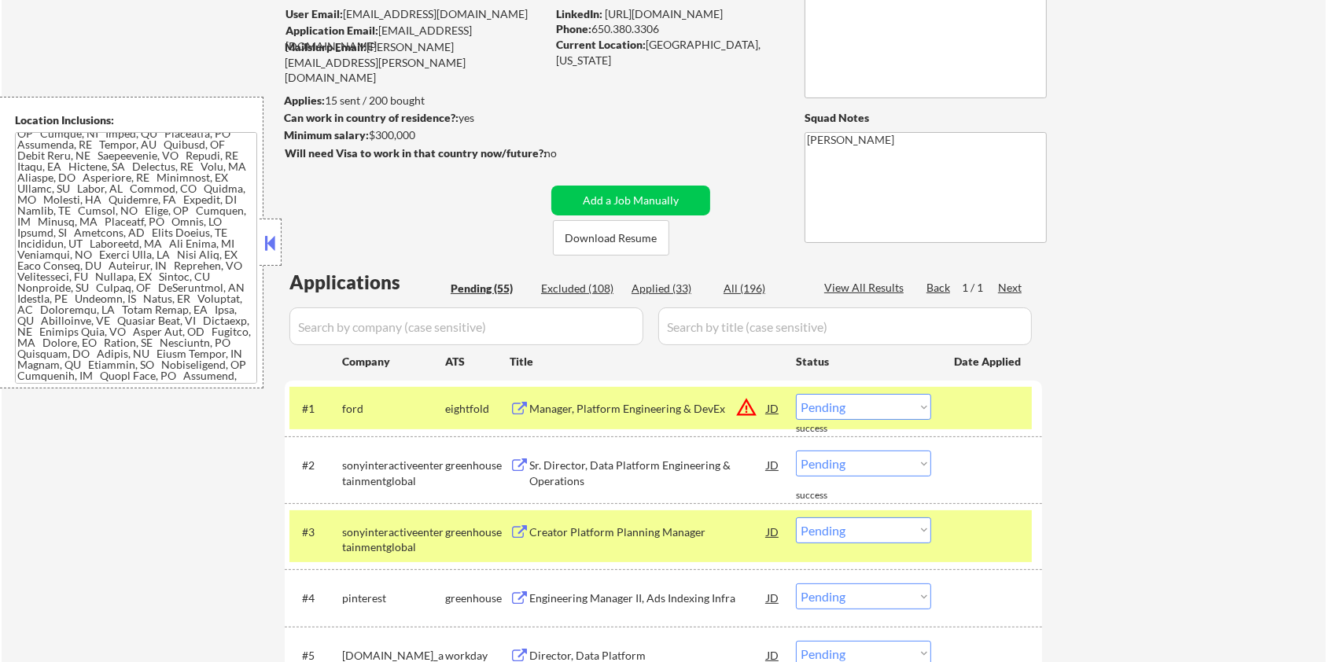
scroll to position [209, 0]
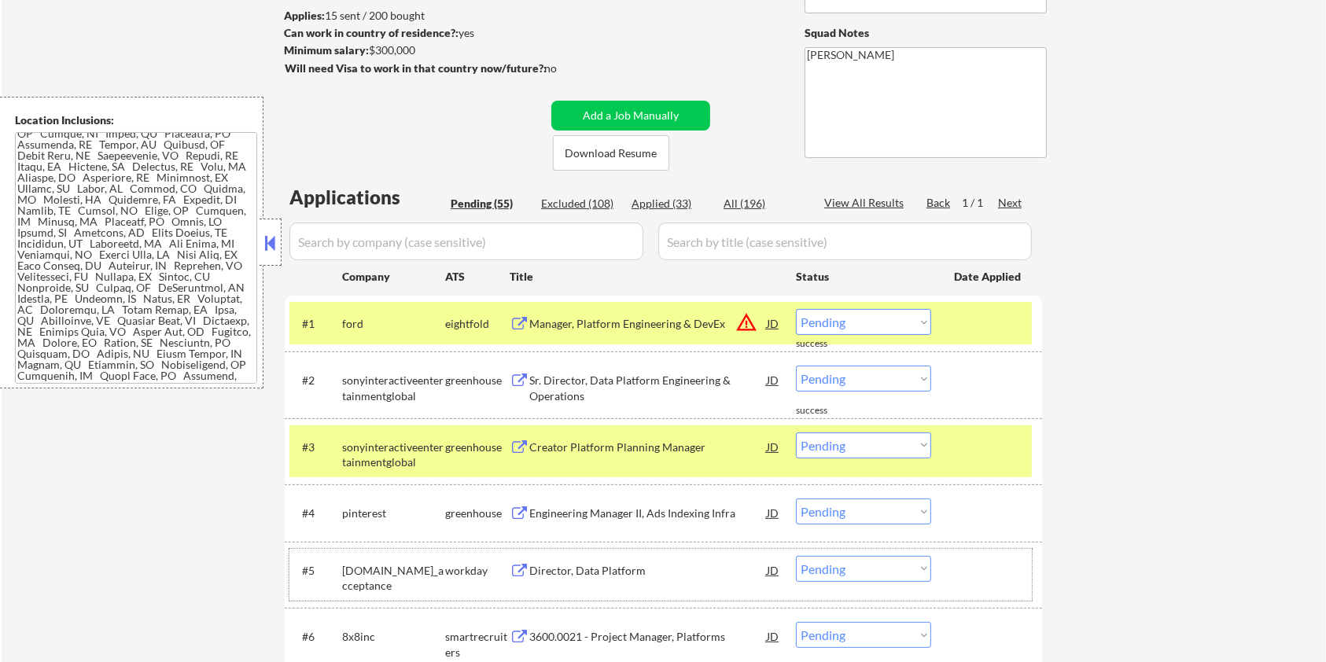
drag, startPoint x: 440, startPoint y: 580, endPoint x: 350, endPoint y: 565, distance: 91.6
click at [344, 563] on div "[DOMAIN_NAME]_acceptance" at bounding box center [393, 578] width 103 height 31
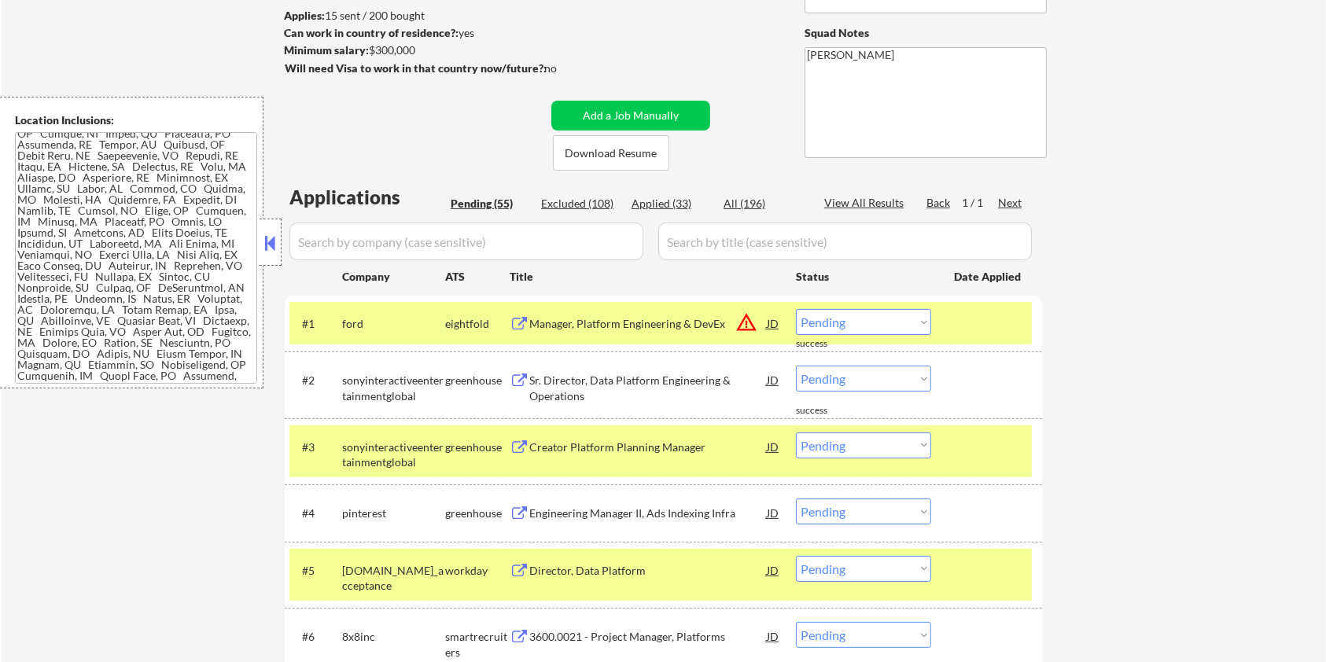
copy div "[DOMAIN_NAME]_acceptance"
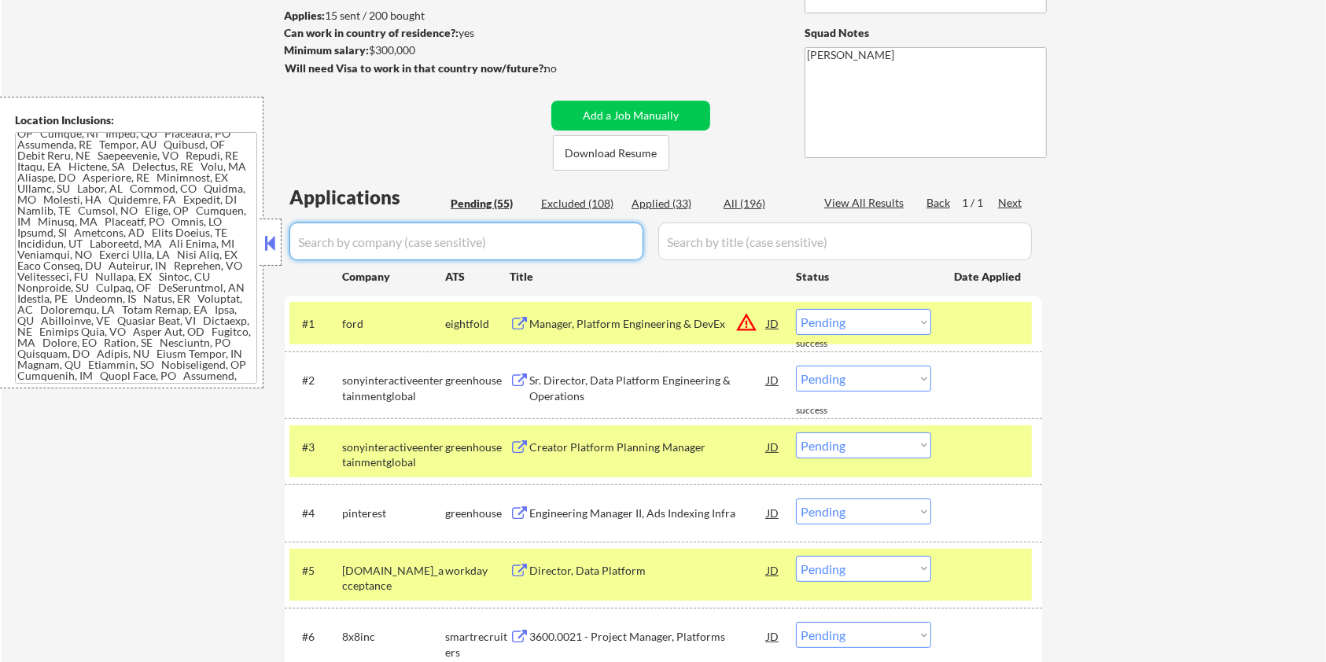
click at [381, 236] on input "input" at bounding box center [466, 241] width 354 height 38
paste input "[DOMAIN_NAME]_acceptance"
type input "[DOMAIN_NAME]_acceptance"
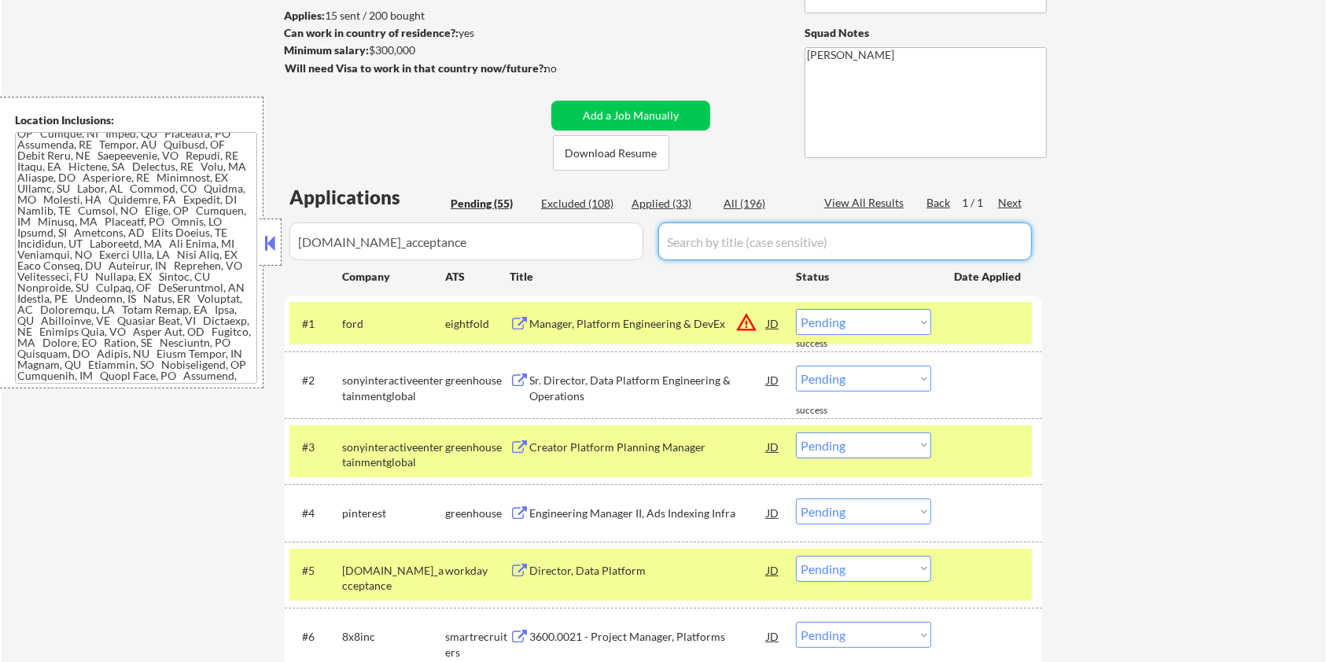
click at [704, 240] on input "input" at bounding box center [844, 241] width 373 height 38
click at [753, 202] on div "All (196)" at bounding box center [762, 204] width 79 height 16
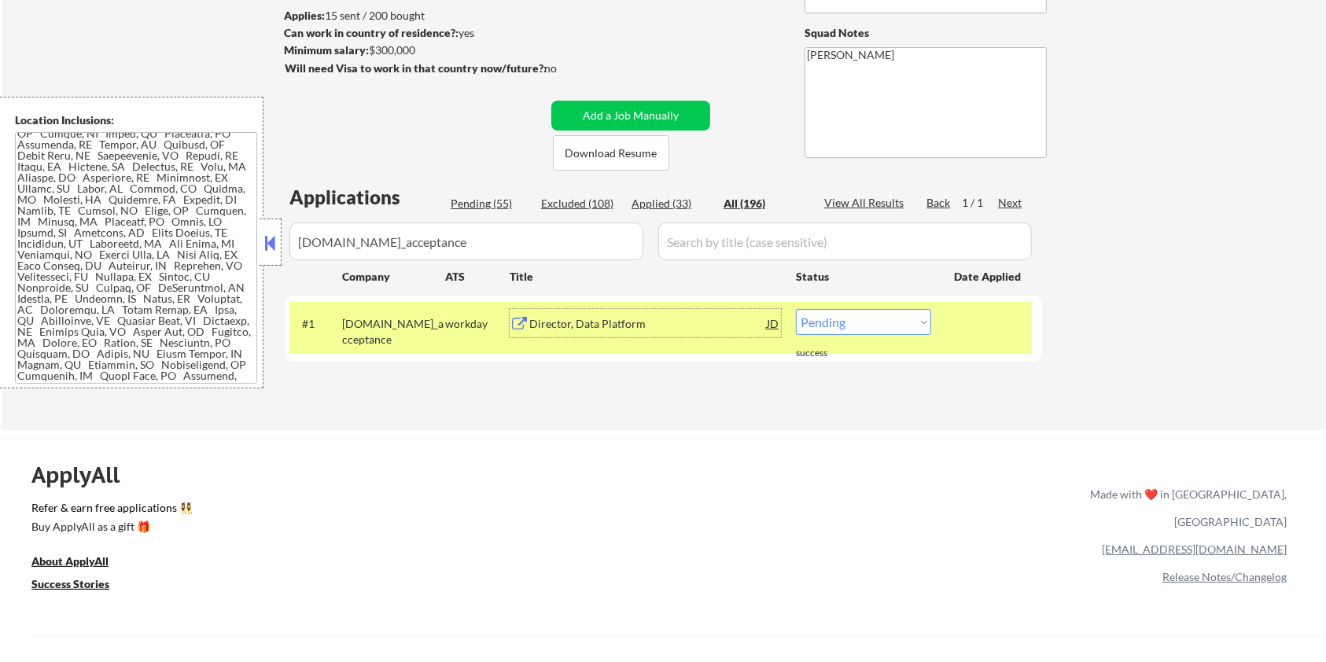
click at [548, 322] on div "Director, Data Platform" at bounding box center [647, 324] width 237 height 16
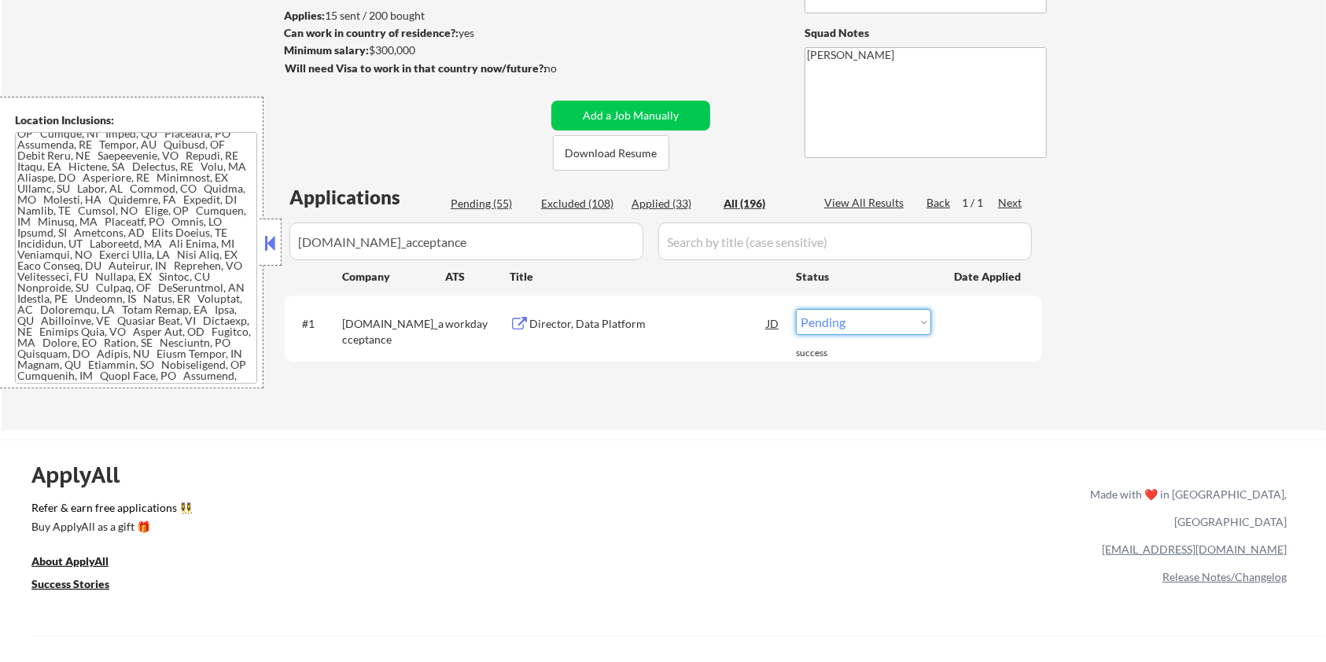
click at [864, 322] on select "Choose an option... Pending Applied Excluded (Questions) Excluded (Expired) Exc…" at bounding box center [863, 322] width 135 height 26
select select ""excluded__expired_""
click at [796, 309] on select "Choose an option... Pending Applied Excluded (Questions) Excluded (Expired) Exc…" at bounding box center [863, 322] width 135 height 26
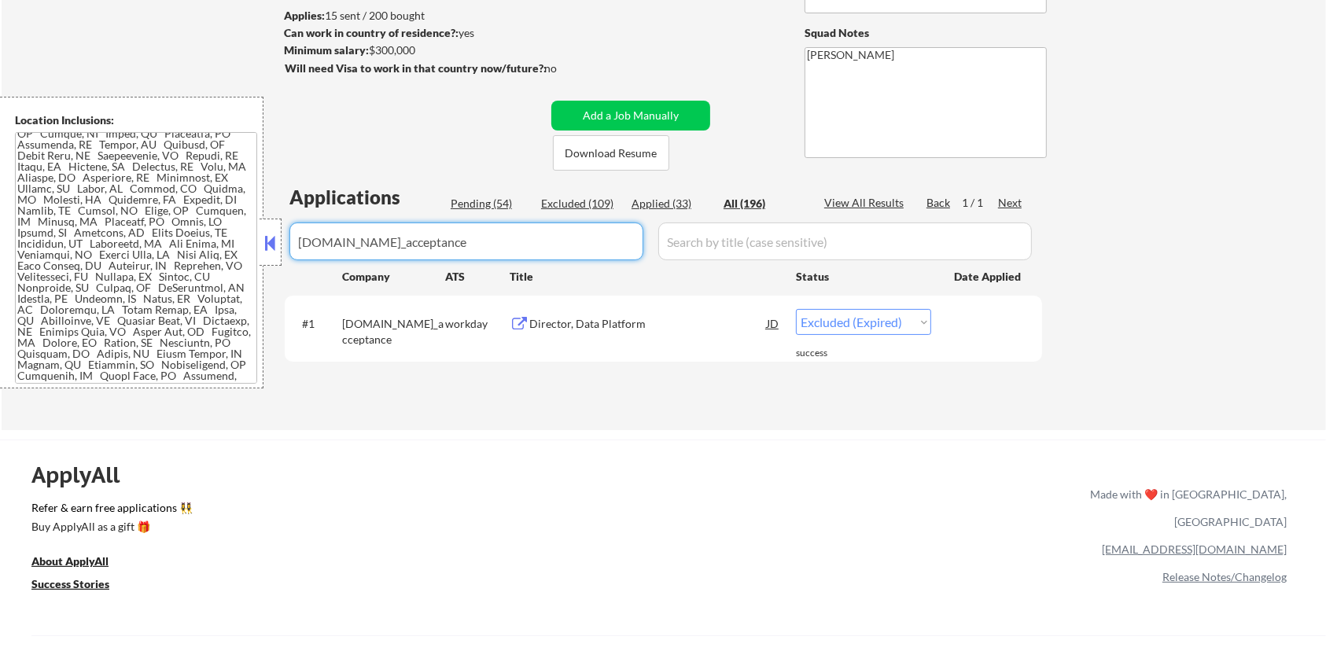
drag, startPoint x: 563, startPoint y: 241, endPoint x: 285, endPoint y: 238, distance: 277.6
click at [285, 238] on div "Applications Pending (54) Excluded (109) Applied (33) All (196) View All Result…" at bounding box center [663, 292] width 757 height 216
select select ""applied""
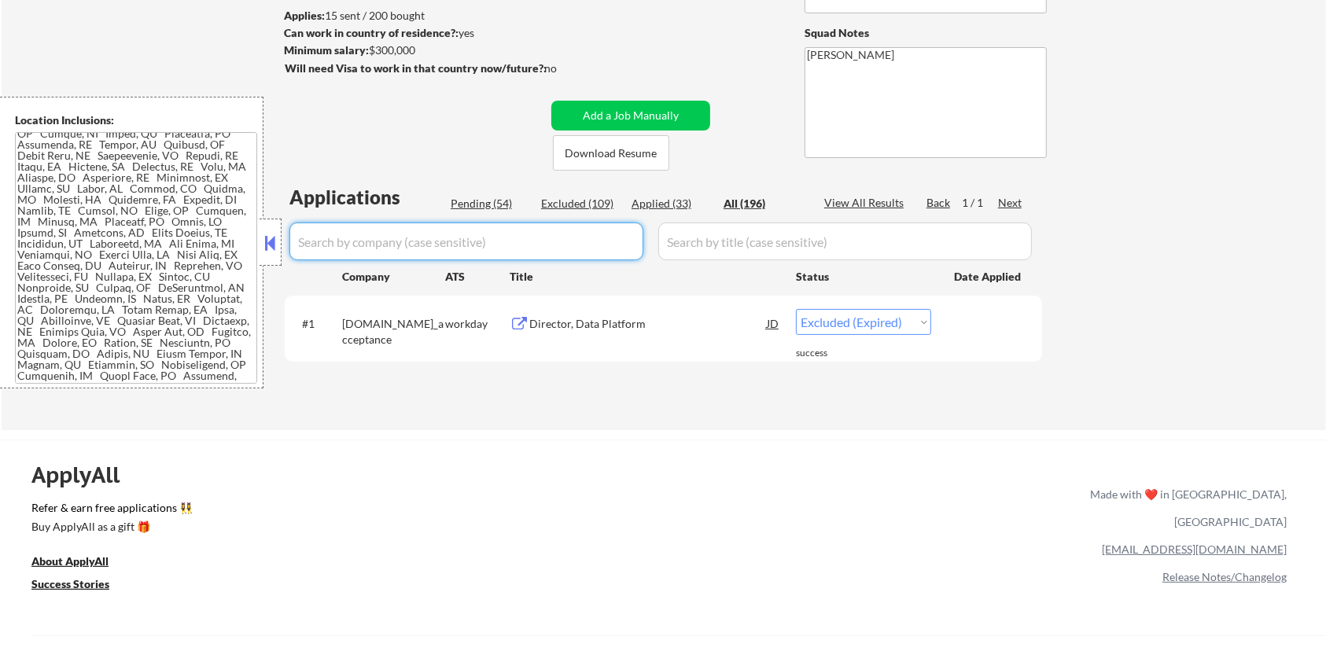
select select ""applied""
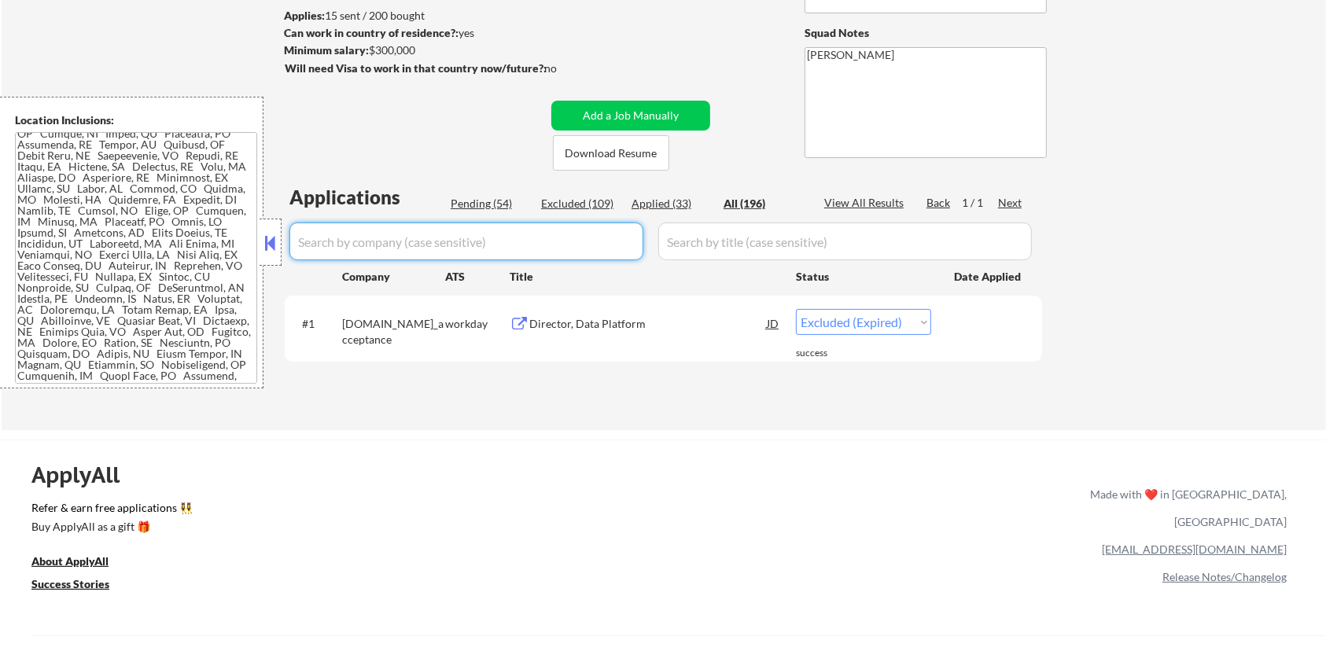
select select ""applied""
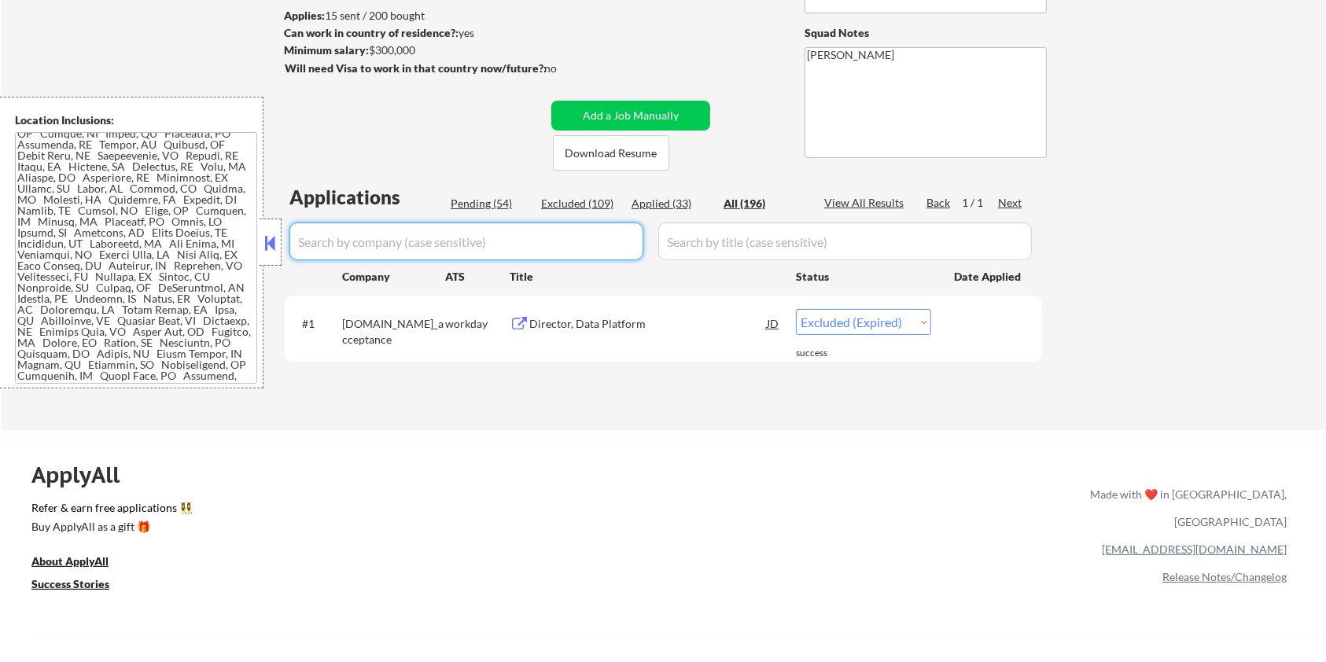
select select ""applied""
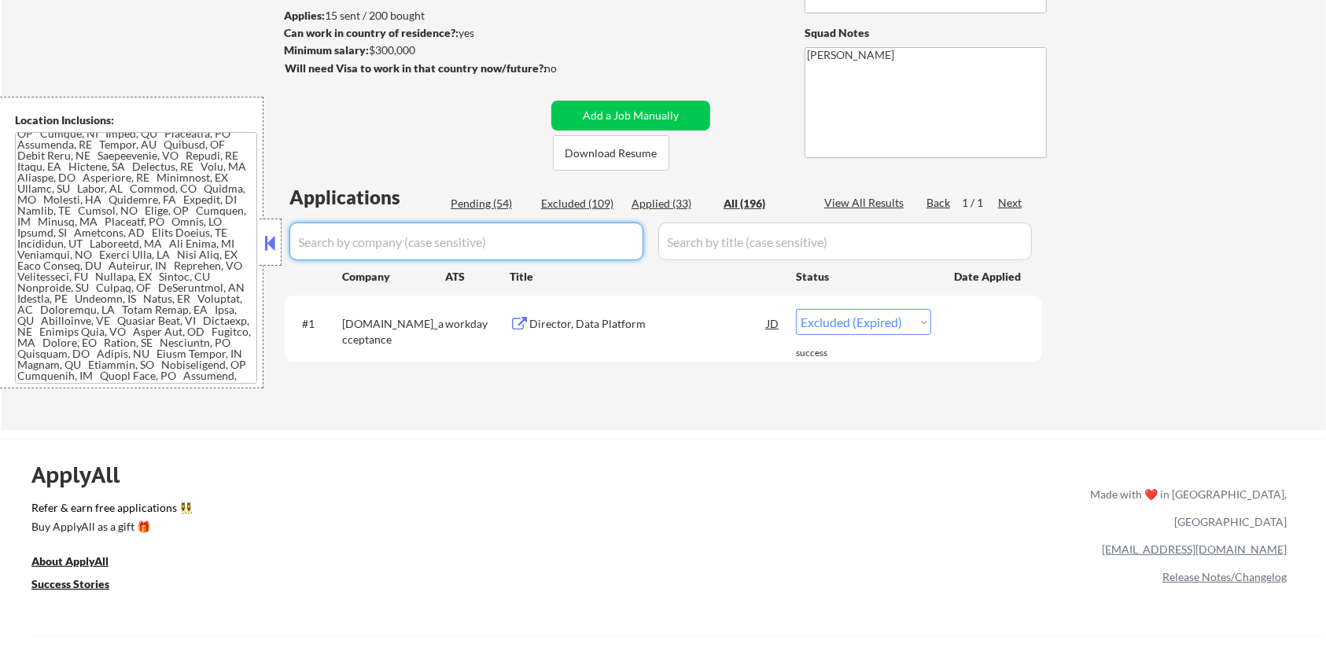
select select ""applied""
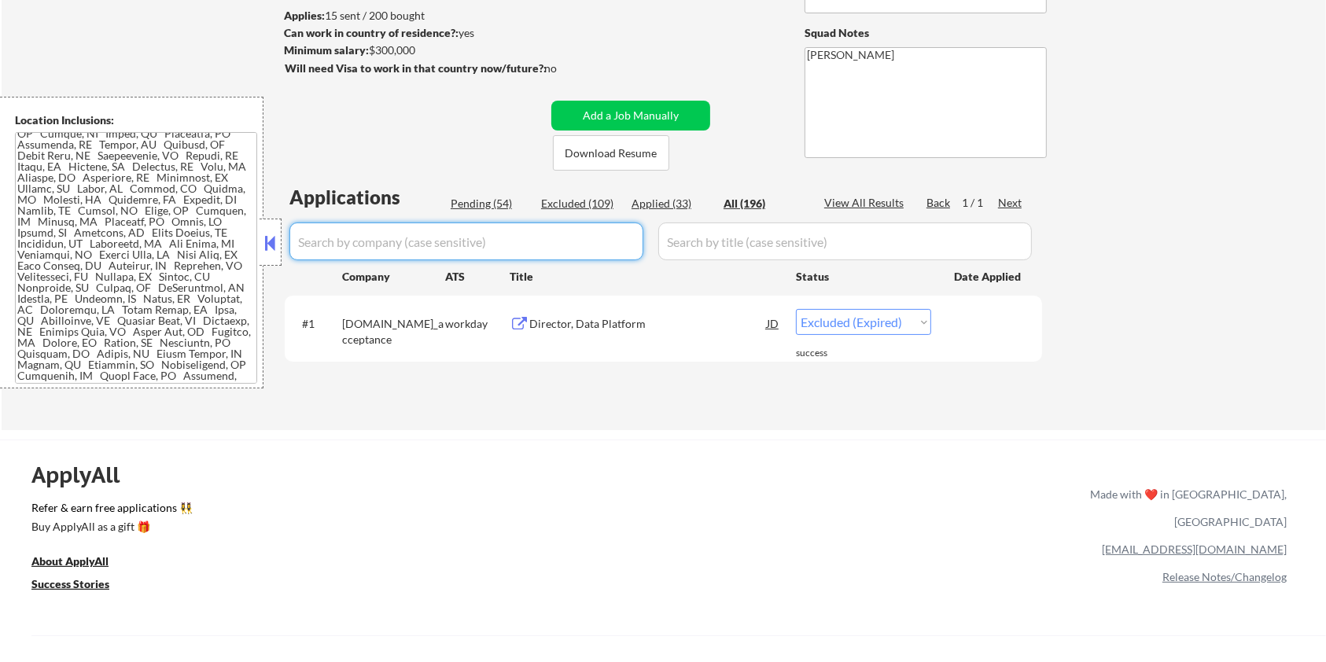
select select ""applied""
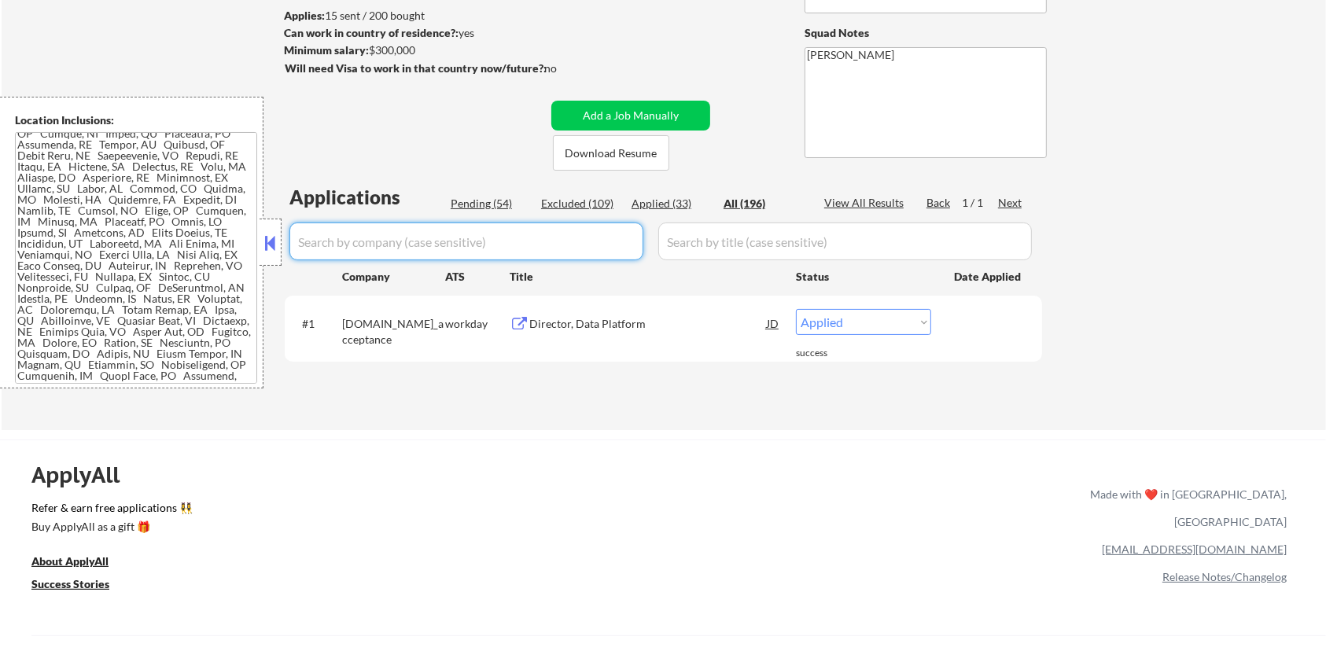
select select ""applied""
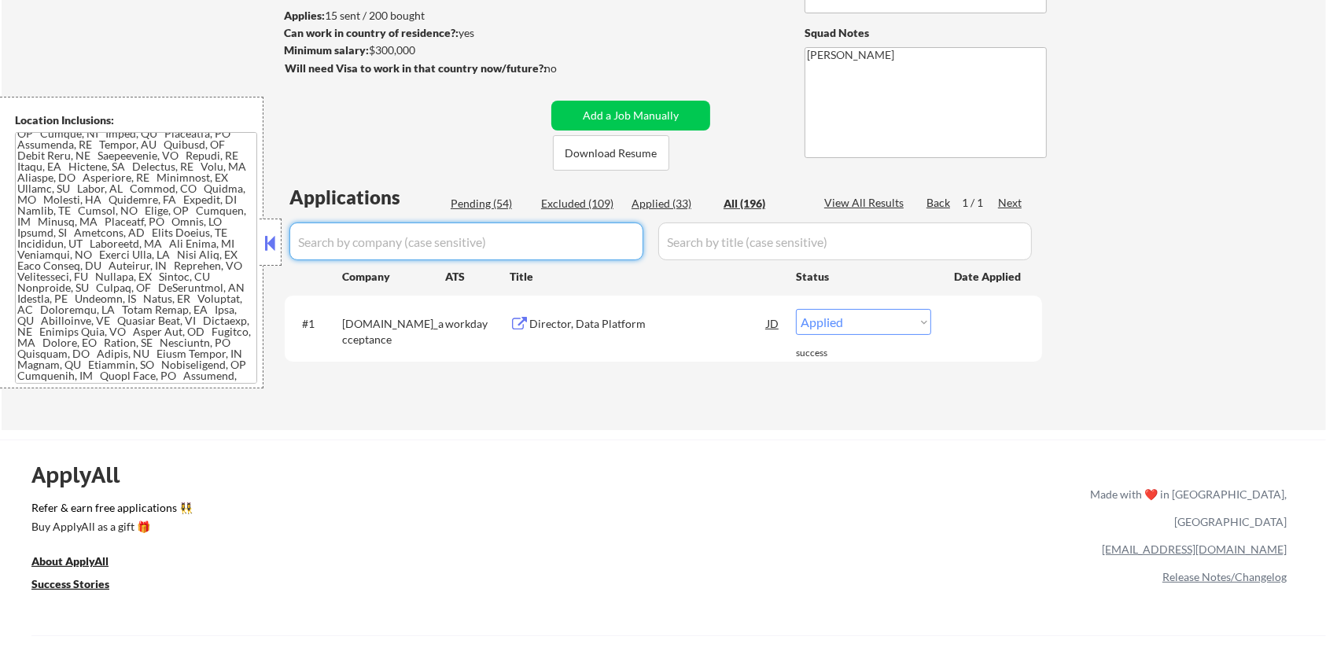
select select ""excluded__salary_""
select select ""excluded__bad_match_""
select select ""excluded__expired_""
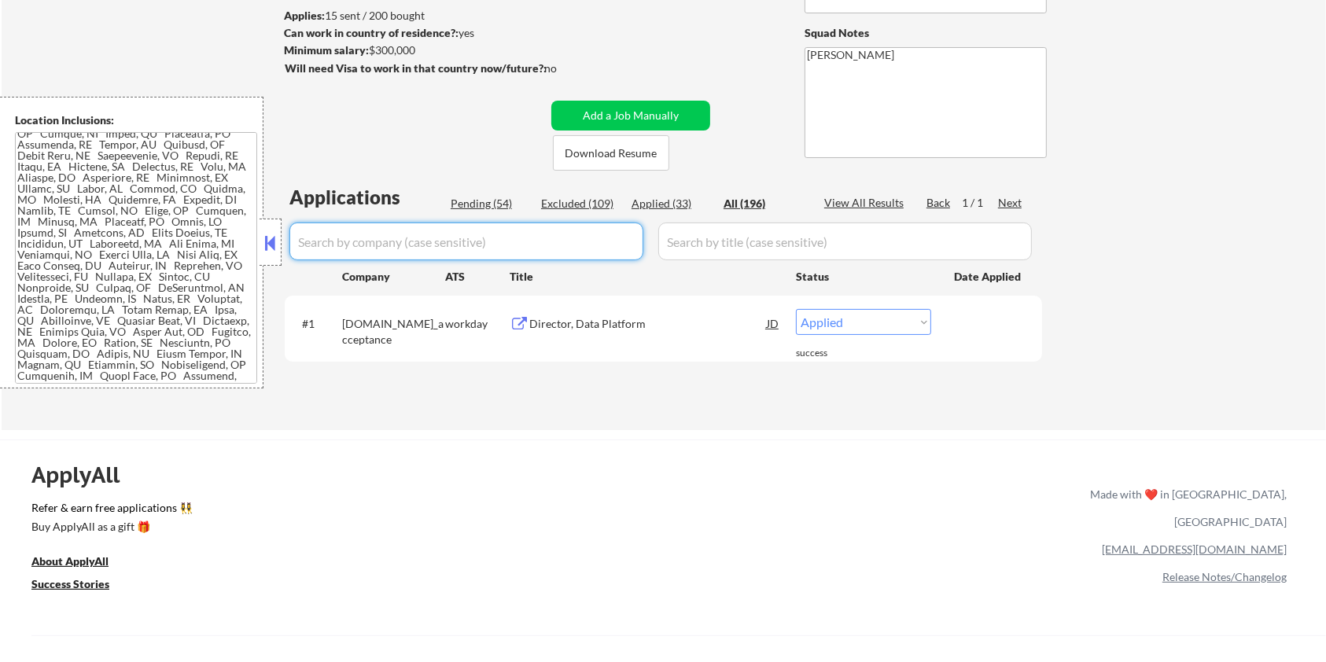
select select ""excluded__expired_""
select select ""excluded__bad_match_""
select select ""excluded__salary_""
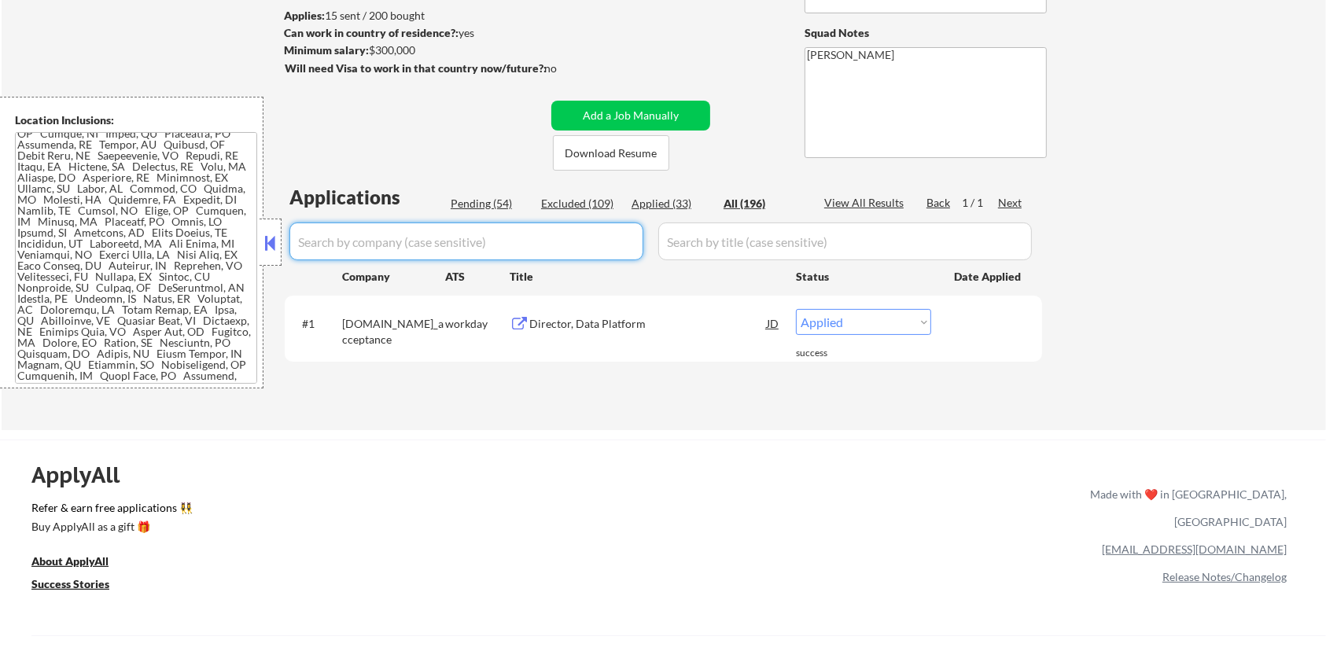
select select ""excluded__salary_""
select select ""excluded__expired_""
select select ""excluded__salary_""
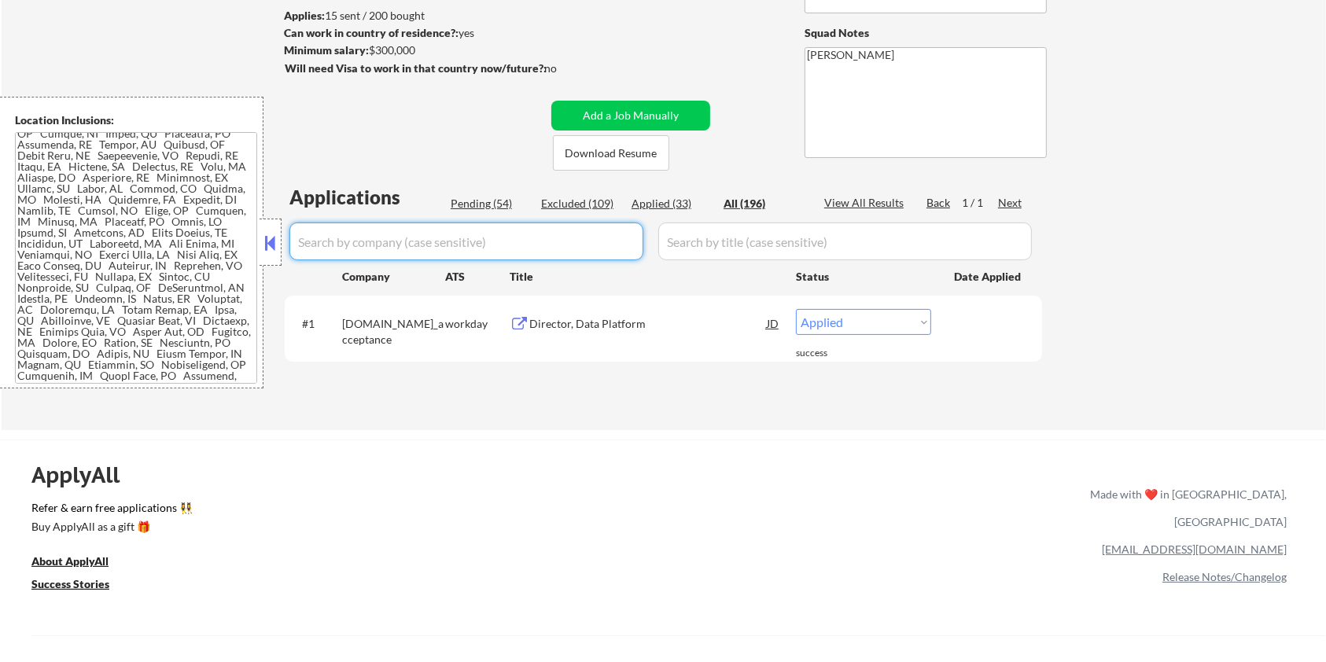
select select ""excluded__salary_""
select select ""excluded__expired_""
select select ""excluded__salary_""
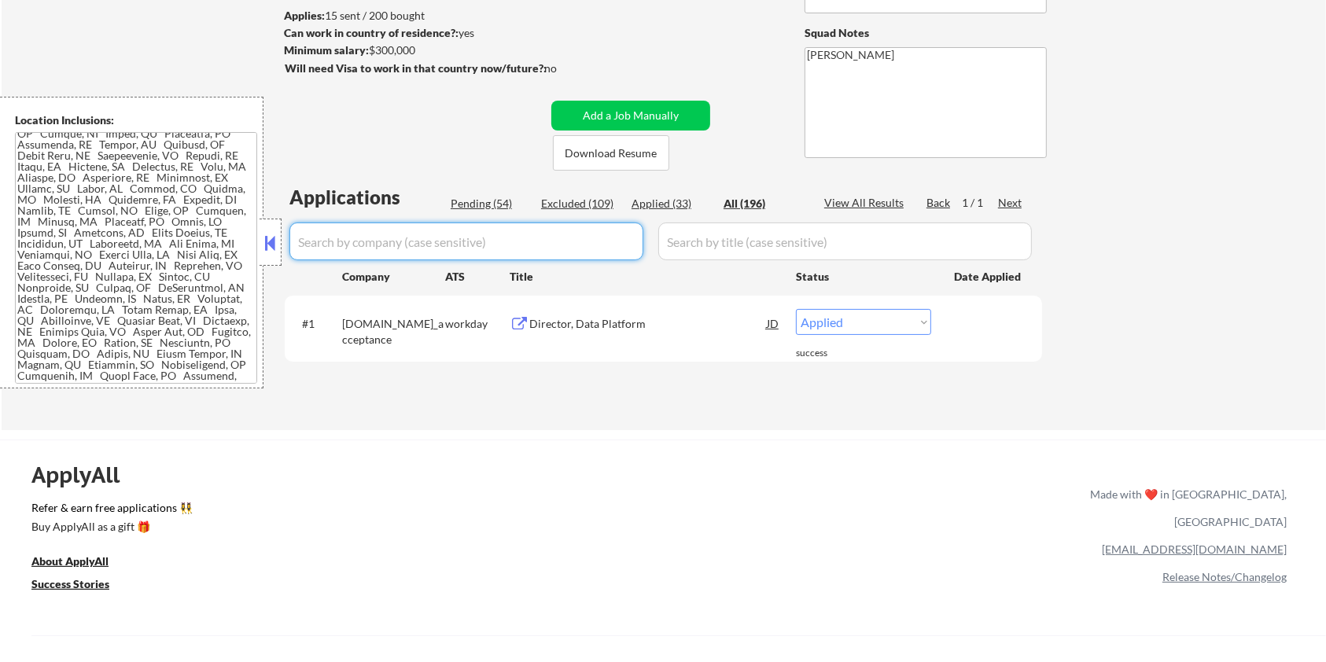
select select ""excluded__expired_""
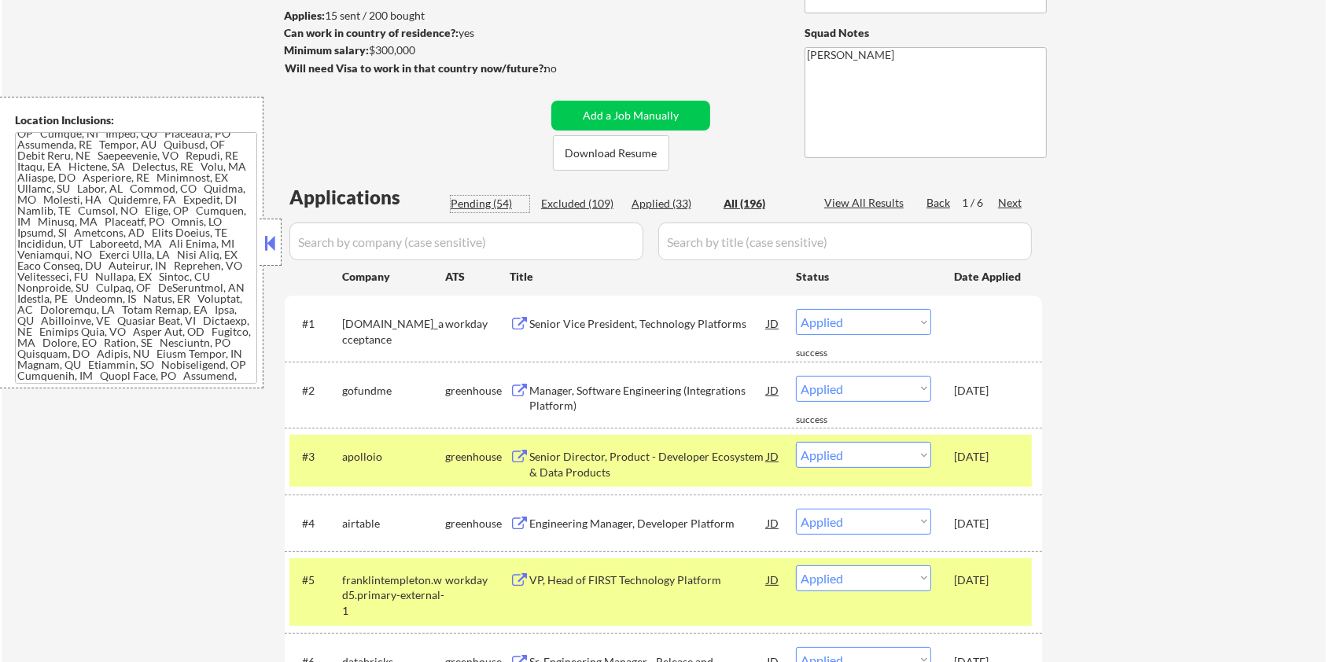
click at [465, 201] on div "Pending (54)" at bounding box center [490, 204] width 79 height 16
select select ""pending""
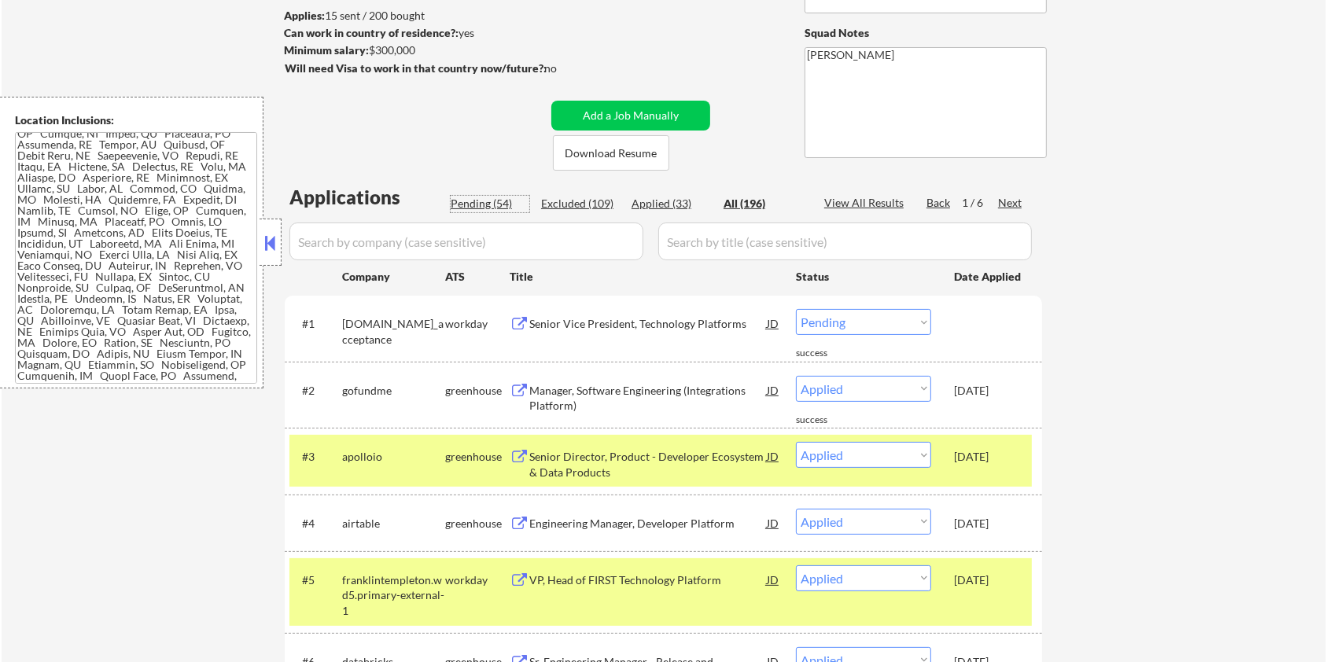
select select ""pending""
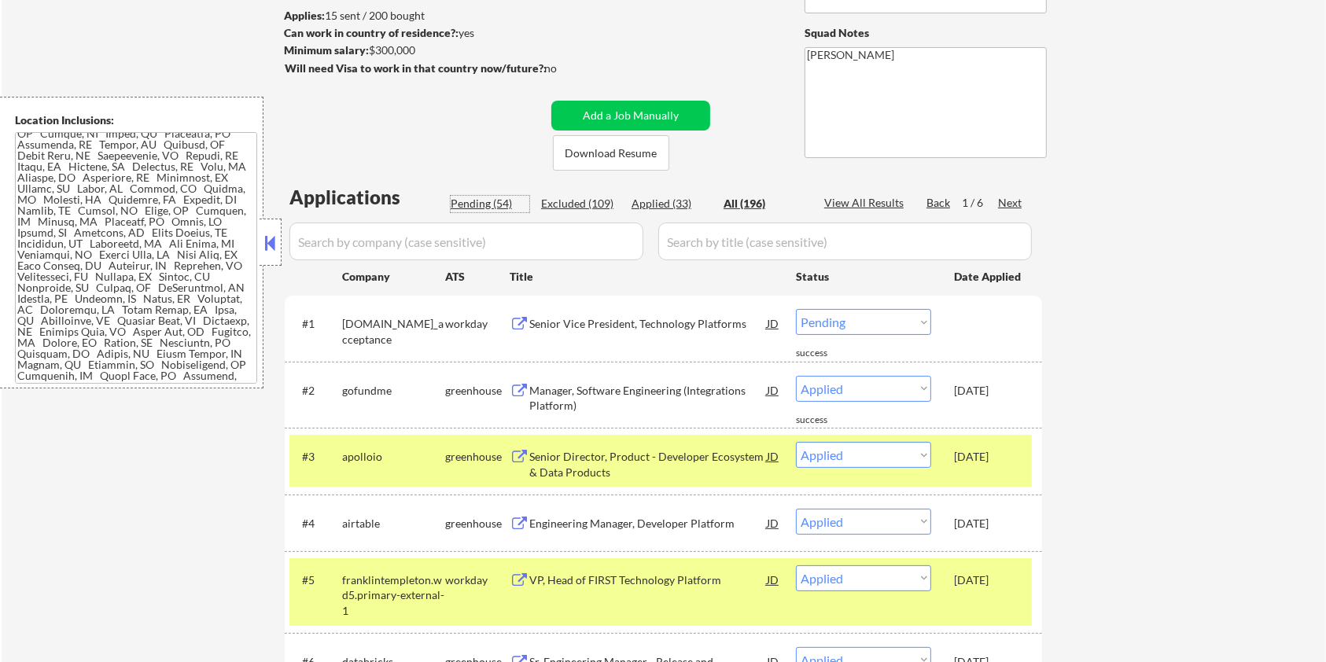
select select ""pending""
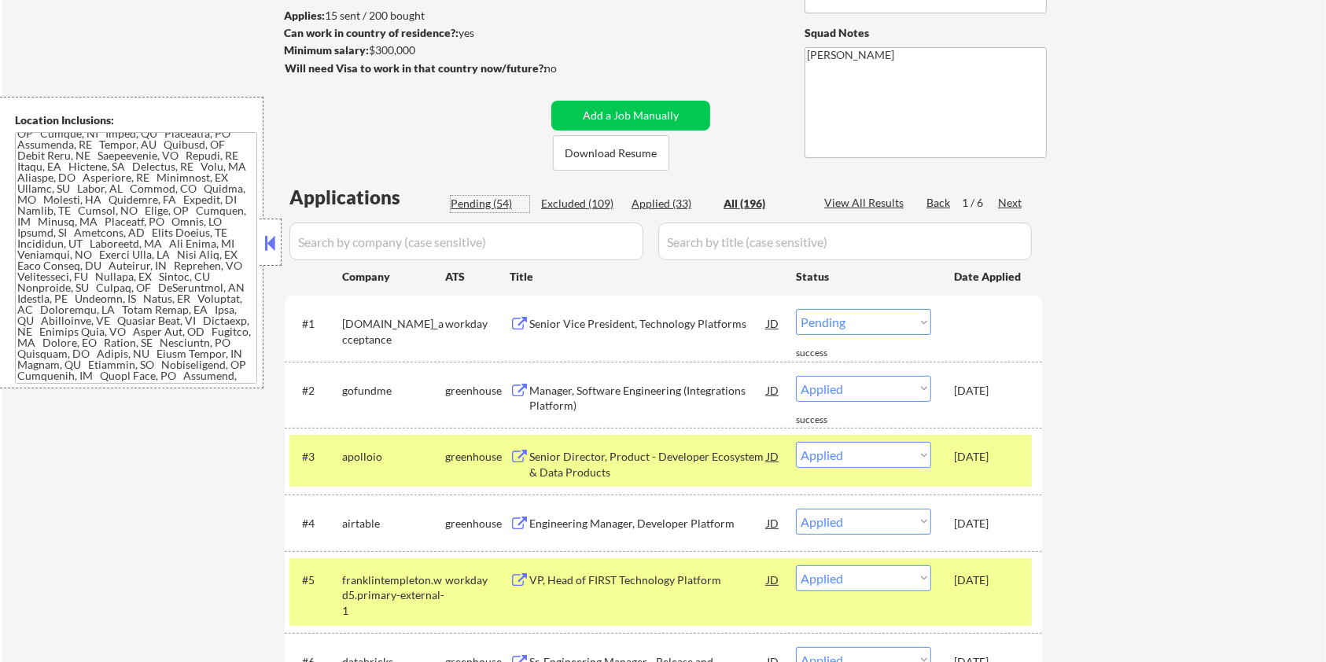
select select ""pending""
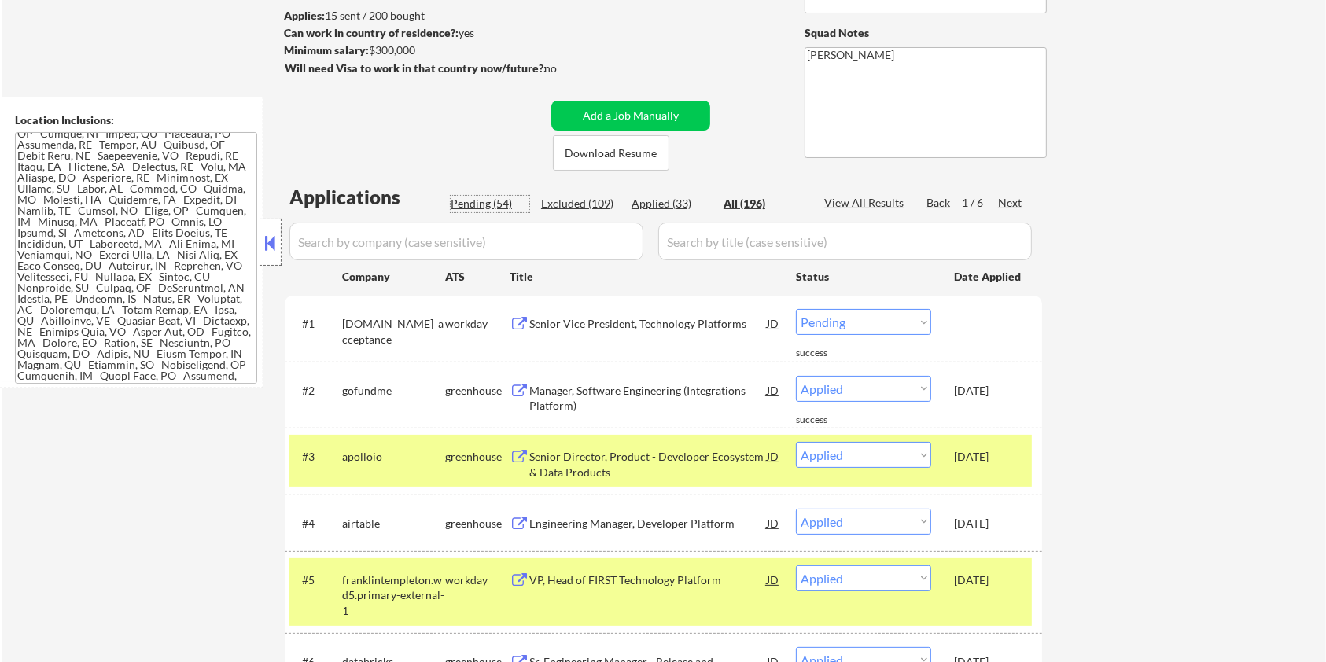
select select ""pending""
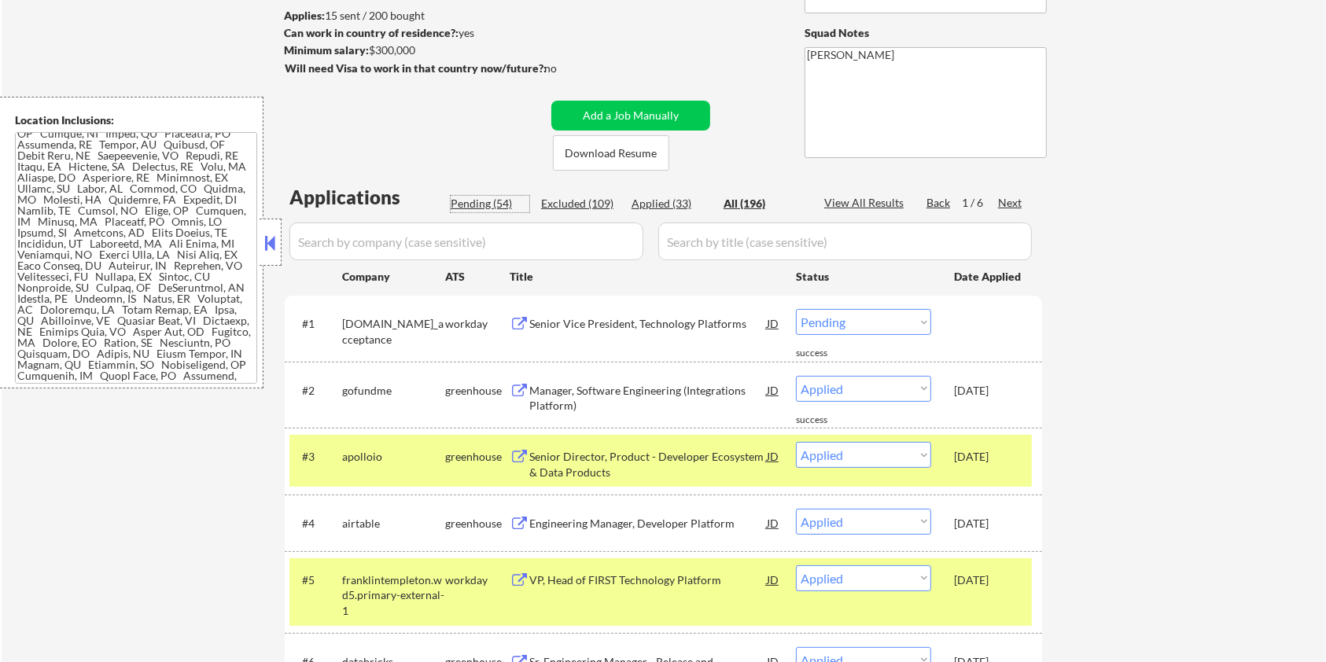
select select ""pending""
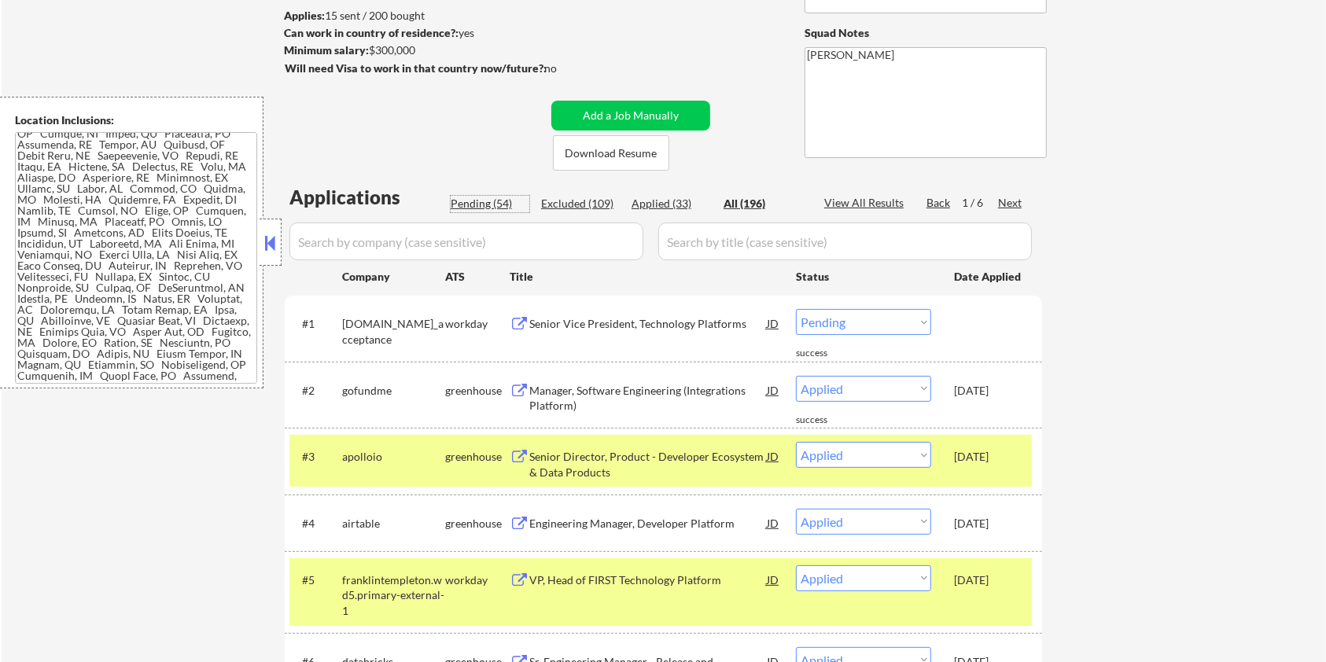
select select ""pending""
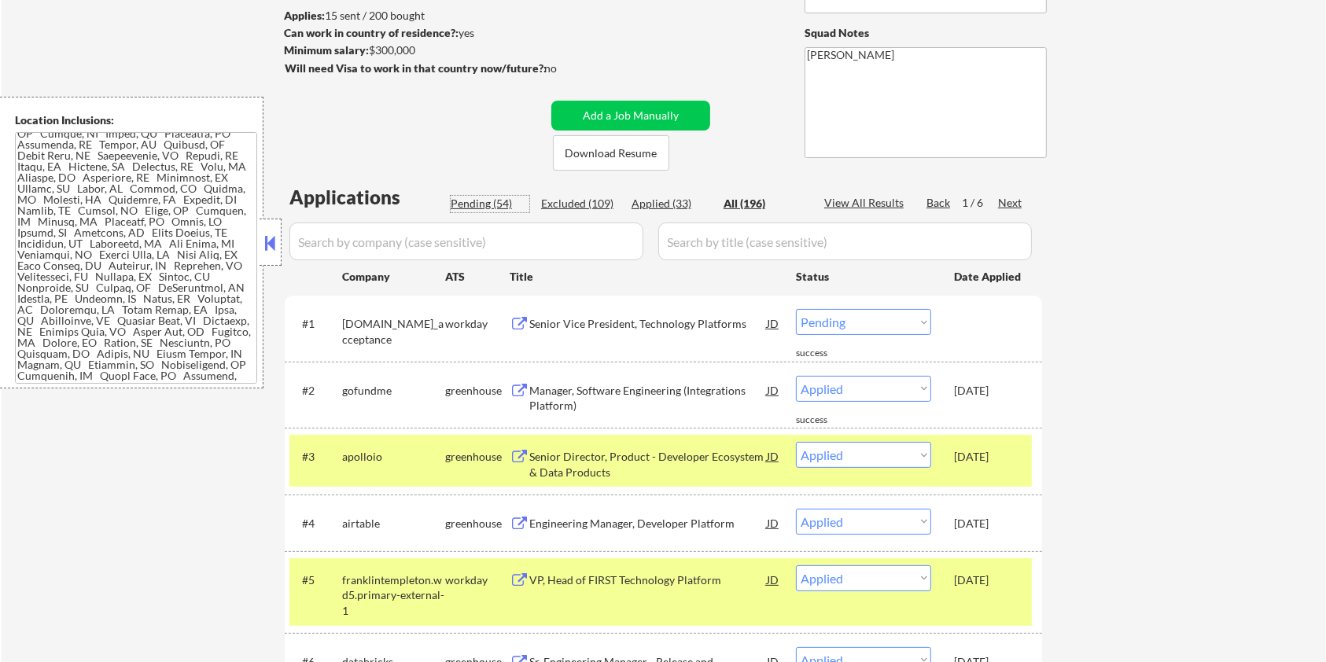
select select ""pending""
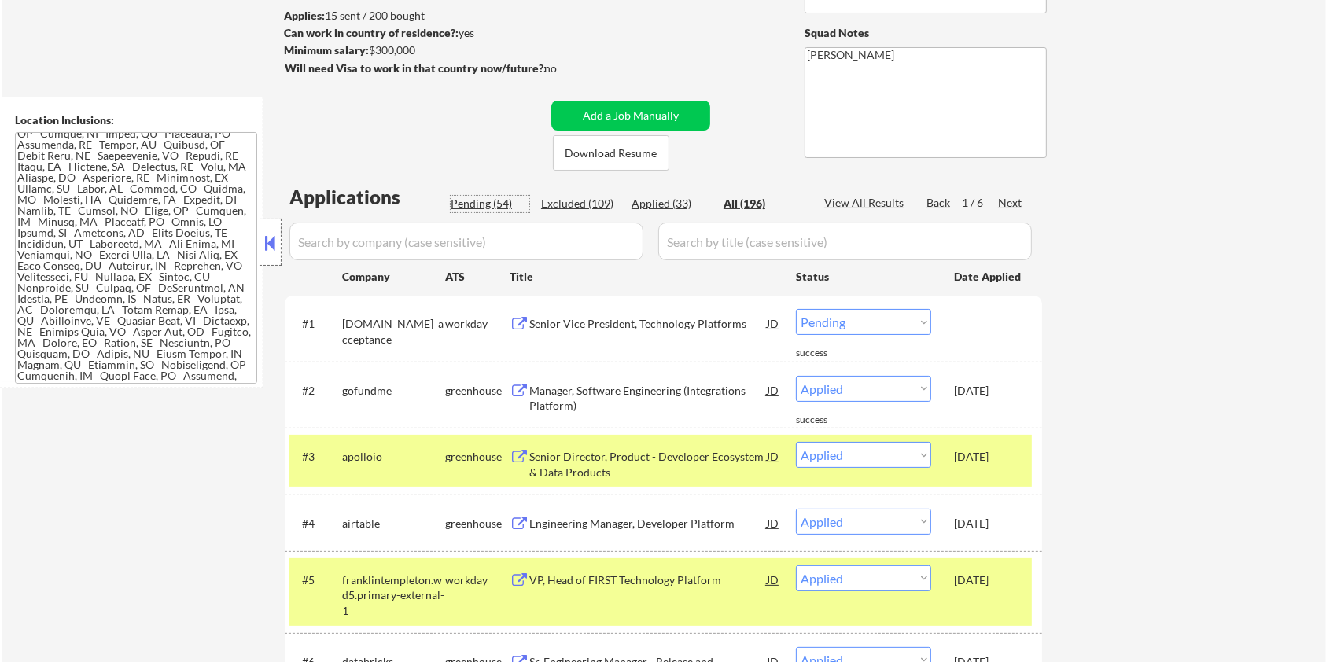
select select ""pending""
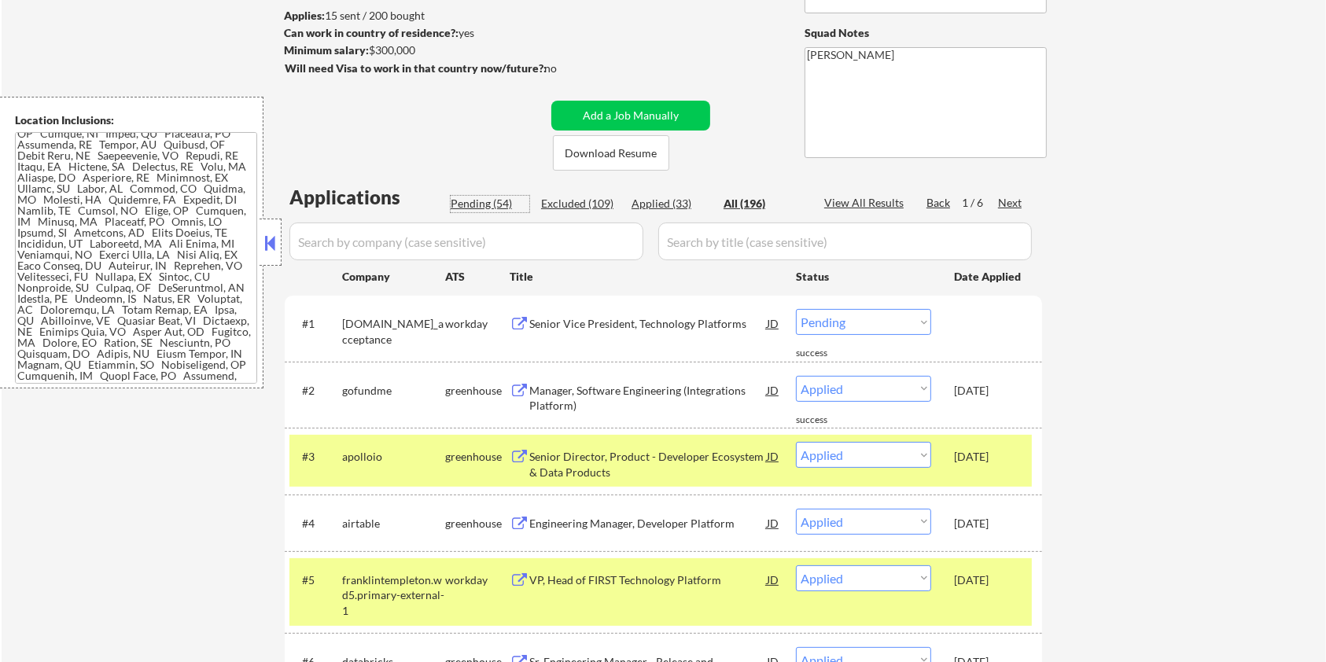
select select ""pending""
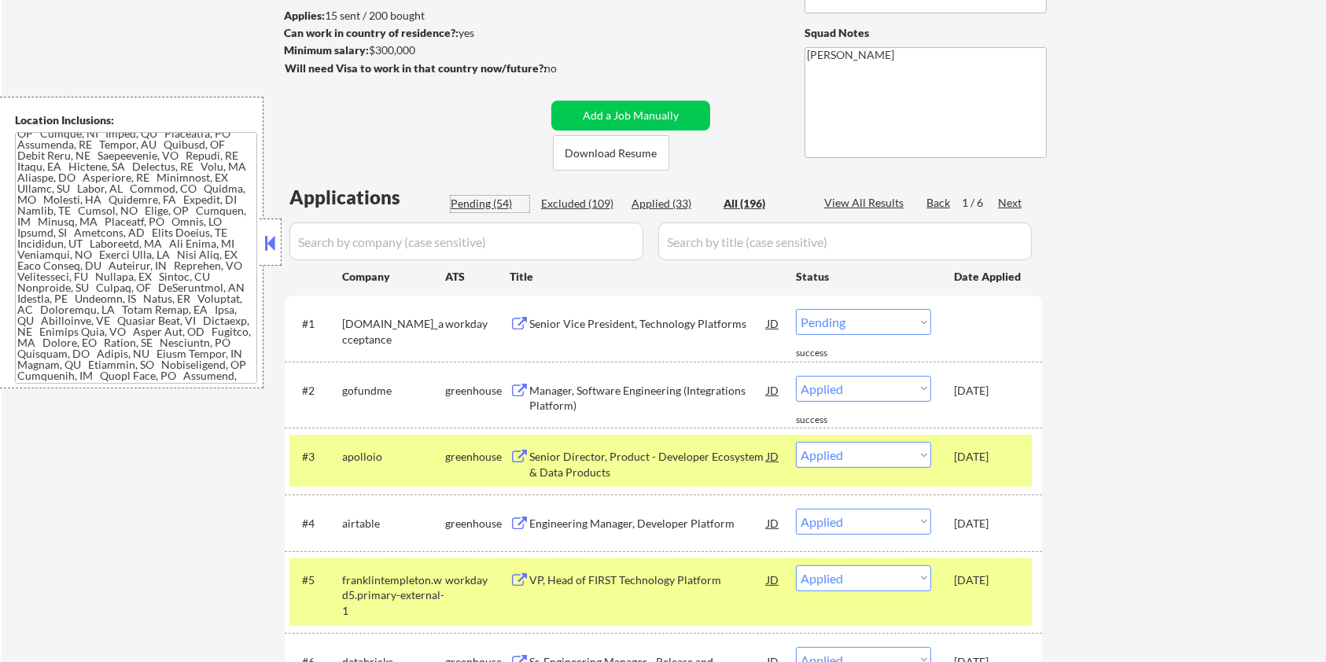
select select ""pending""
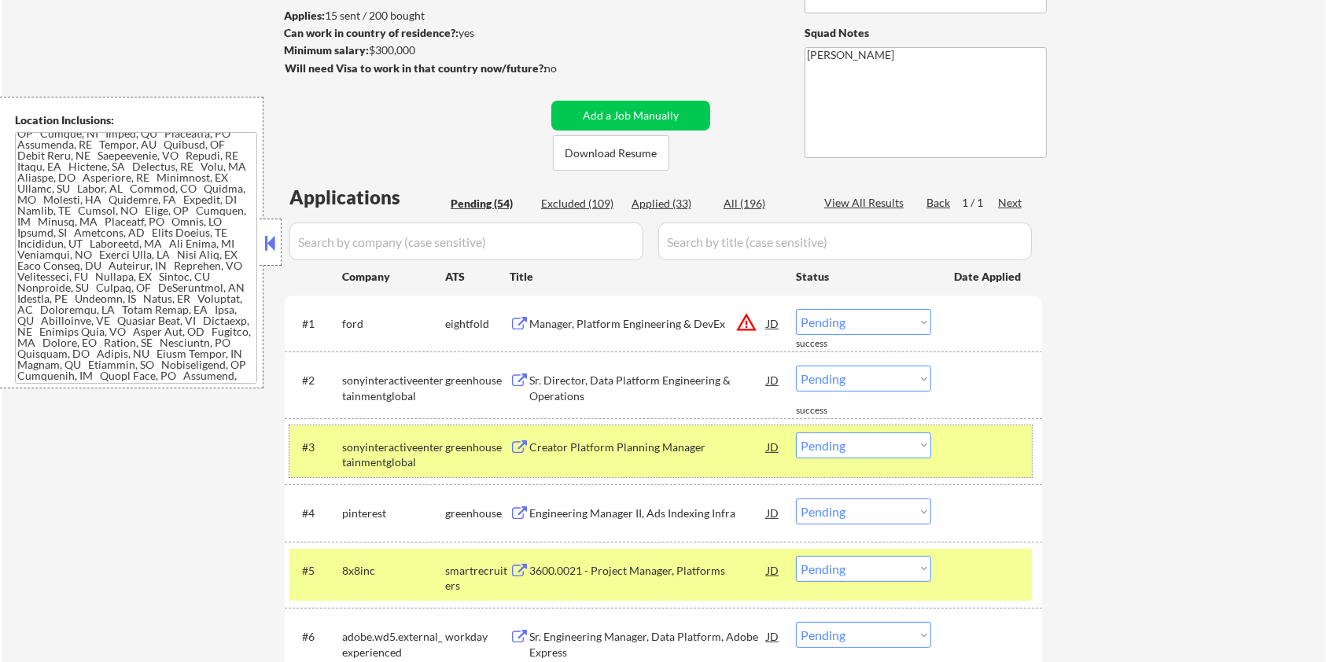
click at [1011, 439] on div at bounding box center [988, 446] width 69 height 28
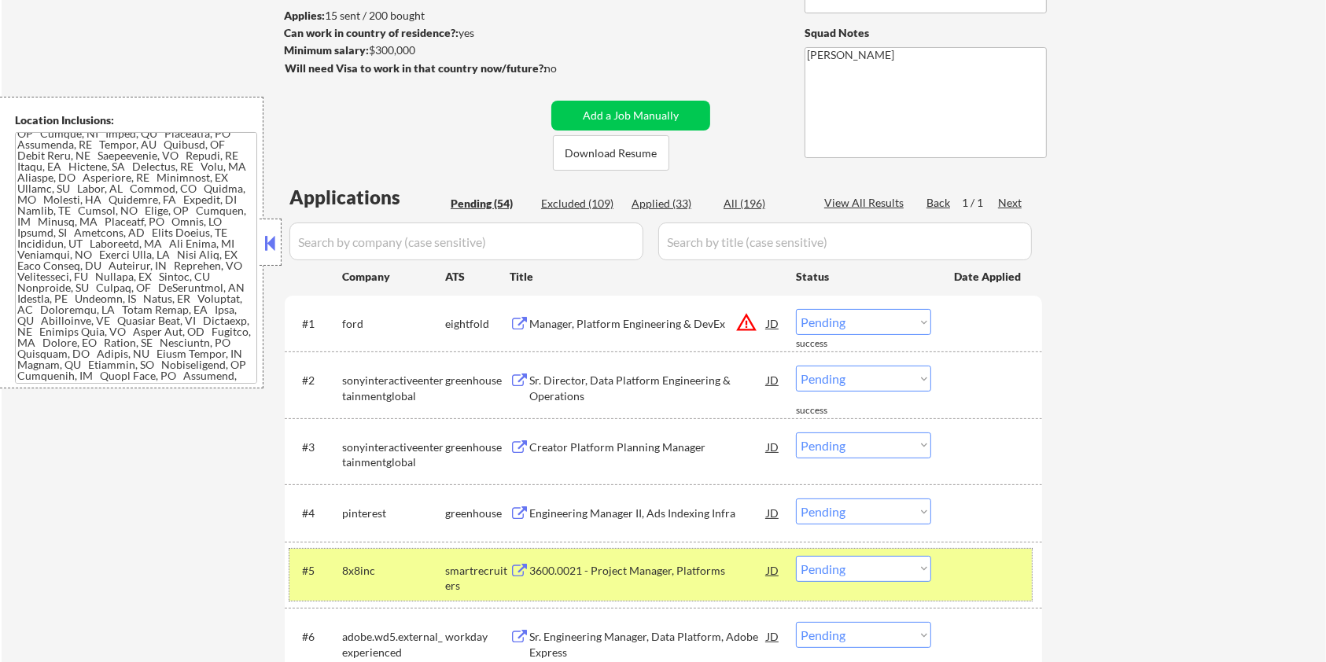
click at [994, 561] on div at bounding box center [988, 570] width 69 height 28
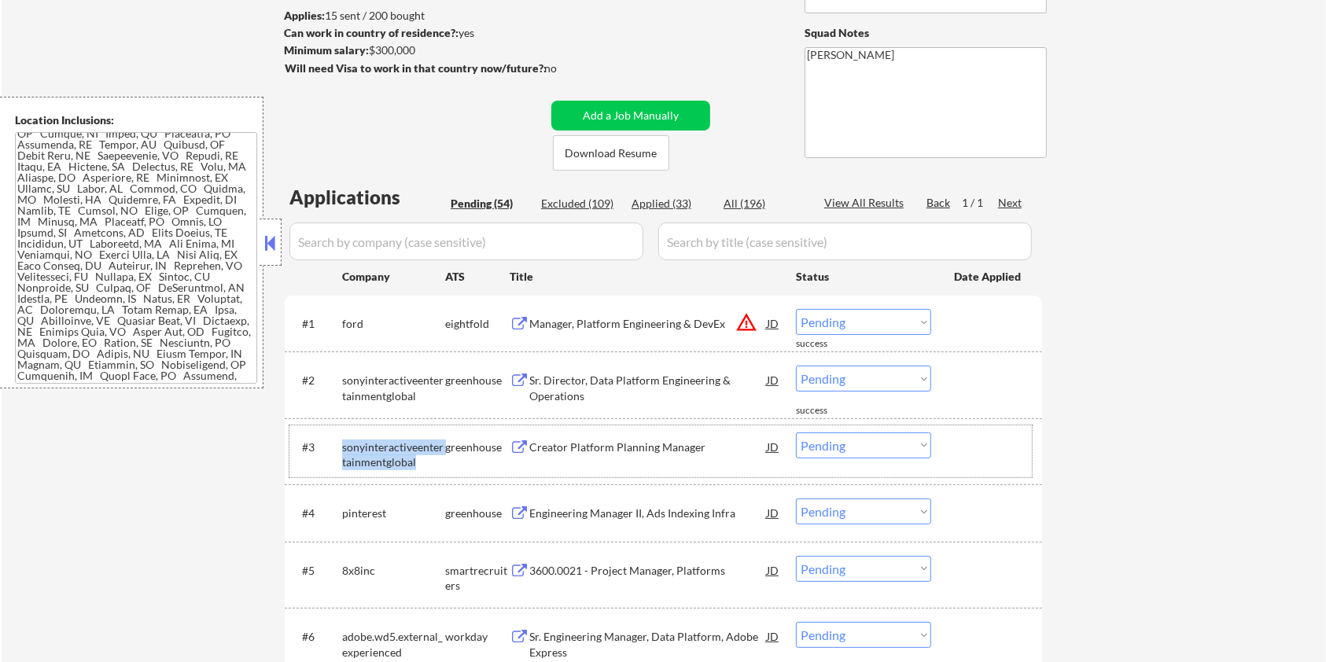
drag, startPoint x: 421, startPoint y: 457, endPoint x: 341, endPoint y: 439, distance: 82.0
click at [342, 439] on div "sonyinteractiveentertainmentglobal" at bounding box center [393, 454] width 103 height 31
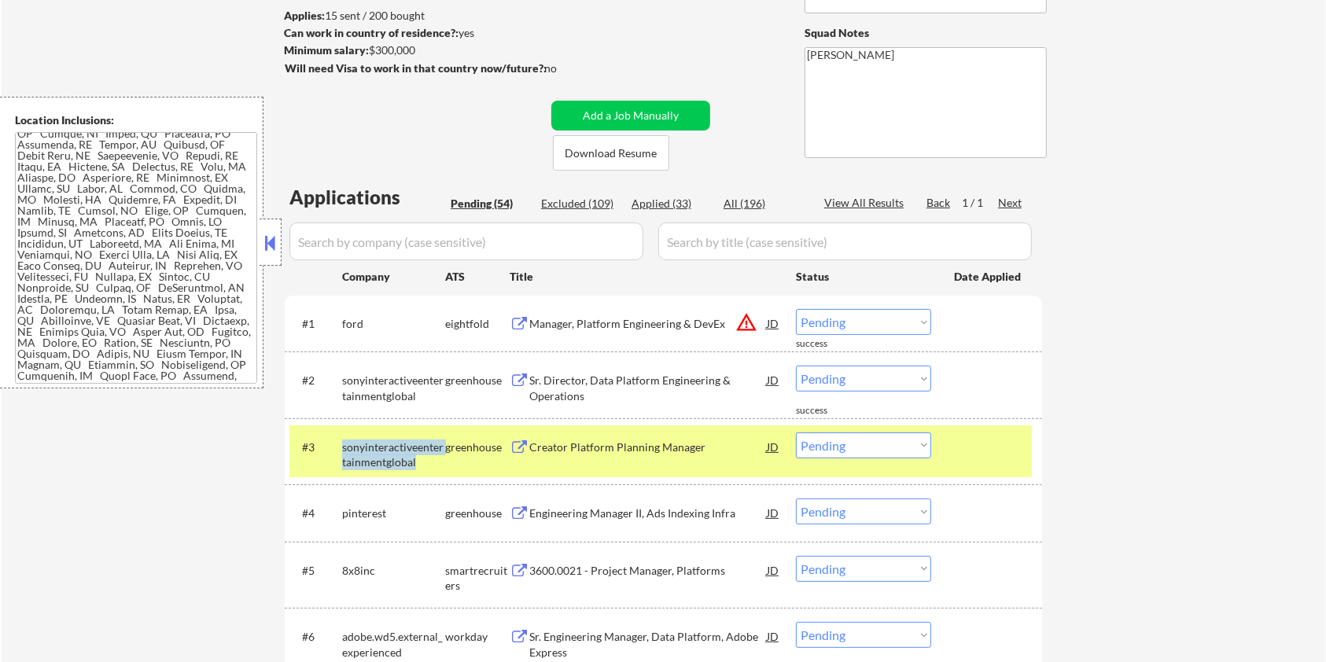
copy div "sonyinteractiveentertainmentglobal"
click at [353, 239] on input "input" at bounding box center [466, 241] width 354 height 38
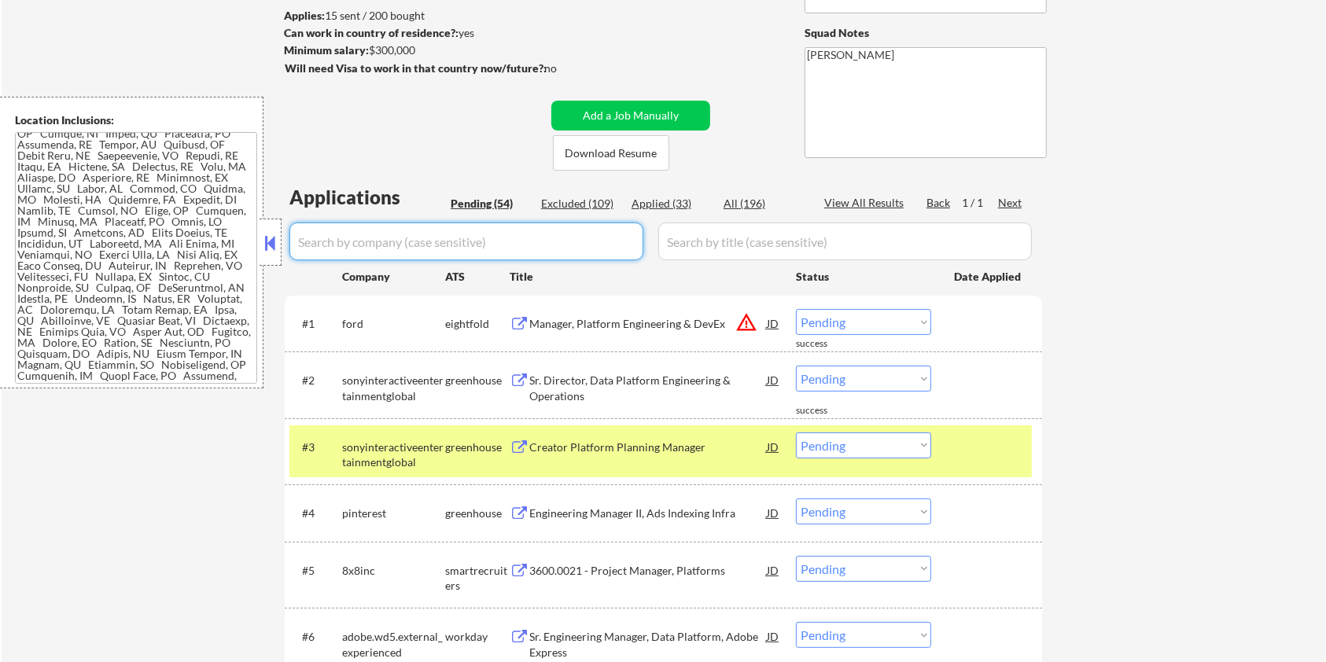
paste input "sonyinteractiveentertainmentglobal"
type input "sonyinteractiveentertainmentglobal"
click at [690, 239] on input "input" at bounding box center [844, 241] width 373 height 38
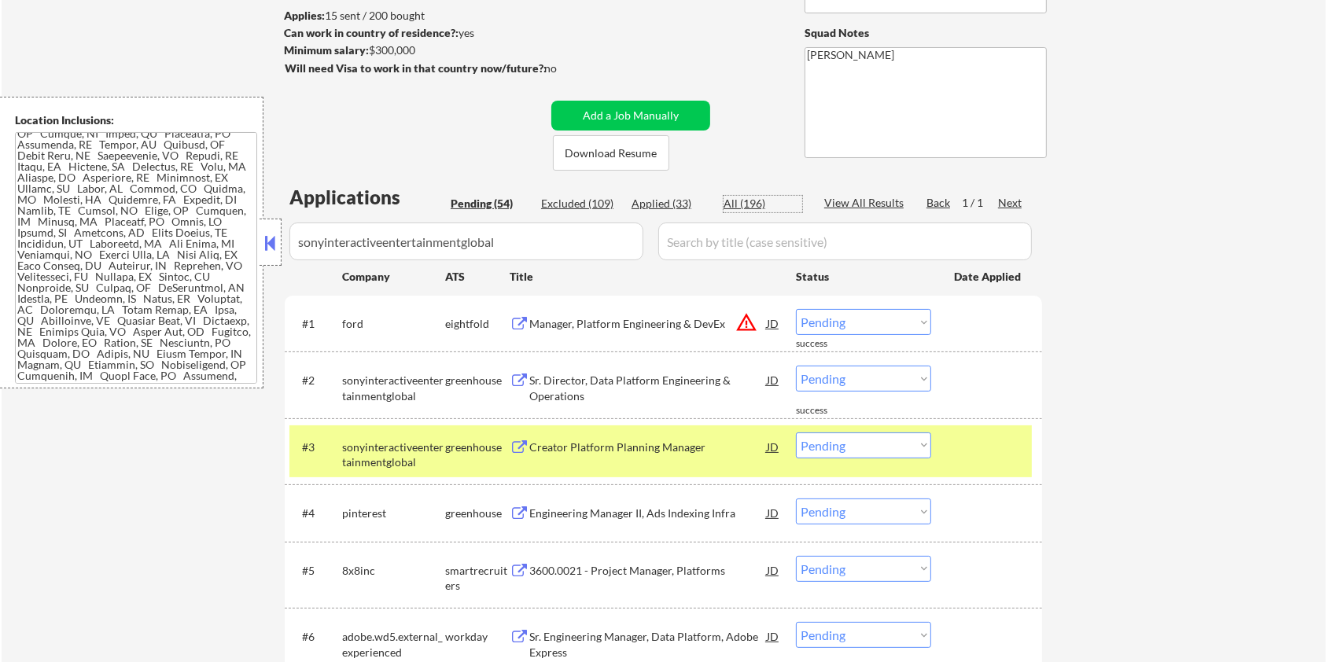
click at [742, 198] on div "All (196)" at bounding box center [762, 204] width 79 height 16
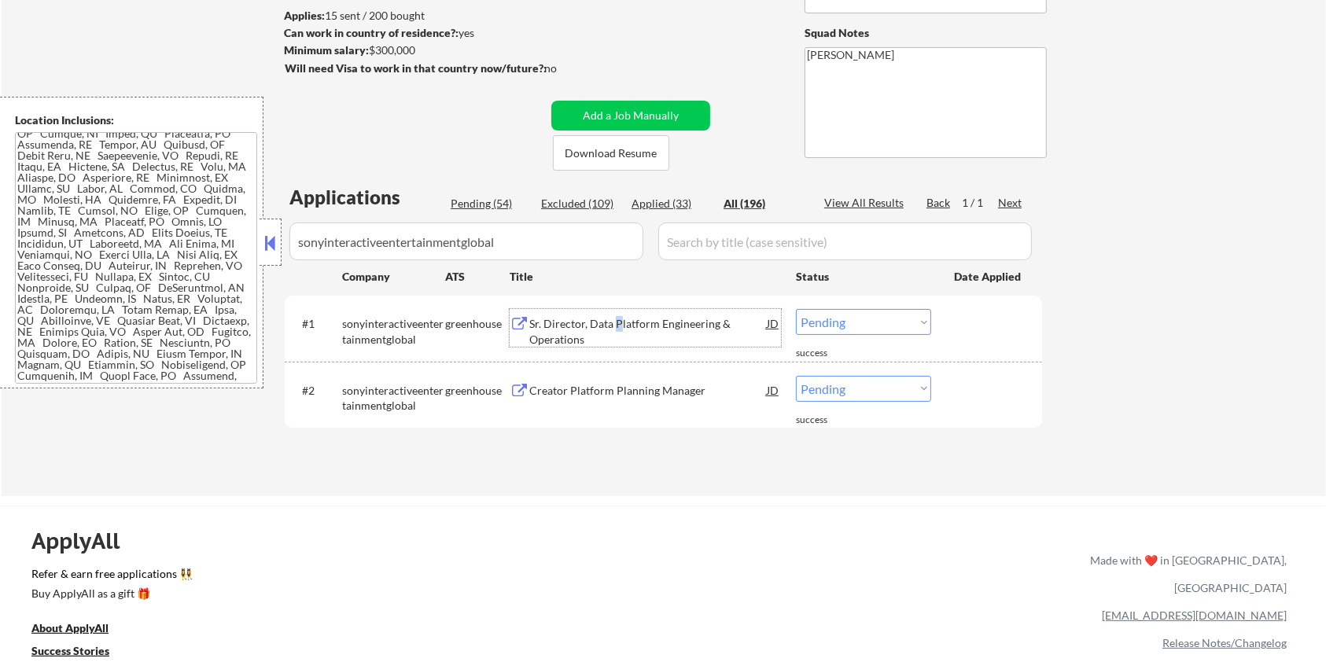
click at [620, 327] on div "Sr. Director, Data Platform Engineering & Operations" at bounding box center [647, 331] width 237 height 31
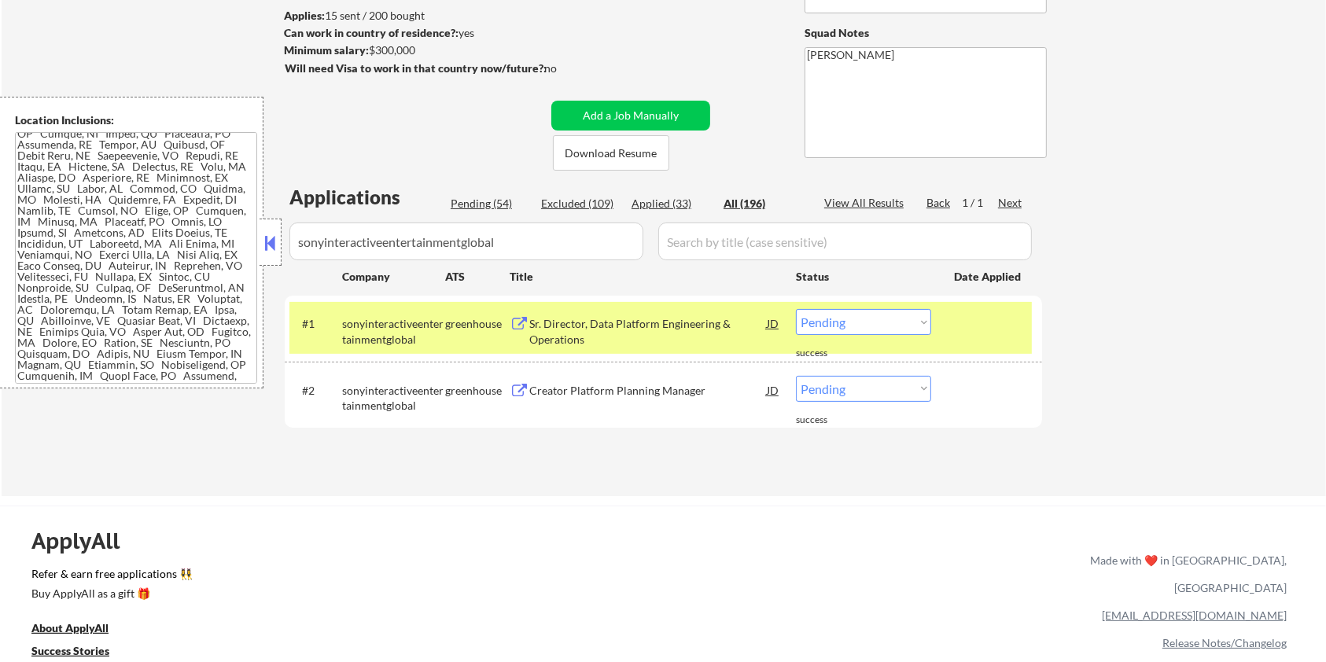
scroll to position [0, 0]
click at [905, 325] on select "Choose an option... Pending Applied Excluded (Questions) Excluded (Expired) Exc…" at bounding box center [863, 322] width 135 height 26
select select ""applied""
click at [796, 309] on select "Choose an option... Pending Applied Excluded (Questions) Excluded (Expired) Exc…" at bounding box center [863, 322] width 135 height 26
click at [653, 390] on div "Creator Platform Planning Manager" at bounding box center [647, 391] width 237 height 16
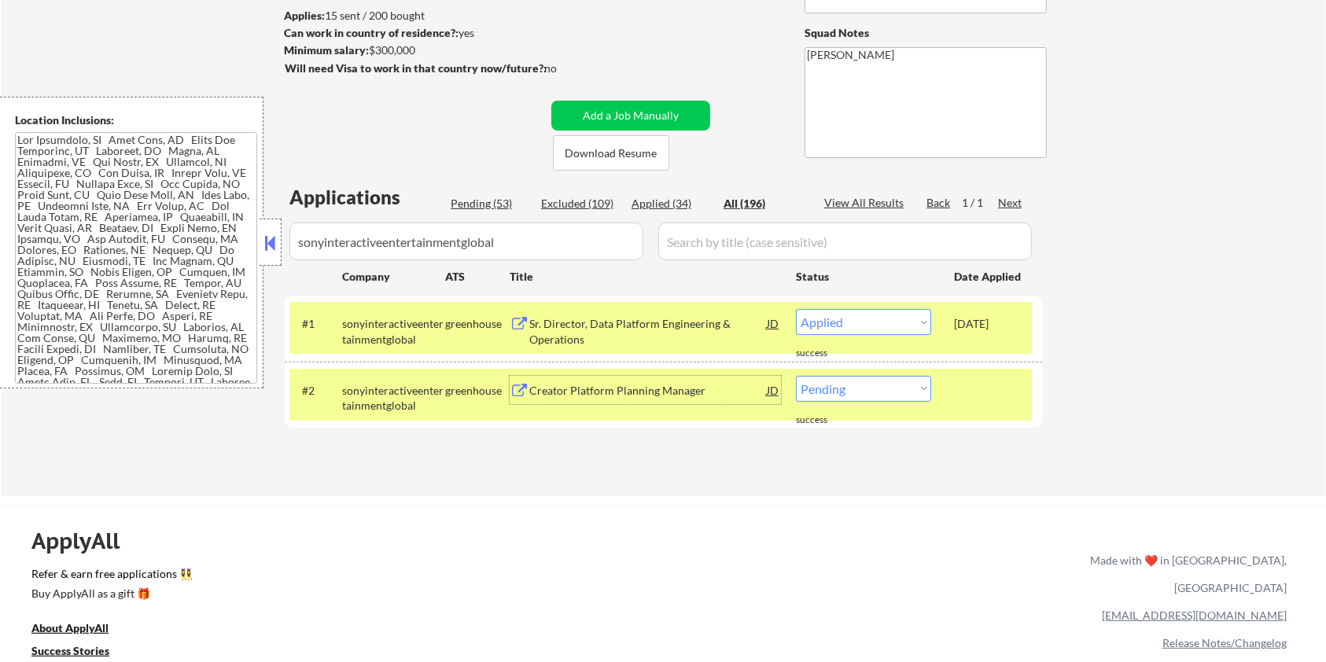
click at [880, 402] on div "#2 sonyinteractiveentertainmentglobal greenhouse Creator Platform Planning Mana…" at bounding box center [660, 395] width 742 height 52
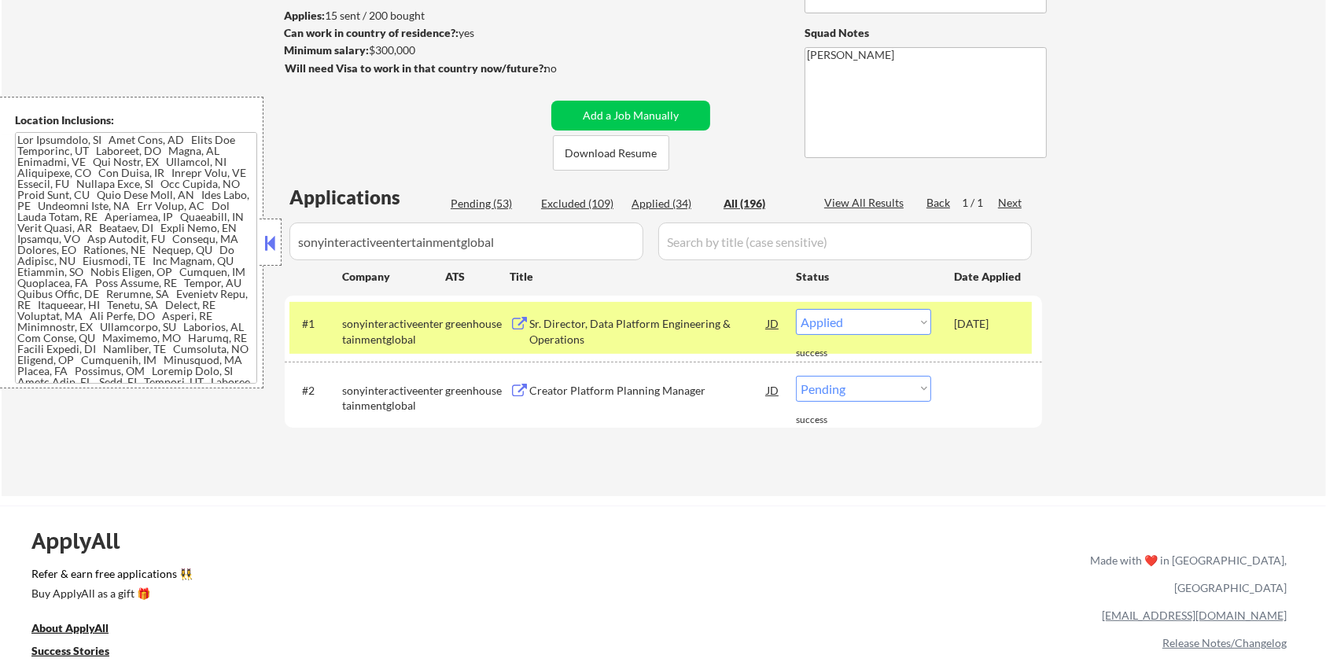
click at [879, 395] on select "Choose an option... Pending Applied Excluded (Questions) Excluded (Expired) Exc…" at bounding box center [863, 389] width 135 height 26
select select ""excluded__expired_""
click at [796, 376] on select "Choose an option... Pending Applied Excluded (Questions) Excluded (Expired) Exc…" at bounding box center [863, 389] width 135 height 26
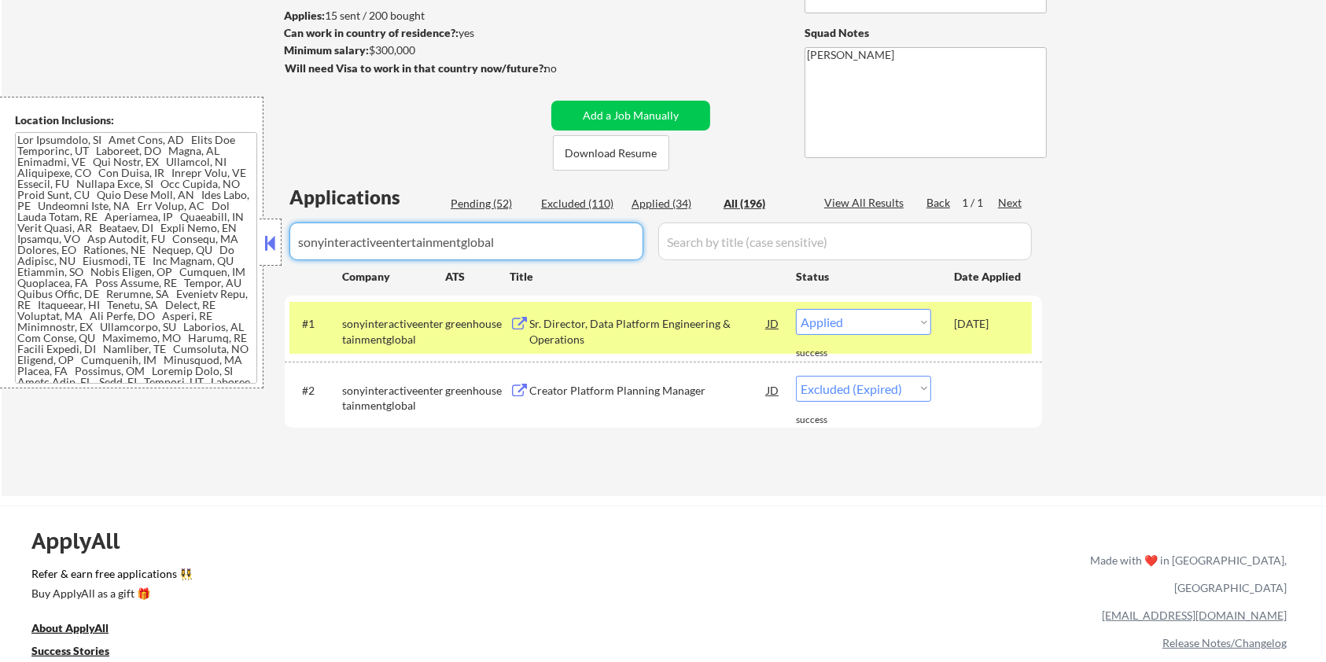
drag, startPoint x: 552, startPoint y: 241, endPoint x: 281, endPoint y: 240, distance: 271.2
click at [281, 240] on body "← Return to /applysquad Mailslurp Inbox Job Search Builder Aaron Stone User Ema…" at bounding box center [663, 122] width 1326 height 662
select select ""applied""
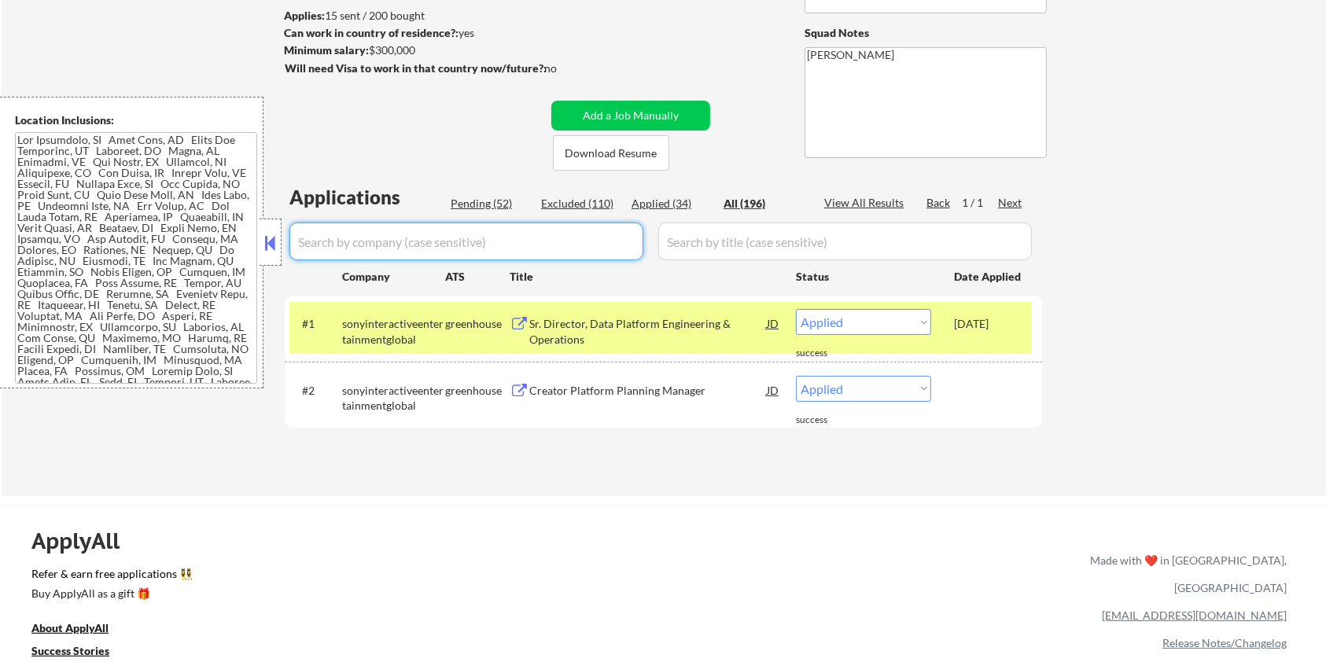
select select ""applied""
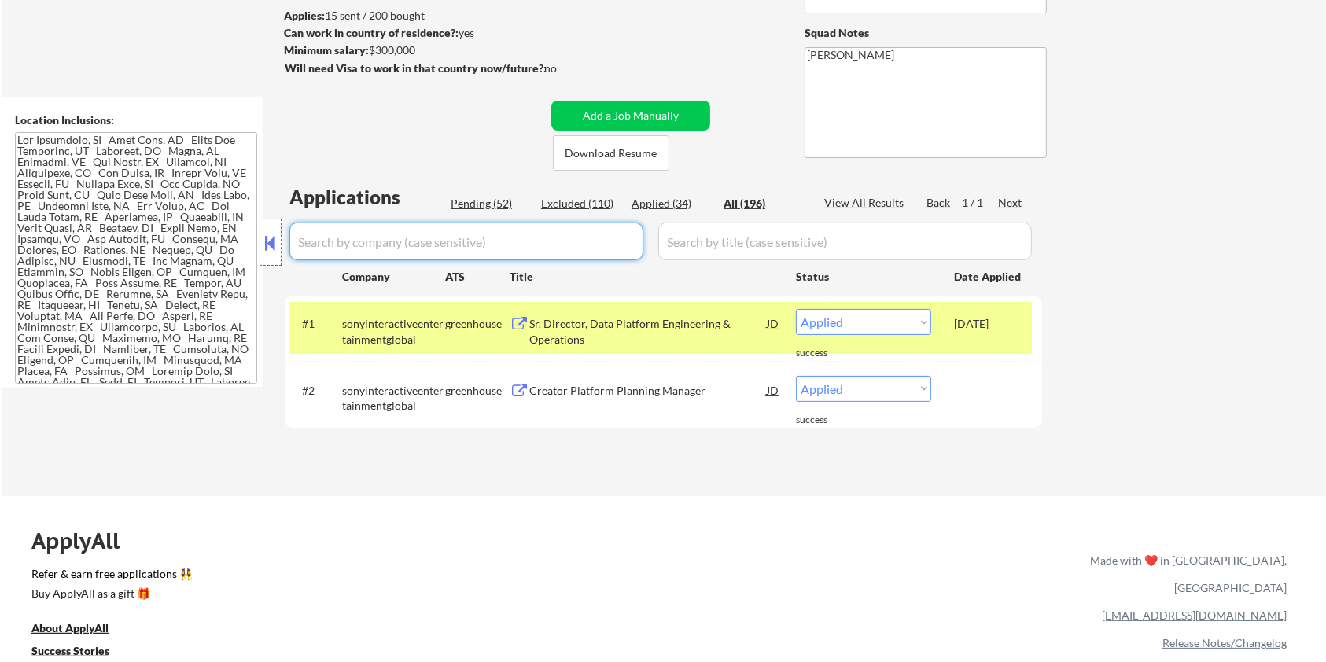
select select ""applied""
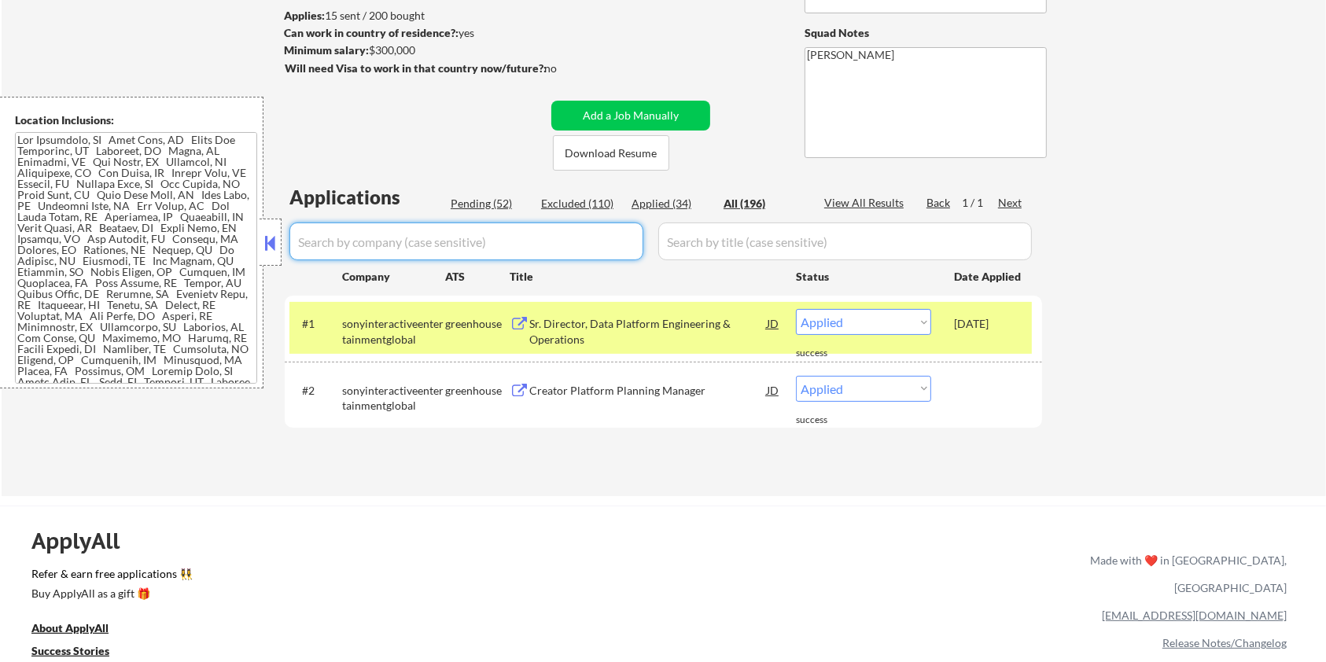
select select ""applied""
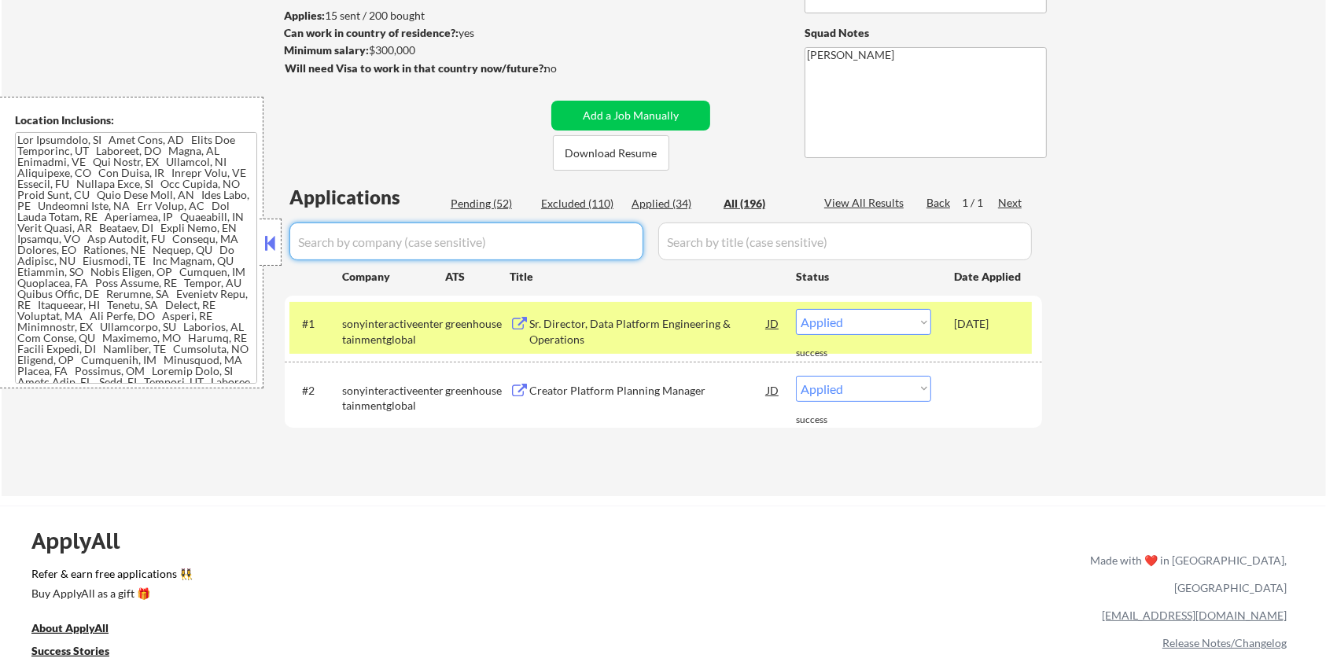
select select ""applied""
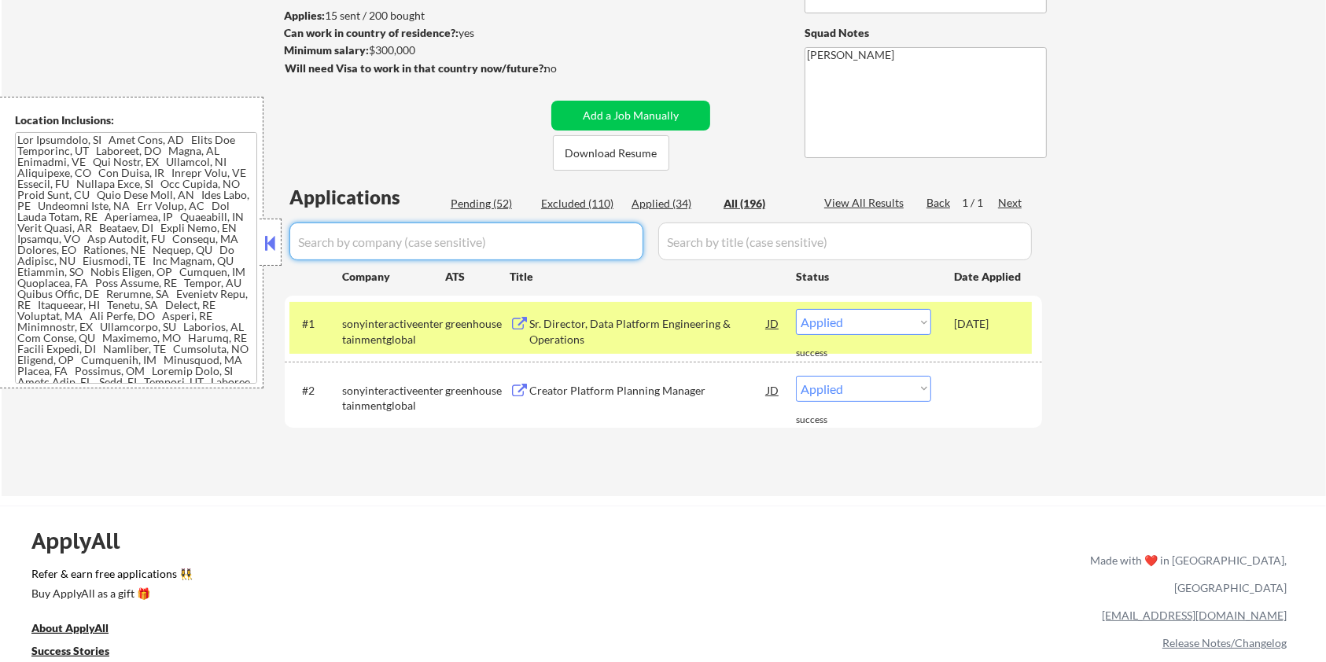
select select ""applied""
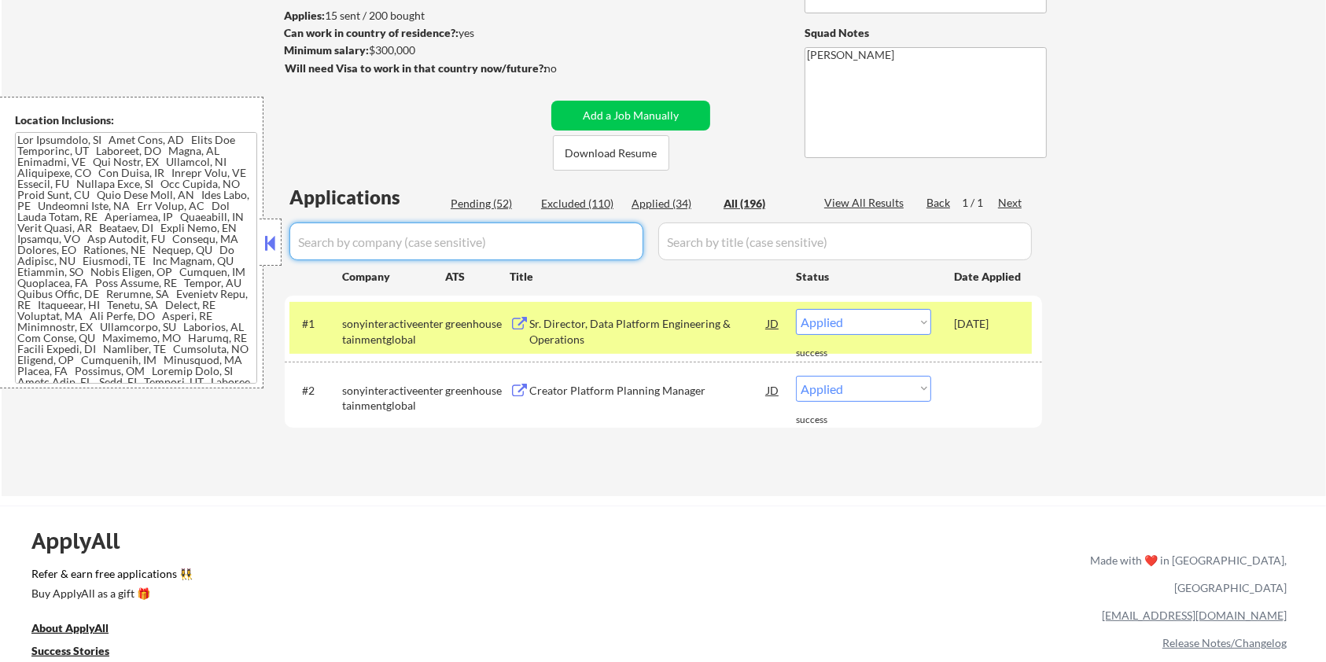
select select ""applied""
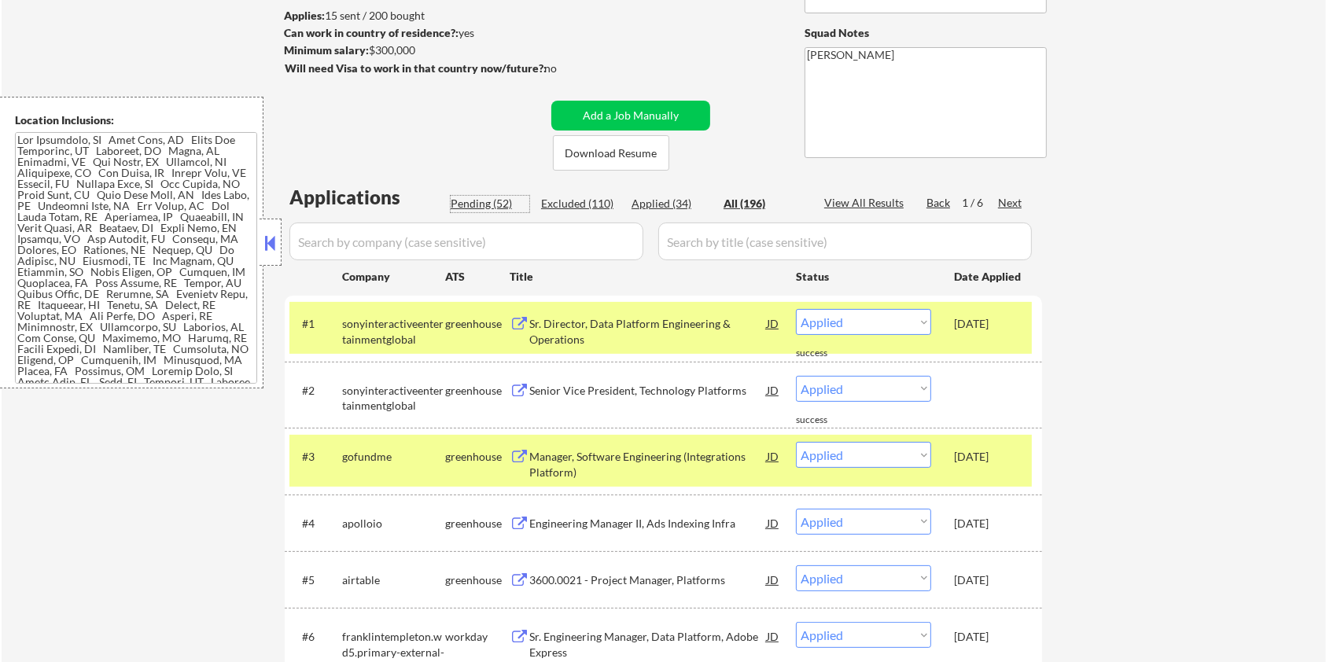
click at [462, 198] on div "Pending (52)" at bounding box center [490, 204] width 79 height 16
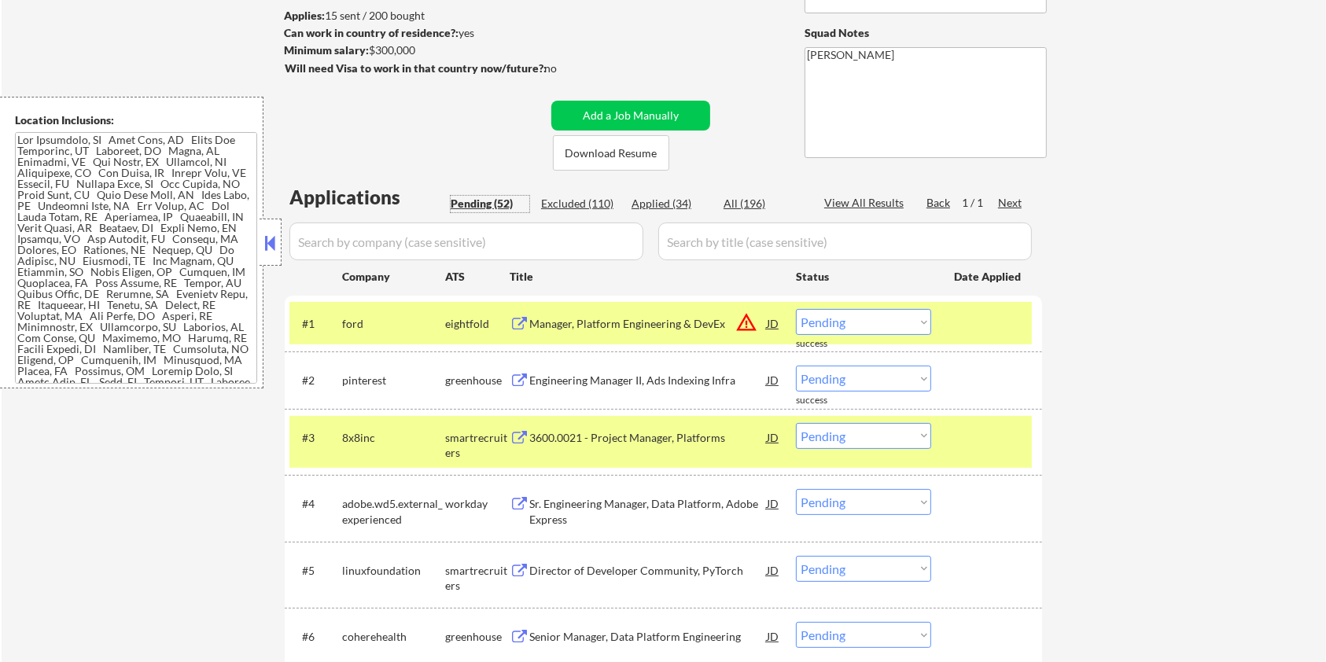
scroll to position [314, 0]
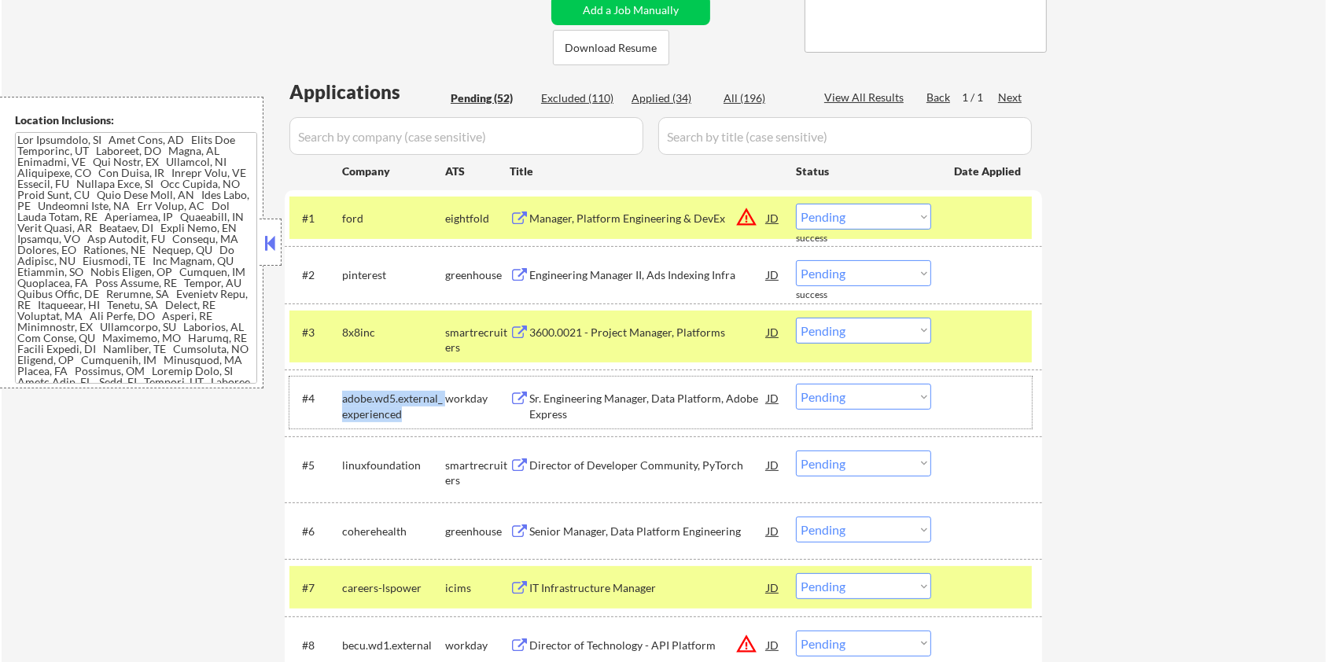
drag, startPoint x: 406, startPoint y: 406, endPoint x: 336, endPoint y: 403, distance: 70.0
click at [336, 403] on div "#4 adobe.wd5.external_experienced workday Sr. Engineering Manager, Data Platfor…" at bounding box center [660, 403] width 742 height 52
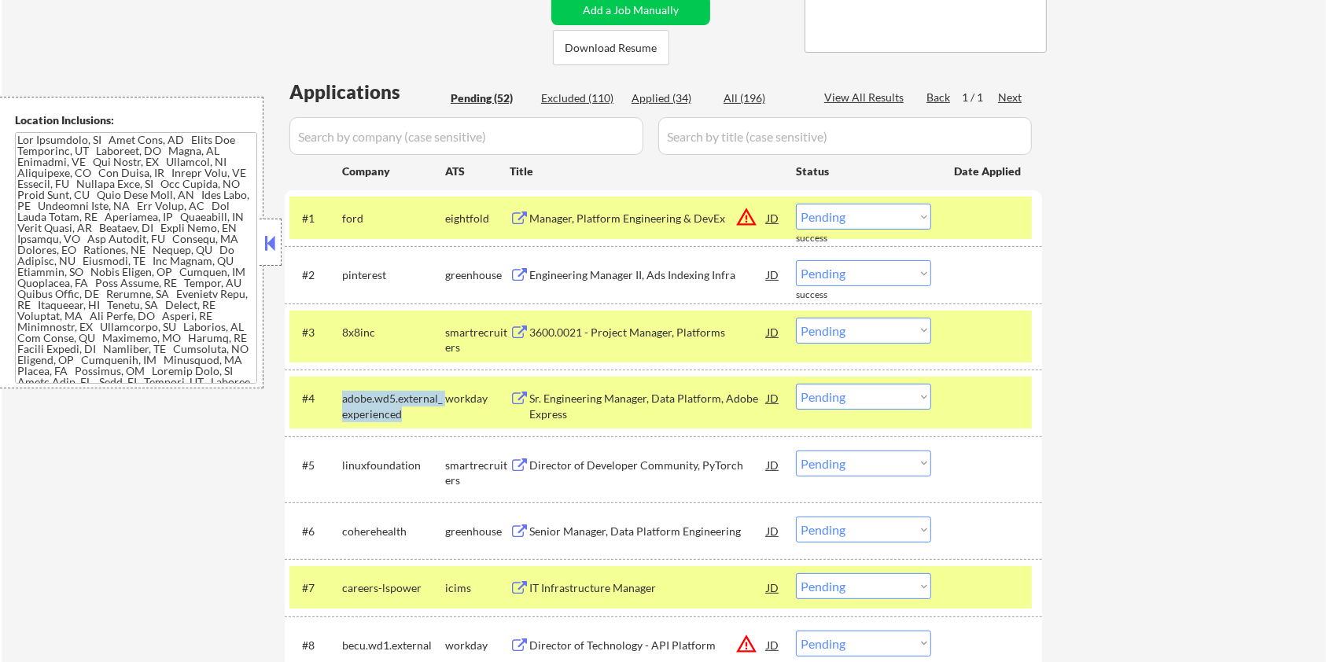
copy div "adobe.wd5.external_experienced"
click at [443, 129] on input "input" at bounding box center [466, 136] width 354 height 38
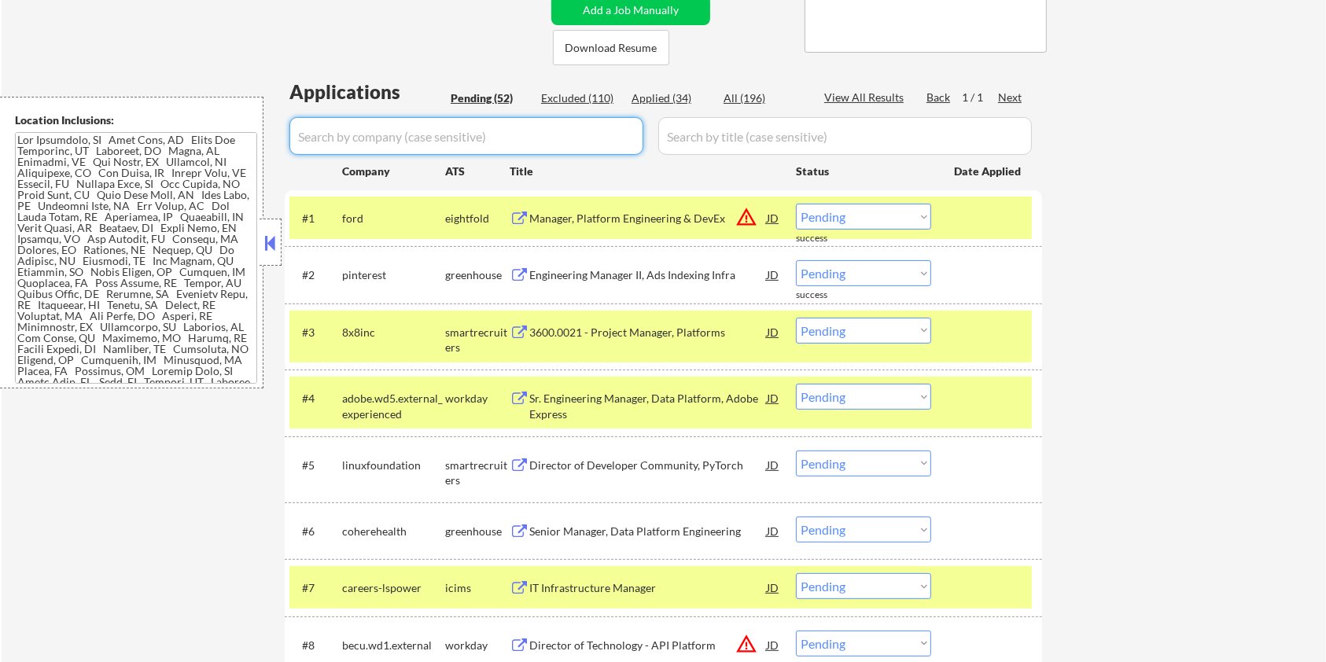
paste input "adobe.wd5.external_experienced"
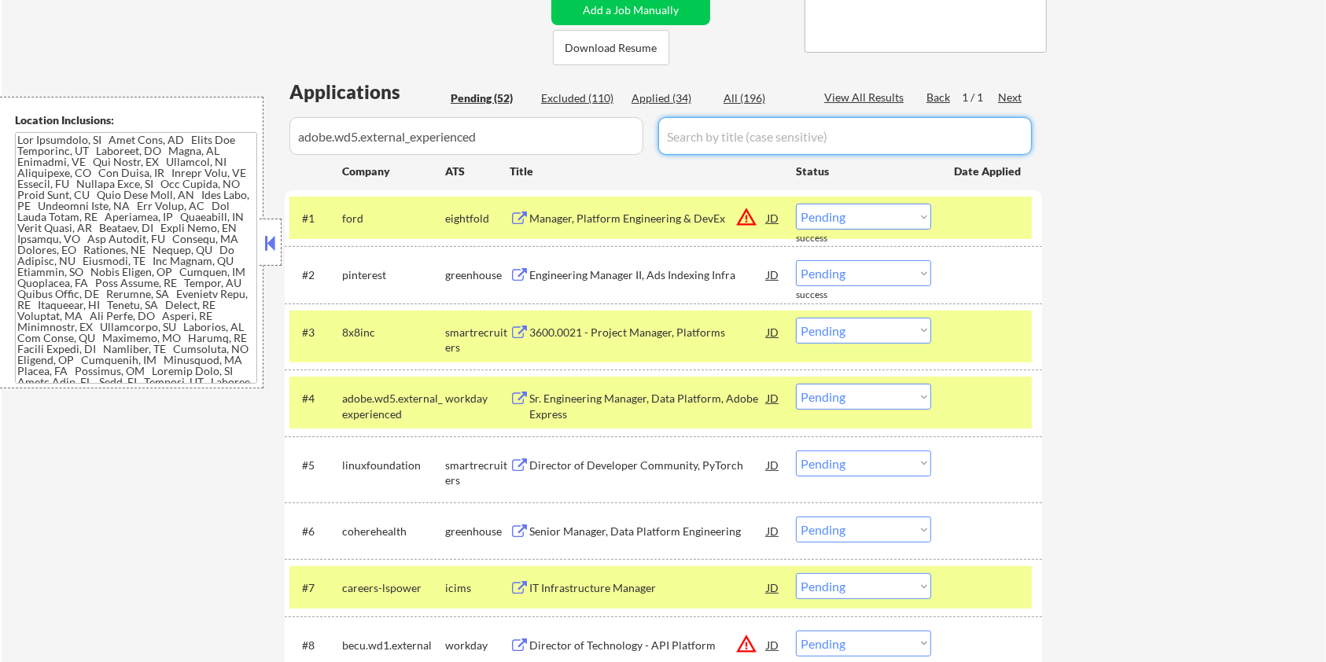
click at [741, 137] on input "input" at bounding box center [844, 136] width 373 height 38
click at [740, 104] on div "All (196)" at bounding box center [762, 98] width 79 height 16
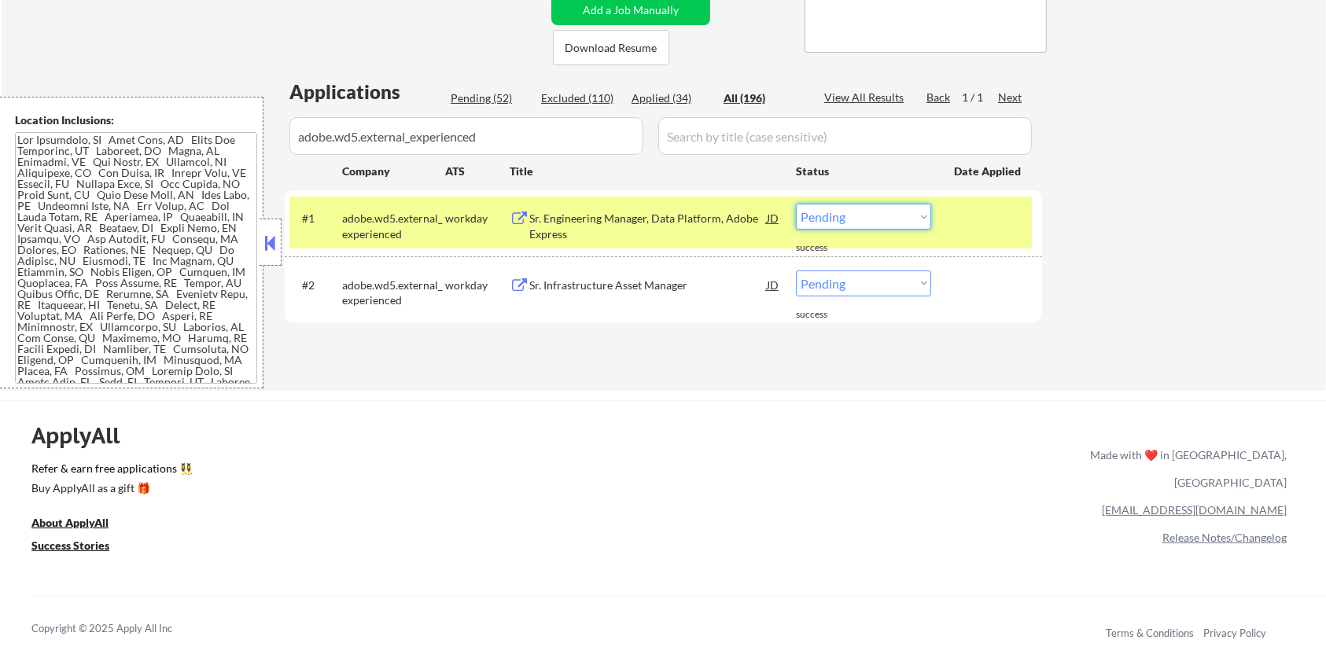
click at [903, 215] on select "Choose an option... Pending Applied Excluded (Questions) Excluded (Expired) Exc…" at bounding box center [863, 217] width 135 height 26
click at [796, 204] on select "Choose an option... Pending Applied Excluded (Questions) Excluded (Expired) Exc…" at bounding box center [863, 217] width 135 height 26
click at [561, 285] on div "Sr. Infrastructure Asset Manager" at bounding box center [647, 286] width 237 height 16
